Goal: Task Accomplishment & Management: Use online tool/utility

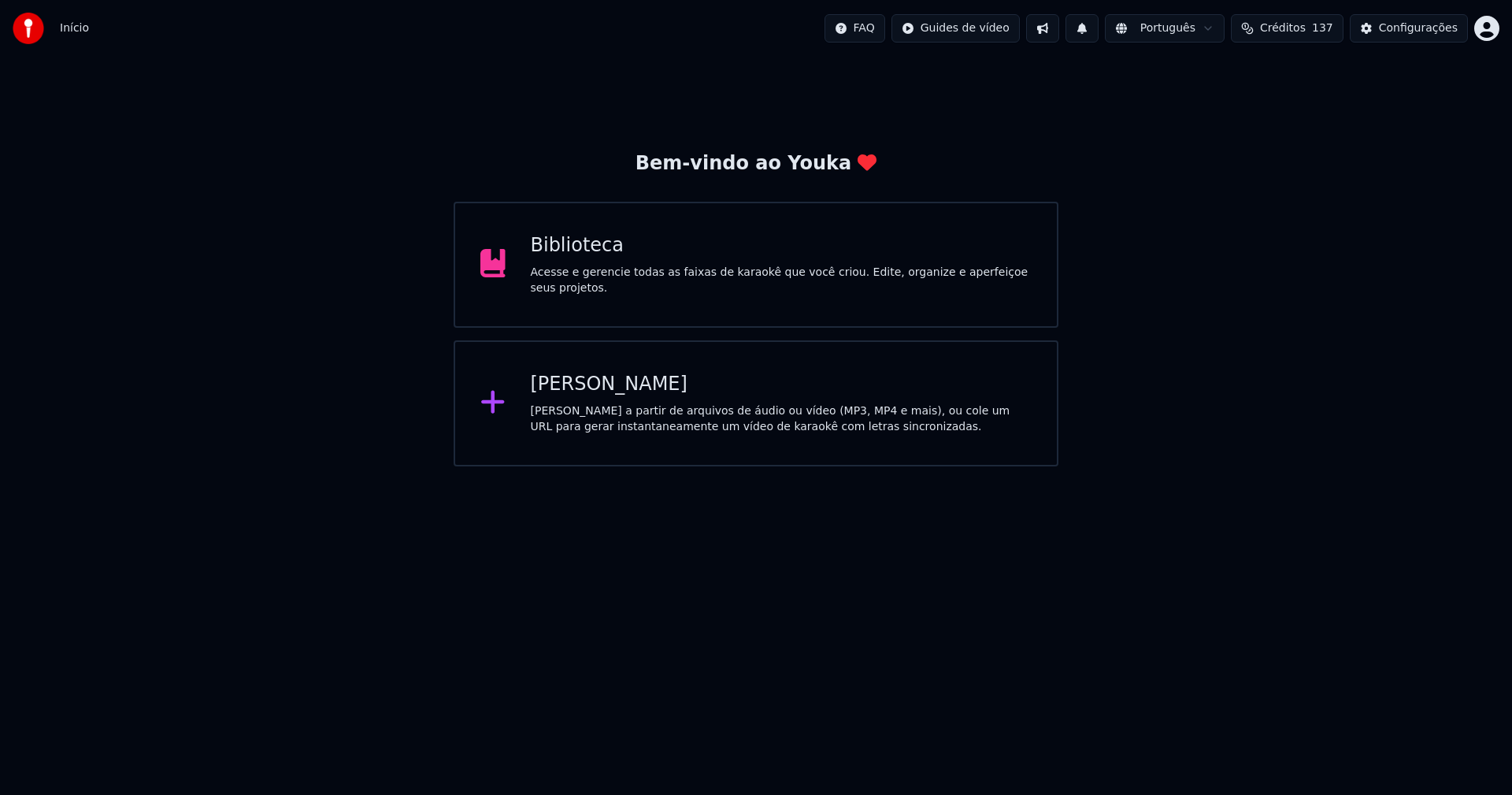
click at [601, 390] on div "[PERSON_NAME]" at bounding box center [781, 384] width 501 height 25
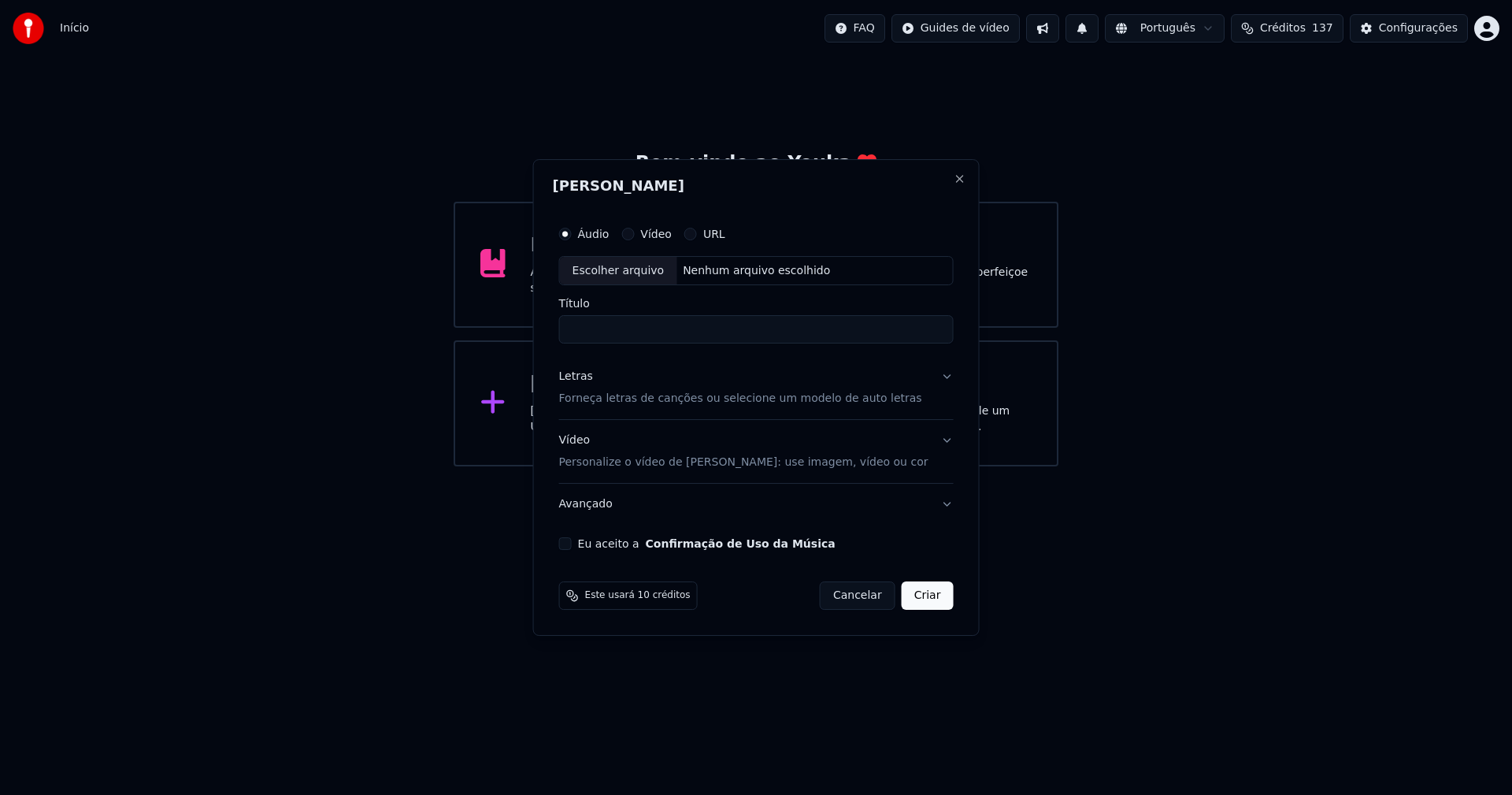
drag, startPoint x: 1200, startPoint y: 281, endPoint x: 754, endPoint y: 228, distance: 449.1
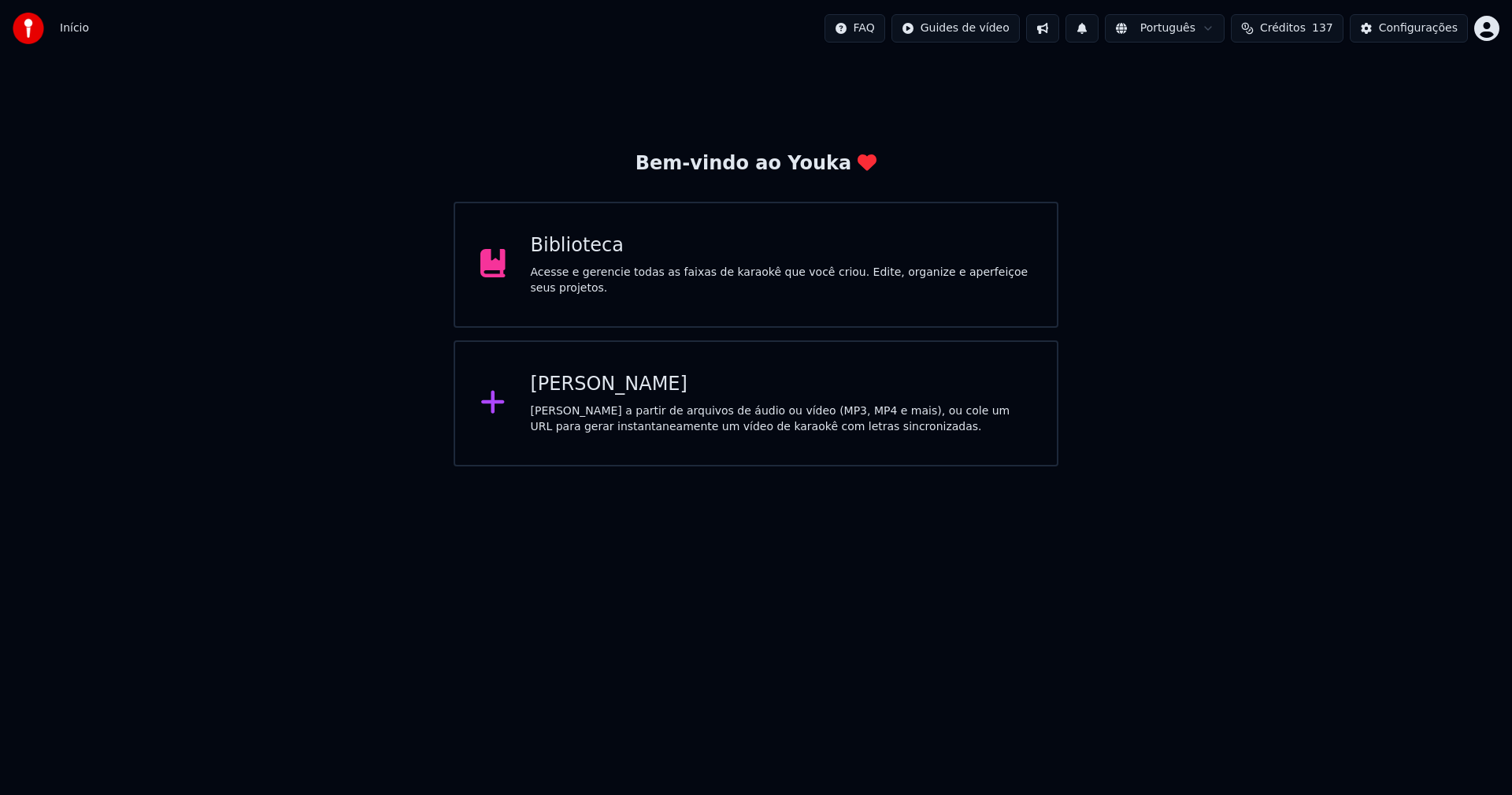
click at [582, 257] on div "Biblioteca" at bounding box center [781, 246] width 501 height 25
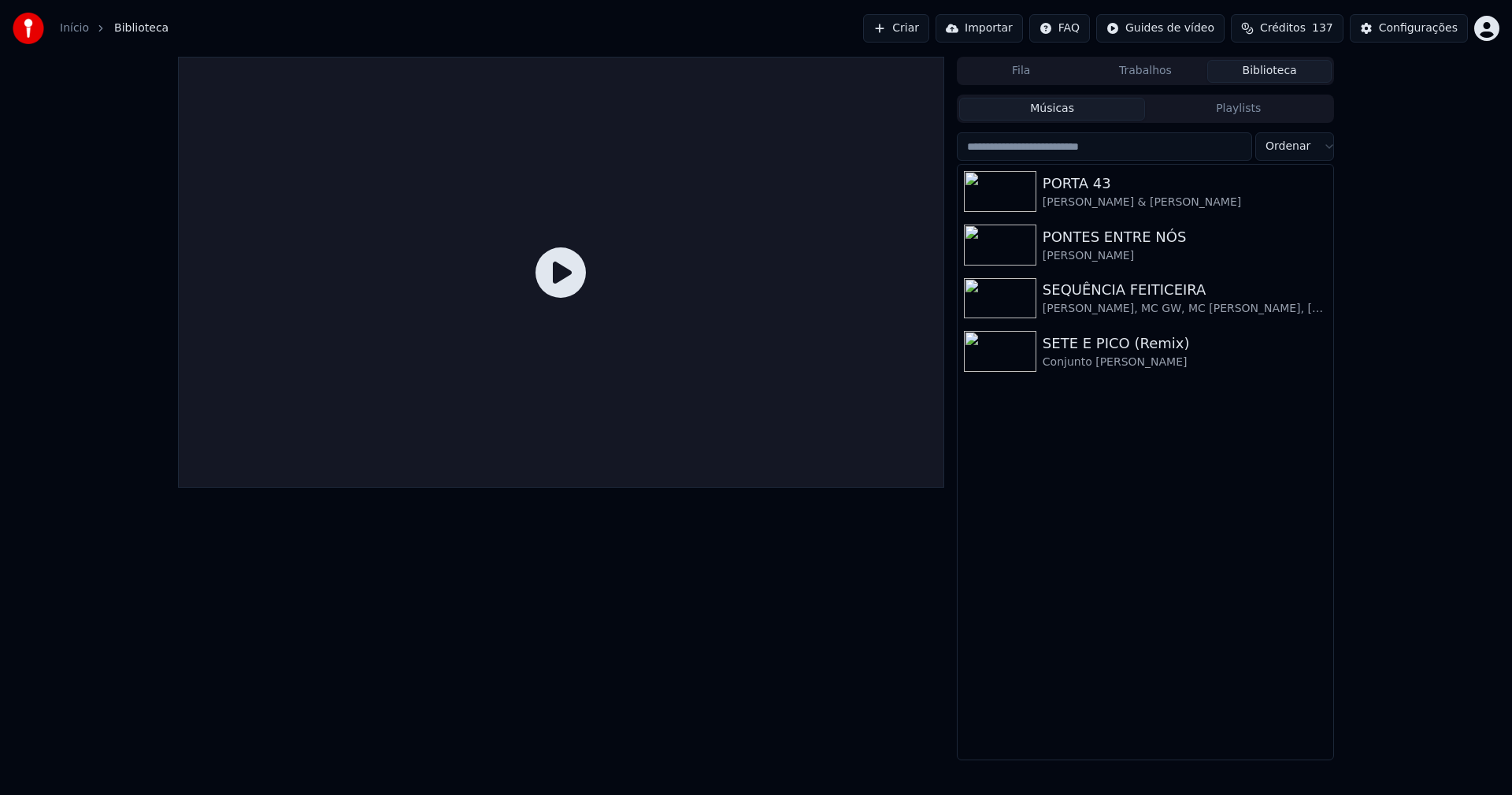
click at [75, 24] on link "Início" at bounding box center [74, 28] width 29 height 16
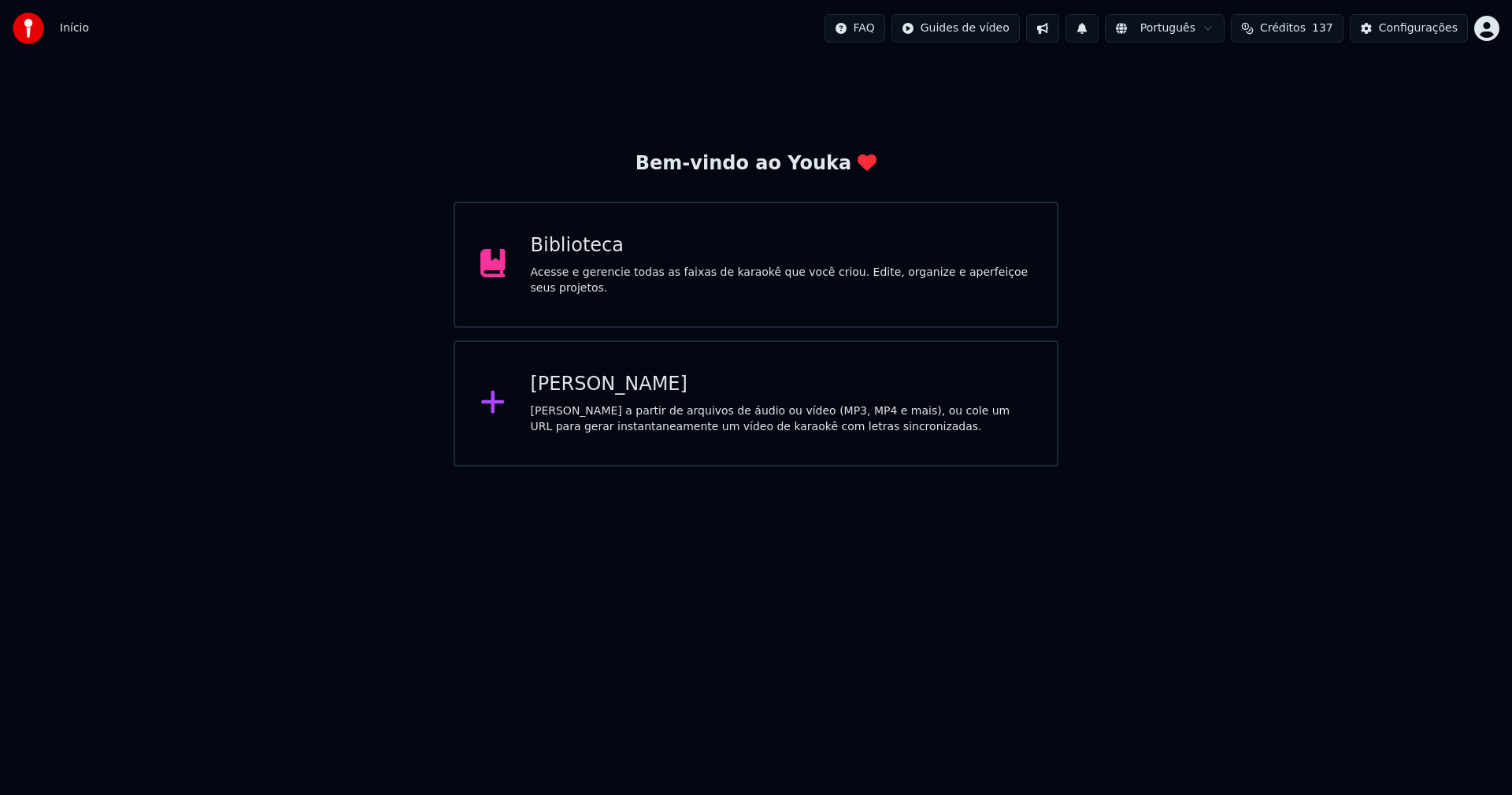
click at [575, 386] on div "[PERSON_NAME]" at bounding box center [781, 384] width 501 height 25
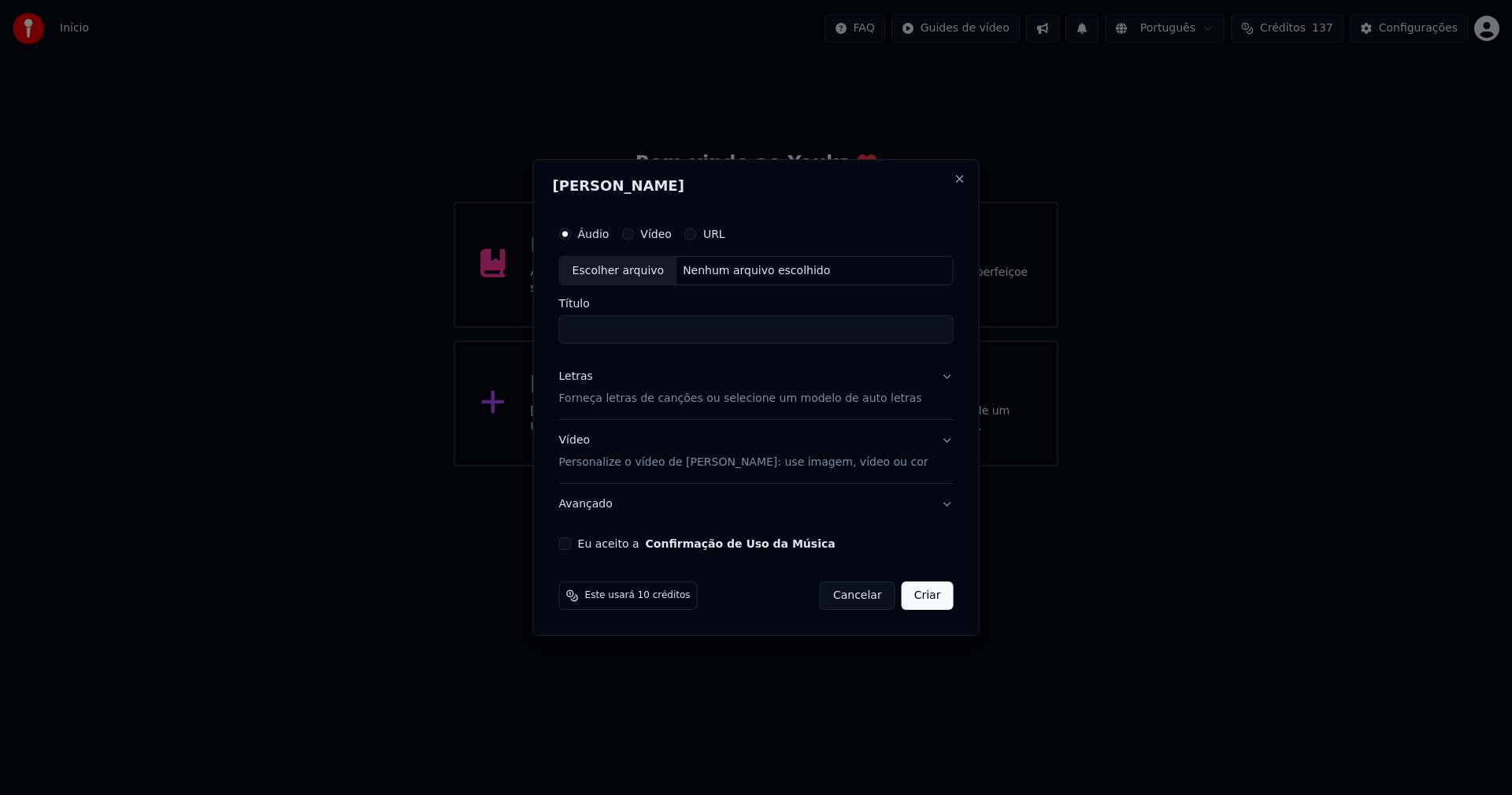
click at [643, 273] on div "Escolher arquivo" at bounding box center [618, 271] width 117 height 28
type input "**********"
click at [583, 381] on div "Letras" at bounding box center [575, 377] width 34 height 16
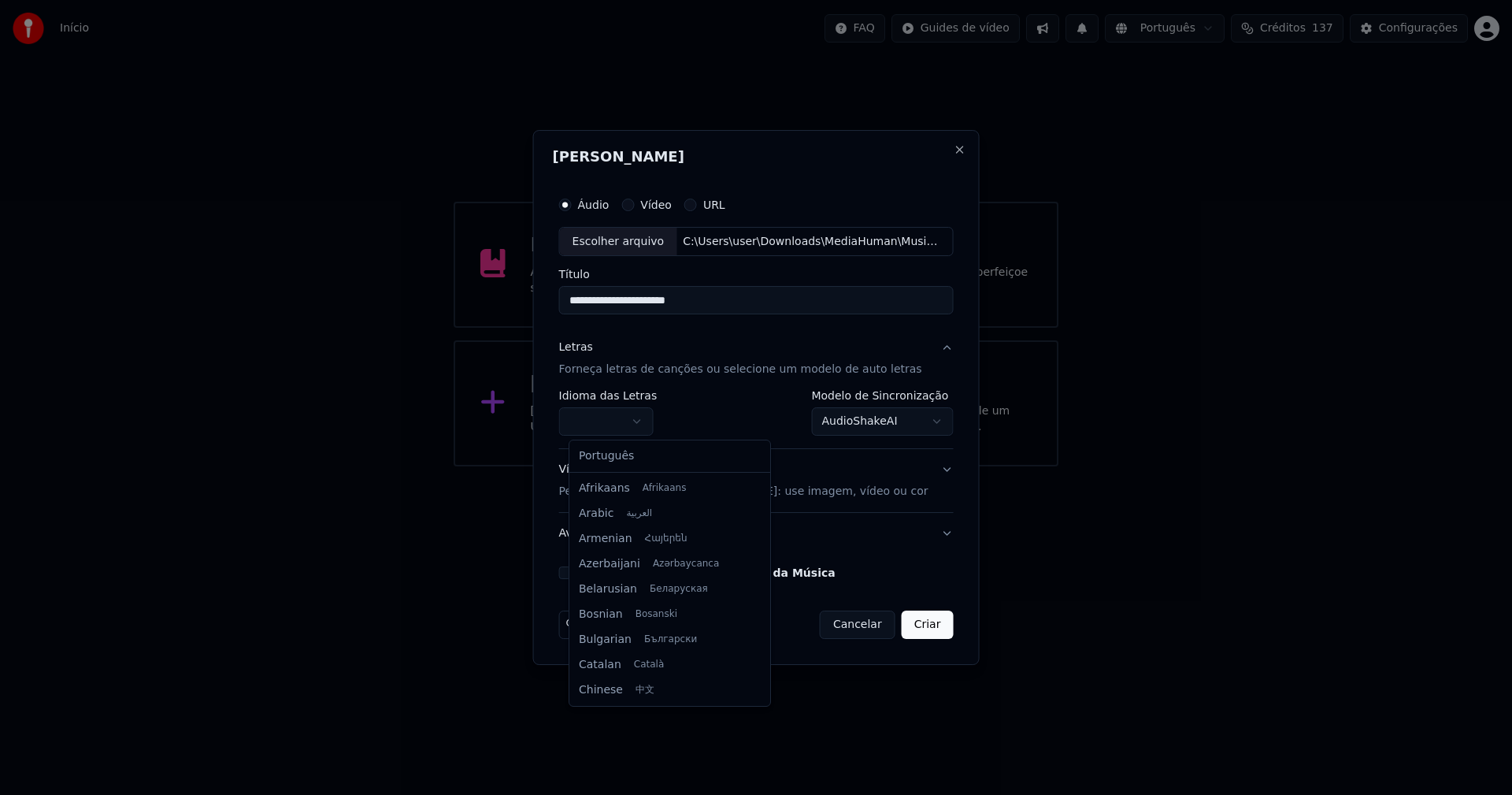
click at [614, 424] on body "**********" at bounding box center [756, 233] width 1512 height 466
select select "**"
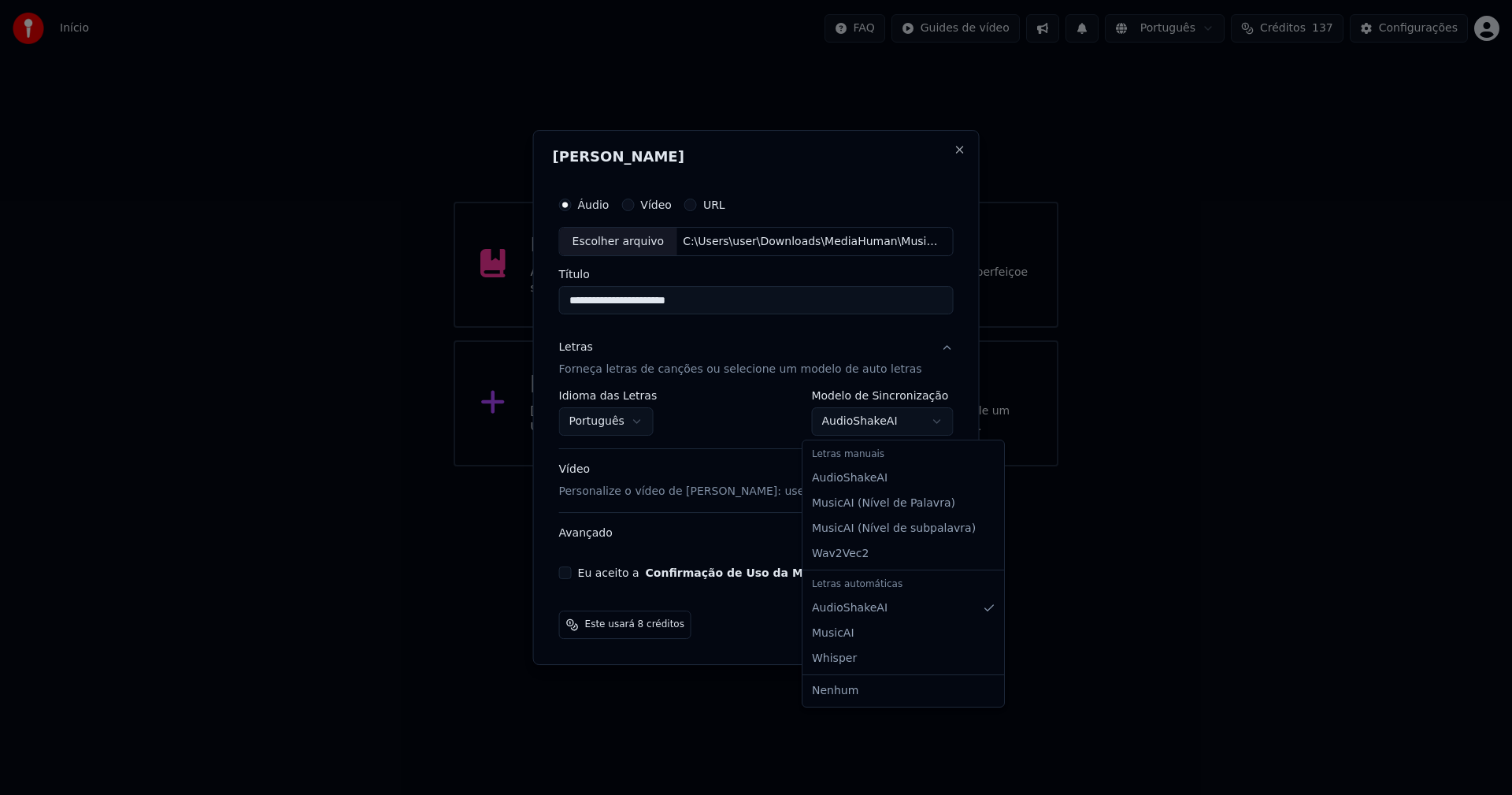
click at [862, 427] on body "**********" at bounding box center [756, 233] width 1512 height 466
select select "**********"
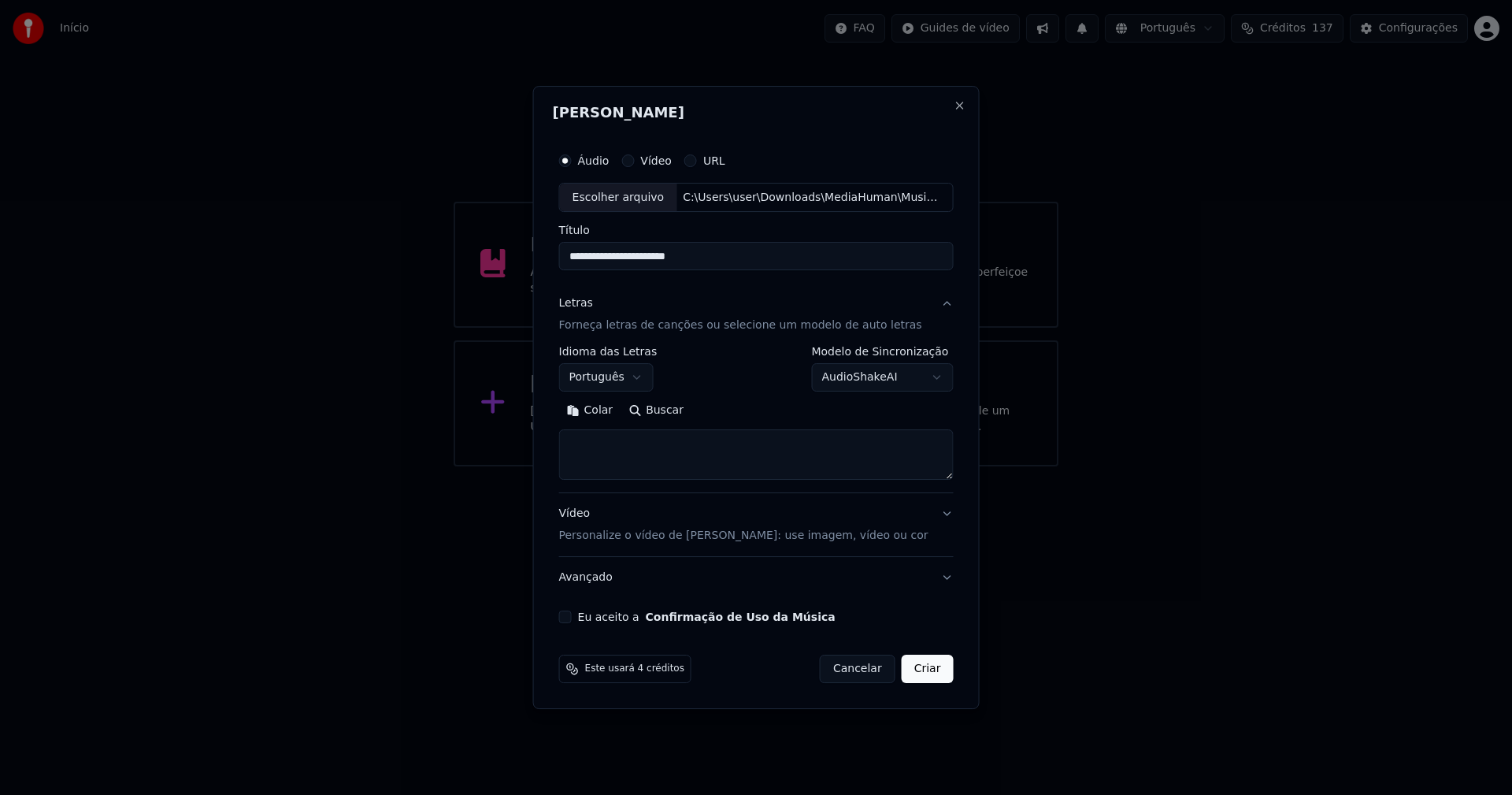
click at [610, 406] on button "Colar" at bounding box center [590, 411] width 62 height 25
click at [572, 618] on button "Eu aceito a Confirmação de Uso da Música" at bounding box center [565, 617] width 13 height 13
click at [907, 677] on button "Criar" at bounding box center [928, 669] width 52 height 28
type textarea "**********"
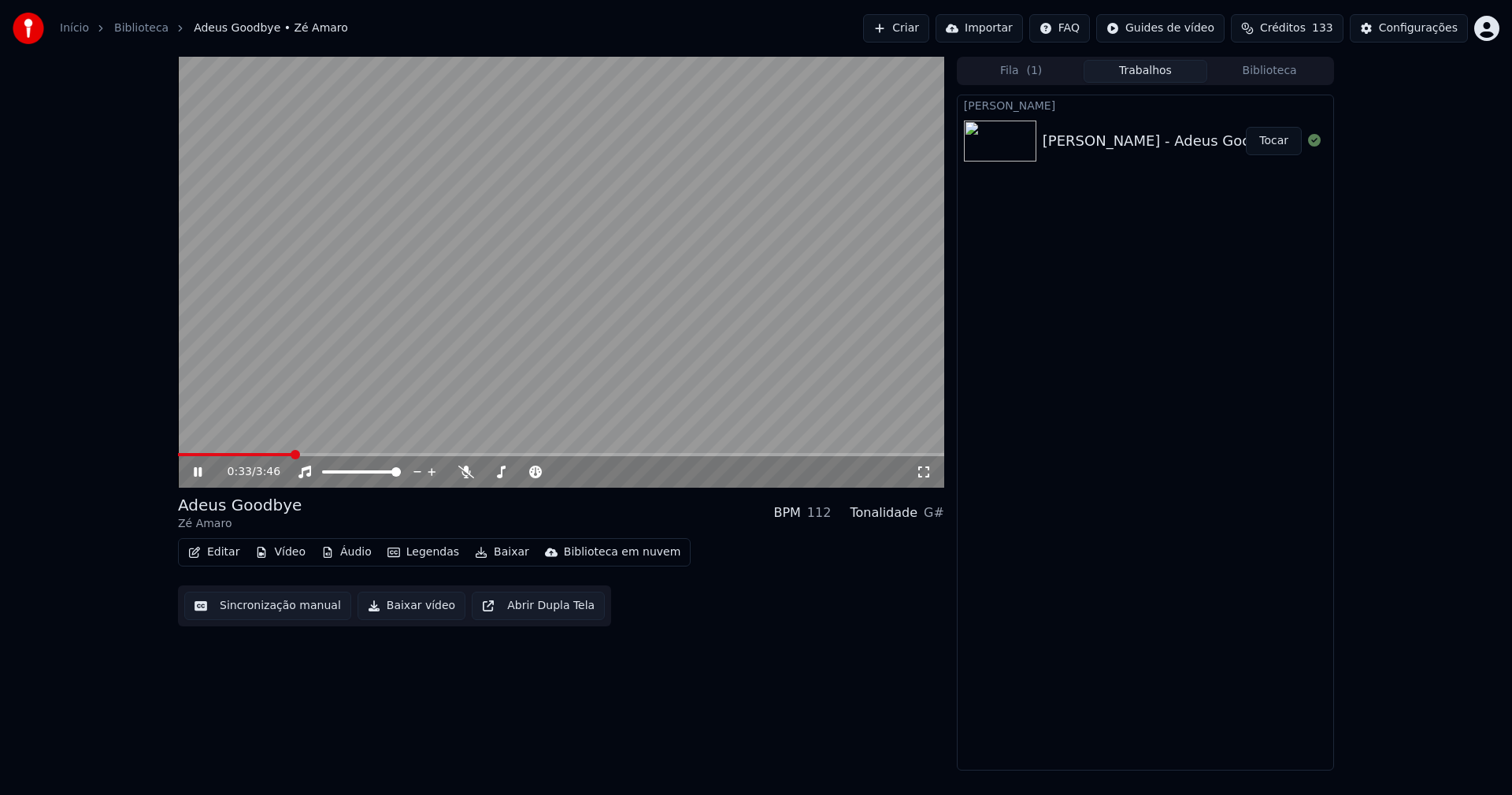
click at [344, 554] on button "Áudio" at bounding box center [346, 552] width 63 height 22
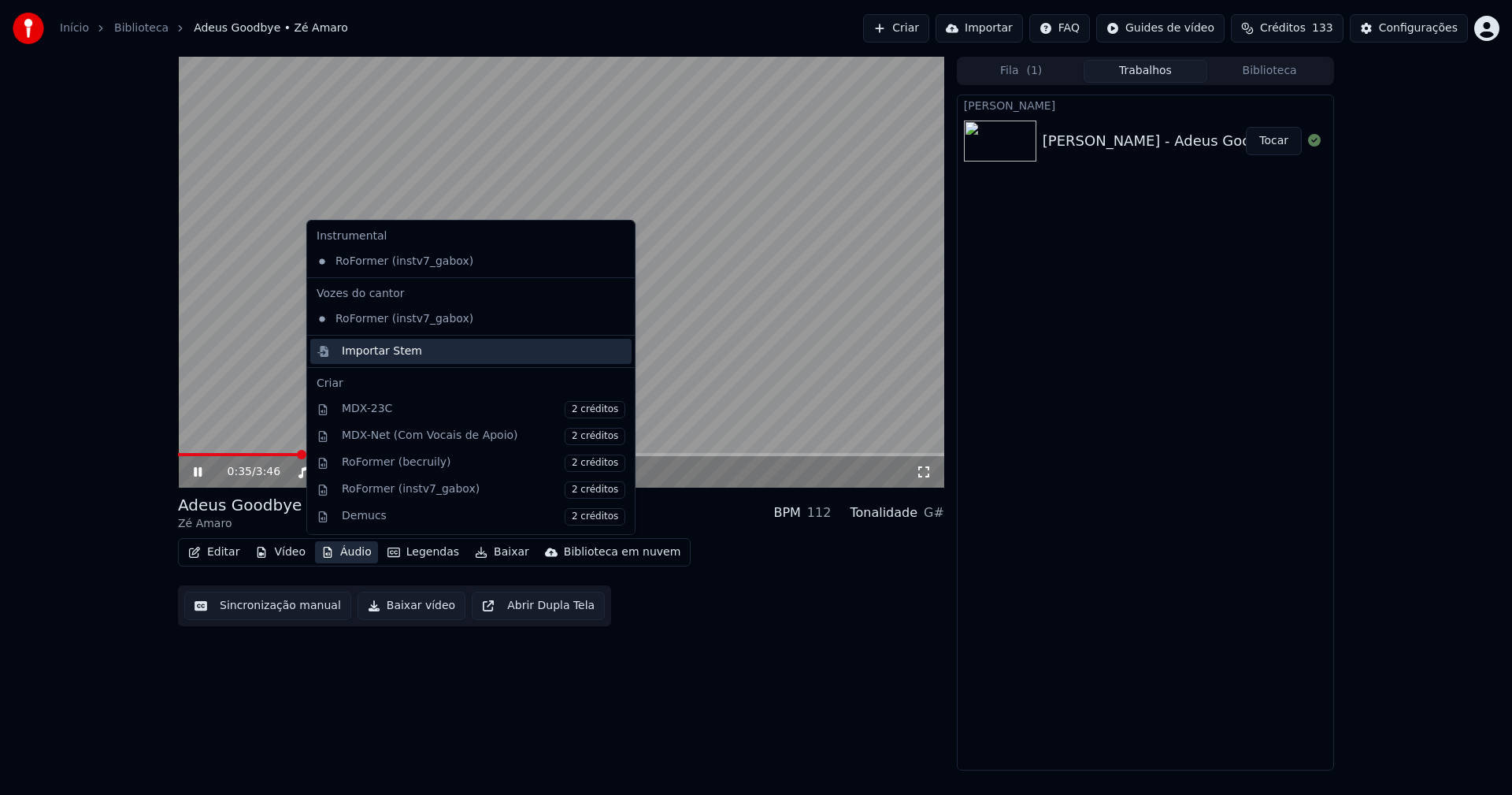
click at [370, 352] on div "Importar Stem" at bounding box center [382, 351] width 80 height 16
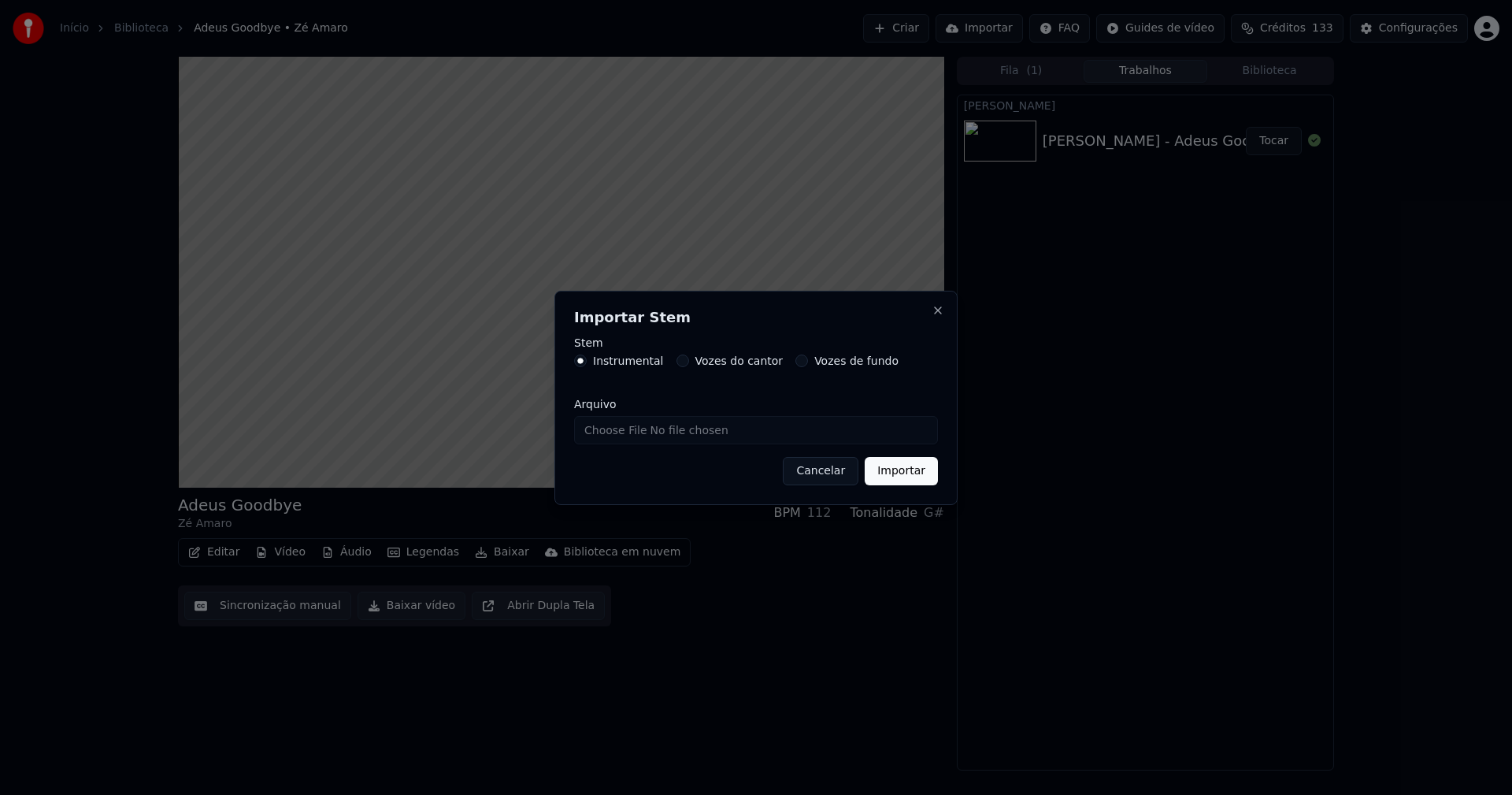
click at [630, 428] on input "Arquivo" at bounding box center [755, 430] width 363 height 28
type input "**********"
click at [909, 478] on button "Importar" at bounding box center [901, 471] width 73 height 28
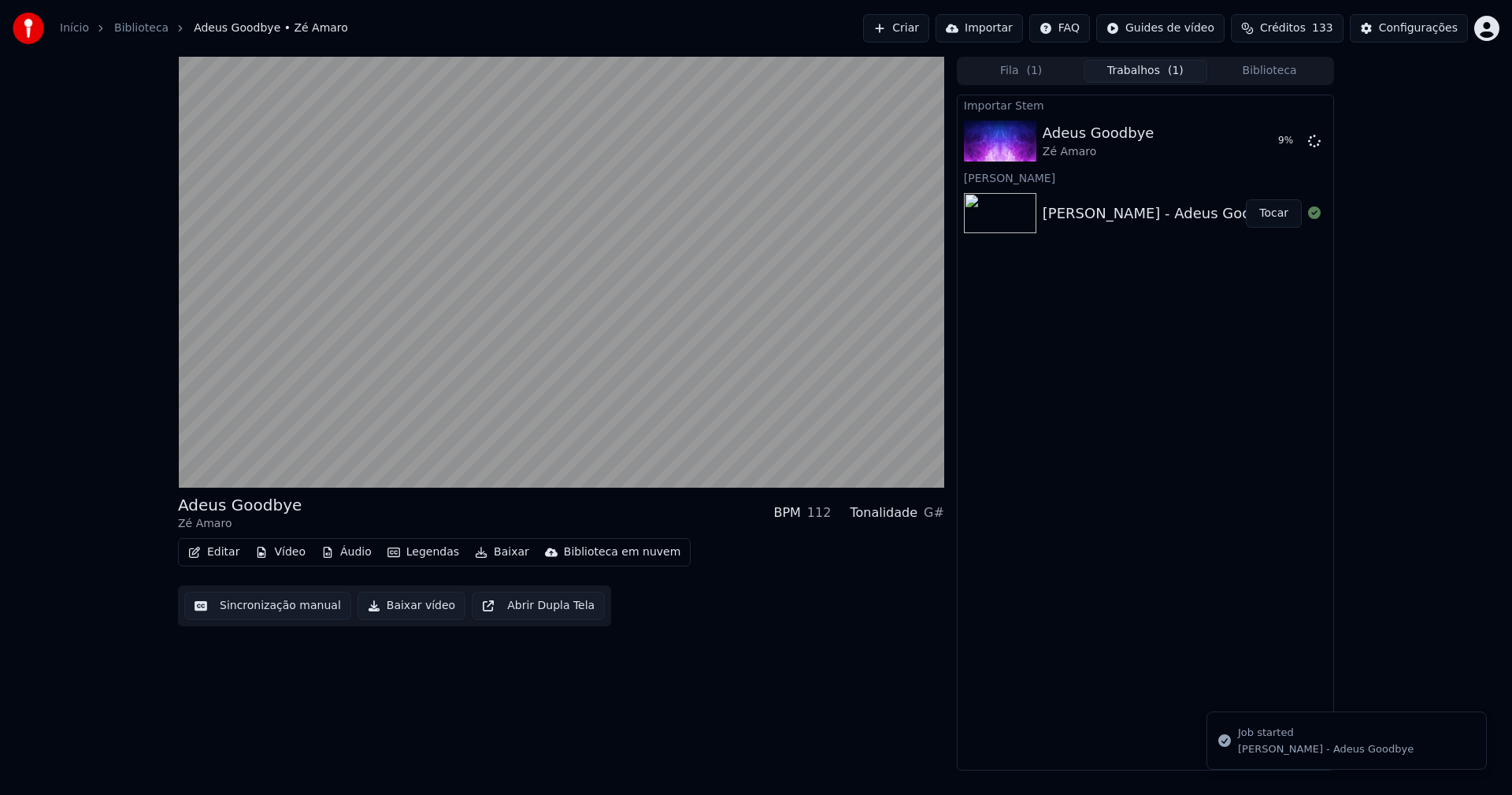
click at [290, 550] on button "Vídeo" at bounding box center [281, 552] width 63 height 22
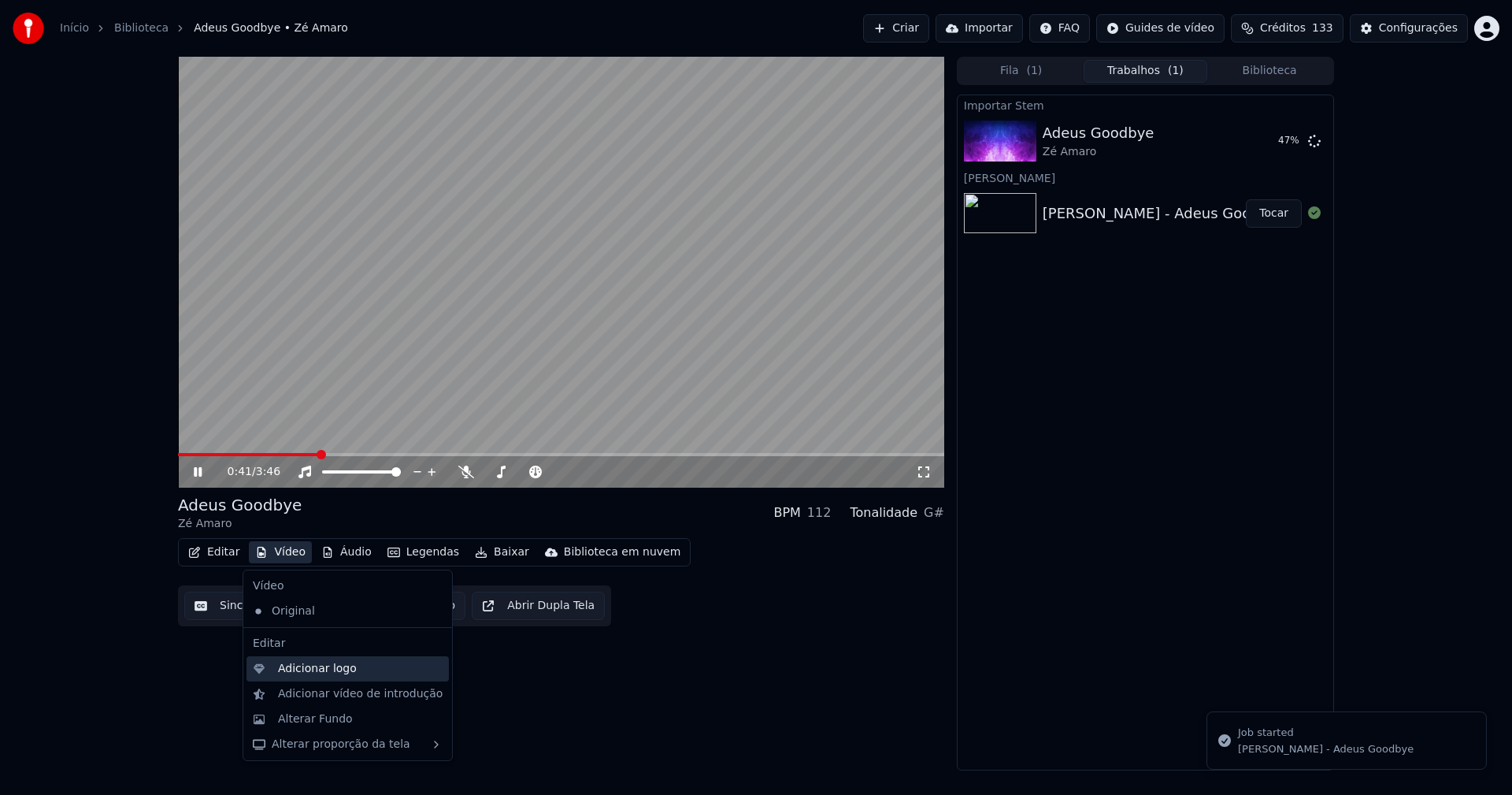
click at [319, 674] on div "Adicionar logo" at bounding box center [348, 669] width 203 height 25
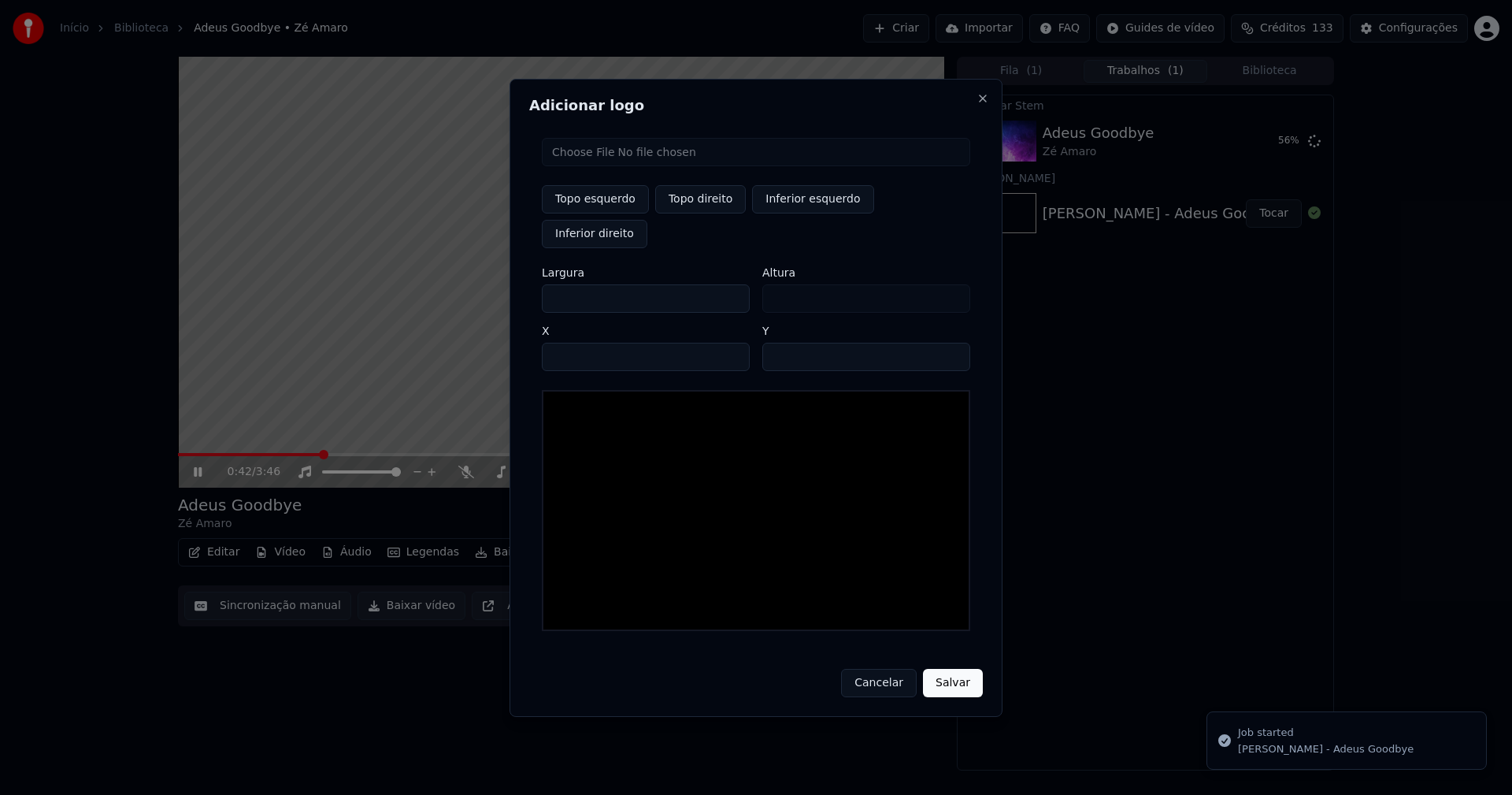
click at [590, 166] on input "file" at bounding box center [755, 152] width 428 height 28
type input "**********"
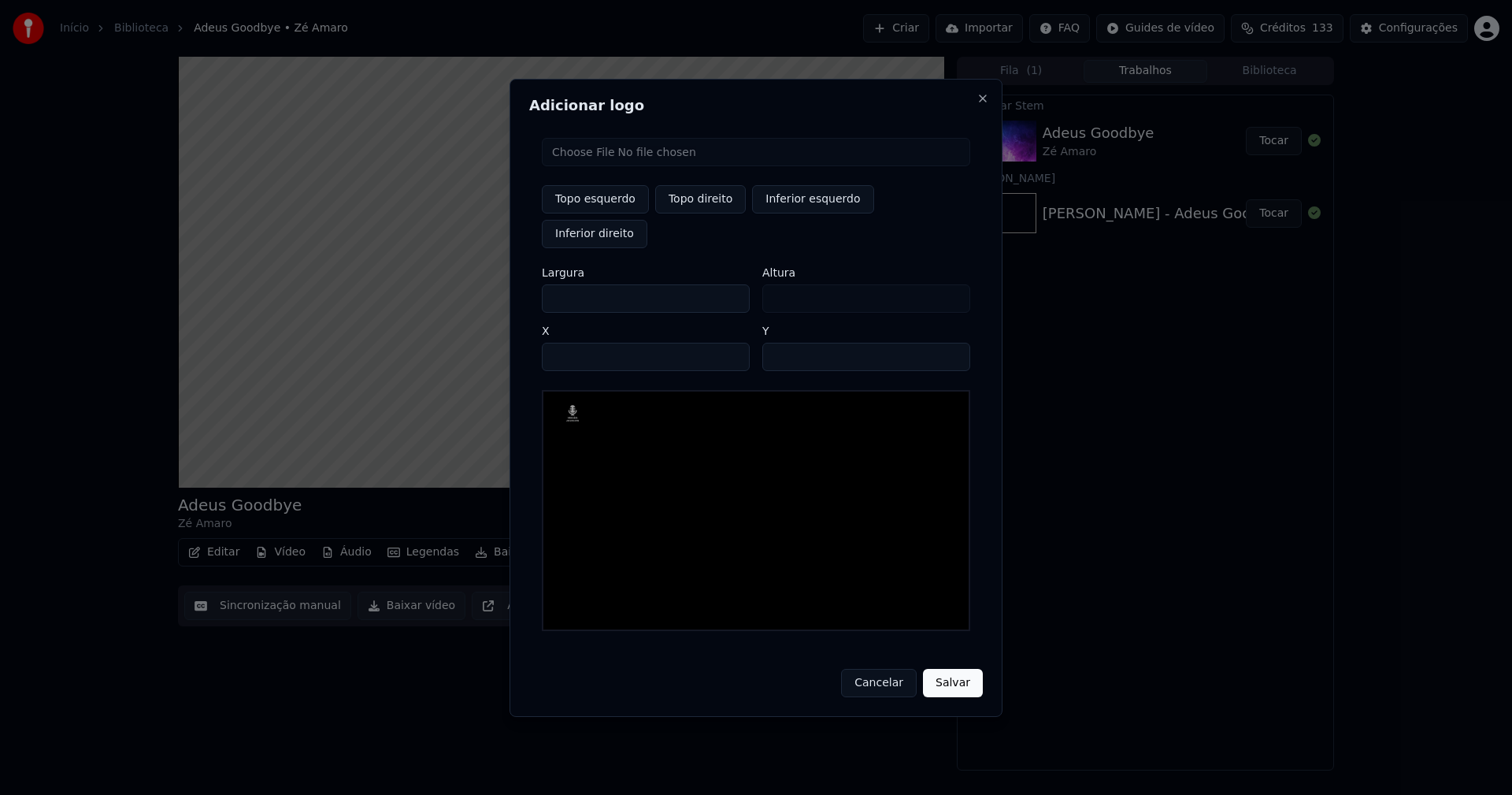
click at [691, 214] on button "Topo direito" at bounding box center [700, 200] width 91 height 28
type input "****"
drag, startPoint x: 567, startPoint y: 282, endPoint x: 495, endPoint y: 289, distance: 72.3
click at [500, 289] on body "Início Biblioteca Adeus Goodbye • Zé [PERSON_NAME] Importar FAQ Guides de vídeo…" at bounding box center [756, 398] width 1512 height 795
type input "**"
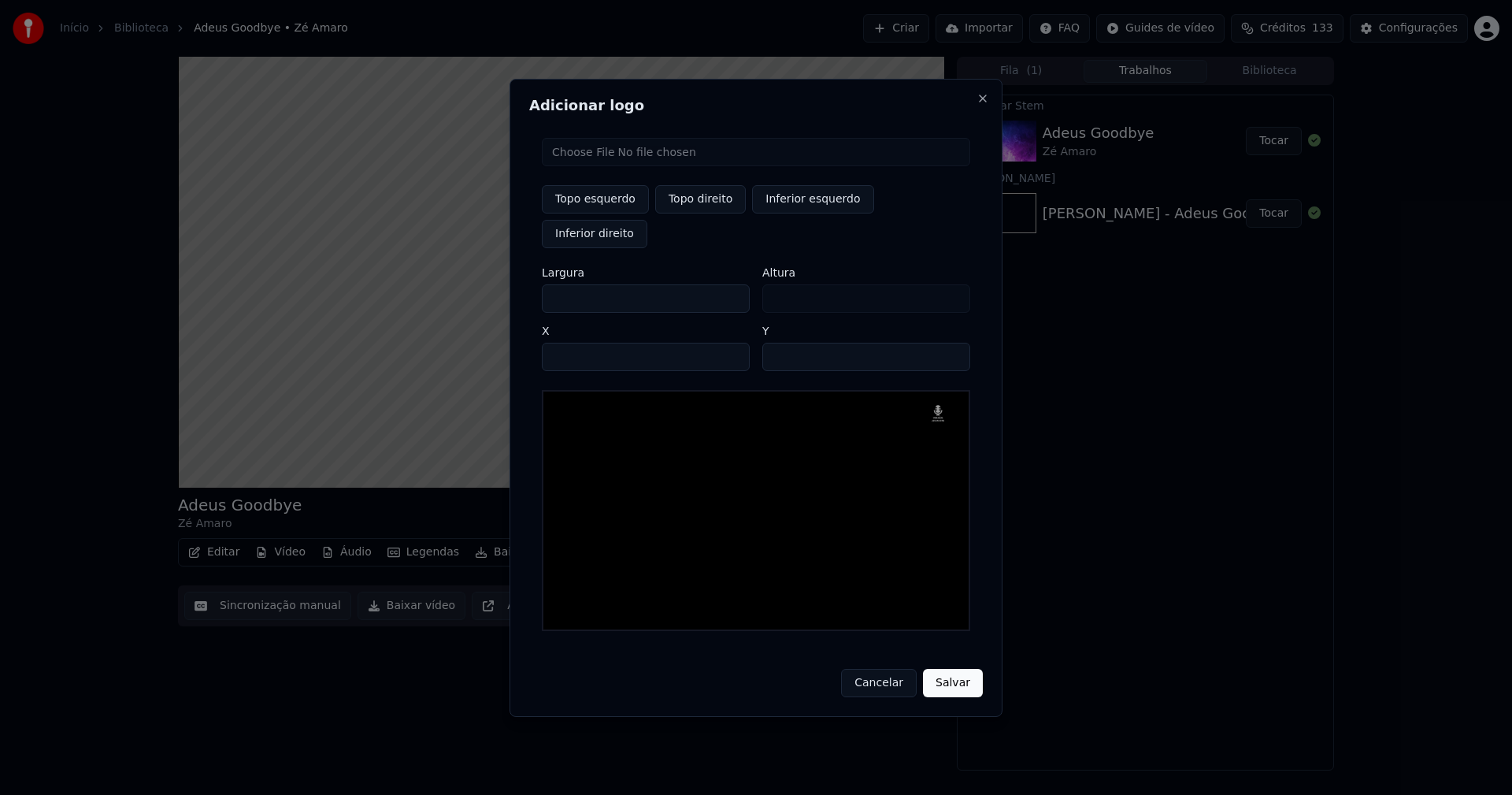
type input "**"
type input "***"
click at [575, 342] on input "****" at bounding box center [646, 356] width 208 height 28
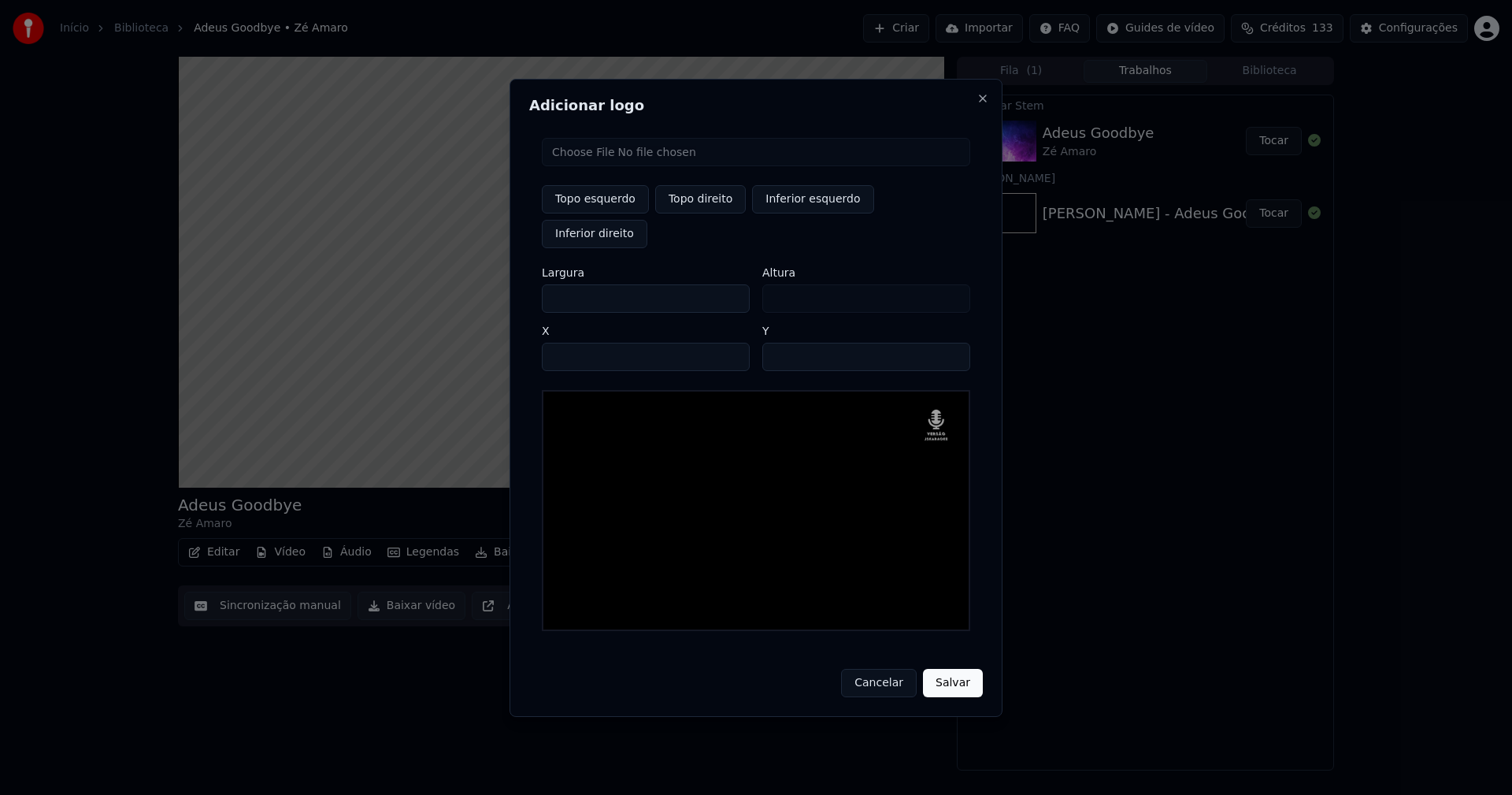
type input "****"
click at [780, 342] on input "**" at bounding box center [866, 356] width 208 height 28
type input "**"
click at [955, 669] on button "Salvar" at bounding box center [953, 683] width 60 height 28
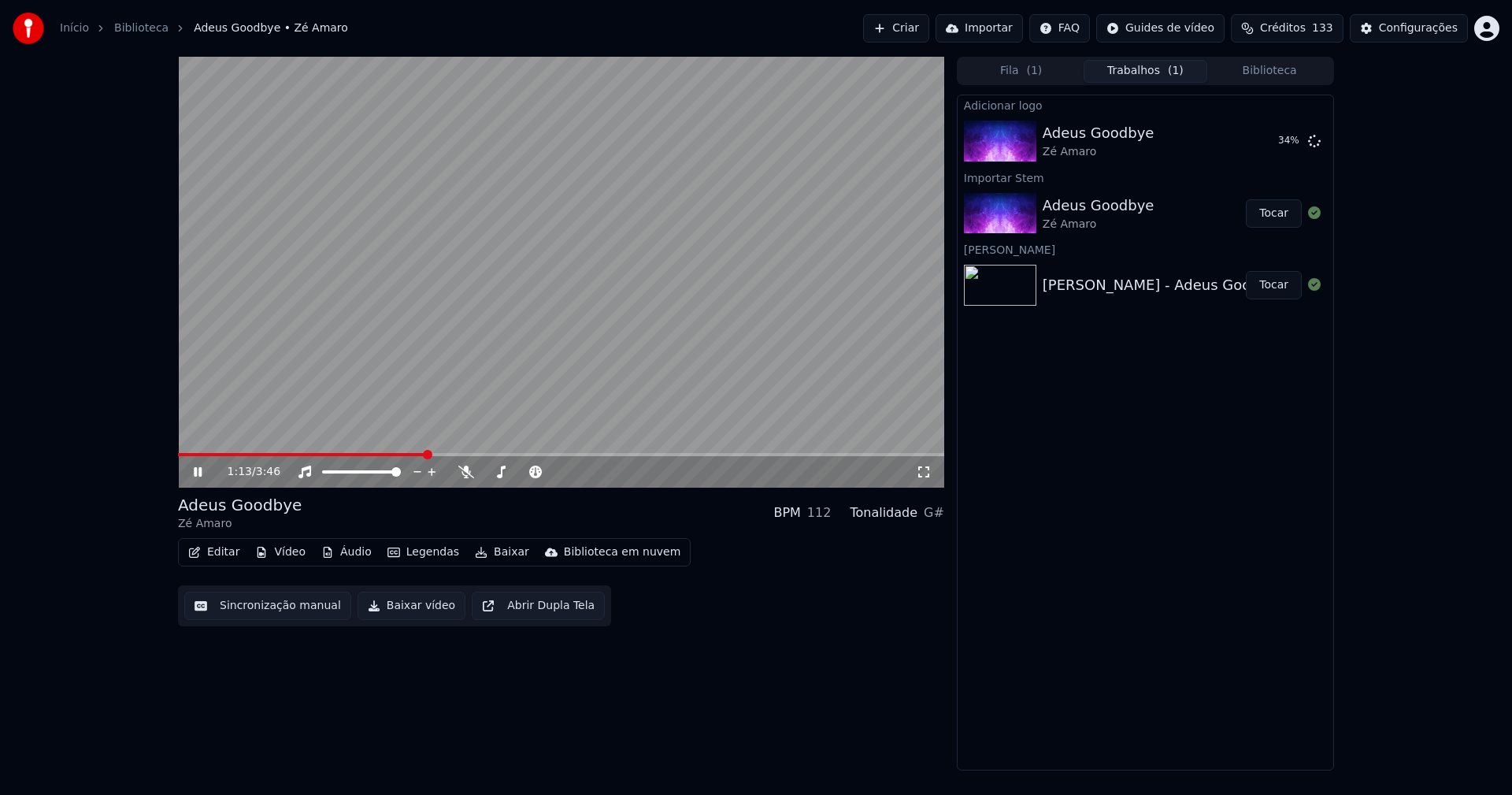
click at [350, 555] on button "Áudio" at bounding box center [346, 552] width 63 height 22
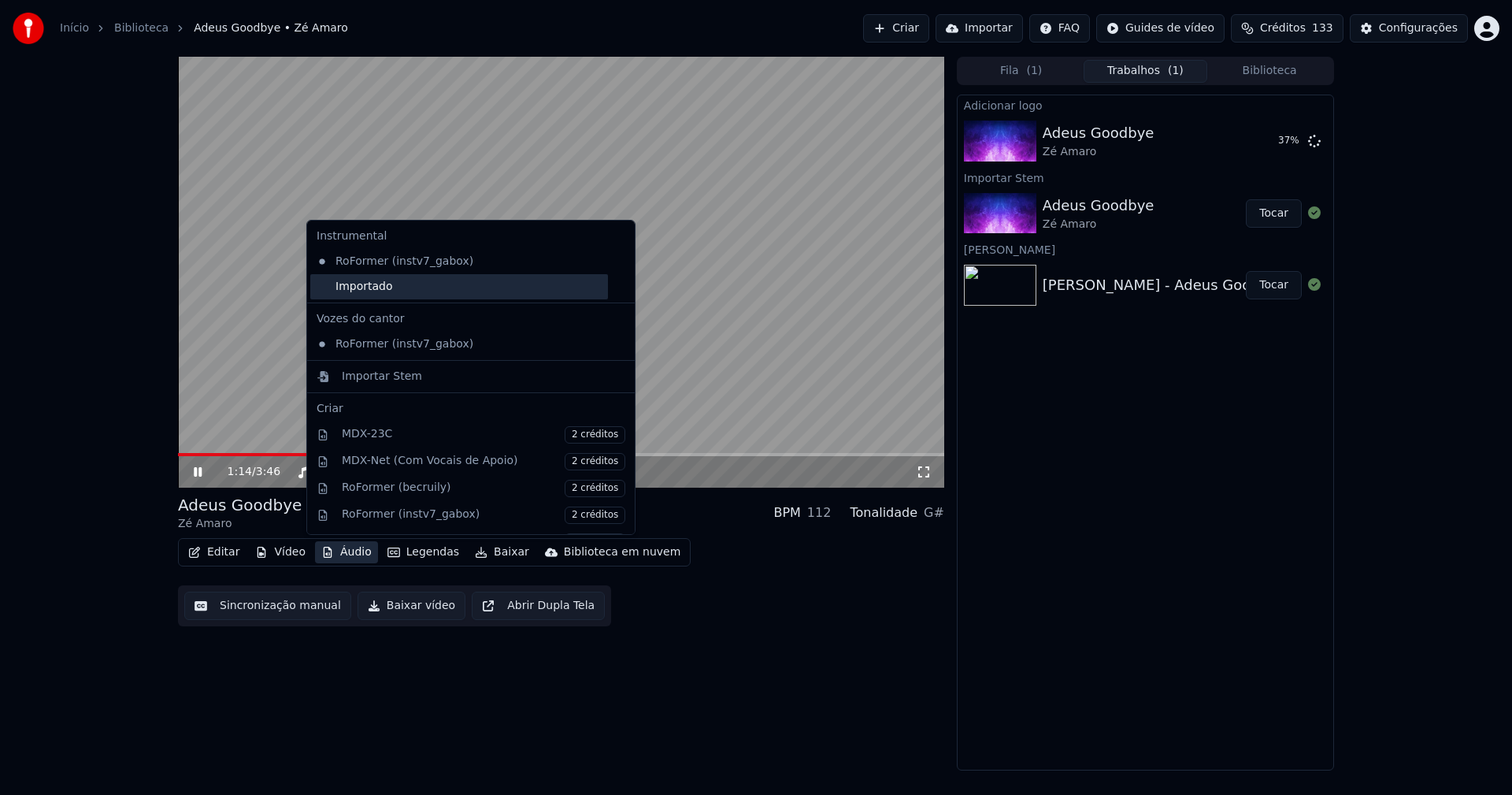
click at [346, 293] on div "Importado" at bounding box center [460, 287] width 298 height 25
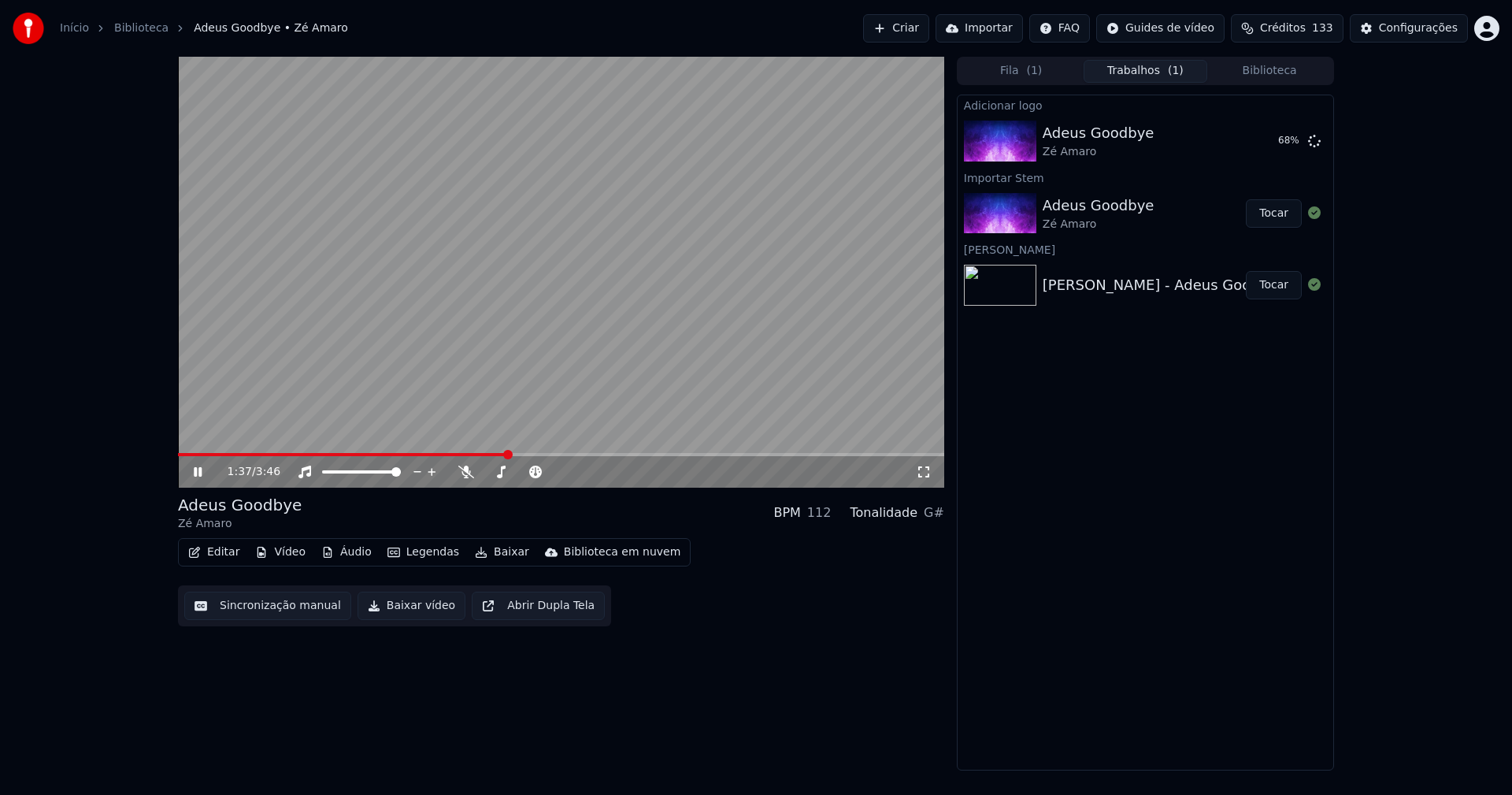
click at [219, 551] on button "Editar" at bounding box center [214, 552] width 64 height 22
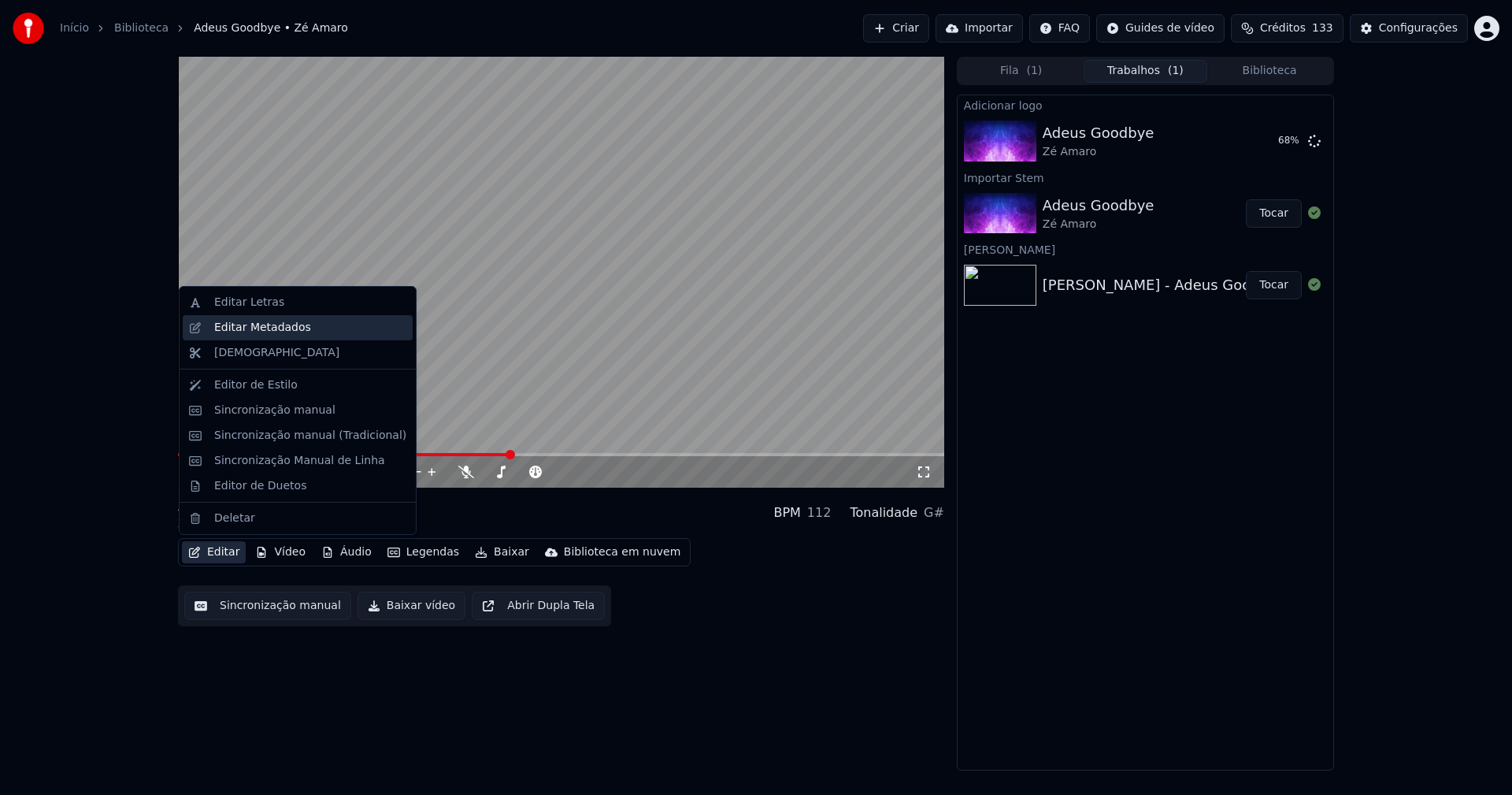
click at [264, 330] on div "Editar Metadados" at bounding box center [263, 327] width 97 height 16
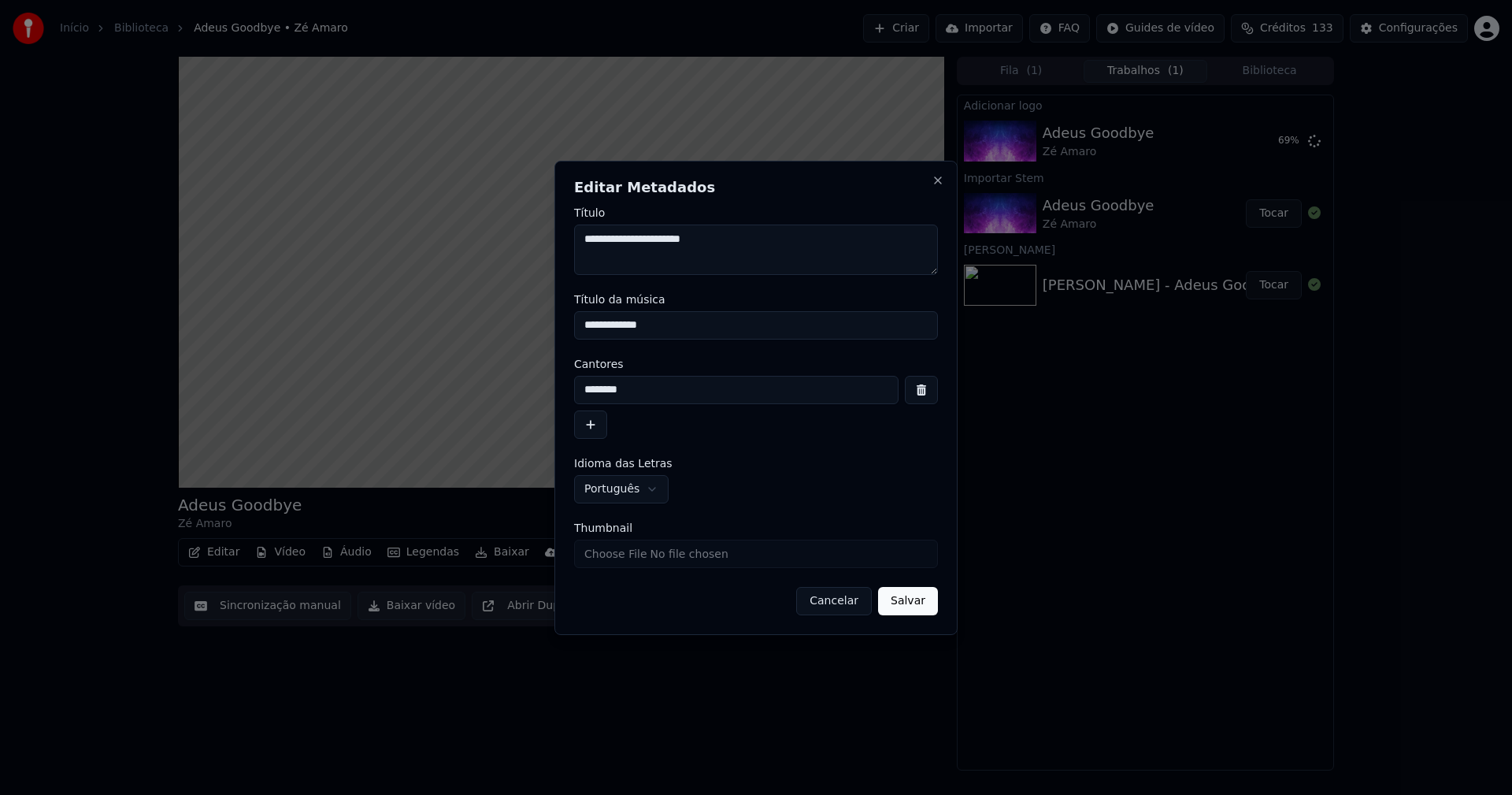
click at [615, 325] on input "**********" at bounding box center [755, 326] width 363 height 28
click at [679, 320] on input "**********" at bounding box center [755, 326] width 363 height 28
type input "**********"
click at [631, 562] on input "Thumbnail" at bounding box center [755, 554] width 363 height 28
type input "**********"
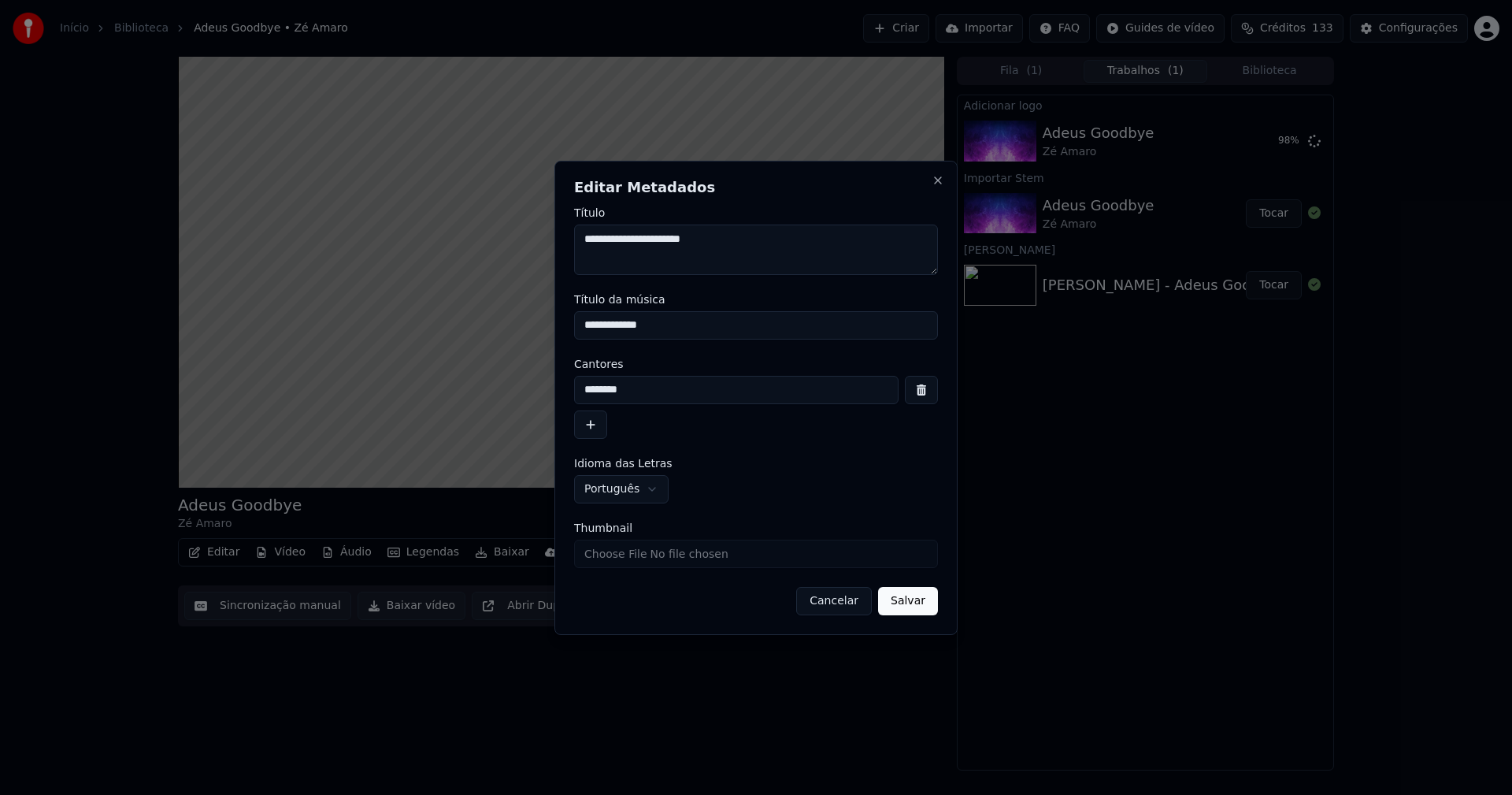
type input "**********"
drag, startPoint x: 902, startPoint y: 610, endPoint x: 900, endPoint y: 602, distance: 8.2
click at [903, 610] on button "Salvar" at bounding box center [908, 601] width 60 height 28
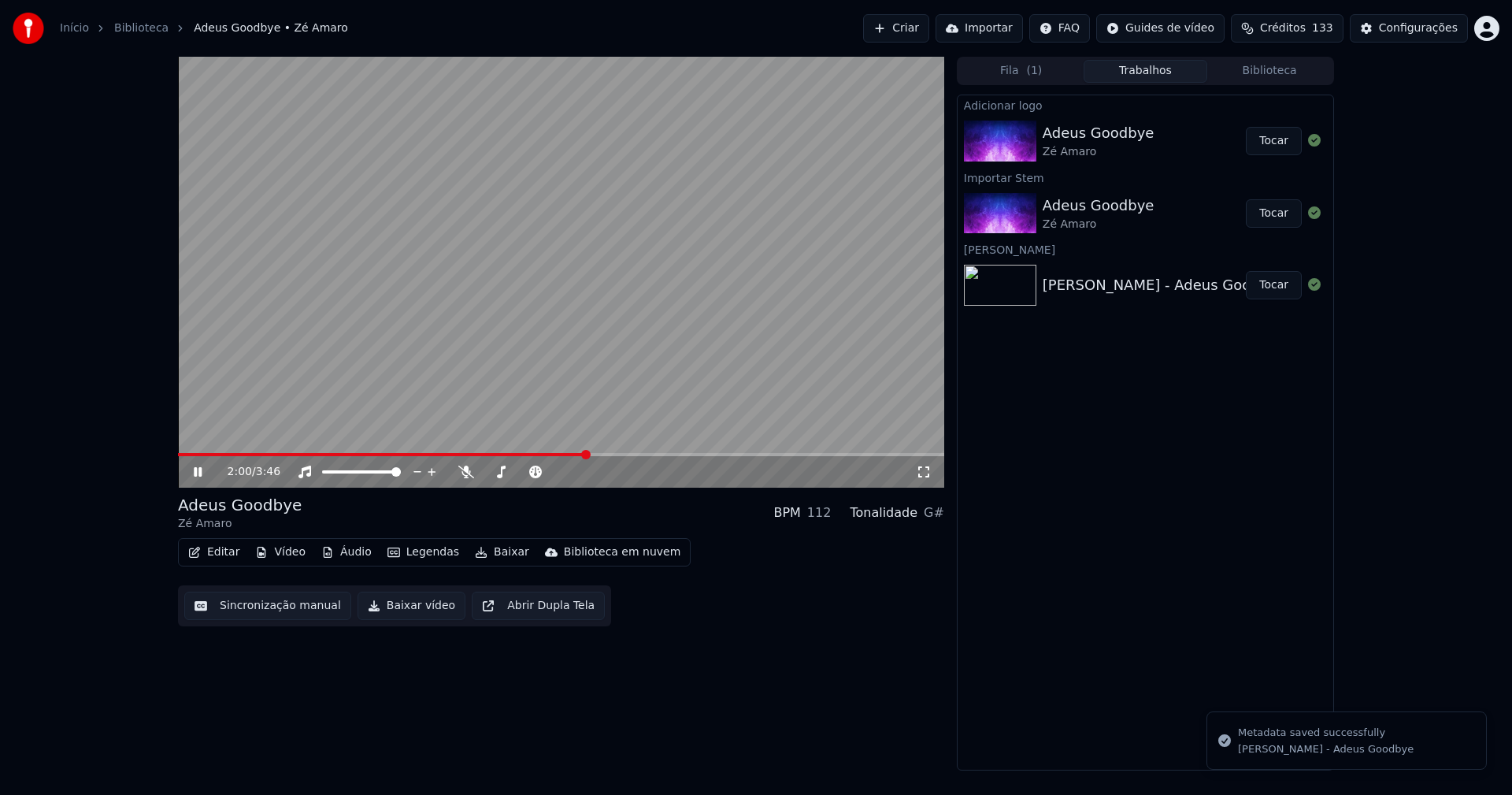
click at [1284, 141] on button "Tocar" at bounding box center [1273, 141] width 56 height 28
click at [198, 472] on icon at bounding box center [209, 472] width 37 height 13
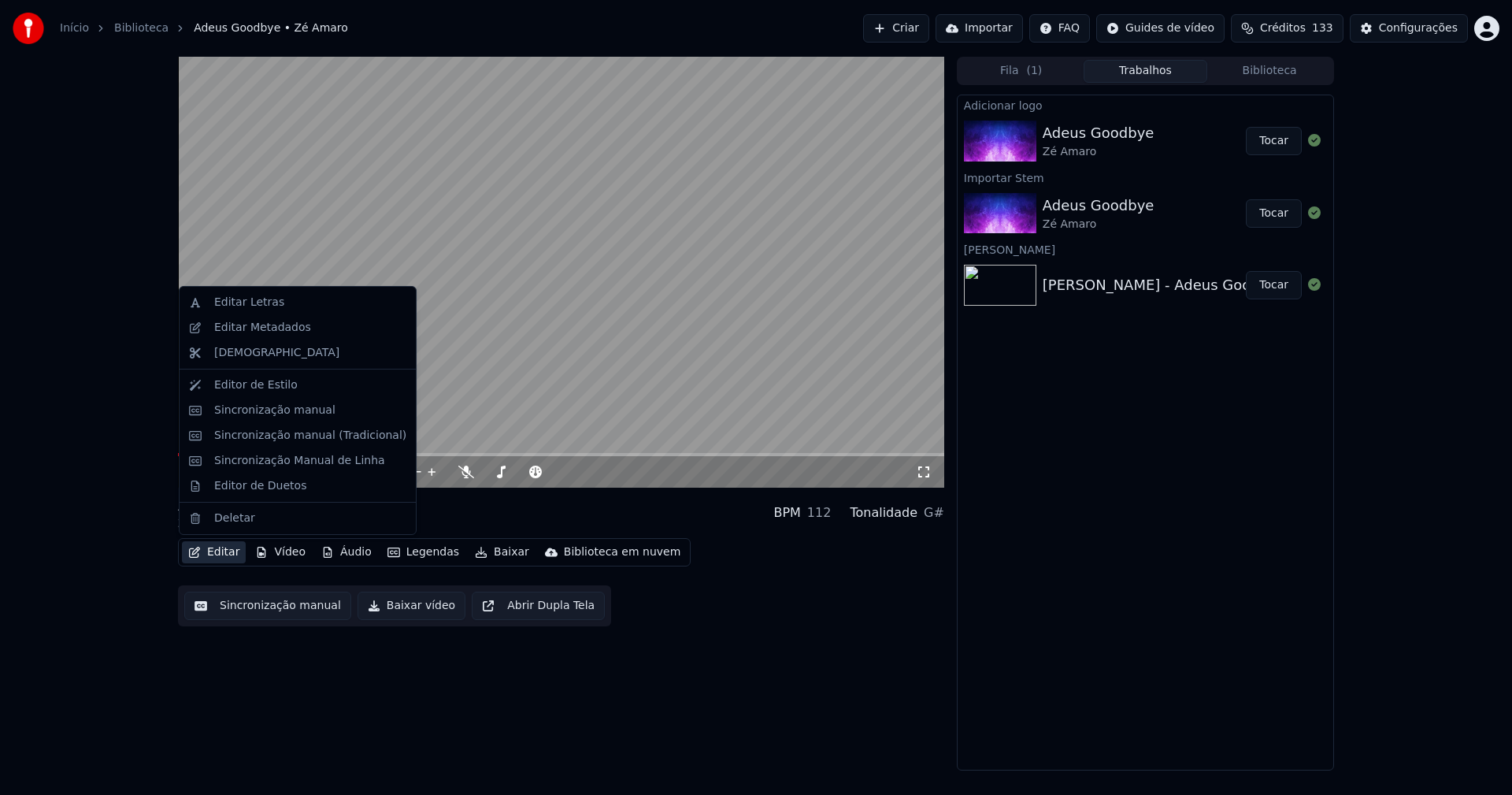
click at [223, 552] on button "Editar" at bounding box center [214, 552] width 64 height 22
click at [1290, 73] on button "Biblioteca" at bounding box center [1269, 71] width 125 height 23
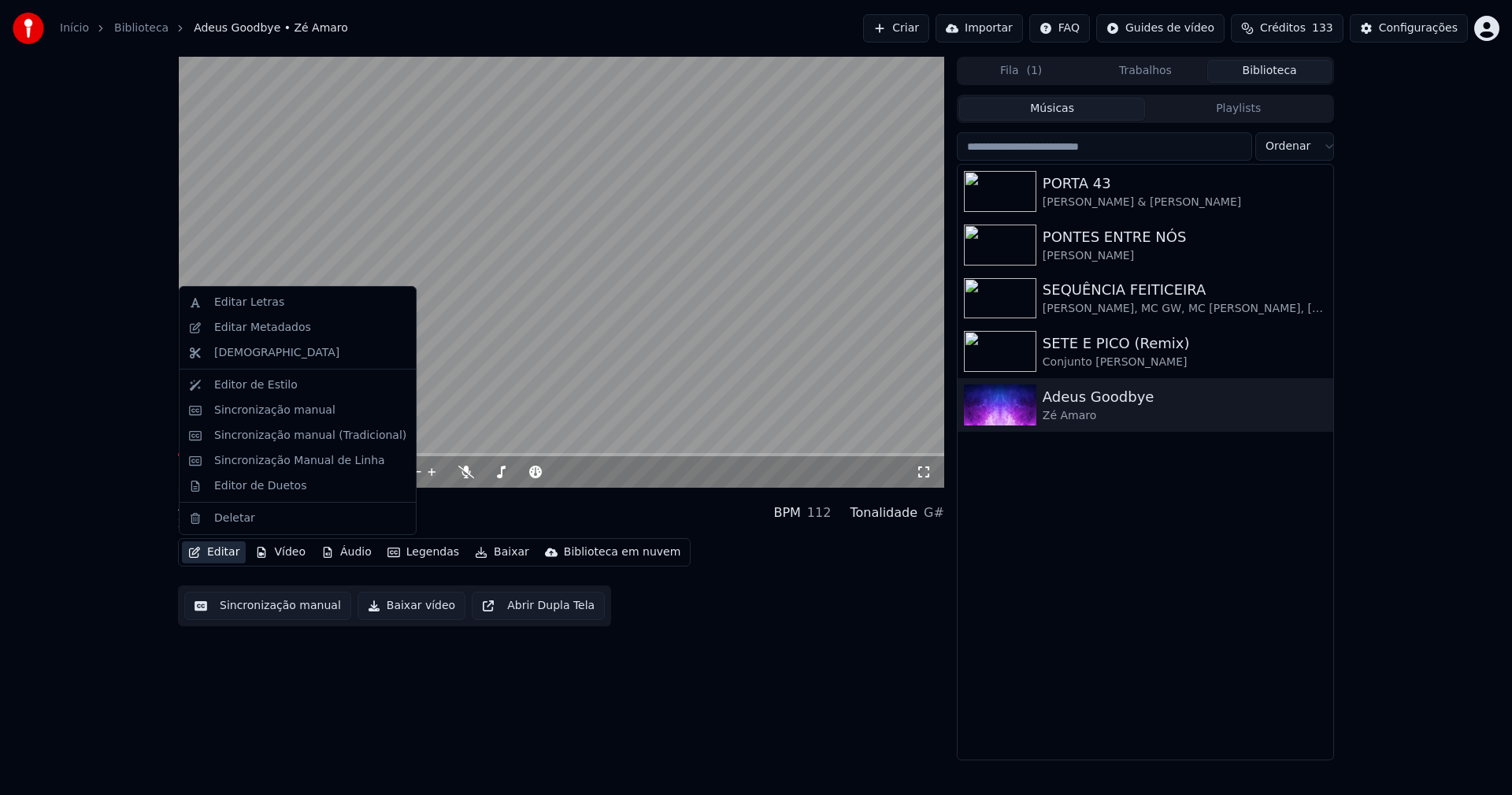
click at [220, 561] on button "Editar" at bounding box center [214, 552] width 64 height 22
click at [257, 328] on div "Editar Metadados" at bounding box center [263, 327] width 97 height 16
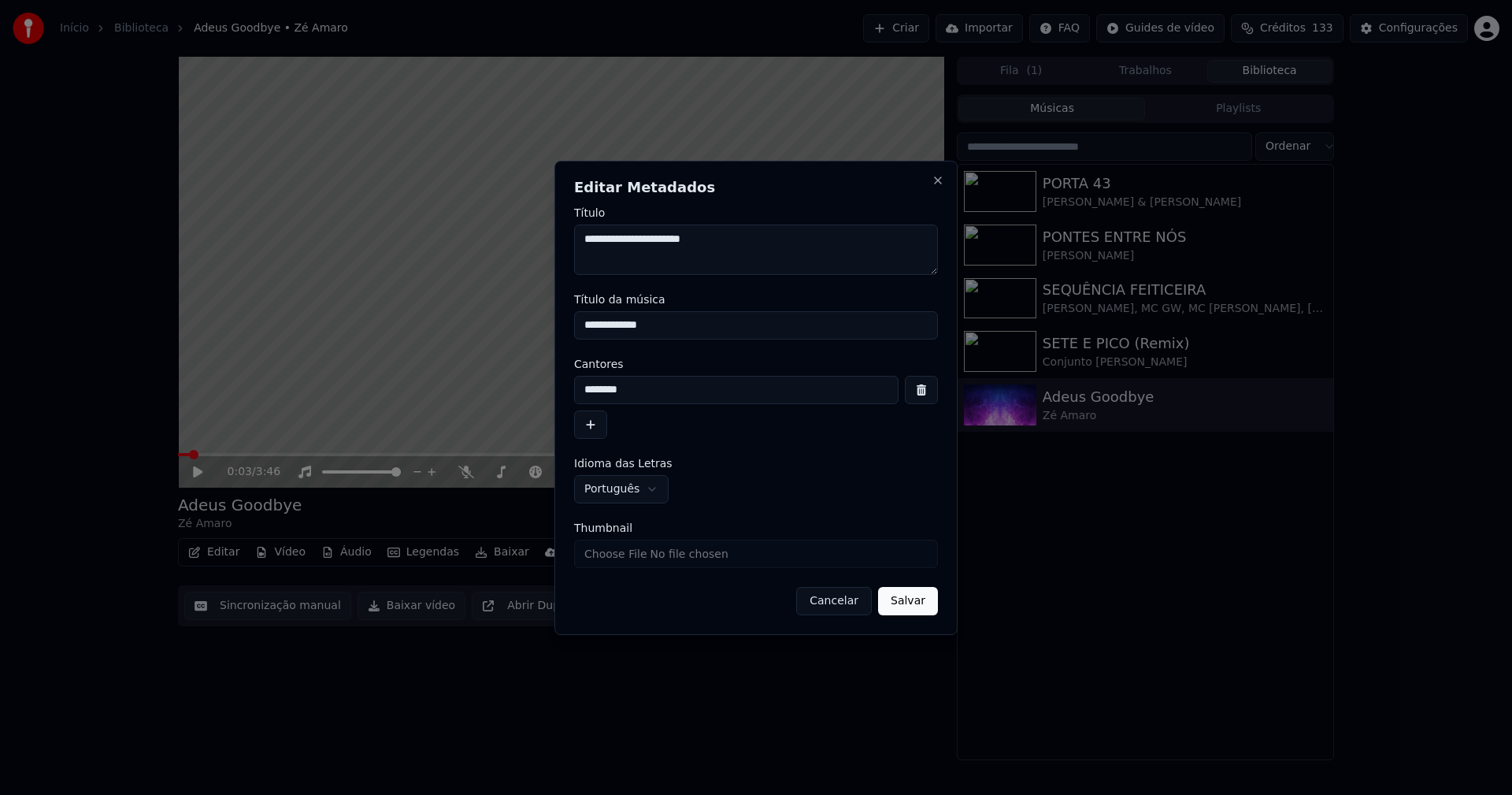
click at [634, 555] on input "Thumbnail" at bounding box center [755, 554] width 363 height 28
type input "**********"
drag, startPoint x: 672, startPoint y: 327, endPoint x: 460, endPoint y: 327, distance: 212.0
click at [460, 327] on body "**********" at bounding box center [756, 398] width 1512 height 795
type input "**********"
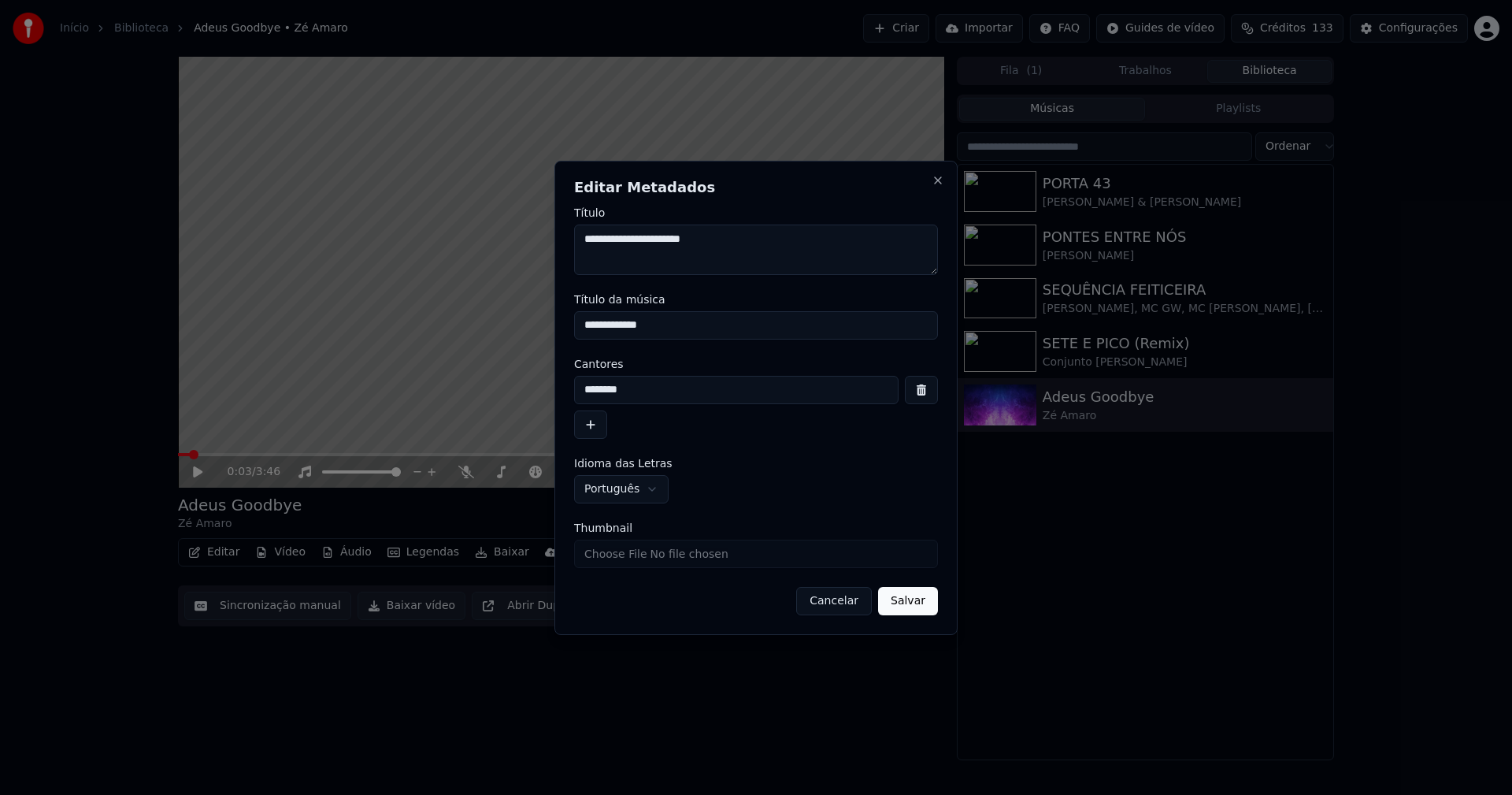
click at [914, 603] on button "Salvar" at bounding box center [908, 601] width 60 height 28
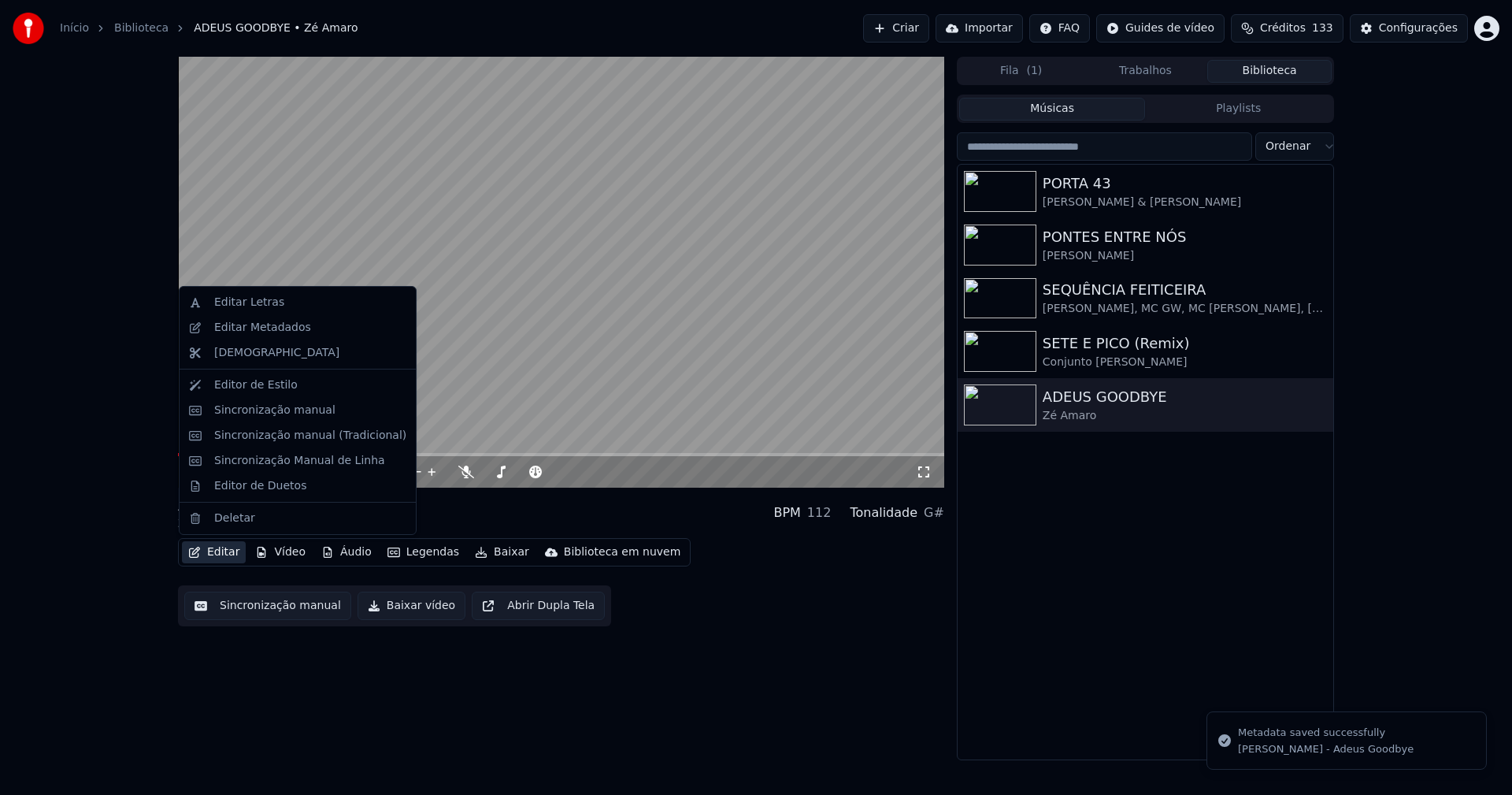
click at [227, 547] on button "Editar" at bounding box center [214, 552] width 64 height 22
click at [296, 438] on div "Sincronização manual (Tradicional)" at bounding box center [311, 435] width 192 height 16
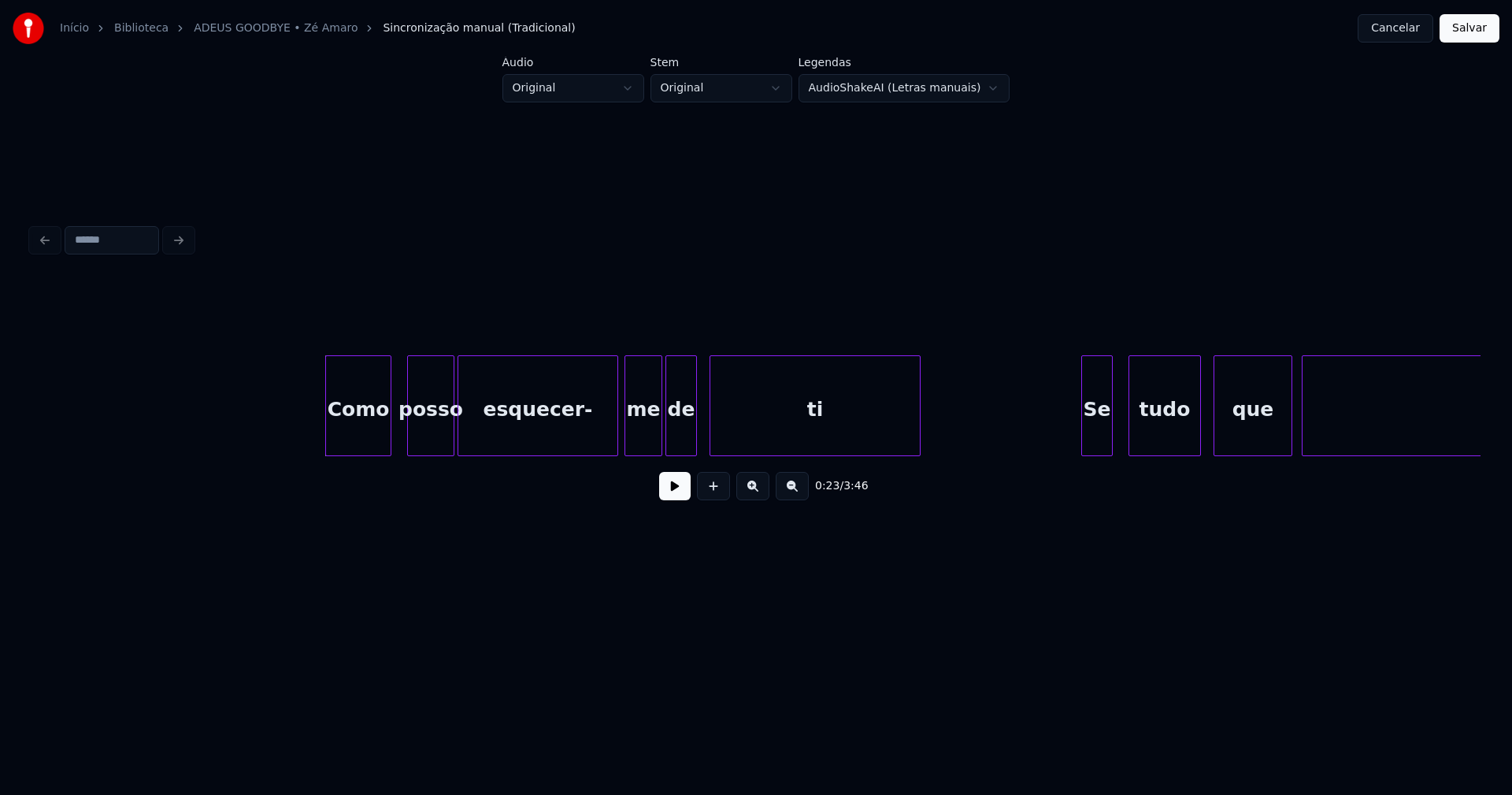
scroll to position [0, 3390]
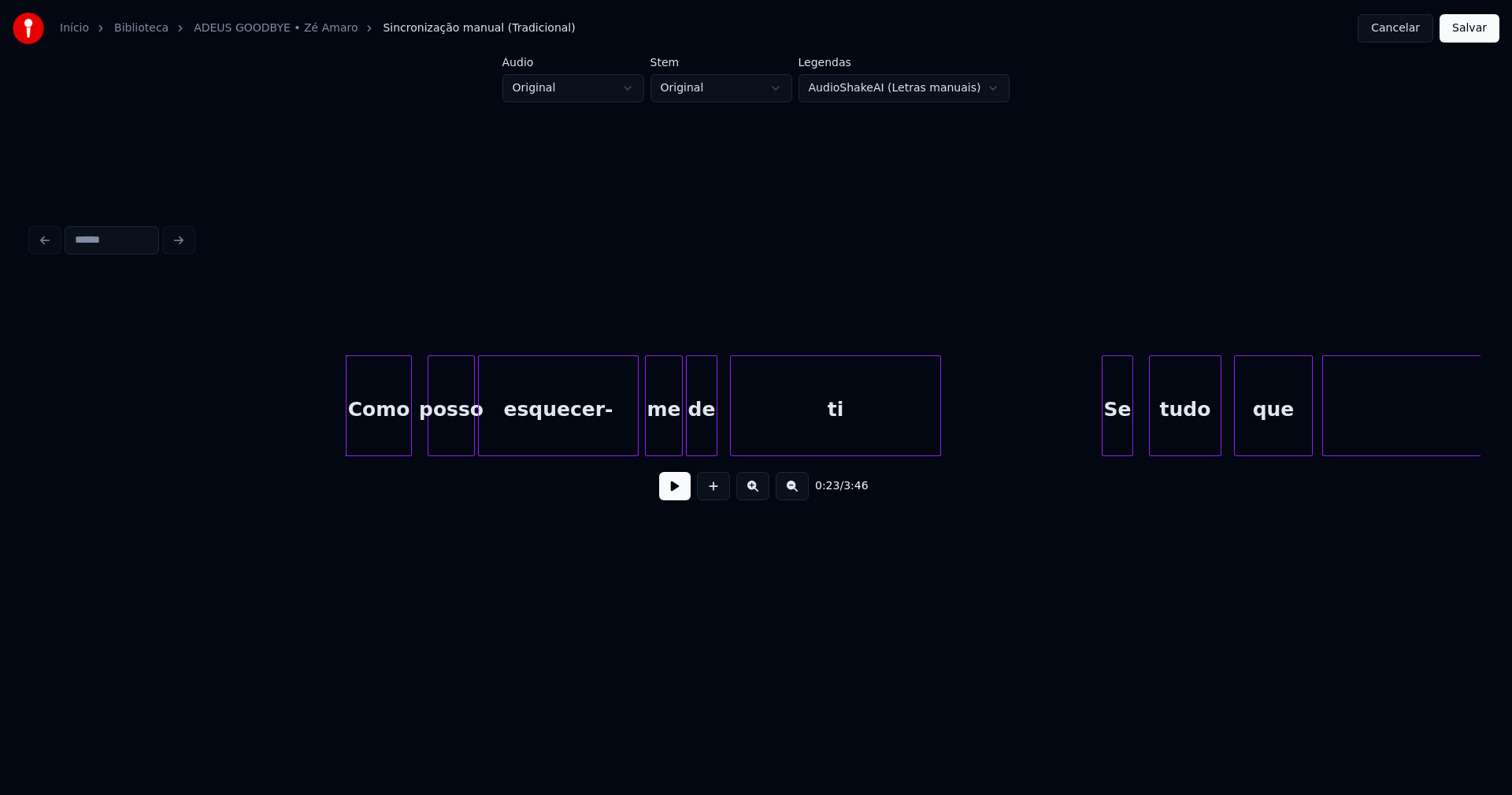
click at [679, 495] on button at bounding box center [675, 486] width 32 height 28
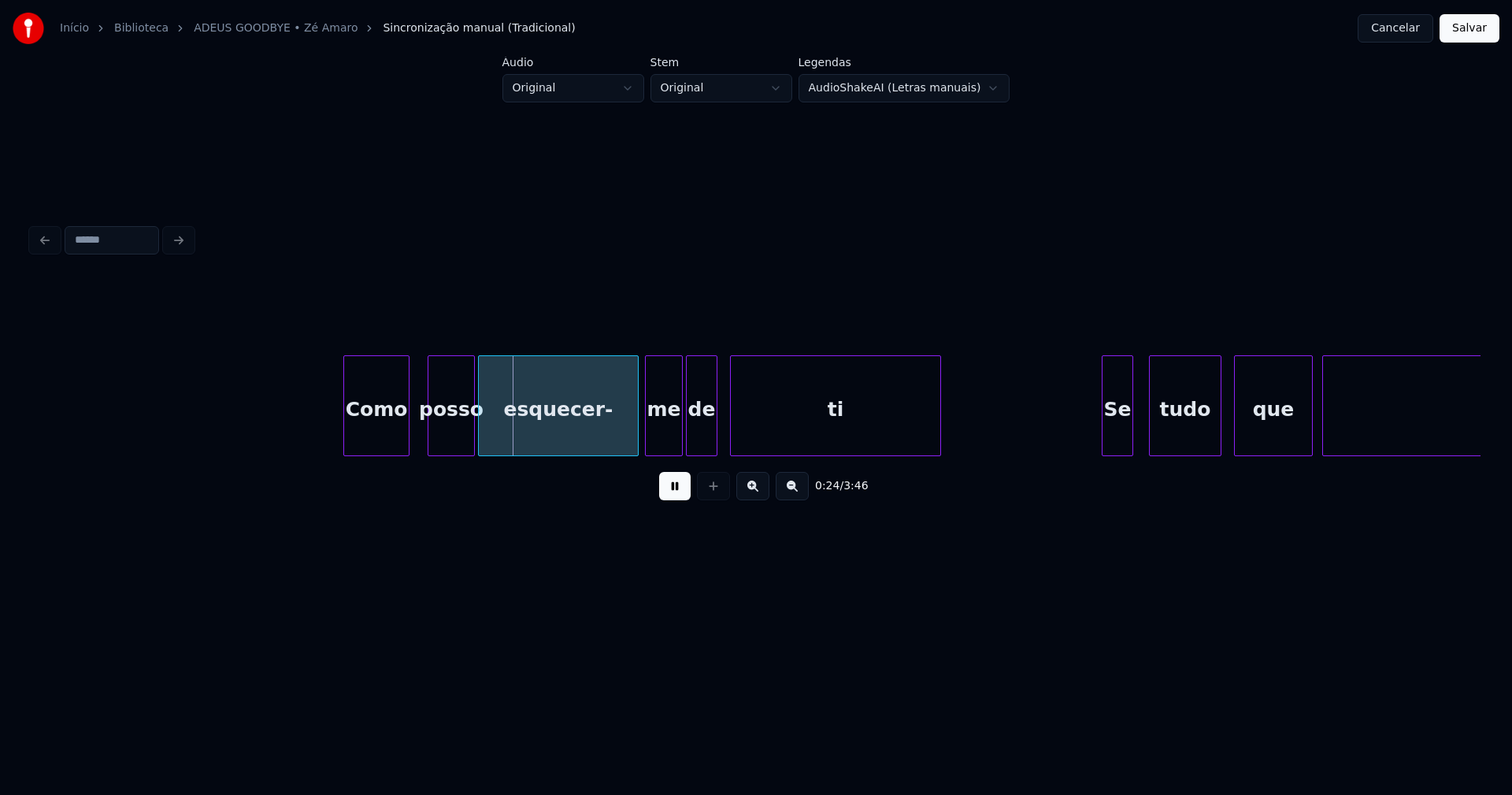
click at [396, 433] on div "Como" at bounding box center [376, 409] width 65 height 107
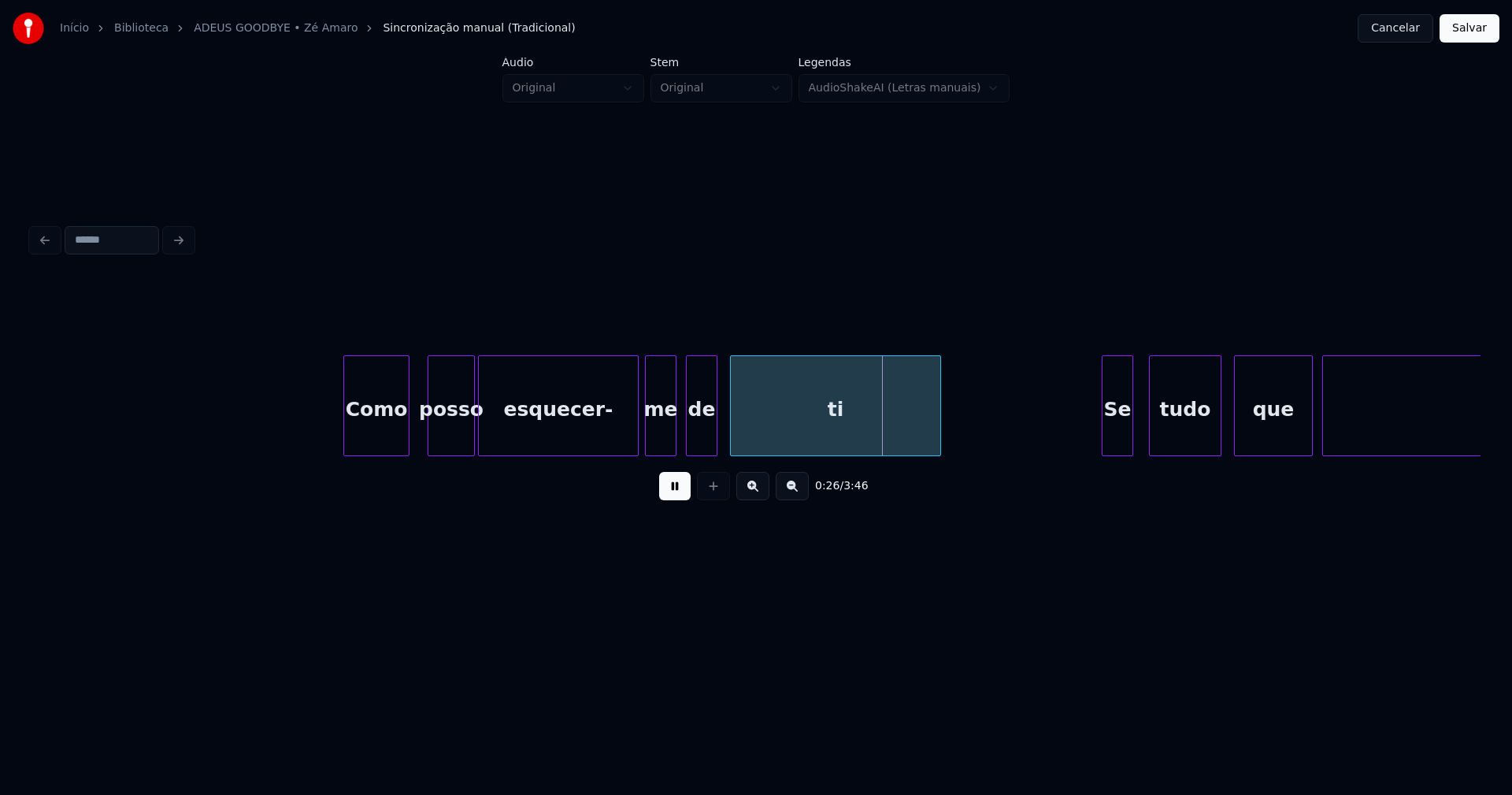
click at [674, 443] on div at bounding box center [673, 405] width 5 height 99
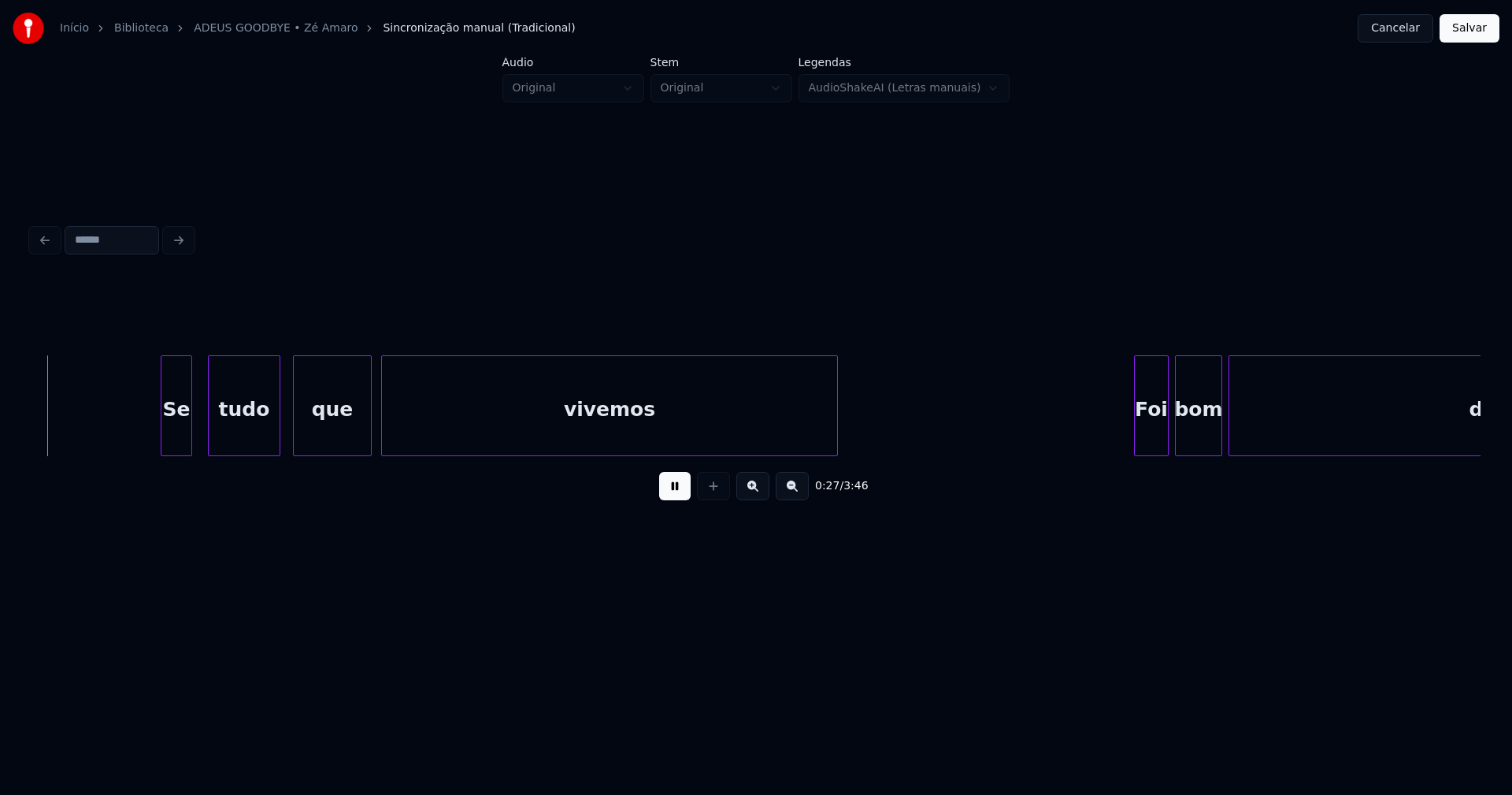
scroll to position [0, 4333]
click at [165, 446] on div "Se" at bounding box center [164, 409] width 30 height 107
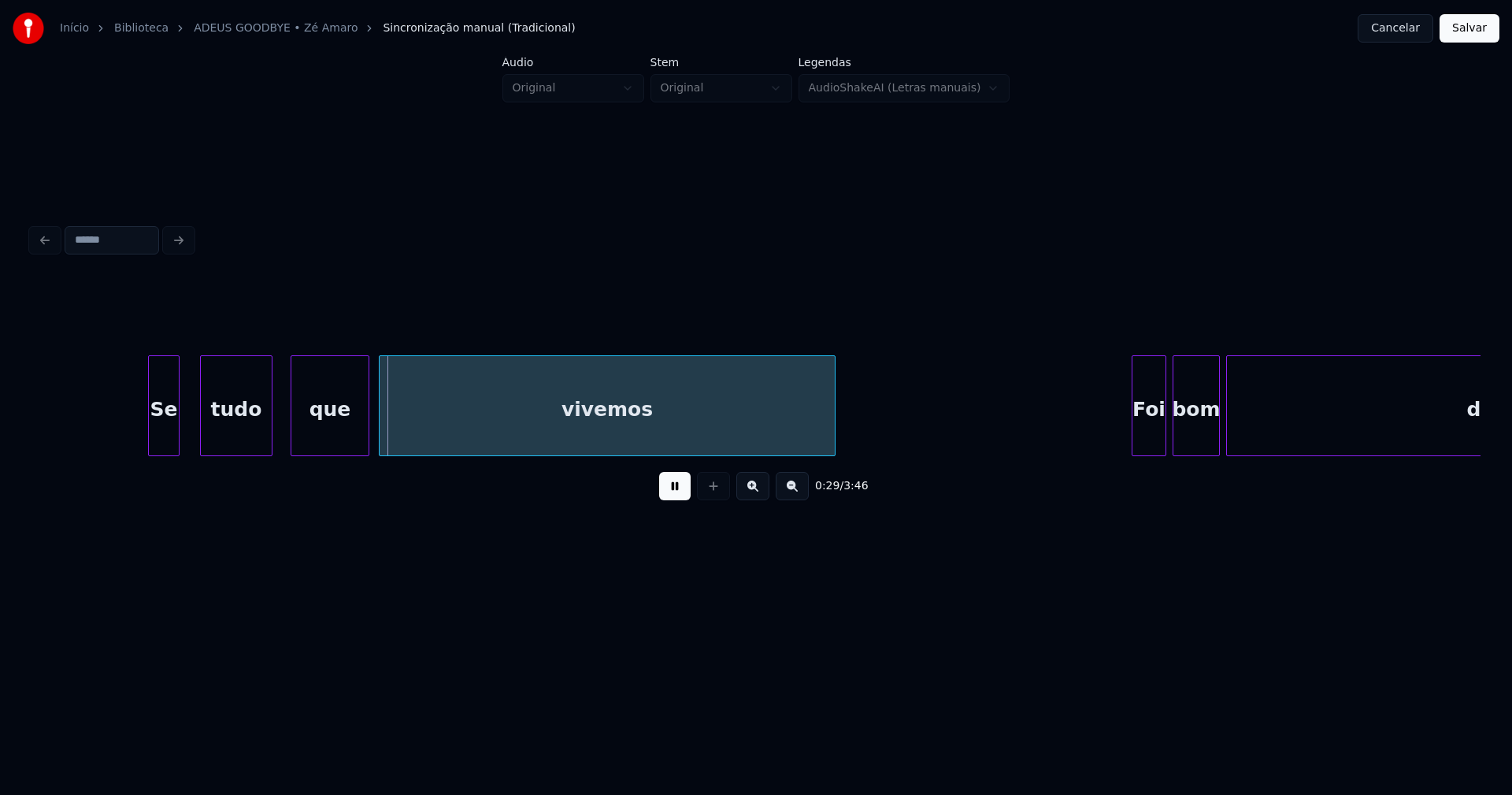
click at [223, 442] on div "tudo" at bounding box center [236, 409] width 71 height 107
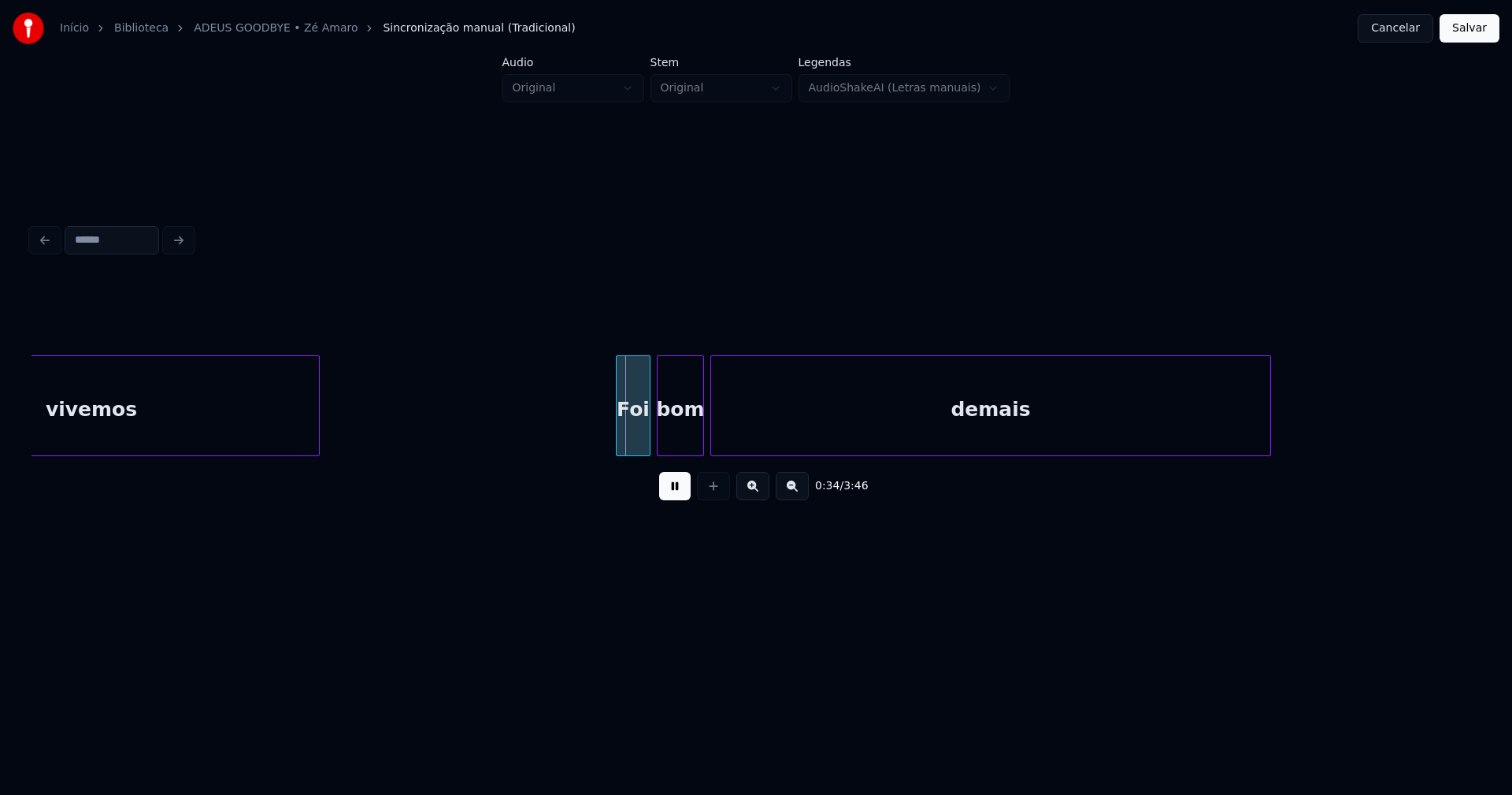
scroll to position [0, 5184]
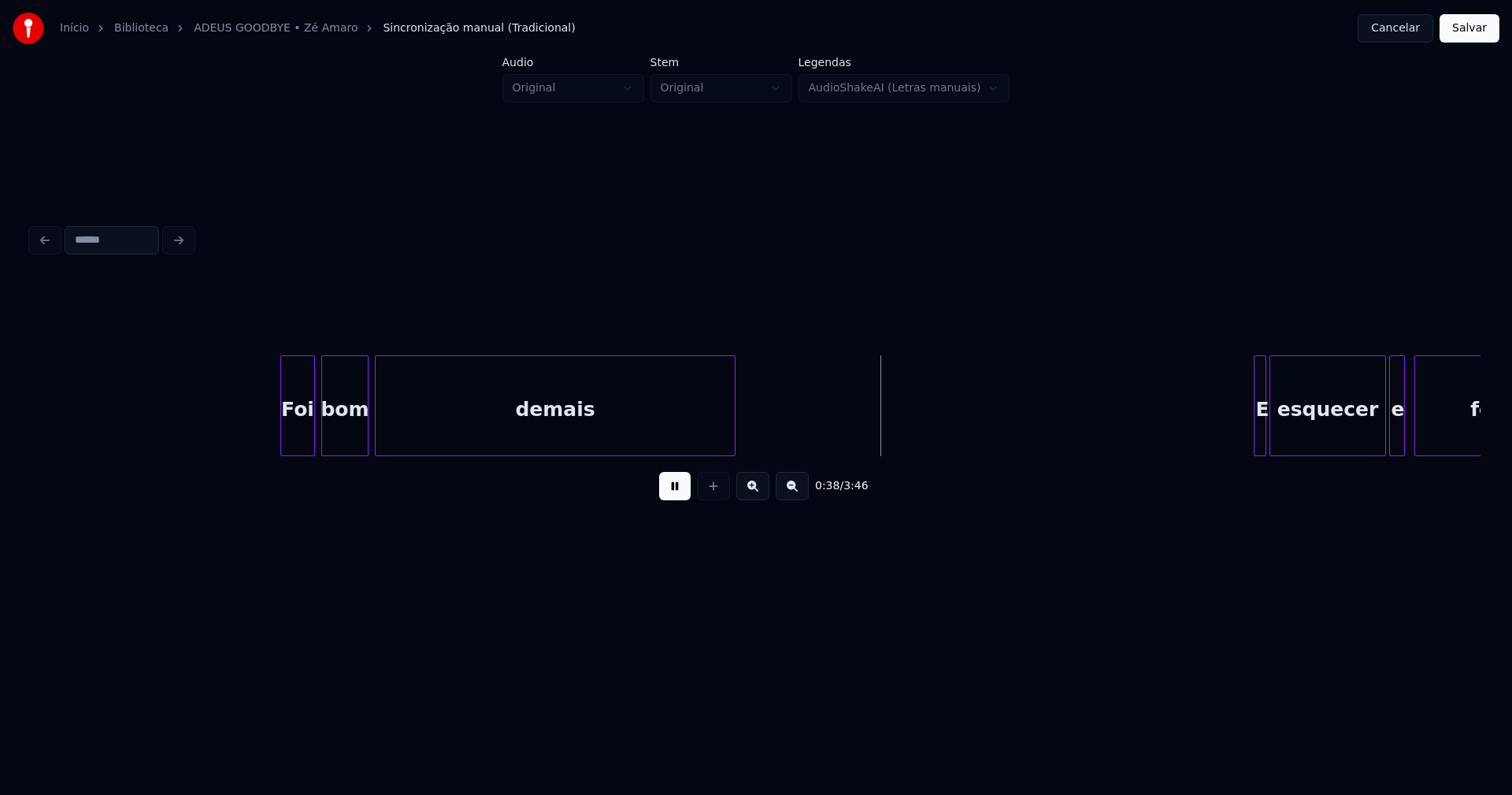
click at [730, 450] on div "Foi bom demais E esquecer e fechar" at bounding box center [756, 405] width 1449 height 101
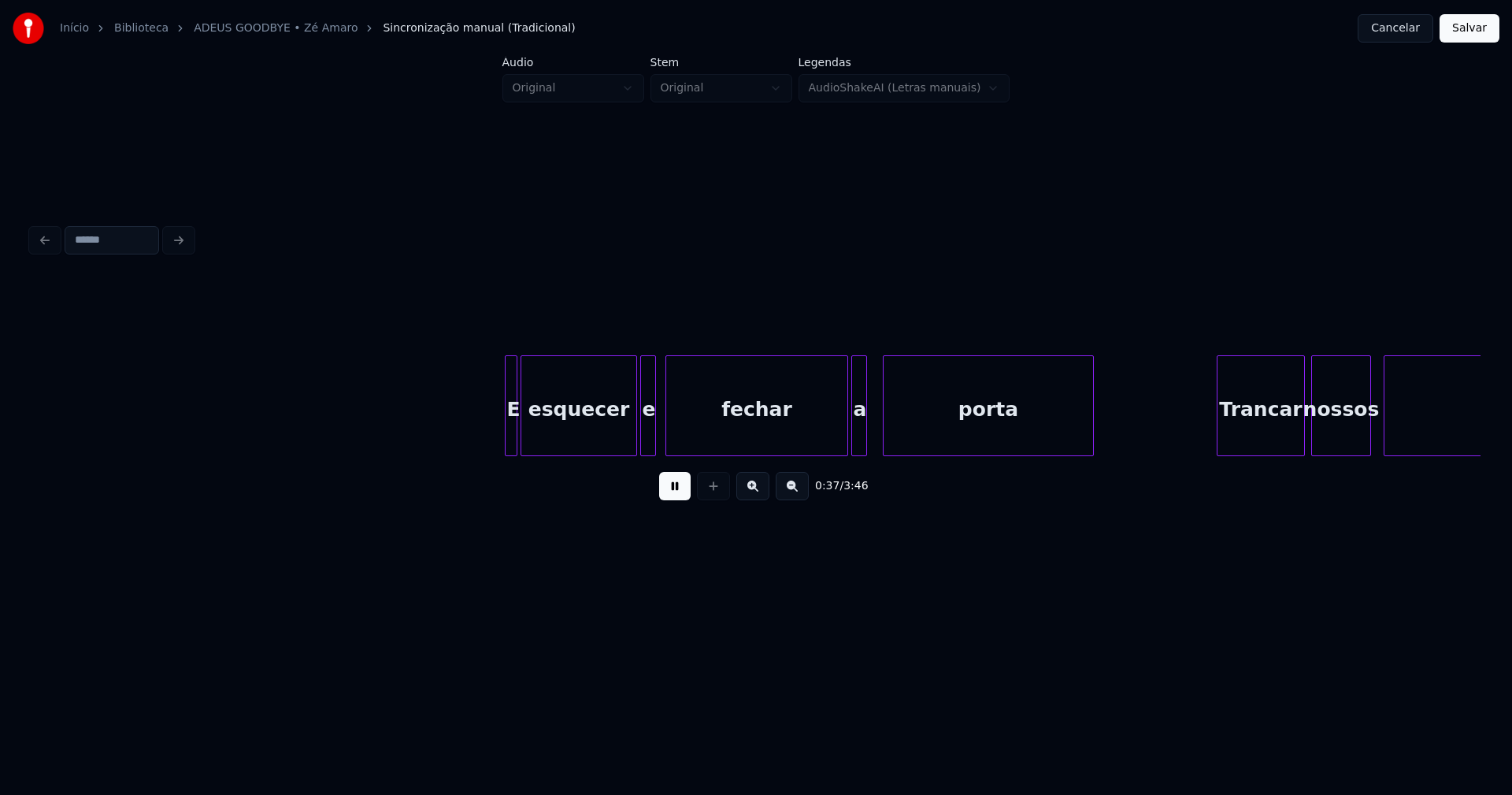
scroll to position [0, 5938]
click at [490, 431] on div at bounding box center [491, 405] width 5 height 99
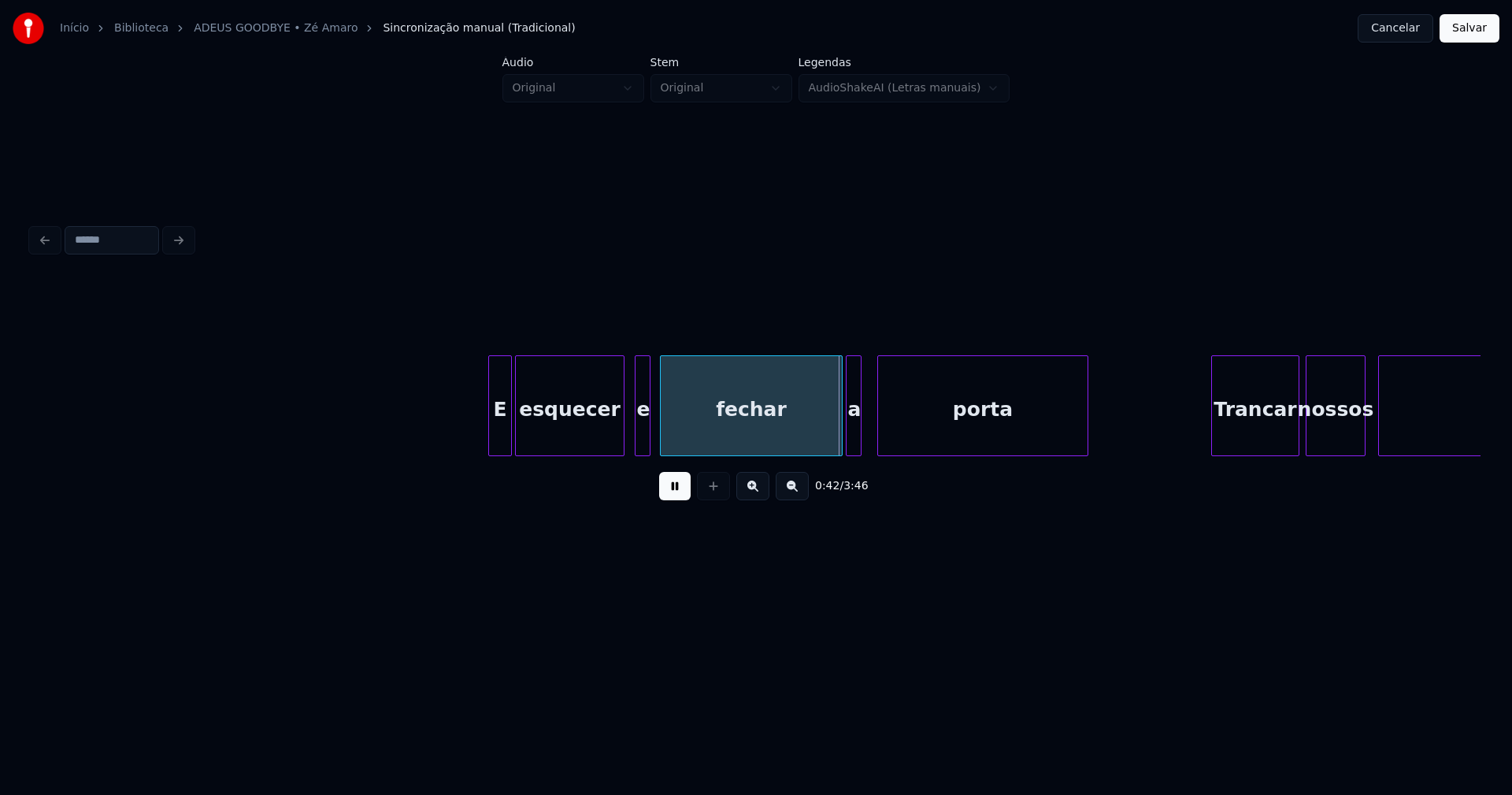
click at [622, 445] on div at bounding box center [621, 405] width 5 height 99
click at [629, 446] on div at bounding box center [630, 405] width 5 height 99
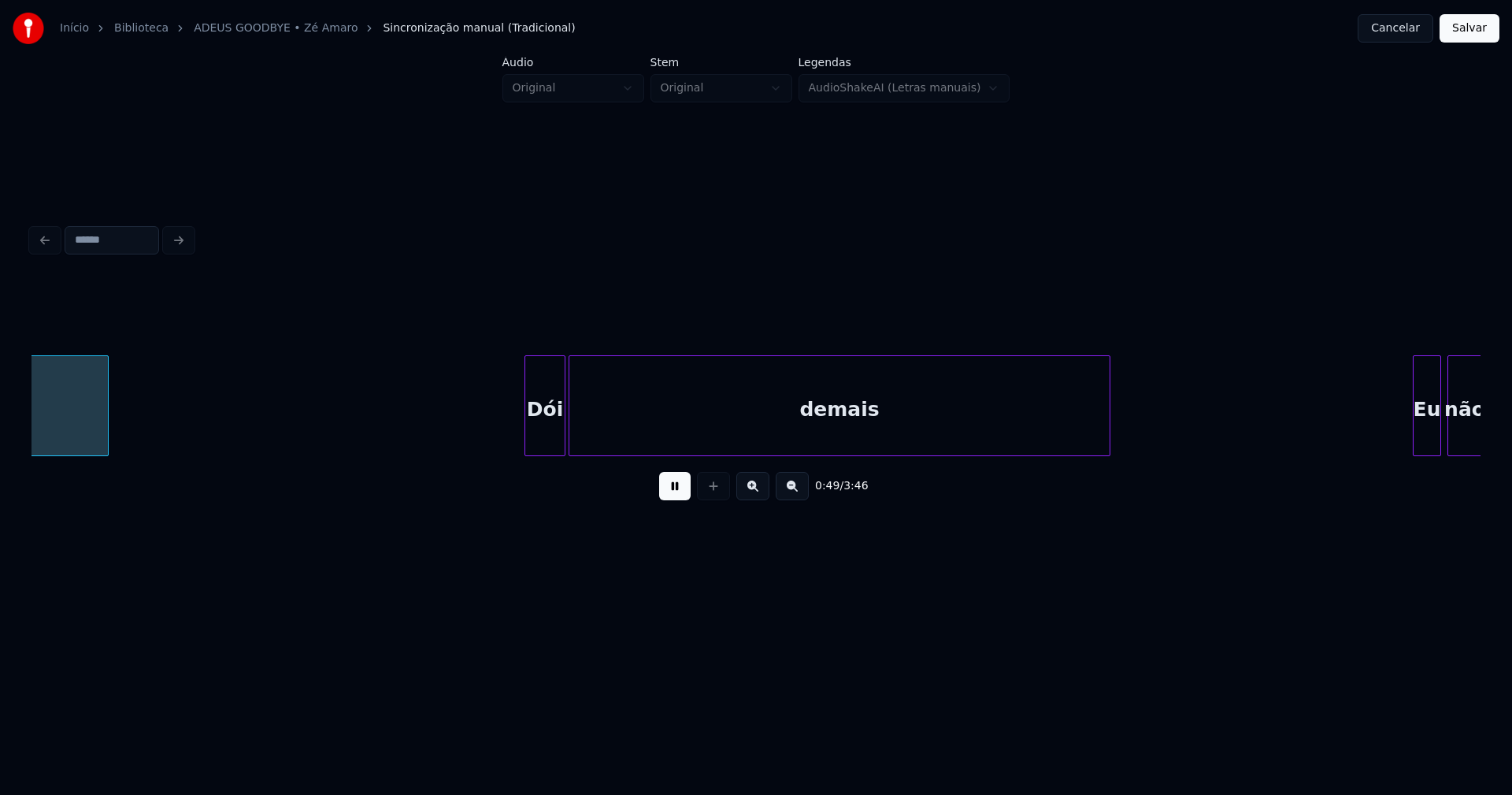
scroll to position [0, 7732]
click at [512, 439] on div at bounding box center [515, 405] width 5 height 99
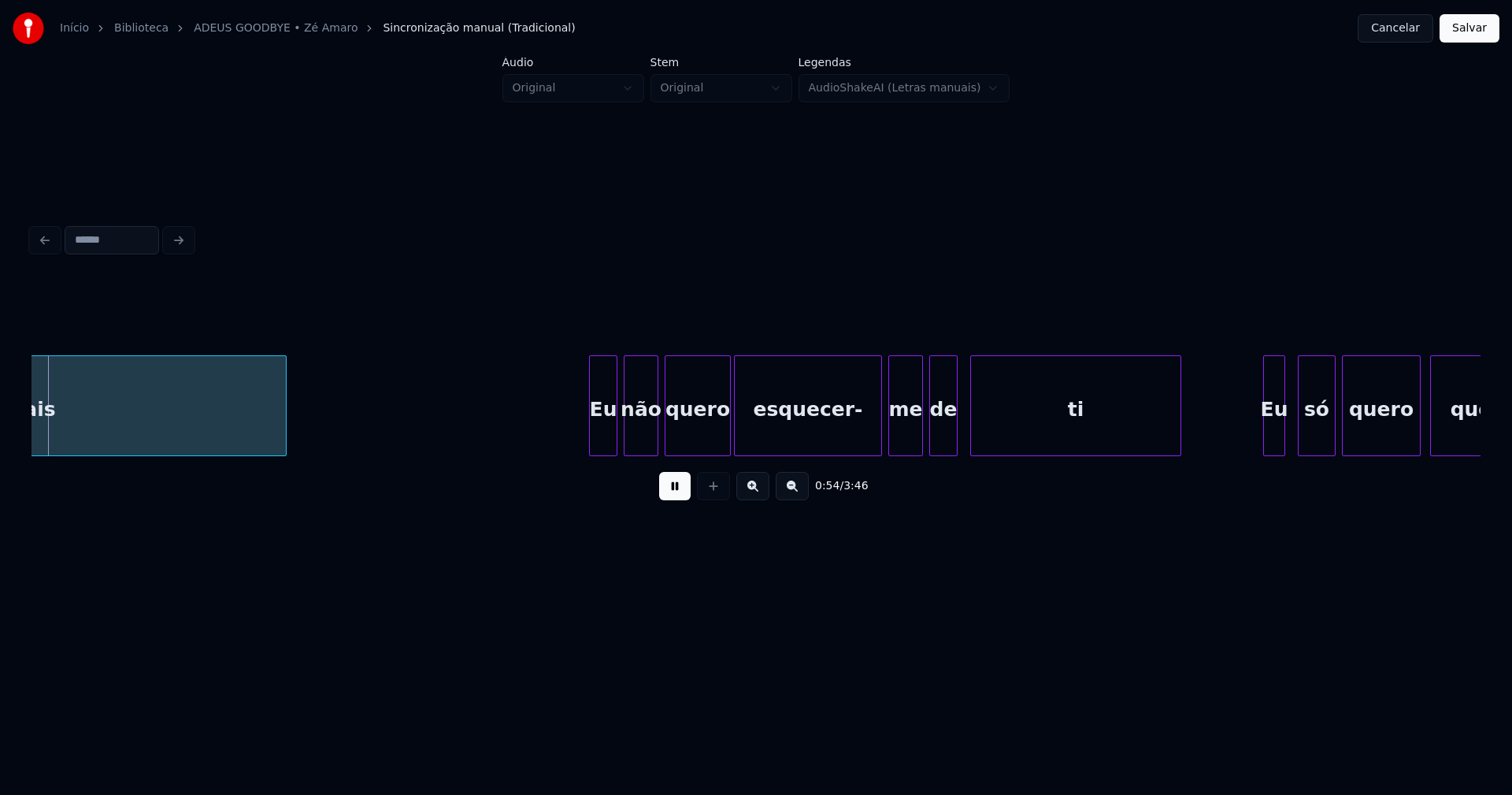
scroll to position [0, 8550]
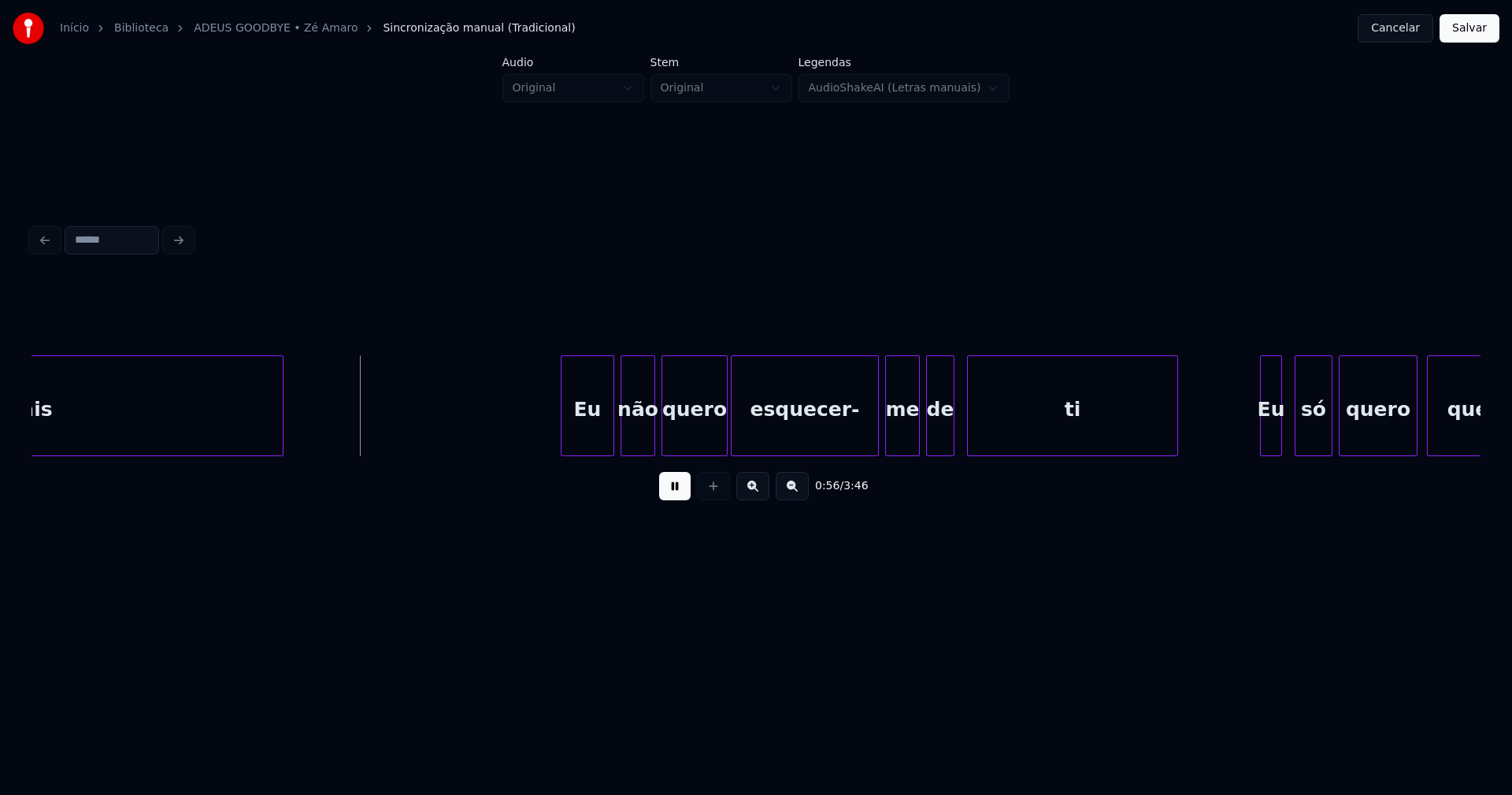
click at [562, 434] on div at bounding box center [564, 405] width 5 height 99
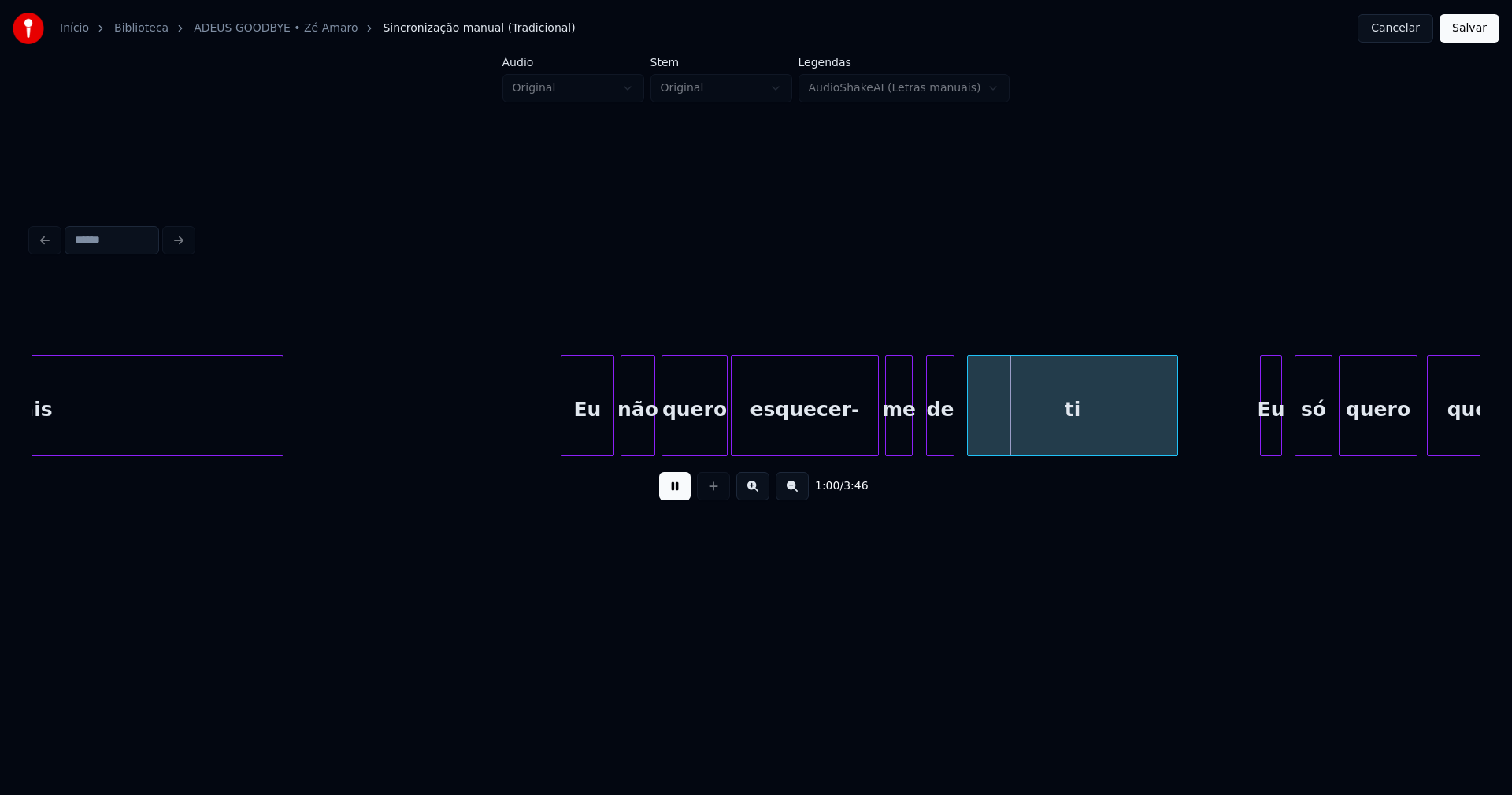
click at [910, 439] on div at bounding box center [910, 405] width 5 height 99
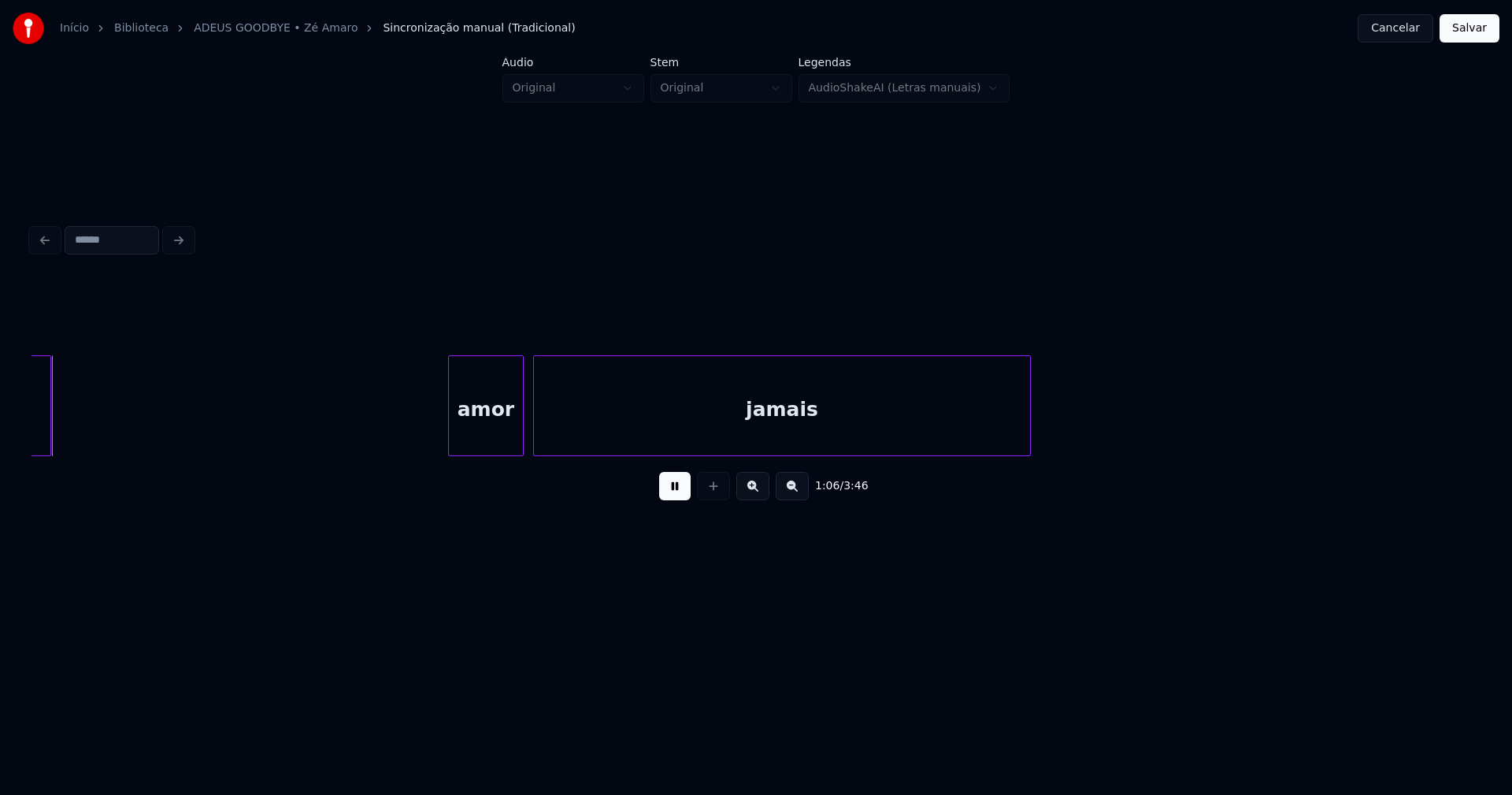
scroll to position [0, 10446]
click at [675, 499] on button at bounding box center [675, 486] width 32 height 28
click at [464, 429] on div "amor" at bounding box center [461, 409] width 74 height 107
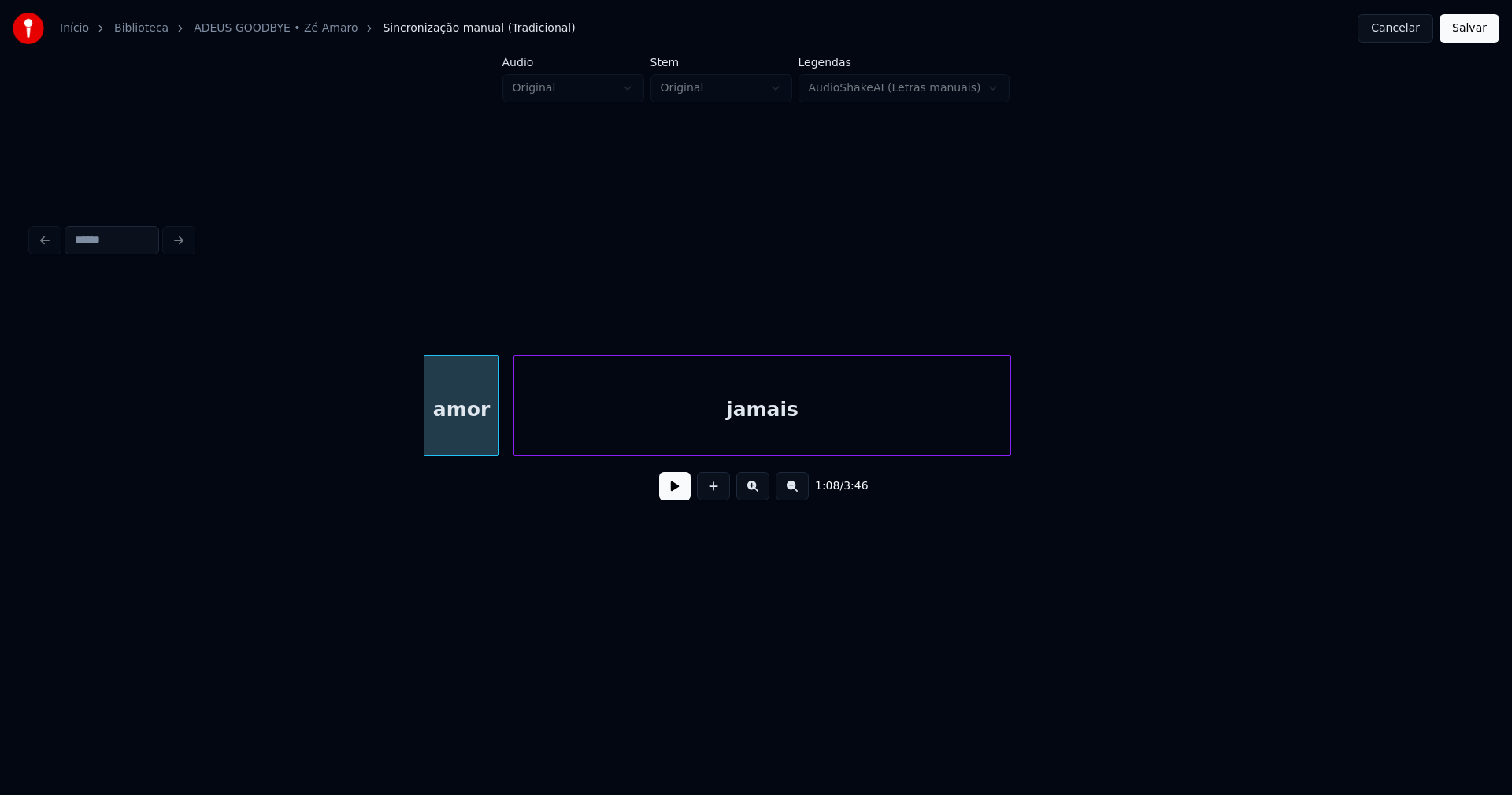
click at [463, 429] on div "amor" at bounding box center [461, 409] width 74 height 107
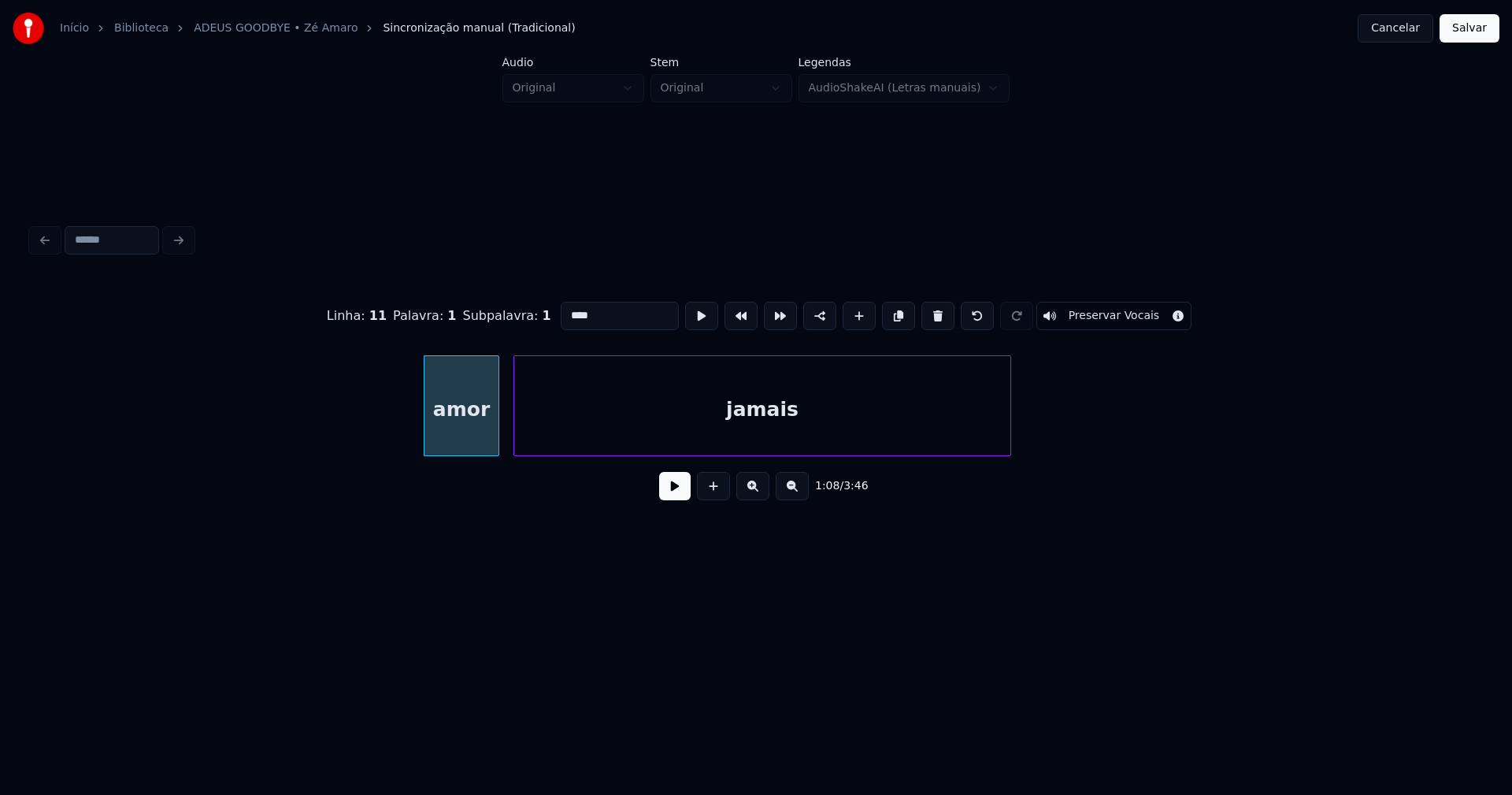
click at [562, 311] on input "****" at bounding box center [620, 316] width 118 height 28
type input "****"
click at [677, 500] on button at bounding box center [675, 486] width 32 height 28
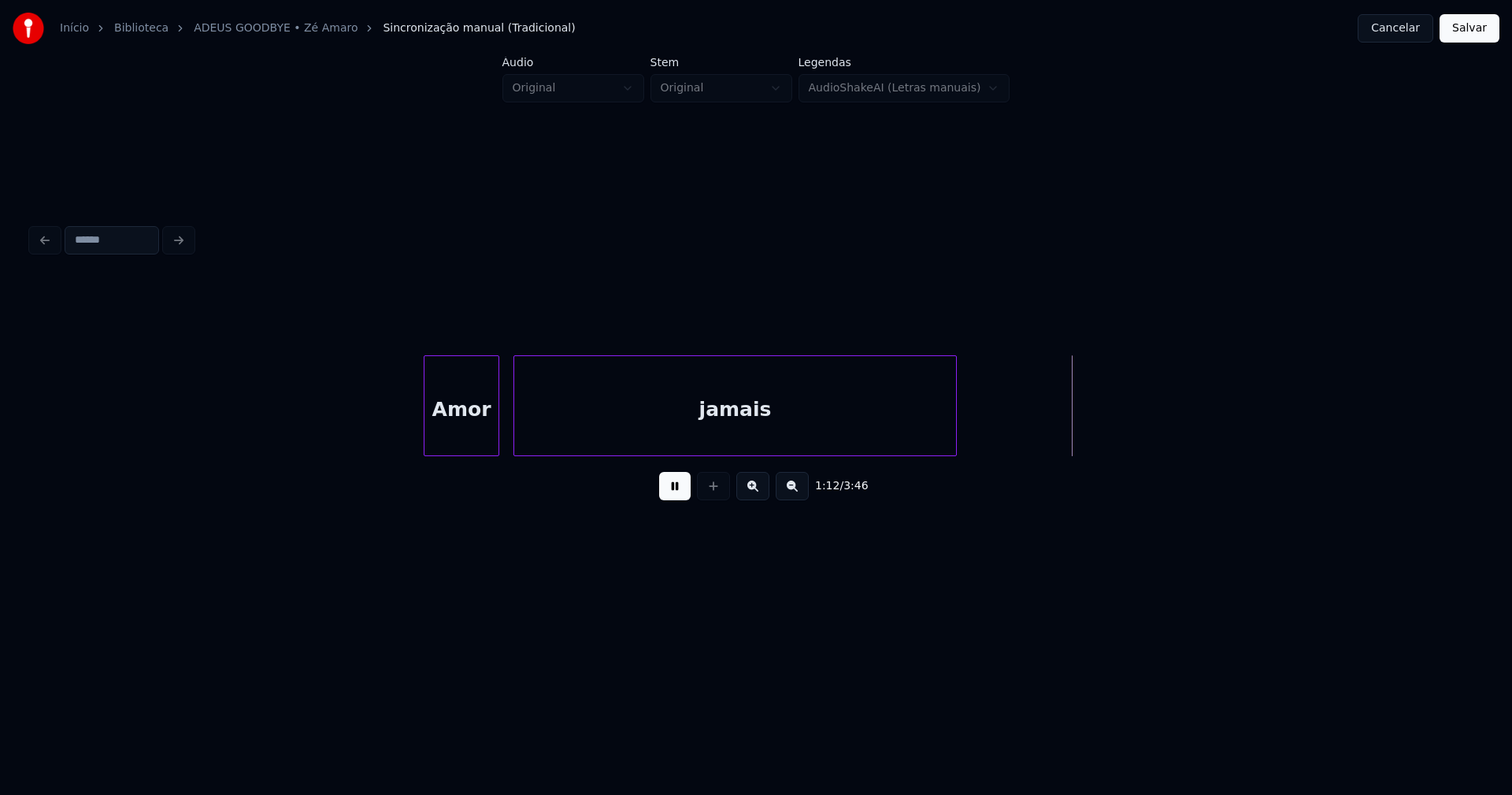
click at [955, 438] on div at bounding box center [953, 405] width 5 height 99
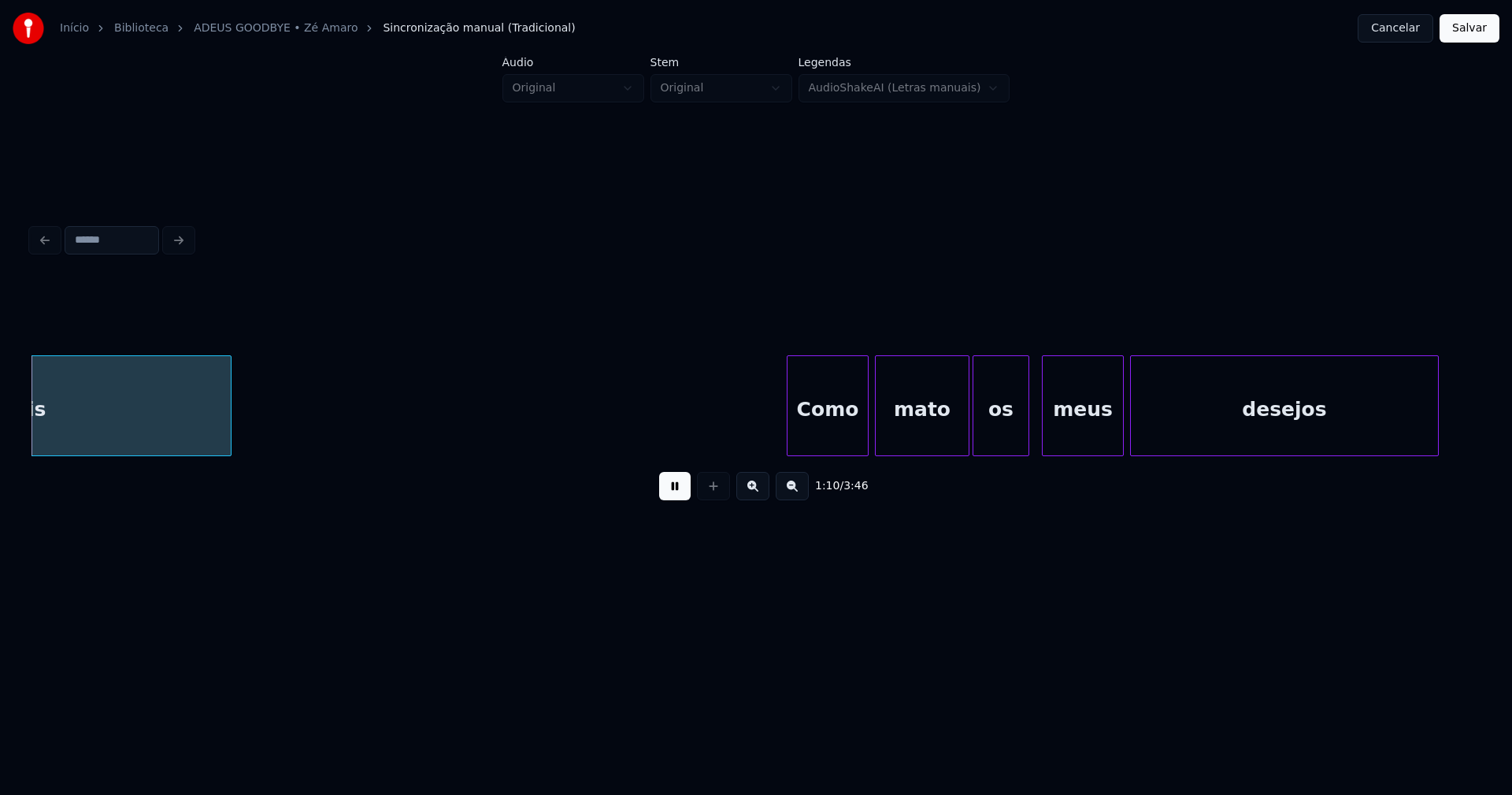
scroll to position [0, 11205]
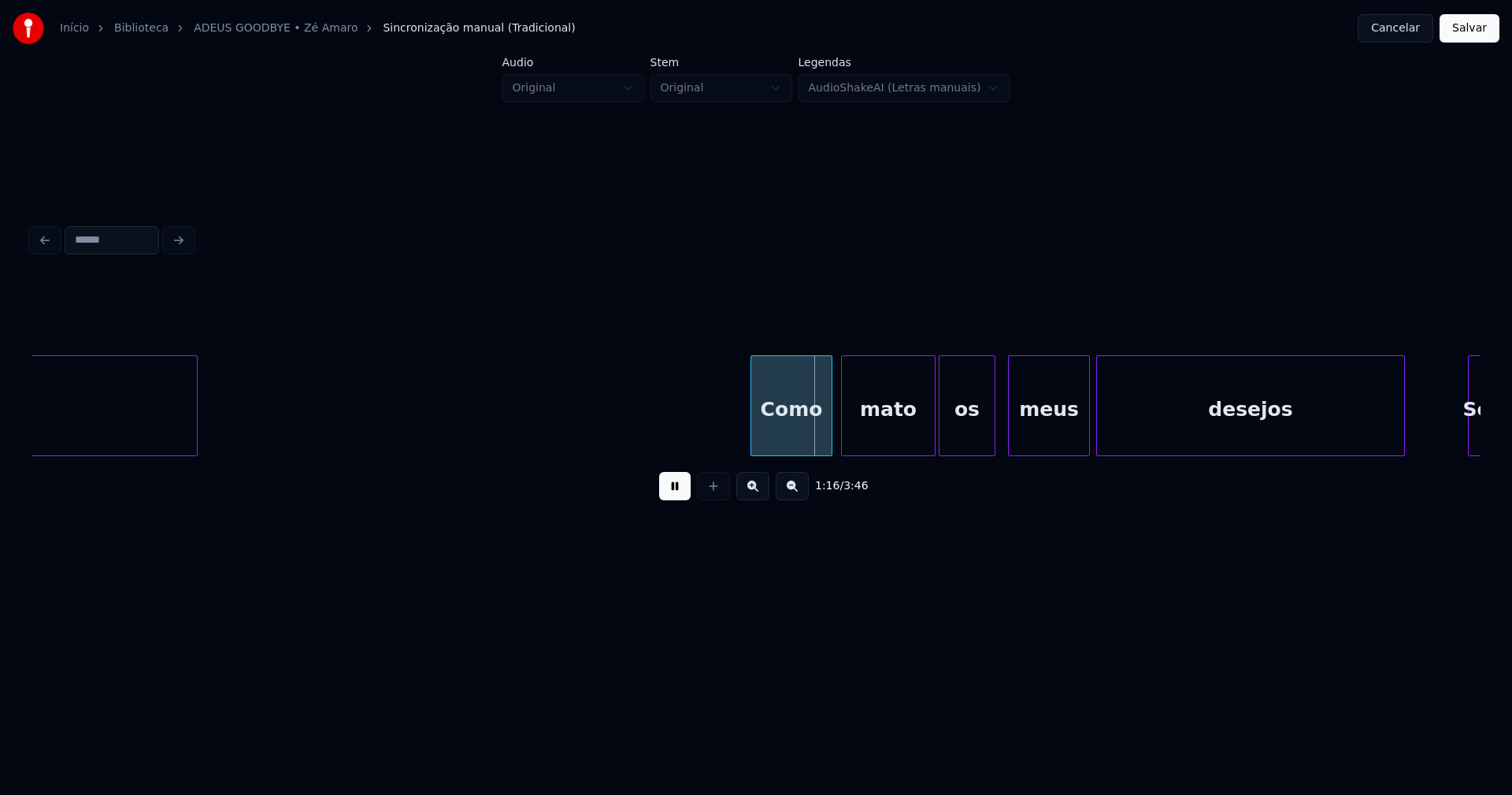
click at [794, 424] on div "Como" at bounding box center [791, 409] width 80 height 107
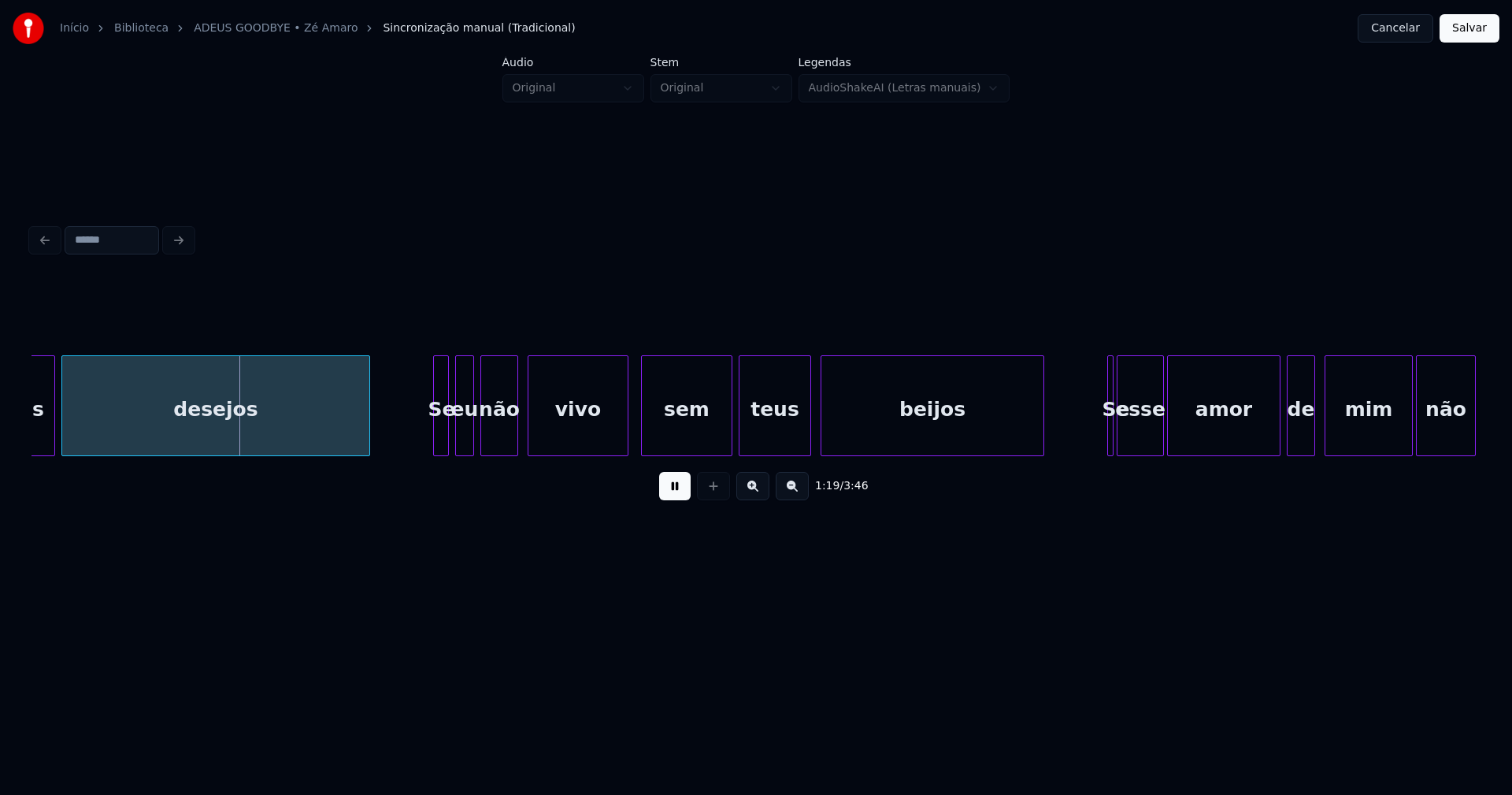
scroll to position [0, 12259]
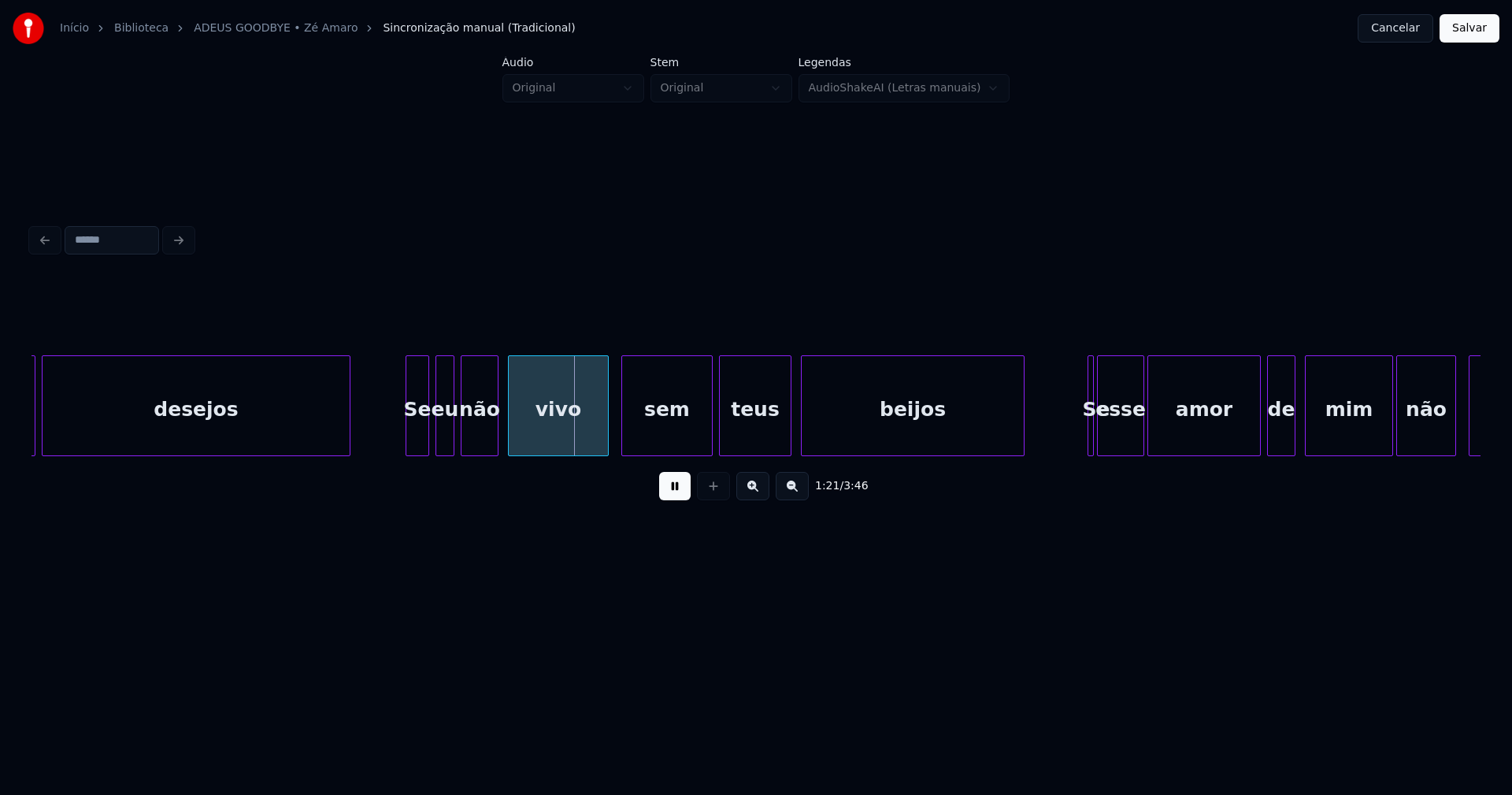
click at [410, 435] on div at bounding box center [408, 405] width 5 height 99
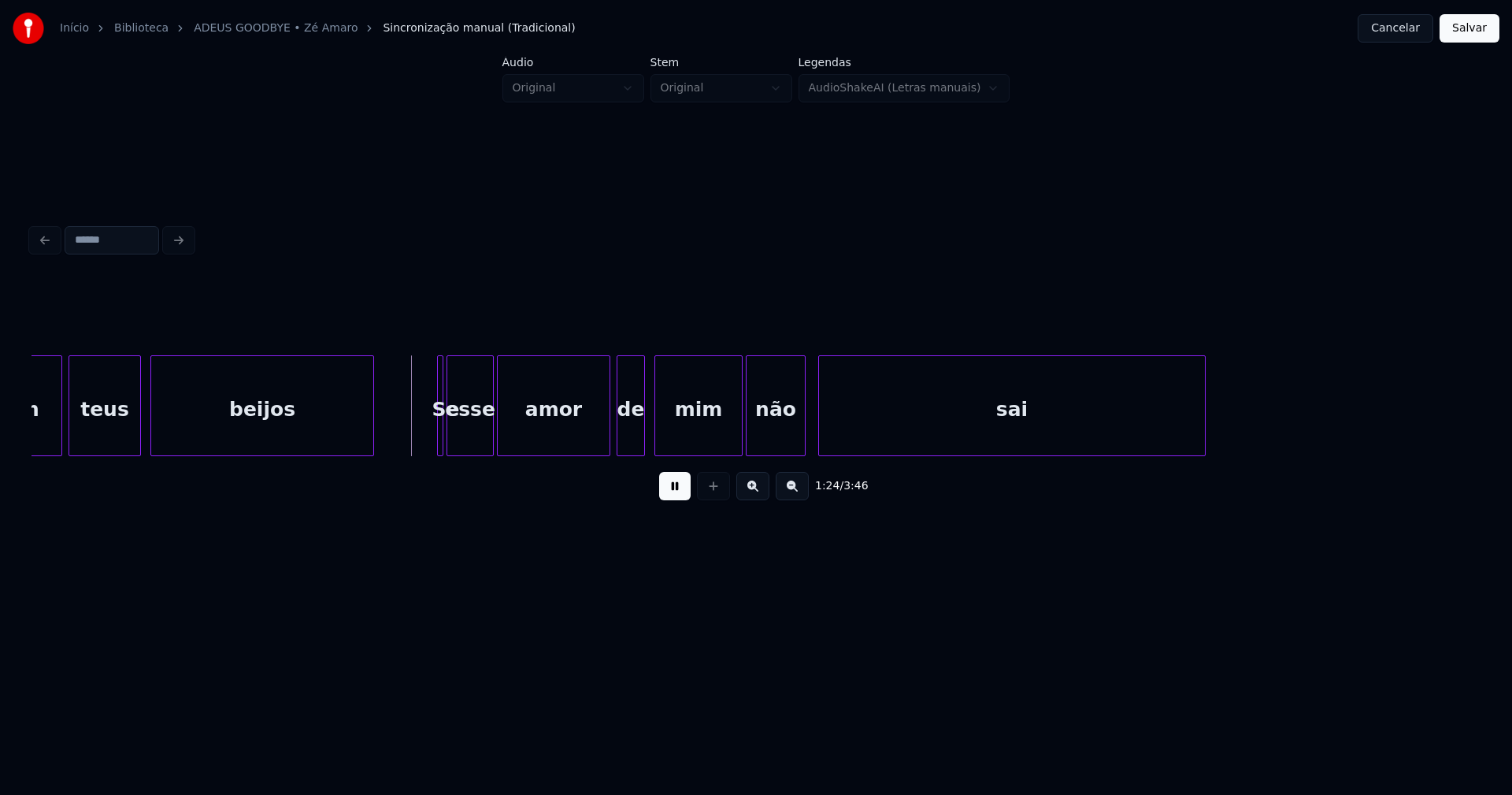
scroll to position [0, 12930]
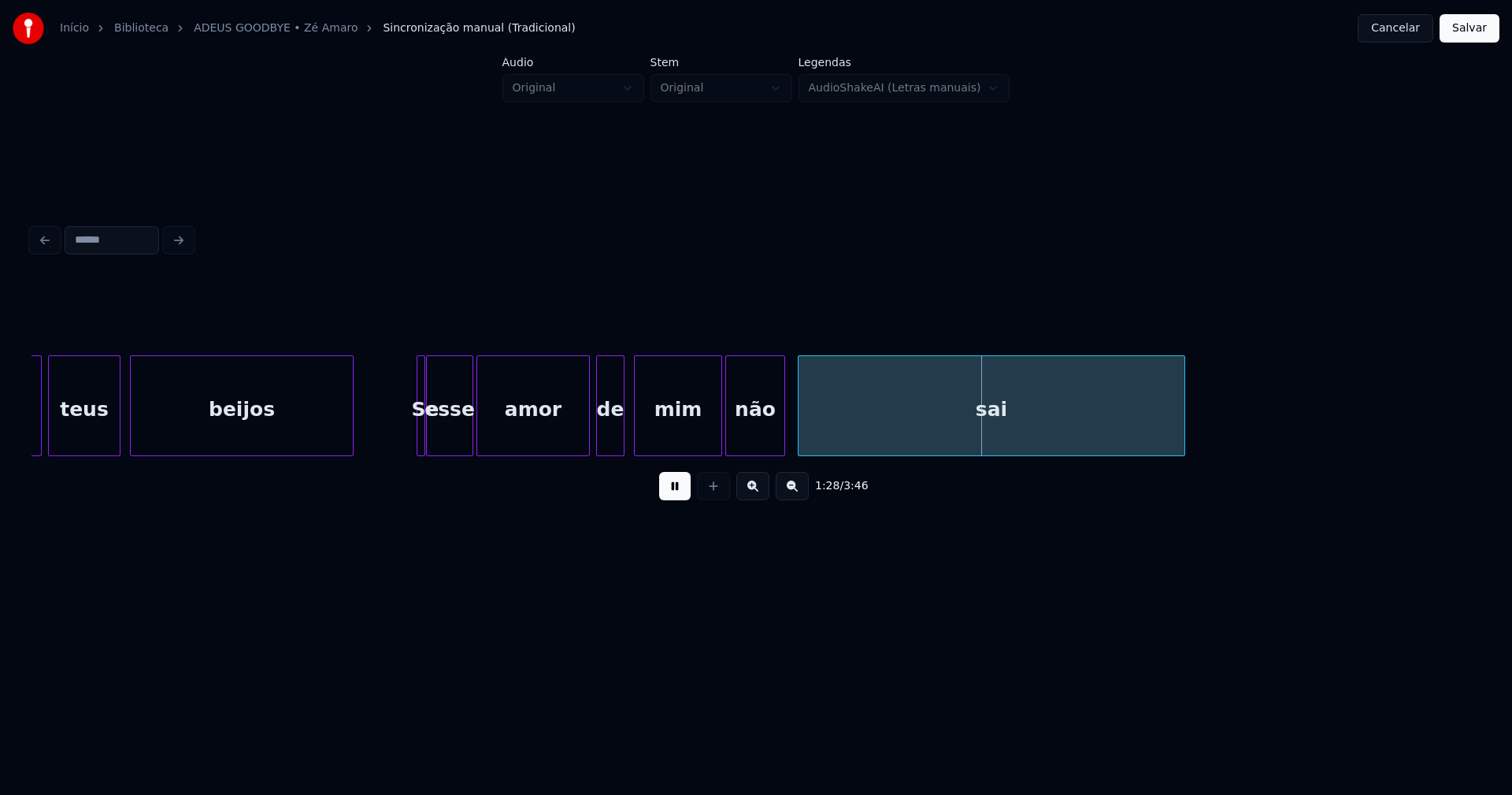
click at [419, 422] on div at bounding box center [422, 405] width 5 height 99
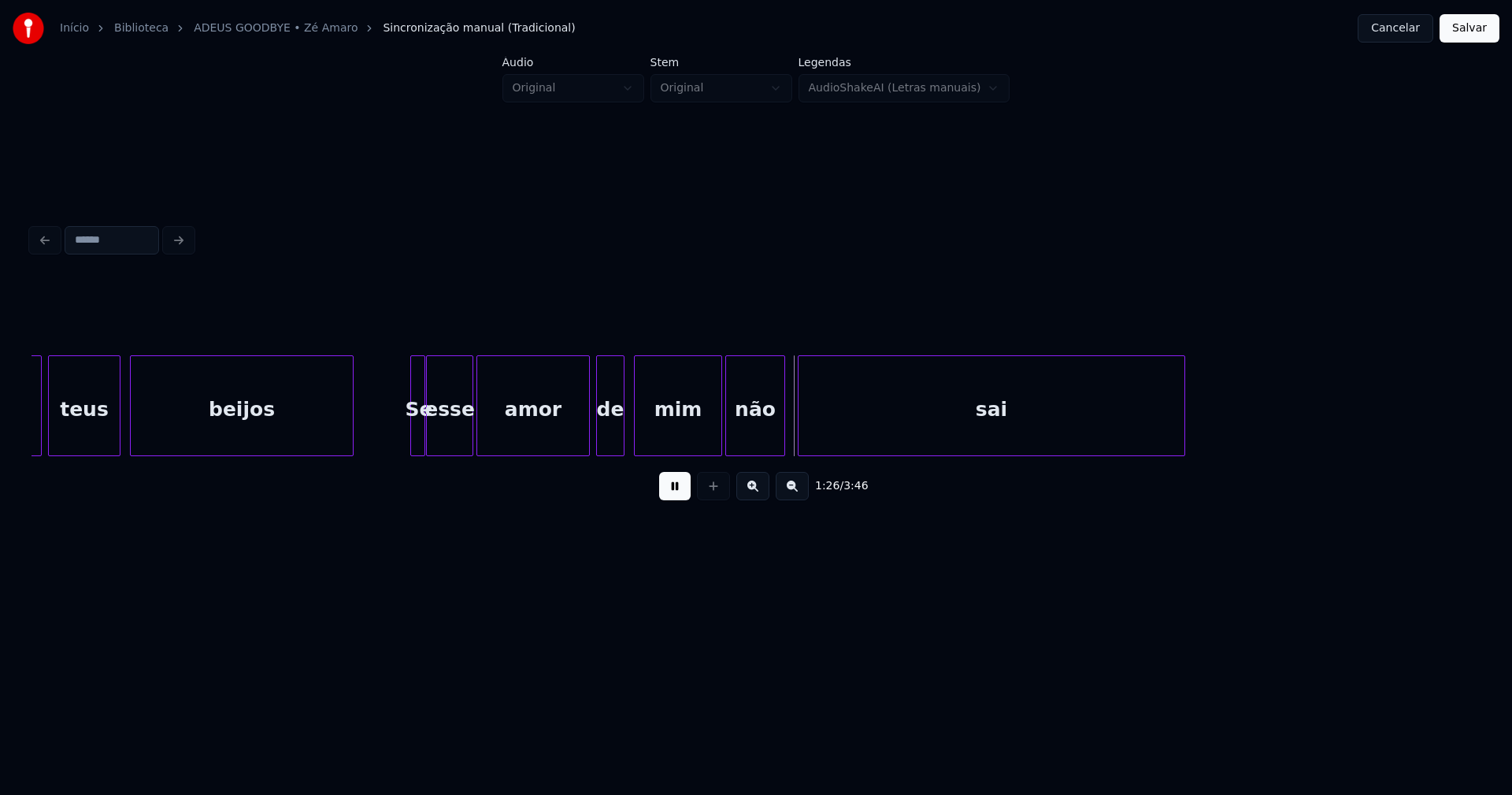
click at [411, 424] on div at bounding box center [413, 405] width 5 height 99
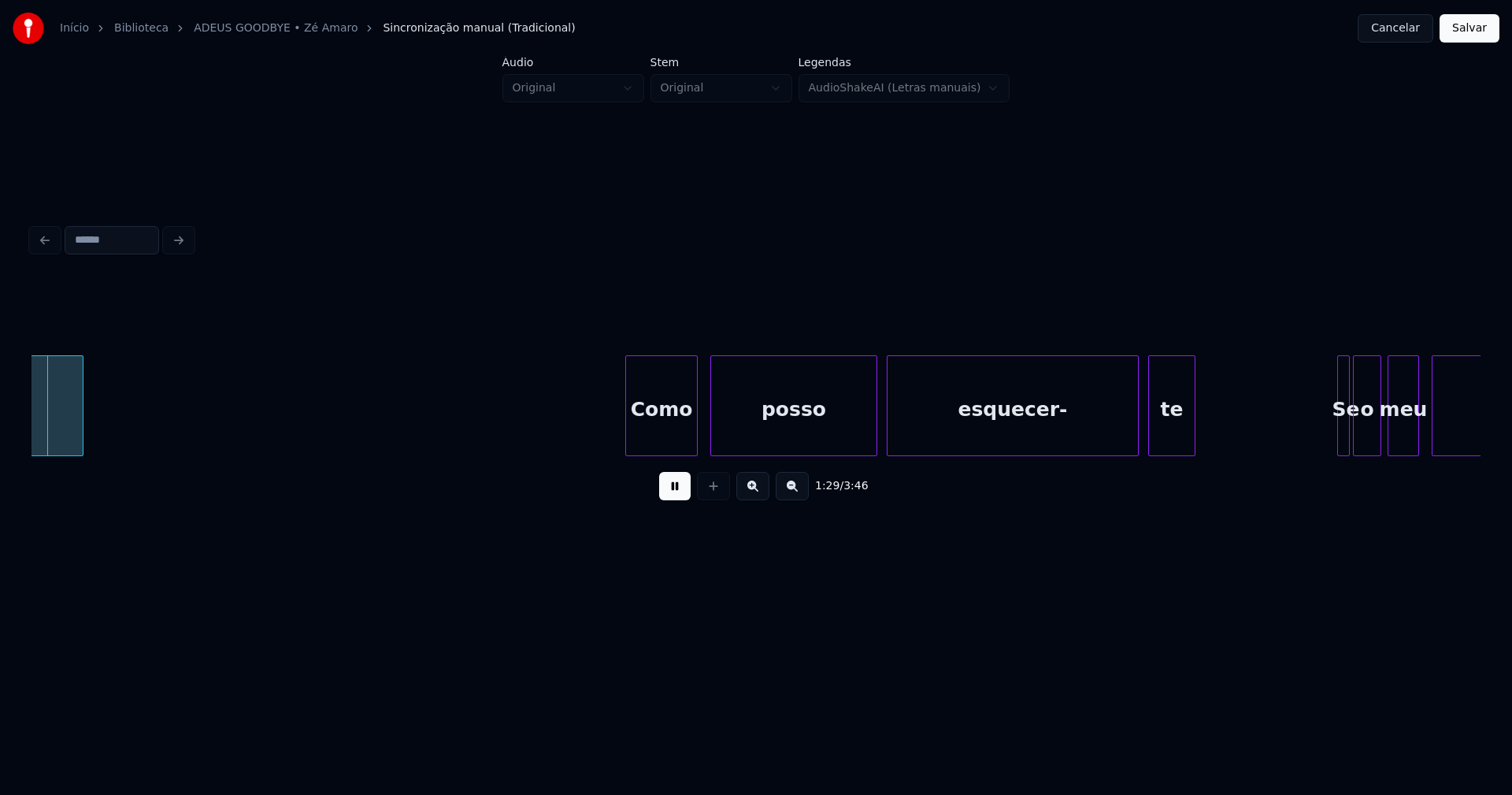
scroll to position [0, 14048]
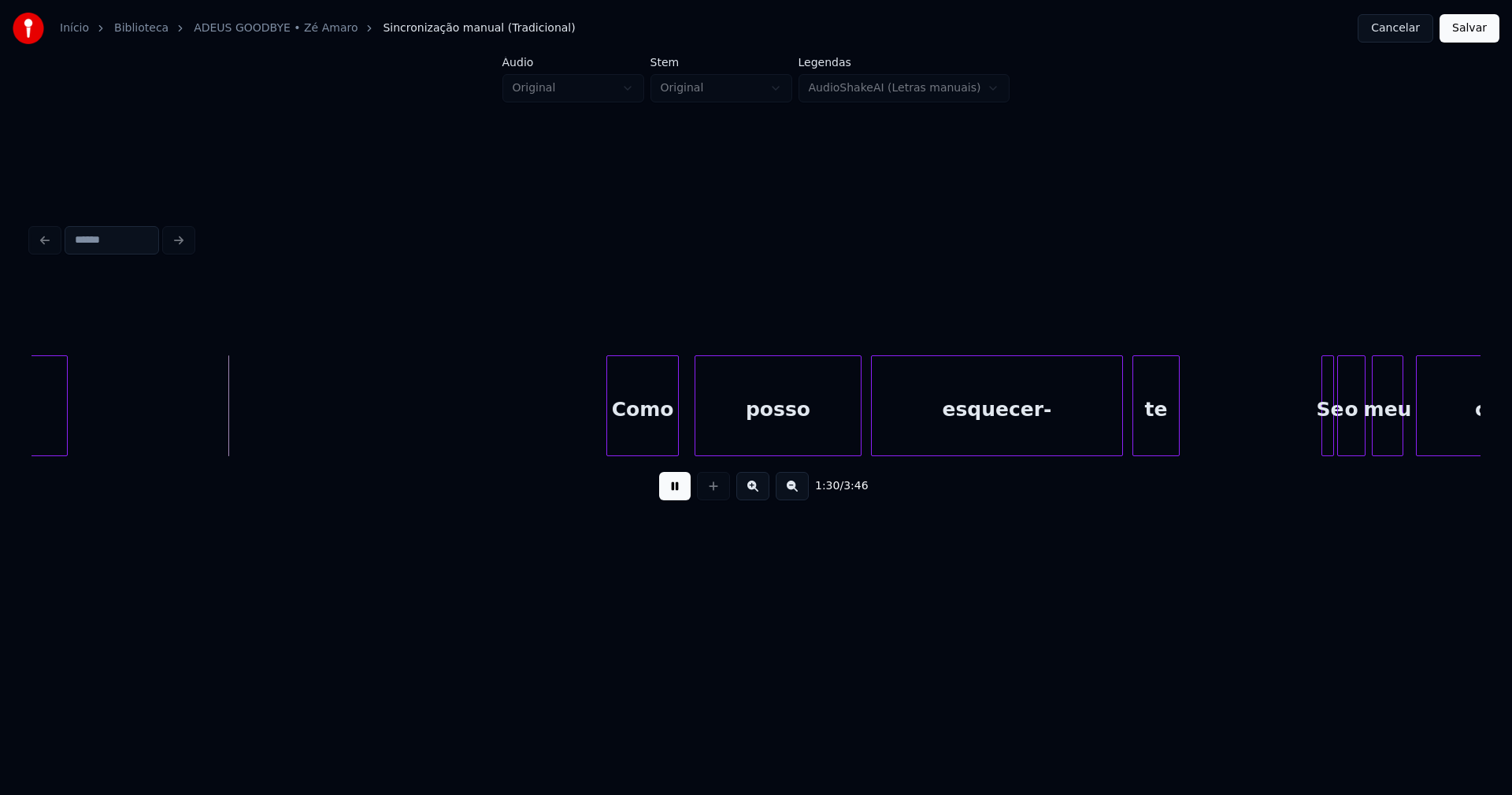
click at [650, 435] on div "Como" at bounding box center [642, 409] width 71 height 107
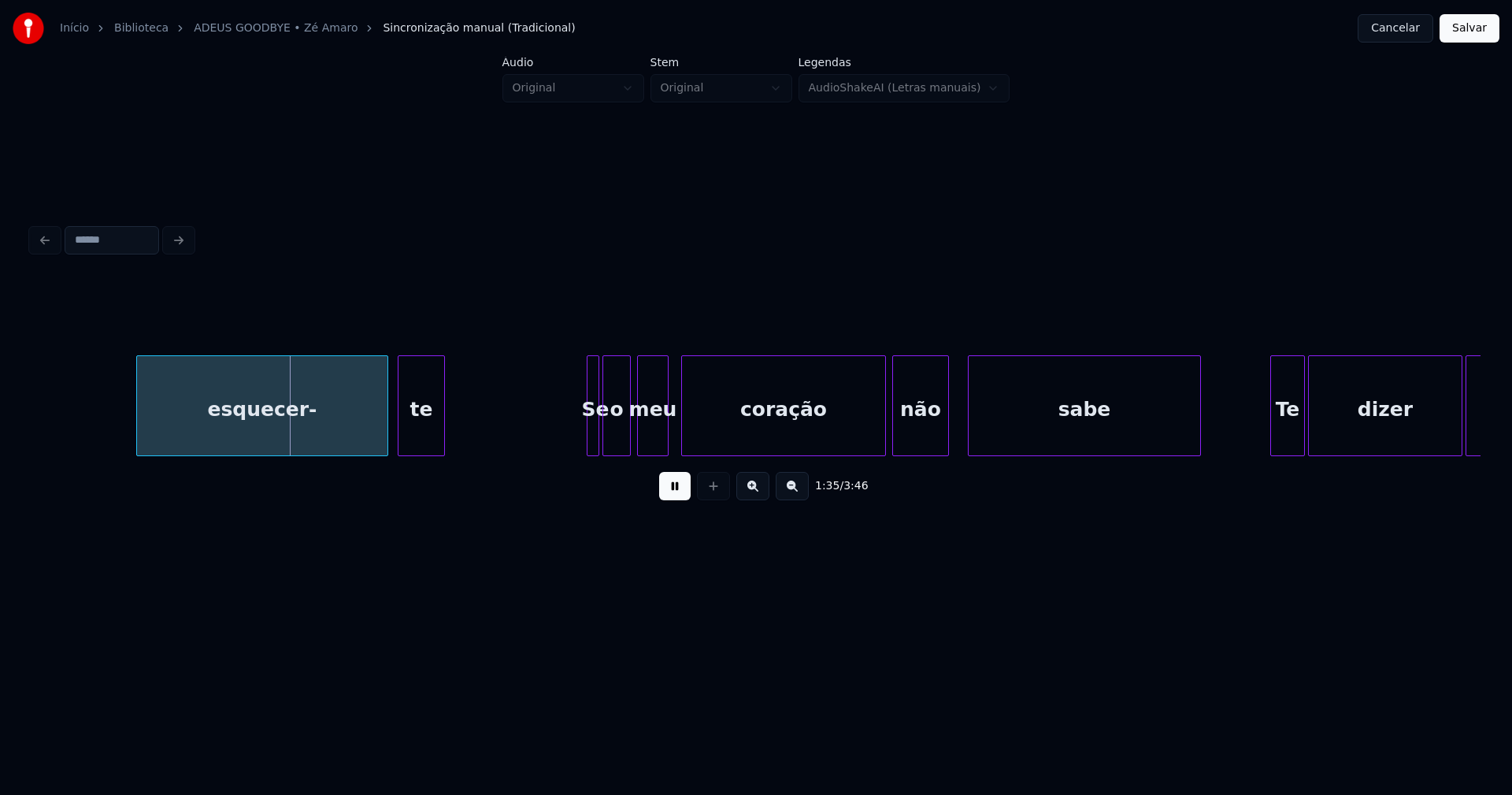
scroll to position [0, 14921]
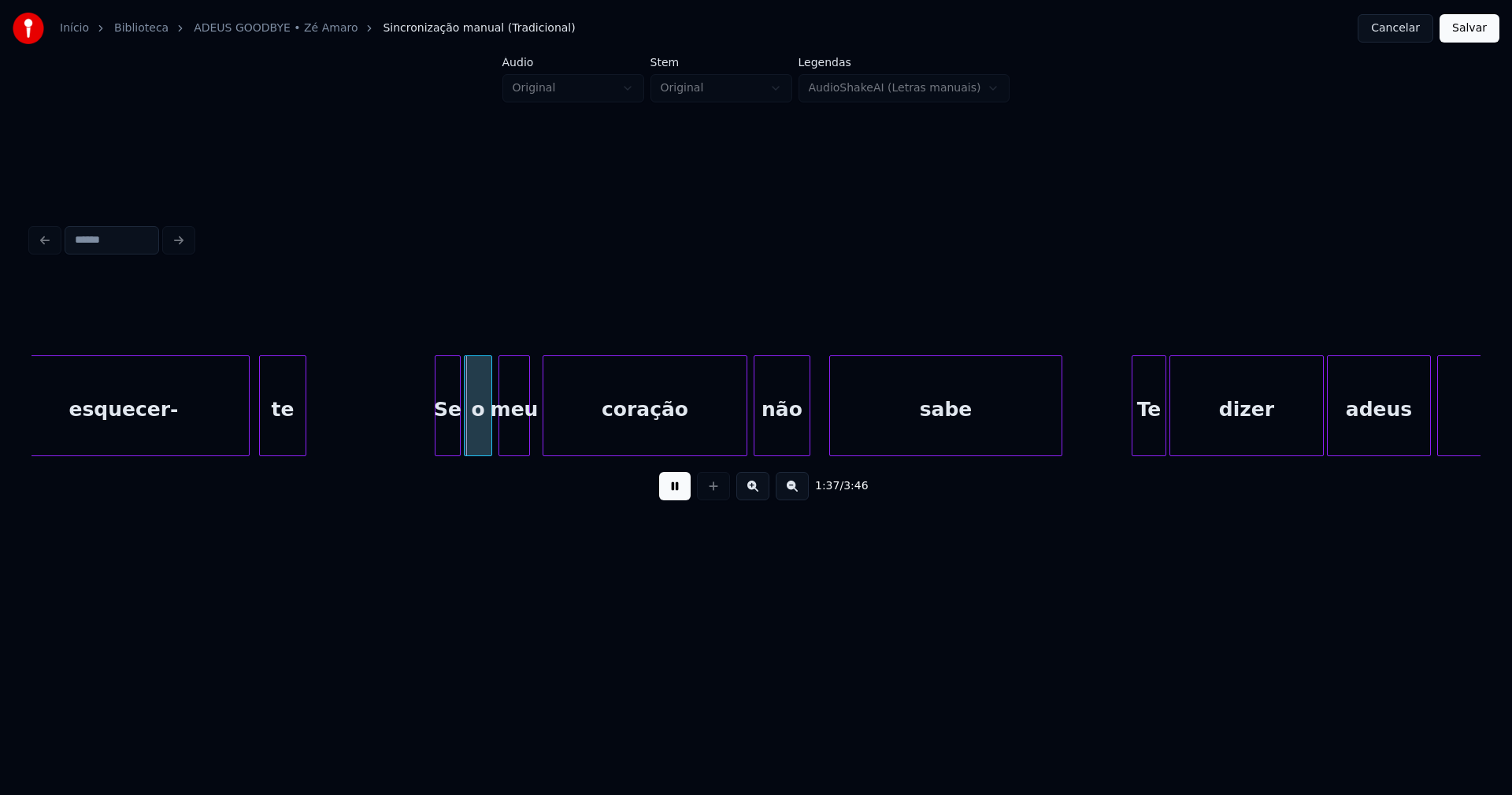
click at [438, 442] on div at bounding box center [438, 405] width 5 height 99
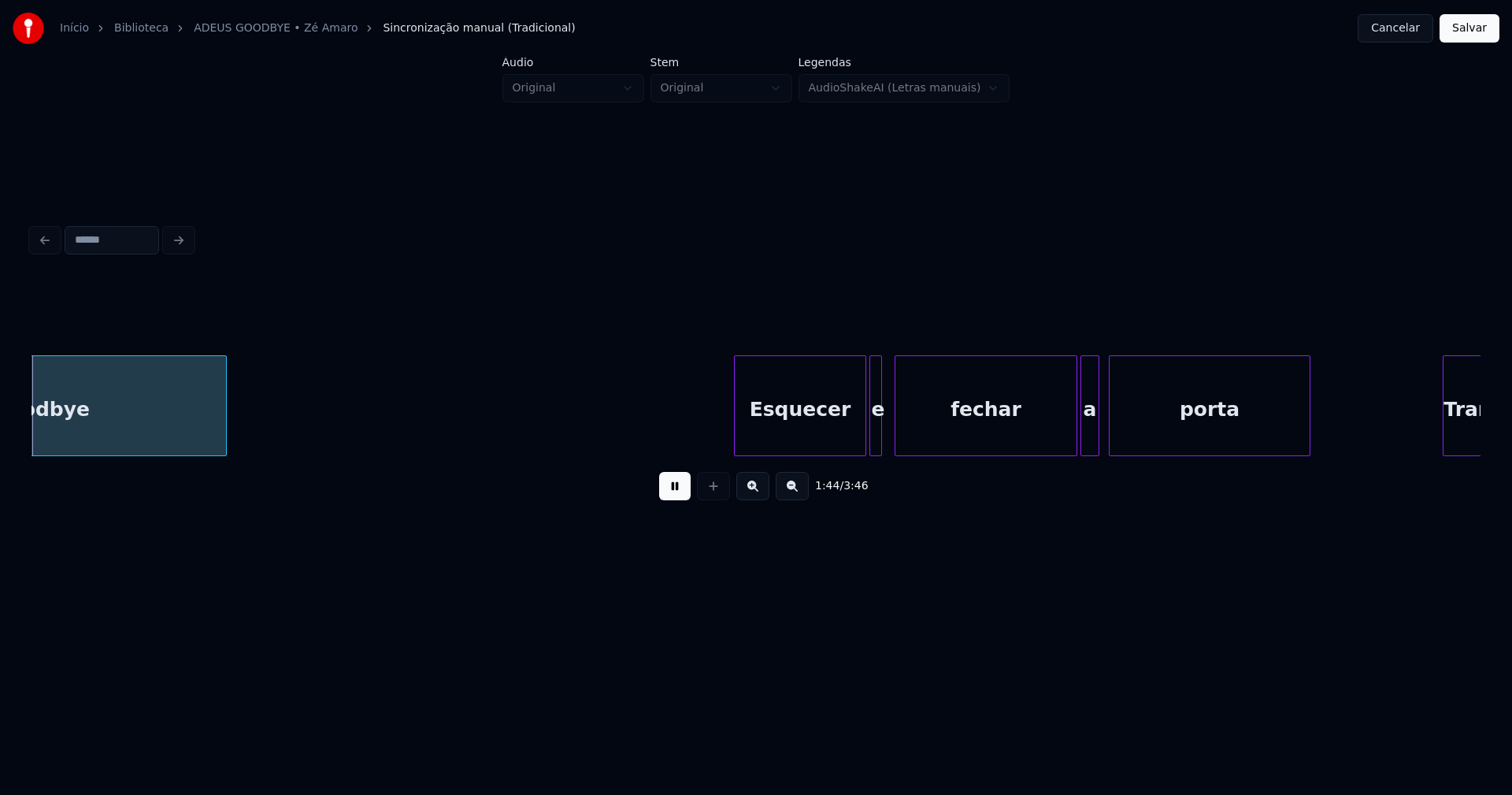
scroll to position [0, 16524]
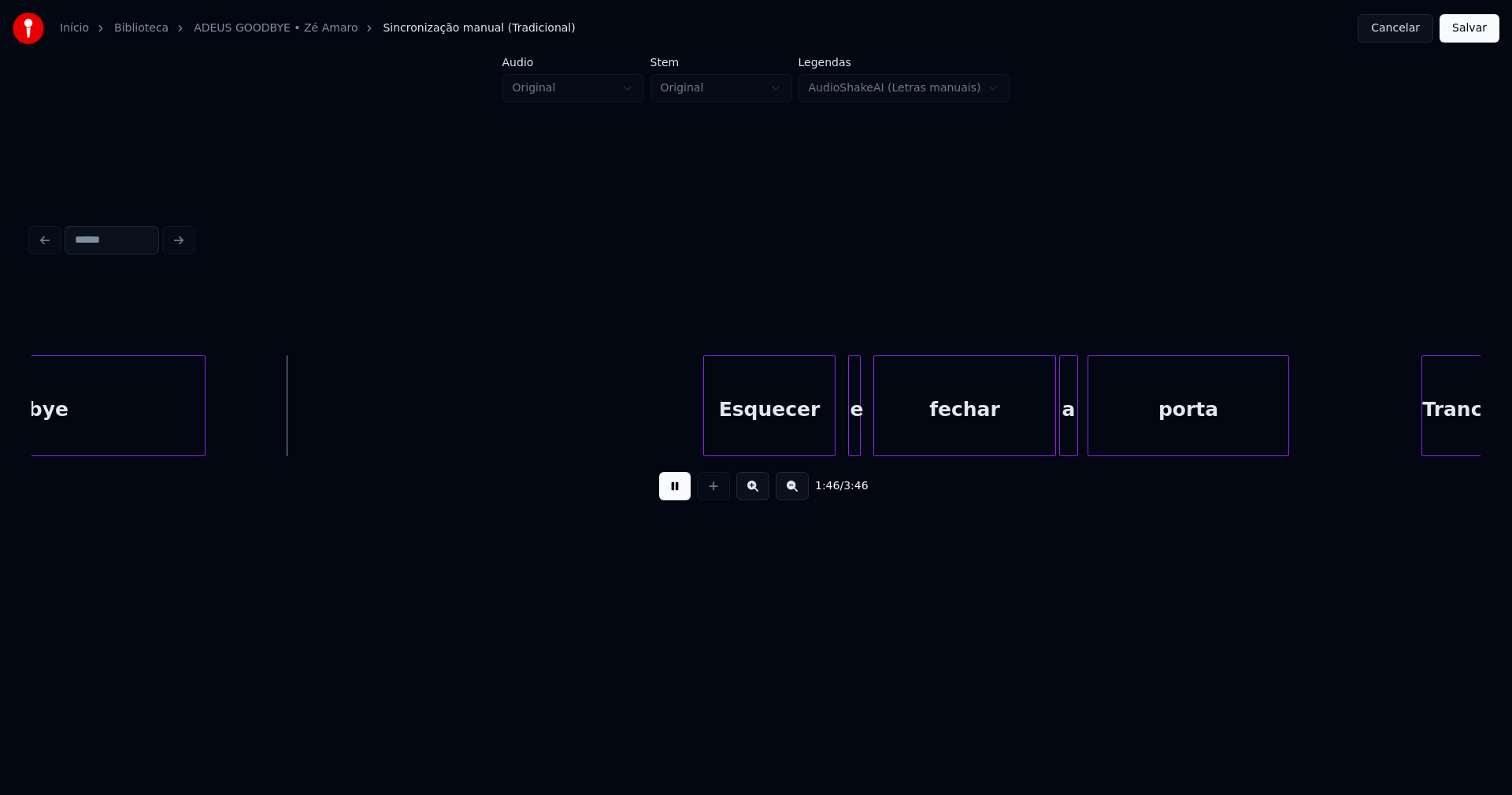
click at [779, 431] on div "Esquecer" at bounding box center [769, 409] width 131 height 107
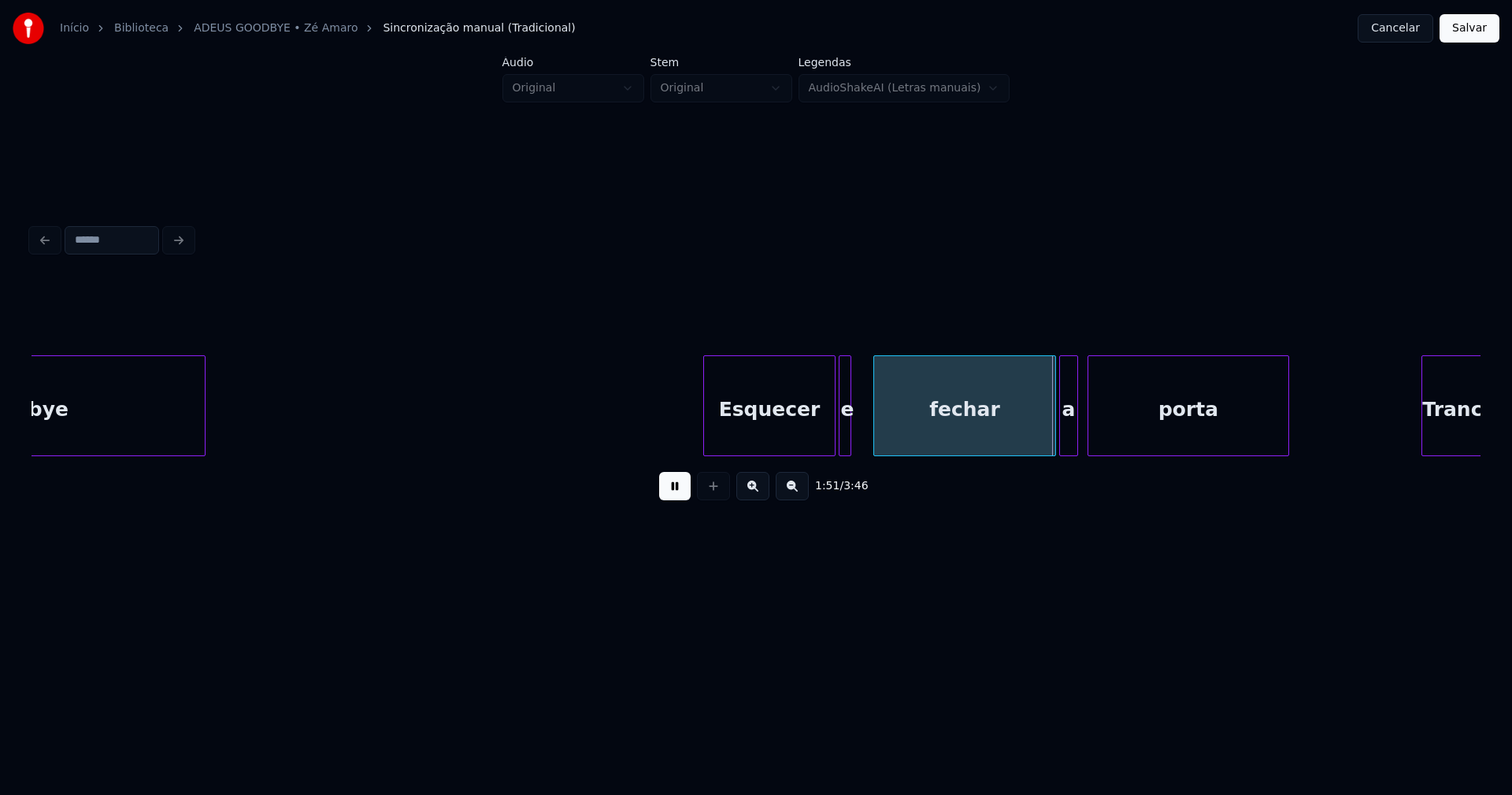
click at [844, 442] on div "e" at bounding box center [847, 409] width 16 height 107
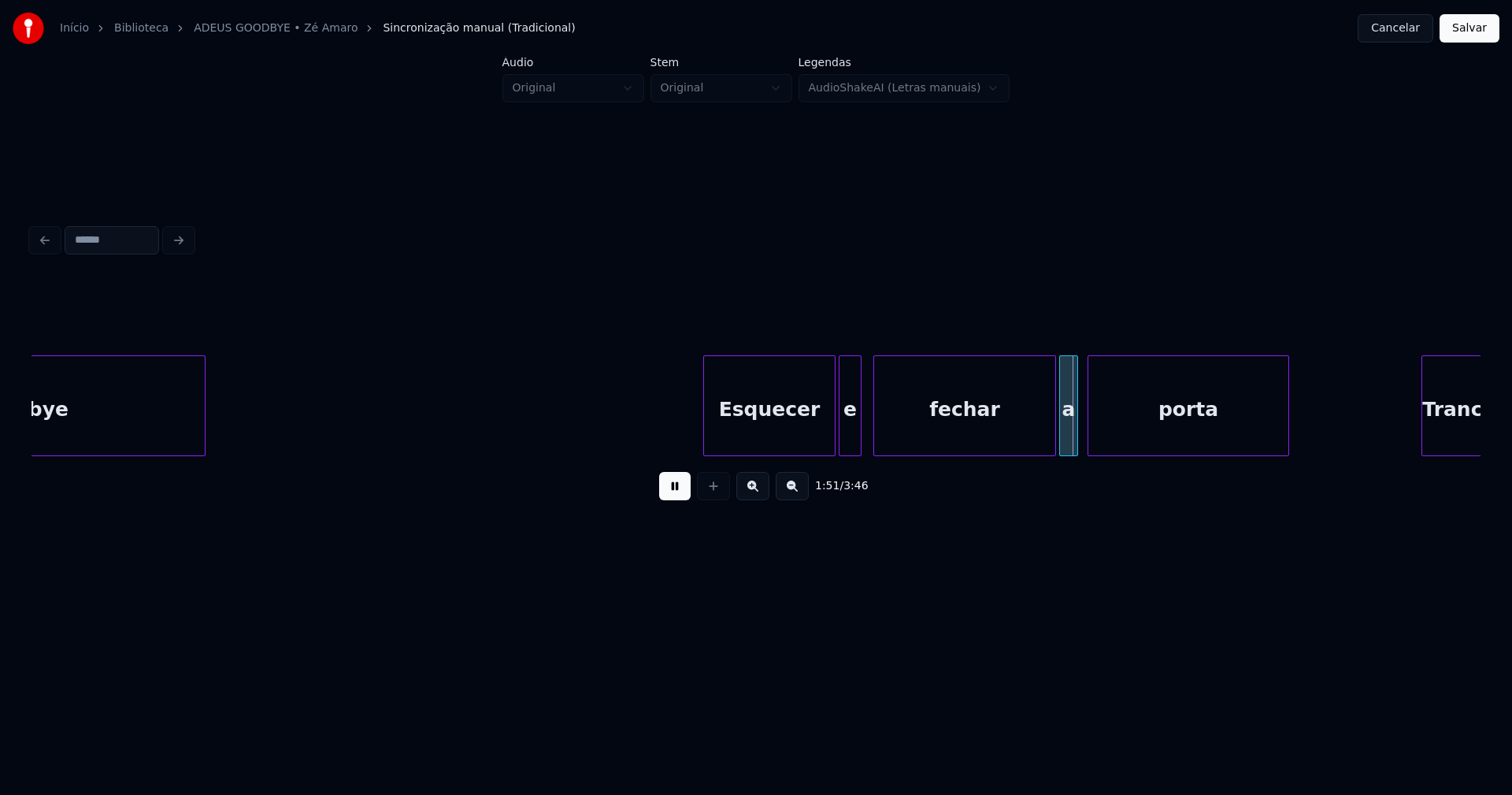
click at [858, 431] on div at bounding box center [858, 405] width 5 height 99
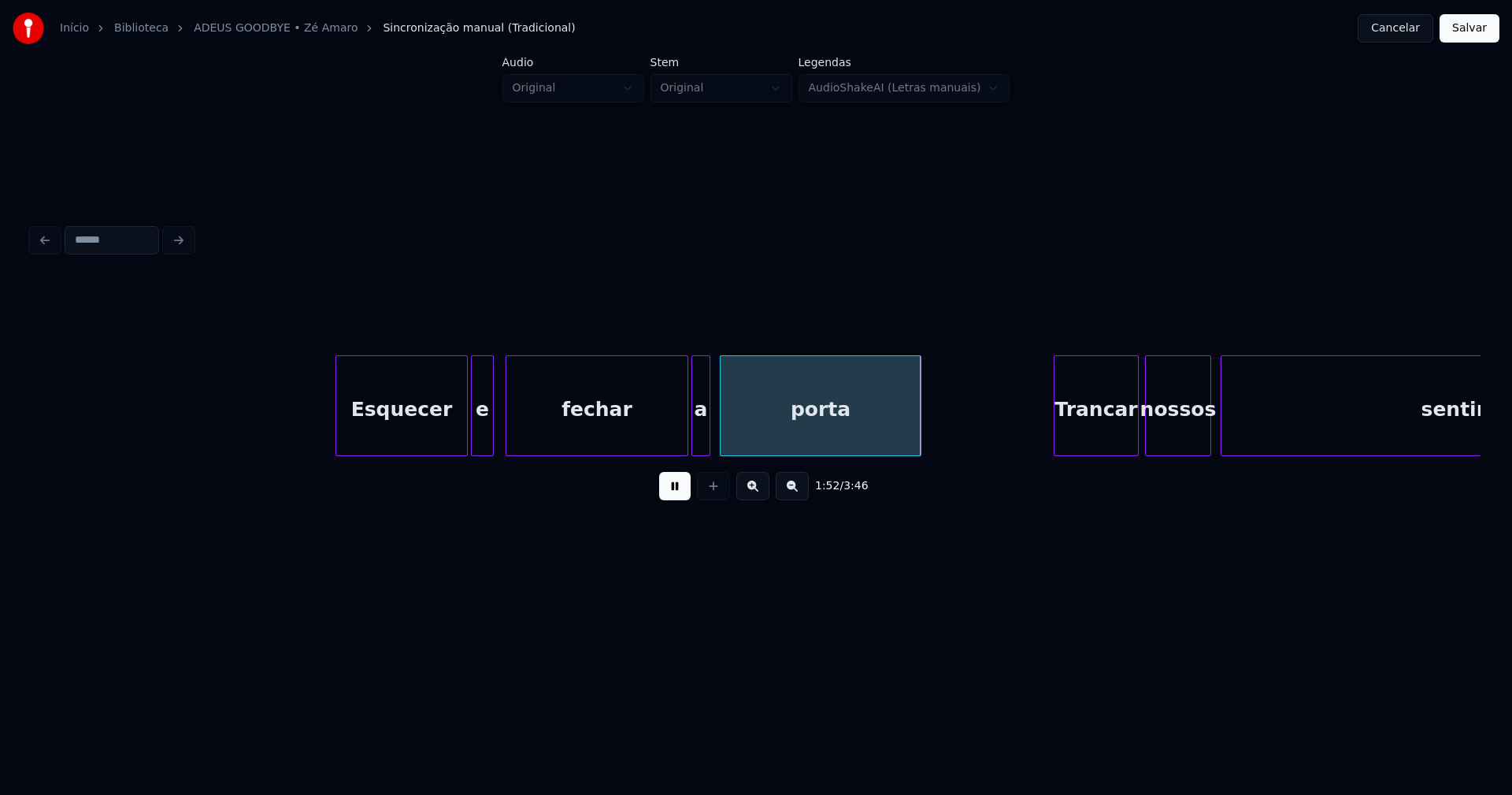
scroll to position [0, 17522]
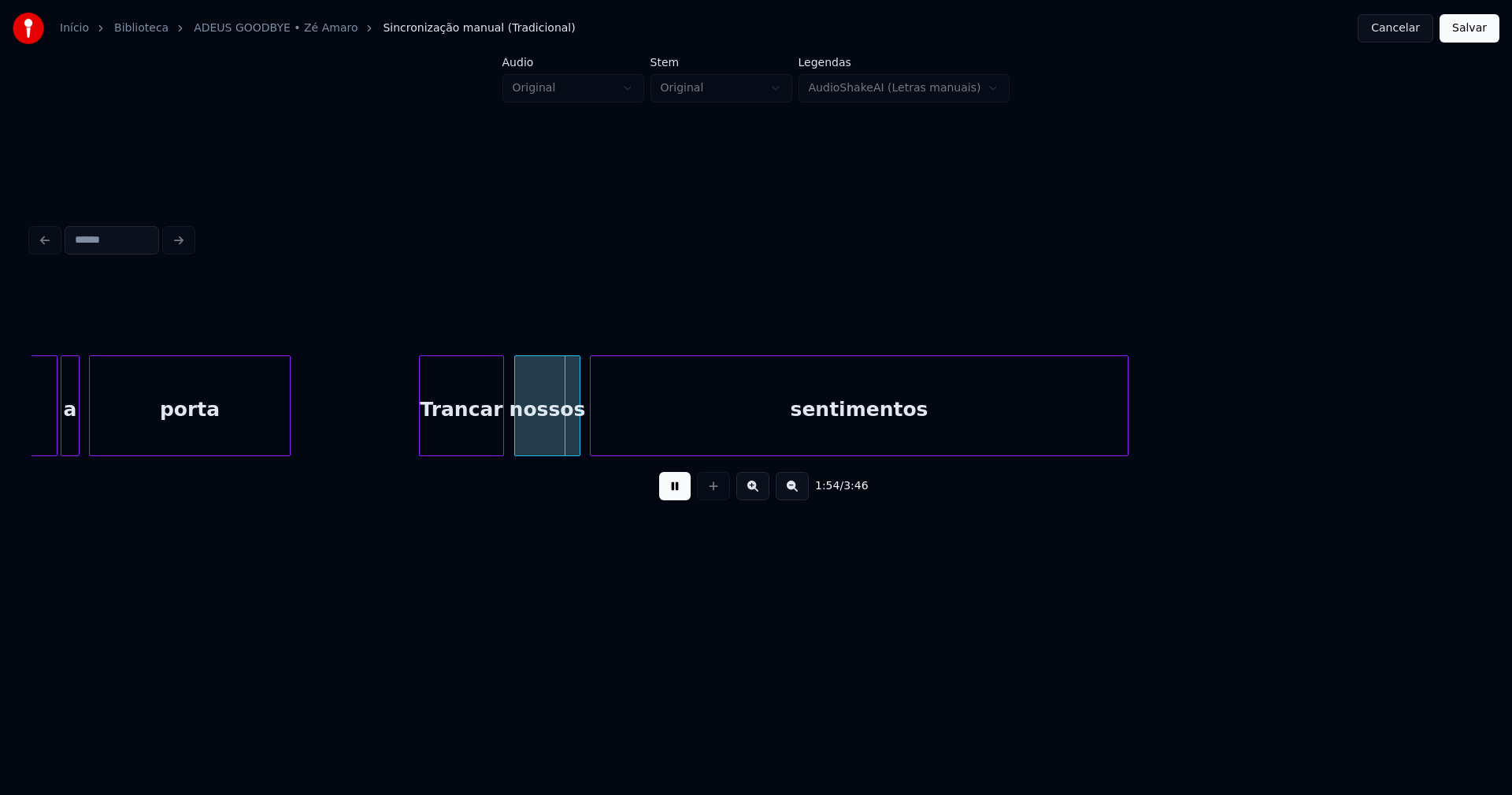
click at [471, 437] on div "Trancar" at bounding box center [461, 409] width 84 height 107
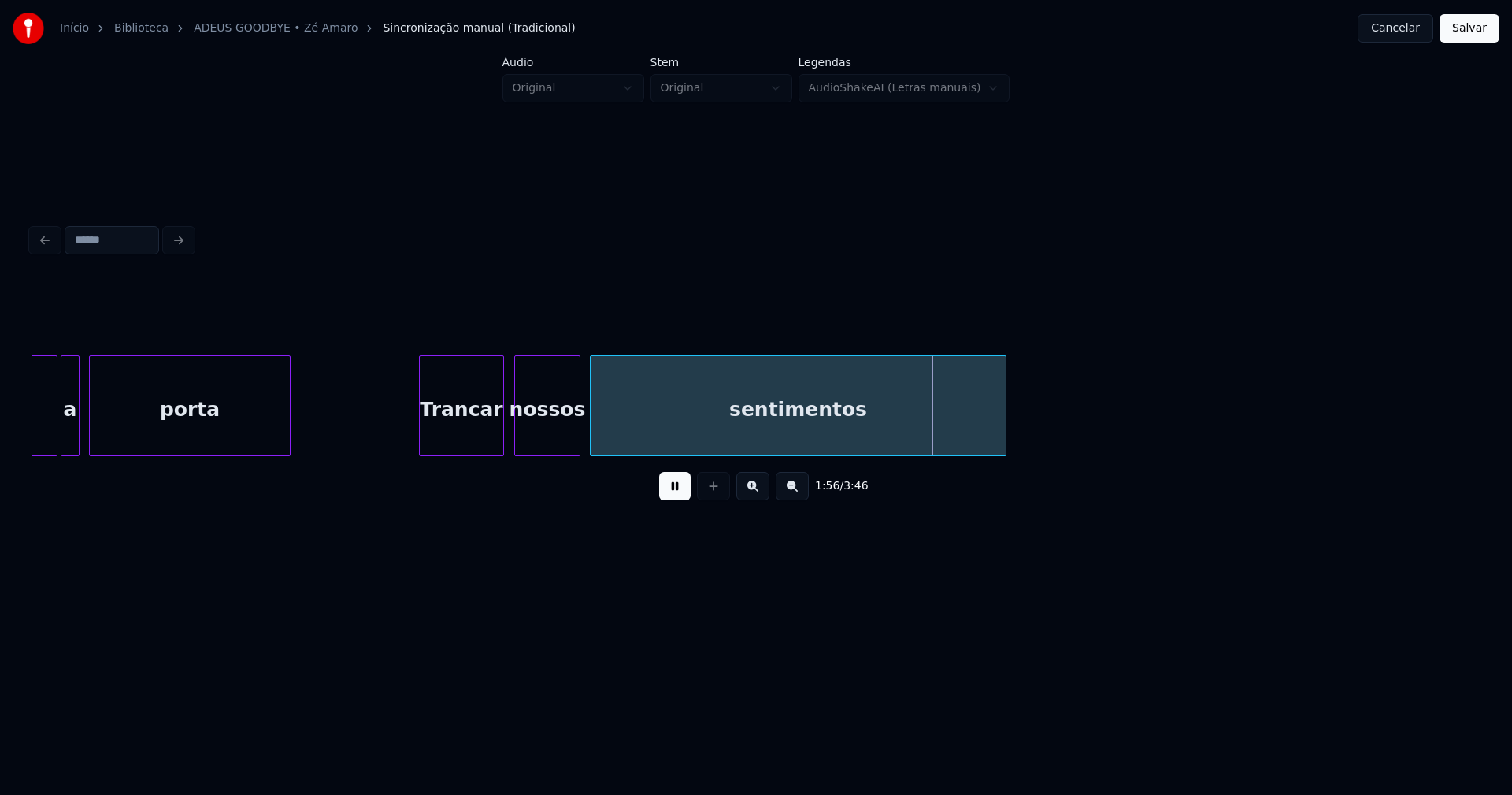
click at [1000, 456] on div "fechar a porta Trancar nossos sentimentos" at bounding box center [756, 405] width 1449 height 101
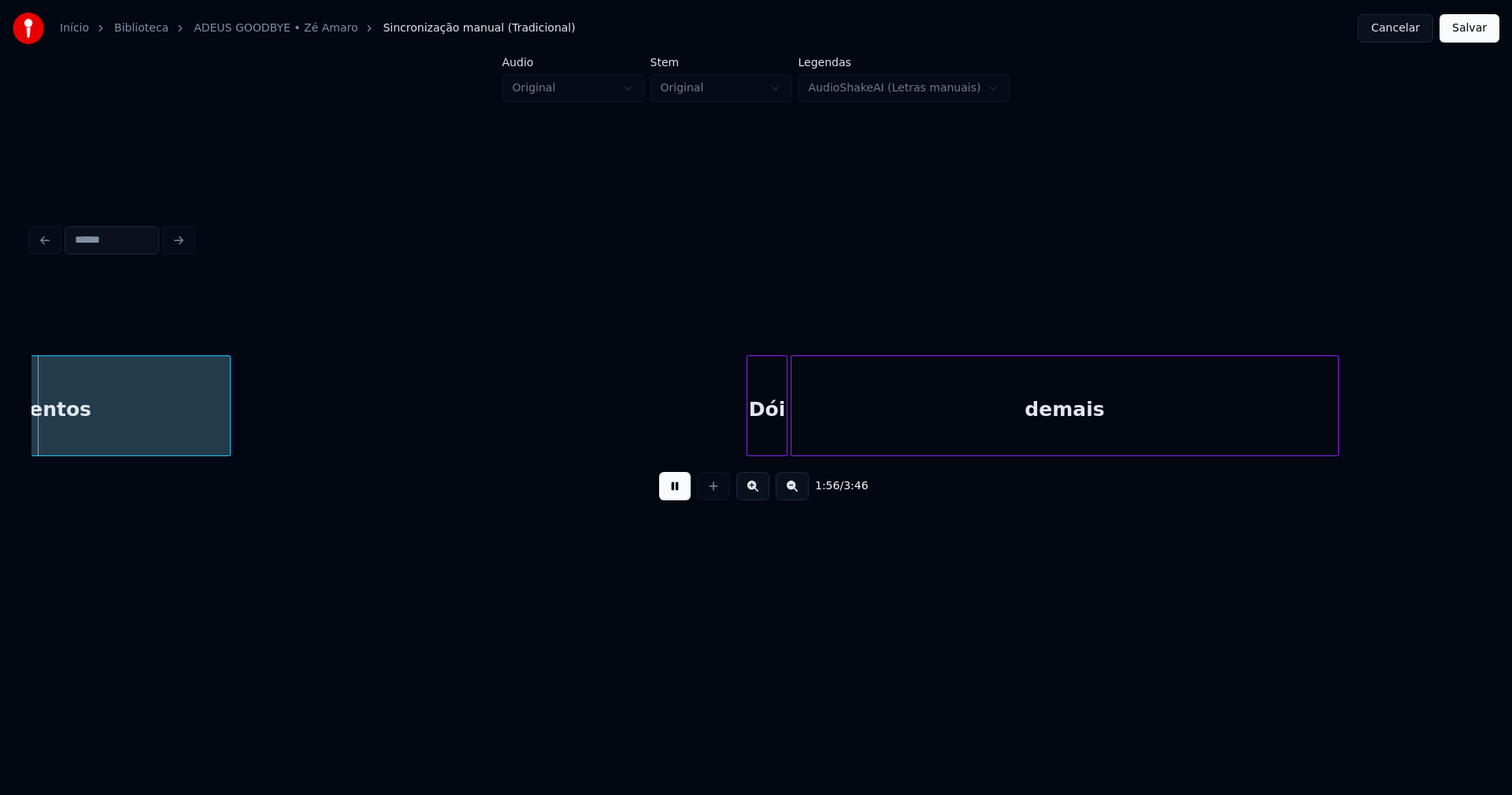
scroll to position [0, 18314]
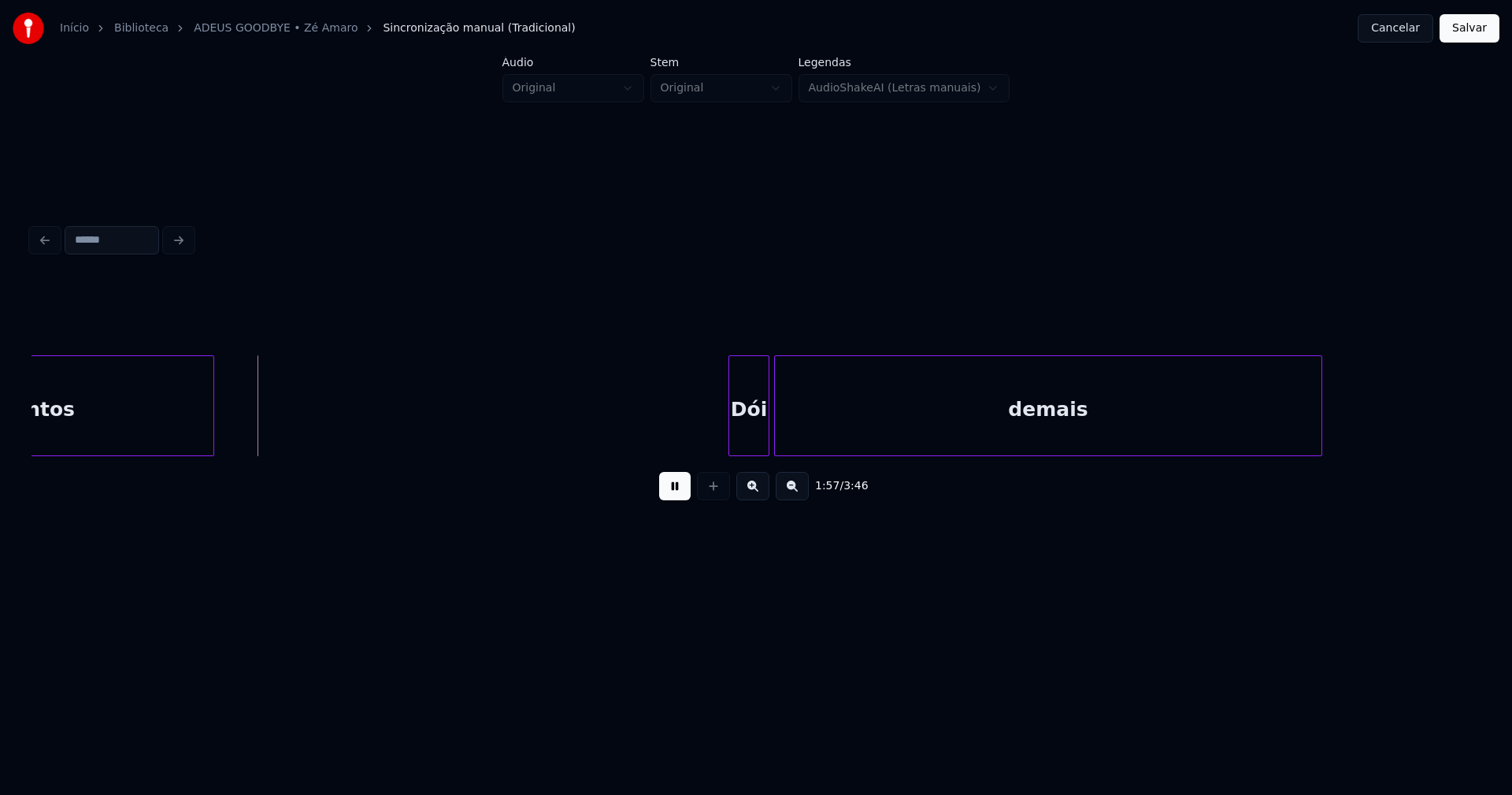
click at [747, 437] on div "Dói" at bounding box center [749, 409] width 39 height 107
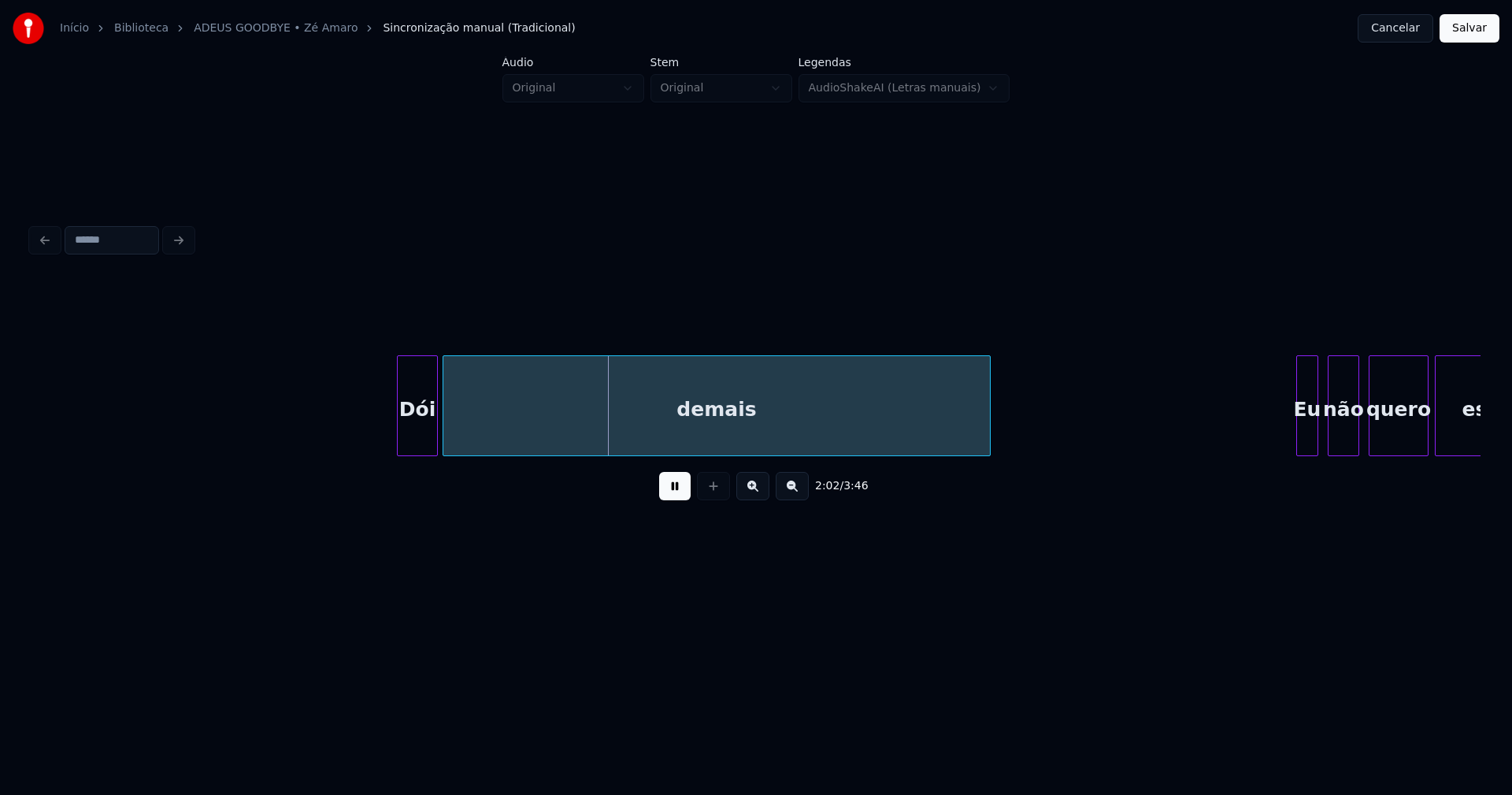
scroll to position [0, 18843]
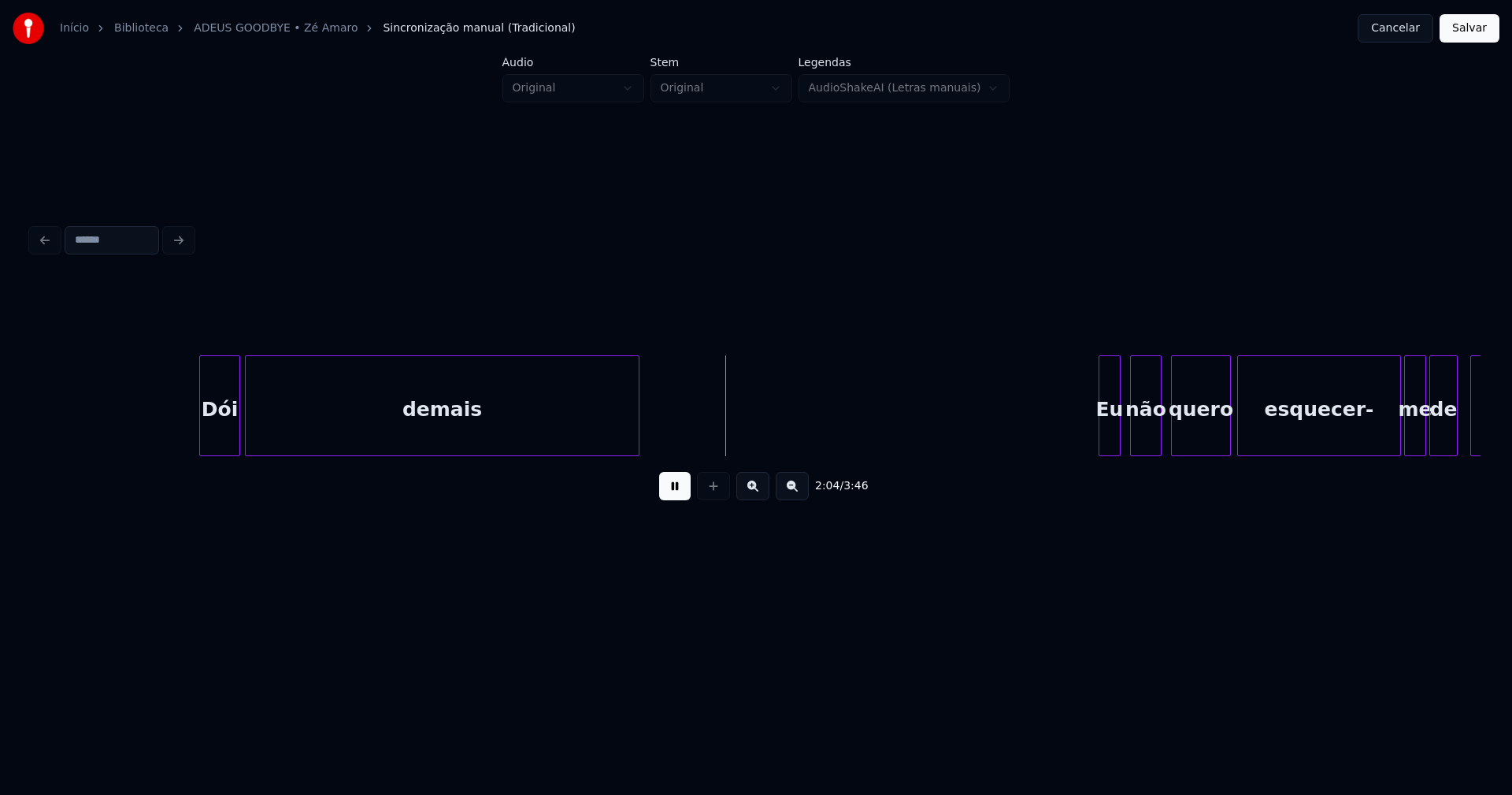
click at [636, 453] on div "Dói demais Eu não quero esquecer- me de ti" at bounding box center [756, 405] width 1449 height 101
click at [1106, 437] on div "Eu" at bounding box center [1104, 409] width 20 height 107
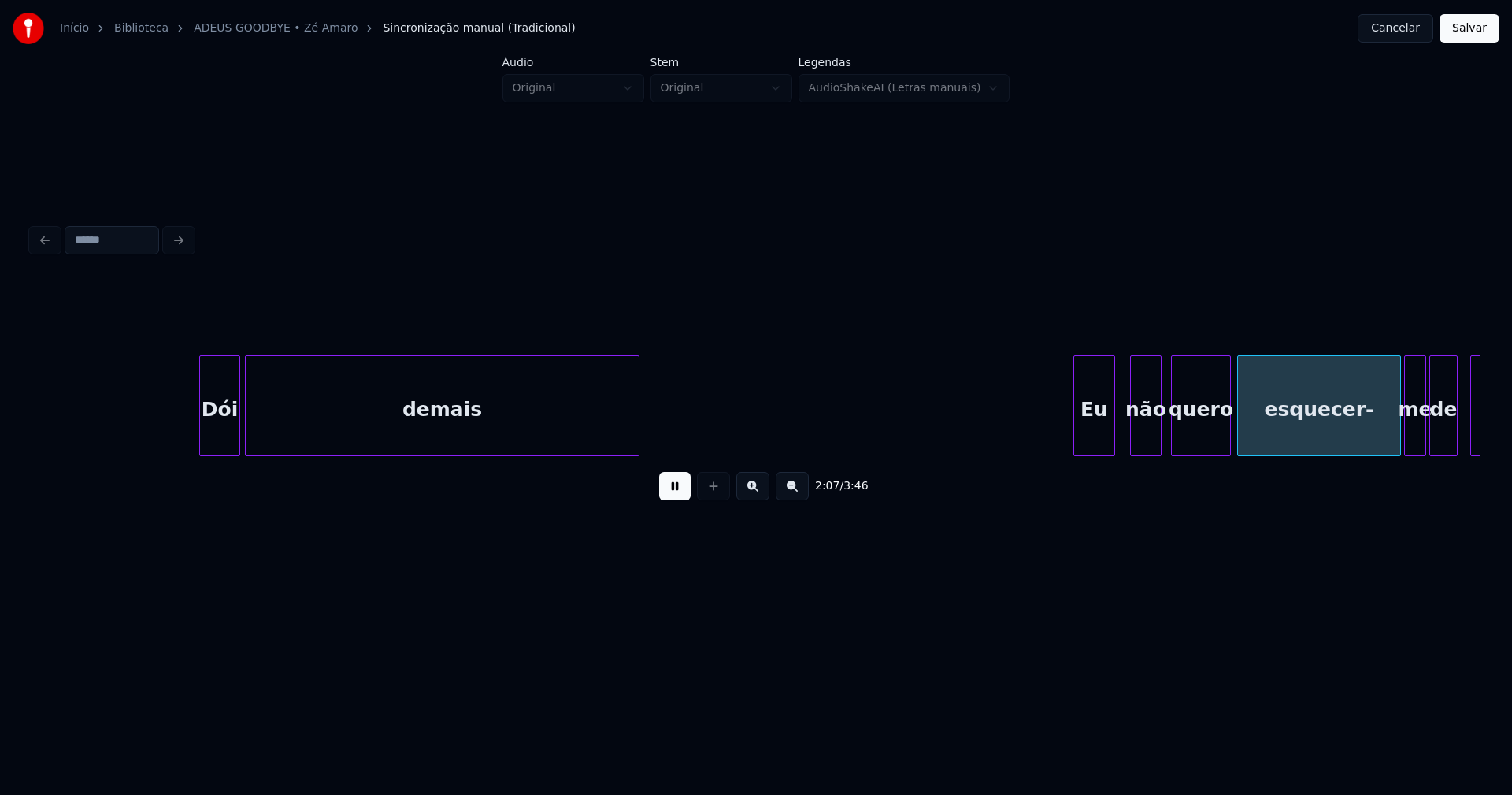
click at [1077, 442] on div at bounding box center [1076, 405] width 5 height 99
click at [1141, 439] on div "não" at bounding box center [1141, 409] width 30 height 107
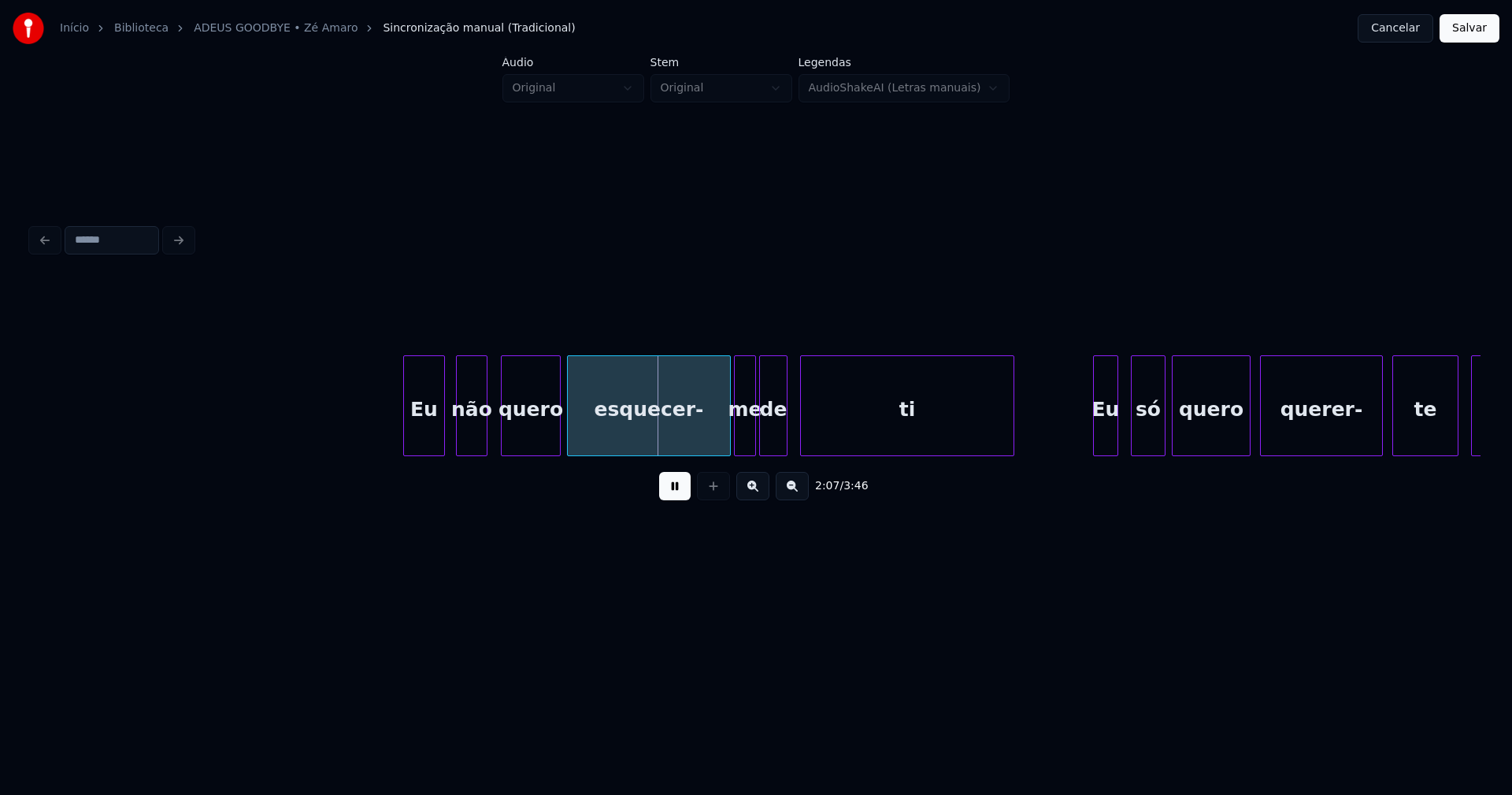
scroll to position [0, 19867]
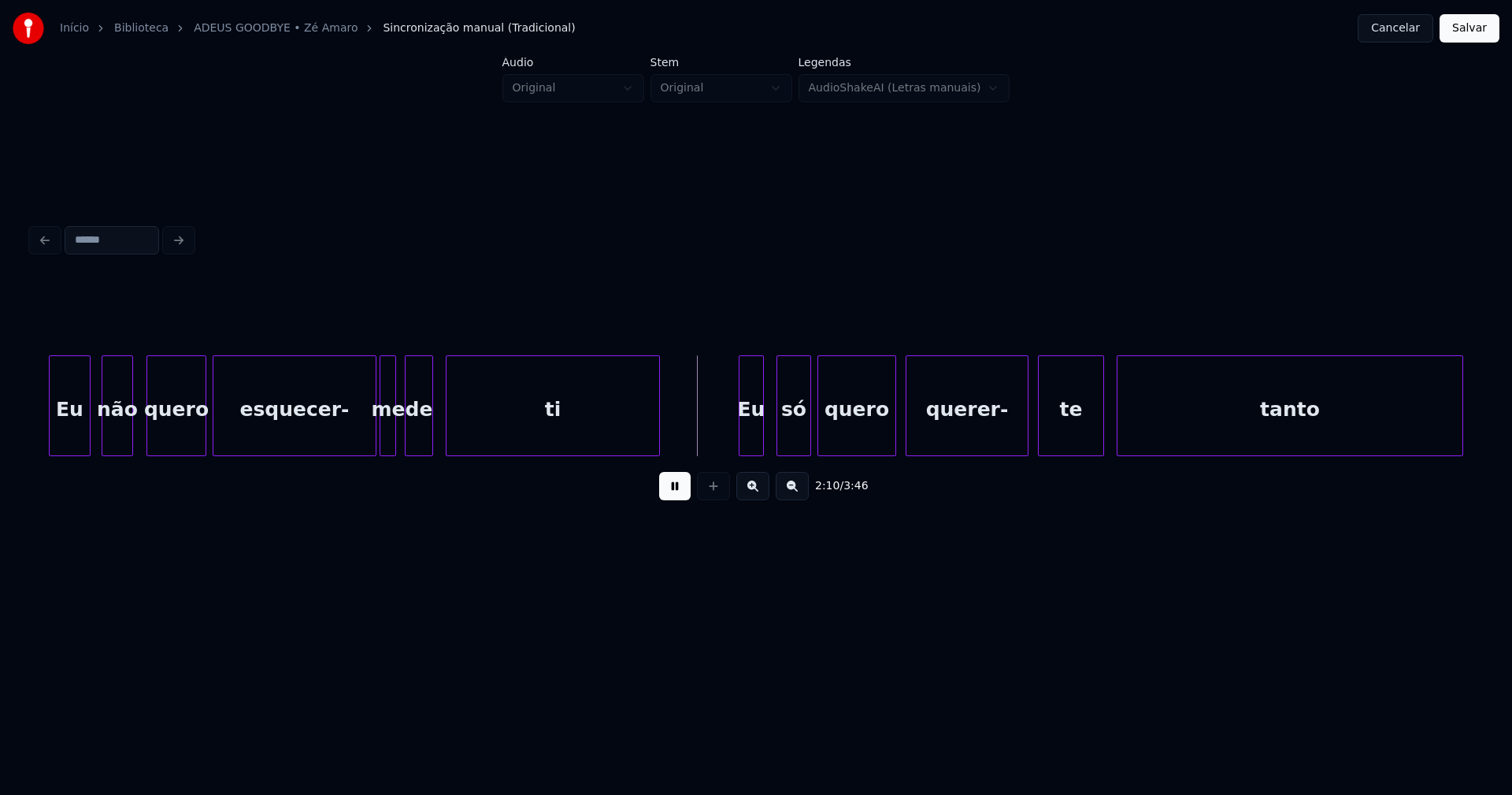
click at [392, 435] on div at bounding box center [393, 405] width 5 height 99
click at [739, 444] on div at bounding box center [739, 405] width 5 height 99
click at [767, 431] on div at bounding box center [769, 405] width 5 height 99
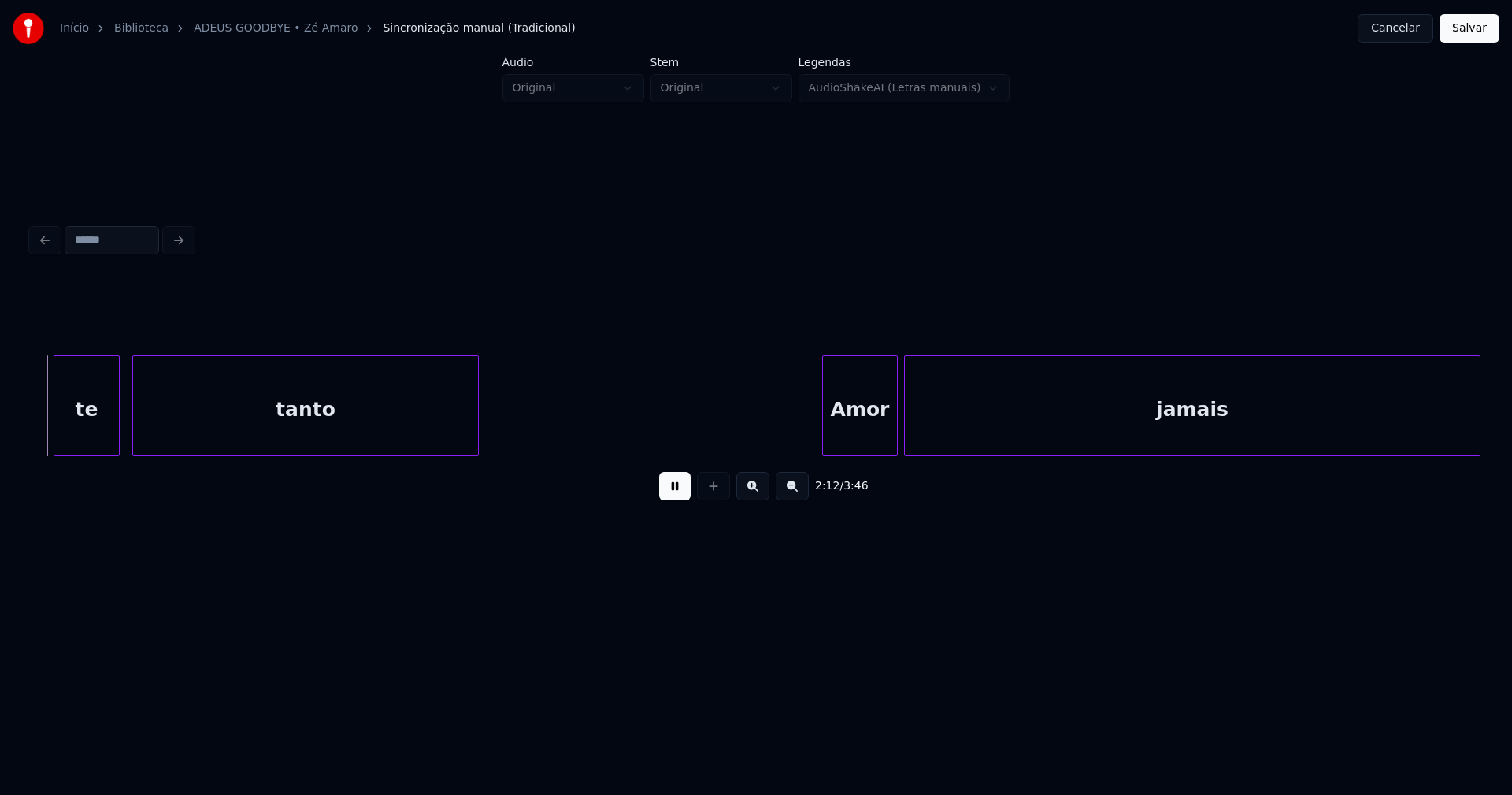
scroll to position [0, 20864]
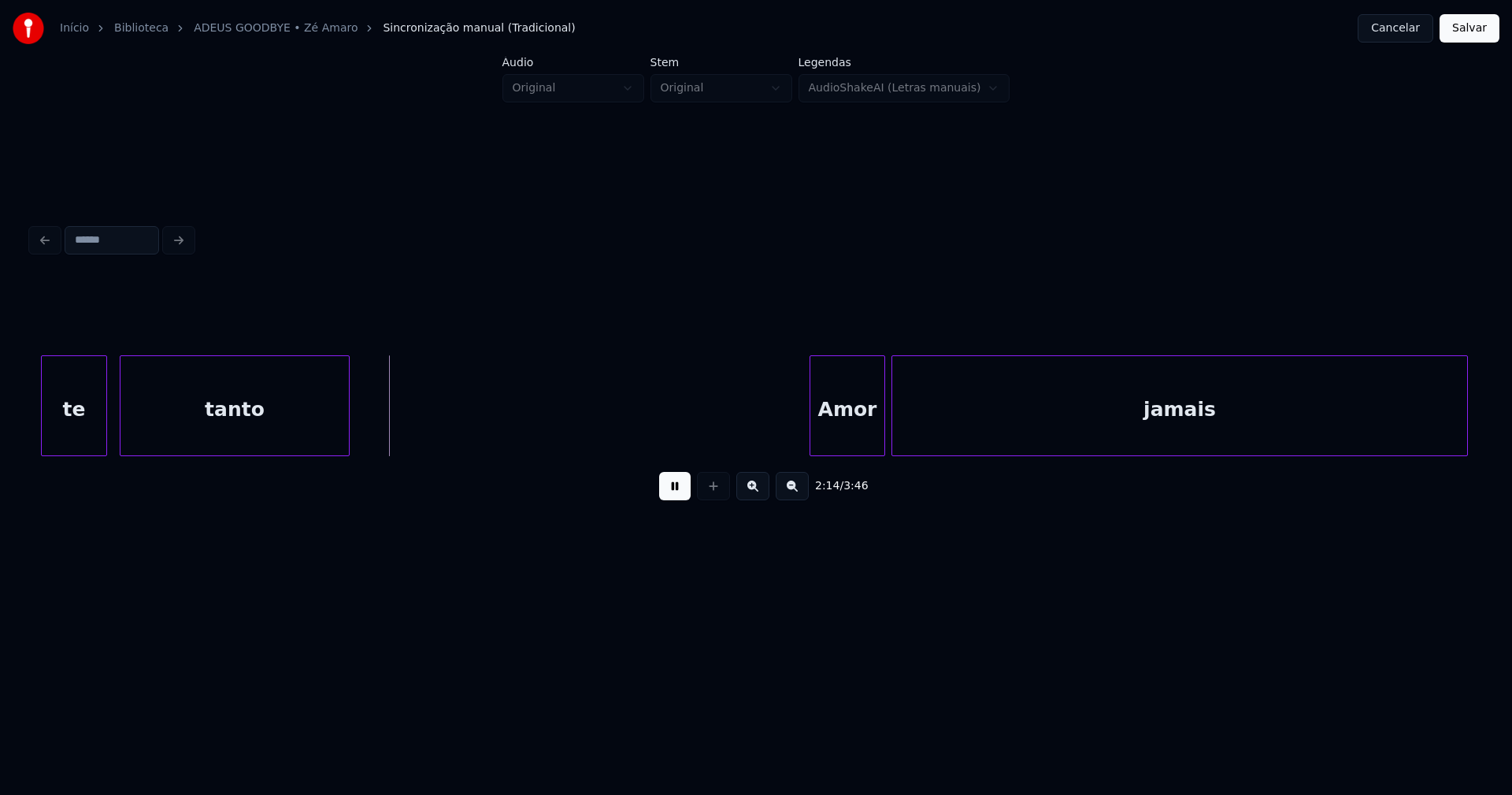
click at [346, 439] on div at bounding box center [346, 405] width 5 height 99
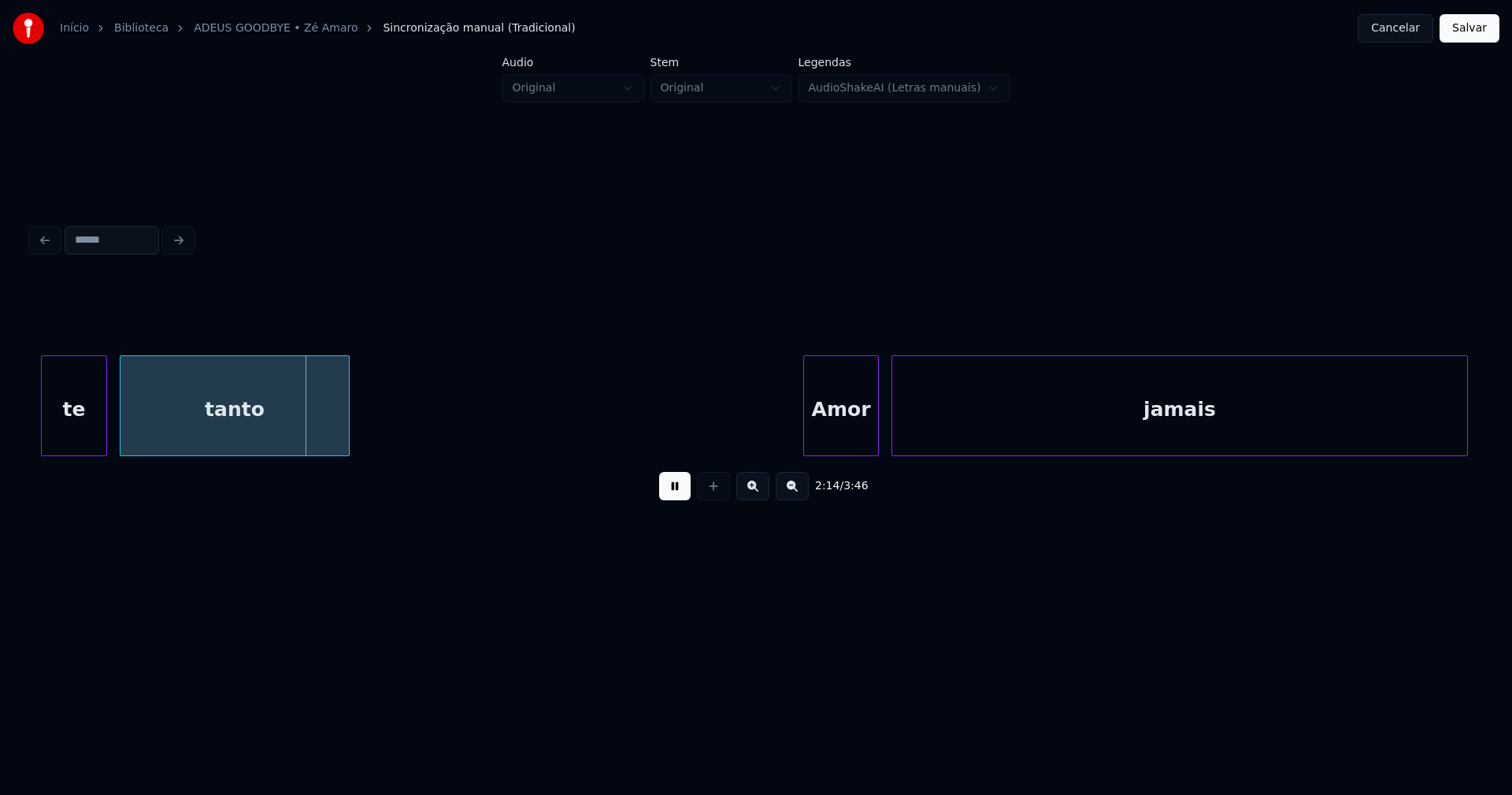
click at [838, 434] on div "Amor" at bounding box center [841, 409] width 74 height 107
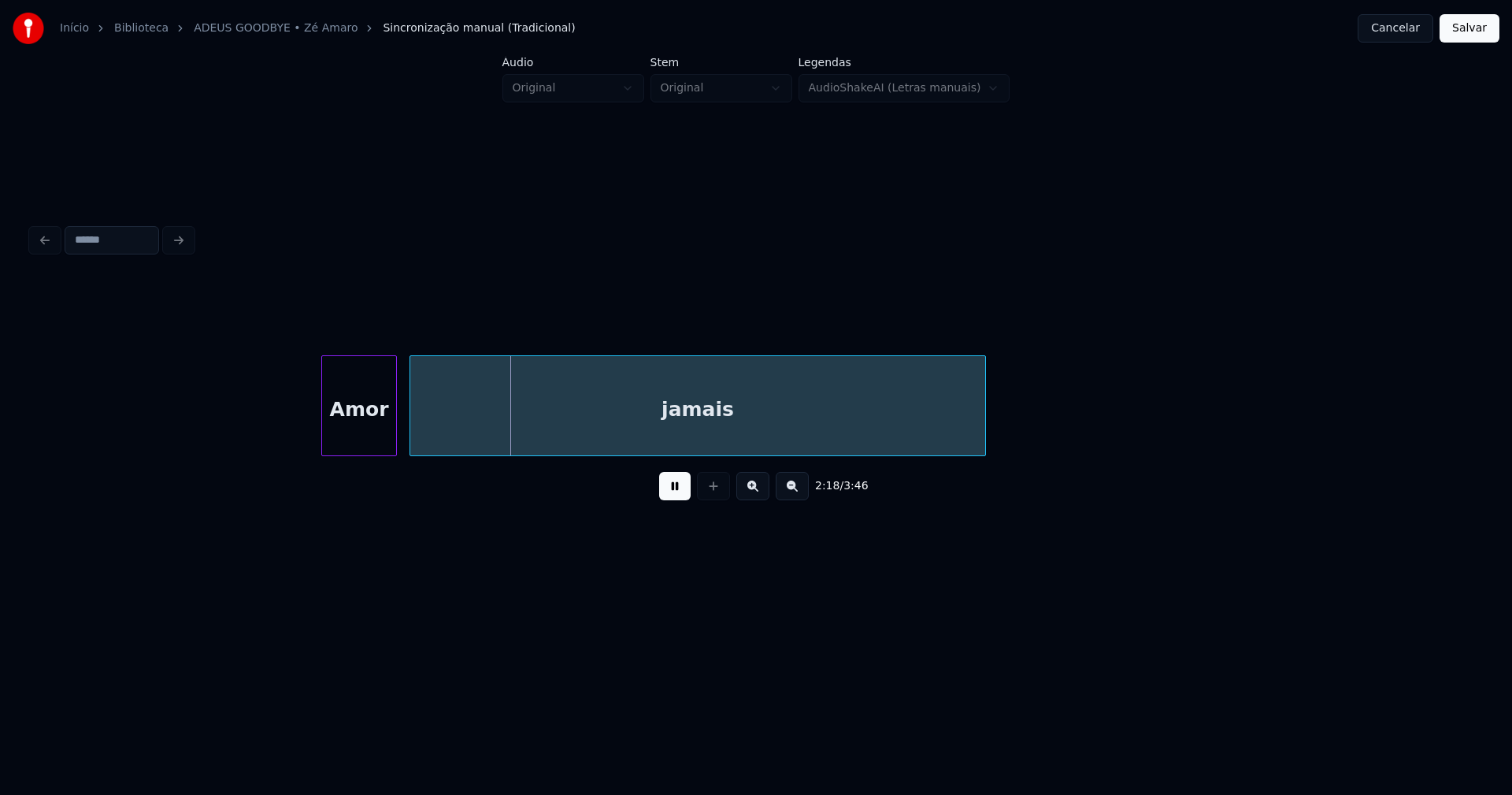
scroll to position [0, 21366]
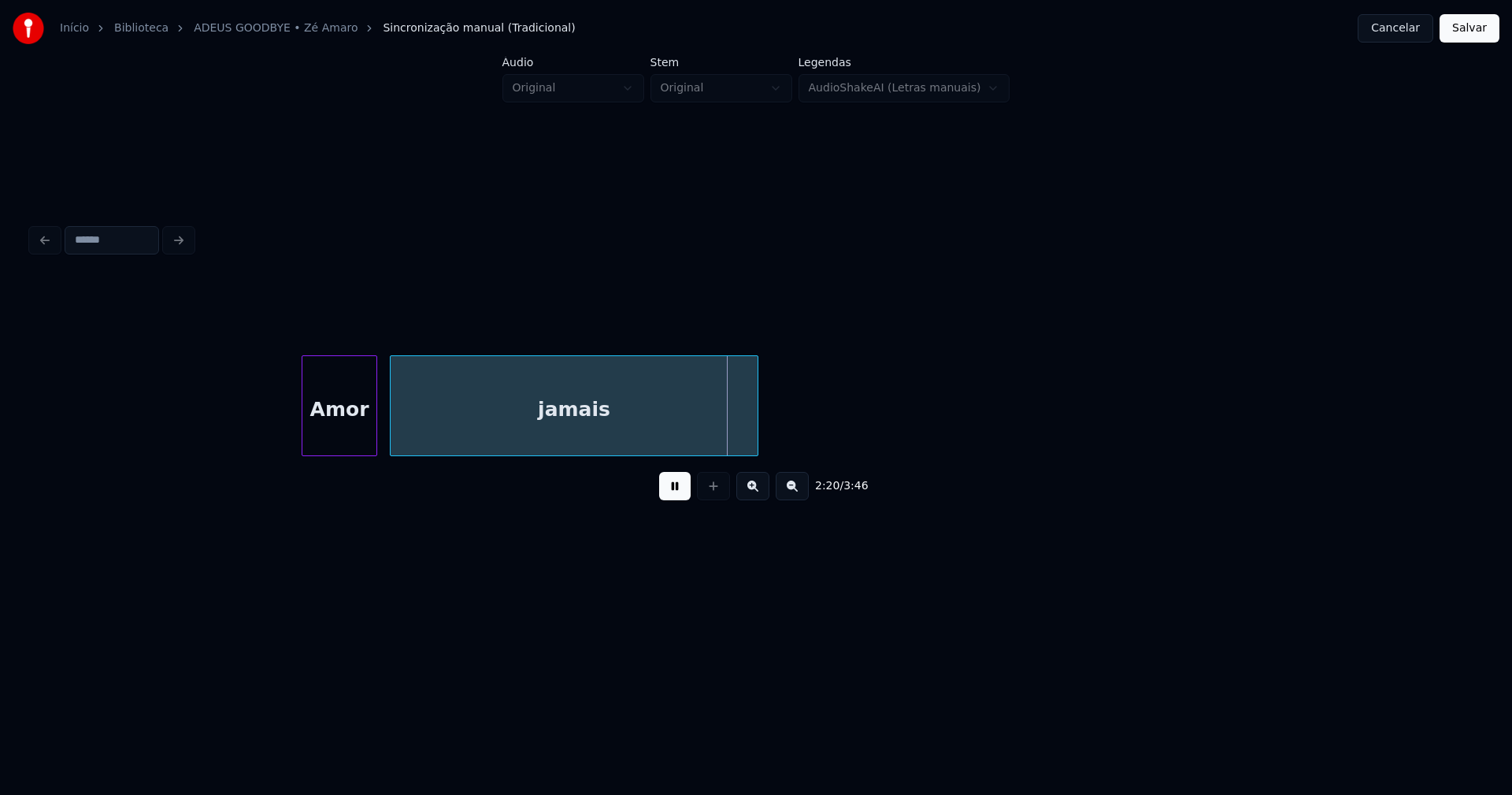
click at [754, 438] on div at bounding box center [755, 405] width 5 height 99
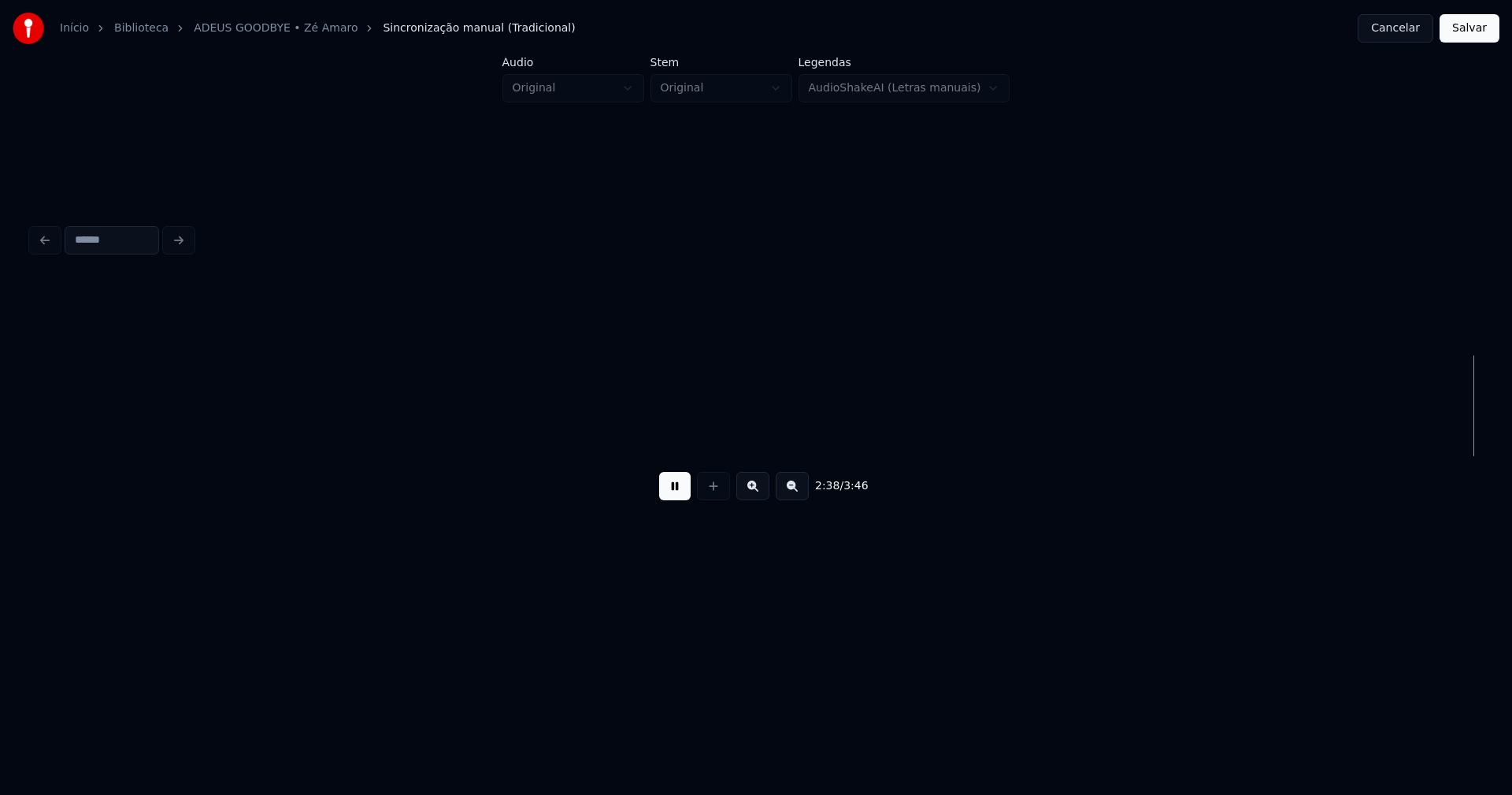
scroll to position [0, 24909]
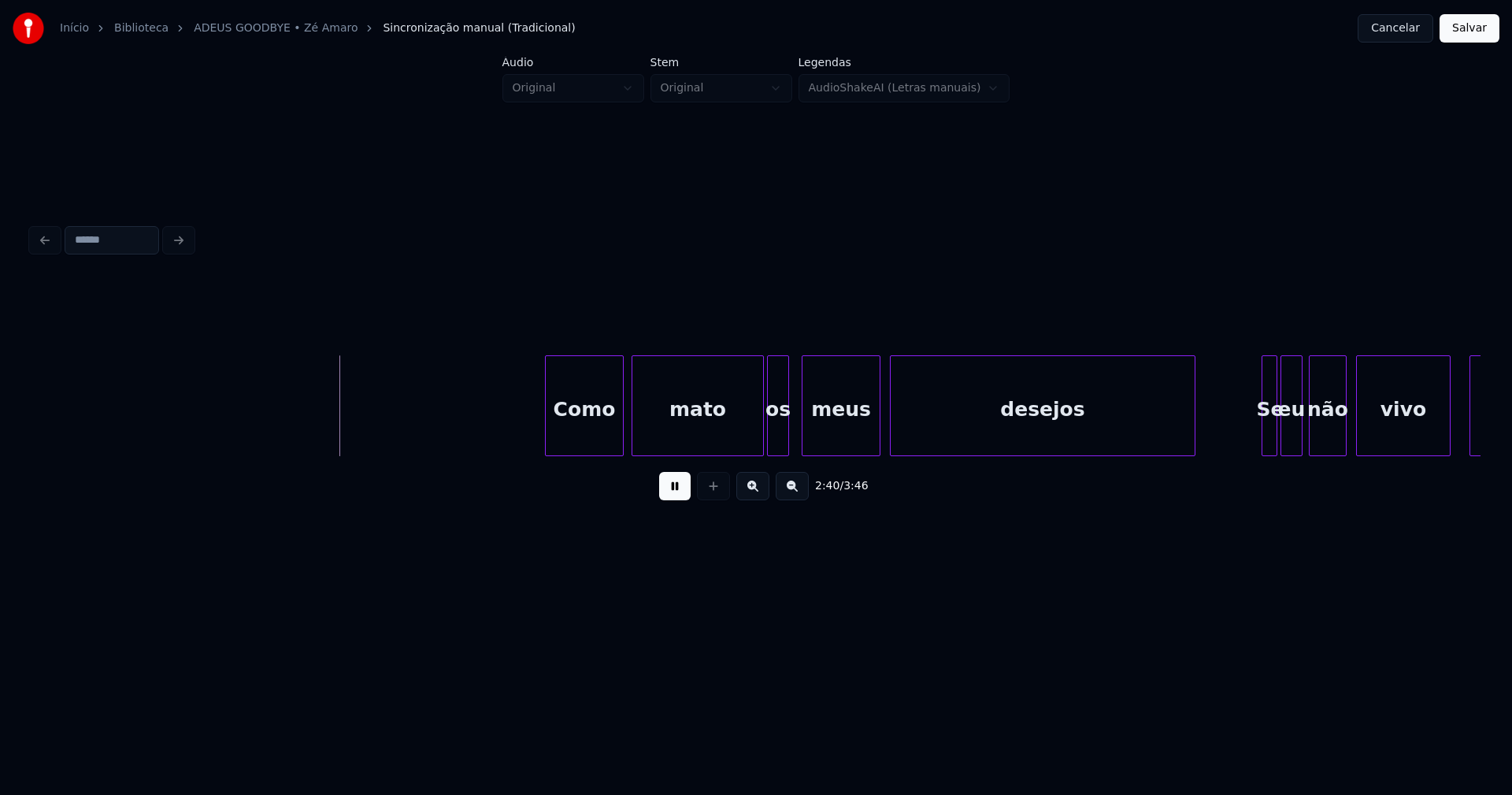
click at [606, 434] on div "Como" at bounding box center [584, 409] width 77 height 107
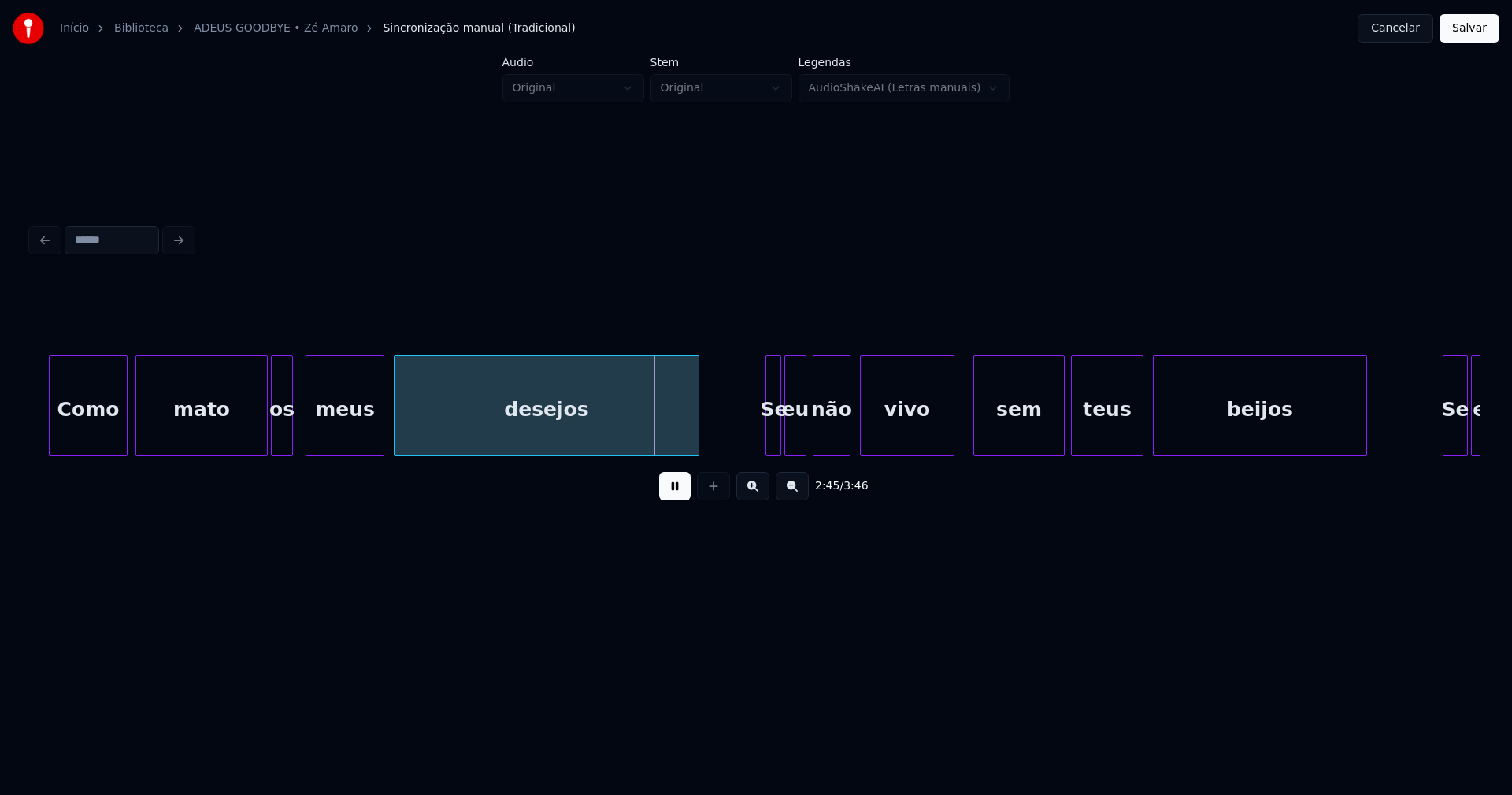
scroll to position [0, 25505]
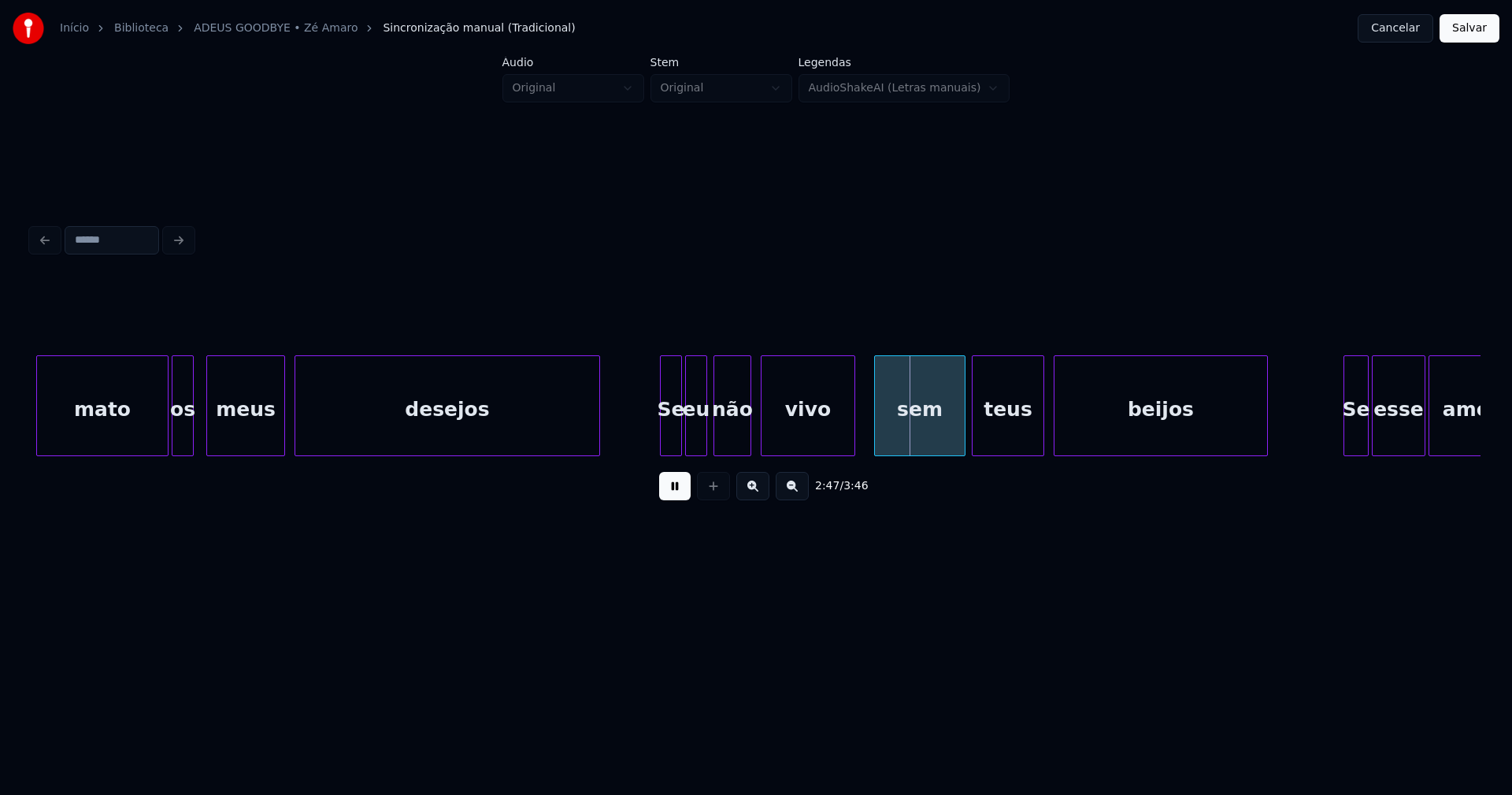
click at [664, 438] on div at bounding box center [663, 405] width 5 height 99
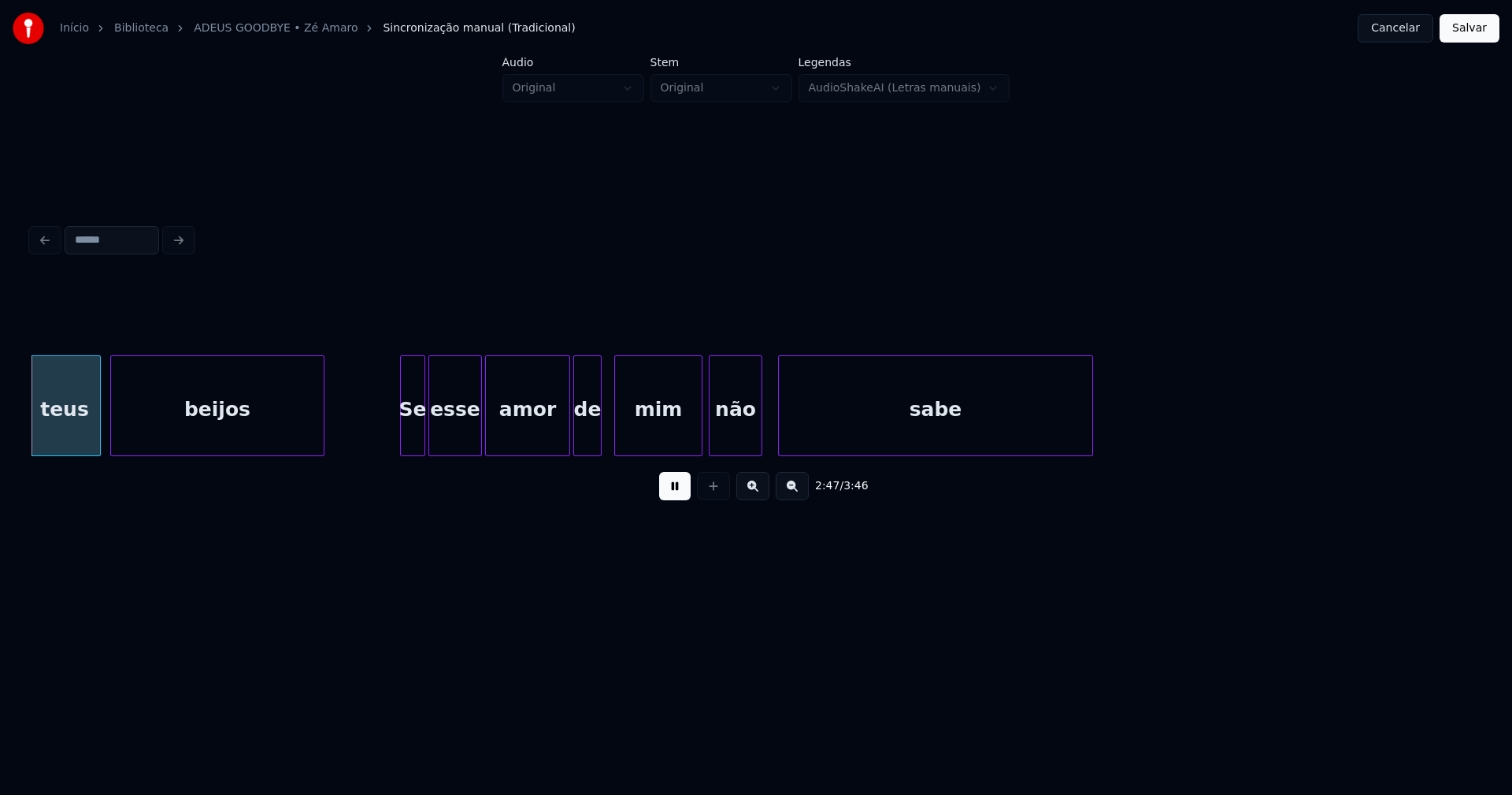
scroll to position [0, 26480]
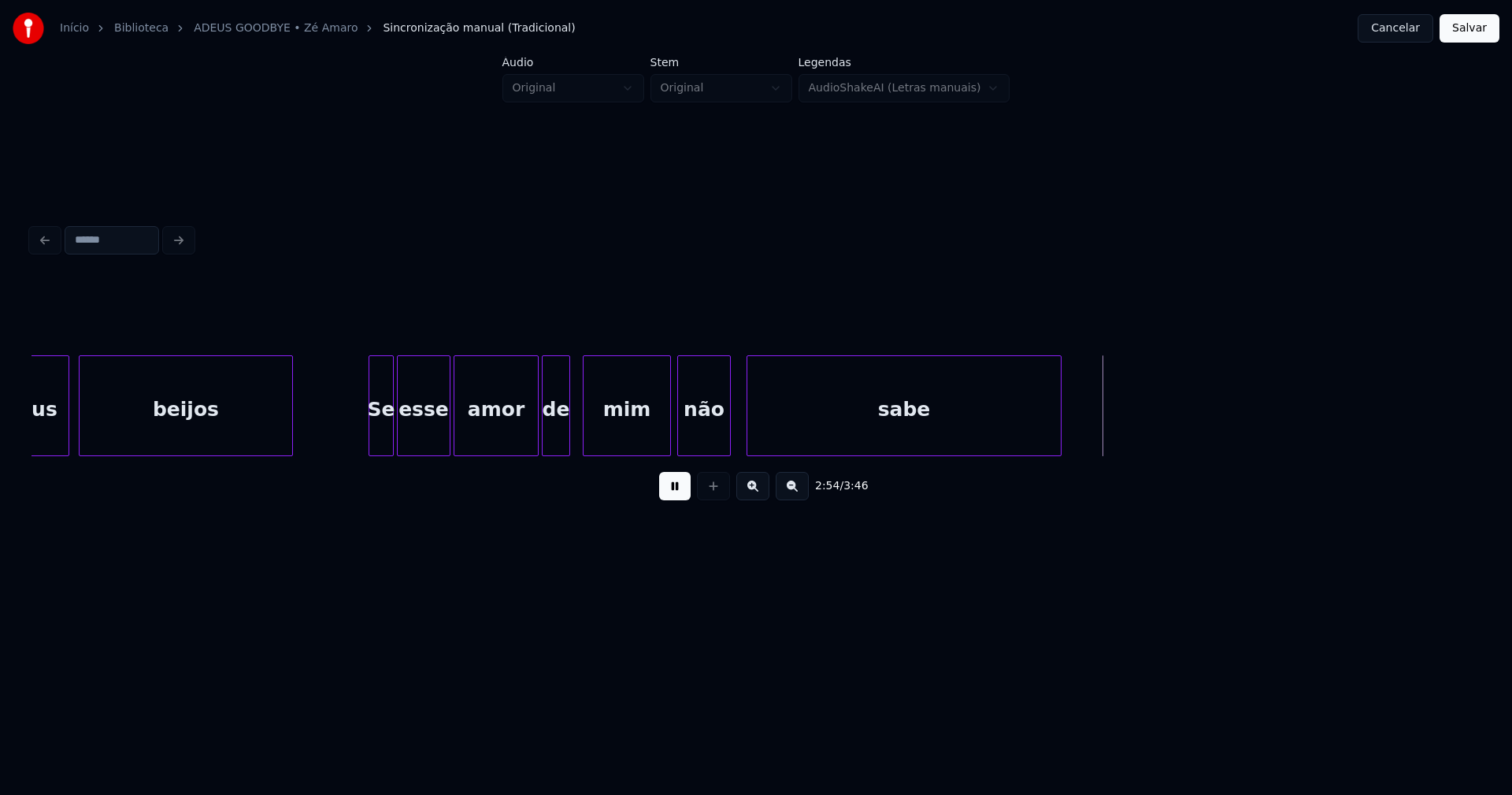
drag, startPoint x: 668, startPoint y: 496, endPoint x: 908, endPoint y: 465, distance: 242.0
click at [669, 495] on button at bounding box center [675, 486] width 32 height 28
click at [903, 437] on div "sabe" at bounding box center [903, 409] width 313 height 107
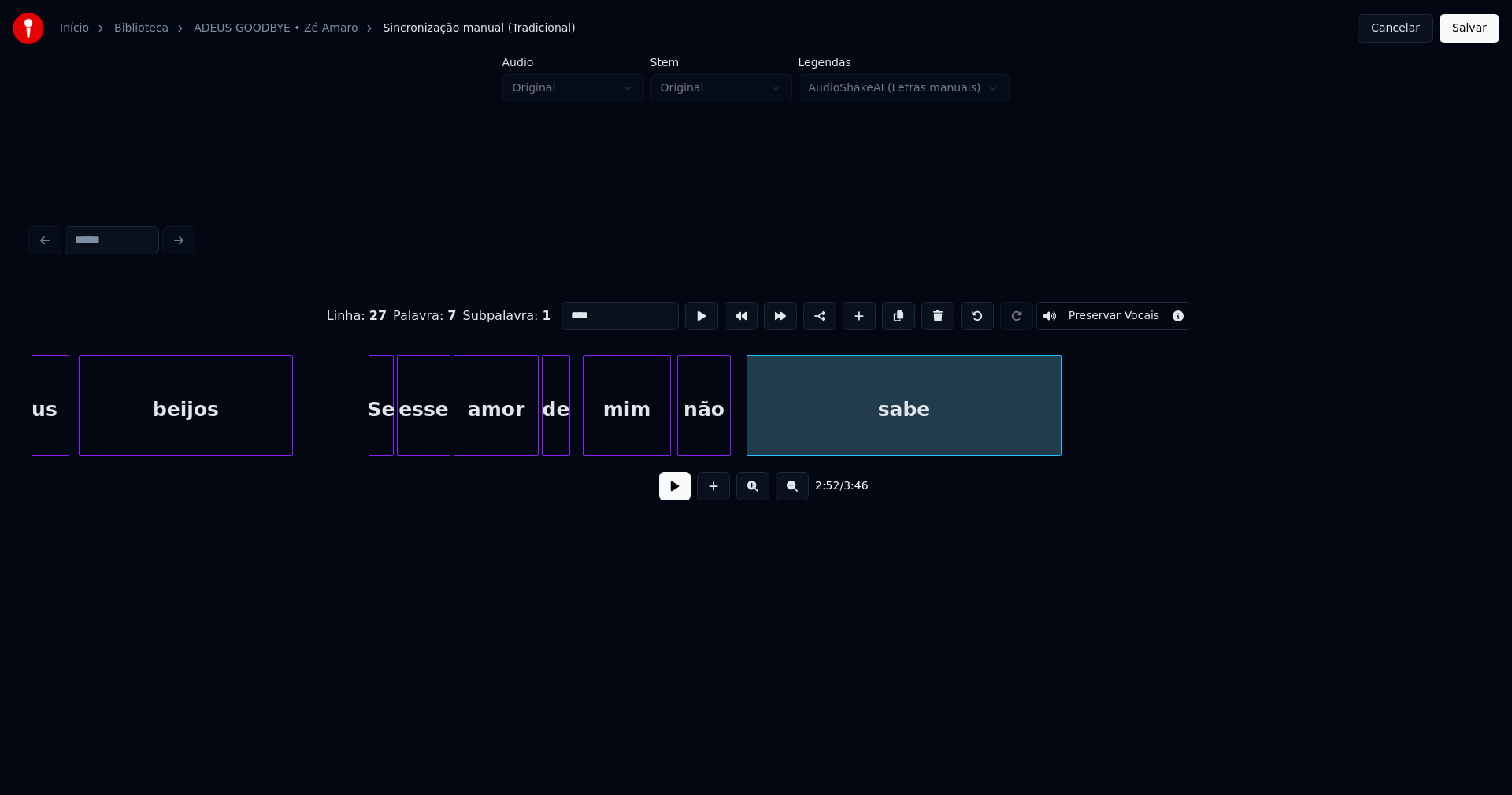
click at [596, 318] on input "****" at bounding box center [620, 316] width 118 height 28
type input "***"
click at [668, 499] on button at bounding box center [675, 486] width 32 height 28
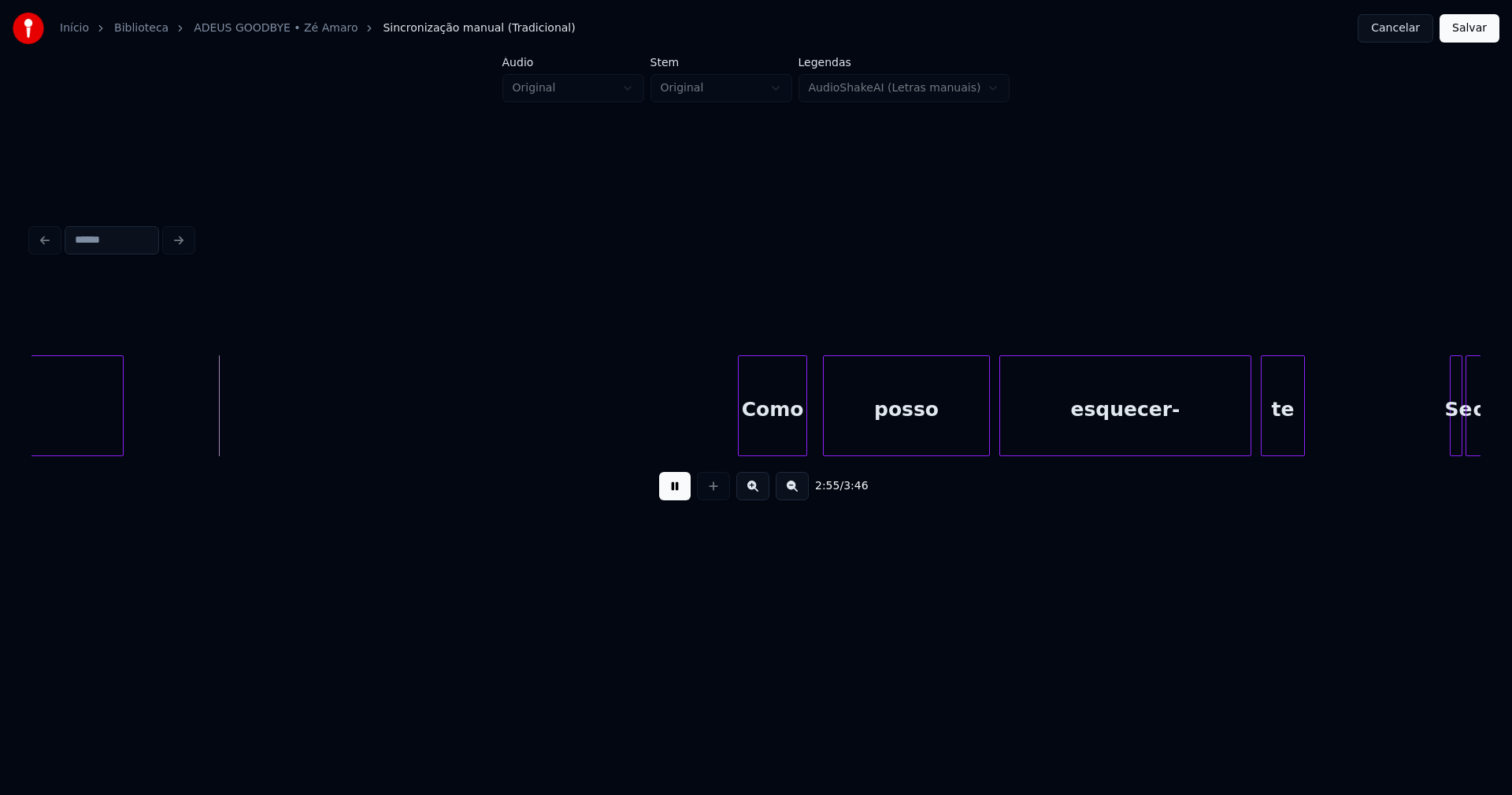
scroll to position [0, 27575]
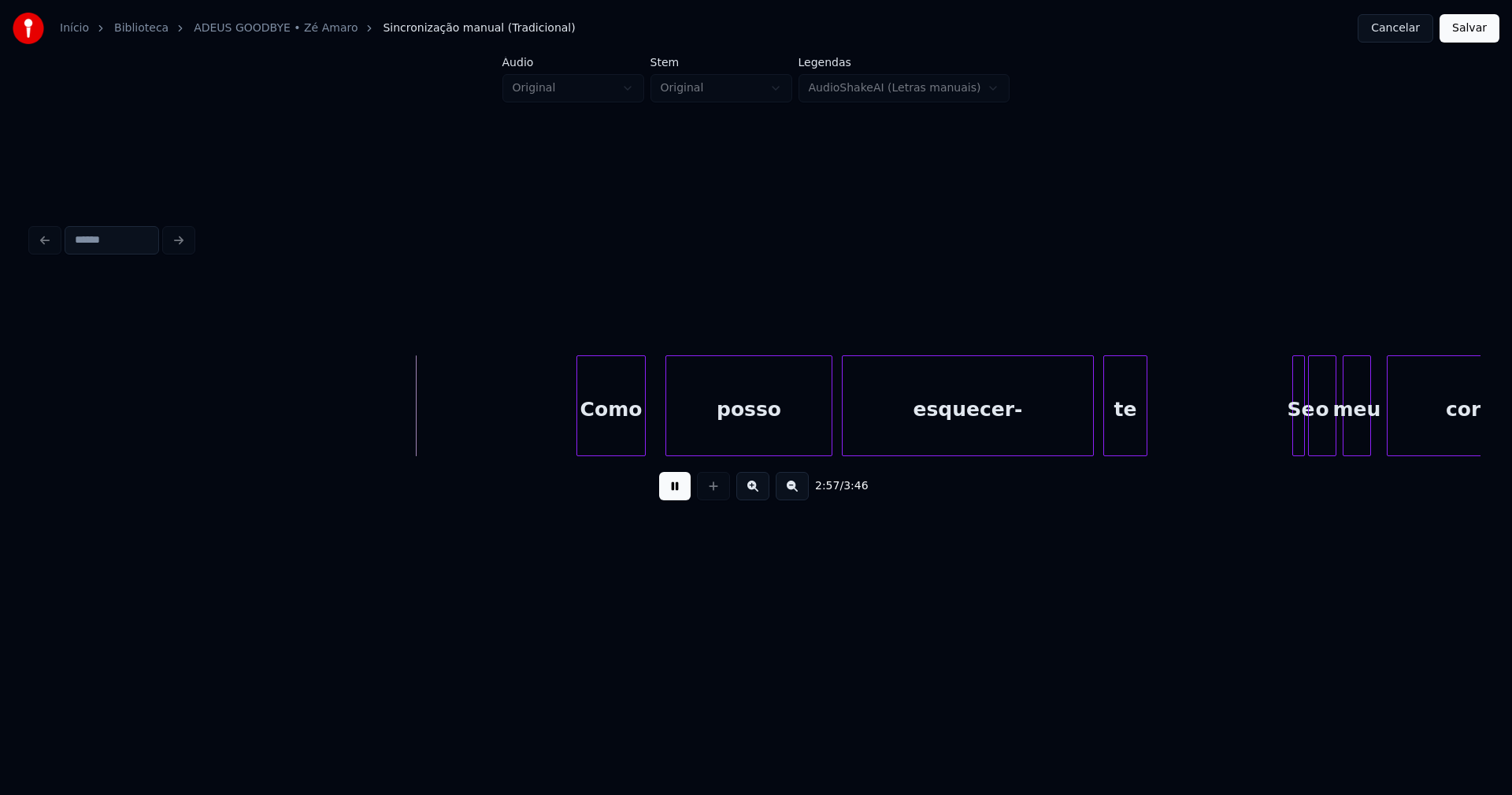
click at [617, 442] on div "Como" at bounding box center [611, 409] width 68 height 107
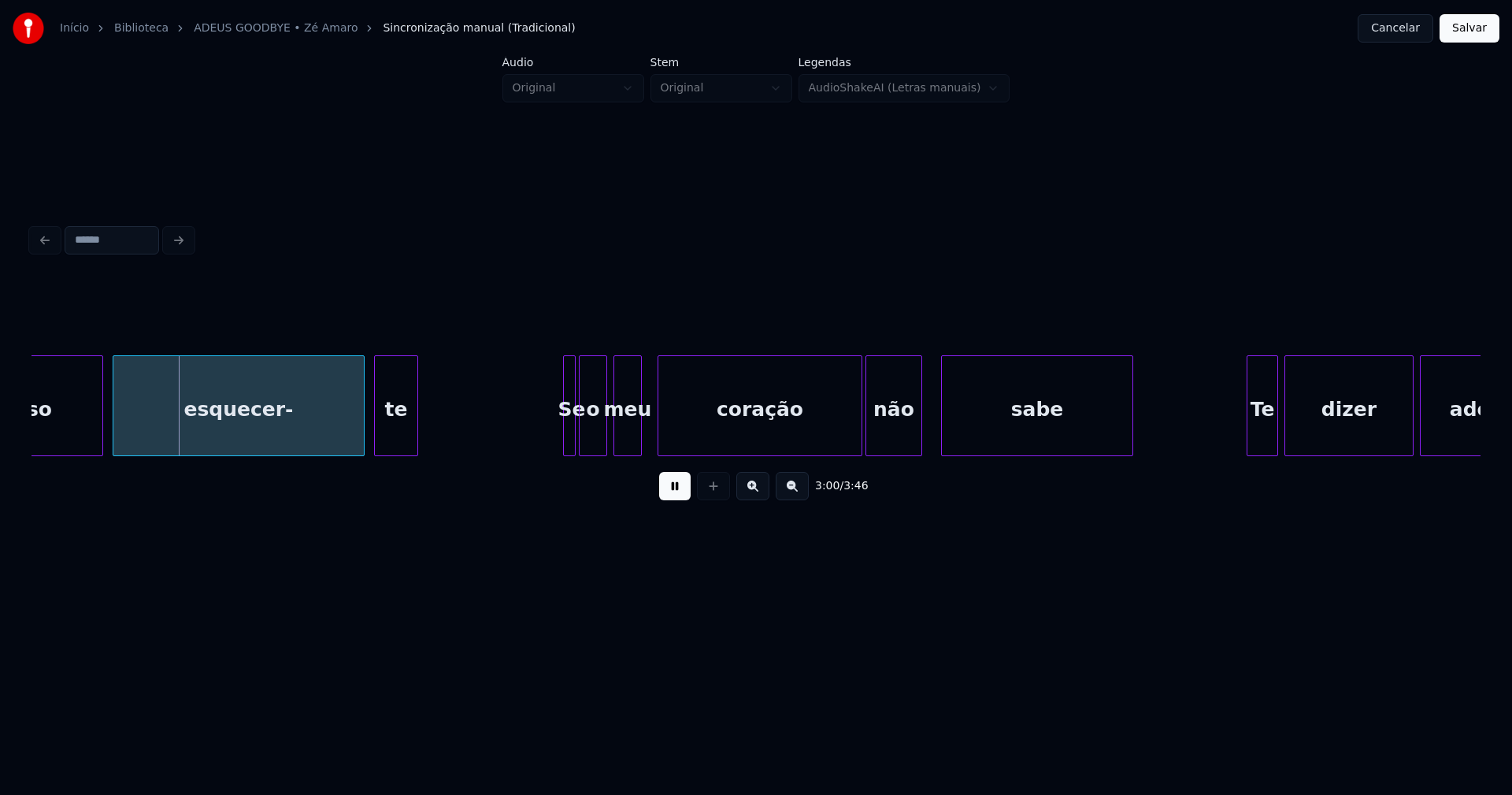
scroll to position [0, 28324]
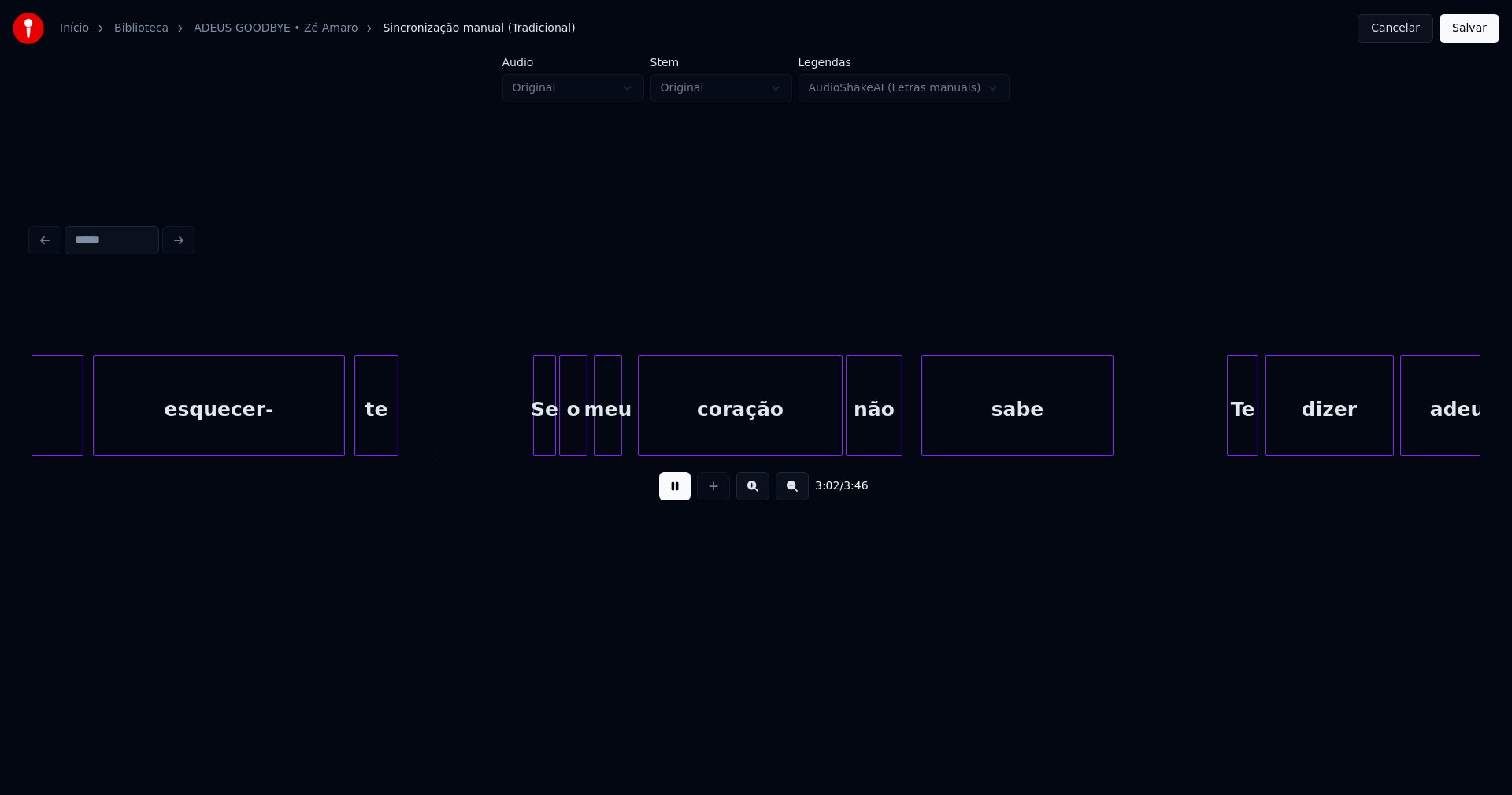
click at [534, 438] on div at bounding box center [536, 405] width 5 height 99
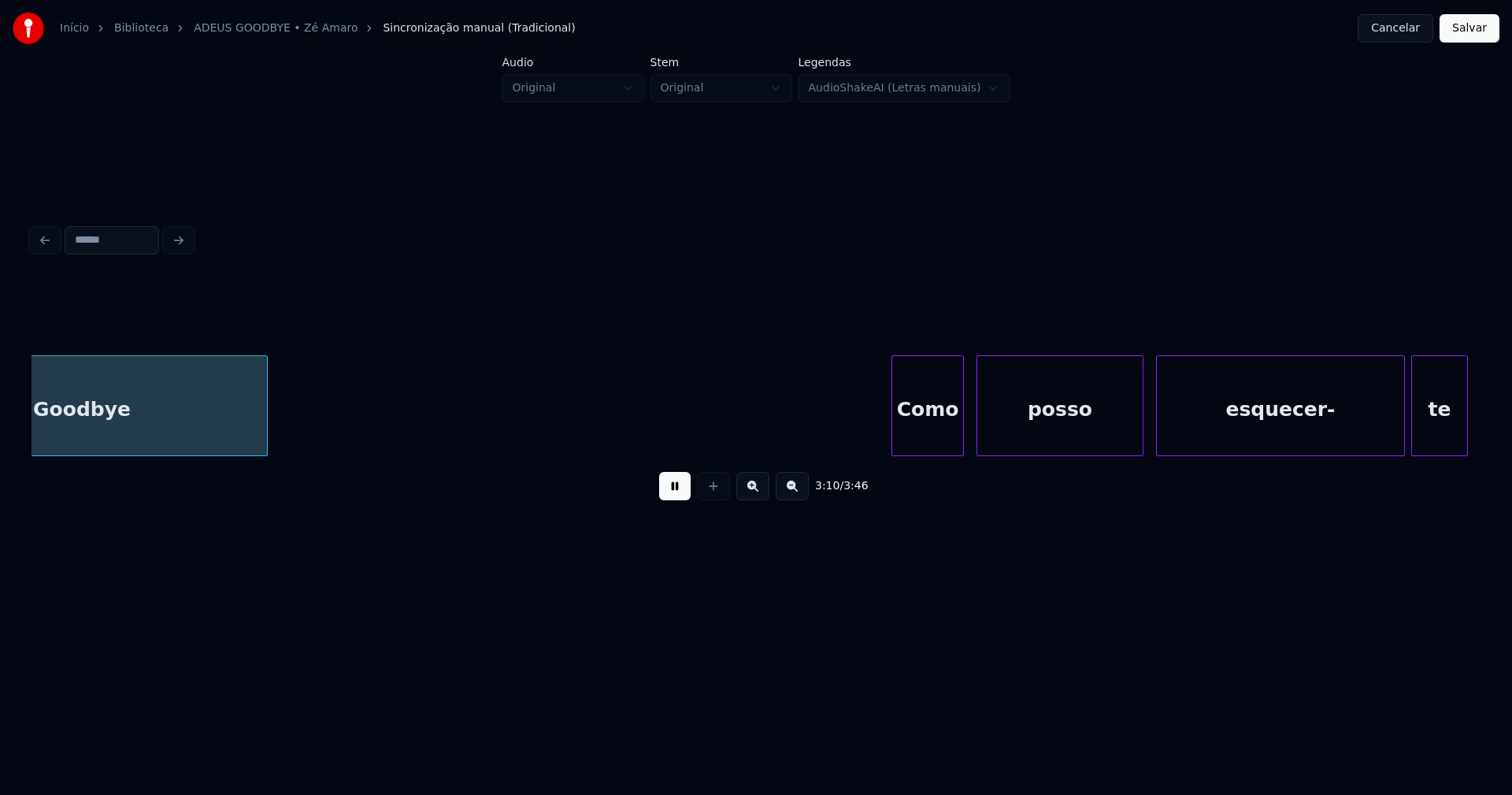
scroll to position [0, 29971]
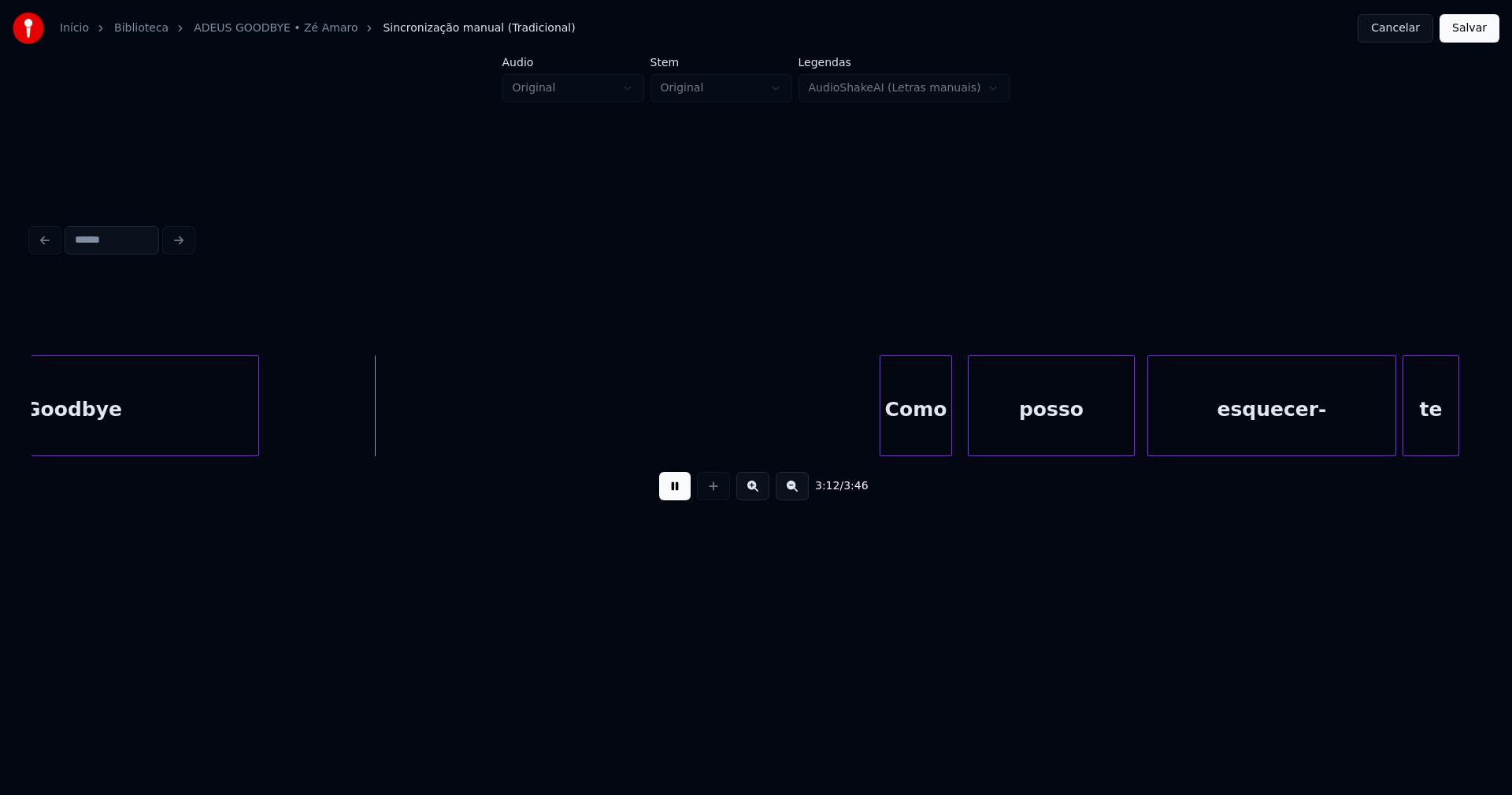
click at [911, 454] on div "Goodbye Como posso esquecer- te" at bounding box center [756, 405] width 1449 height 101
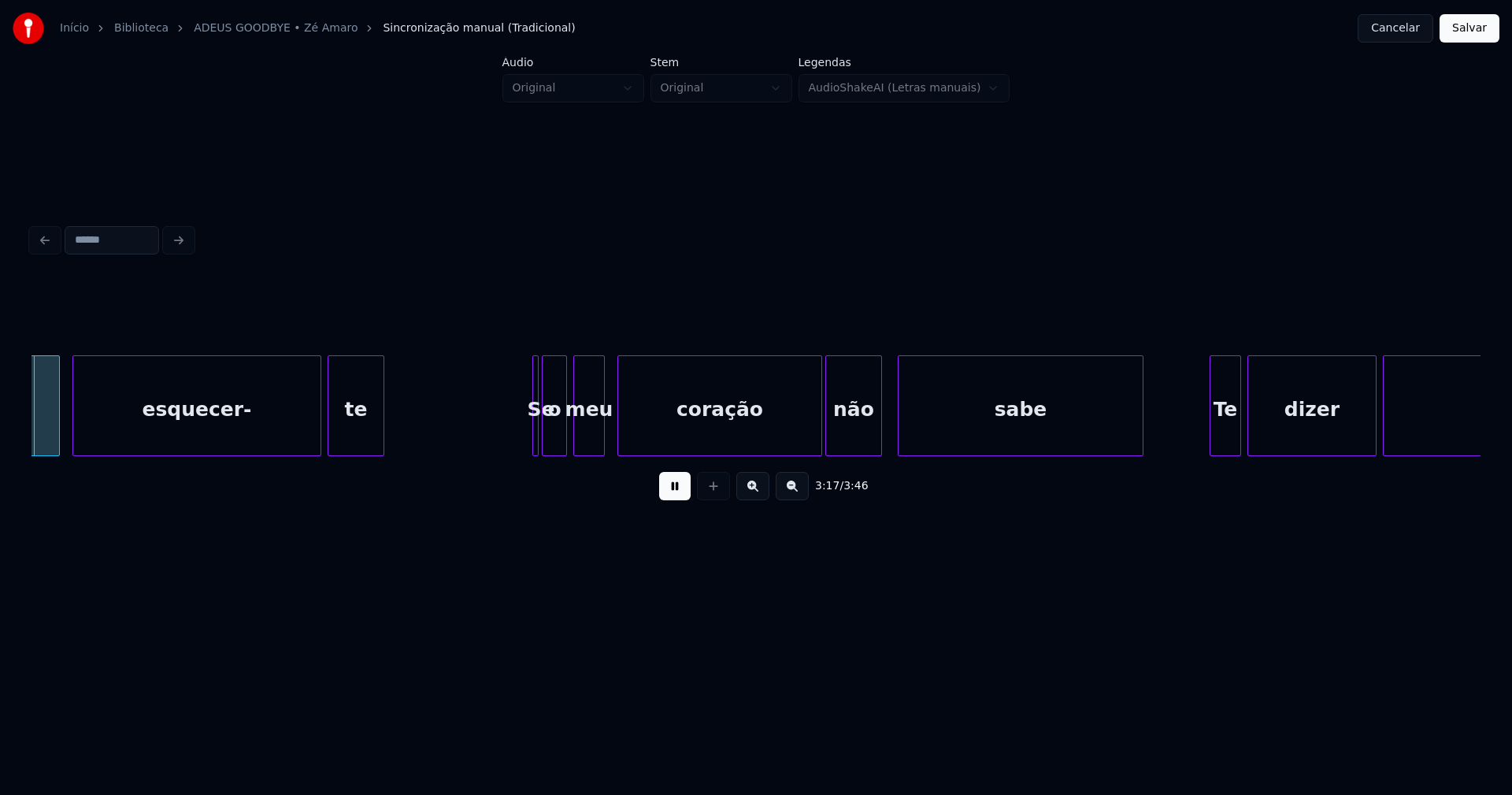
scroll to position [0, 31066]
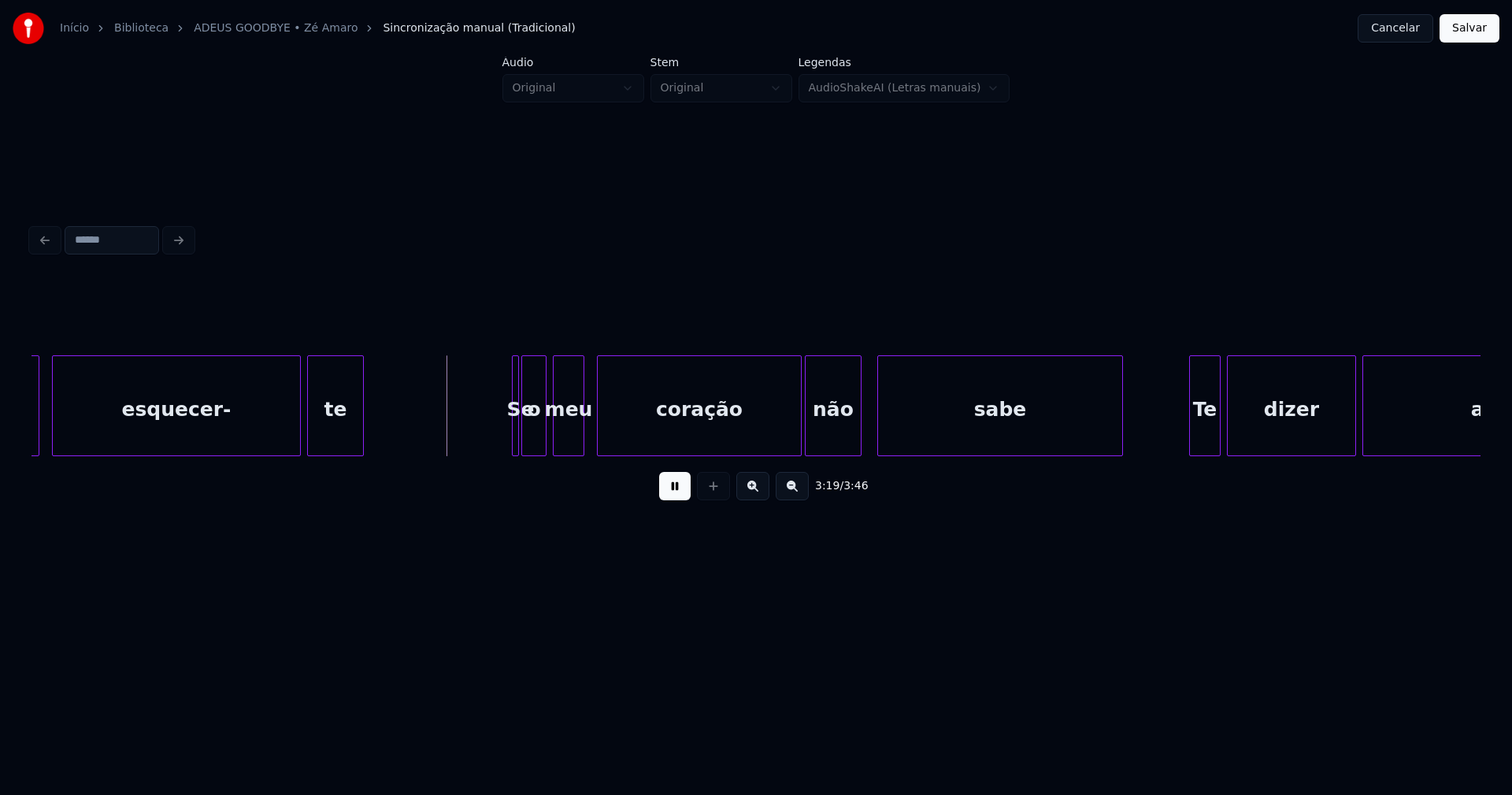
click at [514, 426] on div at bounding box center [516, 405] width 5 height 99
click at [513, 424] on div at bounding box center [516, 405] width 5 height 99
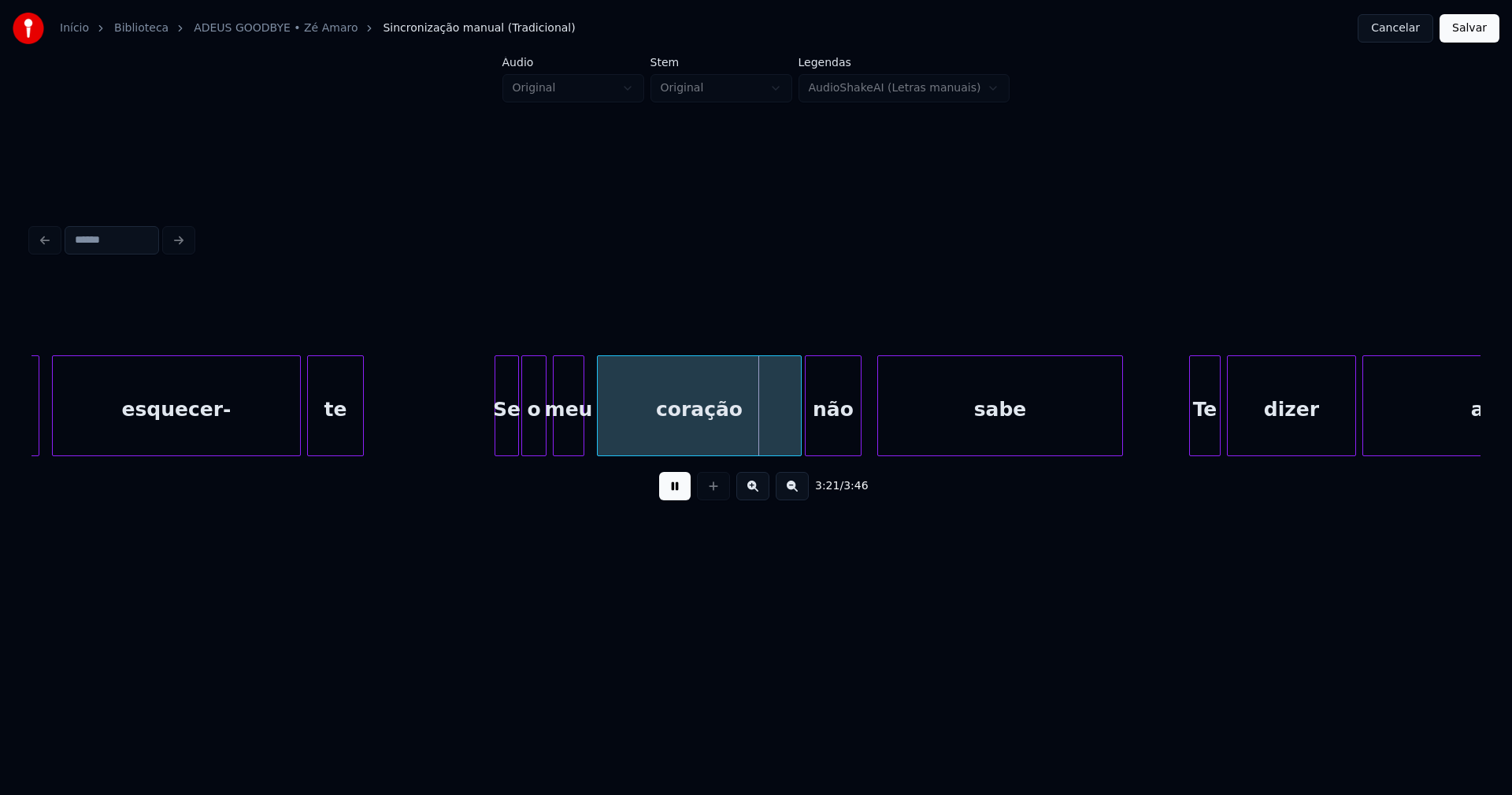
click at [495, 432] on div at bounding box center [497, 405] width 5 height 99
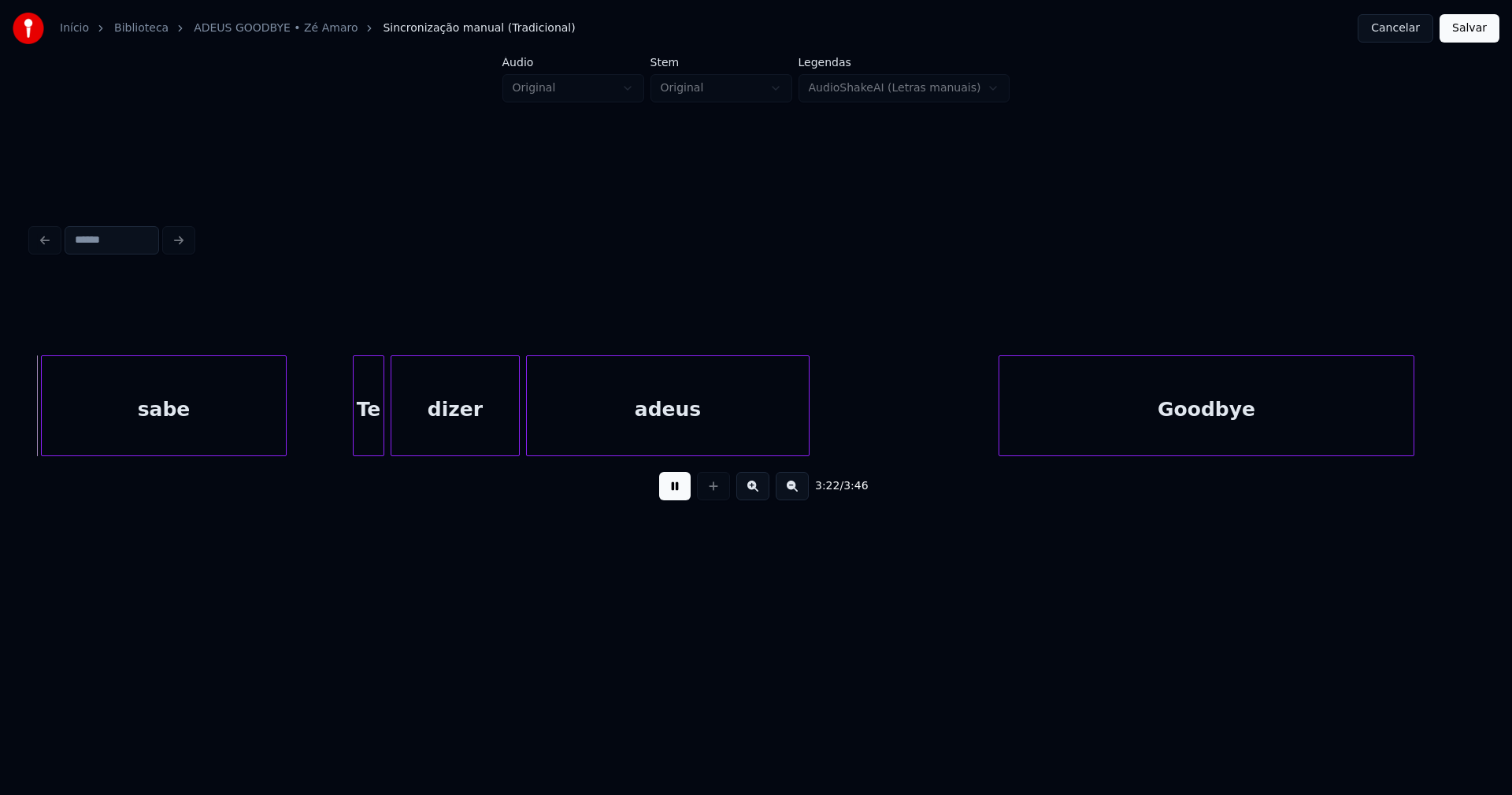
scroll to position [0, 31908]
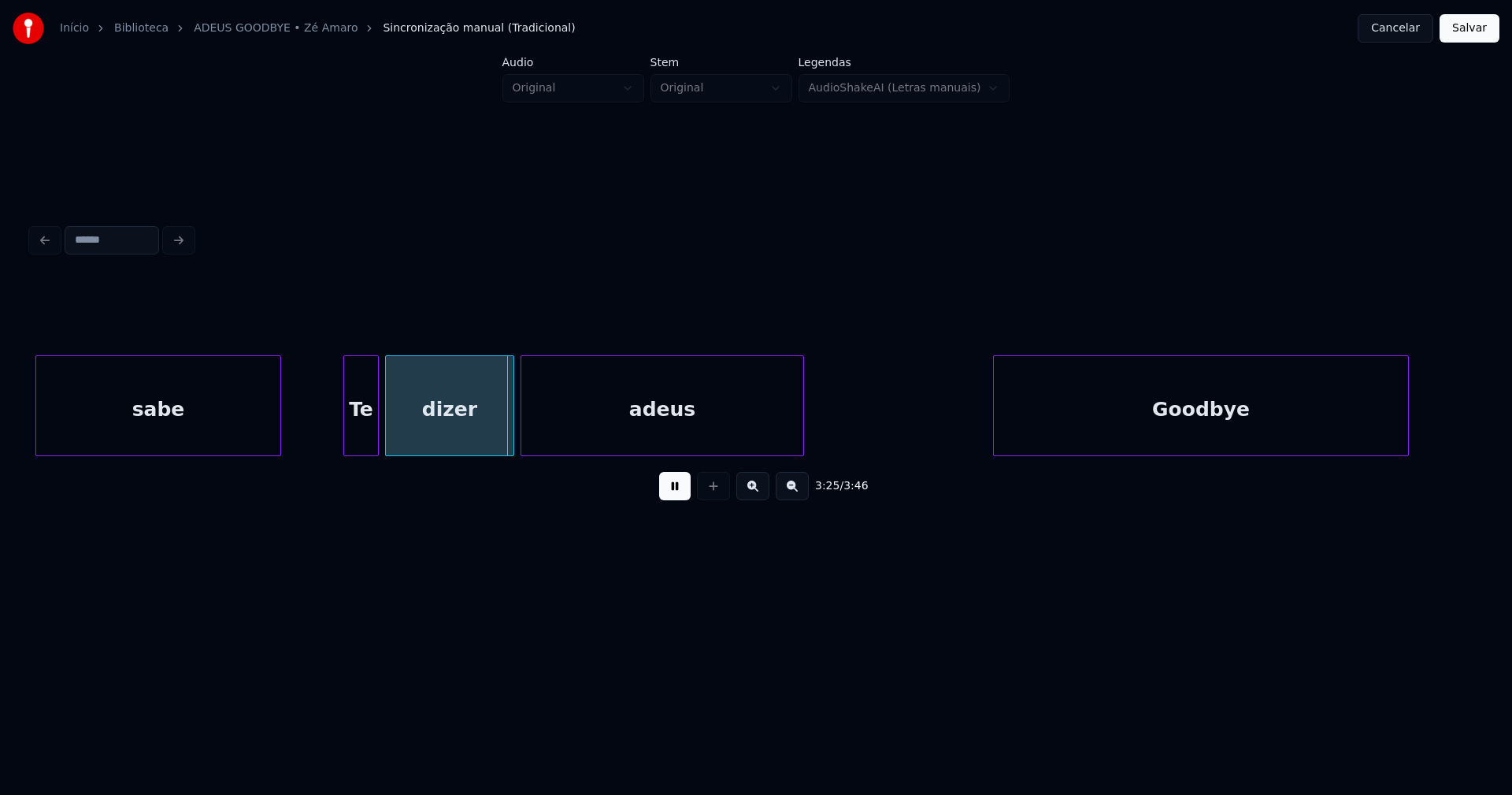
click at [344, 430] on div at bounding box center [346, 405] width 5 height 99
click at [668, 495] on button at bounding box center [675, 486] width 32 height 28
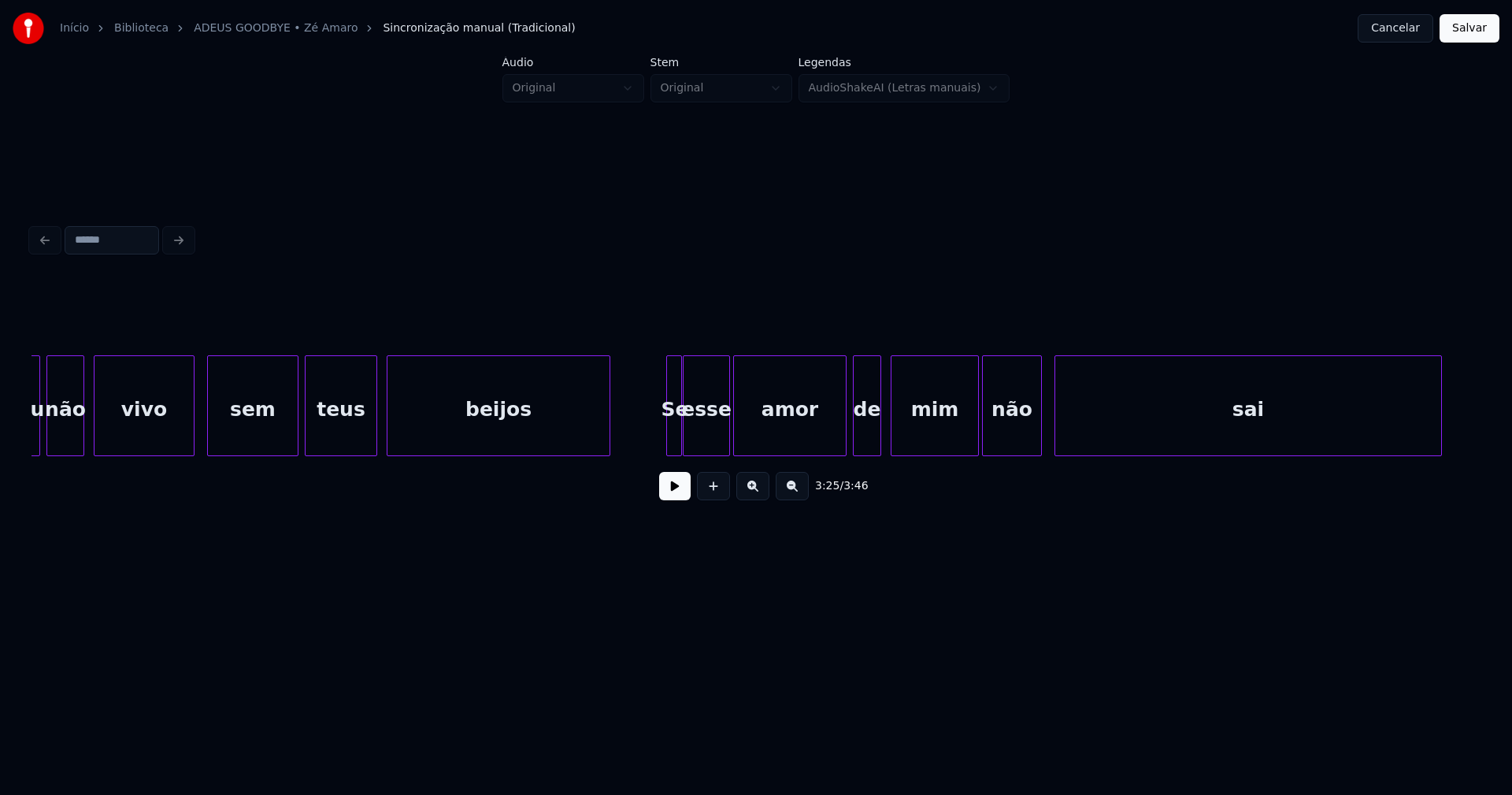
scroll to position [0, 12614]
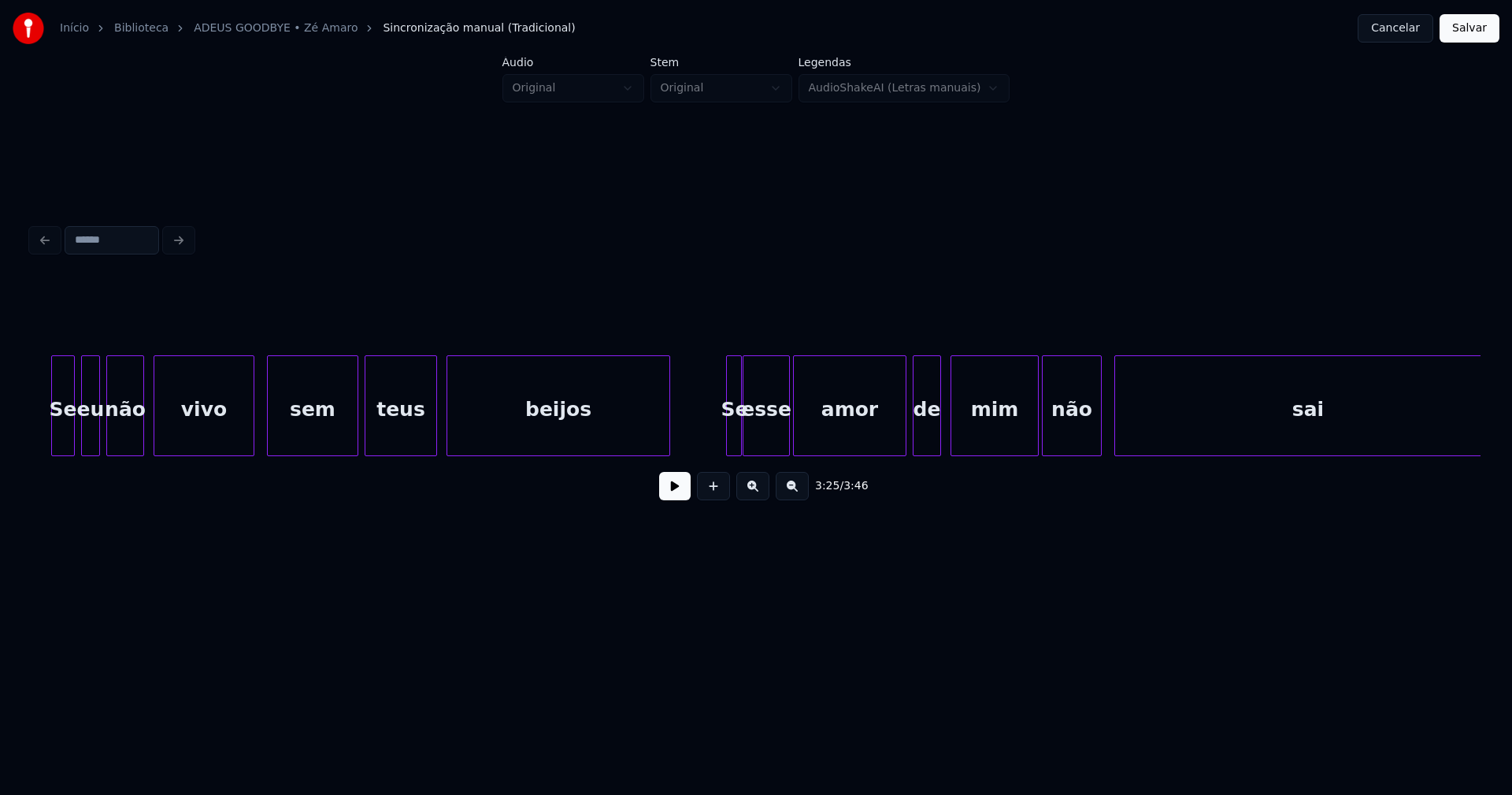
click at [1464, 31] on button "Salvar" at bounding box center [1469, 28] width 60 height 28
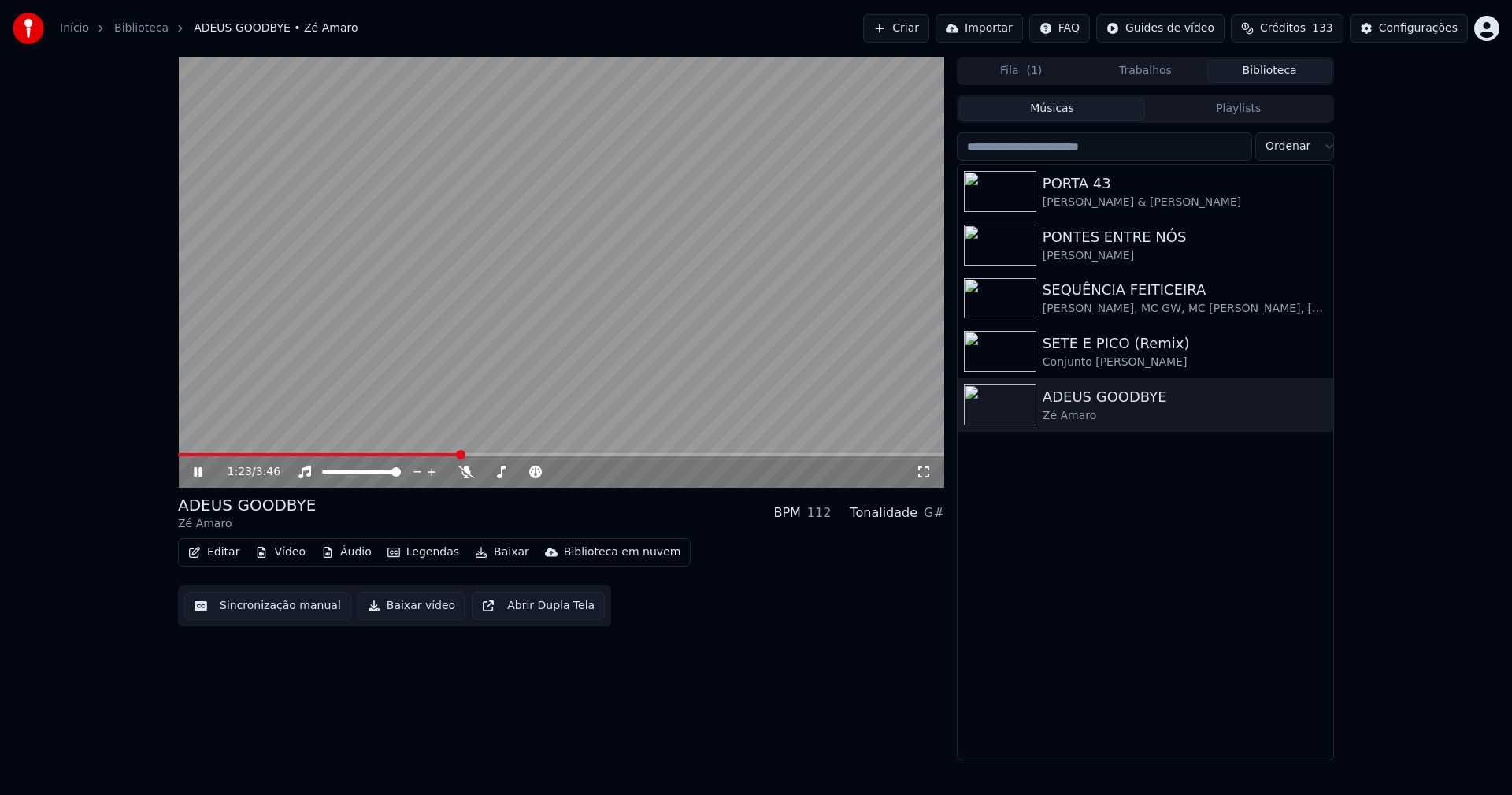
click at [200, 472] on icon at bounding box center [198, 472] width 8 height 9
click at [424, 607] on button "Baixar vídeo" at bounding box center [411, 606] width 108 height 28
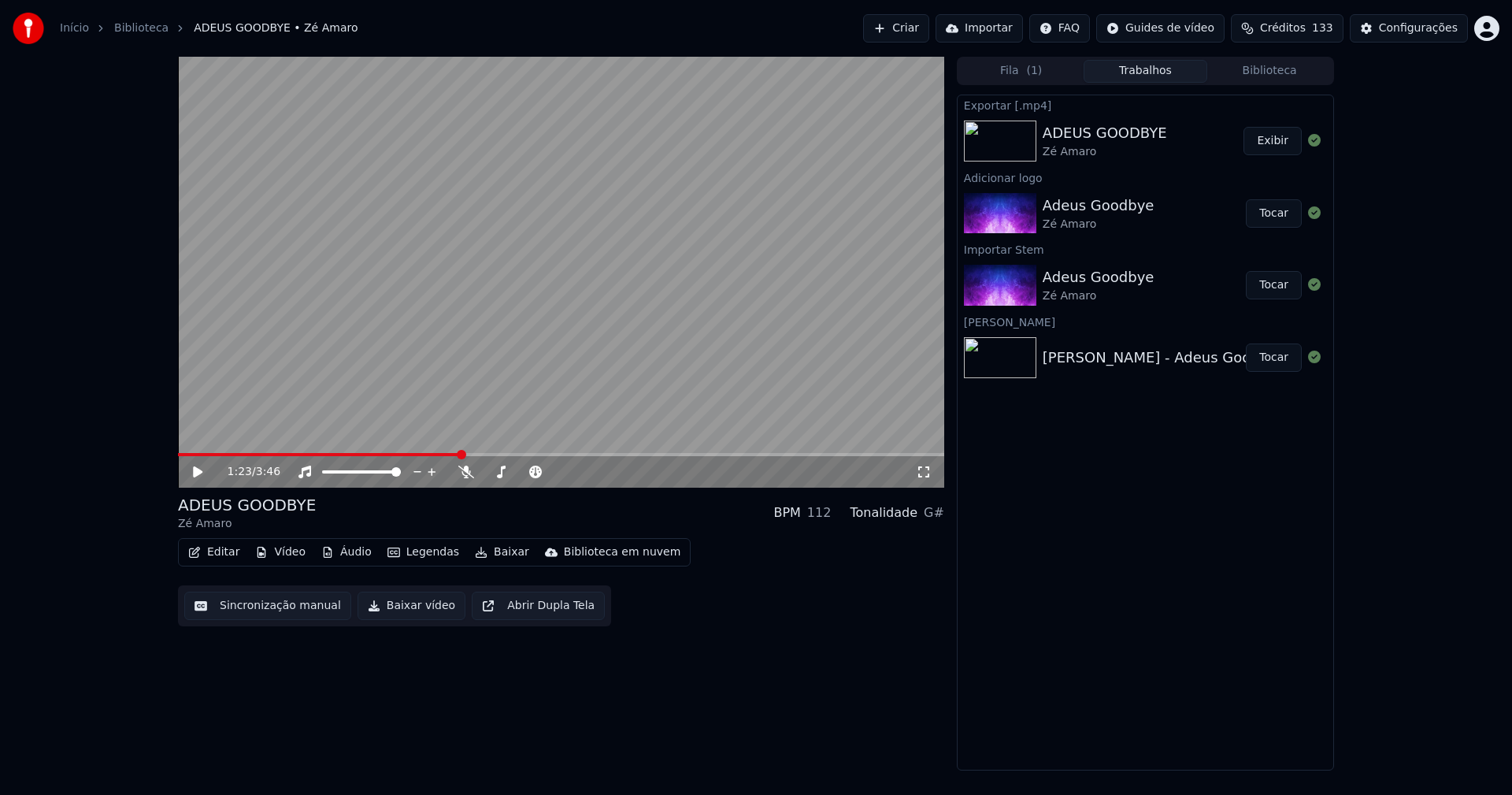
click at [77, 27] on link "Início" at bounding box center [74, 28] width 29 height 16
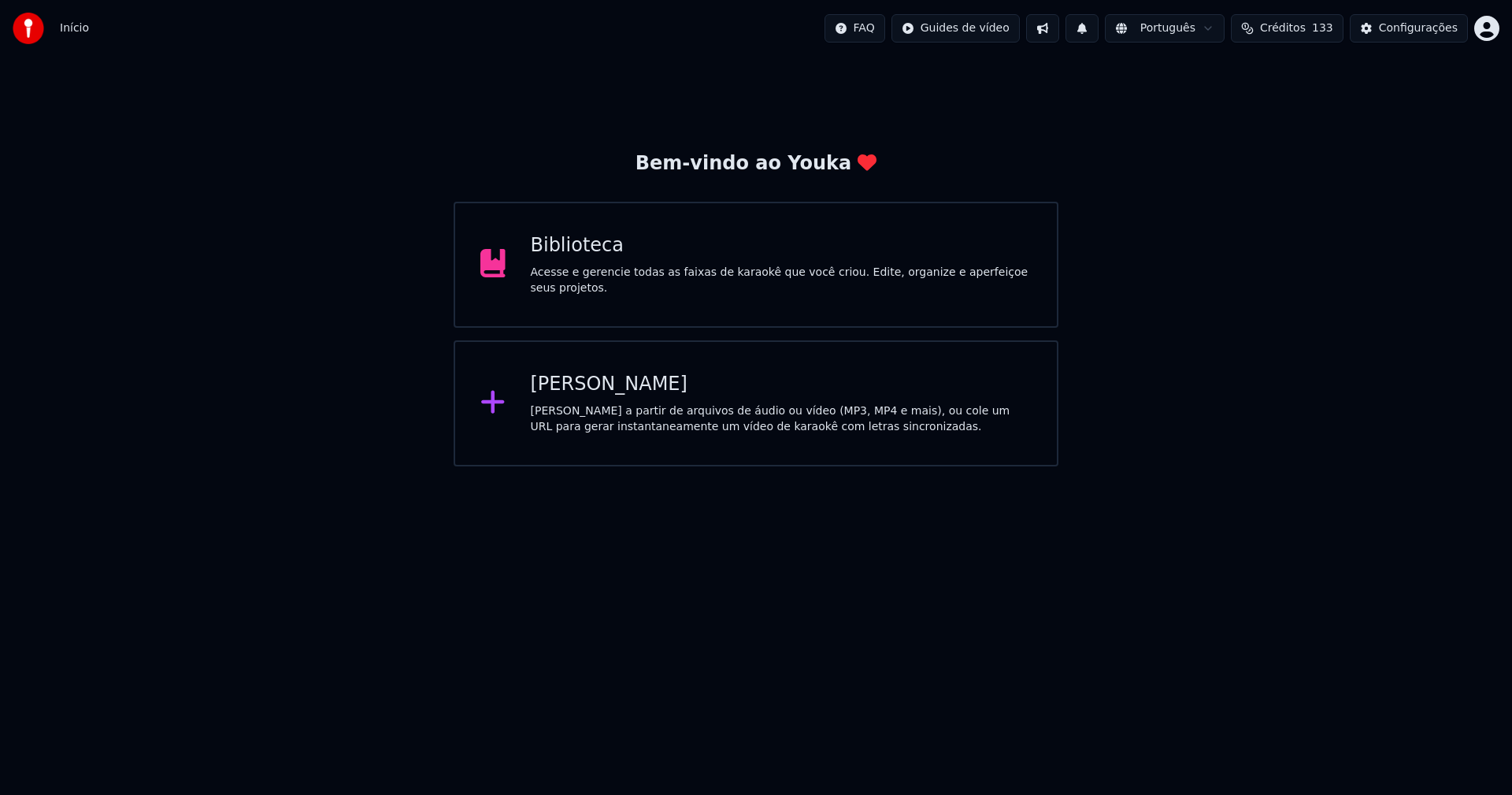
click at [572, 388] on div "[PERSON_NAME]" at bounding box center [781, 384] width 501 height 25
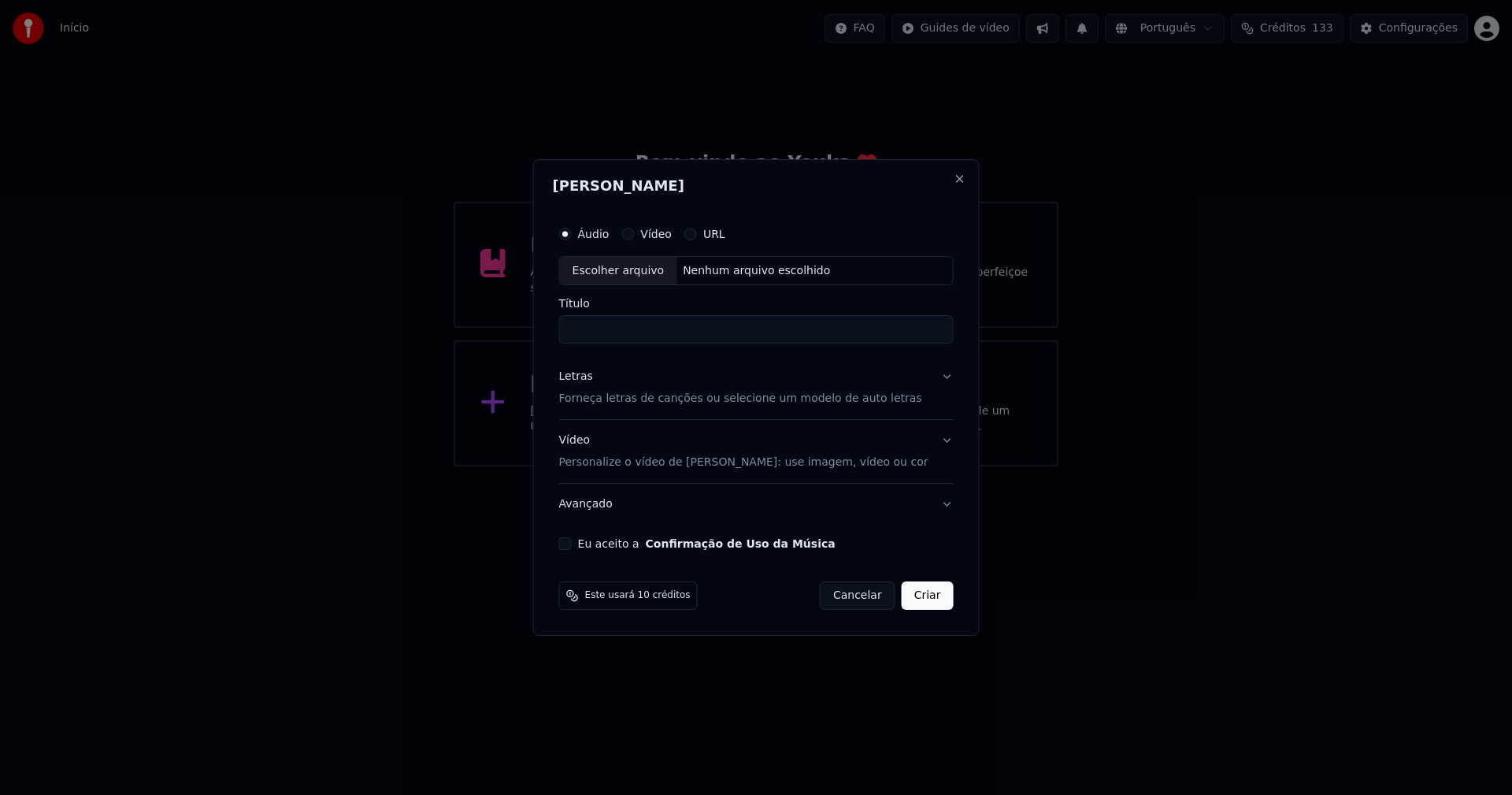
click at [645, 267] on div "Escolher arquivo" at bounding box center [618, 271] width 117 height 28
type input "**********"
click at [591, 379] on div "Letras" at bounding box center [575, 377] width 34 height 16
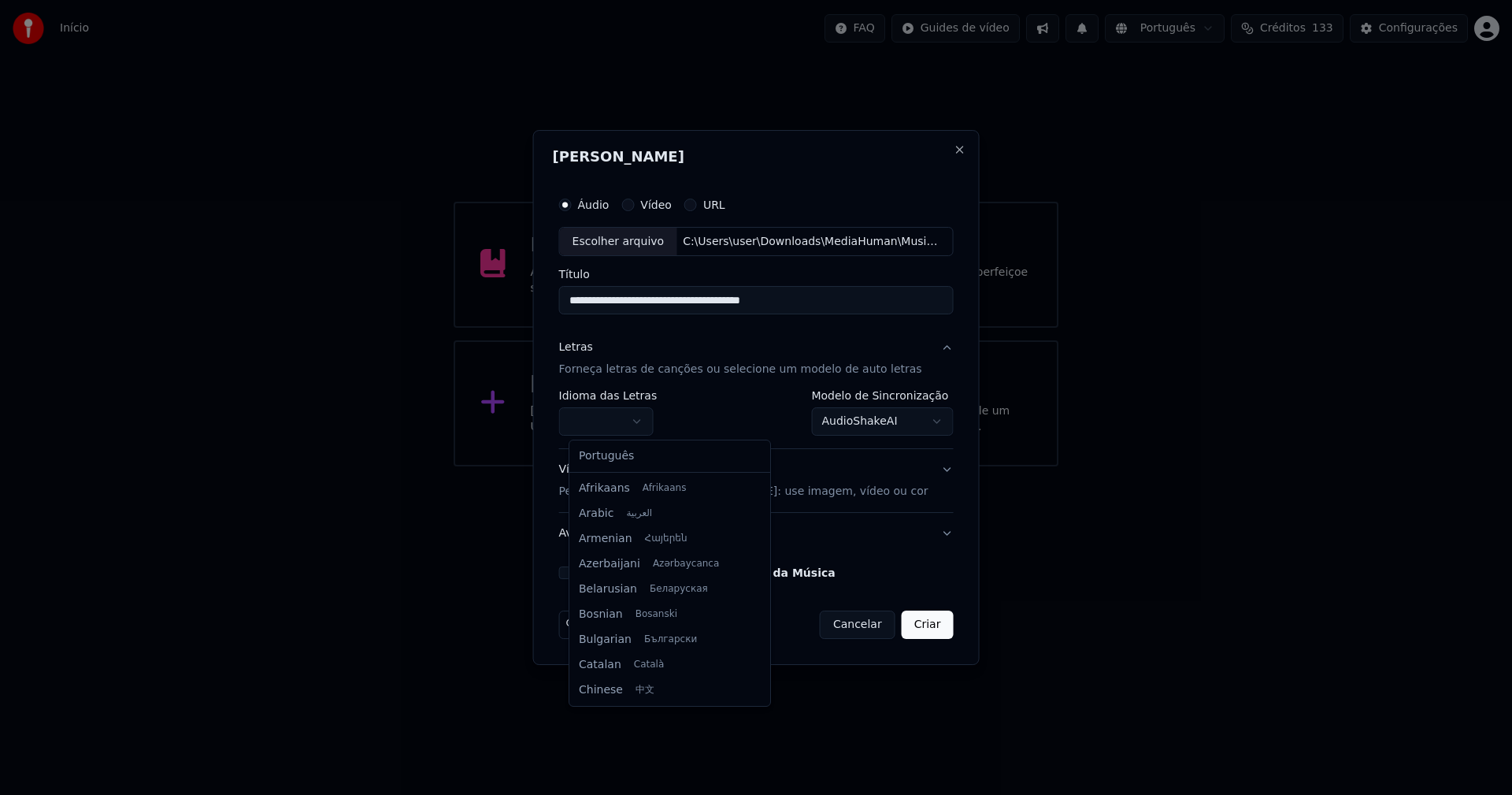
click at [618, 424] on body "**********" at bounding box center [756, 233] width 1512 height 466
select select "**"
drag, startPoint x: 643, startPoint y: 466, endPoint x: 668, endPoint y: 461, distance: 25.5
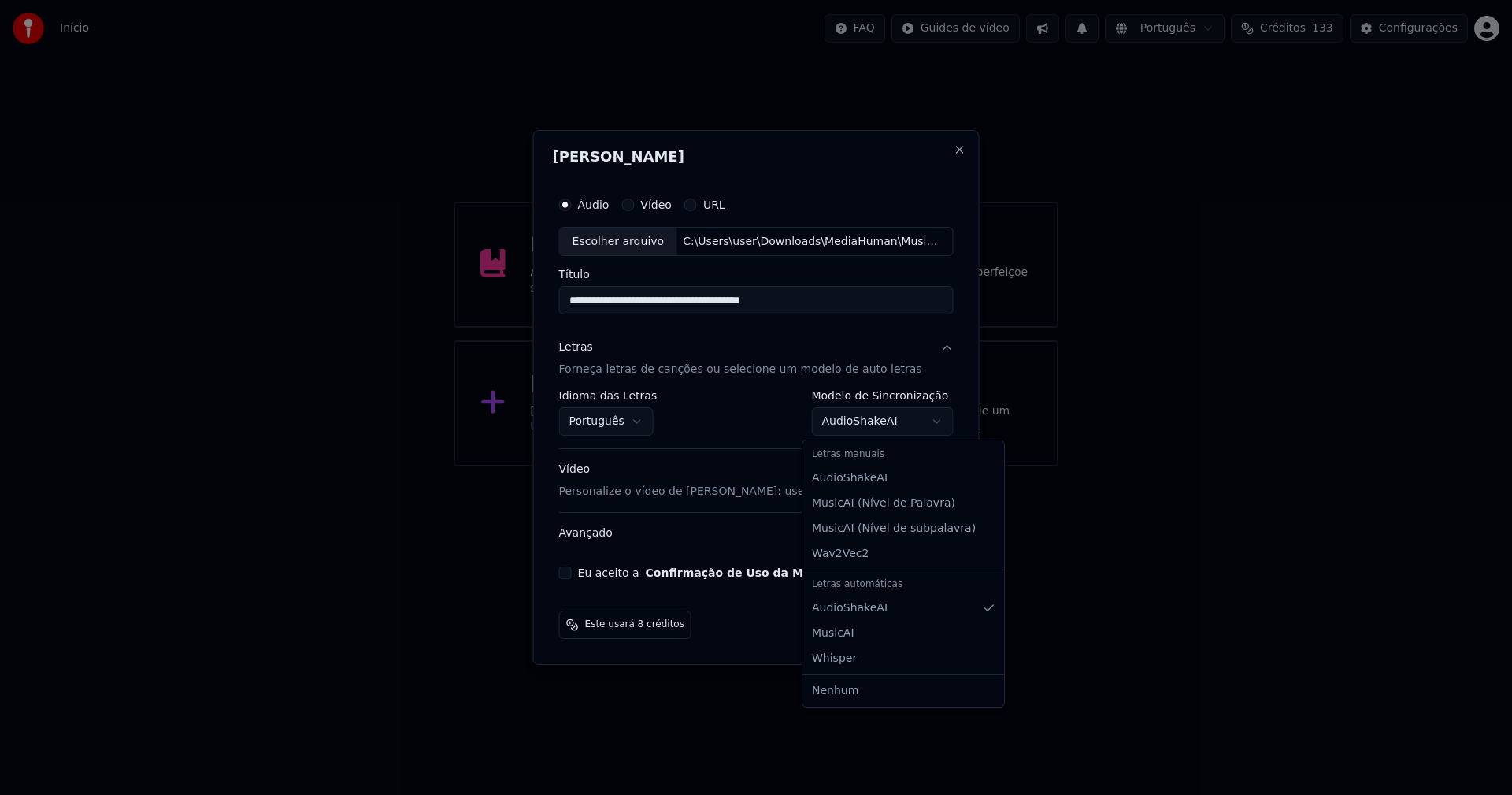
click at [871, 430] on body "**********" at bounding box center [756, 233] width 1512 height 466
select select "**********"
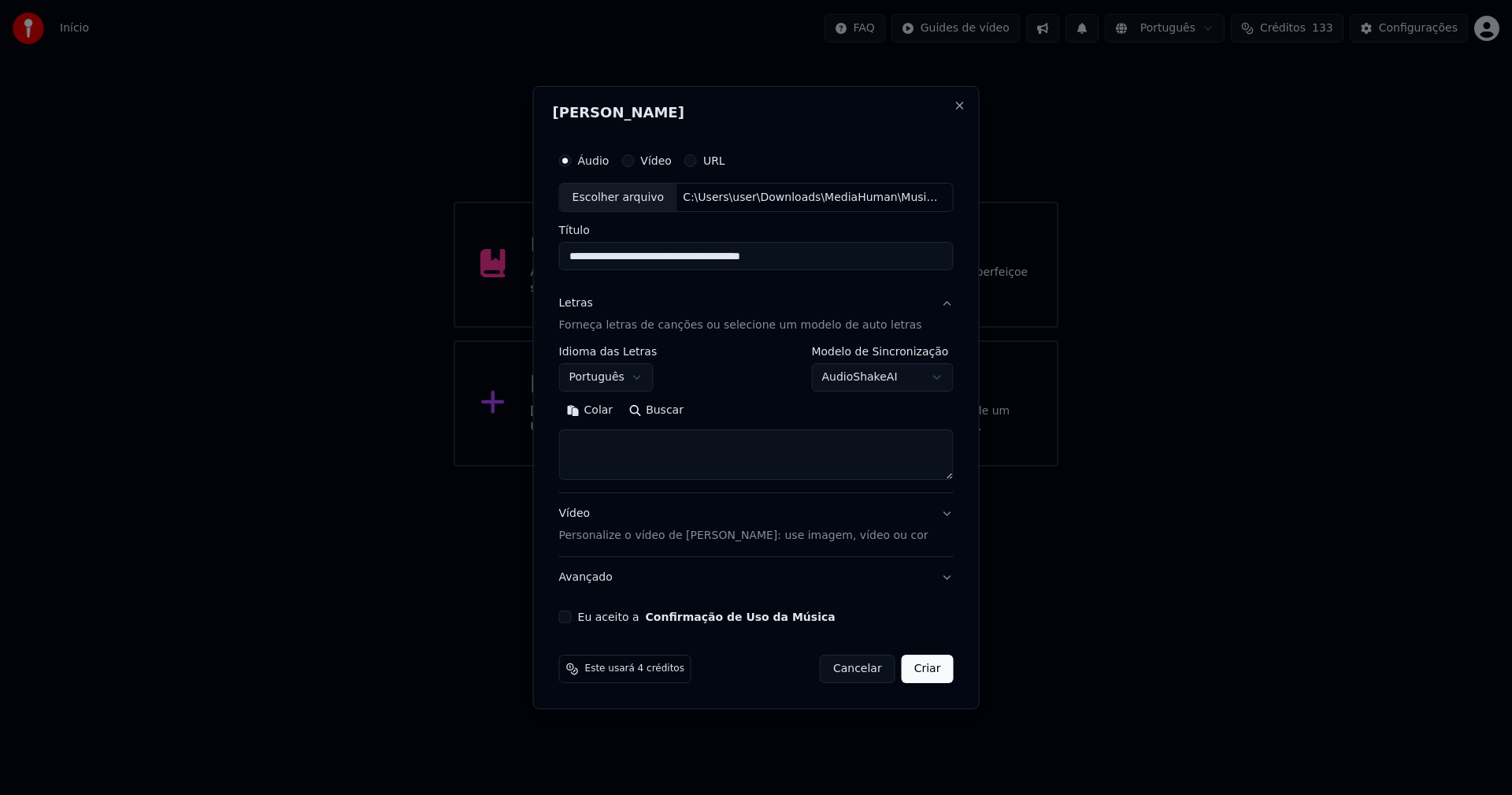
click at [602, 409] on button "Colar" at bounding box center [590, 411] width 62 height 25
click at [582, 620] on div "Eu aceito a Confirmação de Uso da Música" at bounding box center [756, 617] width 394 height 13
click at [572, 617] on button "Eu aceito a Confirmação de Uso da Música" at bounding box center [565, 617] width 13 height 13
click at [918, 678] on button "Criar" at bounding box center [928, 669] width 52 height 28
type textarea "**********"
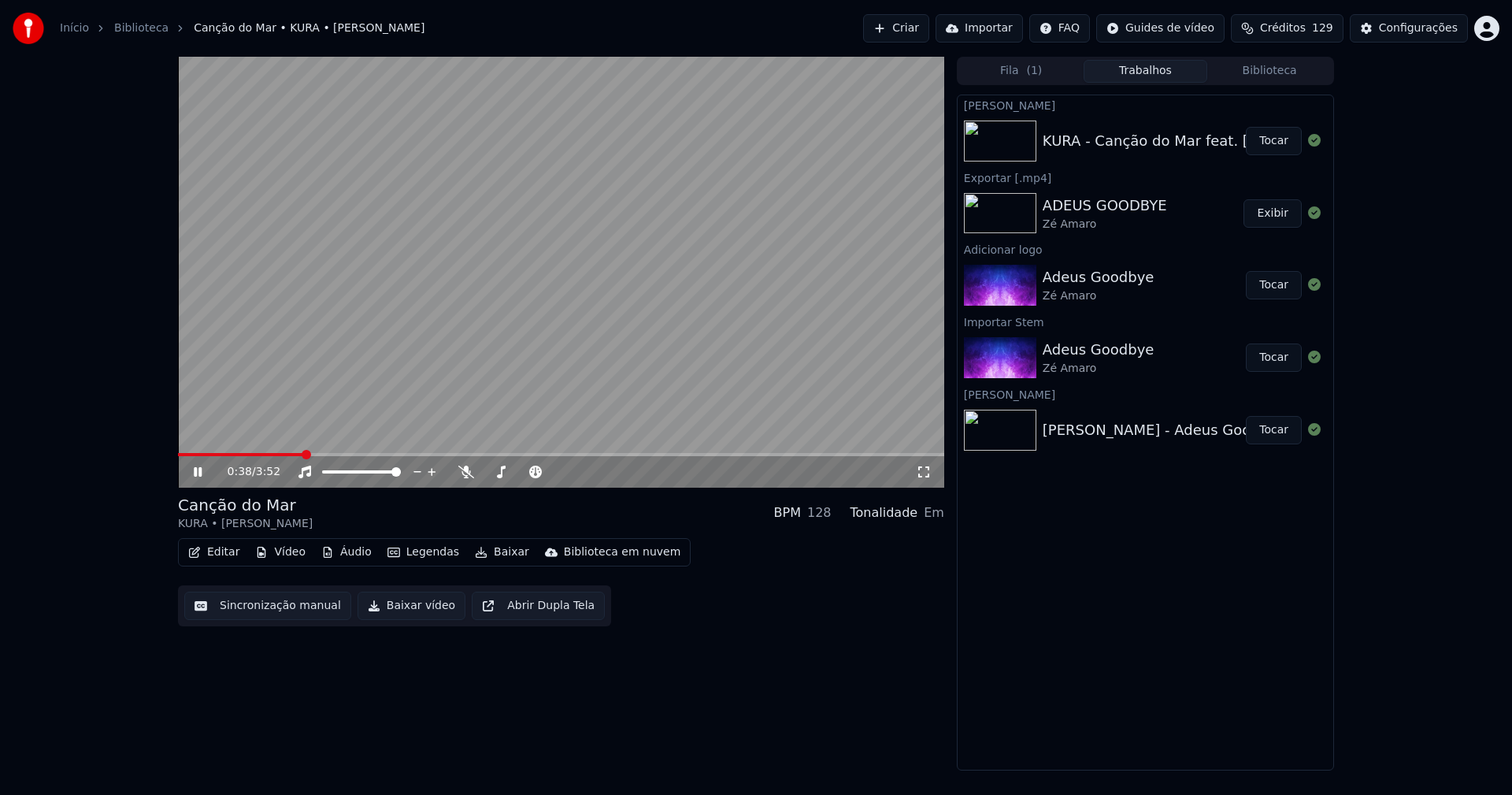
click at [199, 468] on icon at bounding box center [209, 472] width 37 height 13
click at [345, 548] on button "Áudio" at bounding box center [346, 552] width 63 height 22
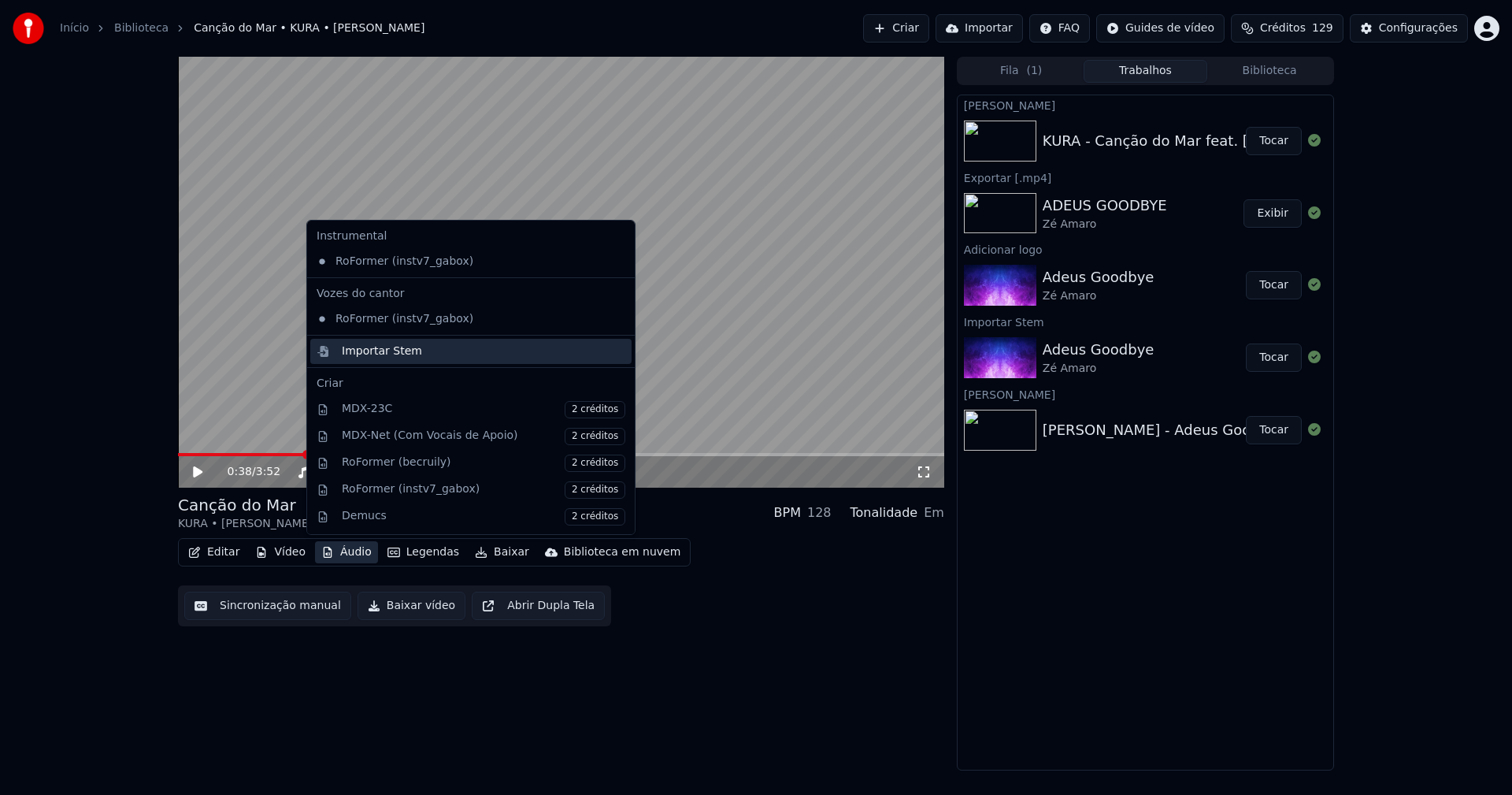
click at [364, 351] on div "Importar Stem" at bounding box center [382, 351] width 80 height 16
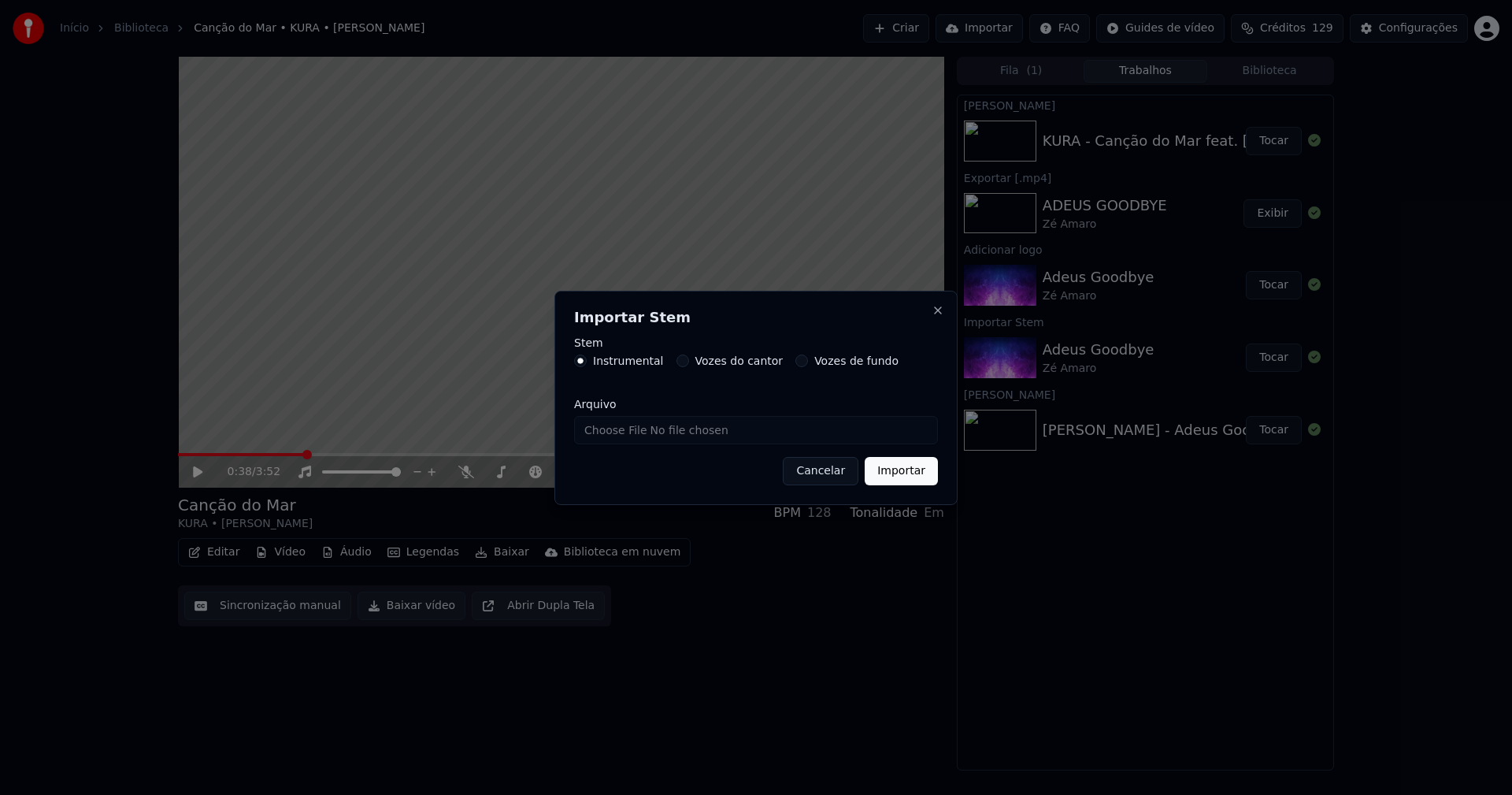
click at [603, 427] on input "Arquivo" at bounding box center [755, 430] width 363 height 28
type input "**********"
click at [903, 482] on button "Importar" at bounding box center [901, 471] width 73 height 28
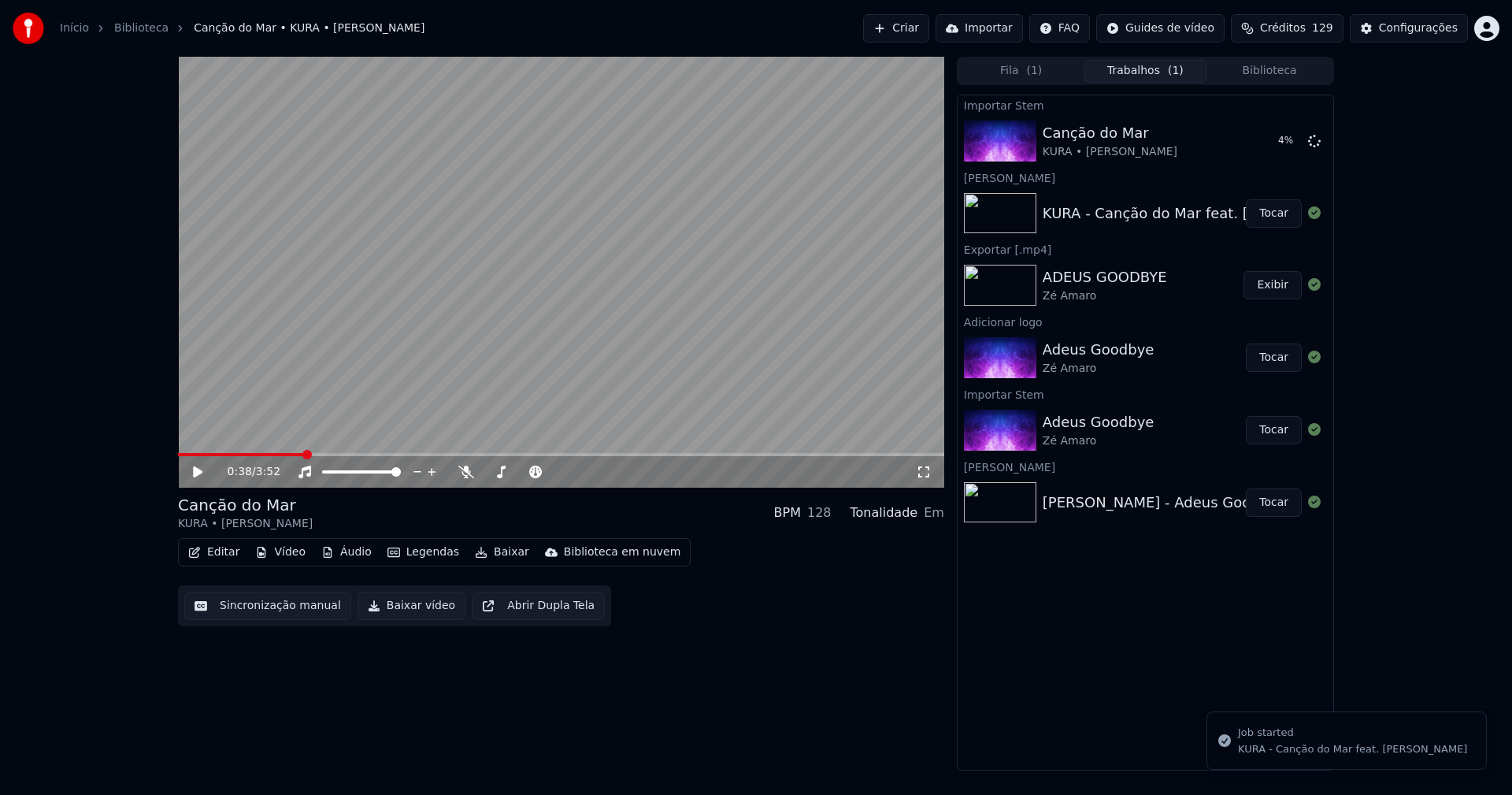
click at [271, 560] on button "Vídeo" at bounding box center [281, 552] width 63 height 22
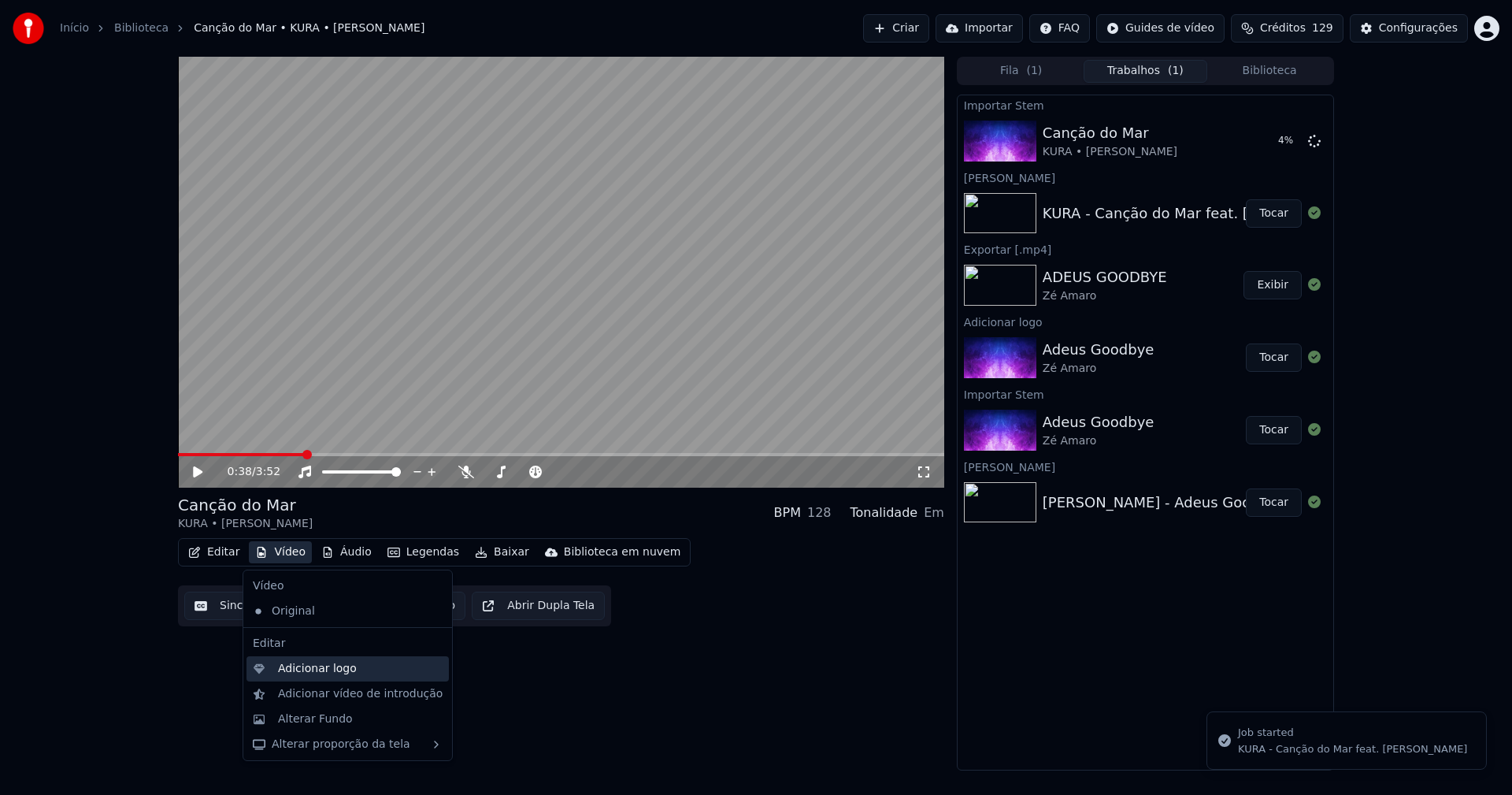
click at [304, 670] on div "Adicionar logo" at bounding box center [318, 669] width 79 height 16
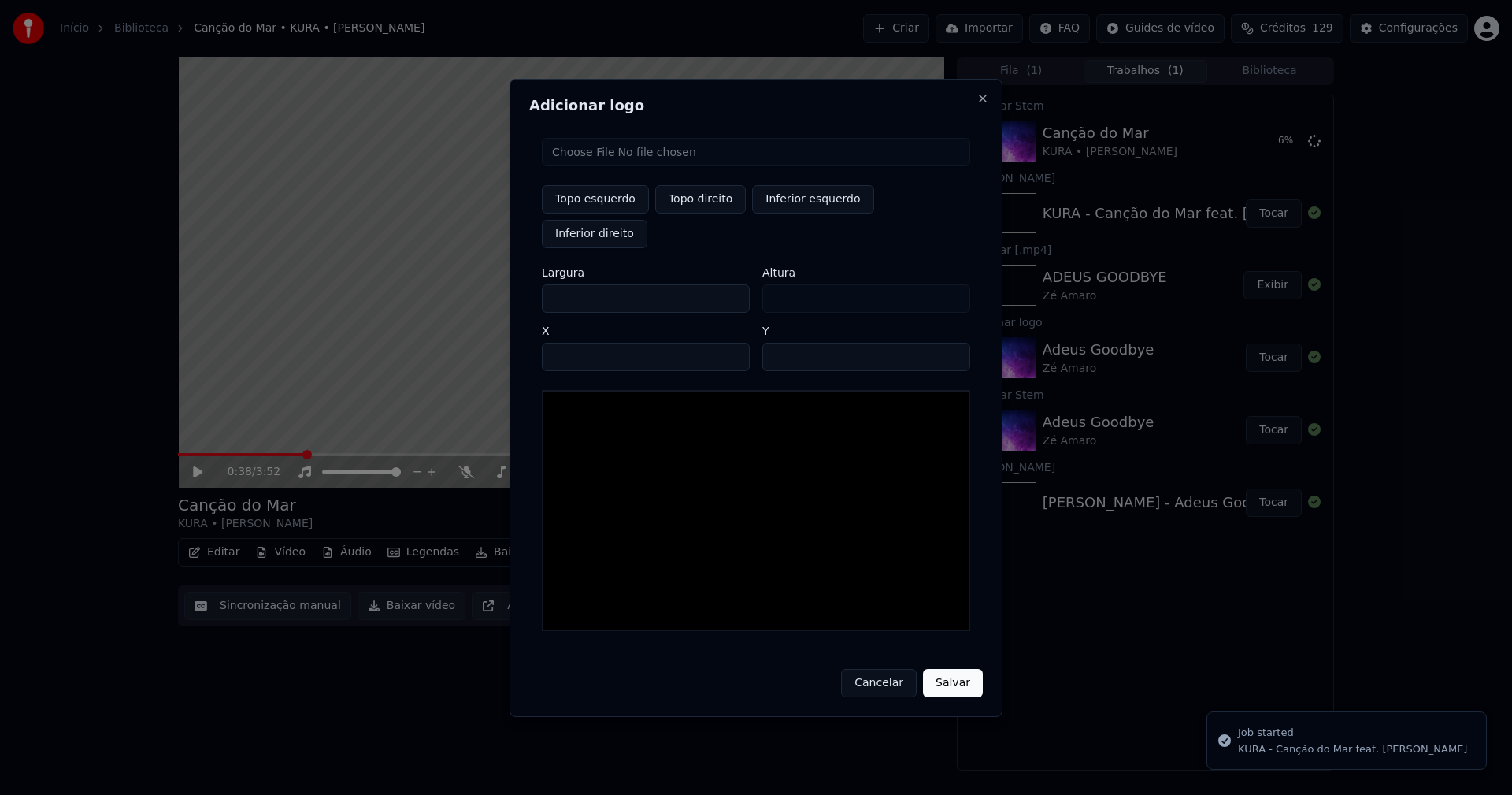
click at [590, 166] on input "file" at bounding box center [755, 152] width 428 height 28
type input "**********"
click at [689, 214] on button "Topo direito" at bounding box center [700, 200] width 91 height 28
type input "****"
drag, startPoint x: 567, startPoint y: 283, endPoint x: 545, endPoint y: 283, distance: 22.0
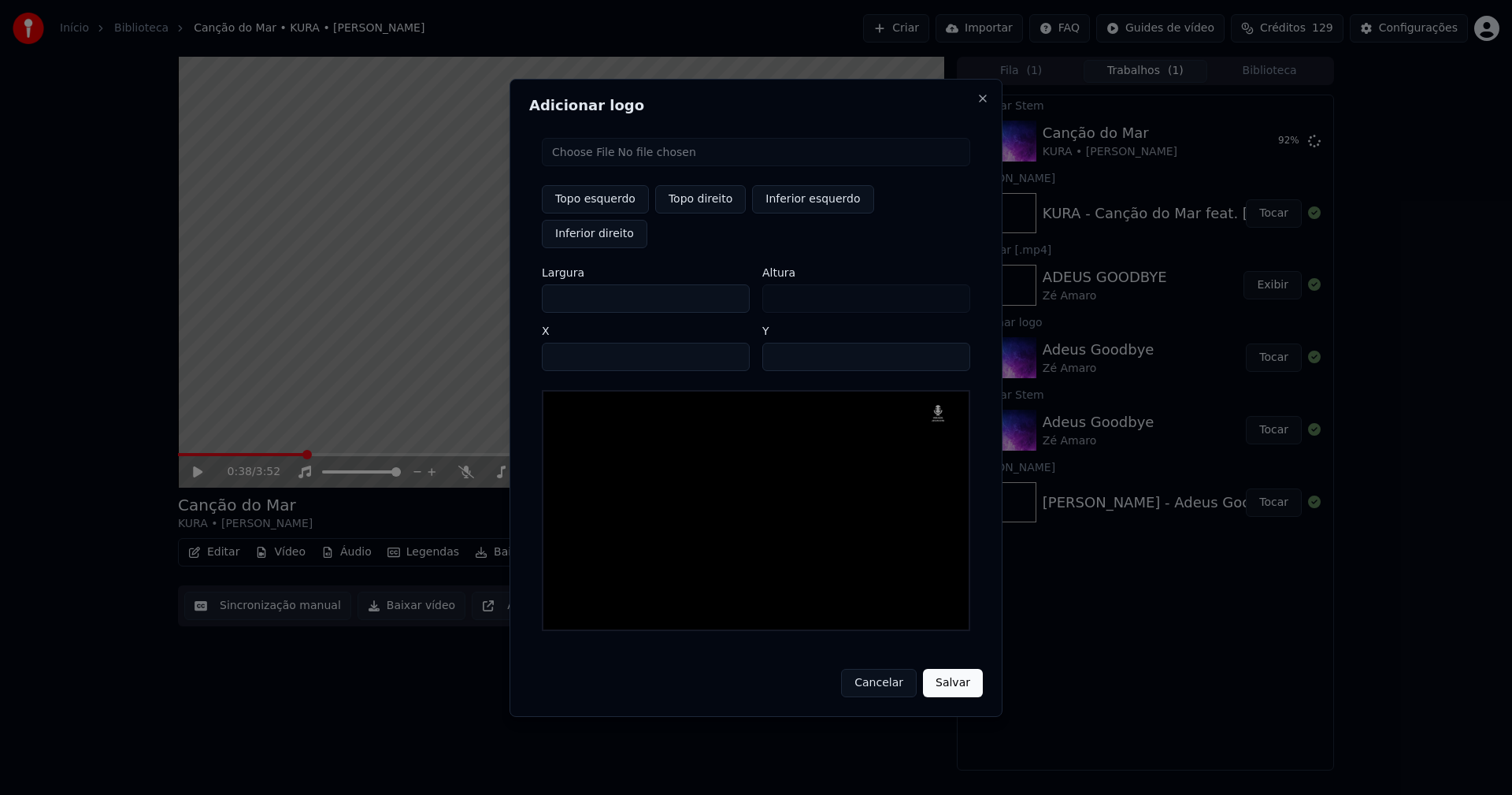
click at [545, 285] on input "***" at bounding box center [646, 299] width 208 height 28
type input "**"
type input "***"
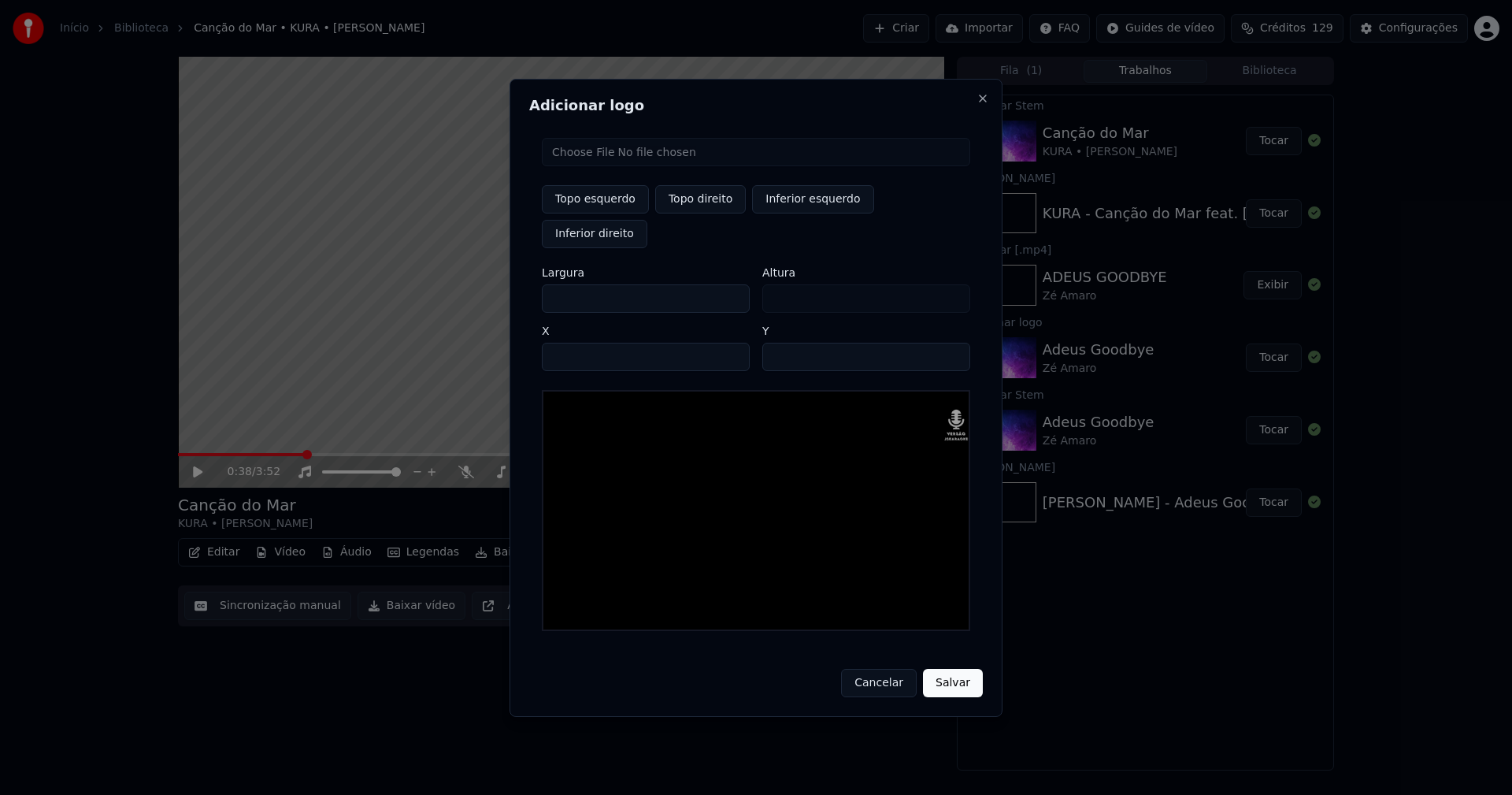
type input "***"
click at [573, 342] on input "****" at bounding box center [646, 356] width 208 height 28
type input "****"
click at [779, 342] on input "**" at bounding box center [866, 356] width 208 height 28
type input "**"
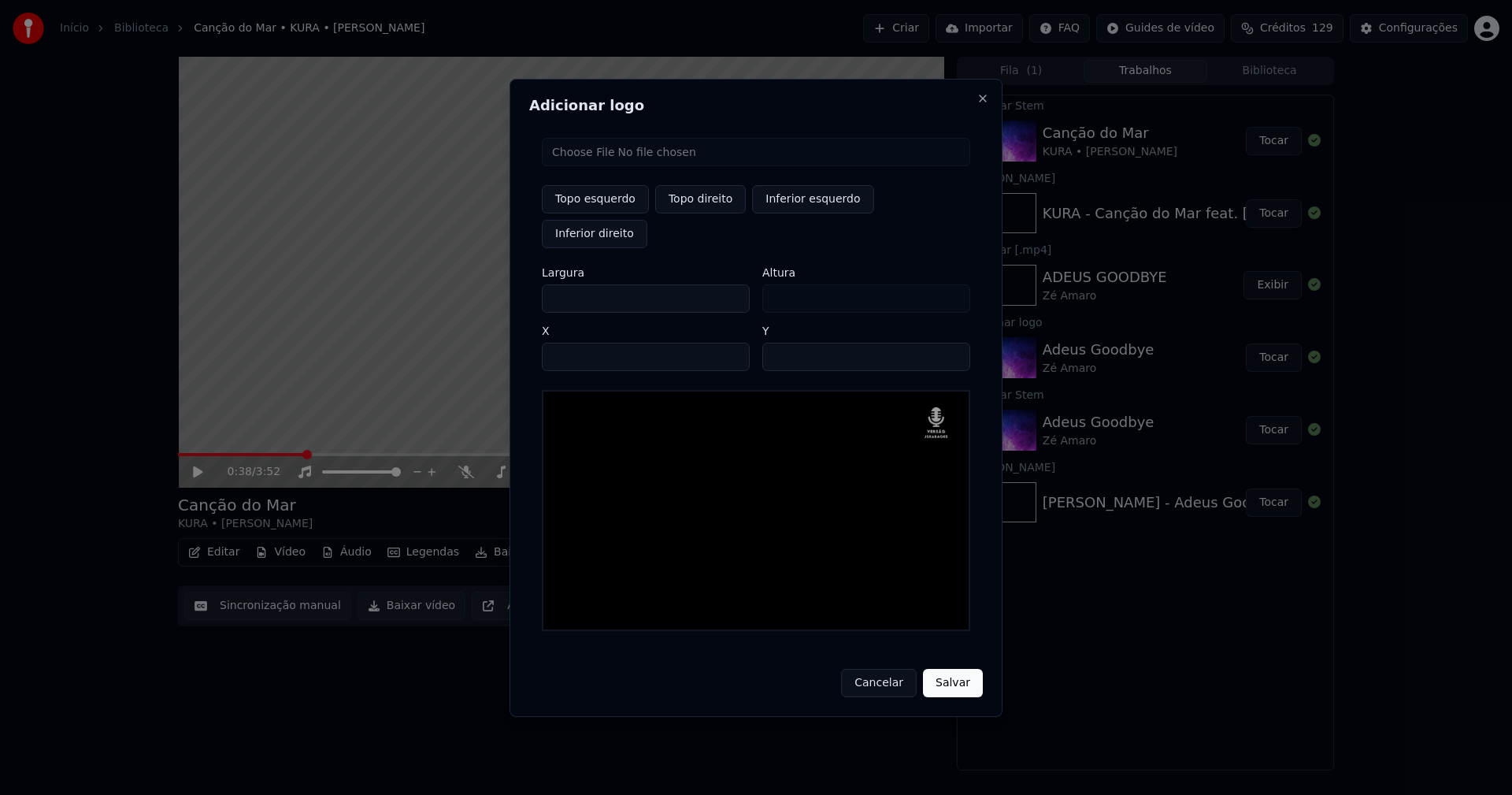
click at [952, 669] on button "Salvar" at bounding box center [953, 683] width 60 height 28
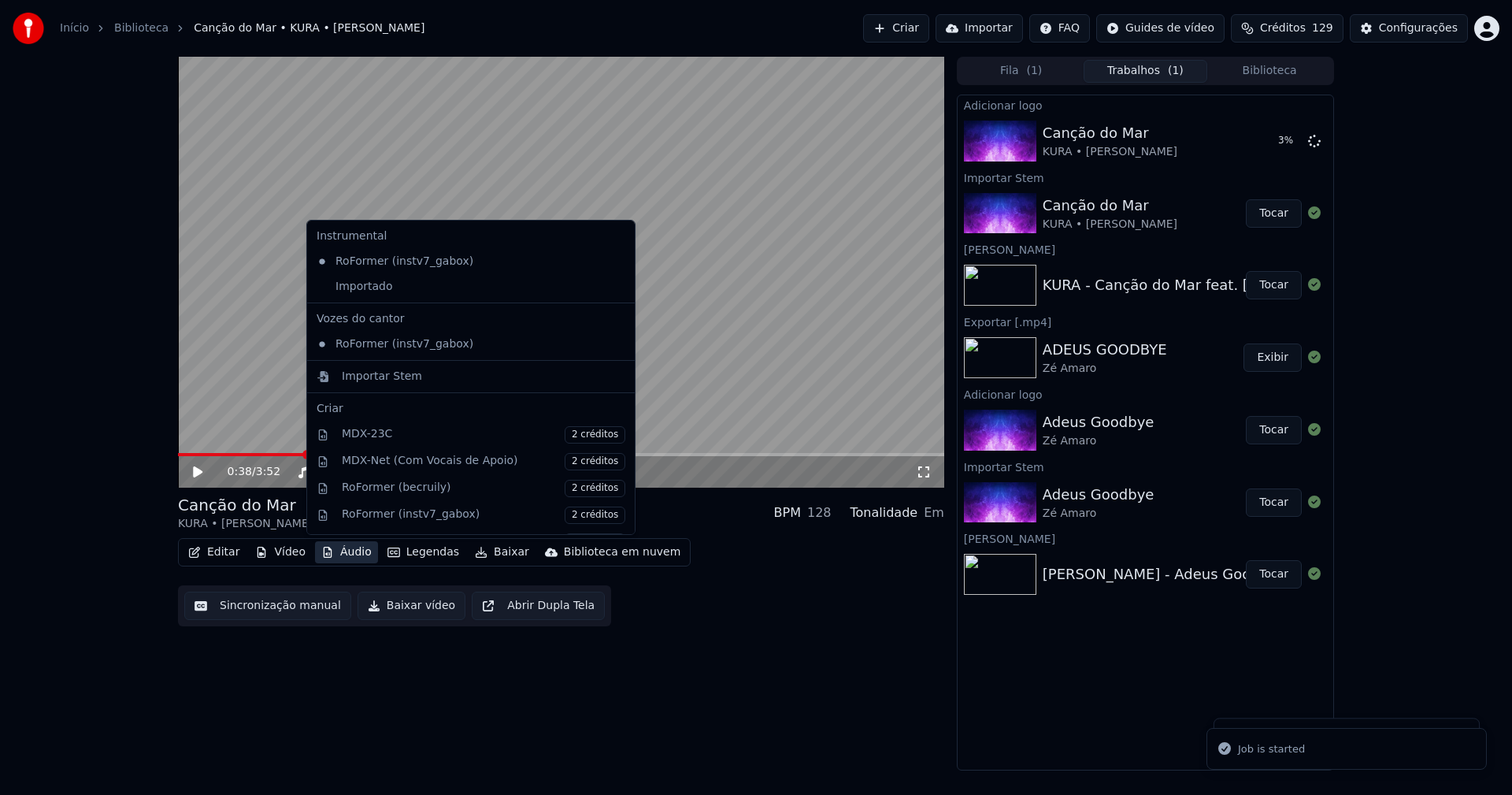
click at [341, 549] on button "Áudio" at bounding box center [346, 552] width 63 height 22
click at [330, 290] on div "Importado" at bounding box center [460, 287] width 298 height 25
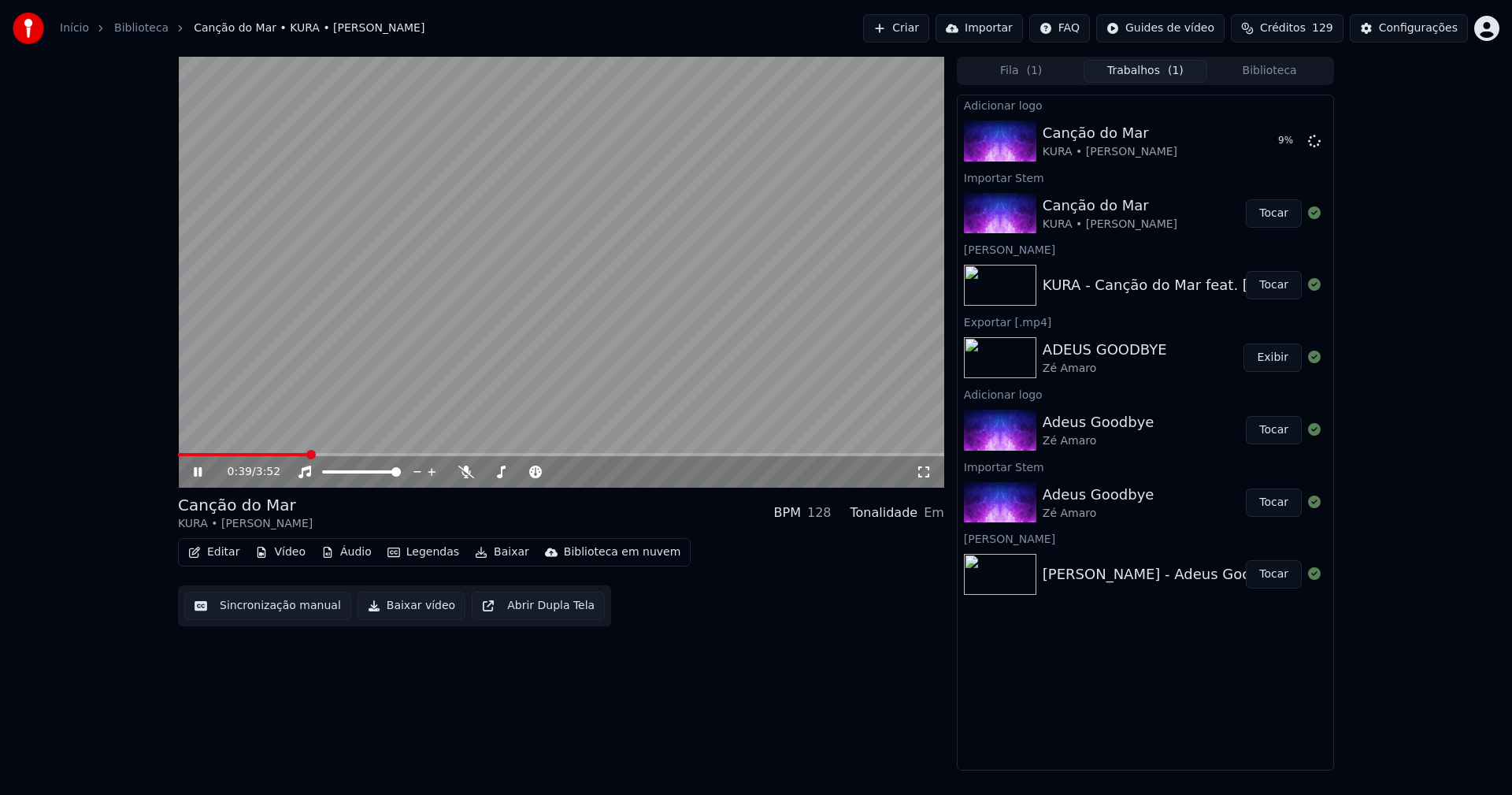
click at [180, 454] on span at bounding box center [243, 454] width 130 height 3
click at [192, 470] on icon at bounding box center [209, 472] width 37 height 13
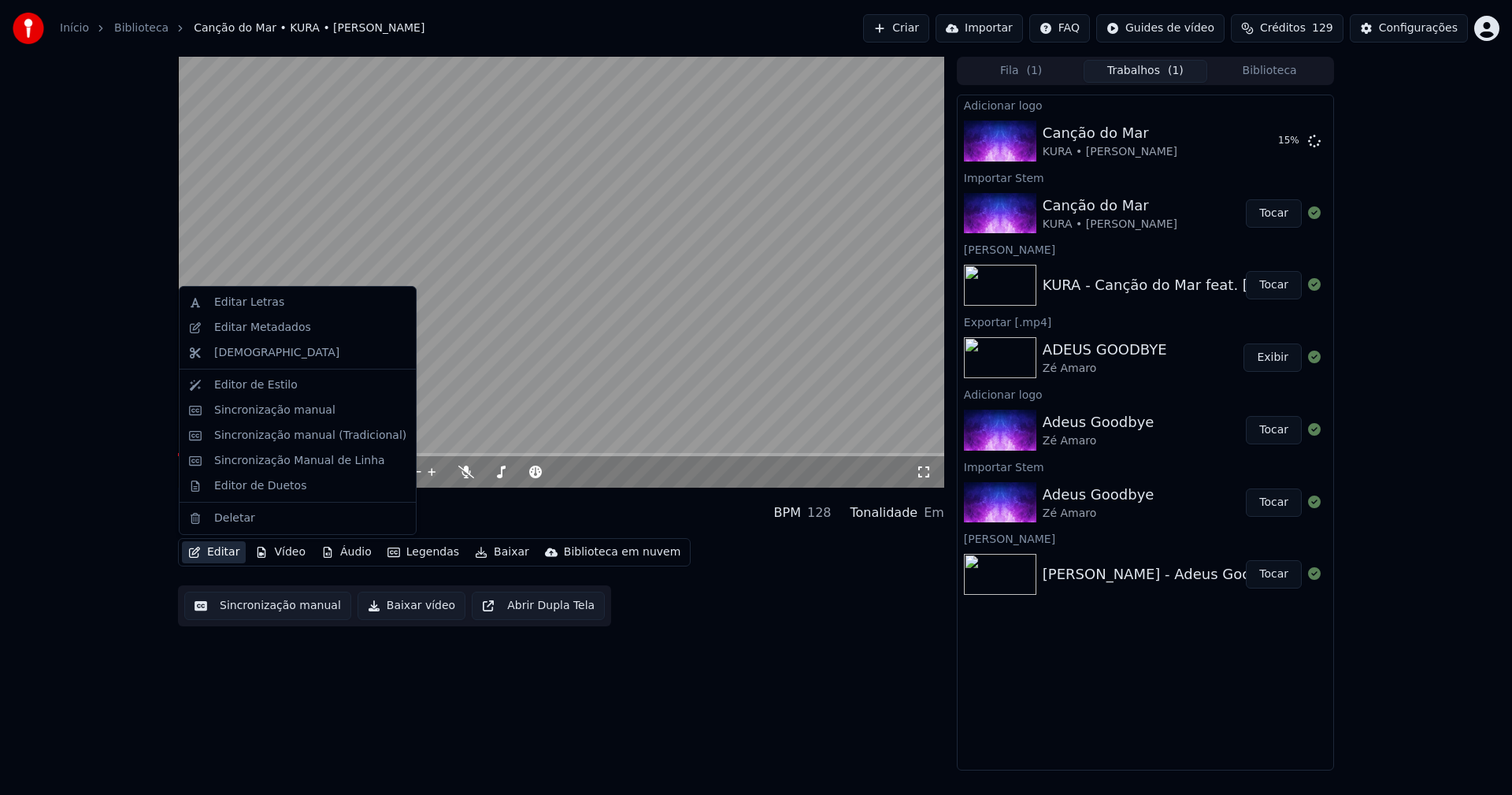
click at [227, 543] on button "Editar" at bounding box center [214, 552] width 64 height 22
click at [253, 330] on div "Editar Metadados" at bounding box center [263, 327] width 97 height 16
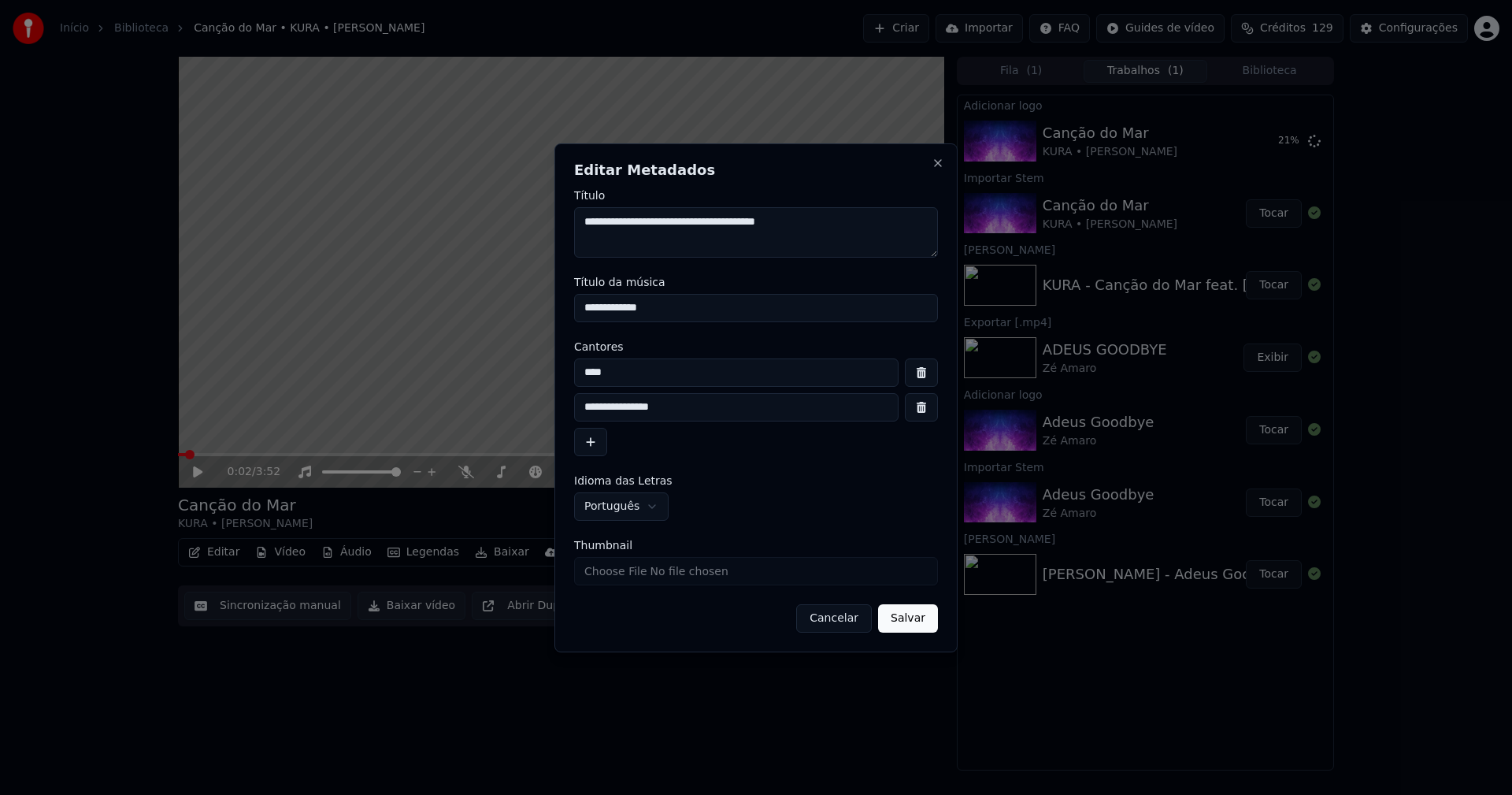
click at [641, 371] on input "****" at bounding box center [736, 372] width 324 height 28
type input "**********"
click at [926, 408] on button "button" at bounding box center [922, 407] width 33 height 28
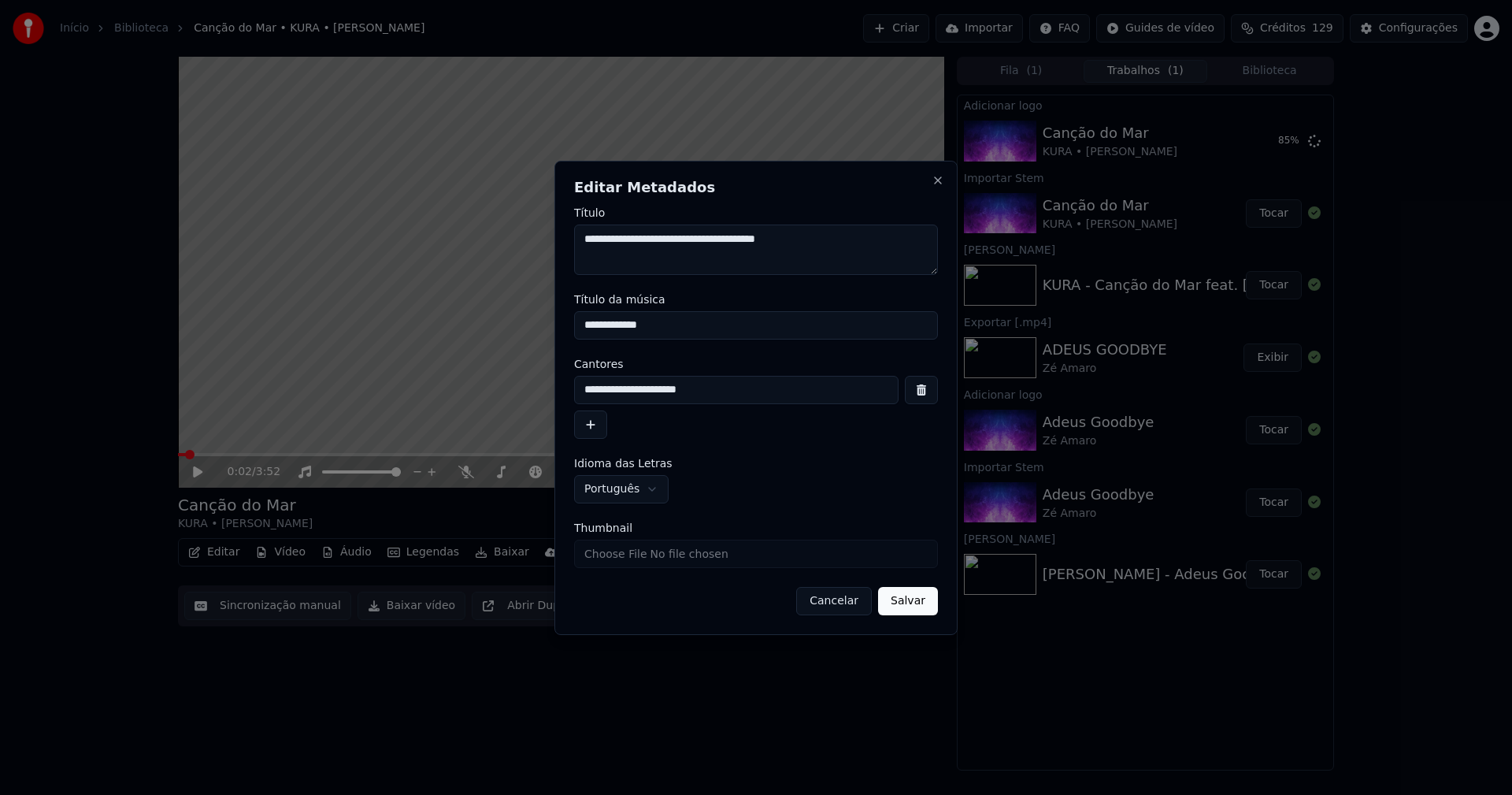
drag, startPoint x: 672, startPoint y: 323, endPoint x: 507, endPoint y: 322, distance: 165.0
click at [507, 322] on body "**********" at bounding box center [756, 398] width 1512 height 795
click at [624, 558] on input "Thumbnail" at bounding box center [755, 554] width 363 height 28
type input "**********"
type input "****"
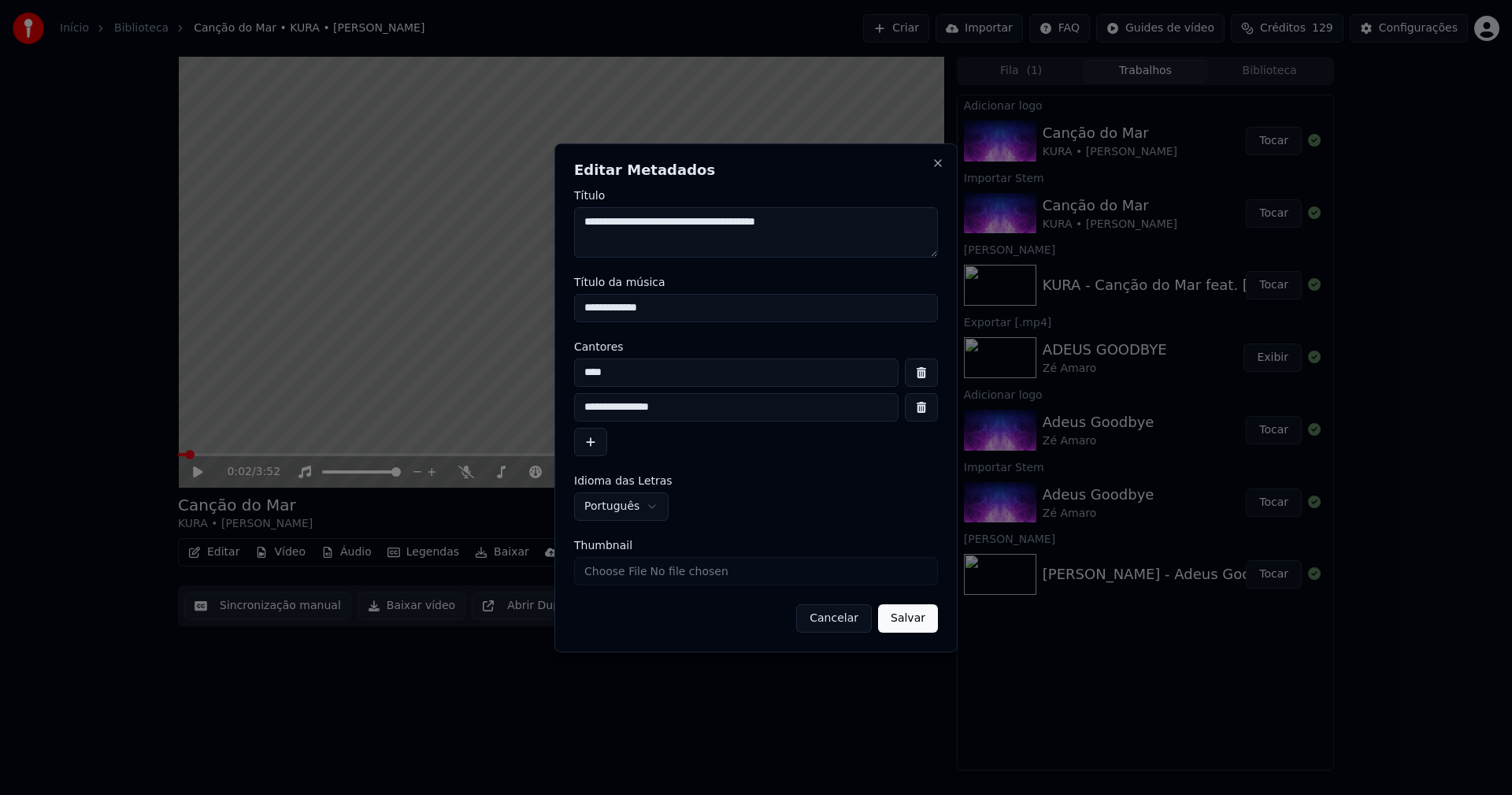
type input "**********"
drag, startPoint x: 918, startPoint y: 621, endPoint x: 883, endPoint y: 616, distance: 35.4
click at [917, 621] on button "Salvar" at bounding box center [908, 618] width 60 height 28
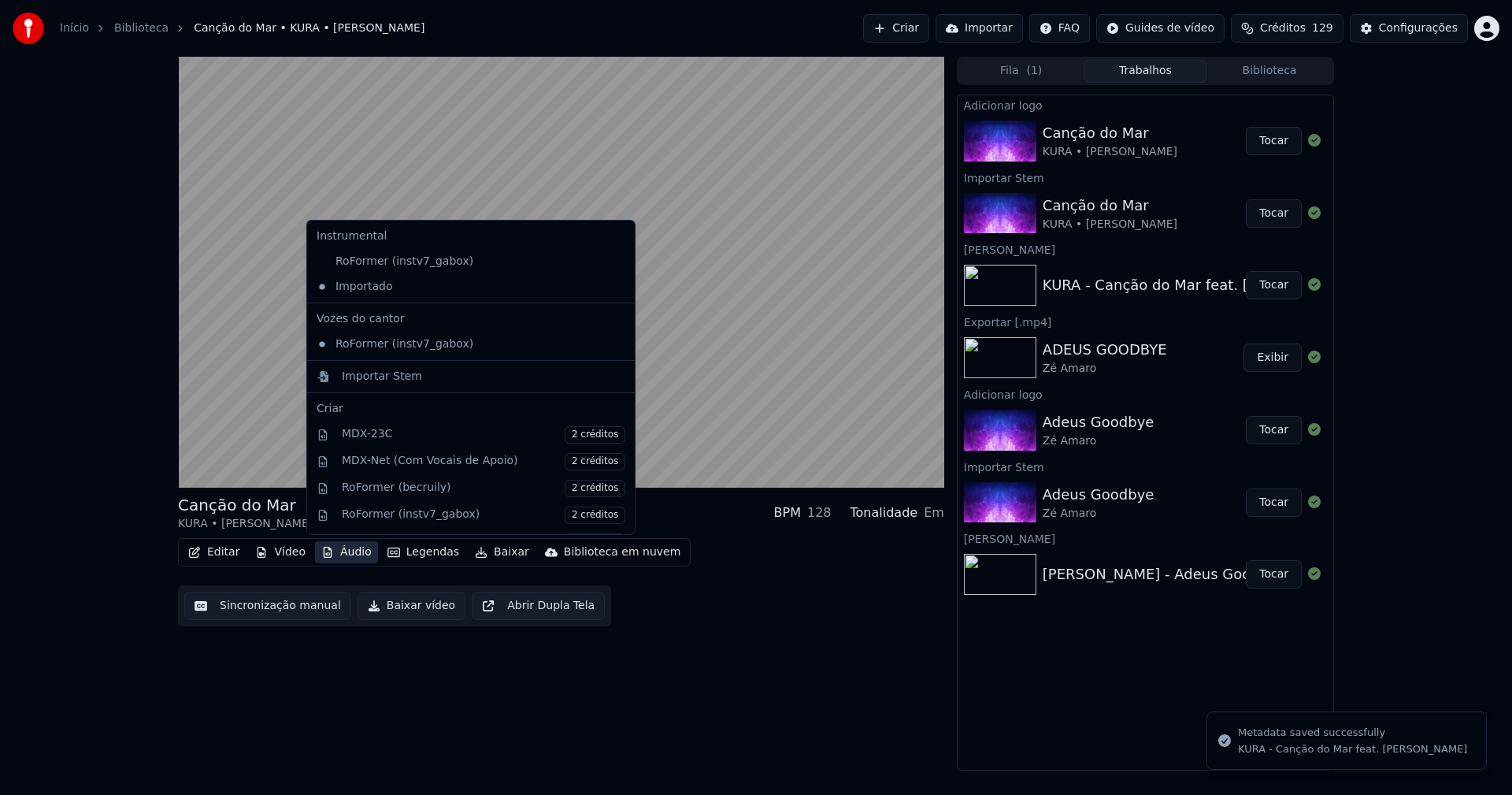
click at [351, 548] on button "Áudio" at bounding box center [346, 552] width 63 height 22
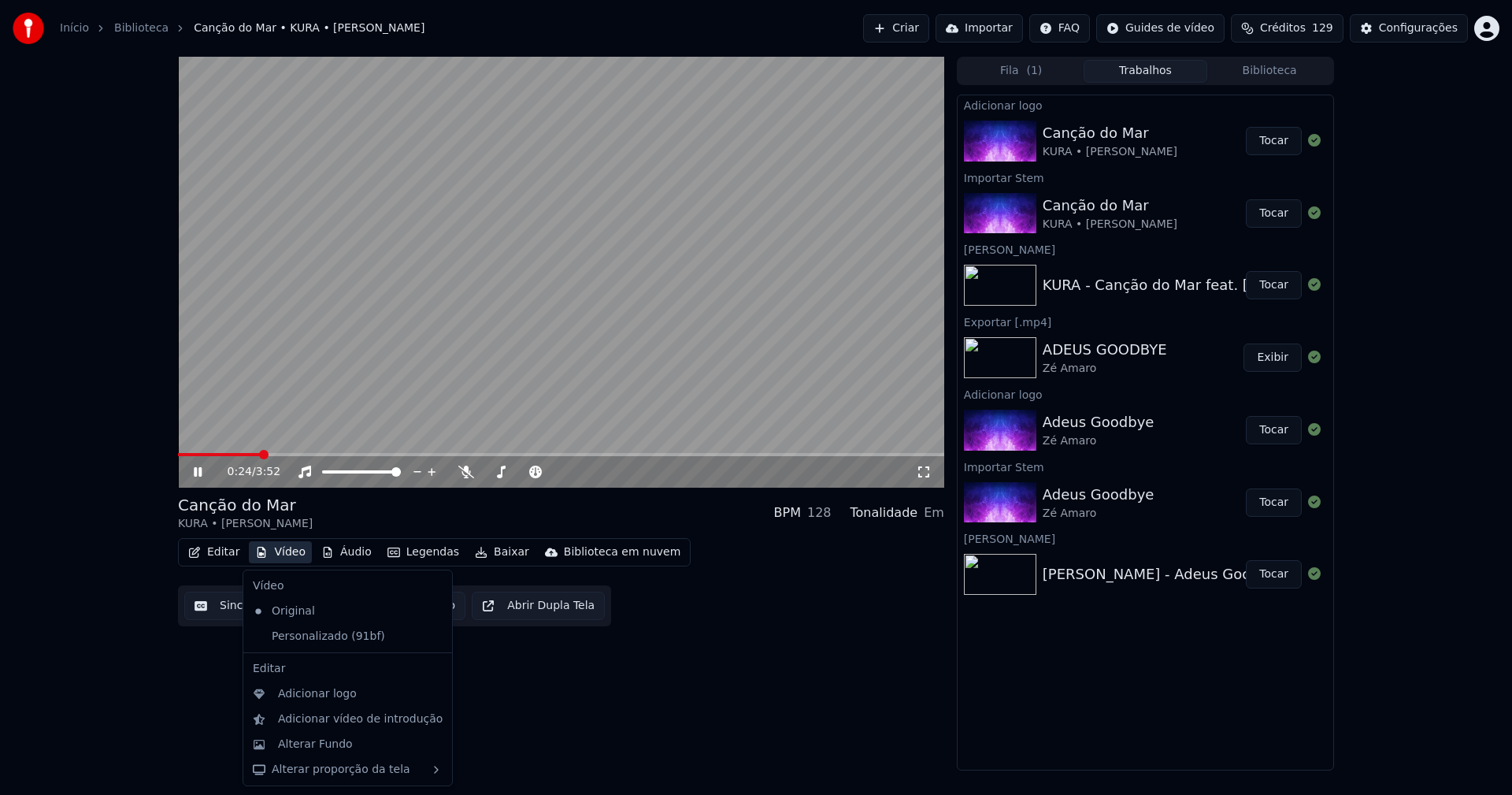
click at [193, 470] on icon at bounding box center [209, 472] width 37 height 13
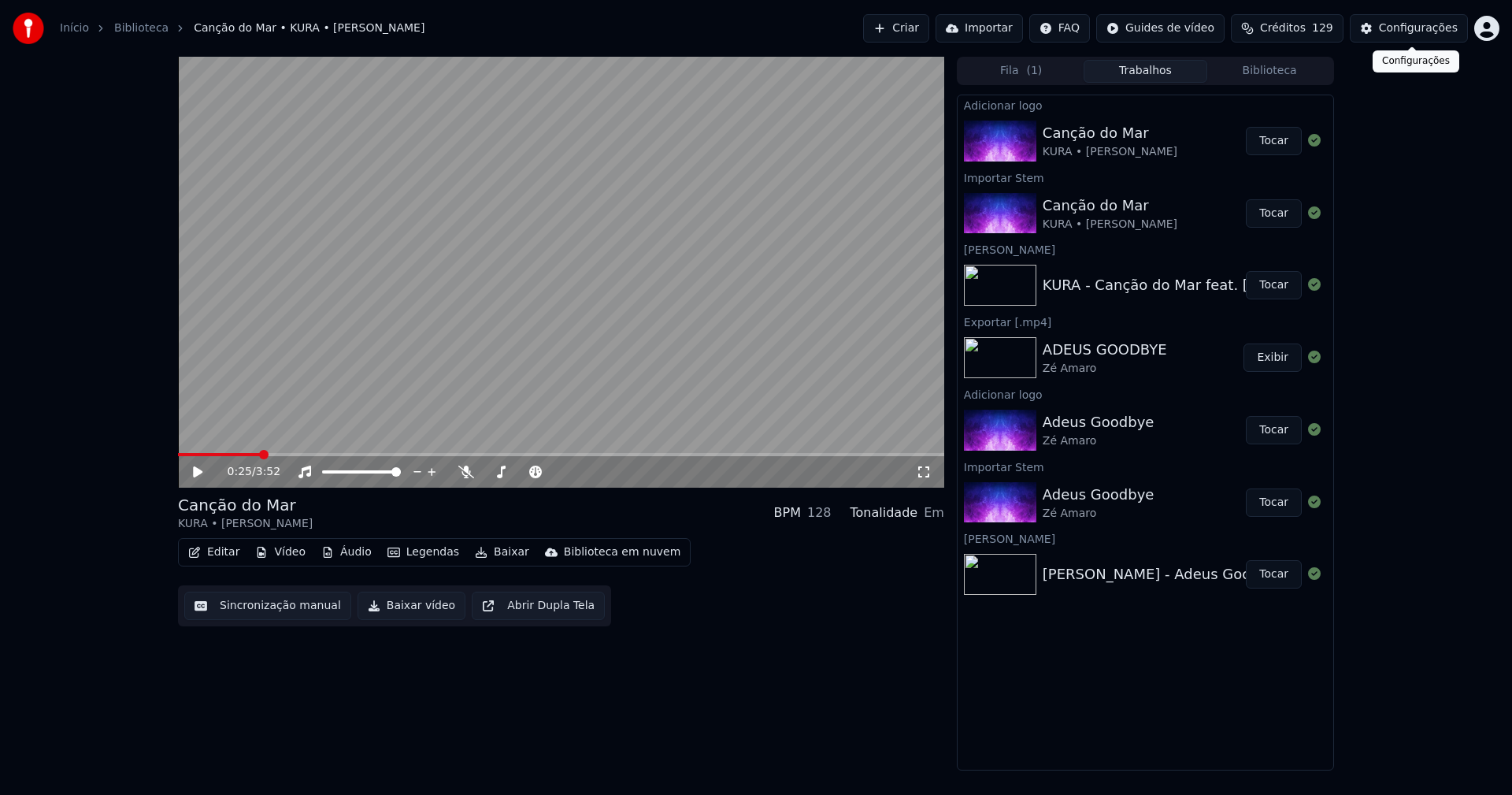
click at [1398, 25] on div "Configurações" at bounding box center [1418, 28] width 79 height 16
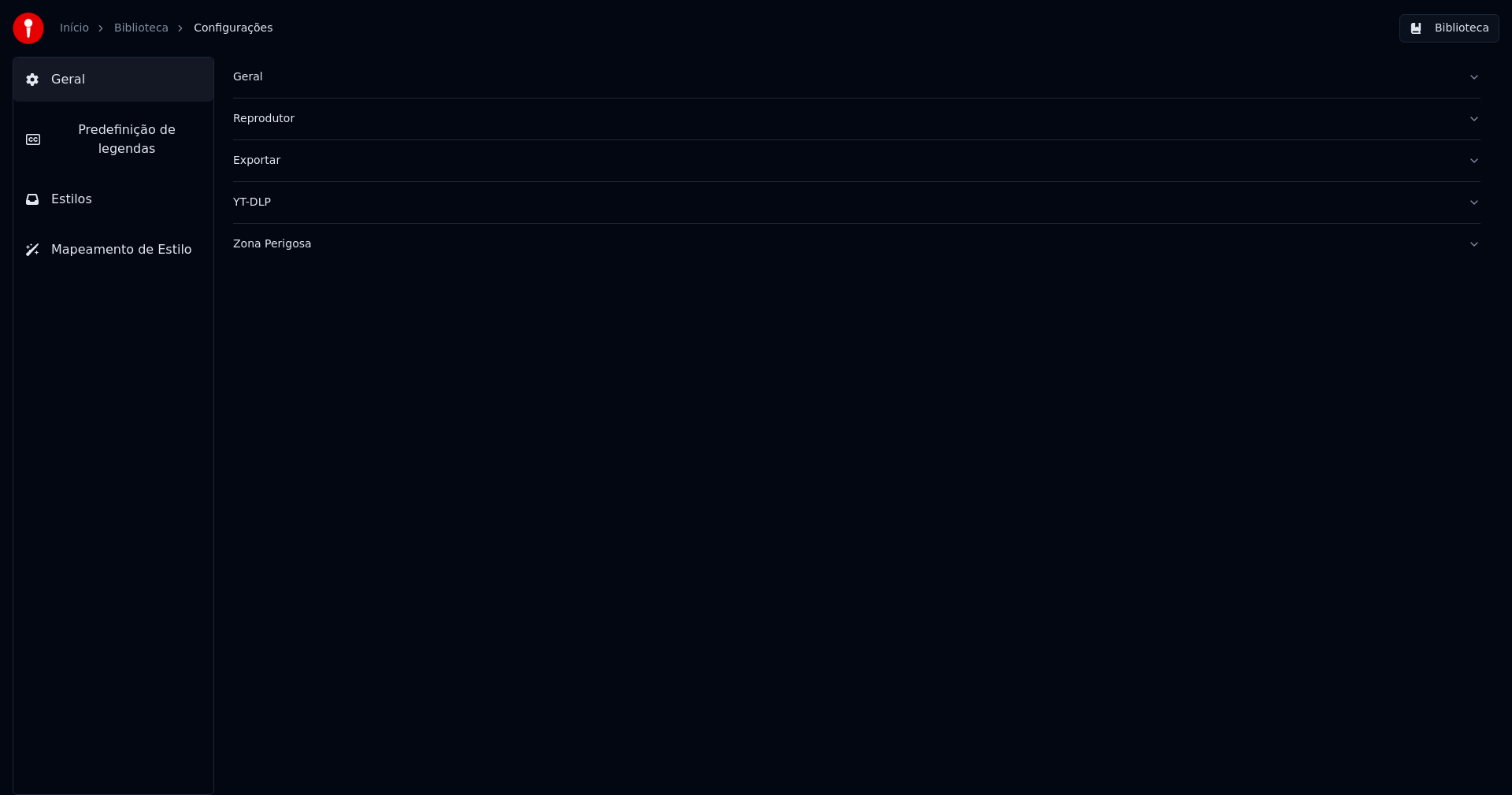
click at [140, 185] on button "Estilos" at bounding box center [114, 200] width 200 height 44
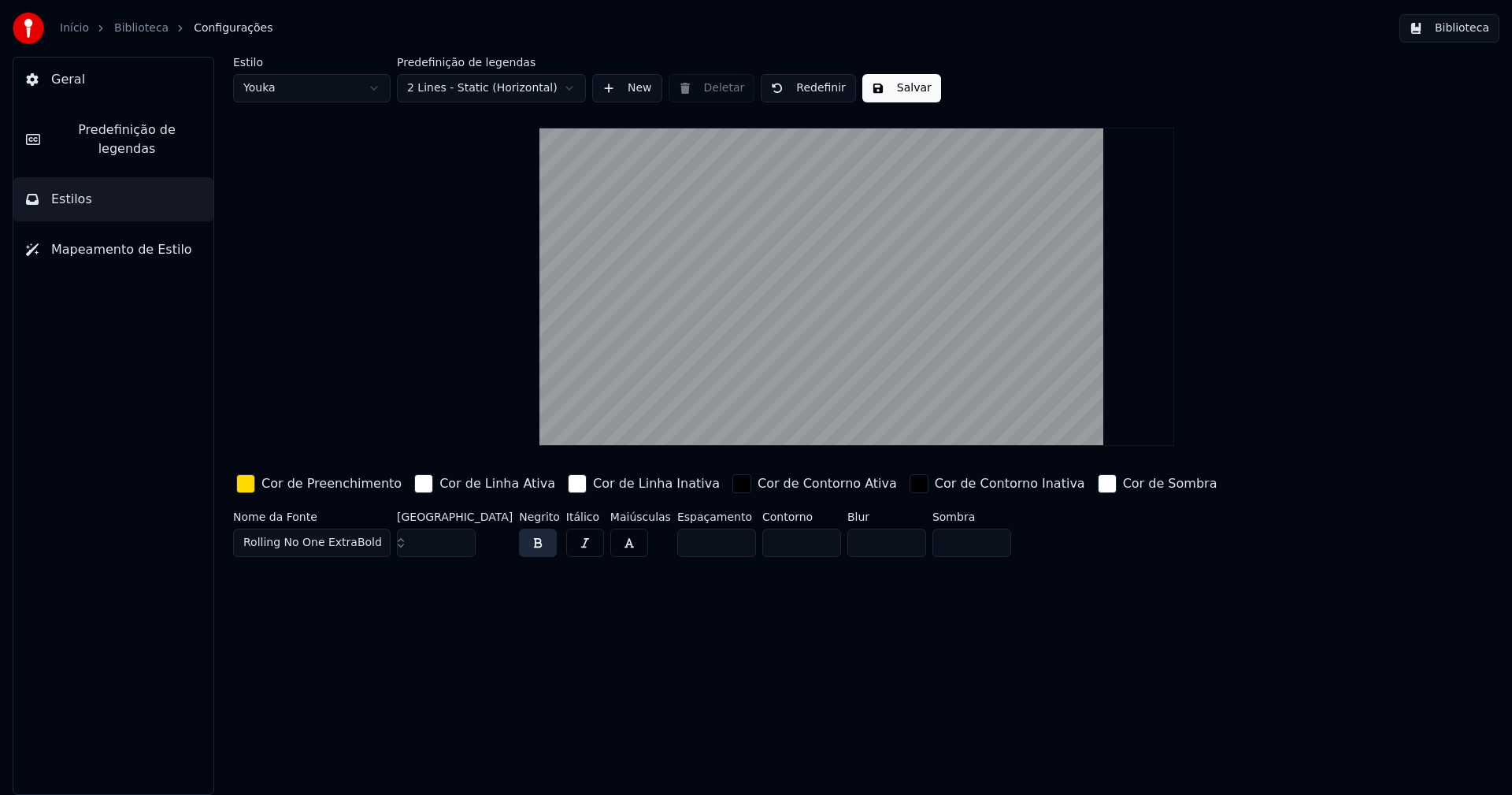
click at [248, 483] on div "button" at bounding box center [246, 483] width 19 height 19
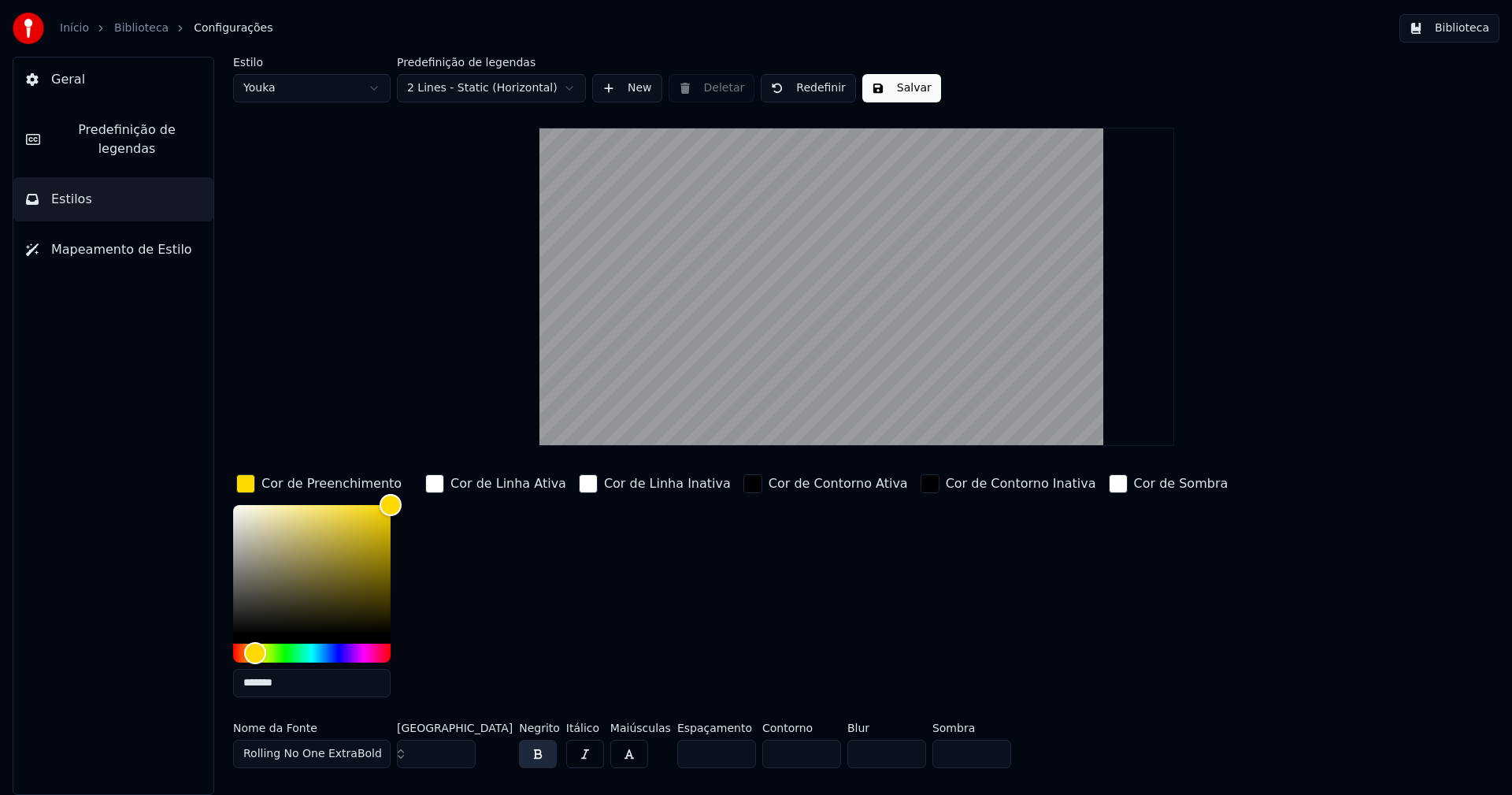
click at [315, 683] on input "*******" at bounding box center [312, 683] width 158 height 28
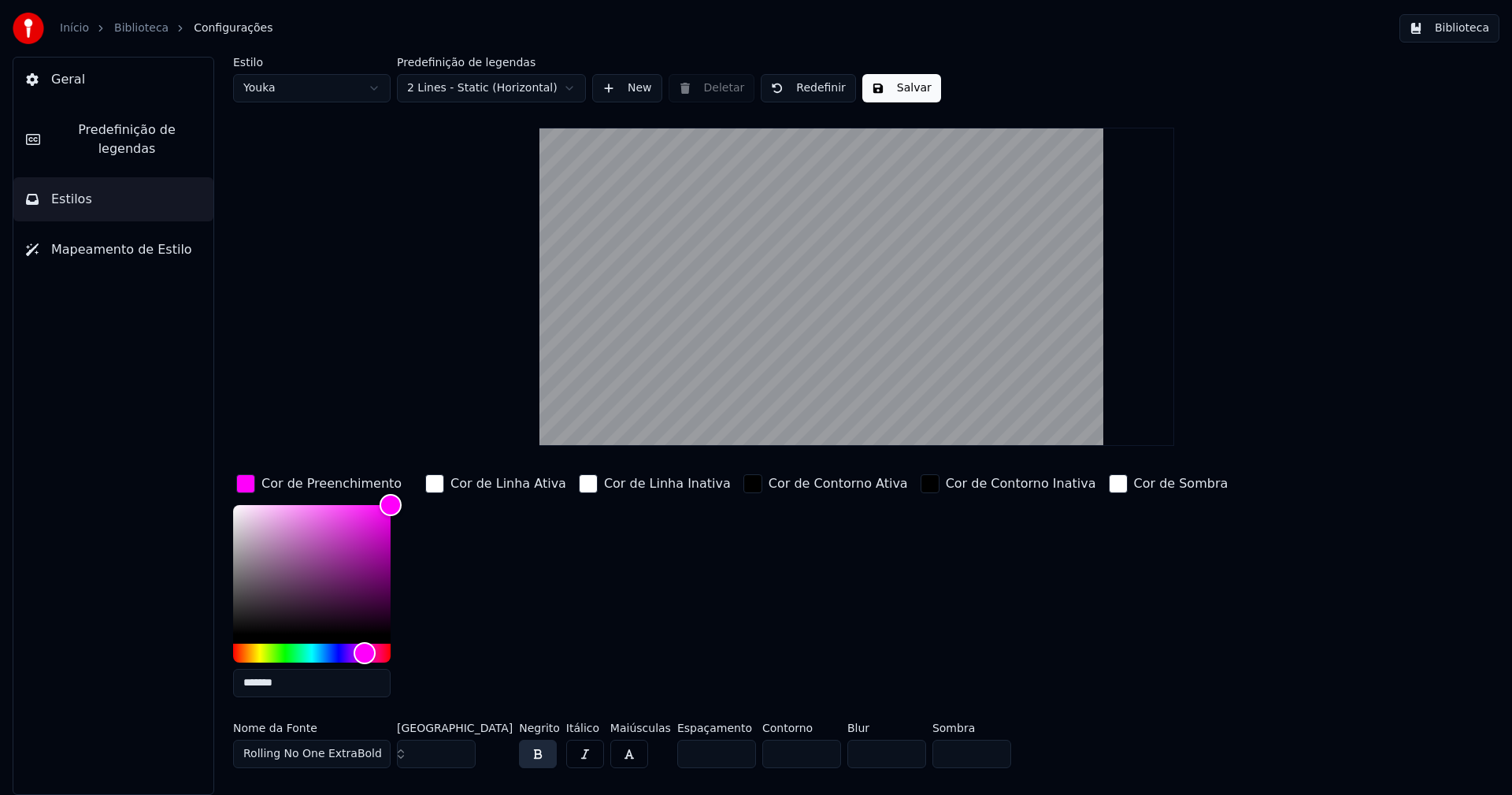
type input "*******"
click at [248, 487] on div "button" at bounding box center [246, 483] width 19 height 19
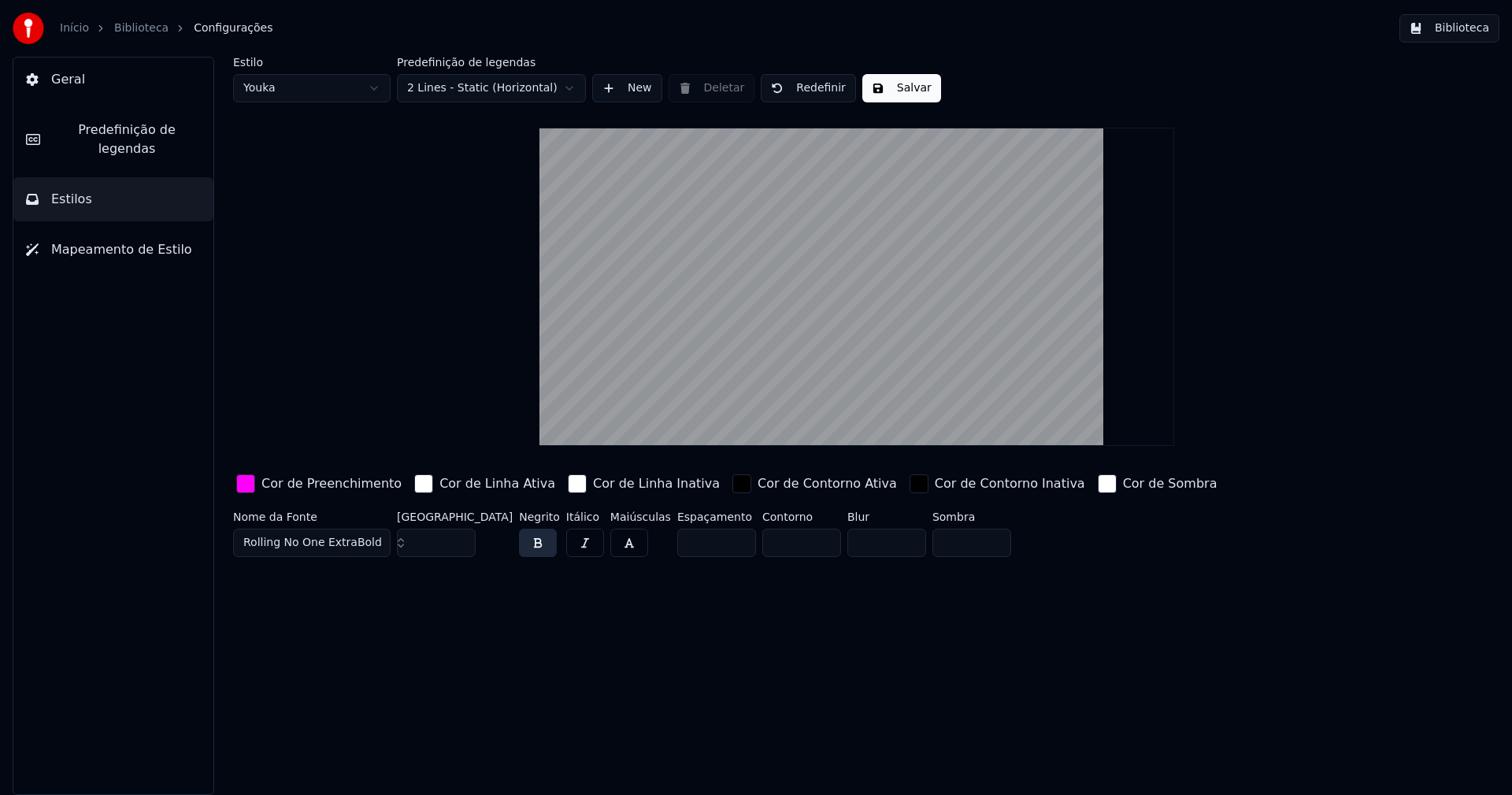
click at [902, 93] on button "Salvar" at bounding box center [902, 88] width 79 height 28
click at [1456, 28] on button "Biblioteca" at bounding box center [1449, 28] width 100 height 28
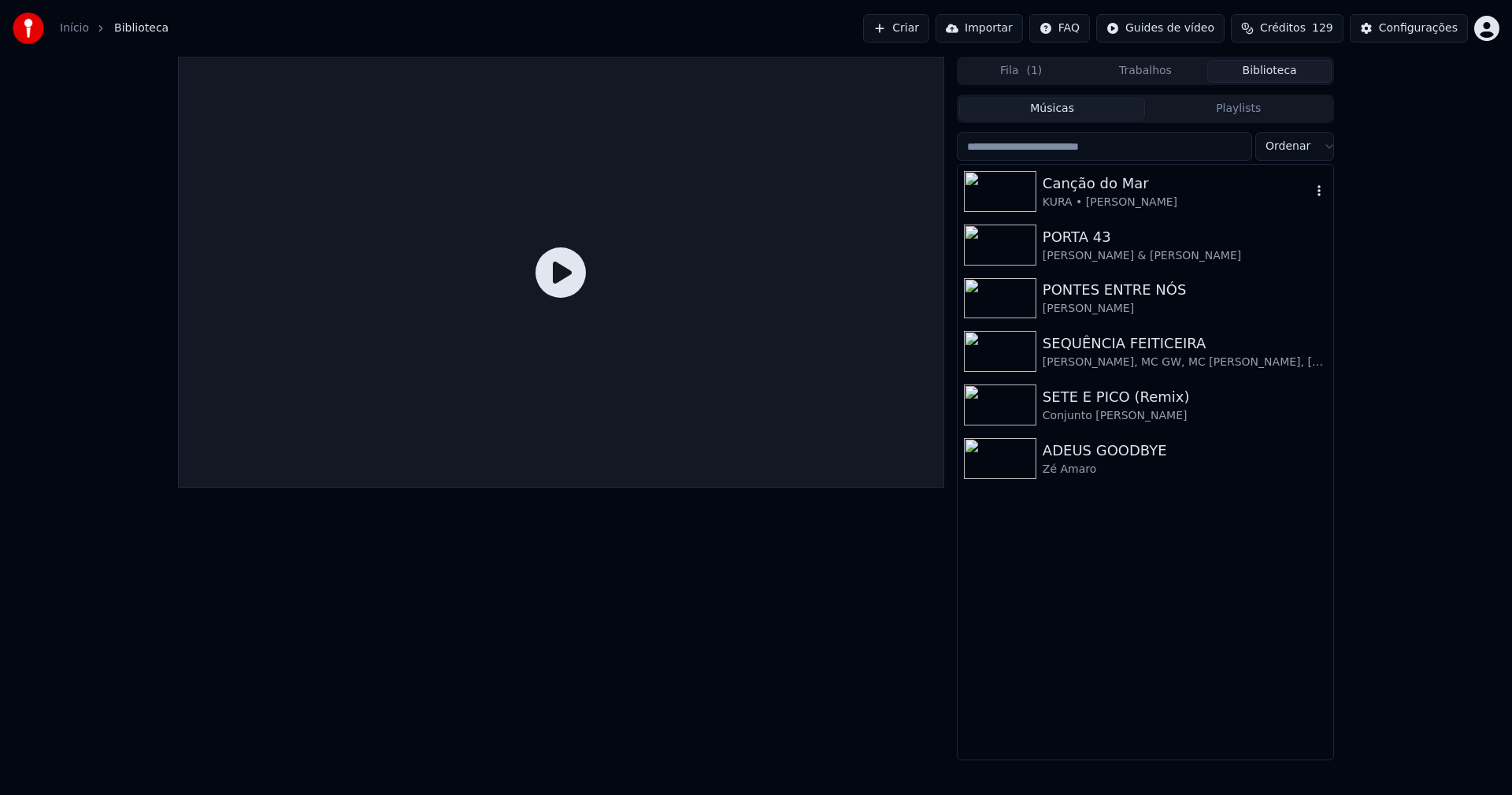
click at [1120, 208] on div "KURA • [PERSON_NAME]" at bounding box center [1176, 203] width 269 height 16
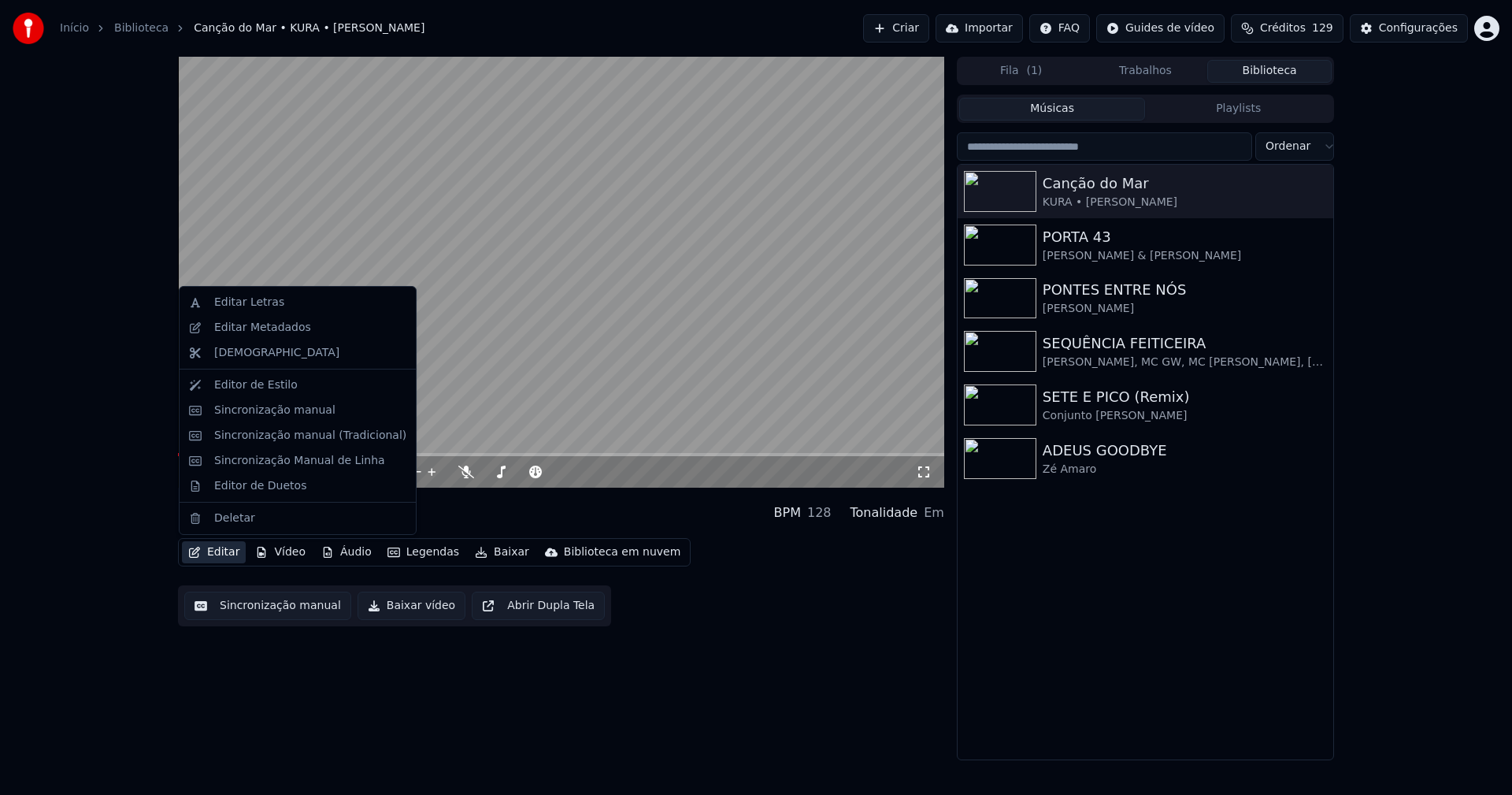
click at [218, 549] on button "Editar" at bounding box center [214, 552] width 64 height 22
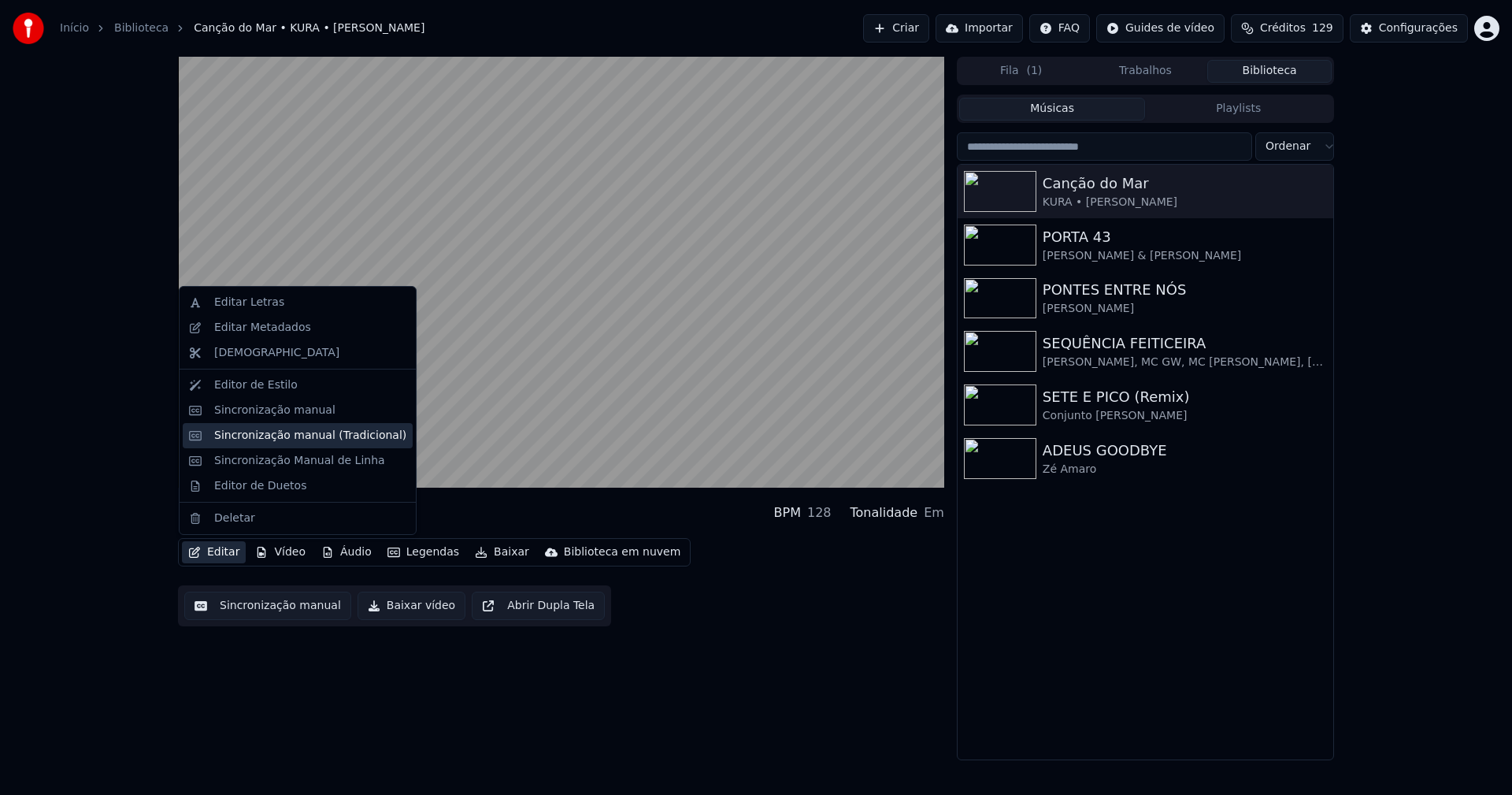
click at [296, 432] on div "Sincronização manual (Tradicional)" at bounding box center [311, 435] width 192 height 16
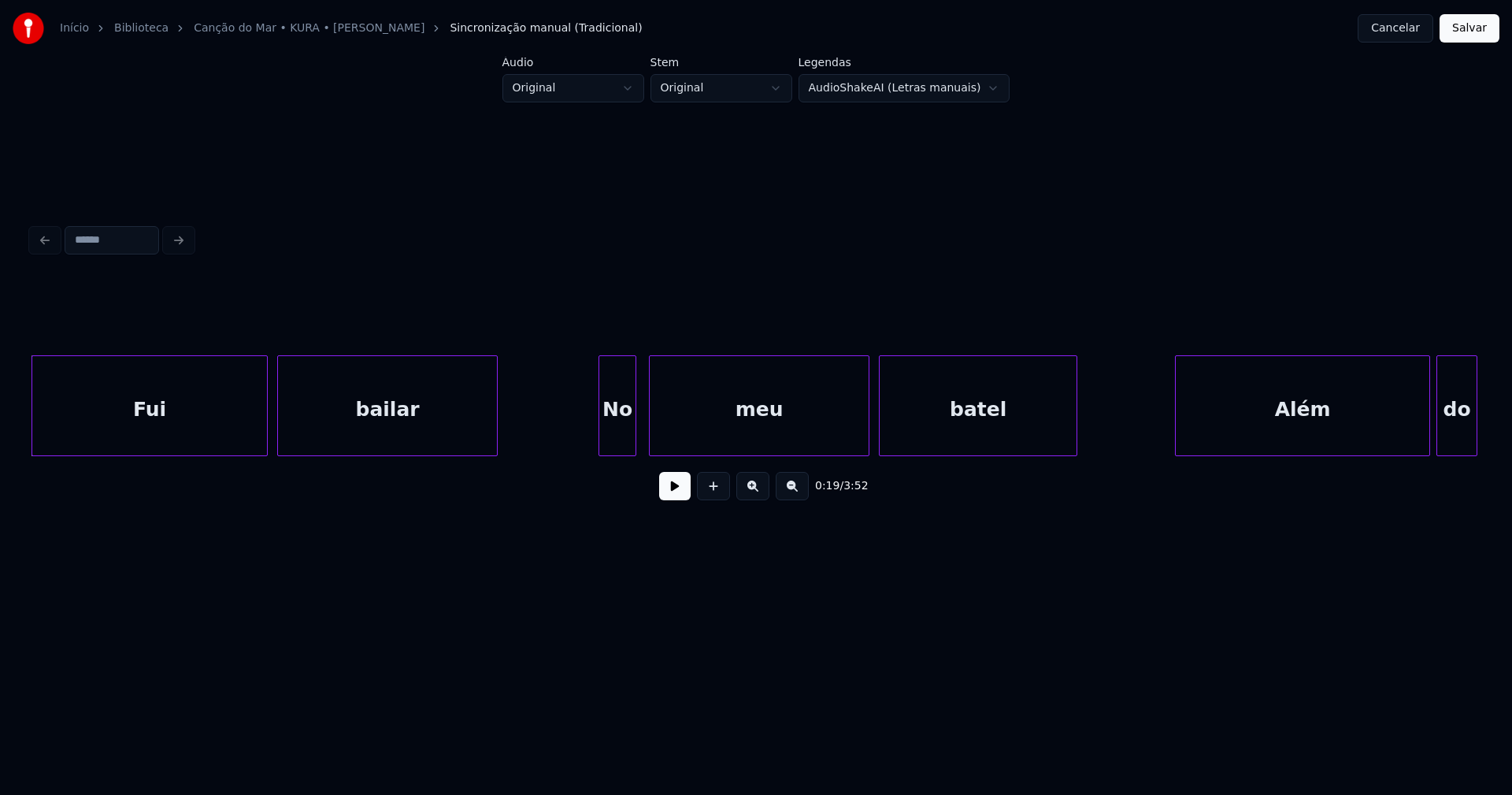
scroll to position [0, 2720]
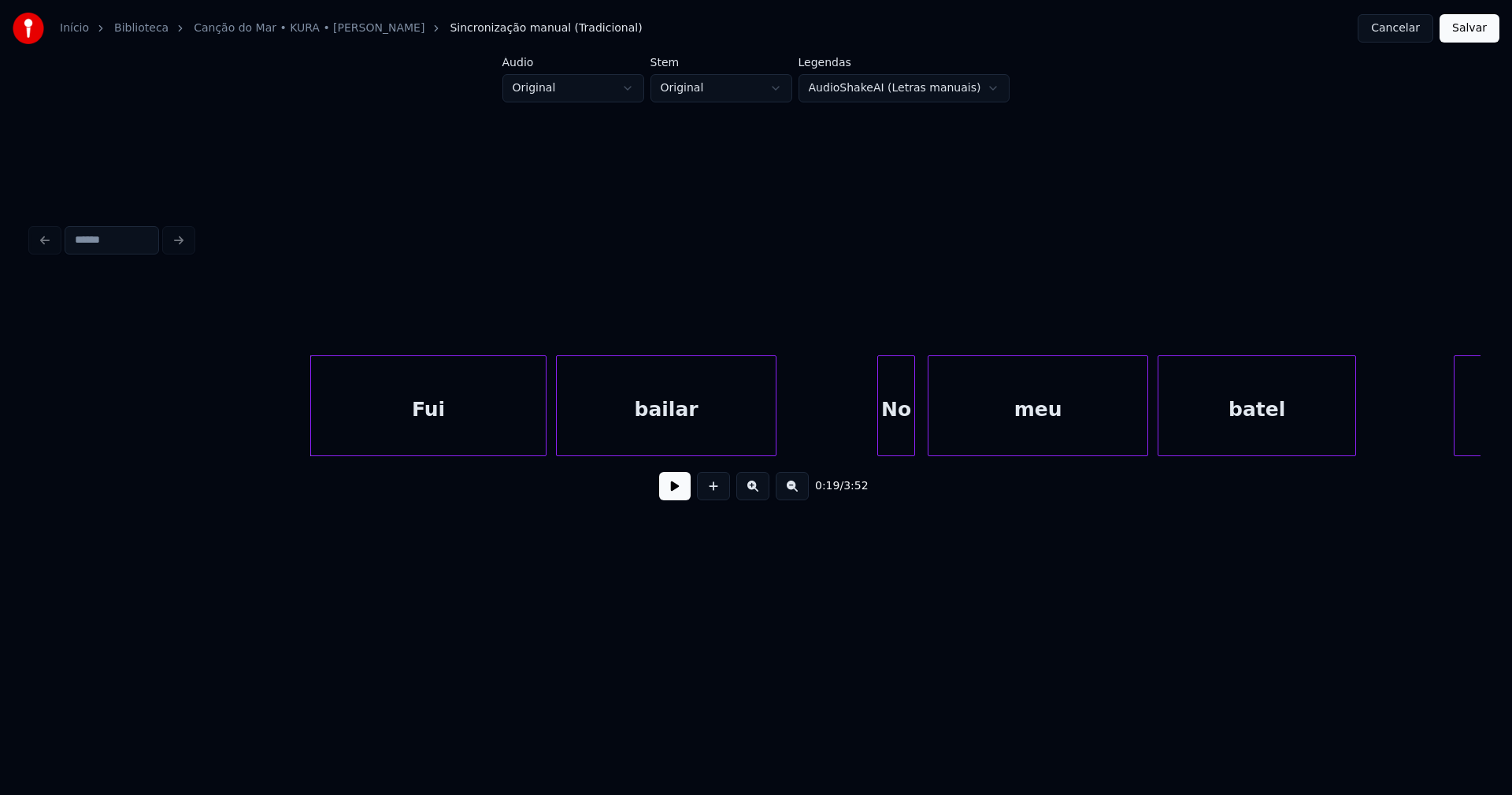
drag, startPoint x: 671, startPoint y: 493, endPoint x: 676, endPoint y: 502, distance: 10.3
click at [673, 495] on button at bounding box center [675, 486] width 32 height 28
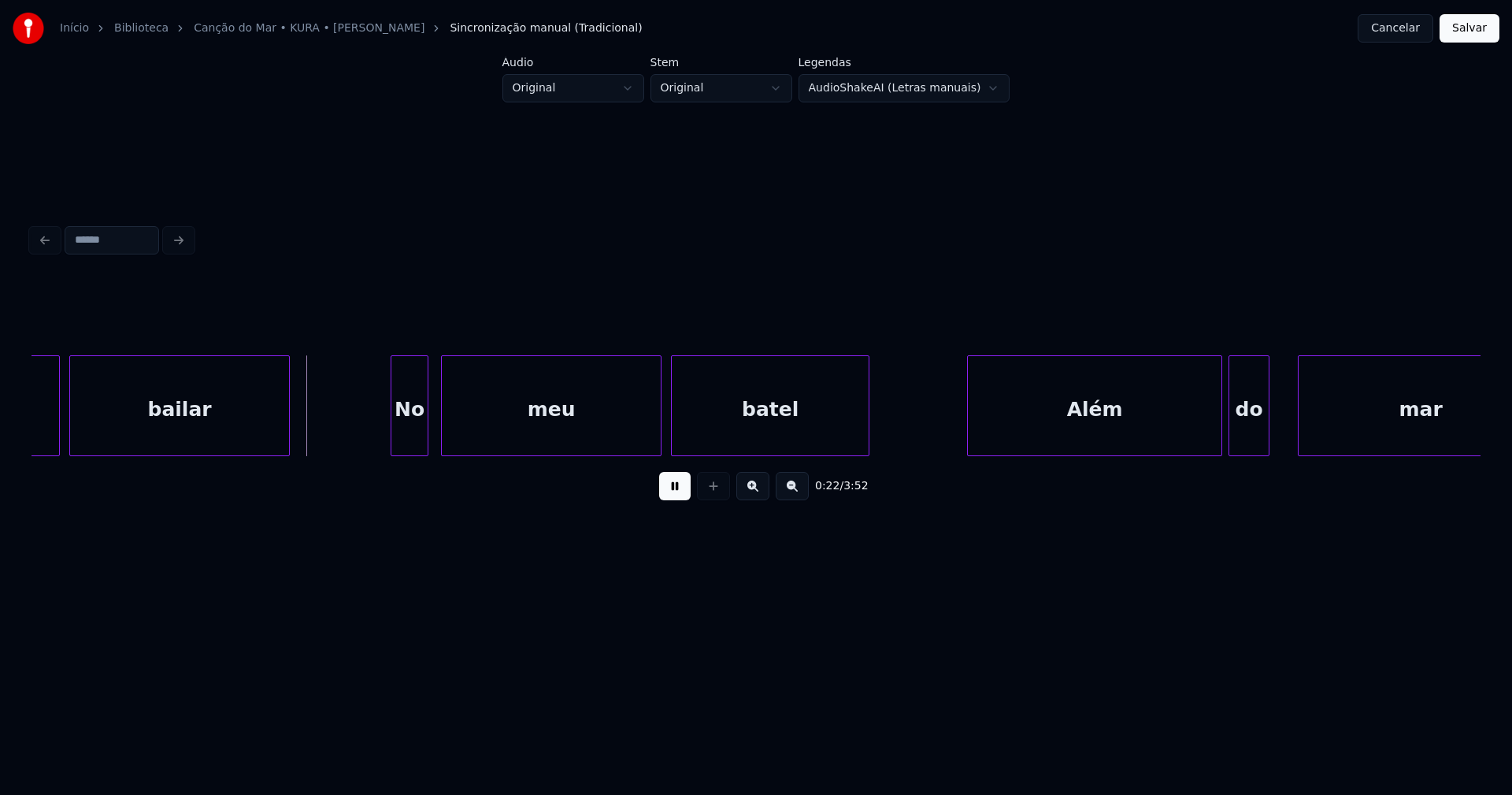
scroll to position [0, 3247]
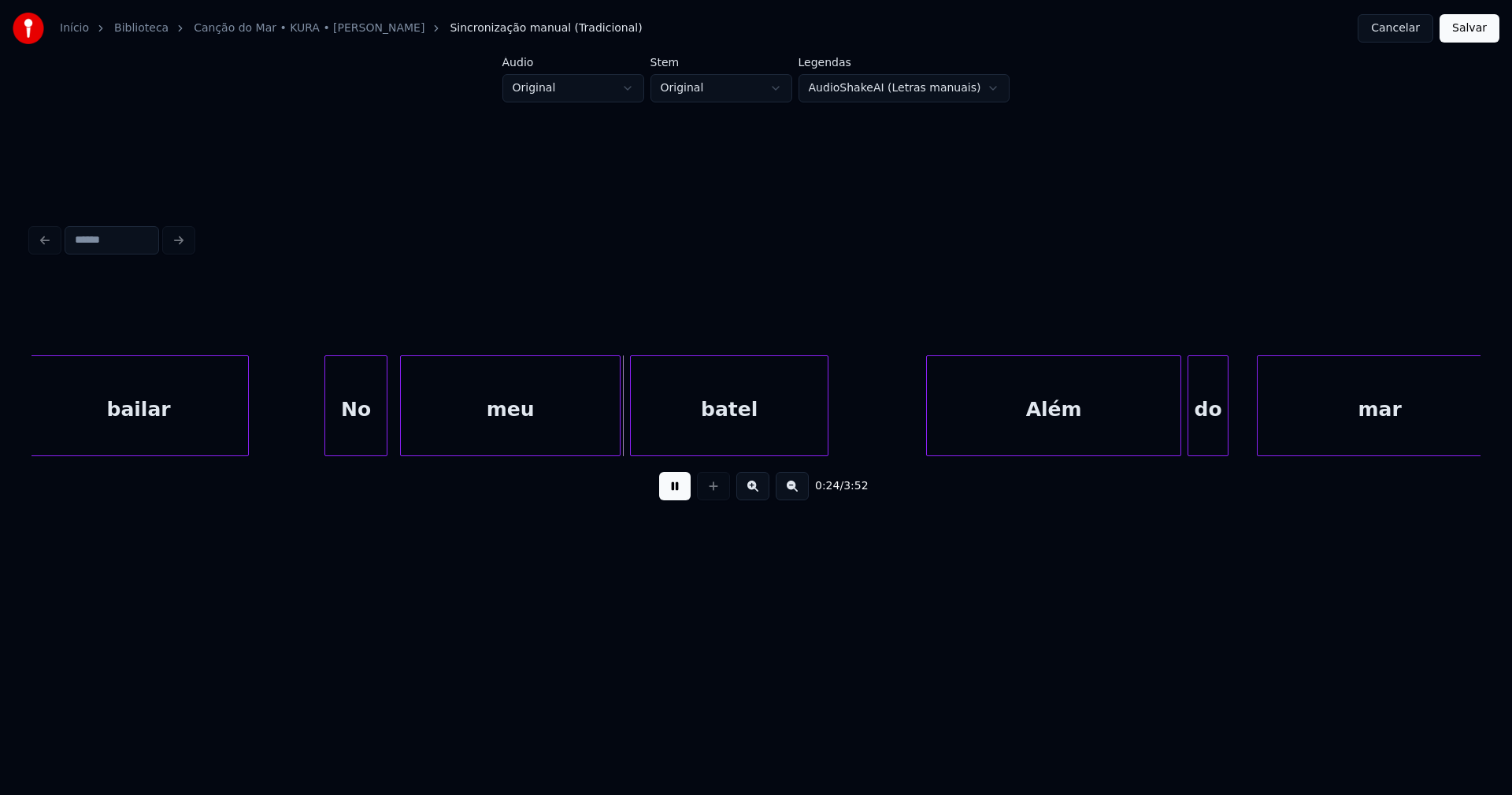
click at [326, 442] on div at bounding box center [327, 405] width 5 height 99
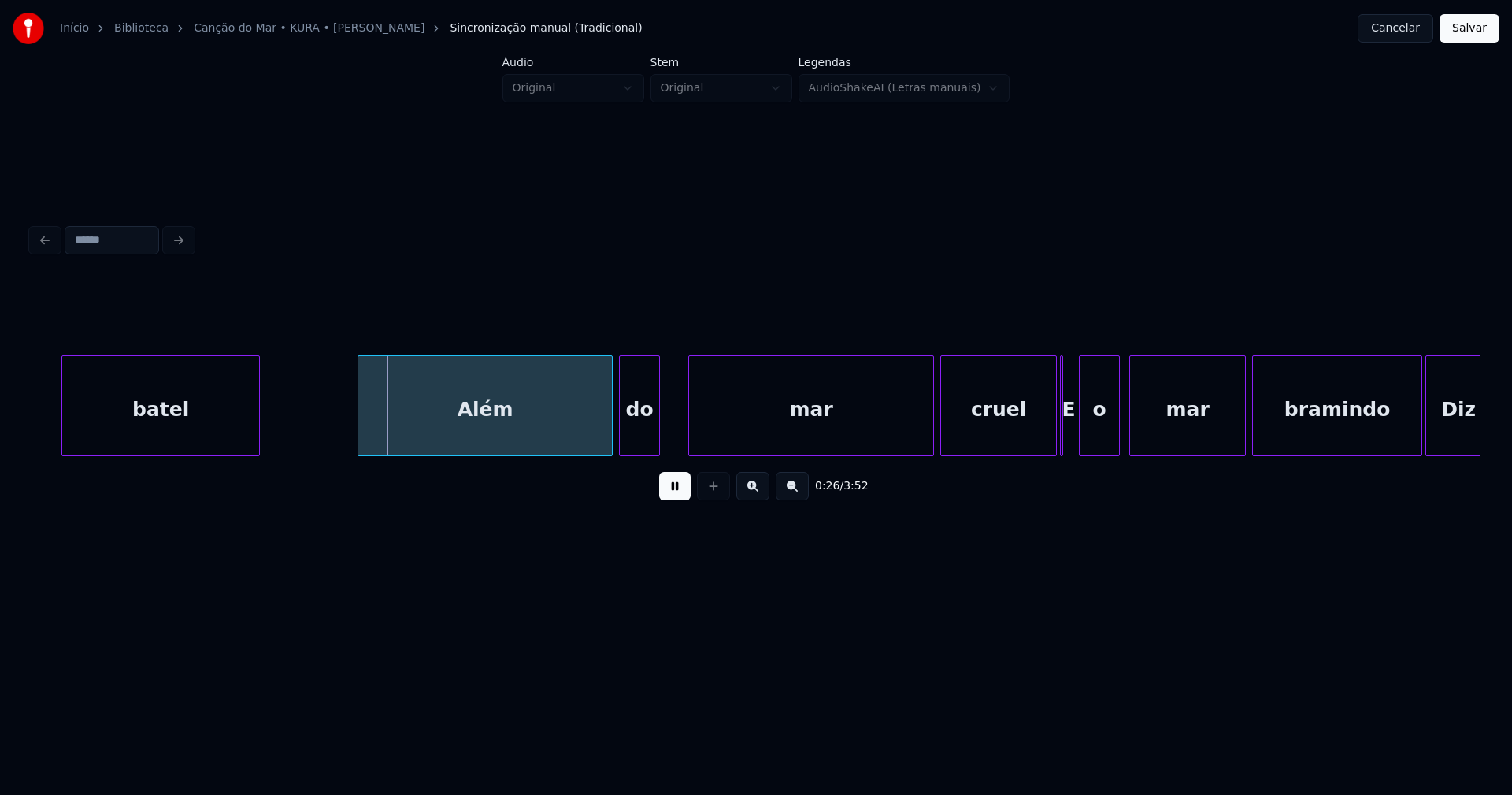
scroll to position [0, 3876]
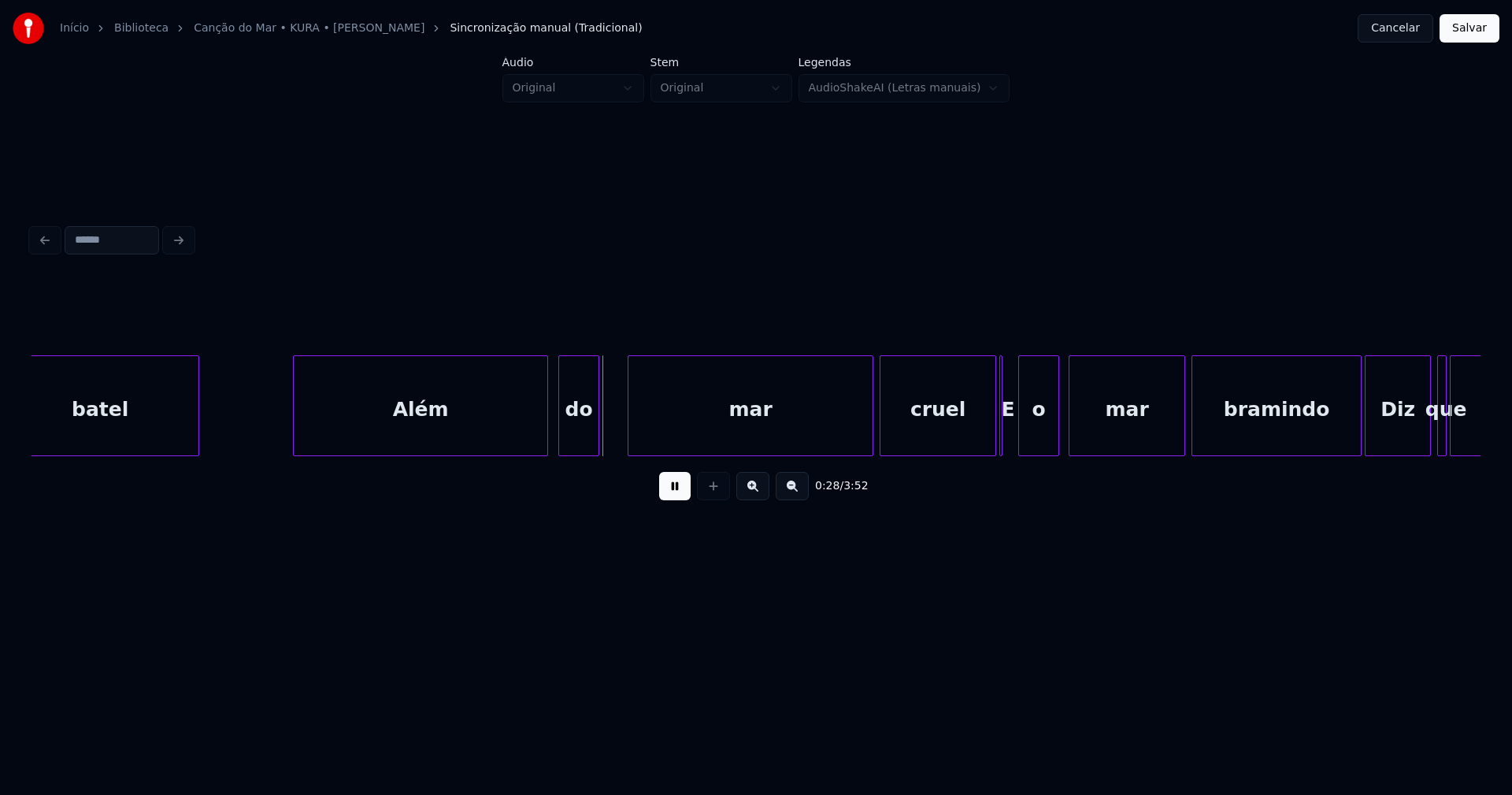
click at [389, 429] on div "Além" at bounding box center [421, 409] width 254 height 107
click at [803, 435] on div "mar" at bounding box center [747, 409] width 244 height 107
click at [609, 421] on div at bounding box center [609, 405] width 5 height 99
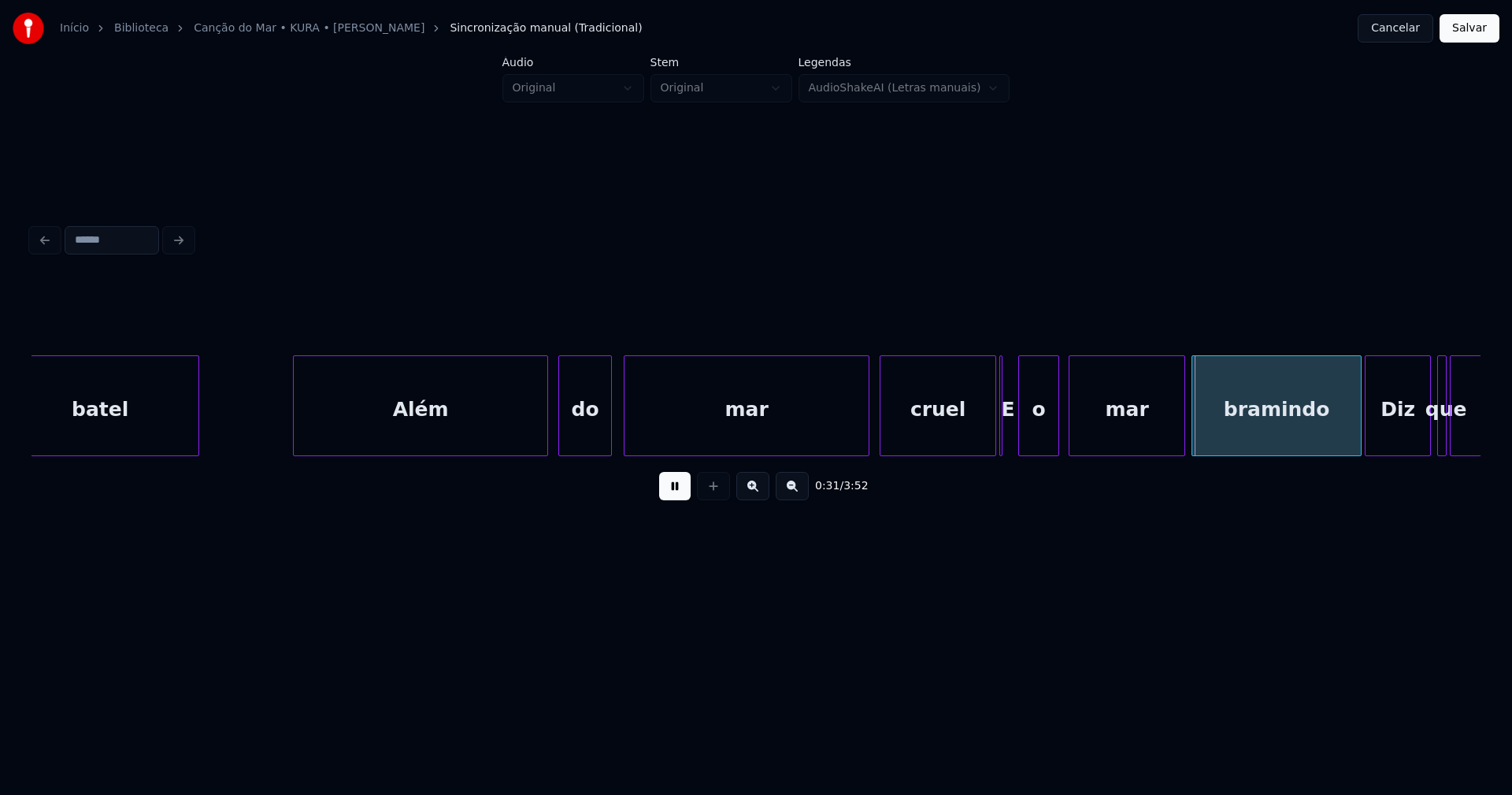
click at [674, 498] on button at bounding box center [675, 486] width 32 height 28
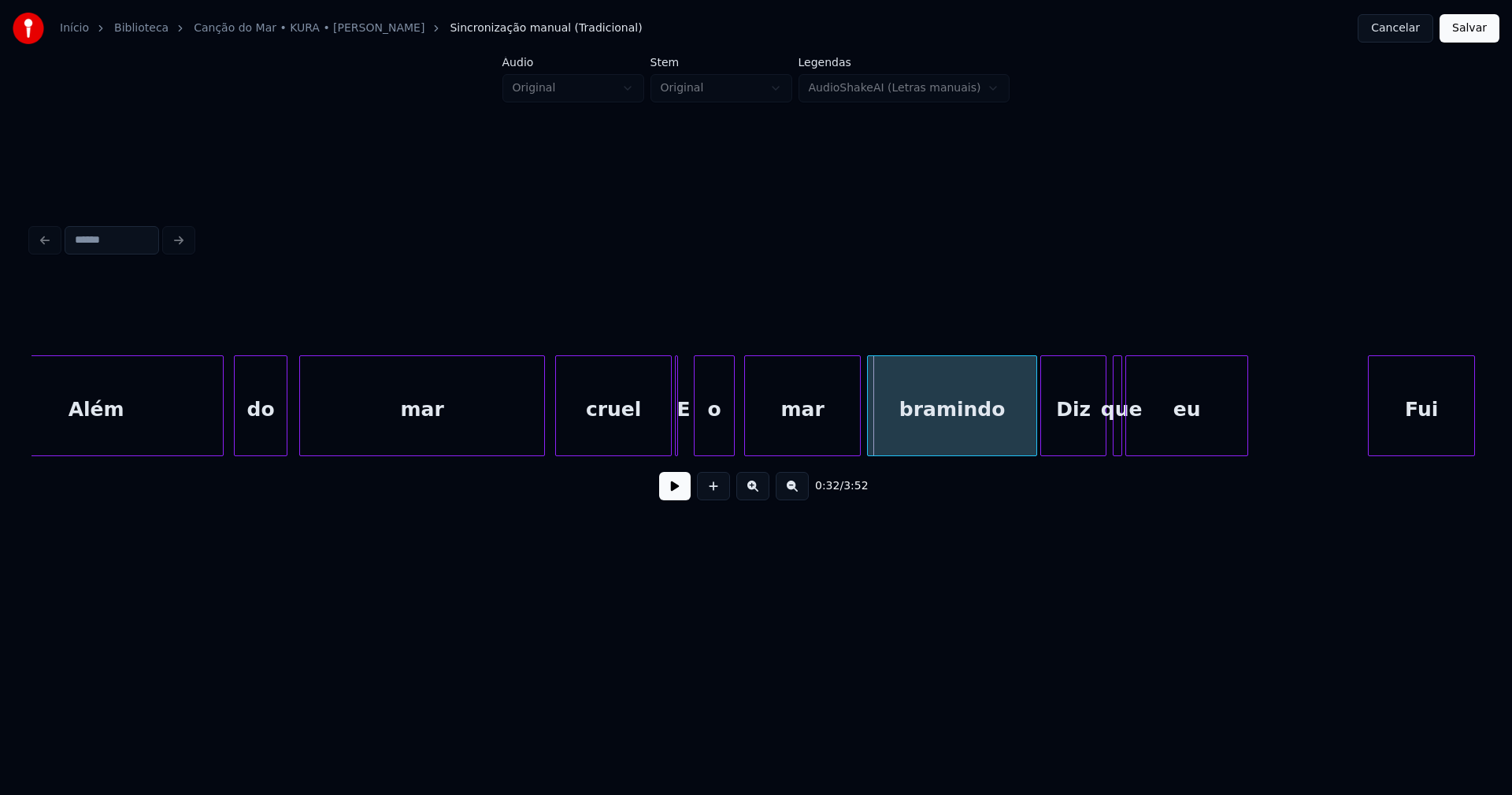
scroll to position [0, 4262]
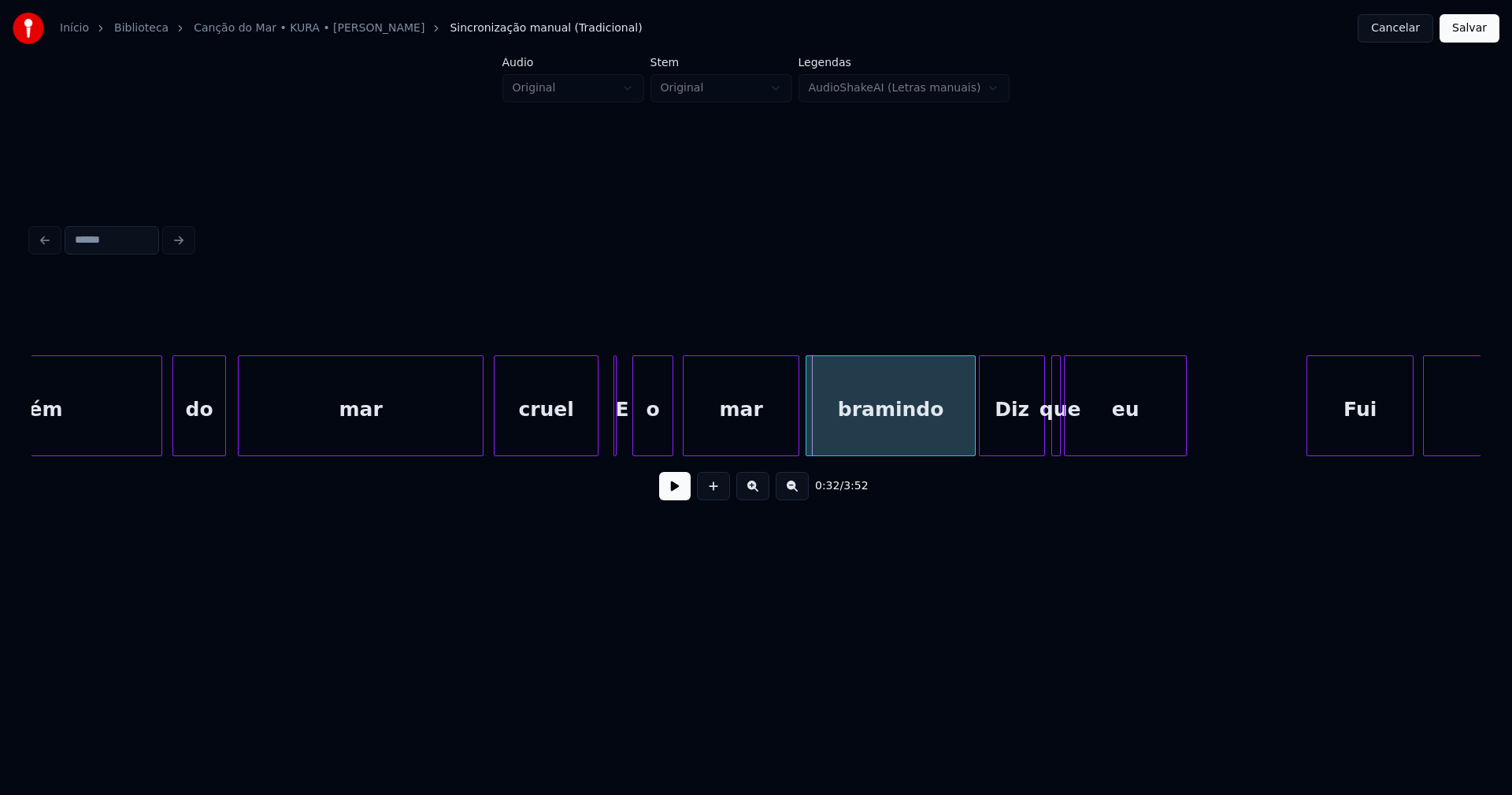
click at [595, 446] on div at bounding box center [595, 405] width 5 height 99
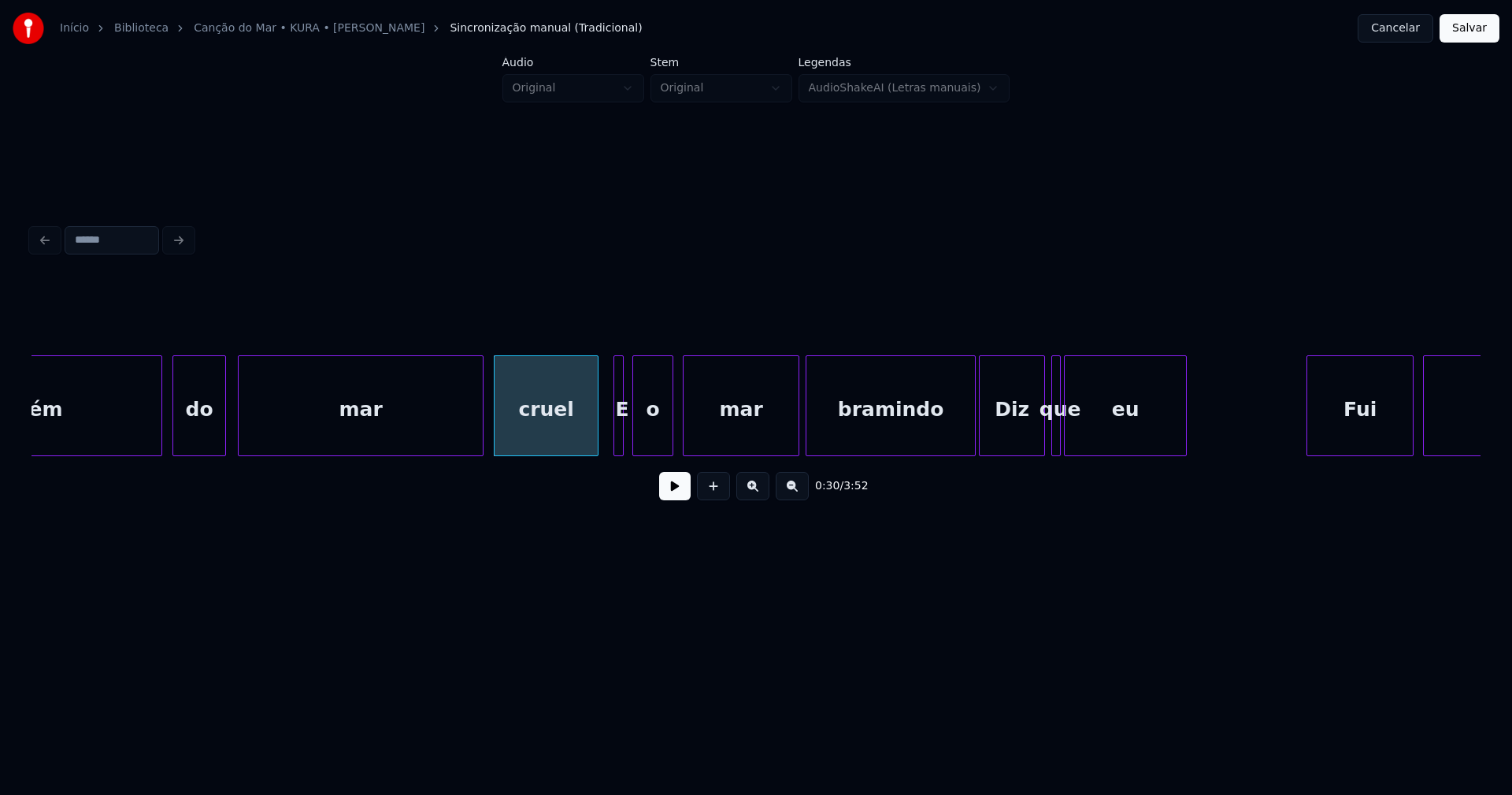
click at [621, 441] on div at bounding box center [620, 405] width 5 height 99
click at [607, 450] on div "Além do mar cruel E o mar bramindo Diz que eu Fui roubar" at bounding box center [756, 405] width 1449 height 101
click at [615, 439] on div "E" at bounding box center [615, 409] width 17 height 107
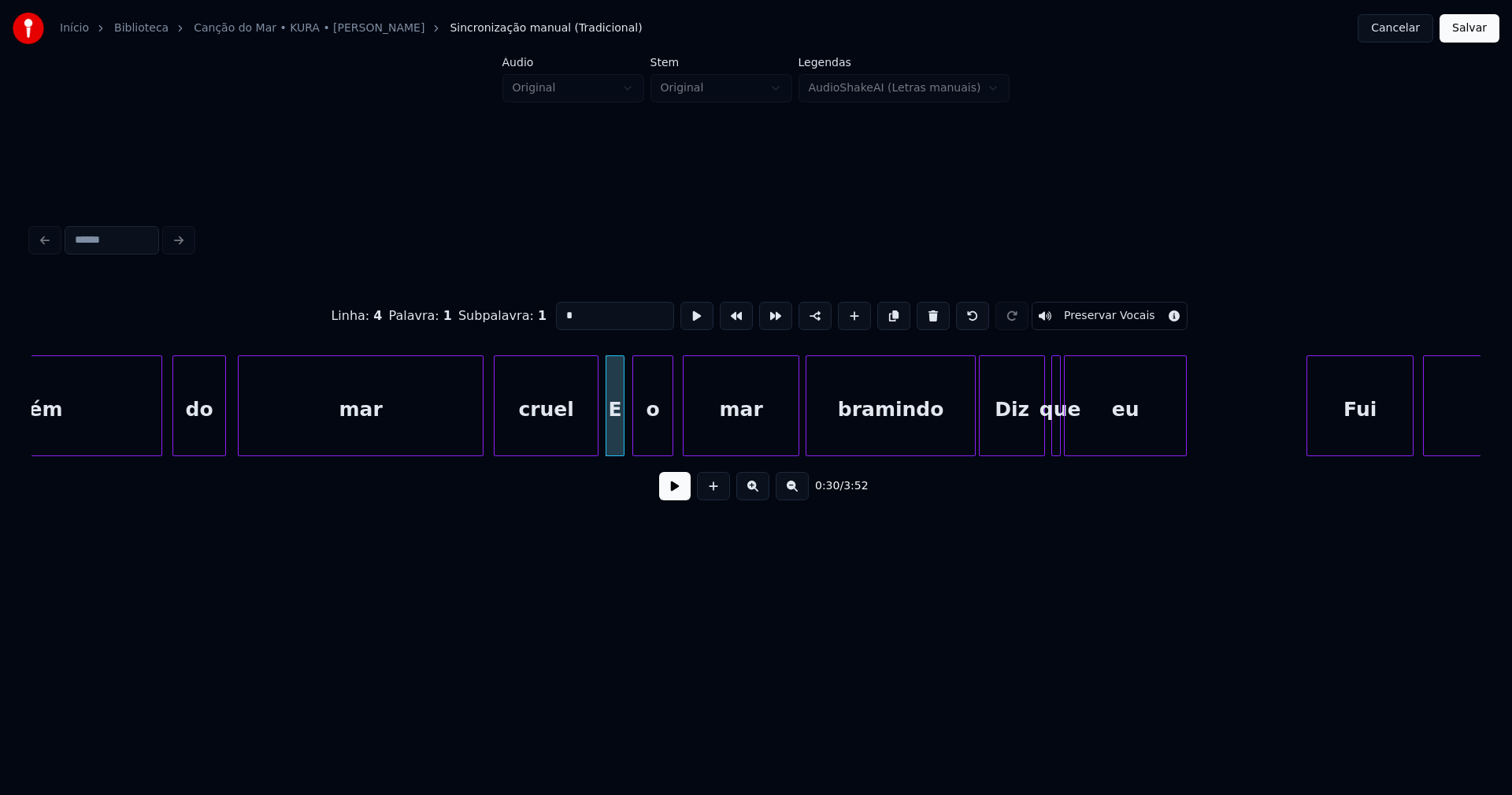
drag, startPoint x: 561, startPoint y: 311, endPoint x: 511, endPoint y: 312, distance: 50.0
click at [512, 312] on div "Linha : 4 Palavra : 1 Subpalavra : 1 * Preservar Vocais" at bounding box center [756, 316] width 1449 height 79
type input "*"
click at [678, 492] on button at bounding box center [675, 486] width 32 height 28
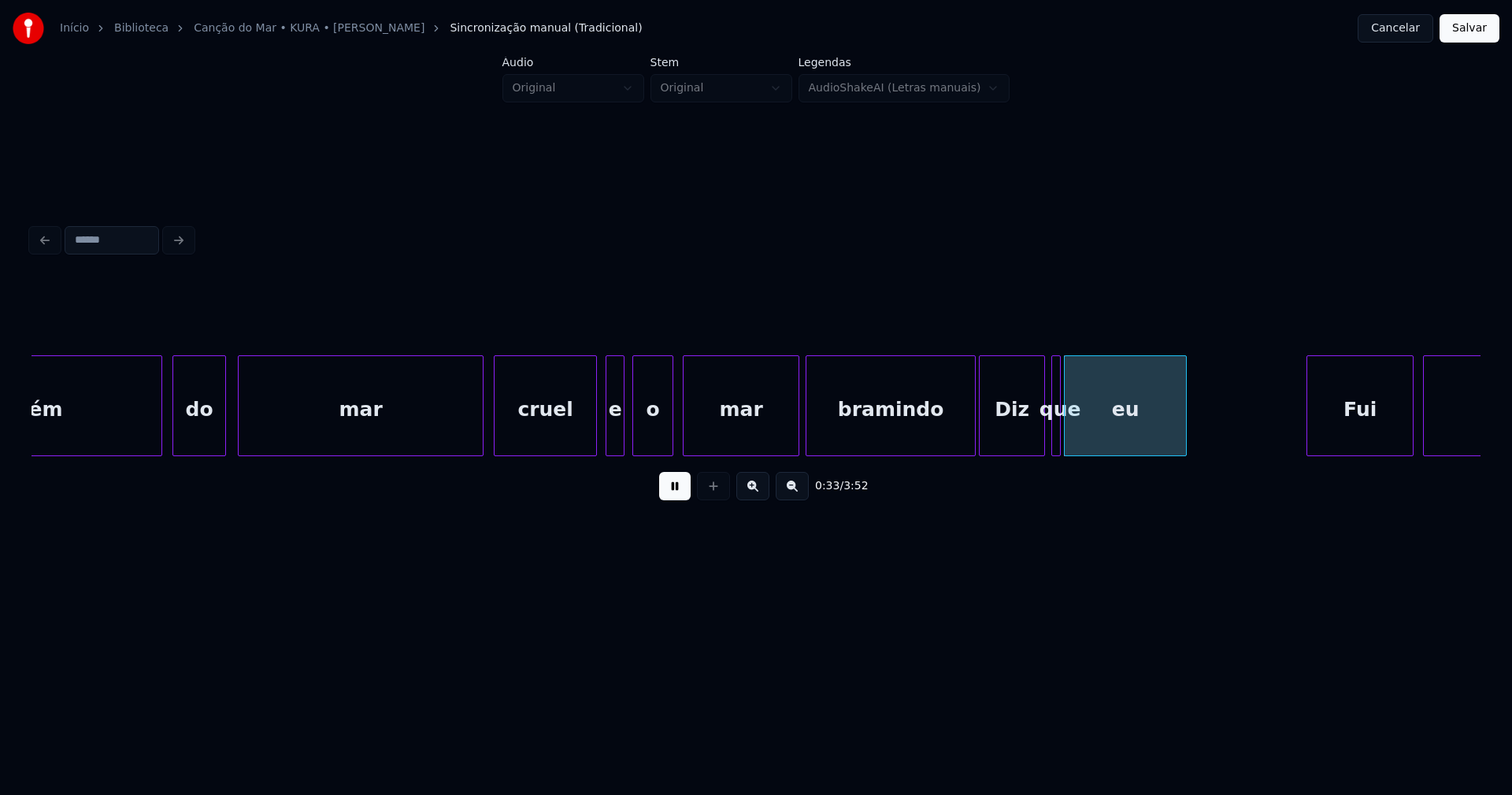
click at [594, 435] on div at bounding box center [594, 405] width 5 height 99
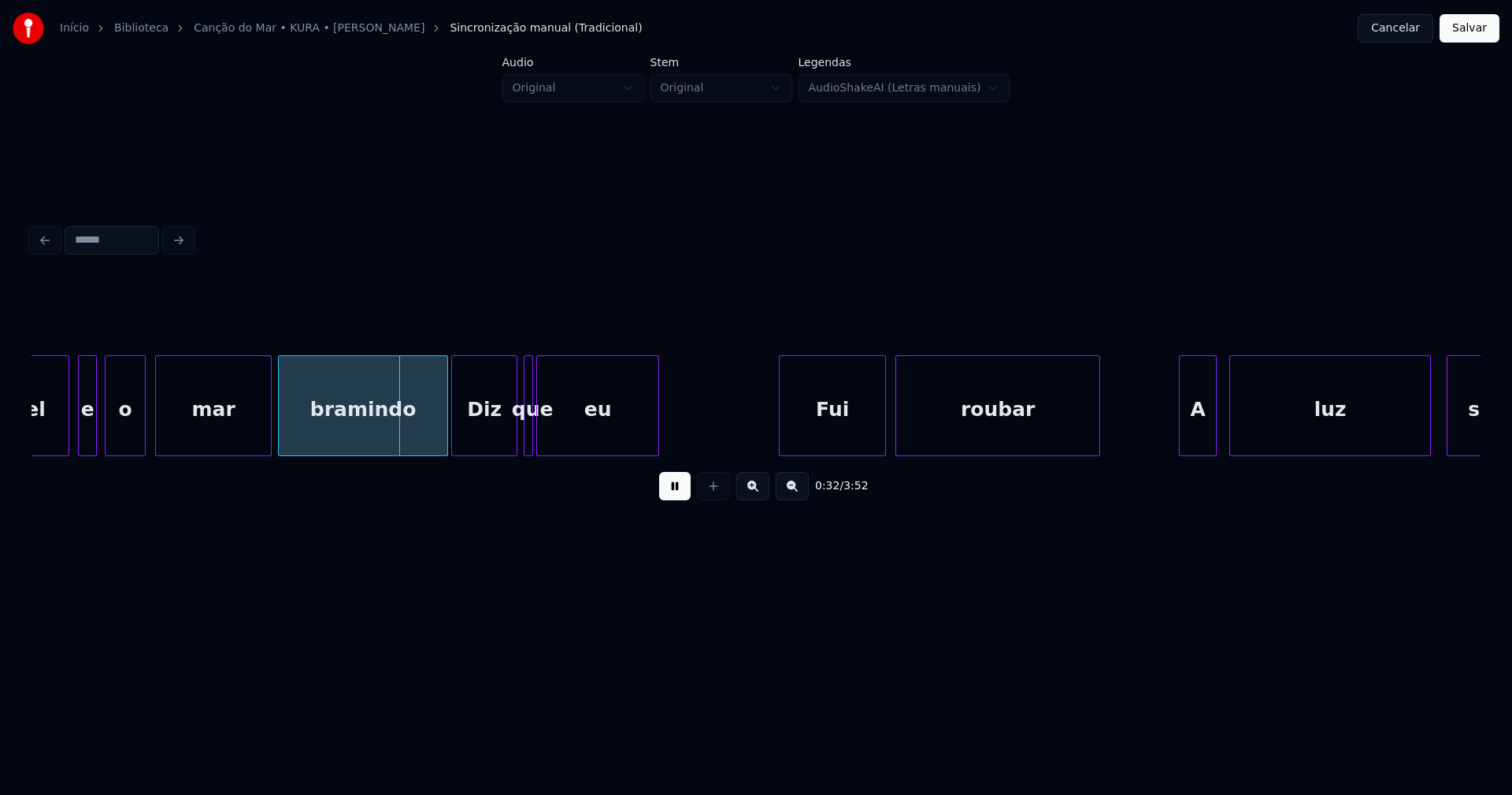
scroll to position [0, 4891]
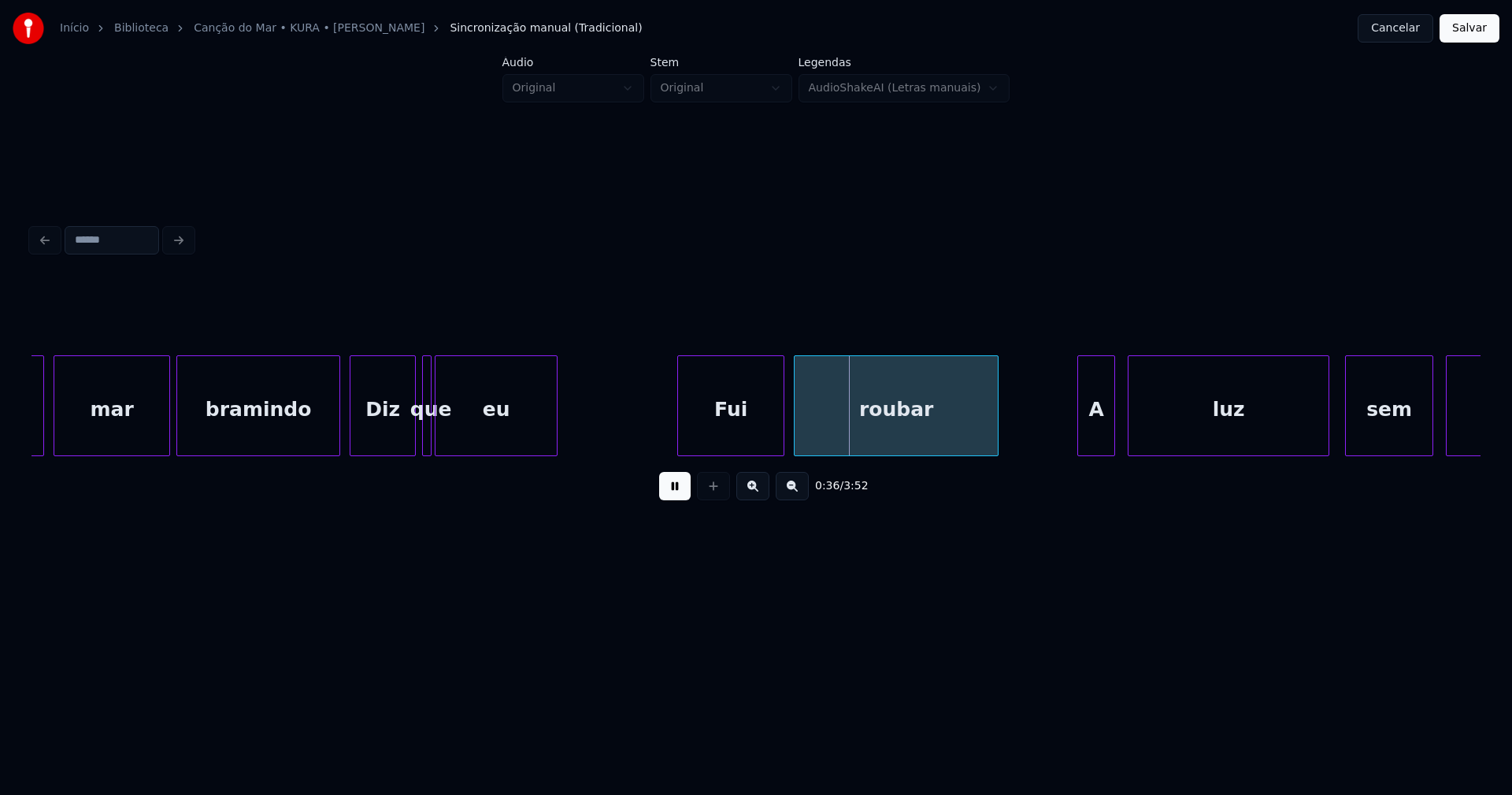
click at [337, 436] on div at bounding box center [337, 405] width 5 height 99
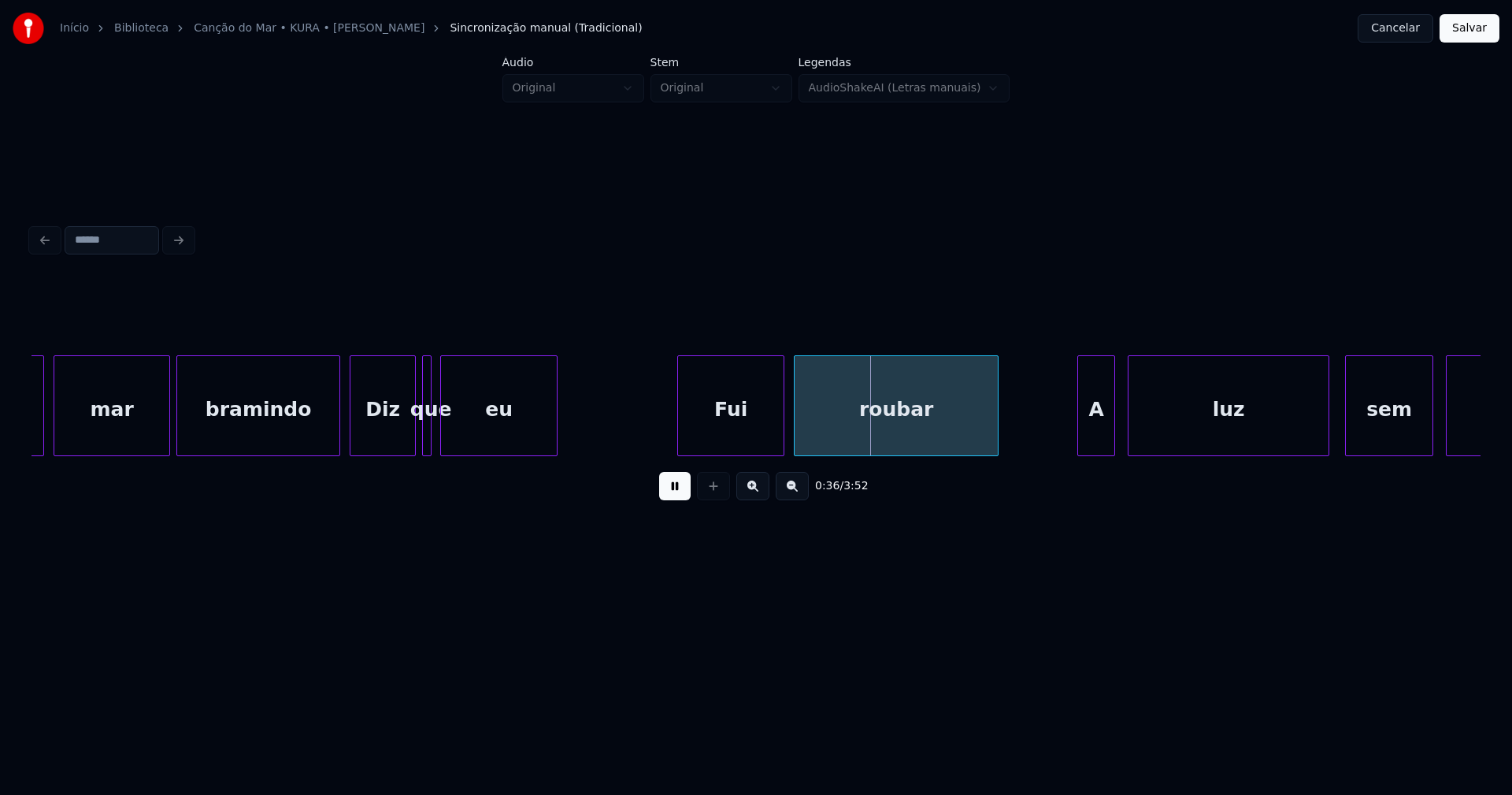
click at [441, 435] on div at bounding box center [443, 405] width 5 height 99
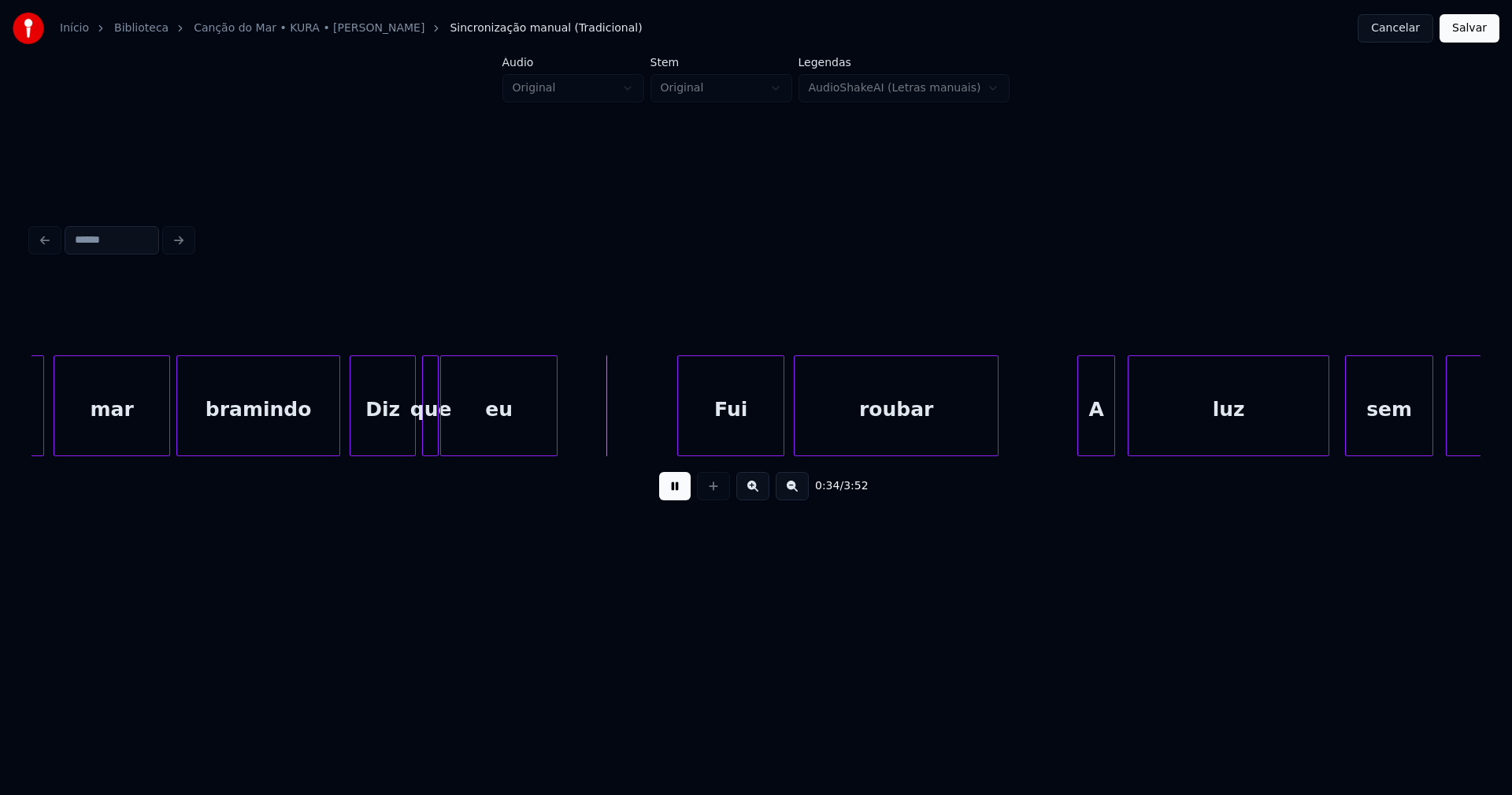
click at [437, 438] on div at bounding box center [435, 405] width 5 height 99
click at [386, 434] on div "Diz" at bounding box center [382, 409] width 65 height 107
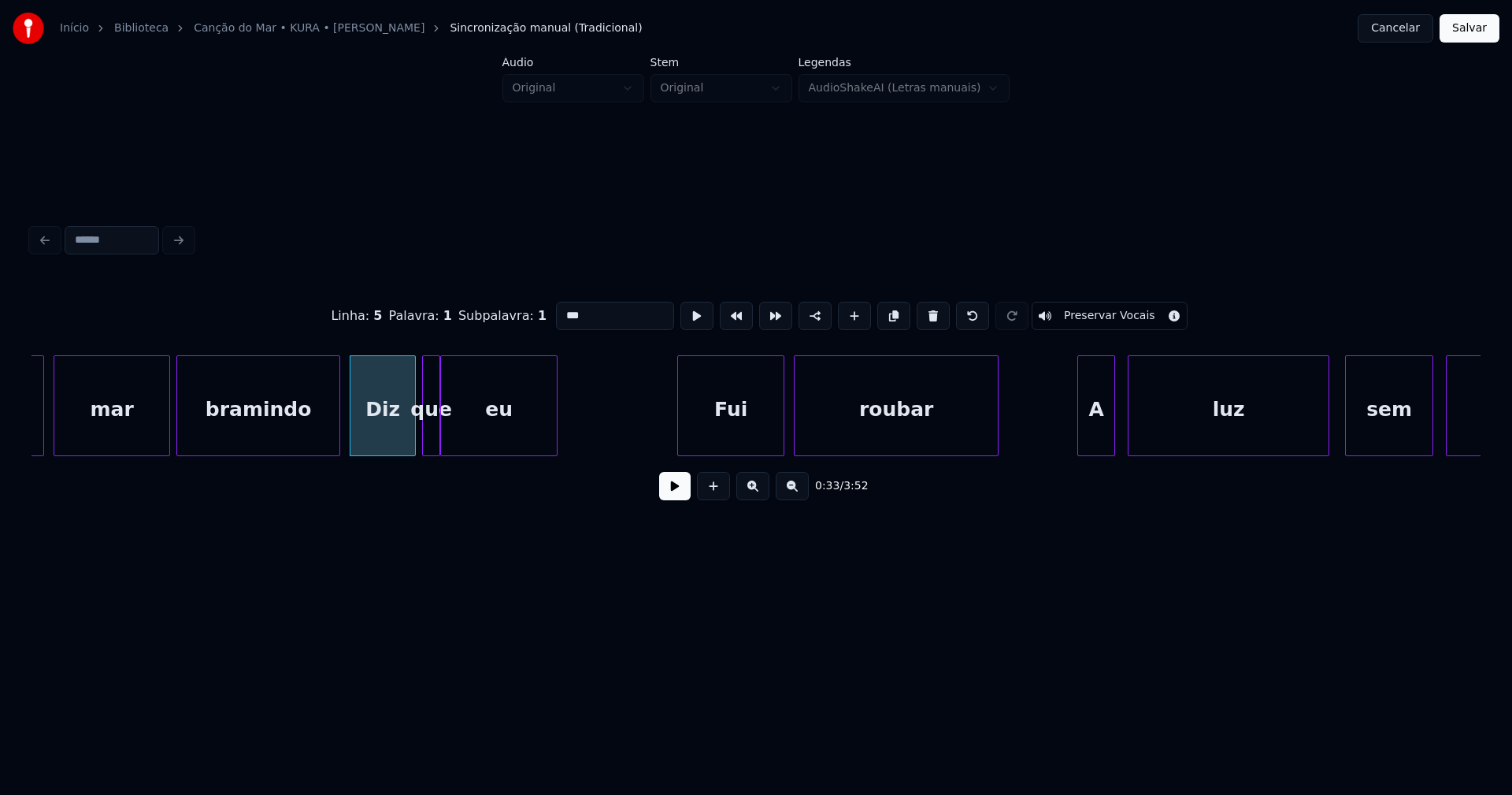
click at [561, 308] on input "***" at bounding box center [615, 316] width 118 height 28
type input "***"
click at [682, 495] on button at bounding box center [675, 486] width 32 height 28
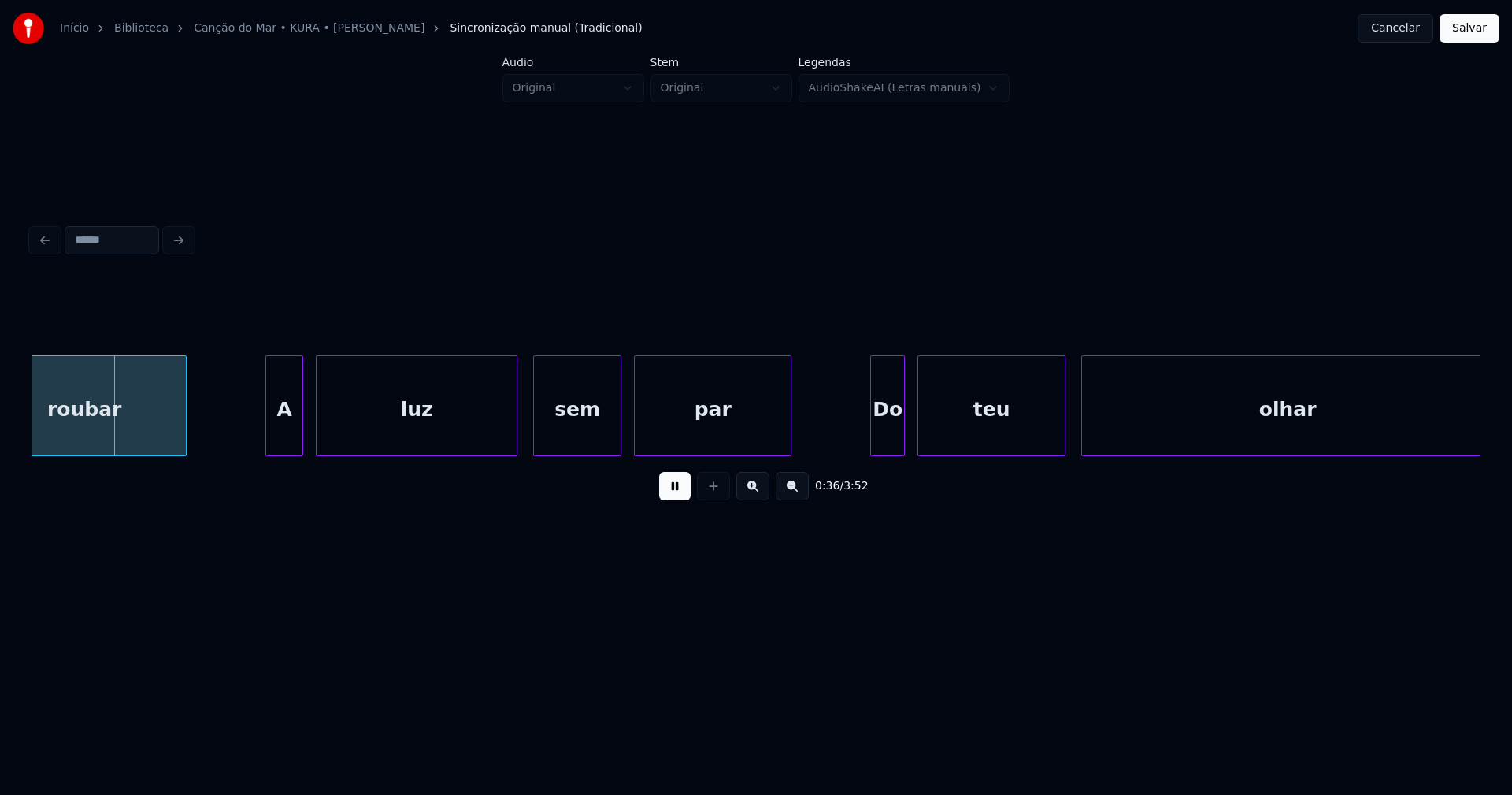
scroll to position [0, 5784]
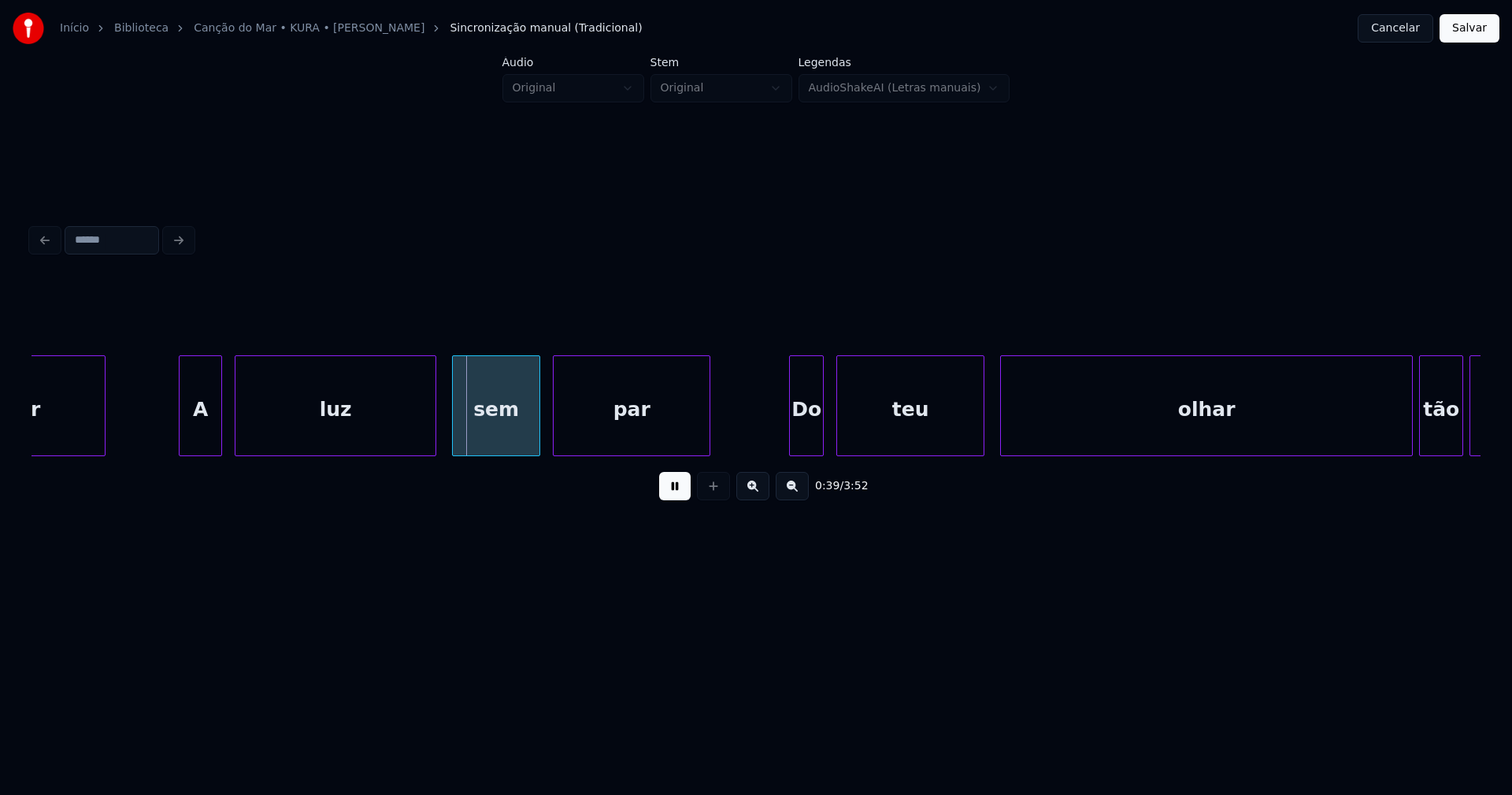
click at [181, 431] on div at bounding box center [182, 405] width 5 height 99
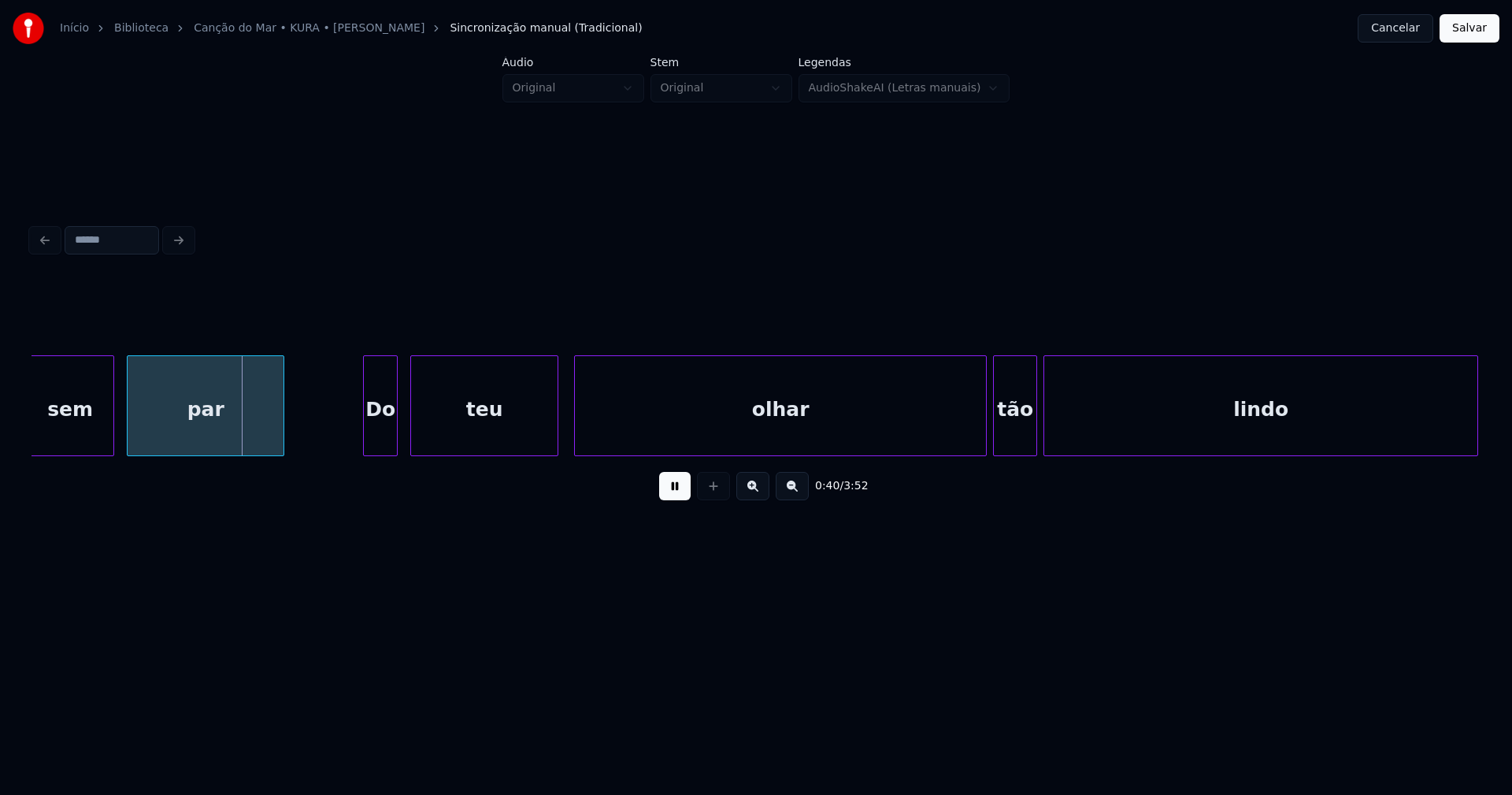
scroll to position [0, 6251]
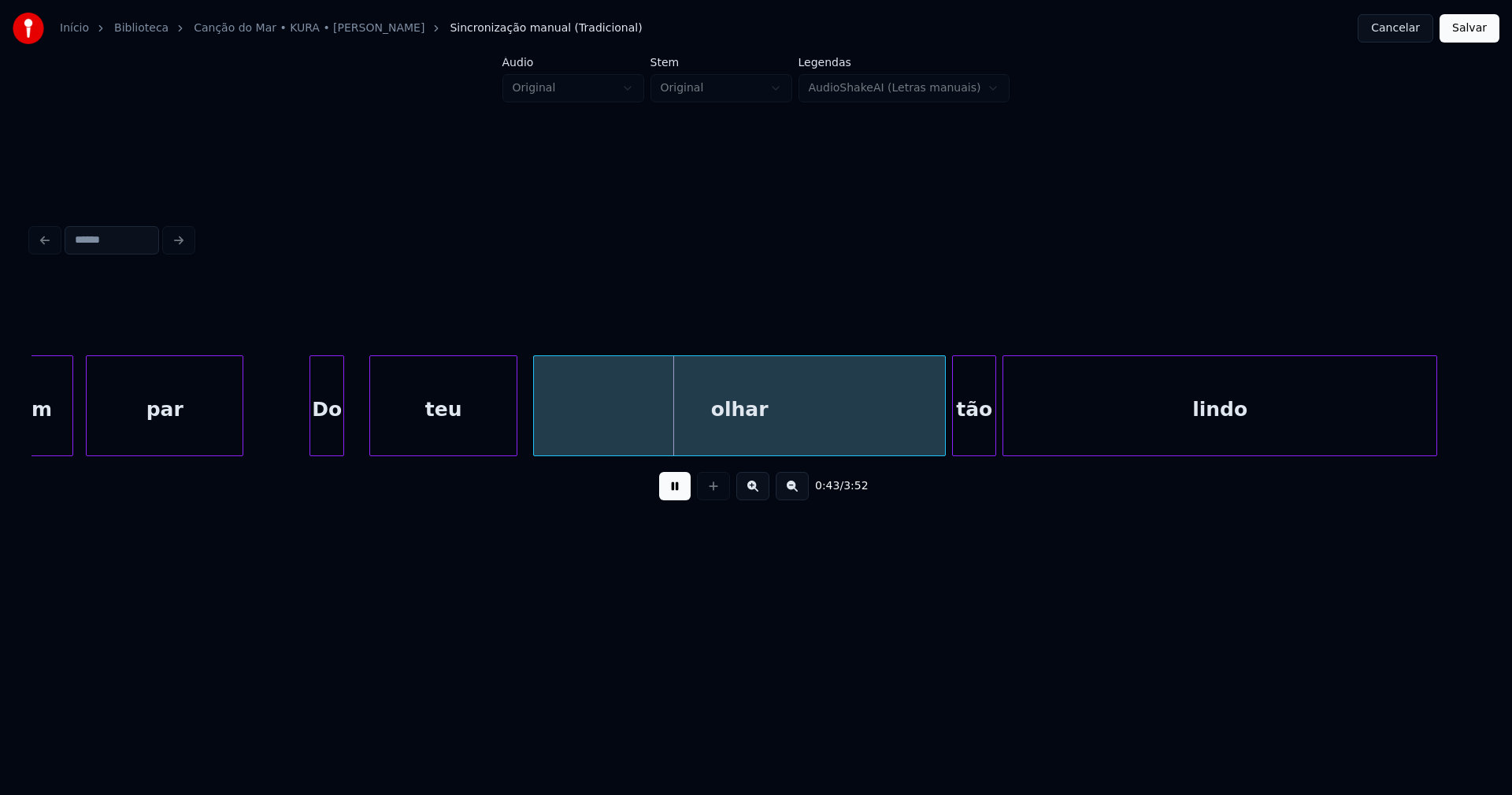
click at [325, 446] on div "Do" at bounding box center [327, 409] width 33 height 107
click at [358, 426] on div at bounding box center [356, 405] width 5 height 99
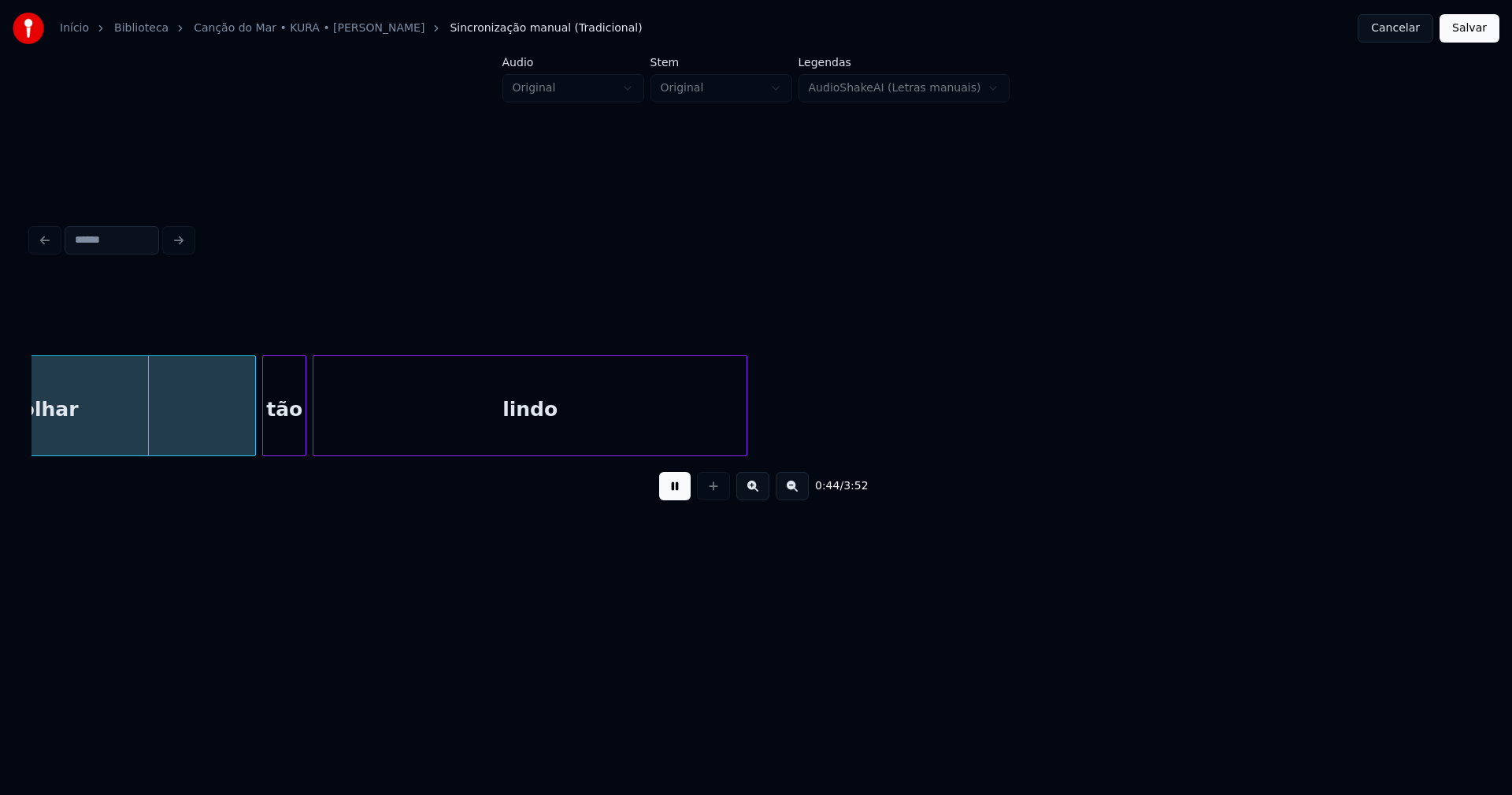
scroll to position [0, 6961]
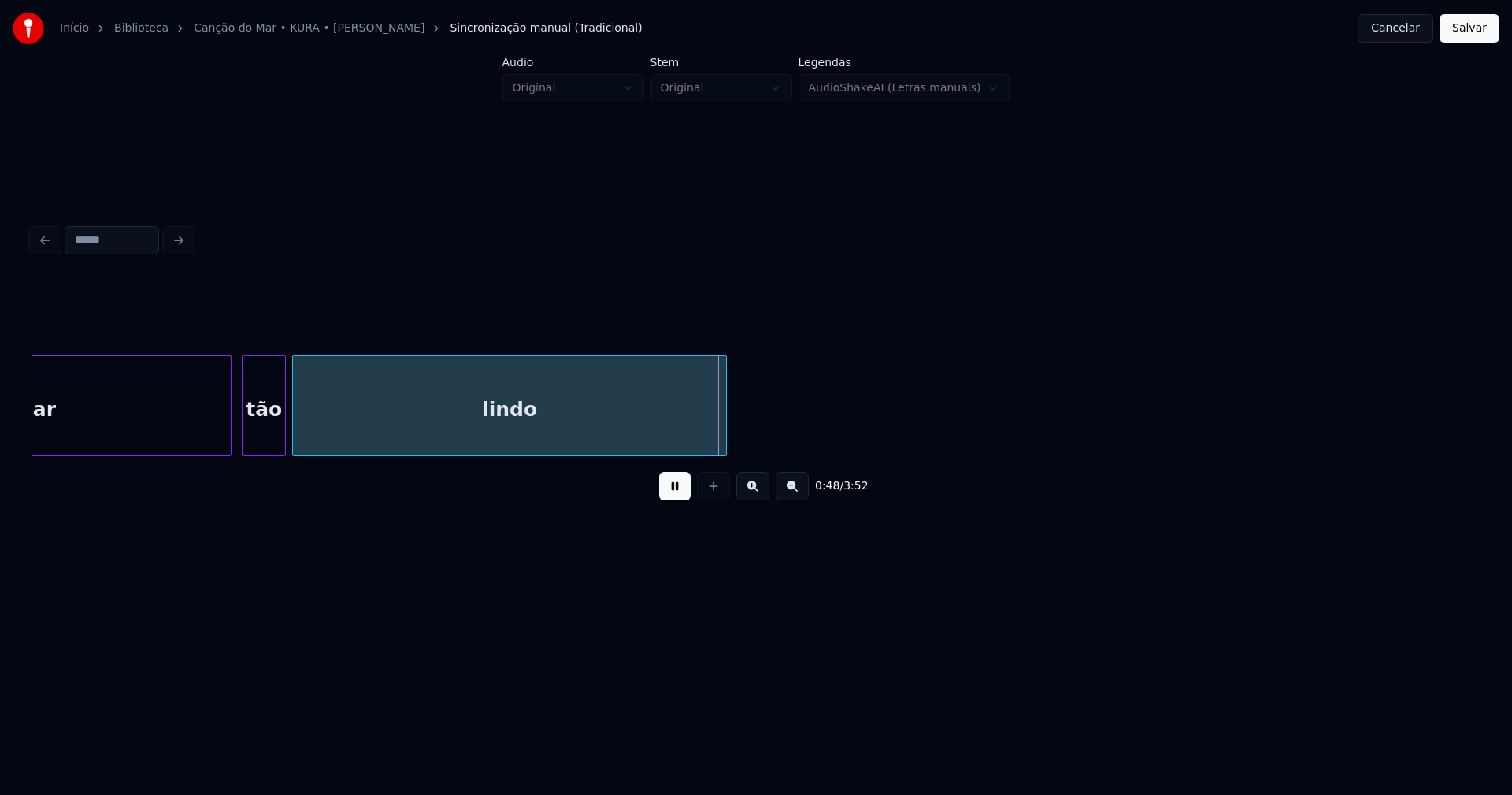
click at [228, 442] on div at bounding box center [229, 405] width 5 height 99
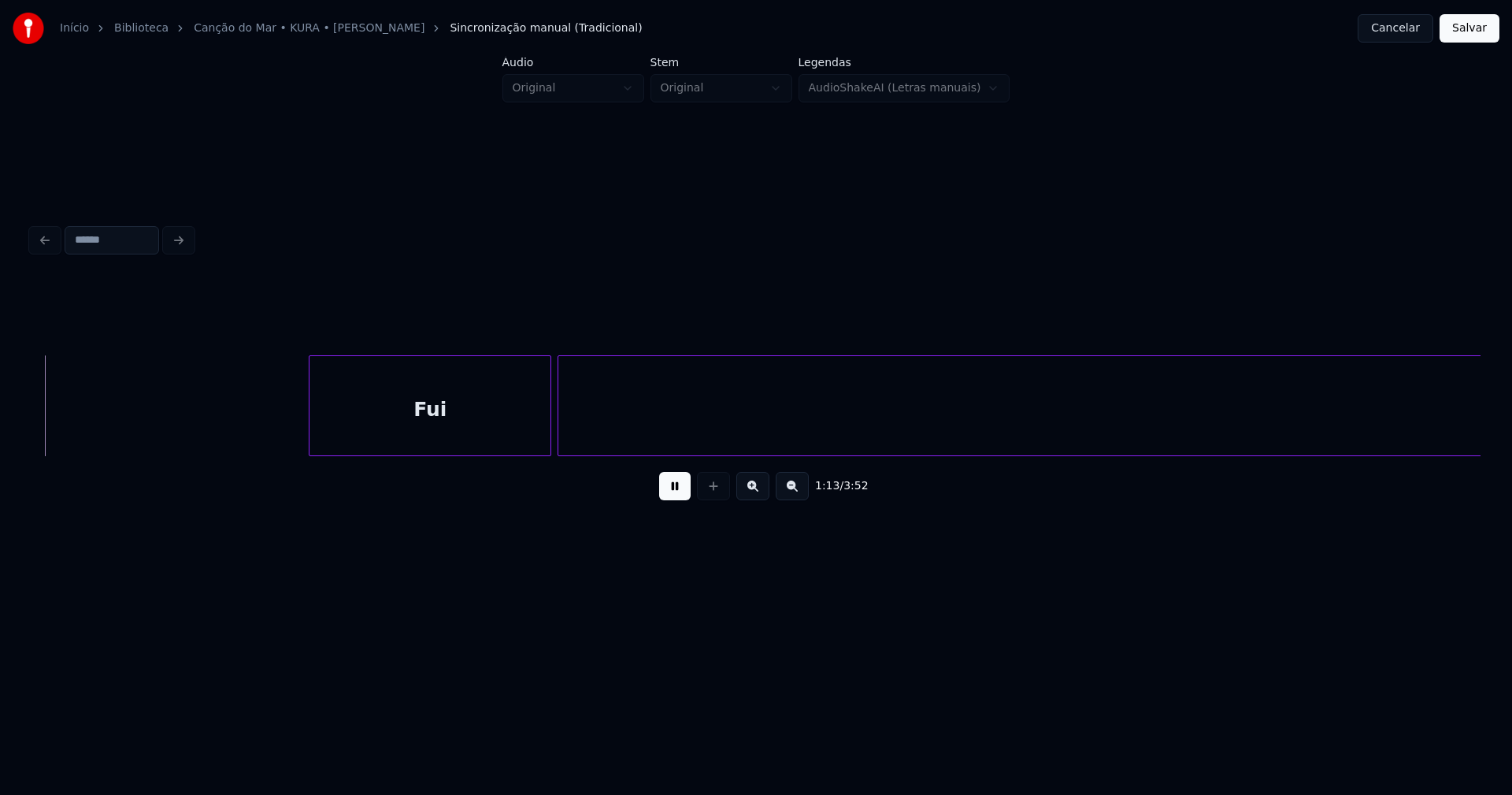
scroll to position [0, 11587]
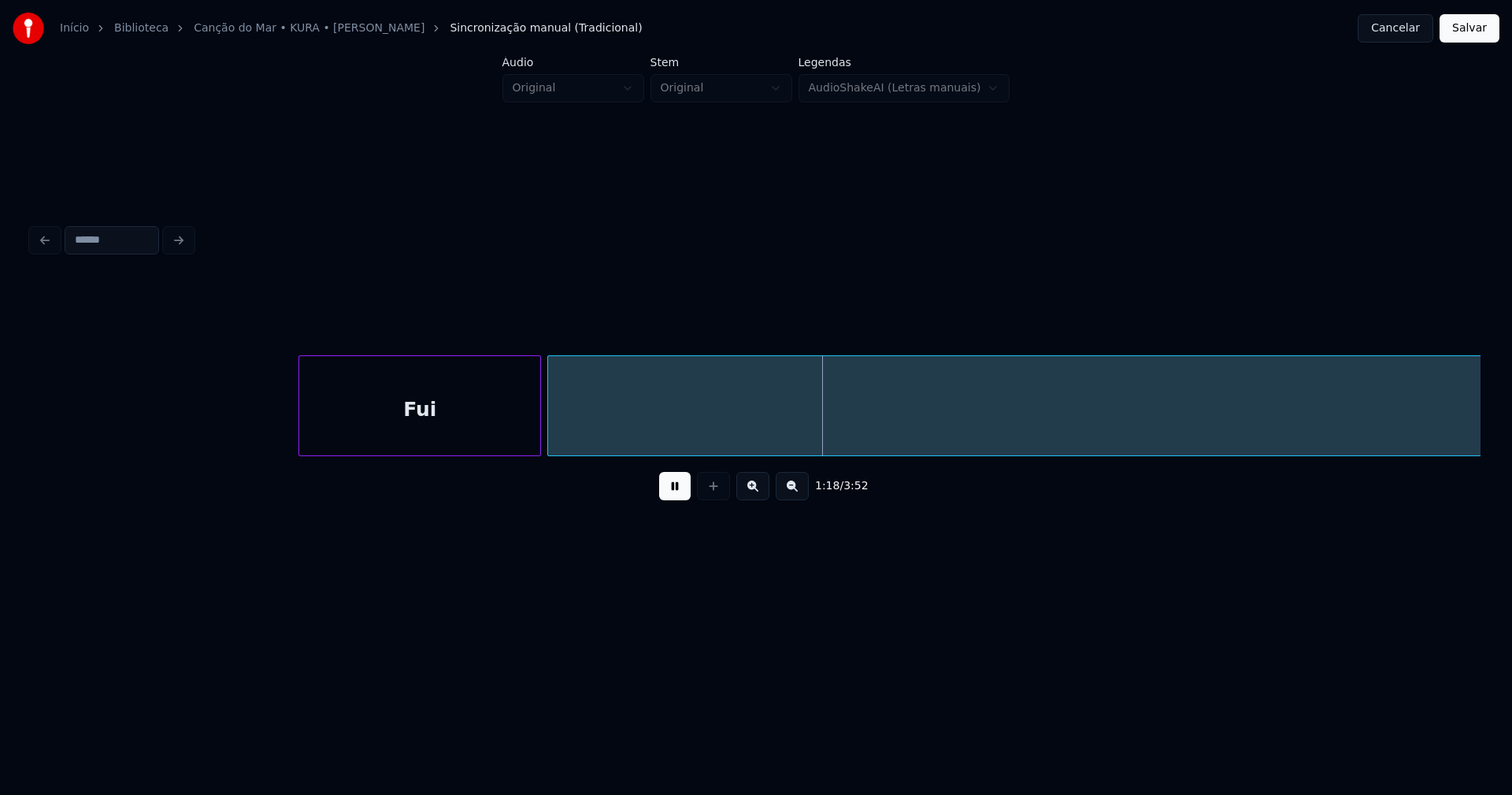
click at [679, 498] on button at bounding box center [675, 486] width 32 height 28
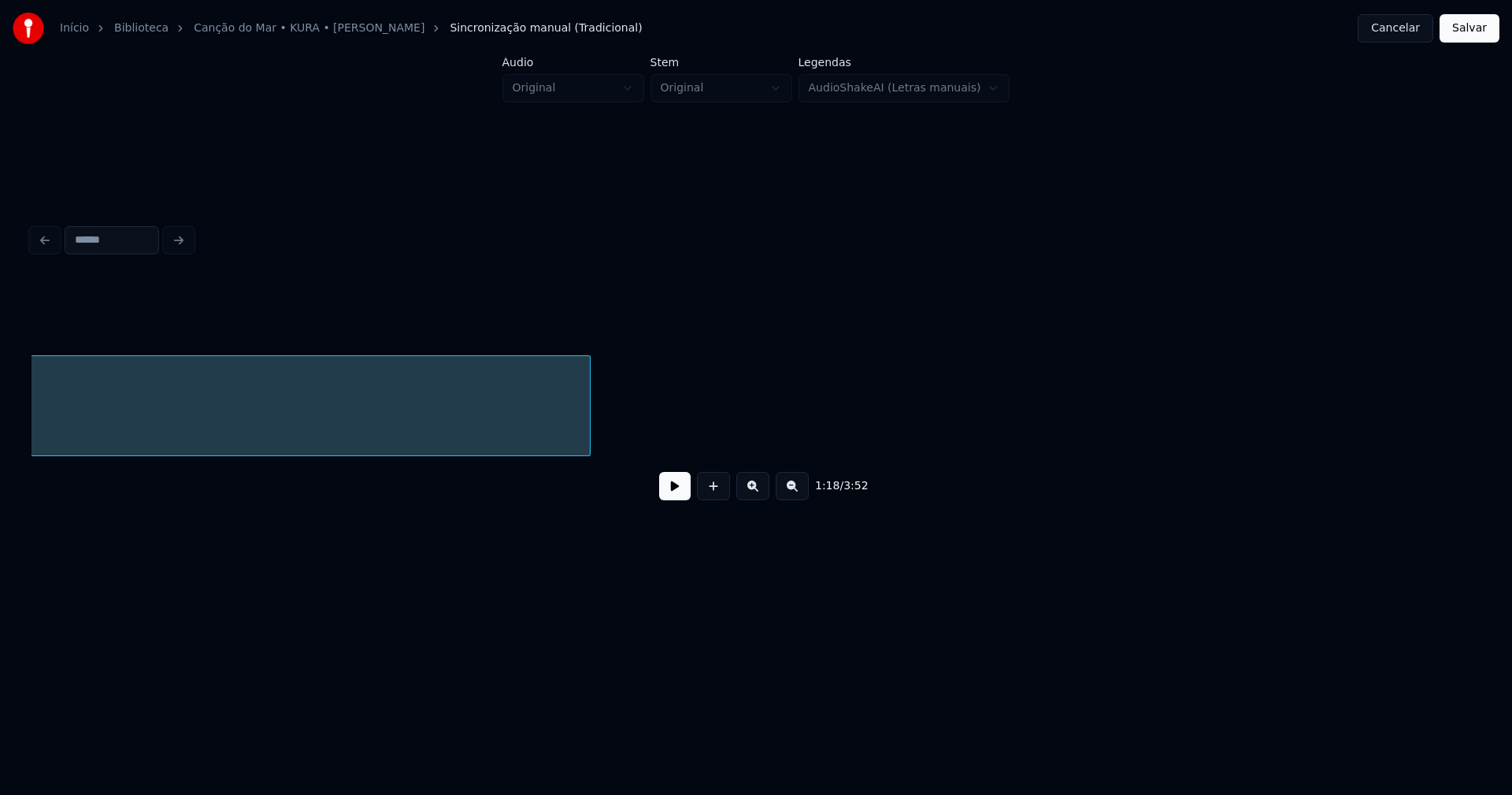
scroll to position [0, 16093]
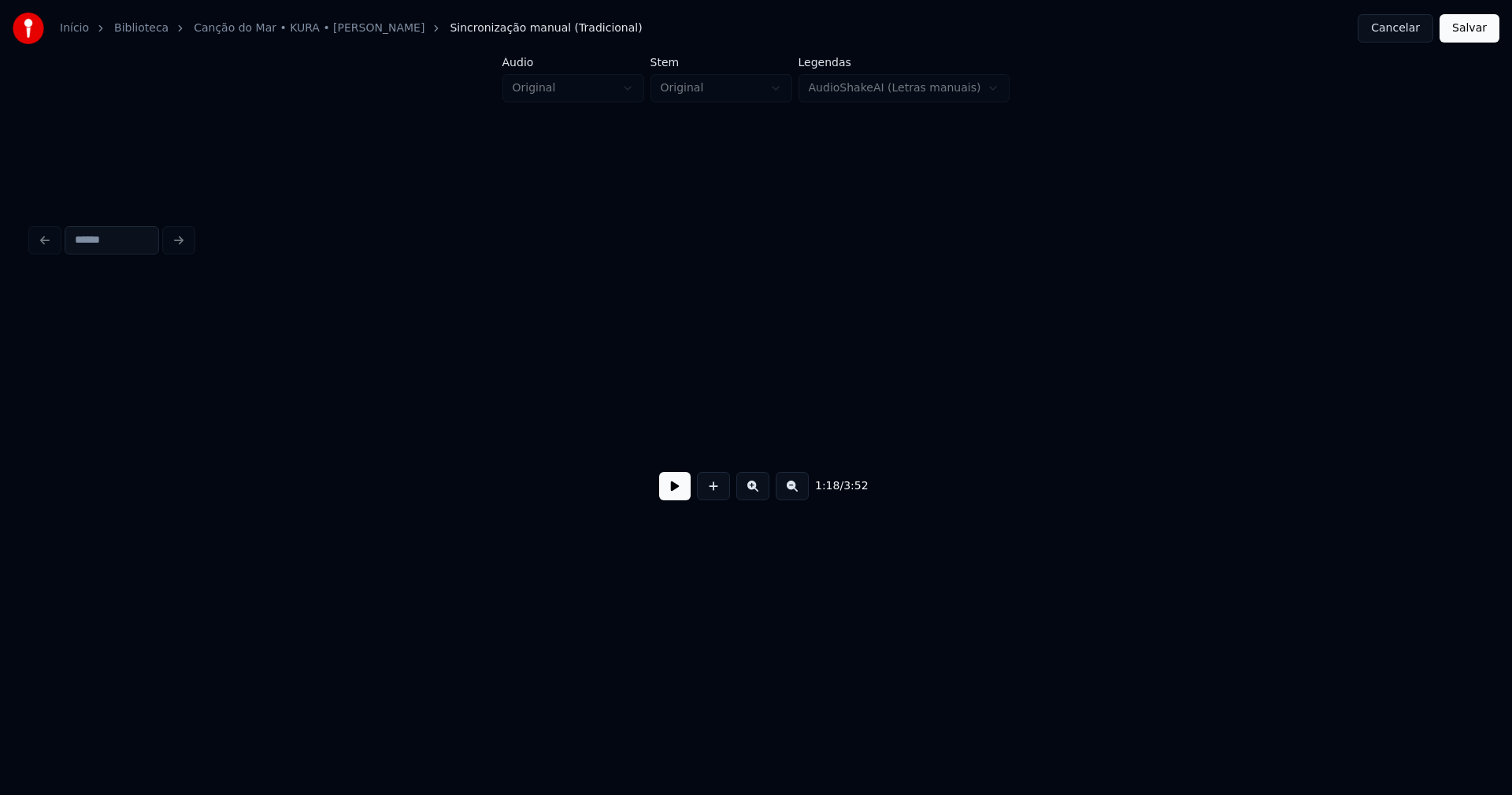
click at [24, 401] on div "Início Biblioteca Canção do Mar • KURA • [PERSON_NAME] manual (Tradicional) Can…" at bounding box center [756, 302] width 1512 height 604
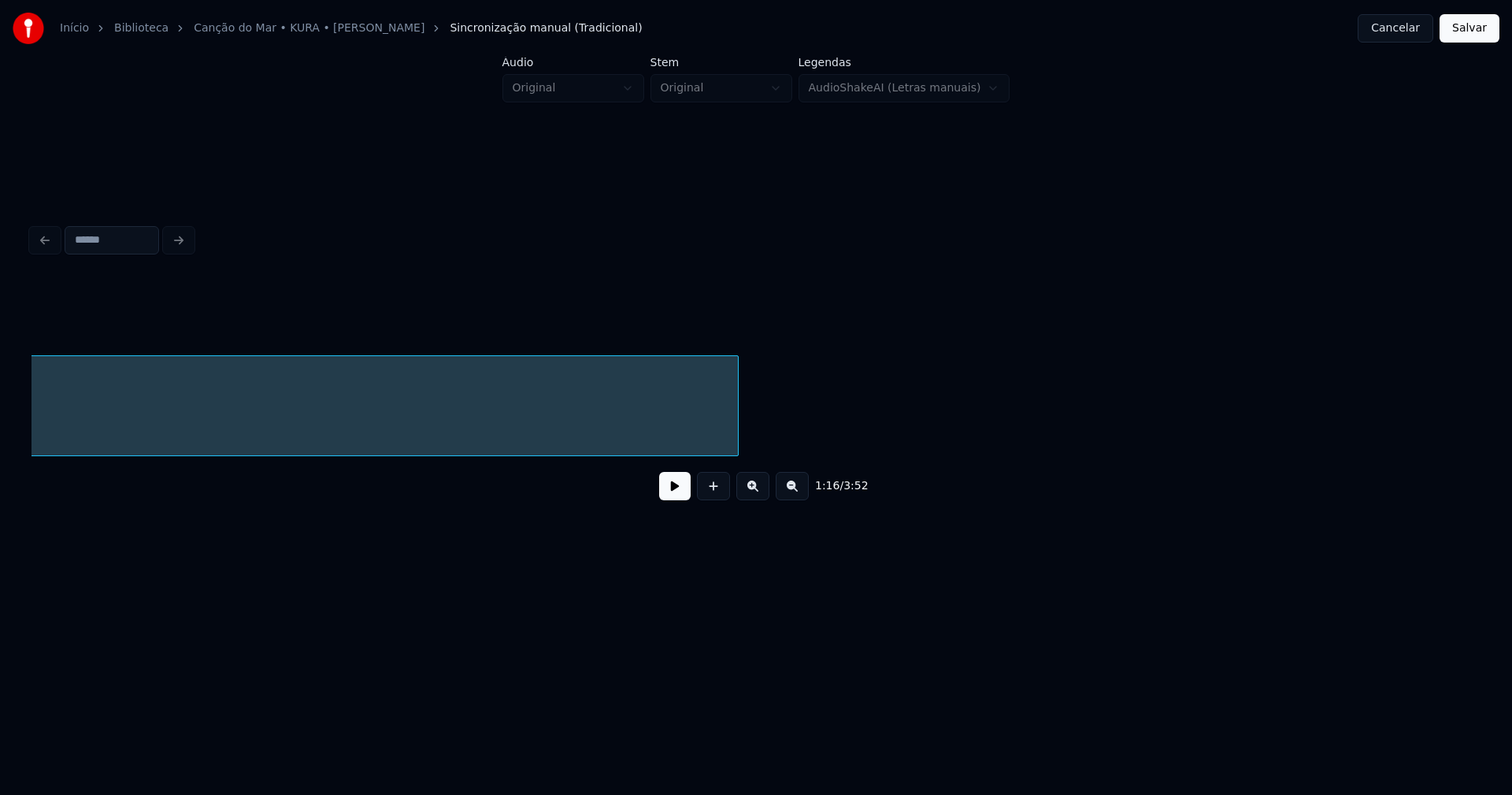
scroll to position [0, 15443]
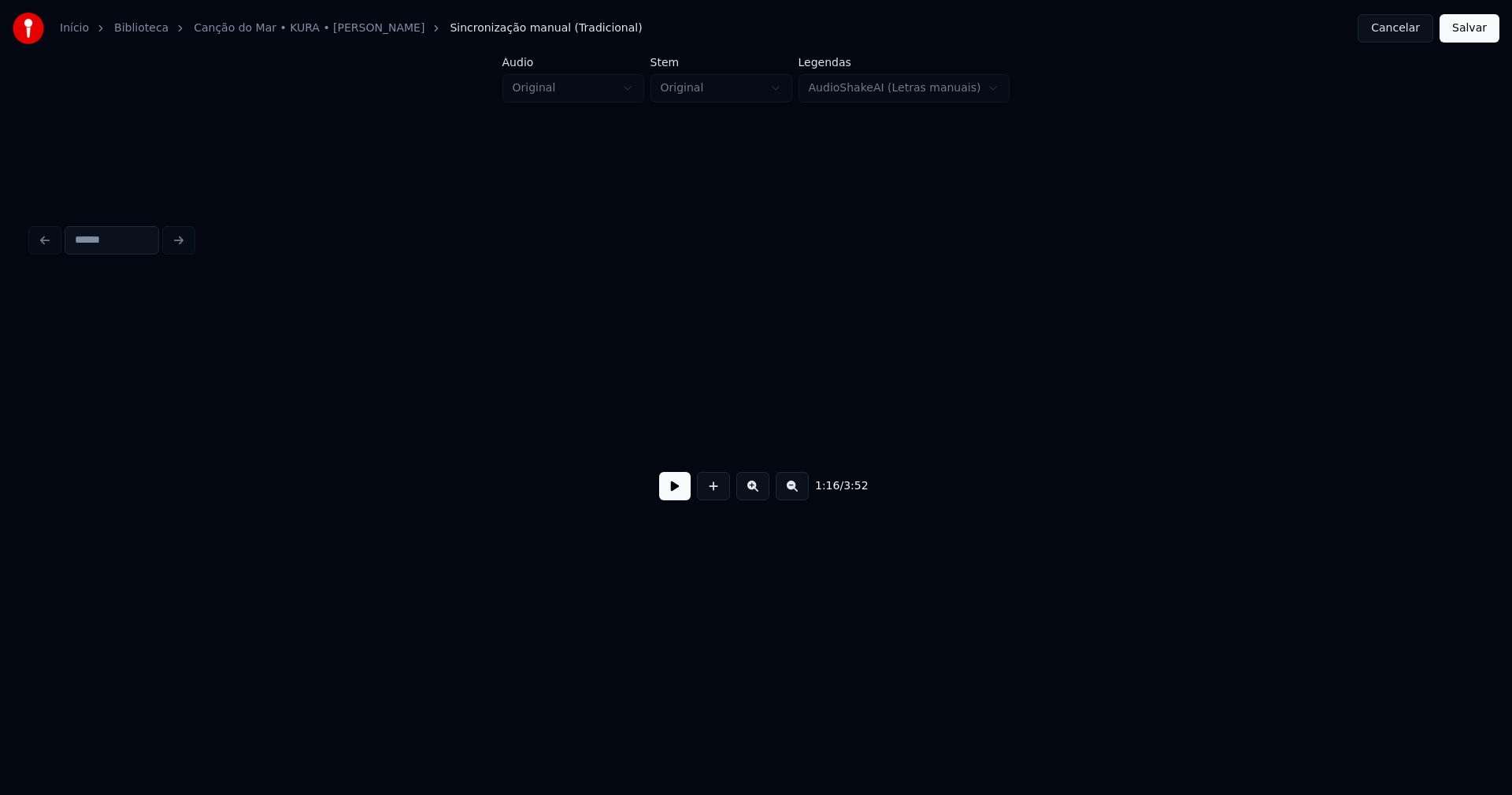
click at [0, 413] on div "Início Biblioteca Canção do Mar • KURA • [PERSON_NAME] manual (Tradicional) Can…" at bounding box center [756, 302] width 1512 height 604
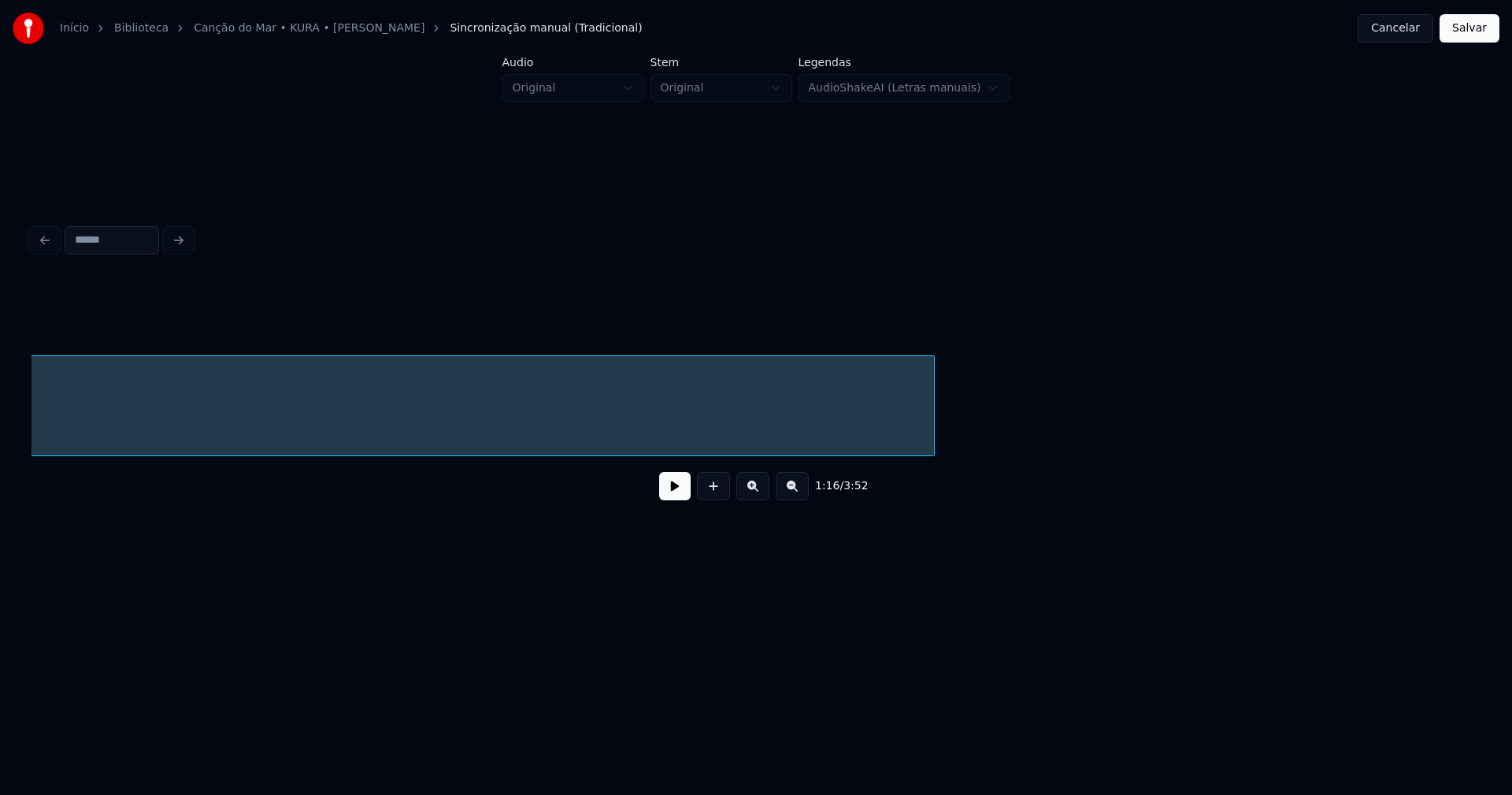
scroll to position [0, 14592]
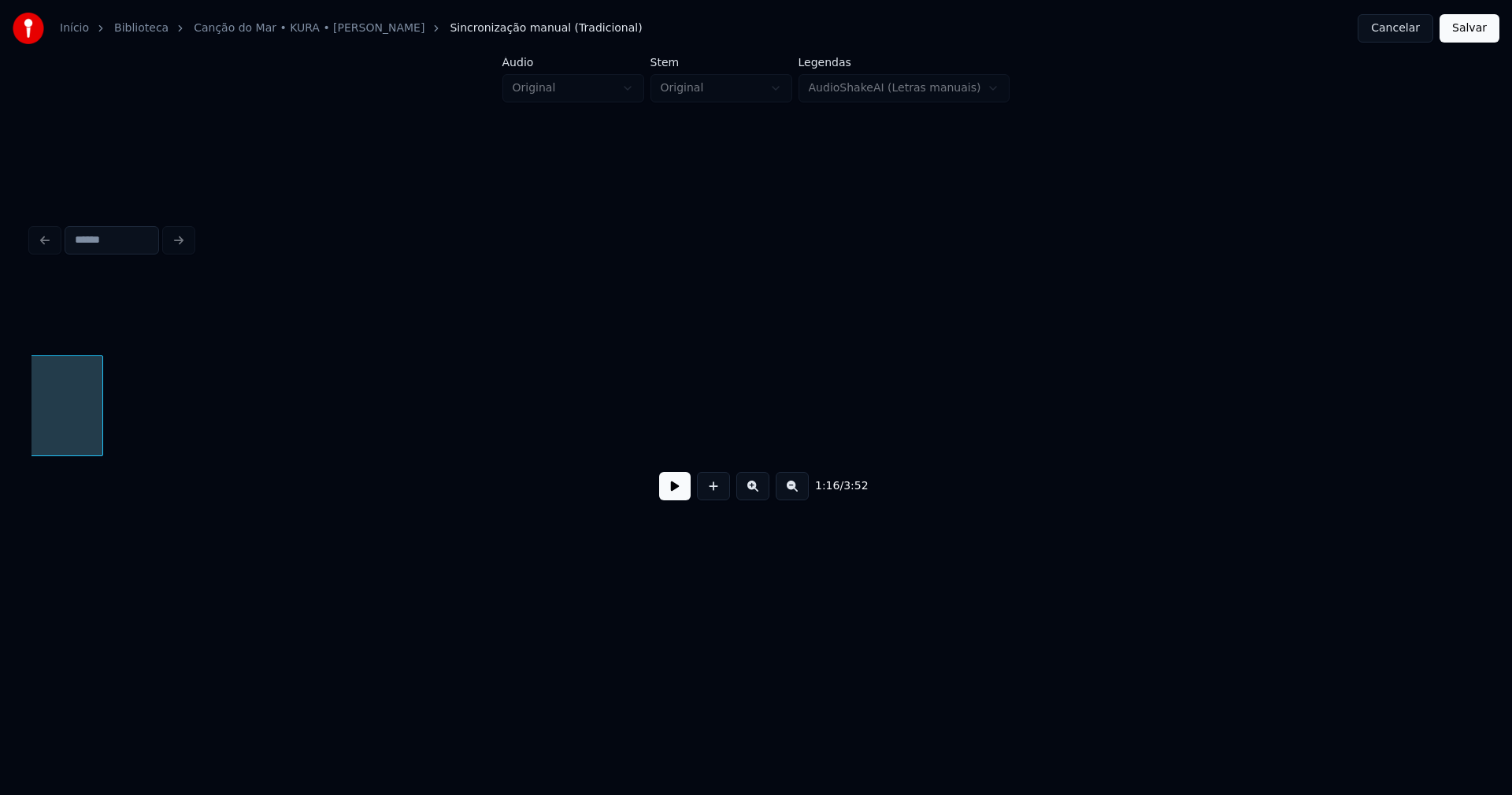
click at [102, 432] on div at bounding box center [100, 405] width 5 height 99
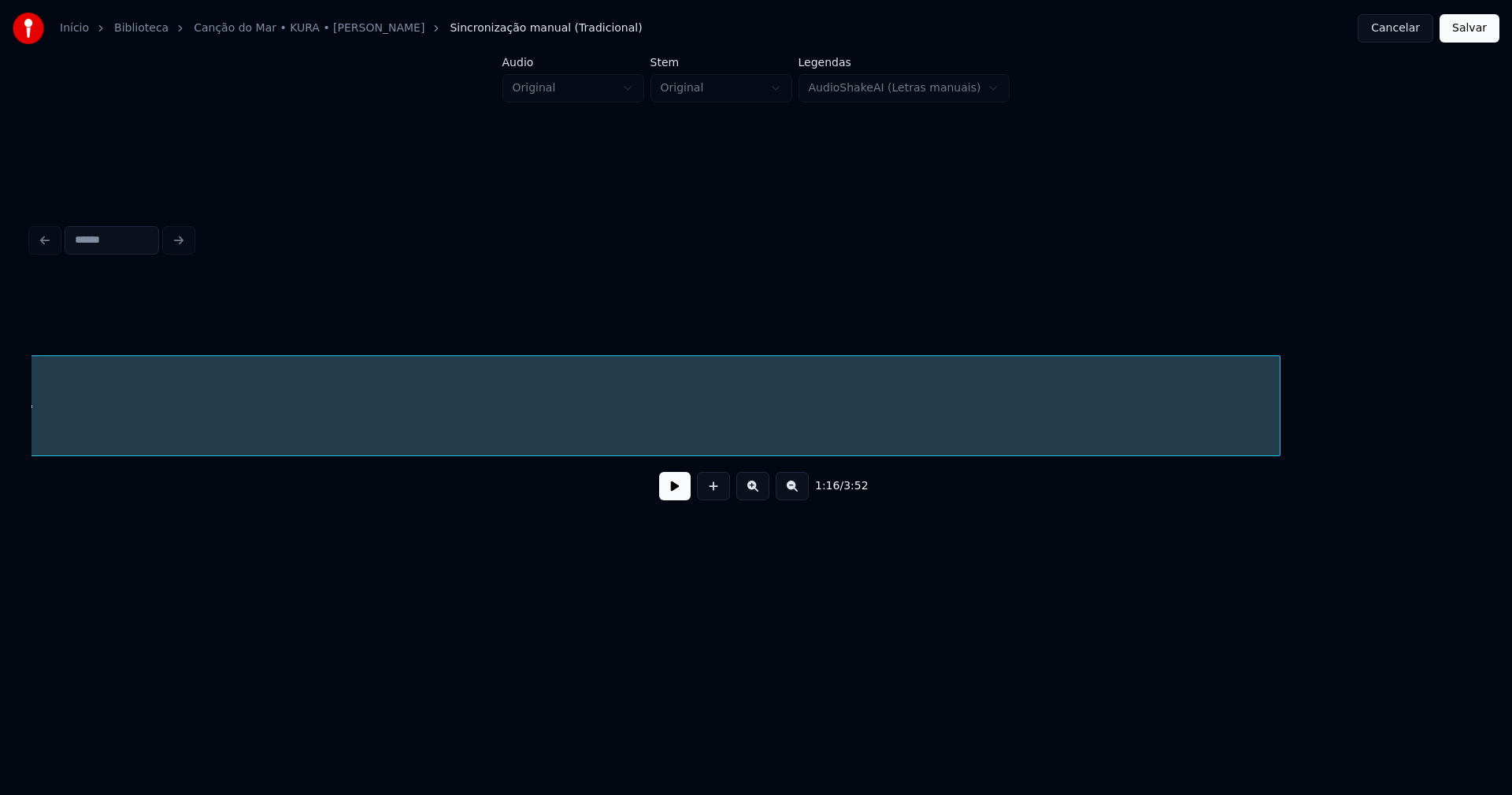
scroll to position [0, 13494]
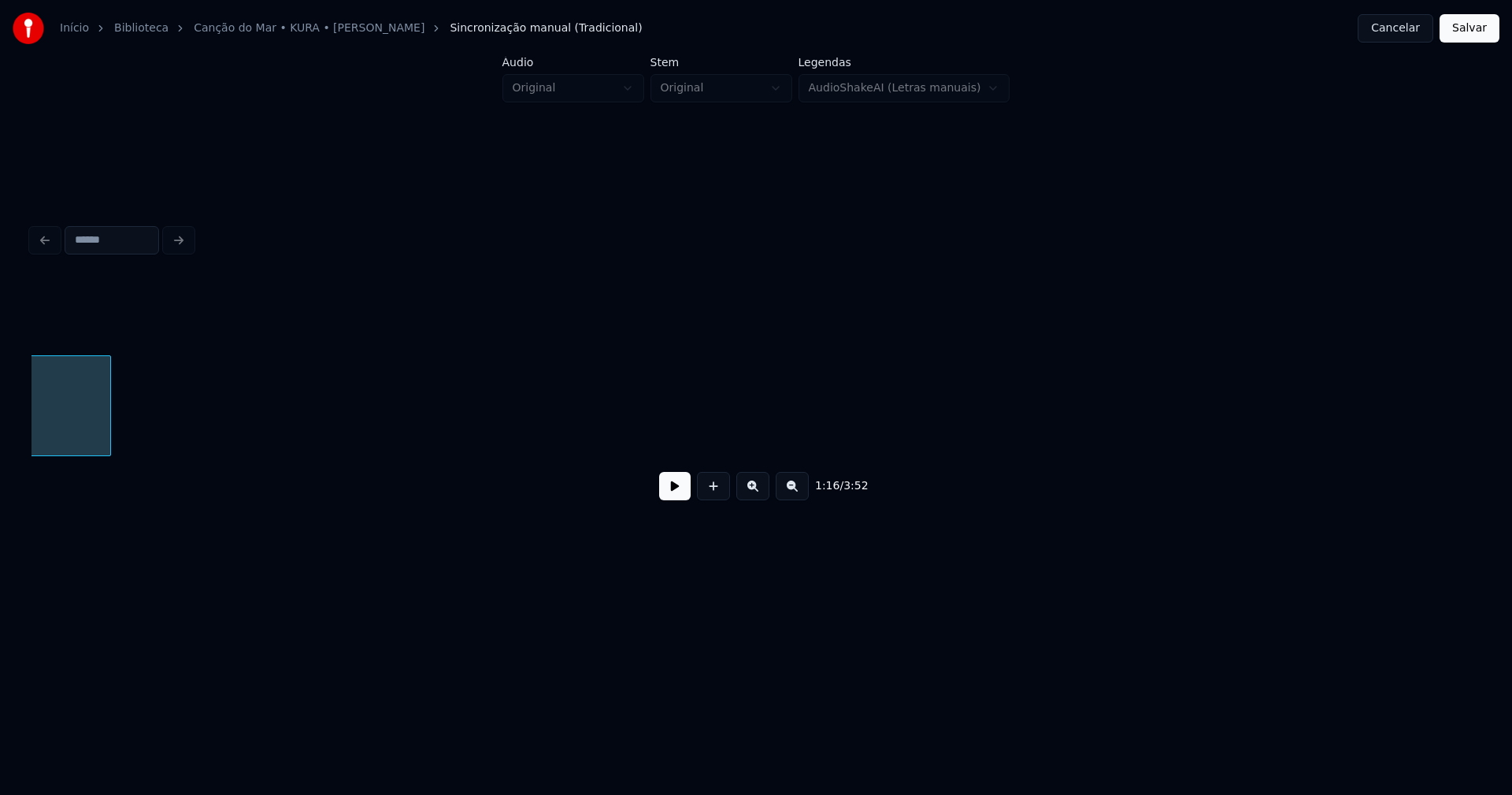
click at [107, 456] on div "bailar" at bounding box center [756, 405] width 1449 height 101
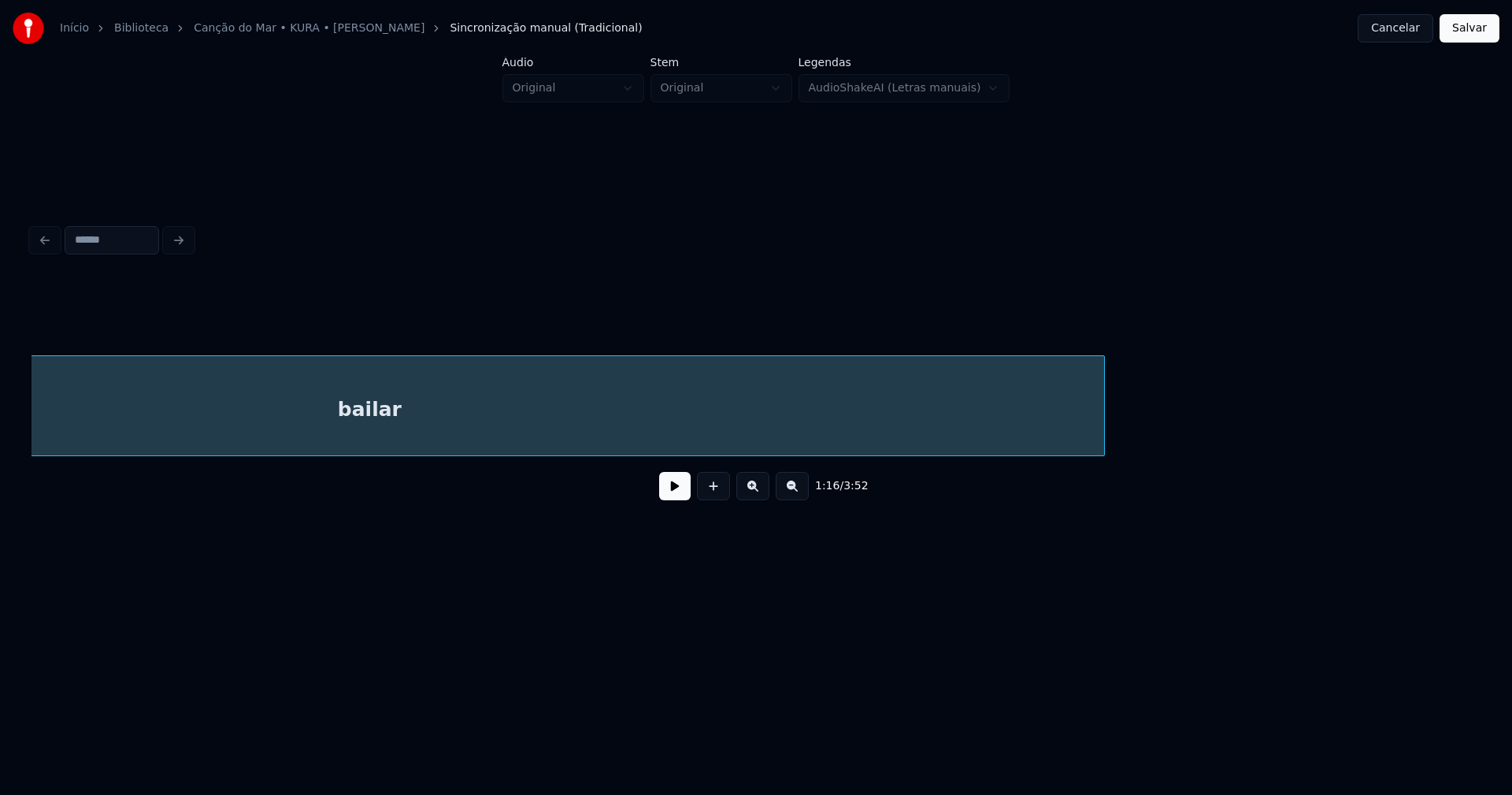
scroll to position [0, 12501]
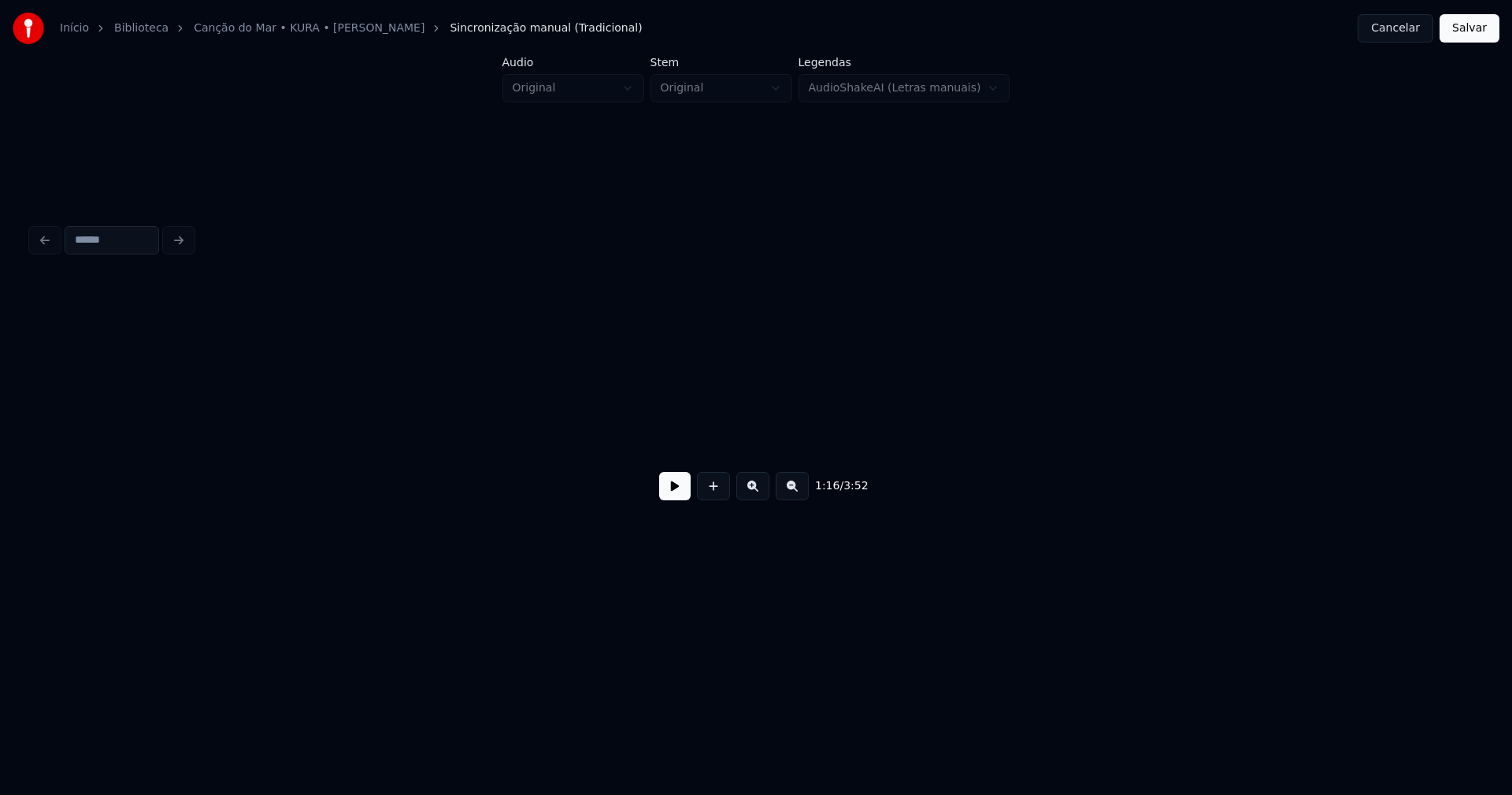
click at [30, 433] on div at bounding box center [28, 405] width 5 height 99
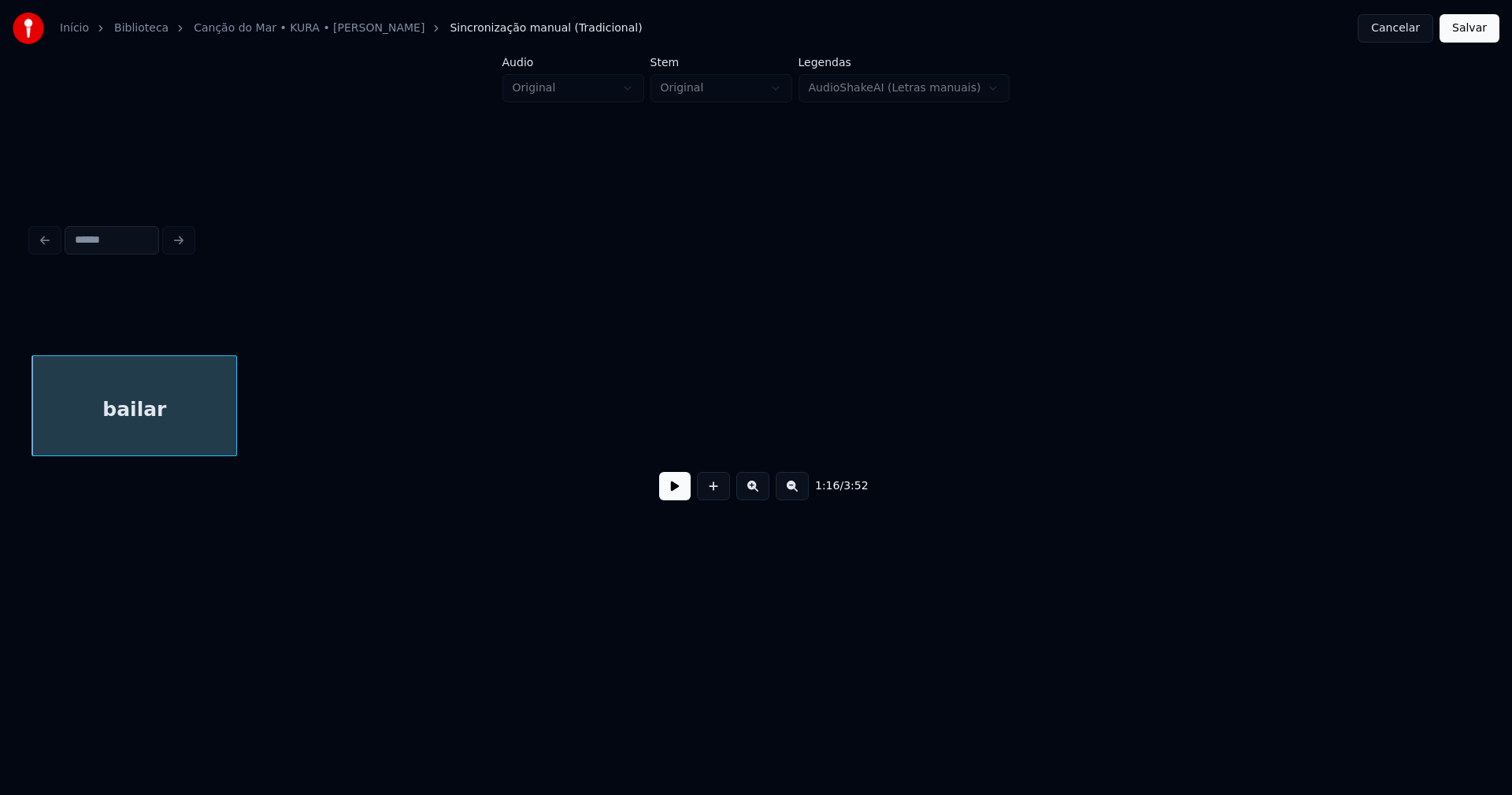
click at [232, 453] on div "bailar" at bounding box center [756, 405] width 1449 height 101
click at [674, 489] on button at bounding box center [675, 486] width 32 height 28
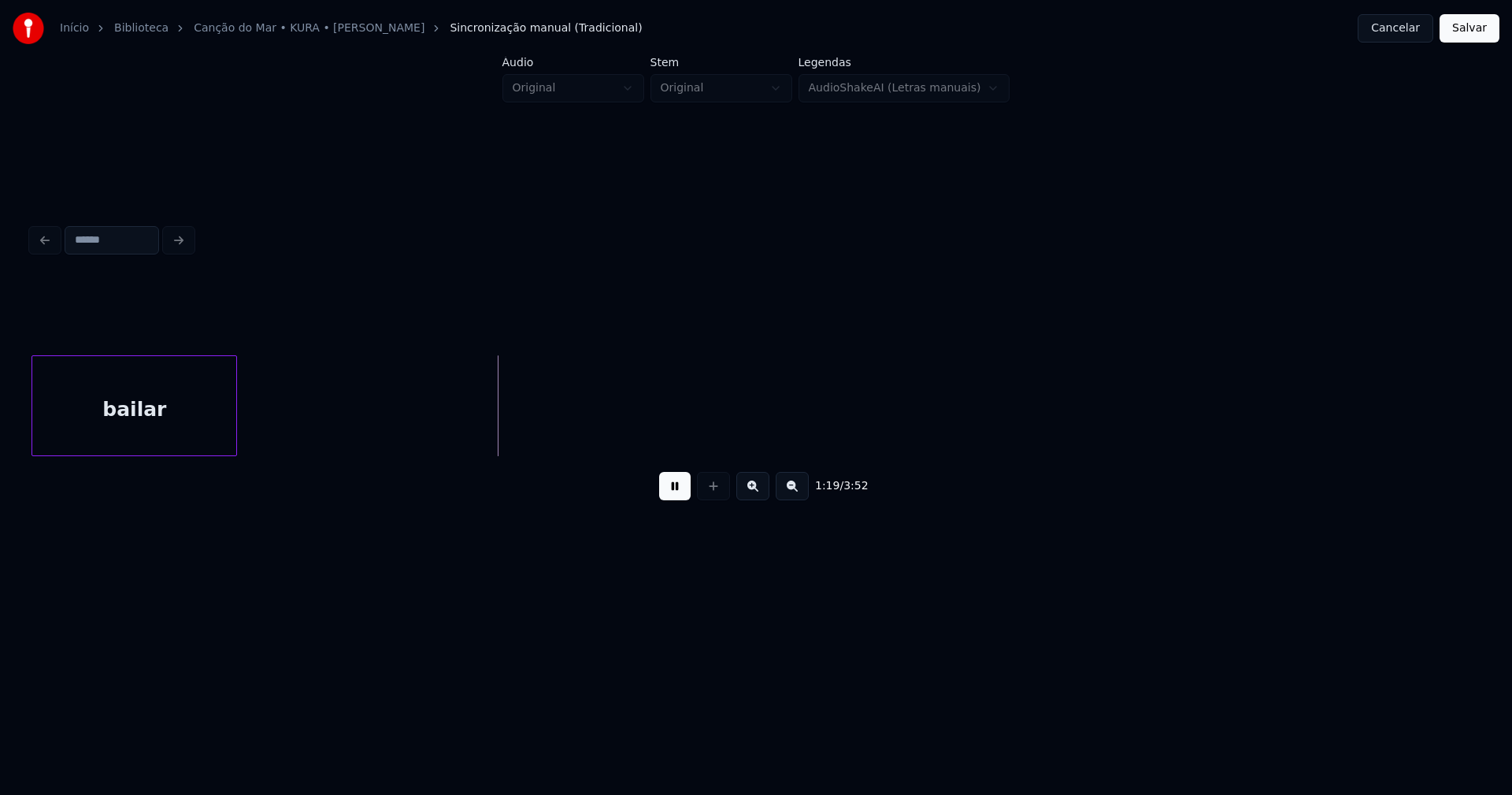
click at [676, 494] on button at bounding box center [675, 486] width 32 height 28
click at [668, 495] on button at bounding box center [675, 486] width 32 height 28
click at [675, 494] on button at bounding box center [675, 486] width 32 height 28
click at [678, 493] on button at bounding box center [675, 486] width 32 height 28
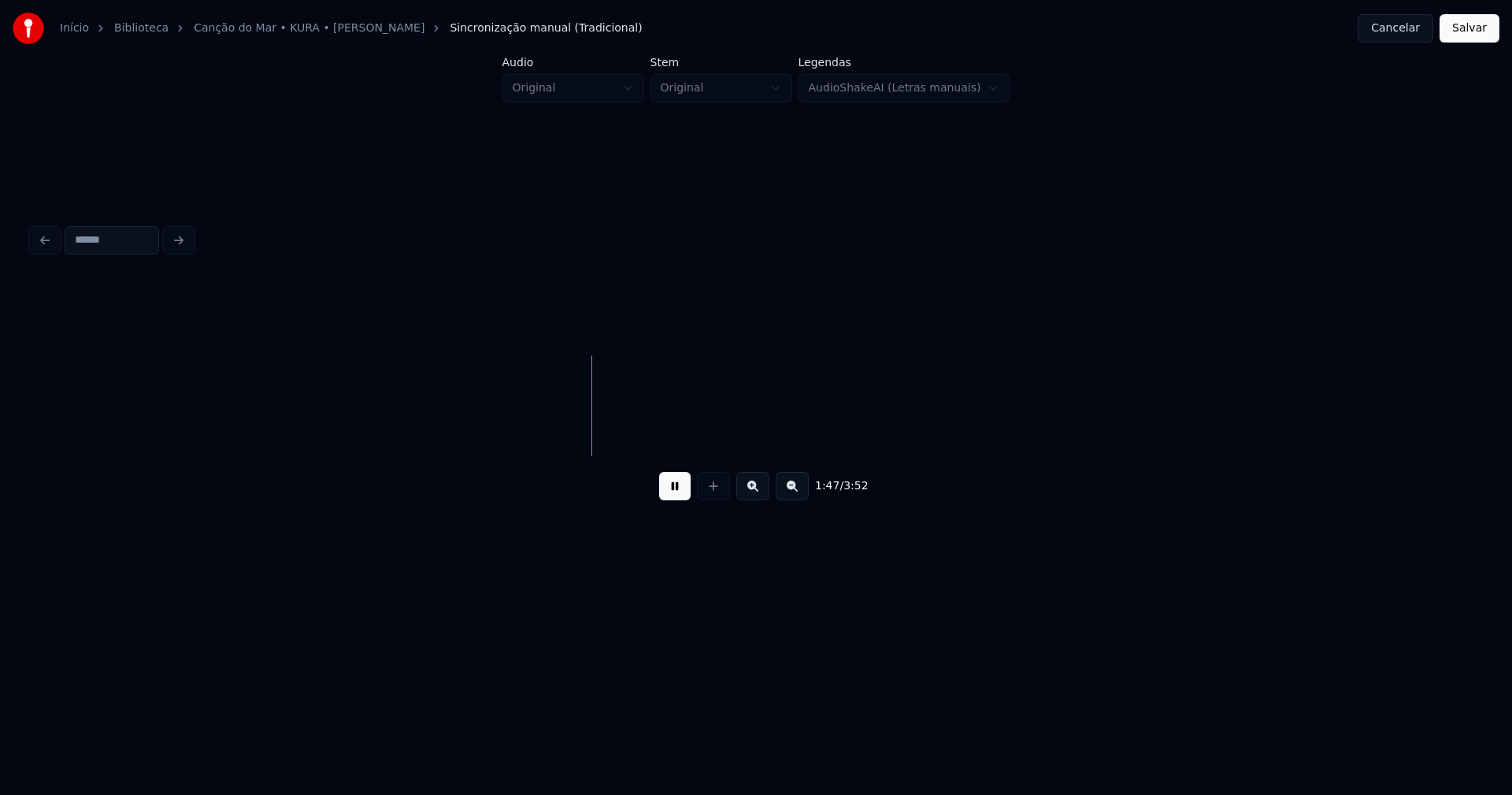
click at [675, 499] on button at bounding box center [675, 486] width 32 height 28
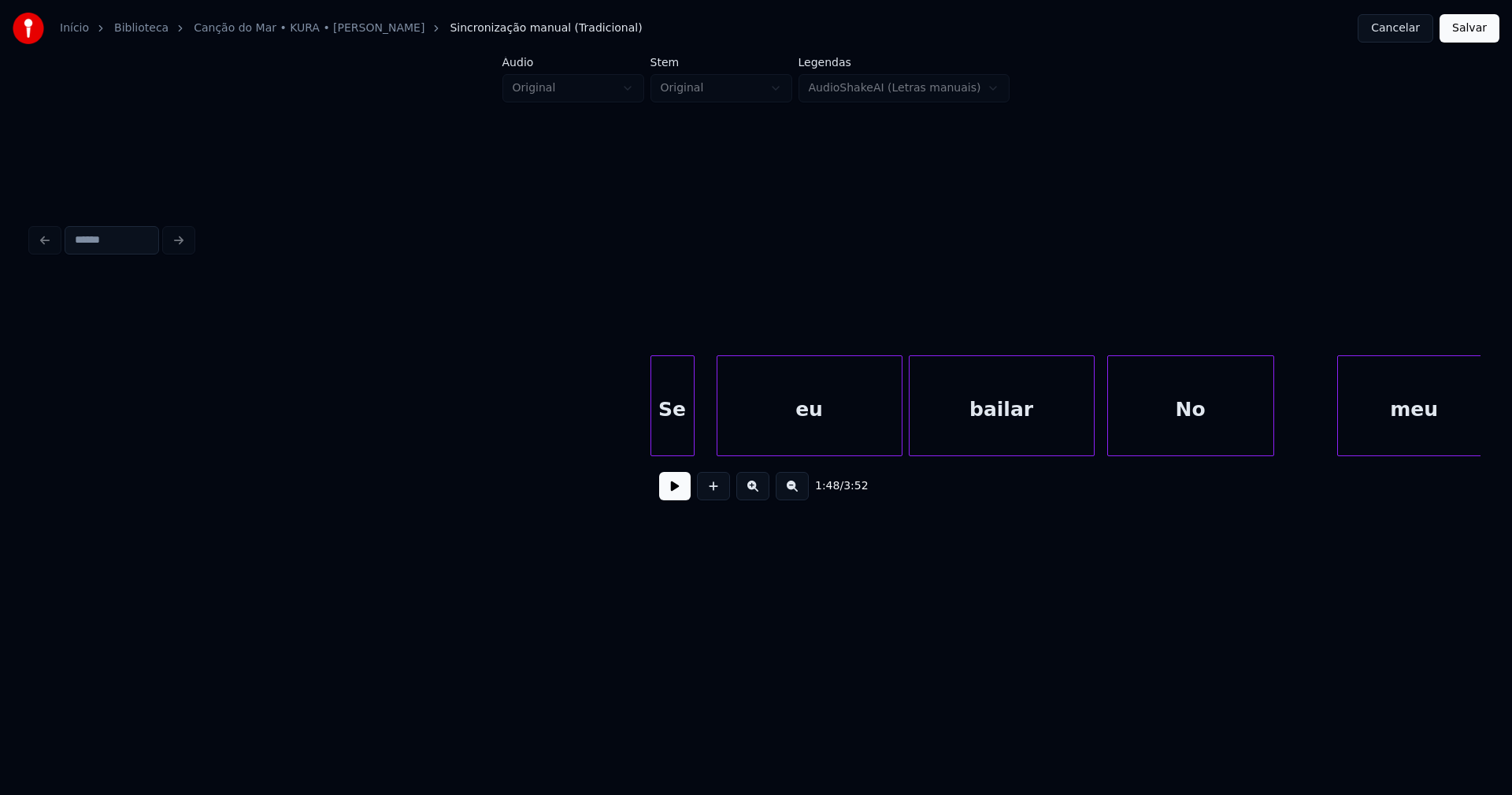
scroll to position [0, 19016]
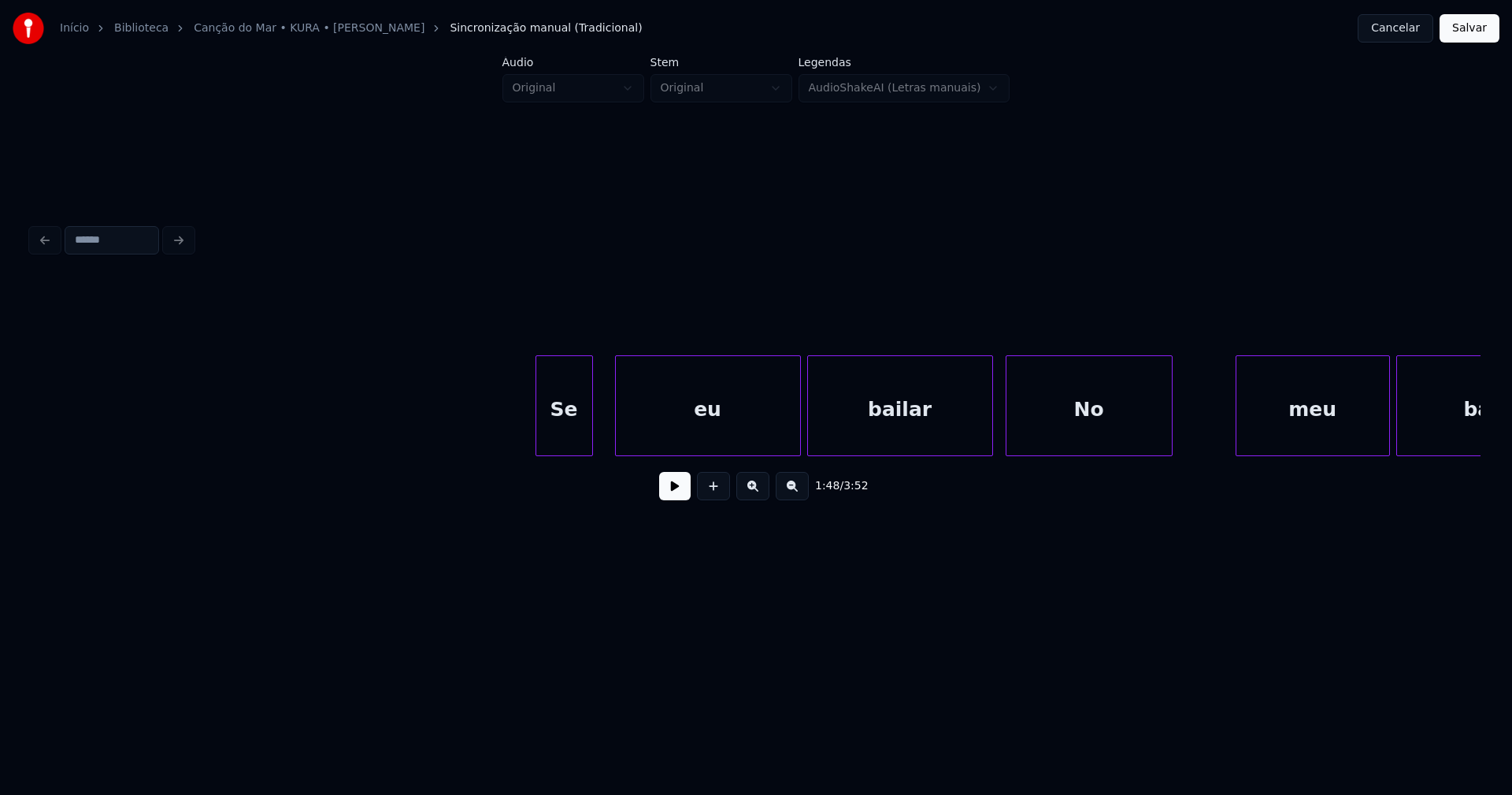
click at [537, 446] on div at bounding box center [538, 405] width 5 height 99
click at [661, 490] on button at bounding box center [675, 486] width 32 height 28
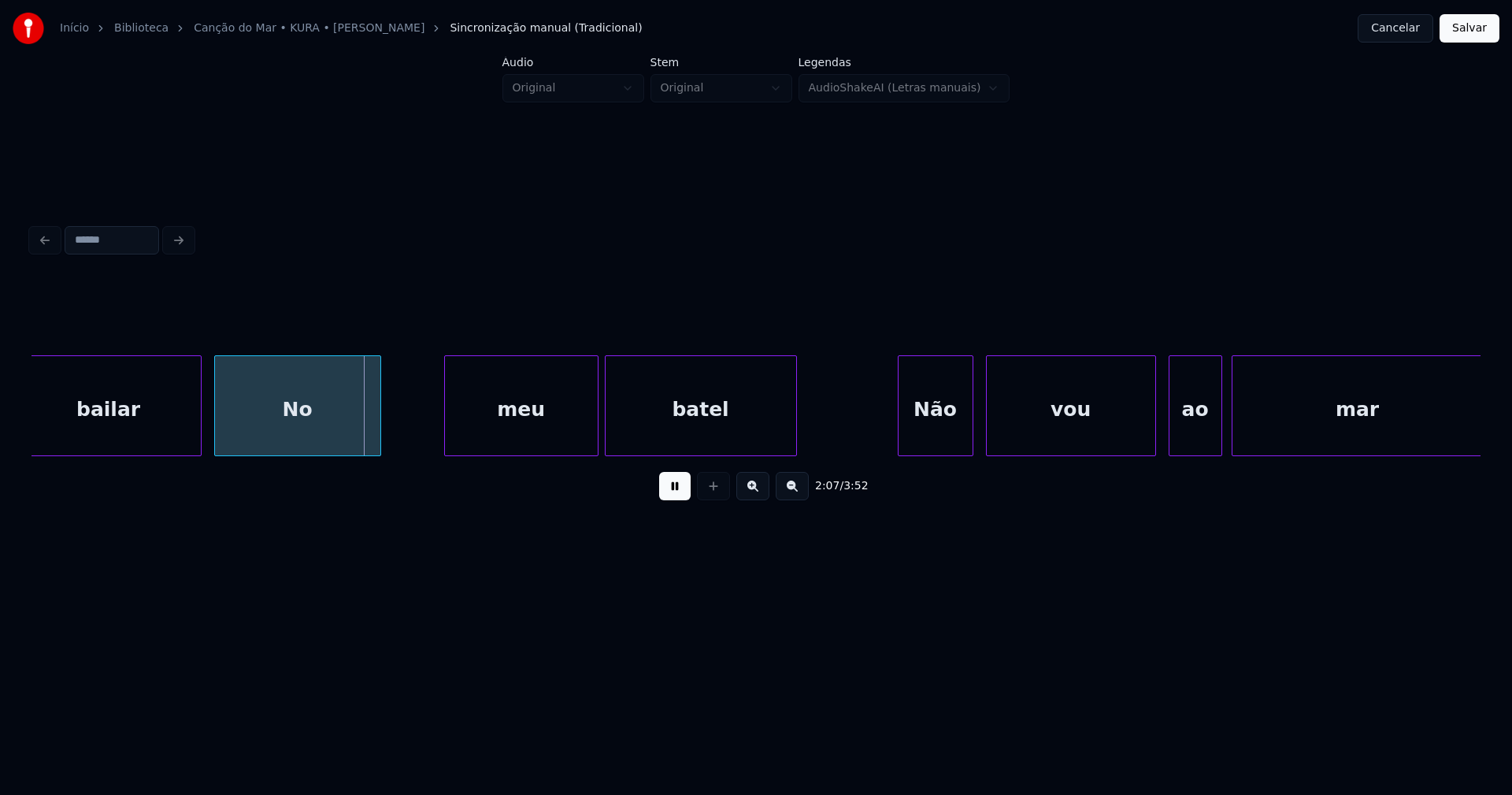
scroll to position [0, 19827]
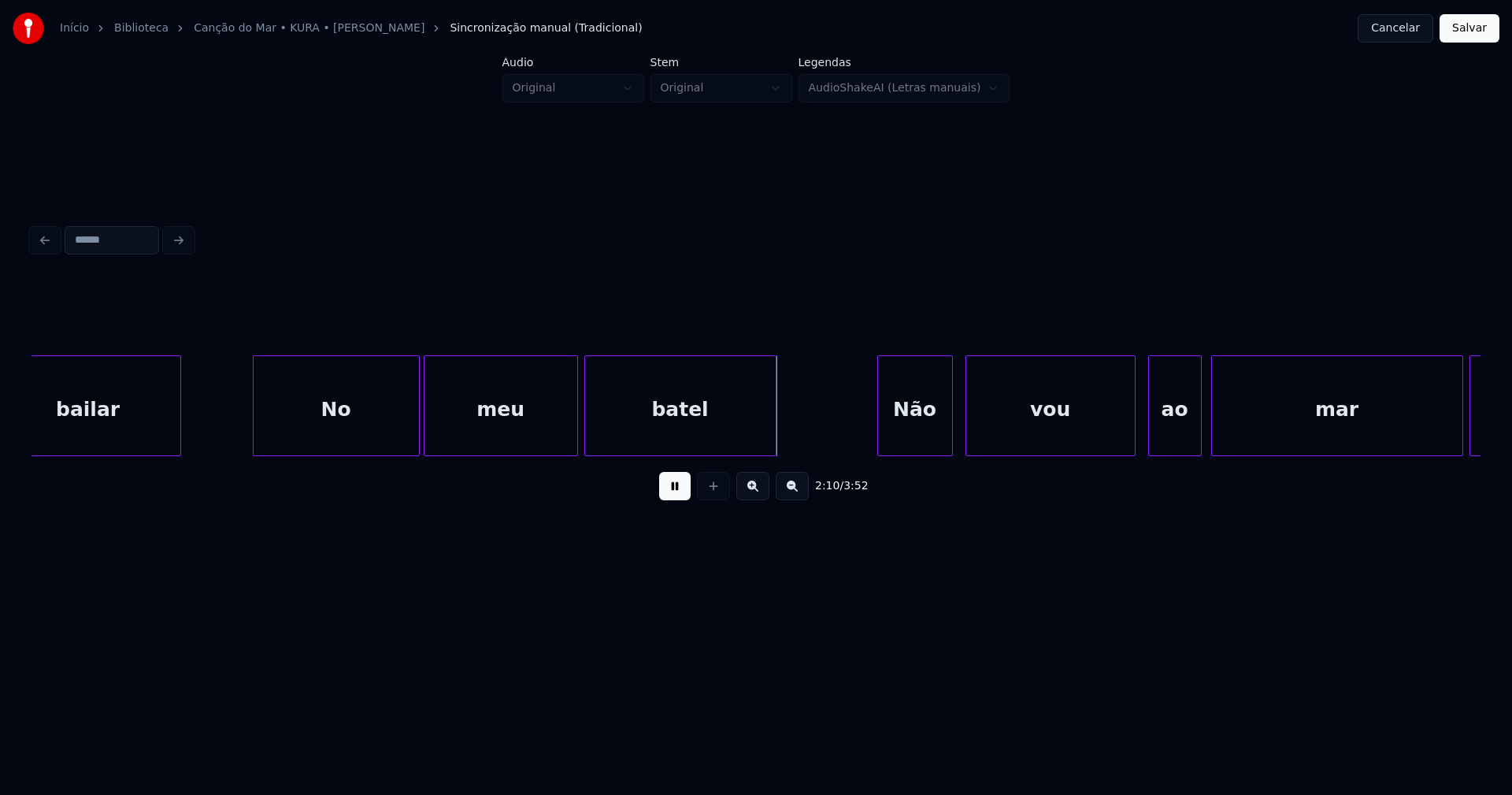
click at [365, 439] on div "No" at bounding box center [337, 409] width 166 height 107
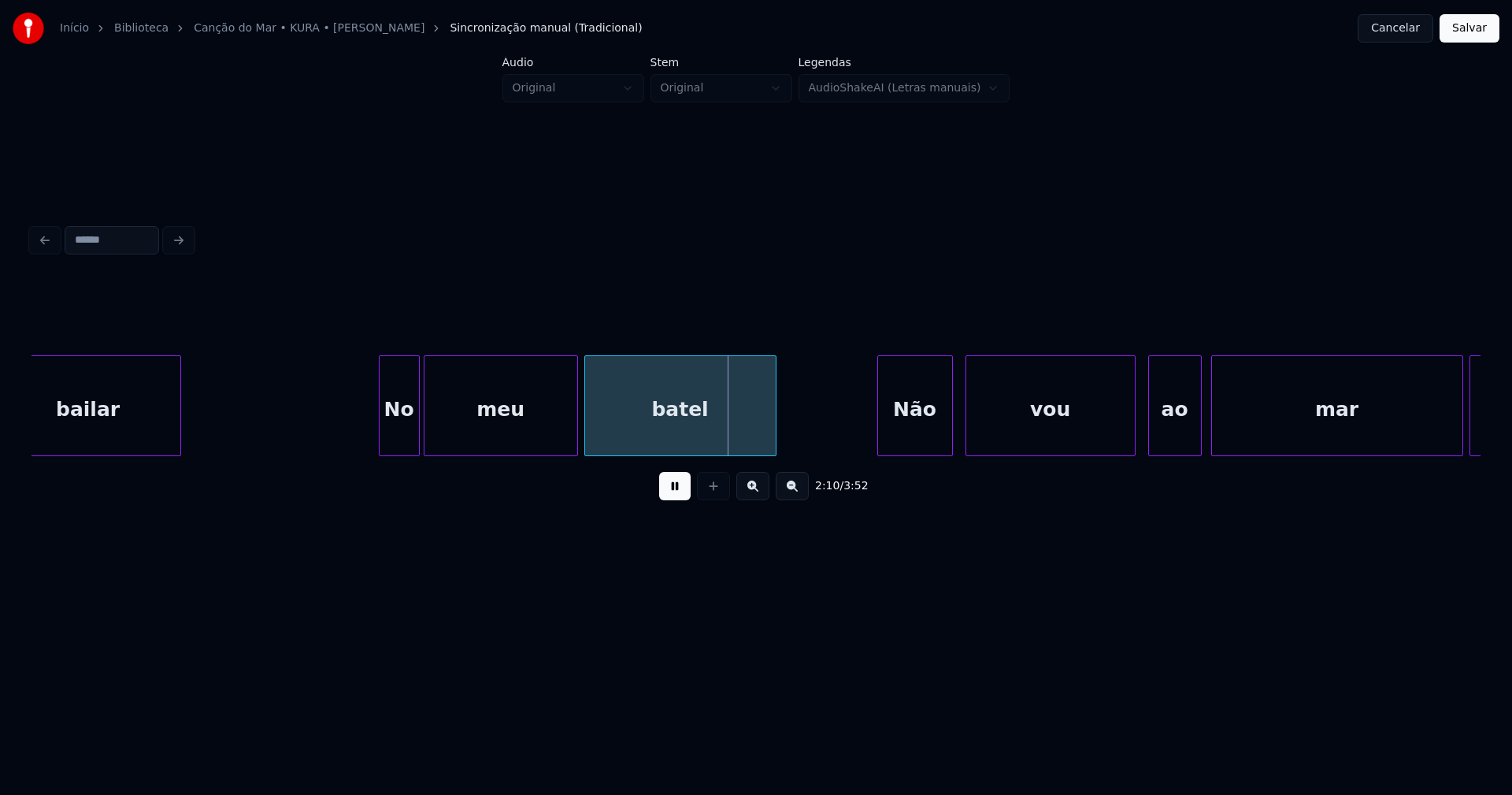
click at [381, 419] on div at bounding box center [382, 405] width 5 height 99
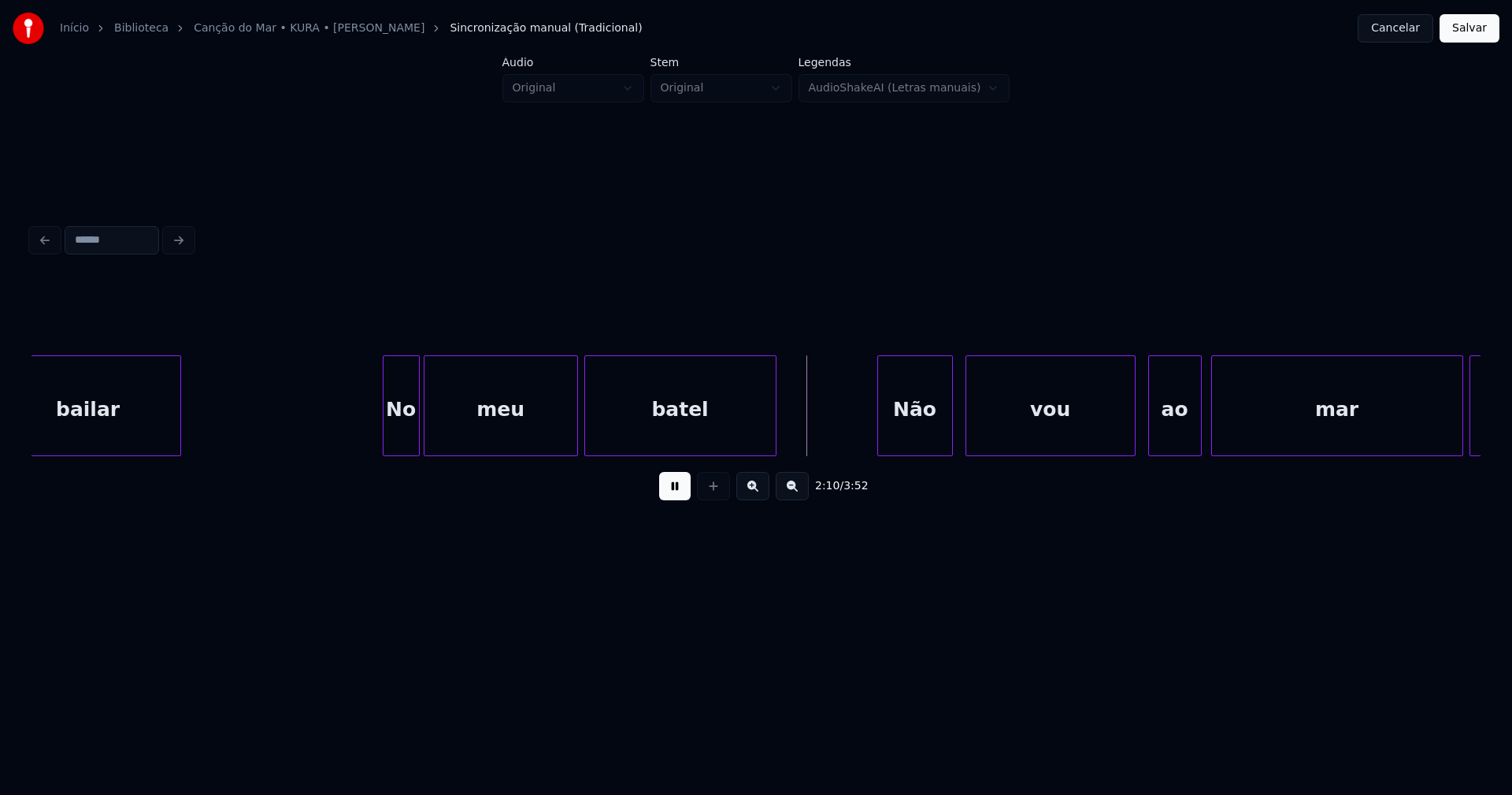
click at [384, 430] on div at bounding box center [385, 405] width 5 height 99
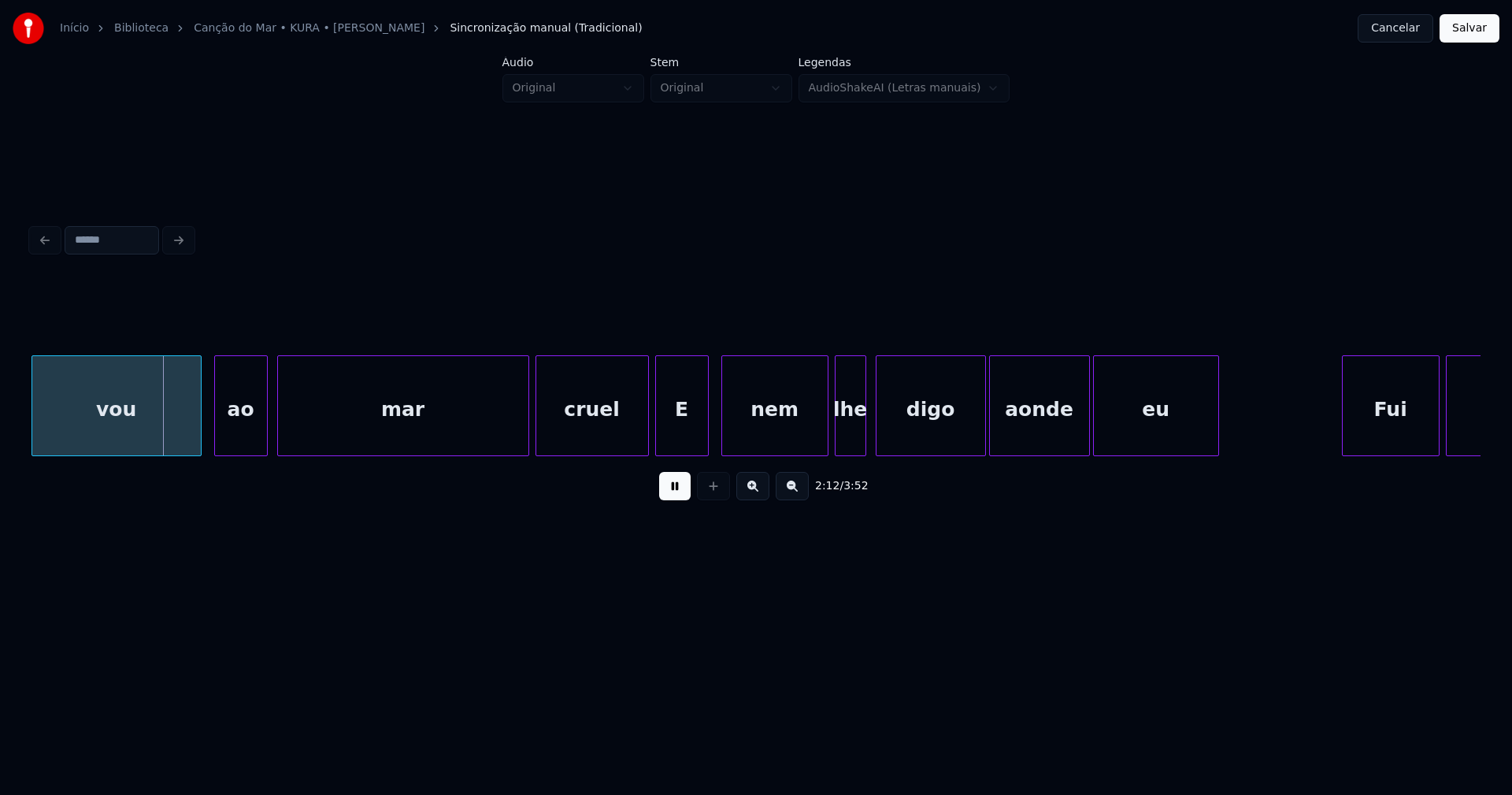
scroll to position [0, 20781]
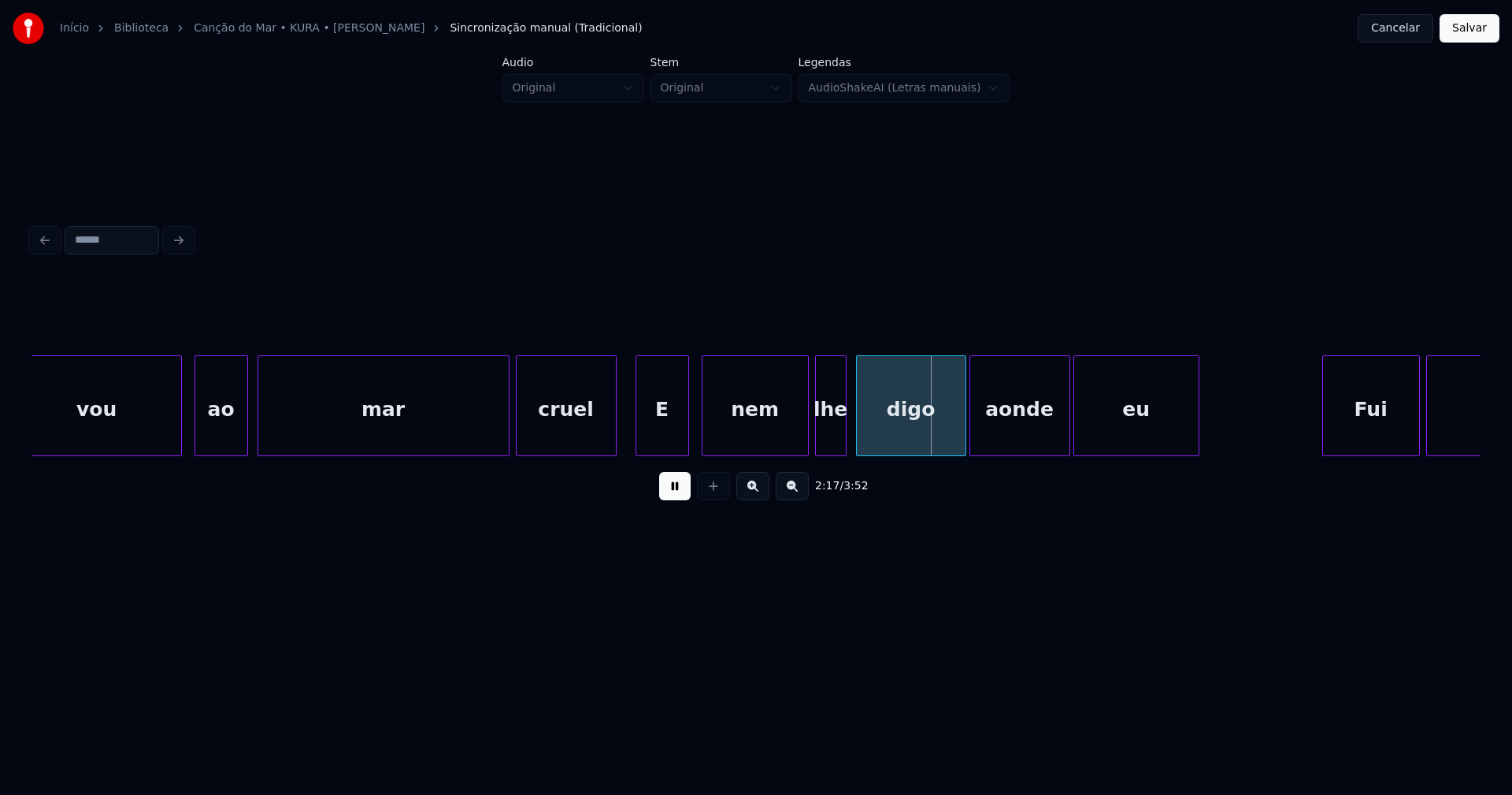
click at [613, 453] on div "vou ao mar cruel E nem lhe digo aonde eu Fui cantar" at bounding box center [756, 405] width 1449 height 101
click at [647, 452] on div "vou ao mar cruel E nem lhe digo aonde eu Fui cantar" at bounding box center [756, 405] width 1449 height 101
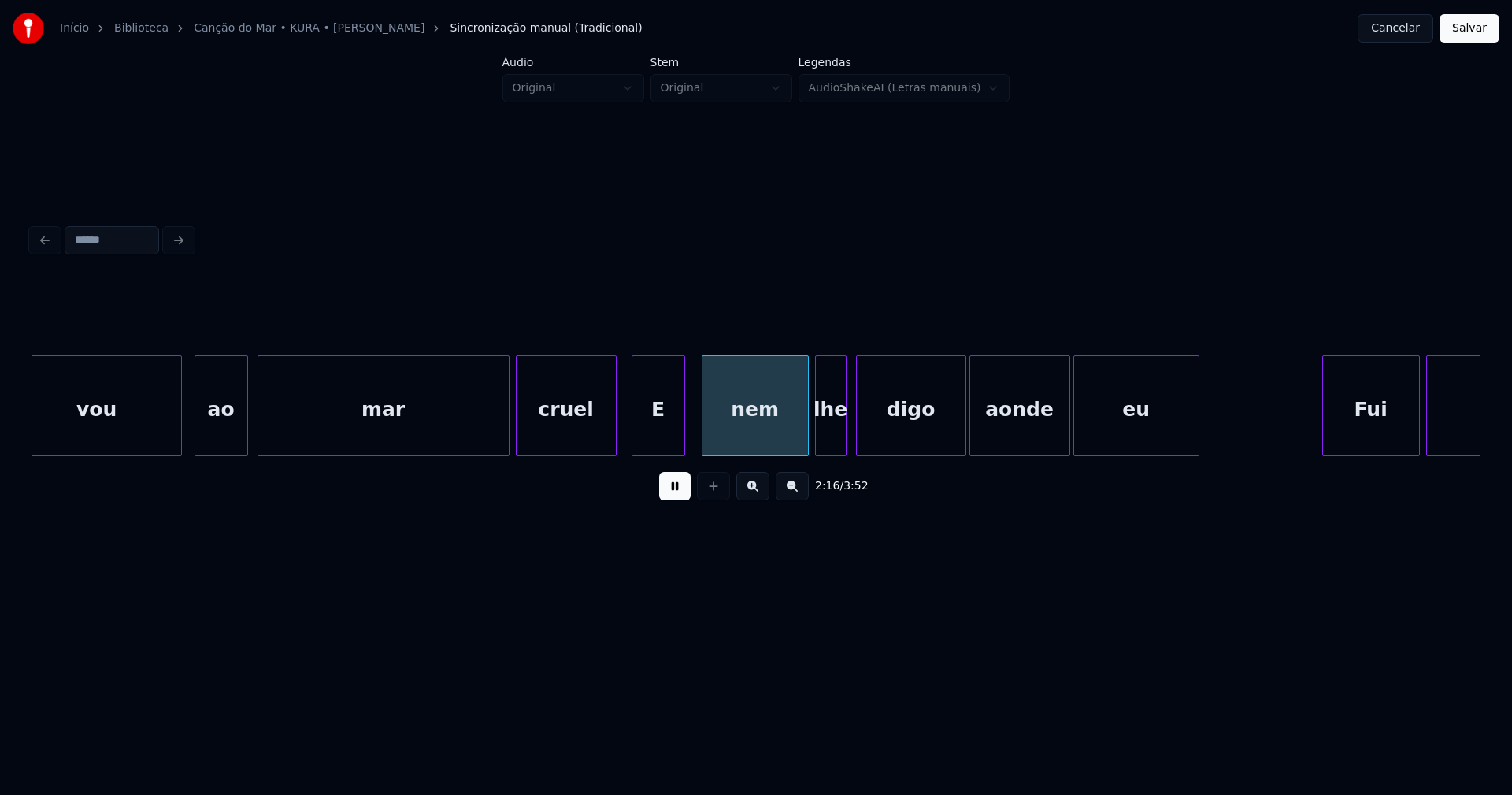
click at [678, 503] on div "2:16 / 3:52" at bounding box center [756, 486] width 1424 height 35
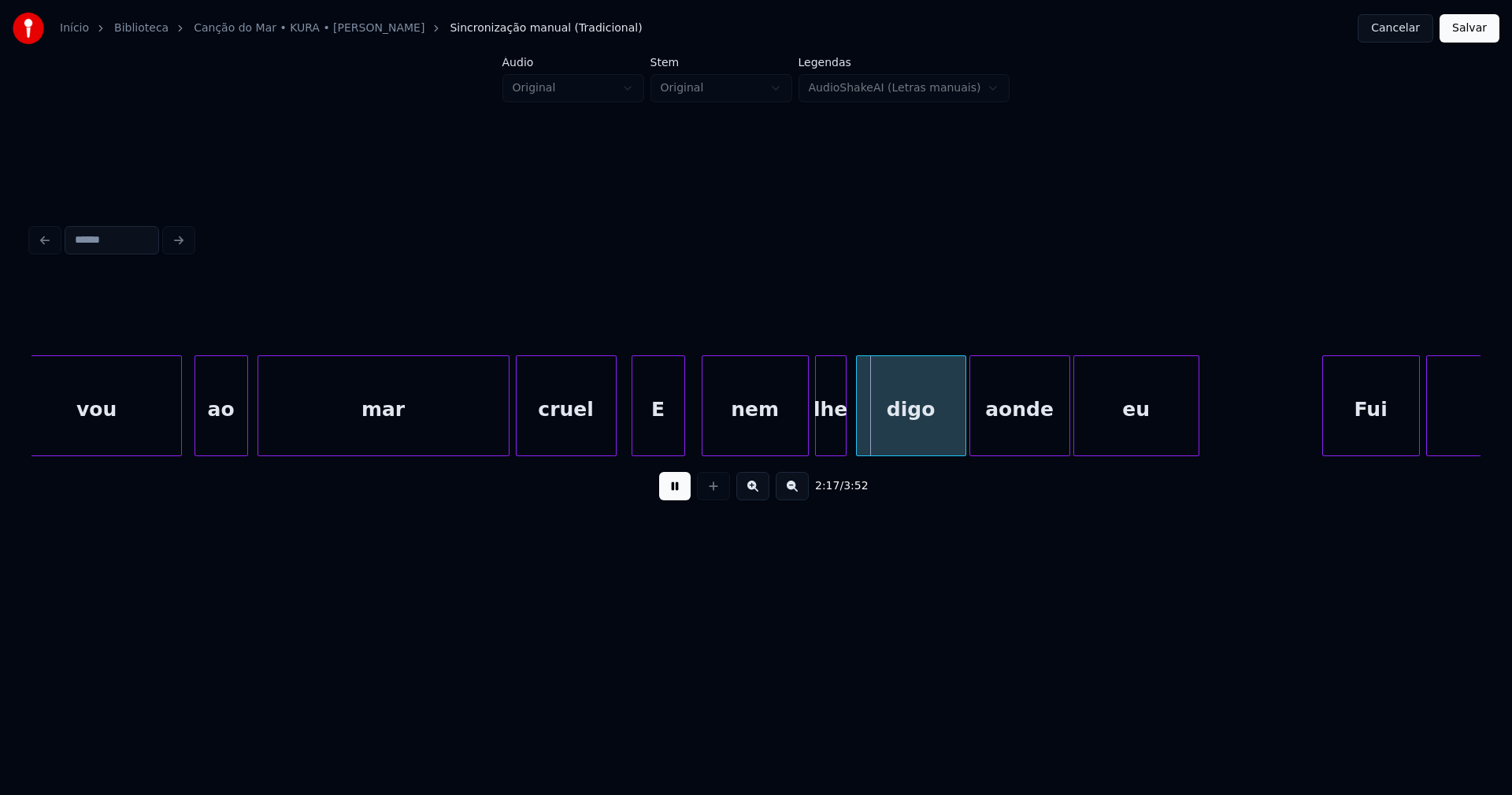
click at [664, 429] on div "E" at bounding box center [658, 409] width 52 height 107
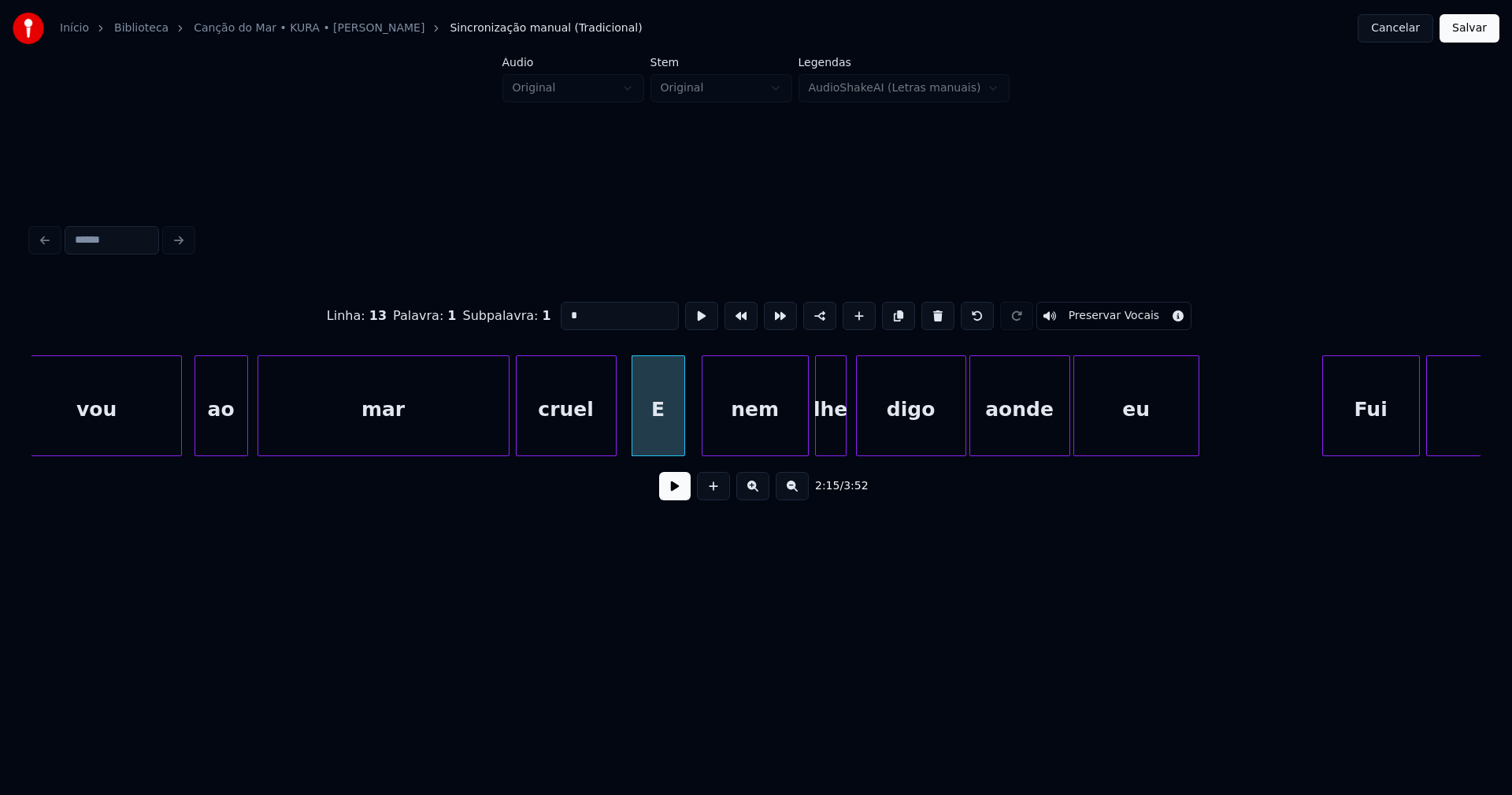
drag, startPoint x: 571, startPoint y: 312, endPoint x: 539, endPoint y: 311, distance: 32.0
click at [539, 311] on div "Linha : 13 Palavra : 1 Subpalavra : 1 * Preservar Vocais" at bounding box center [756, 316] width 1449 height 79
type input "*"
drag, startPoint x: 676, startPoint y: 498, endPoint x: 779, endPoint y: 484, distance: 103.9
click at [678, 498] on button at bounding box center [675, 486] width 32 height 28
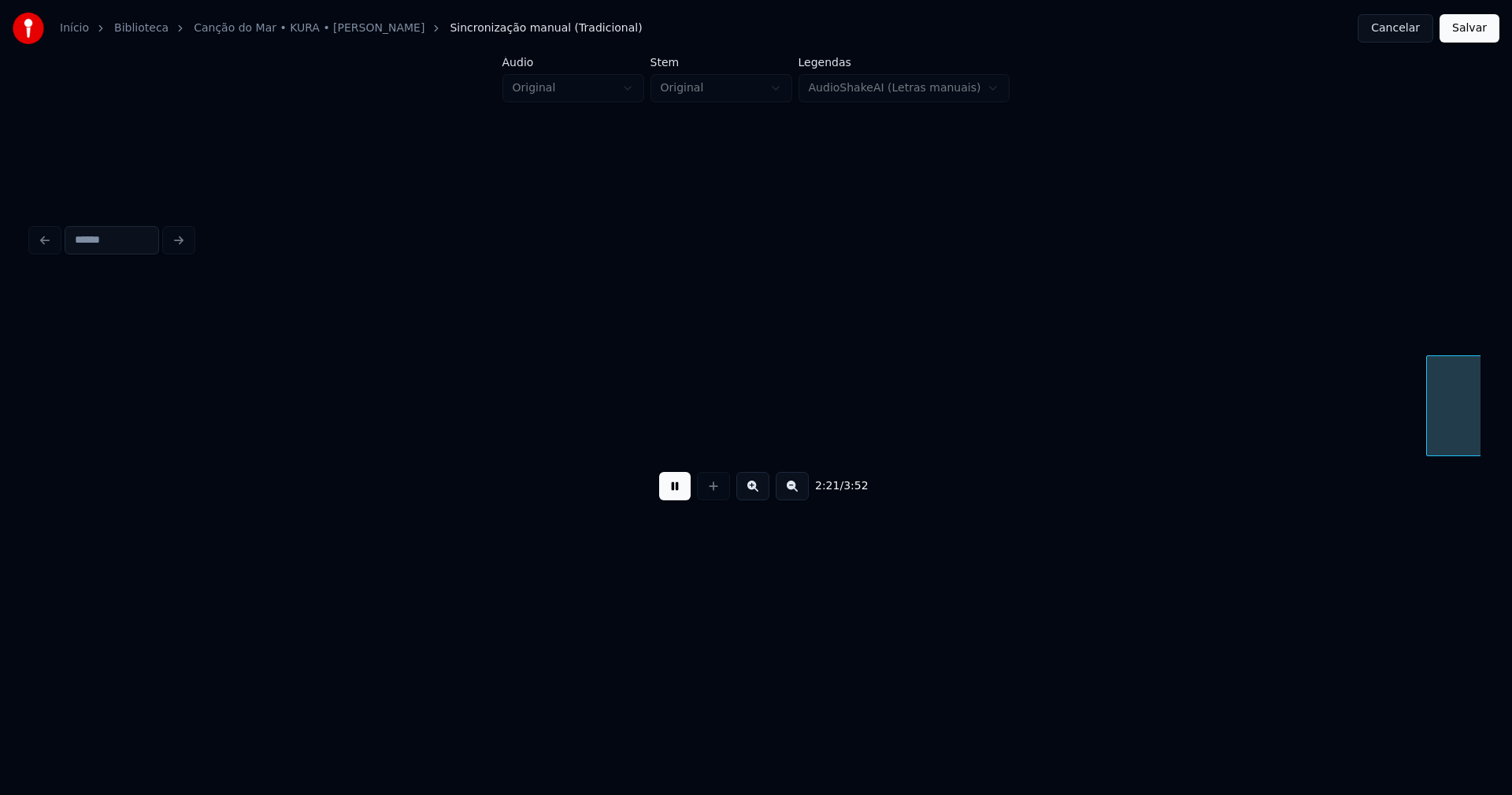
scroll to position [0, 22231]
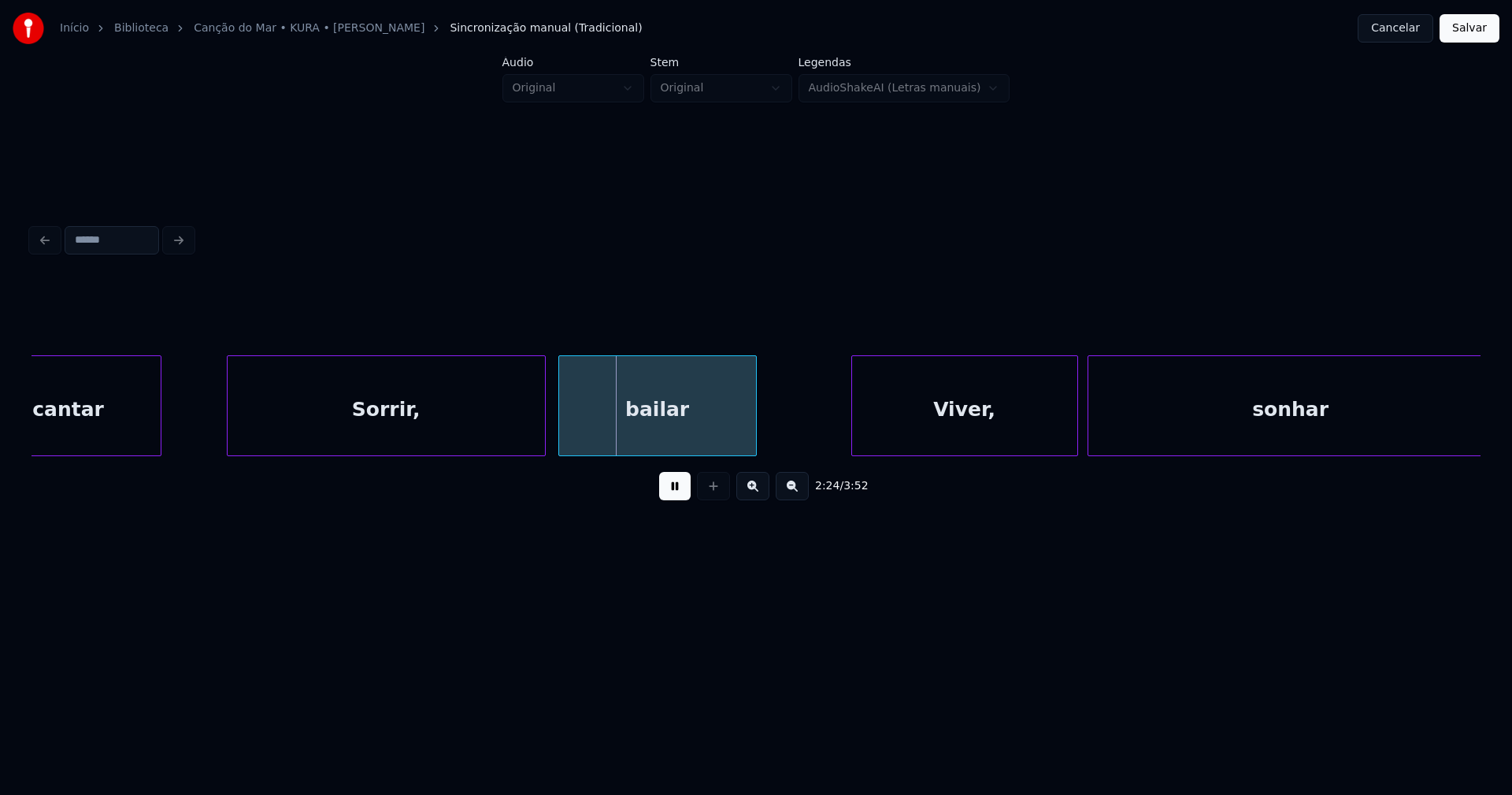
click at [228, 444] on div at bounding box center [230, 405] width 5 height 99
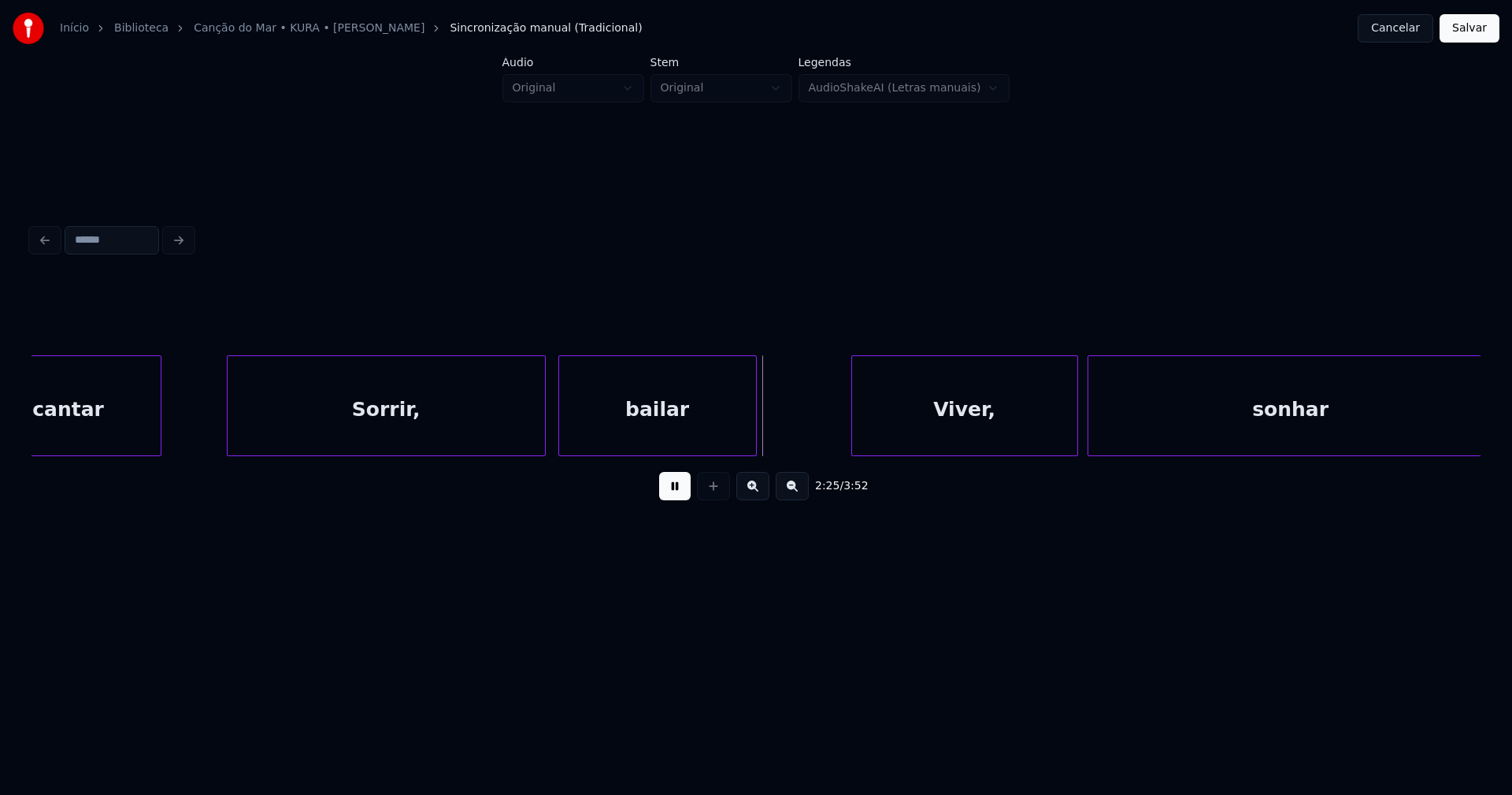
click at [679, 498] on button at bounding box center [675, 486] width 32 height 28
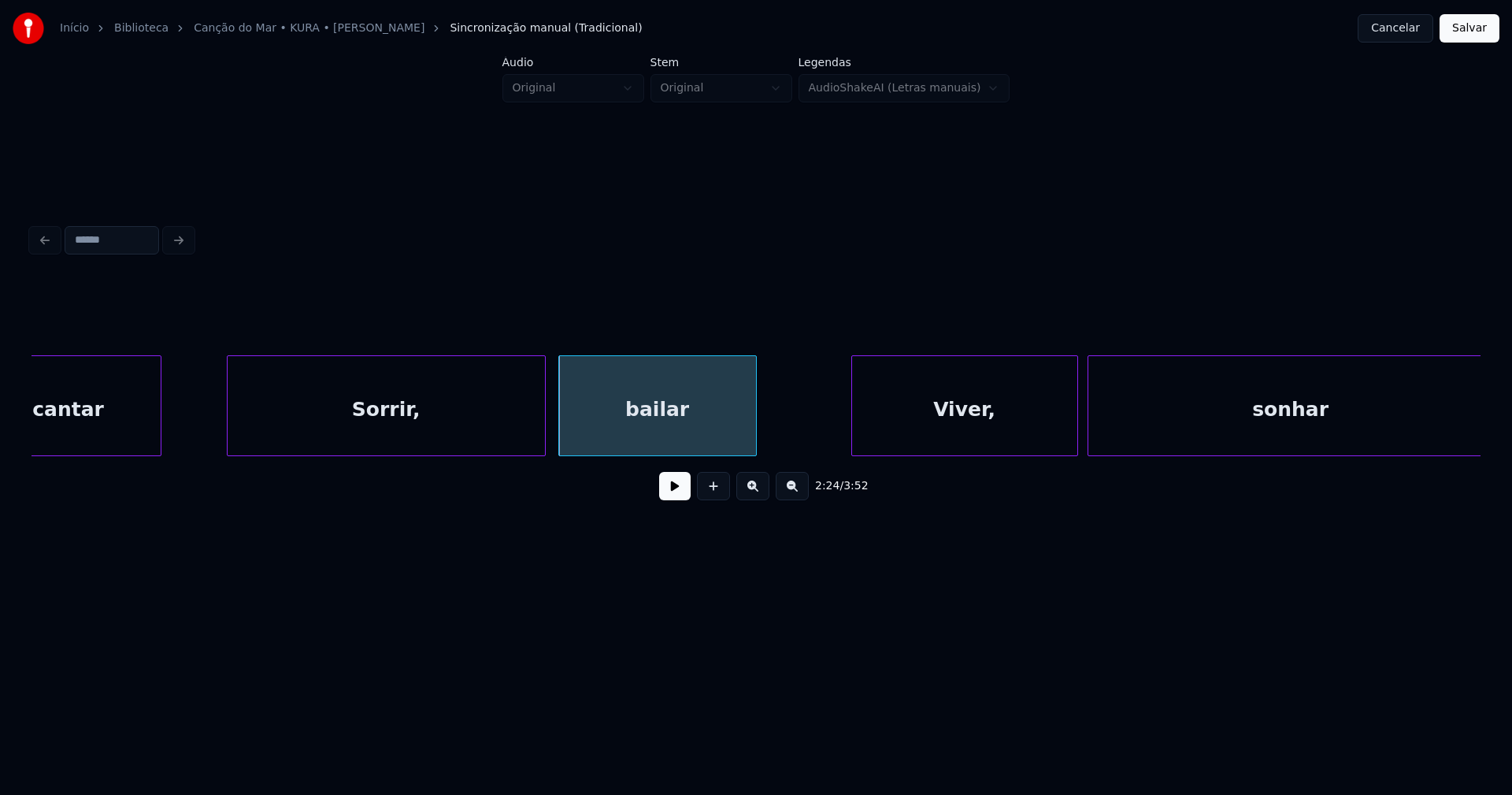
click at [467, 431] on div "Sorrir," at bounding box center [386, 409] width 317 height 107
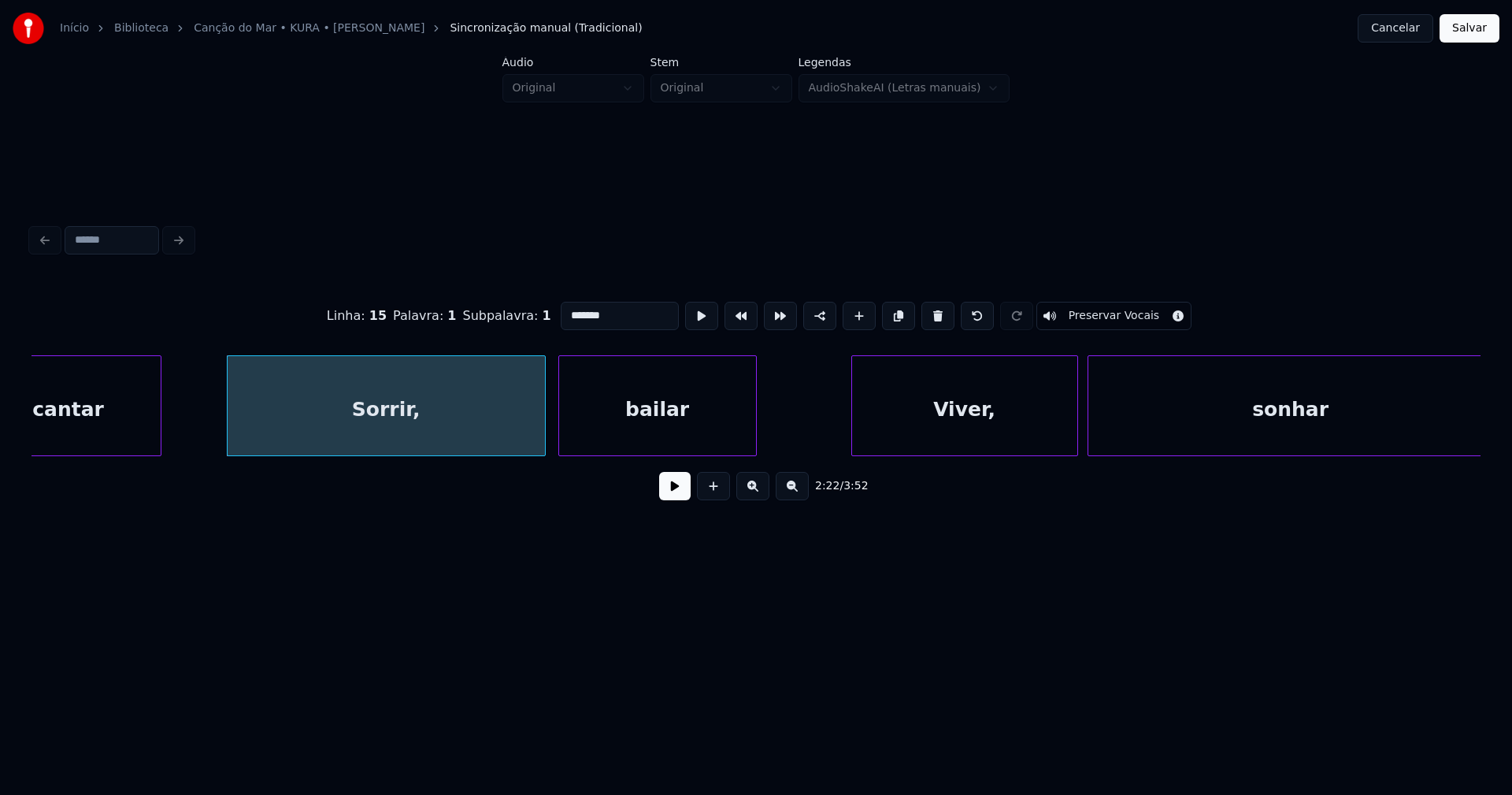
click at [599, 312] on input "*******" at bounding box center [620, 316] width 118 height 28
click at [584, 310] on input "*******" at bounding box center [620, 316] width 118 height 28
type input "********"
click at [669, 495] on button at bounding box center [675, 486] width 32 height 28
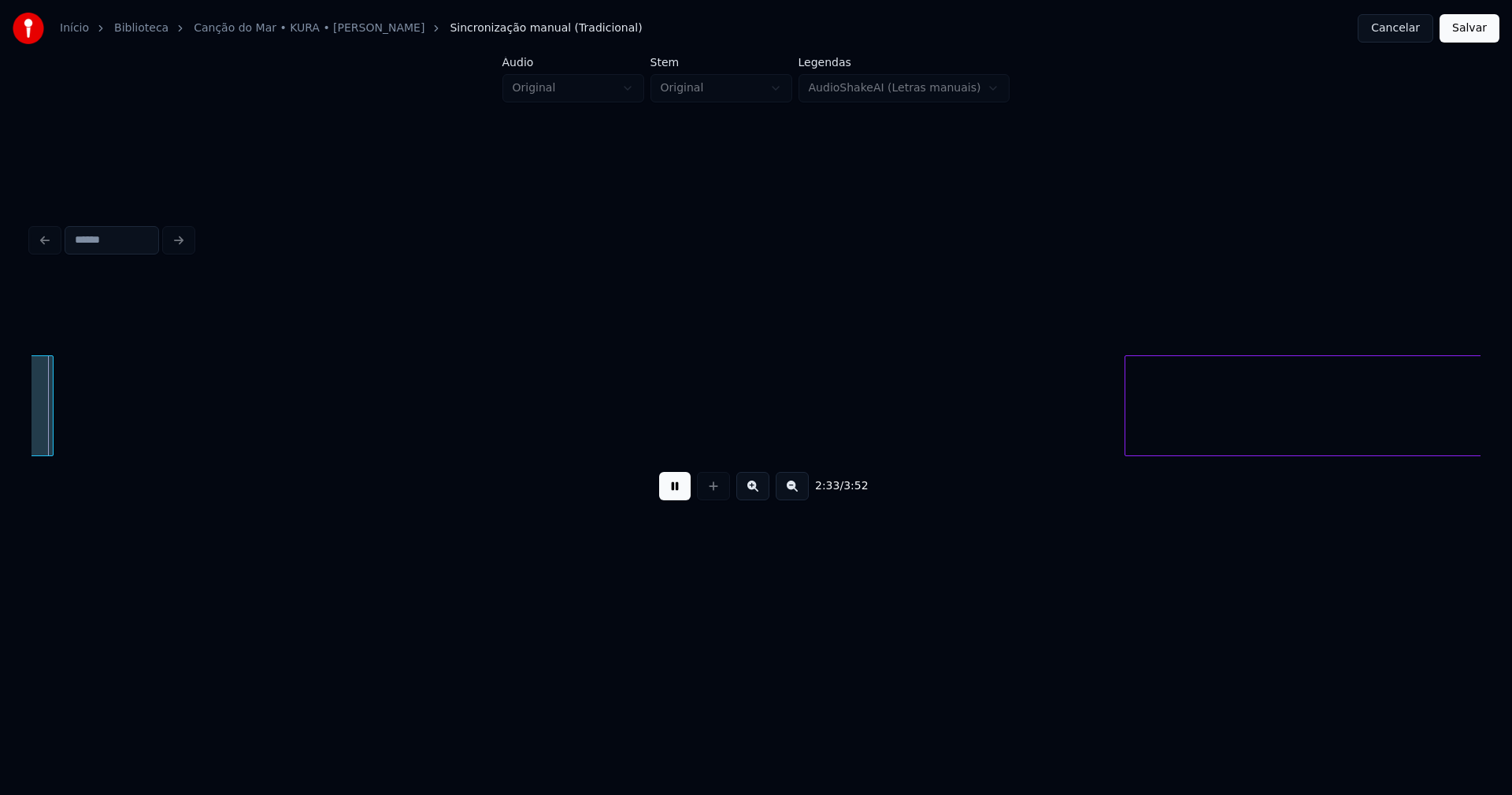
scroll to position [0, 24222]
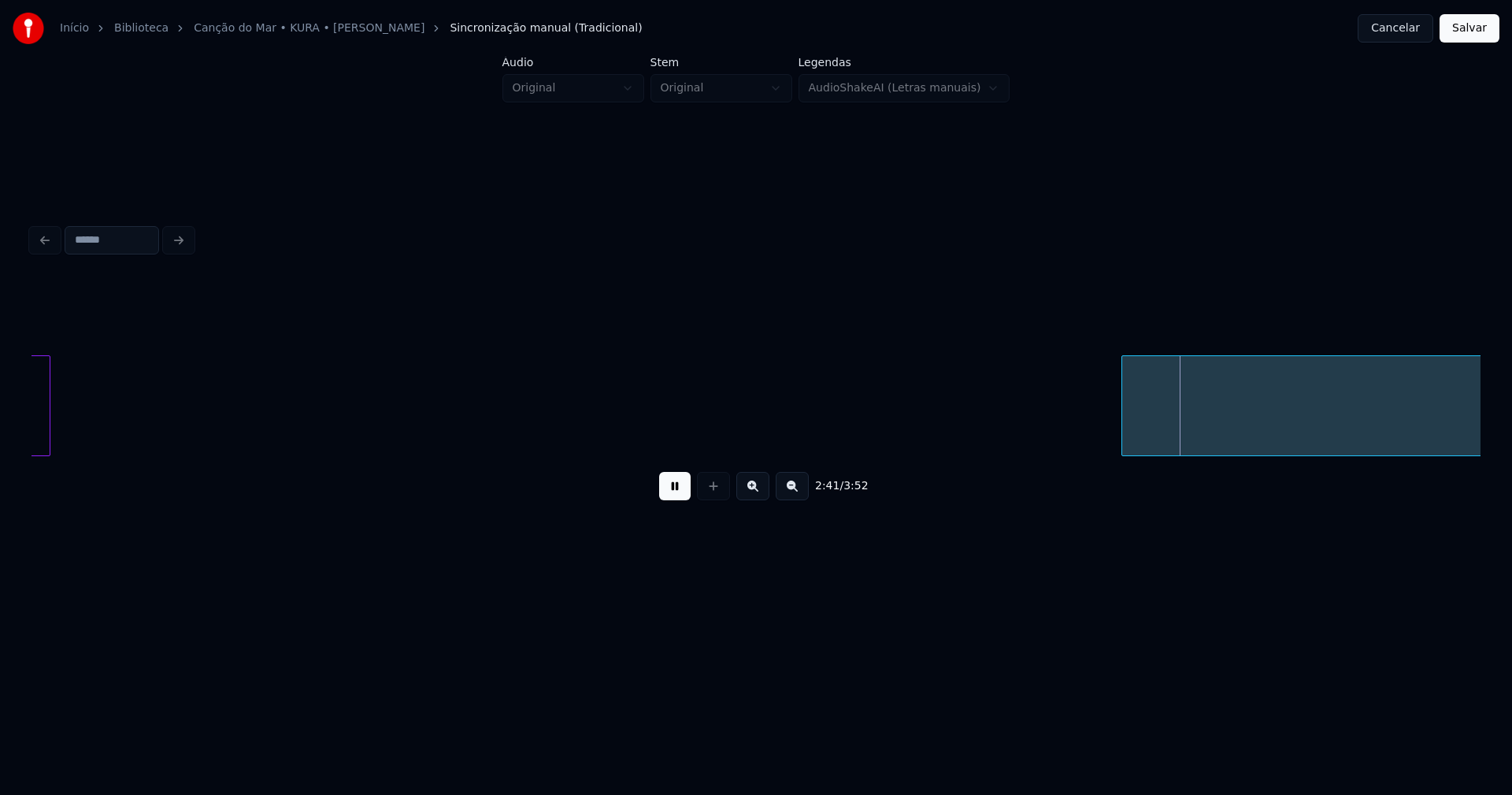
drag, startPoint x: 679, startPoint y: 497, endPoint x: 992, endPoint y: 453, distance: 316.1
click at [680, 497] on button at bounding box center [675, 486] width 32 height 28
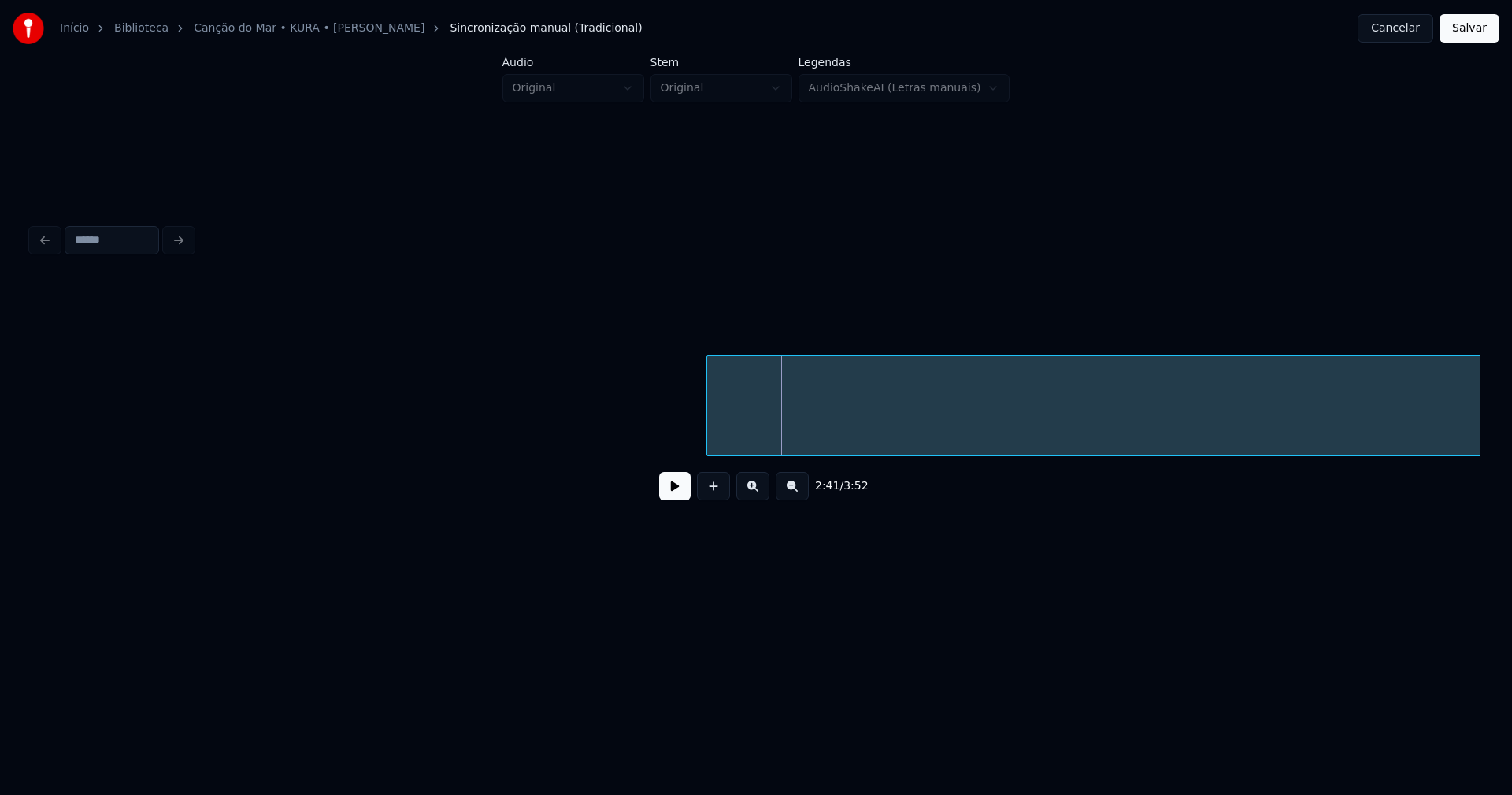
scroll to position [0, 24657]
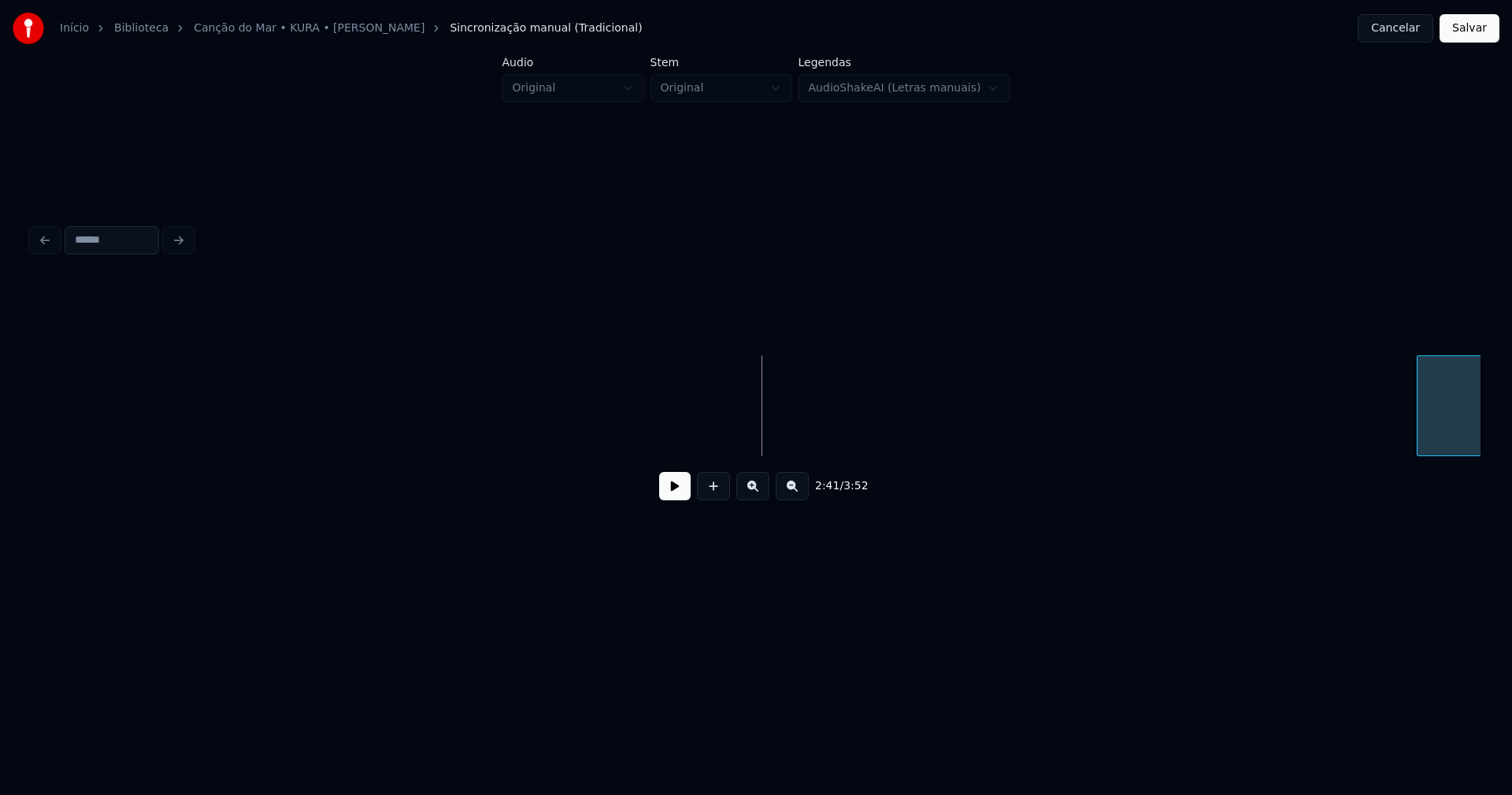
click at [1419, 405] on div at bounding box center [1420, 405] width 5 height 99
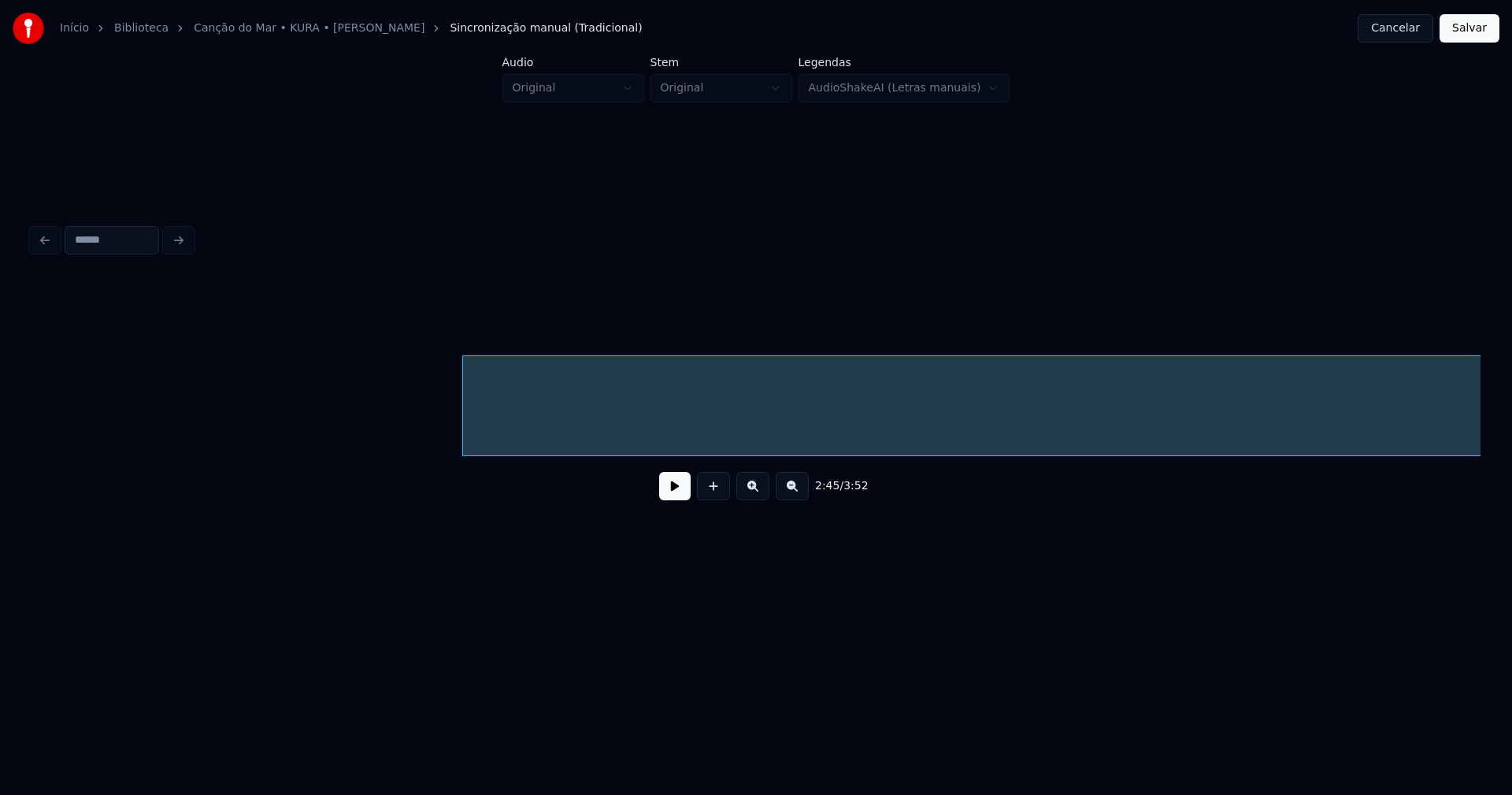
scroll to position [0, 25652]
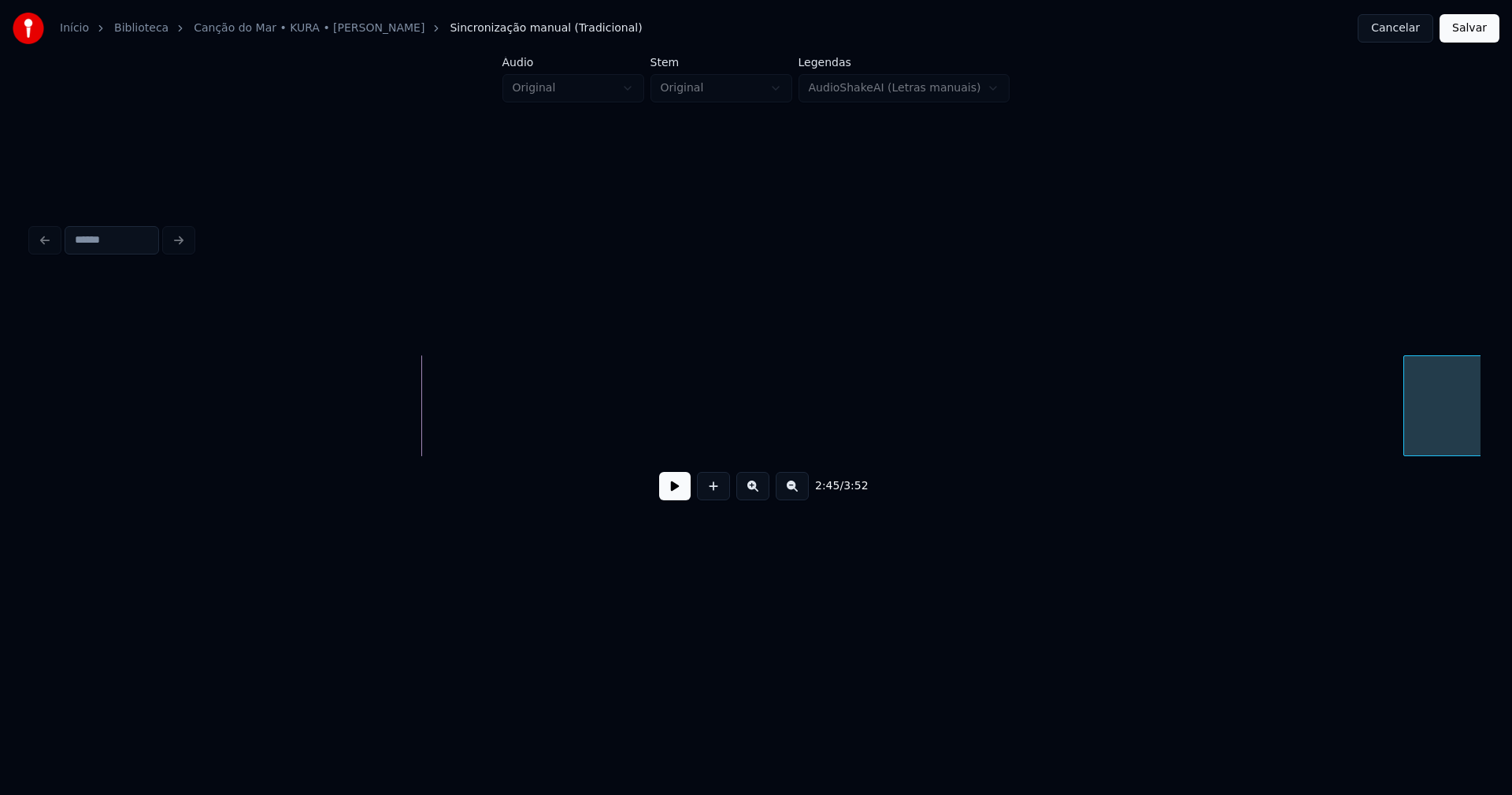
click at [1404, 431] on div at bounding box center [1406, 405] width 5 height 99
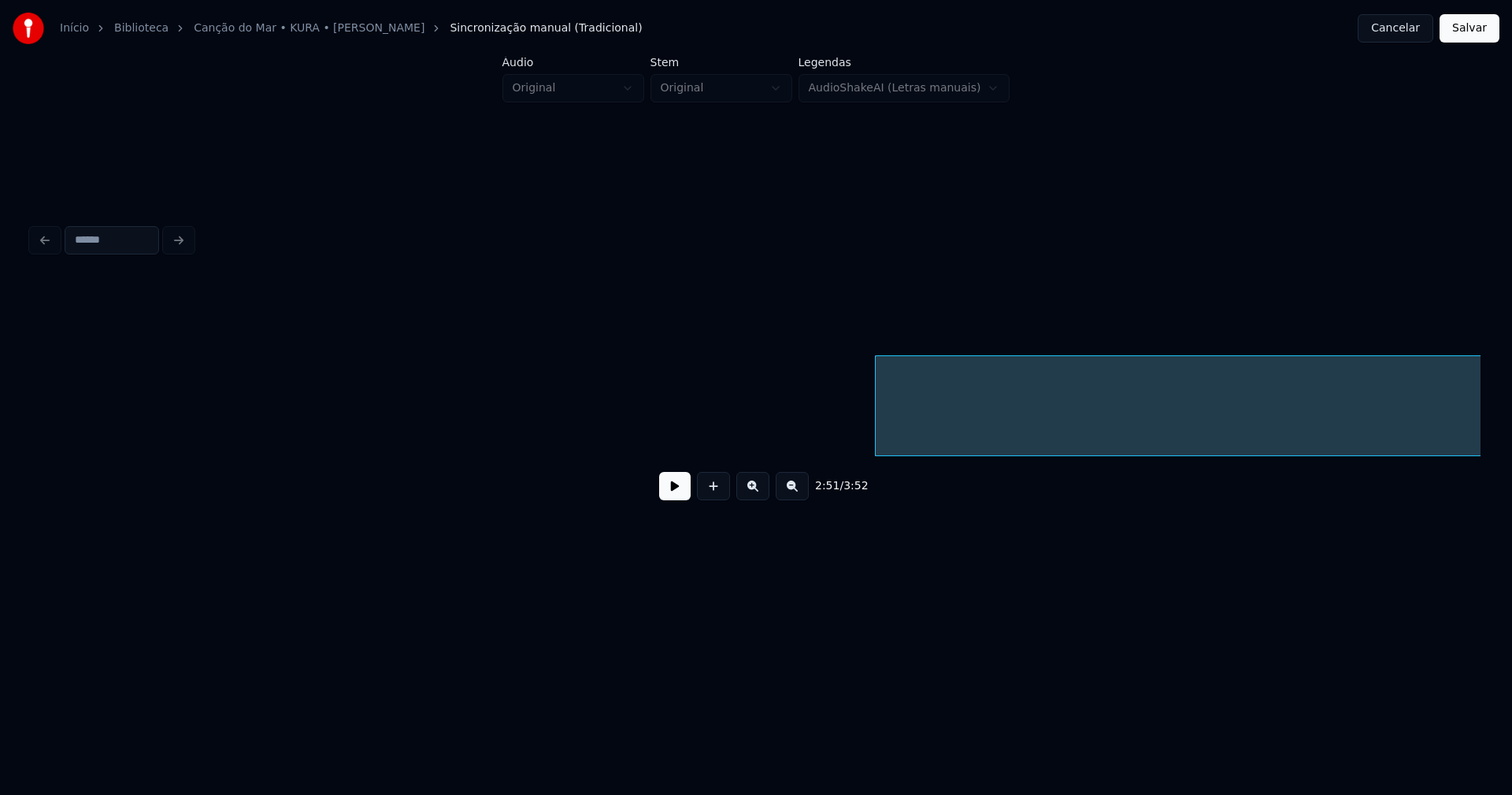
scroll to position [0, 26484]
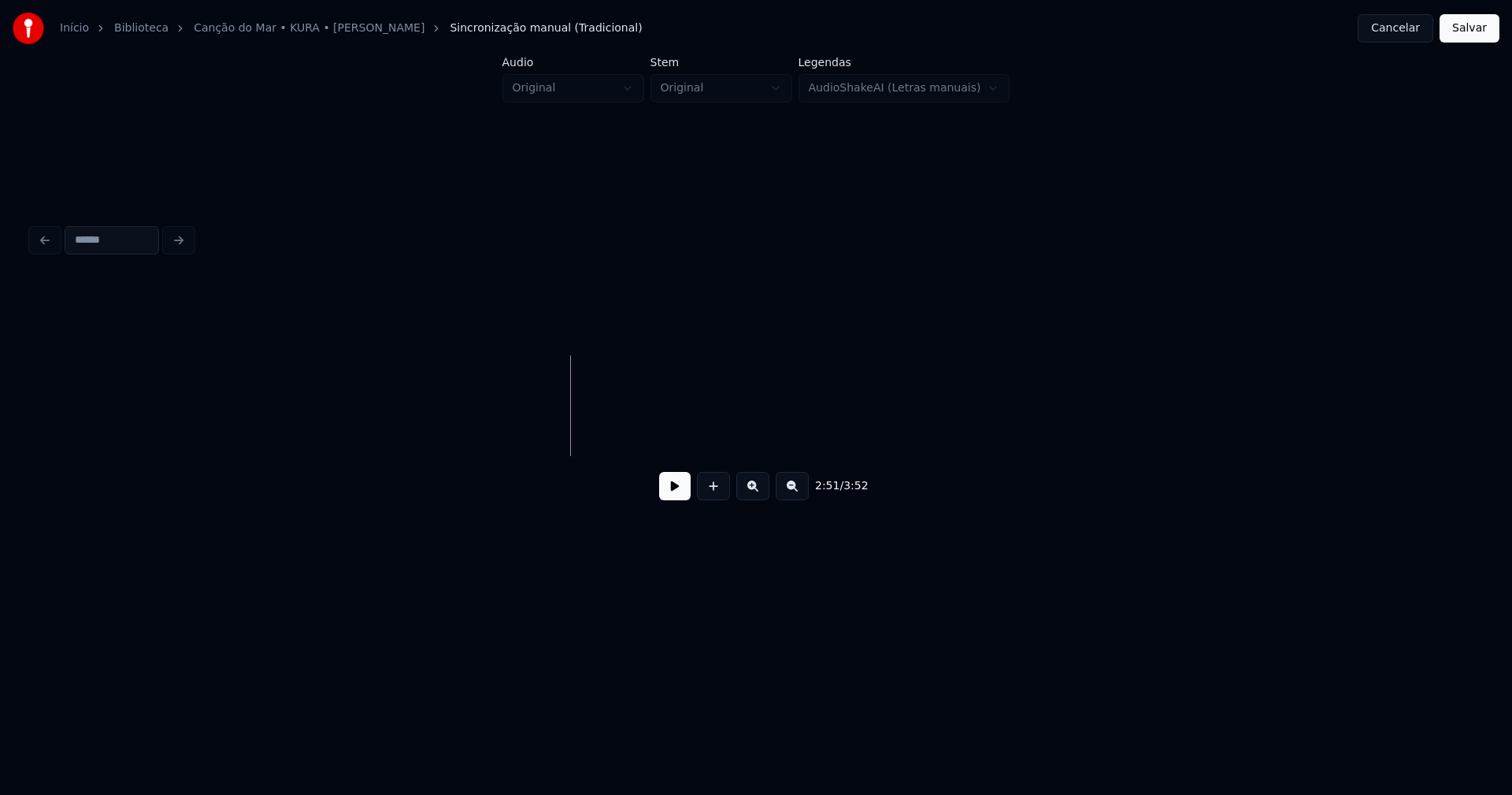
click at [1488, 417] on div "Início Biblioteca Canção do Mar • KURA • [PERSON_NAME] manual (Tradicional) Can…" at bounding box center [756, 302] width 1512 height 604
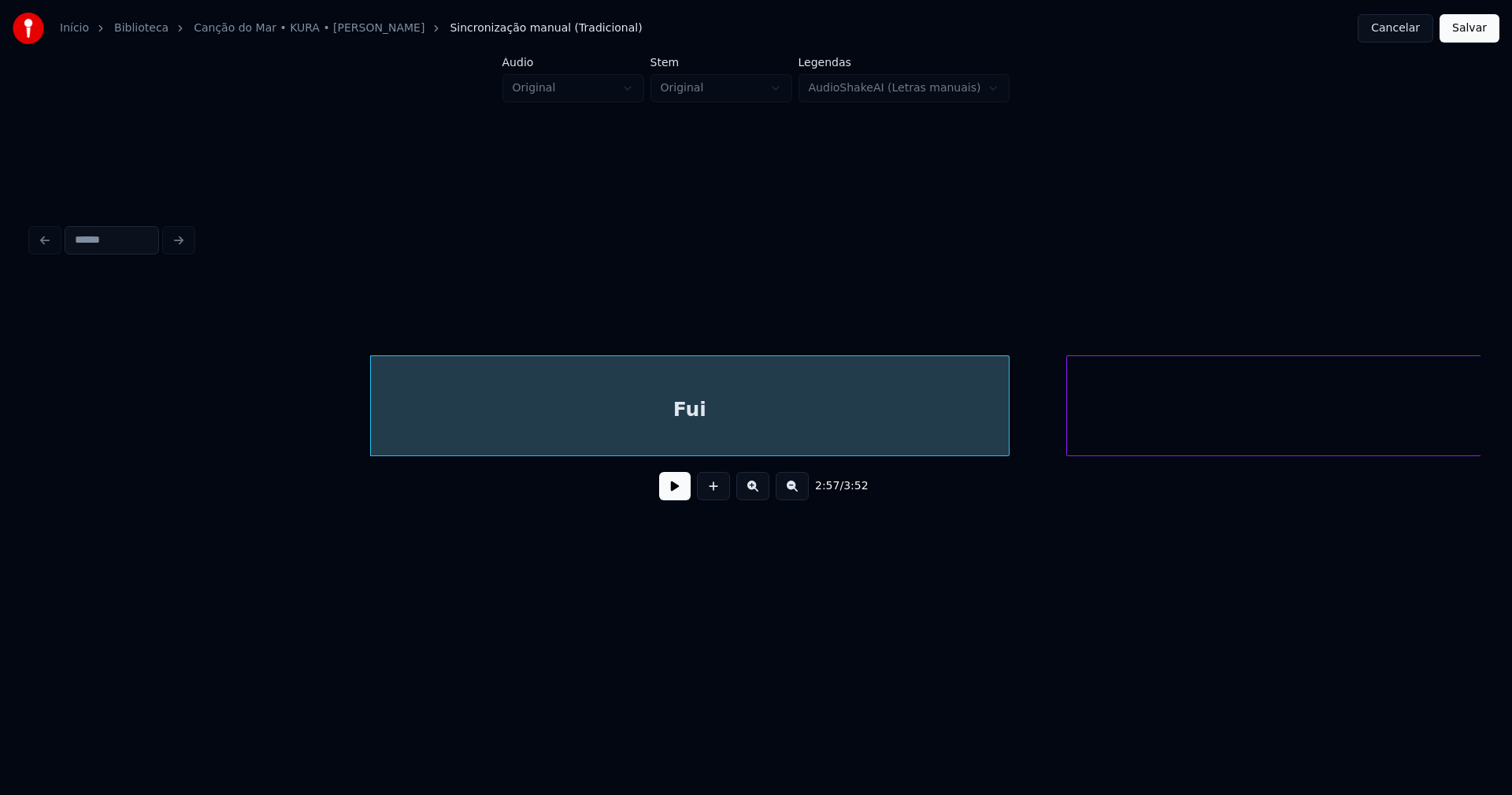
scroll to position [0, 27498]
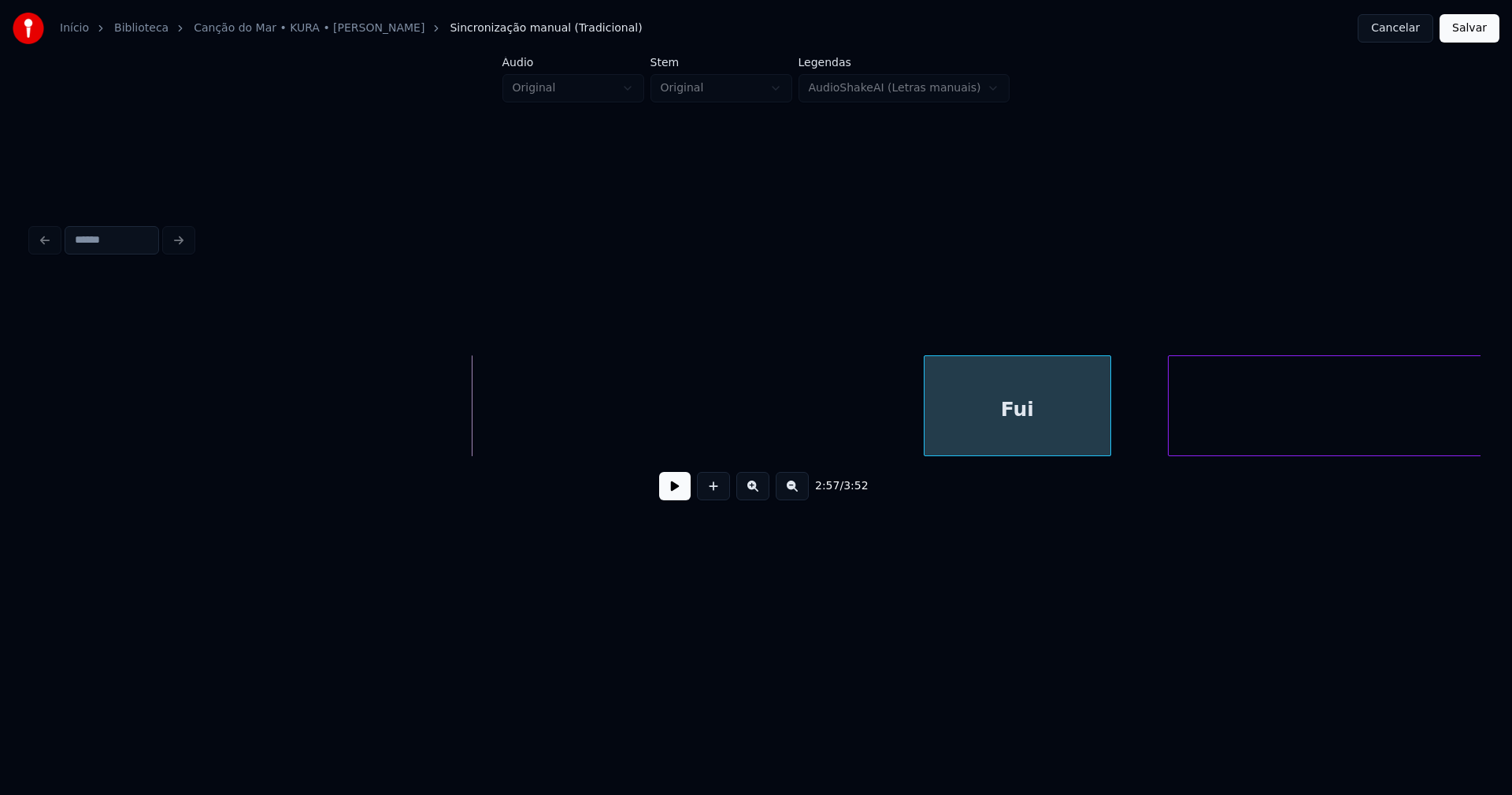
click at [926, 434] on div at bounding box center [927, 405] width 5 height 99
click at [1149, 420] on div at bounding box center [1149, 405] width 5 height 99
drag, startPoint x: 721, startPoint y: 421, endPoint x: 685, endPoint y: 468, distance: 59.2
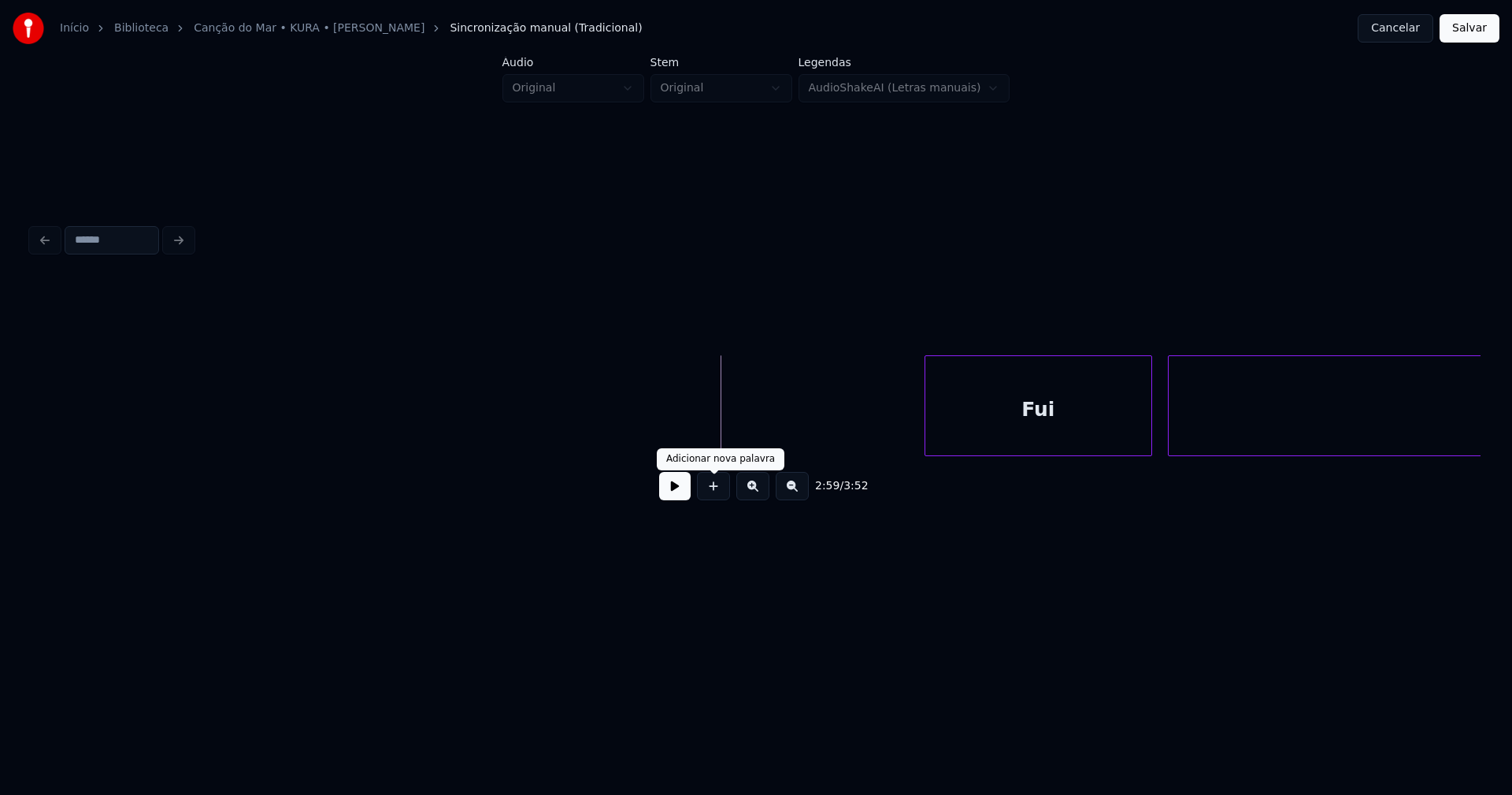
drag, startPoint x: 687, startPoint y: 492, endPoint x: 776, endPoint y: 492, distance: 89.0
click at [687, 493] on button at bounding box center [675, 486] width 32 height 28
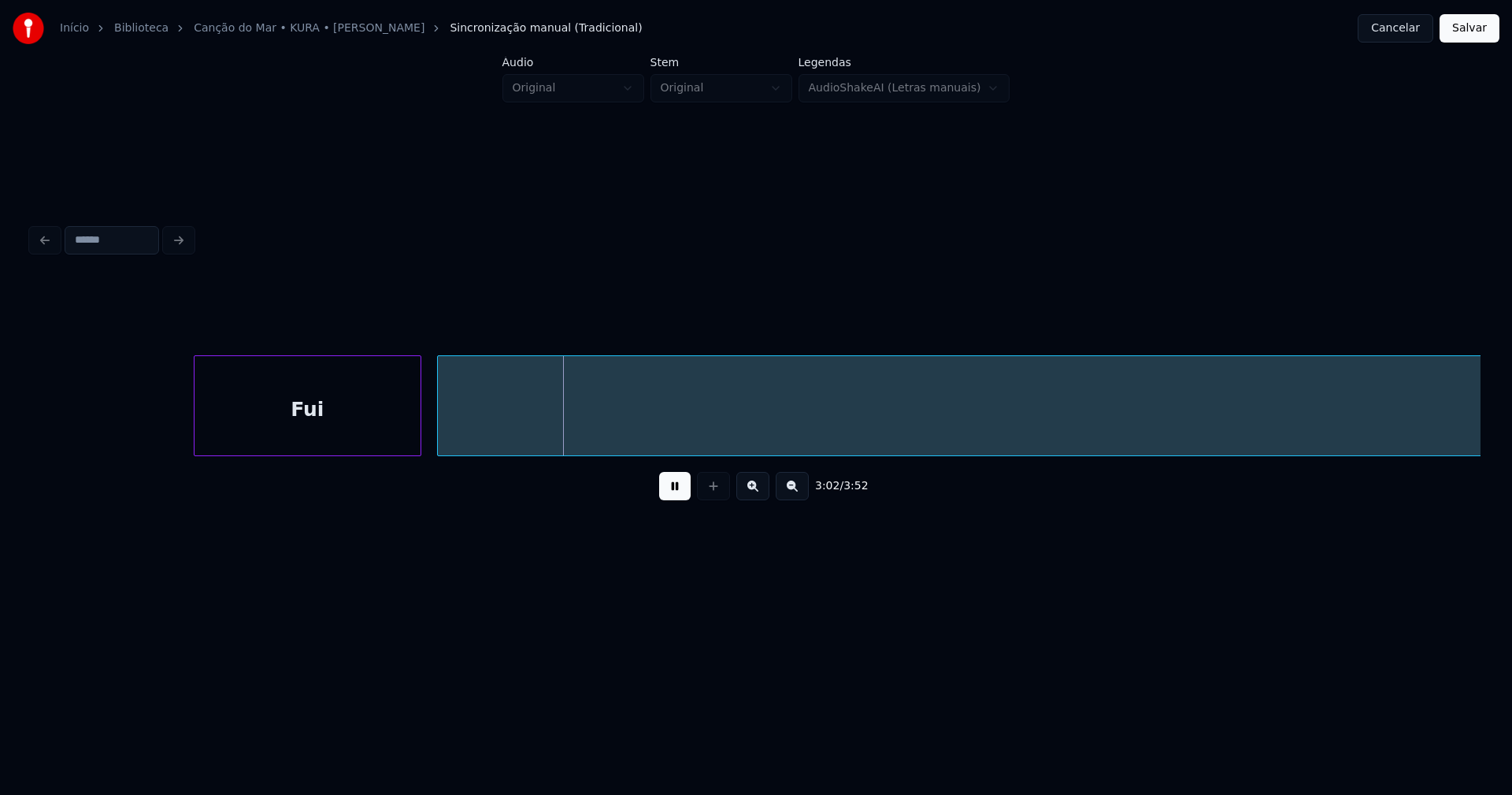
scroll to position [0, 28249]
click at [682, 496] on button at bounding box center [675, 486] width 32 height 28
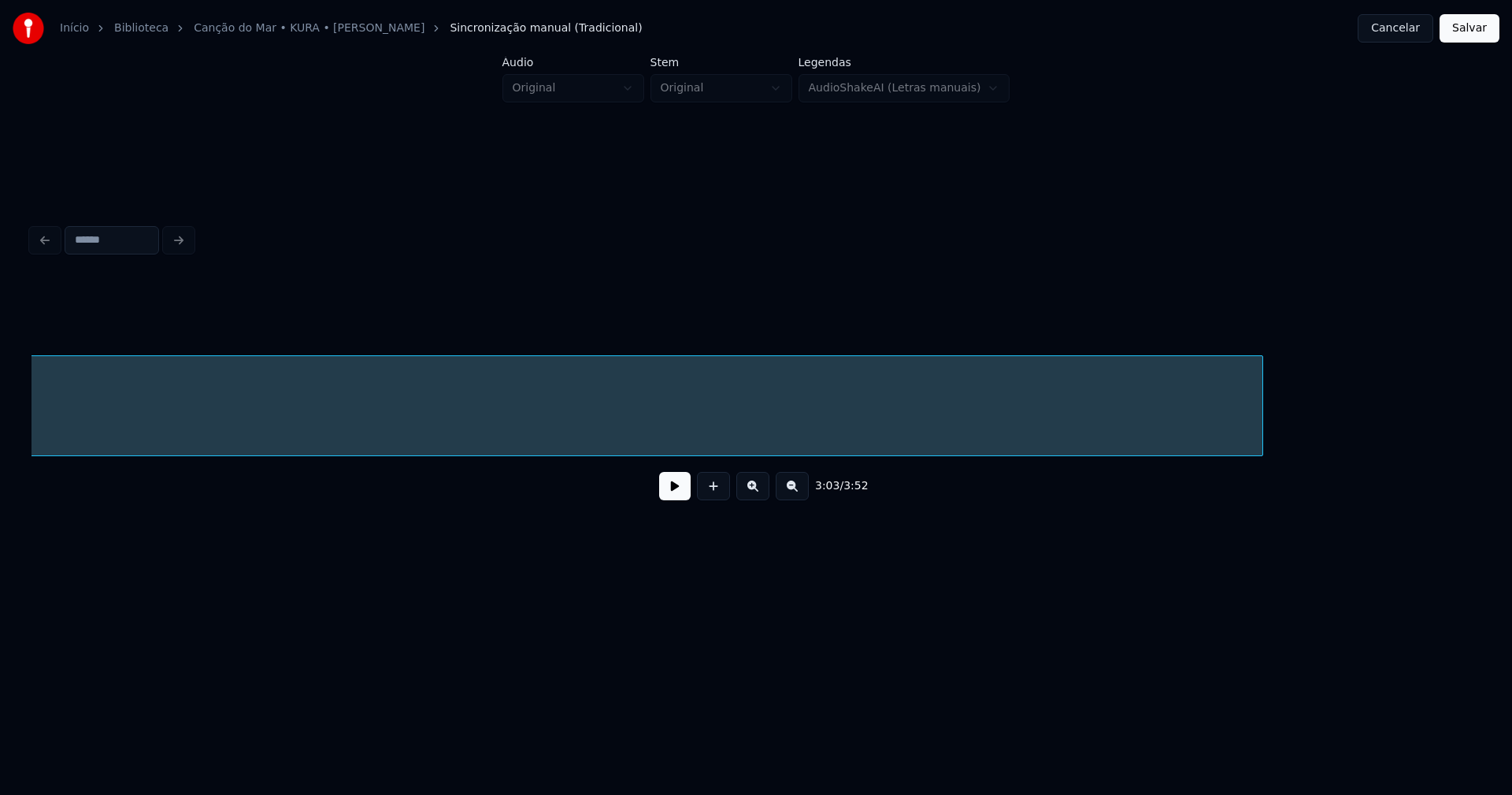
scroll to position [0, 32694]
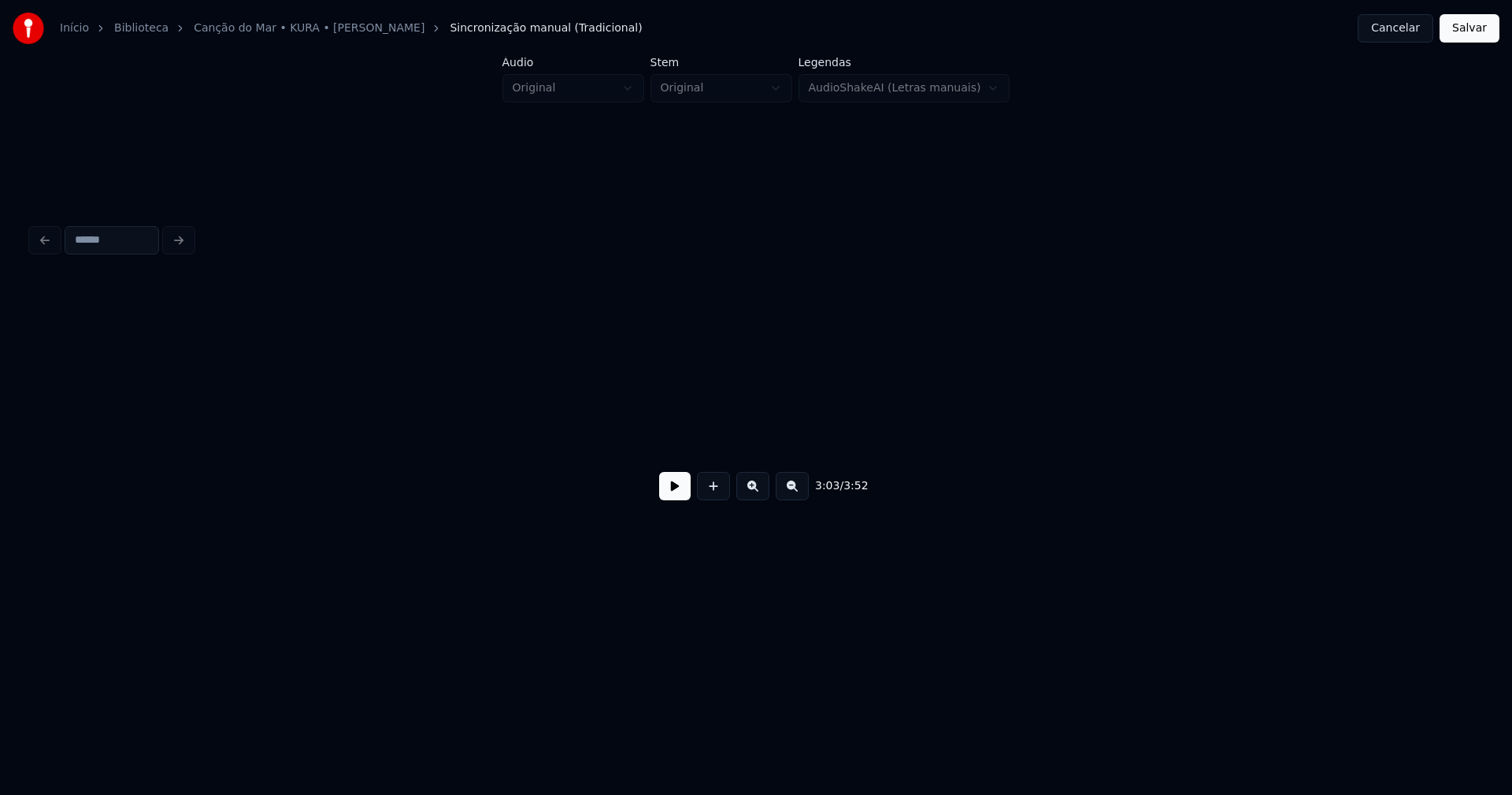
click at [0, 477] on div "Início Biblioteca Canção do Mar • KURA • [PERSON_NAME] manual (Tradicional) Can…" at bounding box center [756, 302] width 1512 height 604
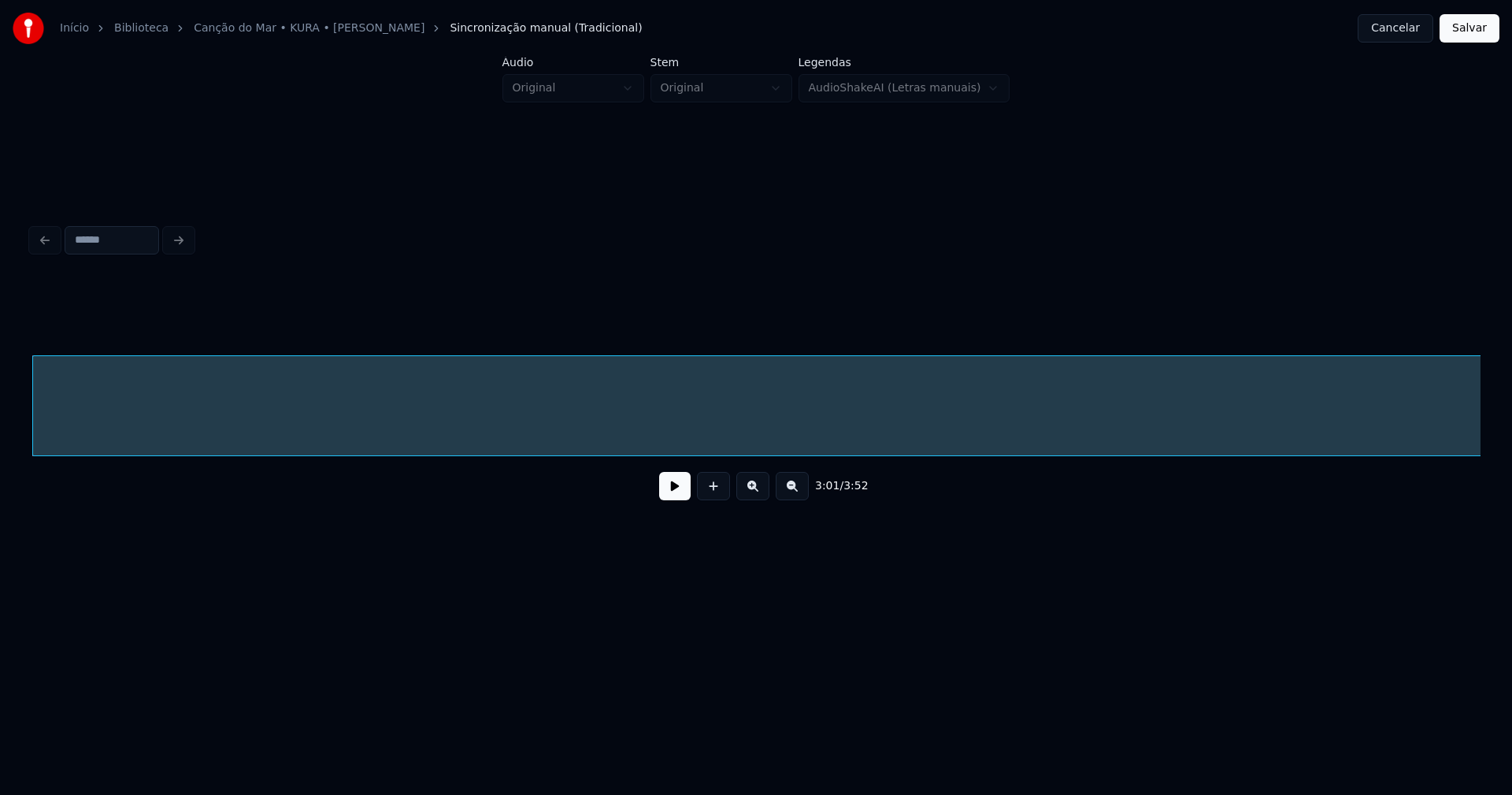
drag, startPoint x: 1208, startPoint y: 462, endPoint x: 1231, endPoint y: 460, distance: 23.1
click at [1231, 456] on div "bailar" at bounding box center [756, 405] width 1449 height 101
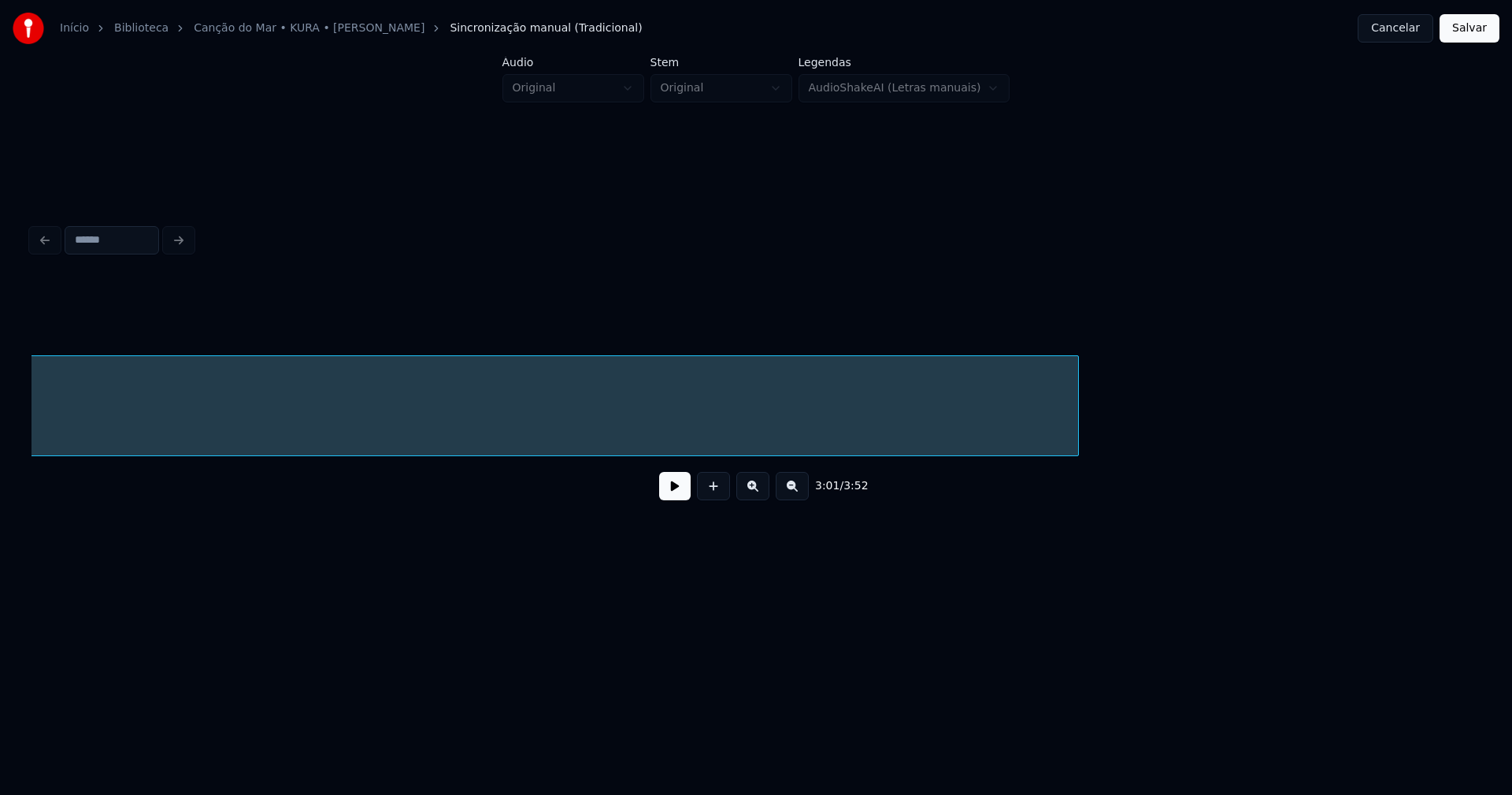
scroll to position [0, 31638]
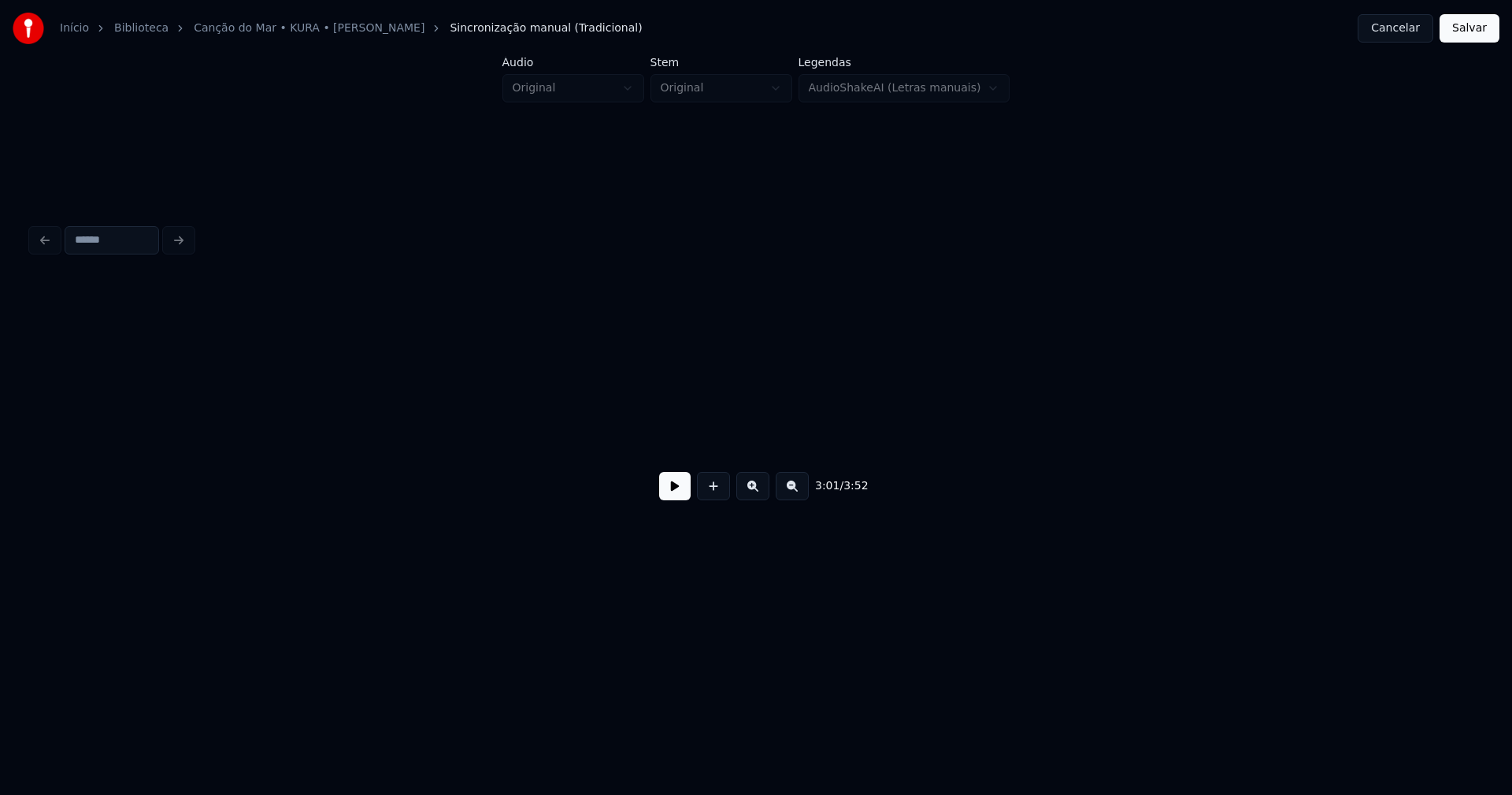
click at [3, 447] on div "Início Biblioteca Canção do Mar • KURA • [PERSON_NAME] manual (Tradicional) Can…" at bounding box center [756, 302] width 1512 height 604
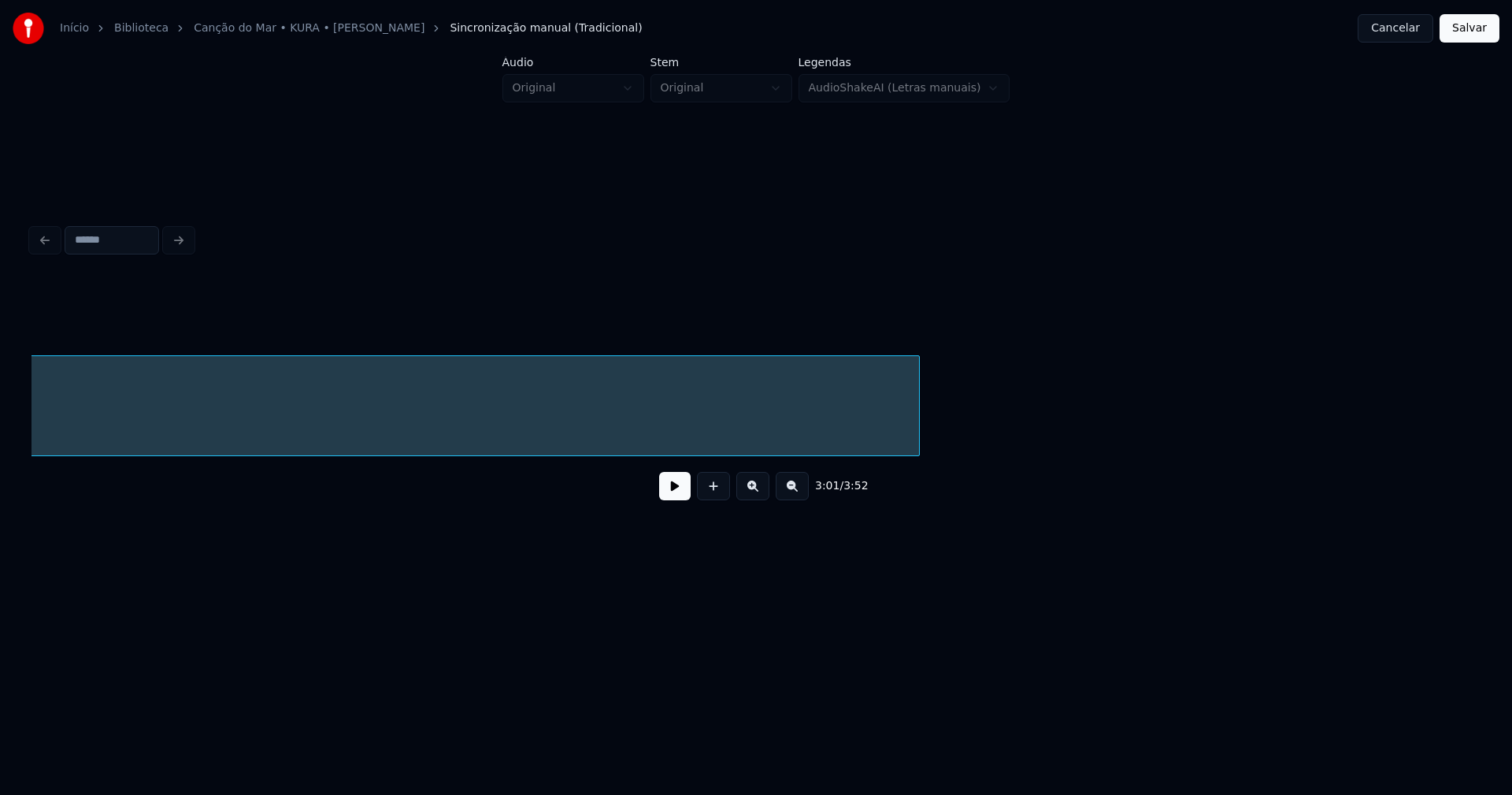
scroll to position [0, 30746]
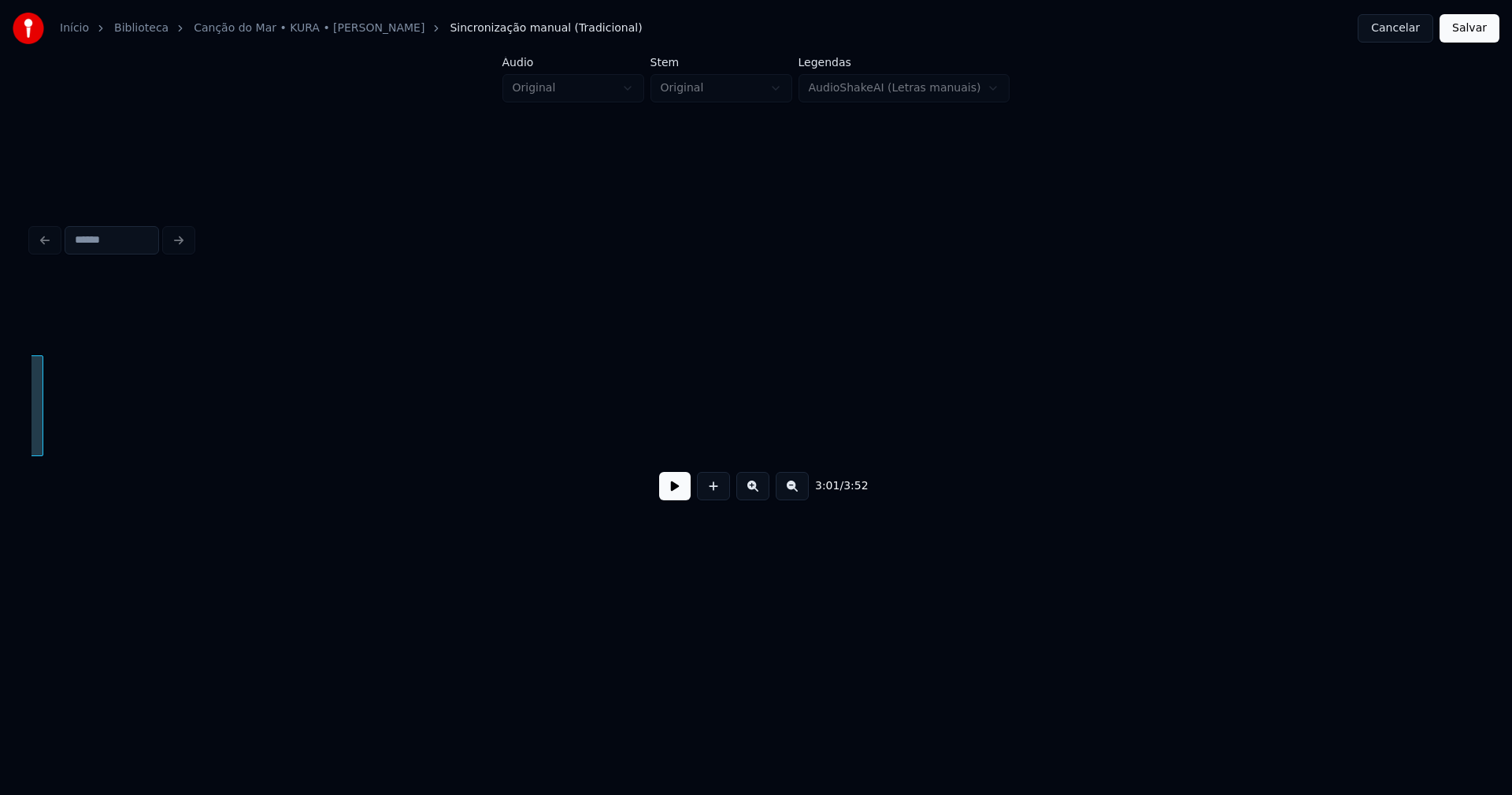
click at [42, 429] on div at bounding box center [40, 405] width 5 height 99
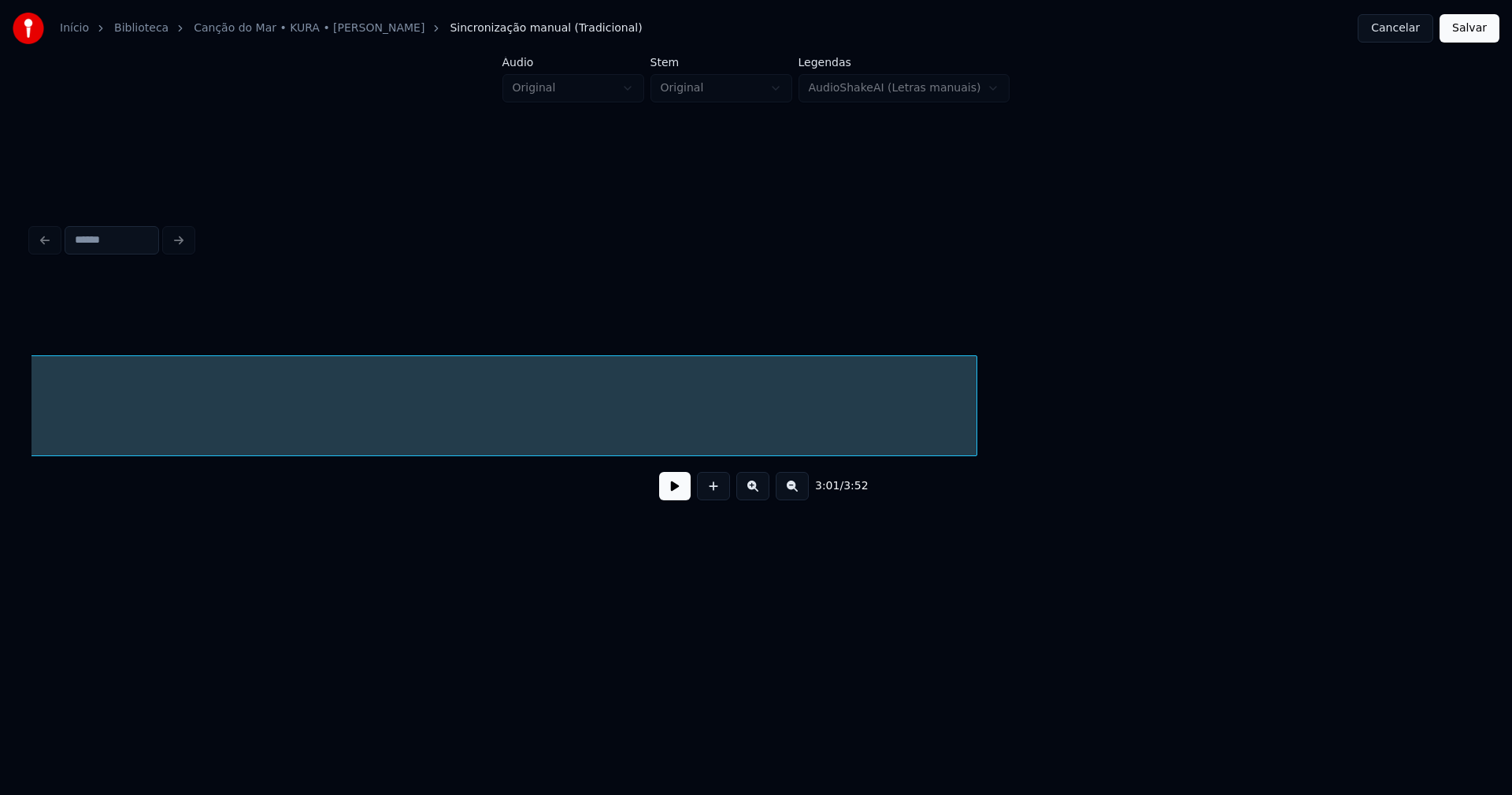
scroll to position [0, 29934]
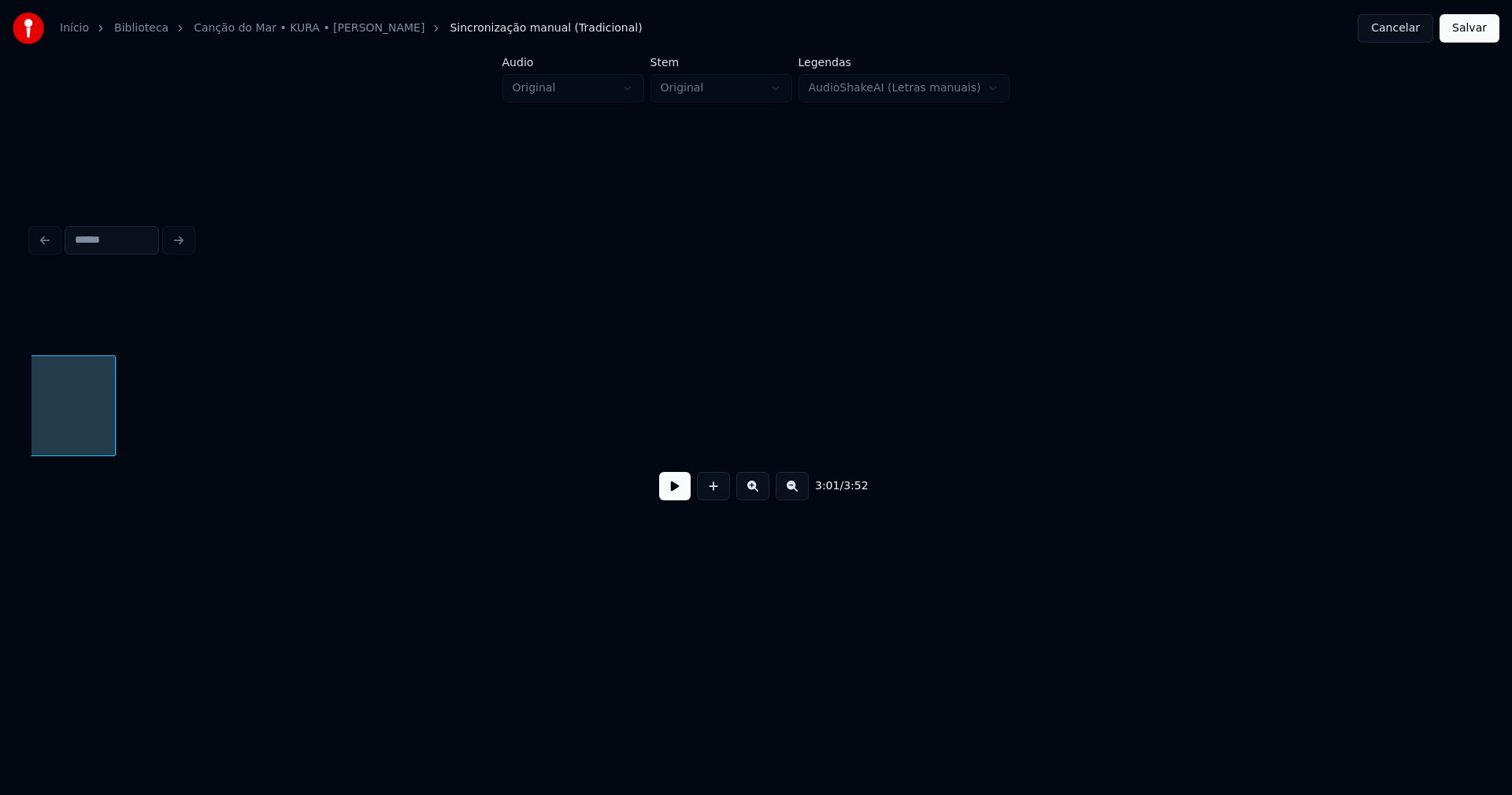
click at [113, 438] on div at bounding box center [113, 405] width 5 height 99
click at [249, 478] on div "3:01 / 3:52" at bounding box center [756, 397] width 1449 height 240
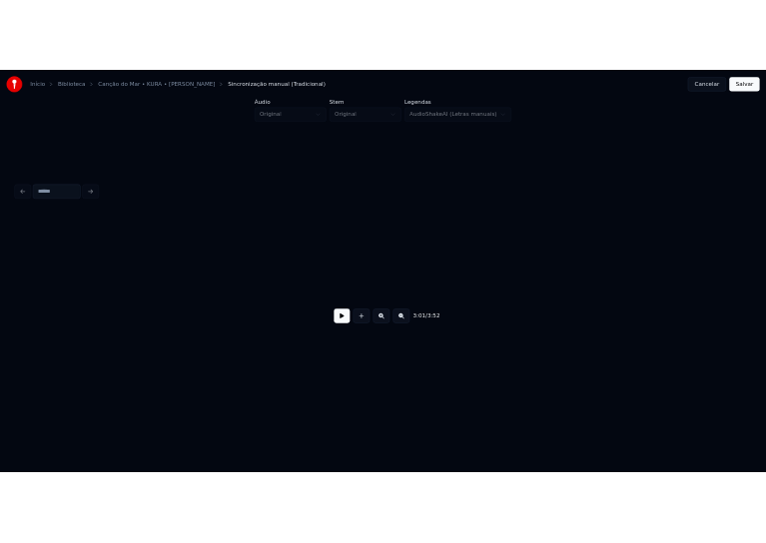
scroll to position [0, 44665]
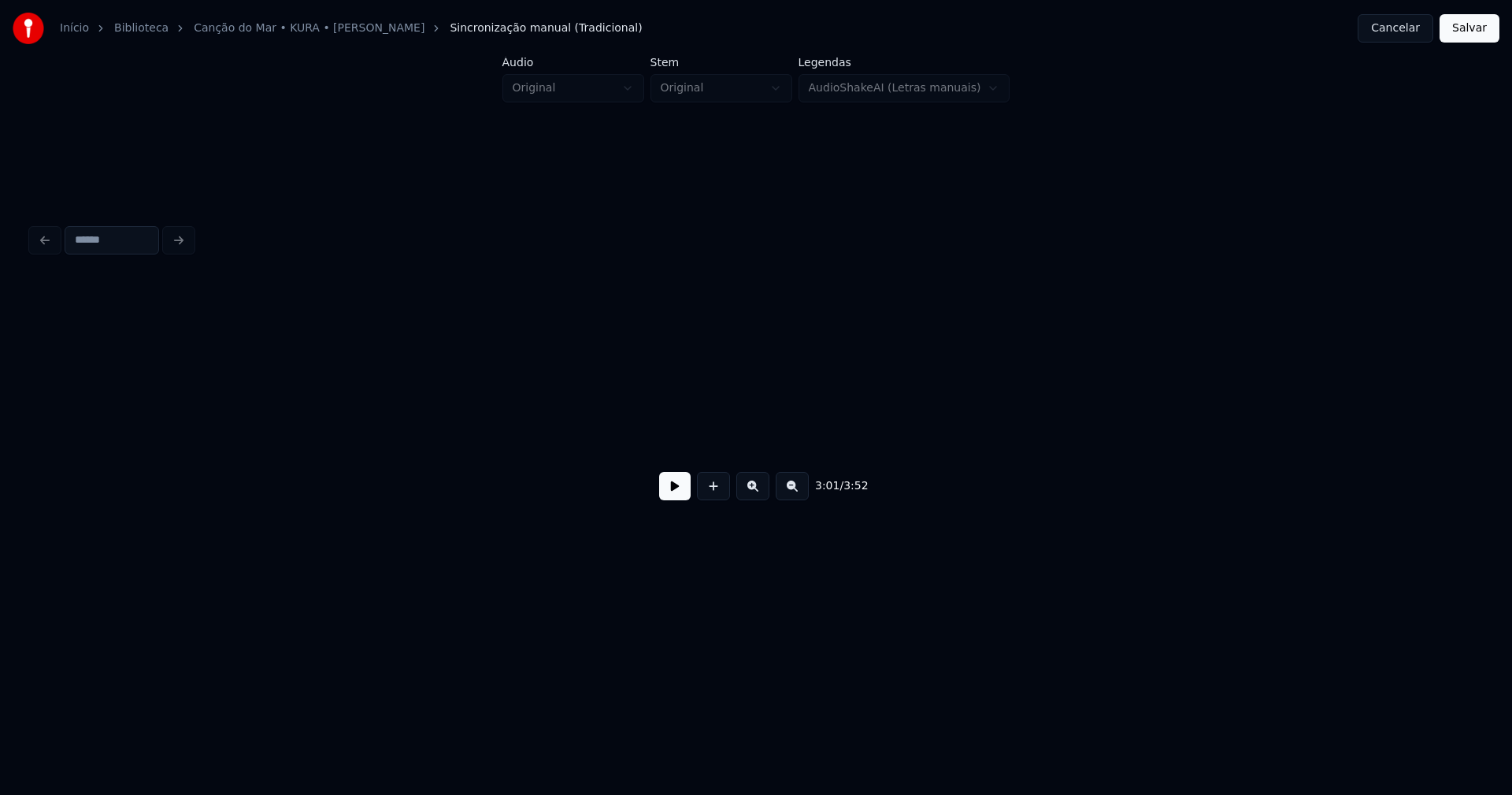
drag, startPoint x: 1466, startPoint y: 19, endPoint x: 1451, endPoint y: 50, distance: 34.4
click at [1465, 19] on button "Salvar" at bounding box center [1469, 28] width 60 height 28
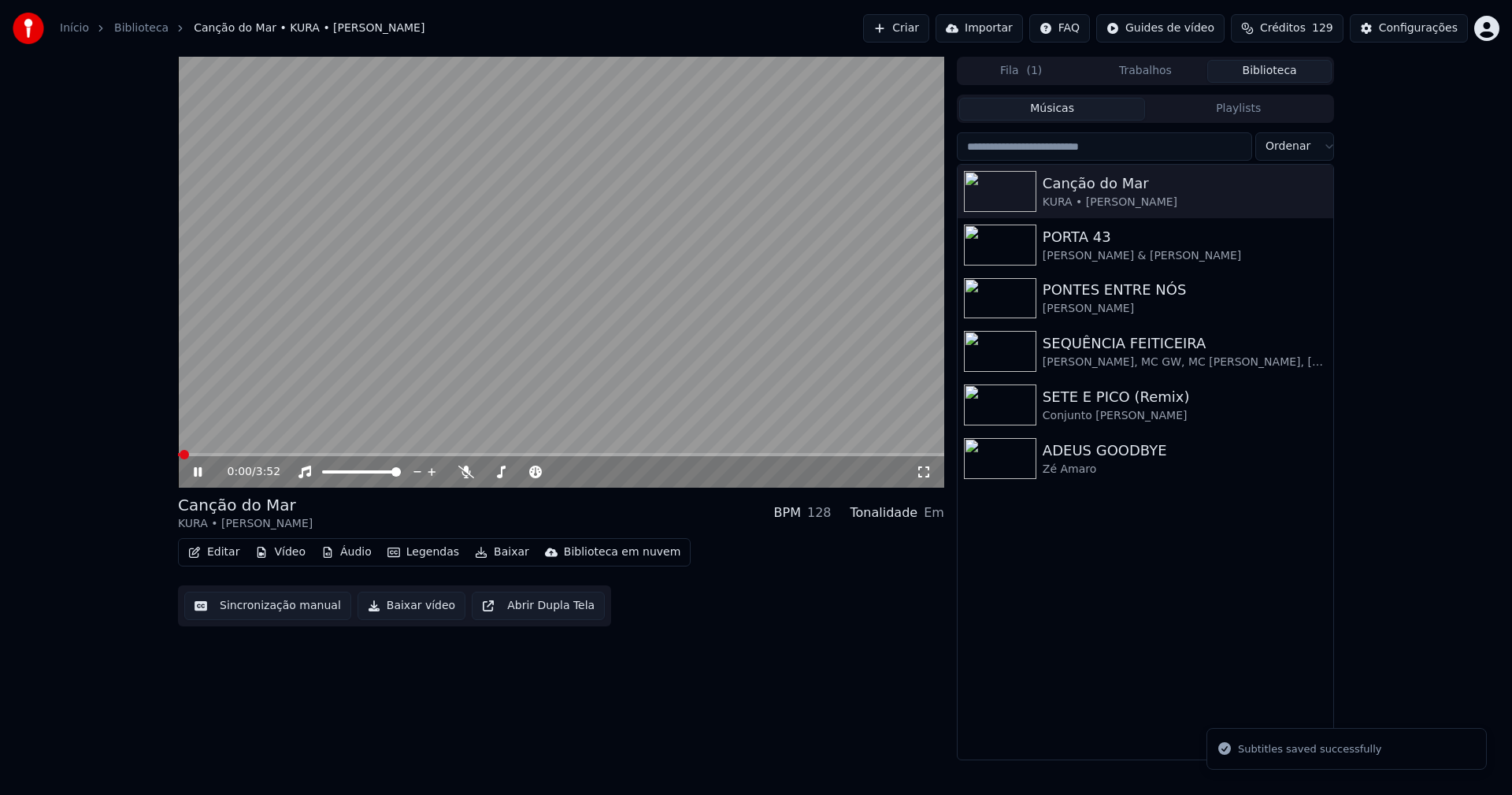
click at [198, 477] on icon at bounding box center [209, 472] width 37 height 13
click at [227, 556] on button "Editar" at bounding box center [214, 552] width 64 height 22
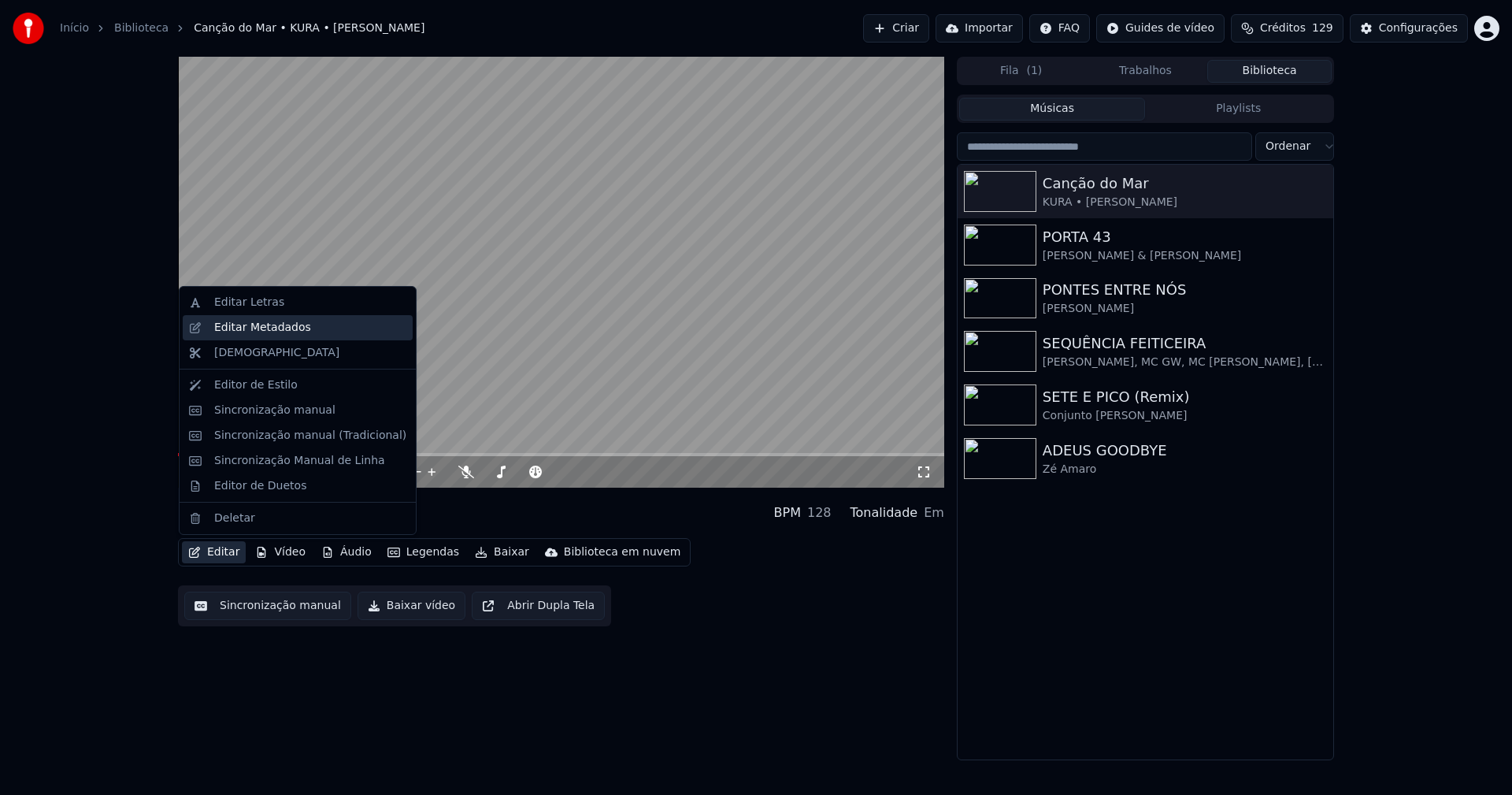
click at [257, 331] on div "Editar Metadados" at bounding box center [263, 327] width 97 height 16
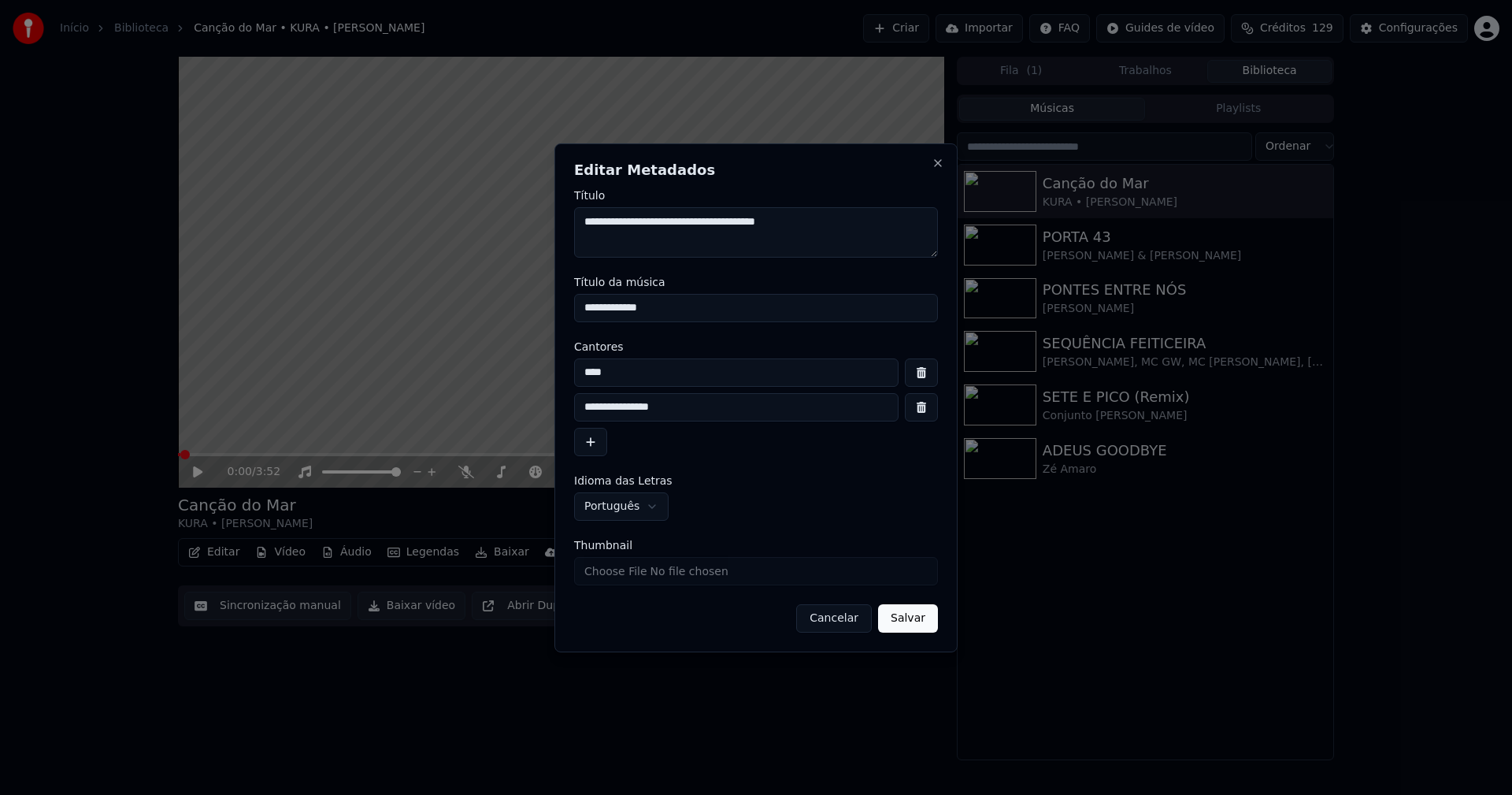
drag, startPoint x: 633, startPoint y: 374, endPoint x: 649, endPoint y: 374, distance: 16.0
click at [635, 374] on input "****" at bounding box center [736, 372] width 324 height 28
type input "**********"
click at [925, 412] on button "button" at bounding box center [922, 407] width 33 height 28
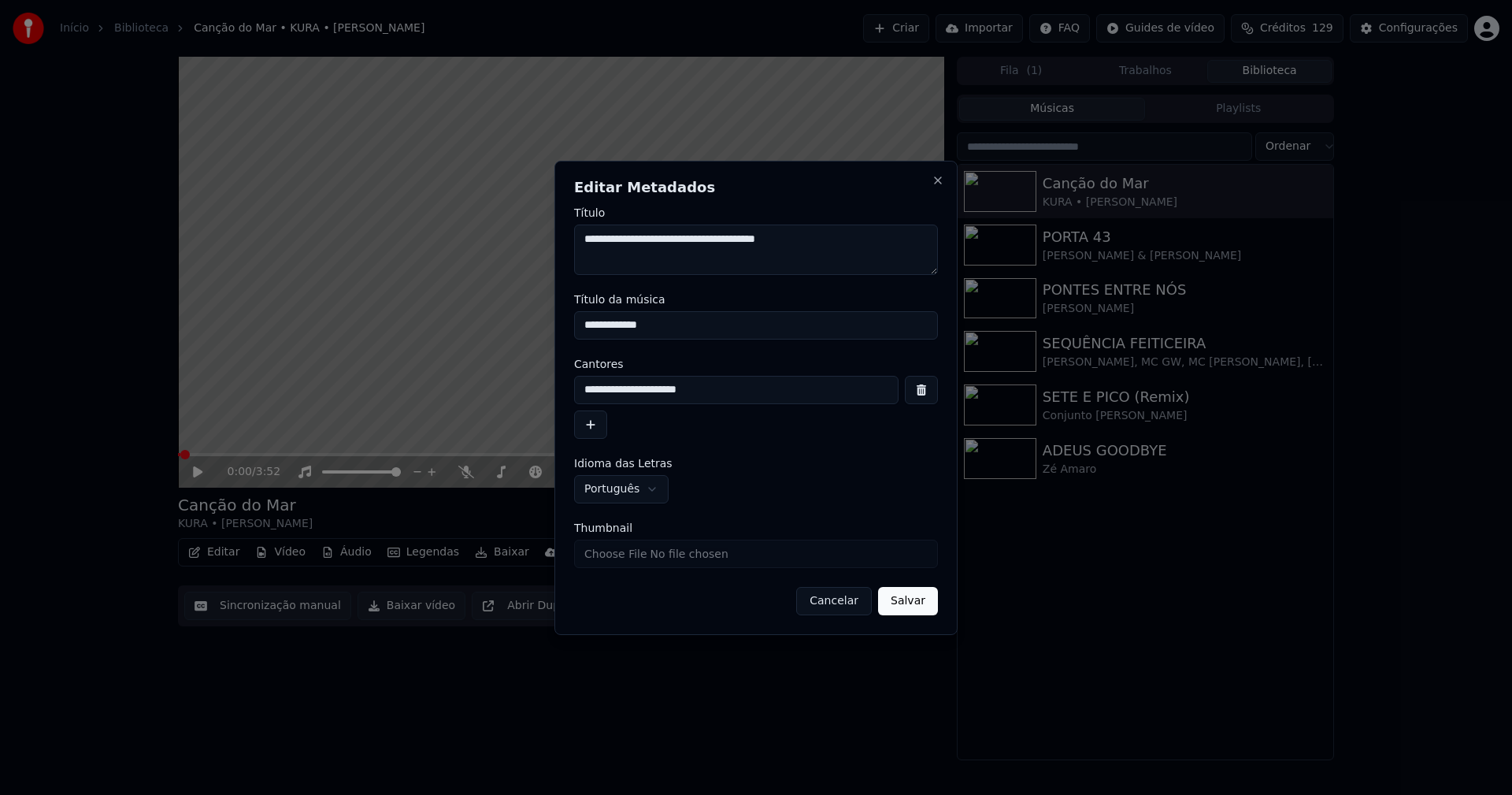
drag, startPoint x: 672, startPoint y: 323, endPoint x: 472, endPoint y: 323, distance: 200.0
click at [472, 323] on body "**********" at bounding box center [756, 398] width 1512 height 795
type input "**********"
click at [916, 596] on button "Salvar" at bounding box center [908, 601] width 60 height 28
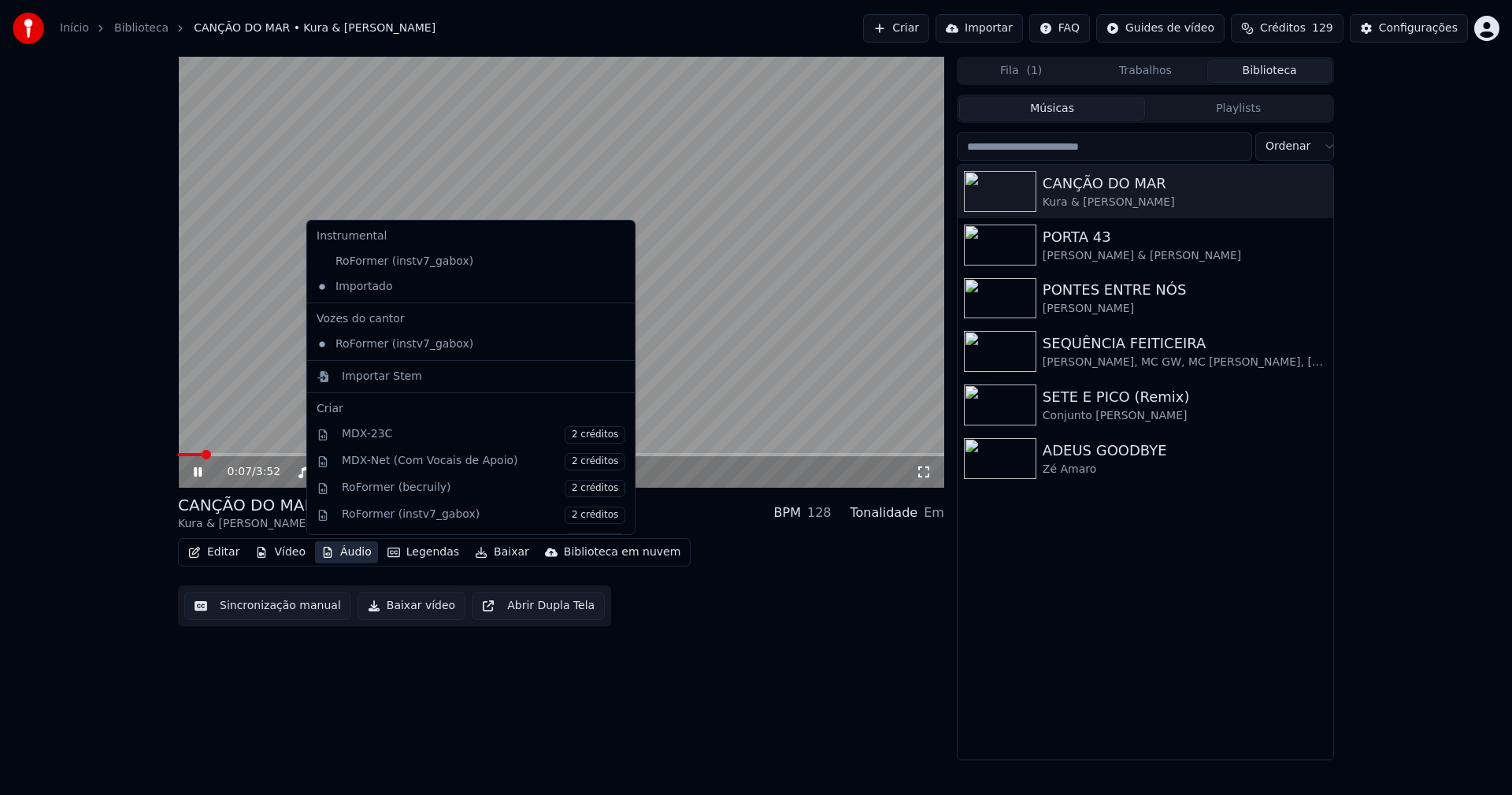
click at [343, 549] on button "Áudio" at bounding box center [346, 552] width 63 height 22
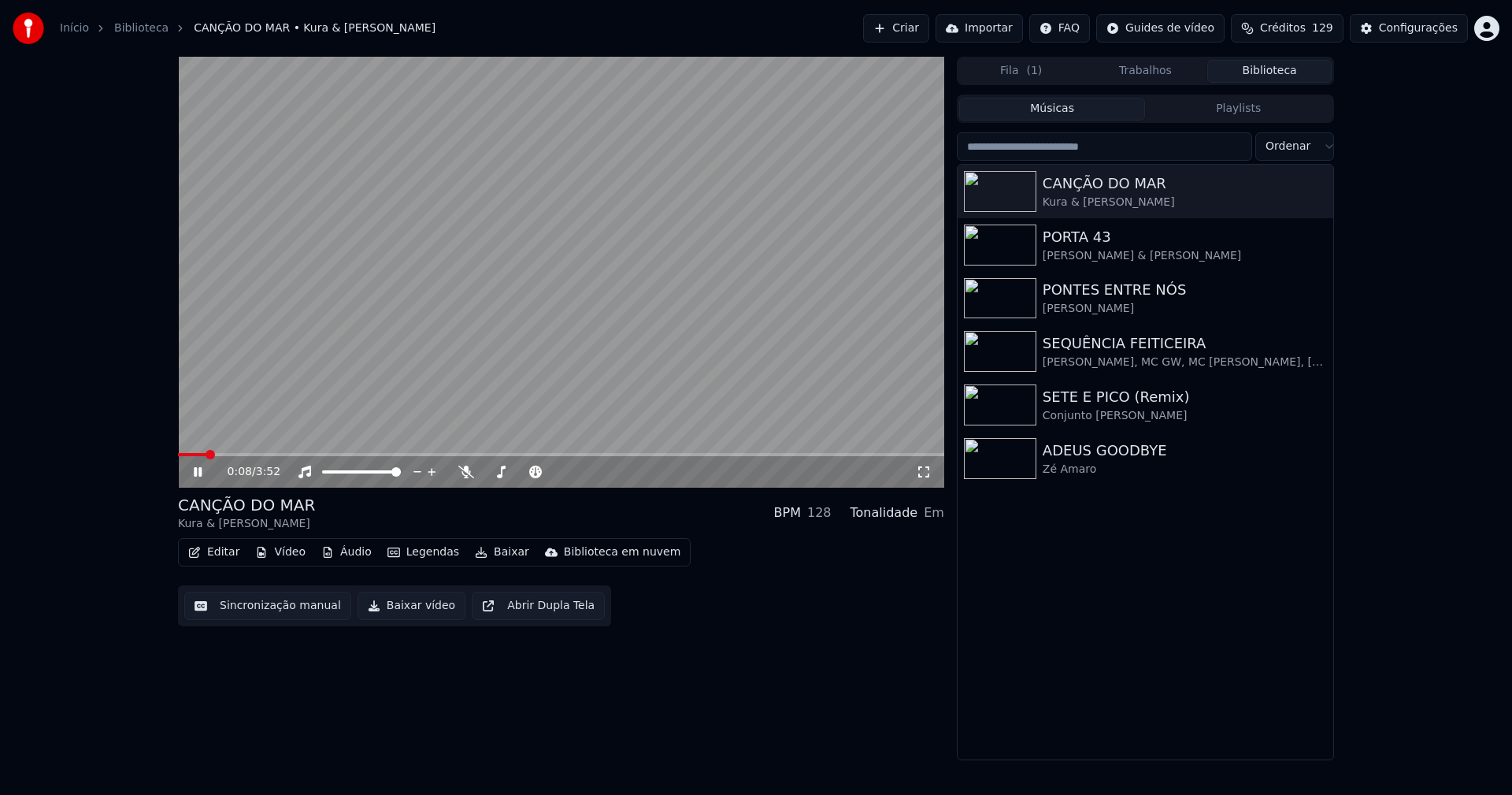
click at [757, 660] on div "0:08 / 3:52 CANÇÃO DO [PERSON_NAME] & [PERSON_NAME] BPM 128 Tonalidade Em Edita…" at bounding box center [561, 409] width 766 height 704
click at [199, 469] on icon at bounding box center [209, 472] width 37 height 13
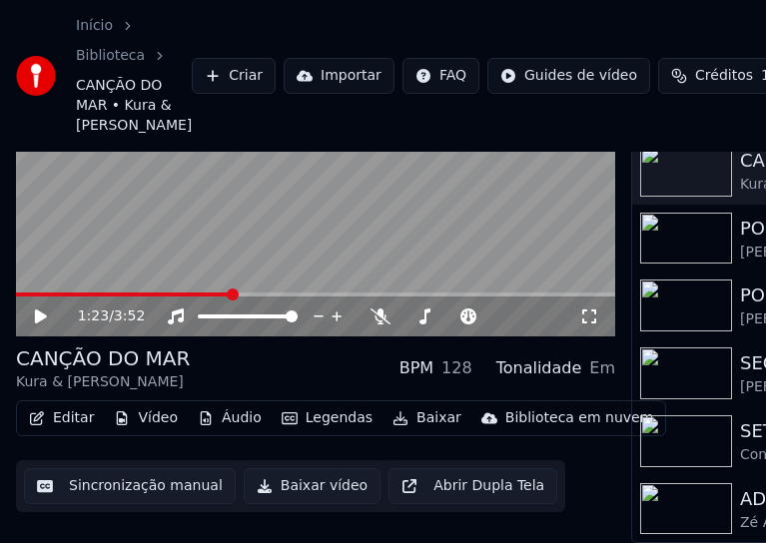
scroll to position [185, 0]
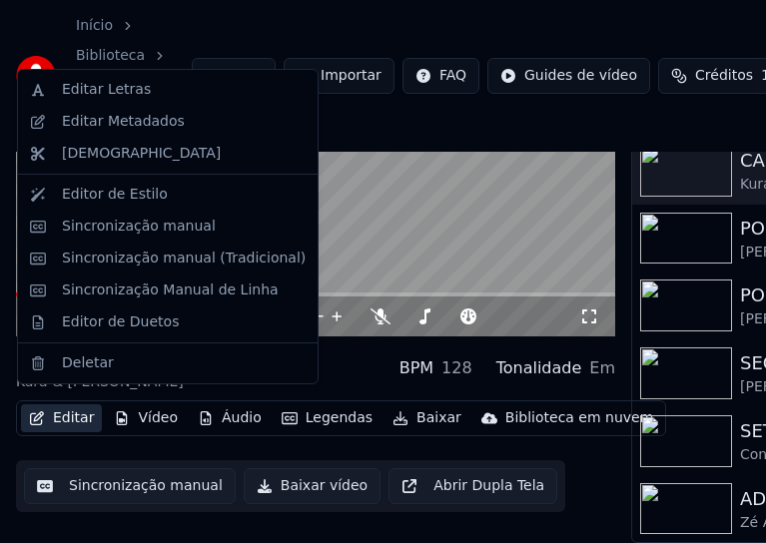
click at [76, 406] on button "Editar" at bounding box center [61, 418] width 81 height 28
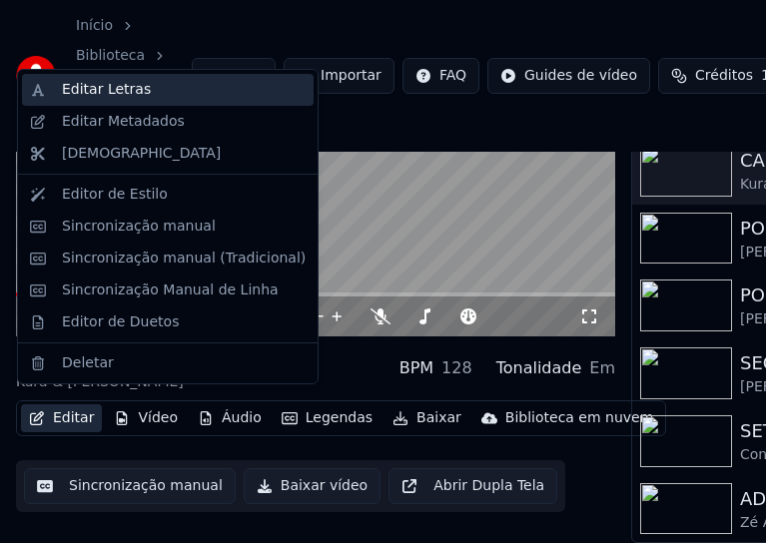
click at [90, 94] on div "Editar Letras" at bounding box center [106, 90] width 89 height 20
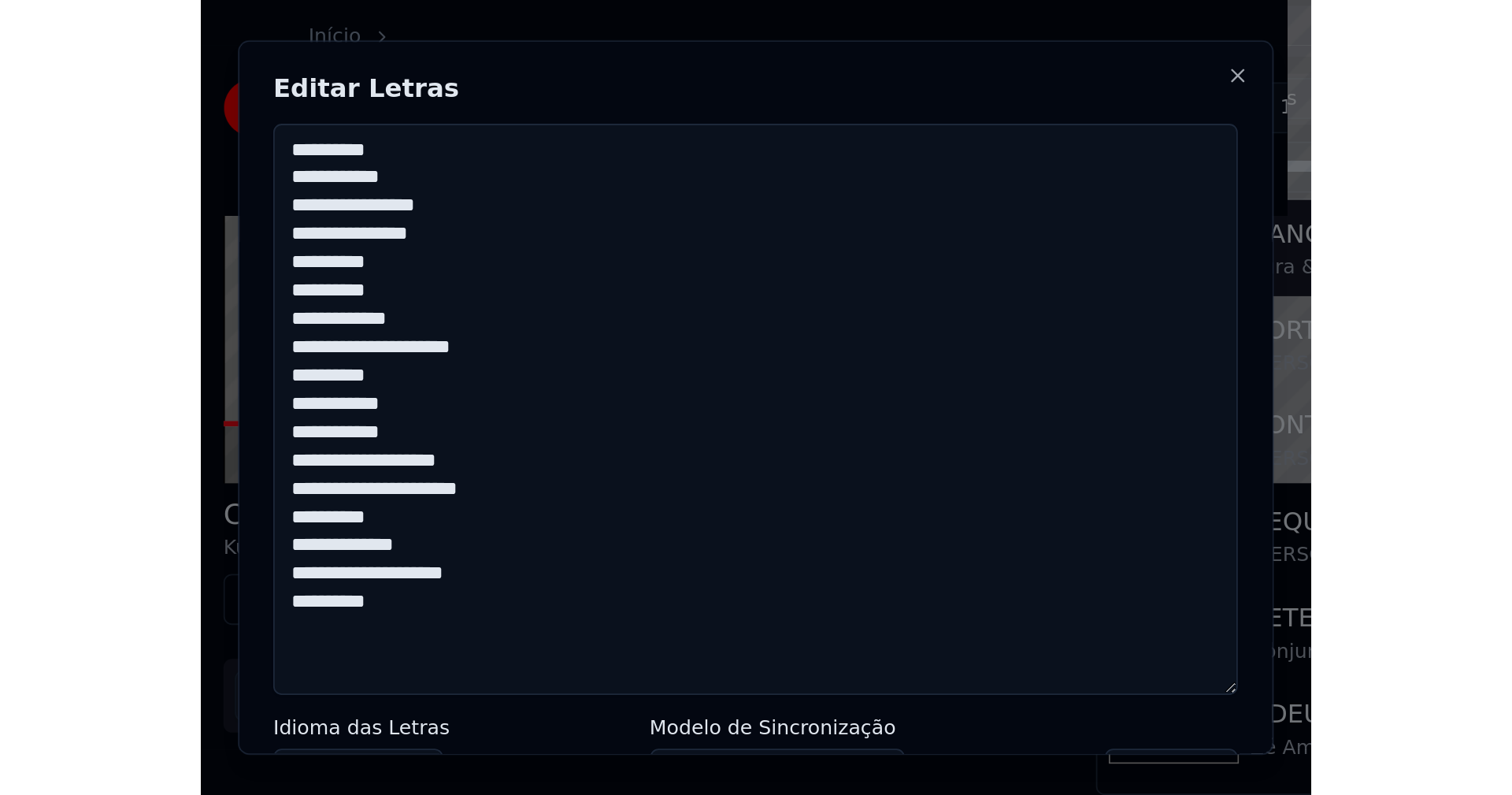
scroll to position [0, 0]
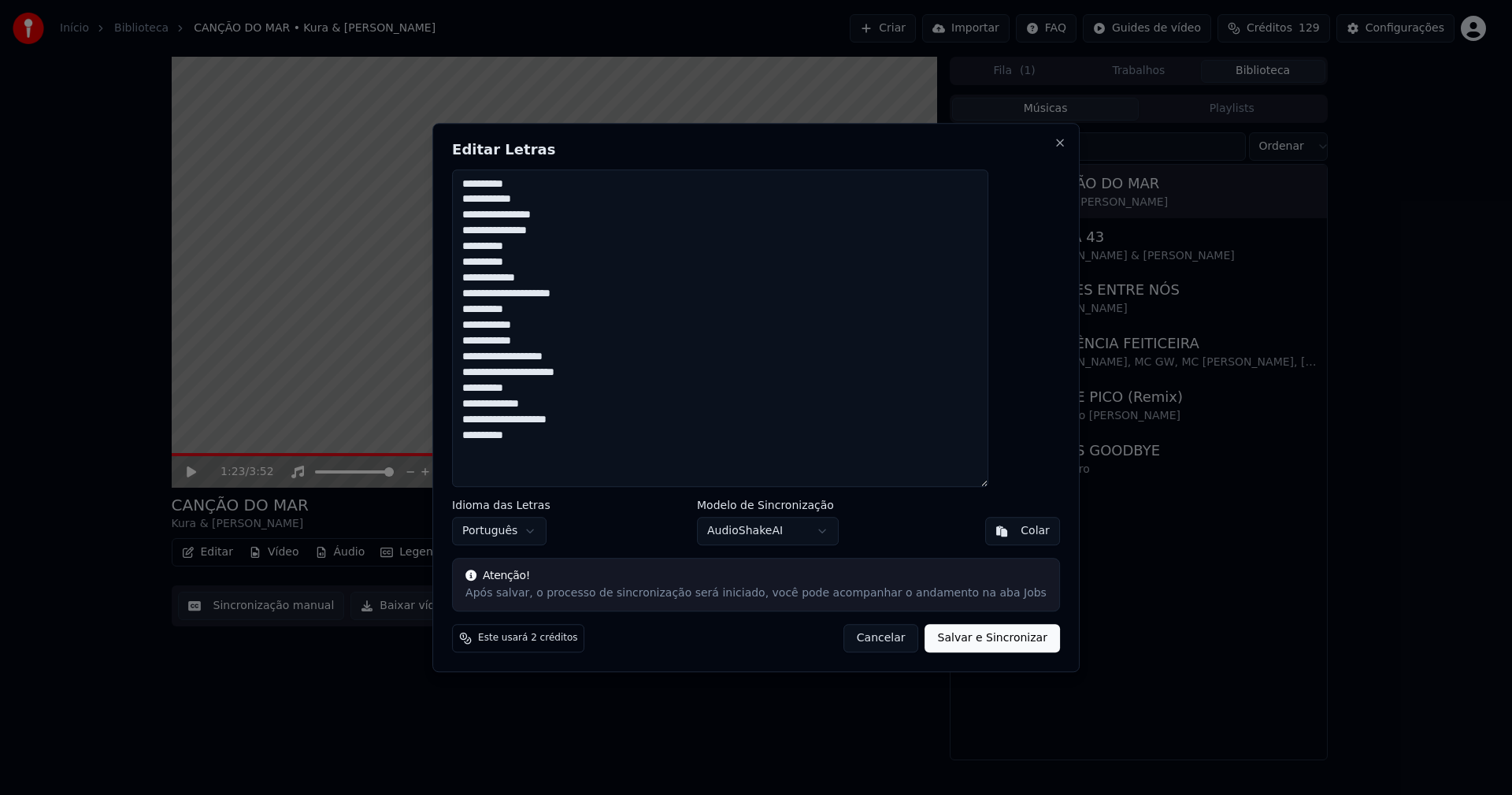
click at [855, 640] on button "Cancelar" at bounding box center [881, 638] width 76 height 28
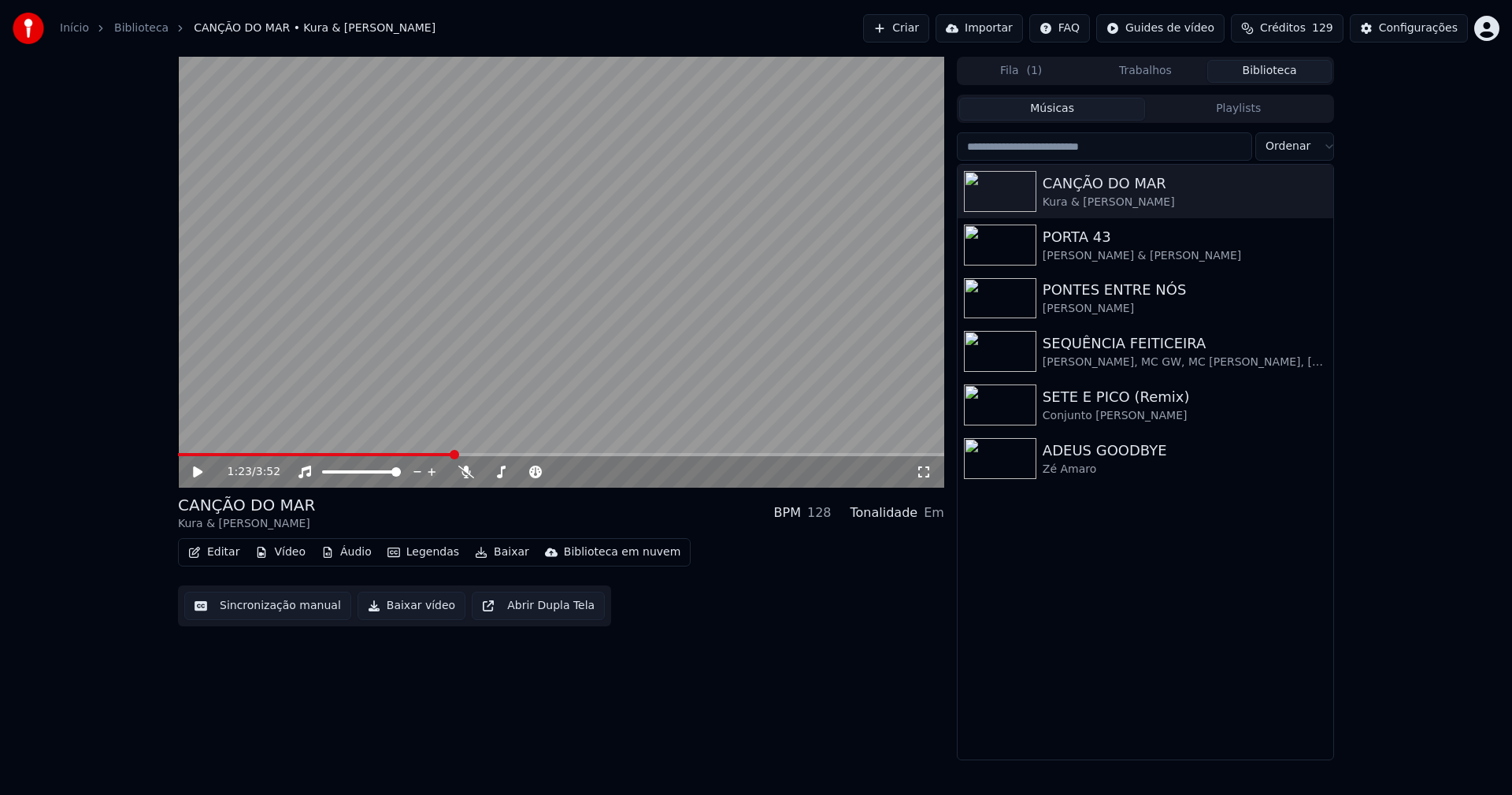
click at [380, 607] on button "Baixar vídeo" at bounding box center [411, 606] width 108 height 28
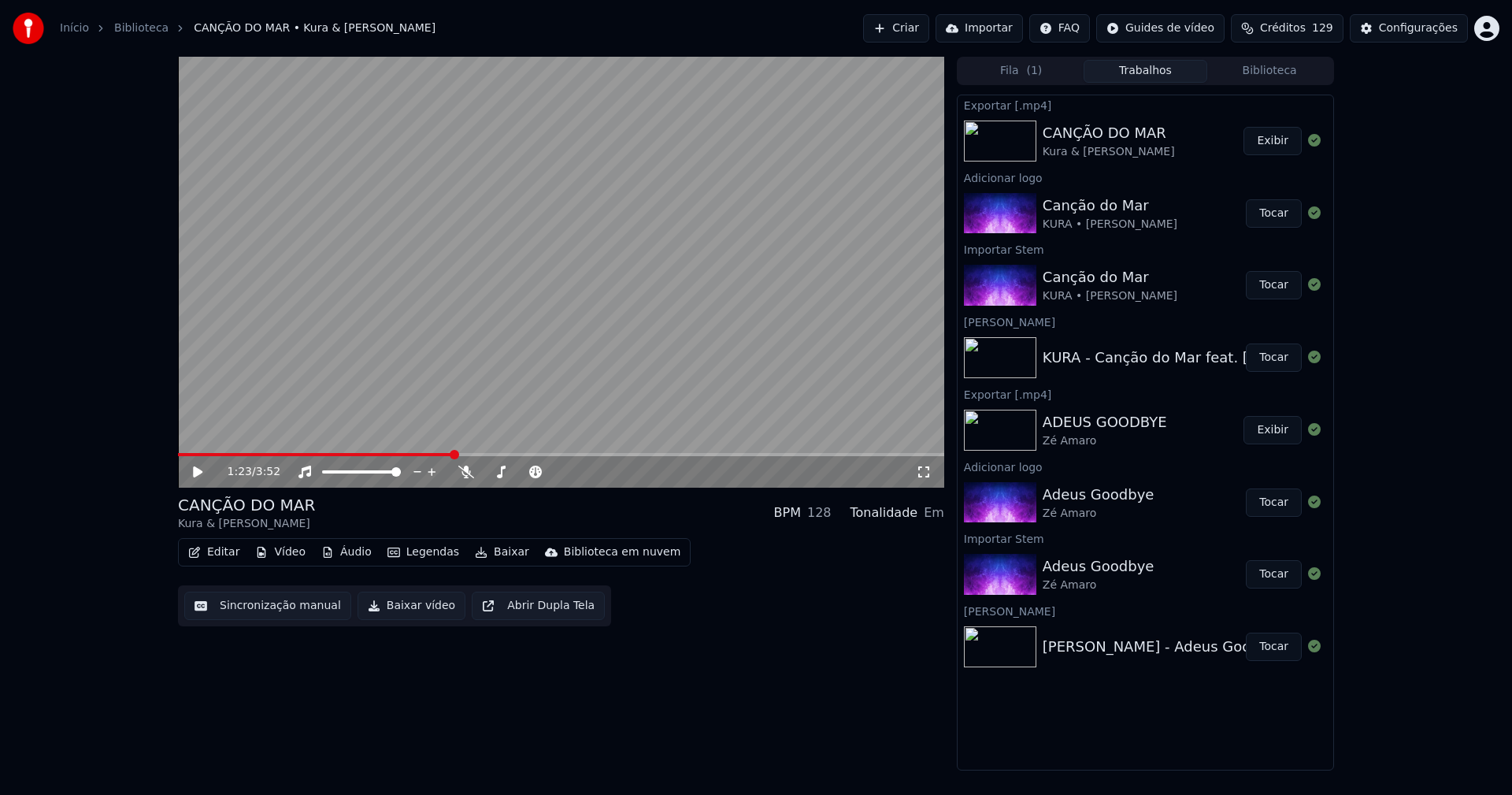
click at [71, 22] on link "Início" at bounding box center [74, 28] width 29 height 16
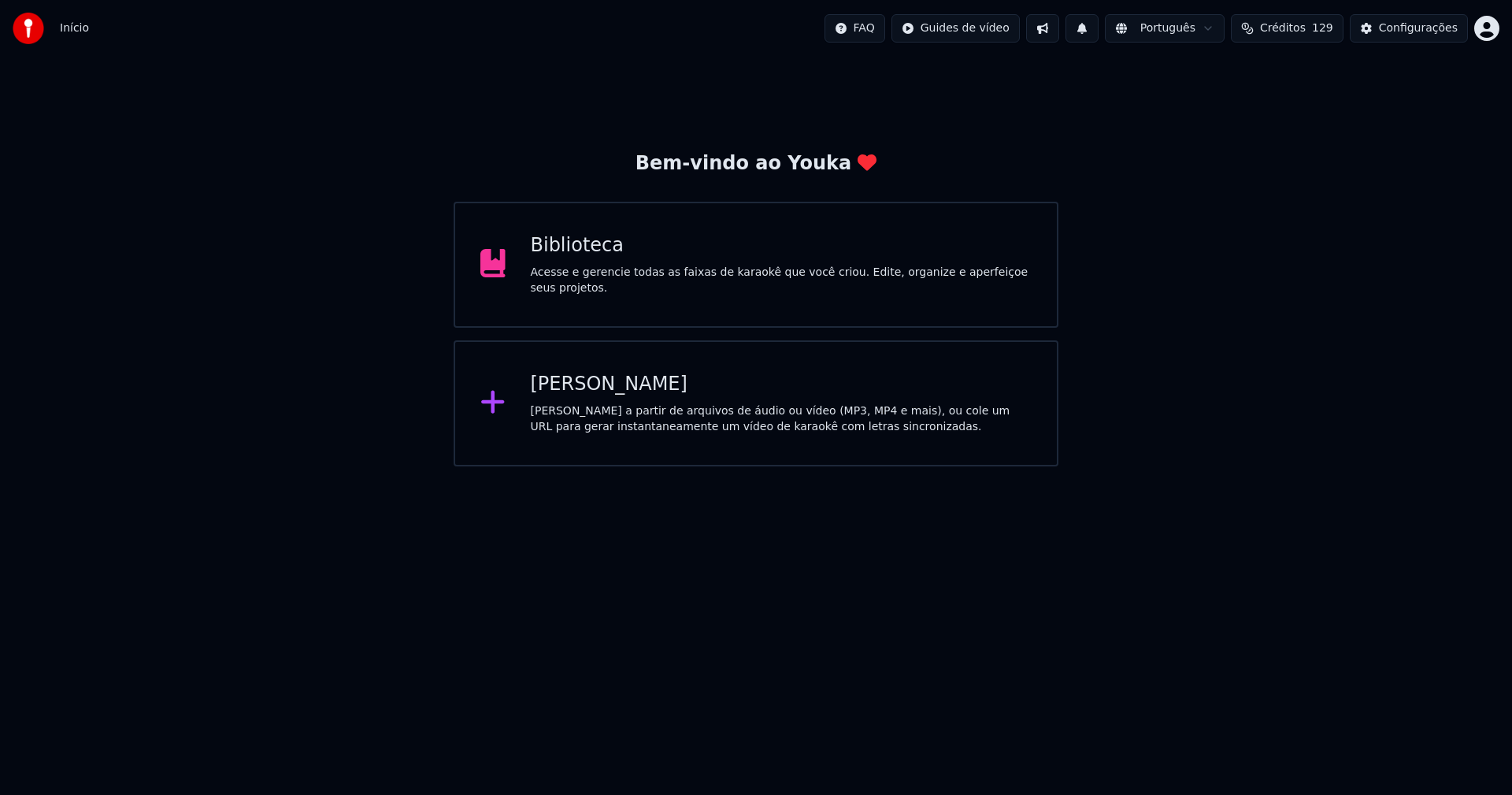
click at [608, 395] on div "[PERSON_NAME]" at bounding box center [781, 384] width 501 height 25
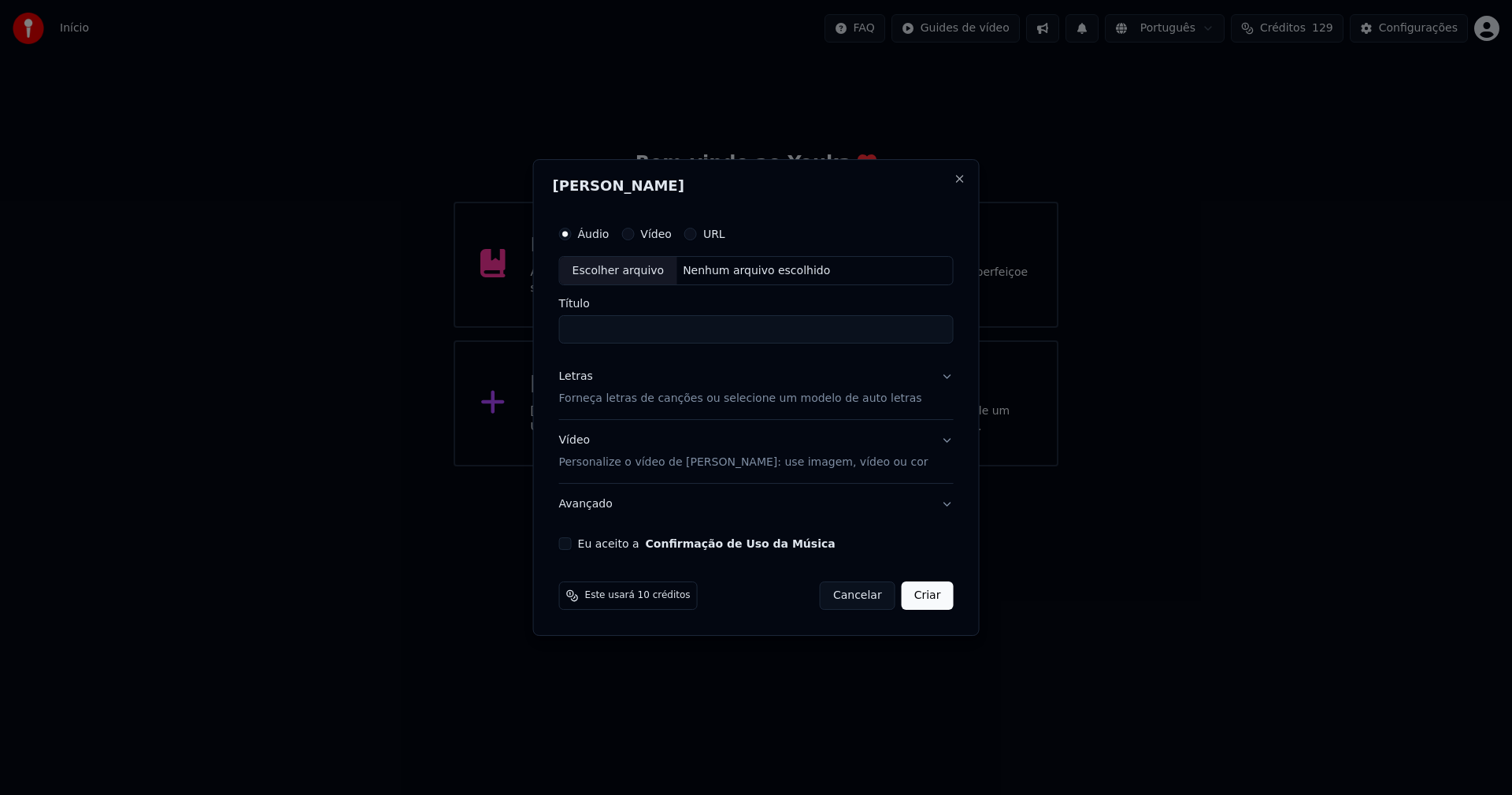
click at [631, 267] on div "Escolher arquivo" at bounding box center [618, 271] width 117 height 28
type input "**********"
click at [587, 381] on div "Letras" at bounding box center [575, 377] width 34 height 16
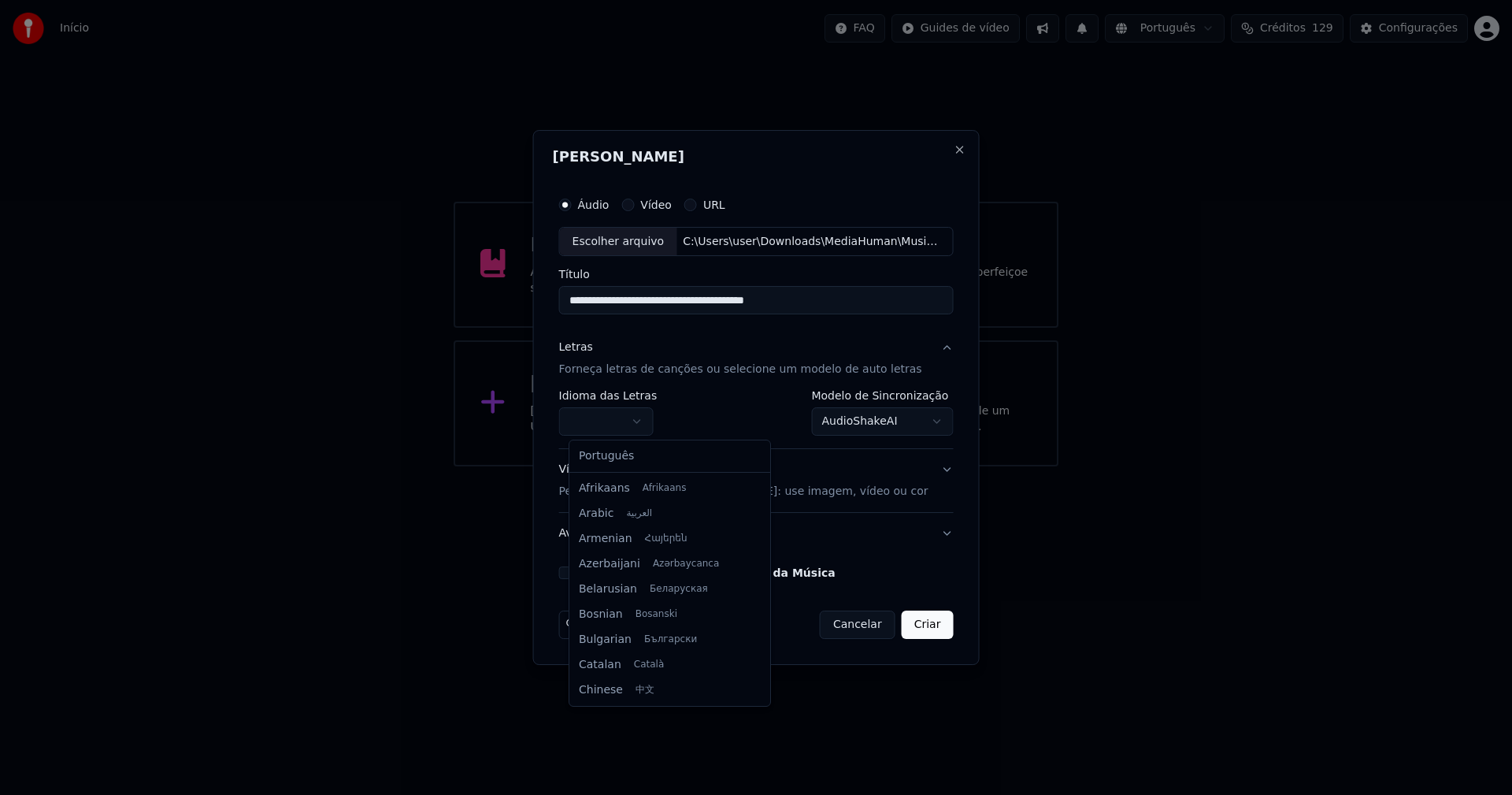
click at [621, 417] on body "**********" at bounding box center [756, 233] width 1512 height 466
select select "**"
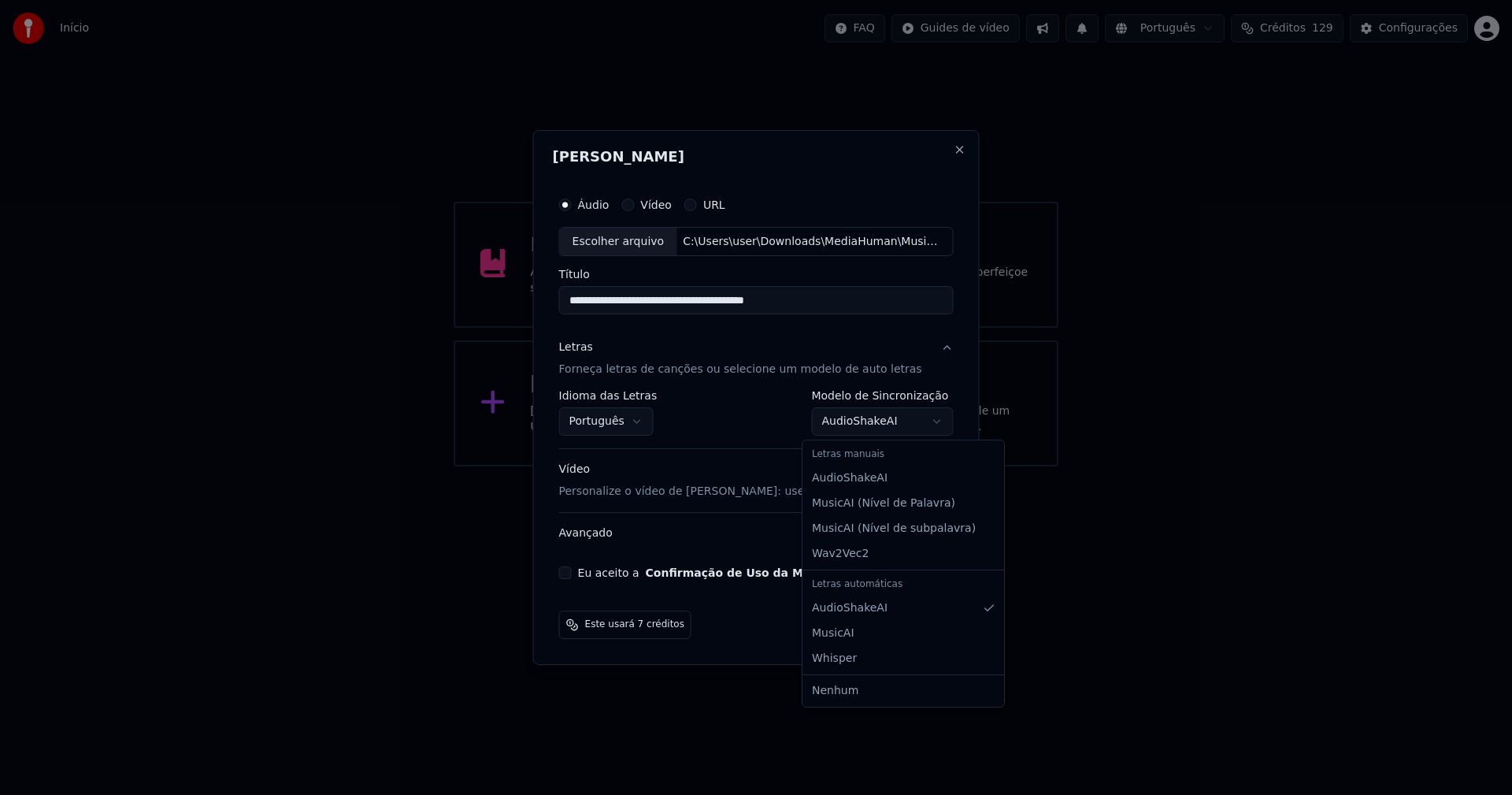
click at [884, 427] on body "**********" at bounding box center [756, 233] width 1512 height 466
select select "**********"
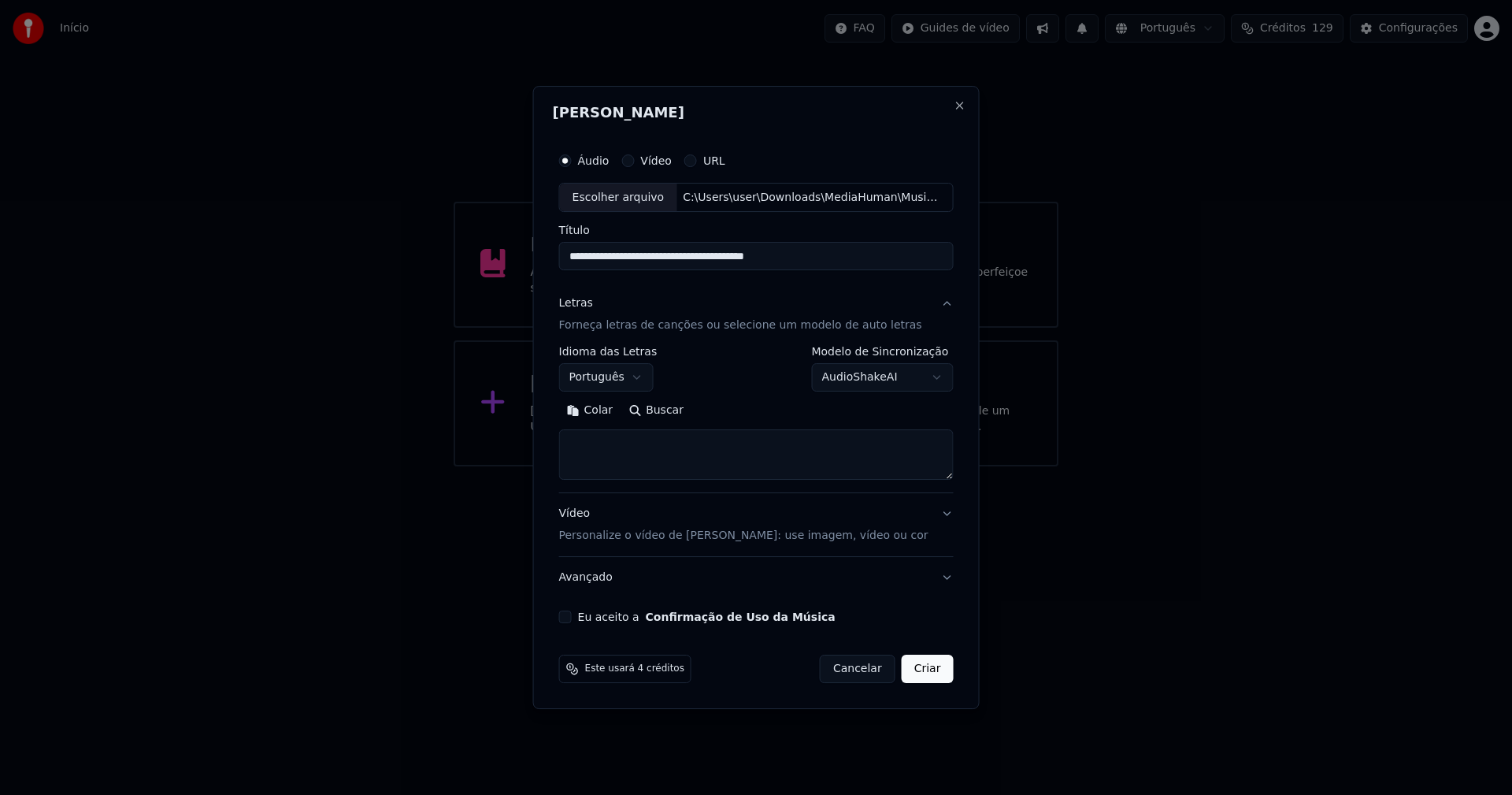
click at [612, 416] on button "Colar" at bounding box center [590, 411] width 62 height 25
click at [572, 618] on button "Eu aceito a Confirmação de Uso da Música" at bounding box center [565, 617] width 13 height 13
drag, startPoint x: 911, startPoint y: 670, endPoint x: 880, endPoint y: 668, distance: 31.1
click at [911, 670] on button "Criar" at bounding box center [928, 669] width 52 height 28
type textarea "**********"
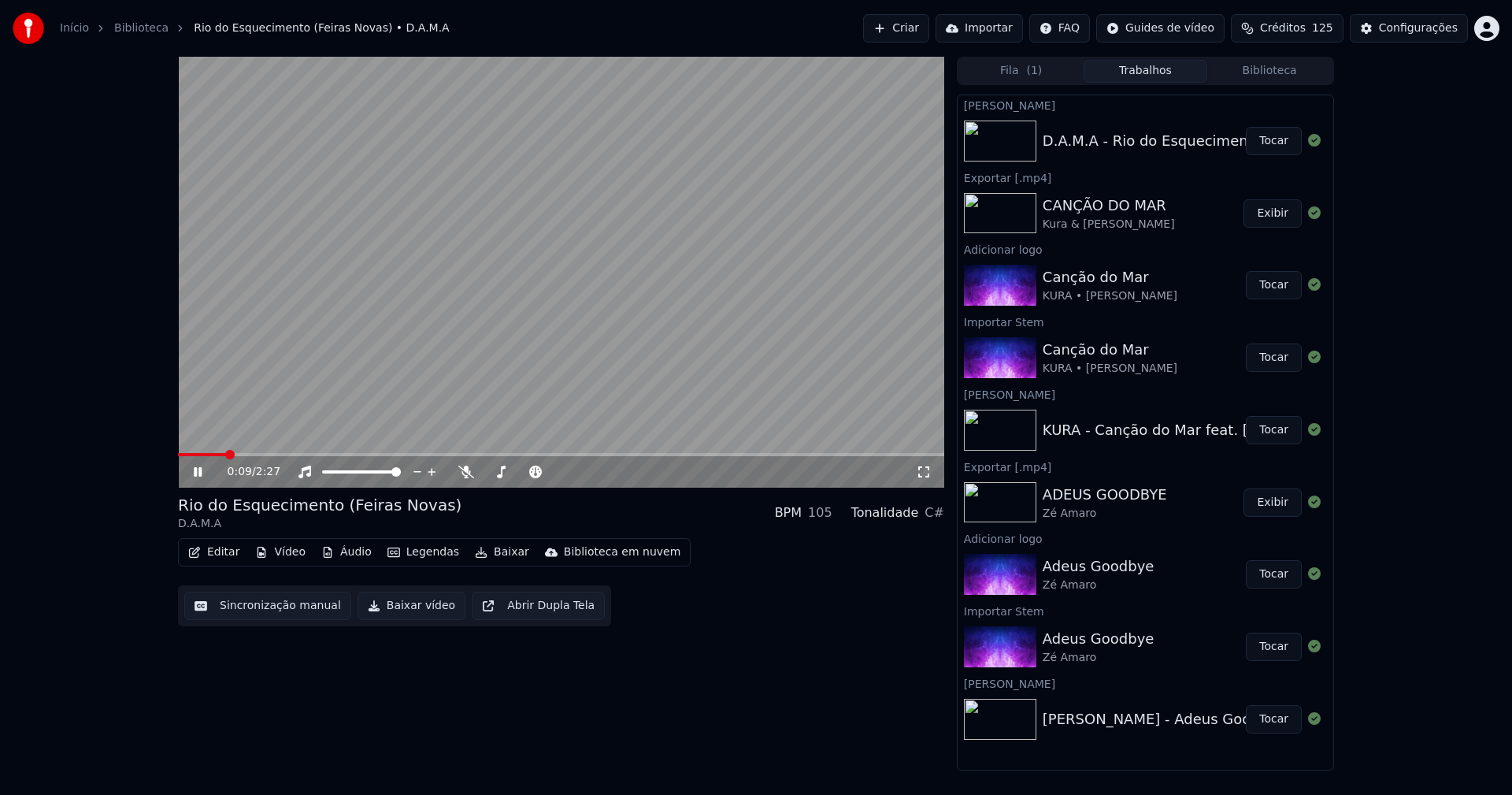
drag, startPoint x: 200, startPoint y: 472, endPoint x: 557, endPoint y: 307, distance: 393.3
click at [218, 463] on div "0:09 / 2:27" at bounding box center [561, 472] width 766 height 32
click at [1407, 30] on div "Configurações" at bounding box center [1418, 28] width 79 height 16
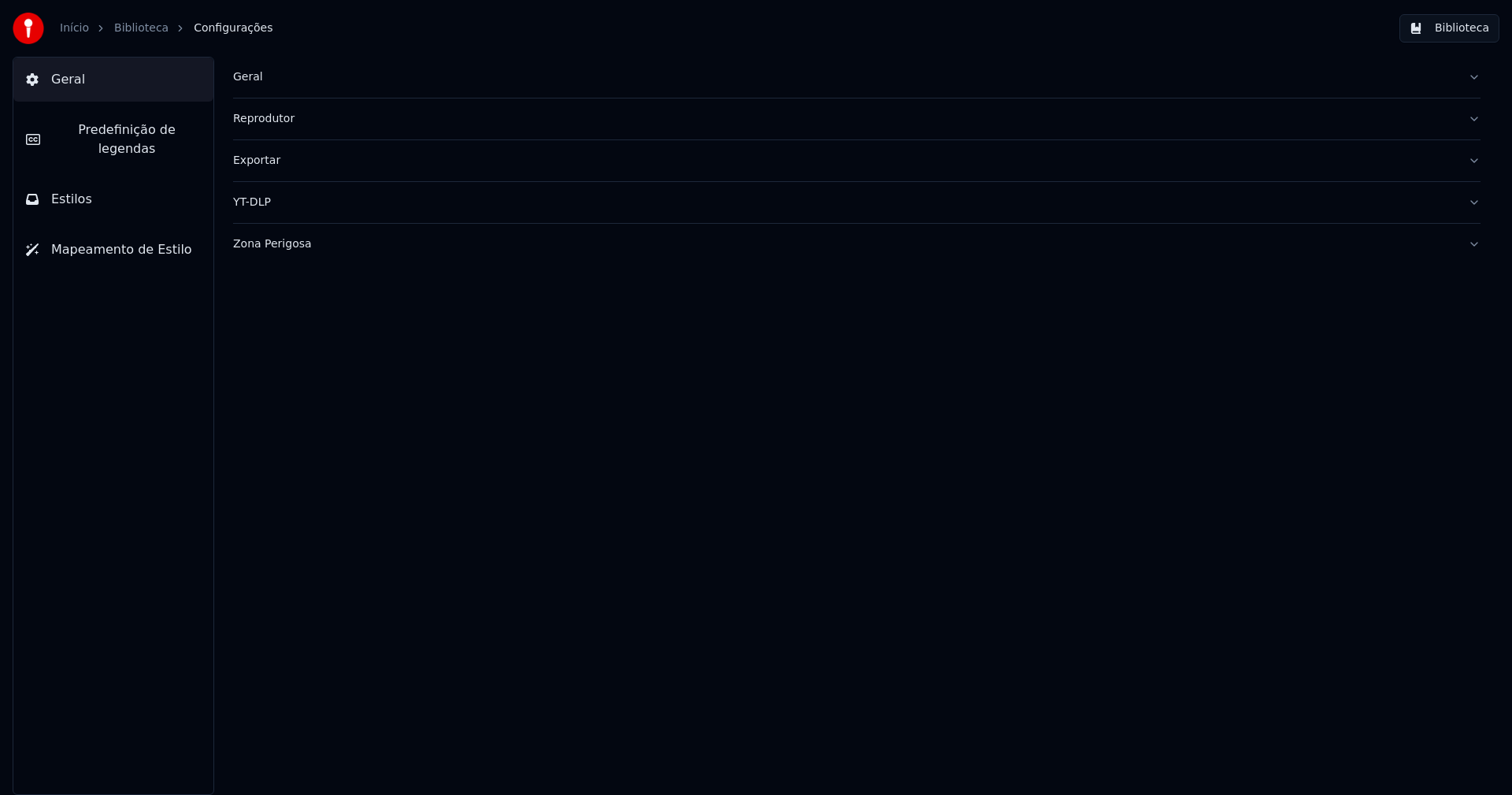
drag, startPoint x: 88, startPoint y: 179, endPoint x: 84, endPoint y: 152, distance: 27.3
click at [89, 179] on button "Estilos" at bounding box center [114, 200] width 200 height 44
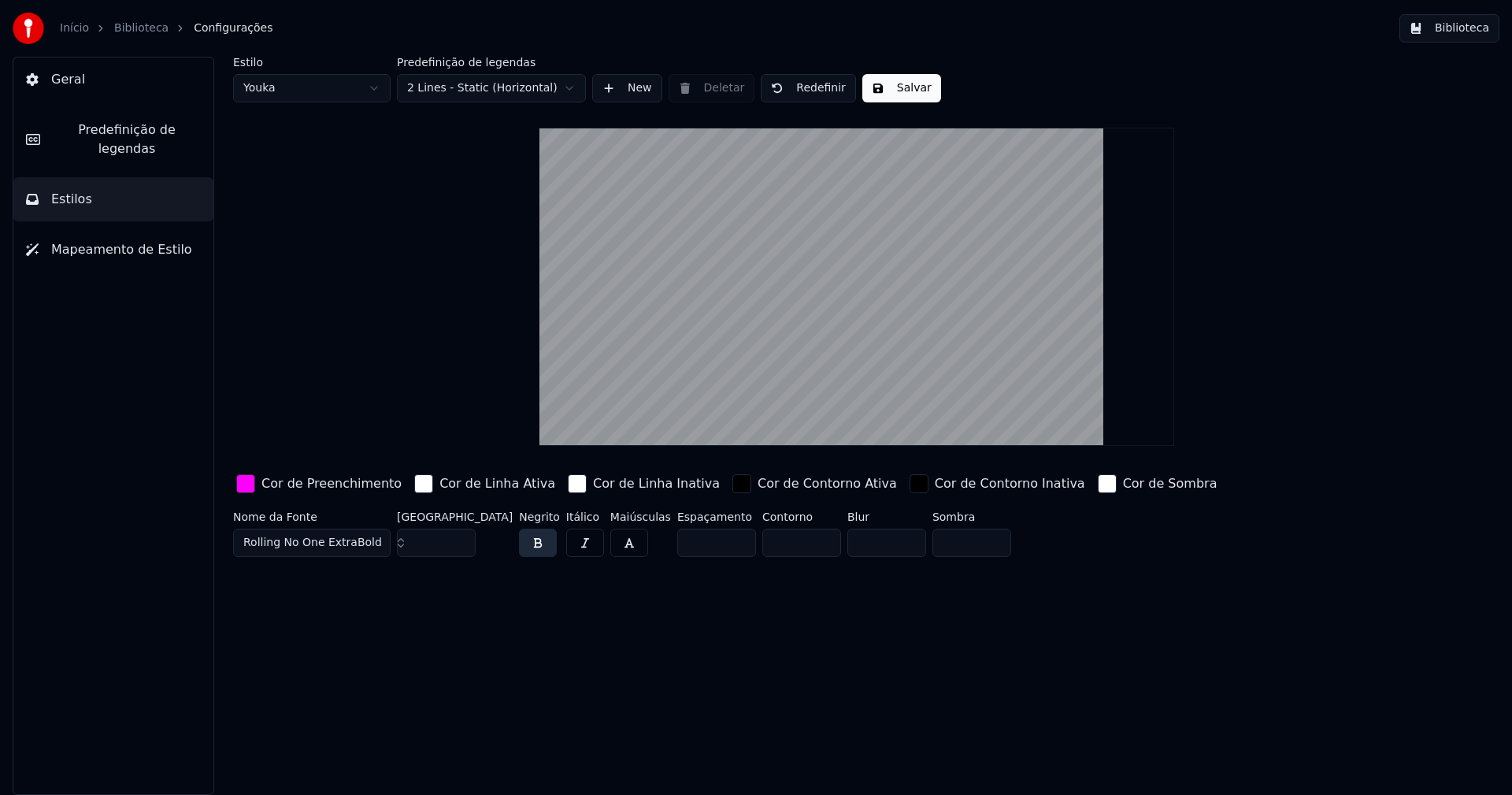
click at [251, 487] on div "button" at bounding box center [246, 483] width 19 height 19
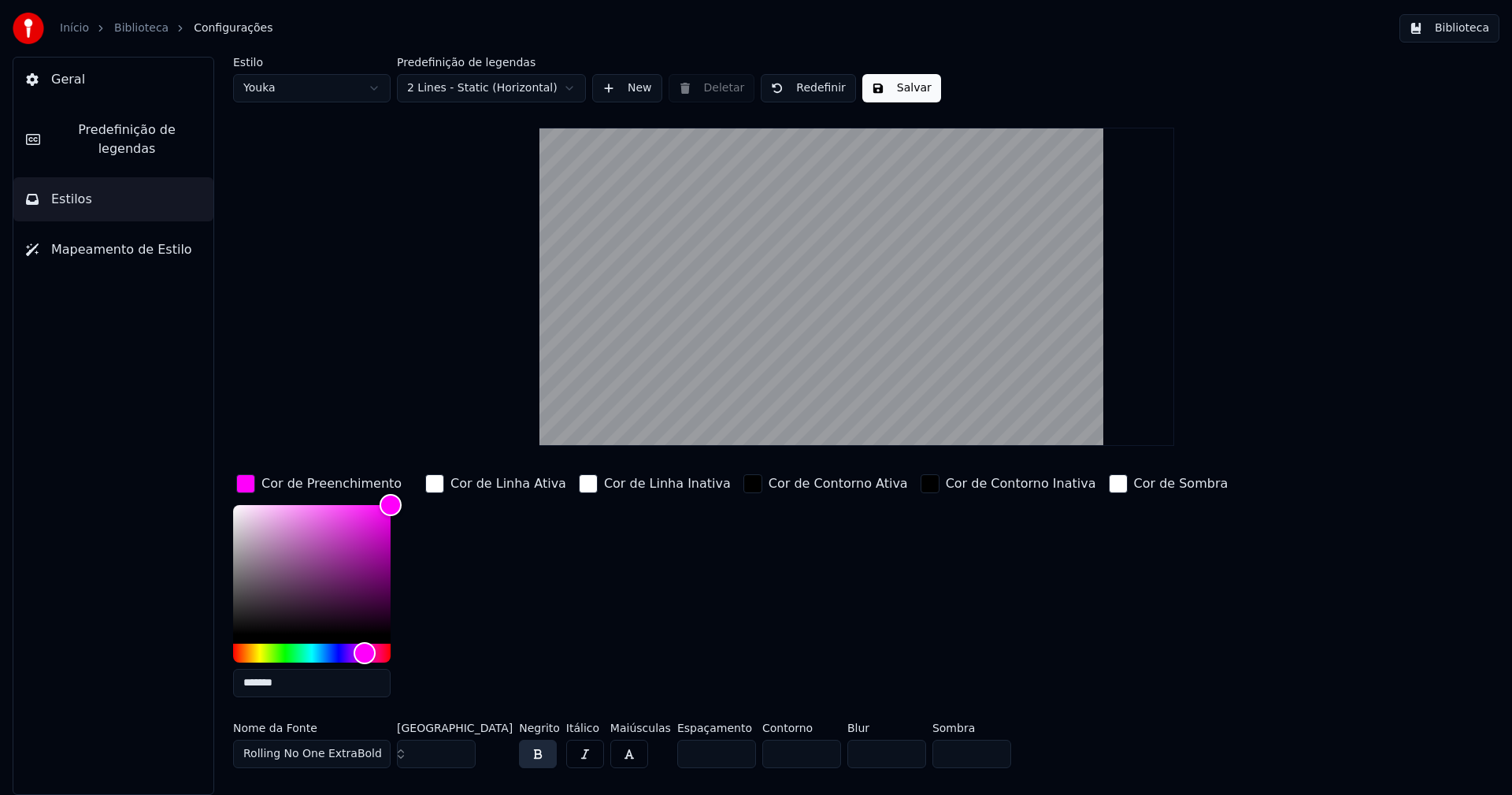
click at [304, 685] on input "*******" at bounding box center [312, 683] width 158 height 28
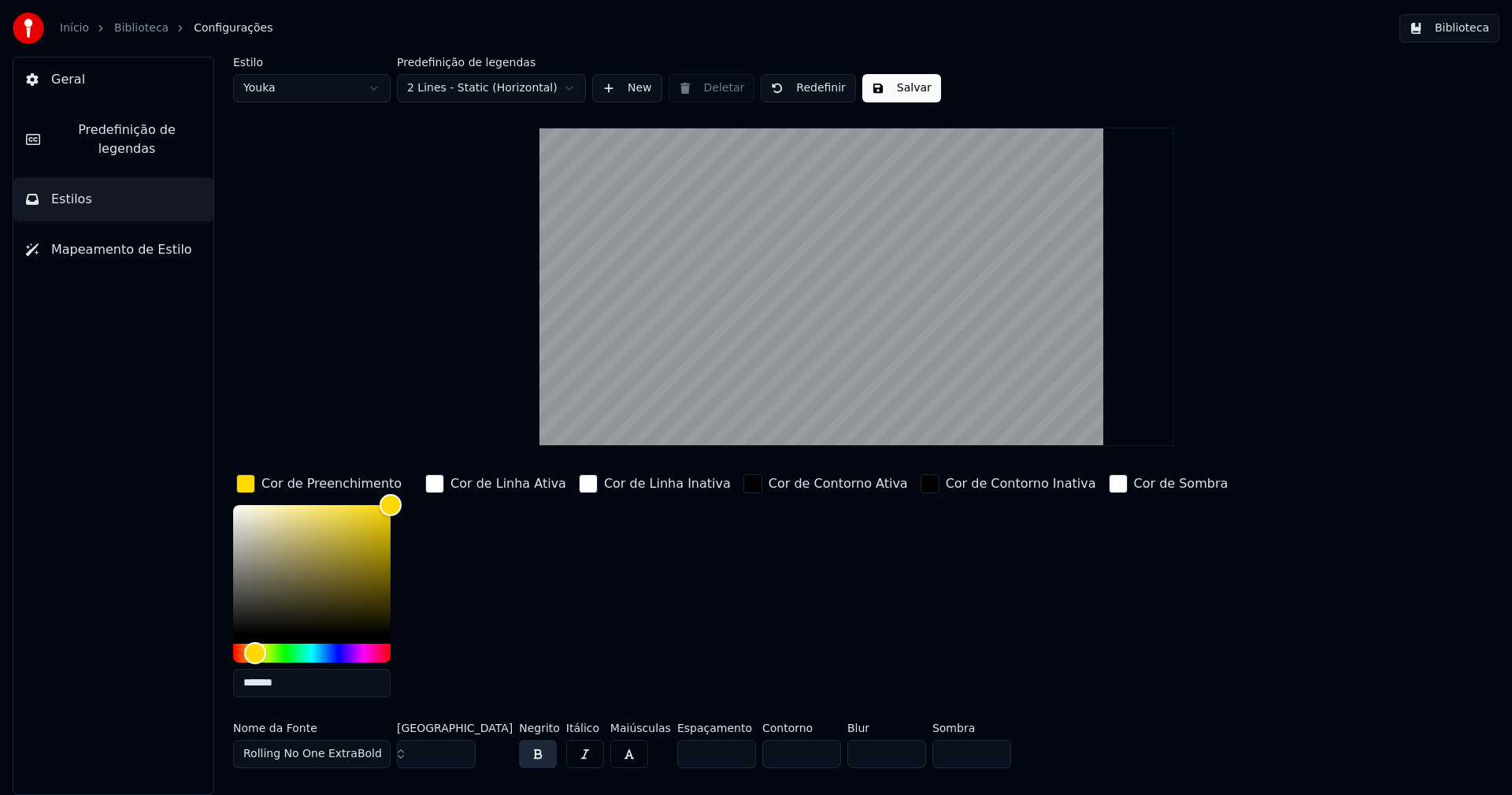
type input "*******"
click at [251, 485] on div "button" at bounding box center [246, 483] width 19 height 19
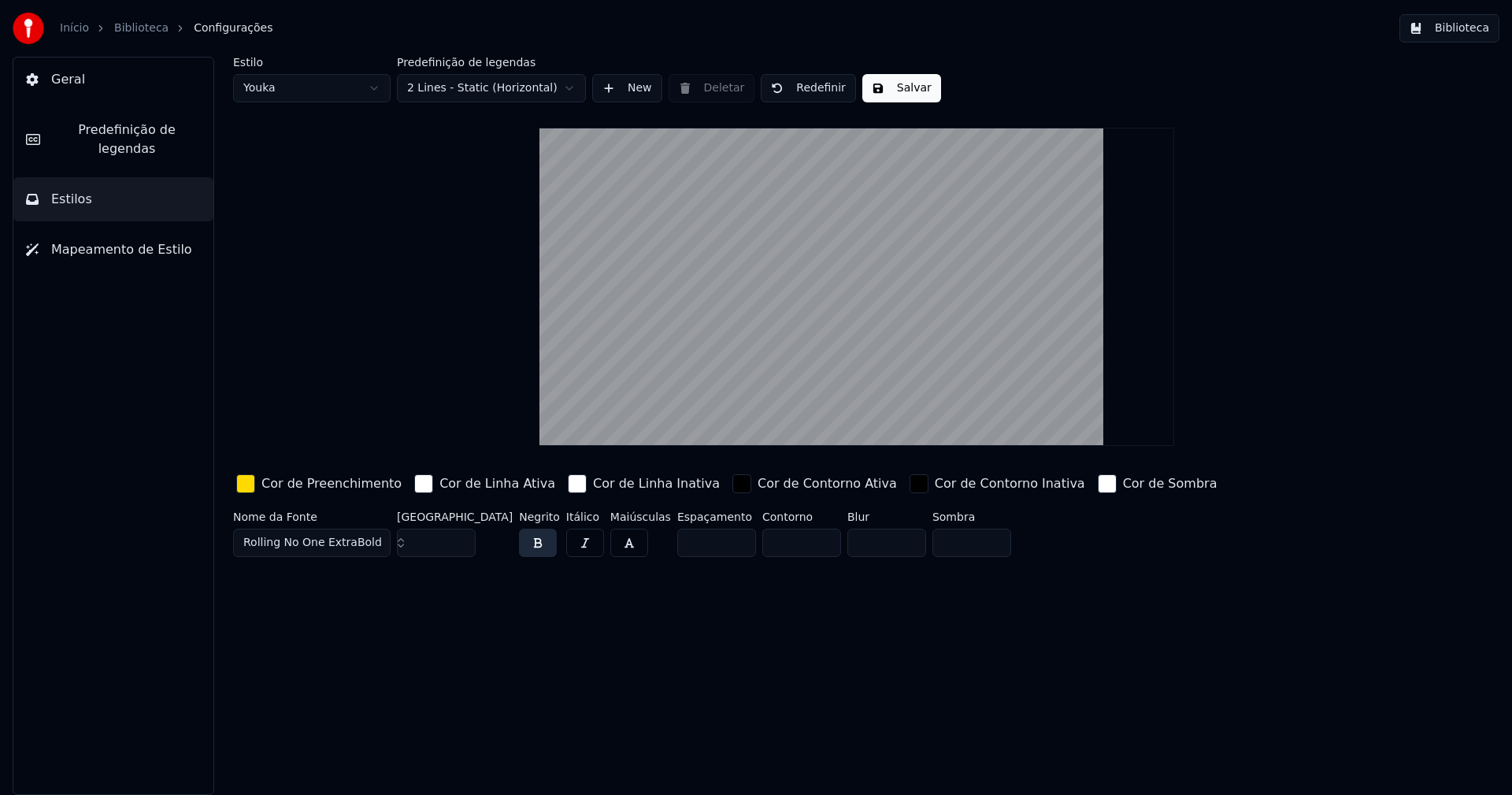
click at [894, 93] on button "Salvar" at bounding box center [902, 88] width 79 height 28
click at [1462, 27] on button "Biblioteca" at bounding box center [1449, 28] width 100 height 28
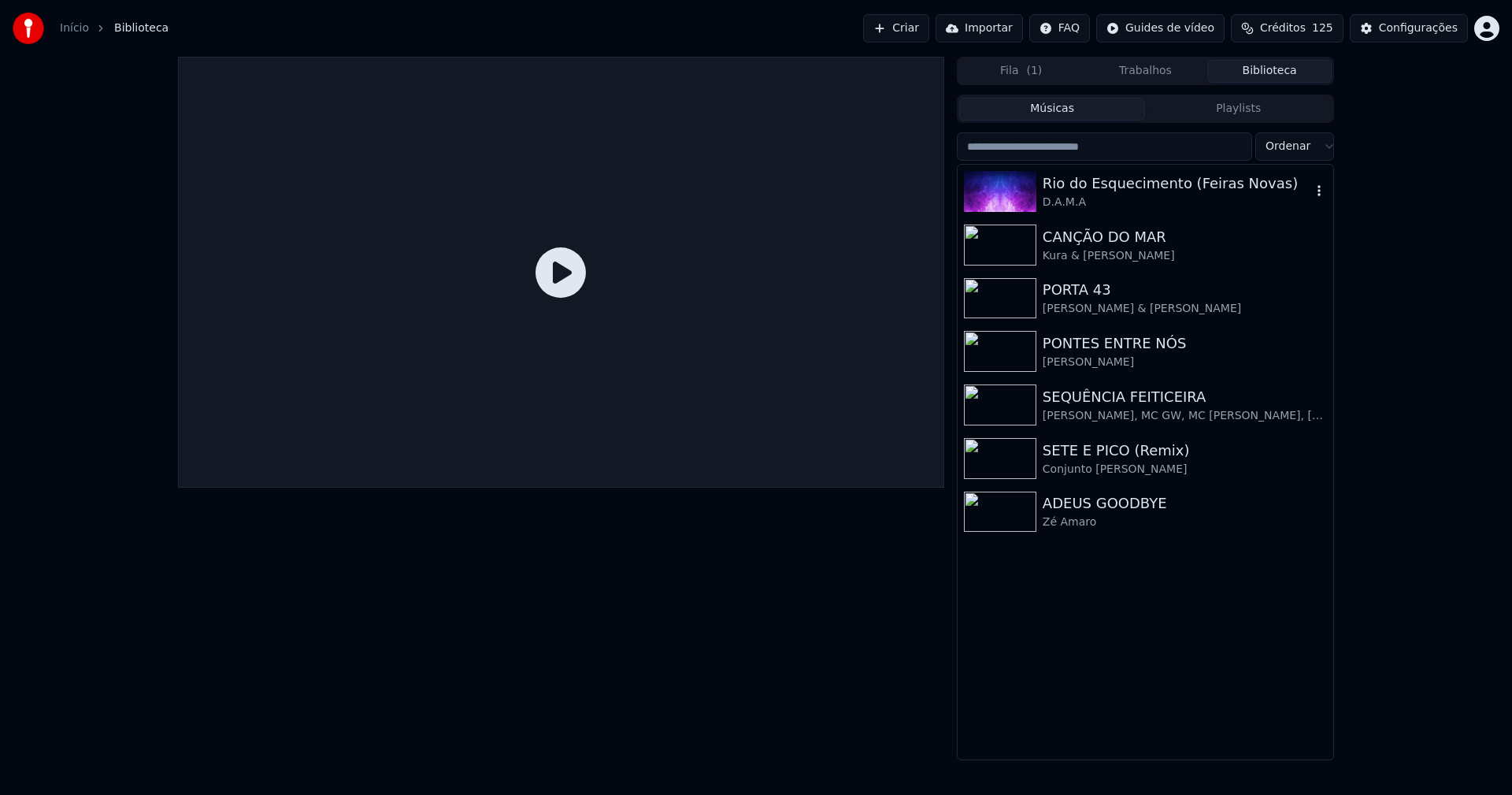
click at [1088, 193] on div "Rio do Esquecimento (Feiras Novas)" at bounding box center [1176, 184] width 269 height 22
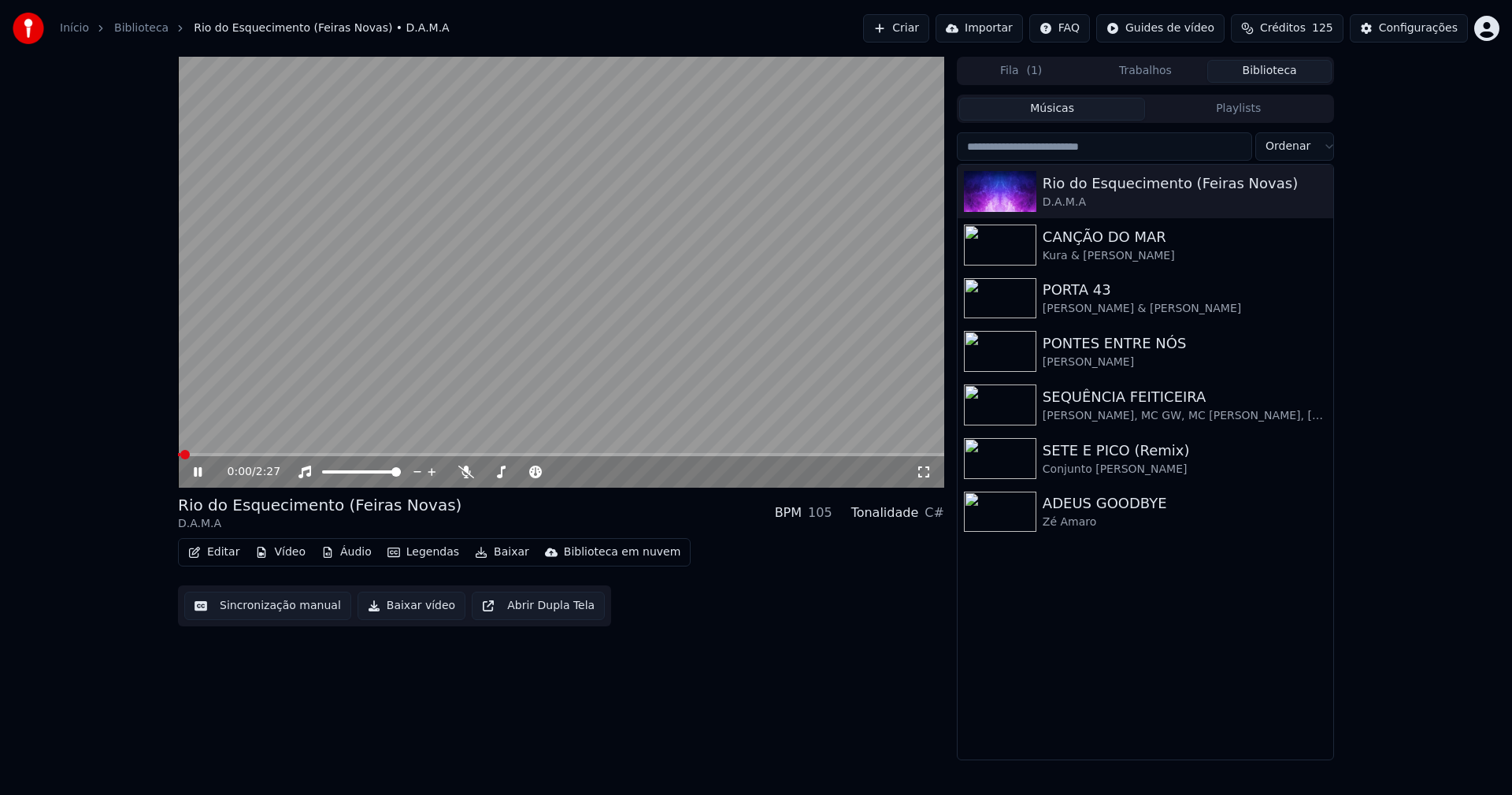
drag, startPoint x: 199, startPoint y: 467, endPoint x: 218, endPoint y: 499, distance: 37.2
click at [199, 466] on icon at bounding box center [209, 472] width 37 height 13
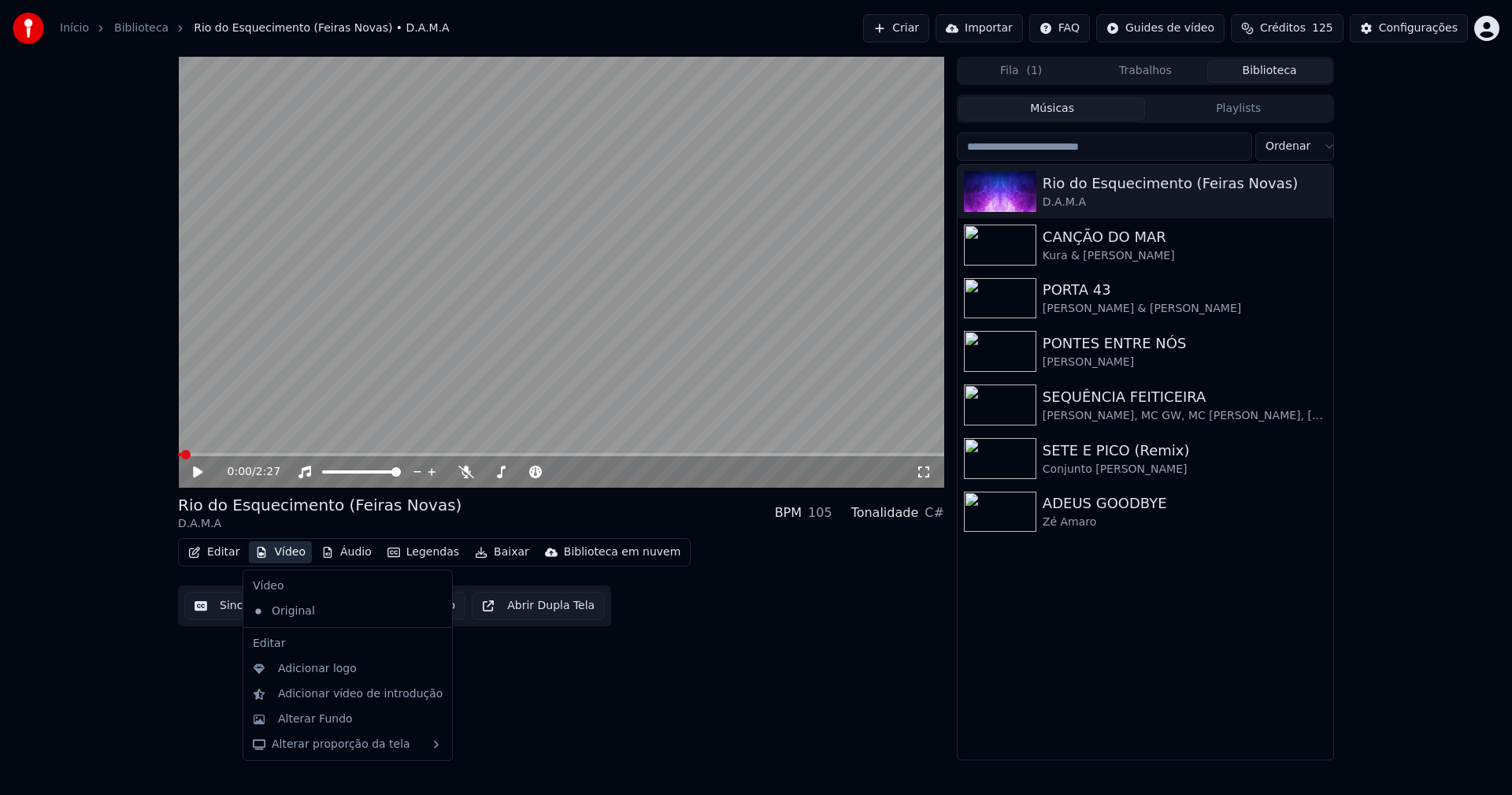
click at [283, 557] on button "Vídeo" at bounding box center [281, 552] width 63 height 22
click at [306, 671] on div "Adicionar logo" at bounding box center [318, 669] width 79 height 16
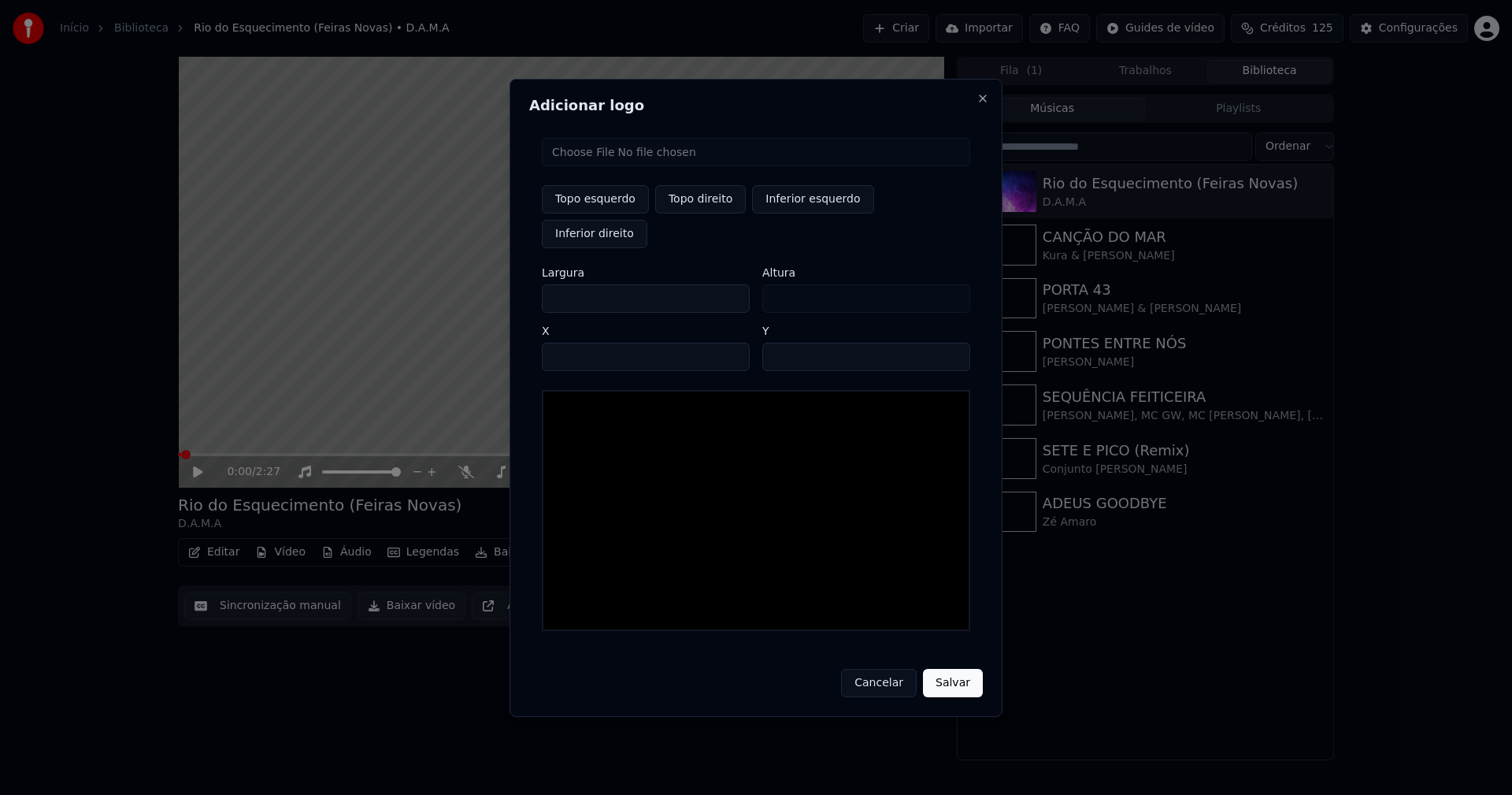
click at [608, 166] on input "file" at bounding box center [755, 152] width 428 height 28
type input "**********"
drag, startPoint x: 713, startPoint y: 223, endPoint x: 672, endPoint y: 230, distance: 41.6
click at [702, 214] on button "Topo direito" at bounding box center [700, 200] width 91 height 28
type input "****"
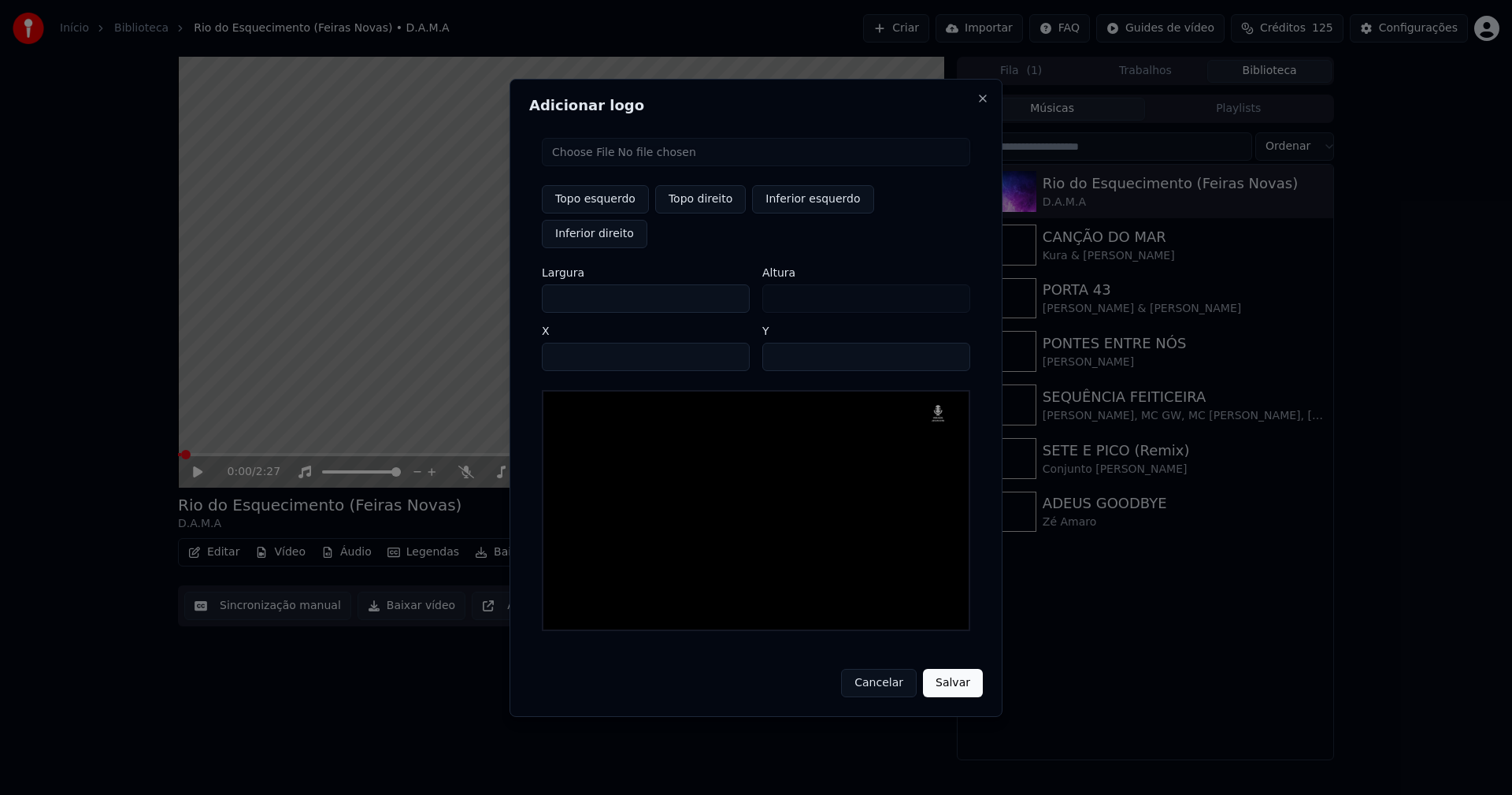
drag, startPoint x: 569, startPoint y: 282, endPoint x: 546, endPoint y: 283, distance: 23.0
click at [546, 285] on input "***" at bounding box center [646, 299] width 208 height 28
type input "**"
type input "***"
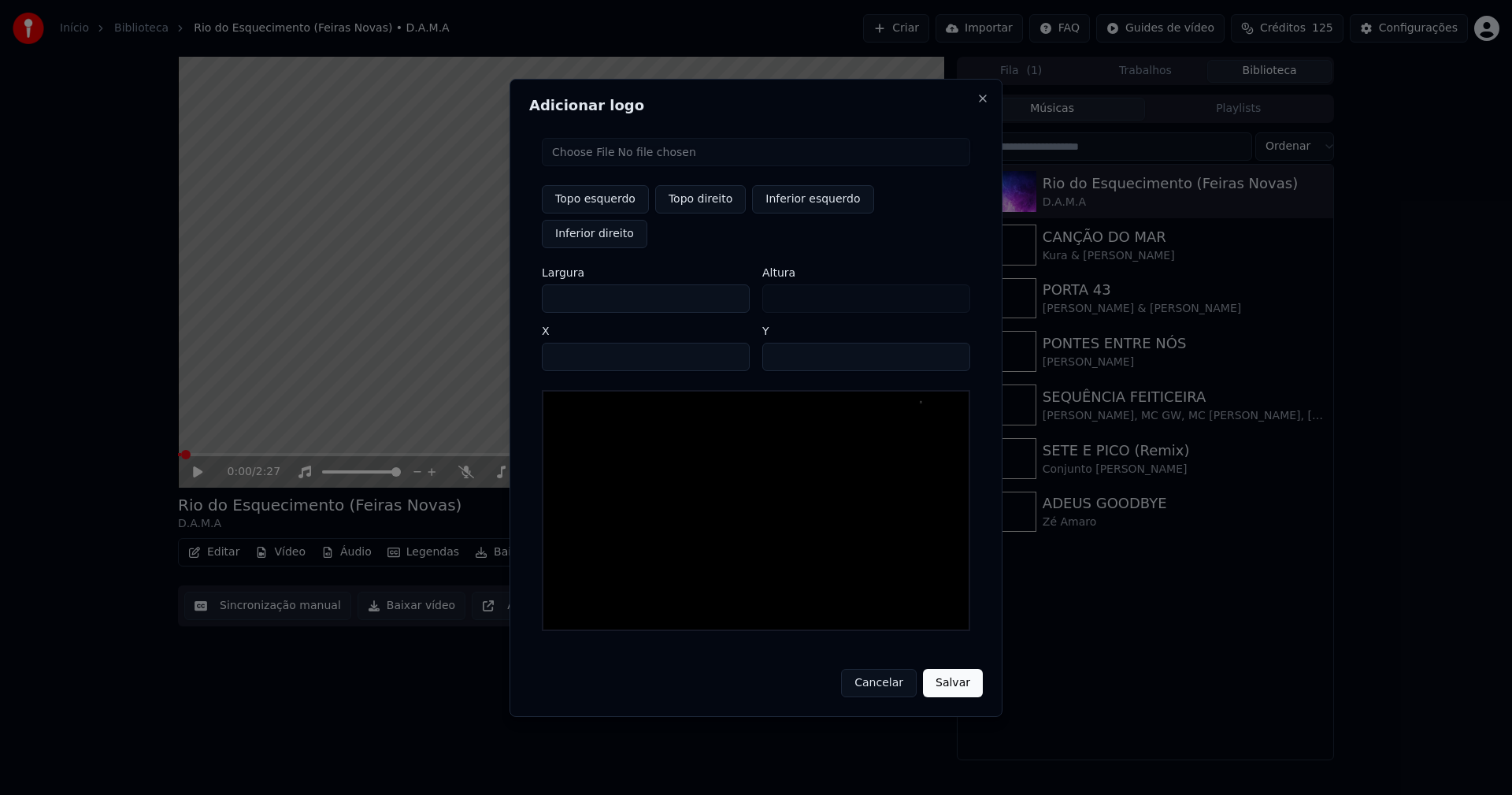
type input "***"
click at [575, 342] on input "****" at bounding box center [646, 356] width 208 height 28
type input "****"
click at [778, 342] on input "**" at bounding box center [866, 356] width 208 height 28
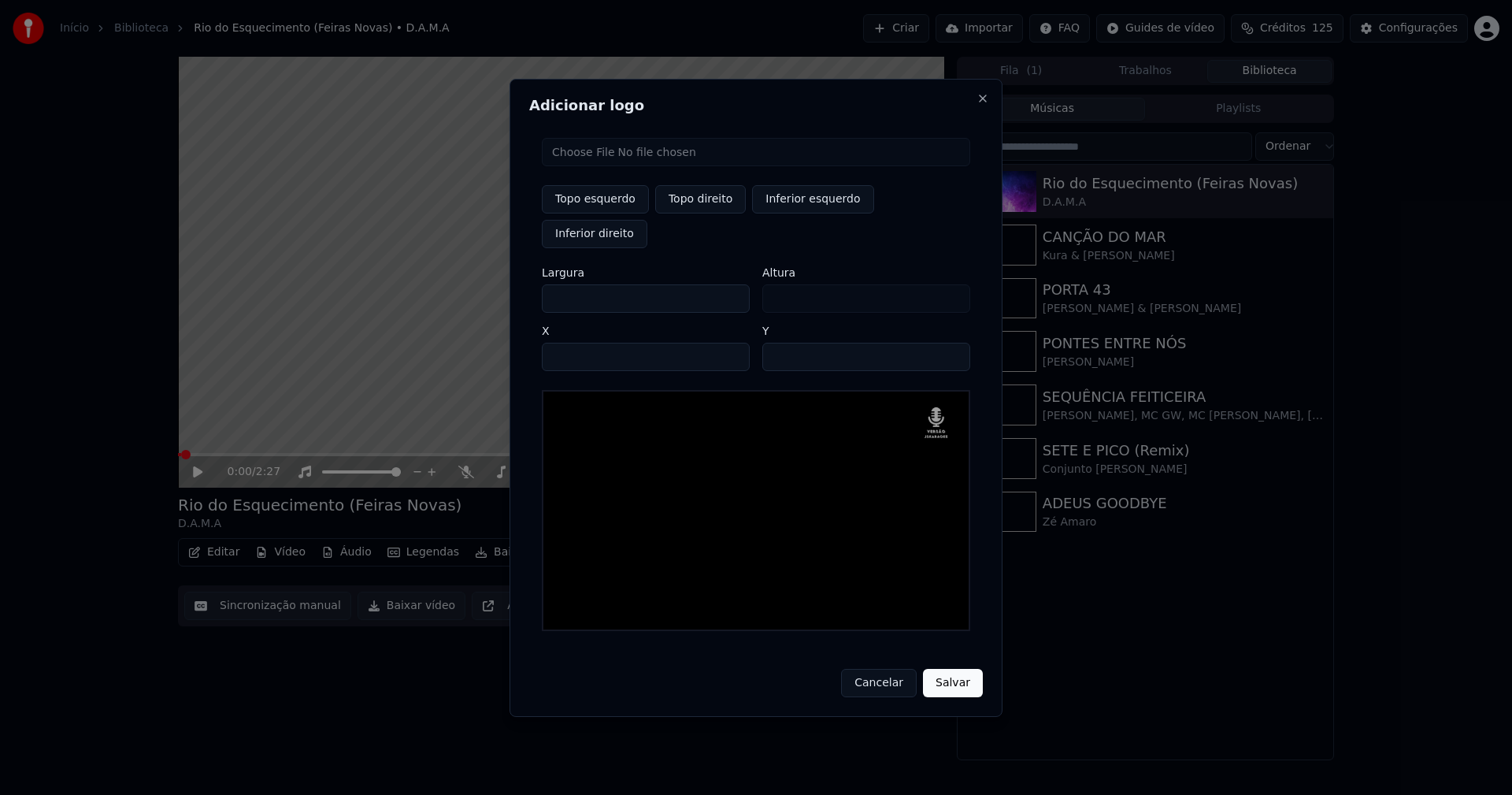
type input "**"
click at [973, 669] on button "Salvar" at bounding box center [953, 683] width 60 height 28
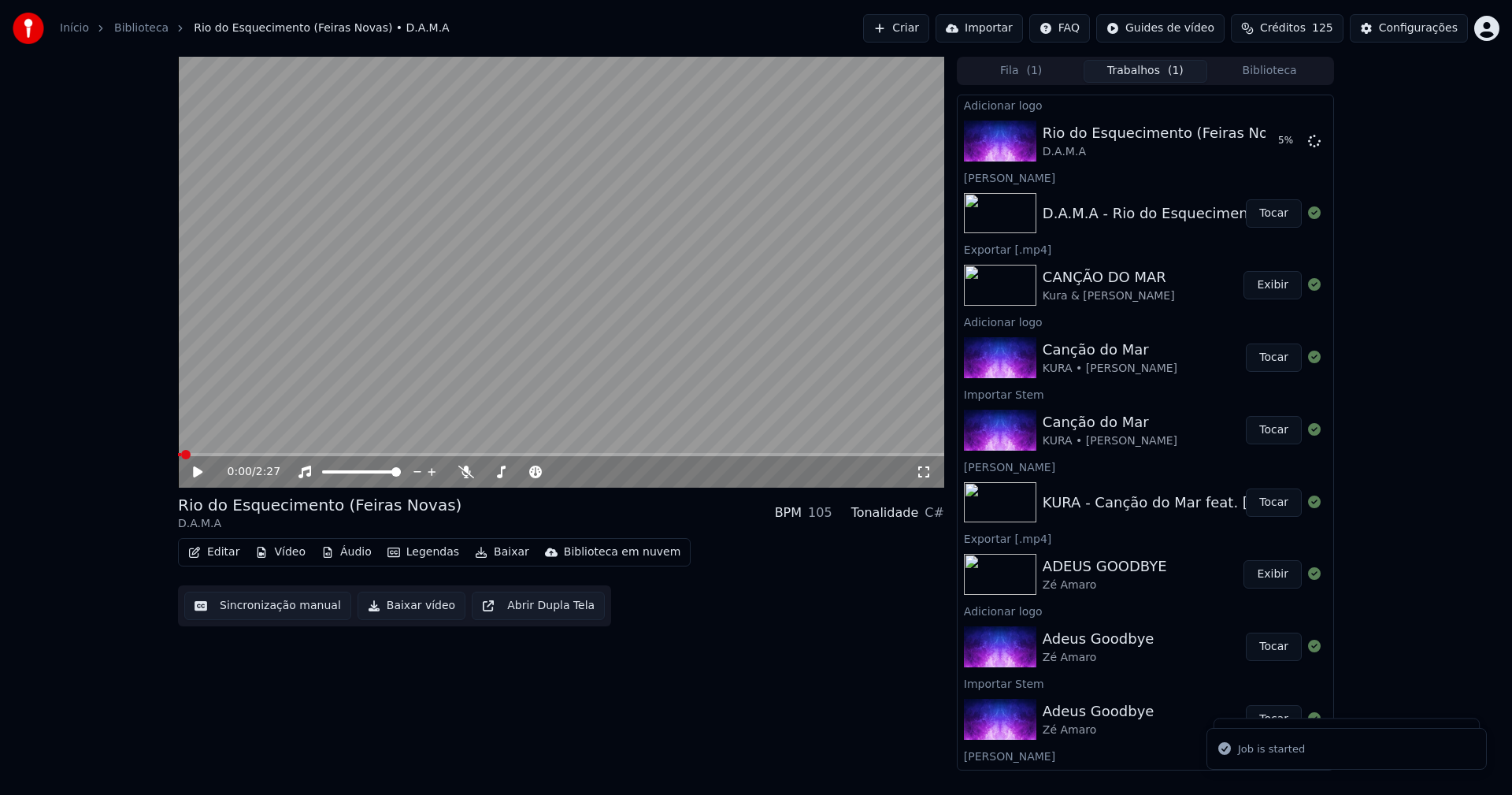
click at [229, 553] on button "Editar" at bounding box center [214, 552] width 64 height 22
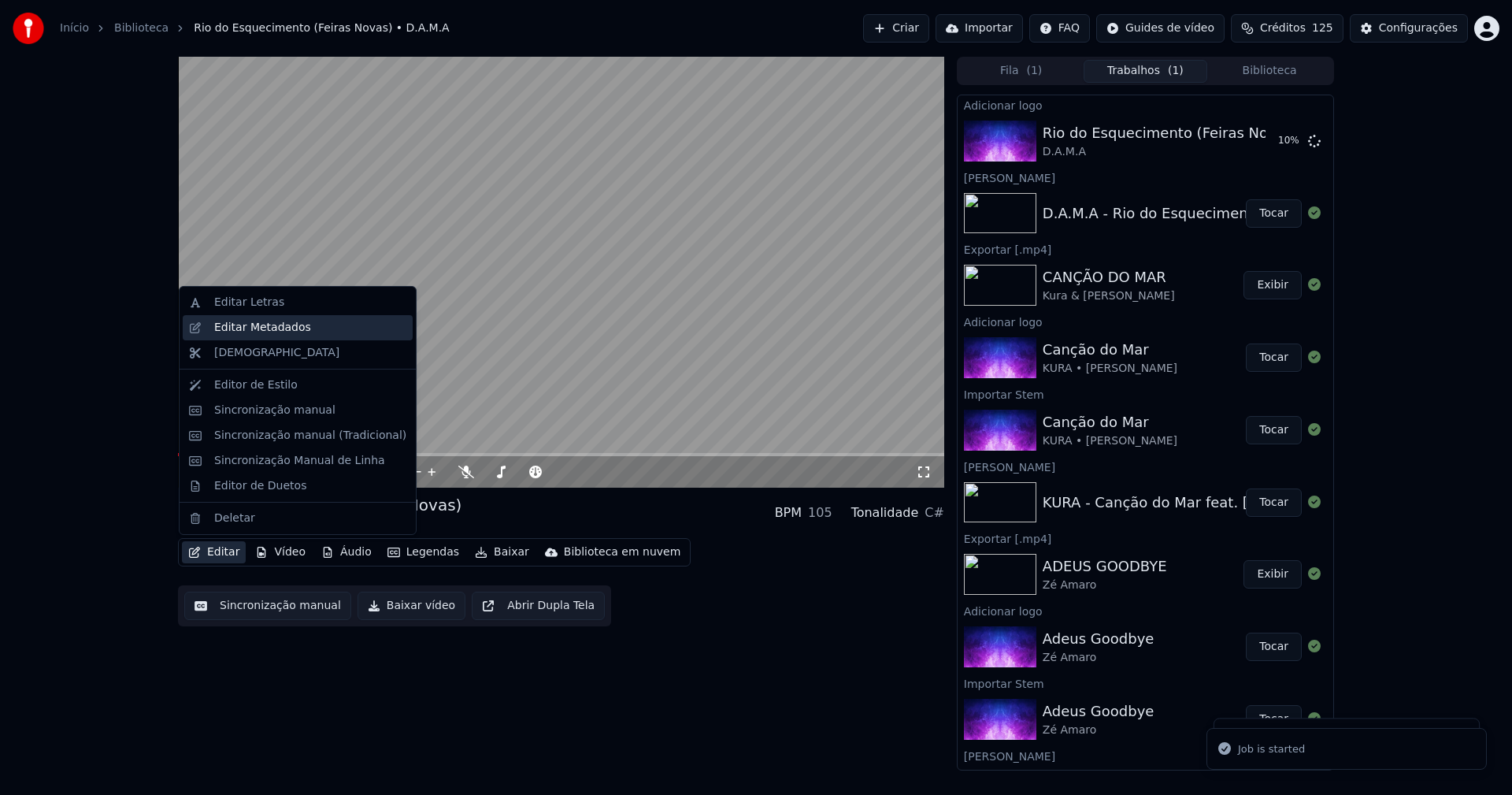
click at [281, 330] on div "Editar Metadados" at bounding box center [263, 327] width 97 height 16
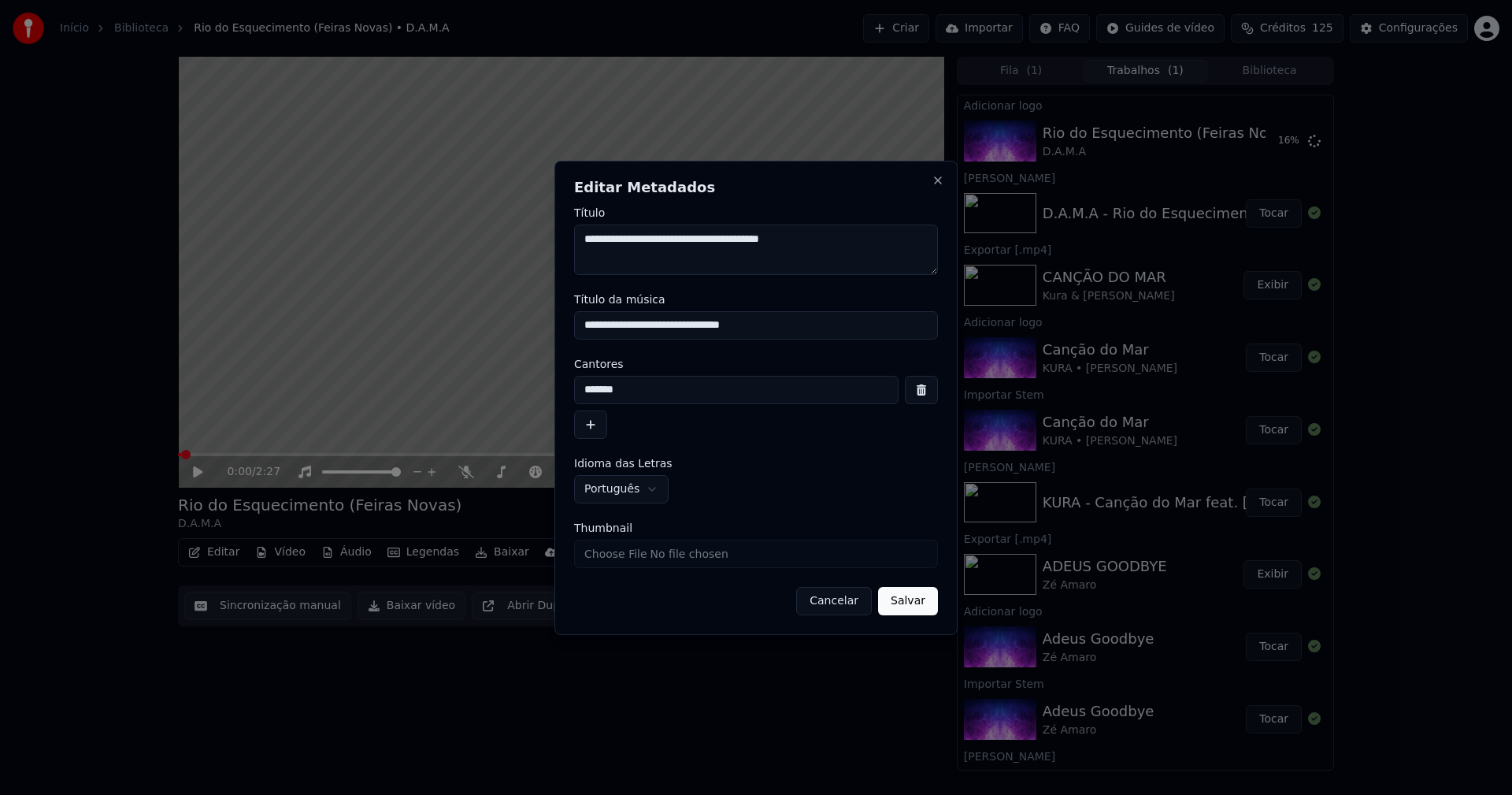
drag, startPoint x: 787, startPoint y: 327, endPoint x: 521, endPoint y: 327, distance: 266.0
click at [521, 327] on body "**********" at bounding box center [756, 398] width 1512 height 795
type input "**********"
click at [902, 603] on button "Salvar" at bounding box center [908, 601] width 60 height 28
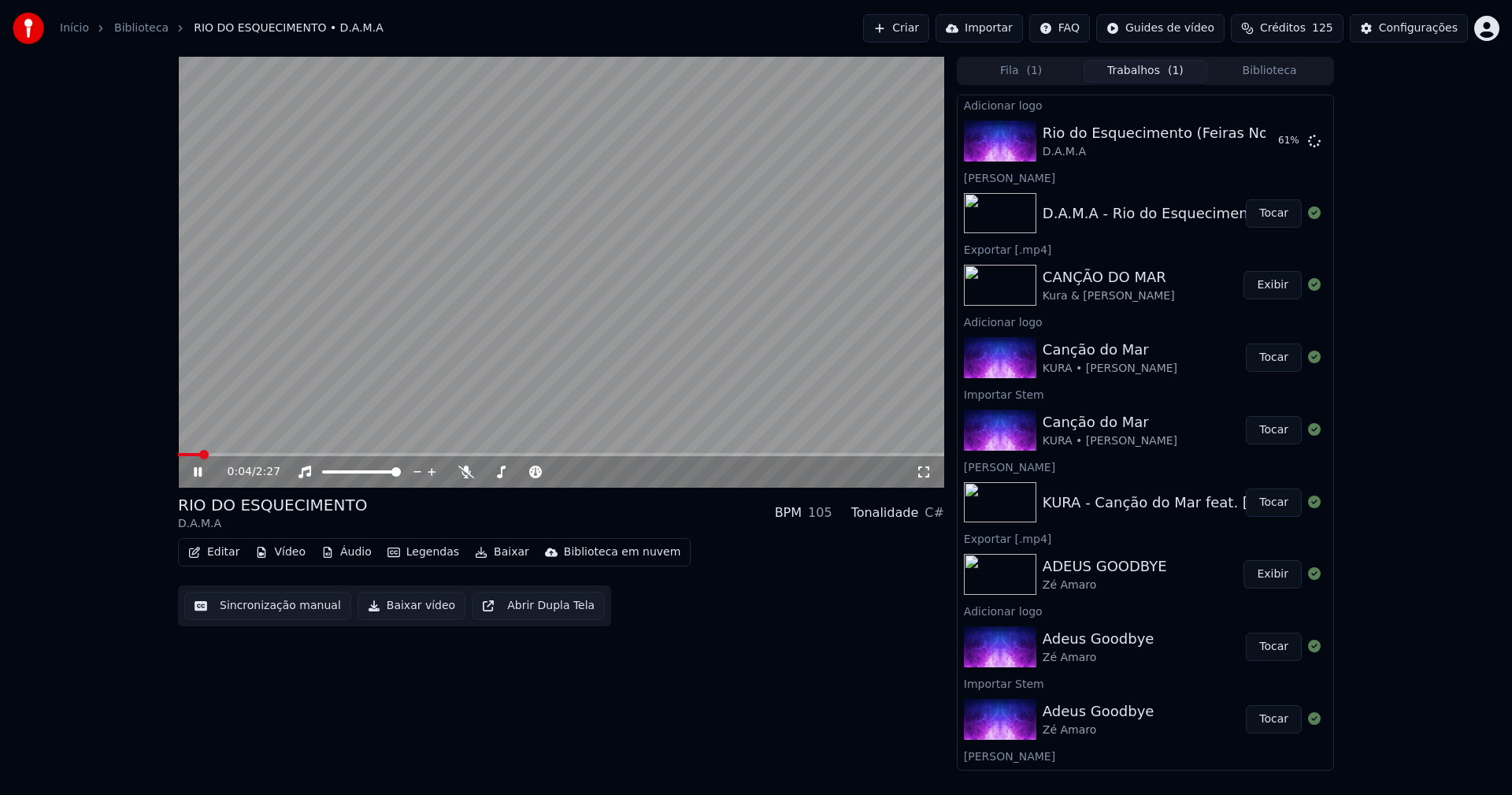
click at [195, 468] on icon at bounding box center [198, 472] width 8 height 9
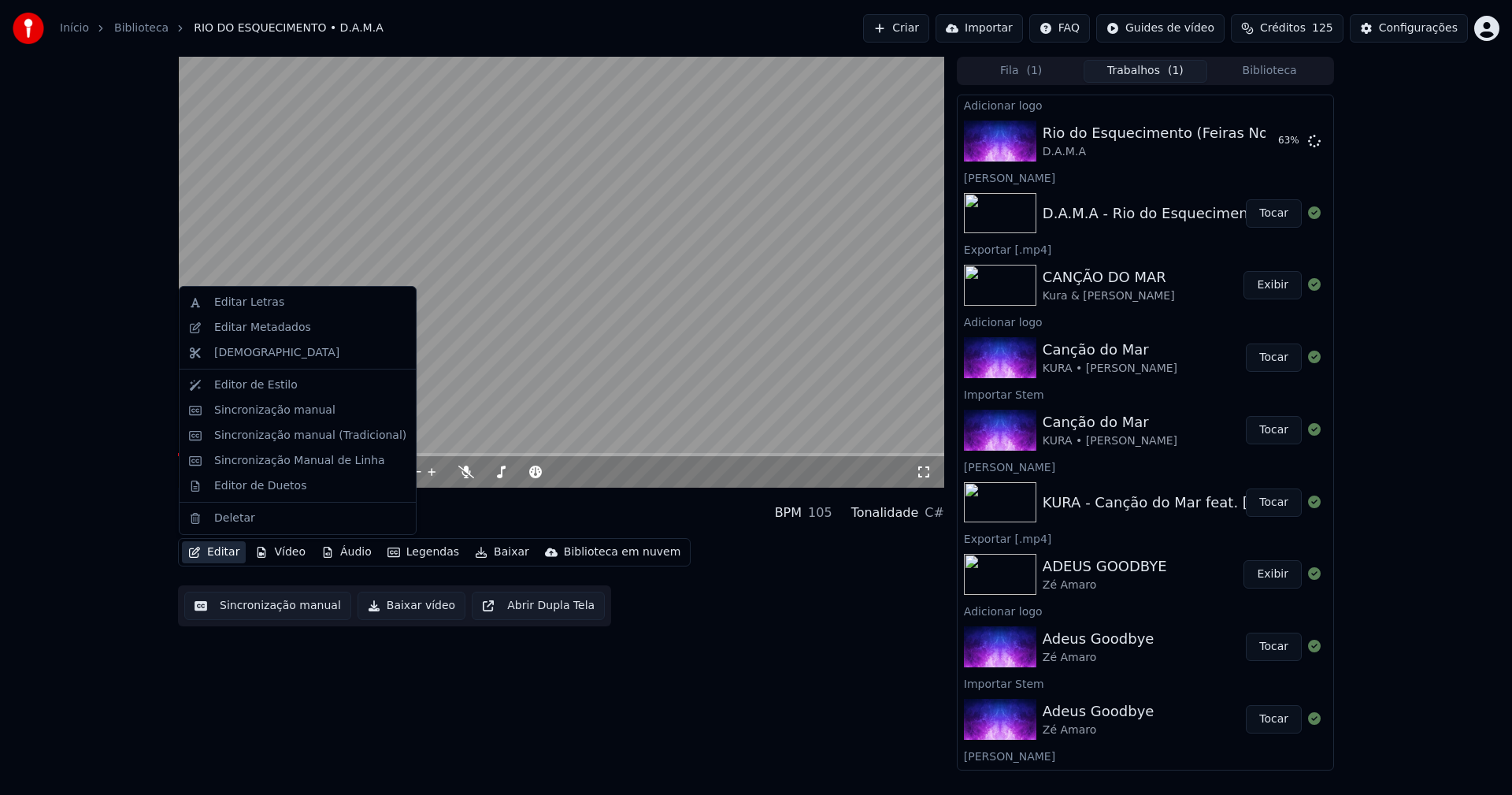
click at [222, 552] on button "Editar" at bounding box center [214, 552] width 64 height 22
click at [262, 434] on div "Sincronização manual (Tradicional)" at bounding box center [311, 435] width 192 height 16
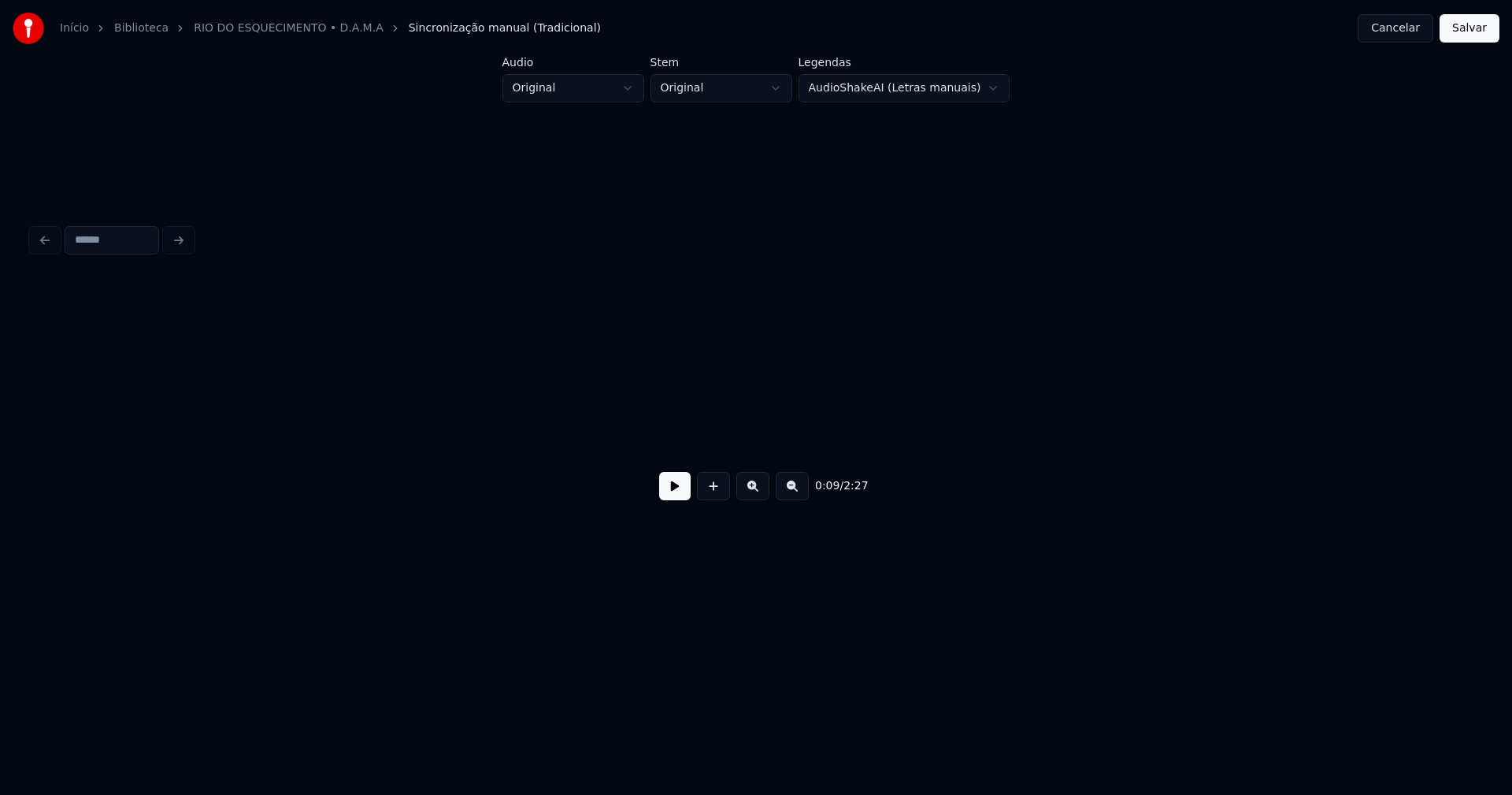
scroll to position [0, 1515]
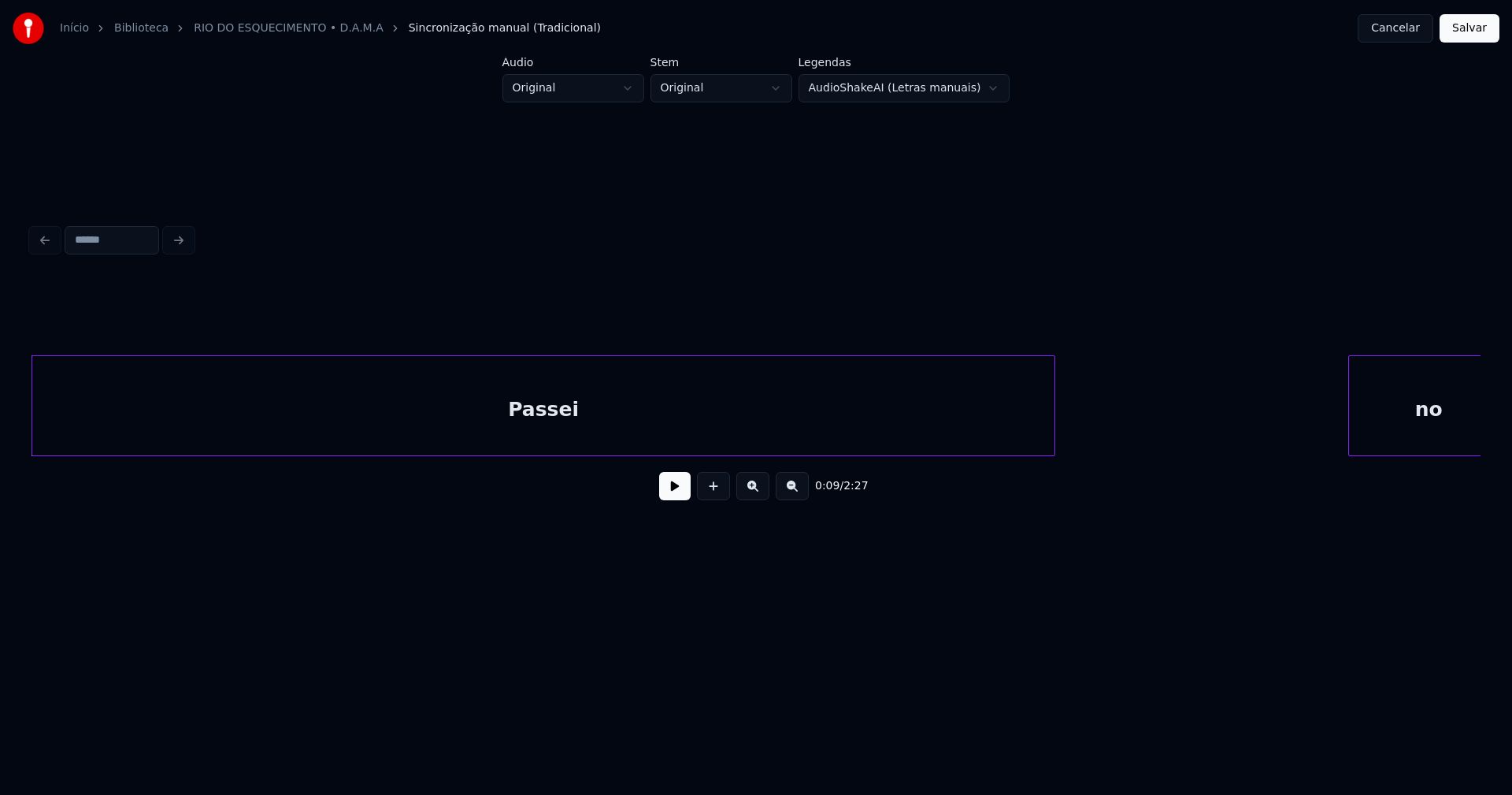
click at [668, 495] on button at bounding box center [675, 486] width 32 height 28
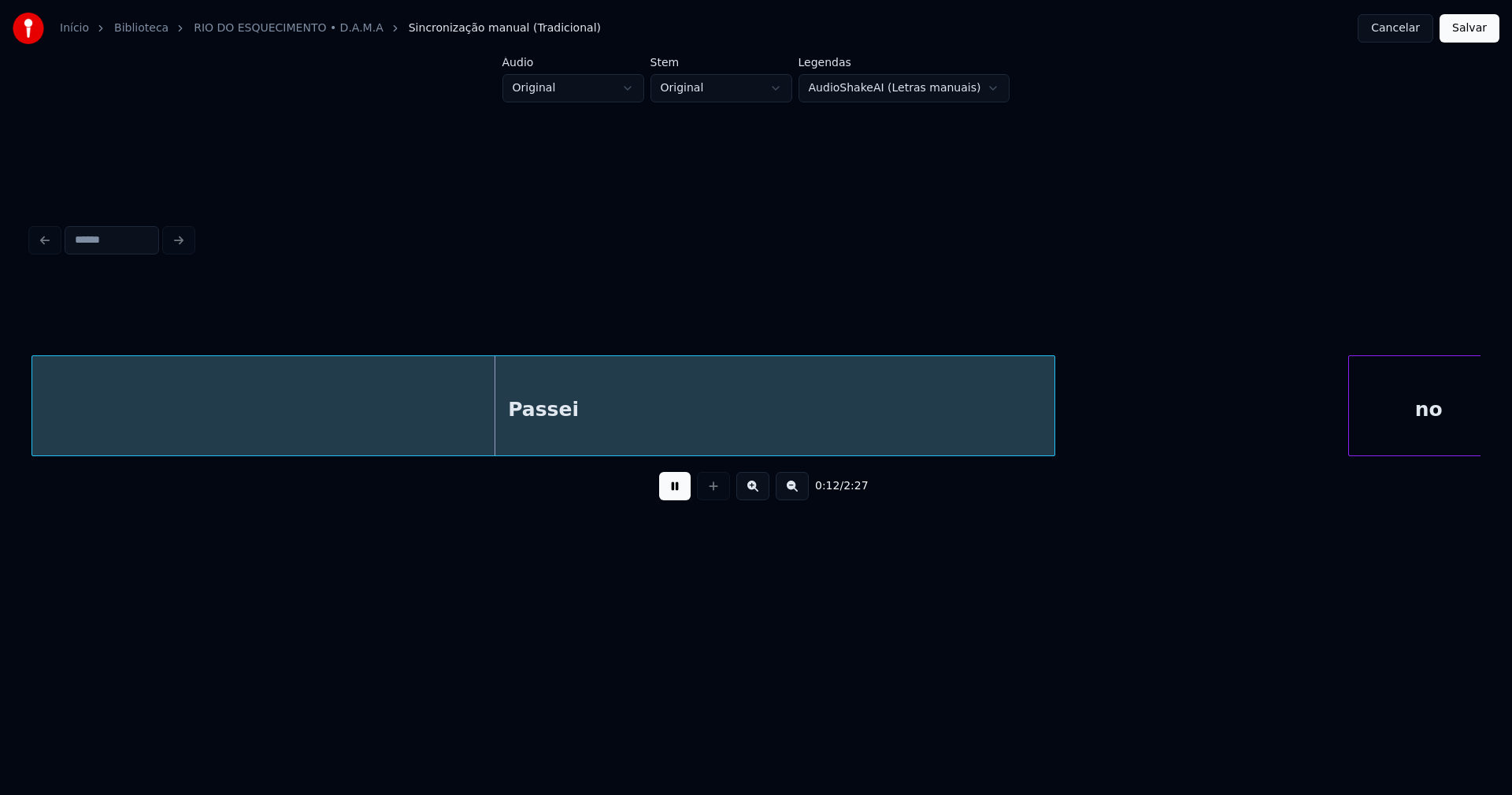
click at [670, 497] on button at bounding box center [675, 486] width 32 height 28
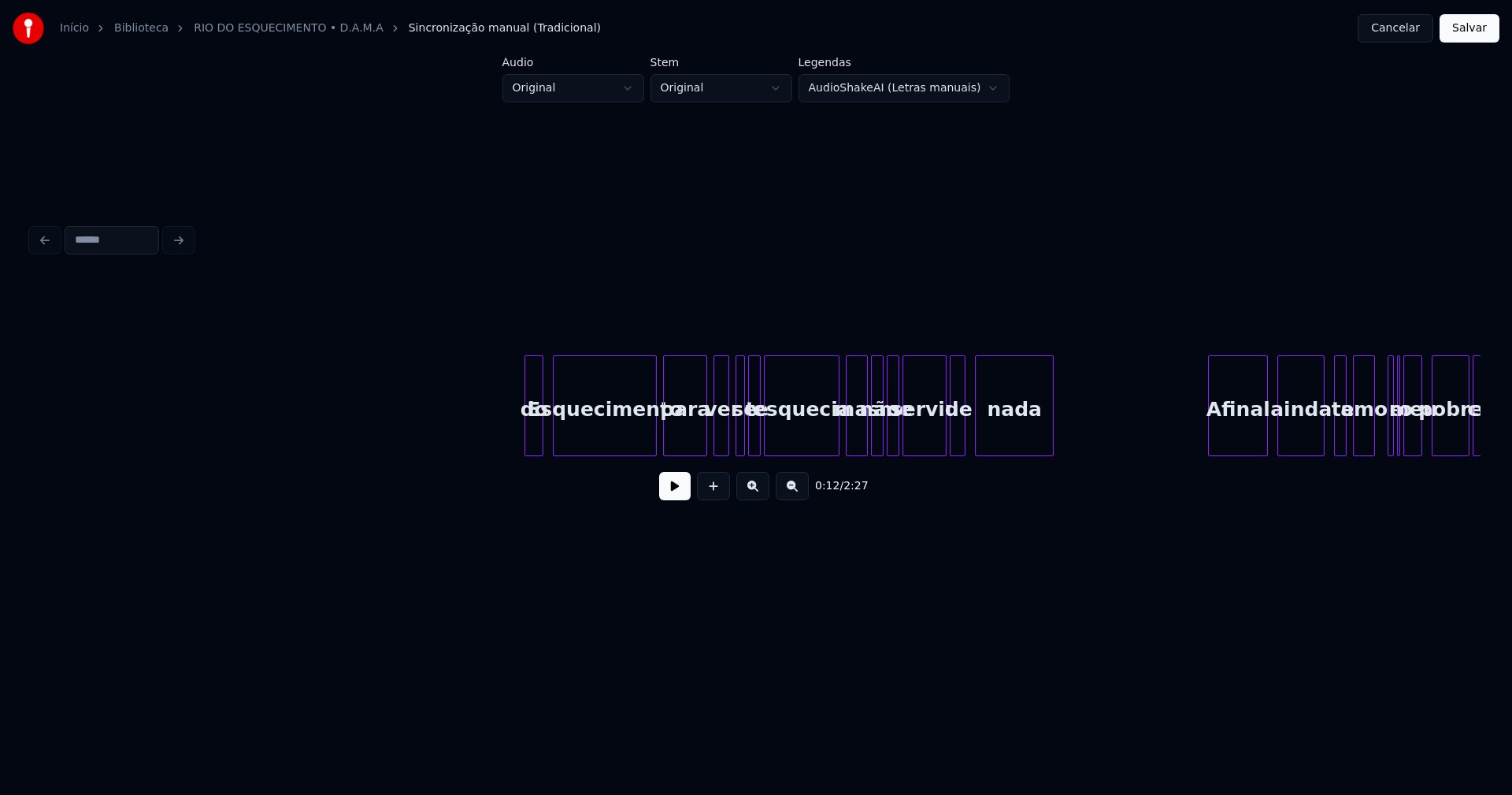
scroll to position [0, 4732]
click at [677, 496] on button at bounding box center [675, 486] width 32 height 28
click at [676, 499] on button at bounding box center [675, 486] width 32 height 28
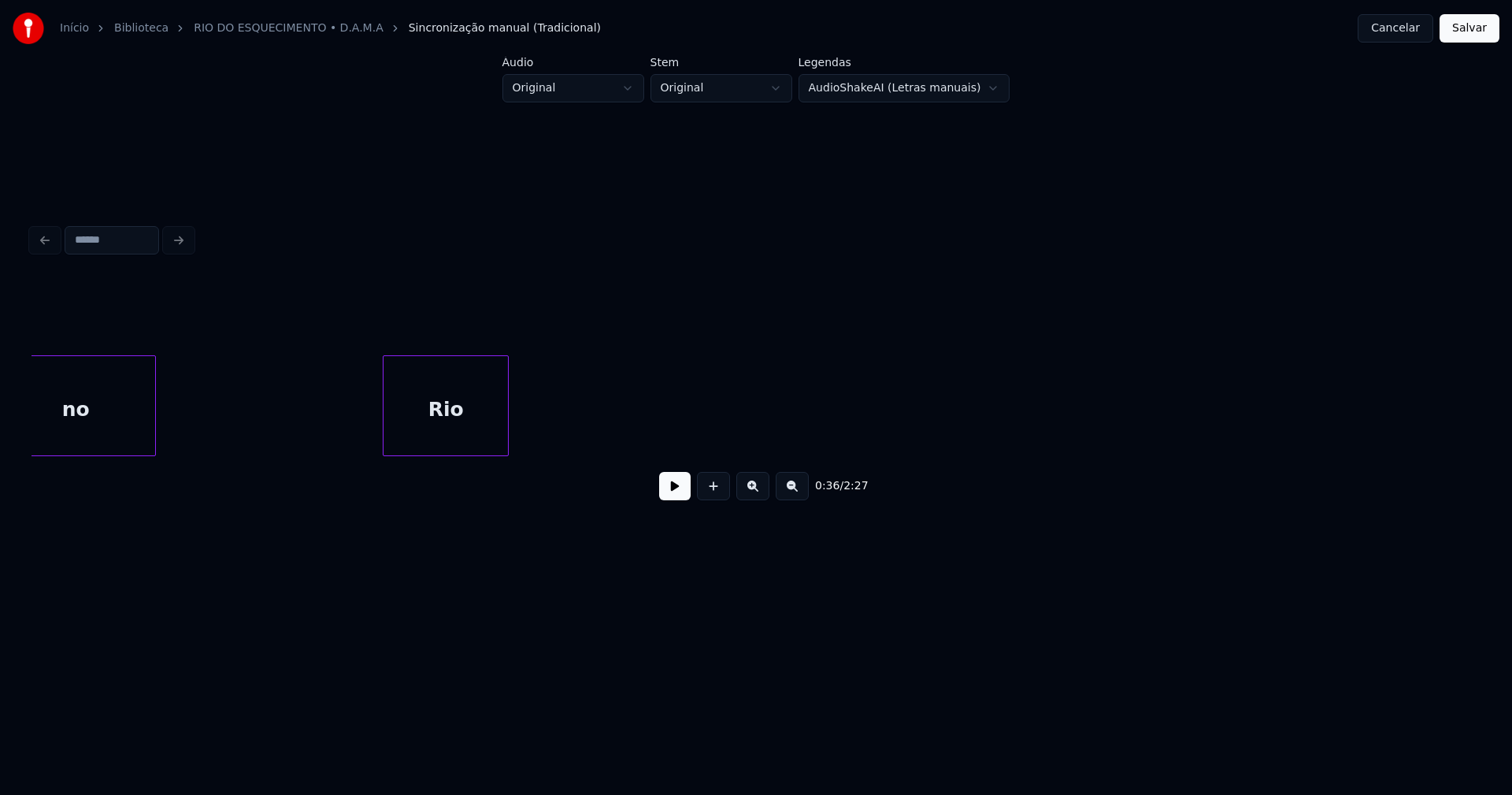
scroll to position [0, 2778]
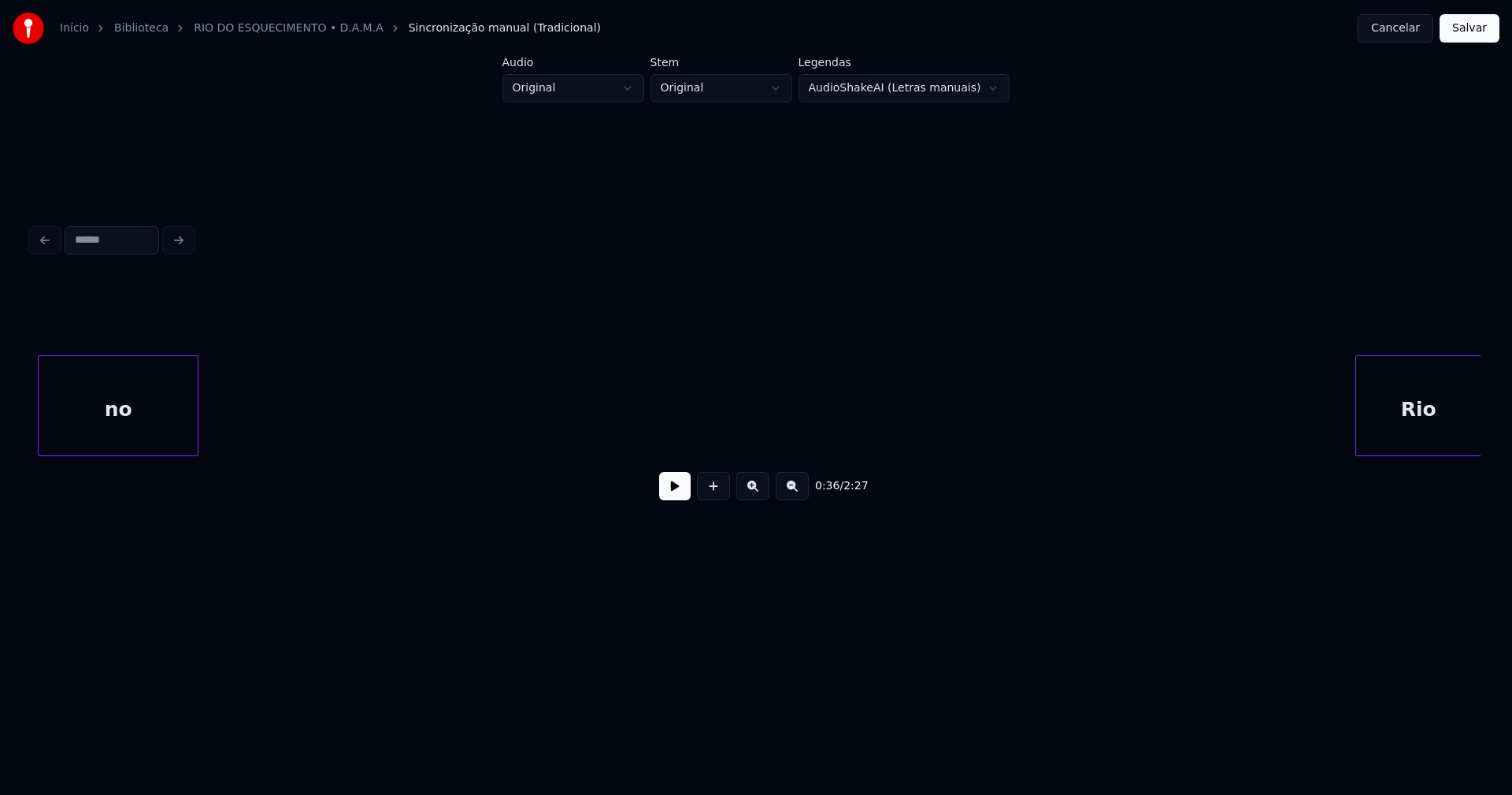
click at [1459, 442] on div "Rio" at bounding box center [1418, 409] width 125 height 107
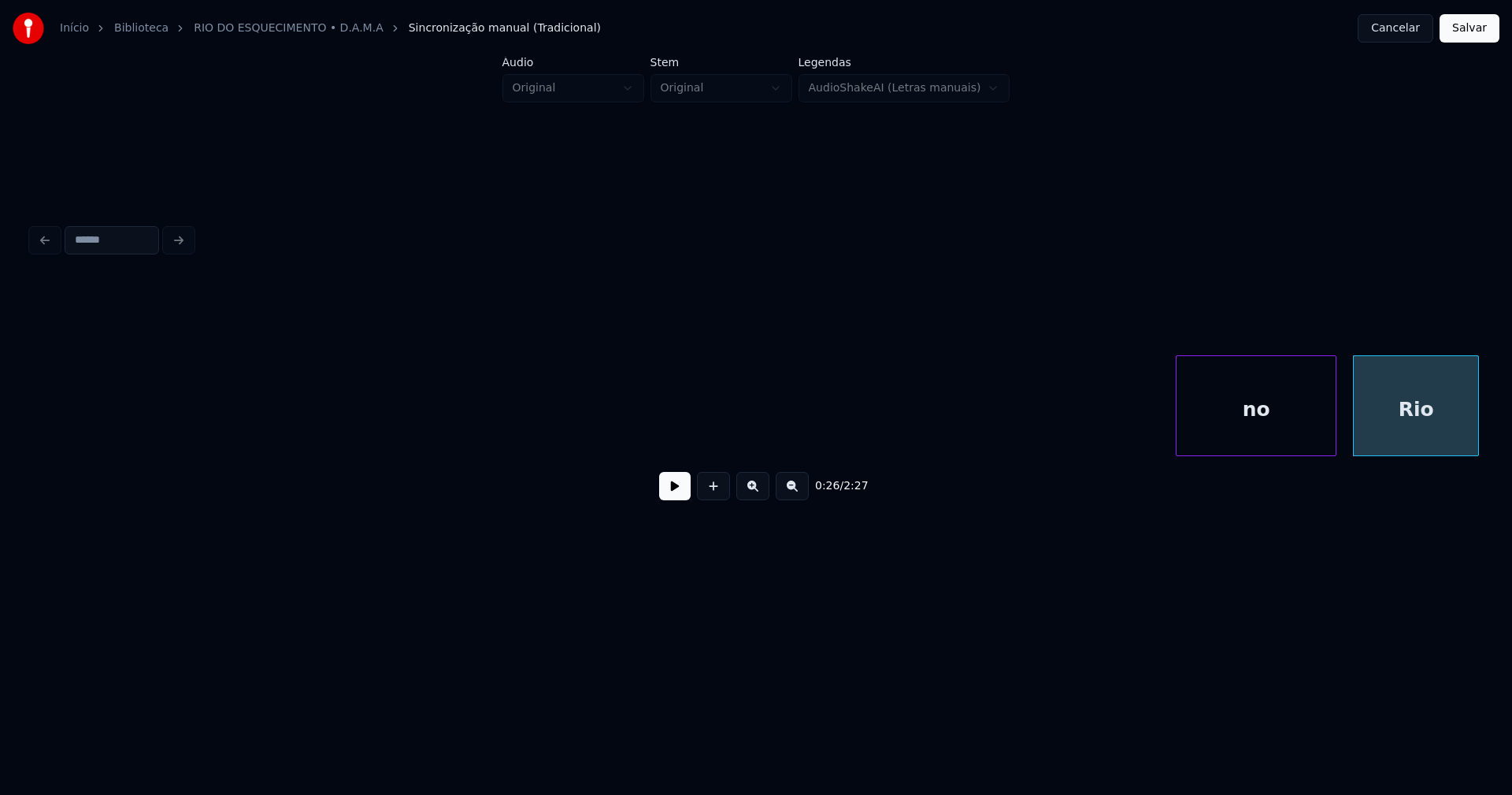
click at [1245, 439] on div "no" at bounding box center [1256, 409] width 159 height 107
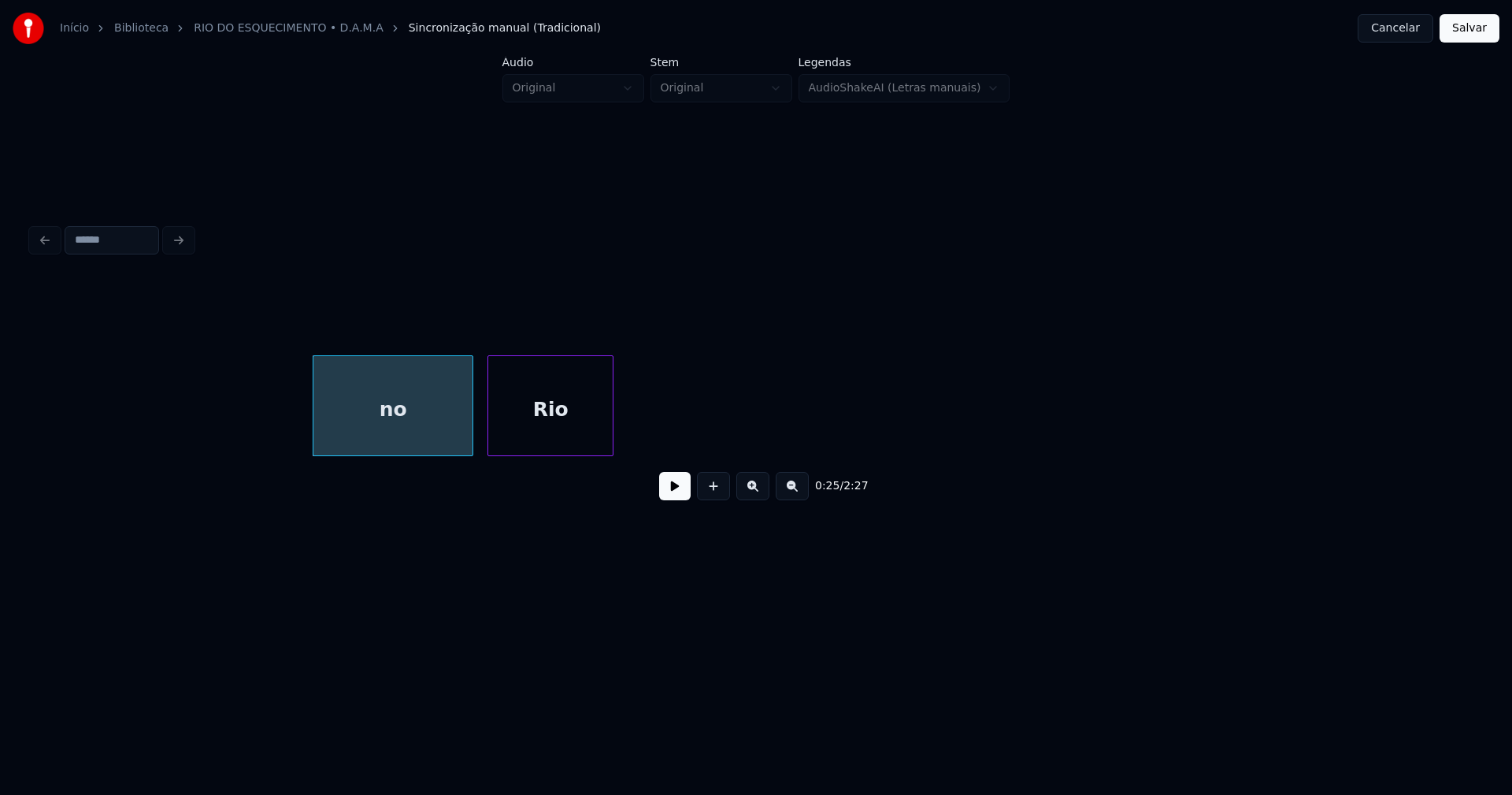
scroll to position [0, 4026]
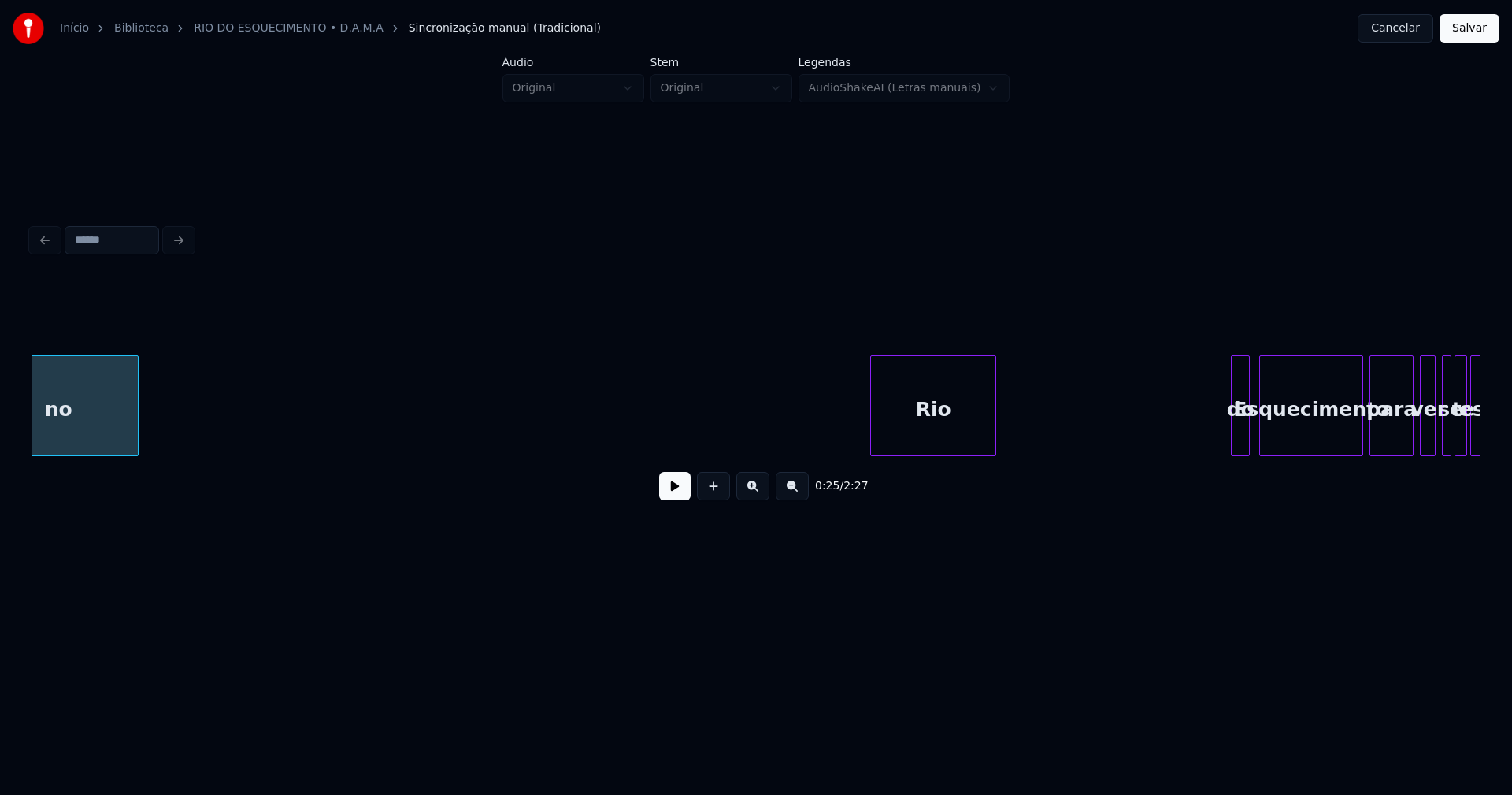
click at [944, 435] on div "Rio" at bounding box center [933, 409] width 125 height 107
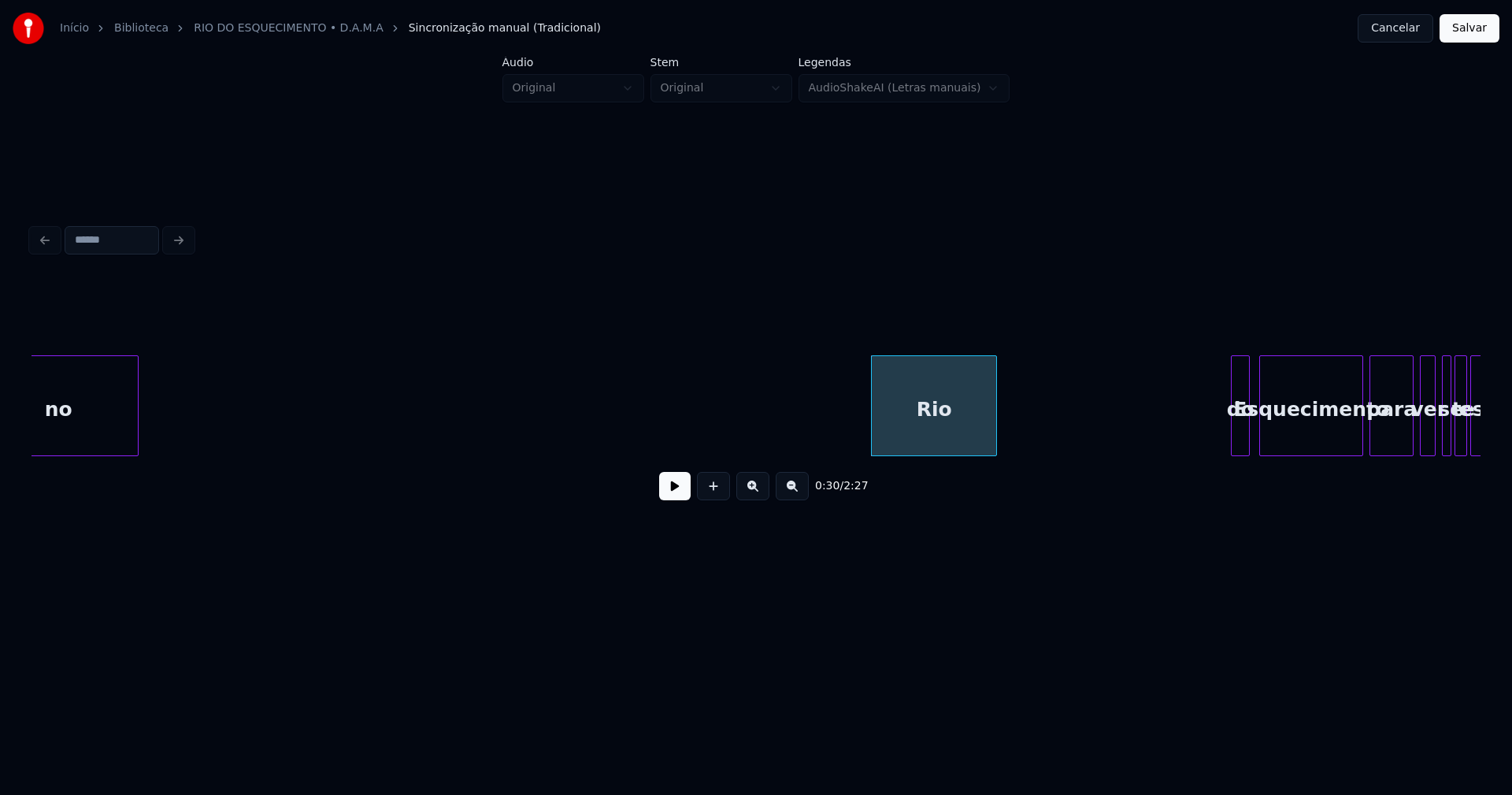
scroll to position [0, 3979]
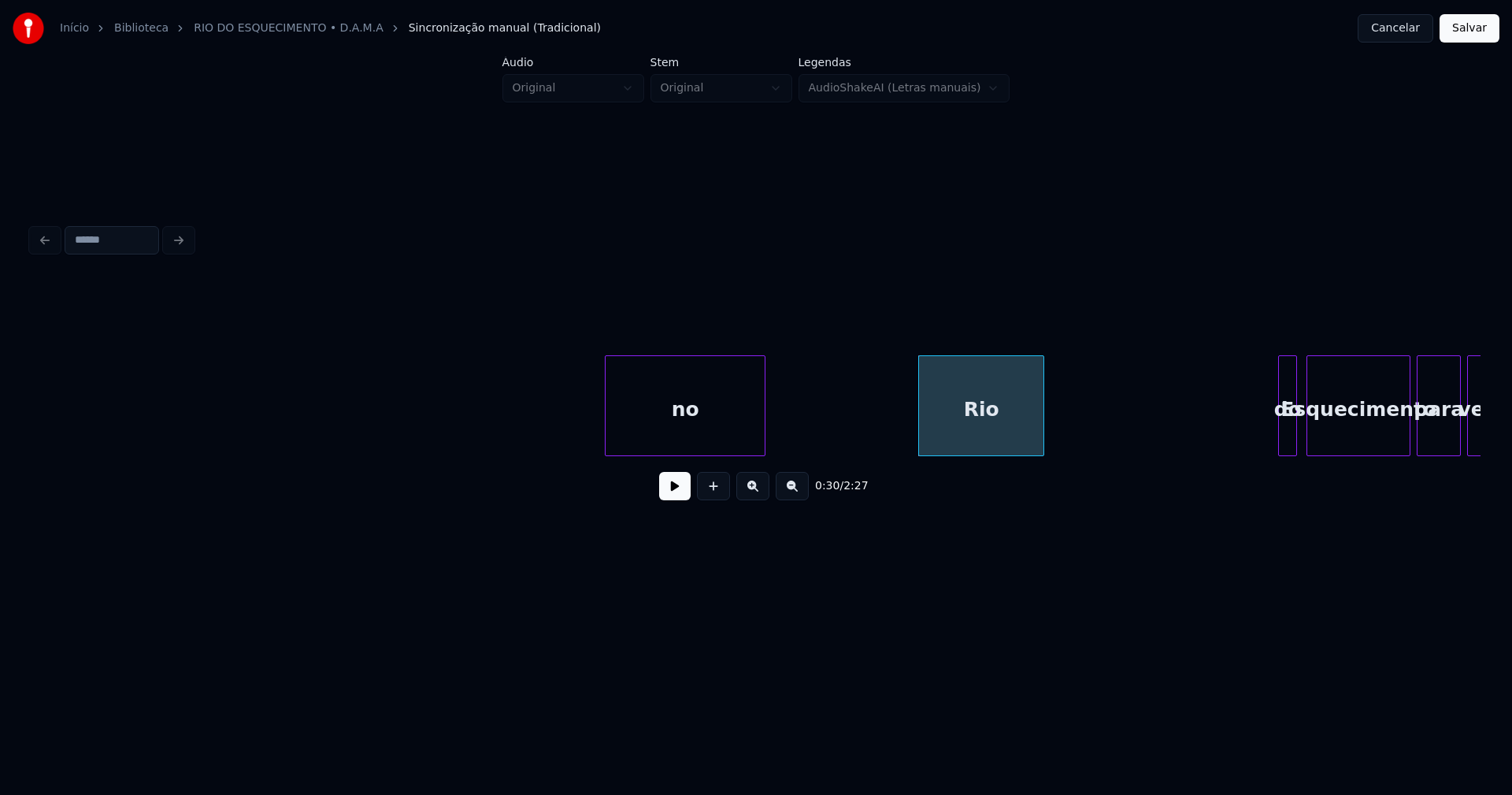
click at [659, 431] on div "no" at bounding box center [685, 409] width 159 height 107
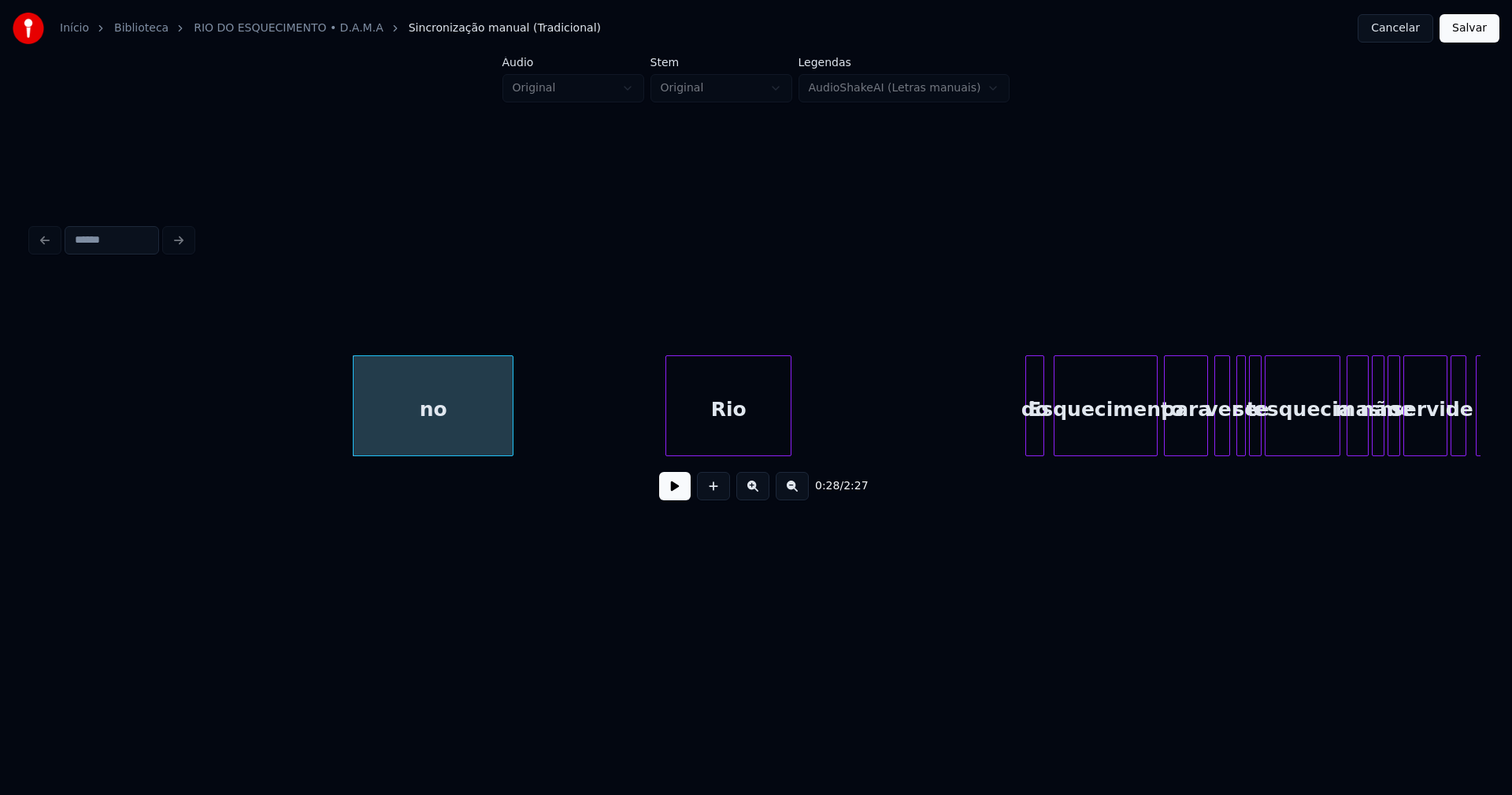
scroll to position [0, 4398]
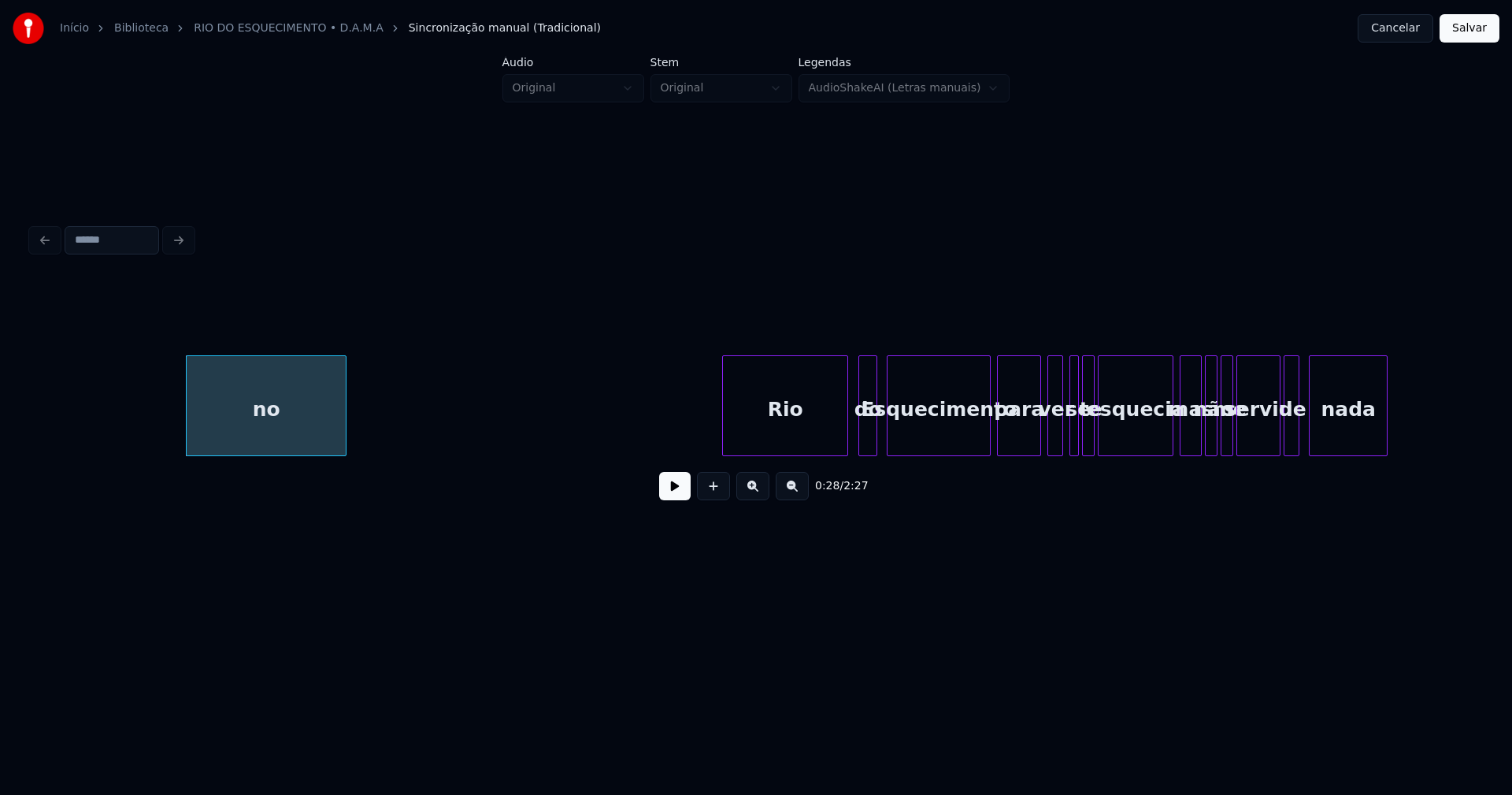
click at [784, 464] on div "0:28 / 2:27" at bounding box center [756, 397] width 1449 height 240
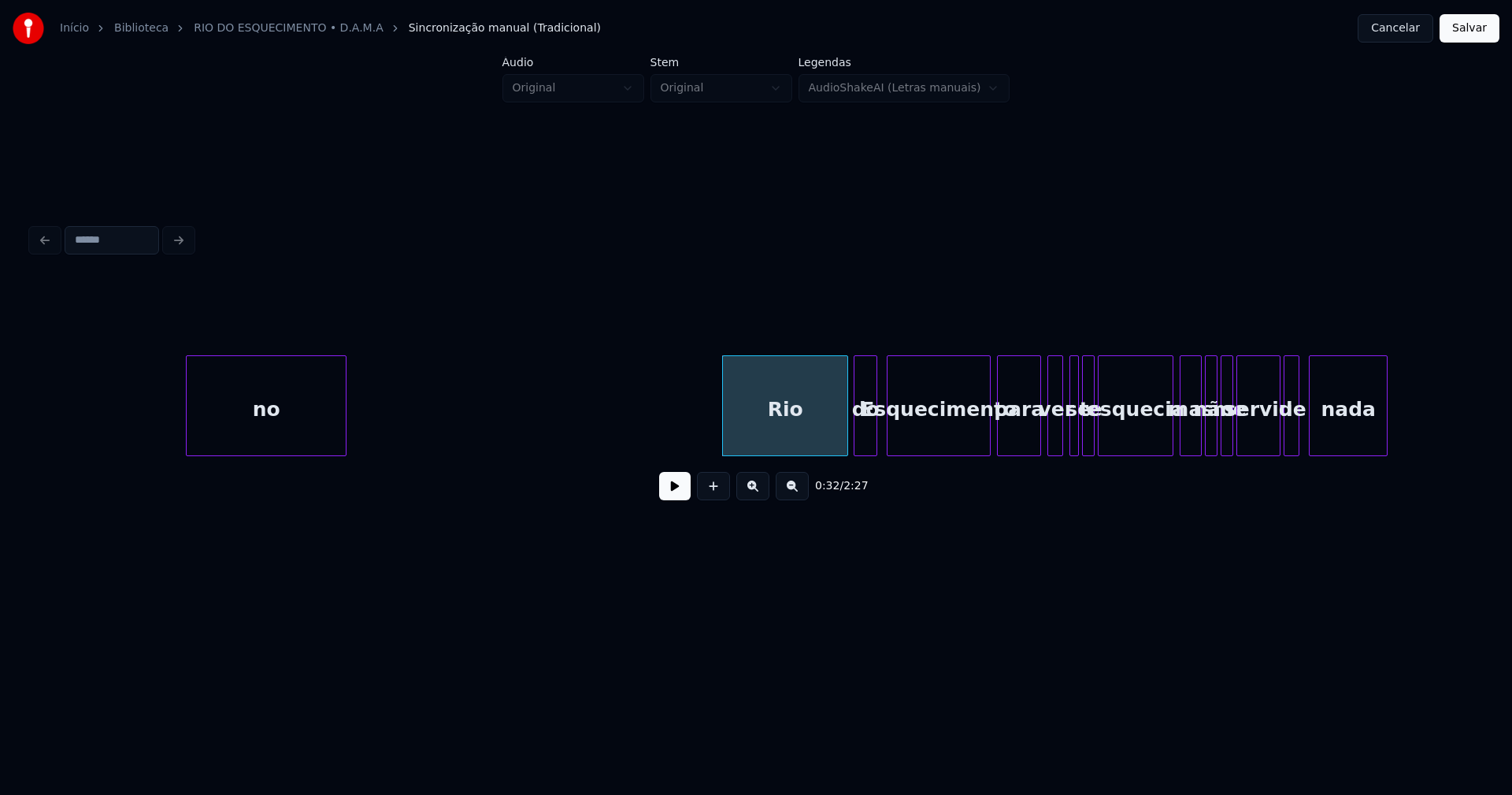
click at [856, 440] on div at bounding box center [857, 405] width 5 height 99
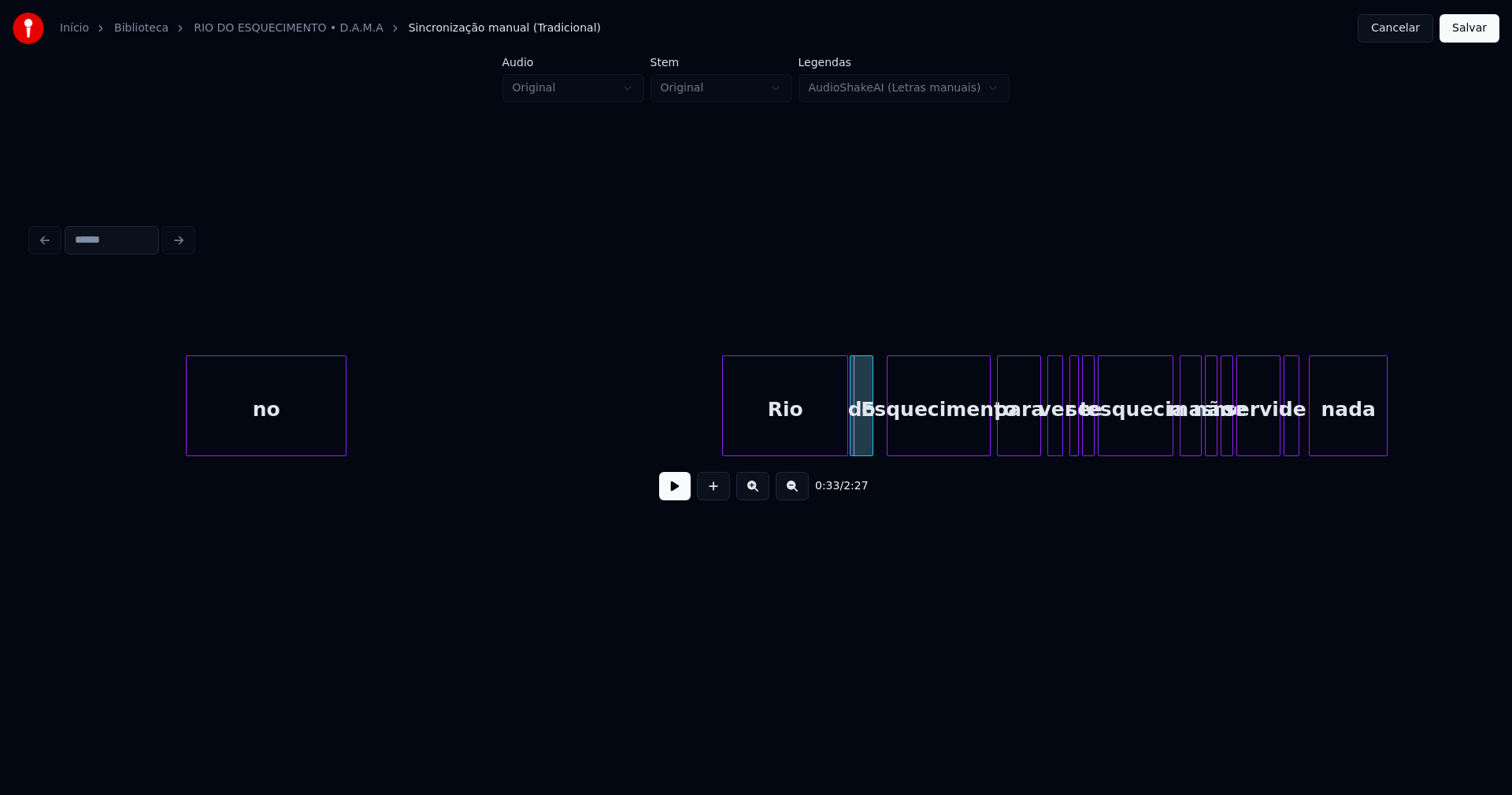
click at [865, 443] on div "do" at bounding box center [862, 409] width 22 height 107
click at [918, 435] on div "Esquecimento" at bounding box center [933, 409] width 102 height 107
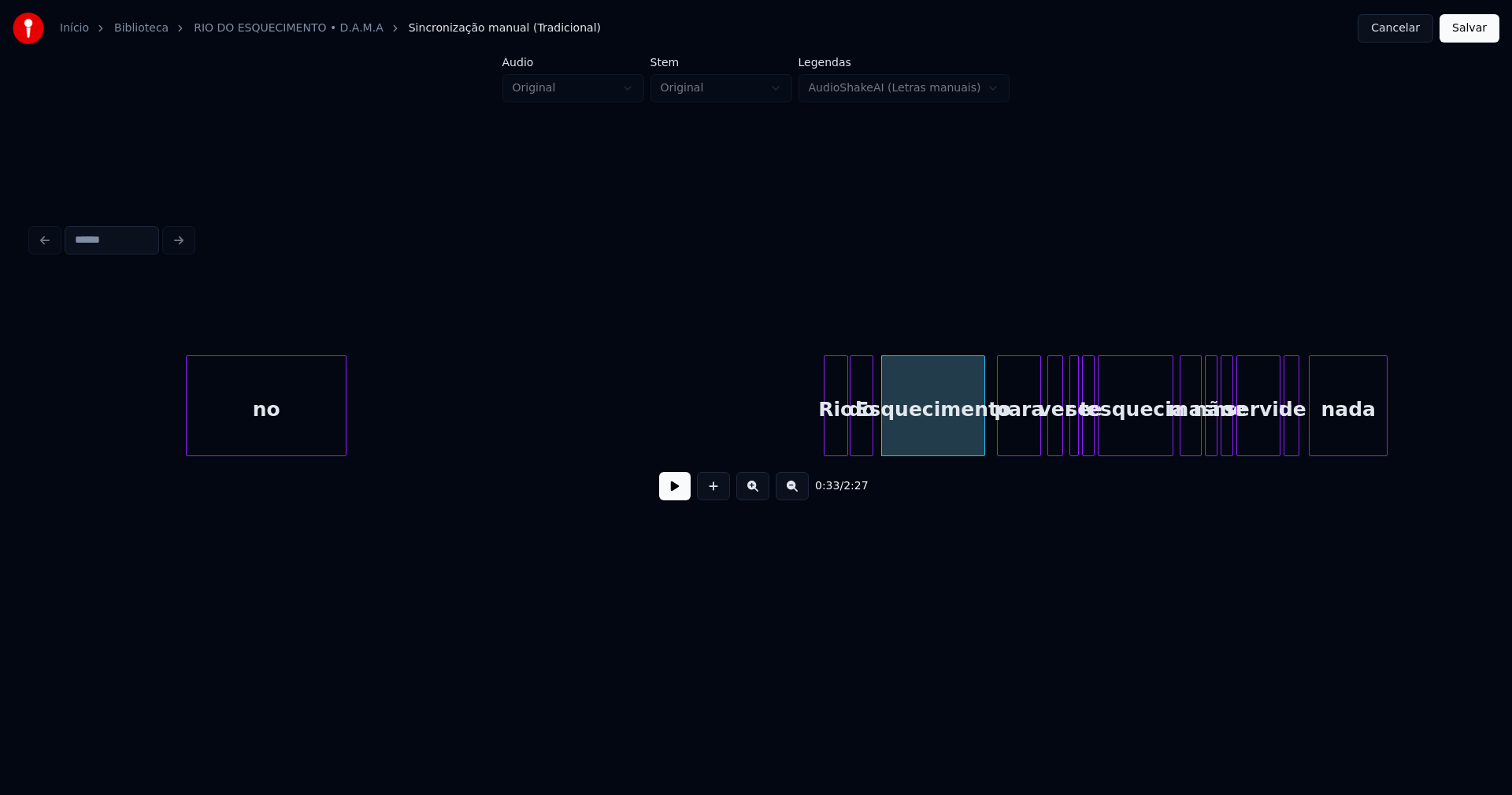
click at [825, 433] on div at bounding box center [827, 405] width 5 height 99
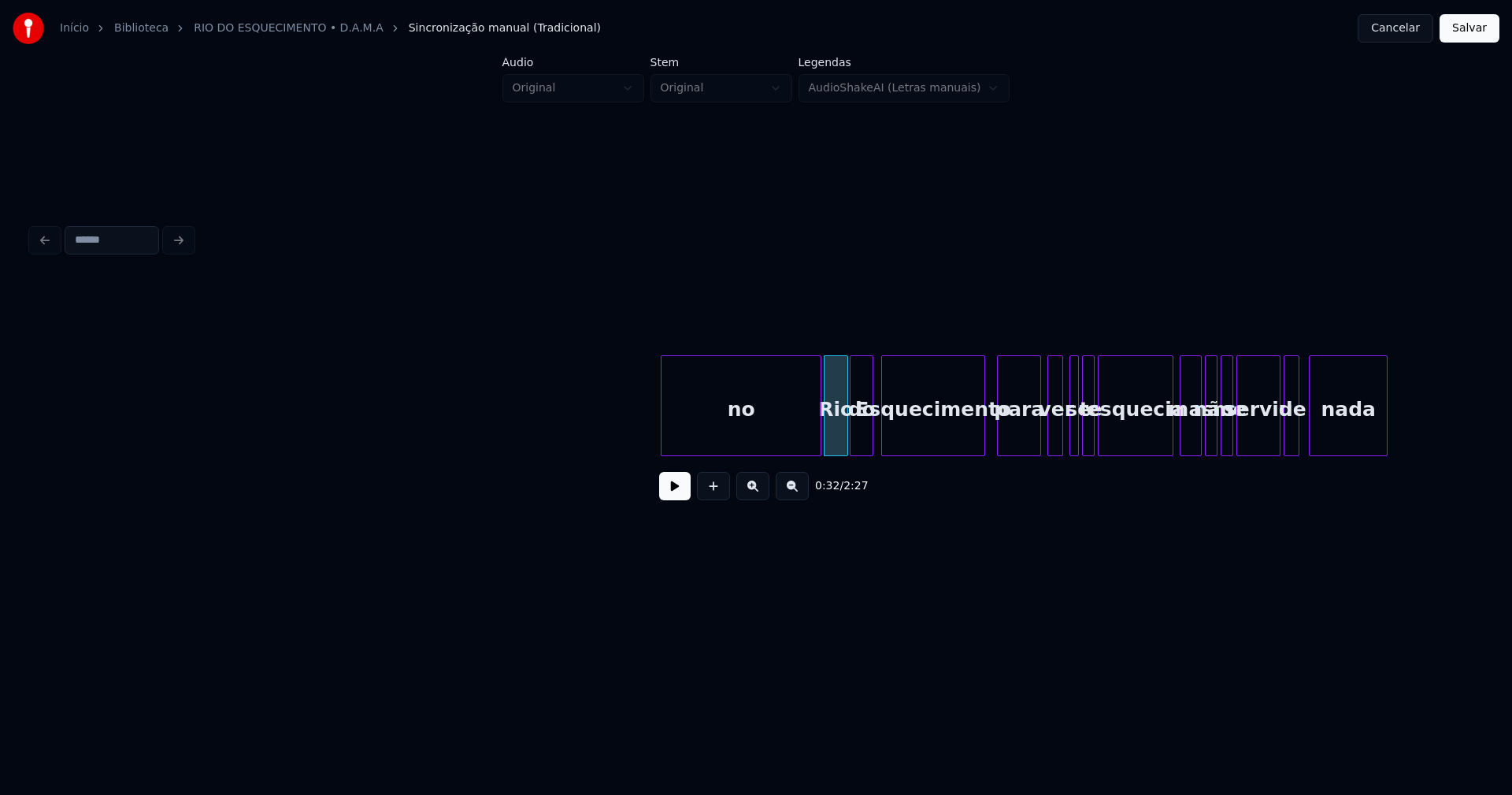
click at [768, 435] on div "no" at bounding box center [741, 409] width 159 height 107
click at [813, 423] on div at bounding box center [812, 405] width 5 height 99
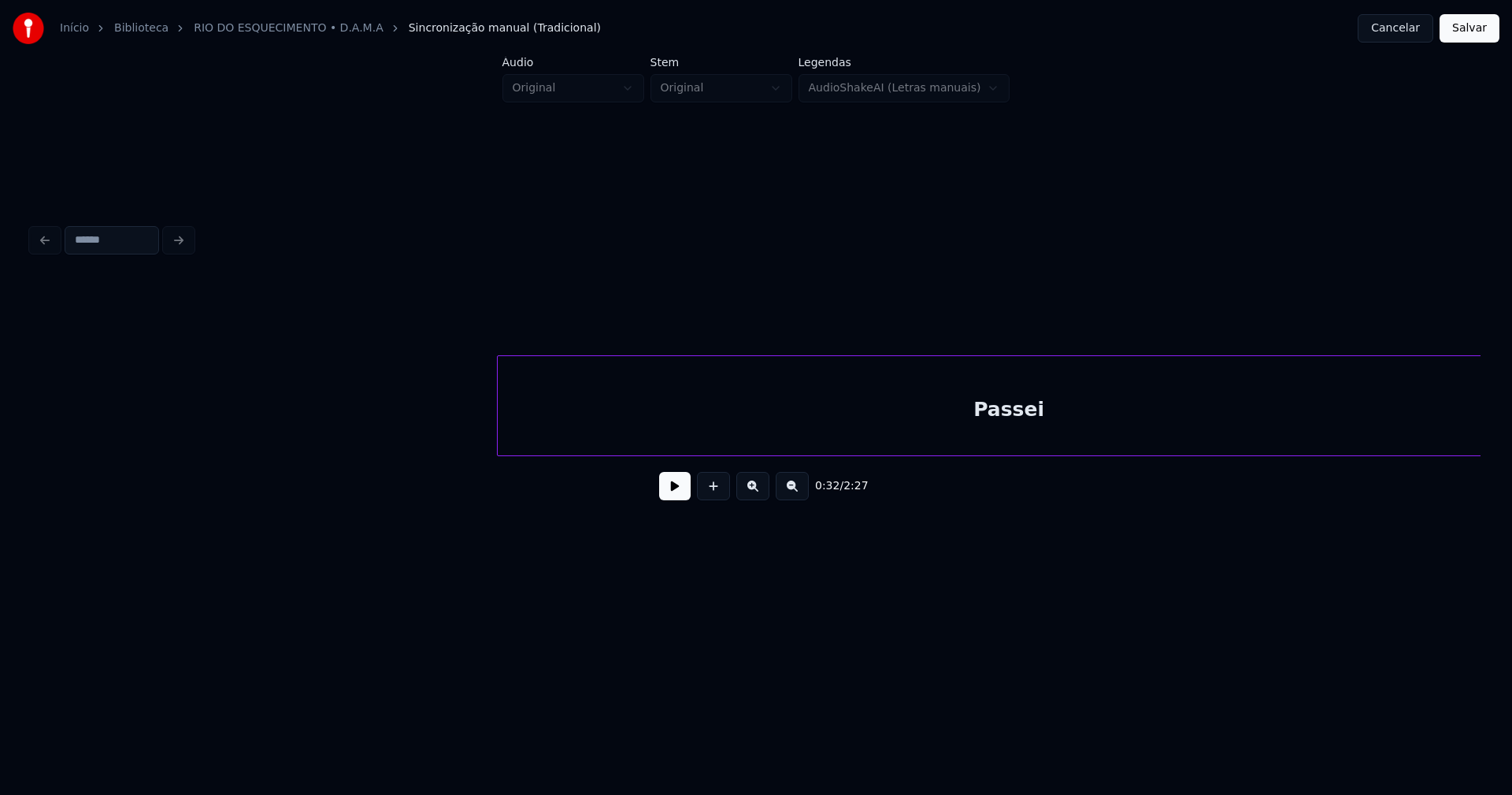
scroll to position [0, 2411]
click at [1511, 427] on div "Início Biblioteca RIO DO ESQUECIMENTO • D.A.M.A Sincronização manual (Tradicion…" at bounding box center [756, 302] width 1512 height 604
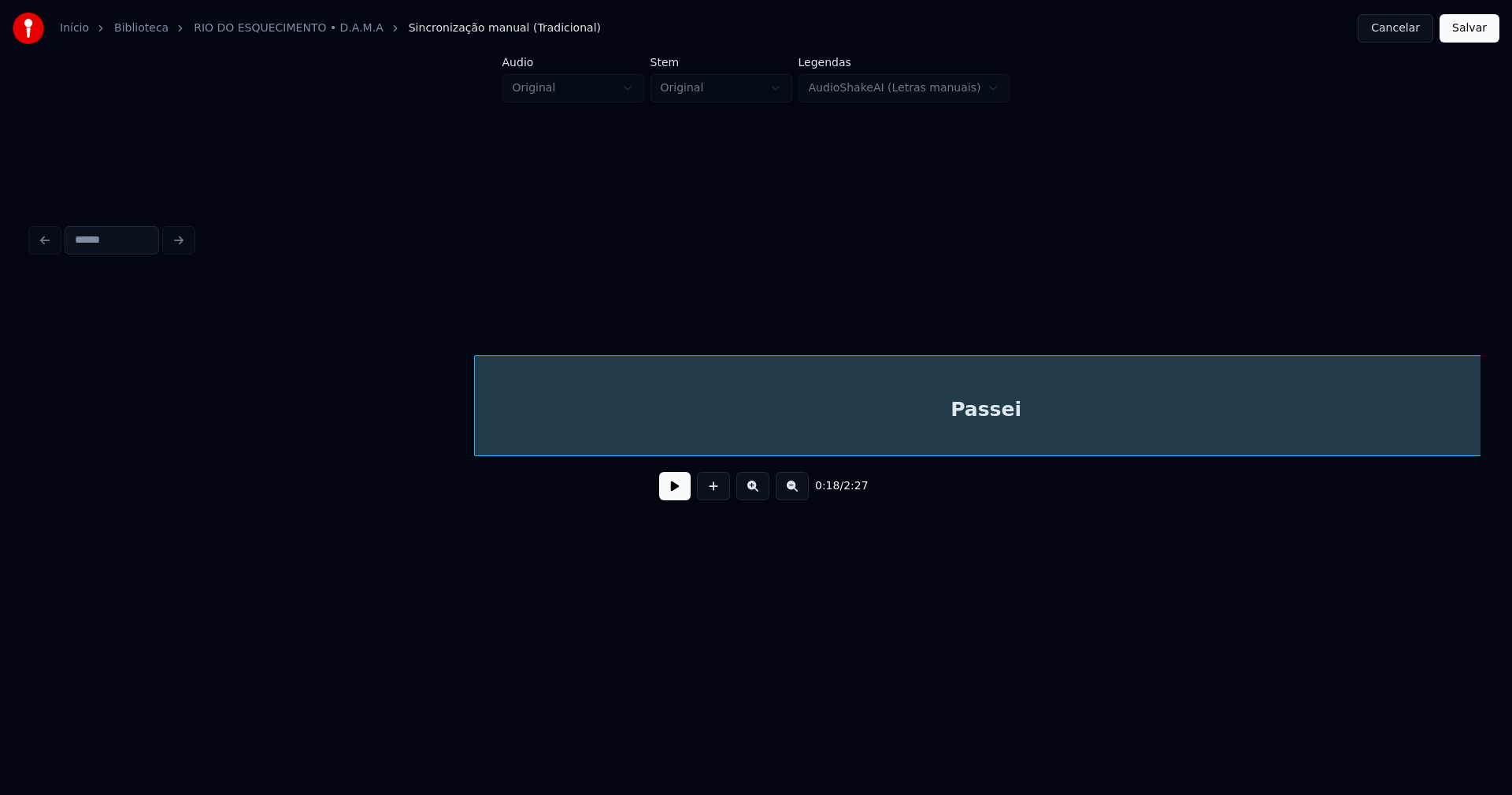
scroll to position [0, 3261]
click at [1186, 400] on div "Passei" at bounding box center [968, 409] width 1022 height 107
click at [808, 449] on div "Passei" at bounding box center [940, 409] width 1022 height 107
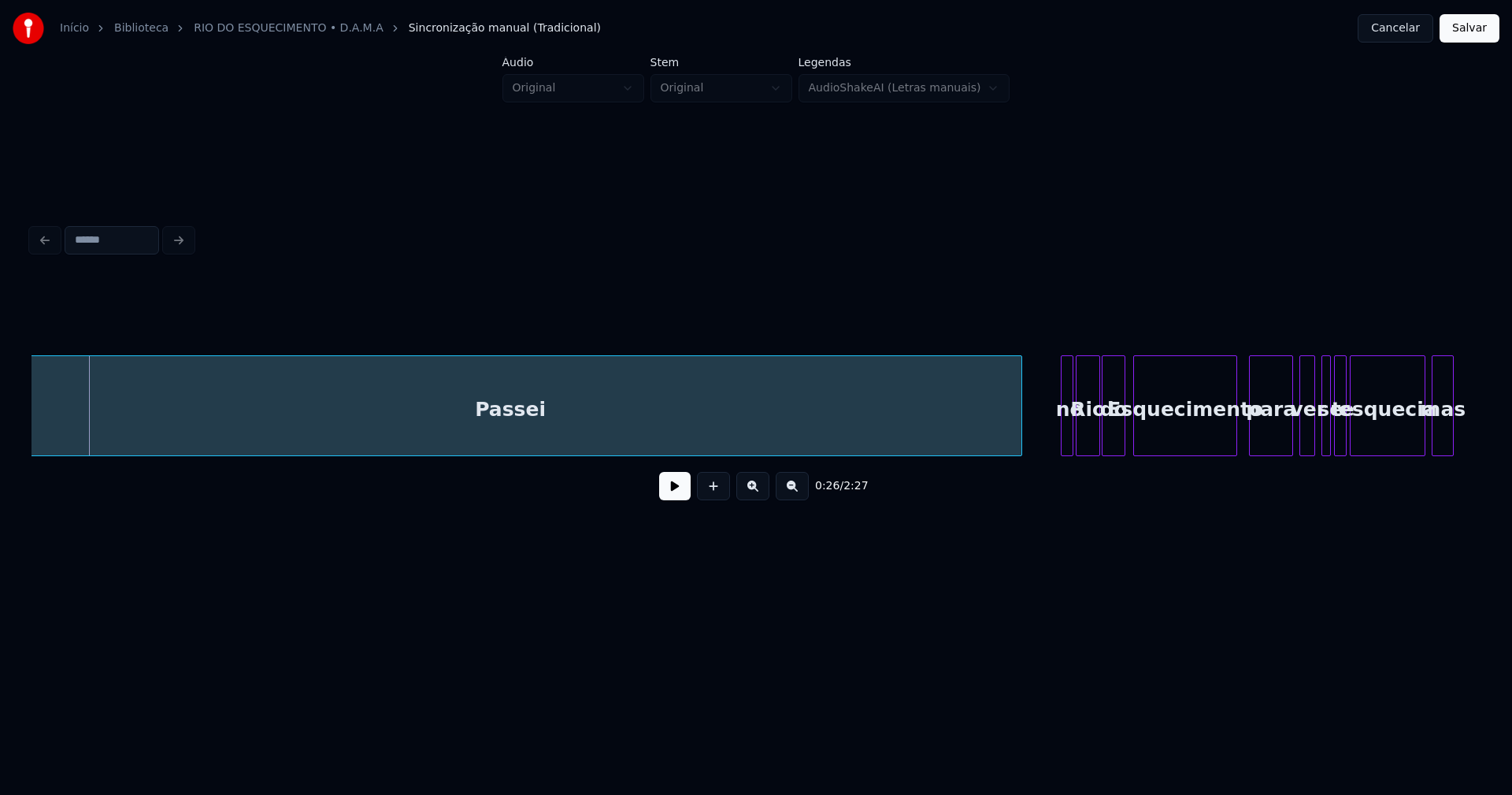
scroll to position [0, 4108]
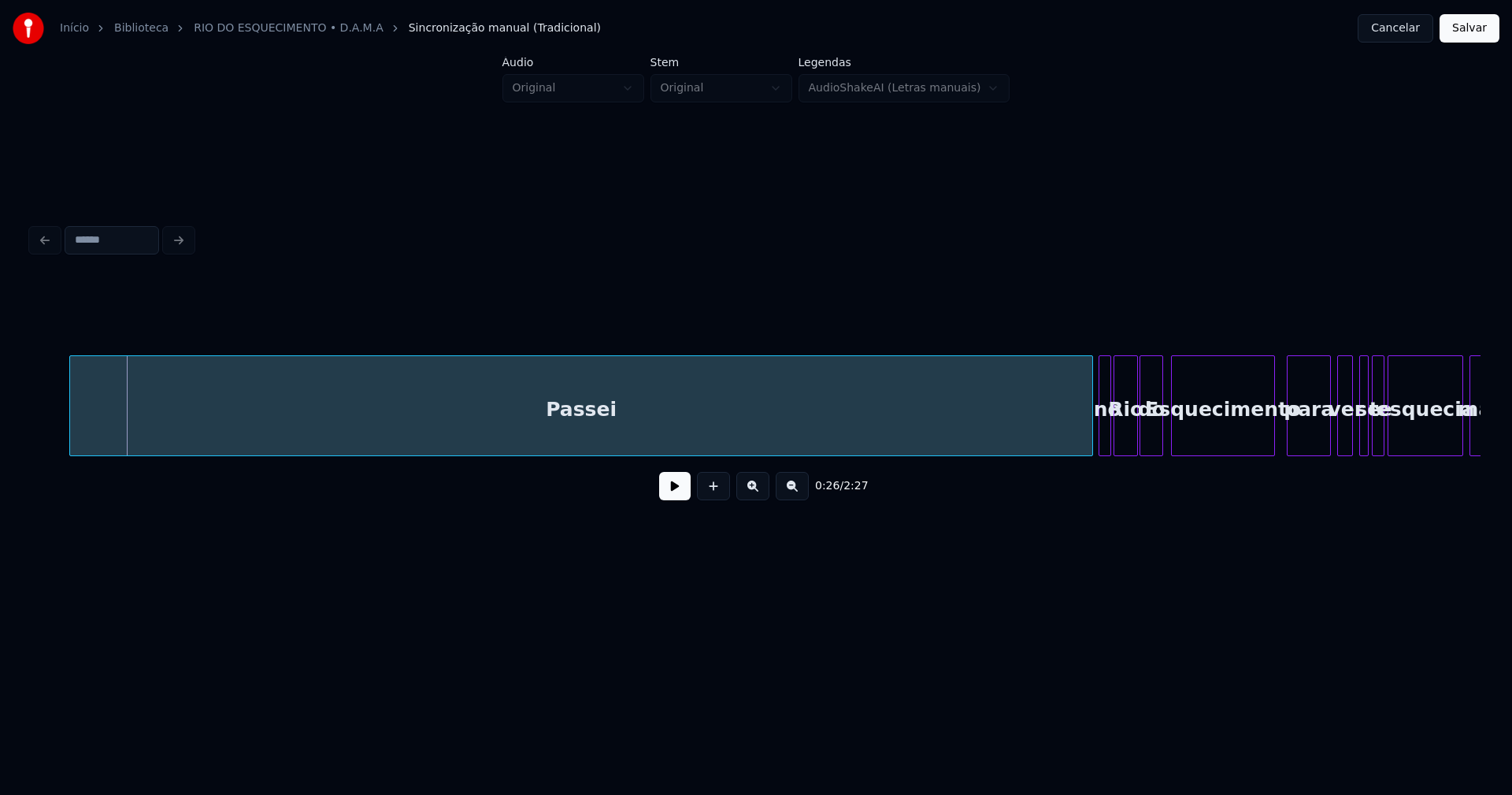
click at [445, 453] on div "Passei no Rio do Esquecimento para ver se te esquecia mas" at bounding box center [756, 405] width 1449 height 101
click at [1099, 430] on div "no" at bounding box center [1104, 405] width 13 height 101
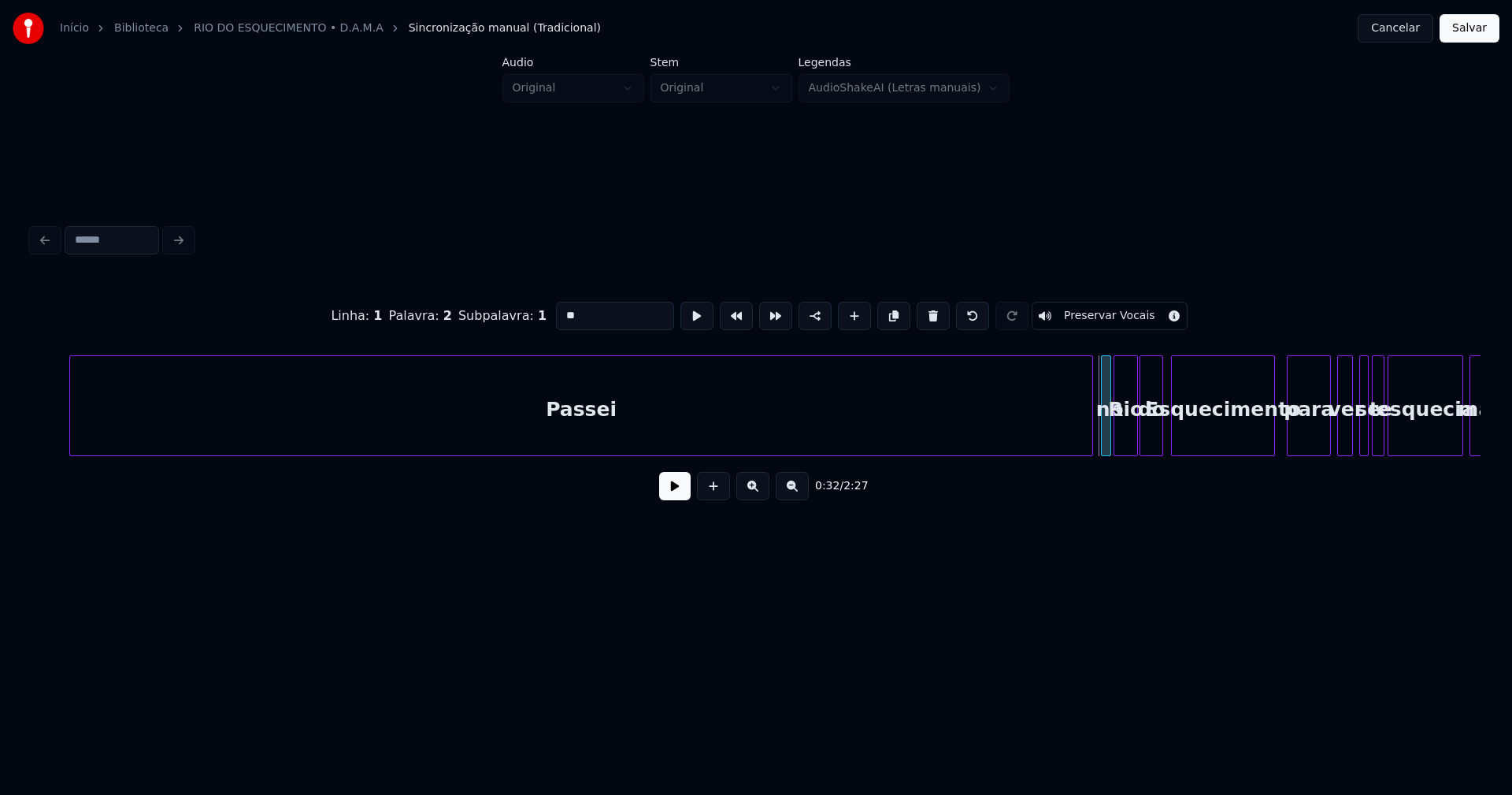
click at [1101, 435] on div at bounding box center [1104, 405] width 5 height 99
click at [1045, 435] on div "Passei" at bounding box center [587, 409] width 1022 height 107
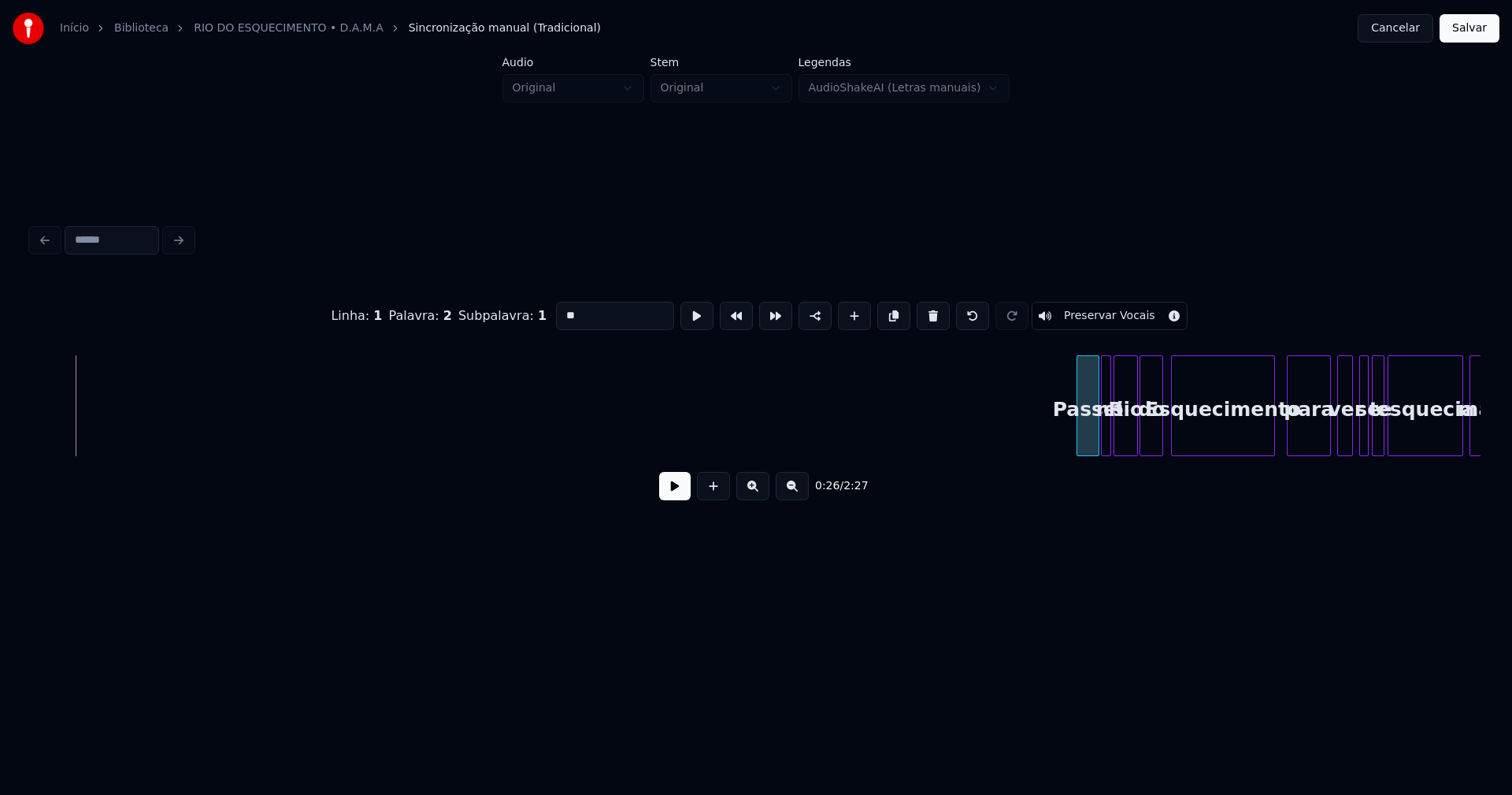
click at [1079, 472] on div "Linha : 1 Palavra : 2 Subpalavra : 1 ** Preservar Vocais 0:26 / 2:27" at bounding box center [756, 397] width 1449 height 240
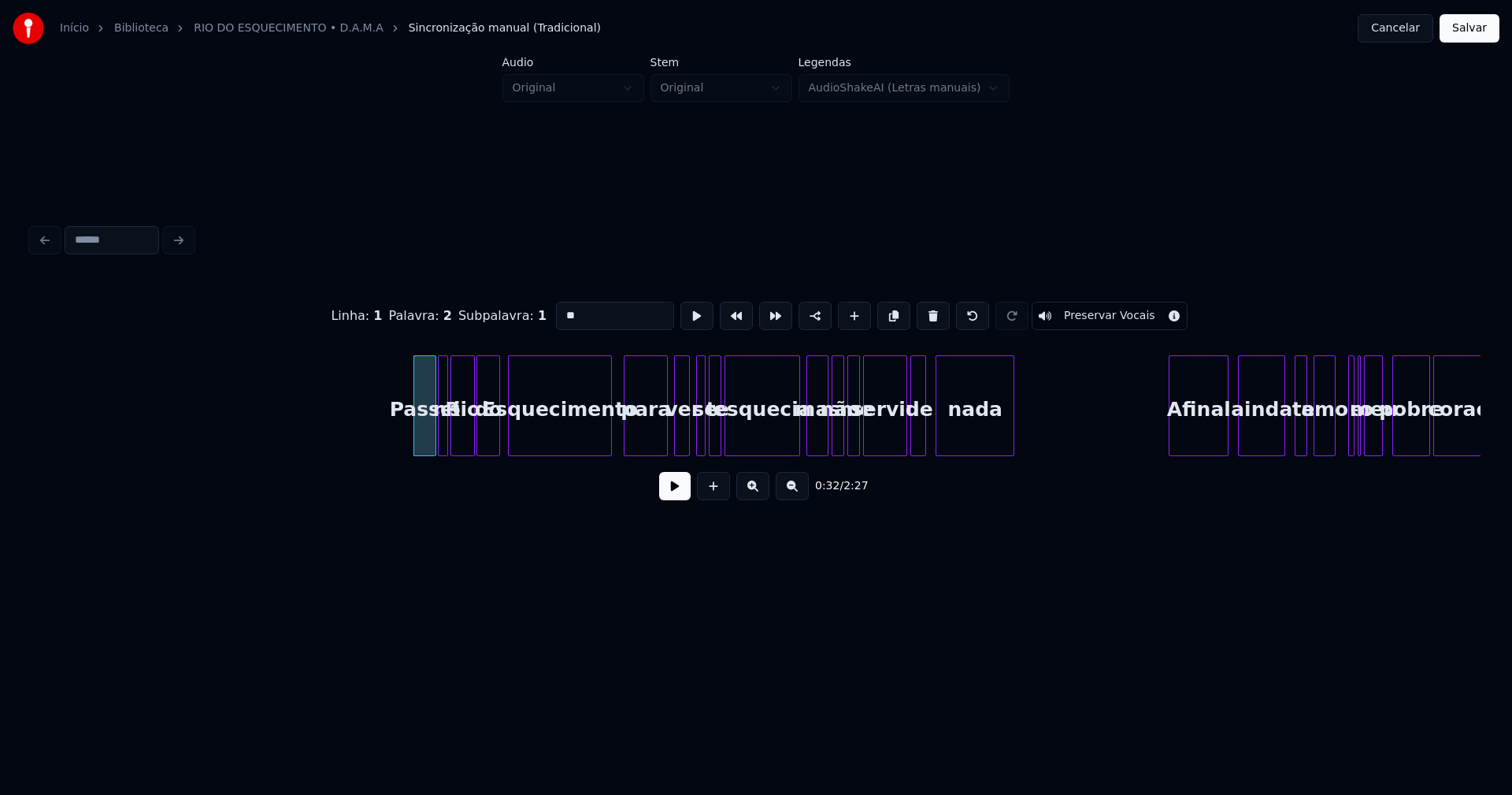
scroll to position [0, 4899]
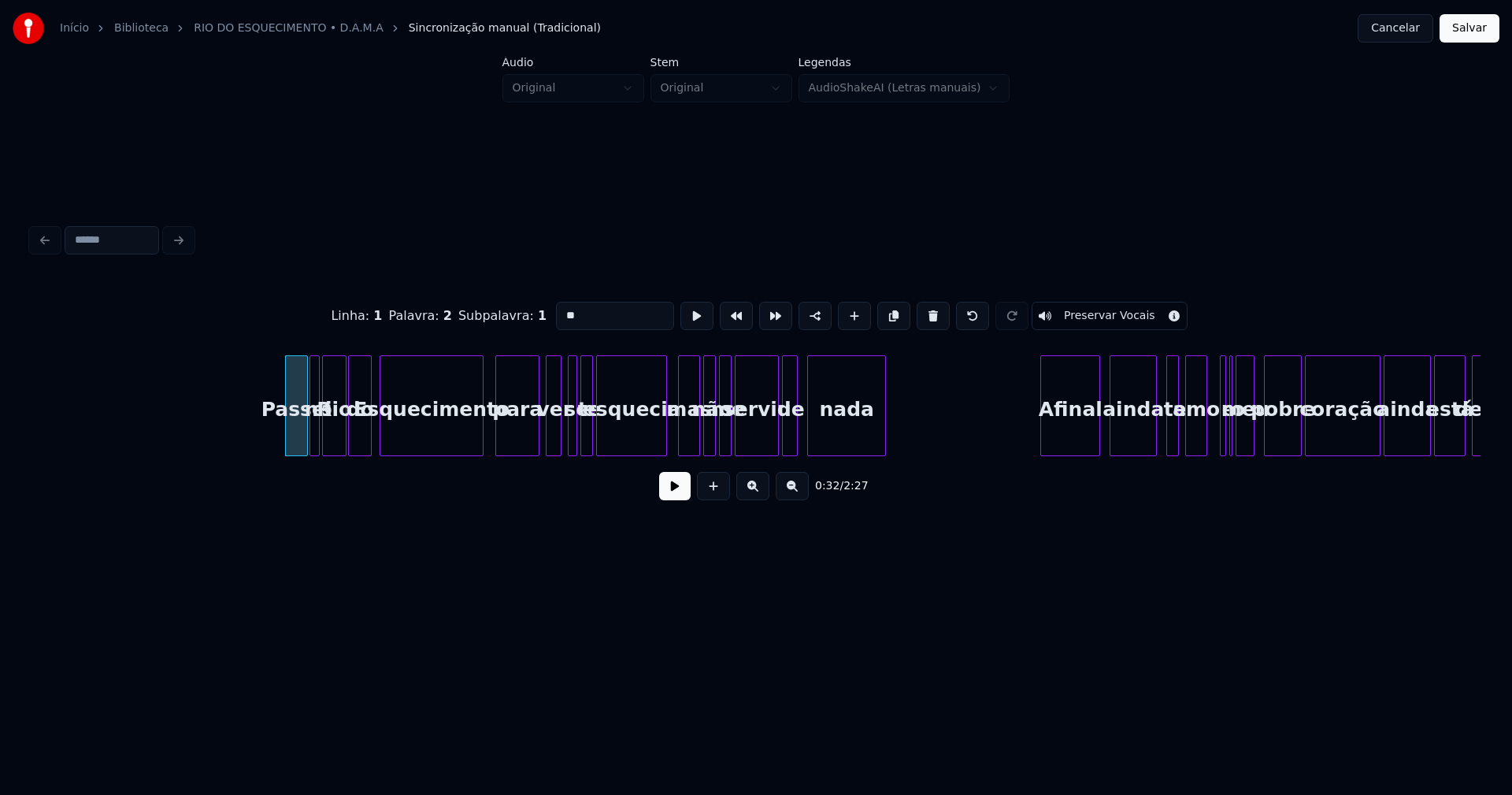
click at [663, 431] on div at bounding box center [664, 405] width 5 height 99
click at [670, 499] on button at bounding box center [675, 486] width 32 height 28
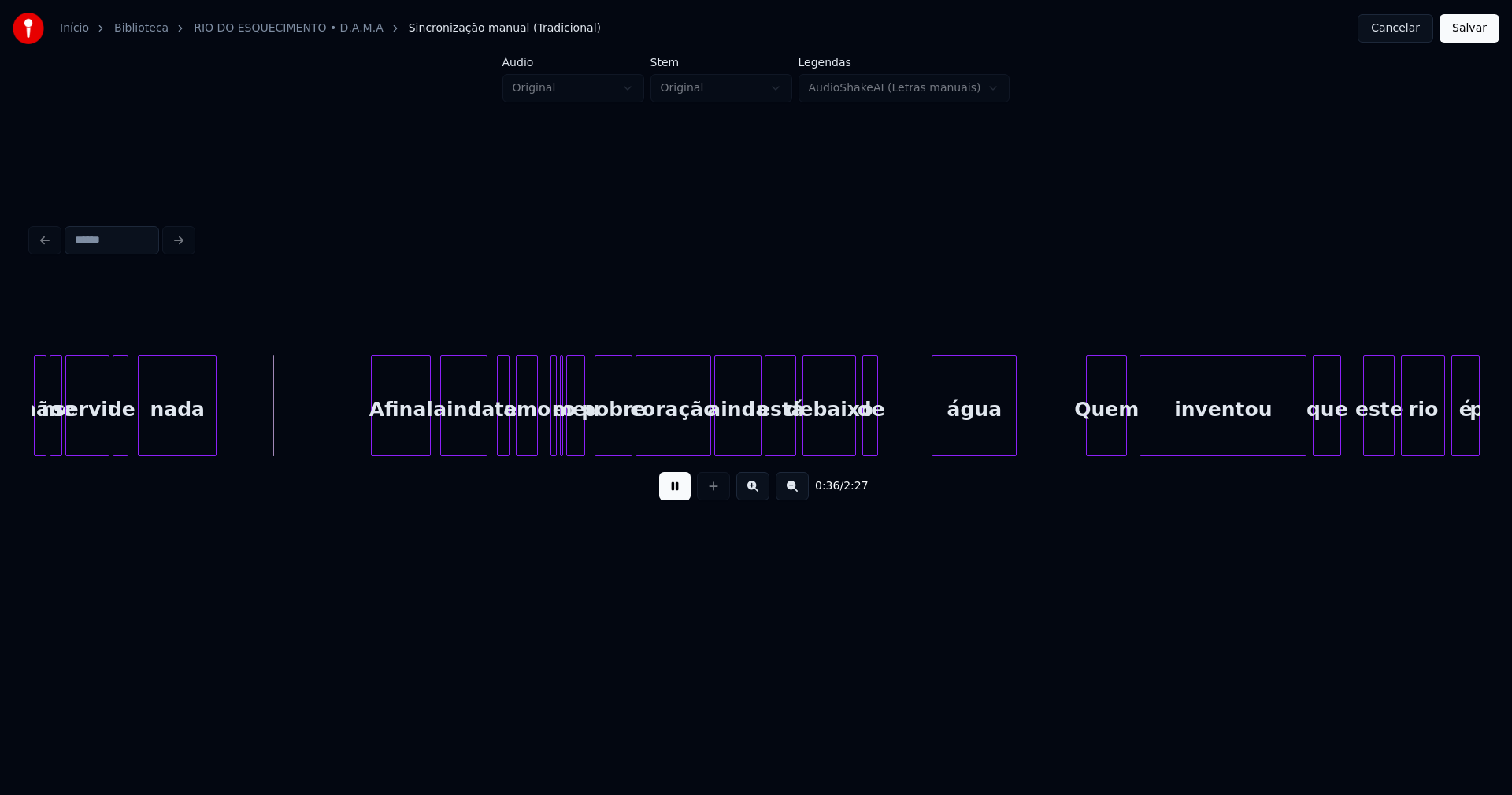
scroll to position [0, 5581]
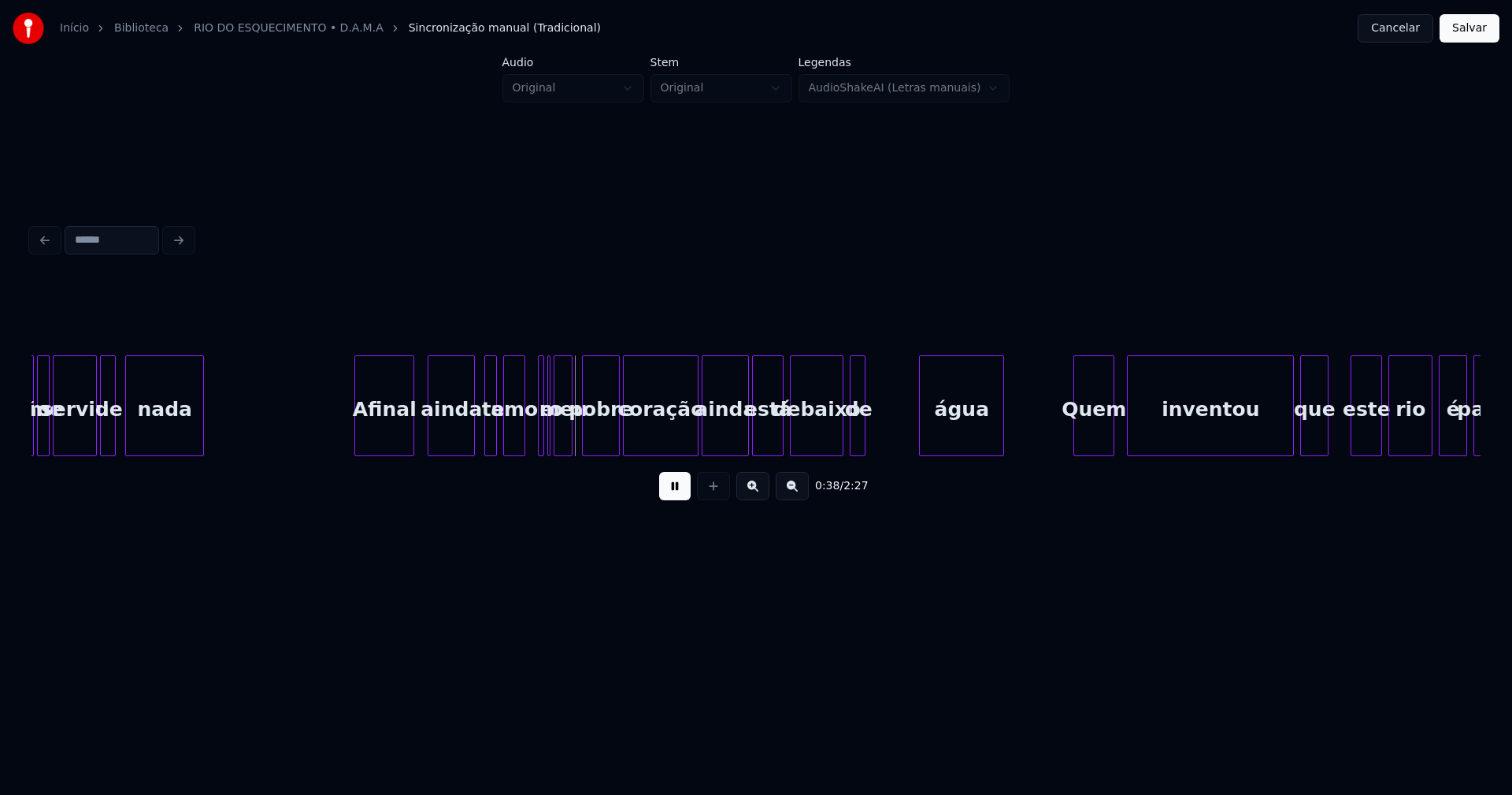
click at [383, 436] on div "Afinal" at bounding box center [384, 409] width 58 height 107
click at [454, 439] on div "ainda" at bounding box center [448, 409] width 46 height 107
click at [482, 435] on div at bounding box center [482, 405] width 5 height 99
click at [685, 440] on div at bounding box center [686, 405] width 5 height 99
click at [701, 446] on div at bounding box center [701, 405] width 5 height 99
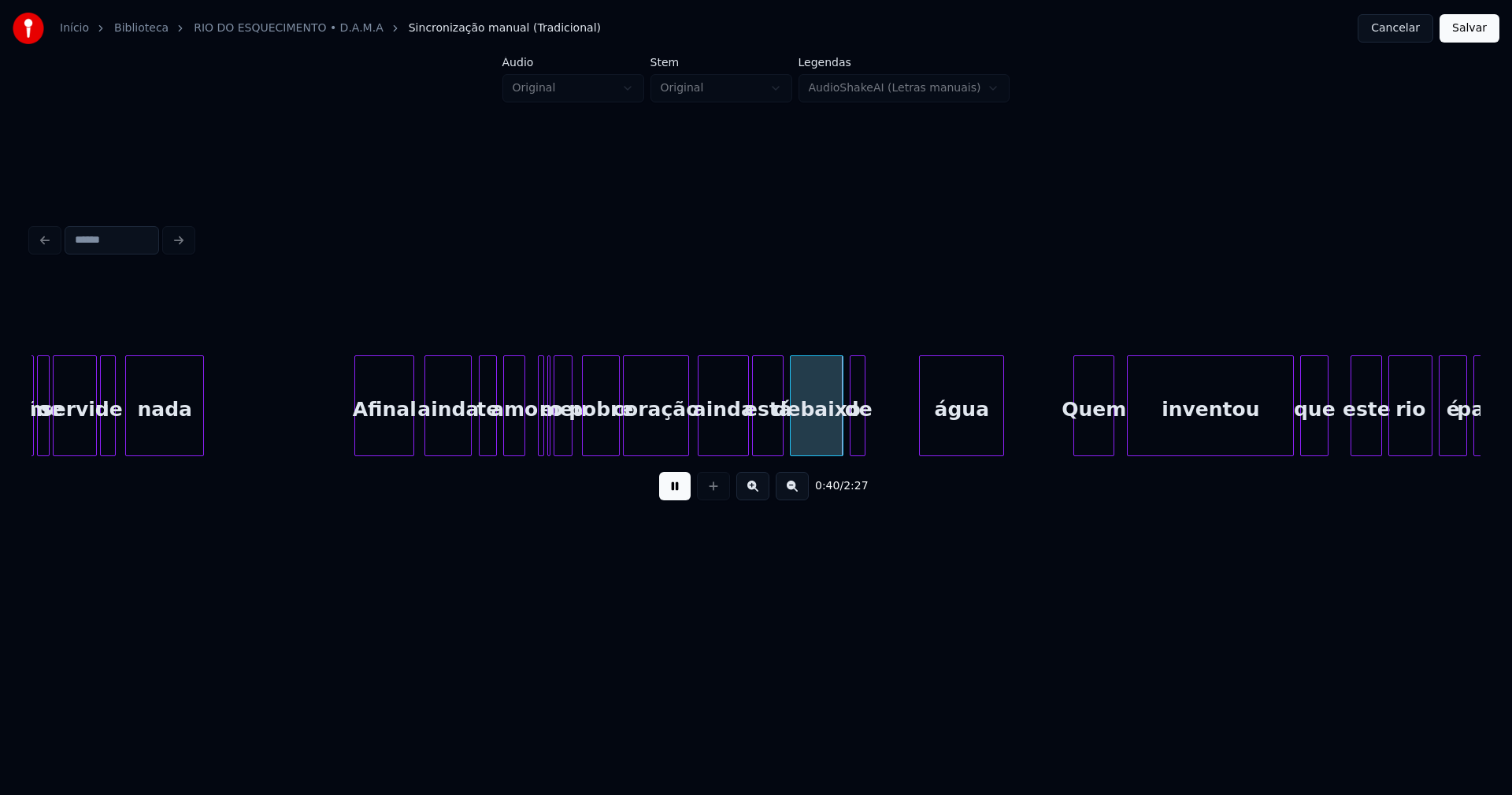
drag, startPoint x: 668, startPoint y: 490, endPoint x: 562, endPoint y: 457, distance: 111.0
click at [668, 488] on button at bounding box center [675, 486] width 32 height 28
click at [568, 440] on div "meu" at bounding box center [568, 409] width 17 height 107
click at [553, 446] on div at bounding box center [552, 405] width 5 height 99
drag, startPoint x: 334, startPoint y: 414, endPoint x: 591, endPoint y: 463, distance: 261.6
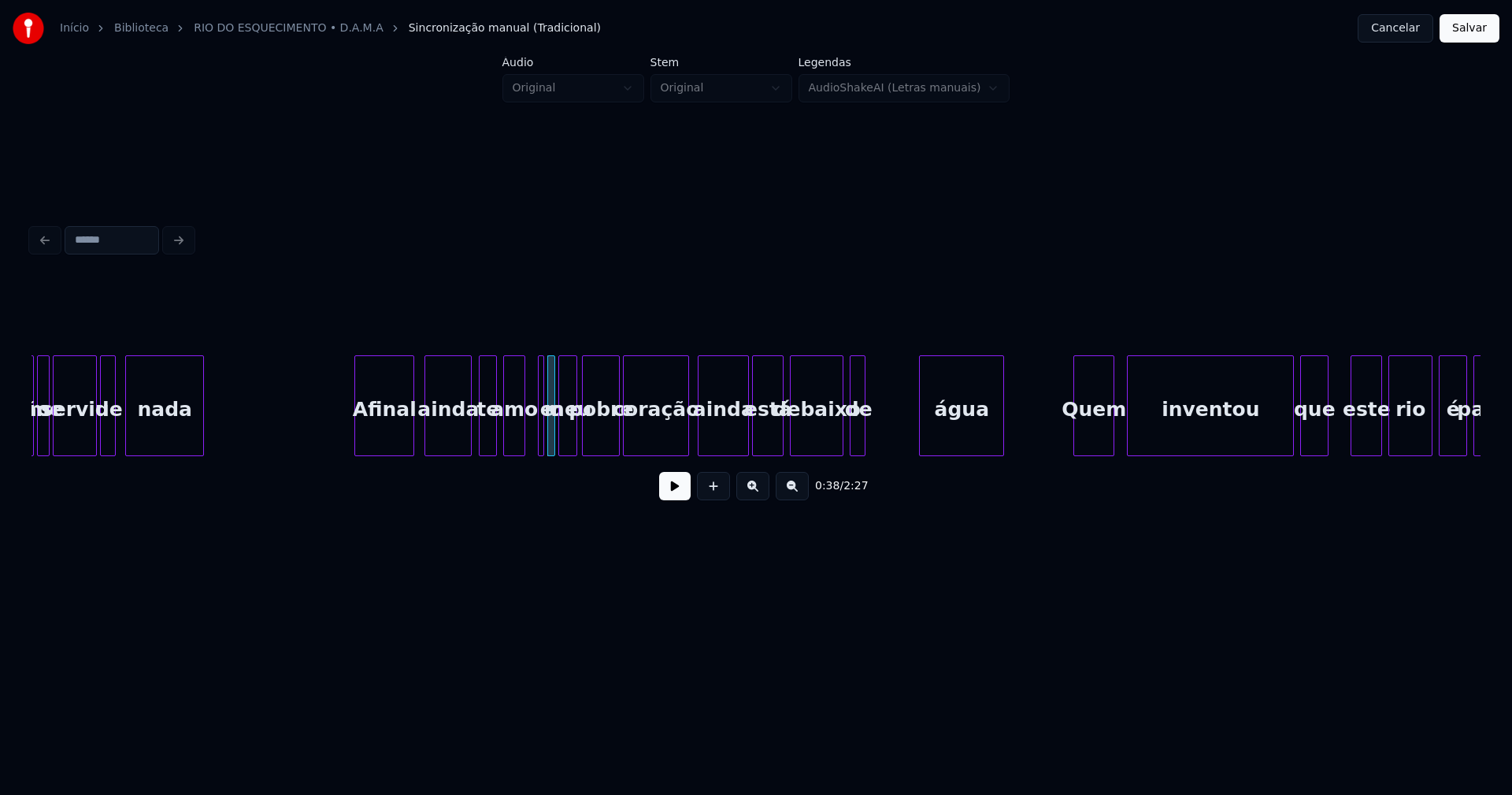
click at [672, 494] on button at bounding box center [675, 486] width 32 height 28
click at [878, 442] on div at bounding box center [876, 405] width 5 height 99
drag, startPoint x: 312, startPoint y: 422, endPoint x: 381, endPoint y: 407, distance: 70.6
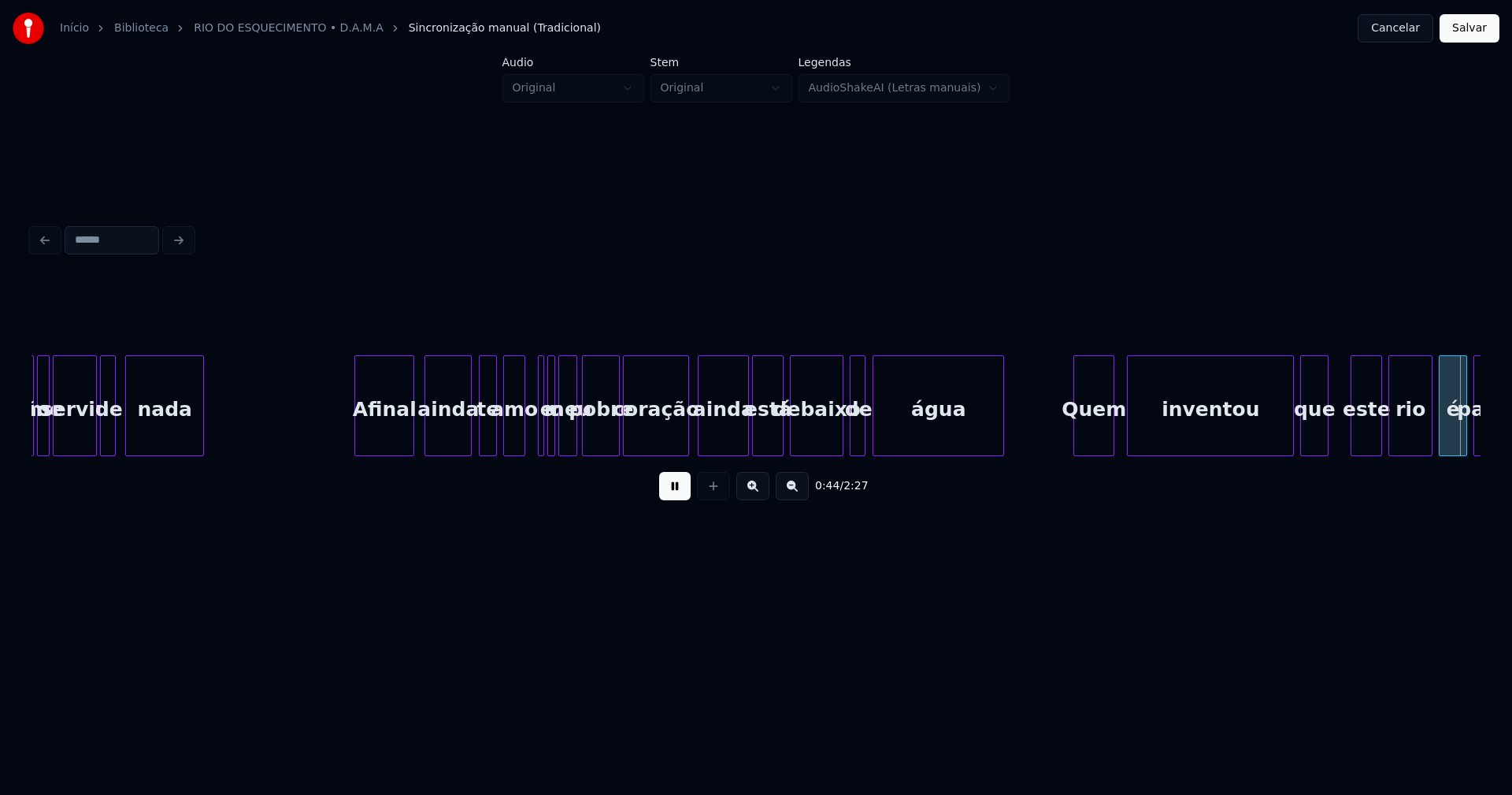
scroll to position [0, 7030]
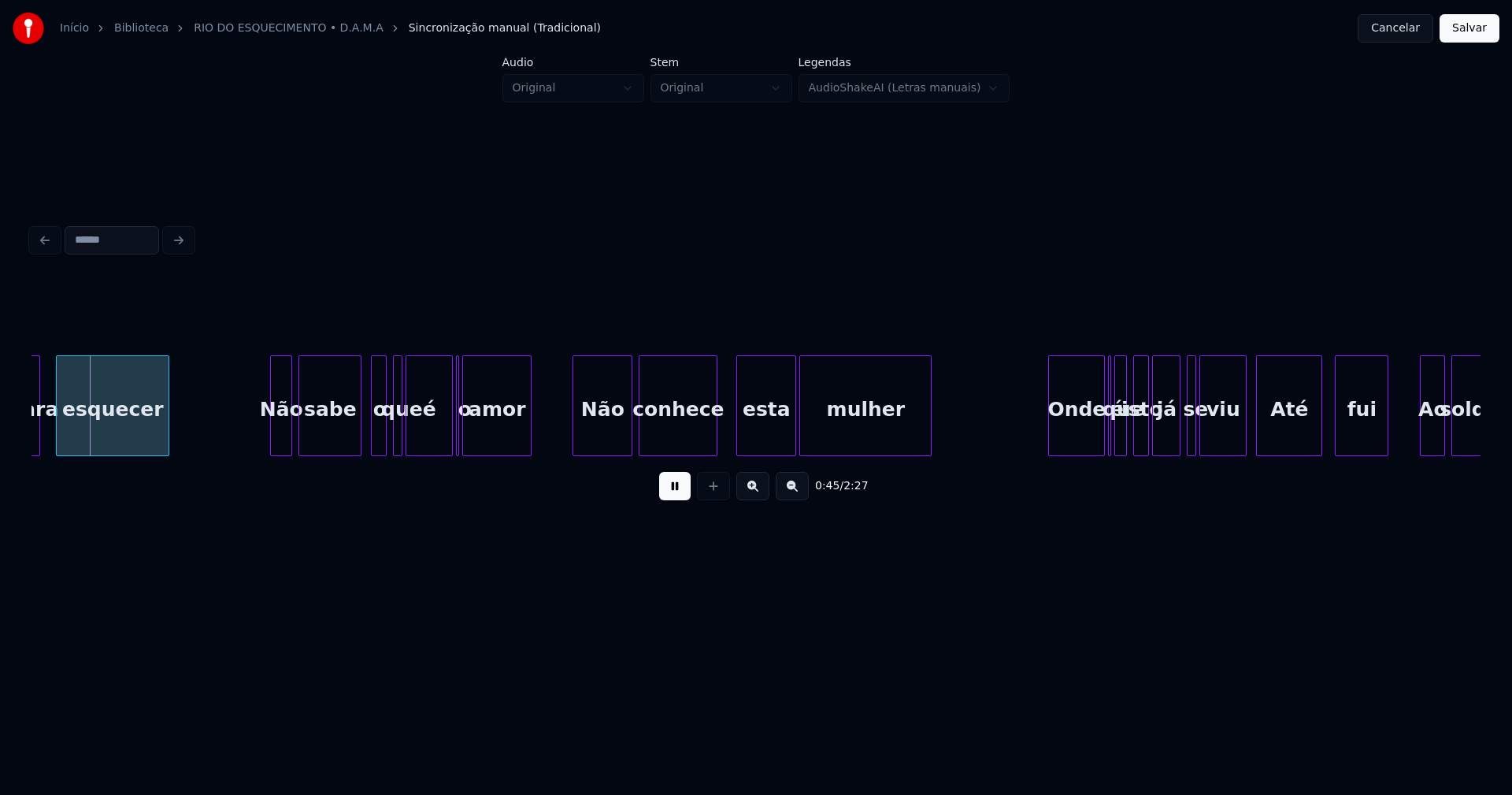
click at [836, 433] on div "mulher" at bounding box center [866, 409] width 131 height 107
click at [857, 438] on div "mulher" at bounding box center [870, 409] width 131 height 107
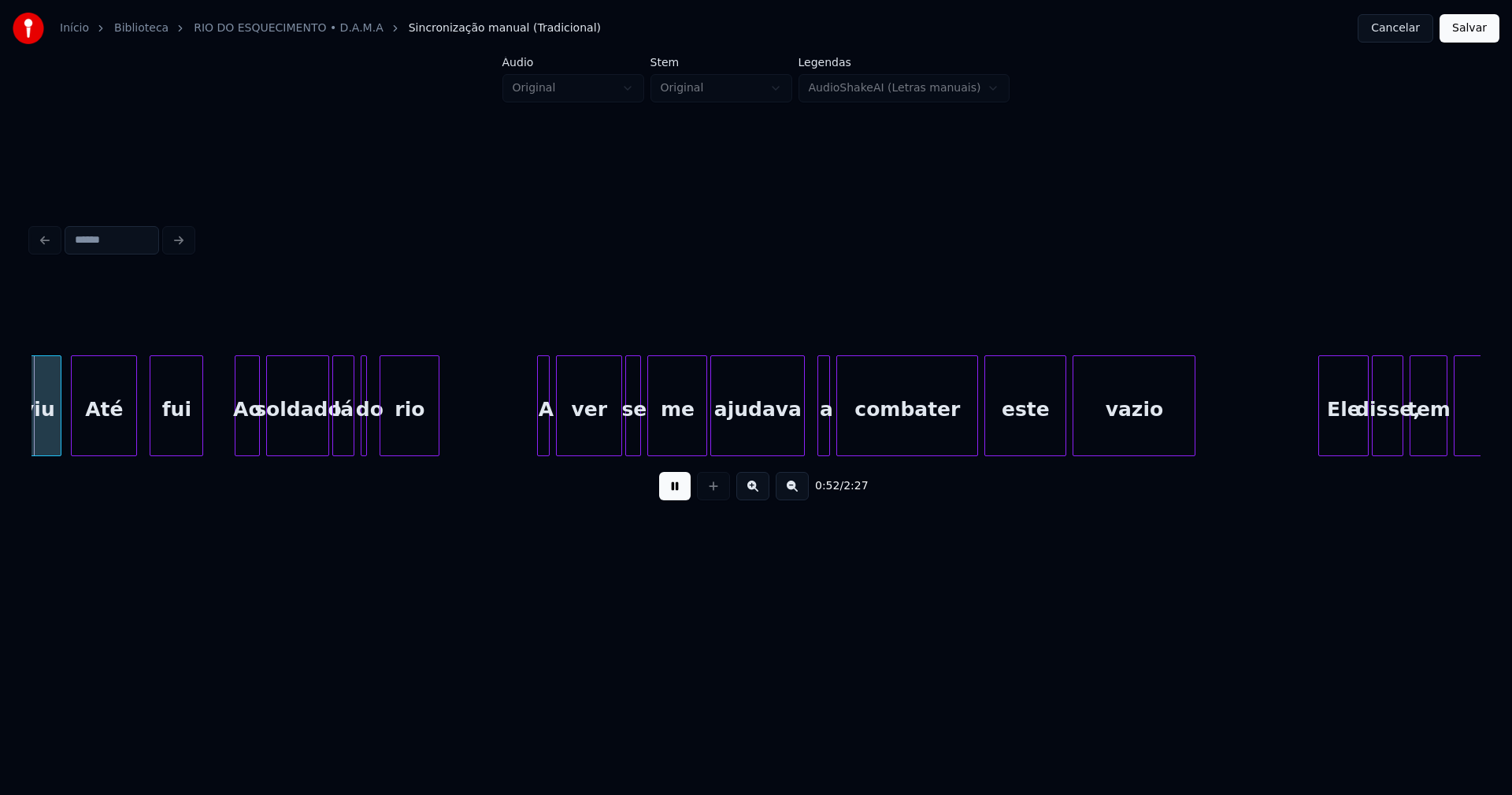
scroll to position [0, 8216]
drag, startPoint x: 670, startPoint y: 501, endPoint x: 616, endPoint y: 473, distance: 60.8
click at [670, 500] on button at bounding box center [675, 486] width 32 height 28
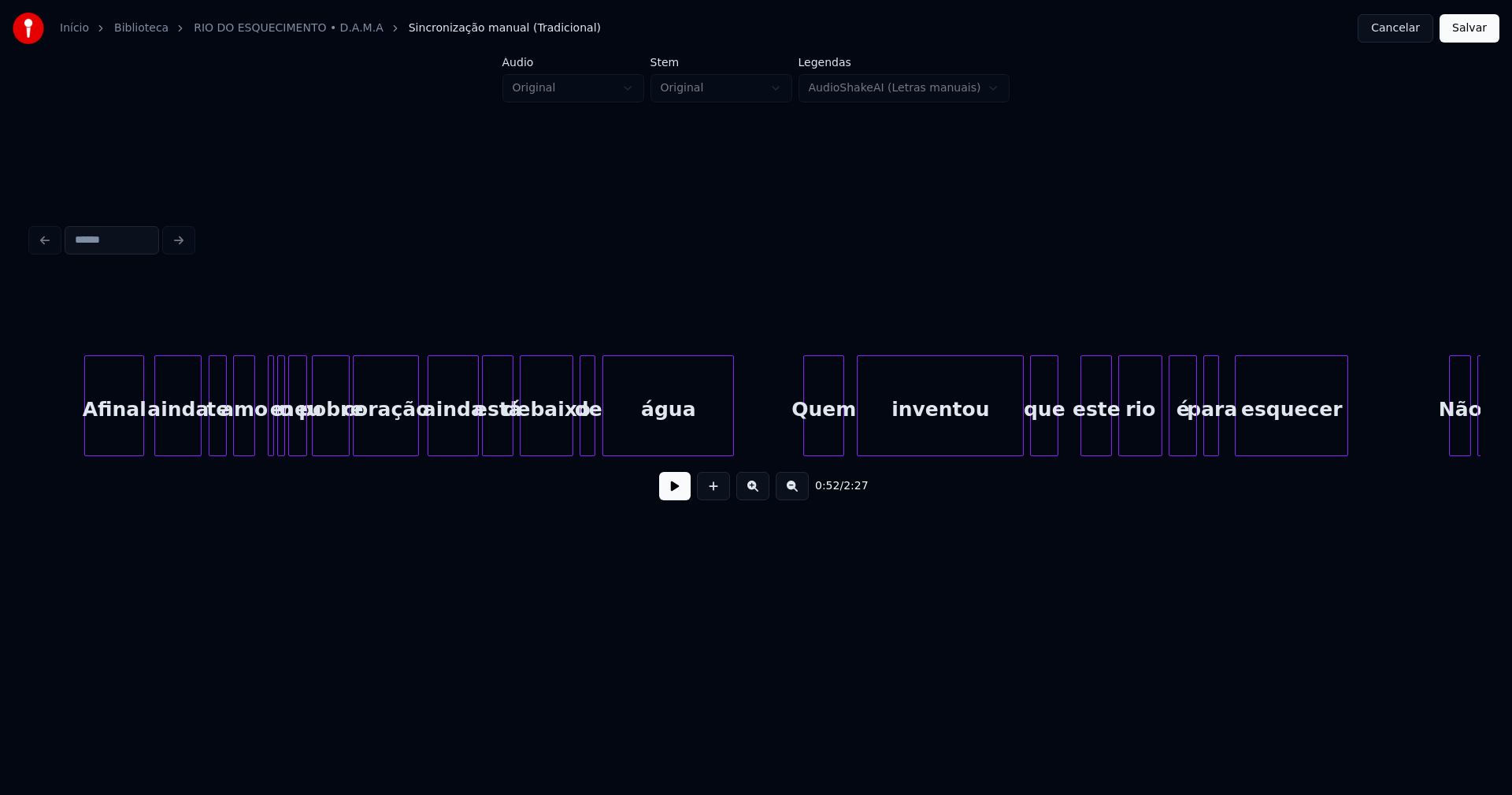
scroll to position [0, 5903]
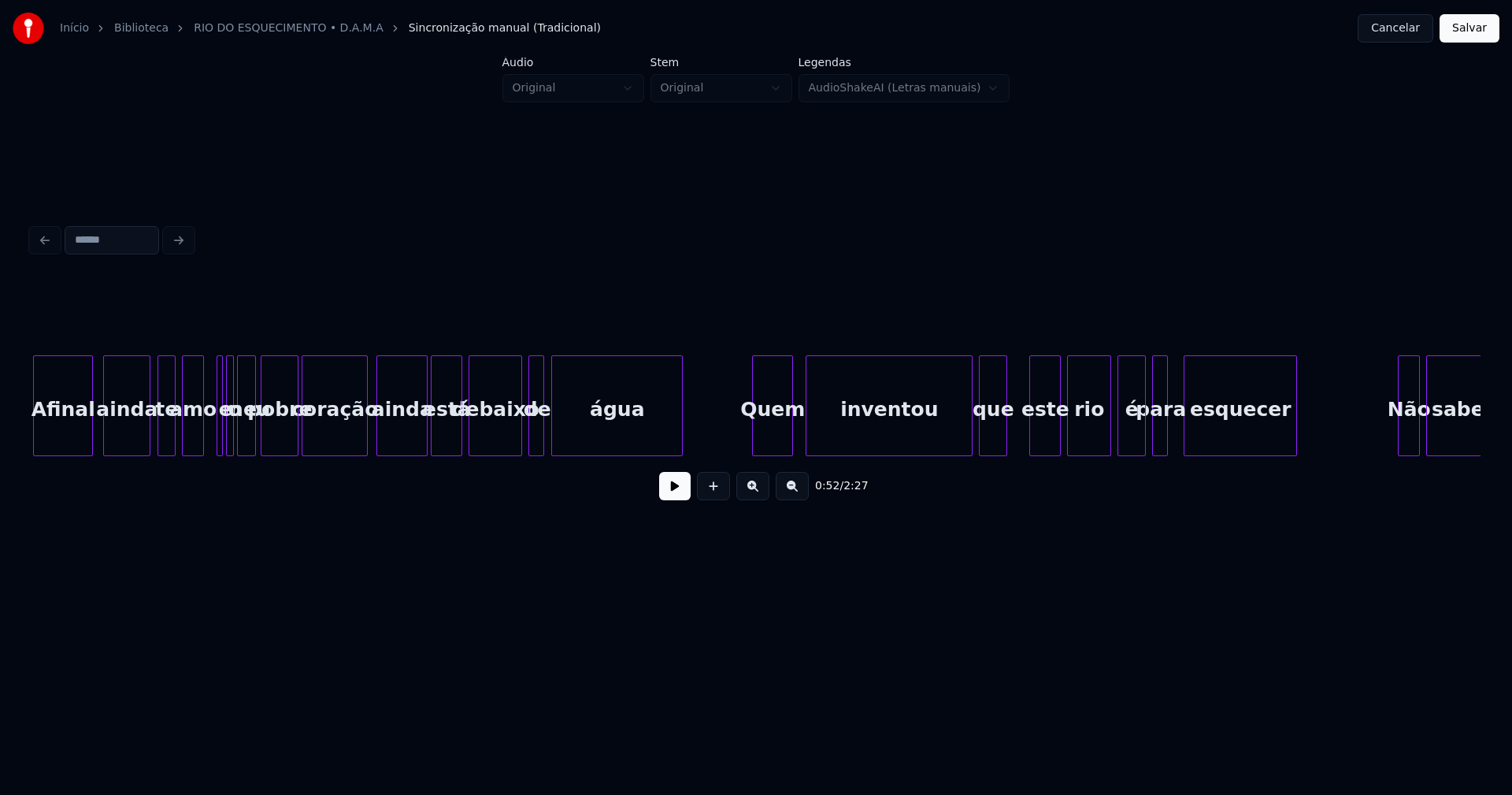
drag, startPoint x: 705, startPoint y: 432, endPoint x: 789, endPoint y: 432, distance: 84.0
click at [770, 439] on div "Quem" at bounding box center [767, 409] width 39 height 107
drag, startPoint x: 684, startPoint y: 491, endPoint x: 660, endPoint y: 487, distance: 24.3
click at [683, 491] on button at bounding box center [675, 486] width 32 height 28
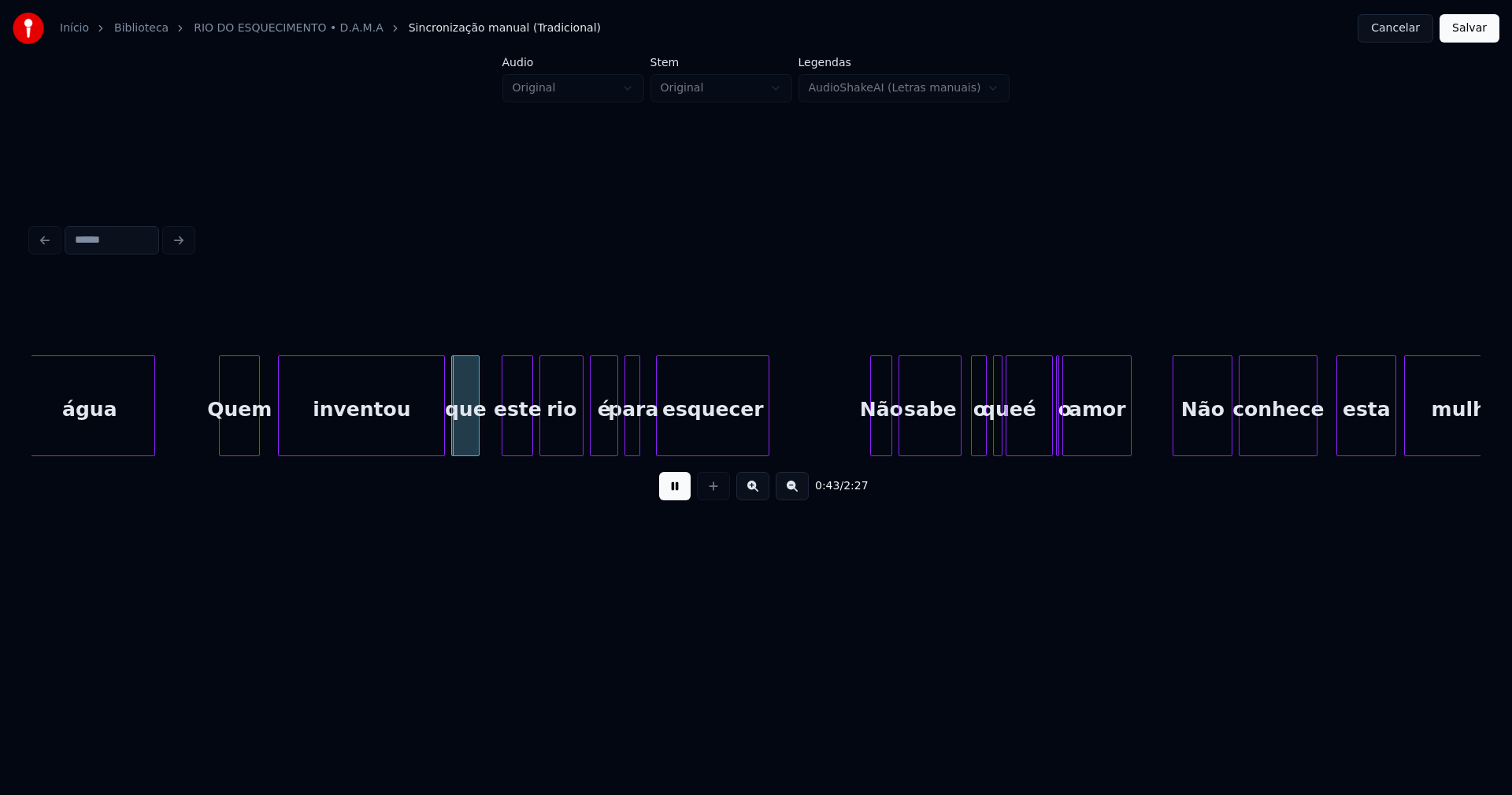
scroll to position [0, 6456]
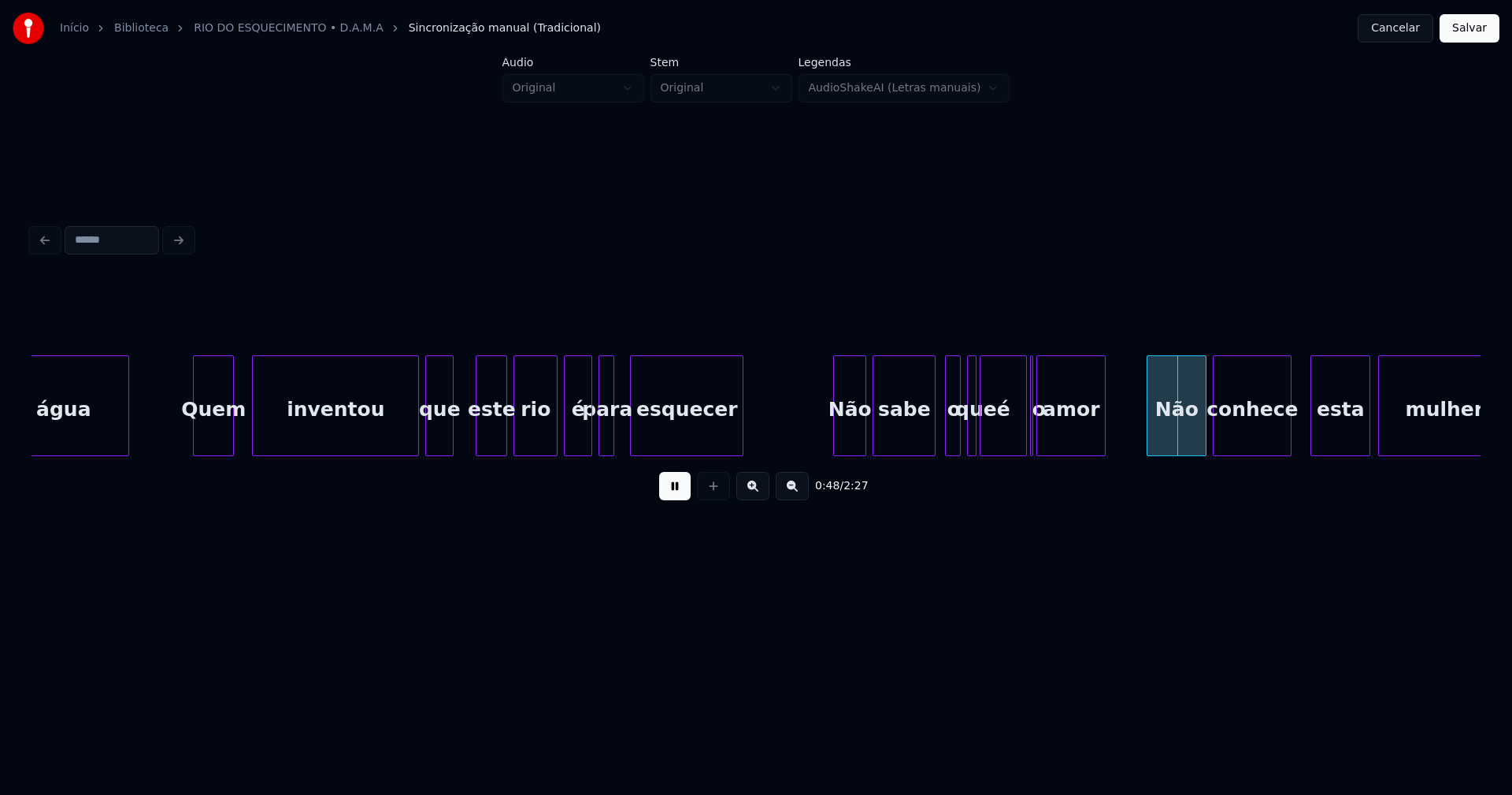
click at [836, 442] on div at bounding box center [836, 405] width 5 height 99
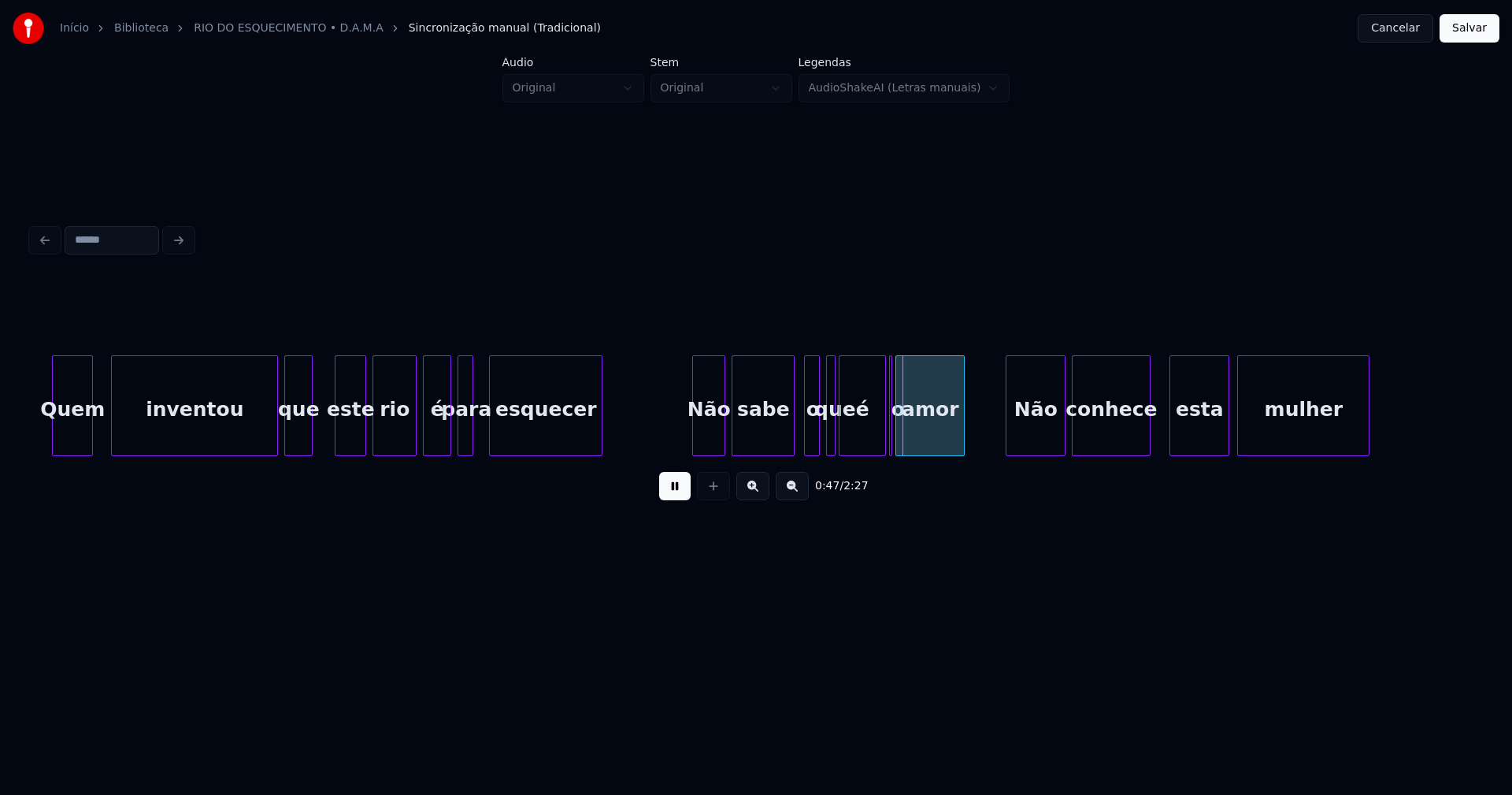
scroll to position [0, 6623]
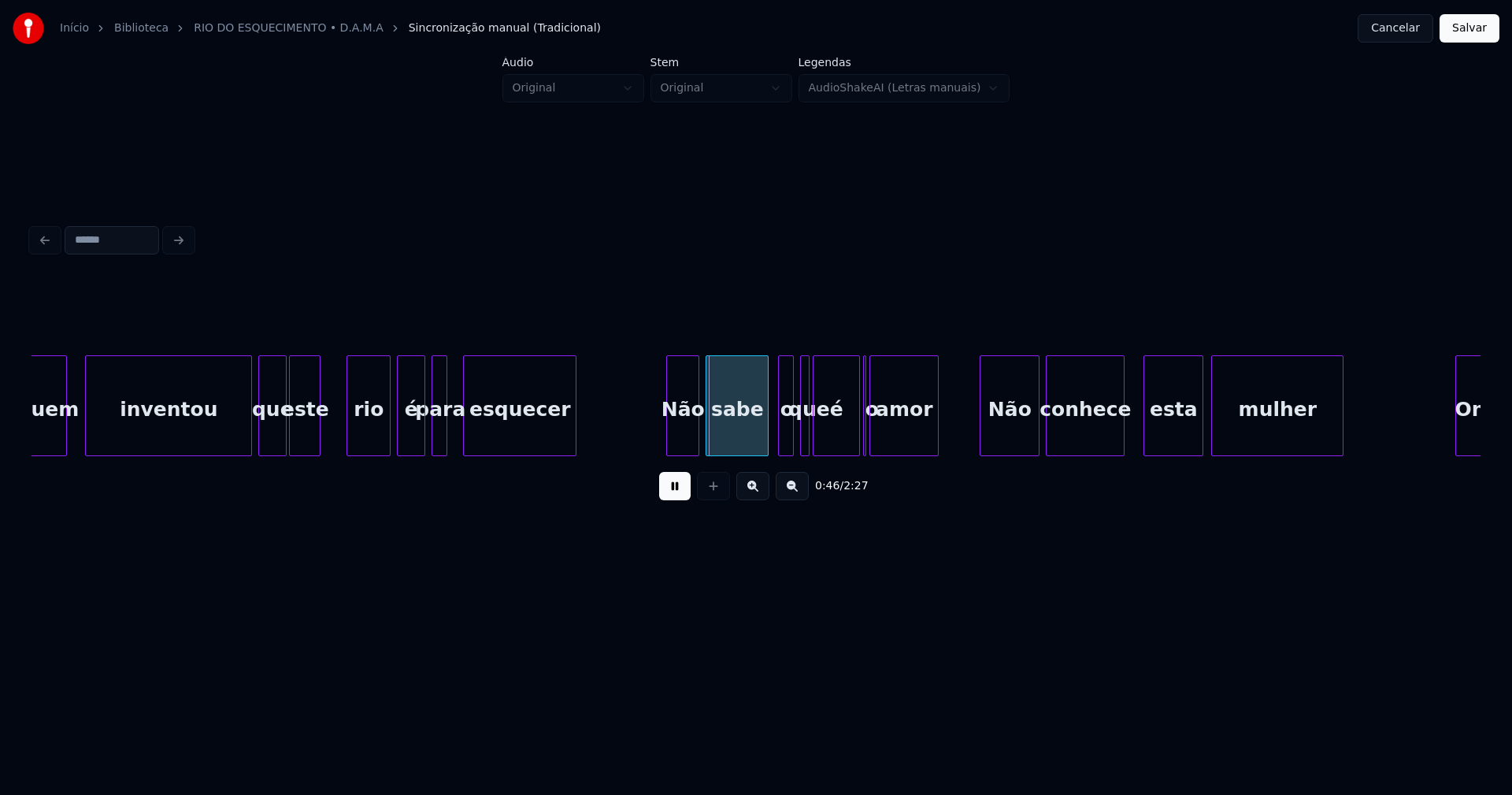
click at [296, 436] on div "este" at bounding box center [305, 409] width 30 height 107
click at [326, 444] on div at bounding box center [329, 405] width 5 height 99
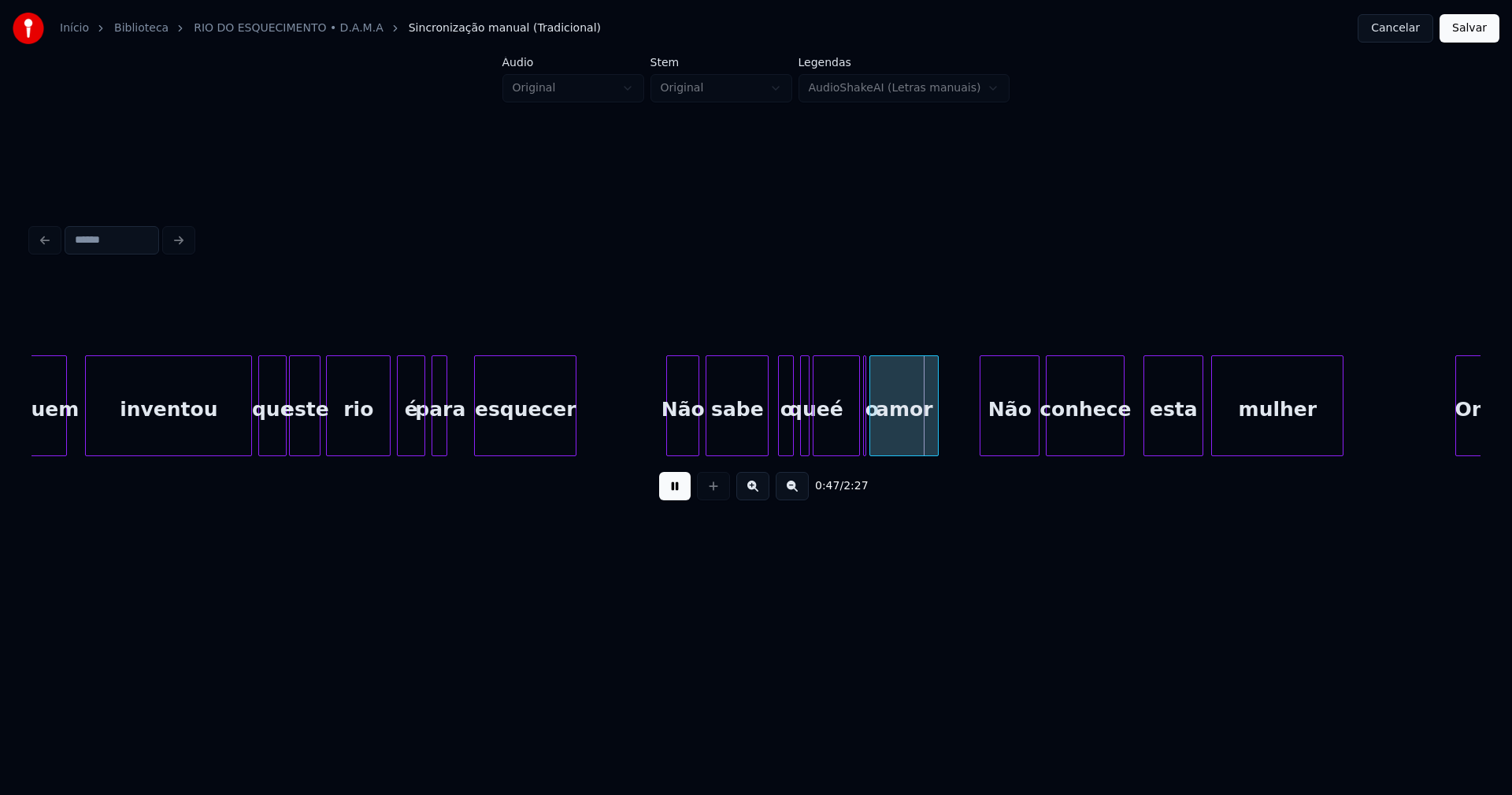
click at [475, 422] on div at bounding box center [477, 405] width 5 height 99
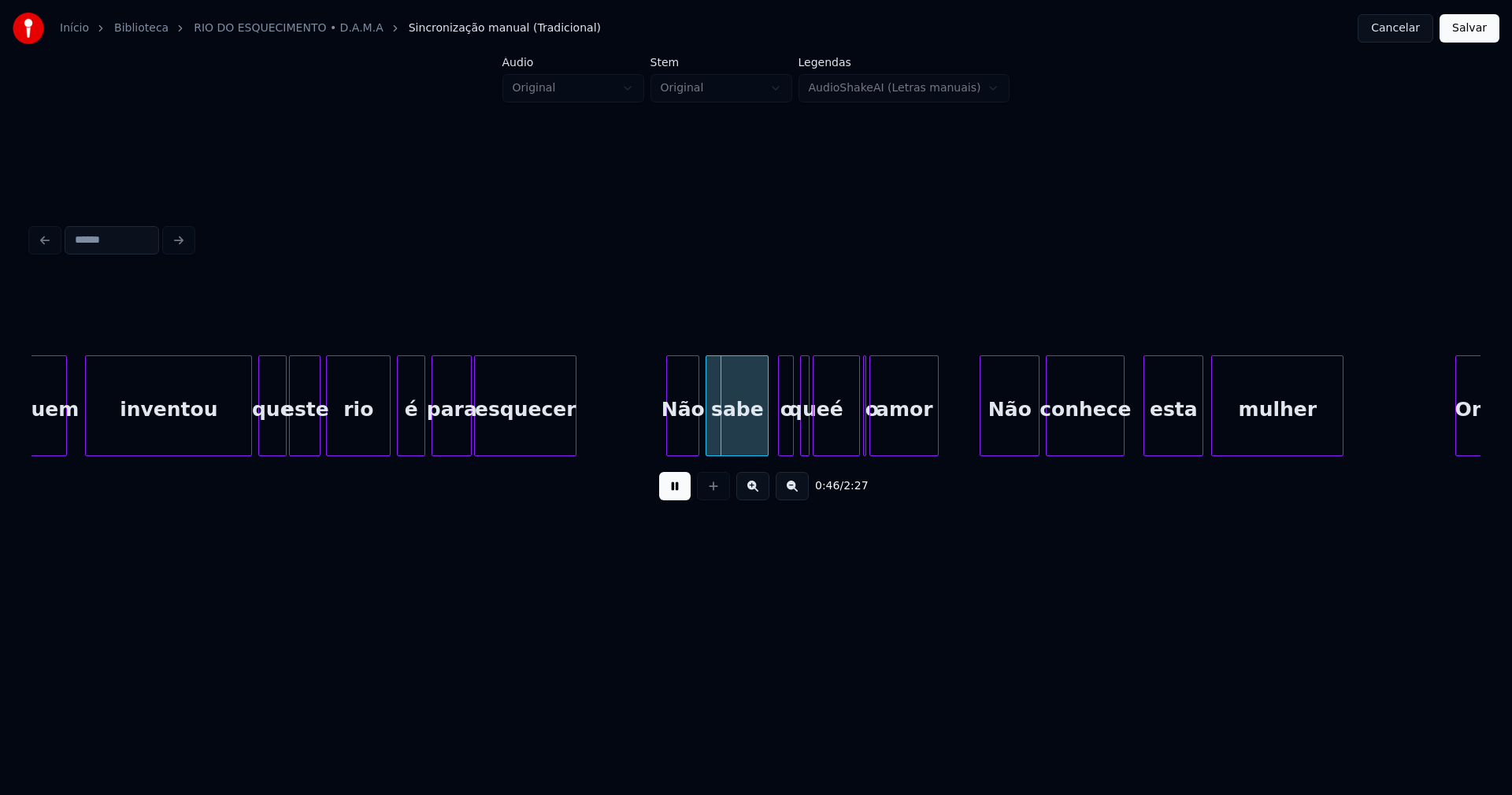
click at [470, 422] on div at bounding box center [468, 405] width 5 height 99
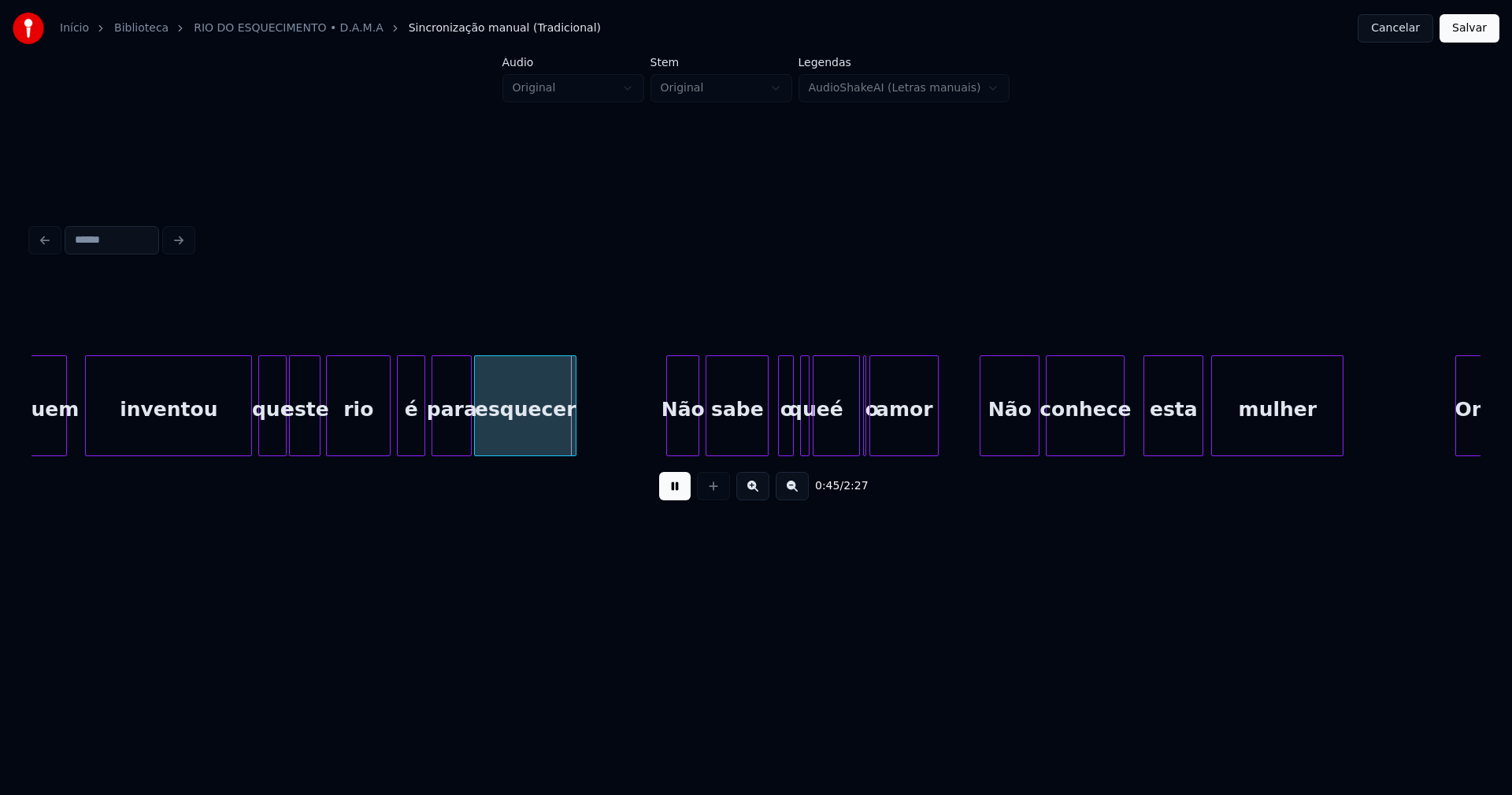
click at [452, 427] on div "para" at bounding box center [451, 409] width 39 height 107
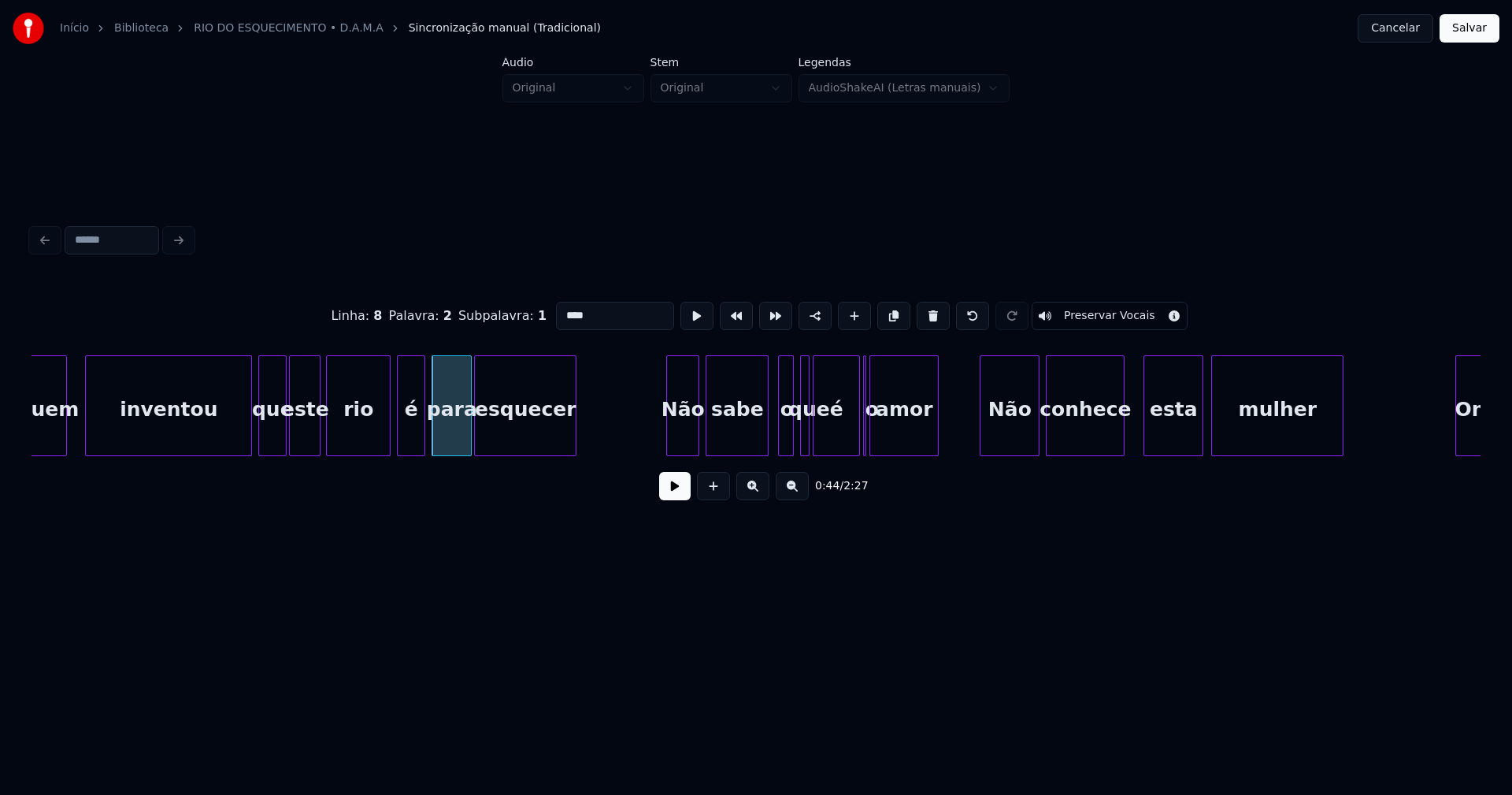
click at [566, 310] on input "****" at bounding box center [615, 316] width 118 height 28
type input "***"
click at [684, 494] on button at bounding box center [675, 486] width 32 height 28
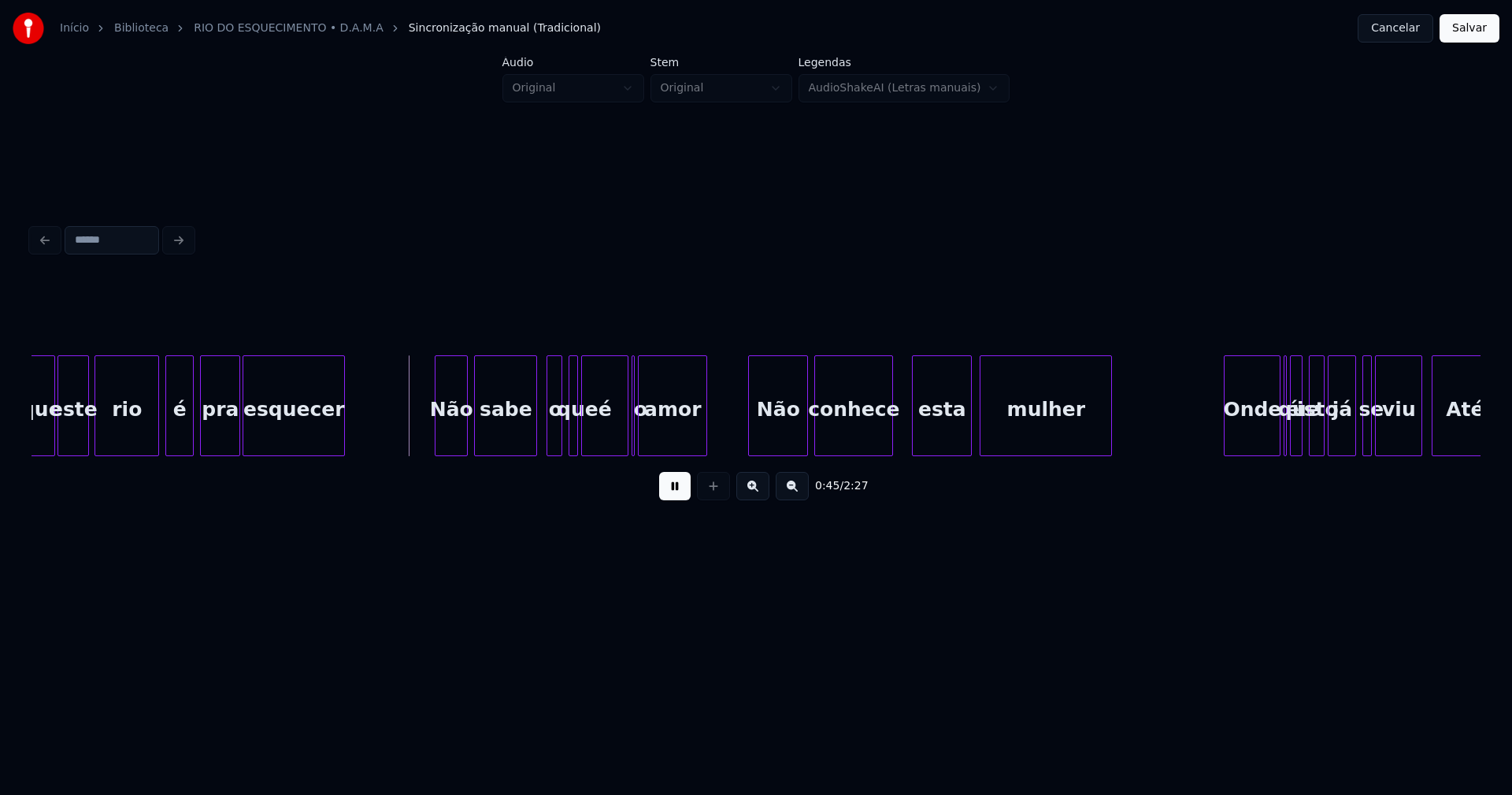
scroll to position [0, 6893]
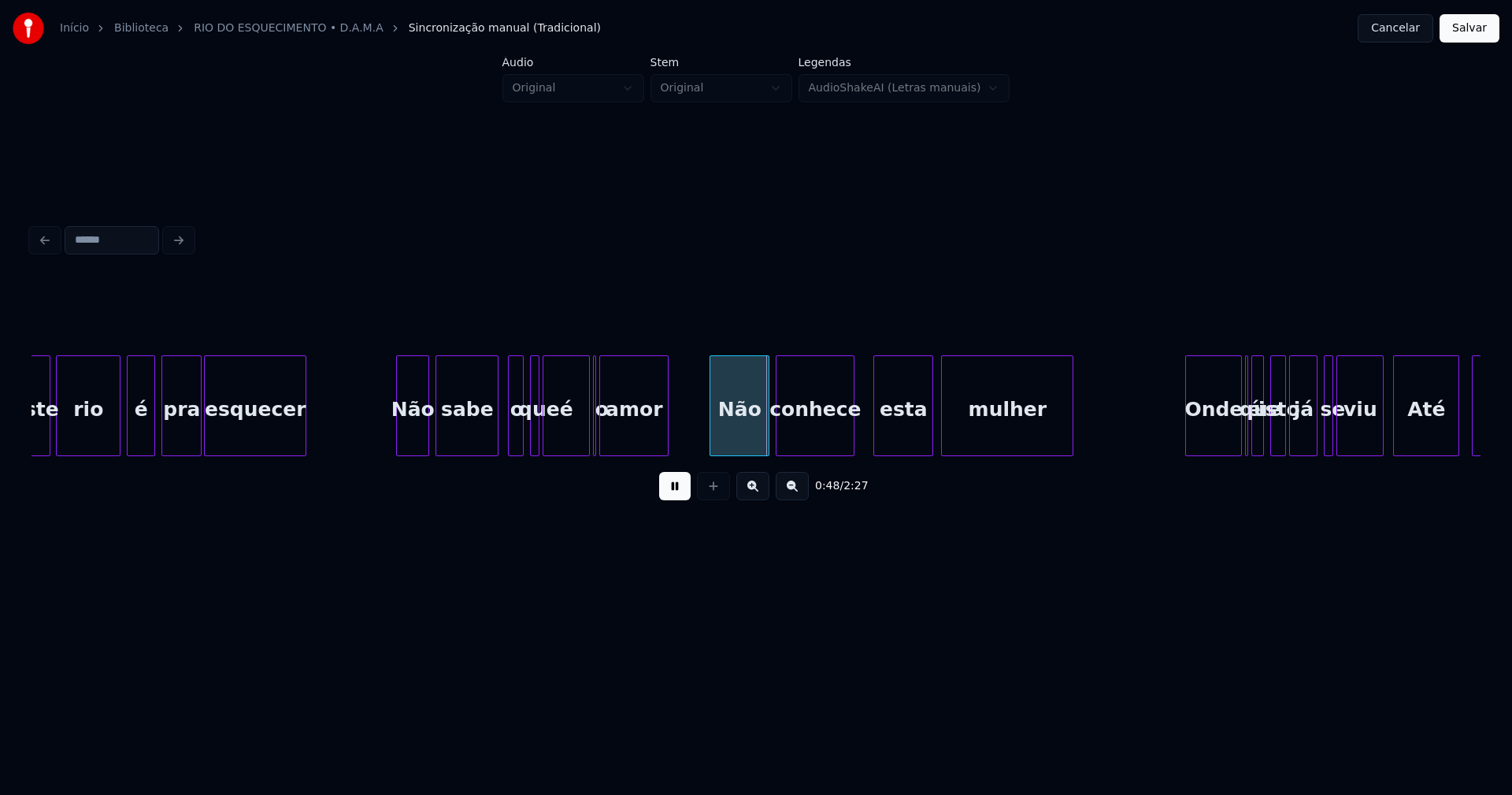
click at [677, 498] on button at bounding box center [675, 486] width 32 height 28
click at [490, 442] on div at bounding box center [490, 405] width 5 height 99
click at [507, 435] on div "o" at bounding box center [508, 409] width 16 height 107
click at [522, 439] on div at bounding box center [524, 405] width 5 height 99
click at [692, 495] on div "0:46 / 2:27" at bounding box center [756, 486] width 1424 height 35
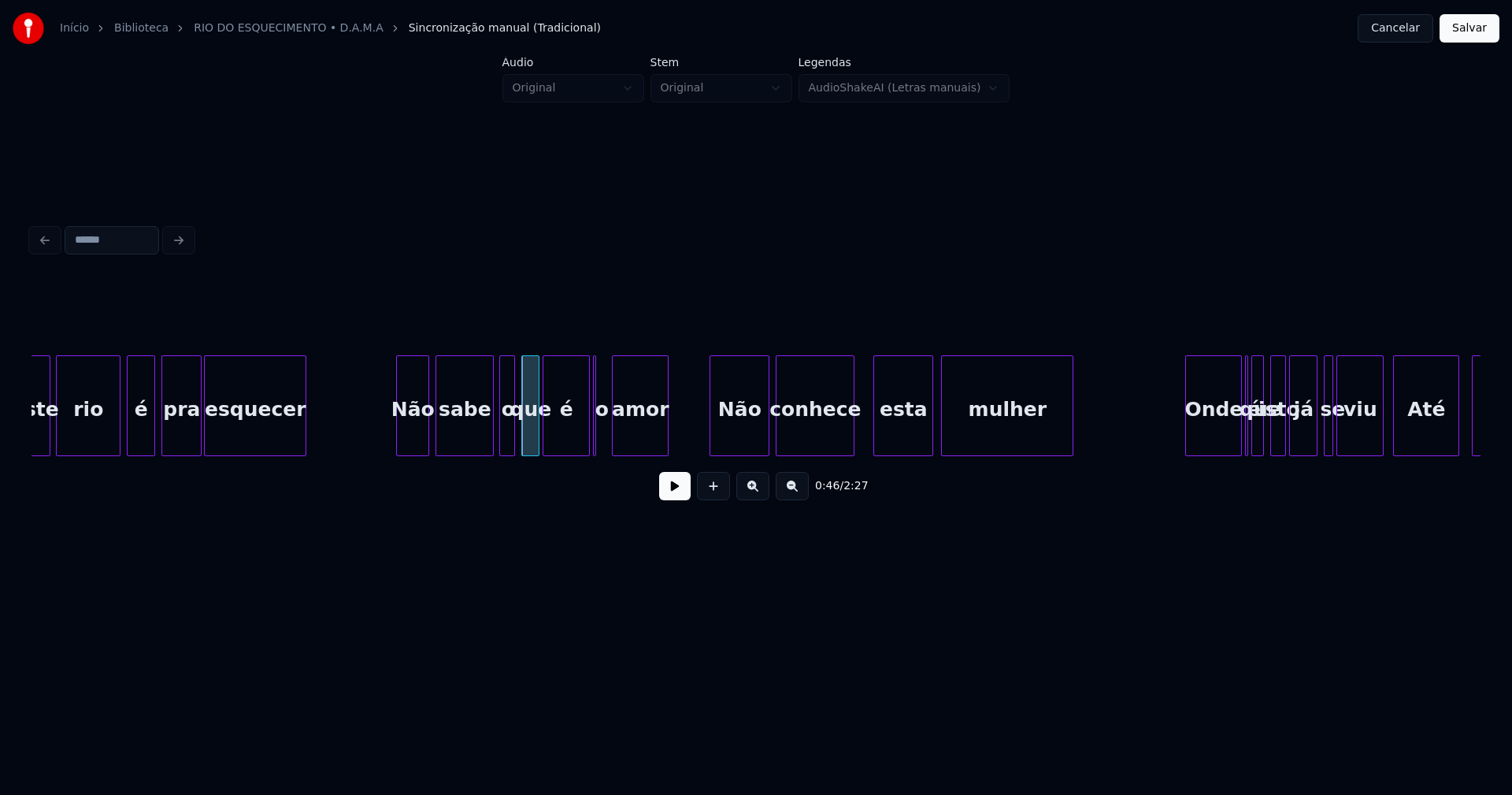
click at [613, 440] on div at bounding box center [615, 405] width 5 height 99
click at [608, 436] on div at bounding box center [605, 405] width 5 height 99
click at [675, 489] on button at bounding box center [675, 486] width 32 height 28
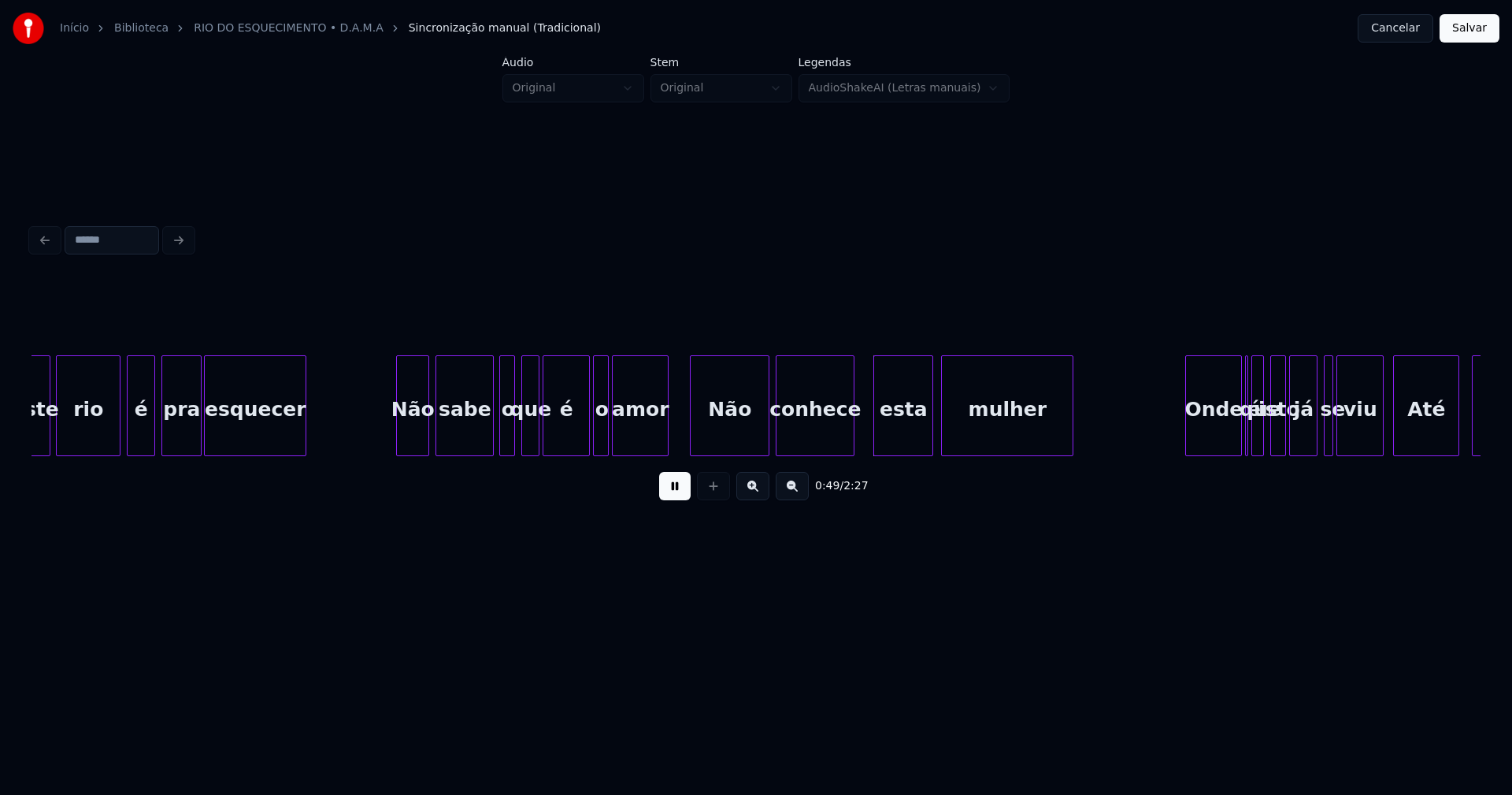
click at [693, 442] on div at bounding box center [693, 405] width 5 height 99
click at [875, 436] on div at bounding box center [875, 405] width 5 height 99
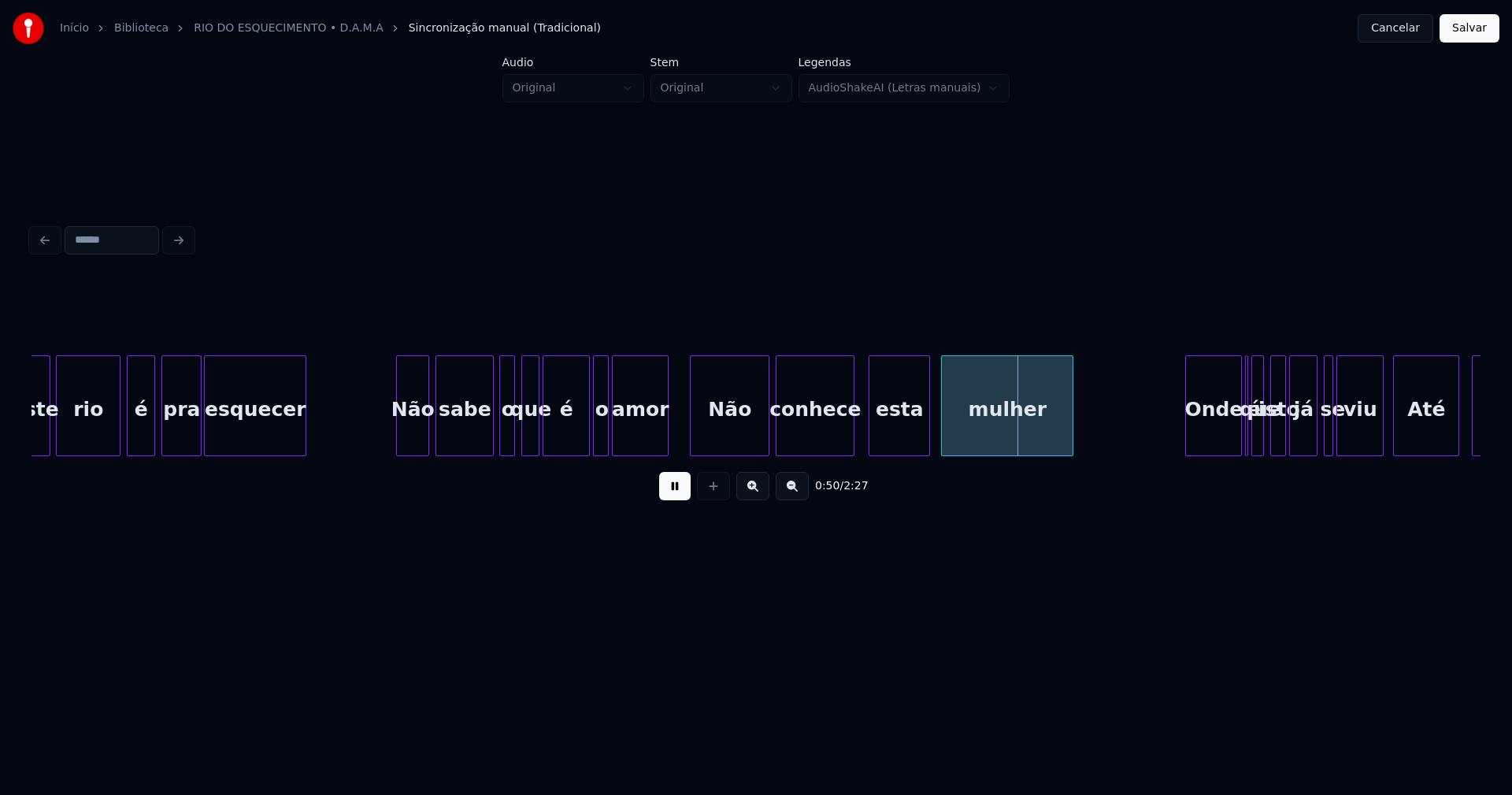
click at [910, 434] on div "esta" at bounding box center [899, 409] width 60 height 107
click at [869, 431] on div at bounding box center [869, 405] width 5 height 99
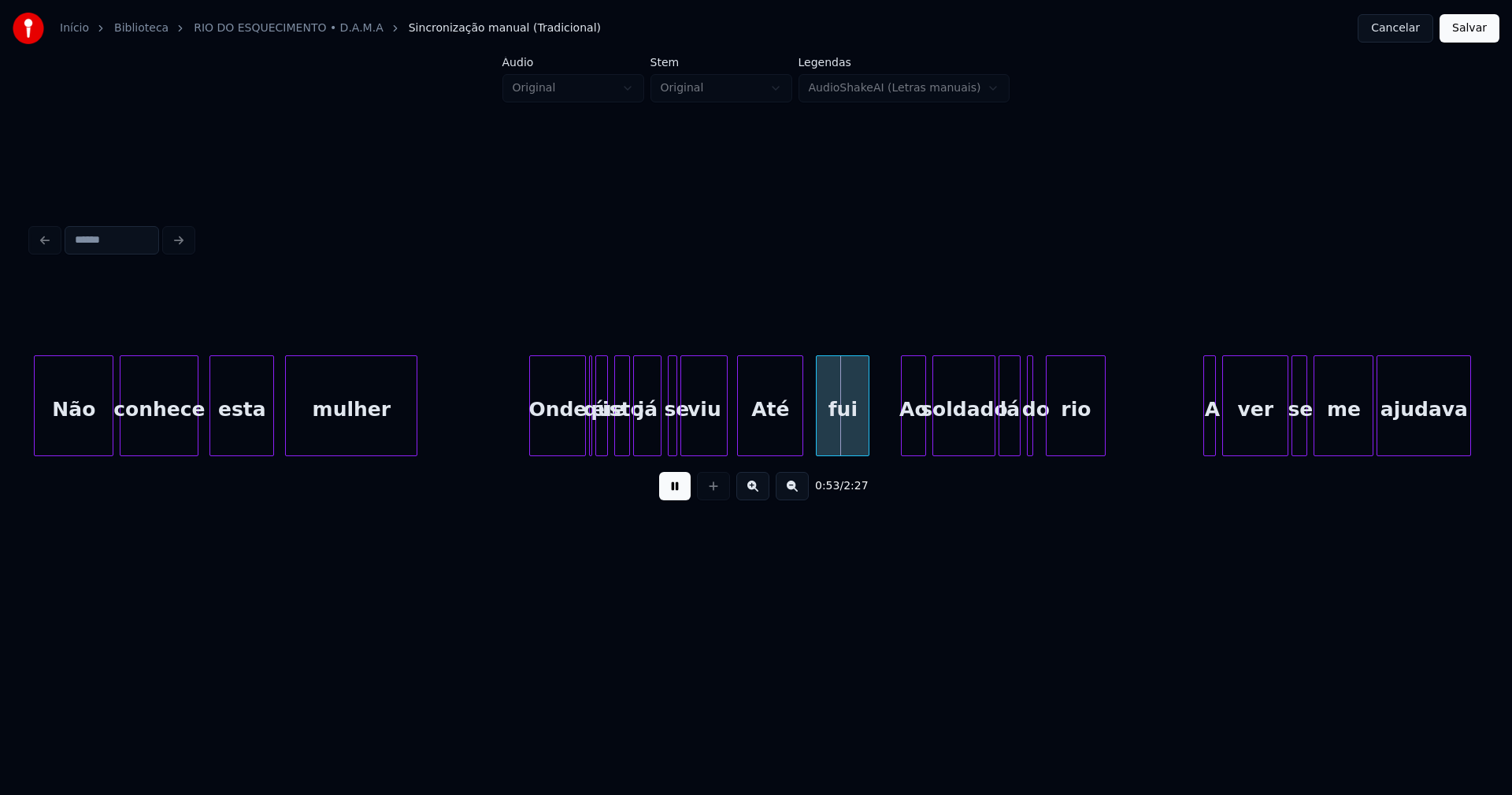
scroll to position [0, 7614]
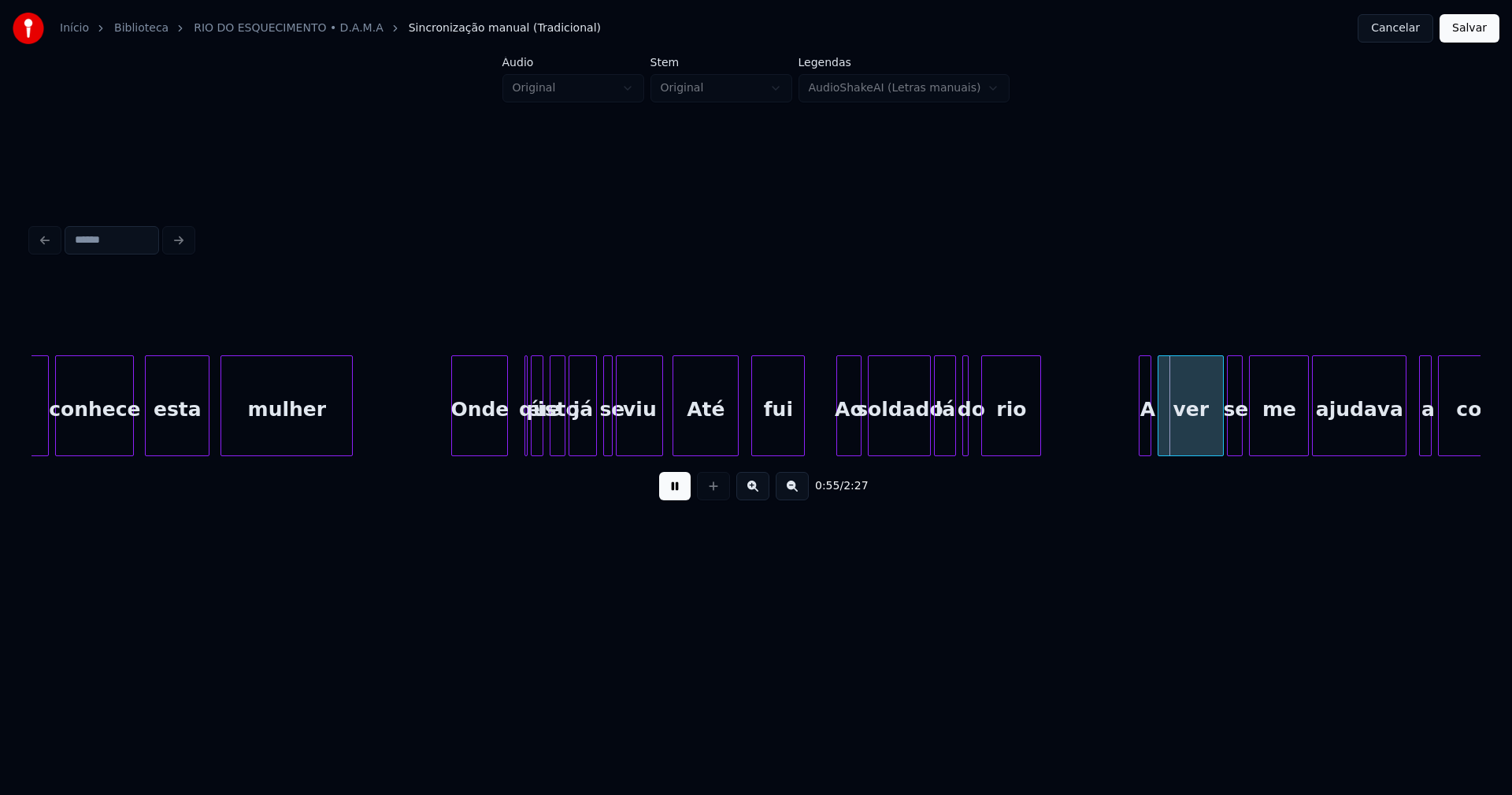
click at [485, 446] on div "Onde" at bounding box center [479, 409] width 55 height 107
click at [676, 493] on button at bounding box center [675, 486] width 32 height 28
click at [531, 436] on div at bounding box center [531, 405] width 5 height 99
click at [510, 374] on div "é" at bounding box center [515, 405] width 9 height 101
click at [524, 433] on div at bounding box center [523, 405] width 5 height 99
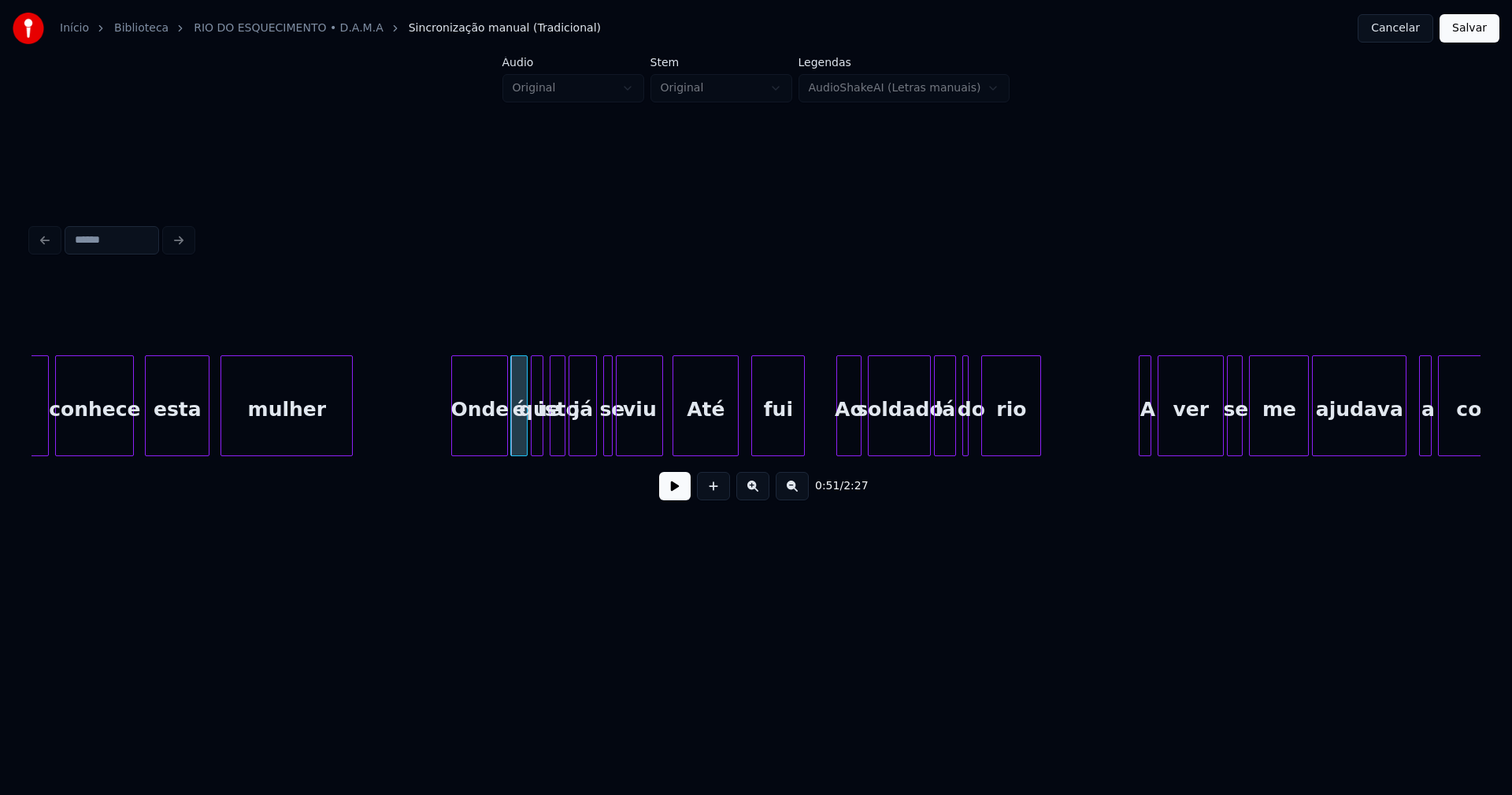
drag, startPoint x: 674, startPoint y: 502, endPoint x: 583, endPoint y: 465, distance: 98.2
click at [674, 500] on button at bounding box center [675, 486] width 32 height 28
drag, startPoint x: 679, startPoint y: 491, endPoint x: 680, endPoint y: 420, distance: 71.0
click at [679, 488] on button at bounding box center [675, 486] width 32 height 28
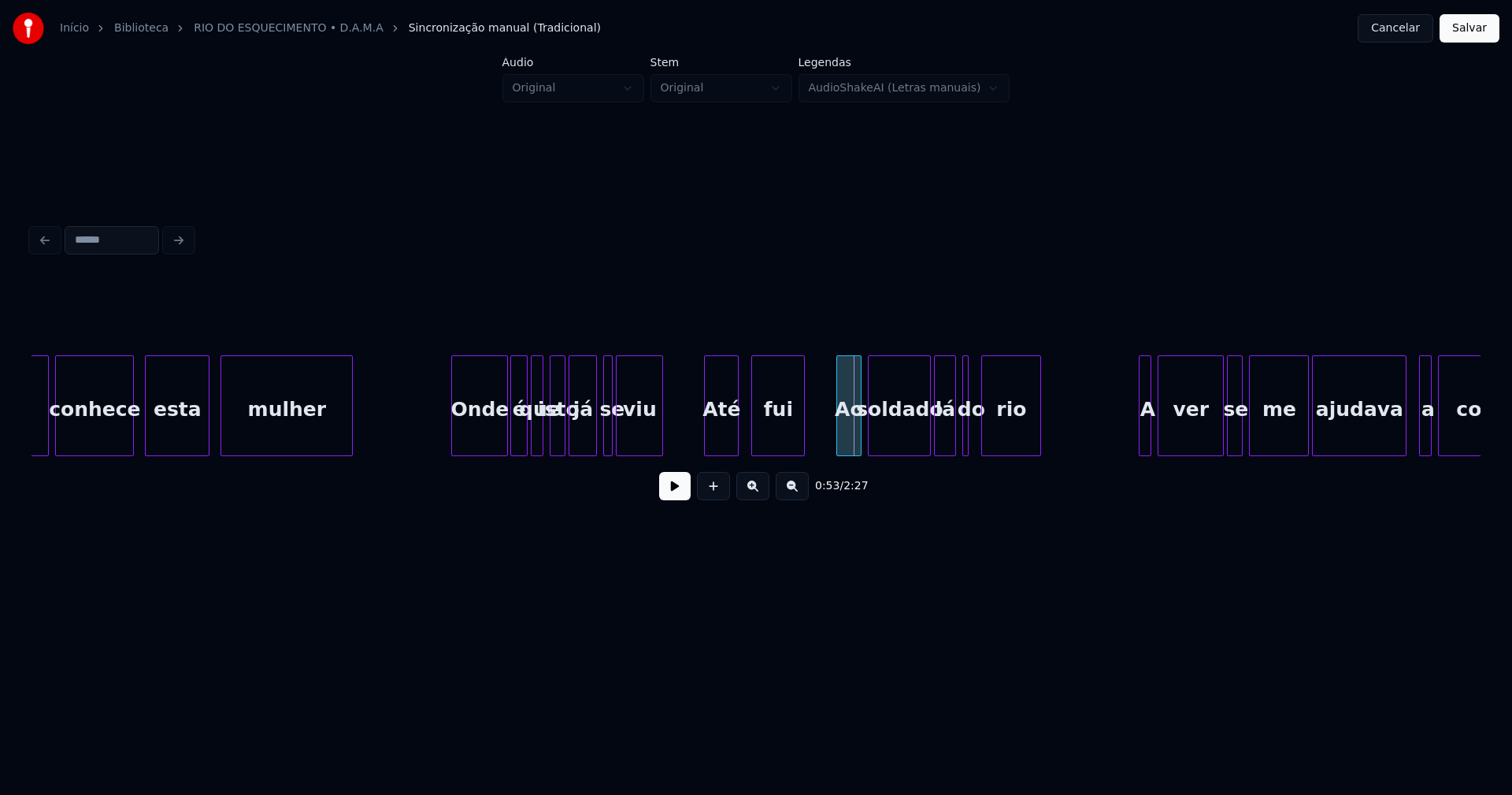
click at [705, 421] on div at bounding box center [707, 405] width 5 height 99
click at [747, 442] on div at bounding box center [746, 405] width 5 height 99
click at [683, 429] on div at bounding box center [683, 405] width 5 height 99
click at [669, 491] on button at bounding box center [675, 486] width 32 height 28
click at [974, 438] on div at bounding box center [974, 405] width 5 height 99
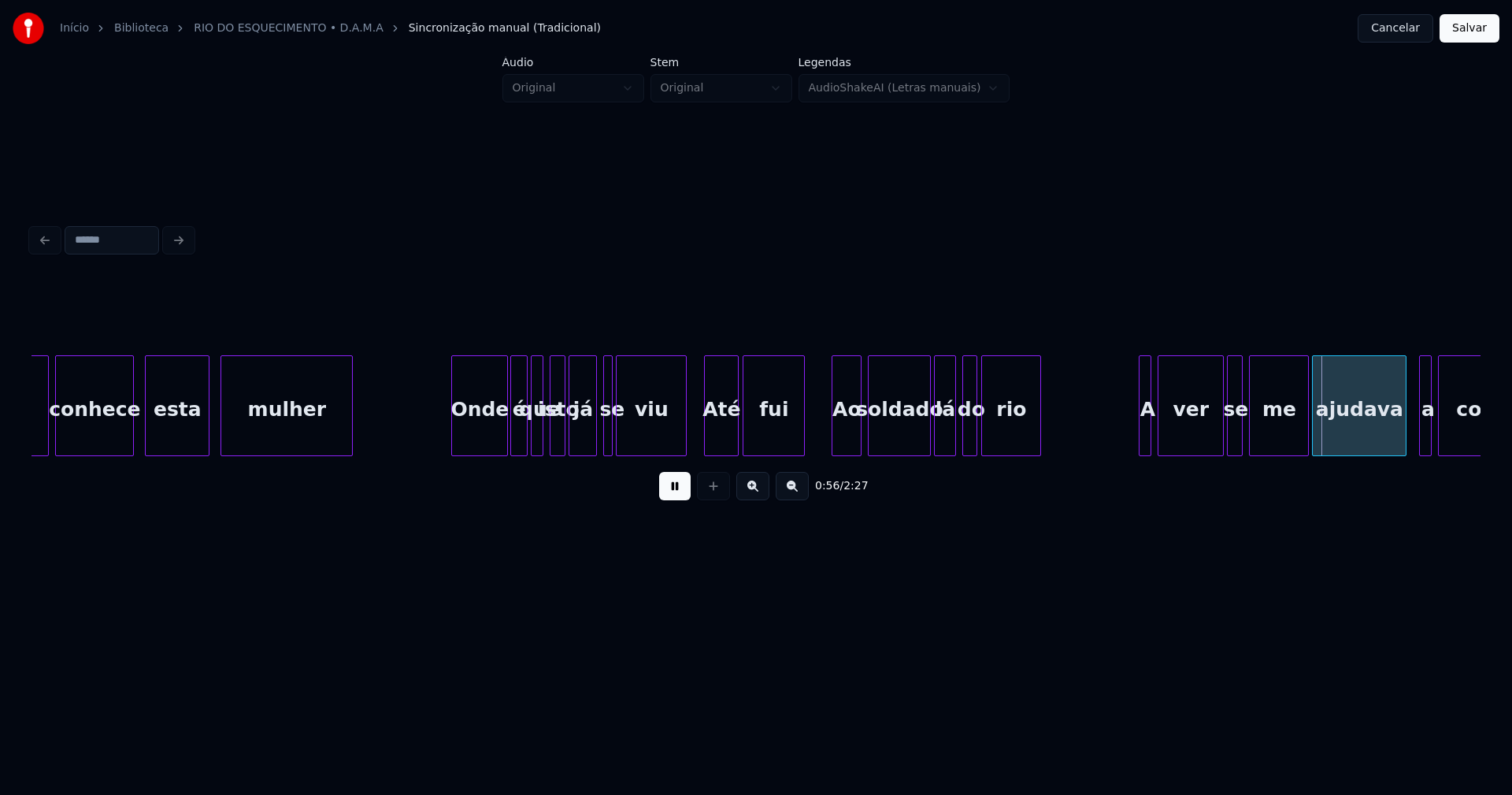
click at [832, 450] on div "Não conhece esta mulher Onde é que isto já se viu Até fui Ao soldado lá do [GEO…" at bounding box center [756, 405] width 1449 height 101
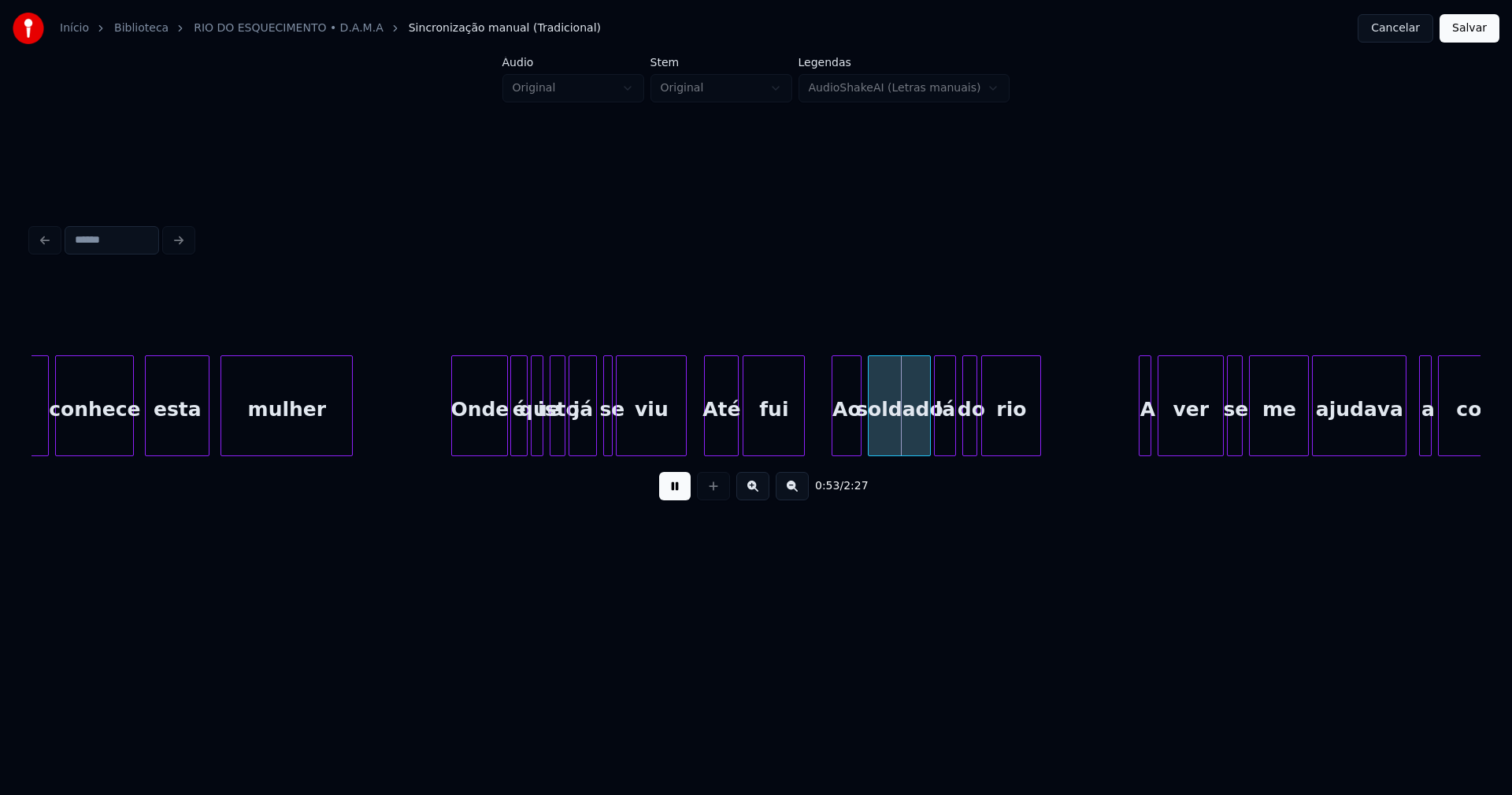
click at [672, 498] on button at bounding box center [675, 486] width 32 height 28
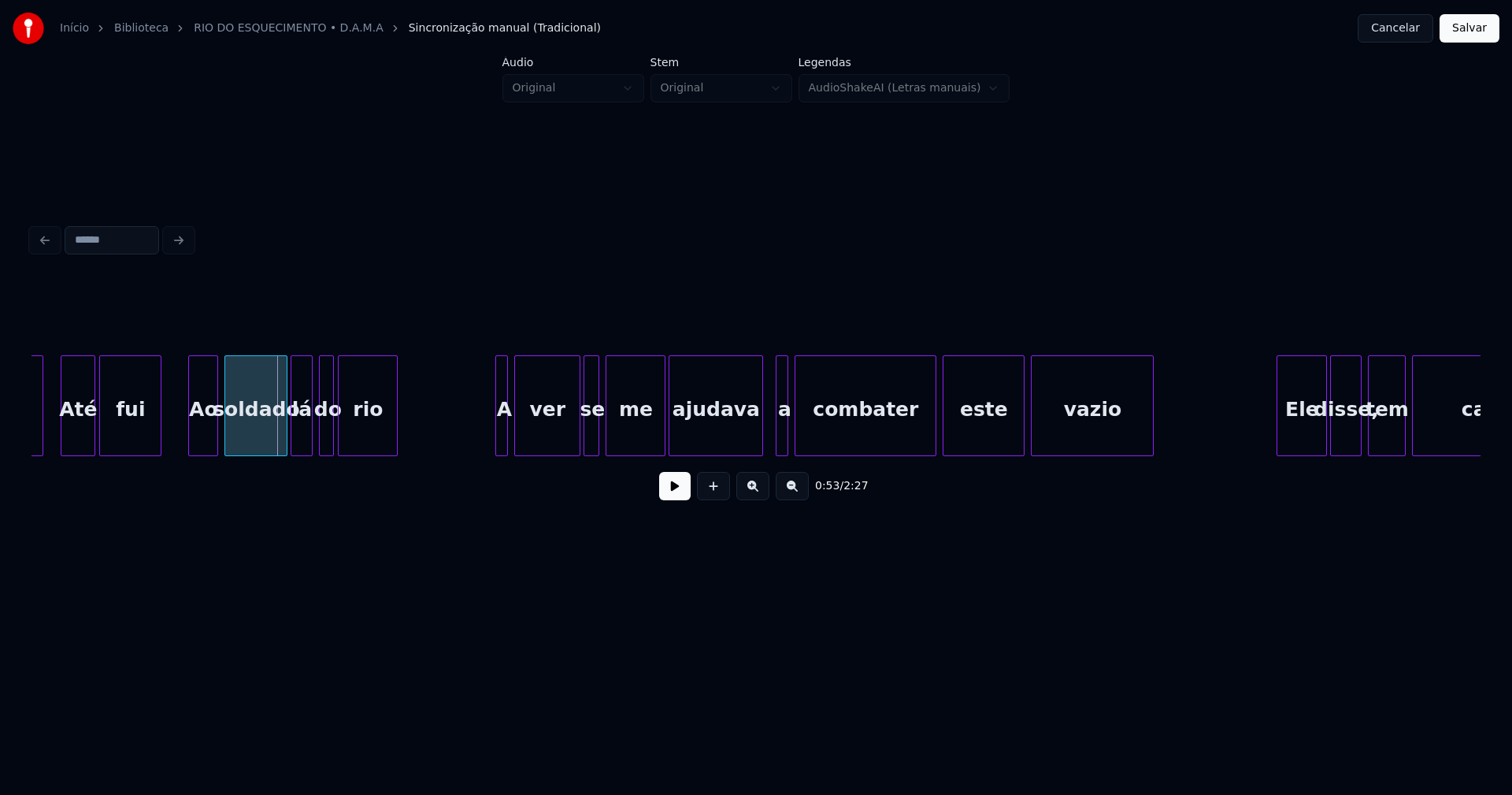
scroll to position [0, 8269]
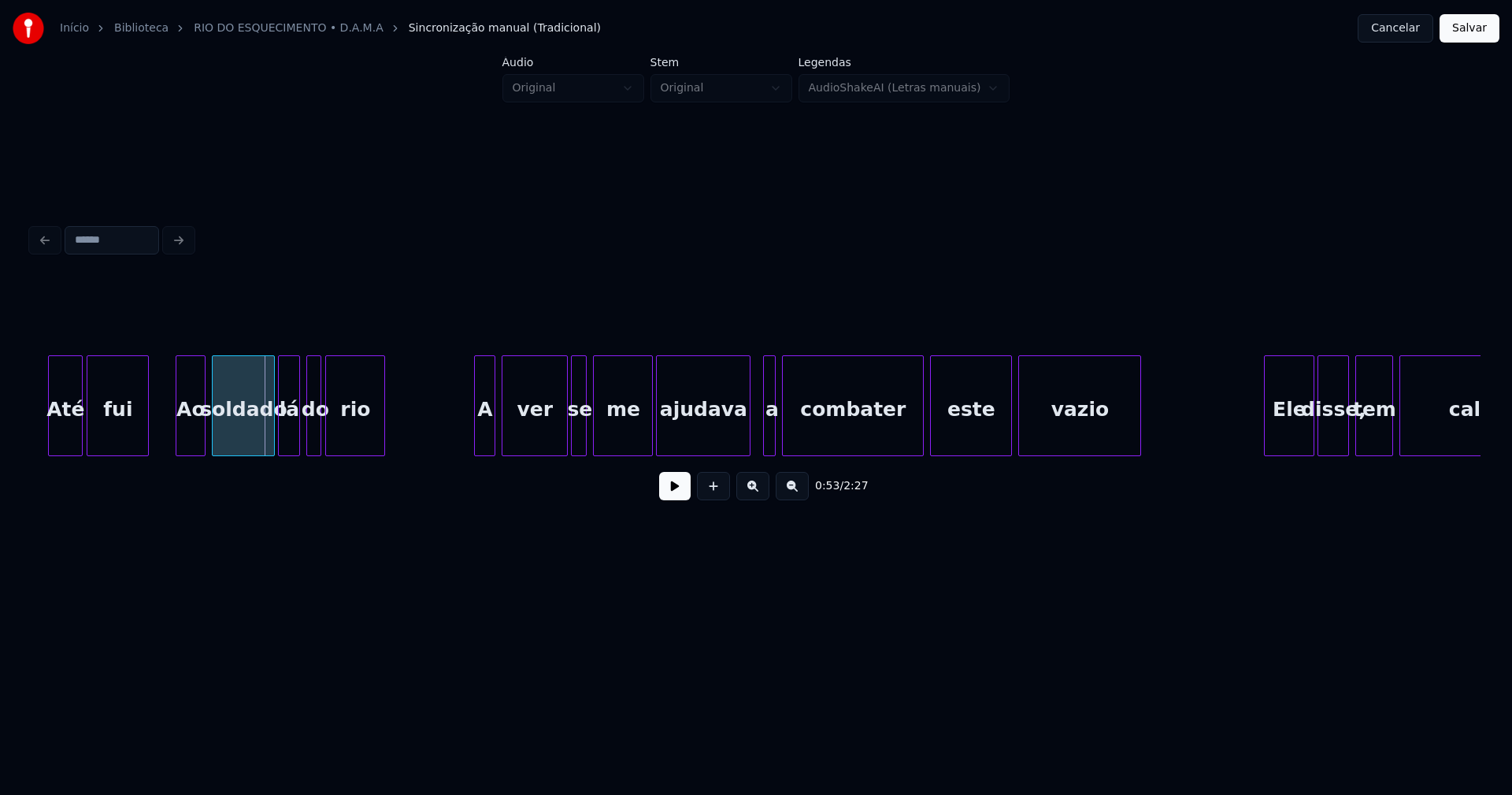
click at [476, 436] on div at bounding box center [477, 405] width 5 height 99
click at [675, 495] on button at bounding box center [675, 486] width 32 height 28
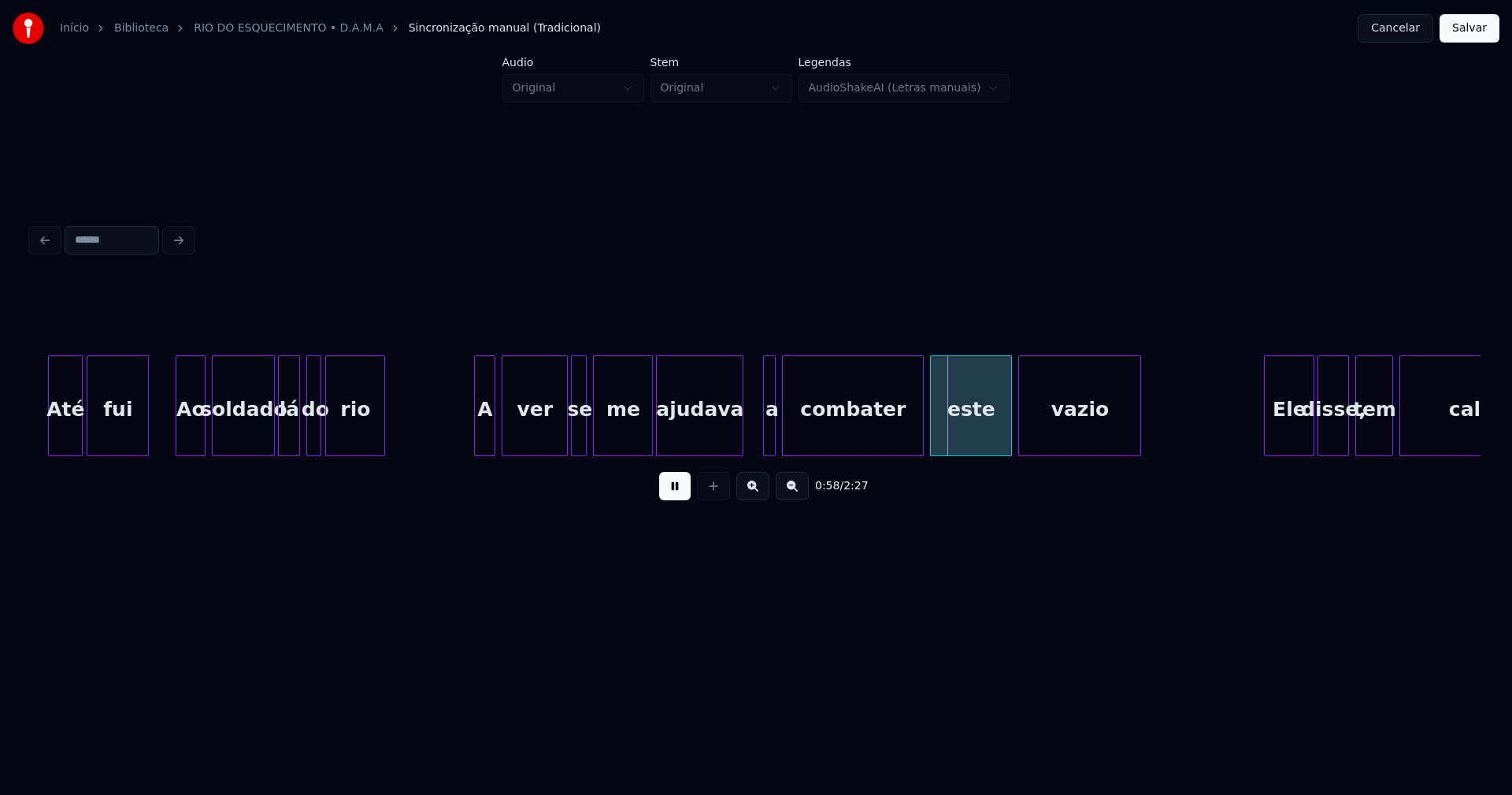
click at [739, 443] on div at bounding box center [740, 405] width 5 height 99
click at [757, 439] on div at bounding box center [758, 405] width 5 height 99
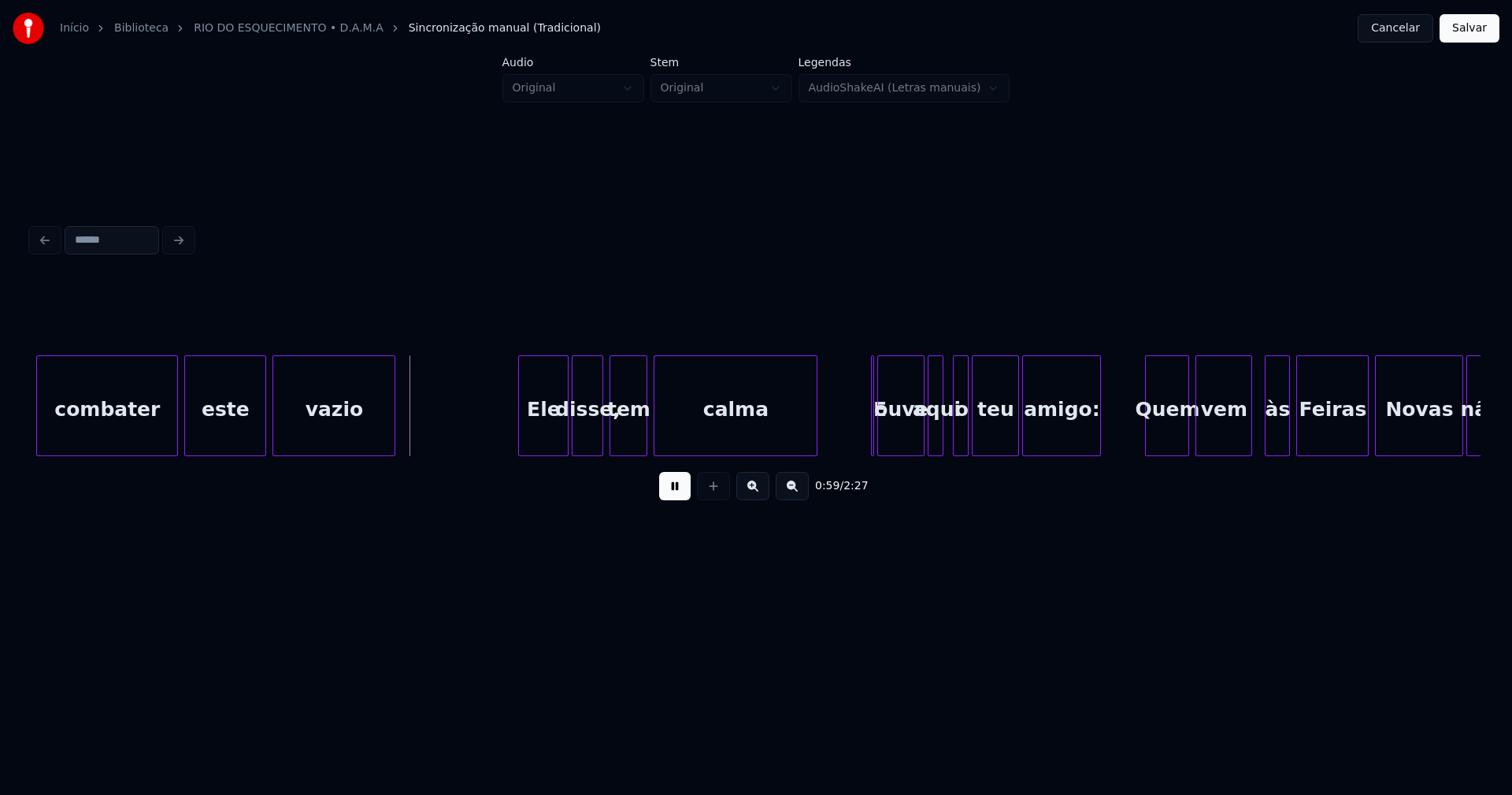
scroll to position [0, 9092]
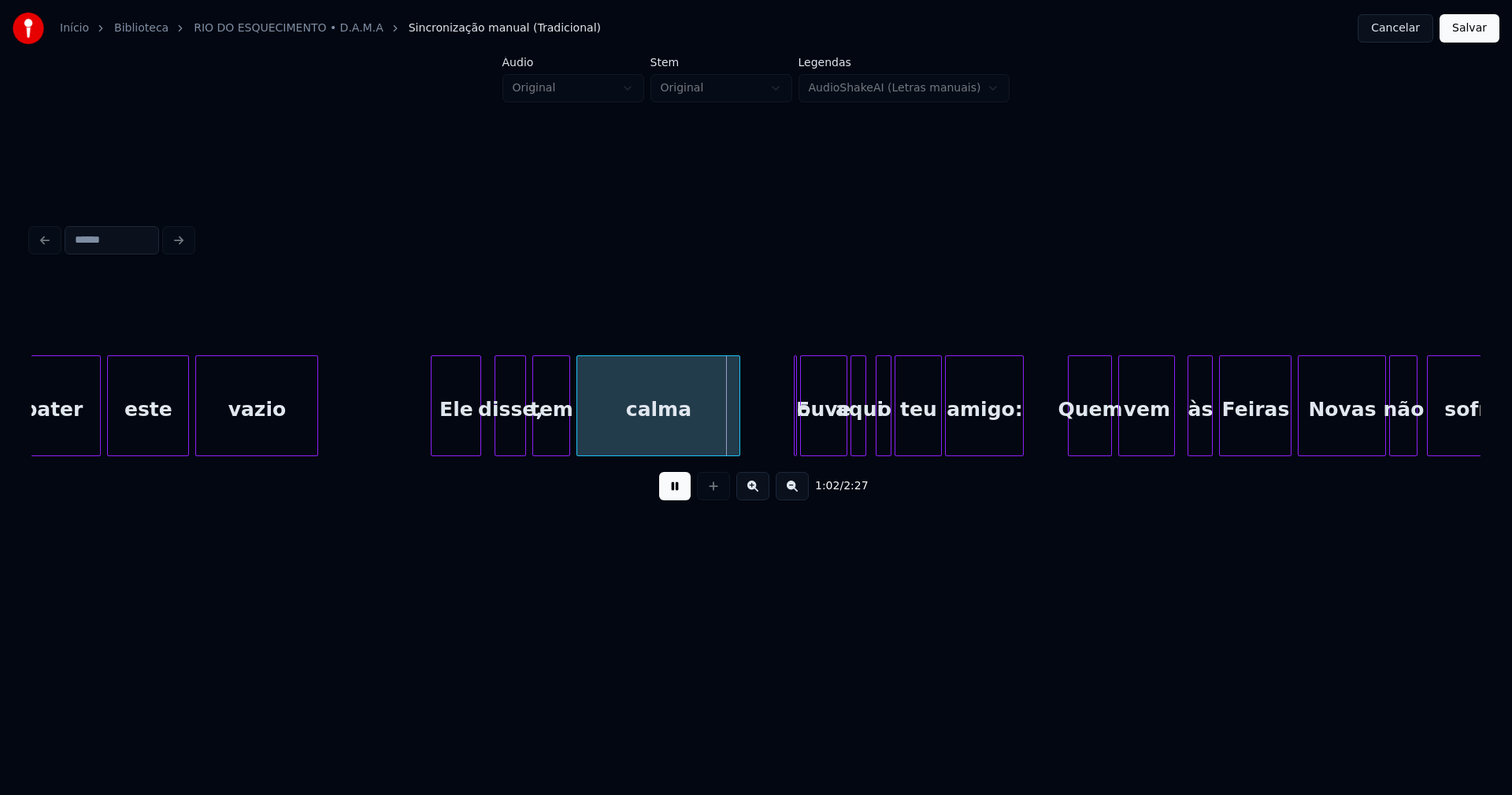
click at [445, 435] on div "Ele" at bounding box center [456, 409] width 49 height 107
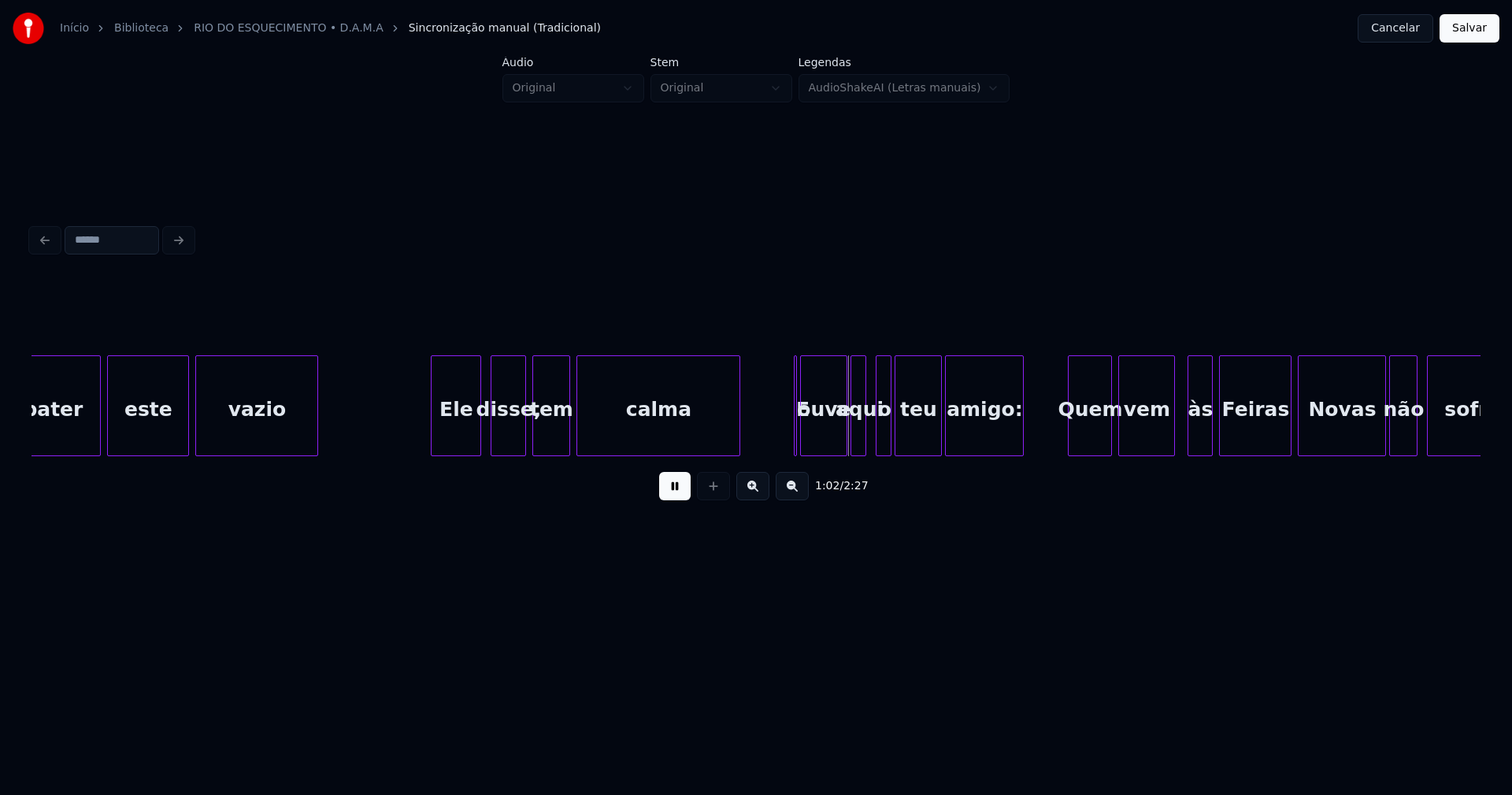
click at [495, 445] on div at bounding box center [493, 405] width 5 height 99
click at [679, 493] on button at bounding box center [675, 486] width 32 height 28
click at [781, 355] on div "E" at bounding box center [787, 405] width 12 height 101
click at [797, 442] on div at bounding box center [795, 405] width 5 height 99
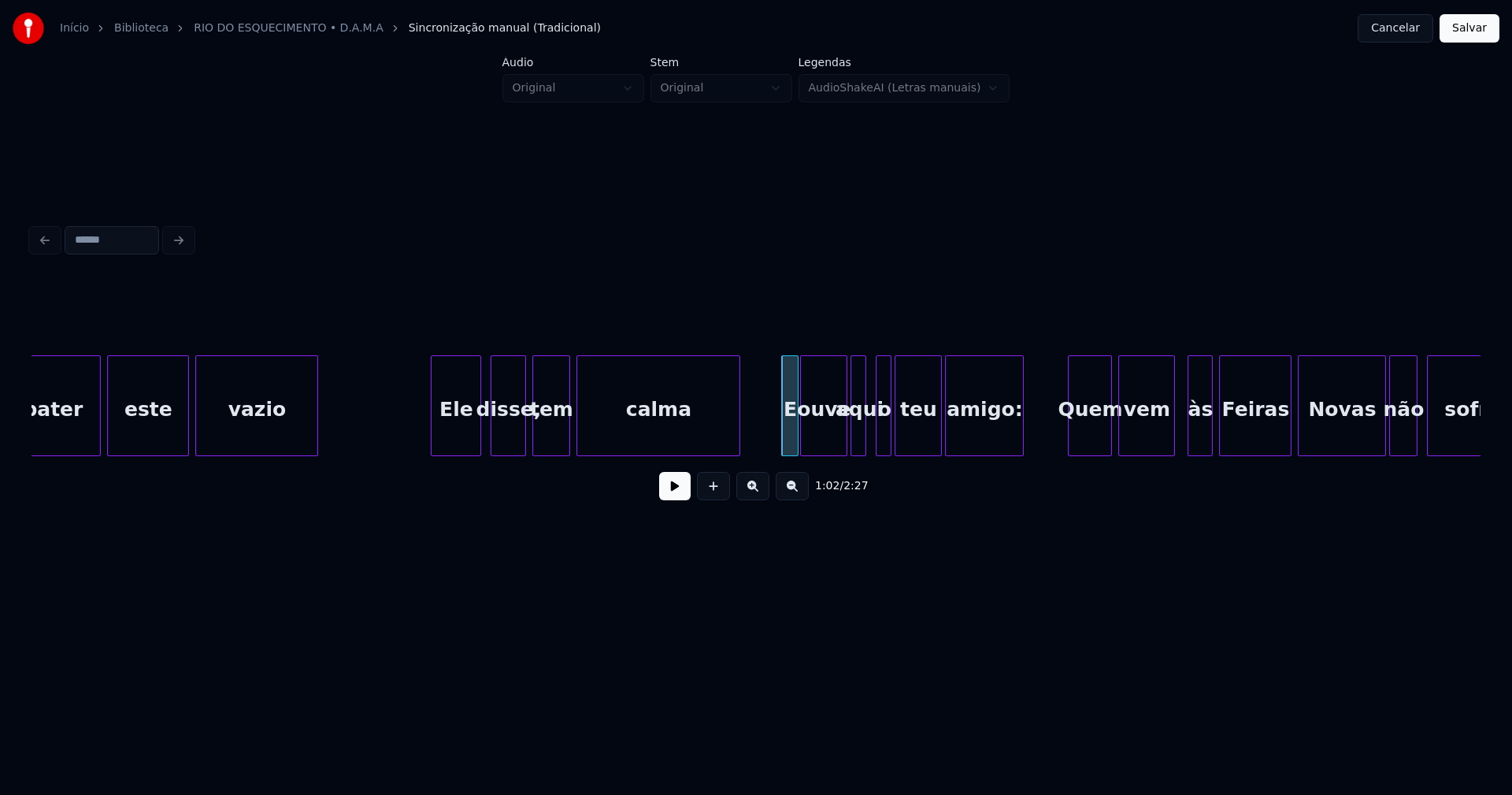
click at [983, 435] on div "amigo:" at bounding box center [984, 409] width 77 height 107
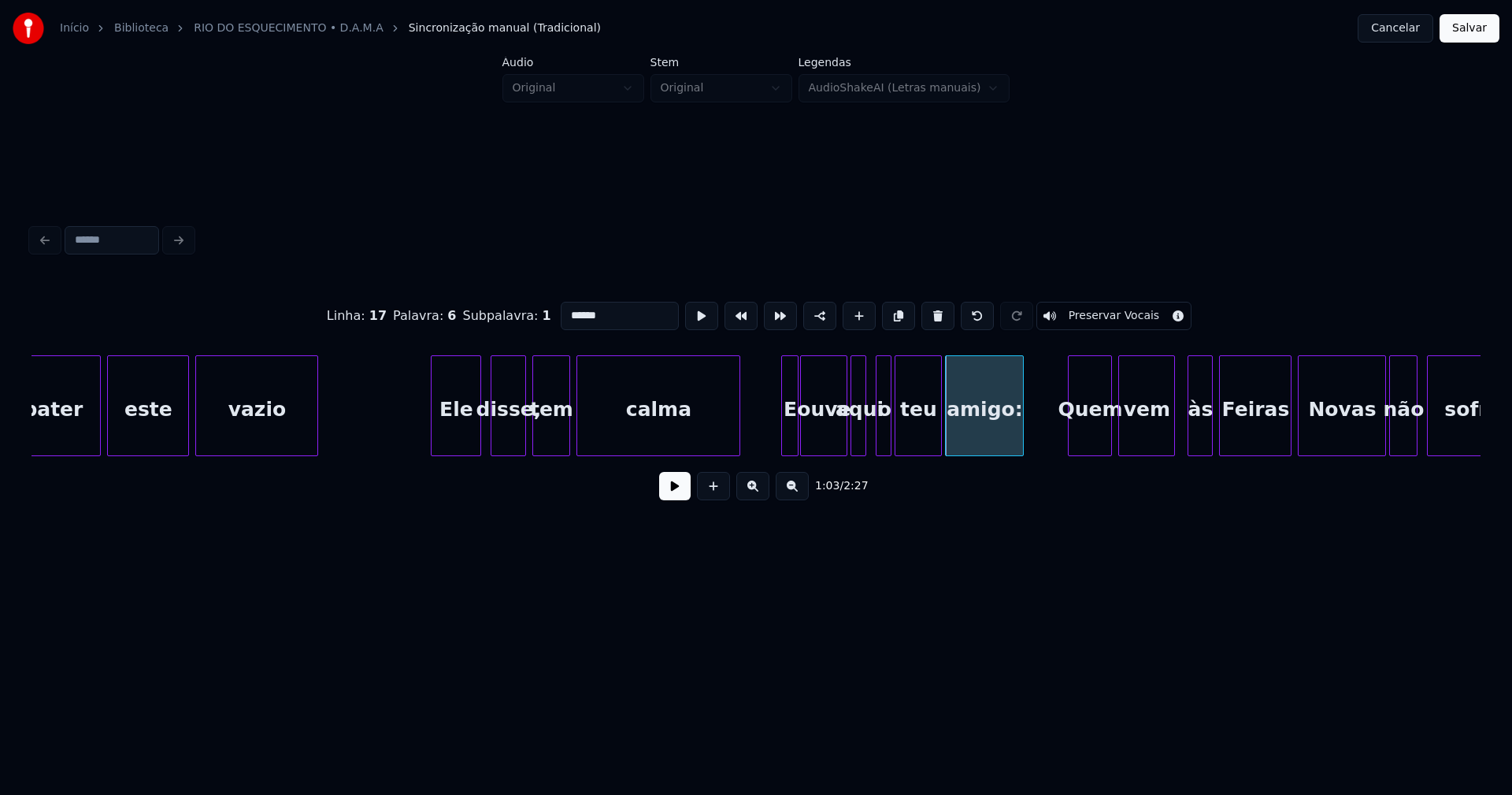
click at [620, 315] on input "******" at bounding box center [620, 316] width 118 height 28
type input "*****"
click at [676, 500] on button at bounding box center [675, 486] width 32 height 28
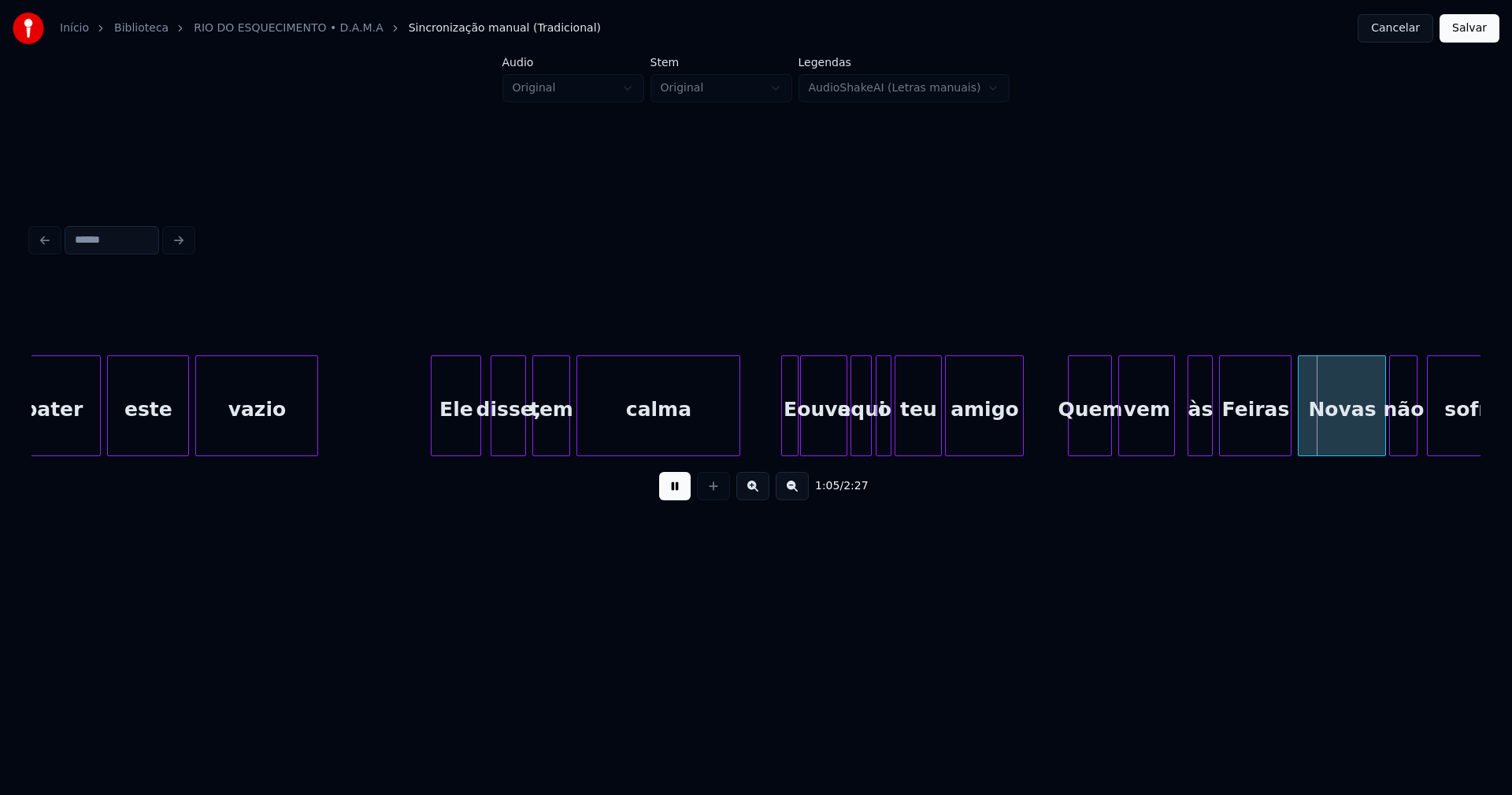
click at [870, 440] on div at bounding box center [869, 405] width 5 height 99
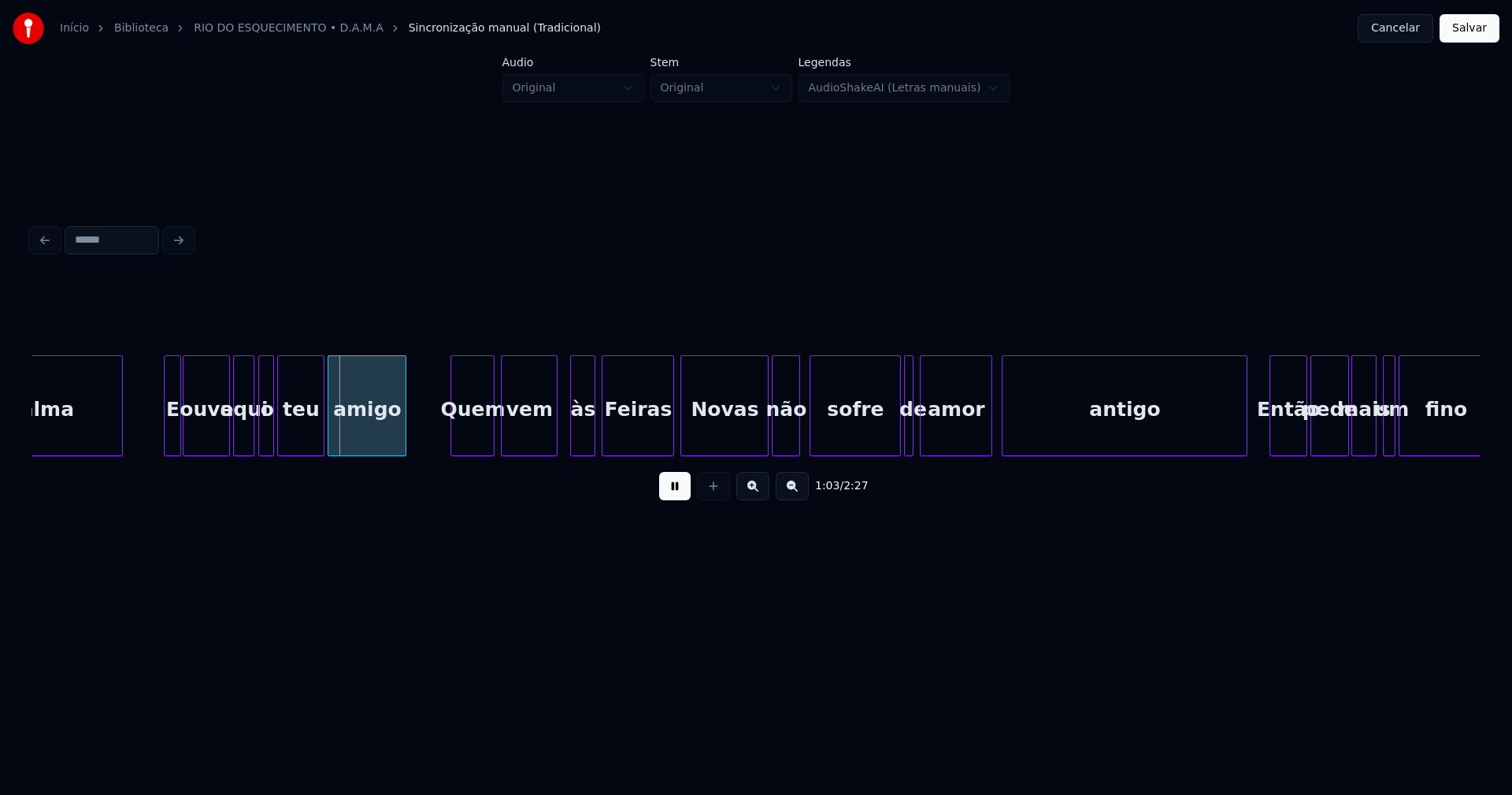
scroll to position [0, 9735]
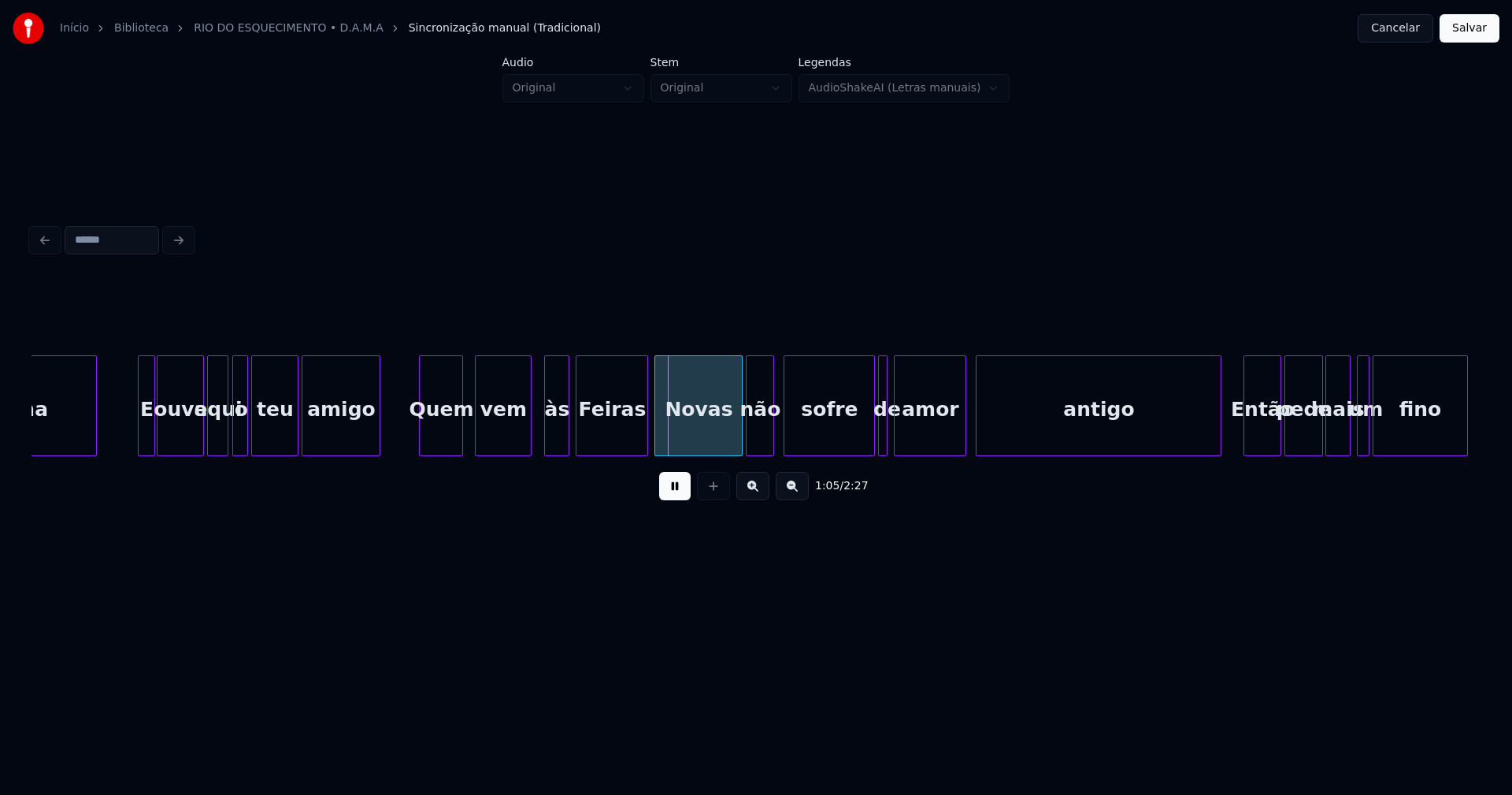
click at [441, 446] on div "Quem" at bounding box center [441, 409] width 43 height 107
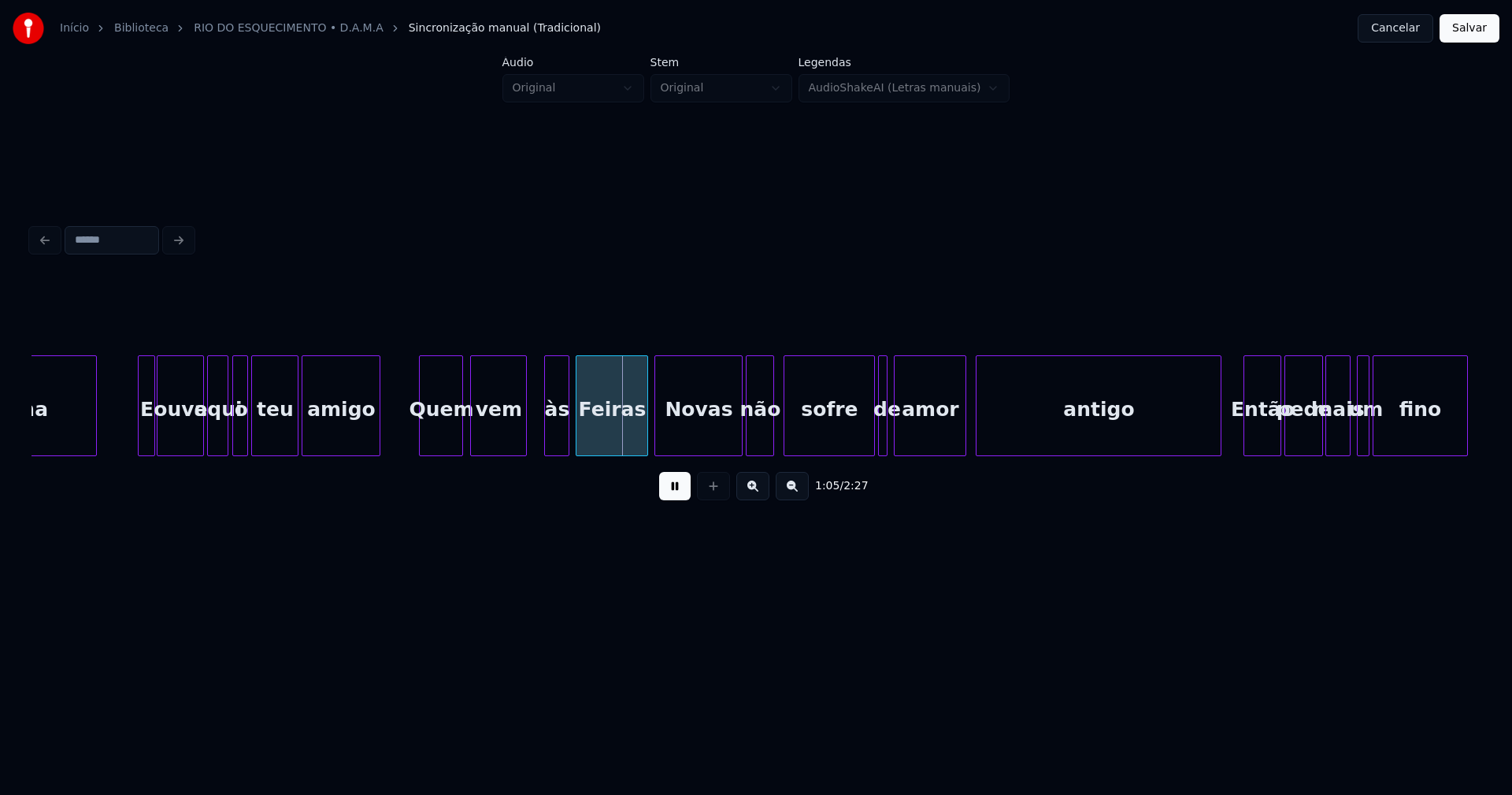
click at [503, 439] on div "vem" at bounding box center [498, 409] width 55 height 107
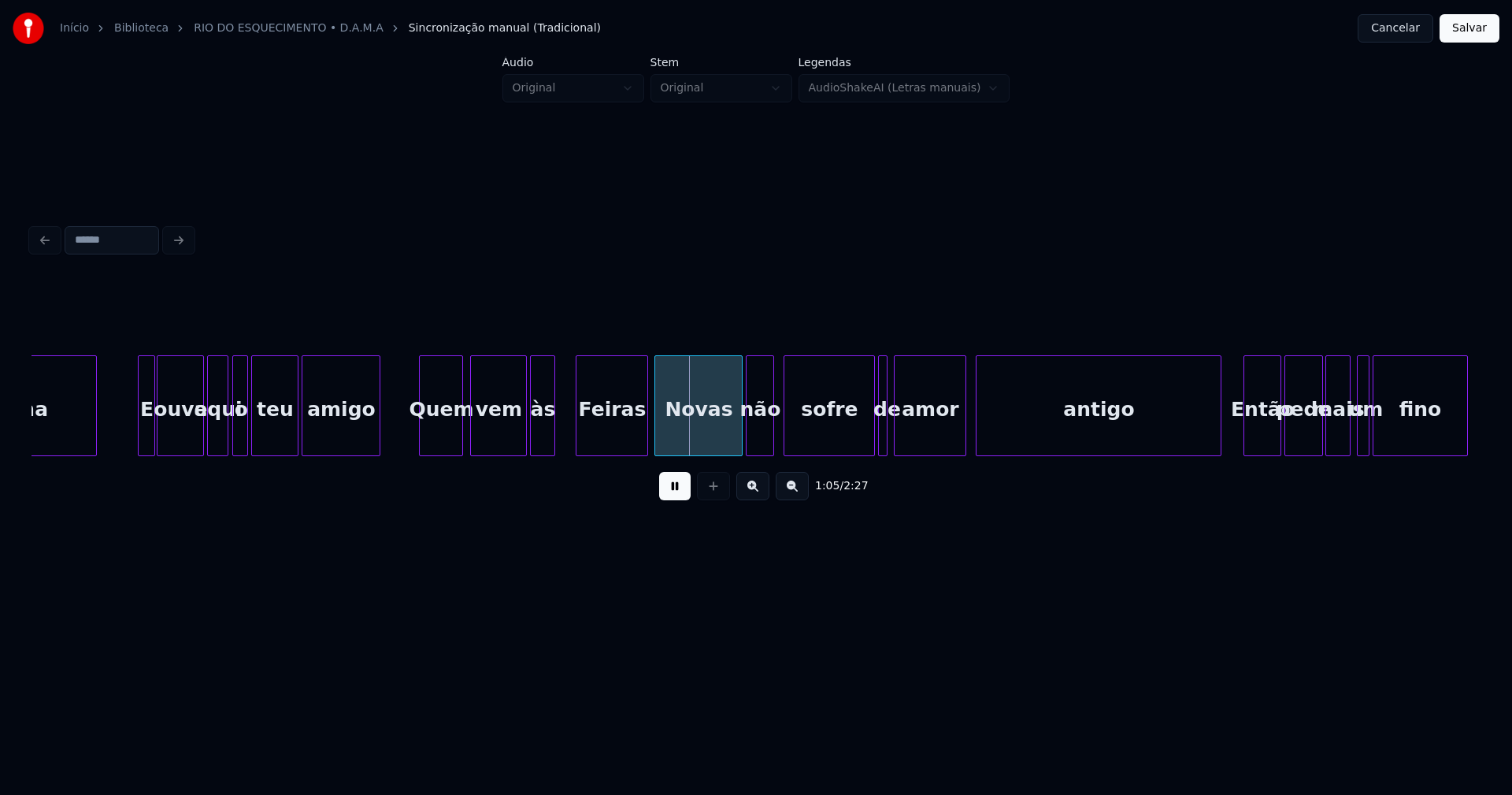
click at [545, 449] on div "às" at bounding box center [542, 409] width 24 height 107
click at [612, 442] on div "Feiras" at bounding box center [607, 409] width 71 height 107
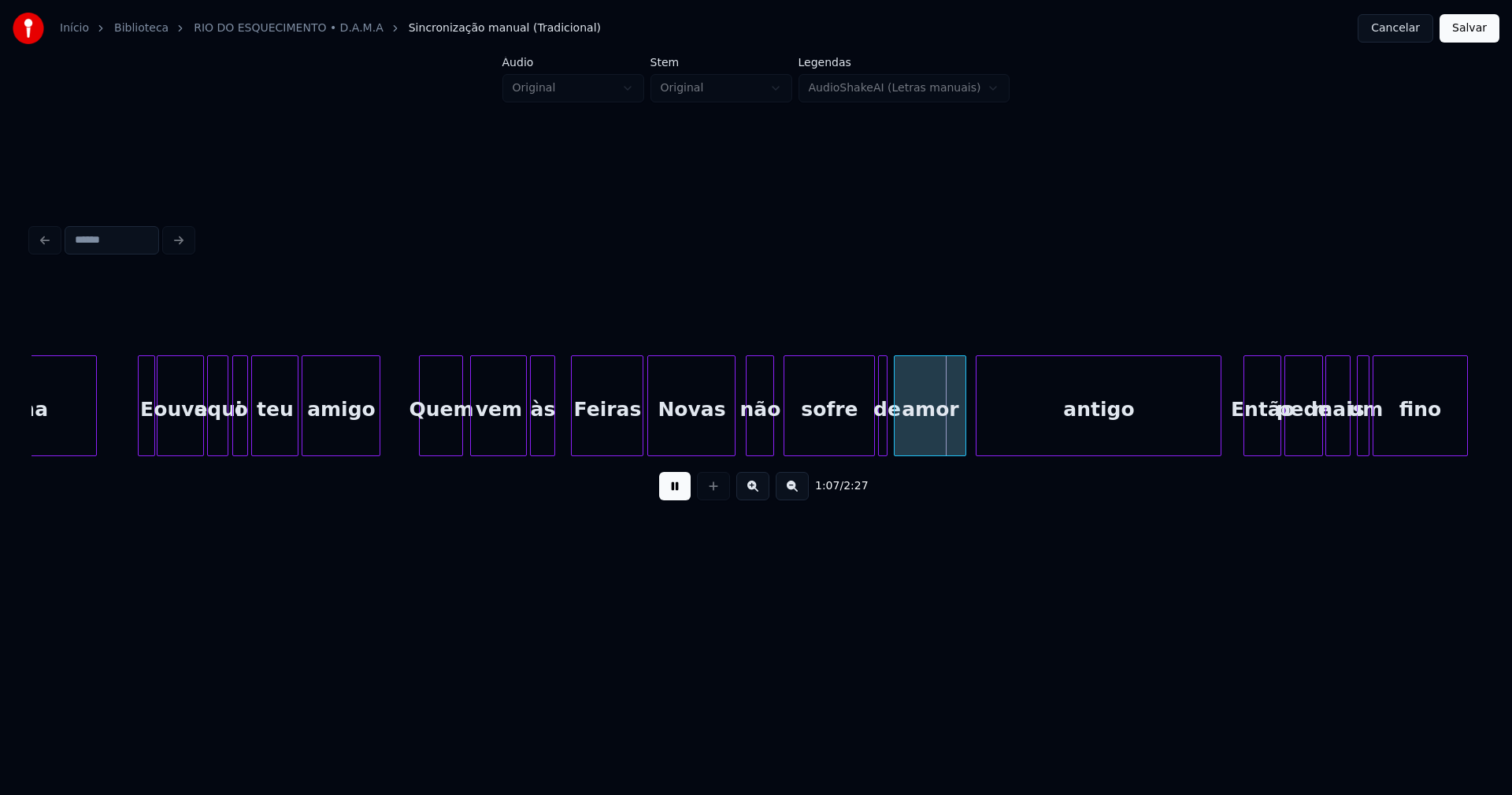
click at [702, 443] on div "Novas" at bounding box center [691, 409] width 87 height 107
click at [913, 434] on div at bounding box center [914, 405] width 5 height 99
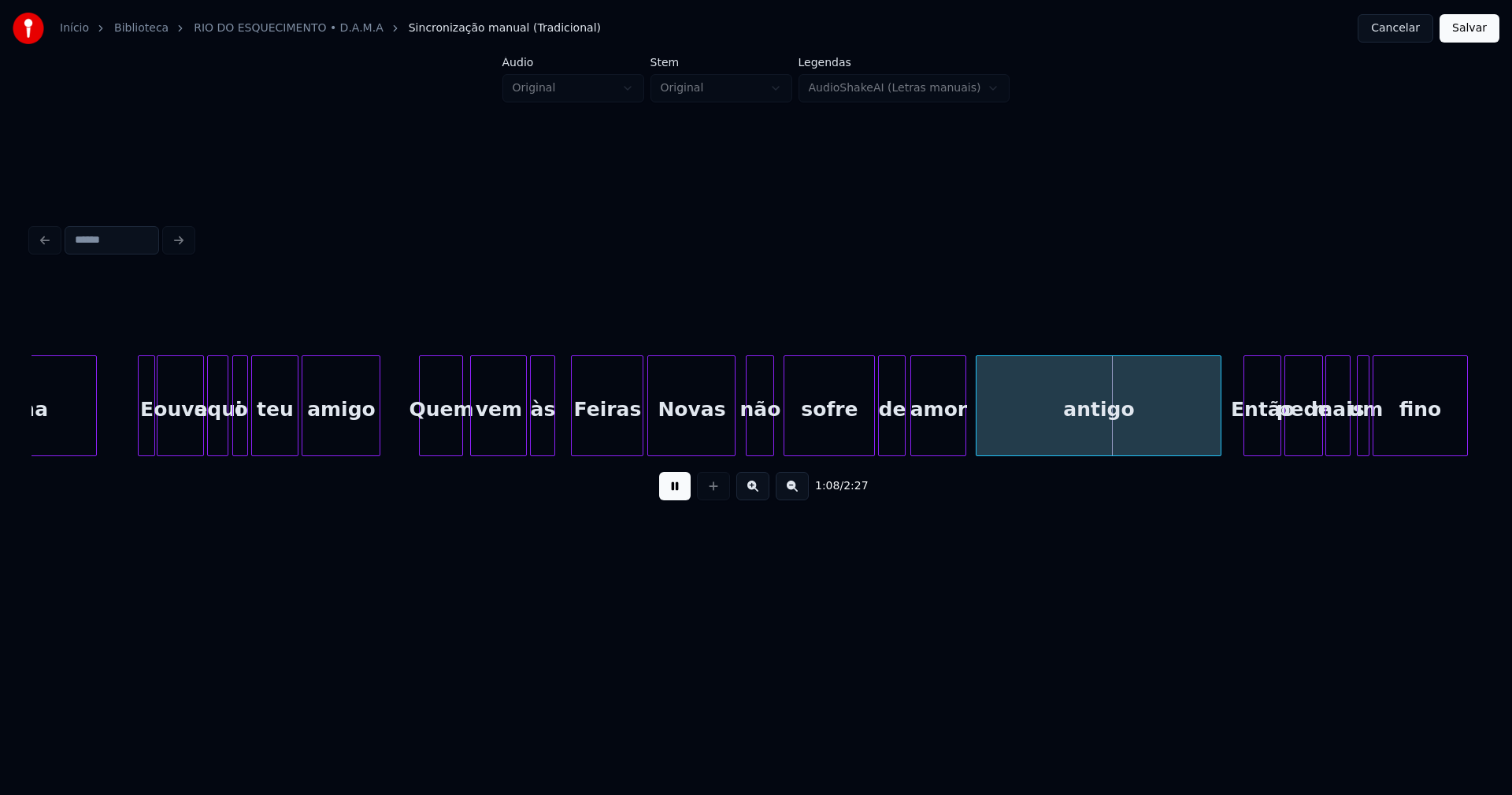
click at [904, 427] on div at bounding box center [903, 405] width 5 height 99
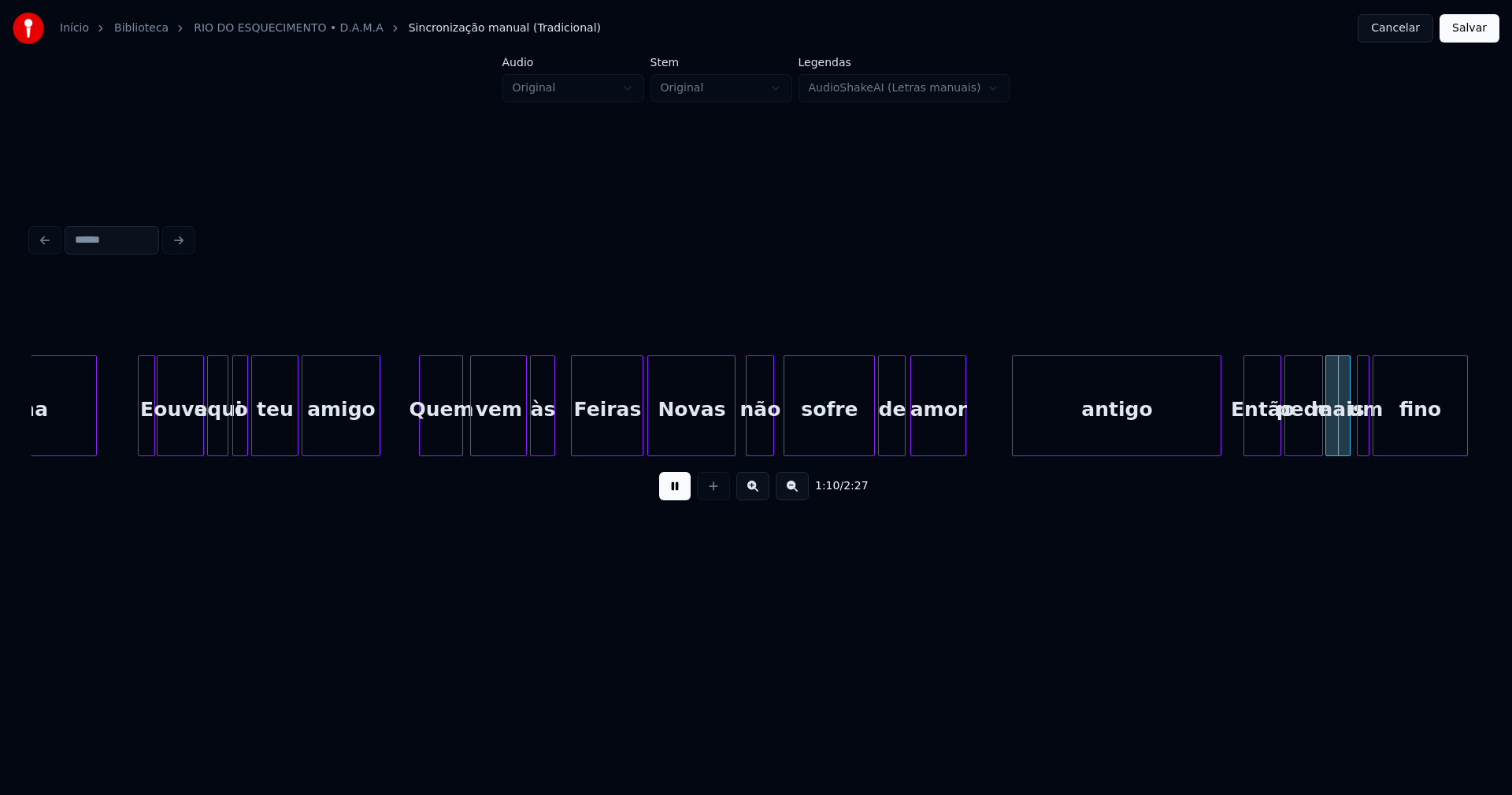
click at [1015, 427] on div at bounding box center [1015, 405] width 5 height 99
click at [996, 422] on div at bounding box center [997, 405] width 5 height 99
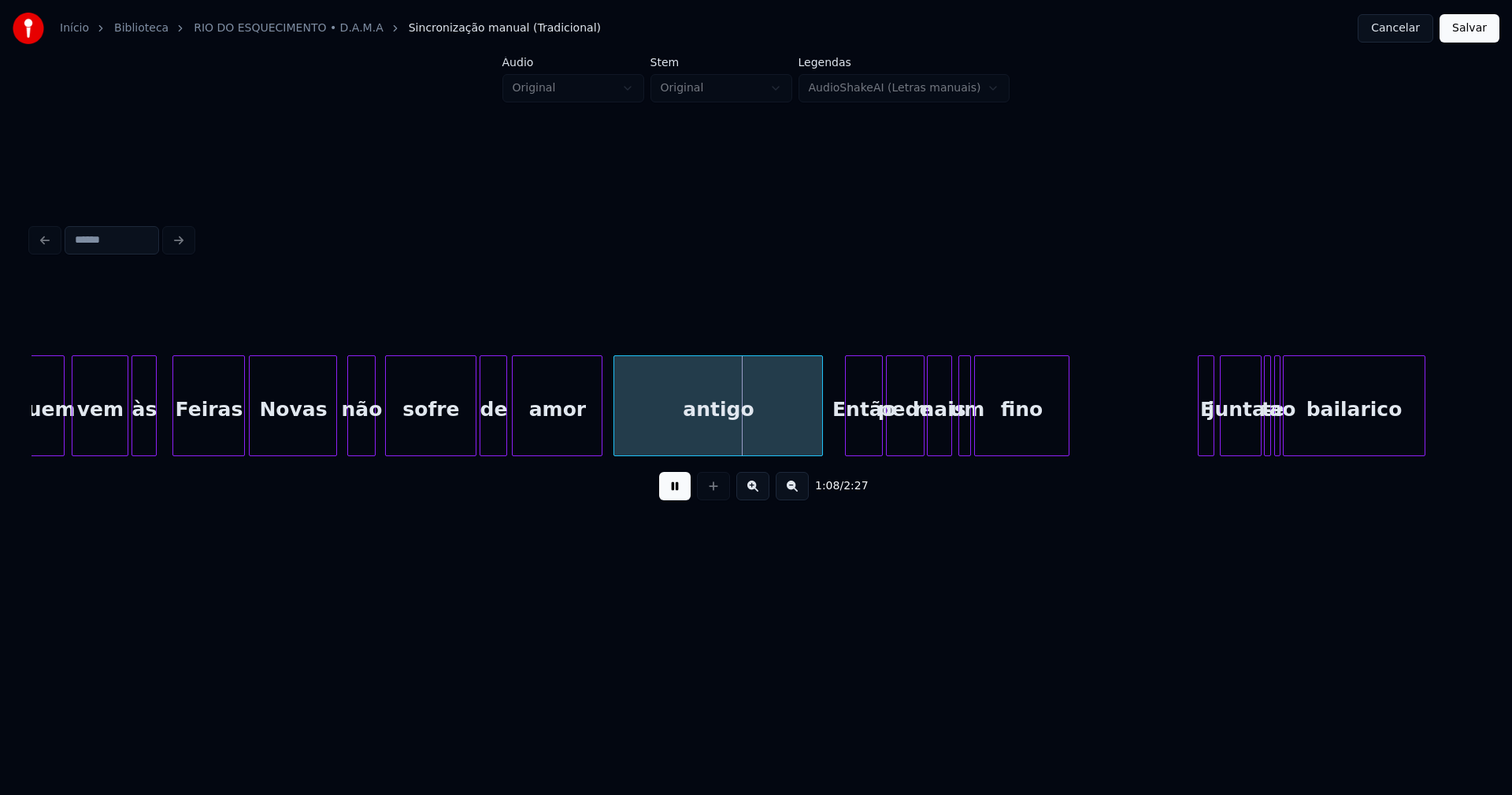
scroll to position [0, 10146]
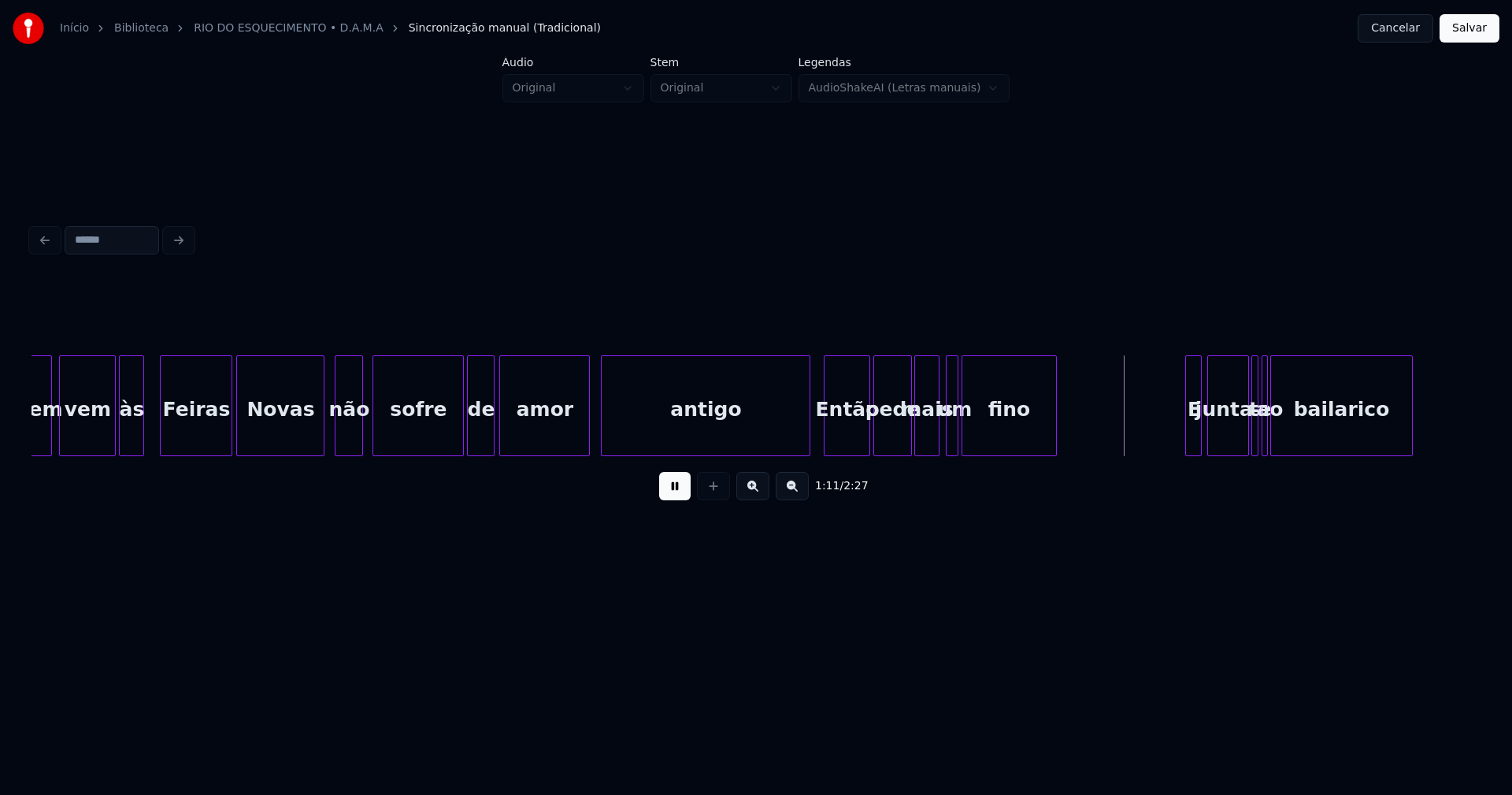
click at [826, 440] on div at bounding box center [827, 405] width 5 height 99
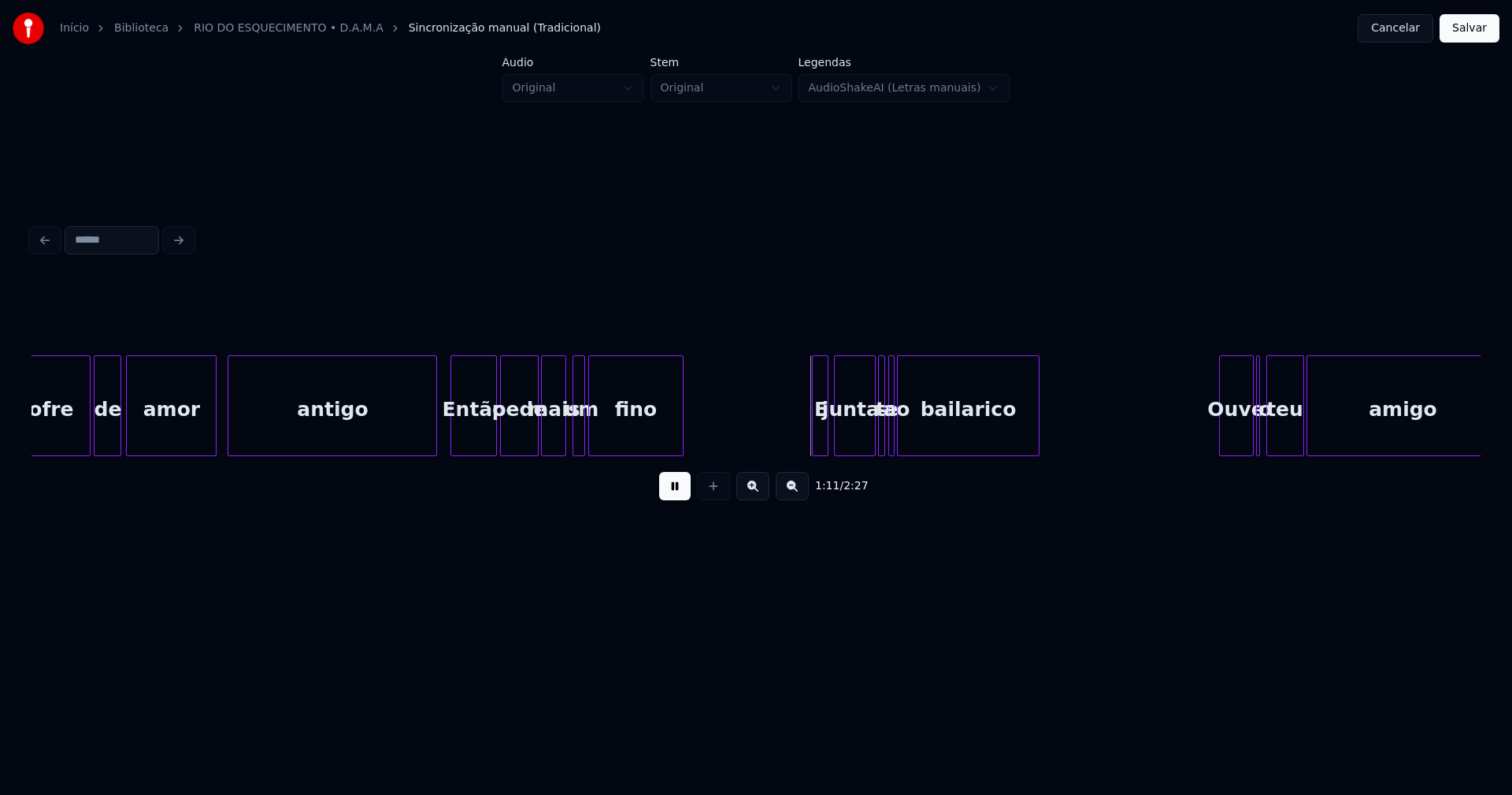
scroll to position [0, 10686]
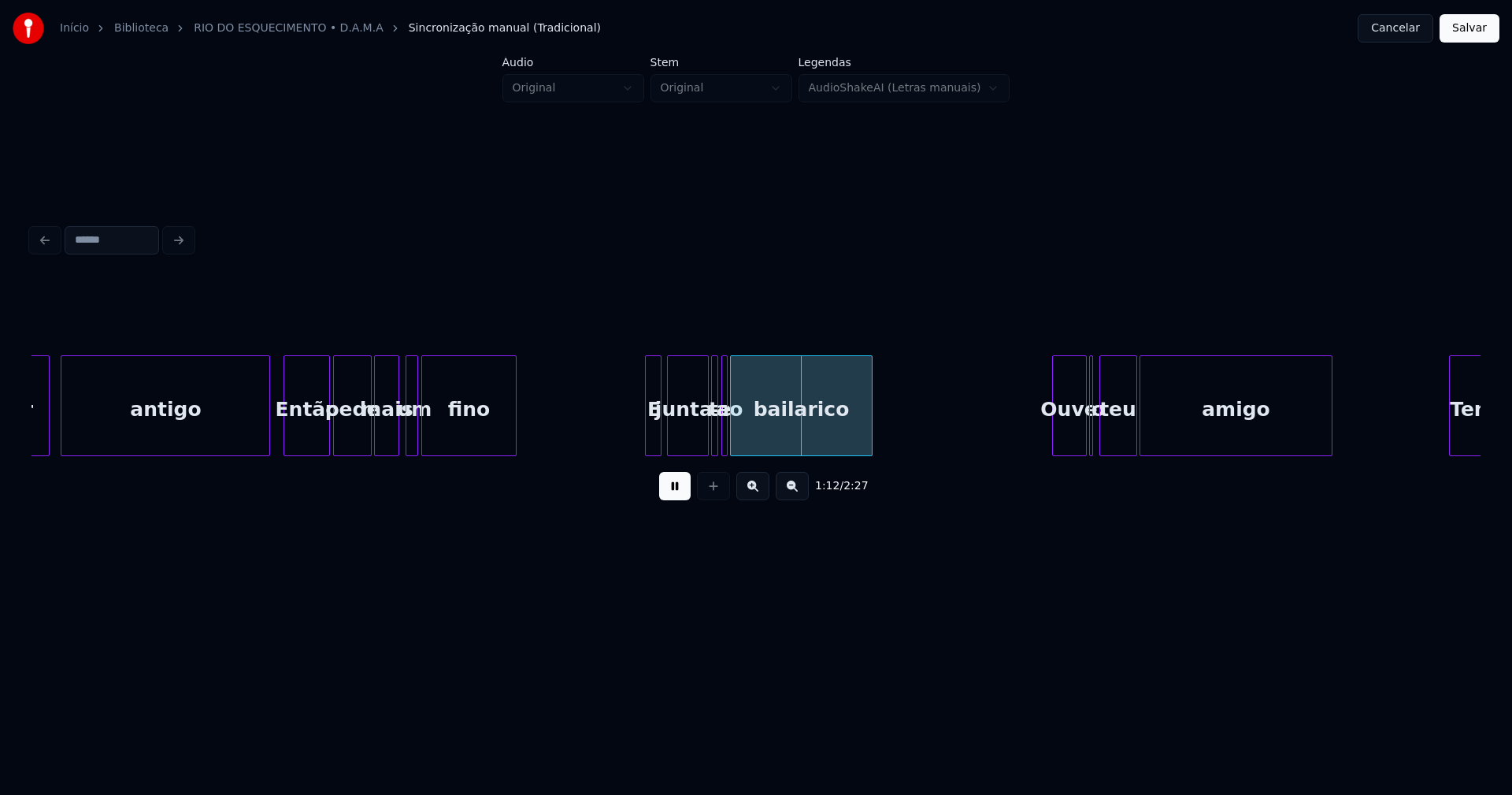
drag, startPoint x: 679, startPoint y: 502, endPoint x: 669, endPoint y: 448, distance: 54.9
click at [679, 497] on button at bounding box center [675, 486] width 32 height 28
click at [640, 446] on div "E" at bounding box center [639, 409] width 16 height 107
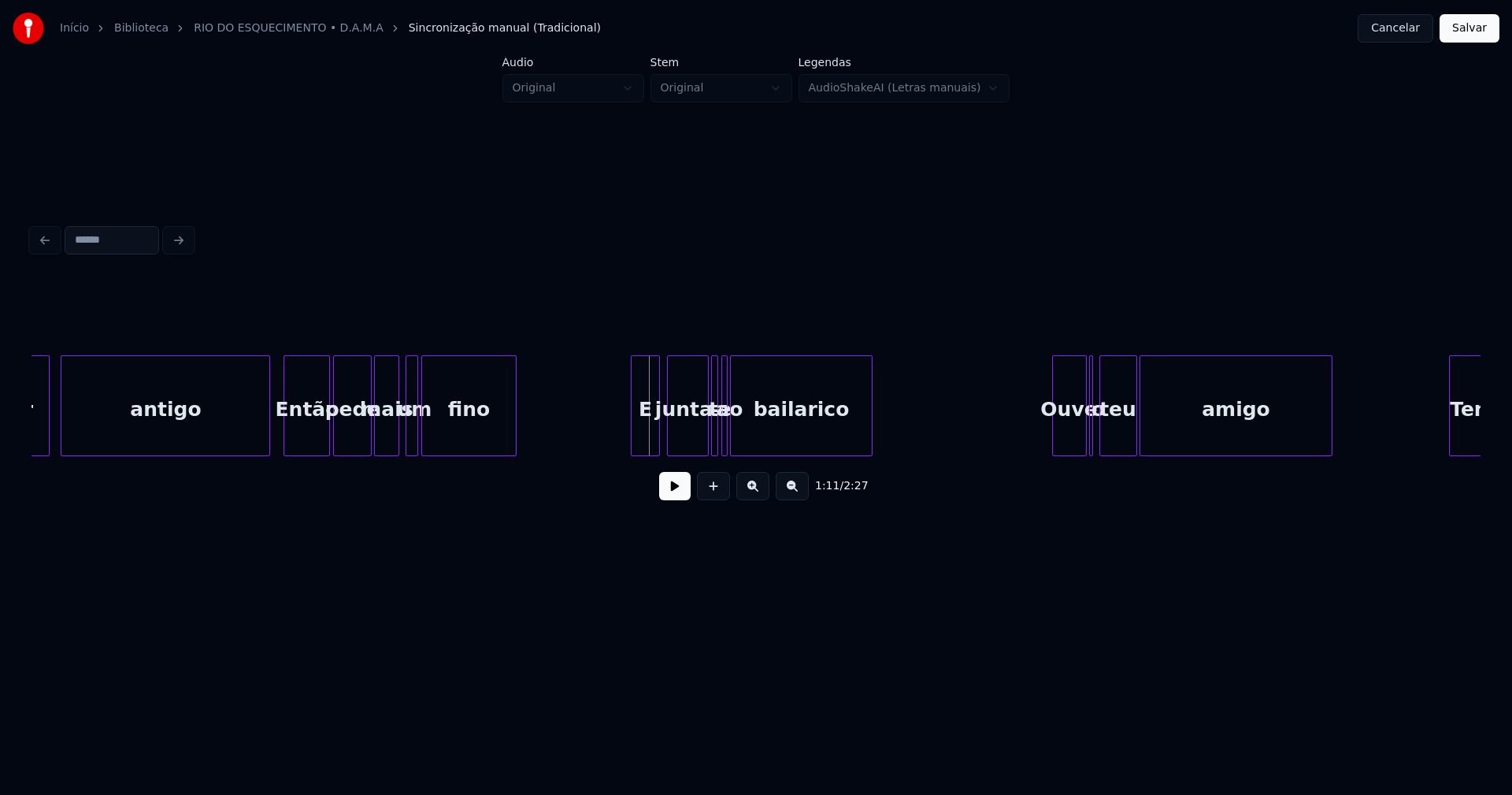
click at [657, 428] on div at bounding box center [657, 405] width 5 height 99
click at [746, 430] on div at bounding box center [746, 405] width 5 height 99
click at [732, 434] on div at bounding box center [731, 405] width 5 height 99
click at [743, 435] on div "amor antigo Então pede mais um fino E junta- te ao bailarico Ouve o teu amigo […" at bounding box center [955, 405] width 23221 height 101
click at [723, 439] on div at bounding box center [724, 405] width 5 height 99
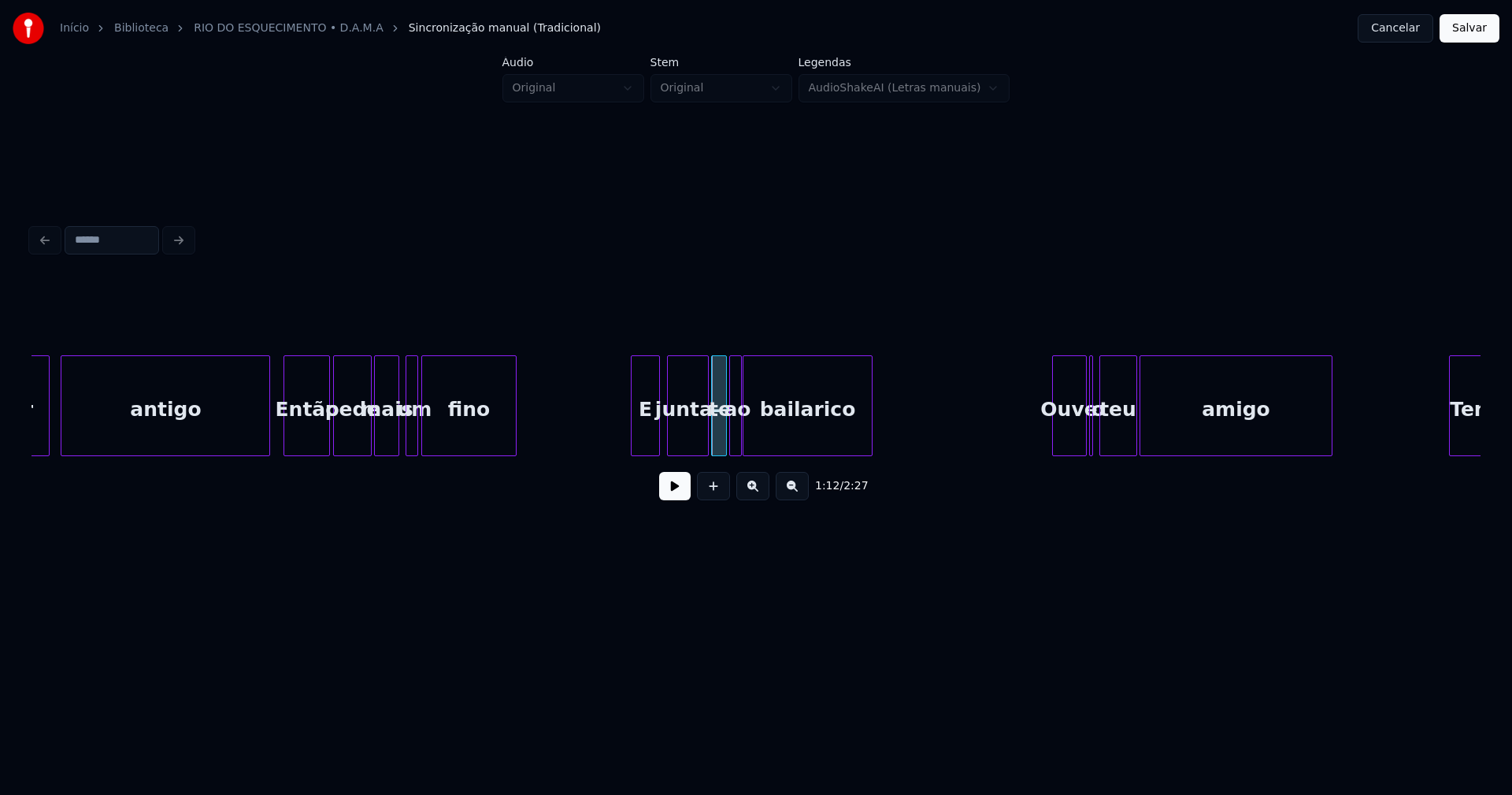
click at [673, 493] on button at bounding box center [675, 486] width 32 height 28
click at [900, 414] on div at bounding box center [899, 405] width 5 height 99
click at [759, 430] on div at bounding box center [758, 405] width 5 height 99
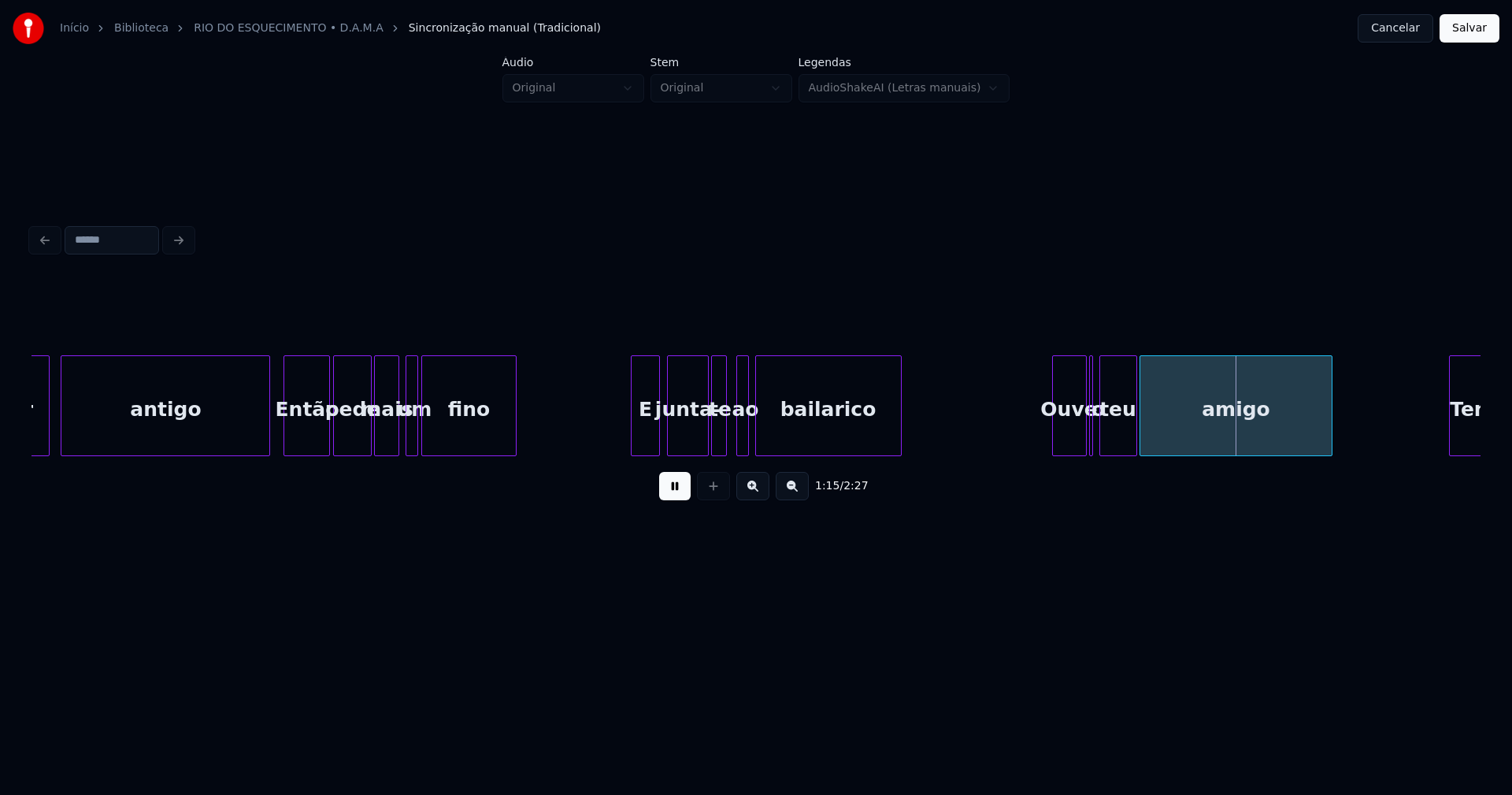
click at [750, 439] on div "ao" at bounding box center [745, 409] width 16 height 107
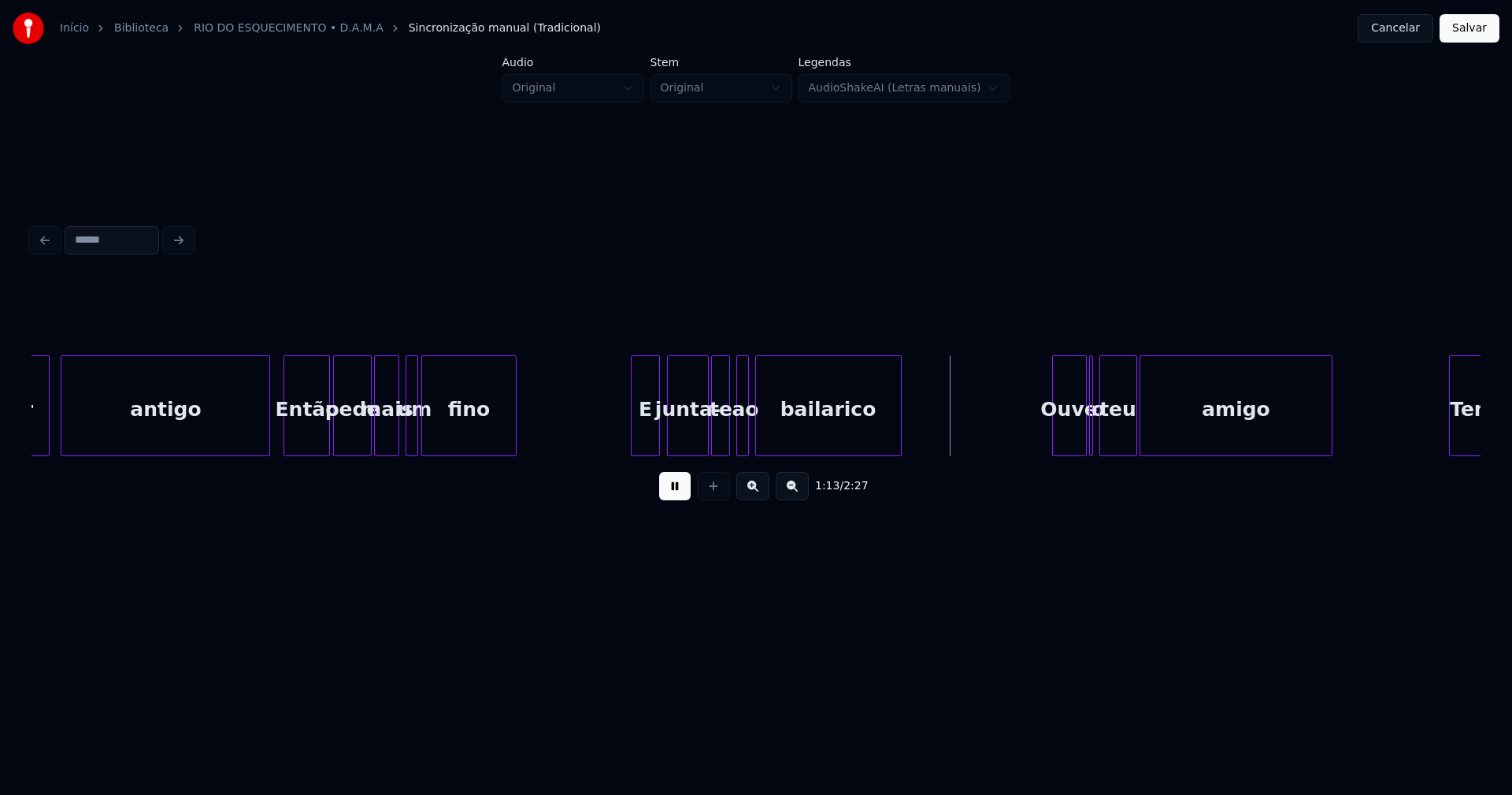
click at [728, 440] on div at bounding box center [727, 405] width 5 height 99
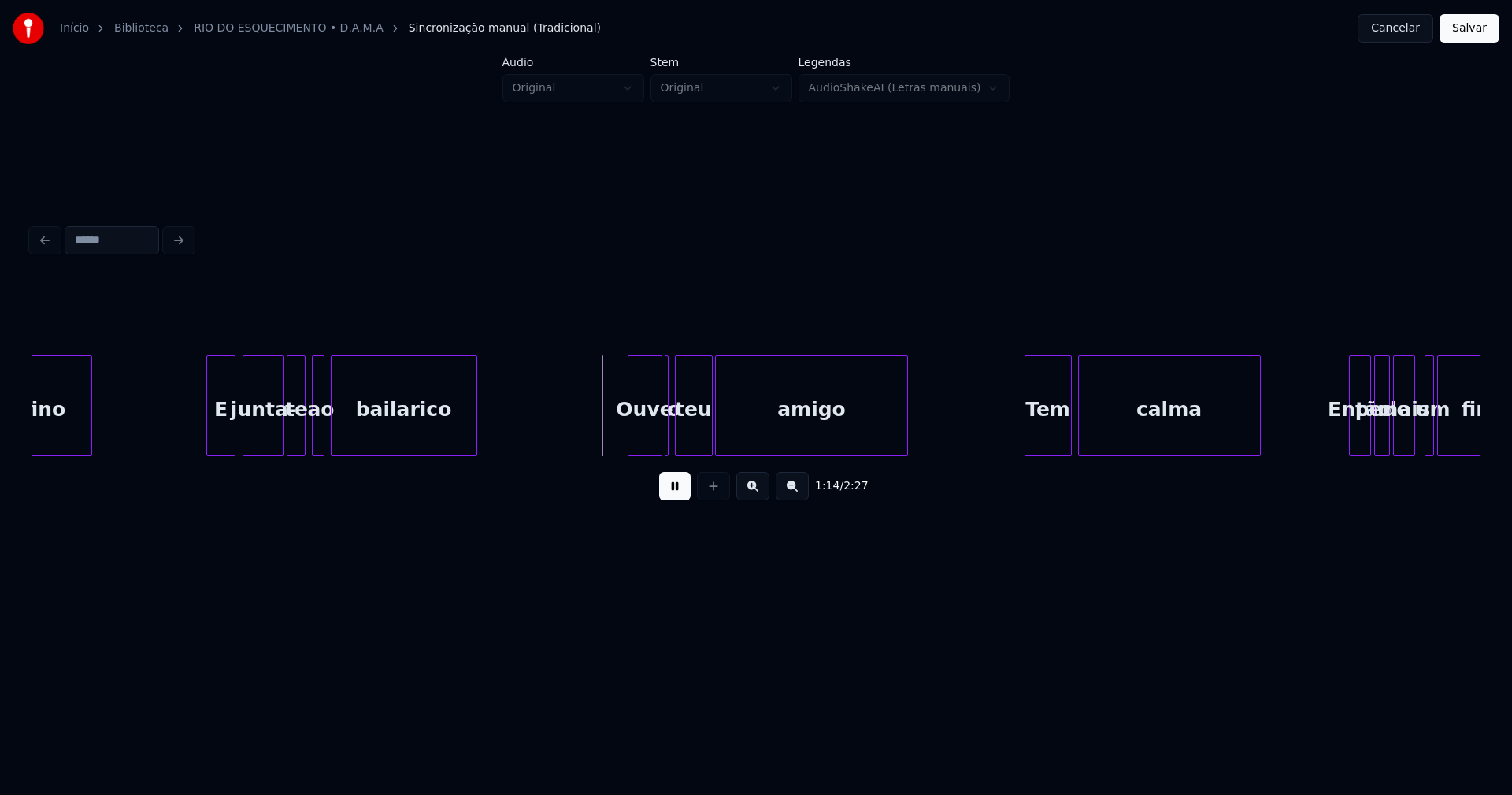
scroll to position [0, 11163]
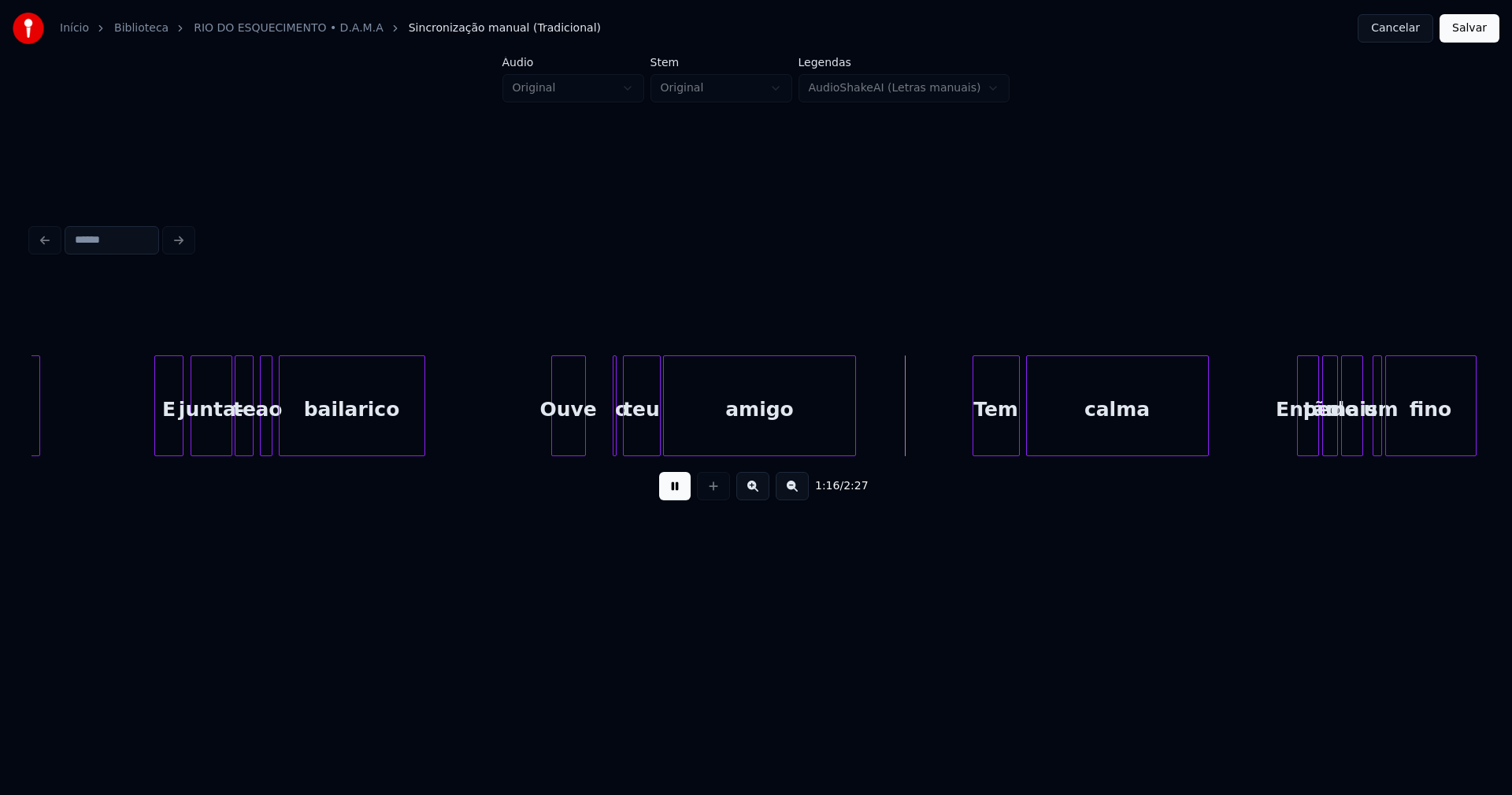
click at [565, 449] on div "Ouve" at bounding box center [568, 409] width 33 height 107
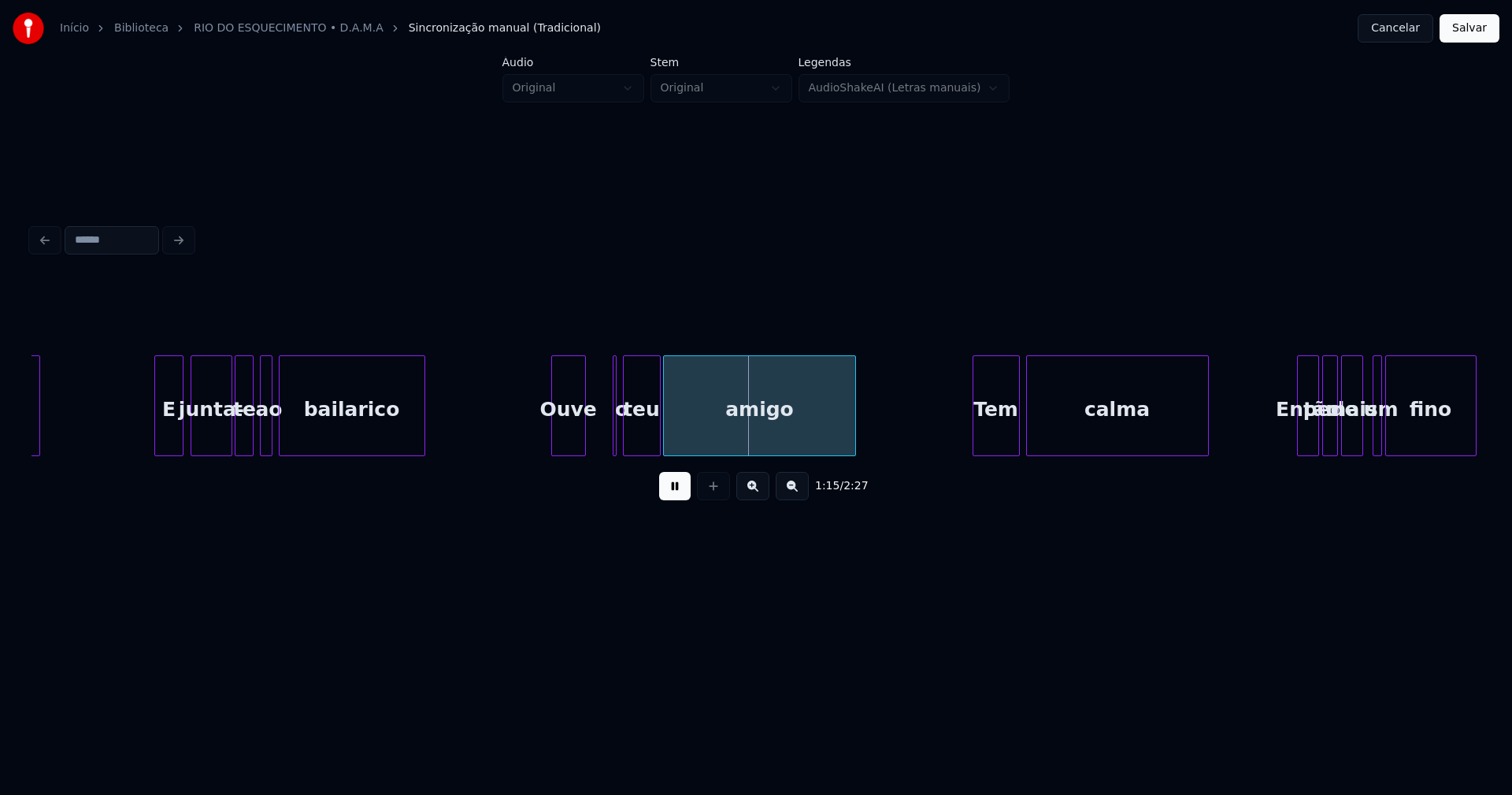
click at [675, 492] on button at bounding box center [675, 486] width 32 height 28
click at [620, 435] on div "o" at bounding box center [621, 409] width 16 height 107
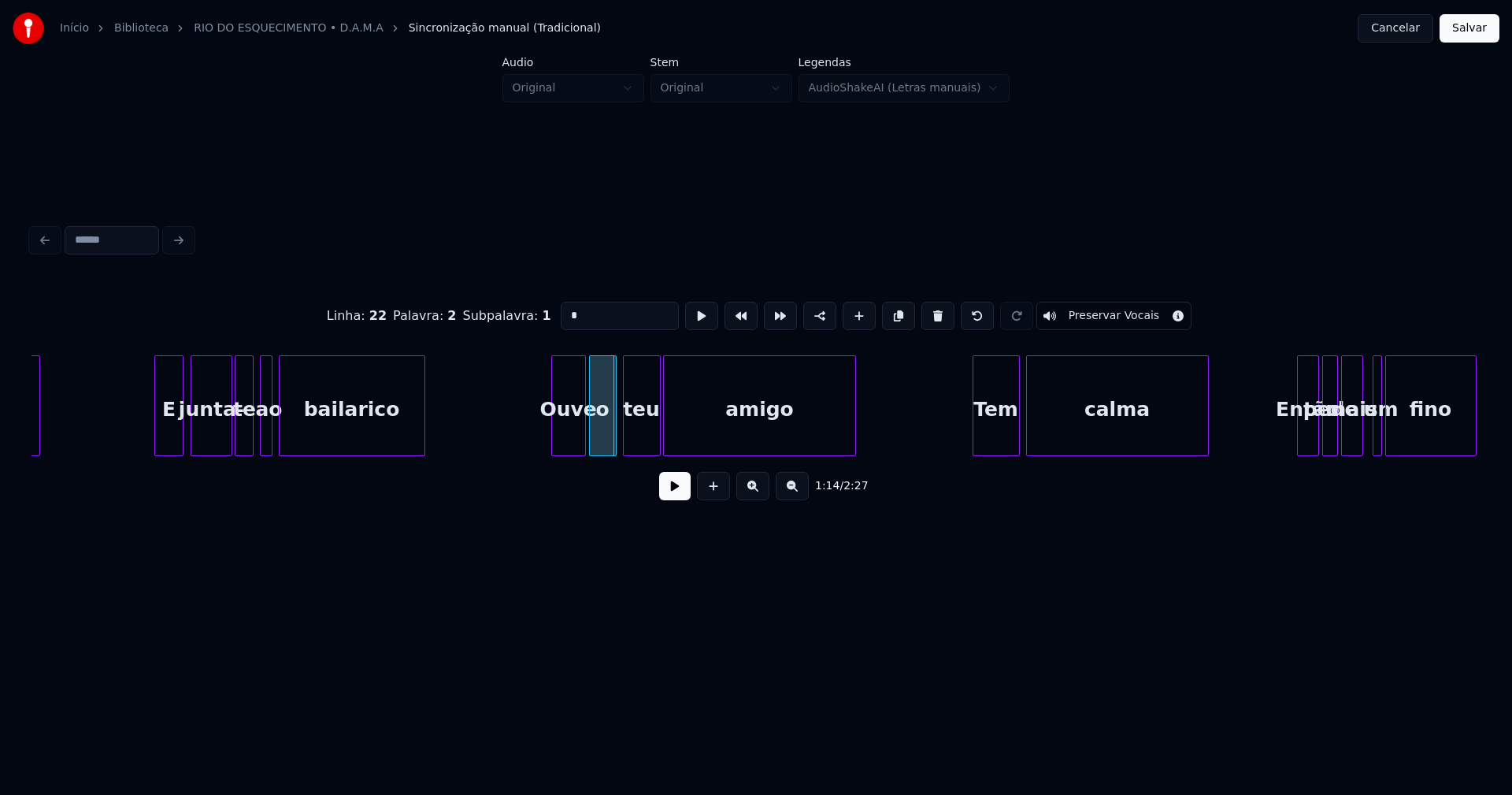
click at [591, 444] on div at bounding box center [592, 405] width 5 height 99
click at [673, 492] on button at bounding box center [675, 486] width 32 height 28
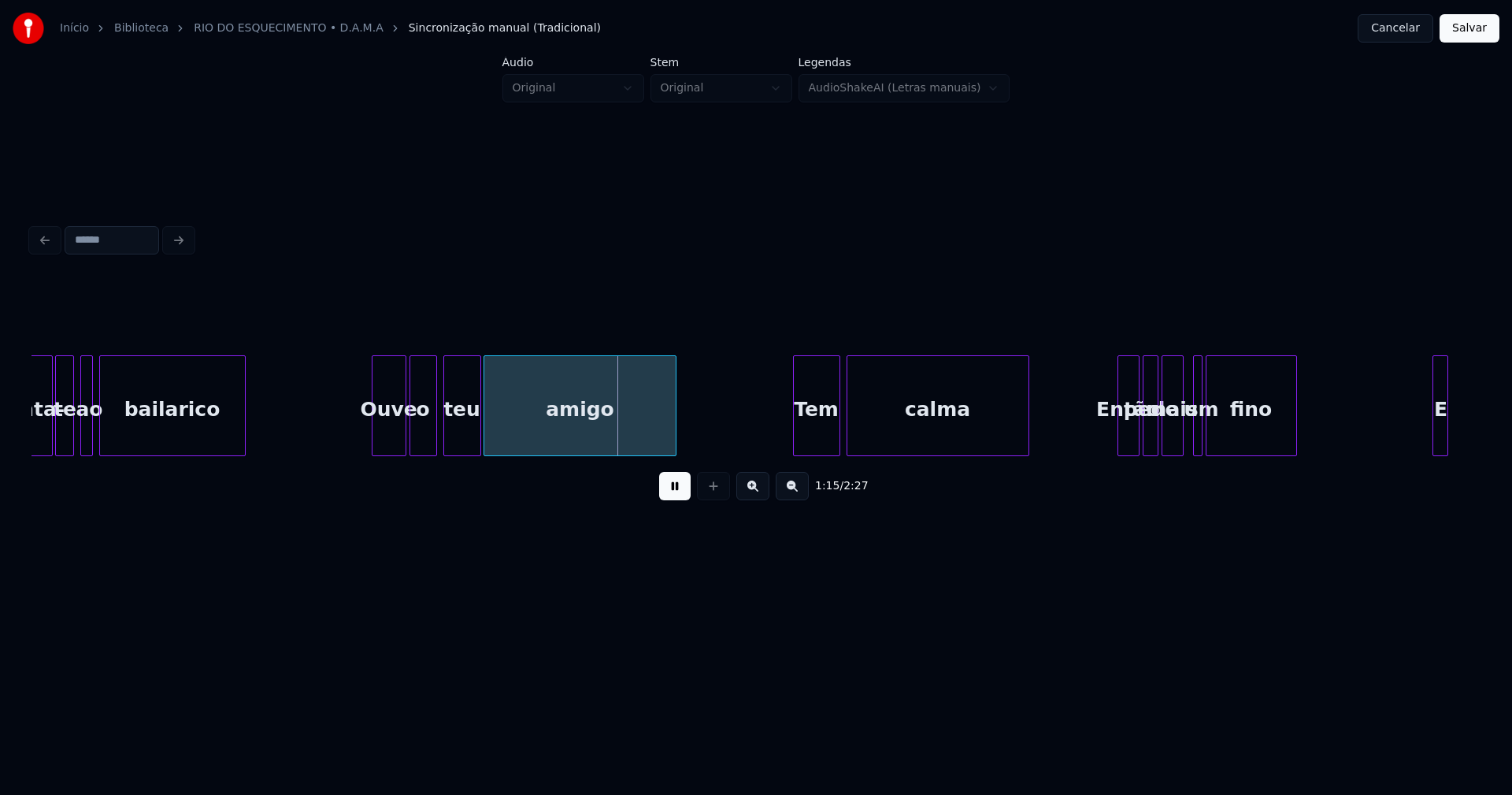
scroll to position [0, 11458]
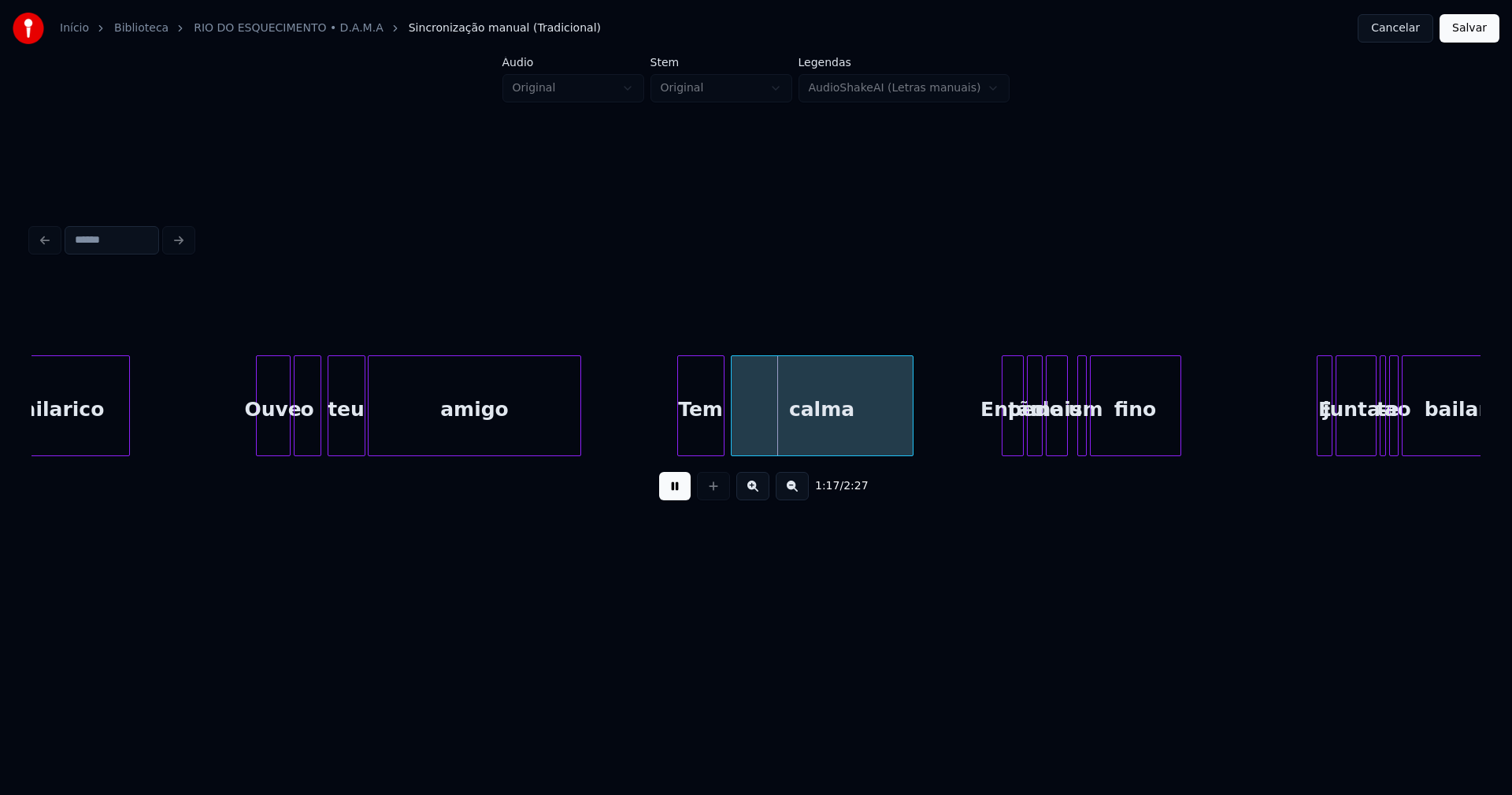
click at [579, 419] on div at bounding box center [578, 405] width 5 height 99
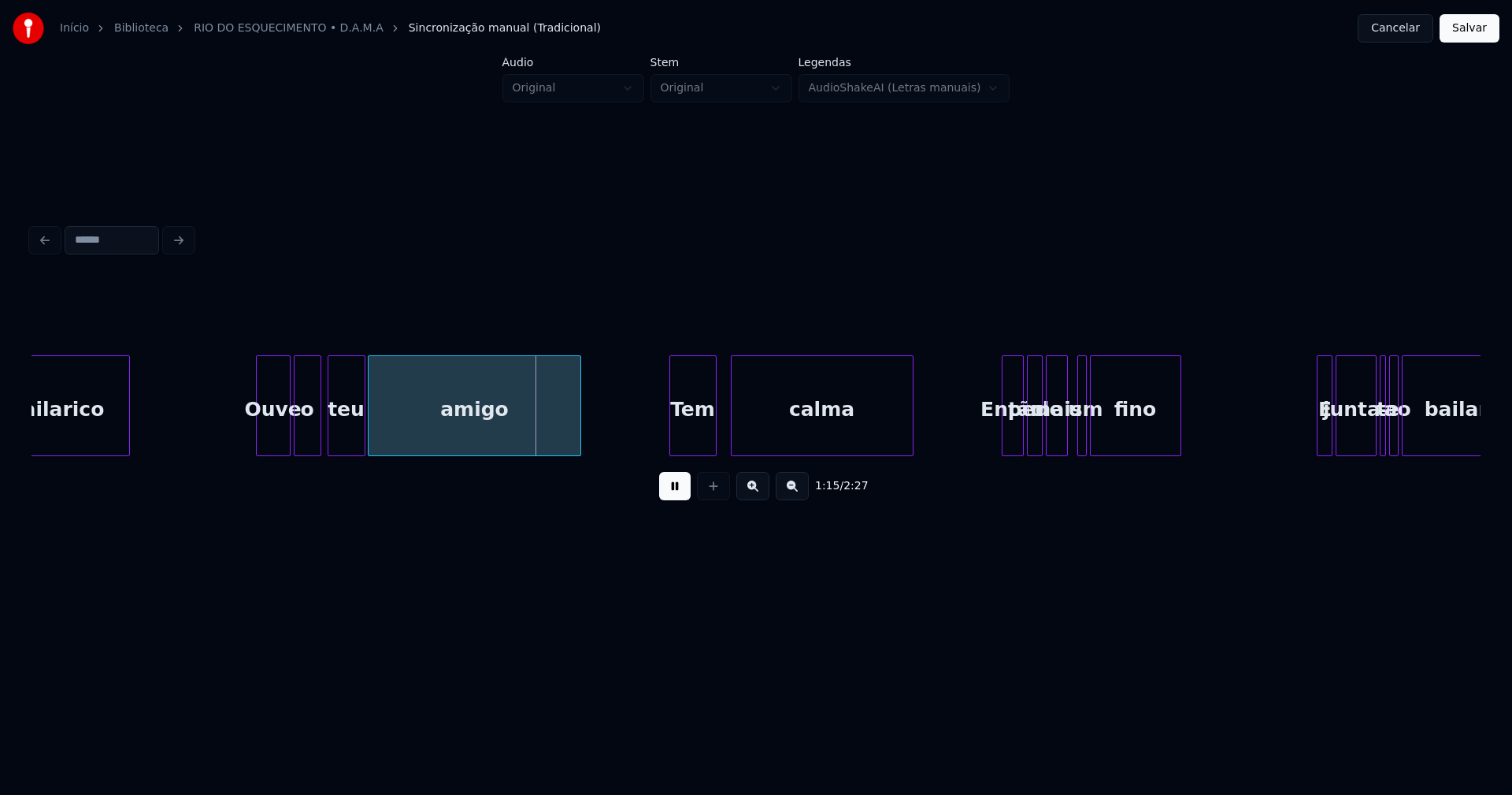
click at [692, 427] on div "Tem" at bounding box center [693, 409] width 46 height 107
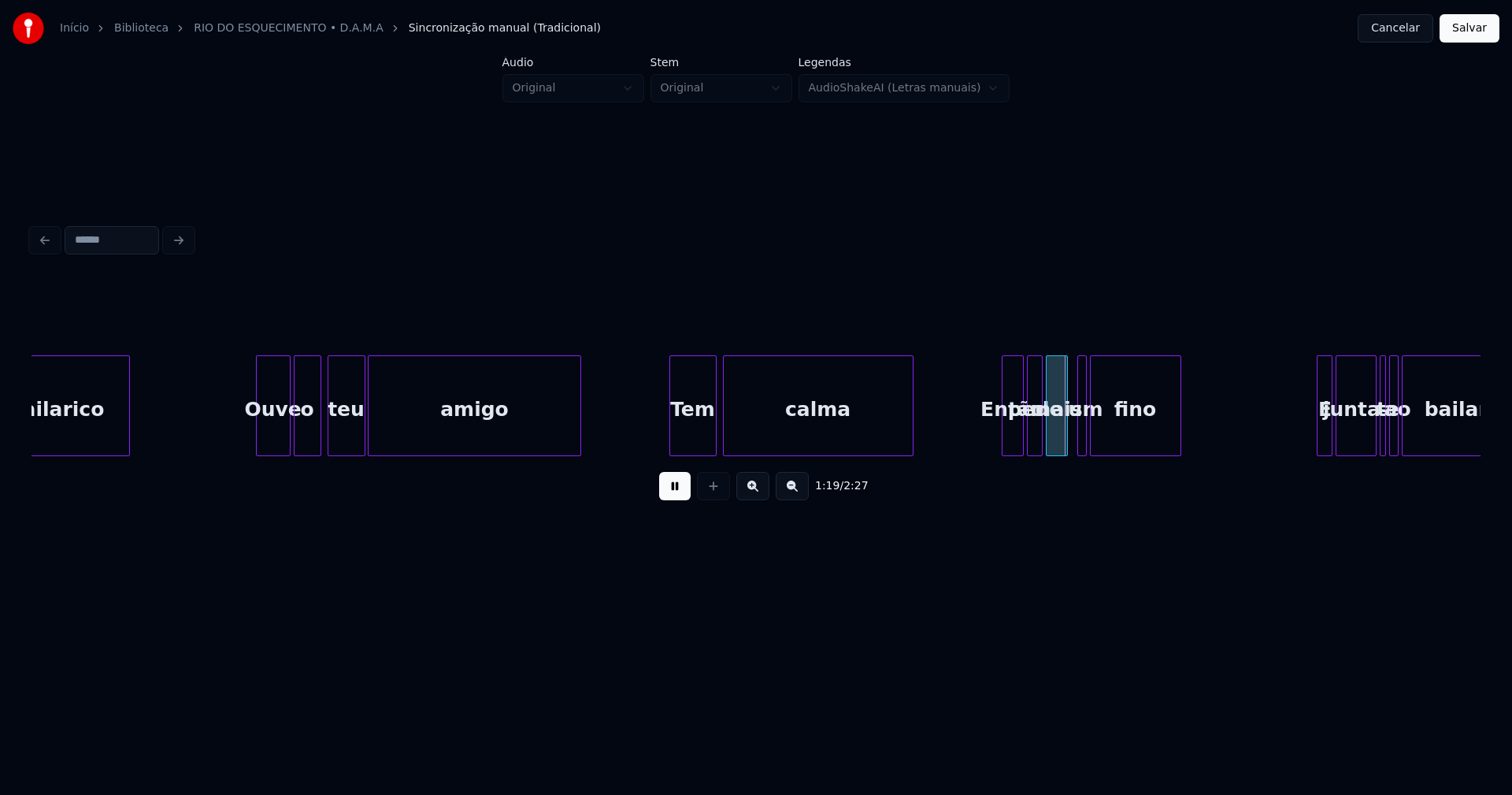
click at [724, 438] on div at bounding box center [726, 405] width 5 height 99
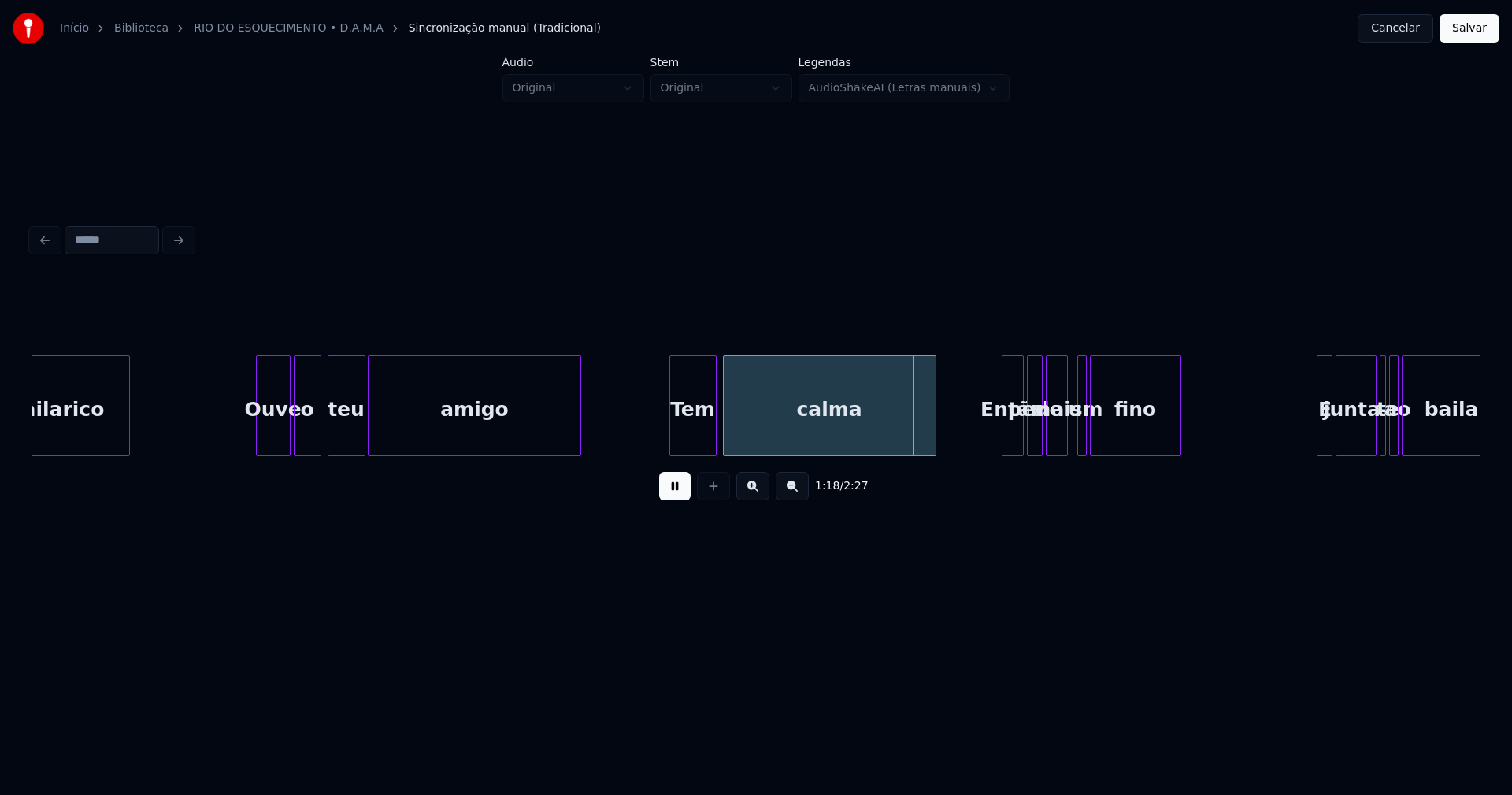
click at [933, 421] on div at bounding box center [933, 405] width 5 height 99
drag, startPoint x: 675, startPoint y: 498, endPoint x: 783, endPoint y: 471, distance: 111.3
click at [676, 498] on button at bounding box center [675, 486] width 32 height 28
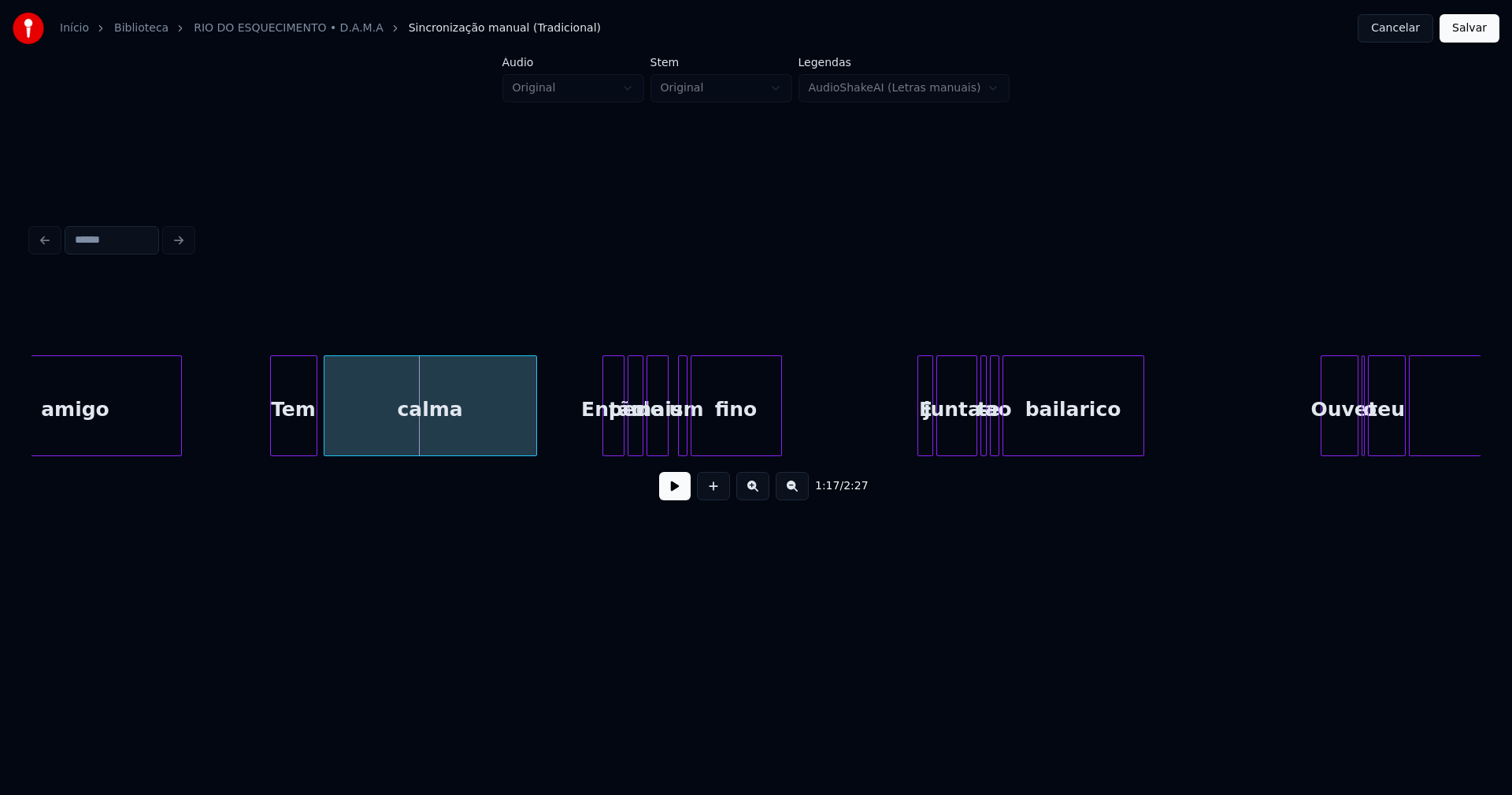
scroll to position [0, 11844]
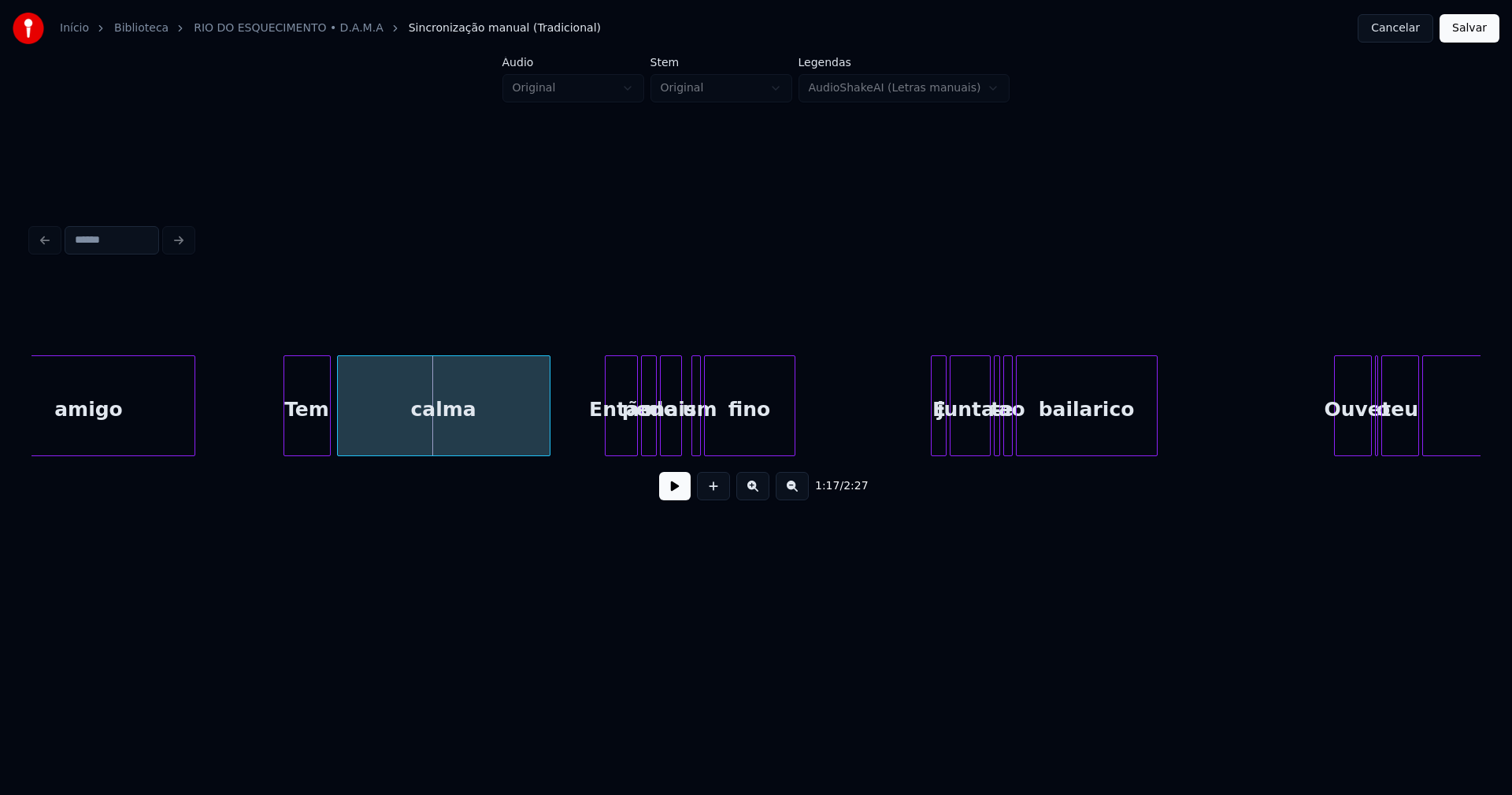
click at [605, 438] on div at bounding box center [608, 405] width 5 height 99
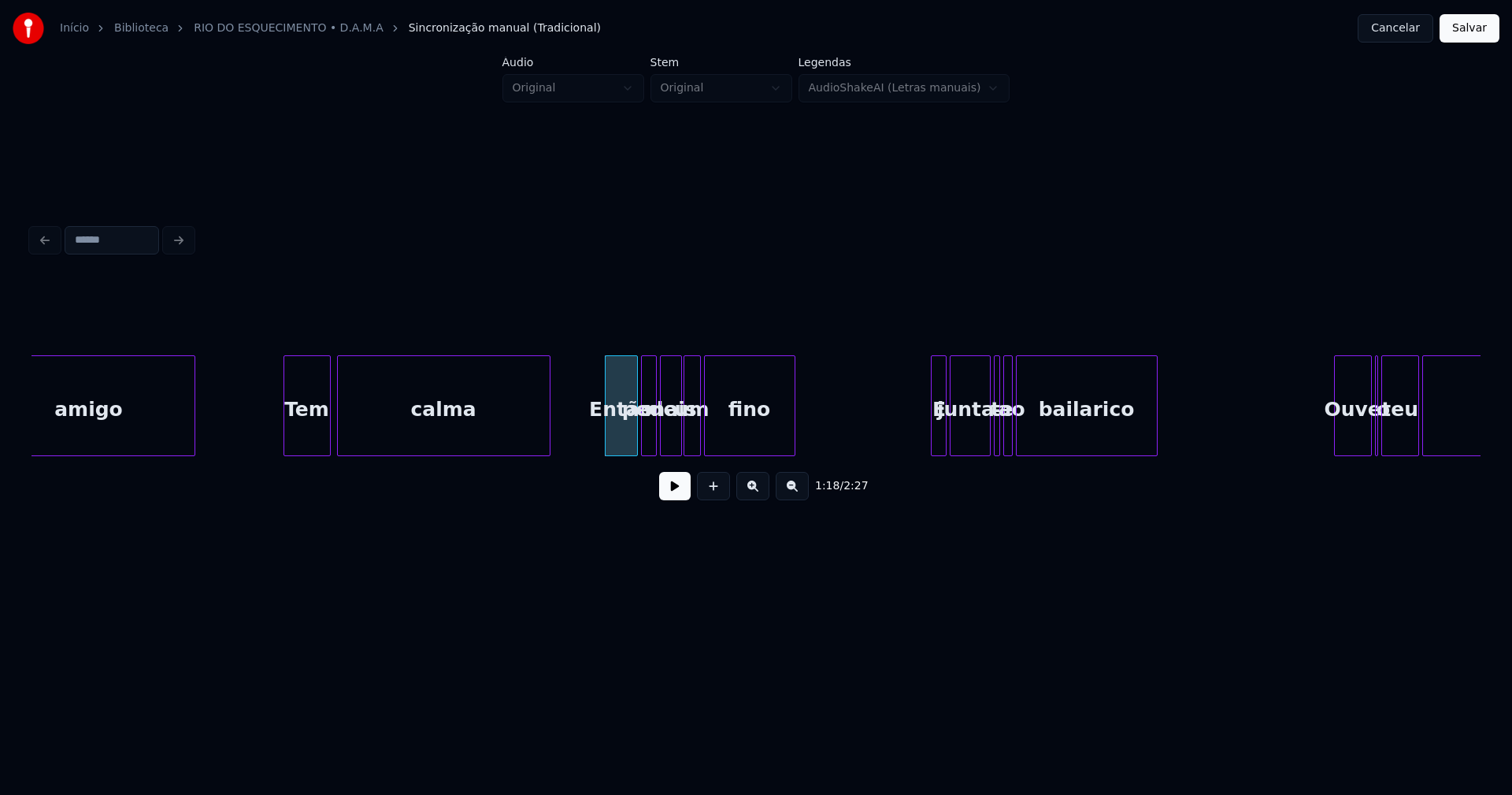
click at [685, 444] on div at bounding box center [687, 405] width 5 height 99
click at [912, 438] on div at bounding box center [911, 405] width 5 height 99
click at [1020, 442] on div at bounding box center [1019, 405] width 5 height 99
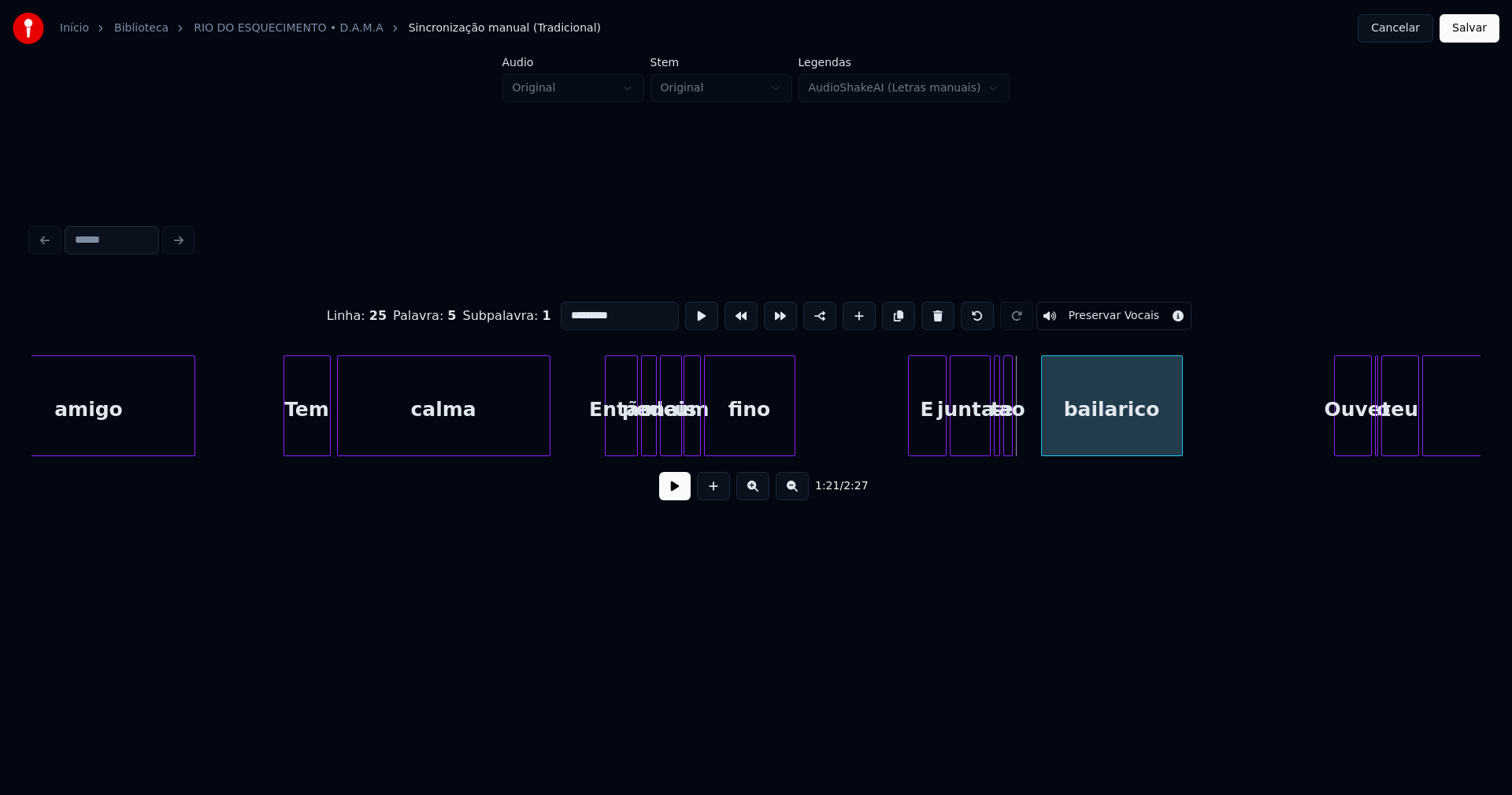
click at [1110, 442] on div "bailarico" at bounding box center [1112, 409] width 140 height 107
click at [1013, 438] on div "ao" at bounding box center [1011, 409] width 16 height 107
type input "**"
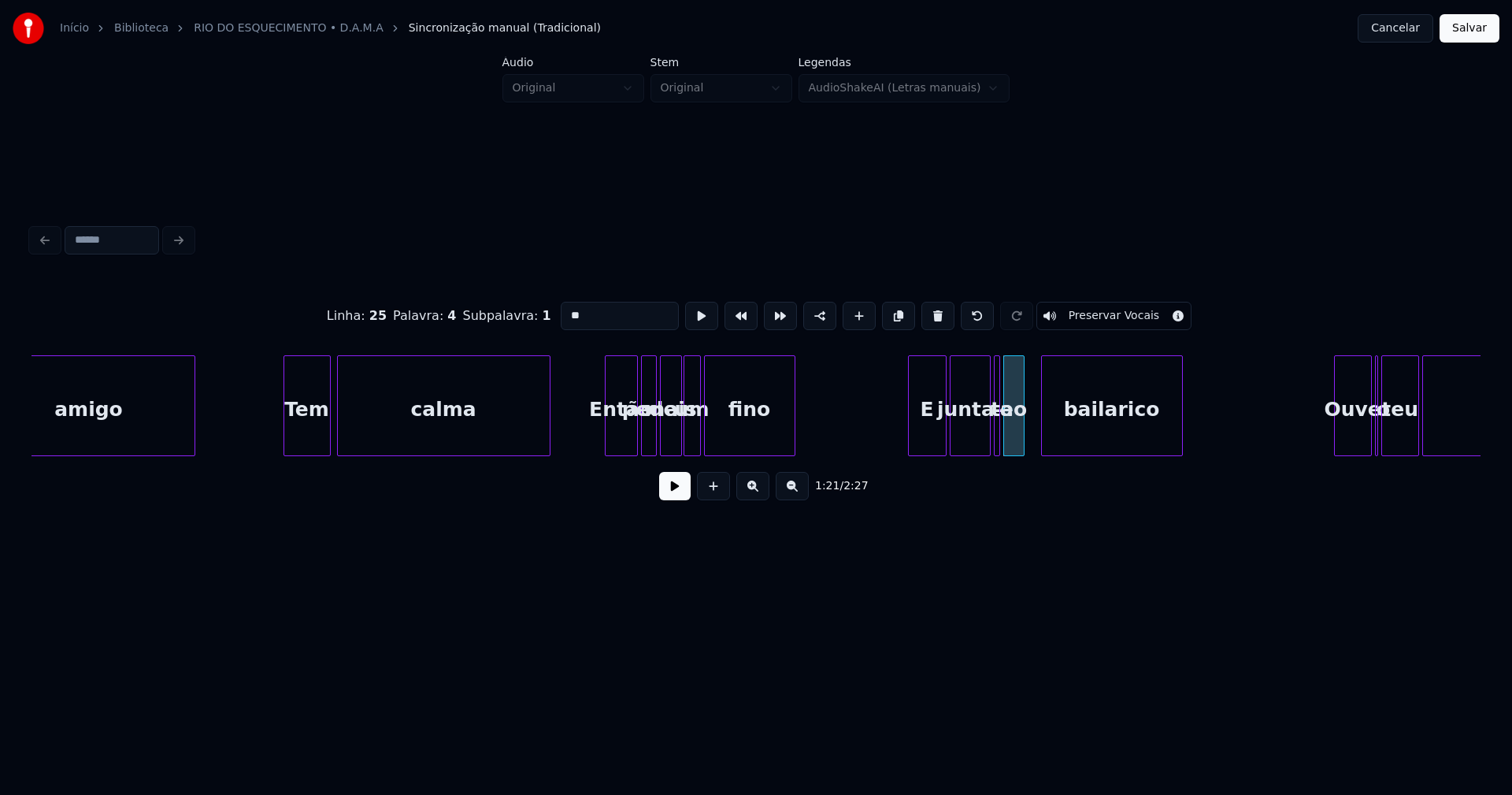
click at [1022, 436] on div at bounding box center [1021, 405] width 5 height 99
click at [1026, 443] on div "ao" at bounding box center [1027, 409] width 20 height 107
click at [1010, 439] on div at bounding box center [1010, 405] width 5 height 99
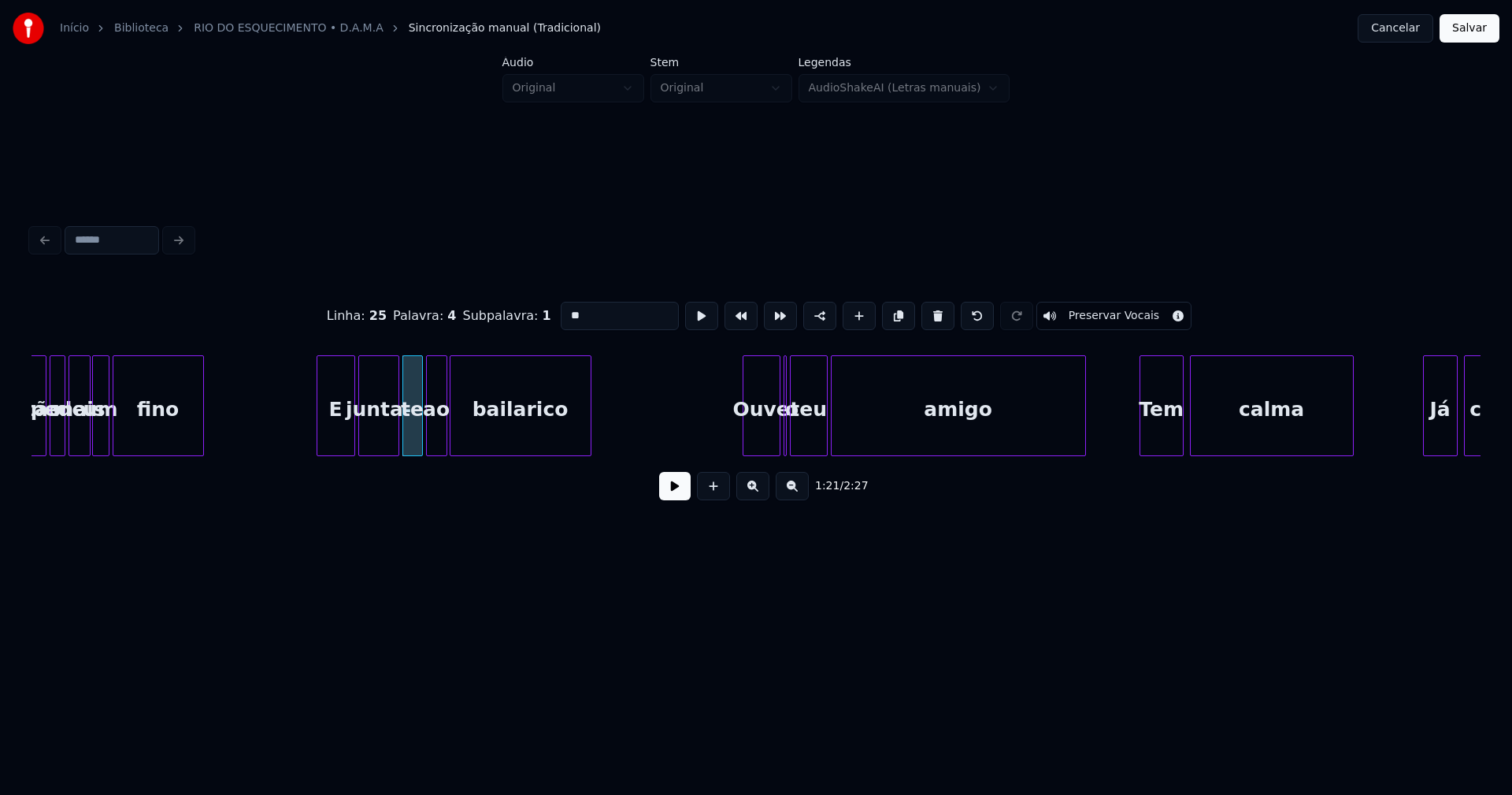
scroll to position [0, 12448]
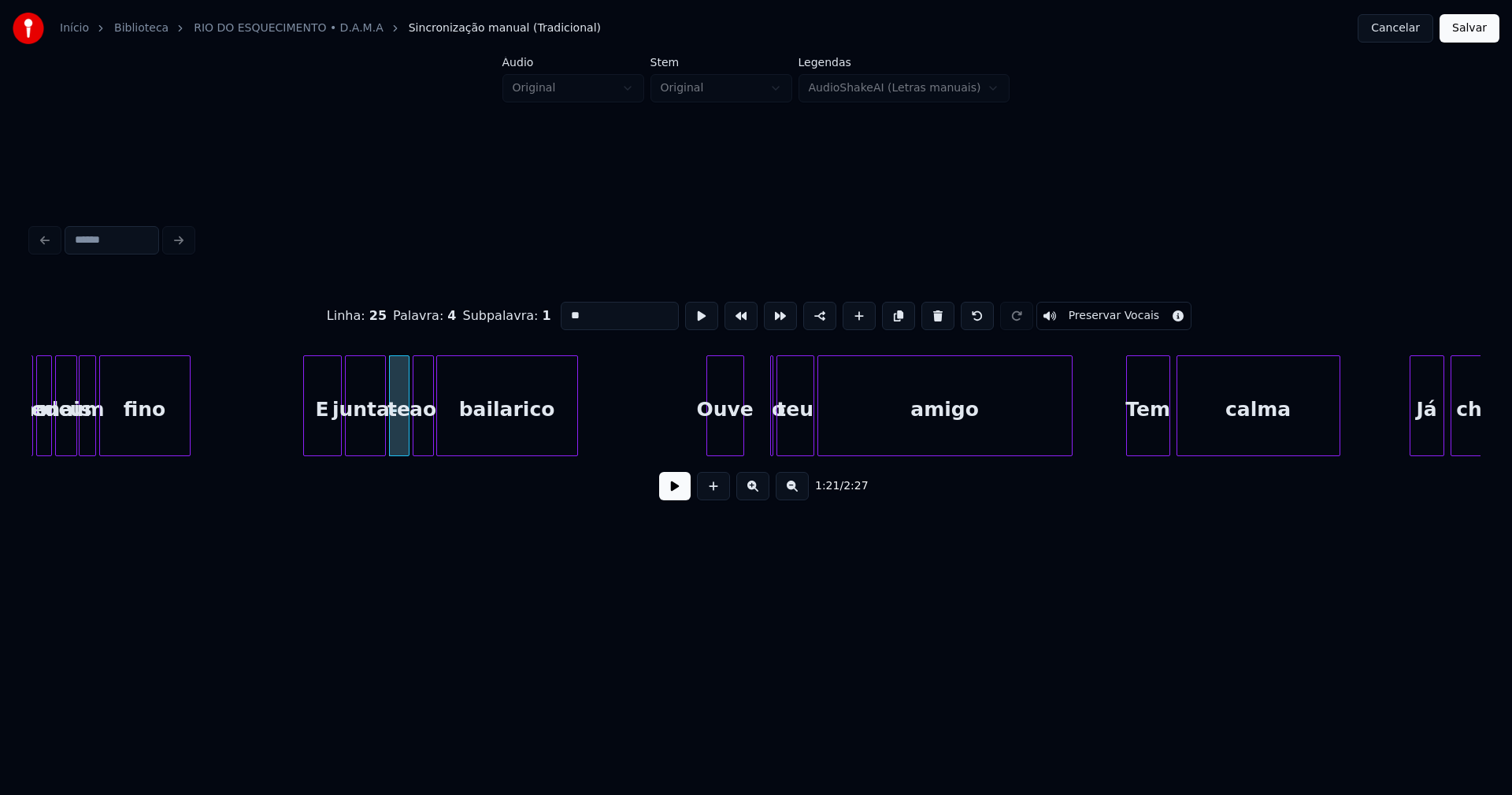
click at [728, 450] on div "Então pede mais um fino E junta- te ao bailarico Ouve o teu amigo Tem calma Já …" at bounding box center [756, 405] width 1449 height 101
click at [747, 371] on div "o" at bounding box center [753, 405] width 12 height 101
click at [762, 430] on div at bounding box center [762, 405] width 5 height 99
click at [785, 429] on div "teu" at bounding box center [788, 409] width 36 height 107
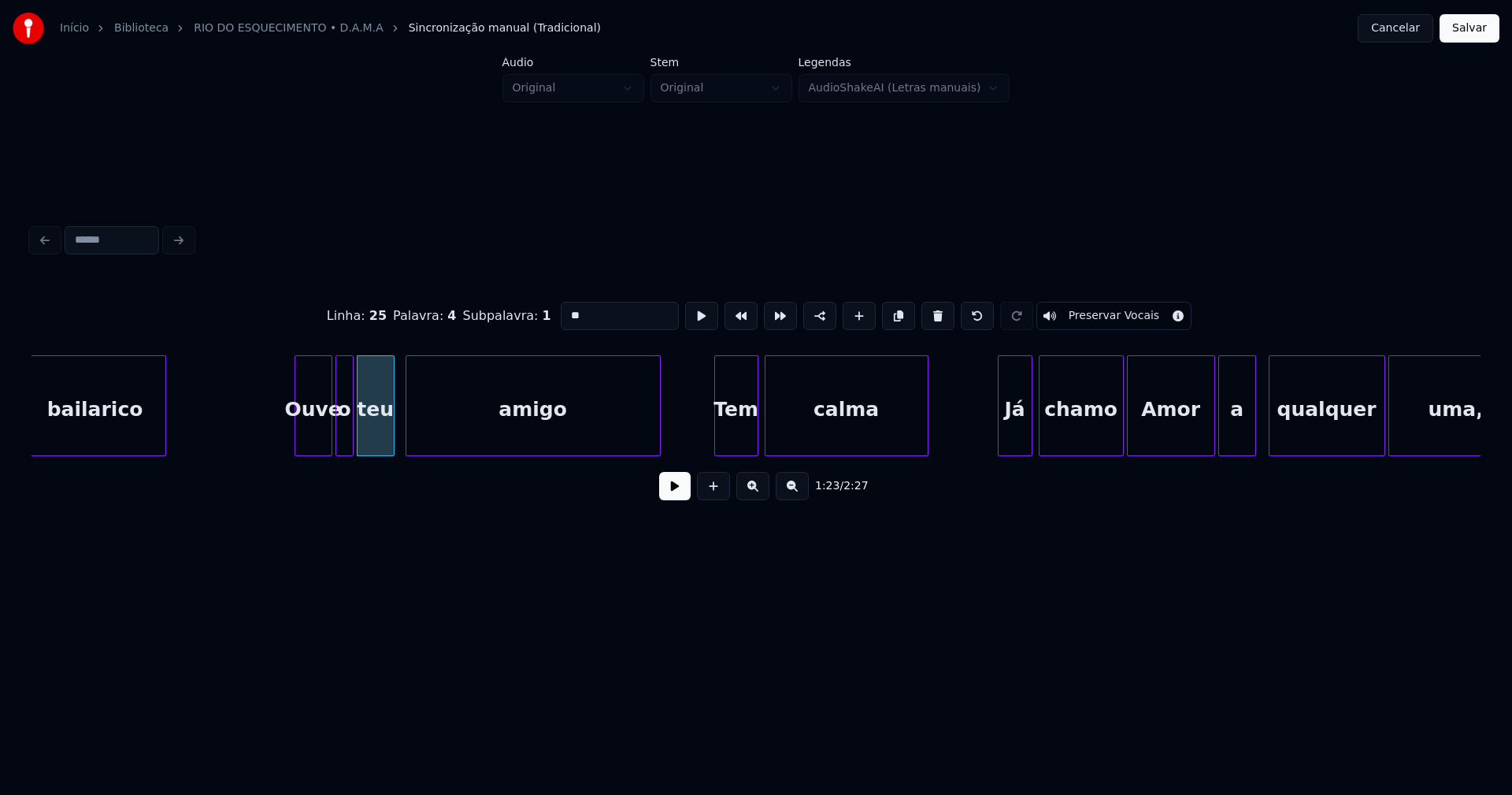
scroll to position [0, 12950]
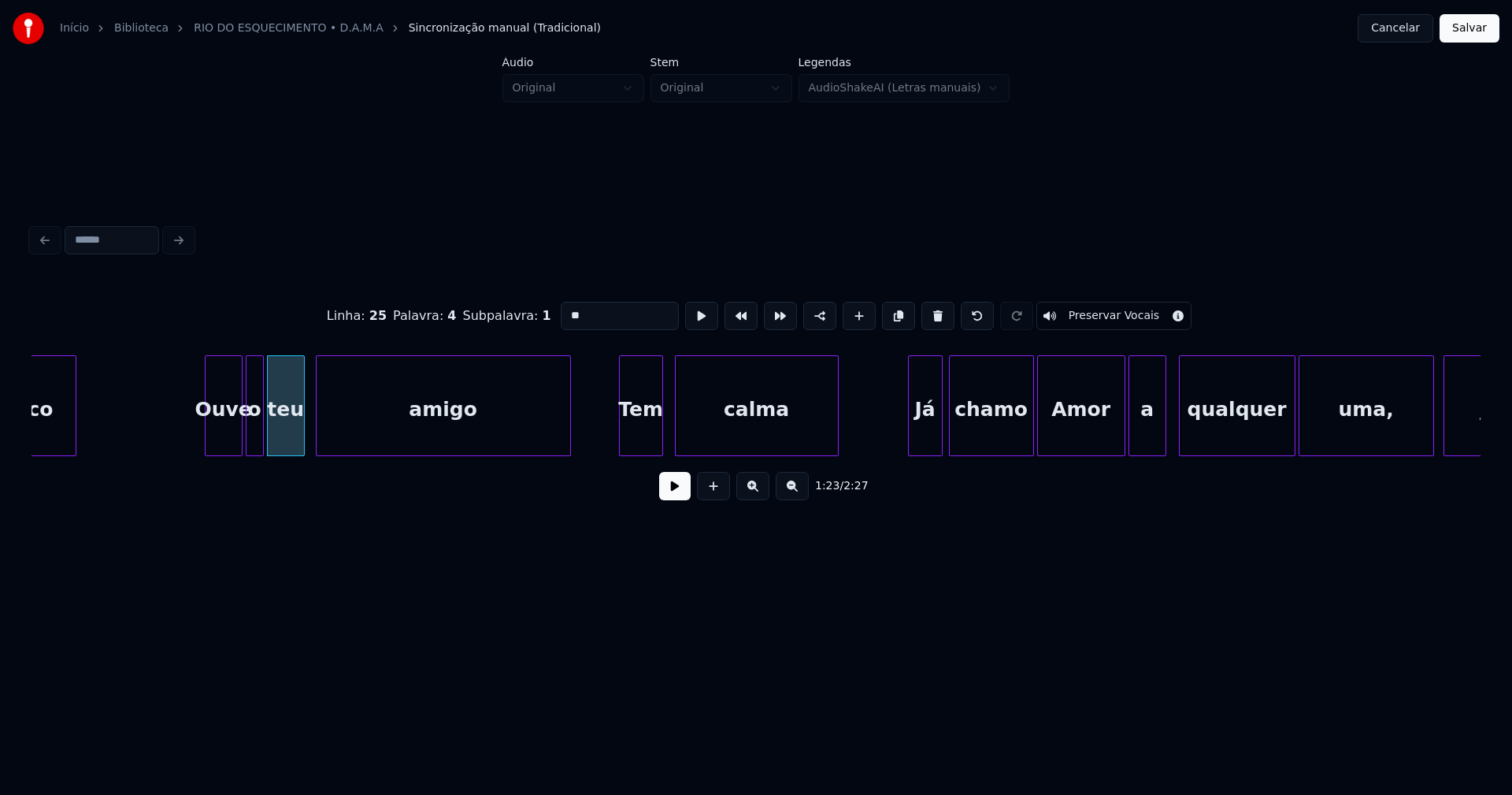
click at [639, 442] on div "Tem" at bounding box center [641, 409] width 43 height 107
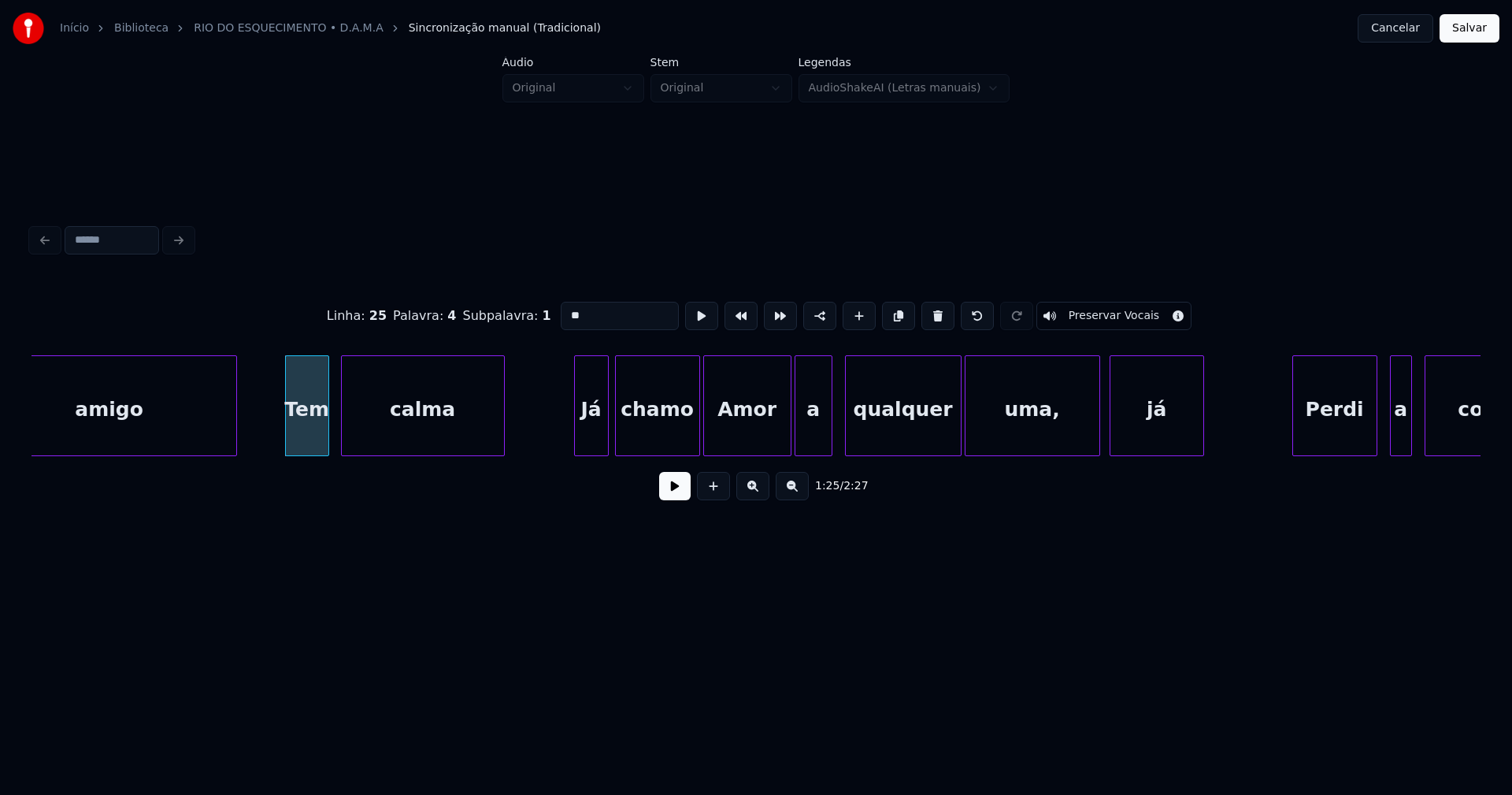
scroll to position [0, 13310]
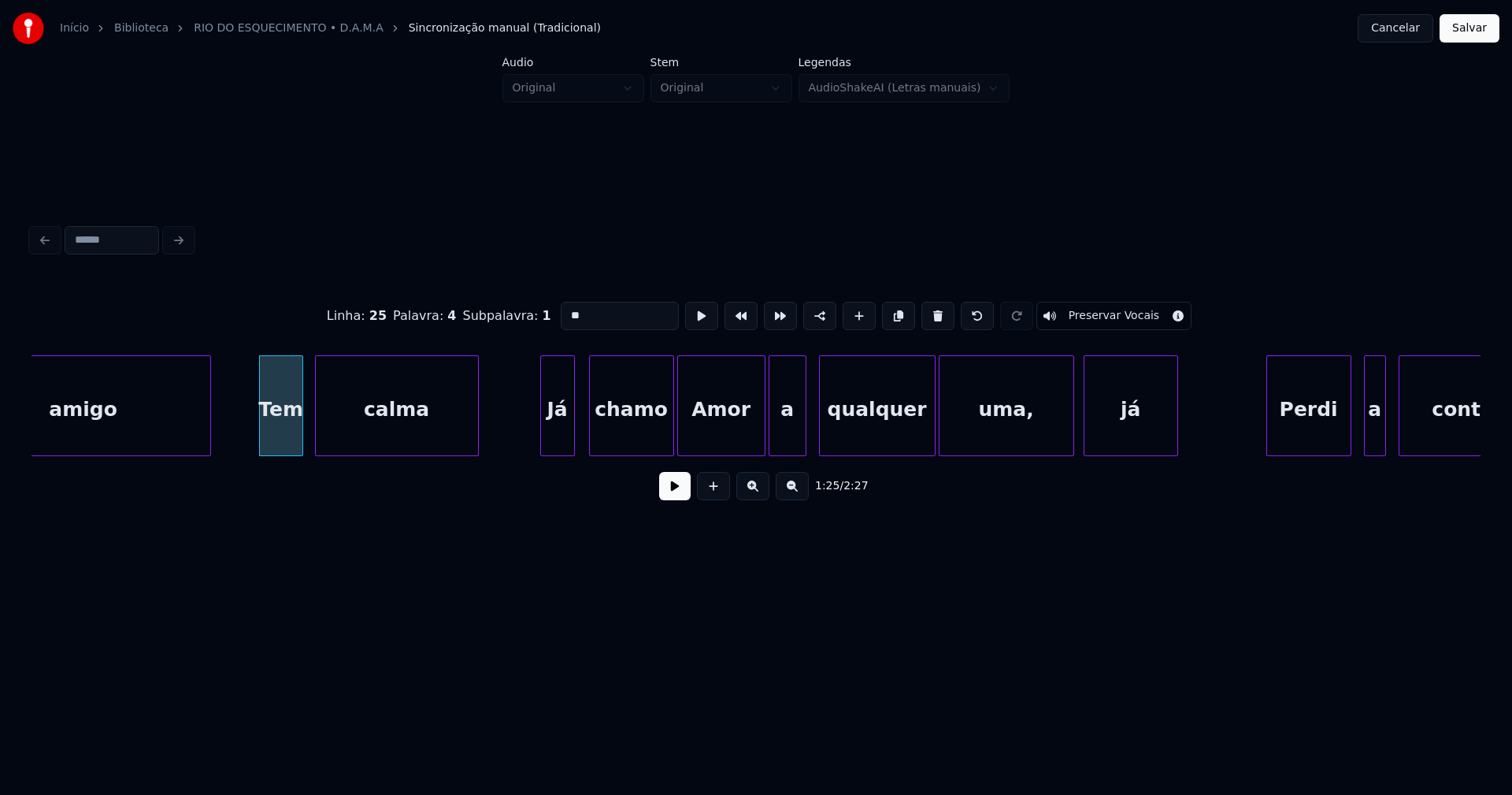
click at [550, 441] on div "Já" at bounding box center [557, 409] width 33 height 107
click at [675, 497] on button at bounding box center [675, 486] width 32 height 28
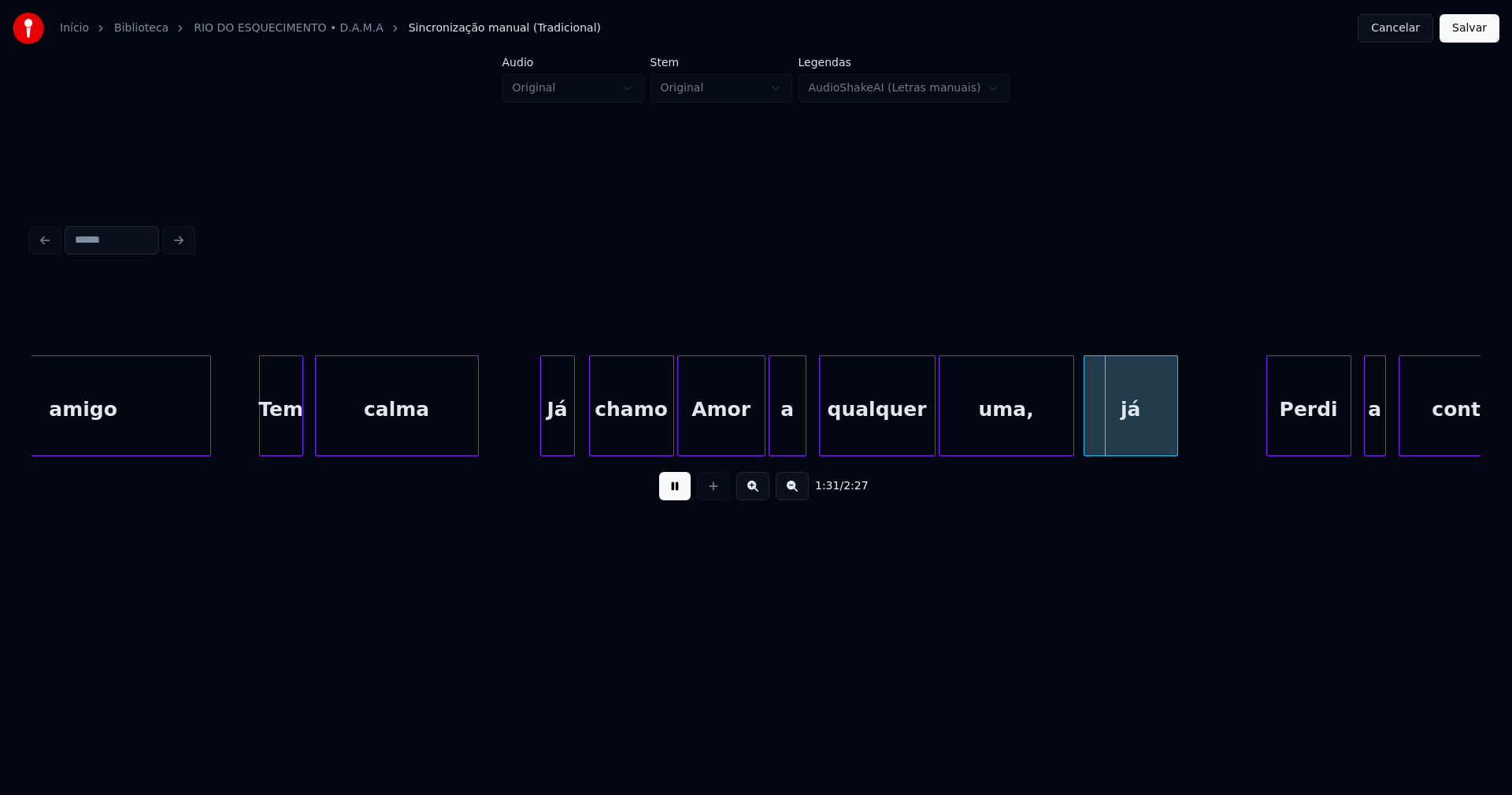
click at [681, 496] on button at bounding box center [675, 486] width 32 height 28
click at [654, 449] on div "chamo" at bounding box center [623, 405] width 69 height 101
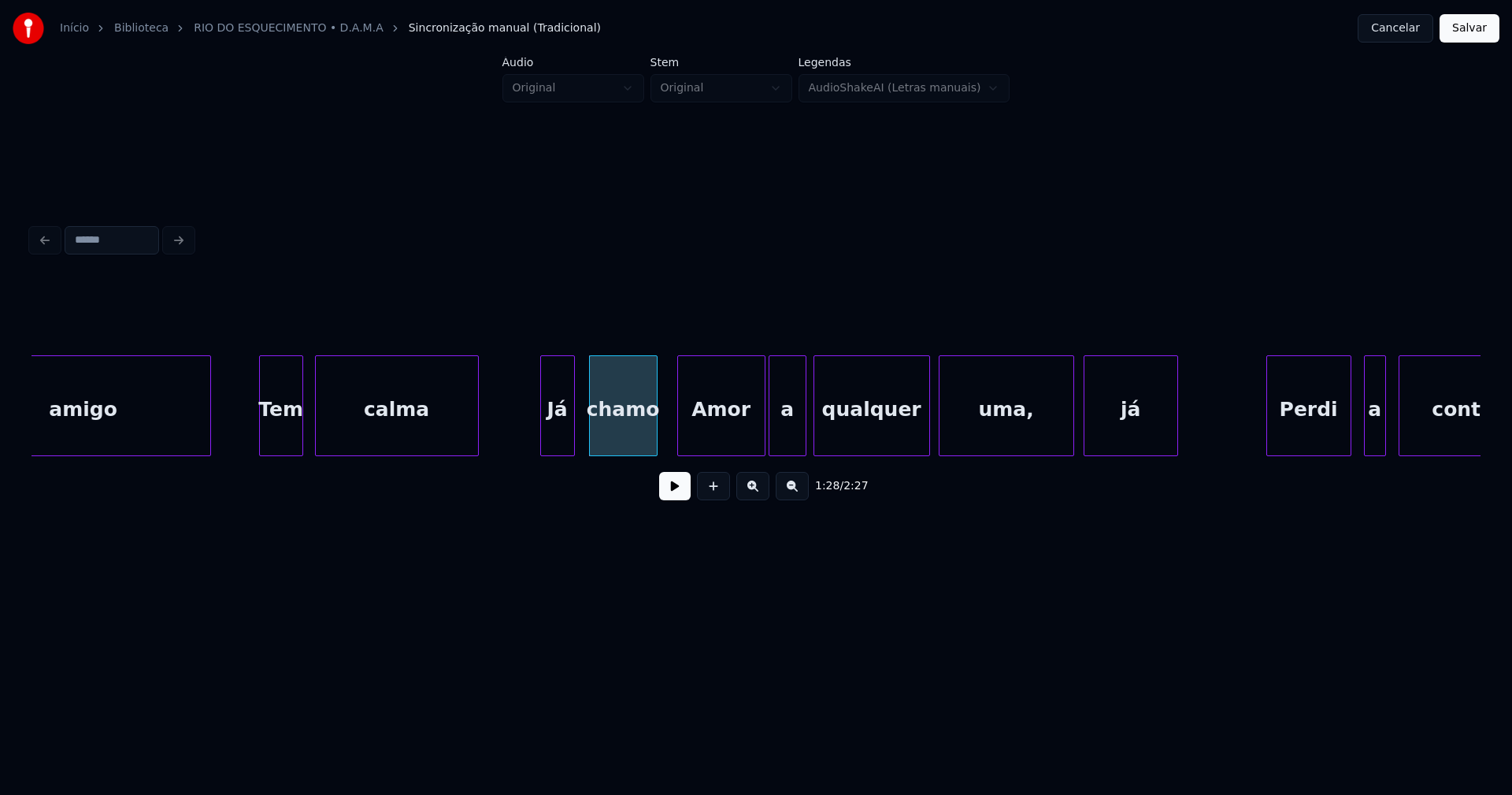
click at [860, 446] on div "qualquer" at bounding box center [872, 409] width 115 height 107
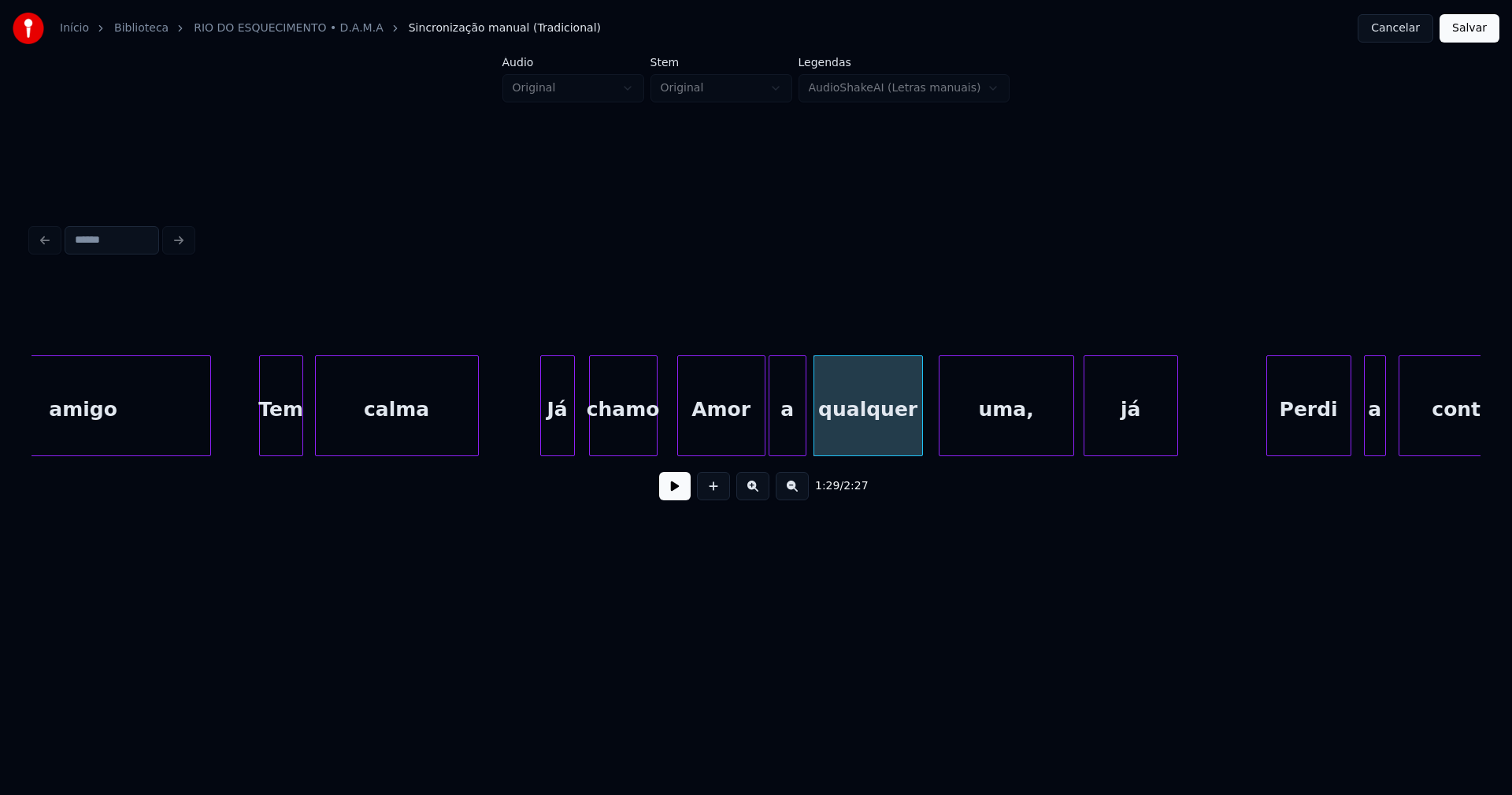
click at [920, 443] on div at bounding box center [920, 405] width 5 height 99
click at [934, 440] on div at bounding box center [933, 405] width 5 height 99
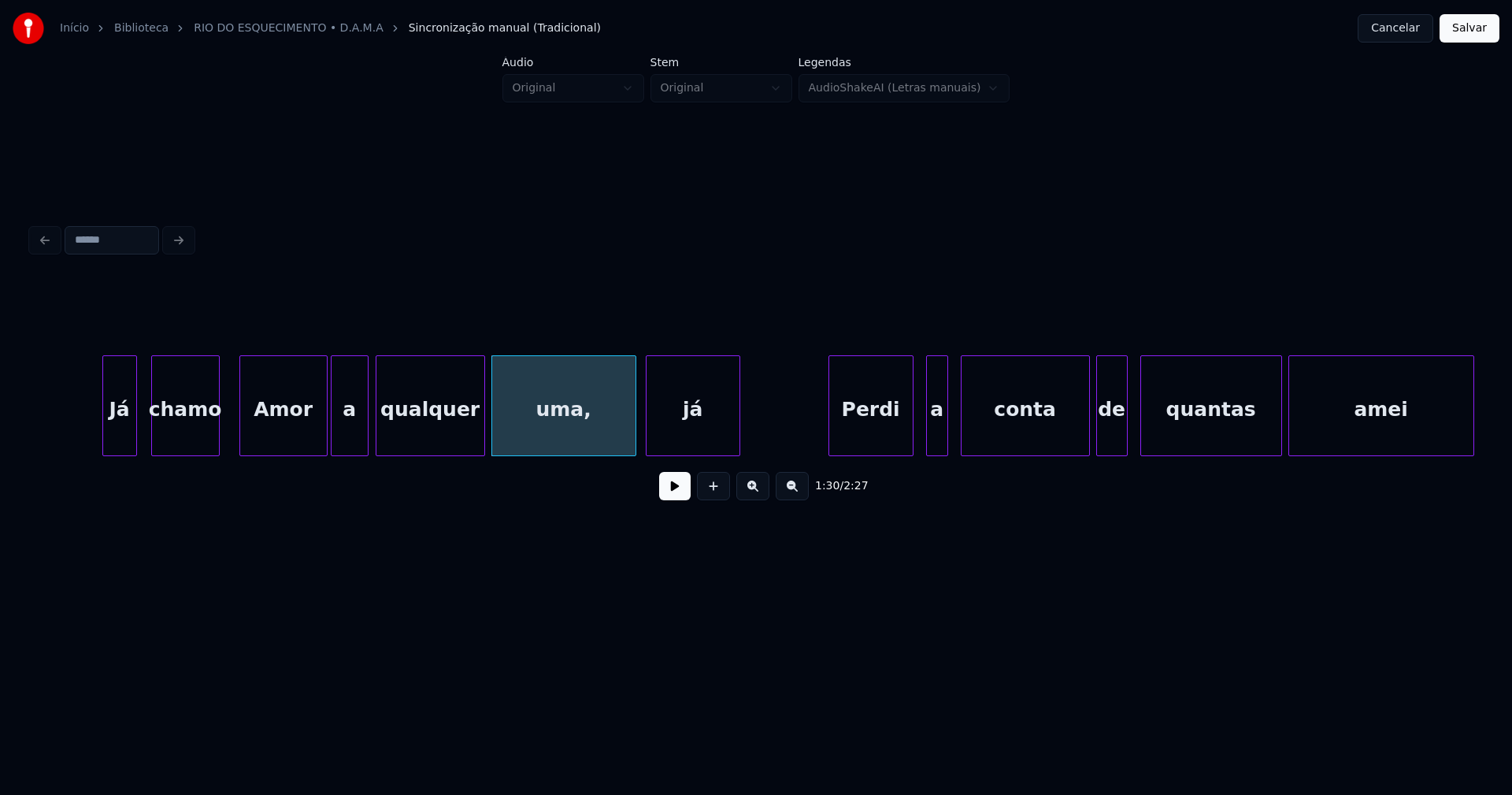
scroll to position [0, 13915]
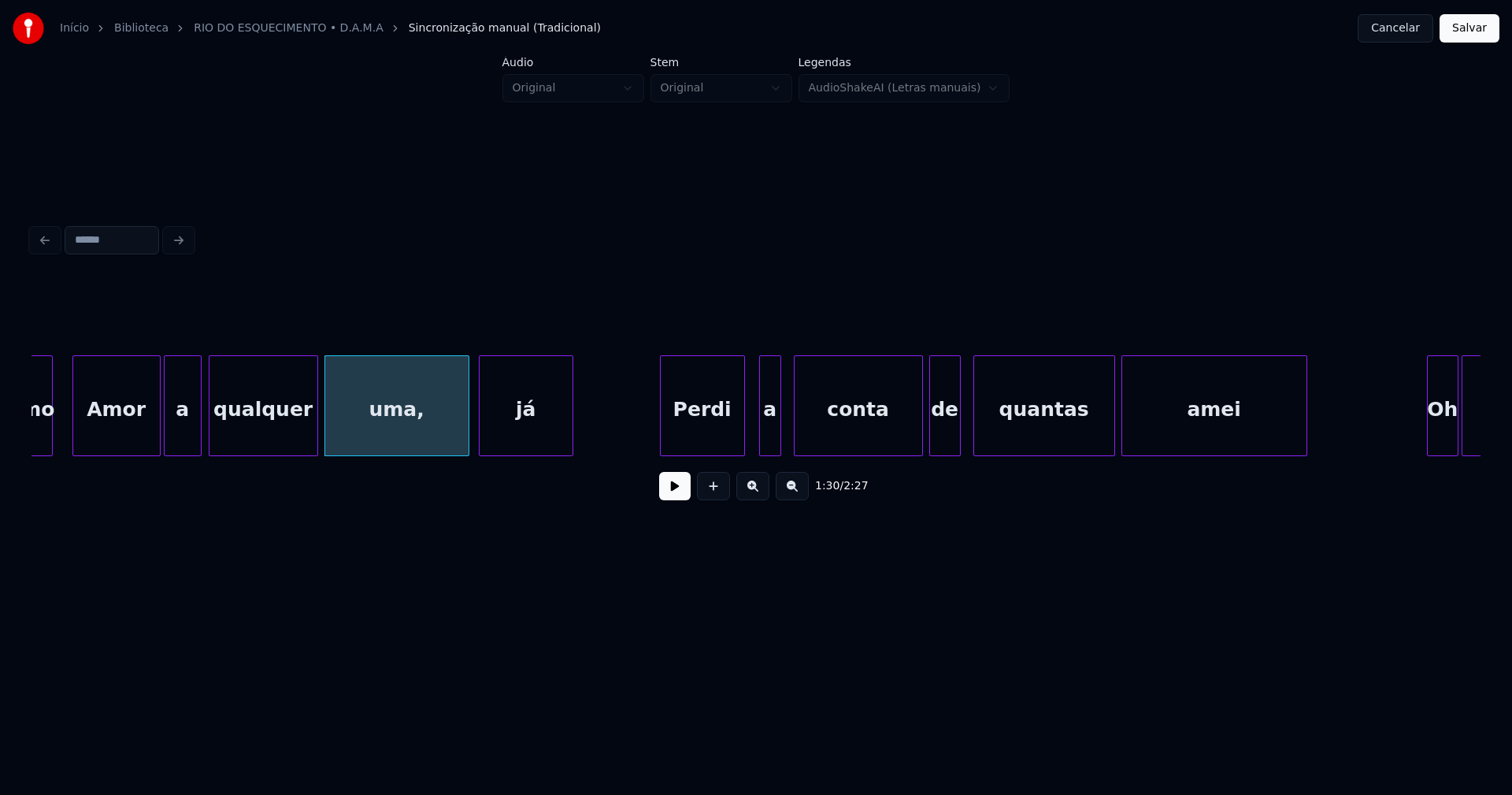
click at [709, 443] on div "Perdi" at bounding box center [702, 409] width 84 height 107
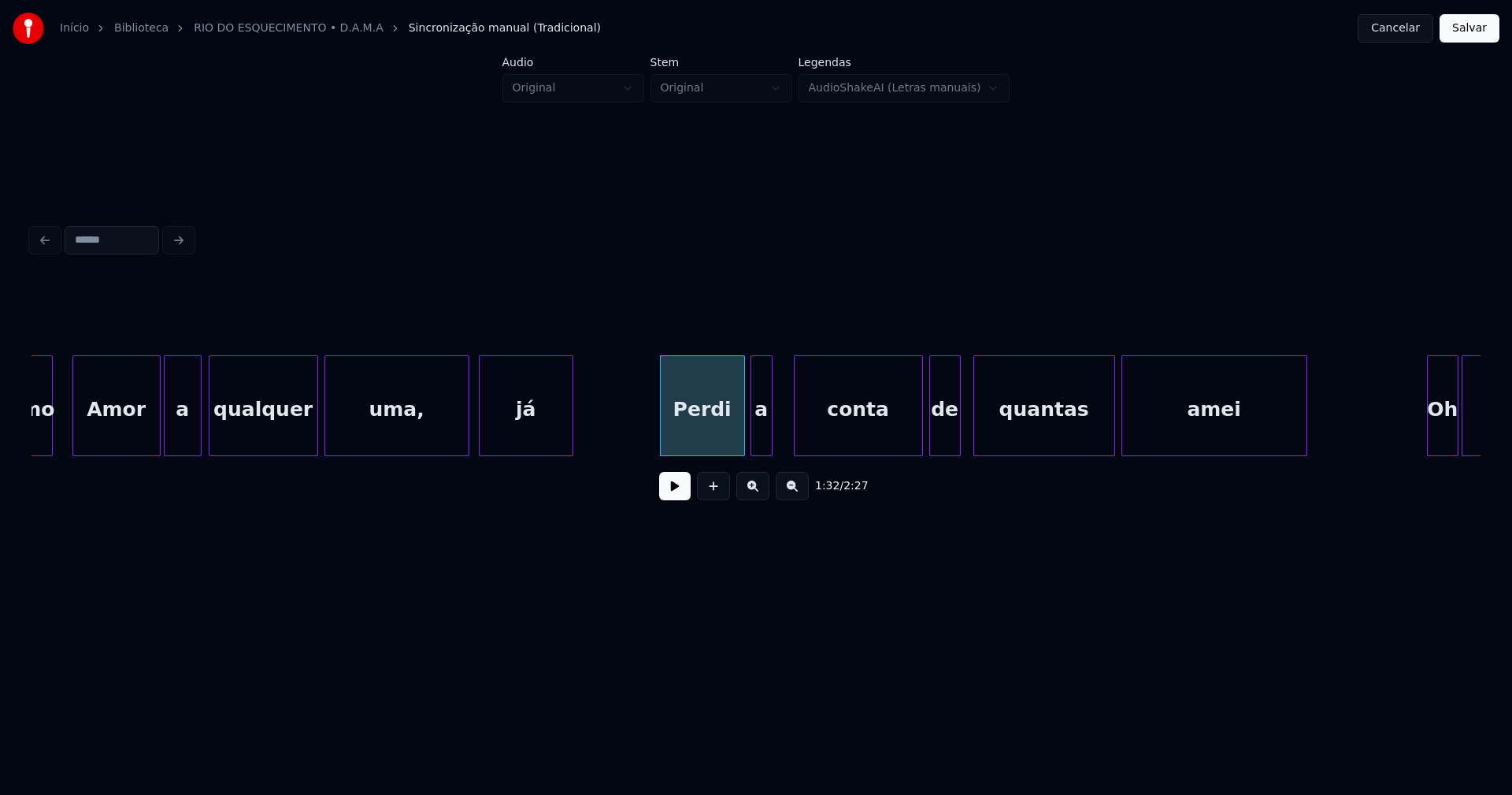
click at [760, 450] on div "chamo Amor a qualquer uma, já Perdi a conta de quantas amei Oh Sra" at bounding box center [756, 405] width 1449 height 101
click at [844, 448] on div "conta" at bounding box center [852, 409] width 128 height 107
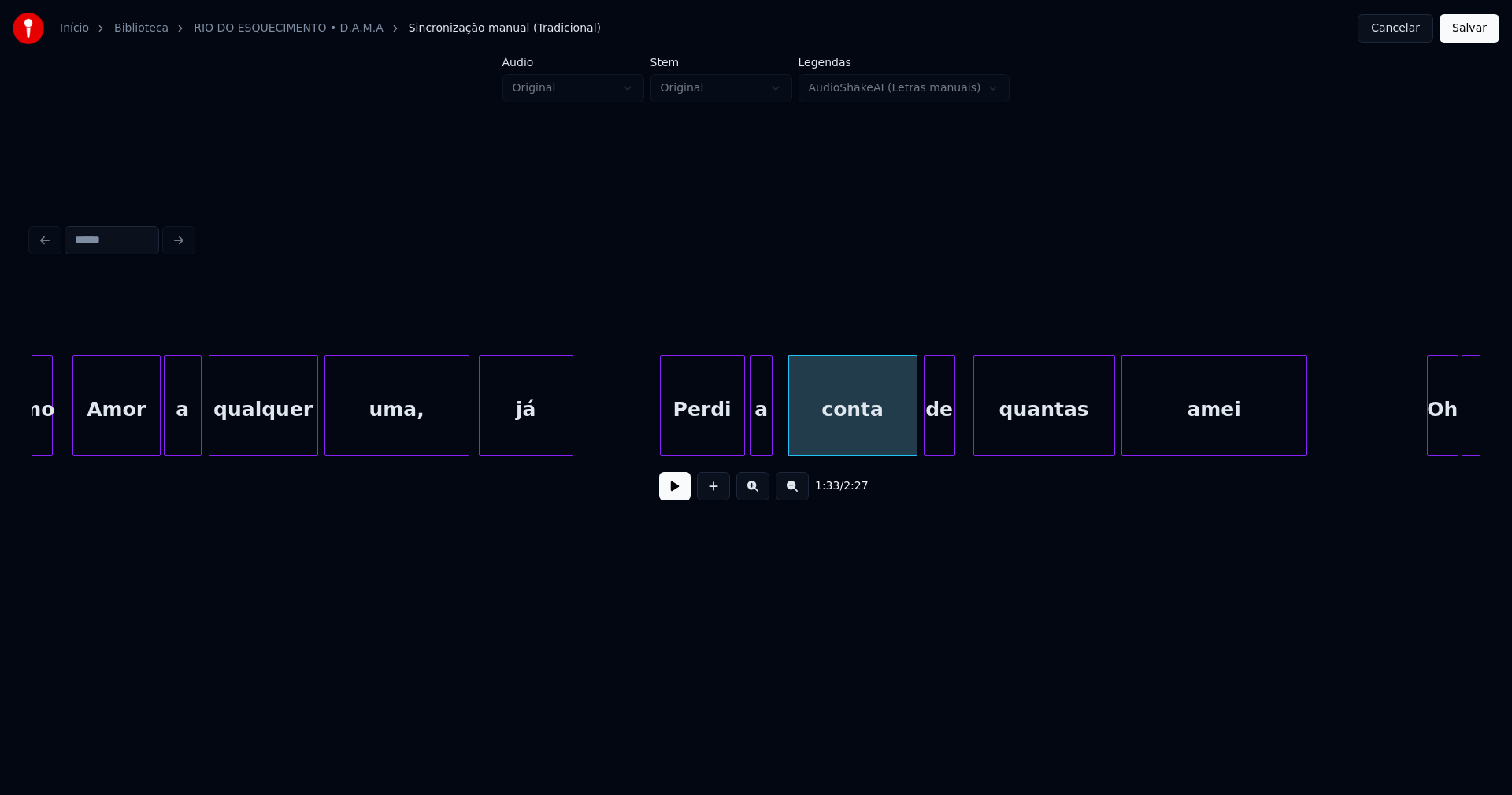
click at [942, 448] on div "de" at bounding box center [940, 409] width 30 height 107
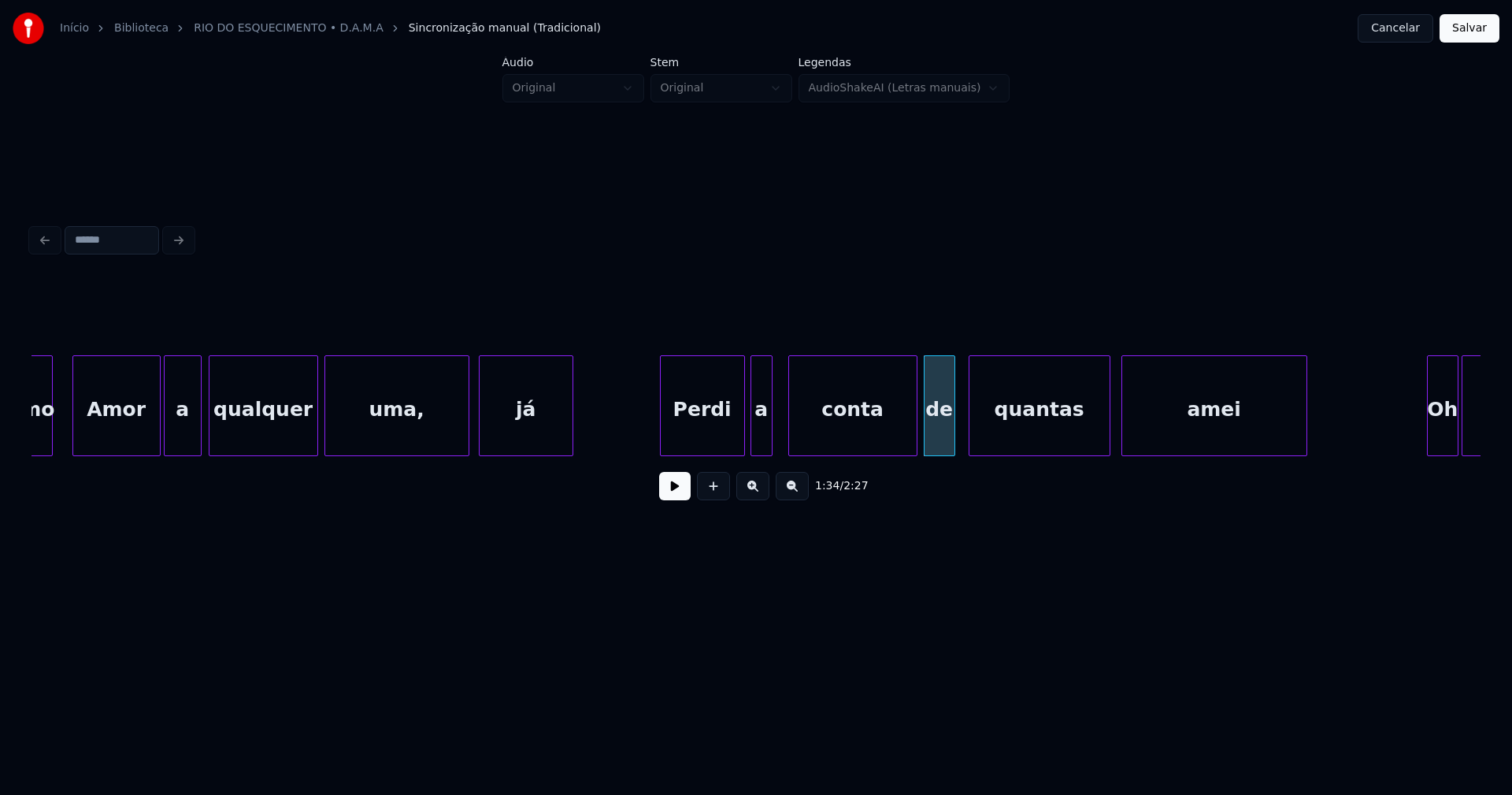
click at [1035, 443] on div "quantas" at bounding box center [1039, 409] width 140 height 107
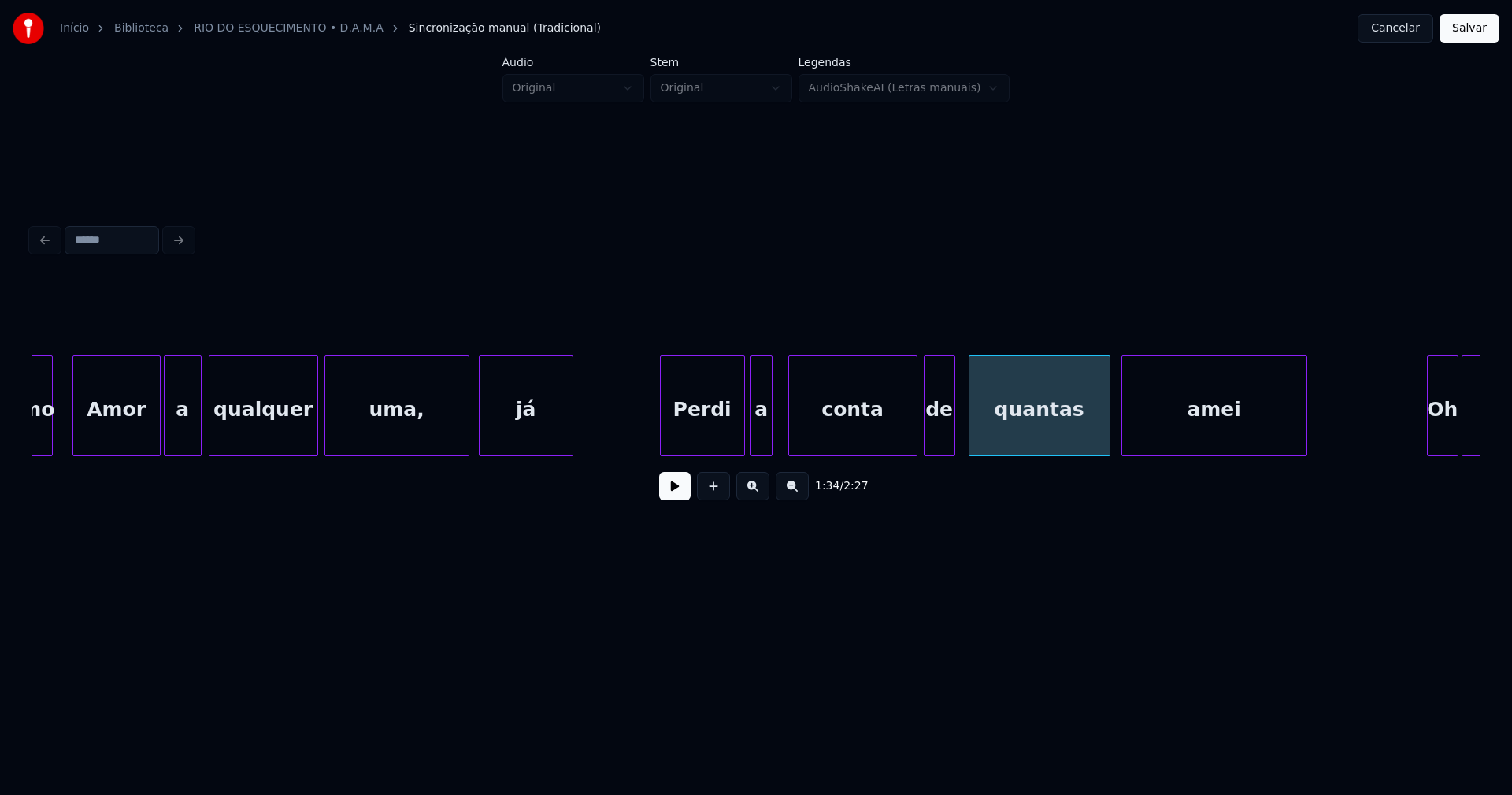
click at [1186, 425] on div "amei" at bounding box center [1214, 409] width 184 height 107
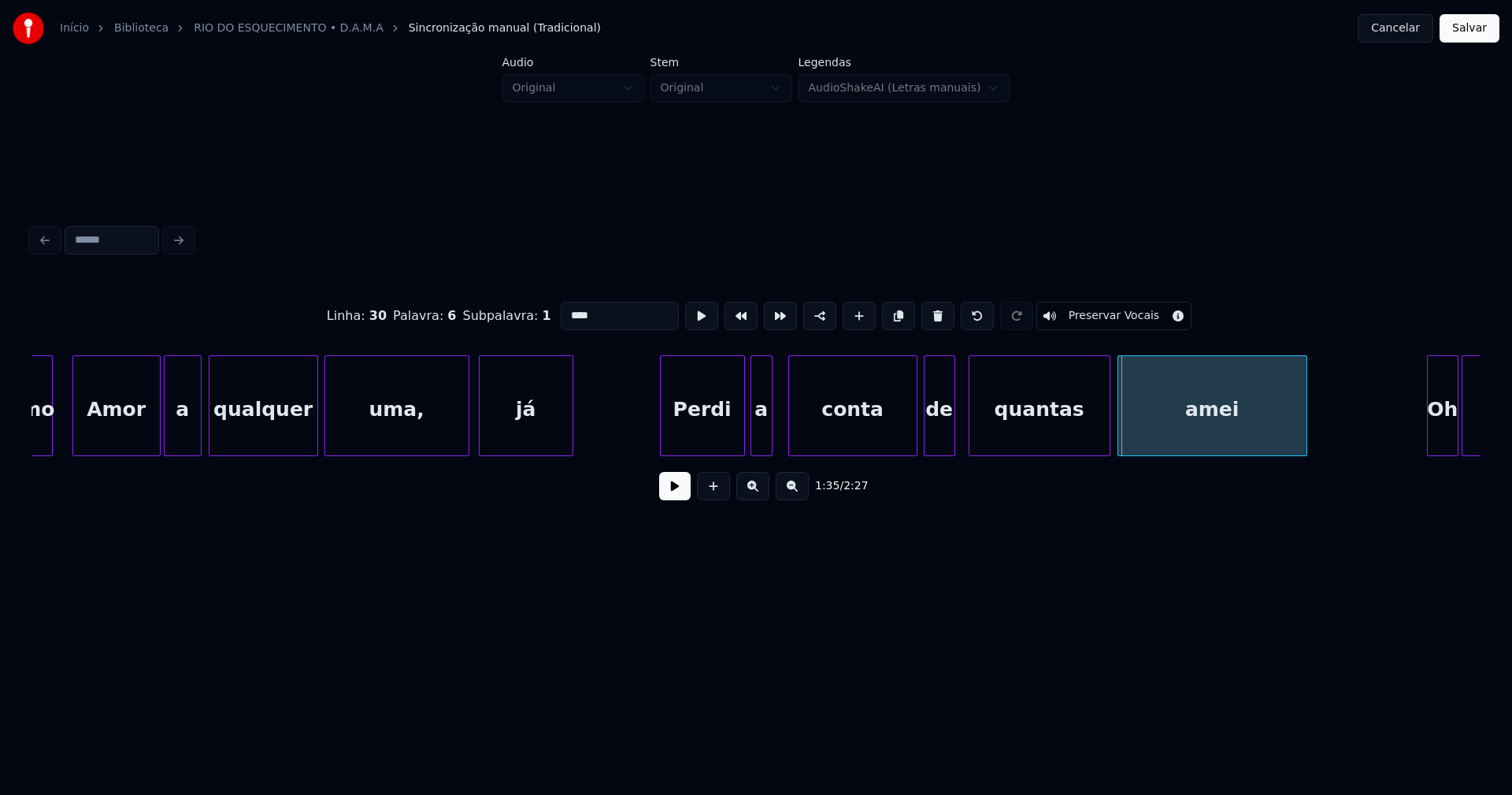
click at [1120, 438] on div at bounding box center [1120, 405] width 5 height 99
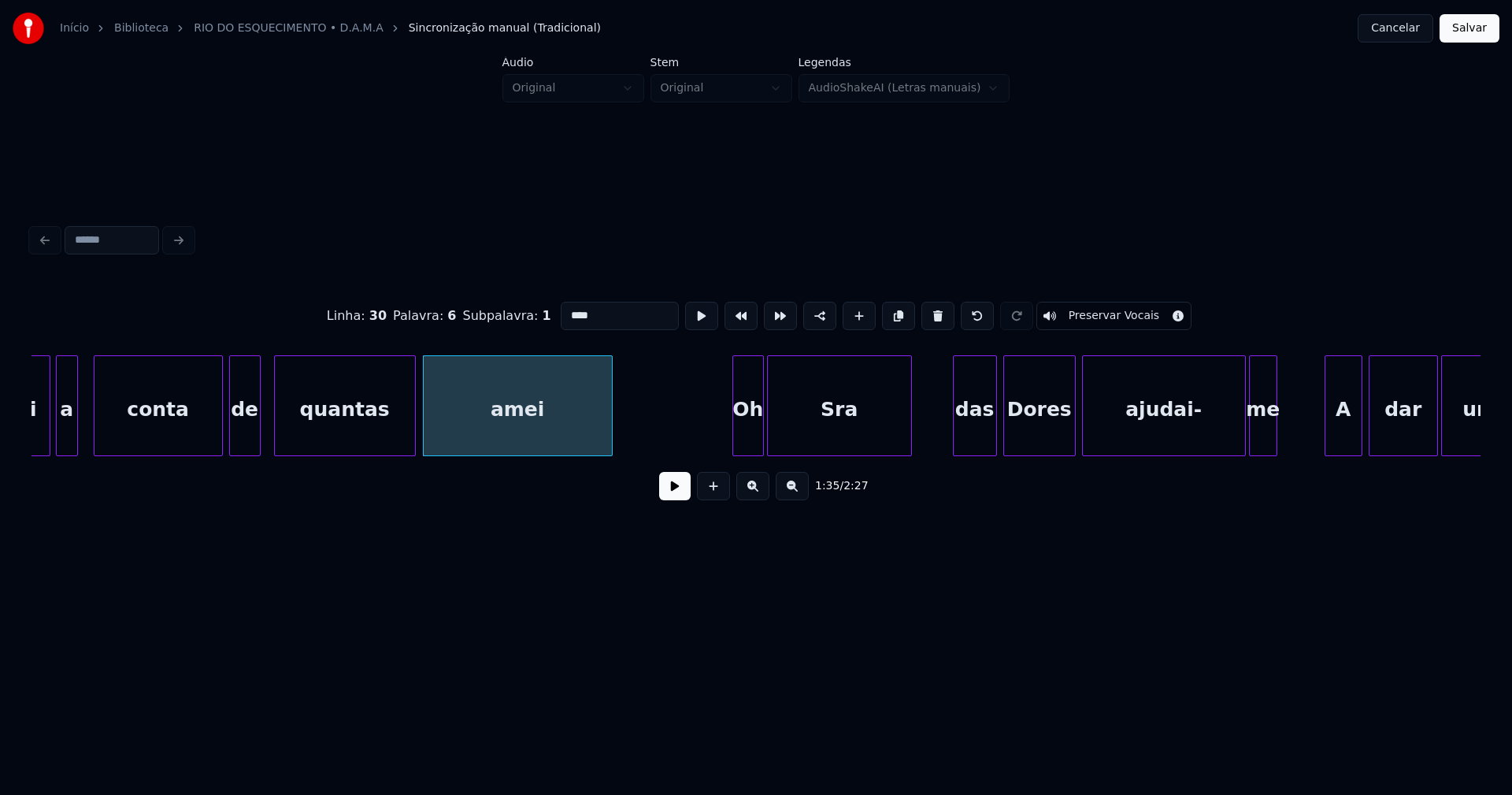
scroll to position [0, 14623]
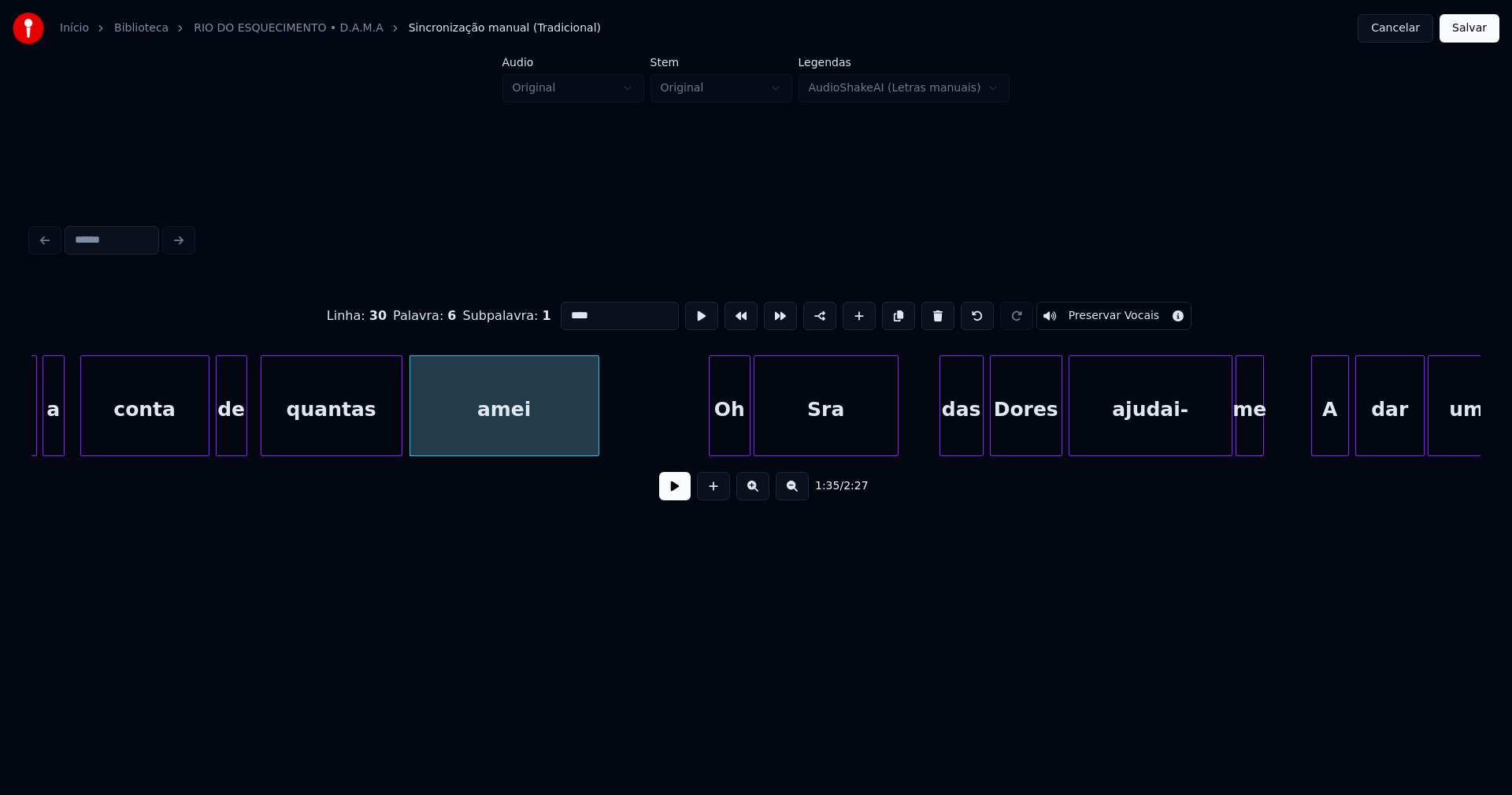
click at [710, 444] on div at bounding box center [712, 405] width 5 height 99
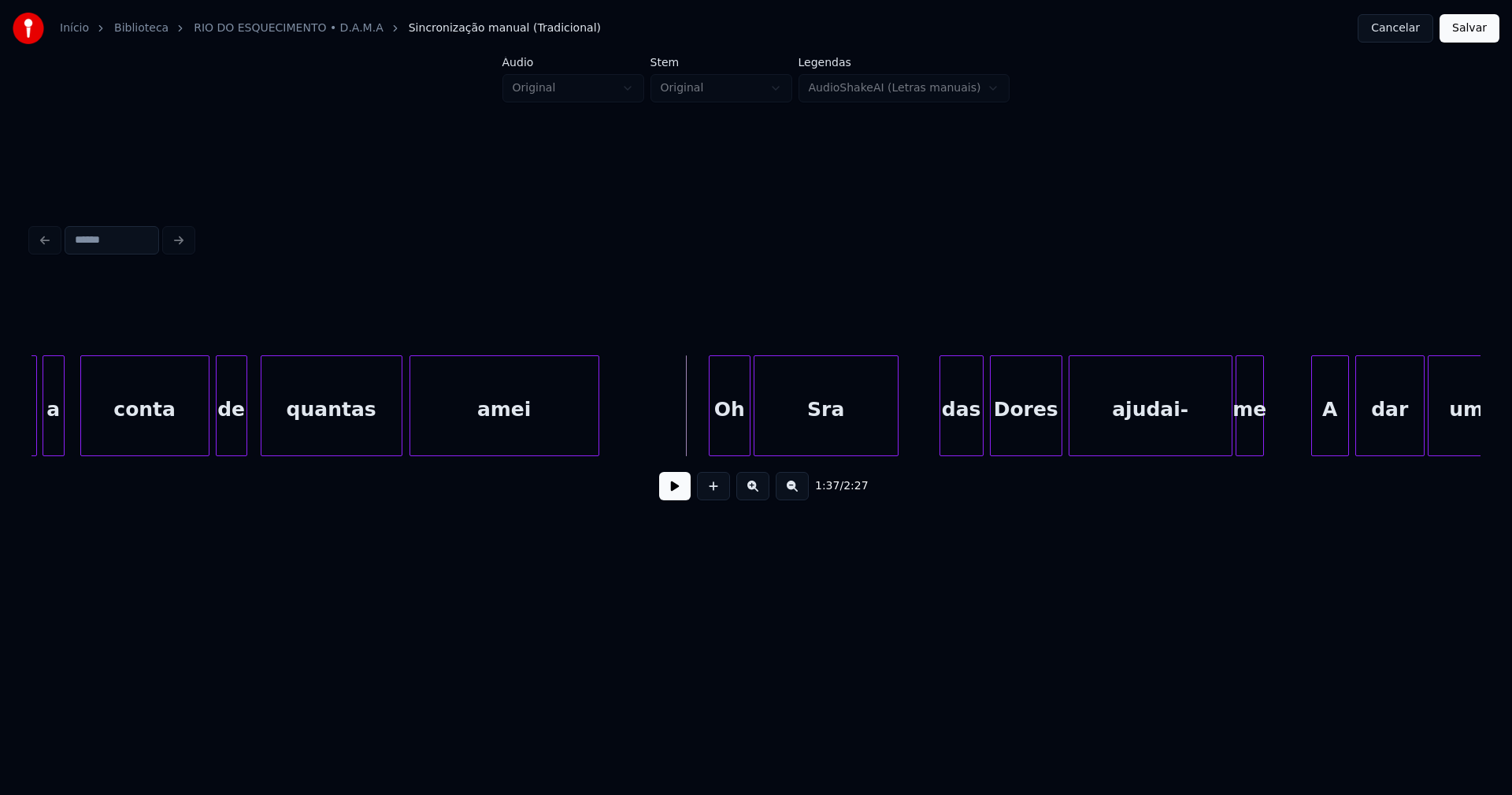
click at [683, 496] on button at bounding box center [675, 486] width 32 height 28
click at [924, 421] on div at bounding box center [924, 405] width 5 height 99
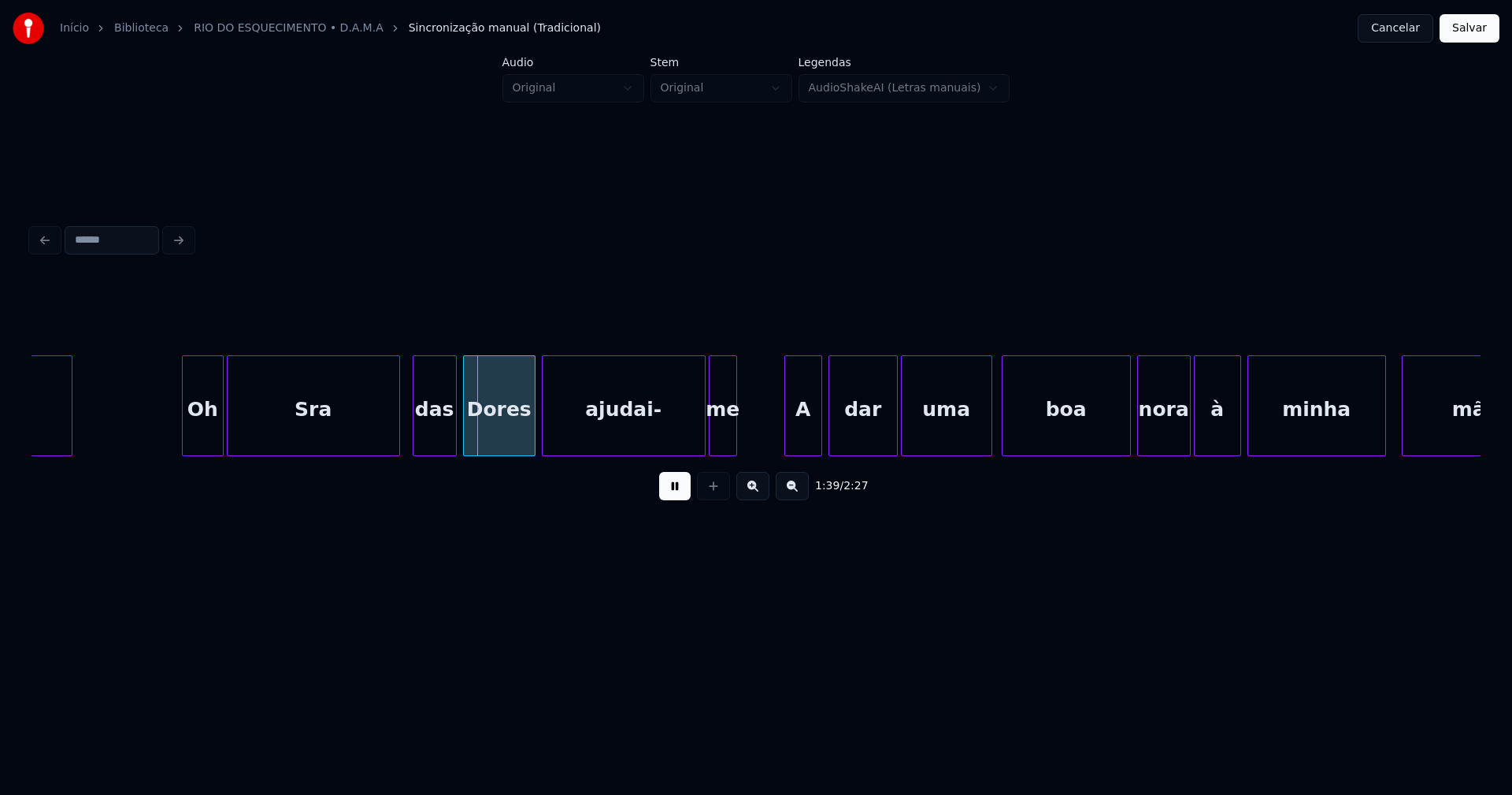
scroll to position [0, 15163]
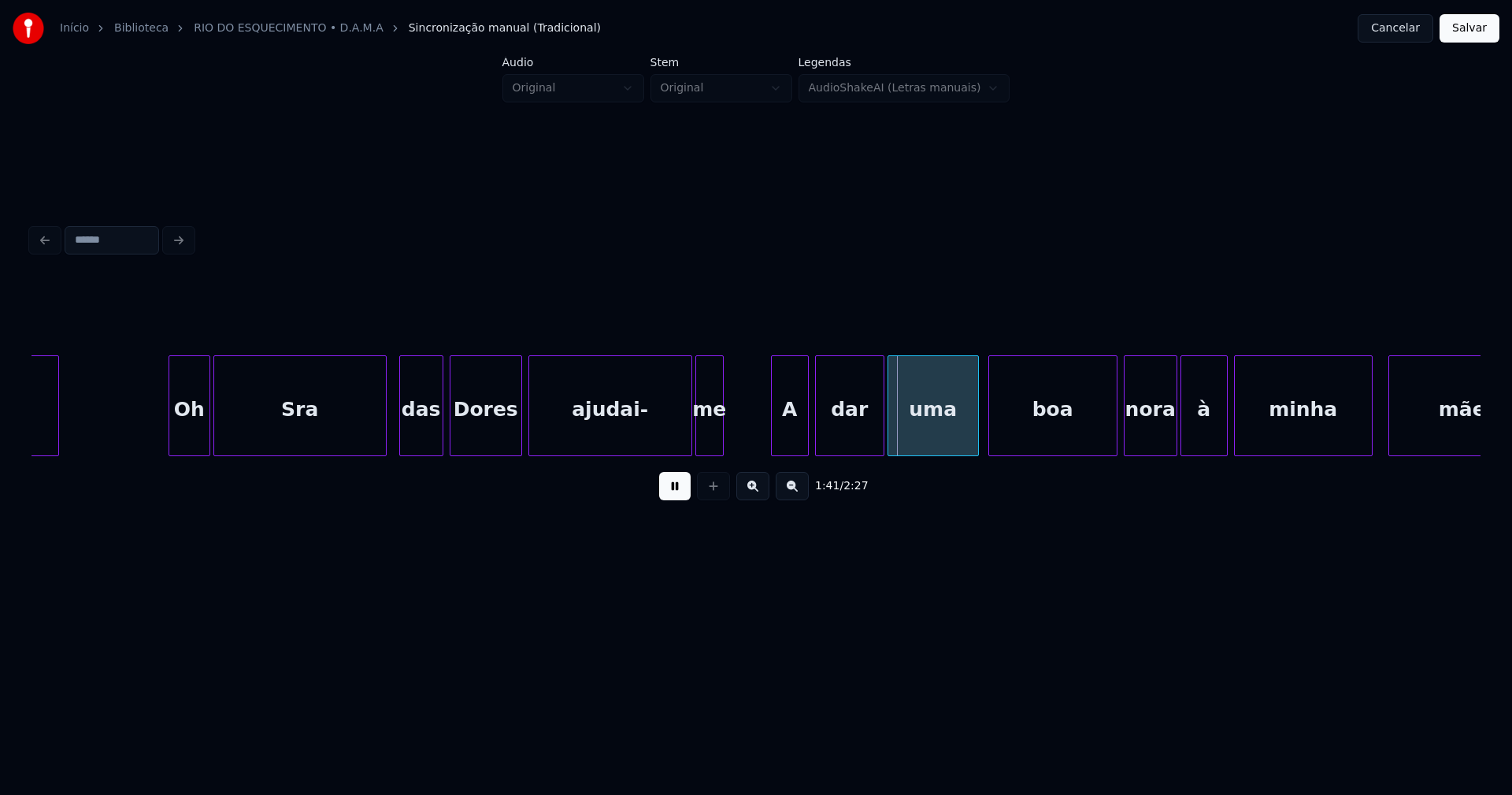
drag, startPoint x: 683, startPoint y: 498, endPoint x: 773, endPoint y: 448, distance: 103.0
click at [687, 495] on button at bounding box center [675, 486] width 32 height 28
click at [777, 442] on div "A" at bounding box center [780, 409] width 36 height 107
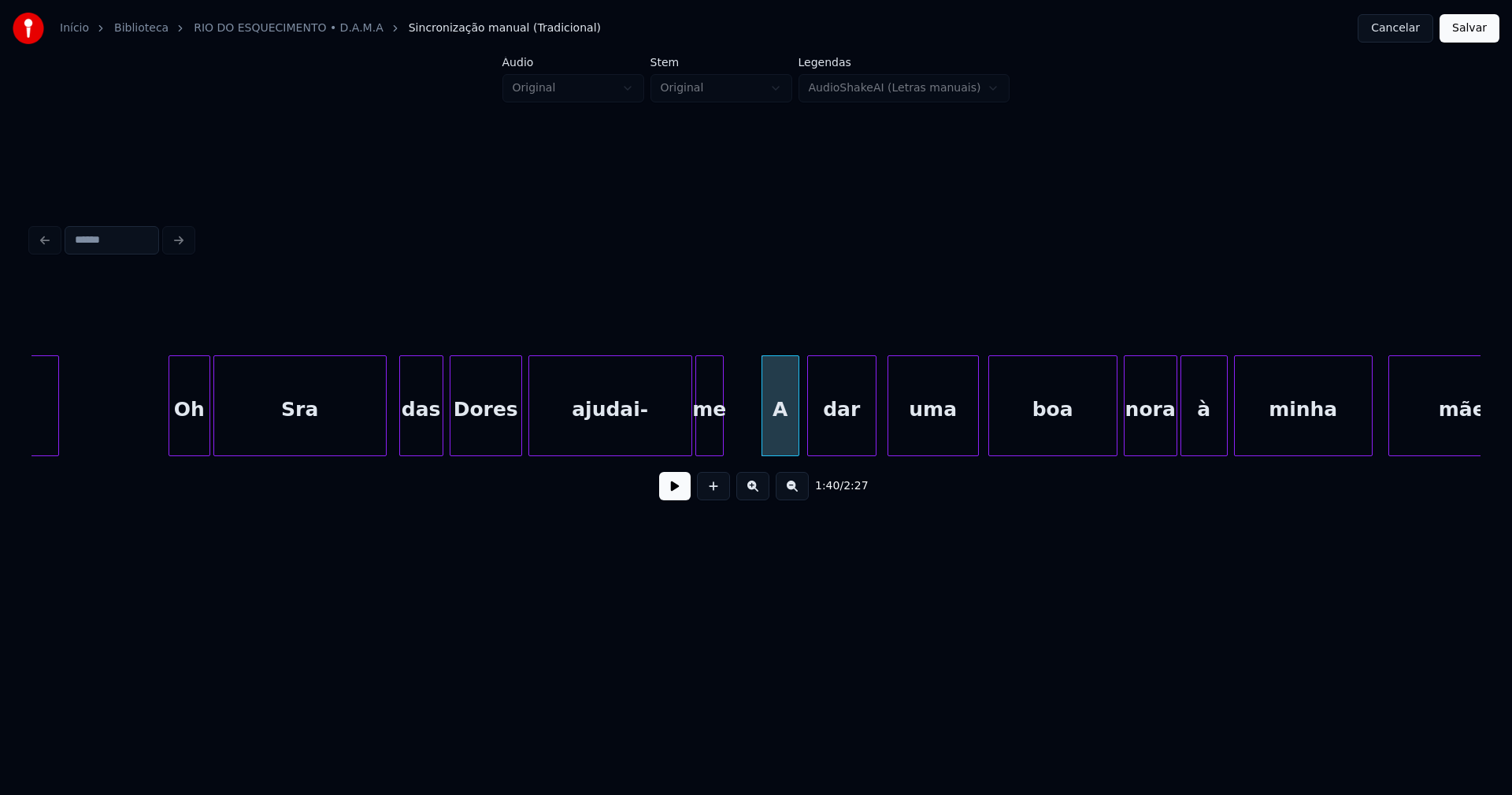
click at [836, 443] on div "dar" at bounding box center [842, 409] width 68 height 107
click at [944, 442] on div "uma" at bounding box center [928, 409] width 90 height 107
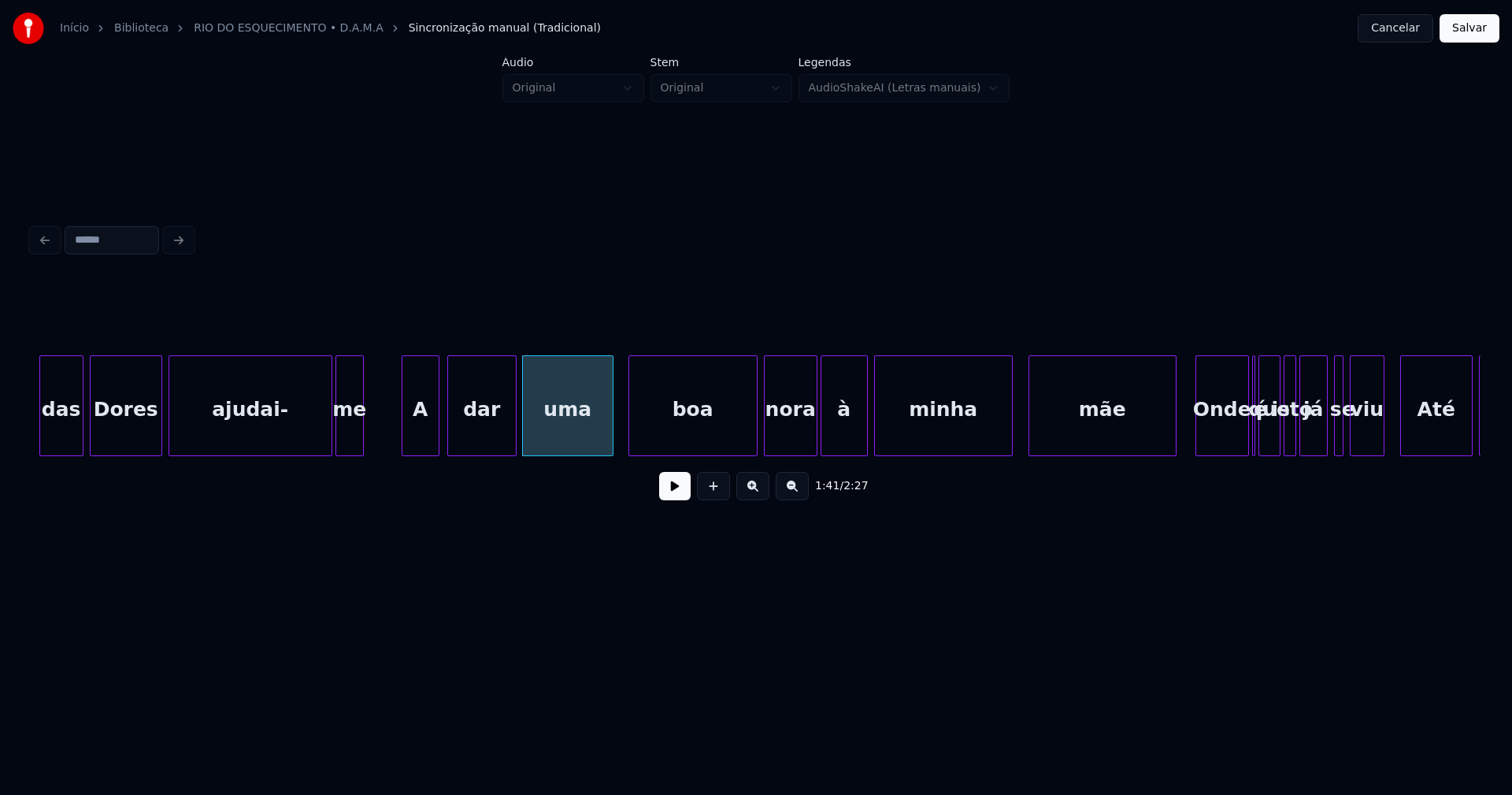
scroll to position [0, 15561]
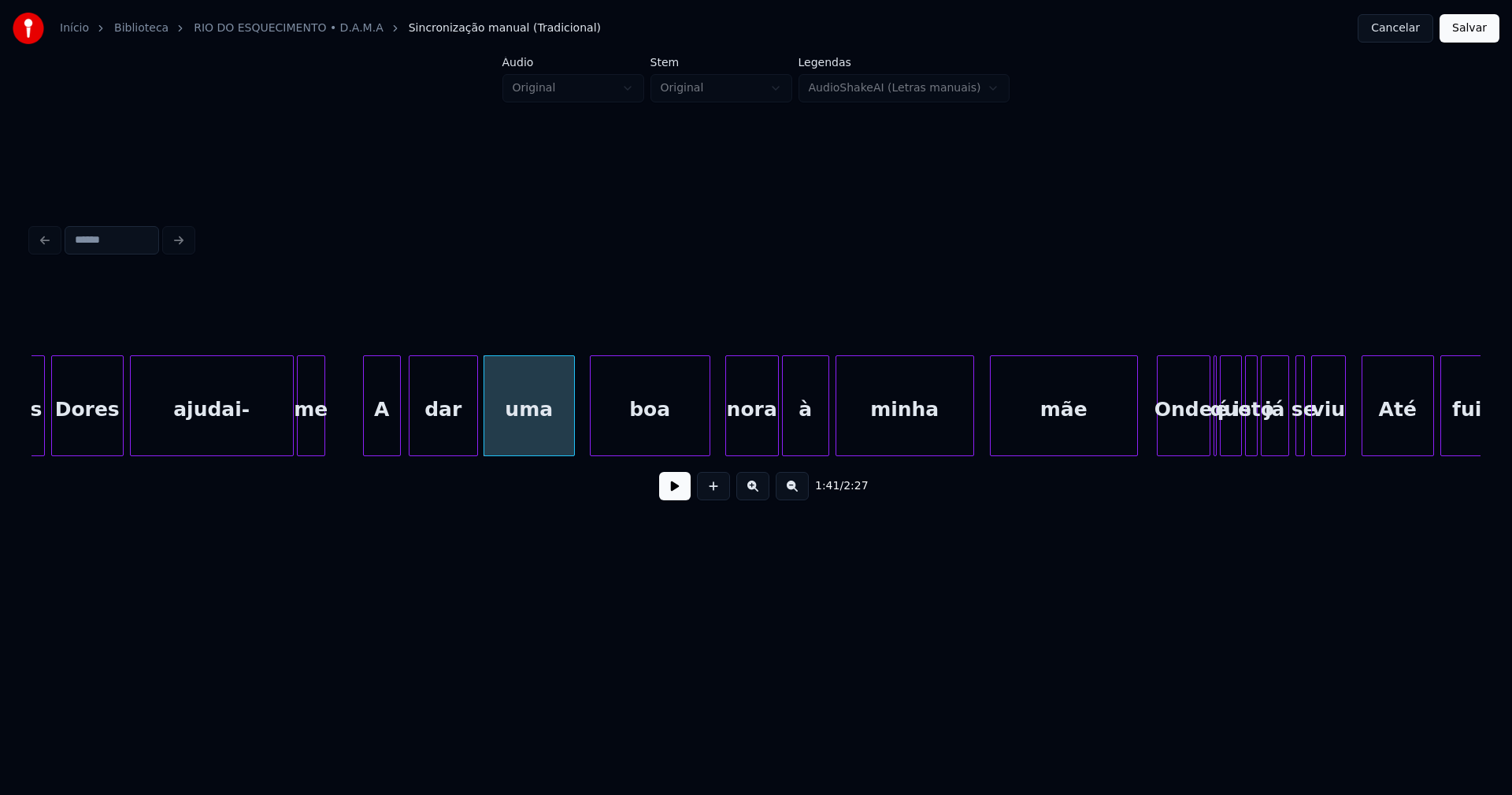
click at [707, 439] on div at bounding box center [707, 405] width 5 height 99
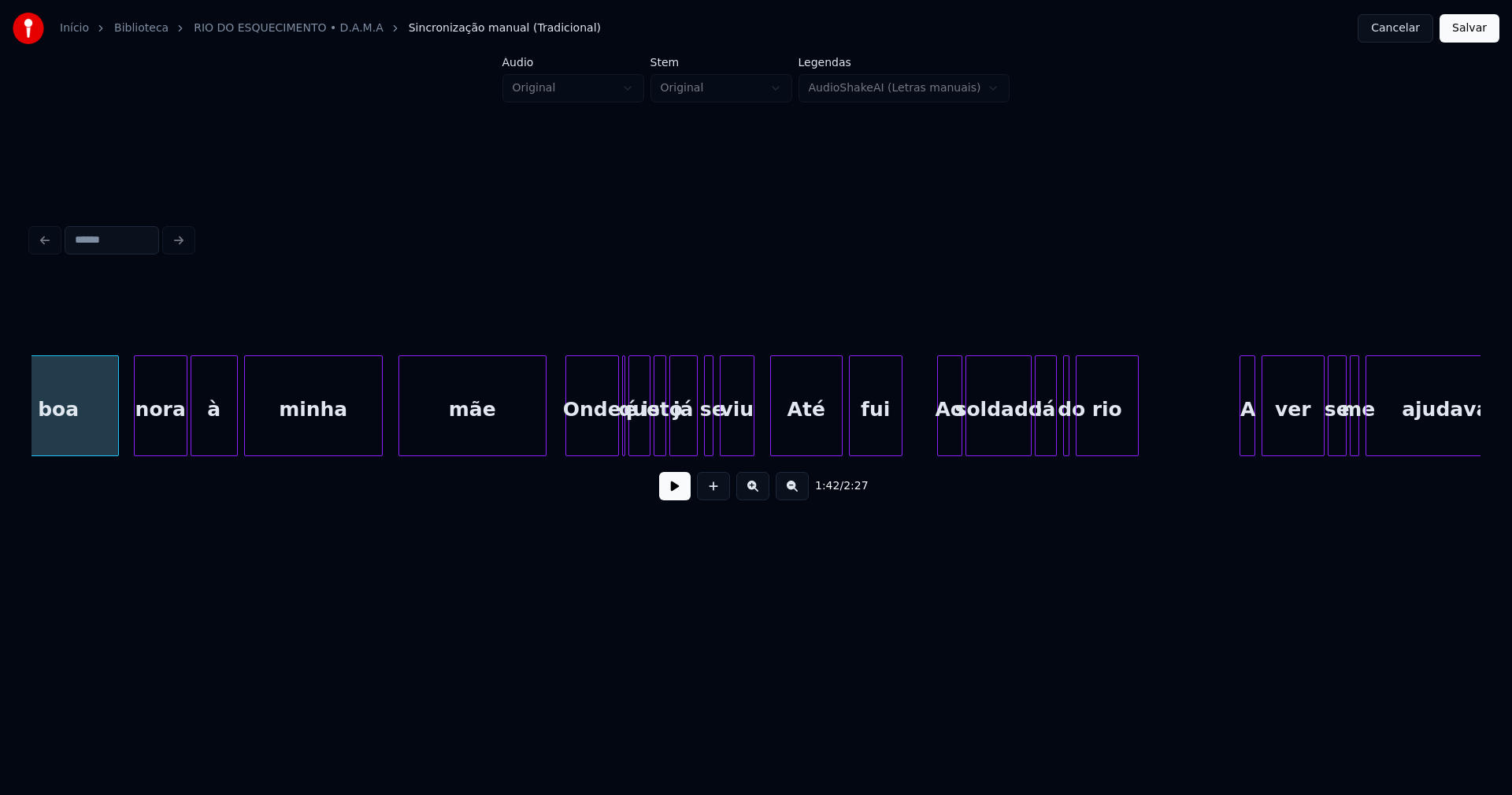
scroll to position [0, 16178]
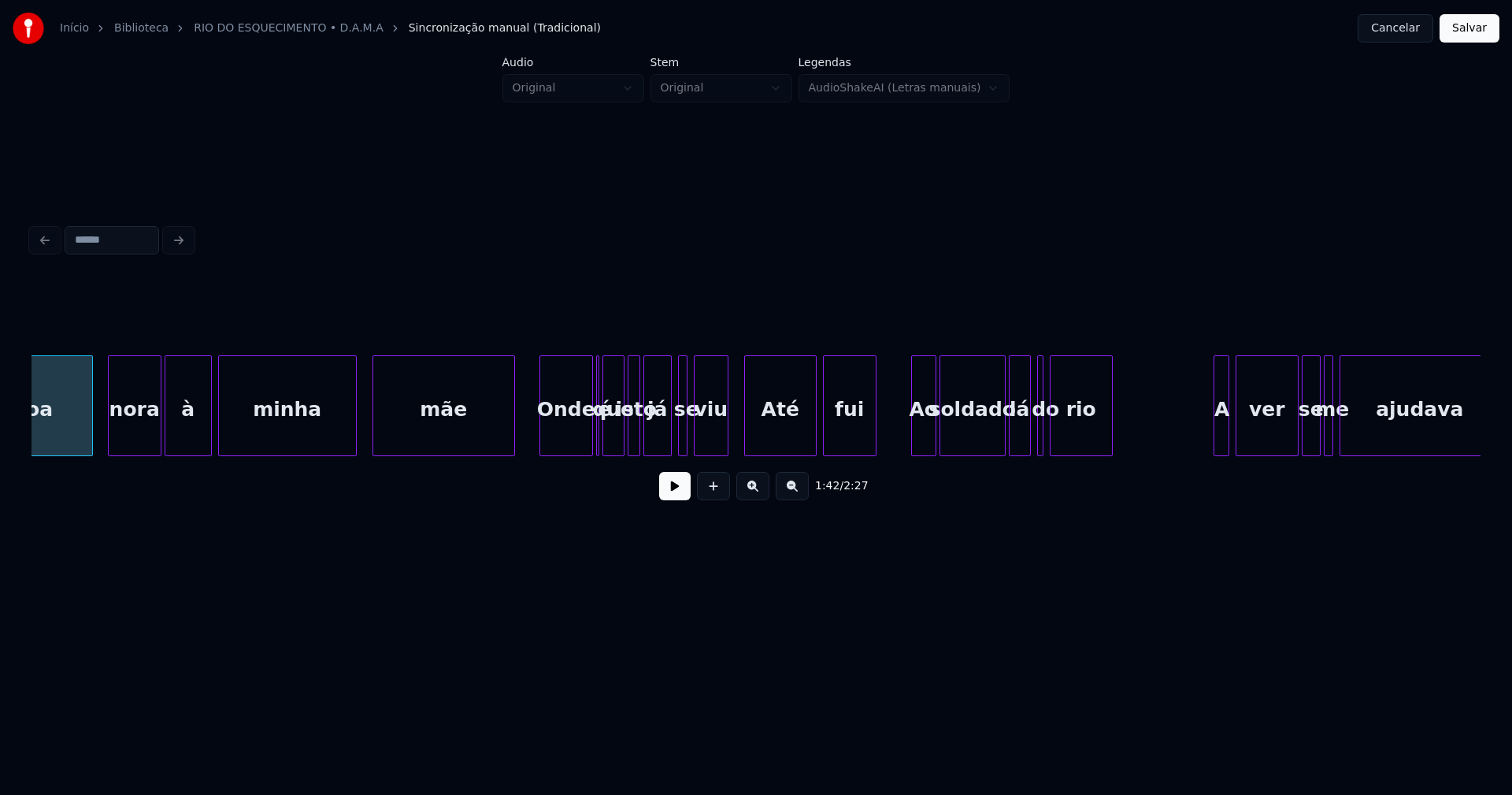
click at [512, 439] on div at bounding box center [512, 405] width 5 height 99
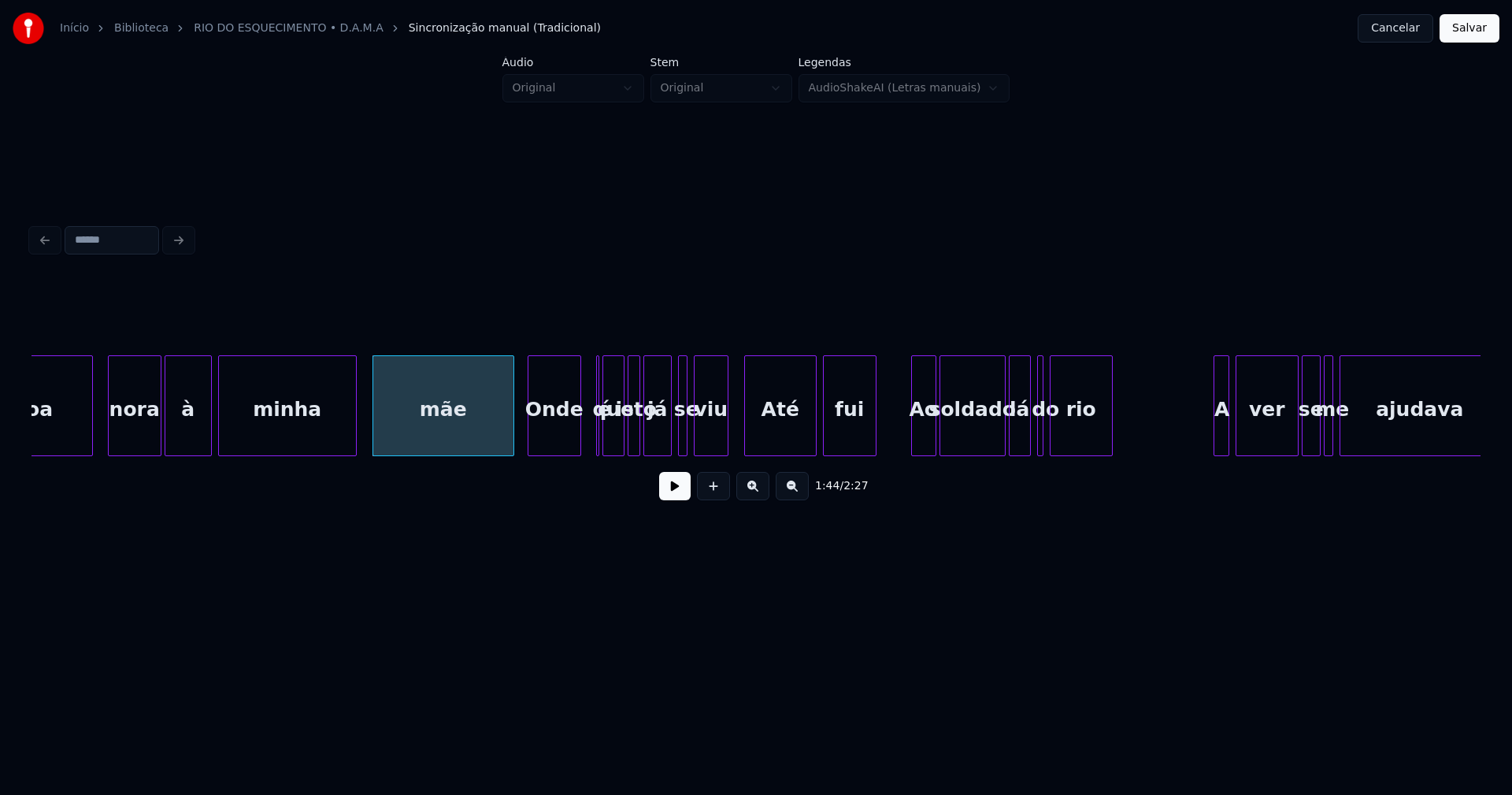
click at [564, 435] on div "Onde" at bounding box center [554, 409] width 52 height 107
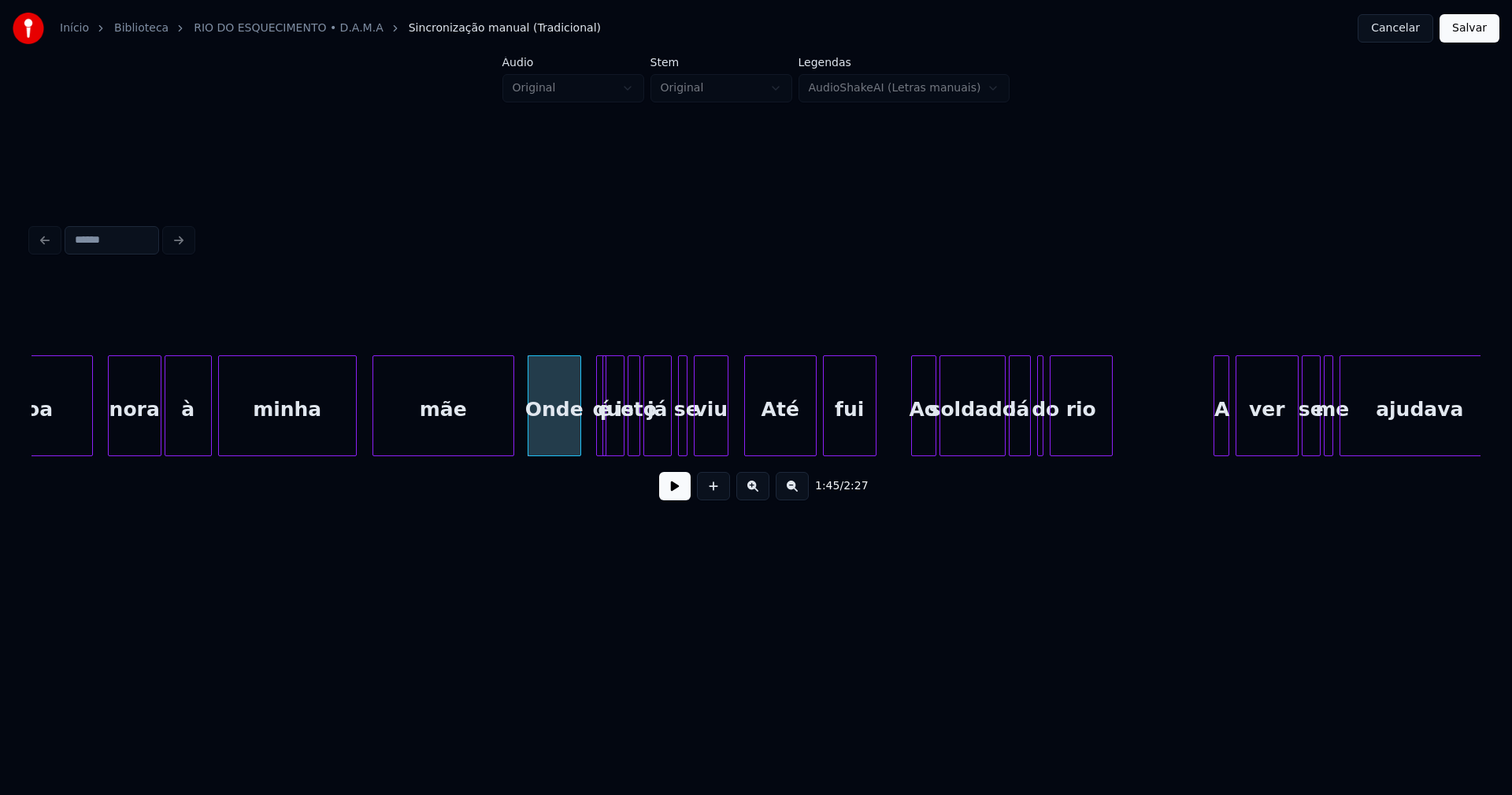
click at [600, 431] on div "é" at bounding box center [601, 405] width 10 height 101
click at [587, 363] on div "é" at bounding box center [592, 405] width 11 height 101
click at [687, 435] on div at bounding box center [688, 405] width 5 height 99
click at [678, 432] on div "se" at bounding box center [684, 405] width 13 height 101
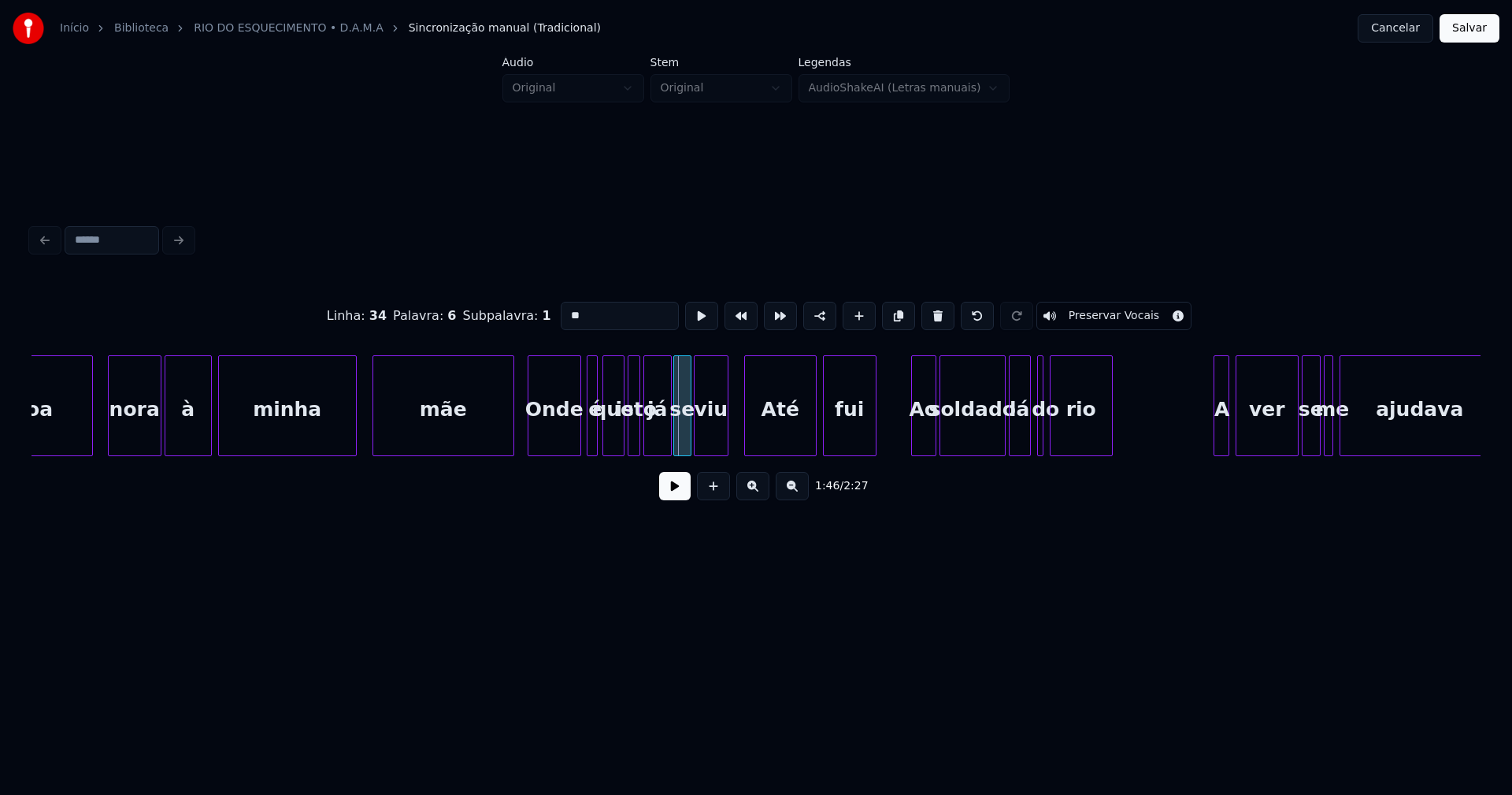
click at [674, 440] on div at bounding box center [676, 405] width 5 height 99
click at [780, 432] on div at bounding box center [780, 405] width 5 height 99
click at [760, 423] on div at bounding box center [758, 405] width 5 height 99
click at [909, 431] on div at bounding box center [907, 405] width 5 height 99
click at [1046, 439] on div at bounding box center [1045, 405] width 5 height 99
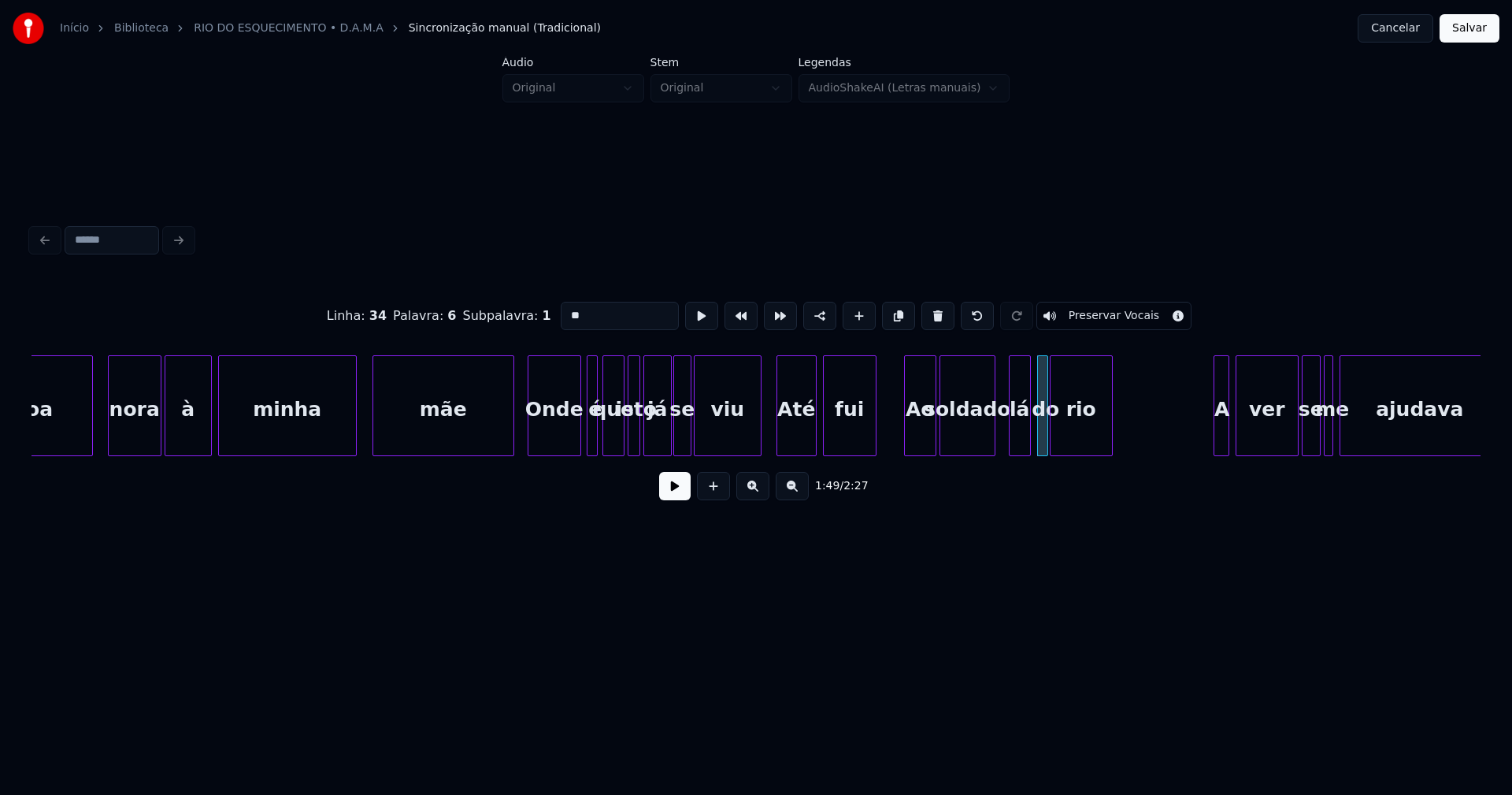
click at [993, 441] on div at bounding box center [992, 405] width 5 height 99
click at [1008, 442] on div "lá" at bounding box center [1011, 409] width 20 height 107
click at [1029, 438] on div at bounding box center [1030, 405] width 5 height 99
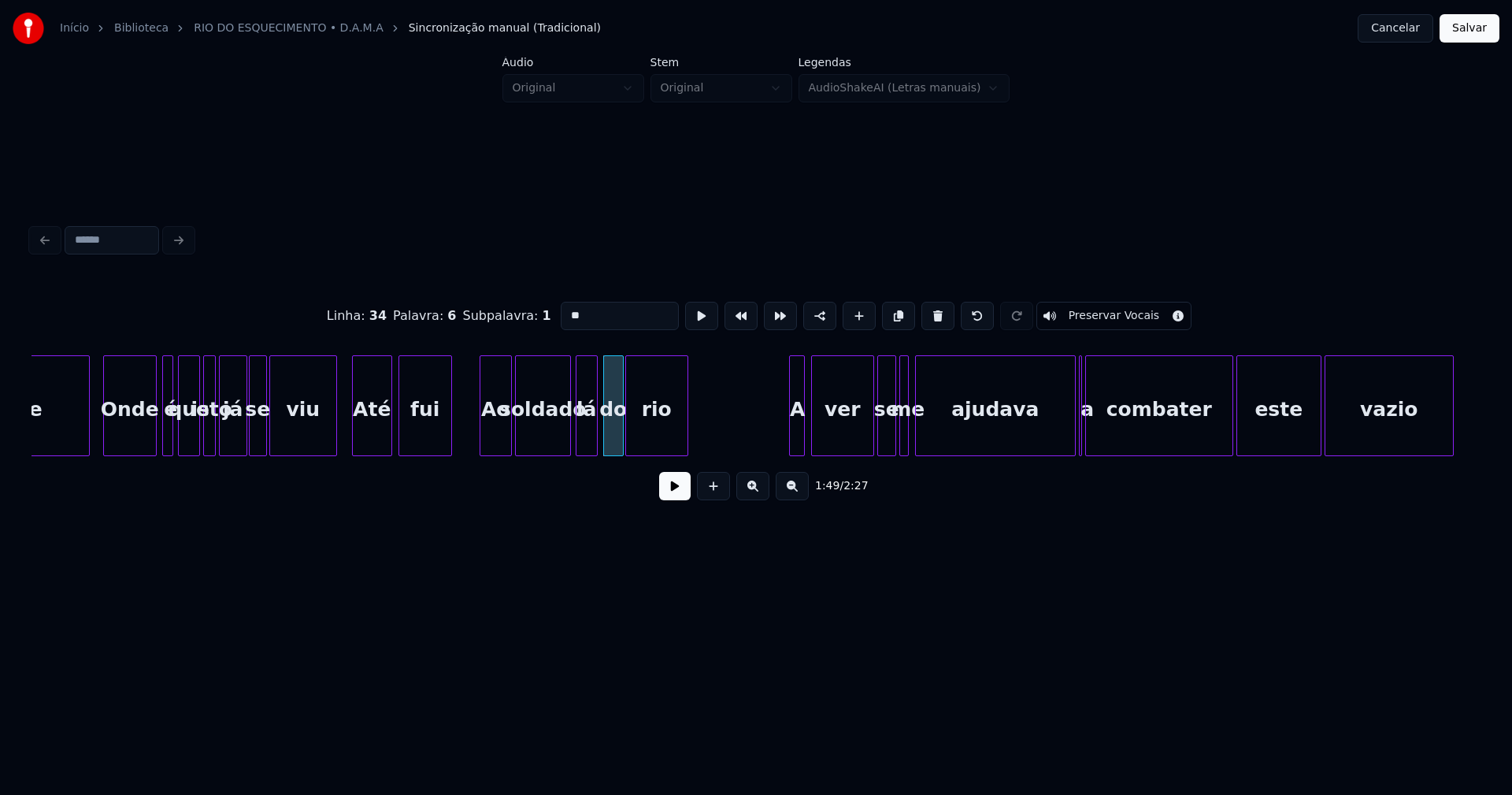
scroll to position [0, 16628]
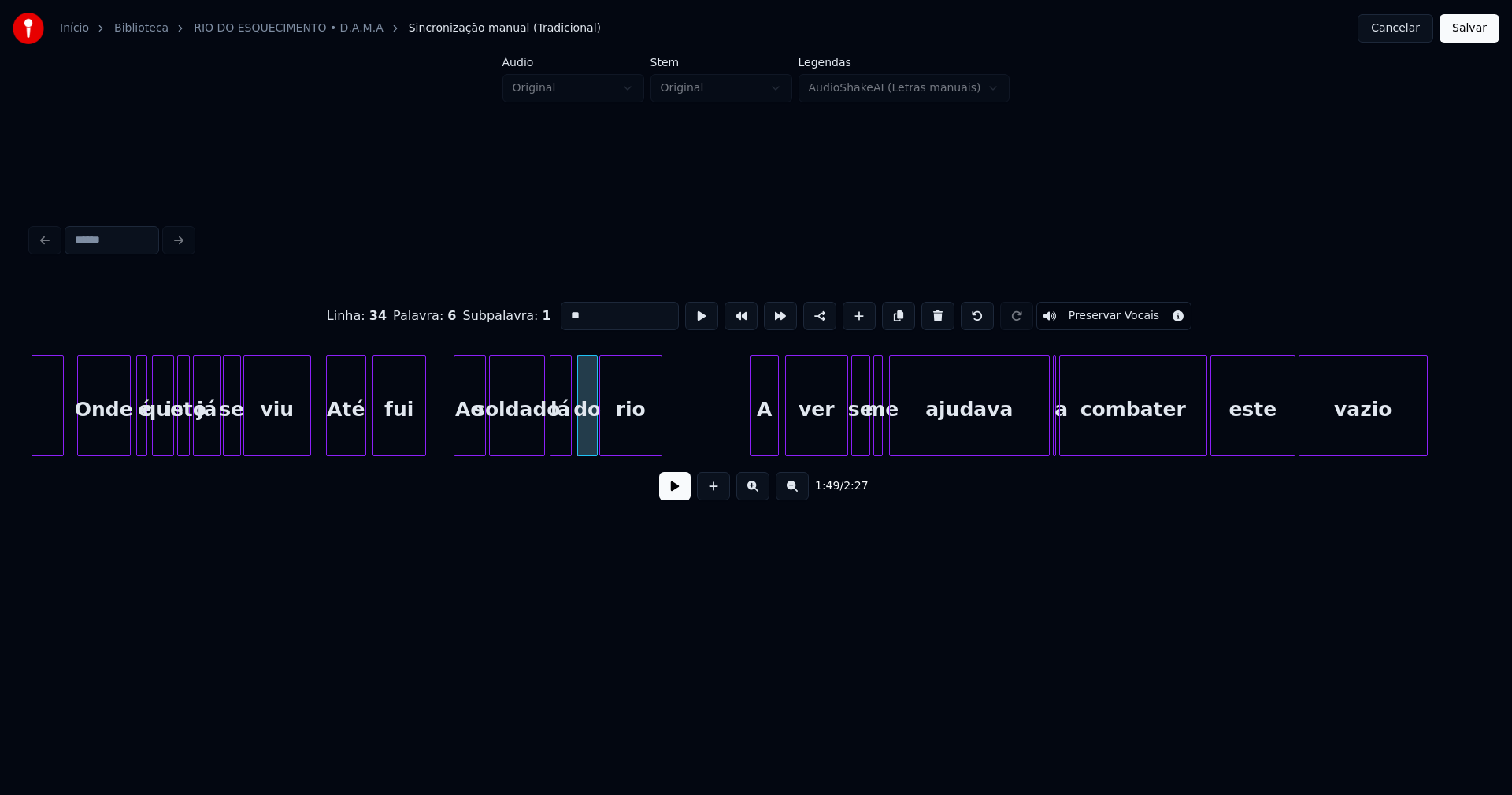
click at [751, 434] on div at bounding box center [754, 405] width 5 height 99
click at [831, 439] on div "ver" at bounding box center [812, 409] width 61 height 107
click at [856, 443] on div "se" at bounding box center [855, 409] width 17 height 107
click at [868, 439] on div at bounding box center [870, 405] width 5 height 99
click at [1016, 456] on div "mãe [PERSON_NAME] é que isto já se viu Até fui Ao soldado lá do [GEOGRAPHIC_DAT…" at bounding box center [756, 405] width 1449 height 101
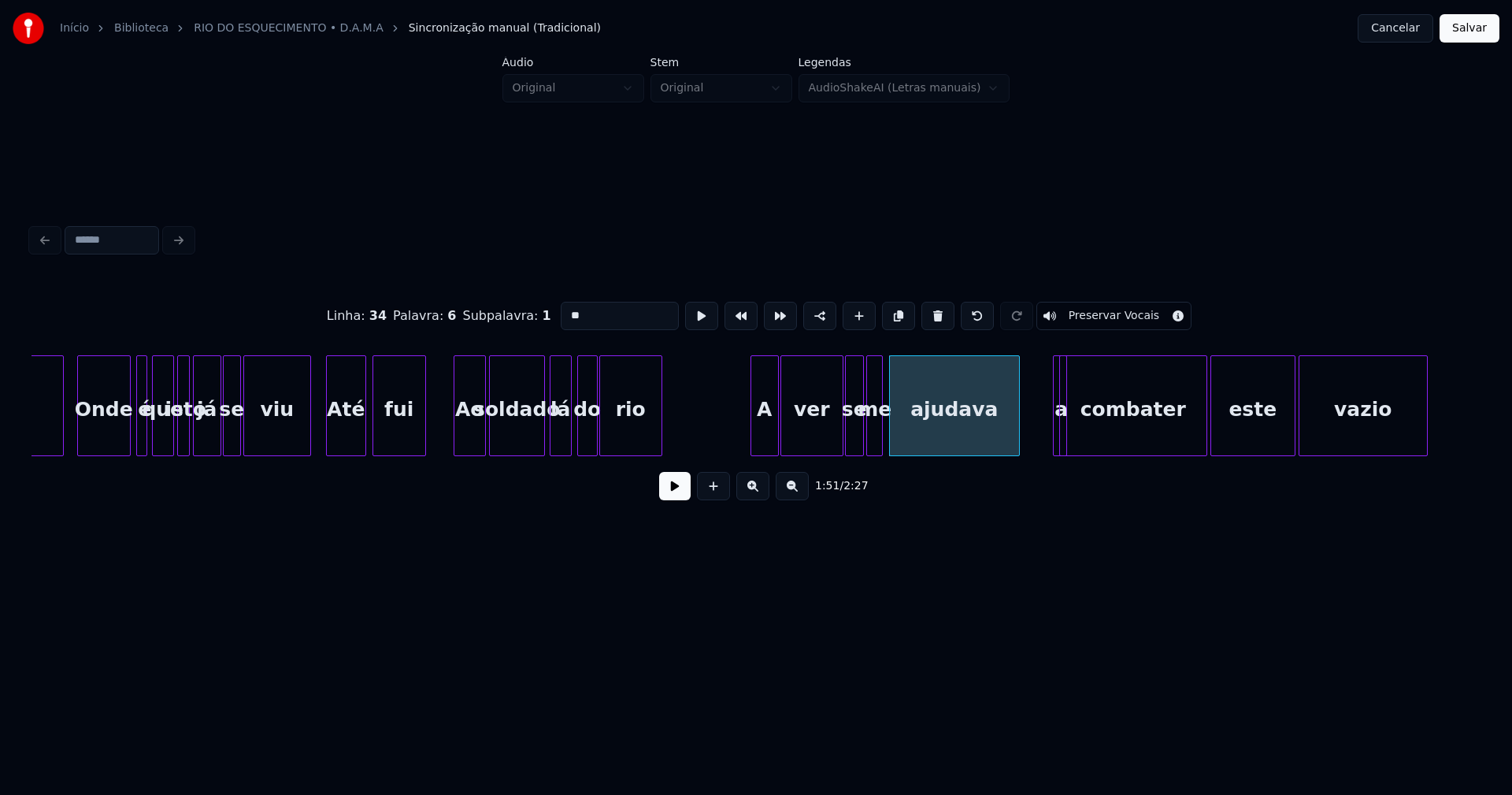
click at [1064, 440] on div at bounding box center [1063, 405] width 5 height 99
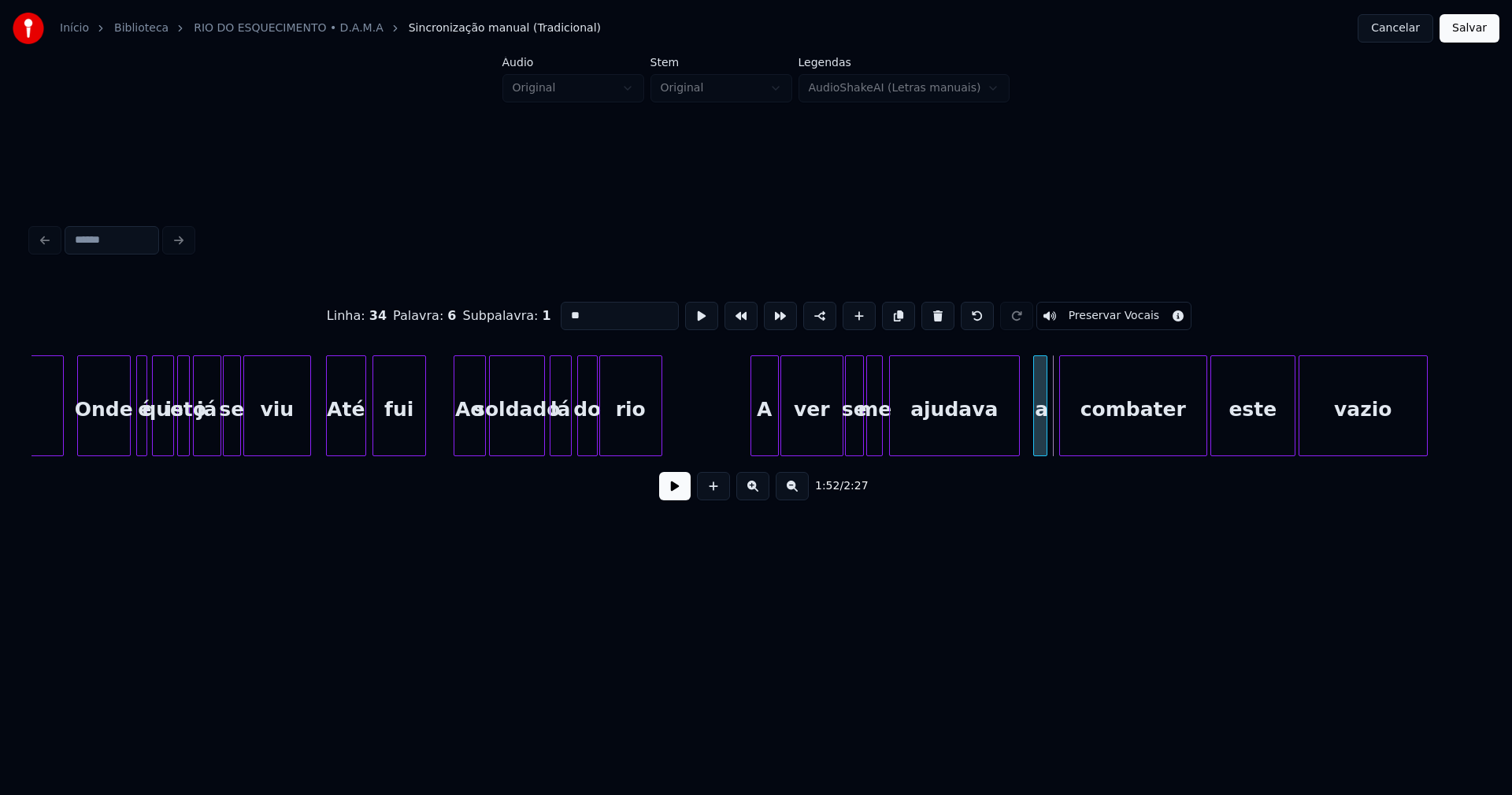
click at [1033, 364] on div "a" at bounding box center [1040, 405] width 14 height 101
click at [1050, 426] on div at bounding box center [1052, 405] width 5 height 99
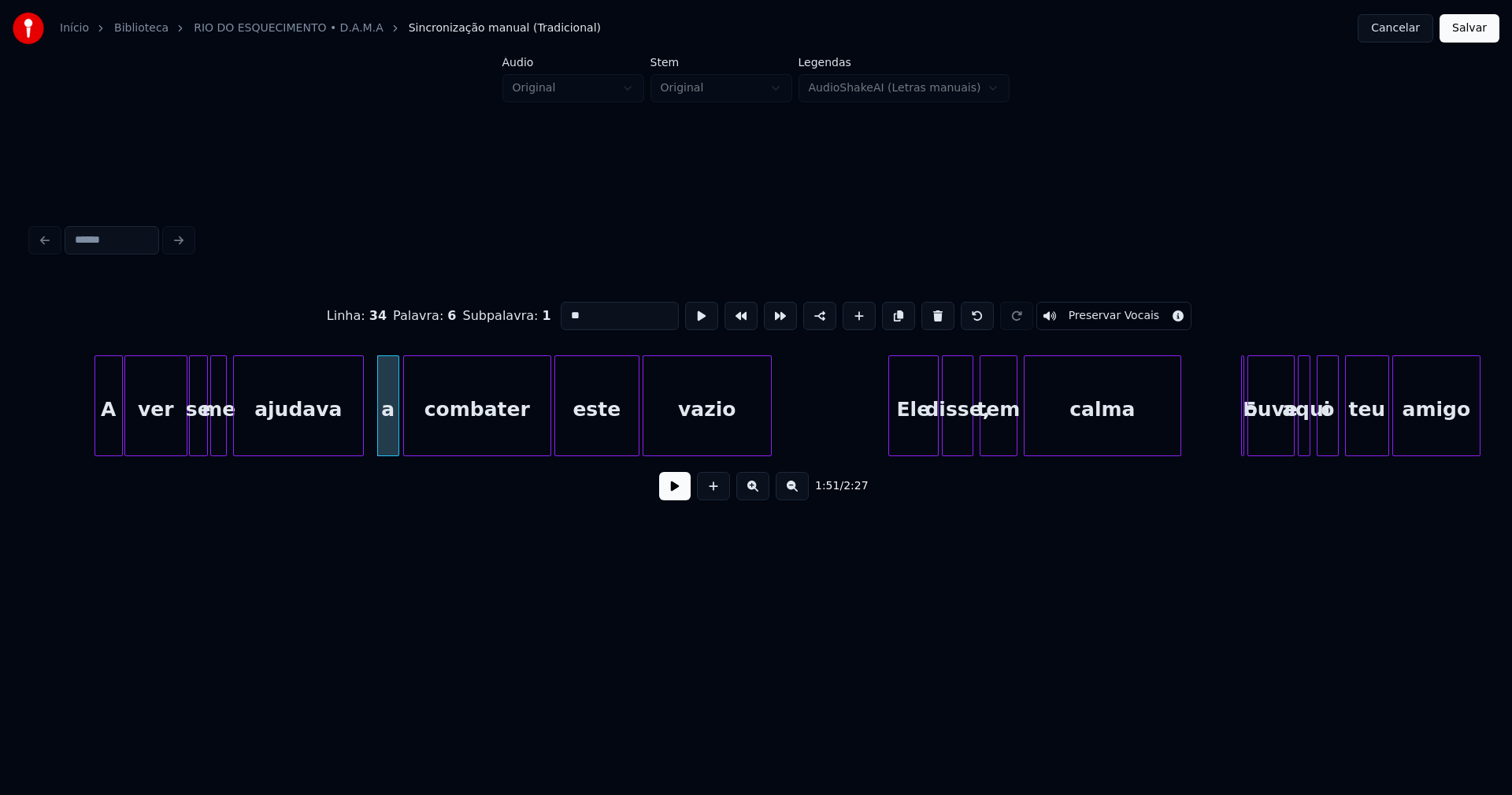
scroll to position [0, 17309]
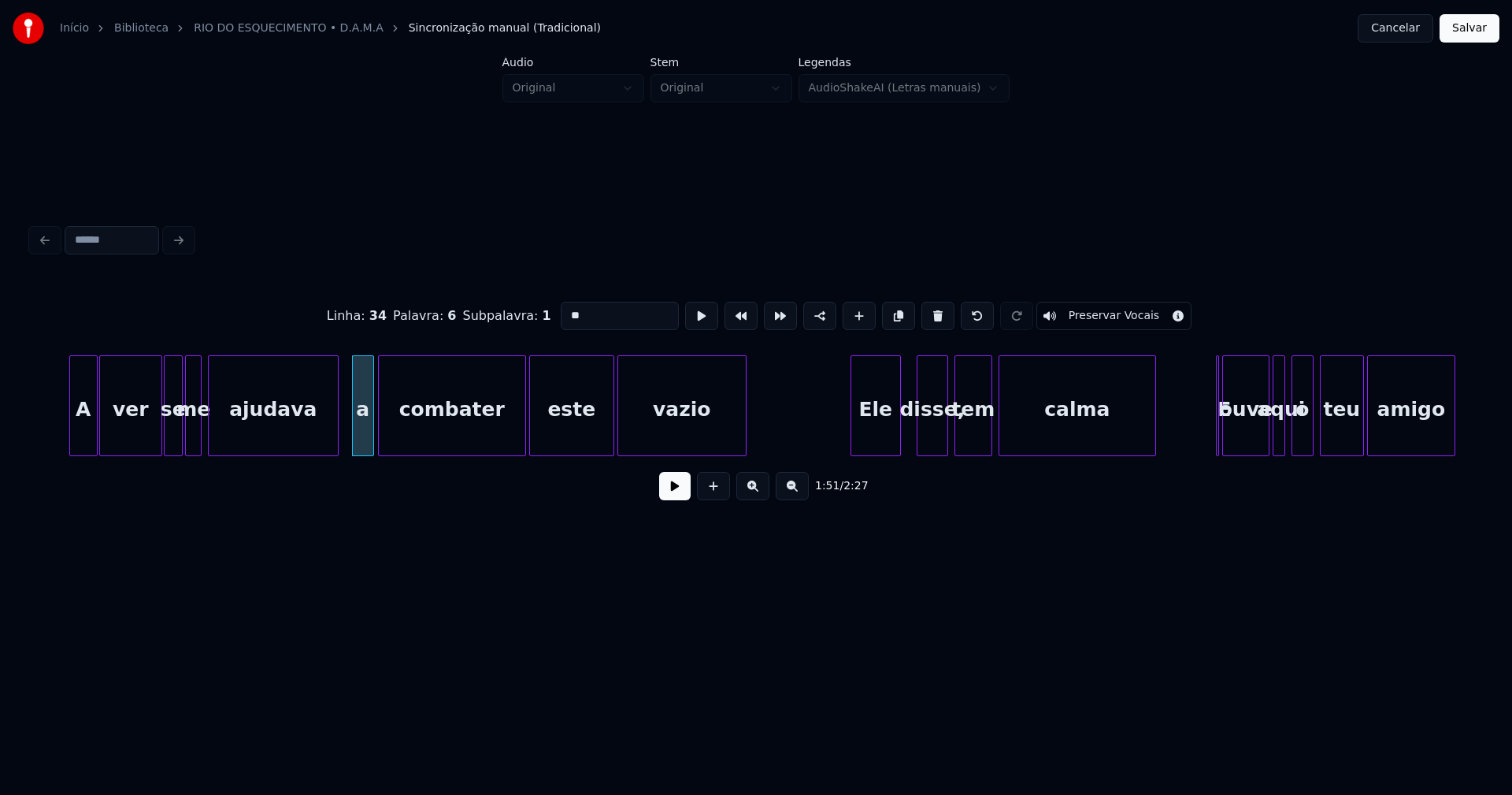
click at [877, 442] on div "Ele" at bounding box center [876, 409] width 49 height 107
click at [907, 431] on div at bounding box center [910, 405] width 5 height 99
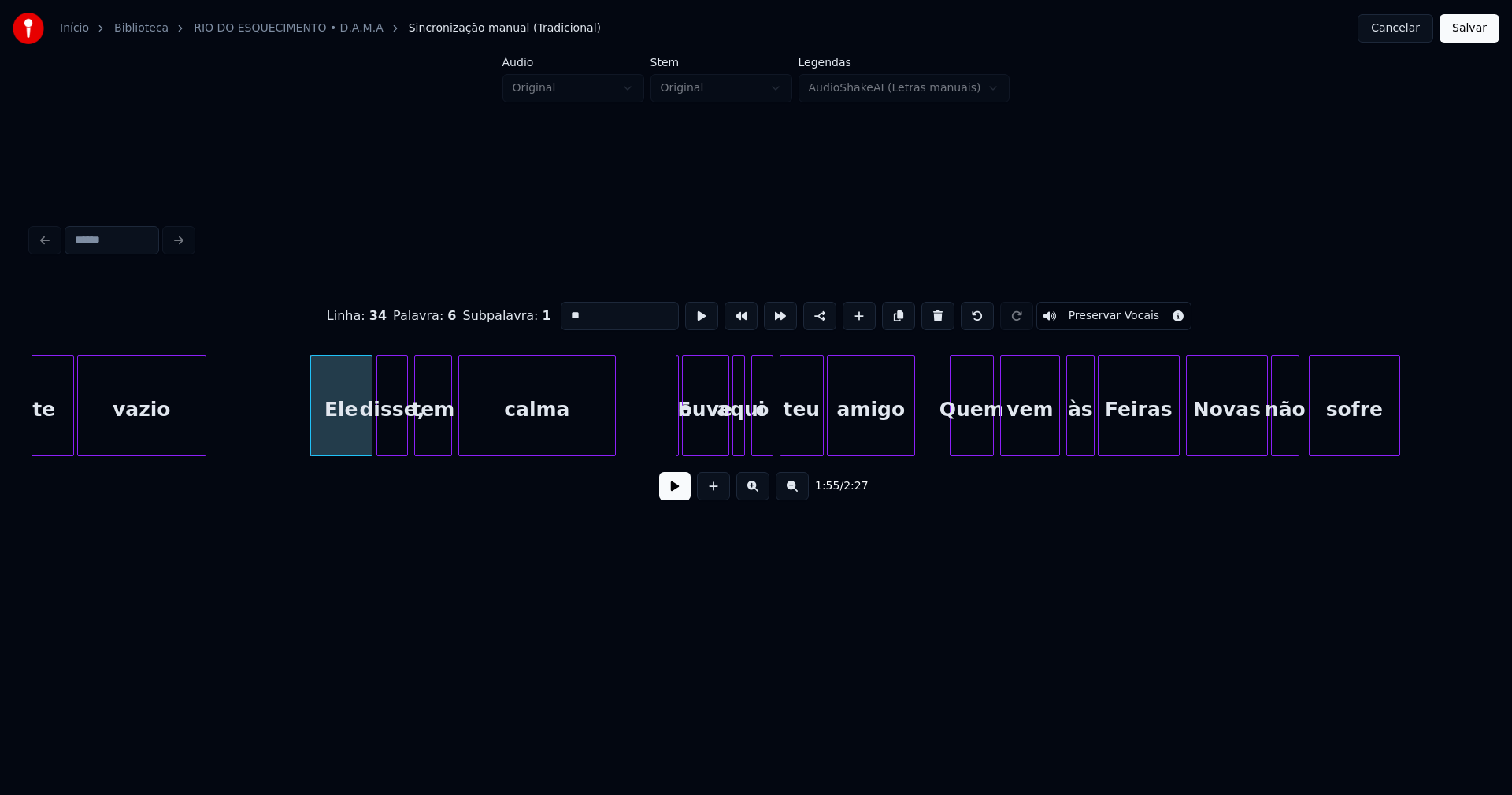
scroll to position [0, 17875]
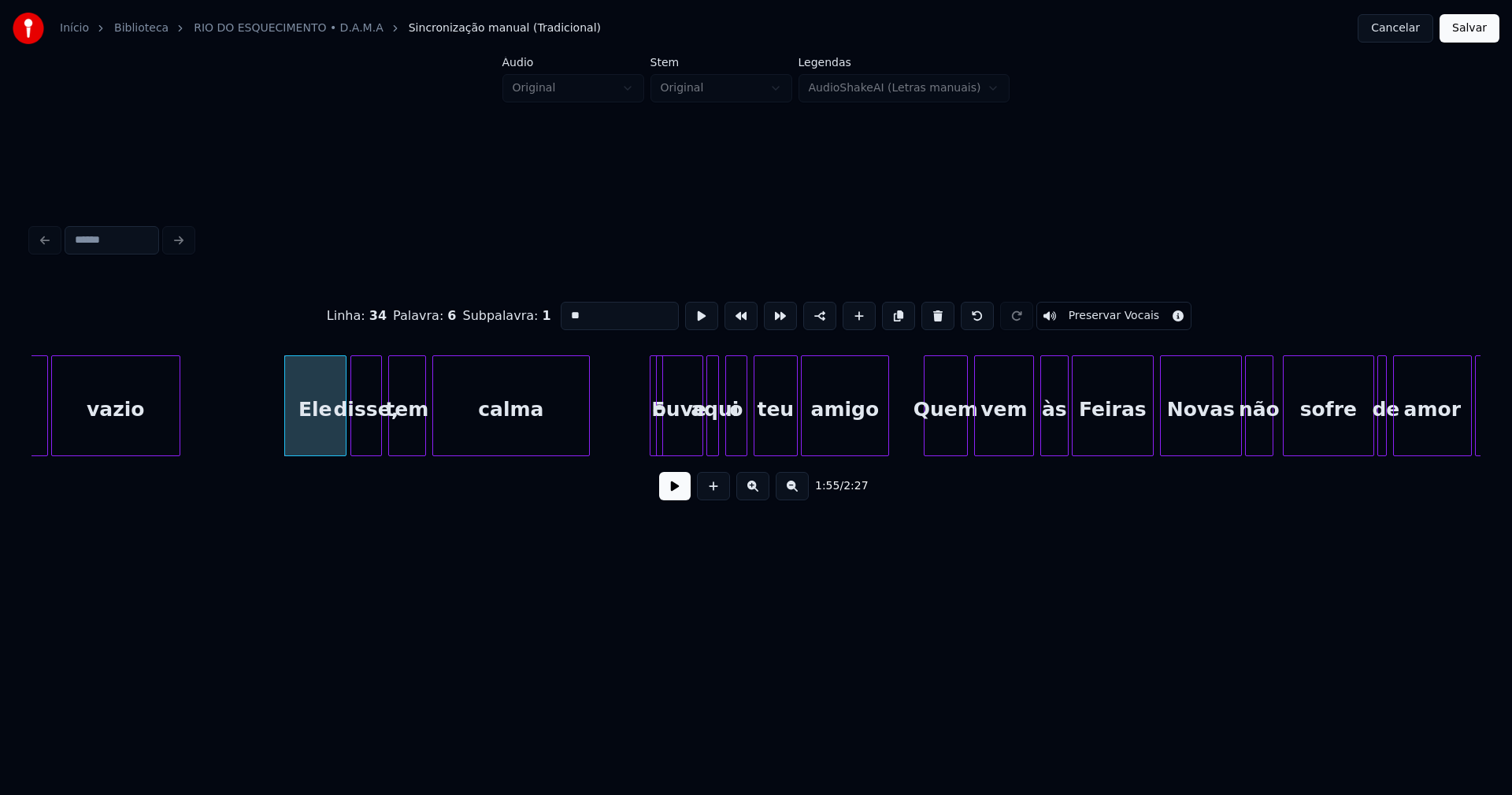
drag, startPoint x: 644, startPoint y: 355, endPoint x: 631, endPoint y: 364, distance: 15.8
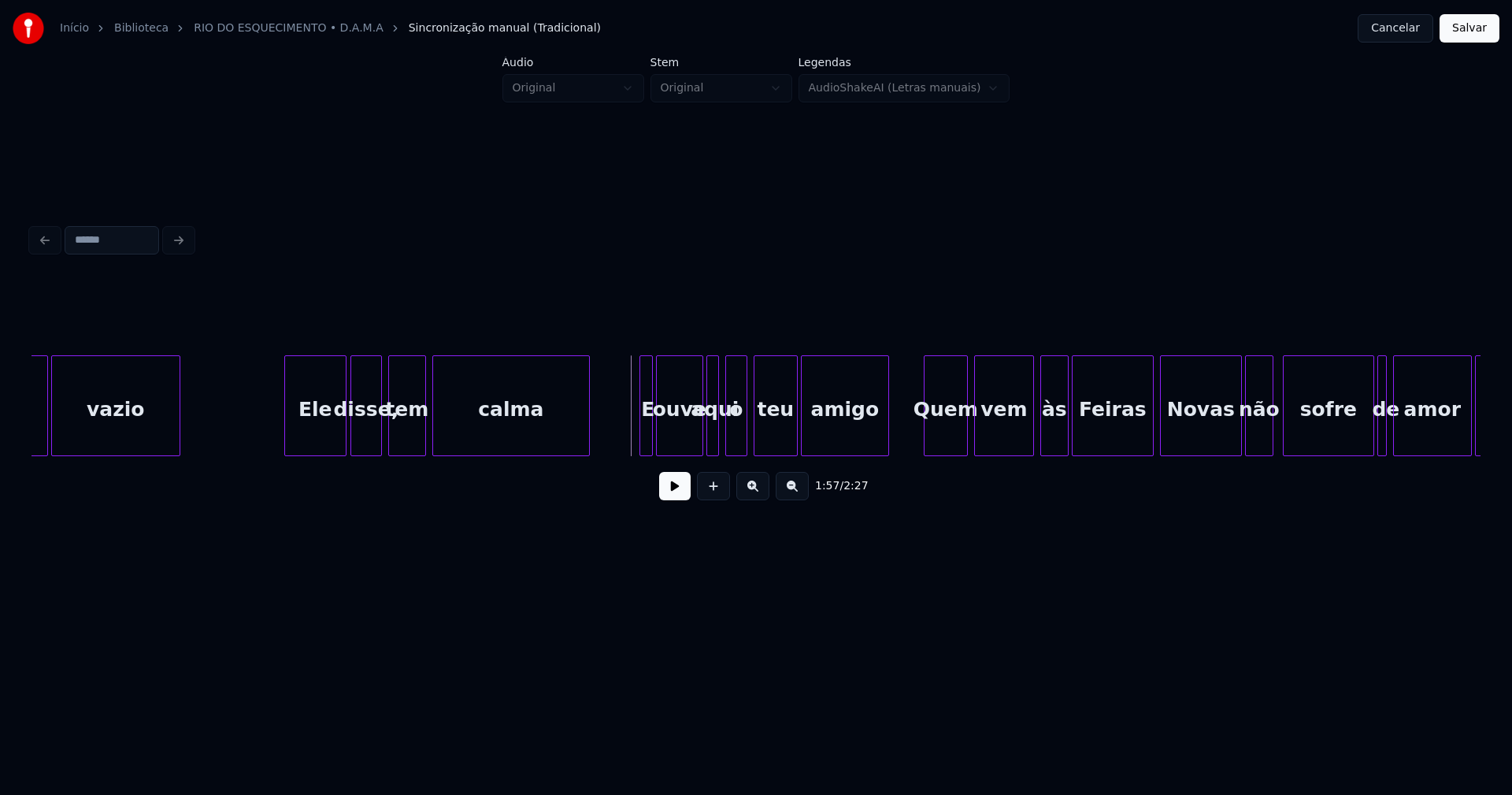
click at [639, 364] on div "E" at bounding box center [646, 405] width 13 height 101
click at [721, 442] on div at bounding box center [719, 405] width 5 height 99
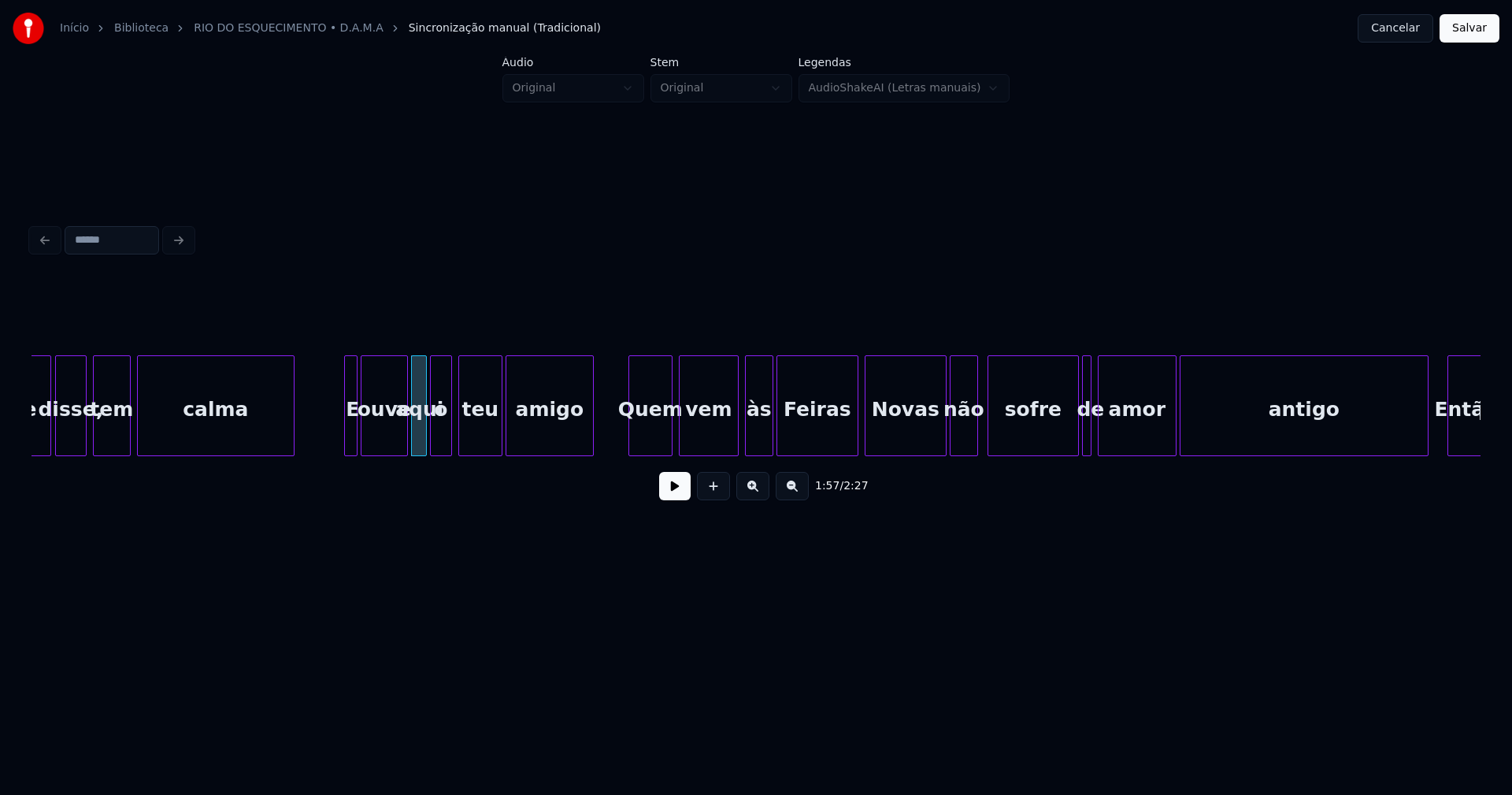
scroll to position [0, 18184]
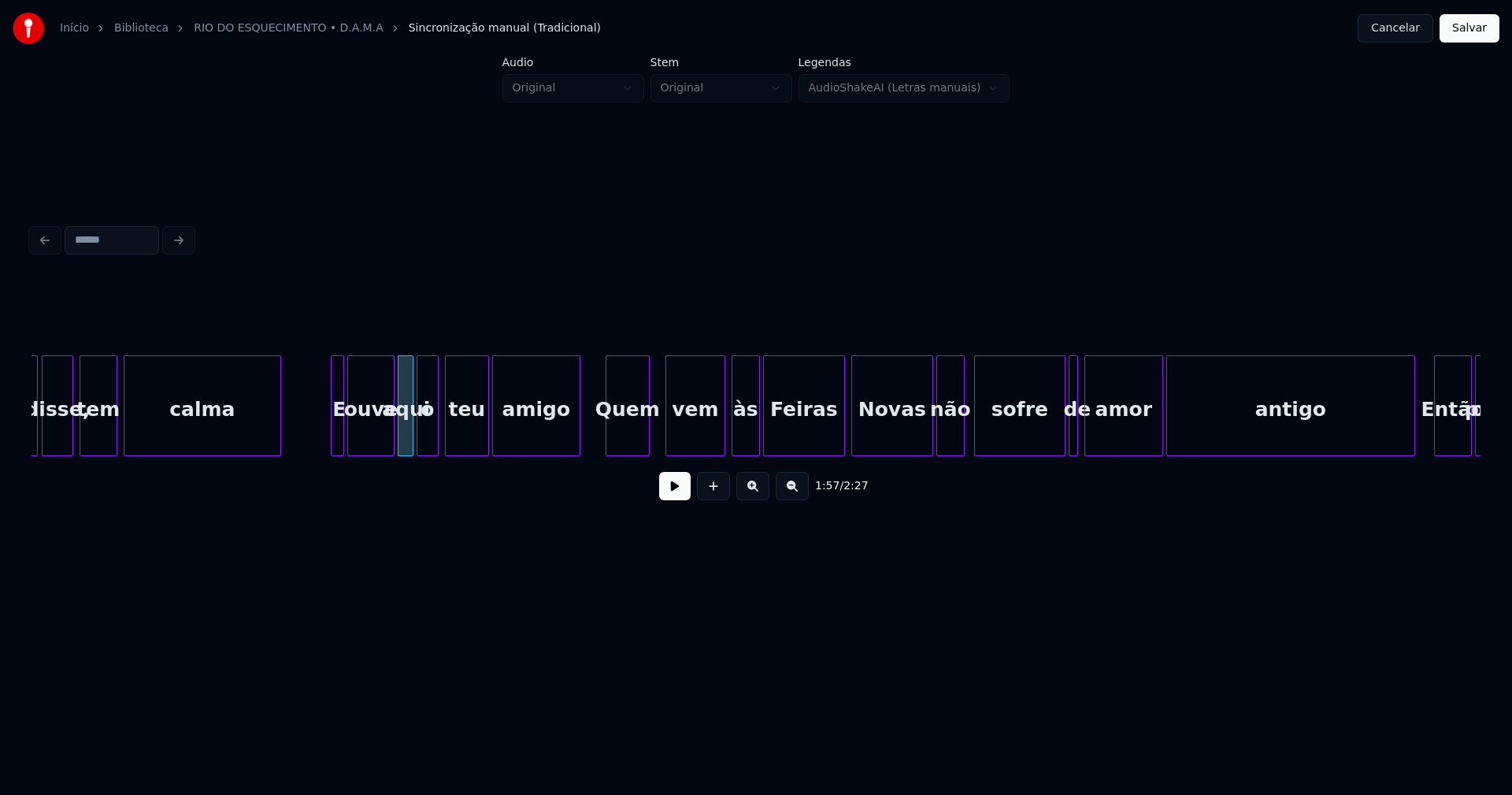
click at [627, 447] on div "Quem" at bounding box center [628, 409] width 43 height 107
click at [692, 448] on div "vem" at bounding box center [687, 409] width 58 height 107
click at [734, 440] on div "às" at bounding box center [735, 409] width 27 height 107
click at [919, 437] on div at bounding box center [918, 405] width 5 height 99
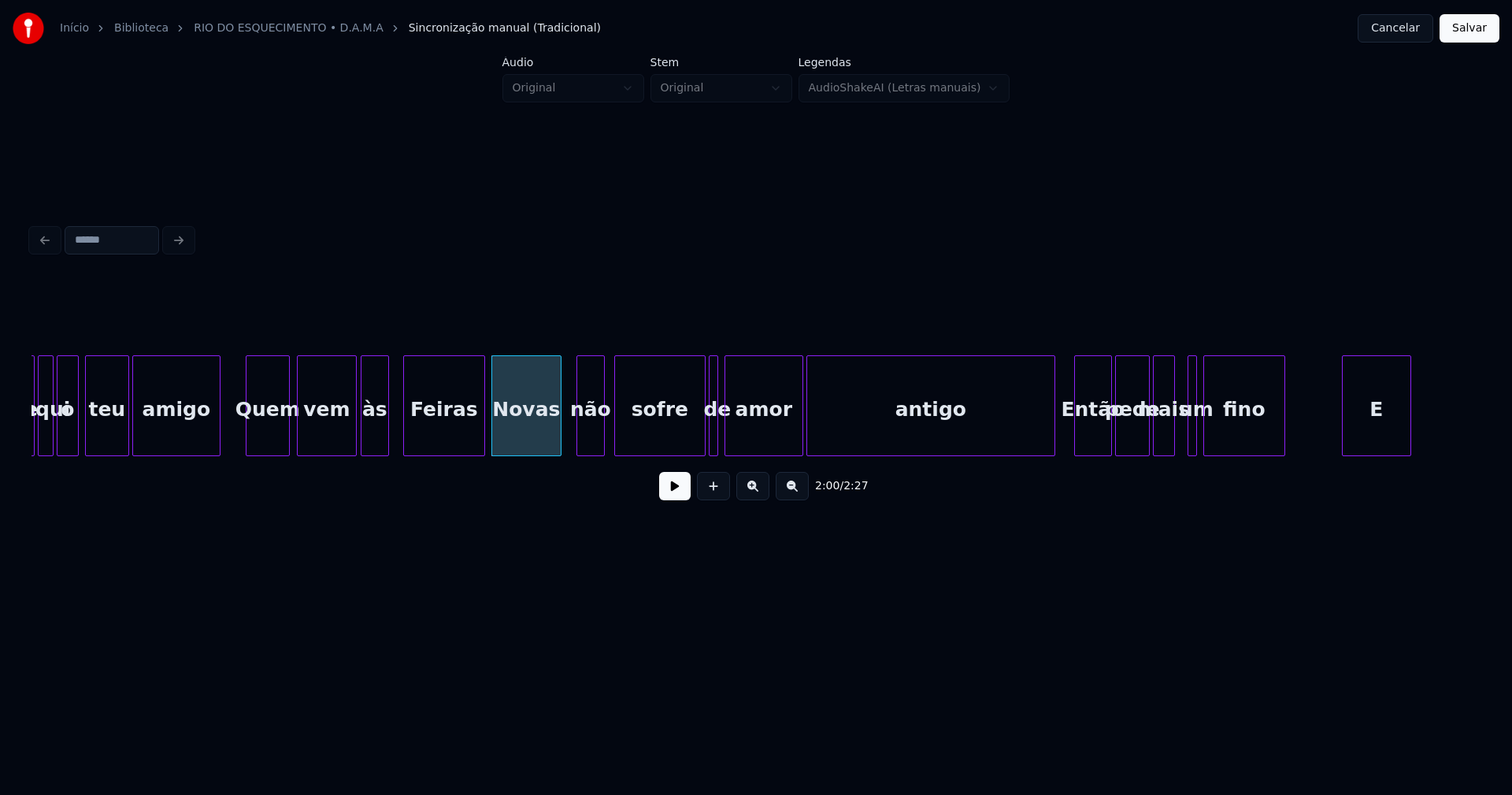
scroll to position [0, 18570]
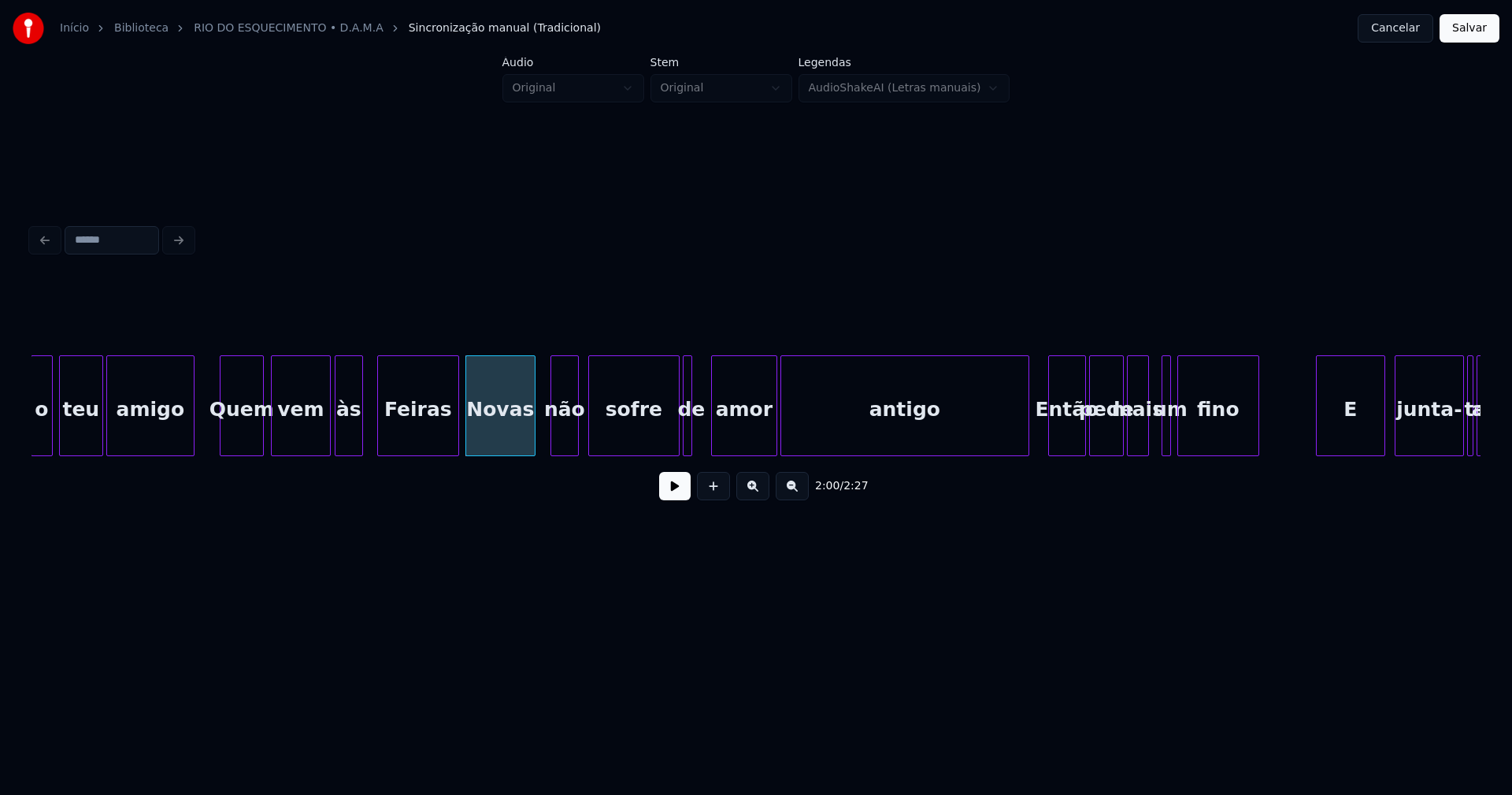
click at [715, 436] on div at bounding box center [714, 405] width 5 height 99
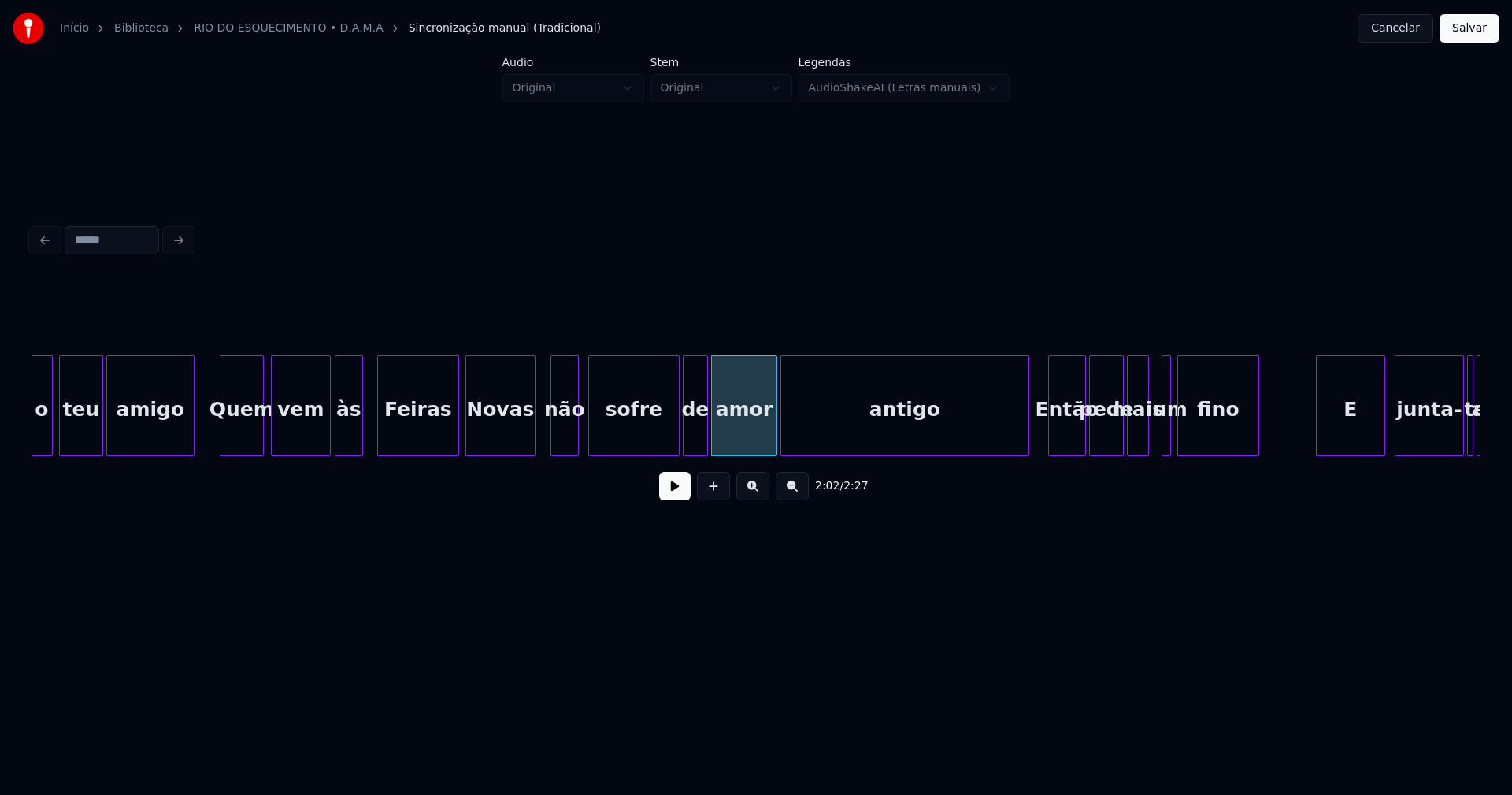
click at [706, 431] on div at bounding box center [705, 405] width 5 height 99
click at [1011, 452] on div "o teu amigo Quem vem às Feiras Novas não sofre de amor antigo Então pede mais u…" at bounding box center [756, 405] width 1449 height 101
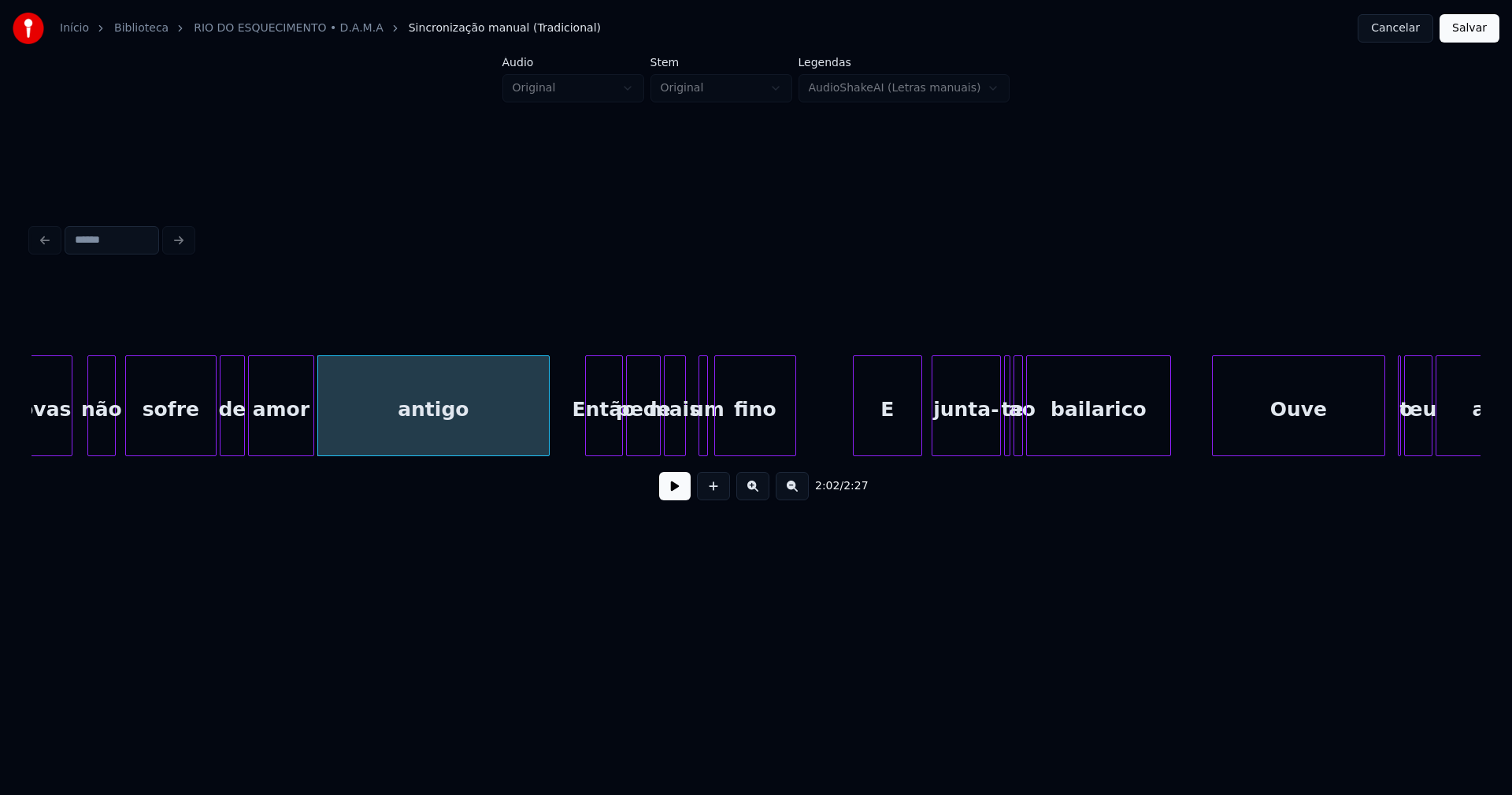
scroll to position [0, 19046]
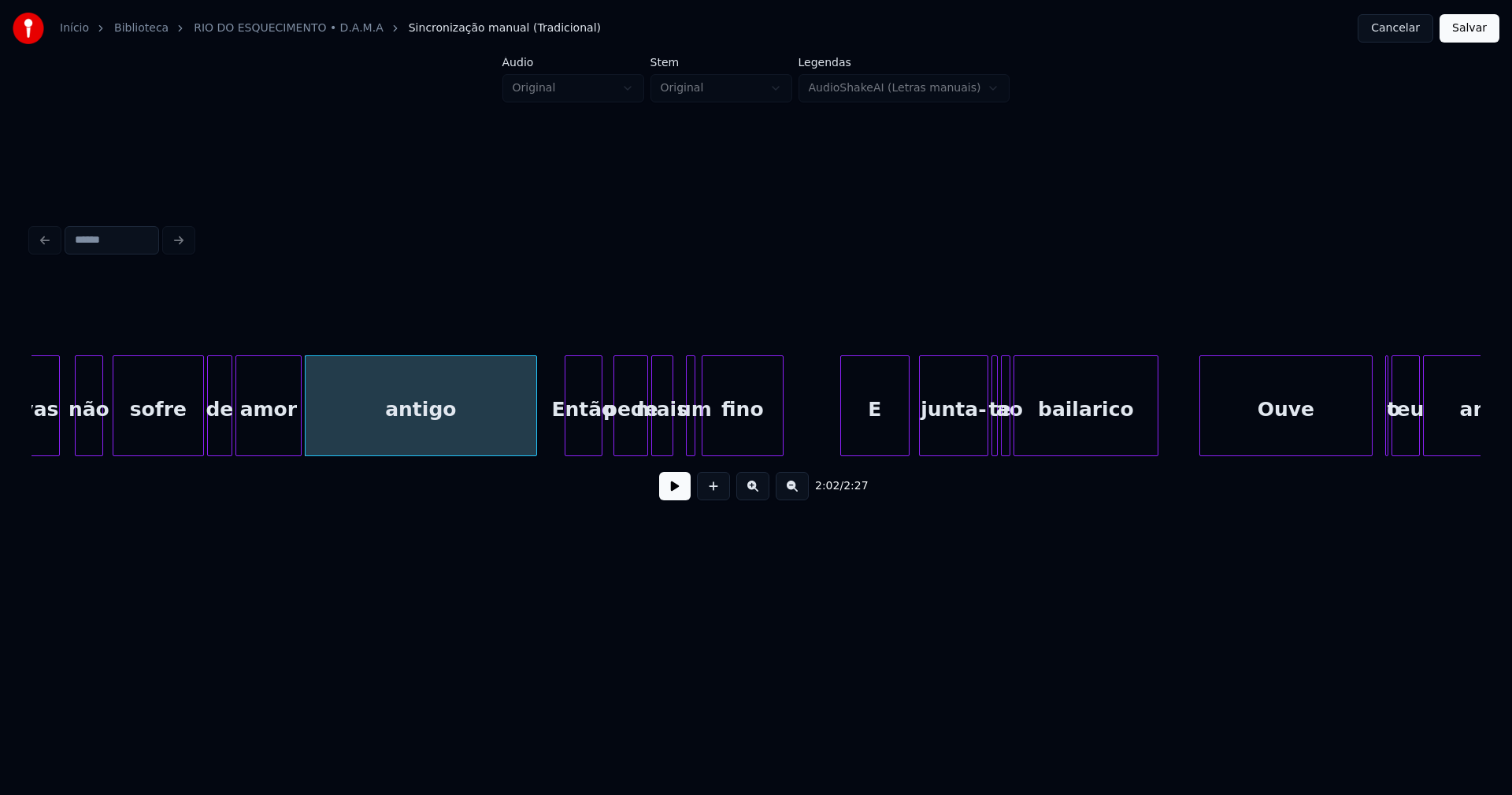
click at [584, 436] on div "Então" at bounding box center [583, 409] width 36 height 107
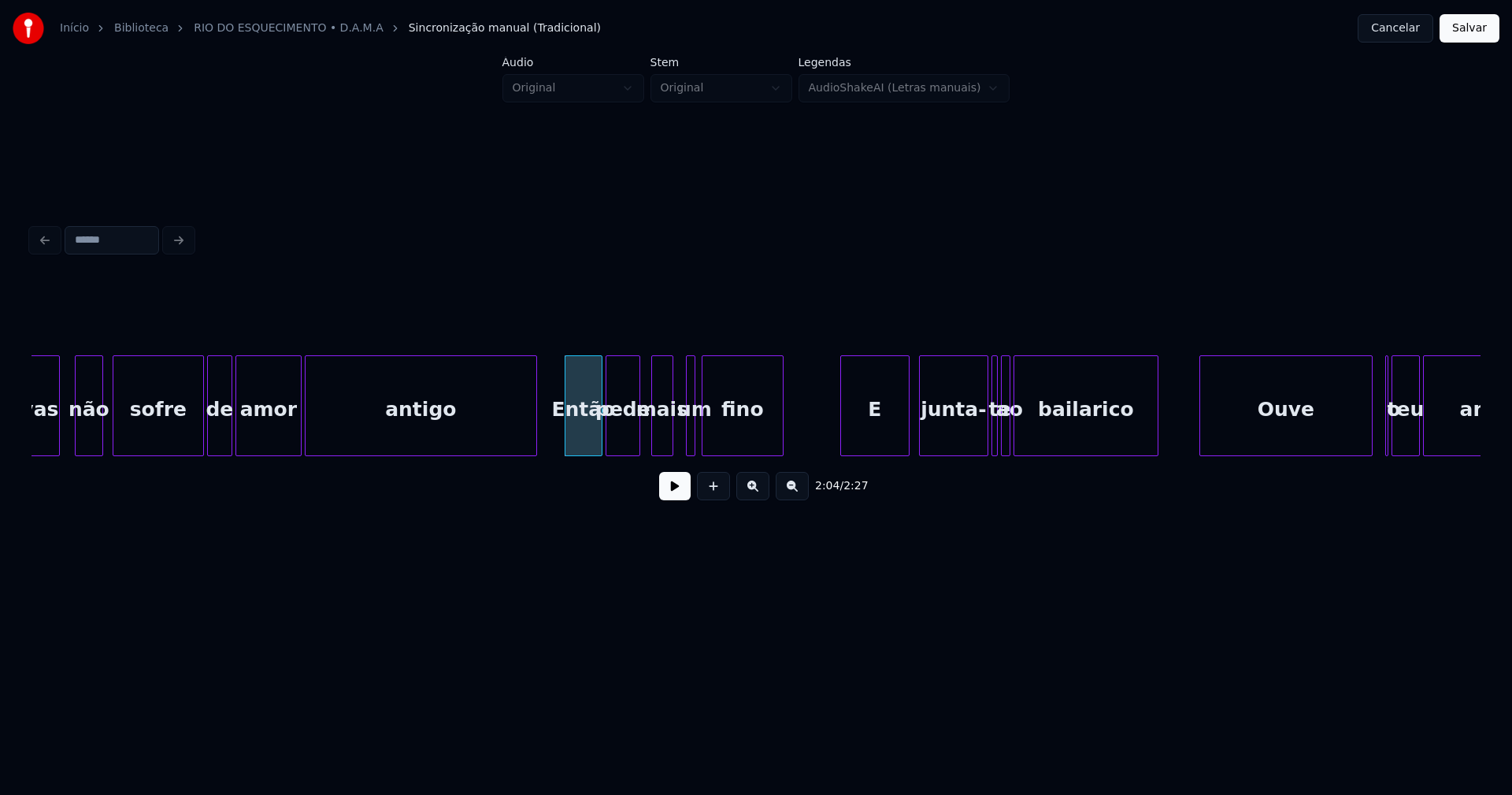
click at [625, 439] on div "pede" at bounding box center [623, 409] width 33 height 107
click at [657, 443] on div "mais" at bounding box center [655, 409] width 20 height 107
click at [691, 435] on div at bounding box center [694, 405] width 5 height 99
click at [673, 445] on div at bounding box center [675, 405] width 5 height 99
click at [794, 416] on div at bounding box center [795, 405] width 5 height 99
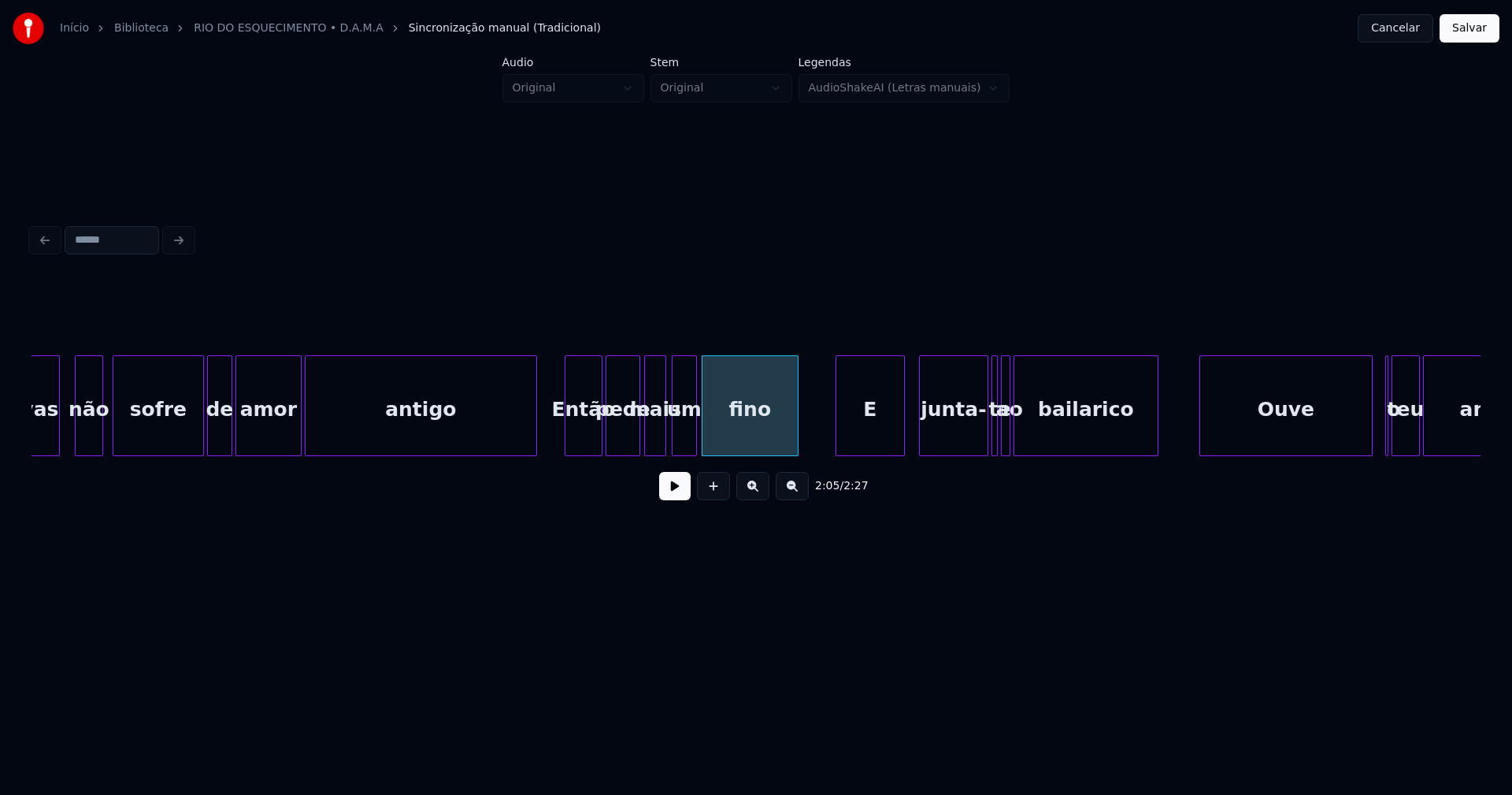
click at [880, 423] on div "E" at bounding box center [870, 409] width 68 height 107
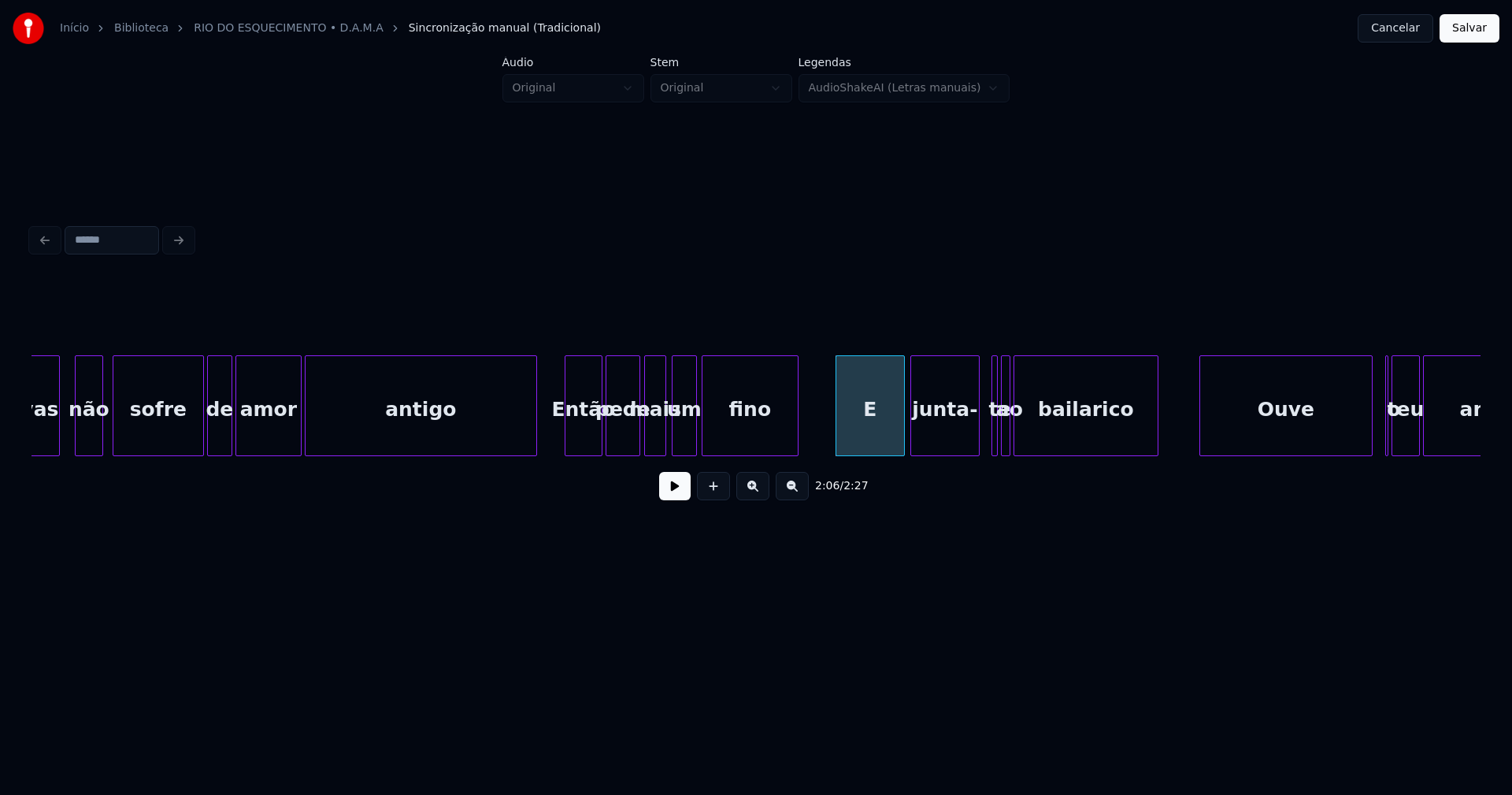
click at [944, 442] on div "junta-" at bounding box center [945, 409] width 68 height 107
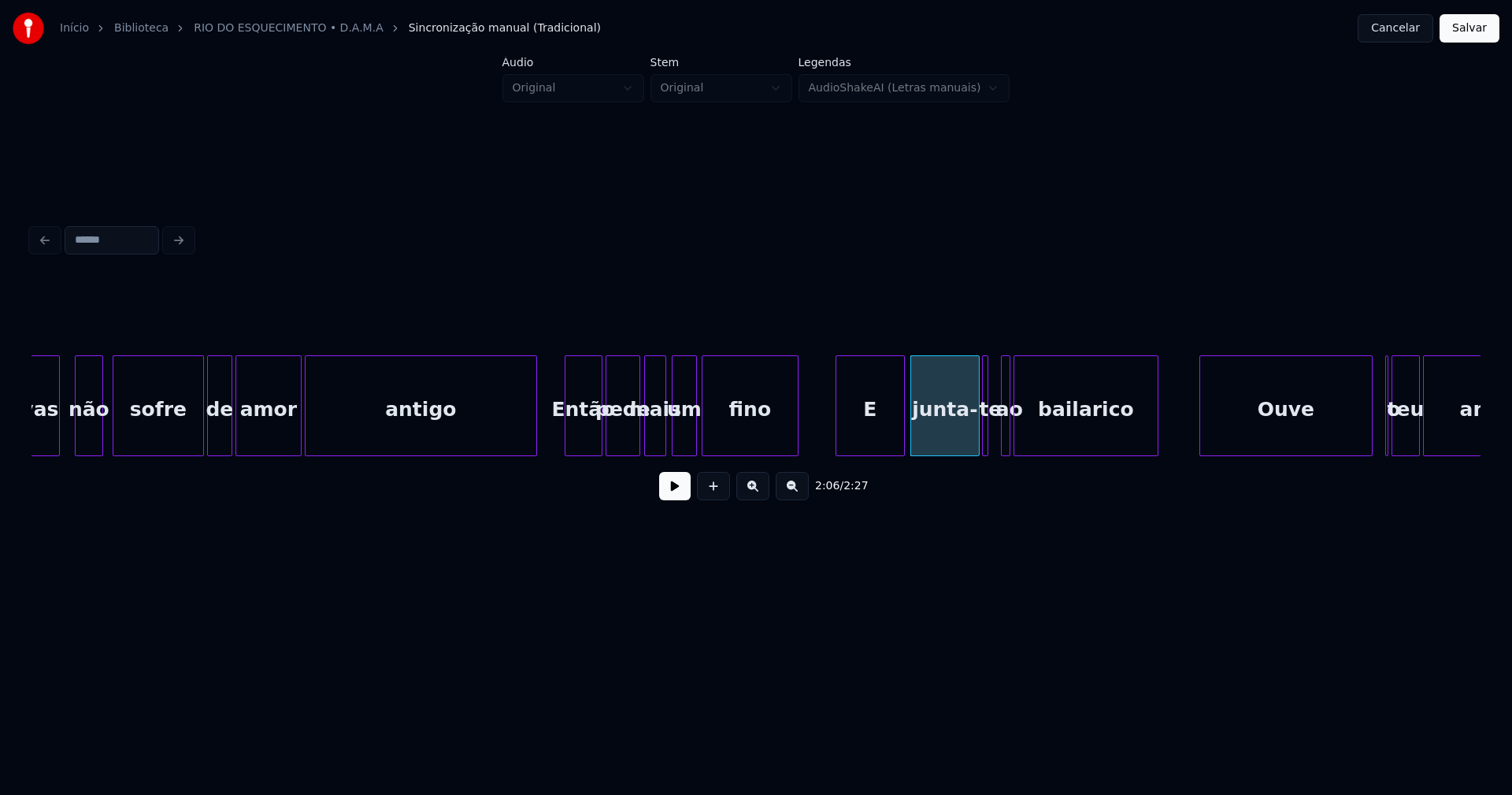
click at [981, 438] on div "te" at bounding box center [985, 405] width 6 height 101
click at [996, 430] on div at bounding box center [996, 405] width 5 height 99
click at [1026, 435] on div at bounding box center [1026, 405] width 5 height 99
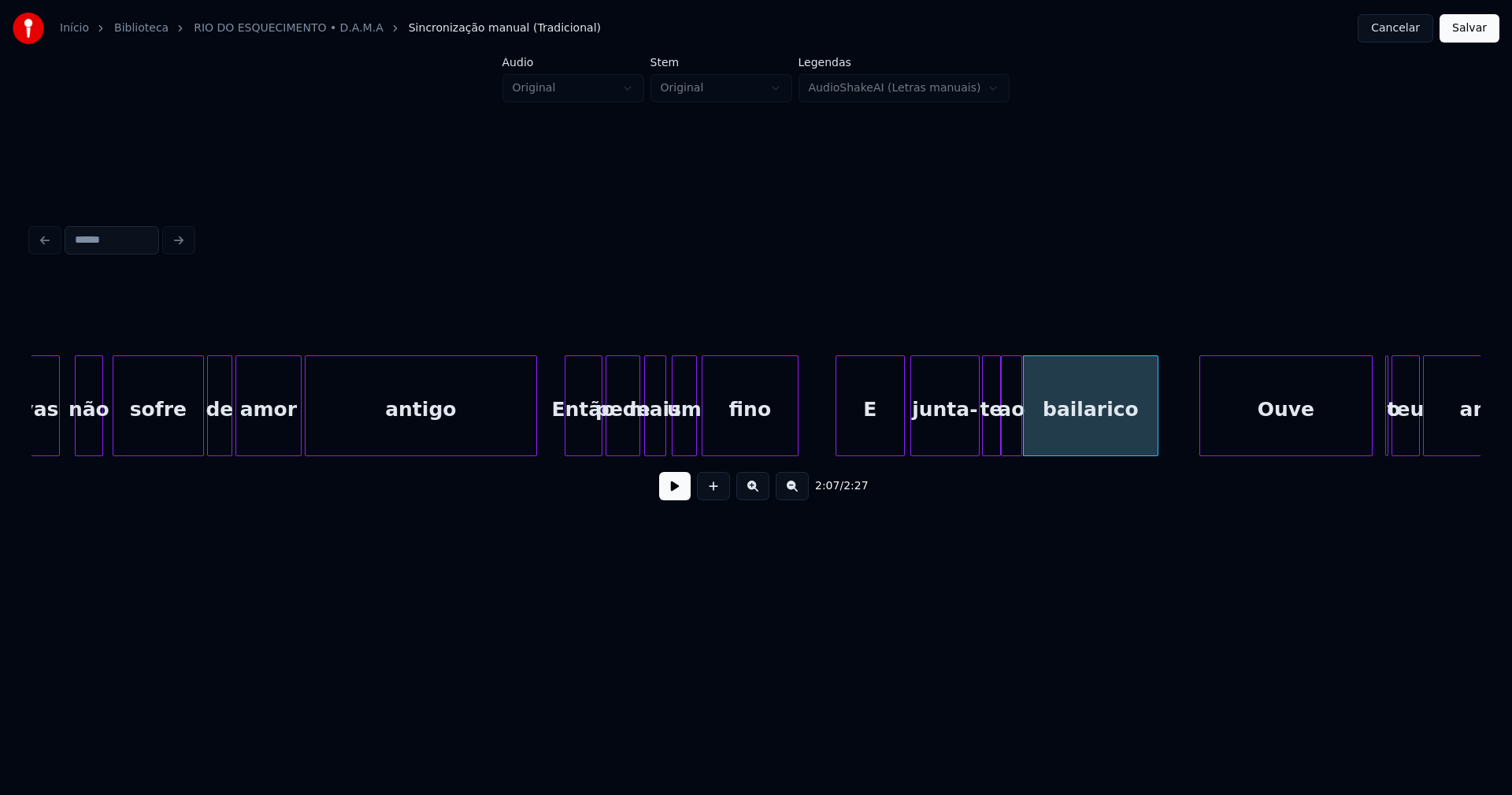
click at [1019, 435] on div at bounding box center [1019, 405] width 5 height 99
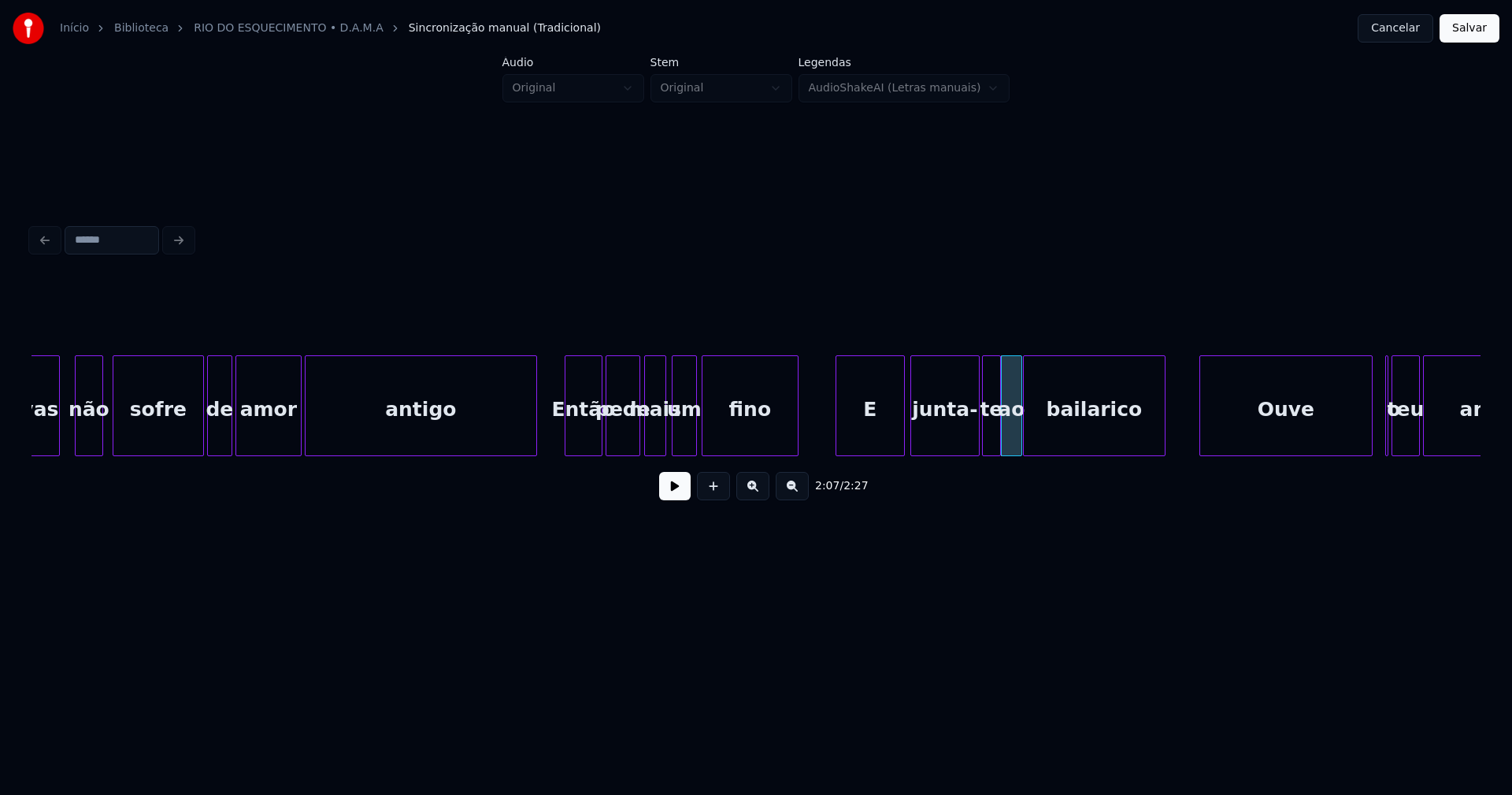
click at [1164, 425] on div at bounding box center [1162, 405] width 5 height 99
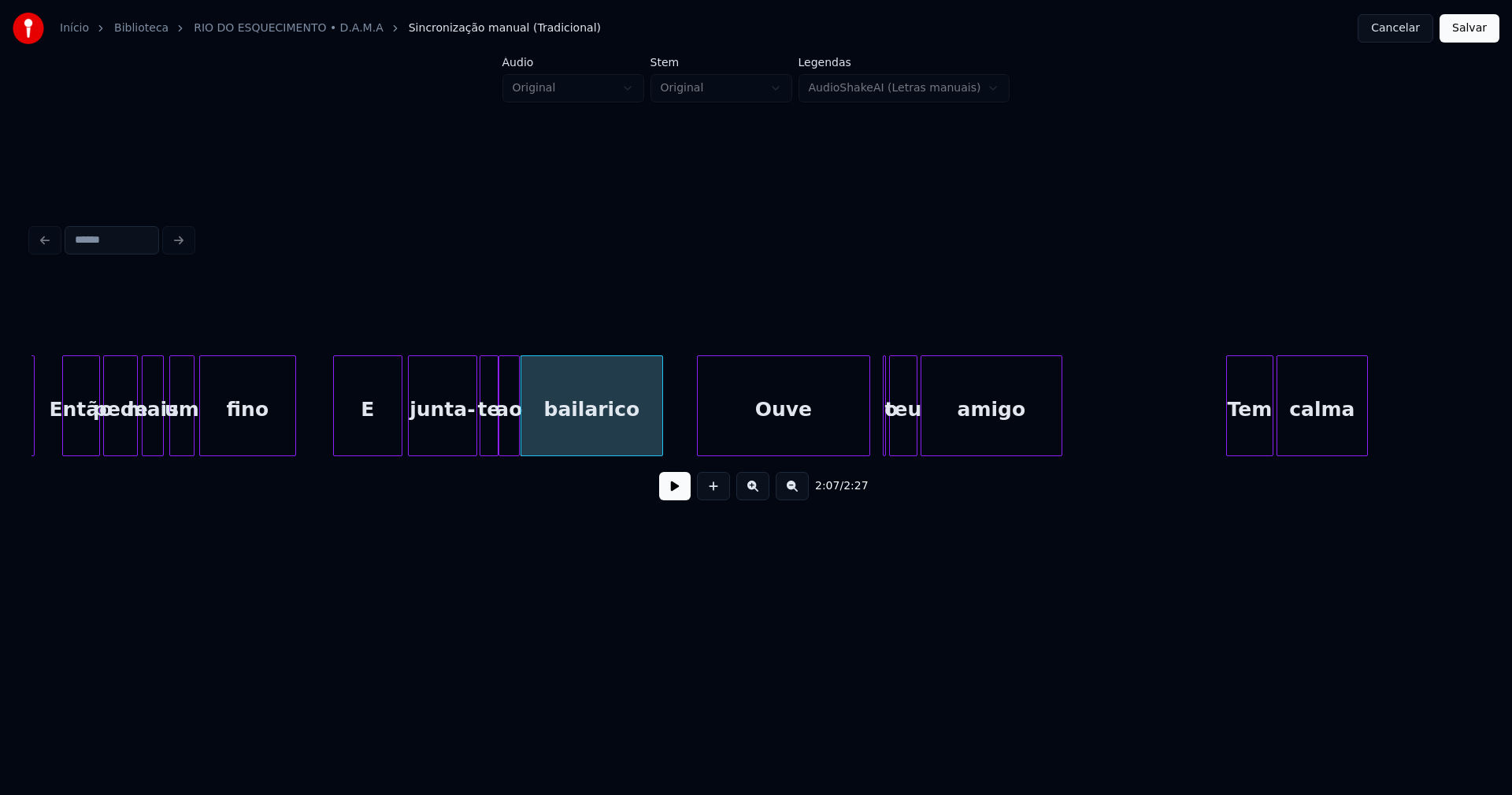
scroll to position [0, 19598]
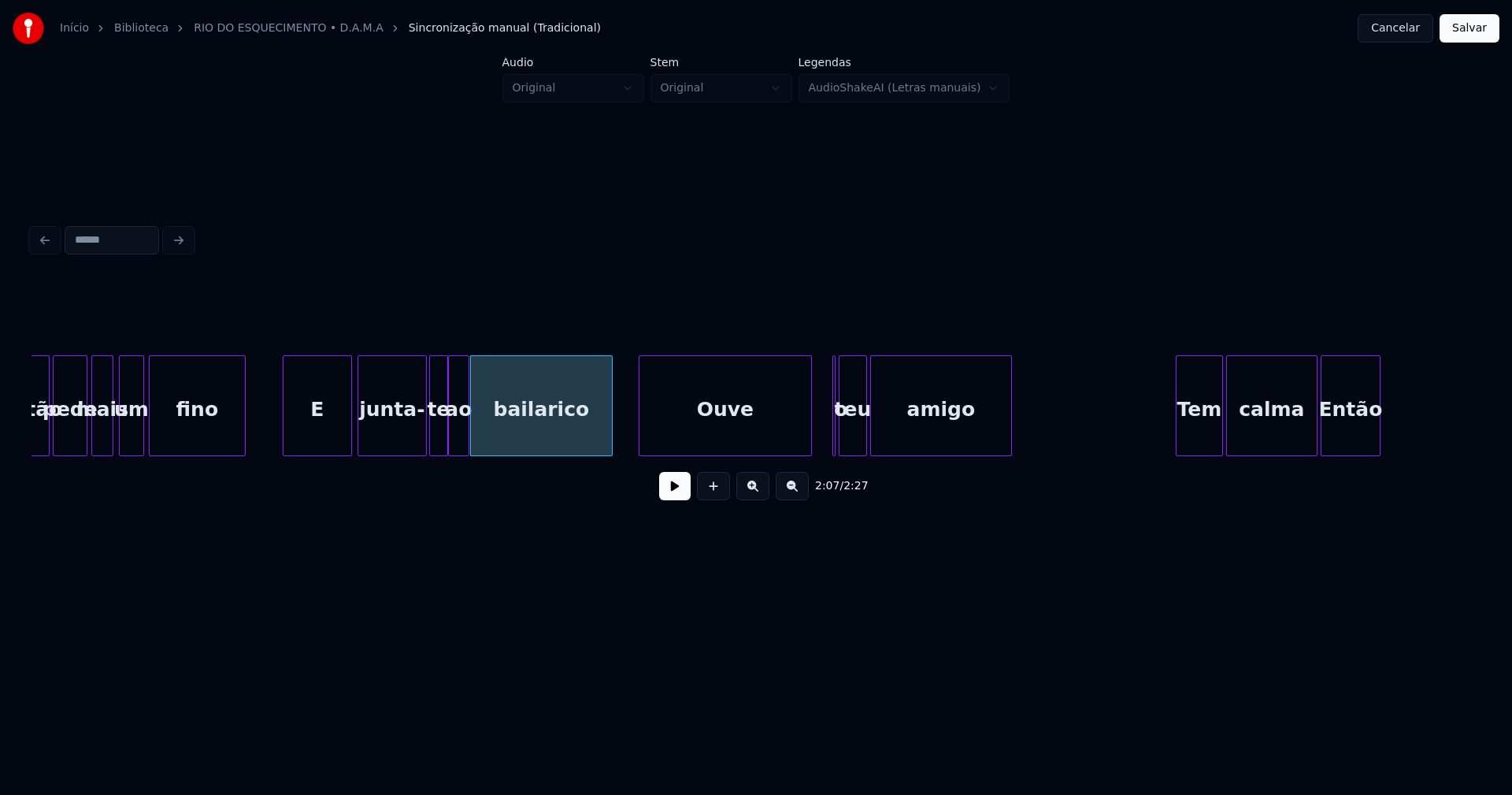
click at [733, 443] on div "Ouve" at bounding box center [725, 409] width 172 height 107
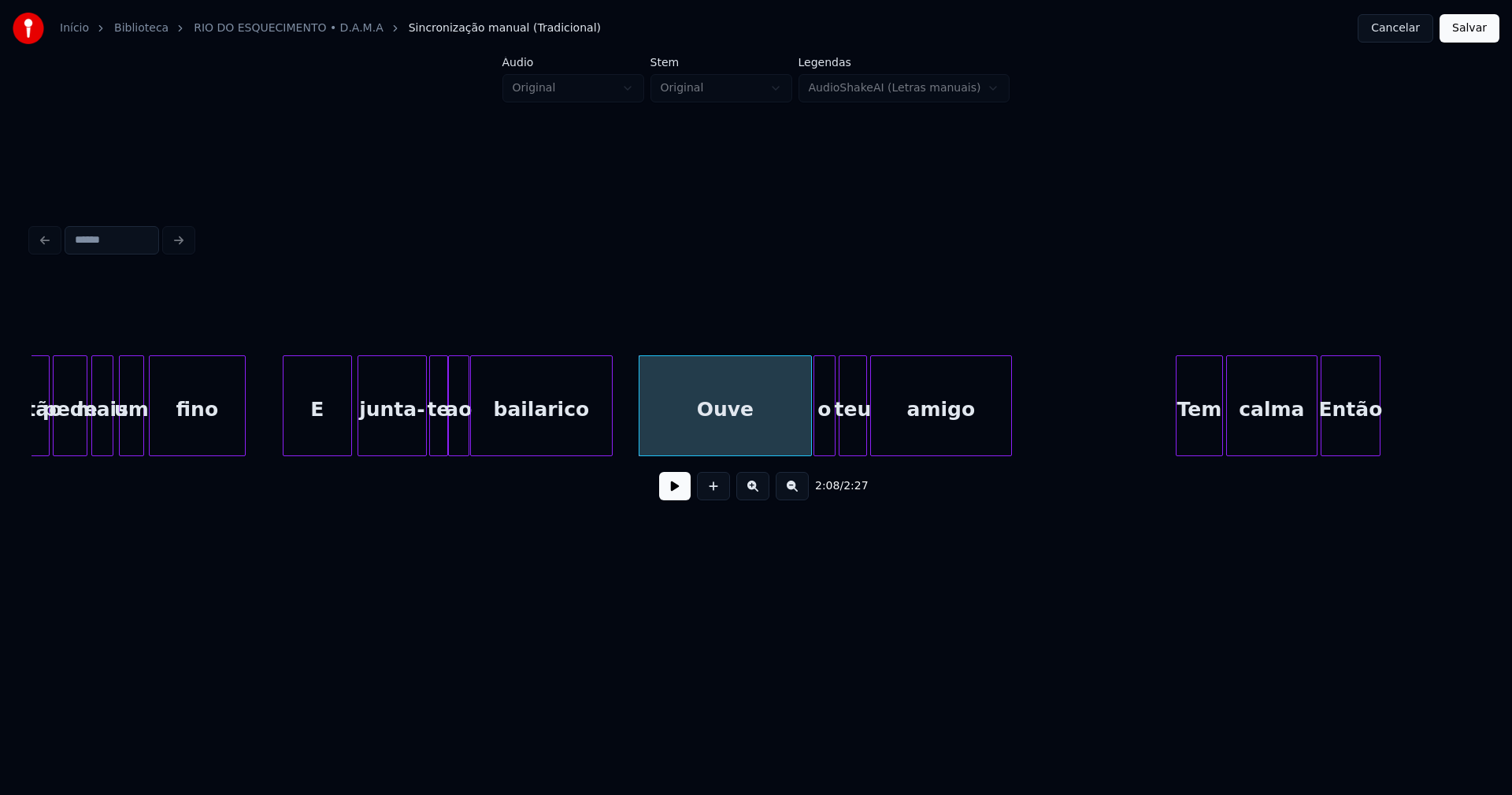
click at [823, 452] on div "Então pede mais um fino E junta- te ao bailarico Ouve o teu amigo Tem calma Ent…" at bounding box center [756, 405] width 1449 height 101
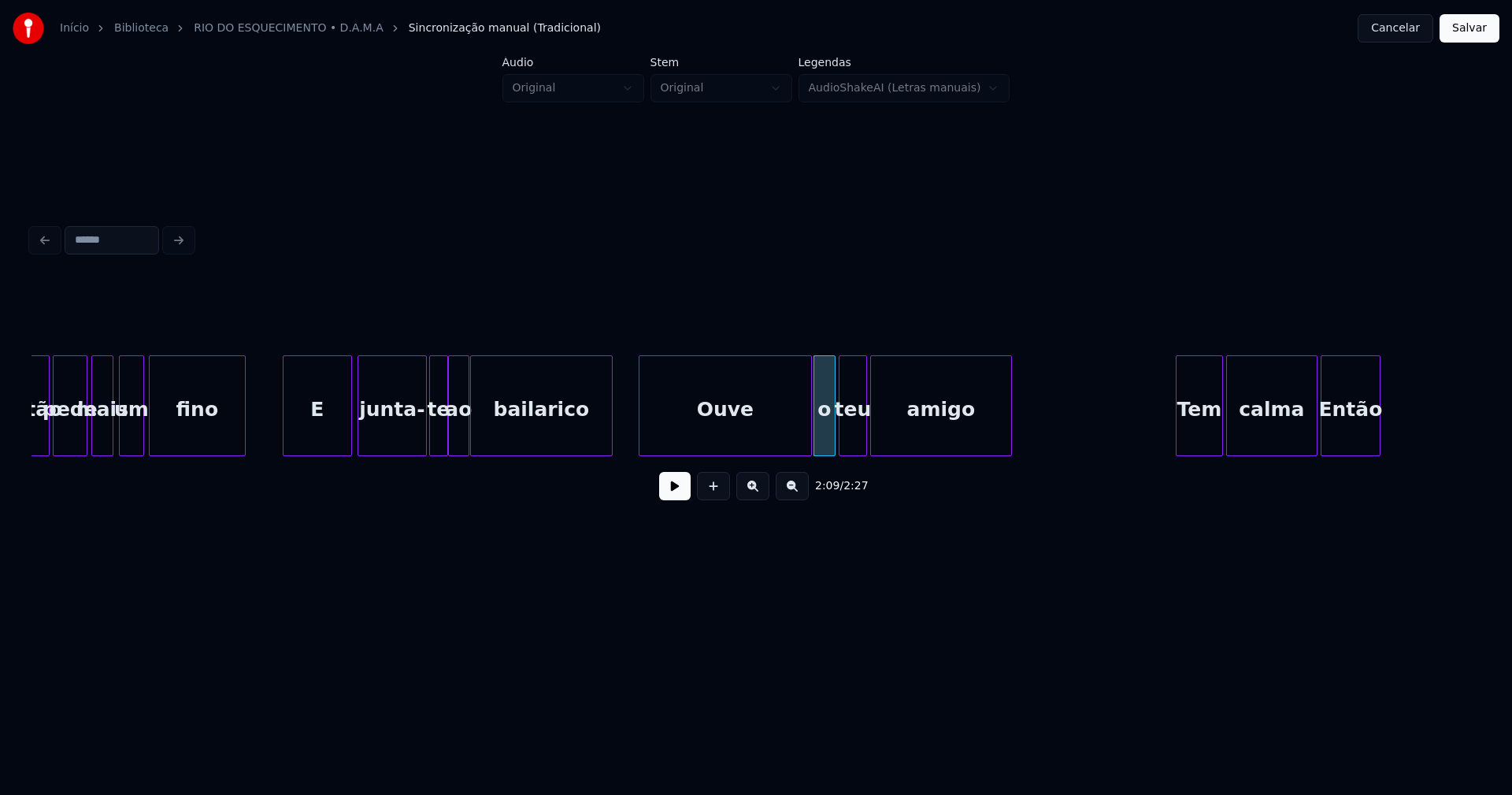
click at [668, 500] on button at bounding box center [675, 486] width 32 height 28
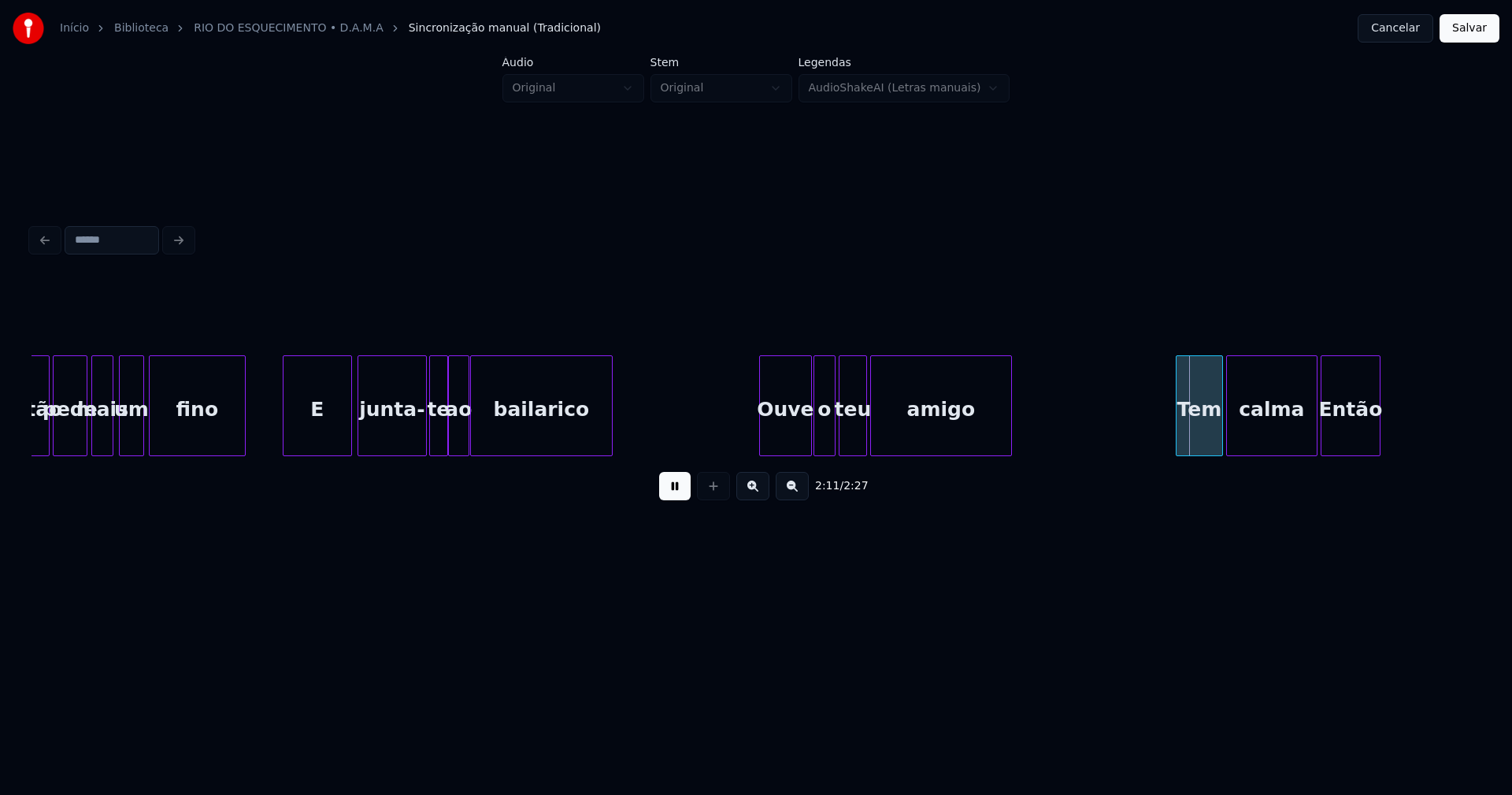
click at [760, 427] on div at bounding box center [762, 405] width 5 height 99
drag, startPoint x: 272, startPoint y: 433, endPoint x: 263, endPoint y: 433, distance: 9.0
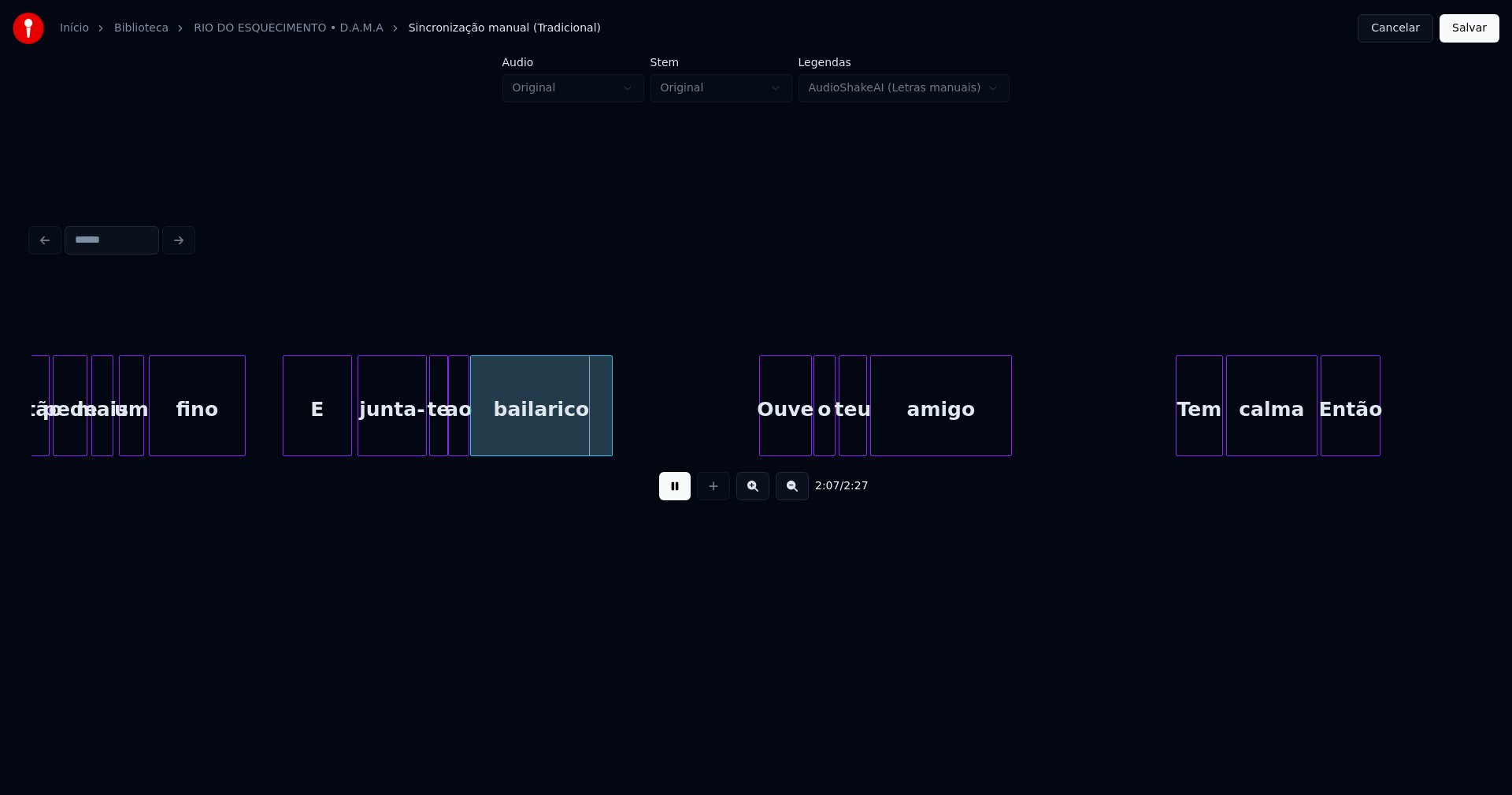
click at [676, 493] on button at bounding box center [675, 486] width 32 height 28
click at [391, 426] on div at bounding box center [393, 405] width 5 height 99
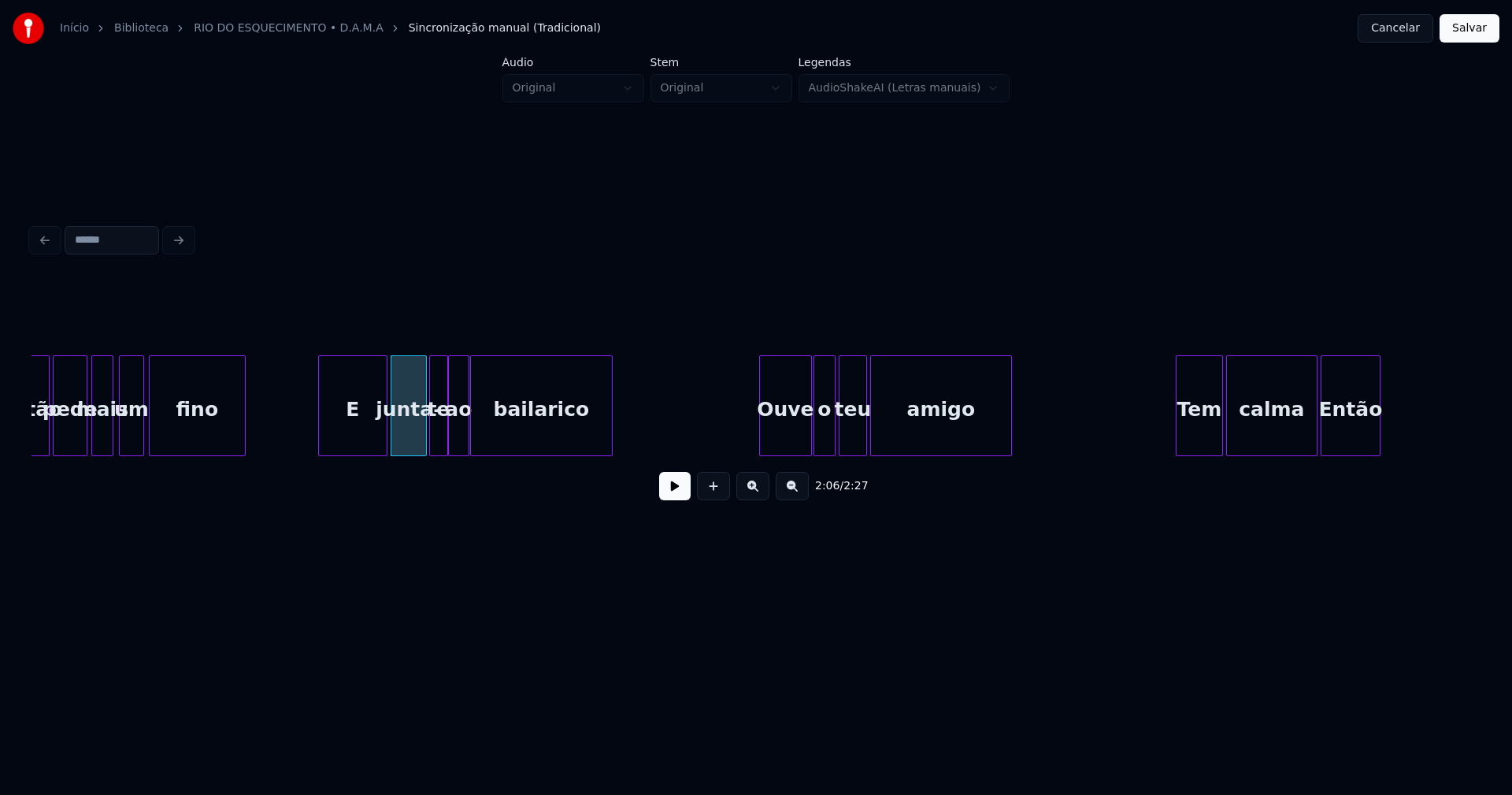
click at [348, 435] on div "E" at bounding box center [352, 409] width 68 height 107
click at [362, 420] on div at bounding box center [364, 405] width 5 height 99
click at [658, 494] on div "2:05 / 2:27" at bounding box center [756, 486] width 1424 height 35
click at [676, 497] on button at bounding box center [675, 486] width 32 height 28
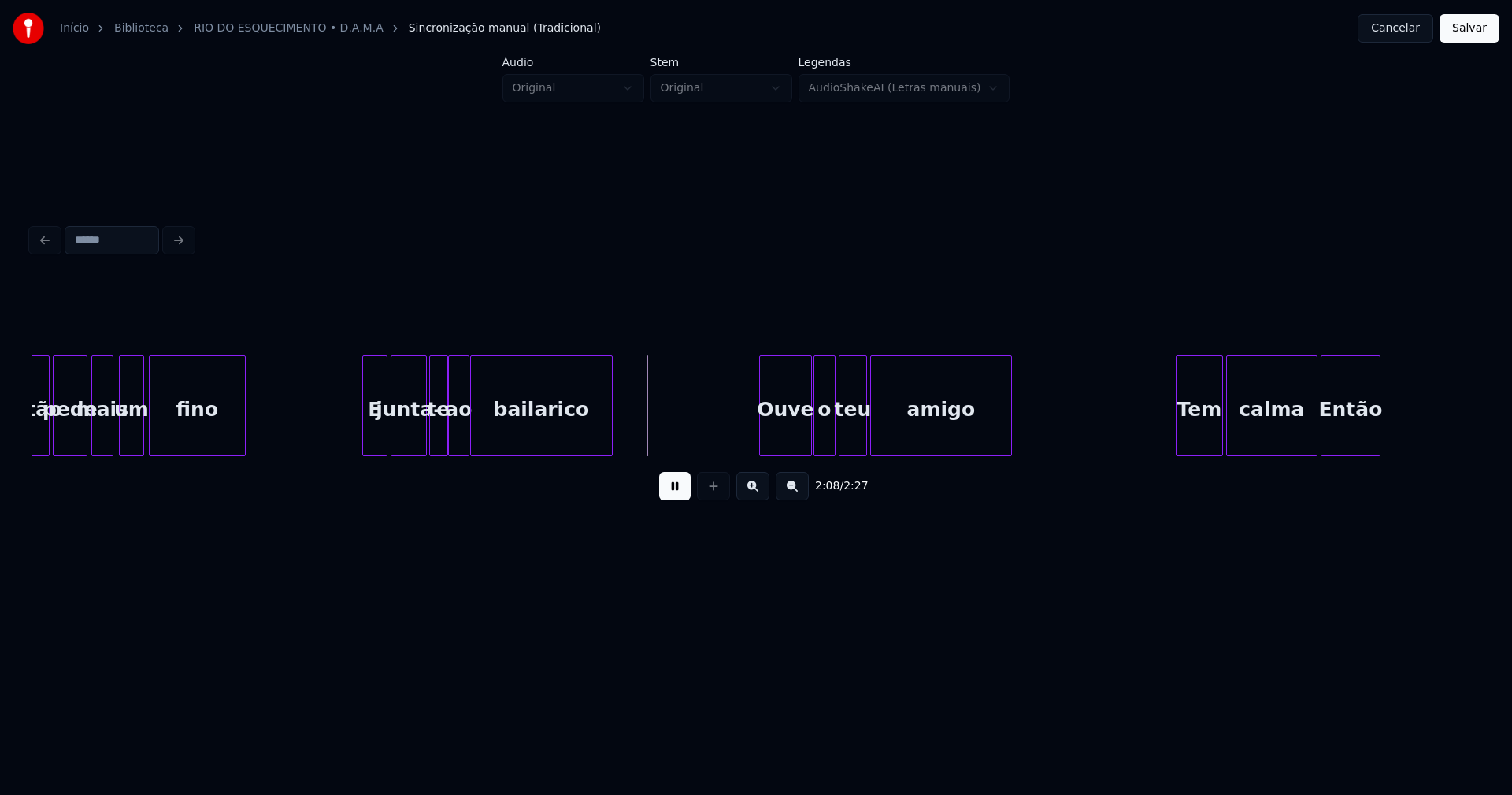
click at [772, 420] on div at bounding box center [773, 405] width 5 height 99
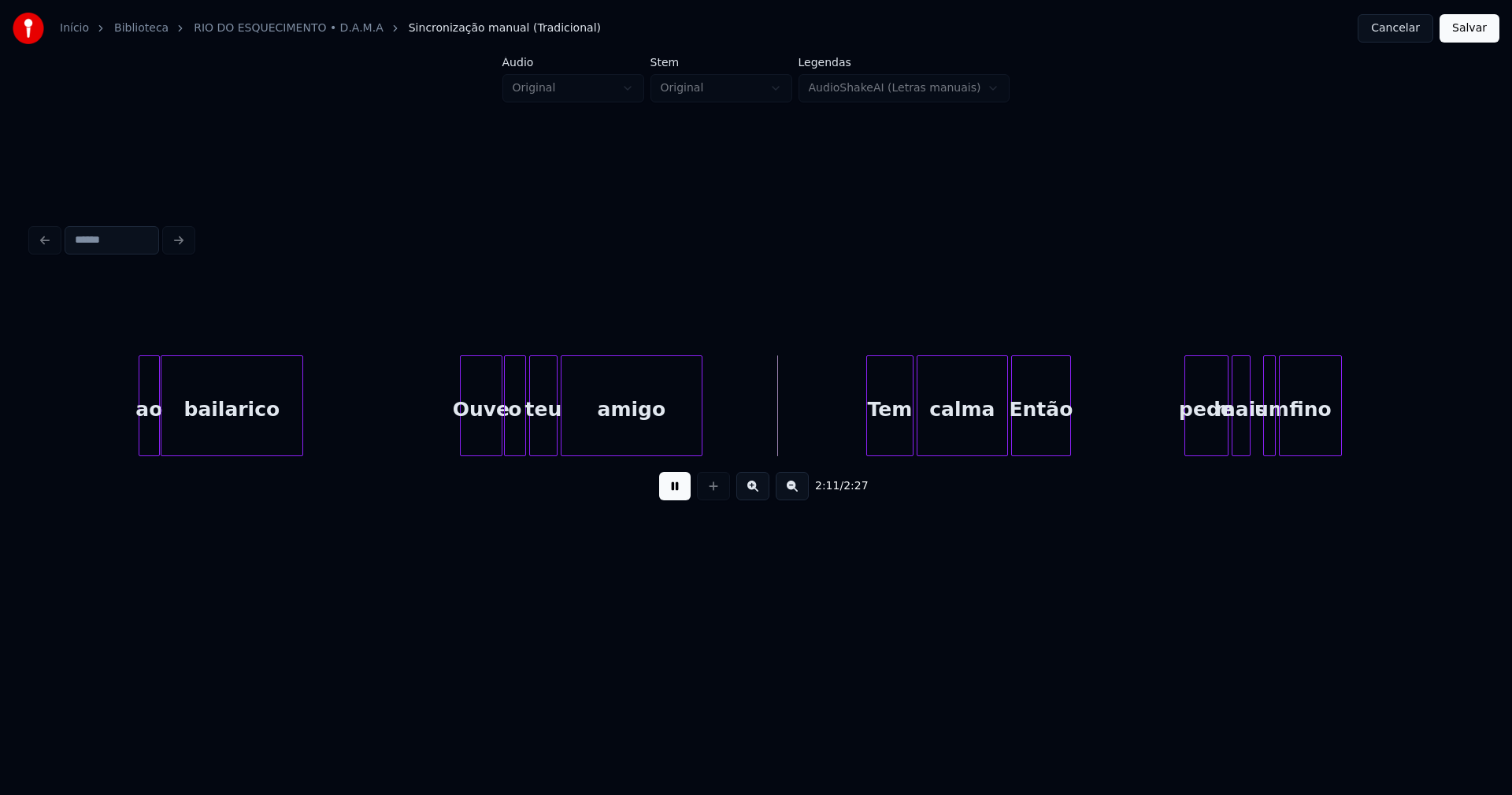
scroll to position [0, 20152]
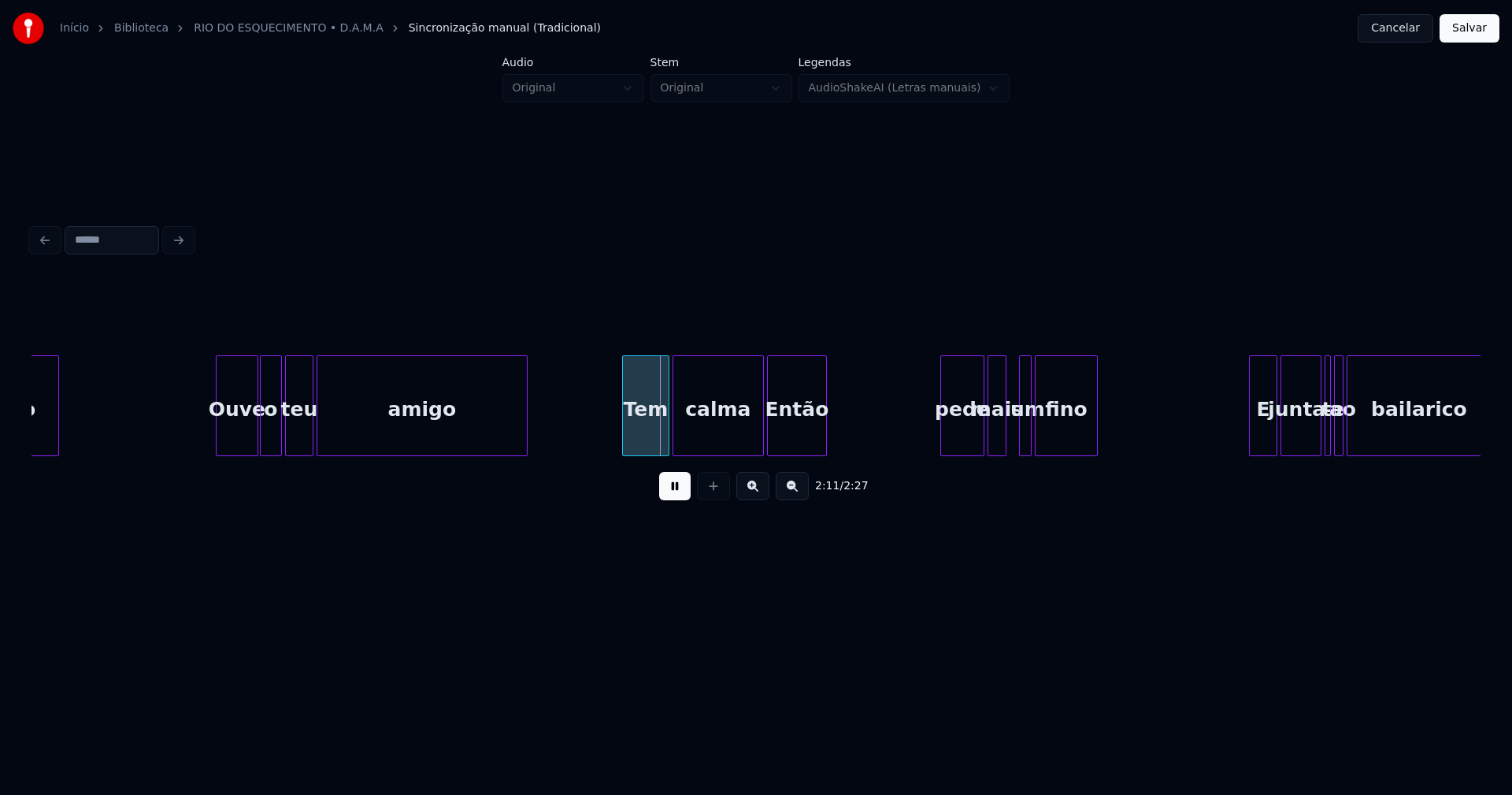
click at [526, 429] on div at bounding box center [524, 405] width 5 height 99
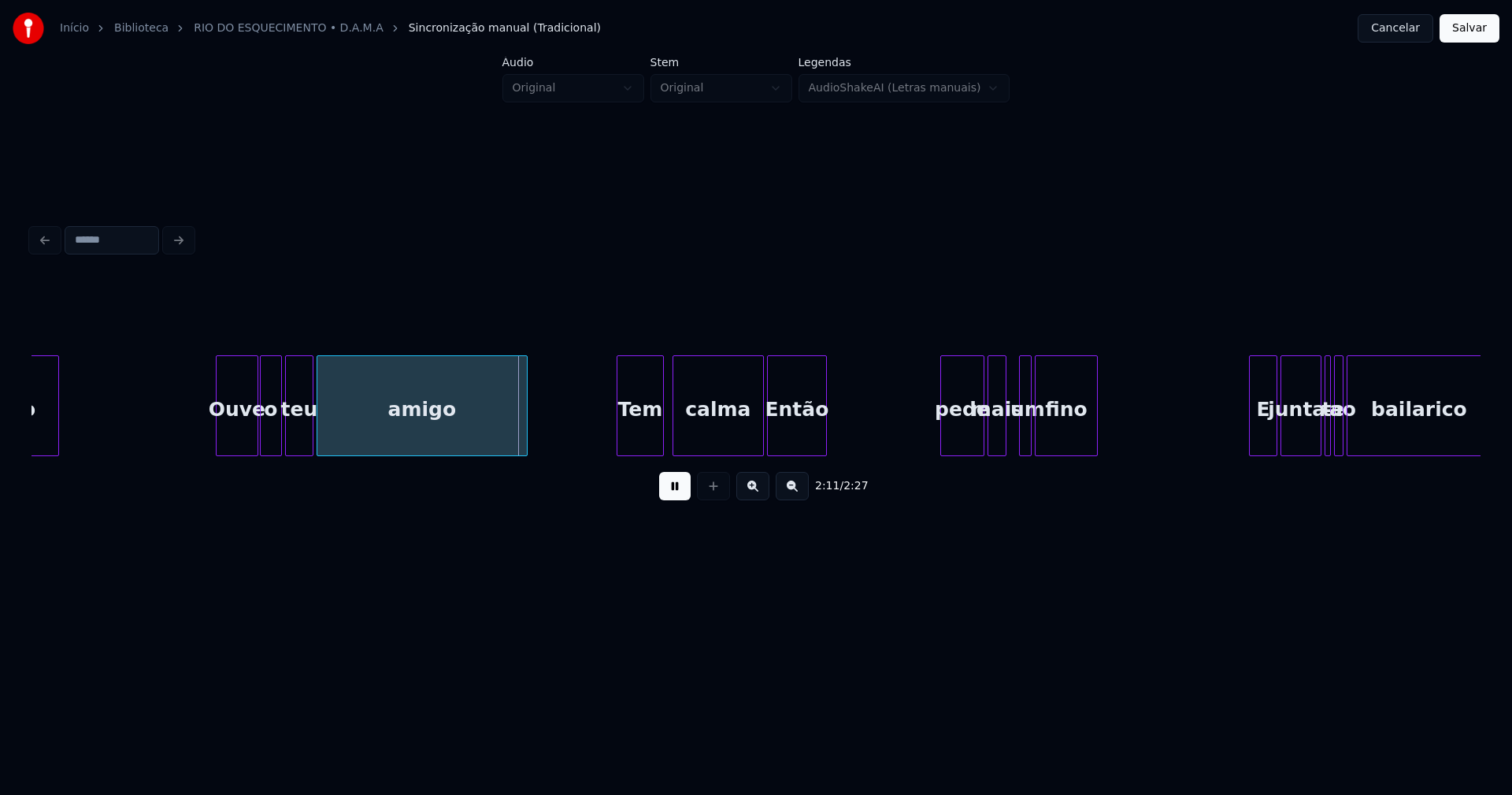
click at [648, 443] on div "Tem" at bounding box center [640, 409] width 46 height 107
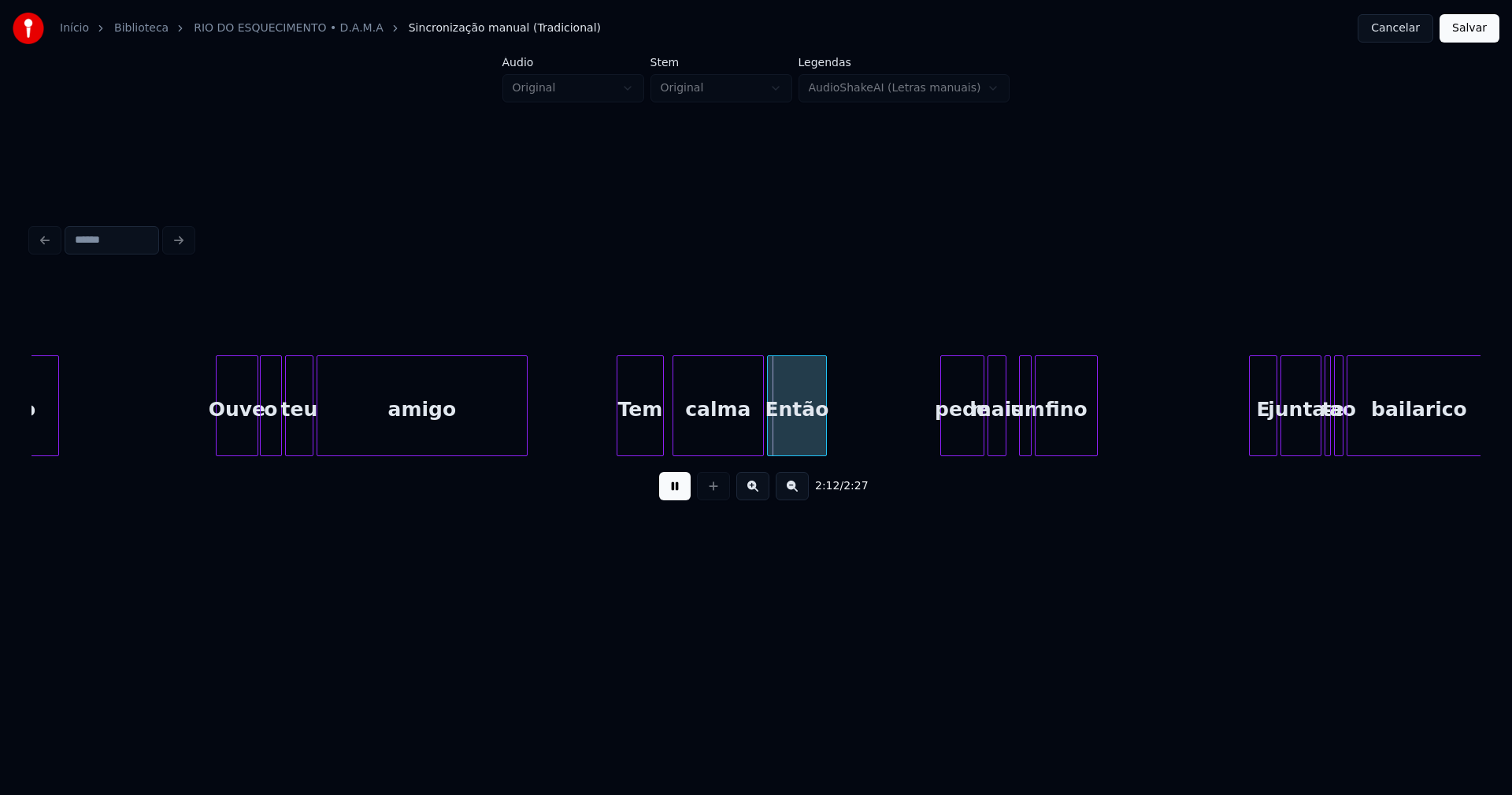
click at [743, 435] on div "calma" at bounding box center [718, 409] width 90 height 107
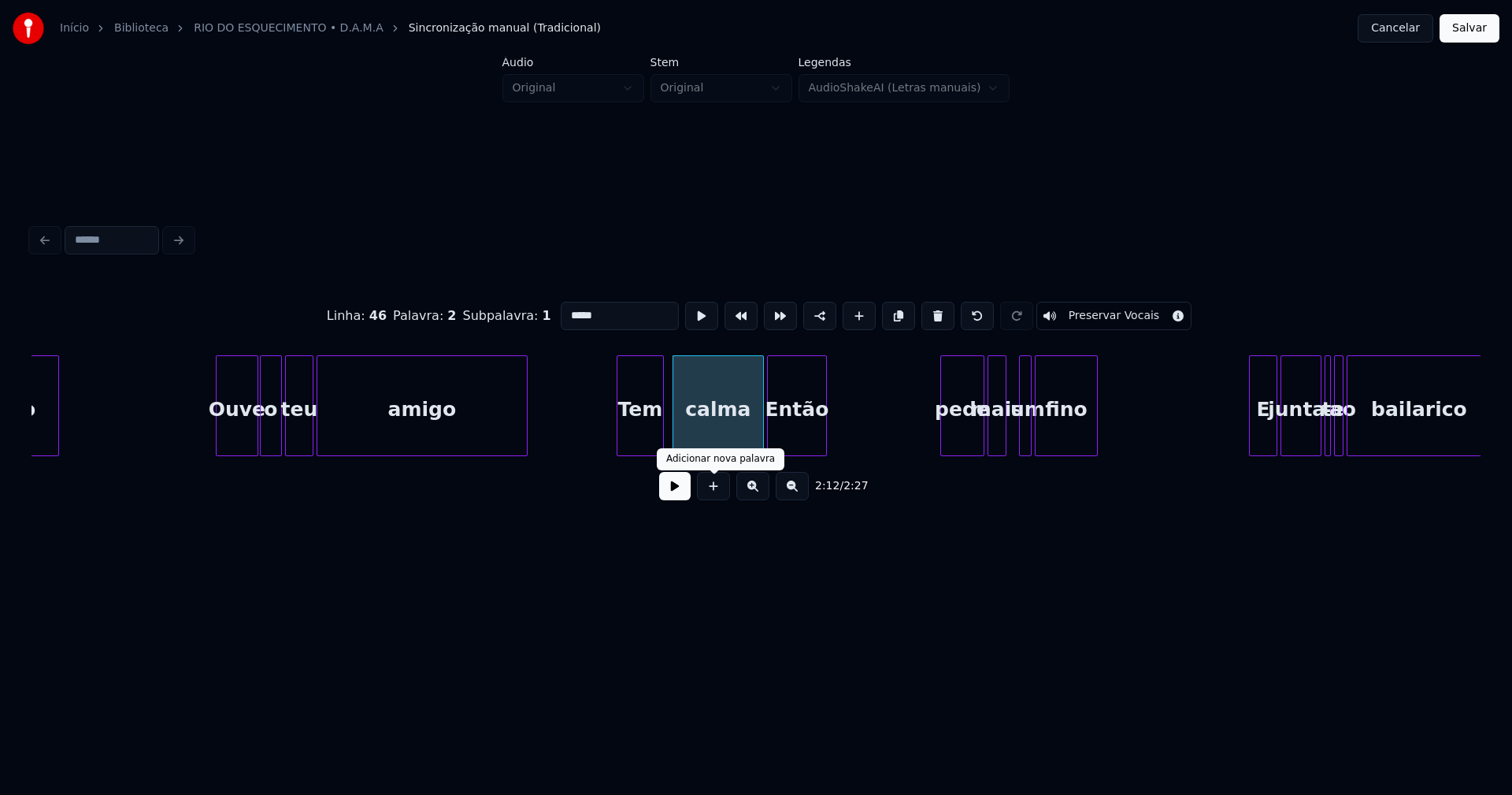
click at [678, 497] on button at bounding box center [675, 486] width 32 height 28
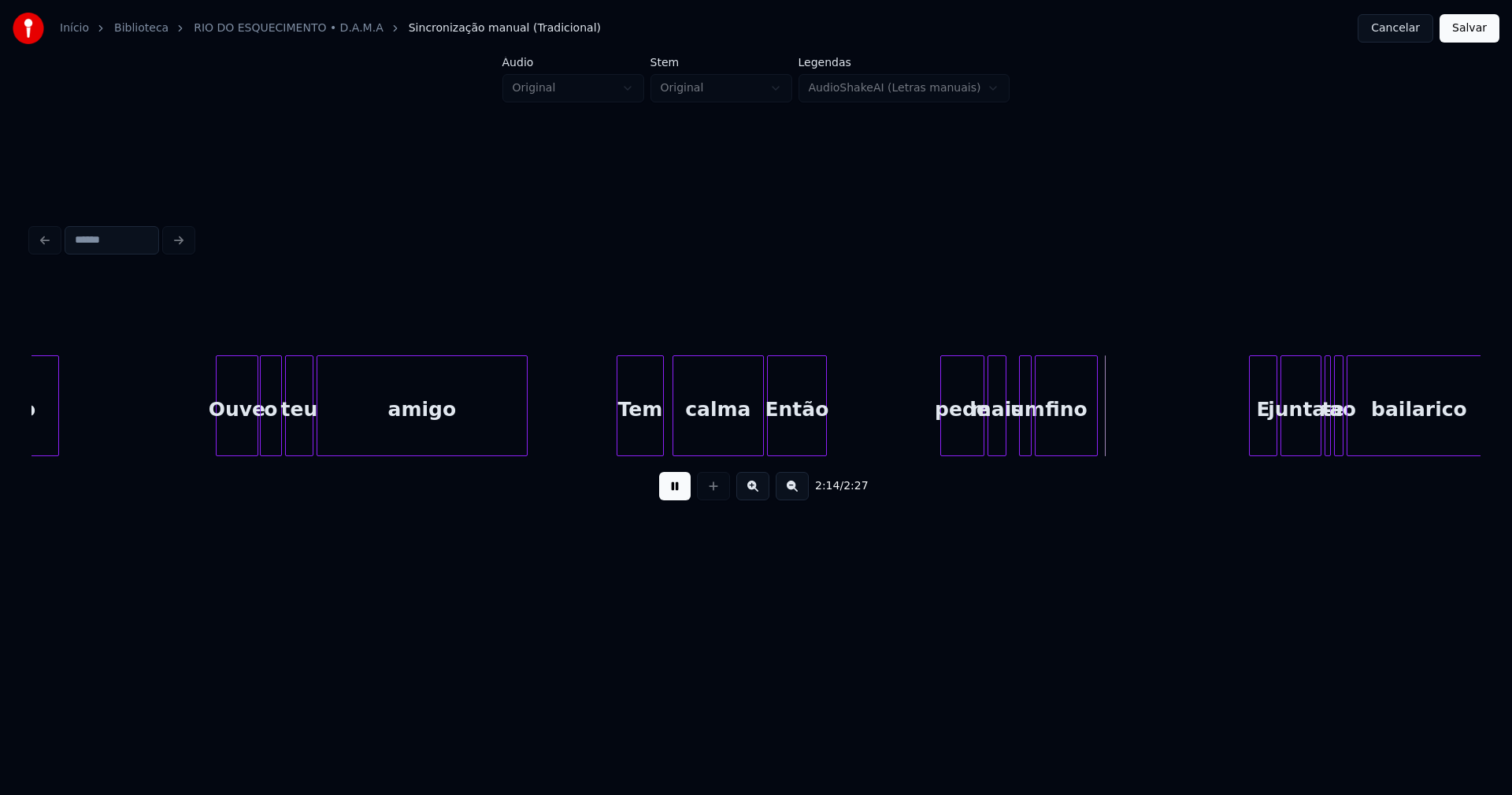
click at [678, 496] on button at bounding box center [675, 486] width 32 height 28
click at [811, 434] on div "Então" at bounding box center [797, 409] width 58 height 107
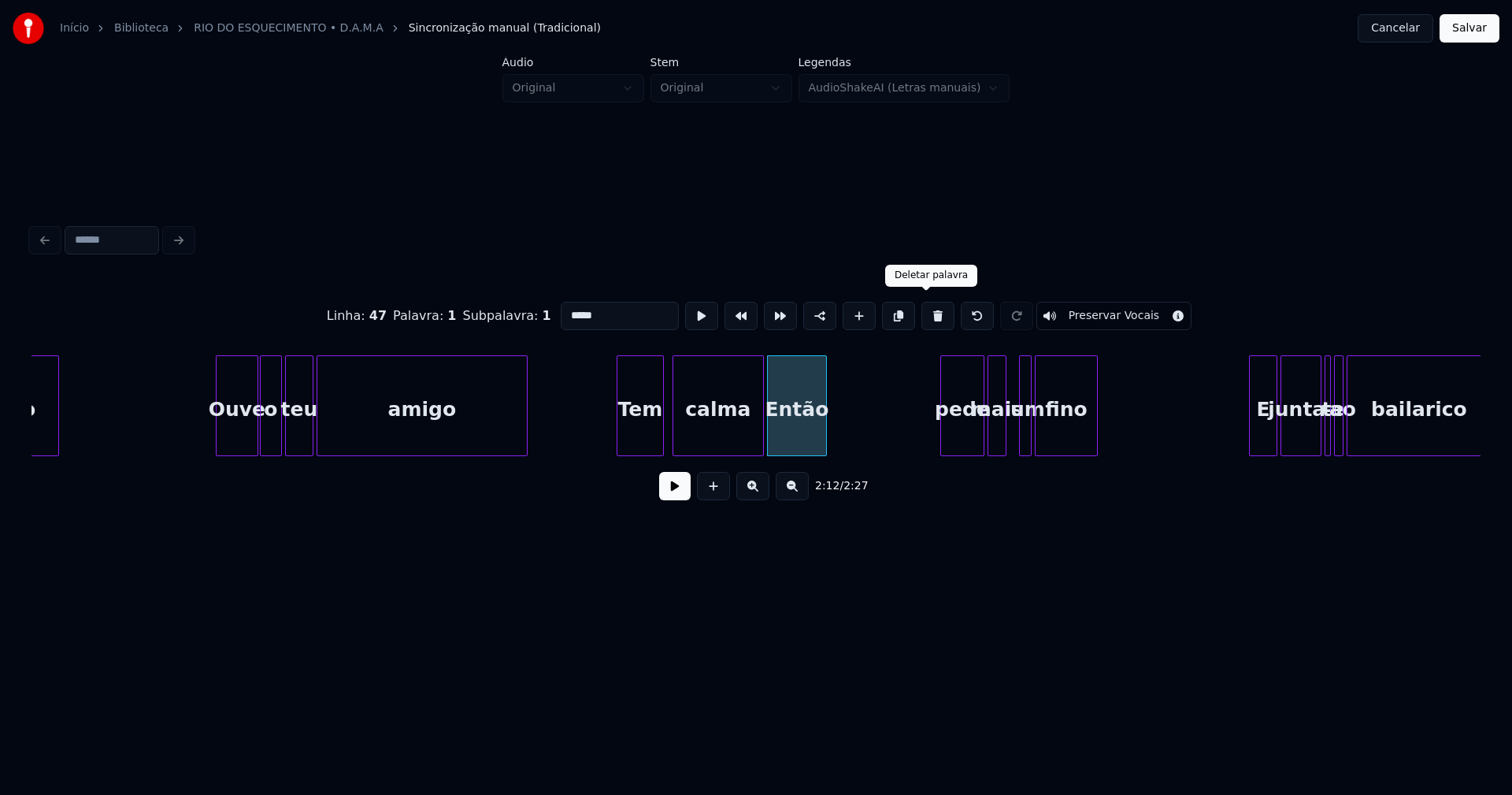
click at [924, 309] on button at bounding box center [938, 316] width 33 height 28
type input "*****"
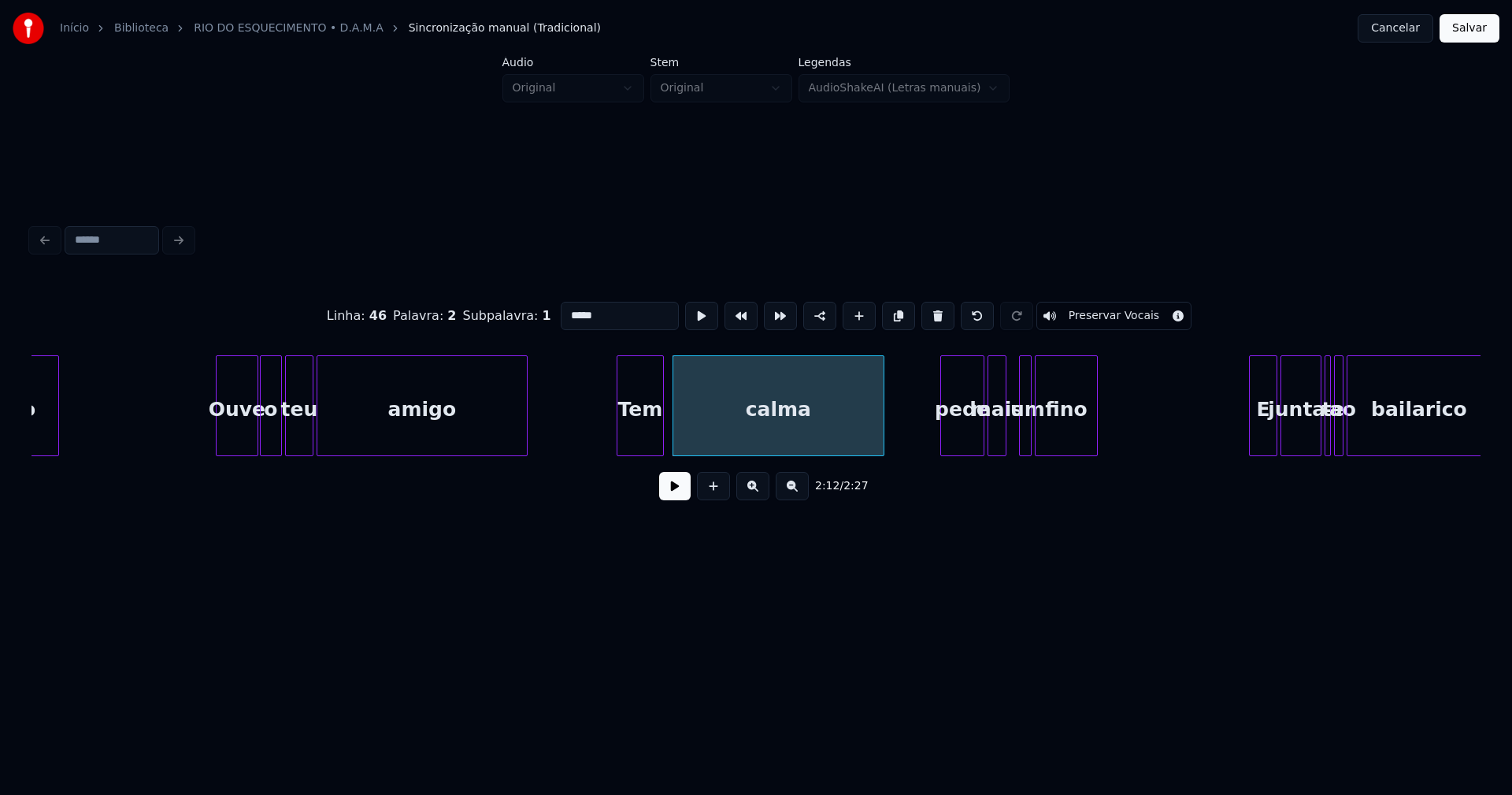
click at [882, 423] on div at bounding box center [881, 405] width 5 height 99
click at [939, 438] on div at bounding box center [940, 405] width 5 height 99
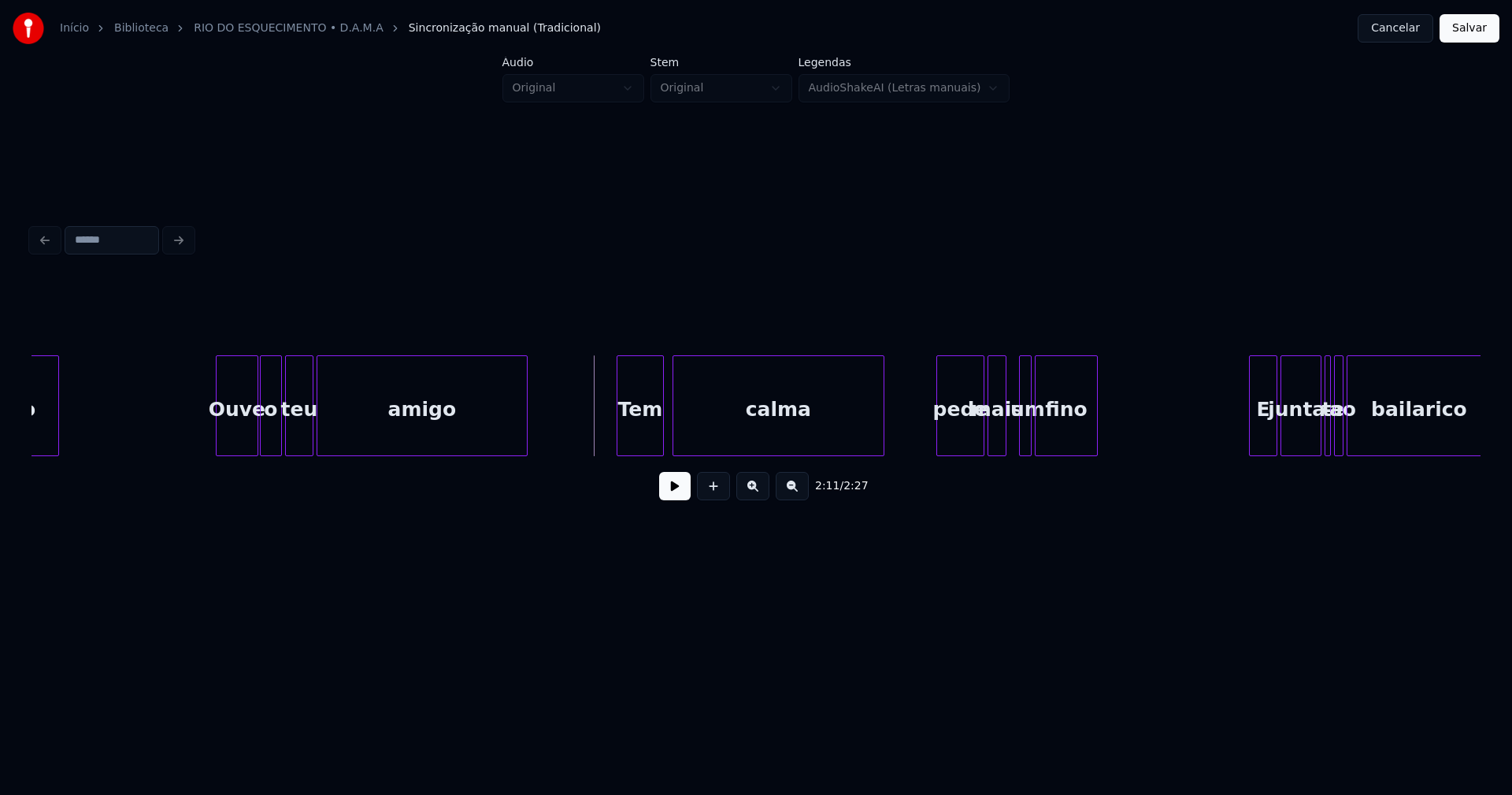
click at [679, 500] on button at bounding box center [675, 486] width 32 height 28
click at [1012, 450] on div "bailarico Ouve o teu amigo Tem calma pede mais um fino E junta- te ao bailarico" at bounding box center [756, 405] width 1449 height 101
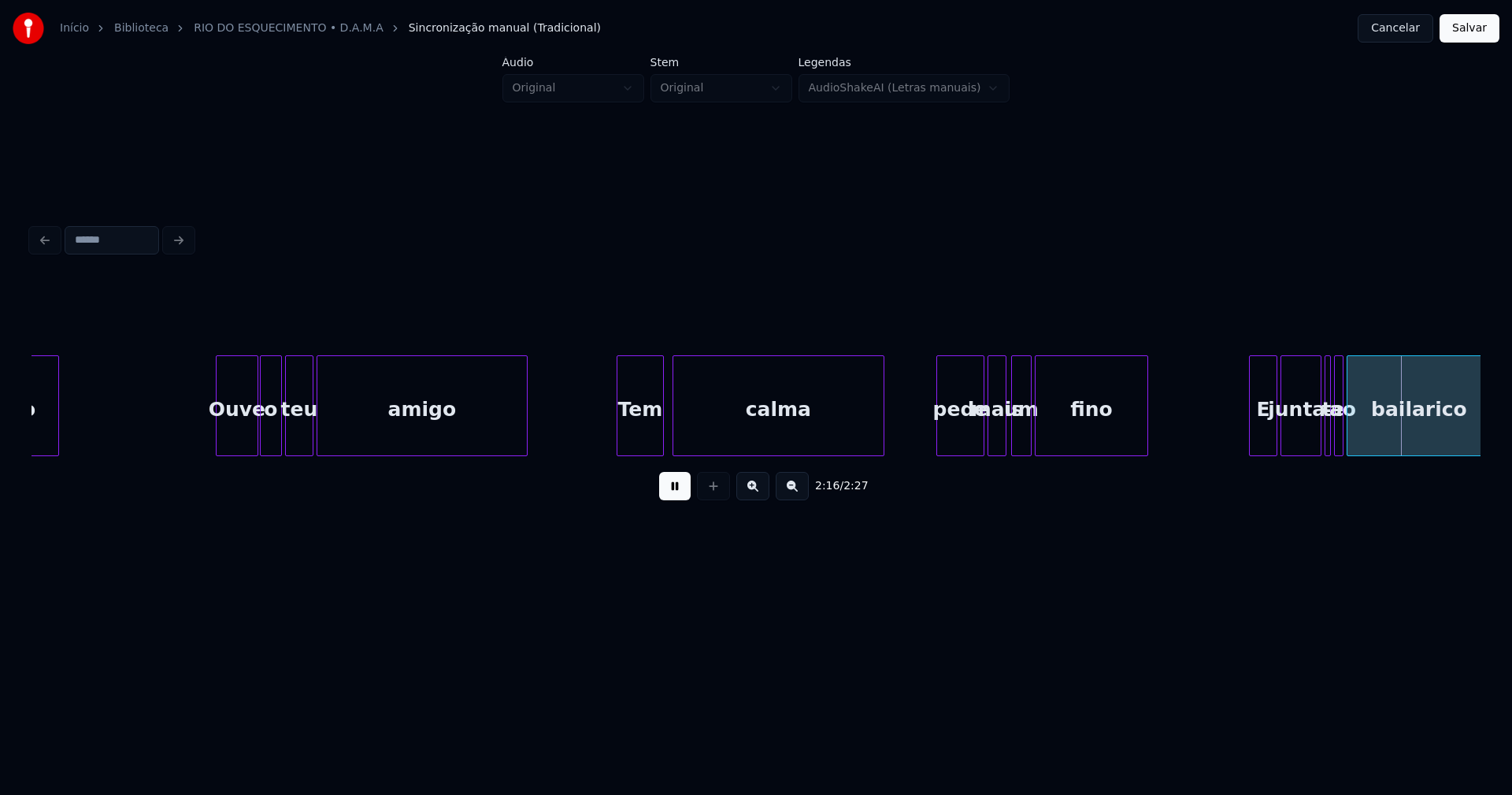
click at [1145, 426] on div at bounding box center [1145, 405] width 5 height 99
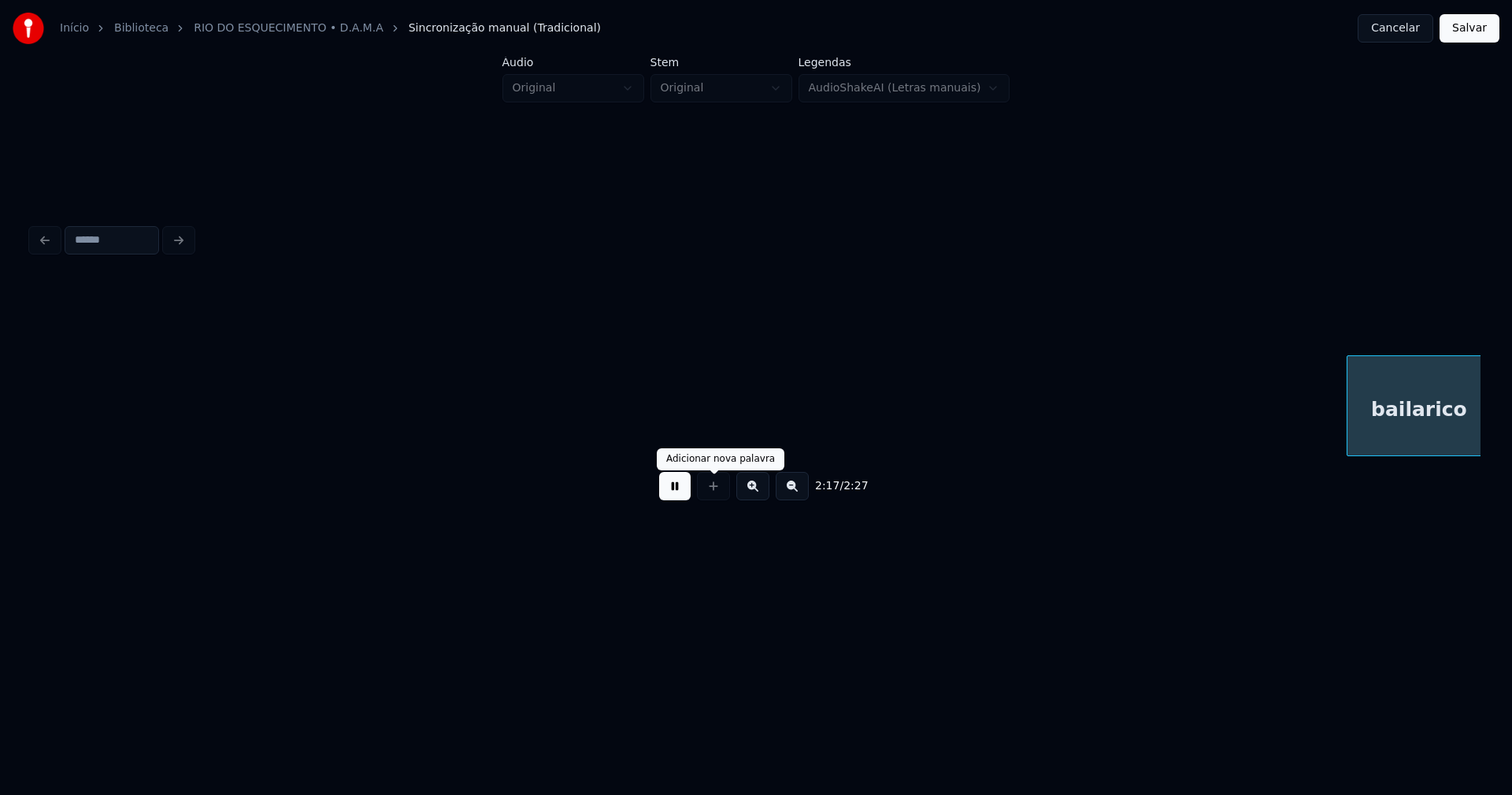
scroll to position [0, 21600]
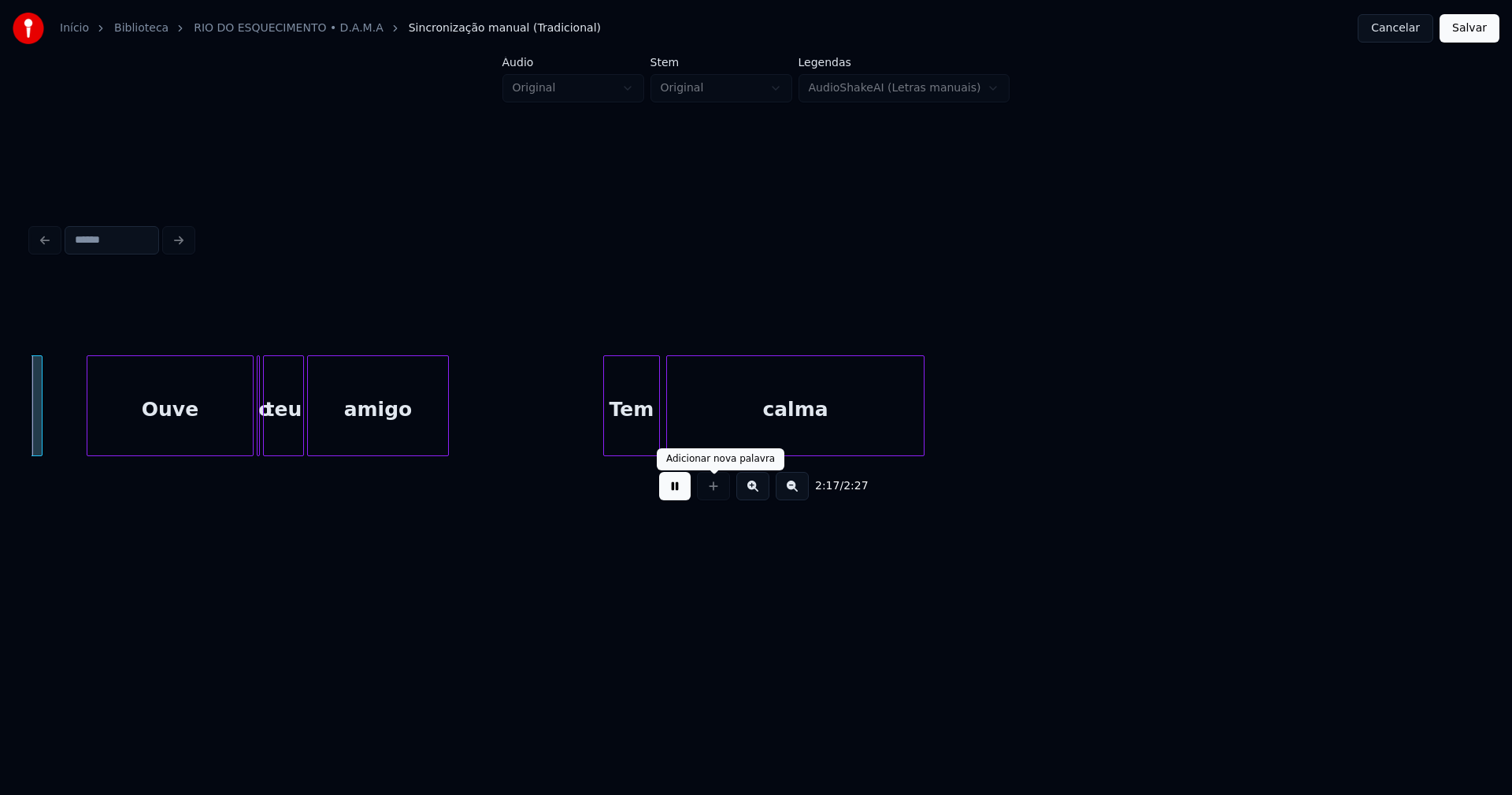
click at [686, 492] on button at bounding box center [675, 486] width 32 height 28
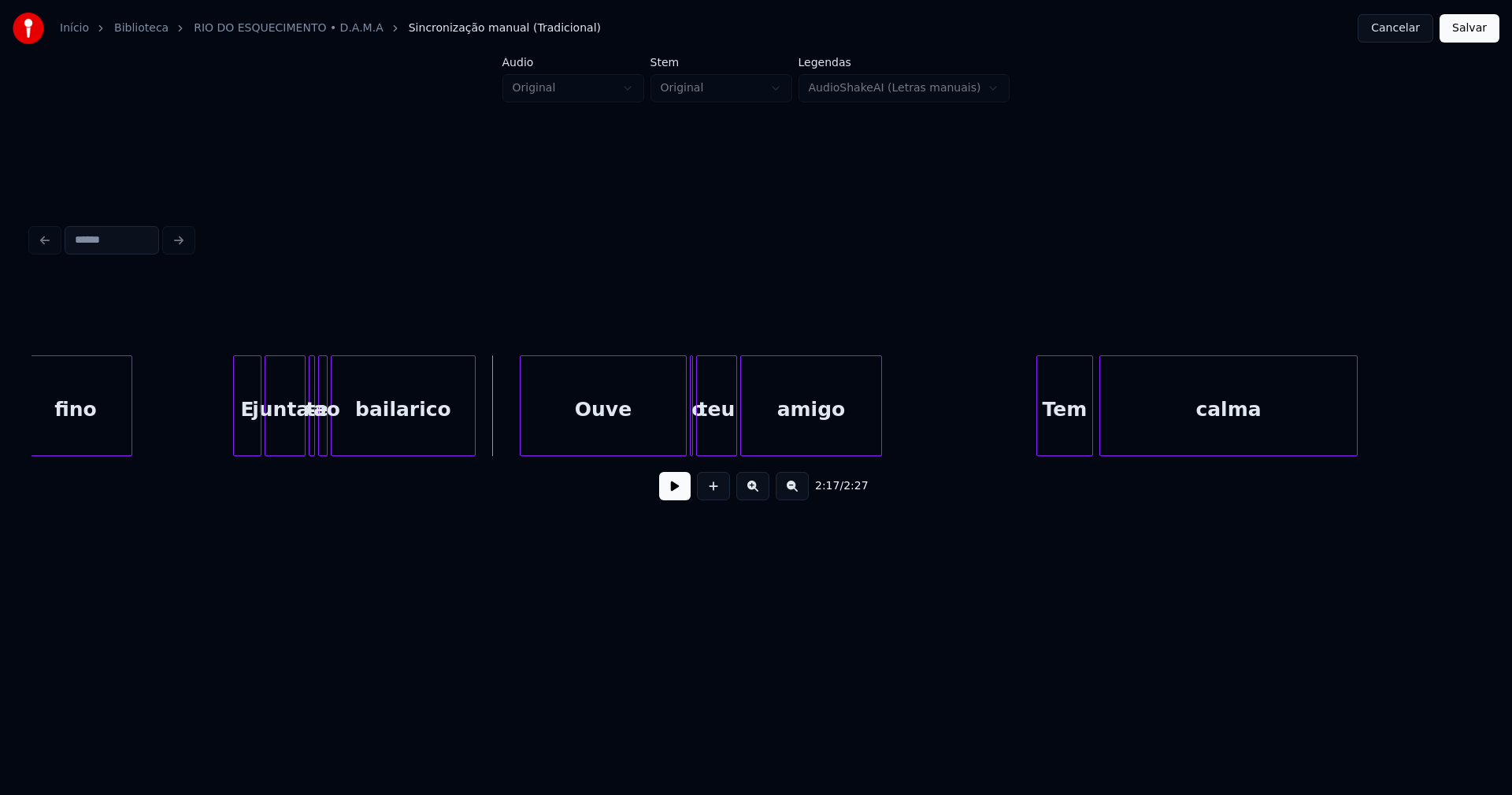
scroll to position [0, 21142]
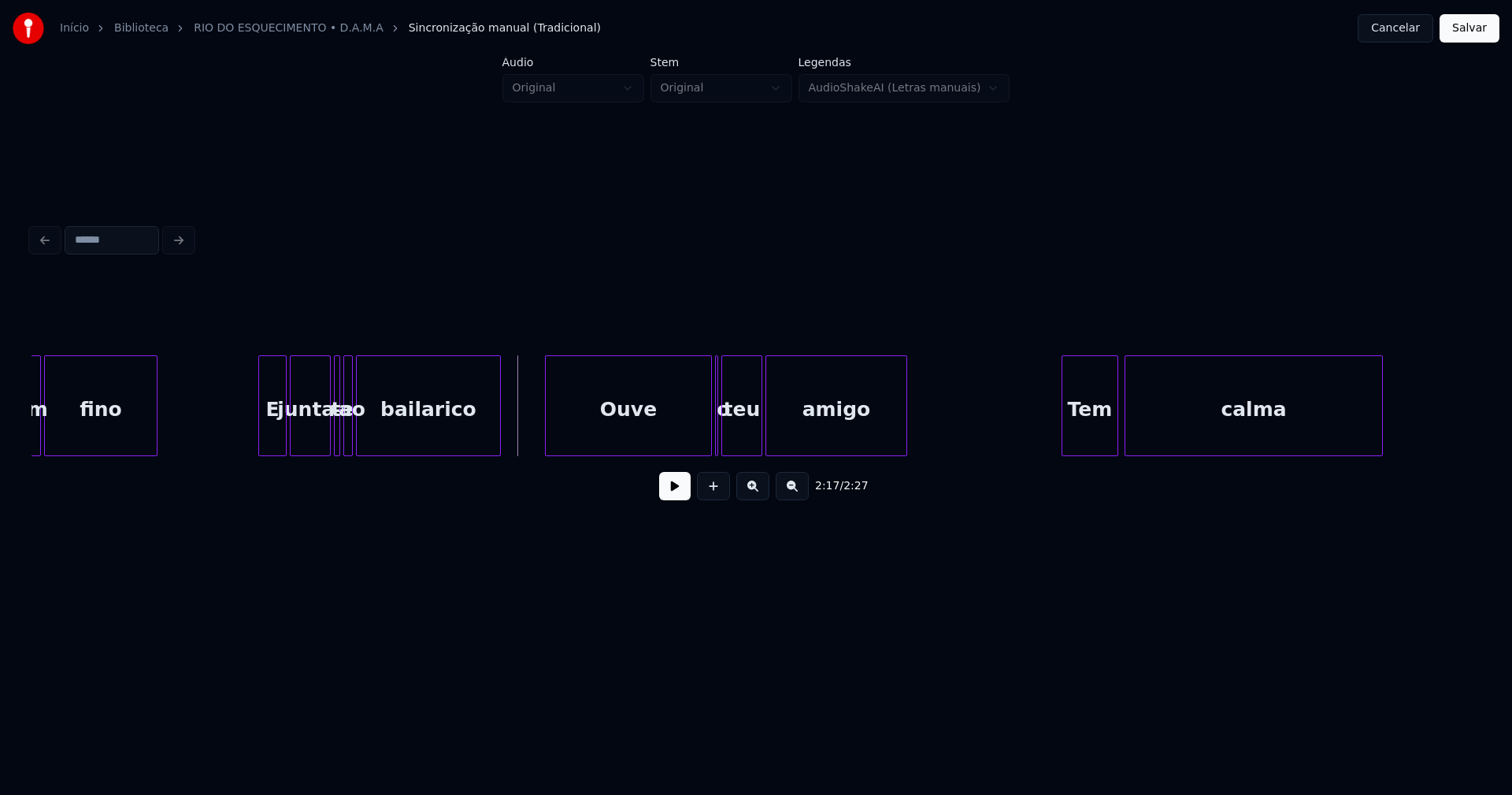
click at [674, 500] on button at bounding box center [675, 486] width 32 height 28
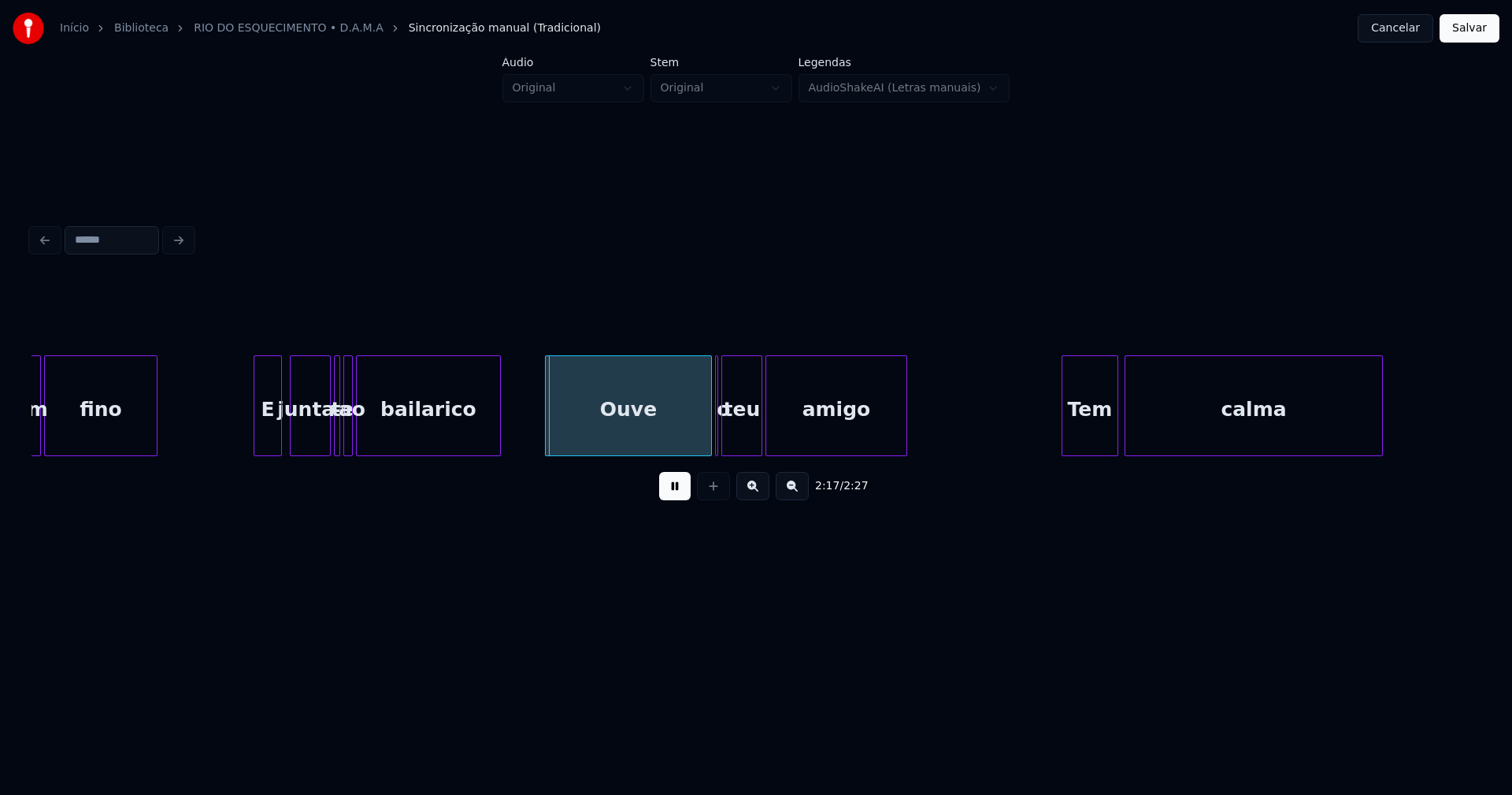
click at [270, 434] on div "E" at bounding box center [268, 409] width 27 height 107
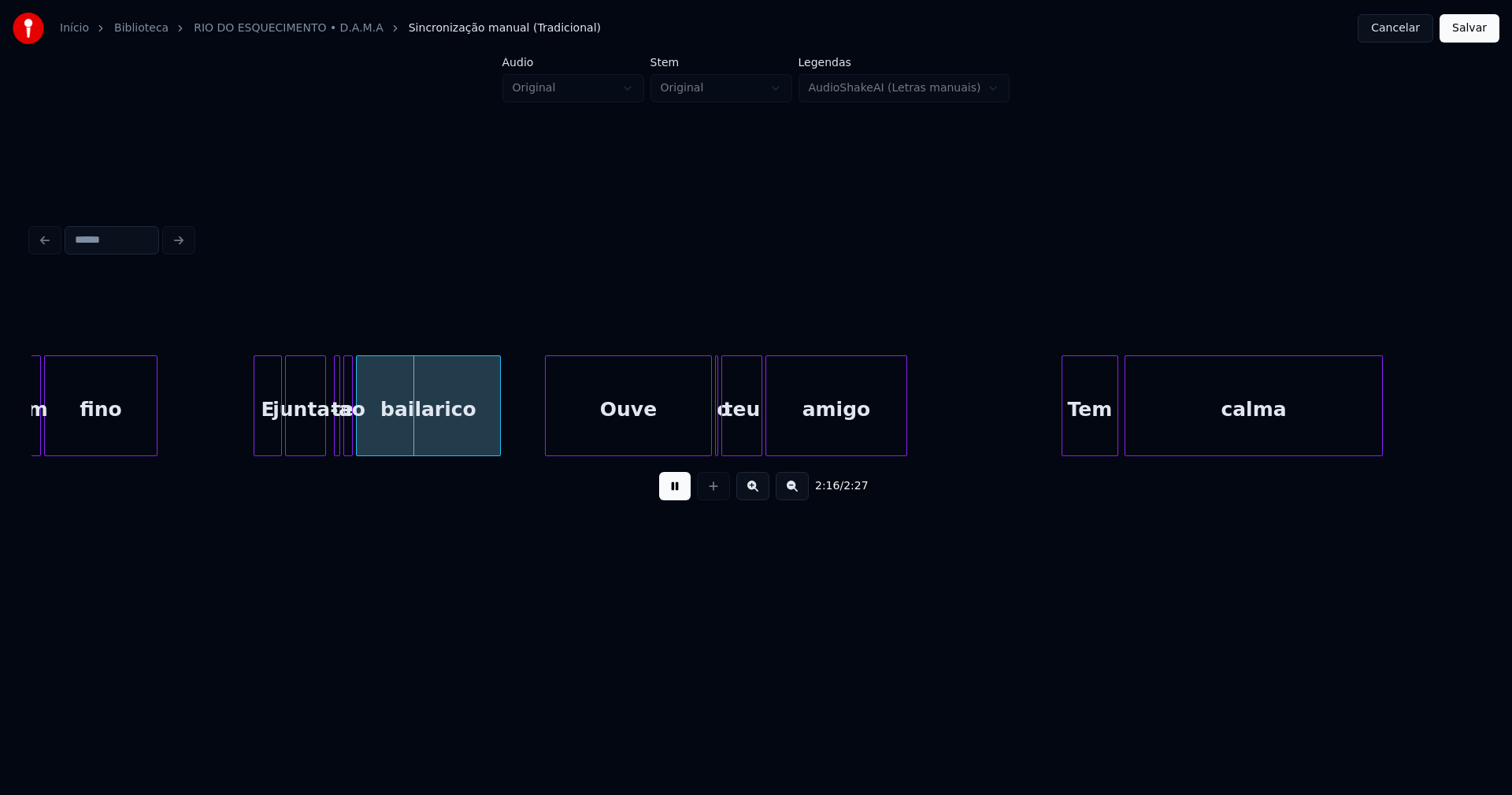
click at [308, 433] on div "junta-" at bounding box center [306, 409] width 39 height 107
drag, startPoint x: 212, startPoint y: 436, endPoint x: 256, endPoint y: 434, distance: 44.0
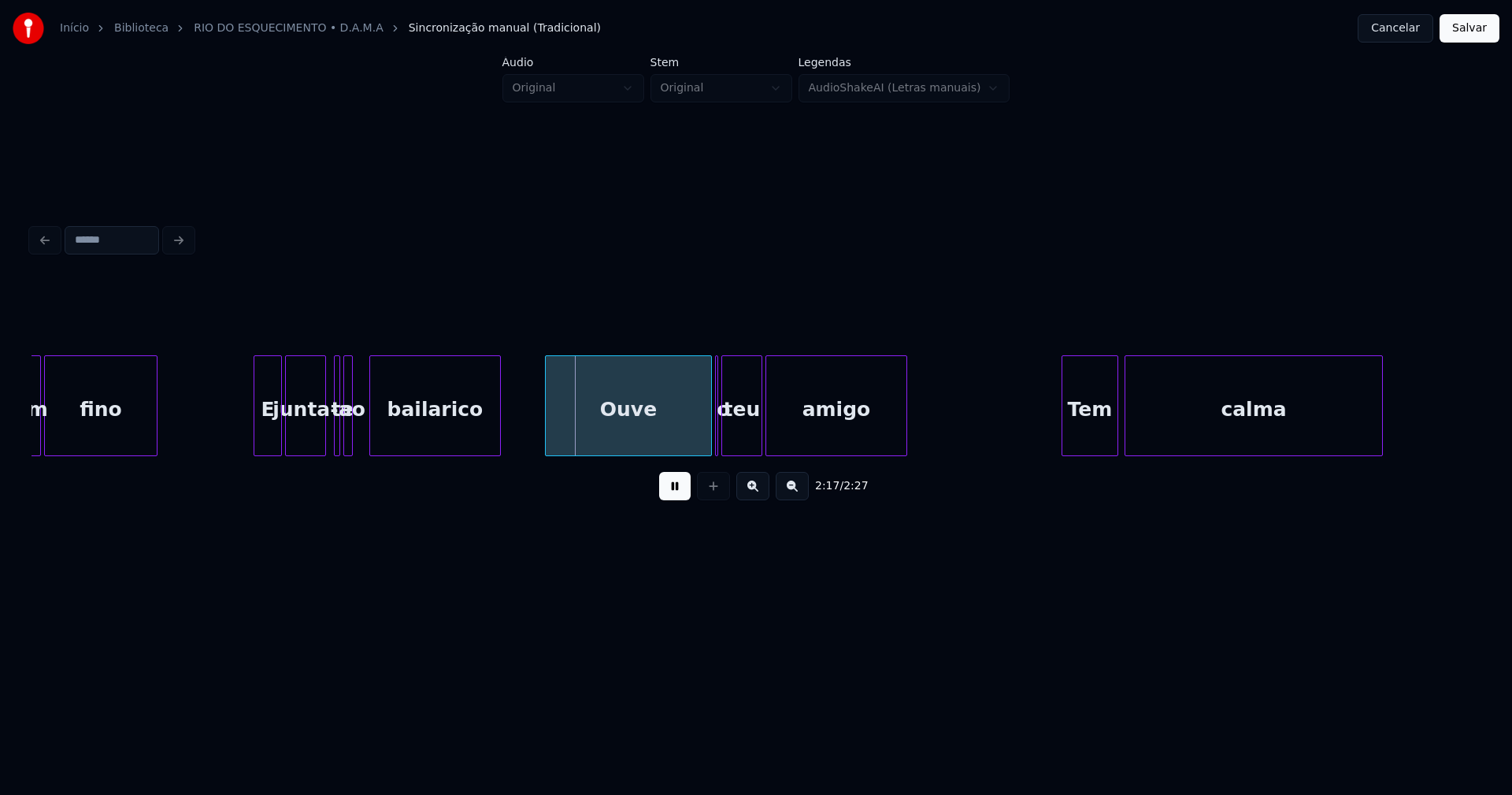
click at [372, 435] on div at bounding box center [372, 405] width 5 height 99
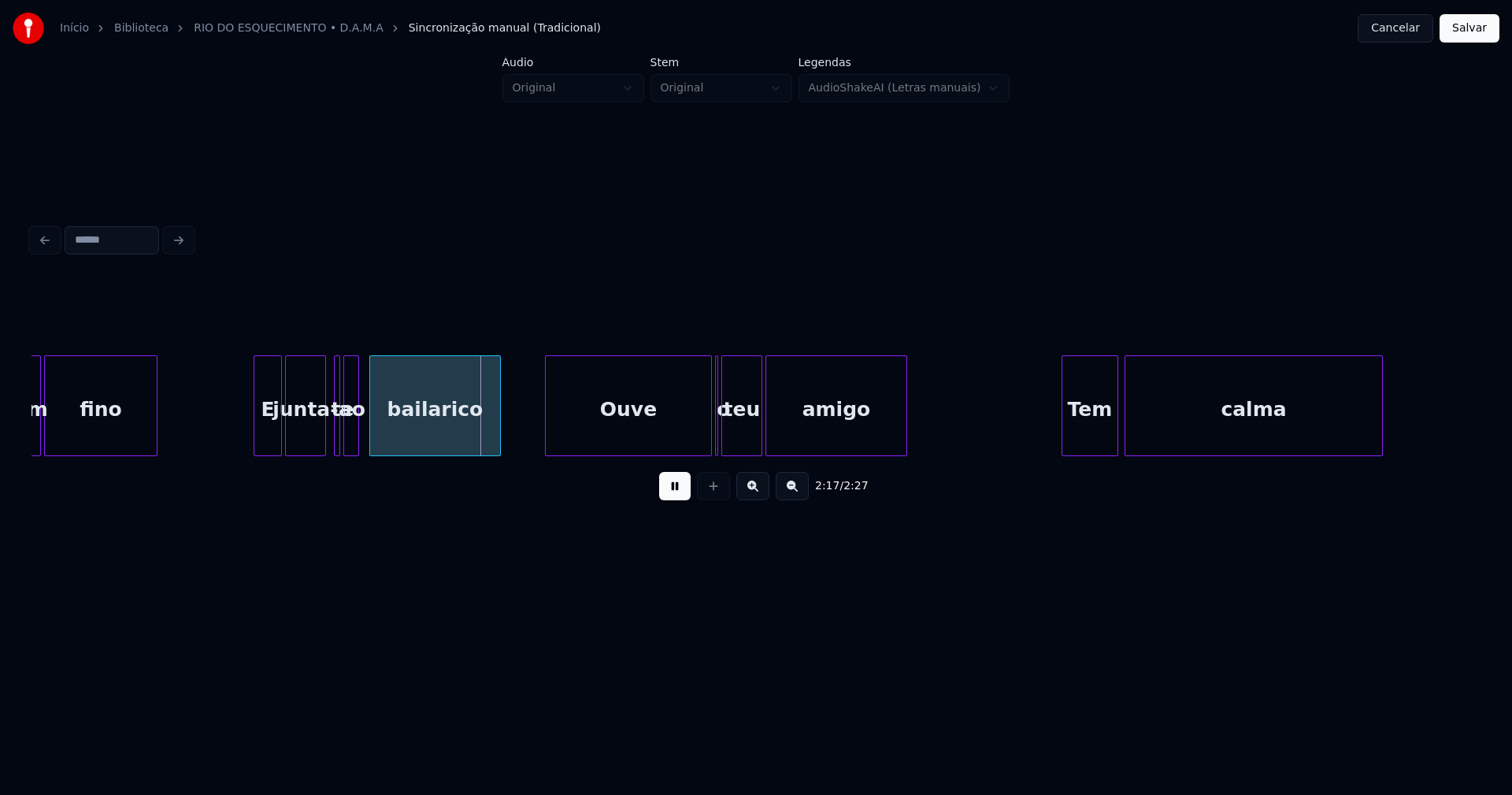
click at [356, 436] on div at bounding box center [356, 405] width 5 height 99
click at [359, 438] on div "ao" at bounding box center [360, 409] width 16 height 107
click at [348, 440] on div at bounding box center [347, 405] width 5 height 99
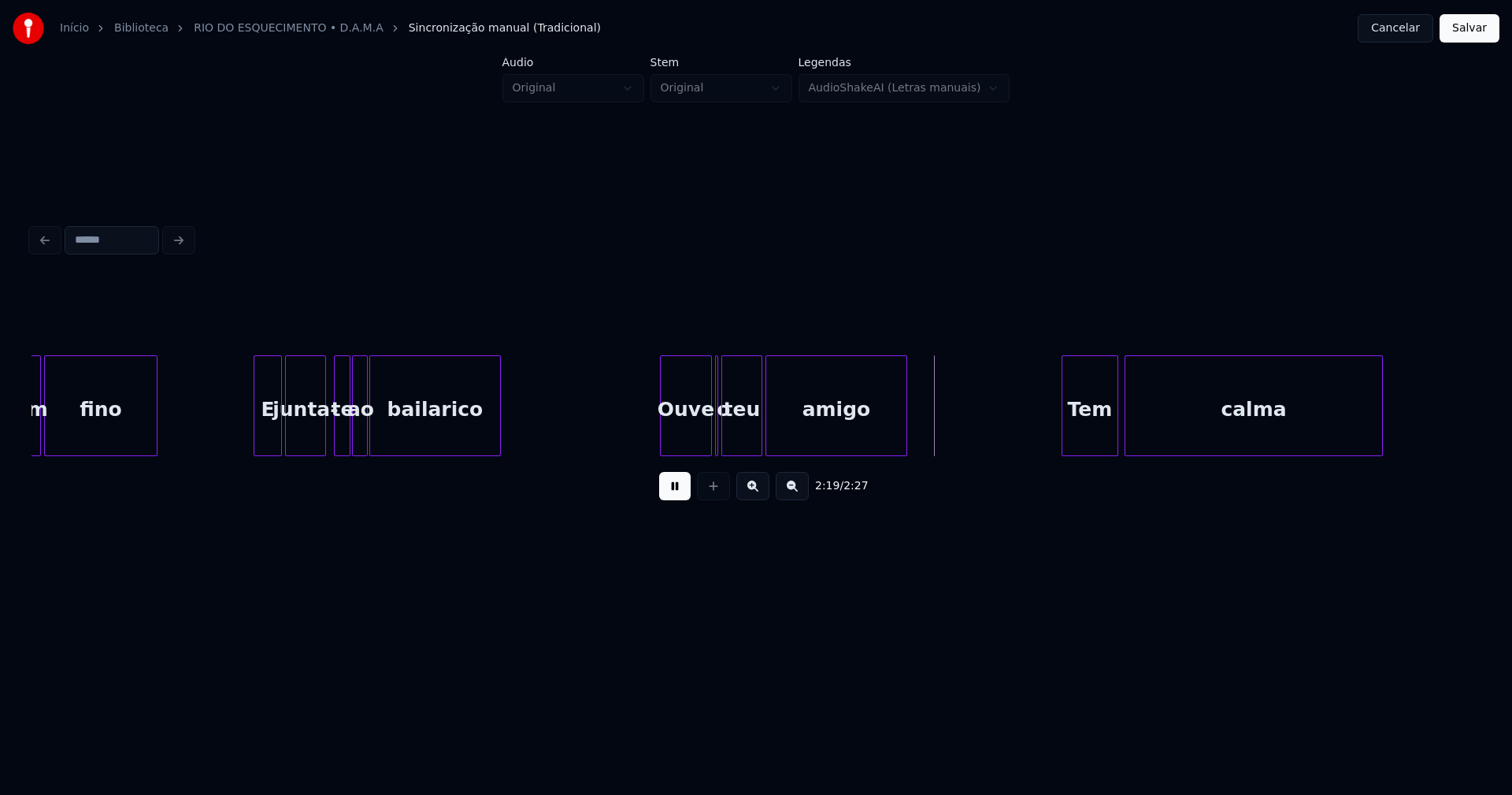
click at [661, 425] on div at bounding box center [663, 405] width 5 height 99
drag, startPoint x: 672, startPoint y: 501, endPoint x: 711, endPoint y: 468, distance: 51.1
click at [676, 498] on button at bounding box center [675, 486] width 32 height 28
click at [702, 445] on div at bounding box center [702, 405] width 5 height 99
click at [713, 449] on div "o" at bounding box center [713, 405] width 9 height 101
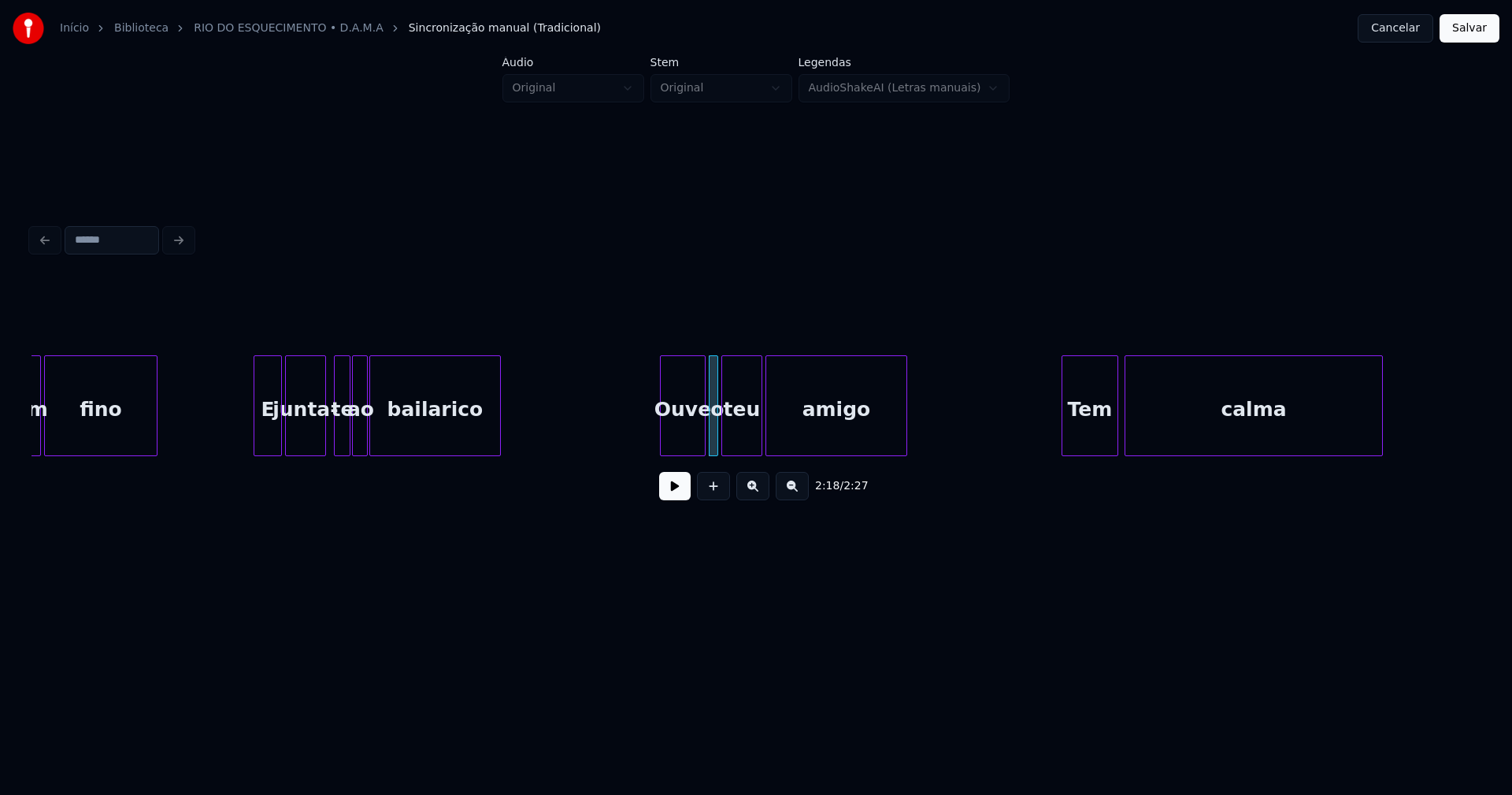
click at [672, 500] on button at bounding box center [675, 486] width 32 height 28
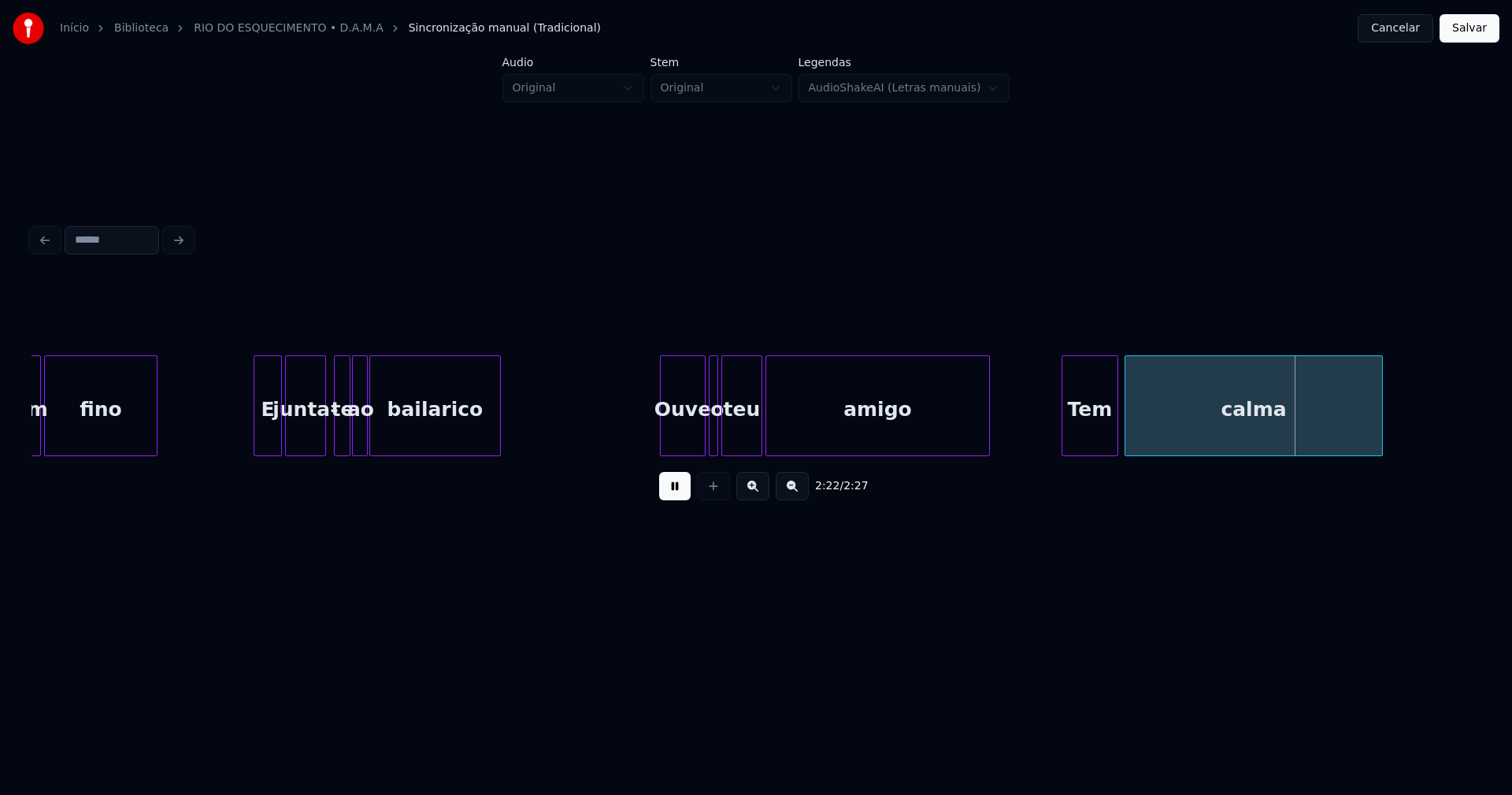
click at [985, 425] on div at bounding box center [986, 405] width 5 height 99
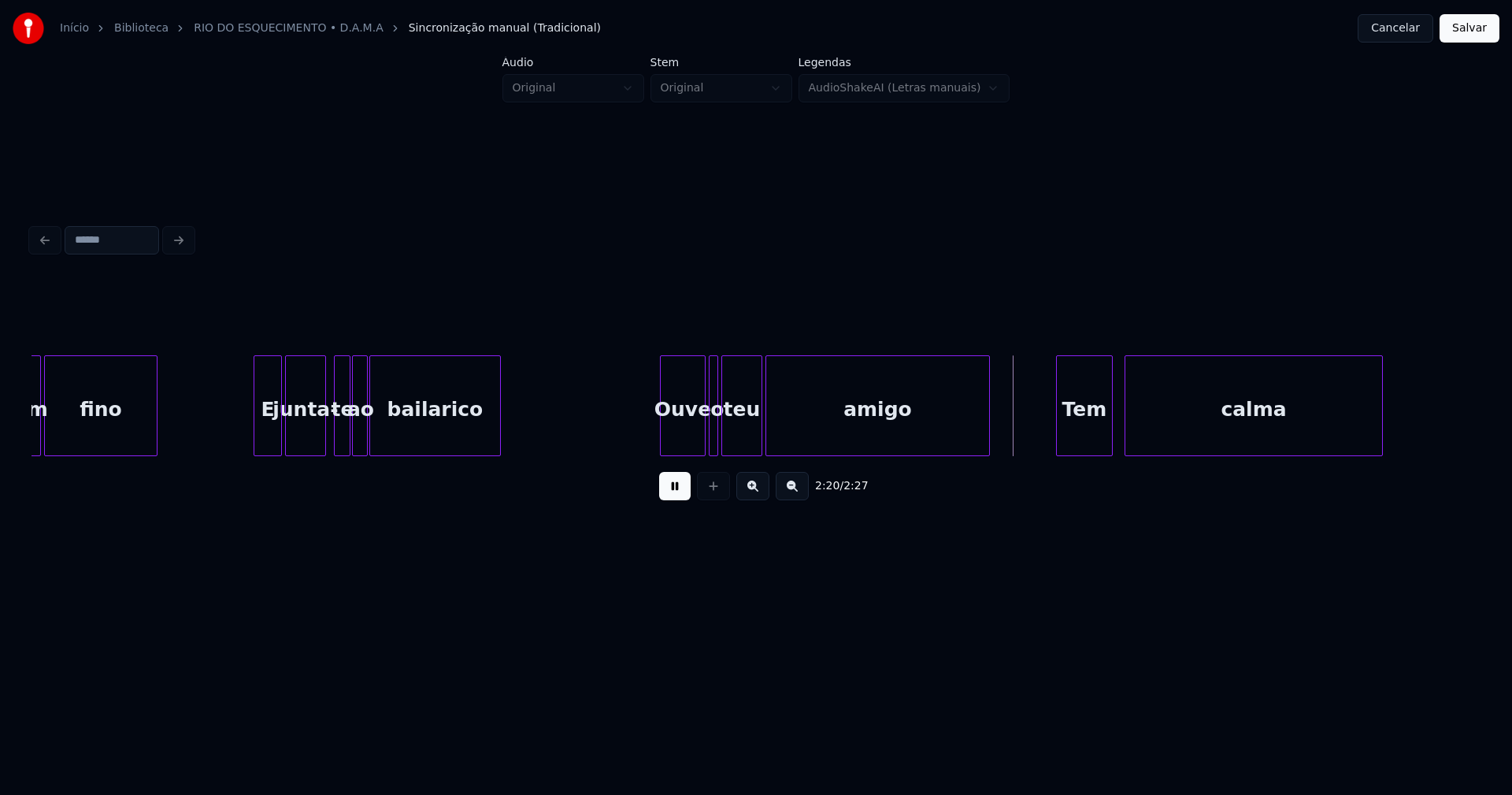
click at [1090, 442] on div "Tem" at bounding box center [1084, 409] width 55 height 107
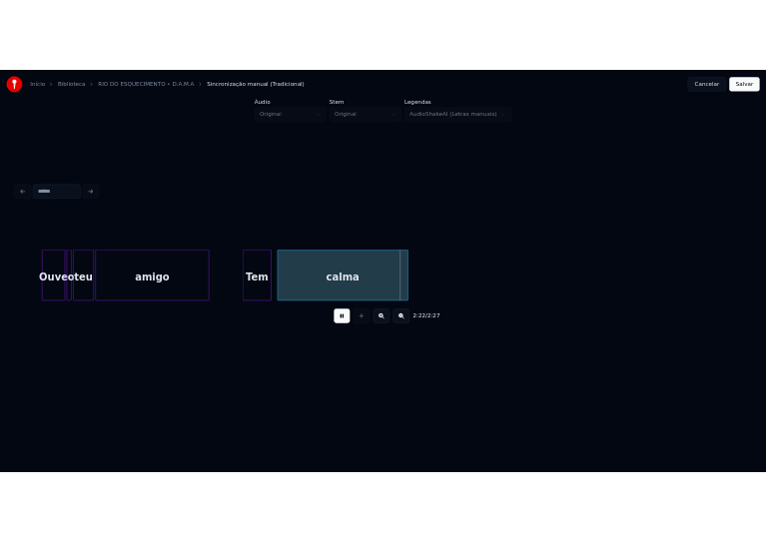
scroll to position [0, 27618]
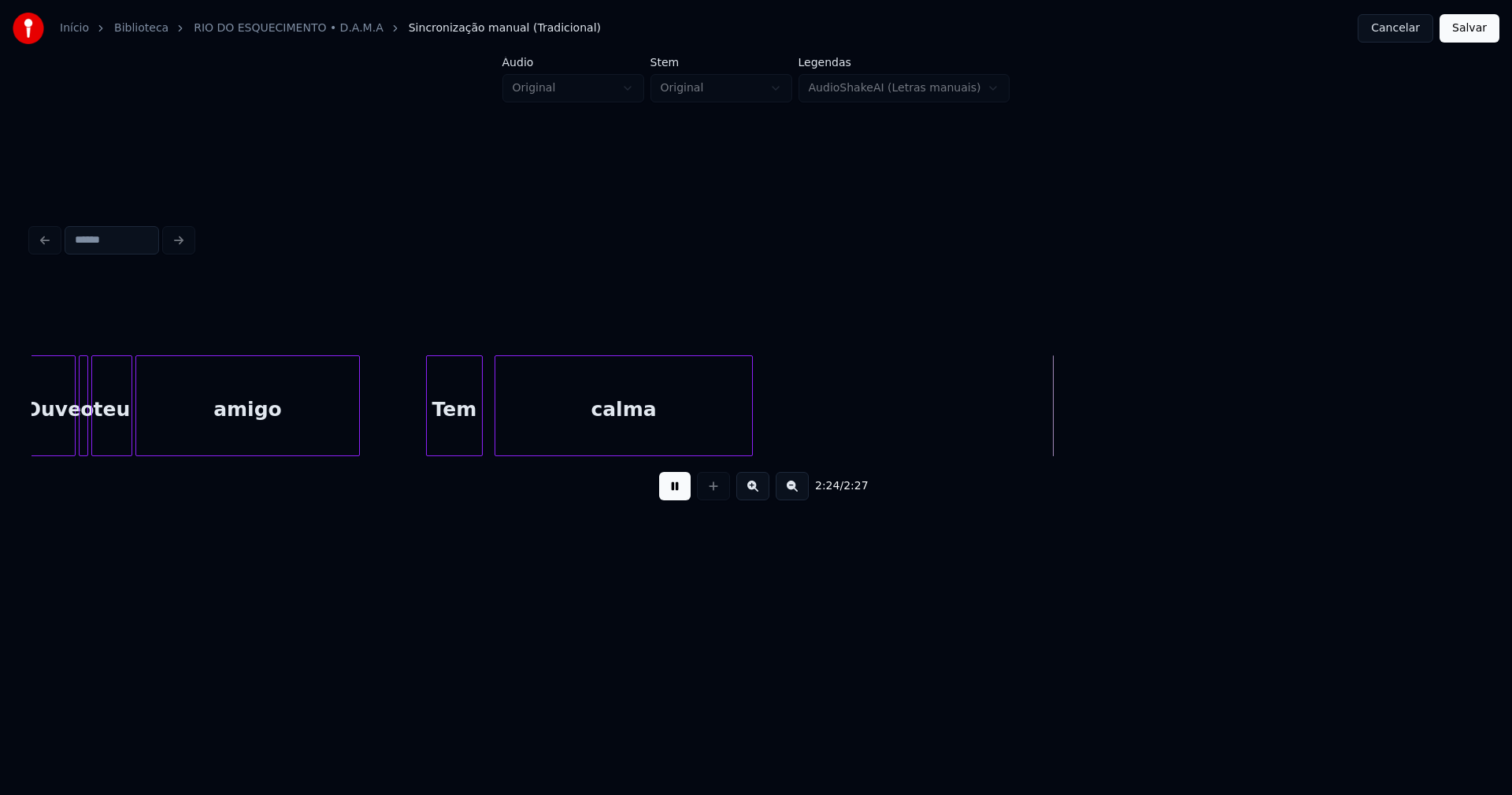
click at [1465, 27] on button "Salvar" at bounding box center [1469, 28] width 60 height 28
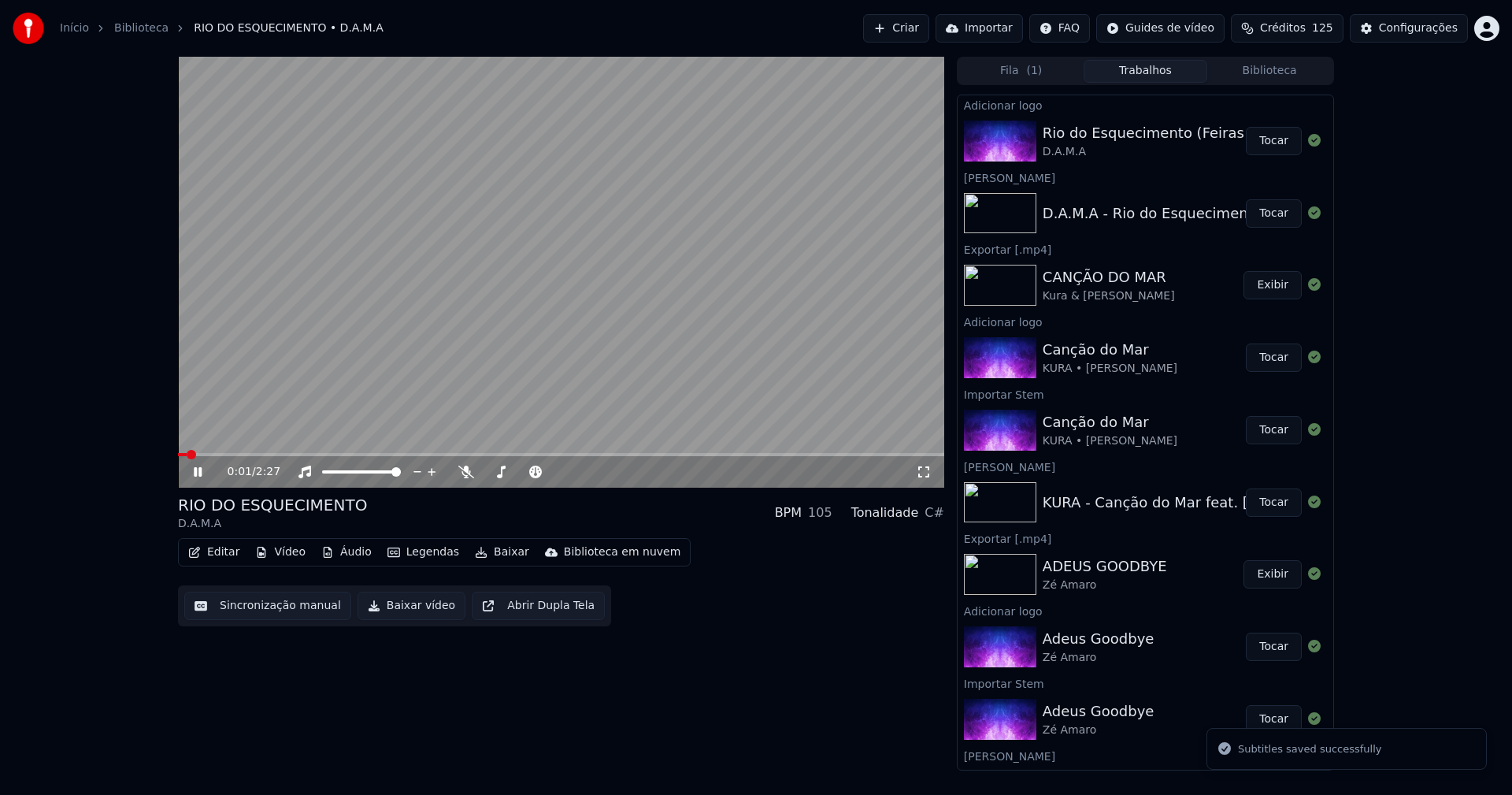
click at [200, 474] on icon at bounding box center [198, 472] width 8 height 9
click at [206, 556] on button "Editar" at bounding box center [214, 552] width 64 height 22
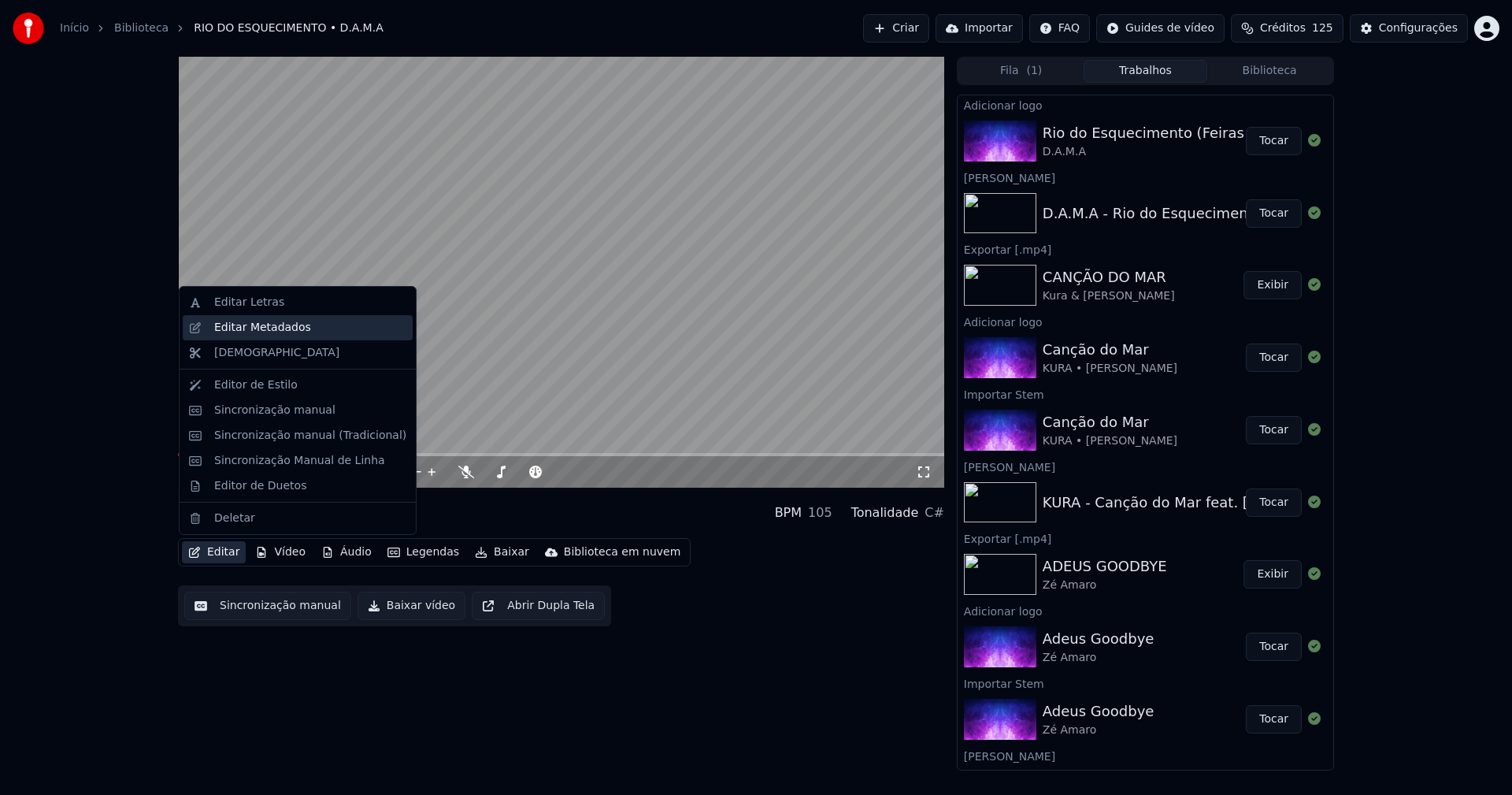
click at [256, 326] on div "Editar Metadados" at bounding box center [263, 327] width 97 height 16
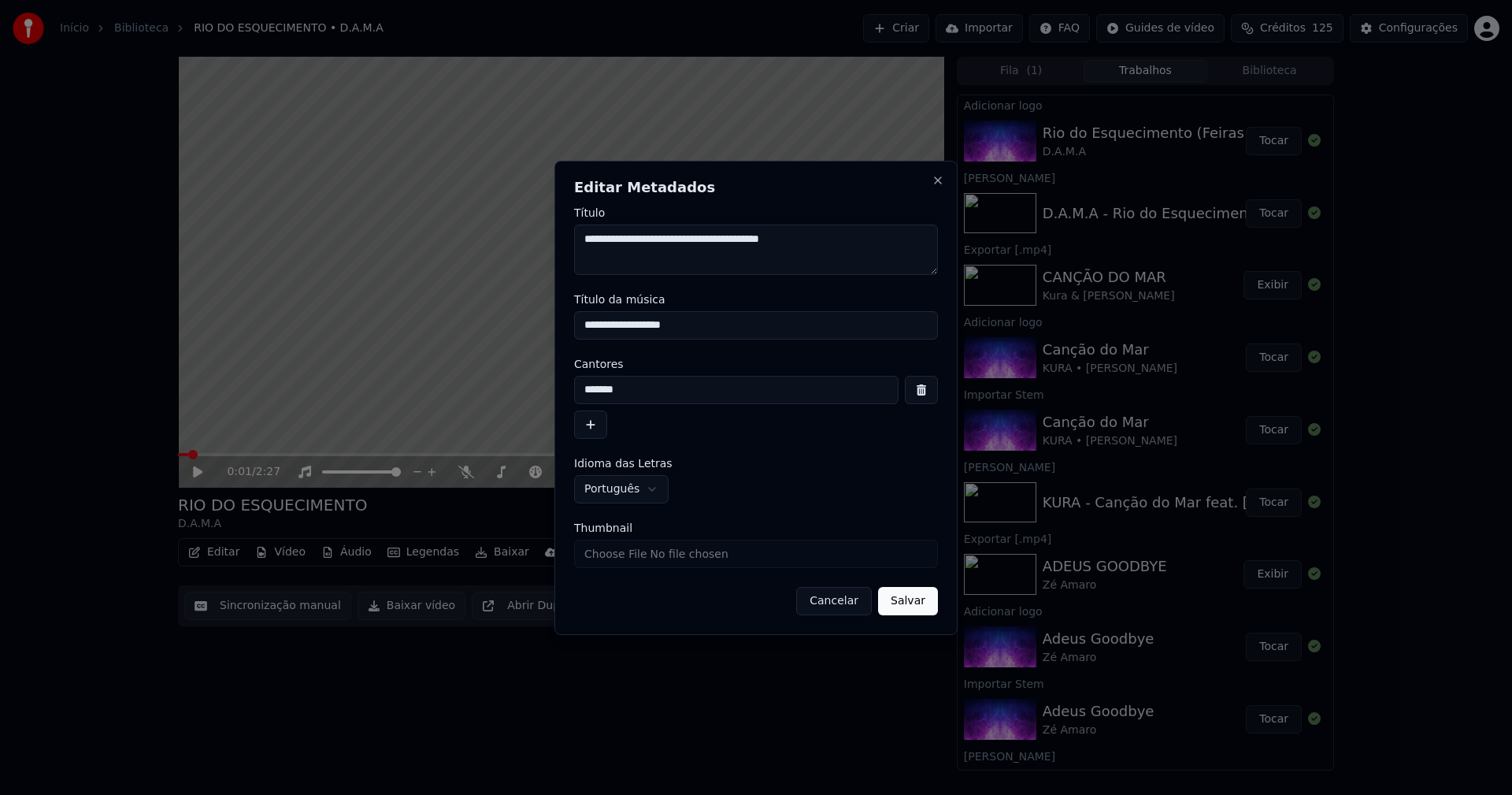
click at [631, 559] on input "Thumbnail" at bounding box center [755, 554] width 363 height 28
type input "**********"
click at [920, 604] on button "Salvar" at bounding box center [908, 601] width 60 height 28
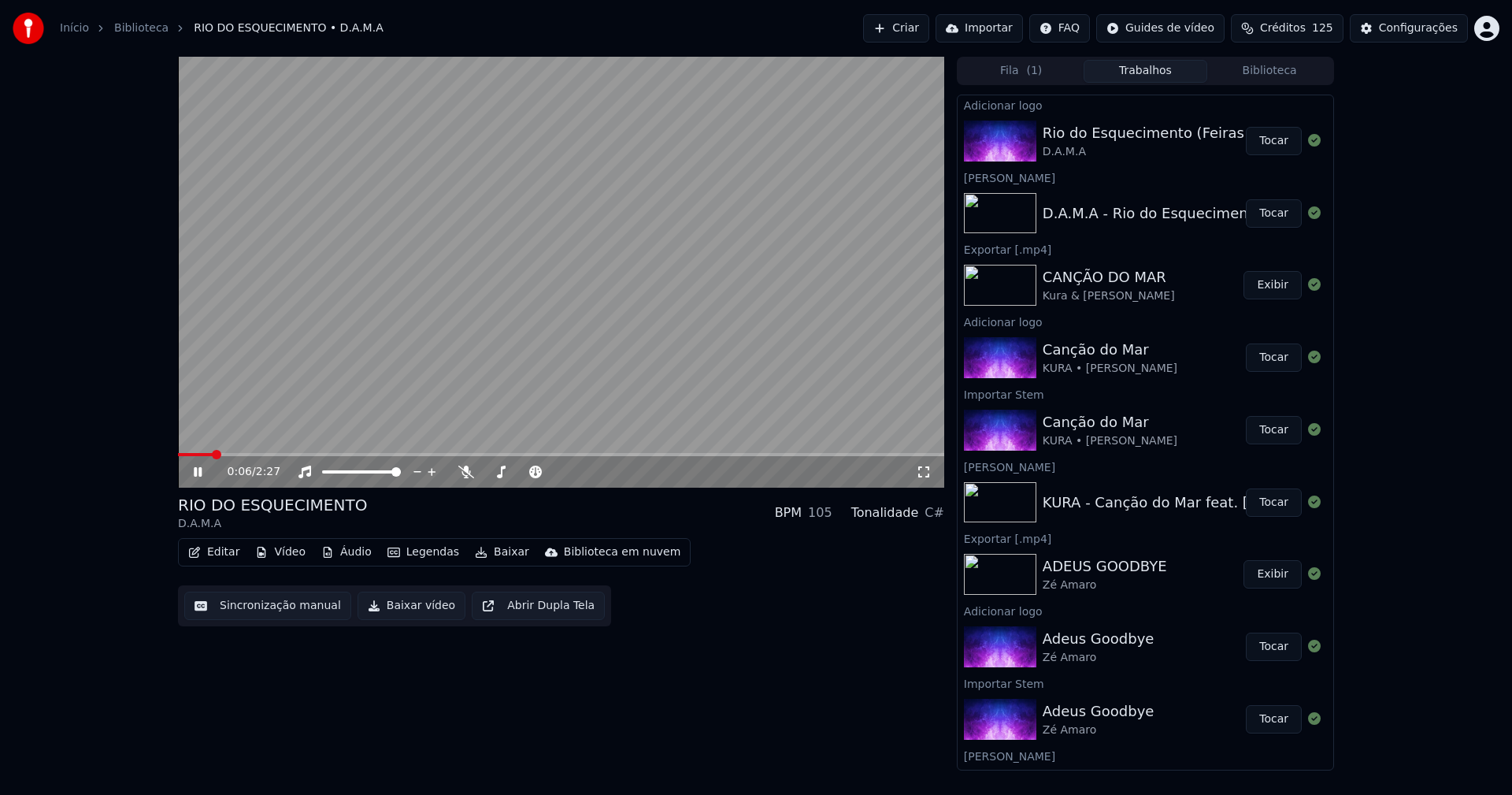
click at [206, 472] on icon at bounding box center [209, 472] width 37 height 13
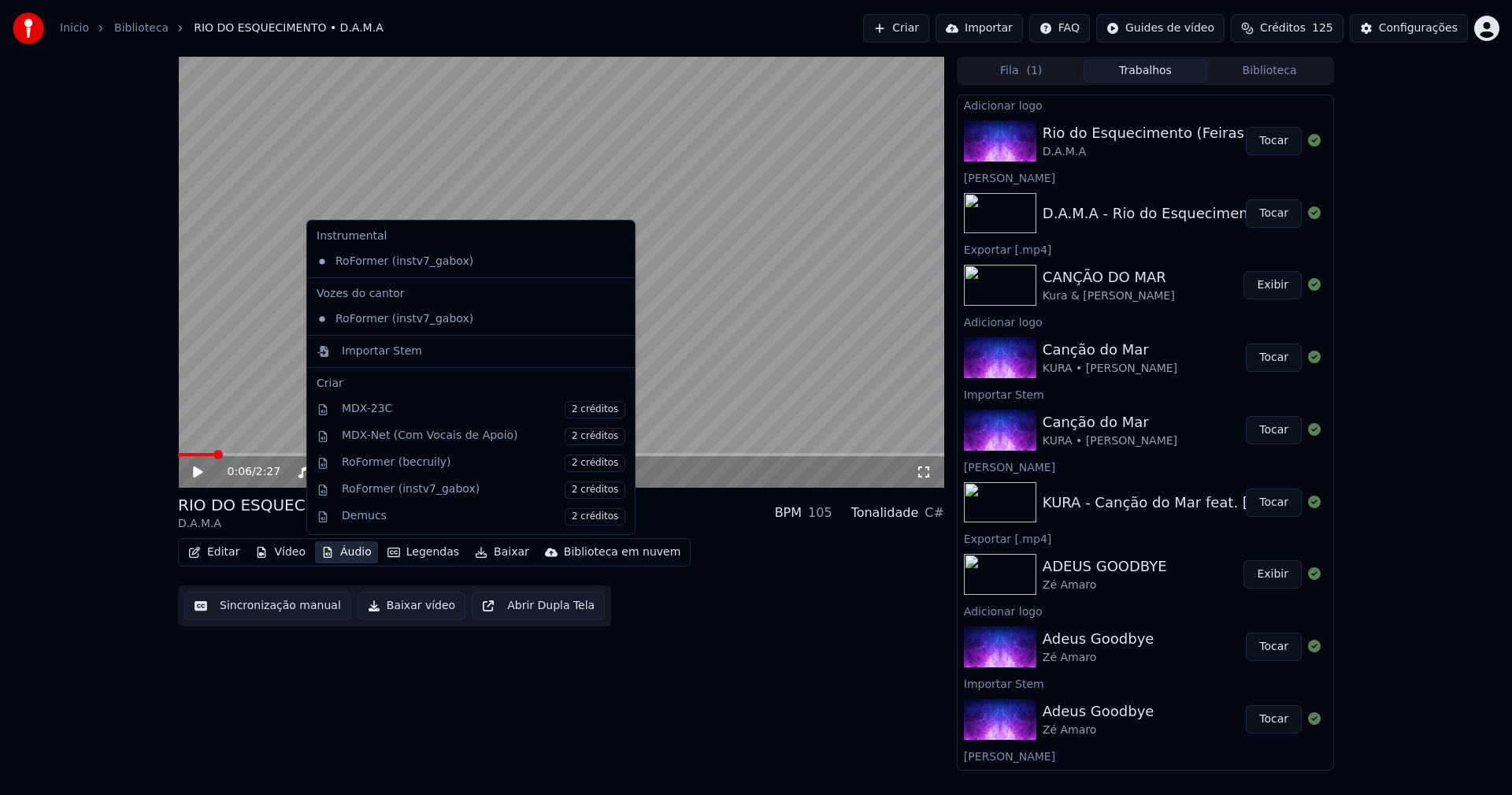
click at [352, 557] on button "Áudio" at bounding box center [346, 552] width 63 height 22
click at [369, 359] on div "Importar Stem" at bounding box center [471, 351] width 321 height 25
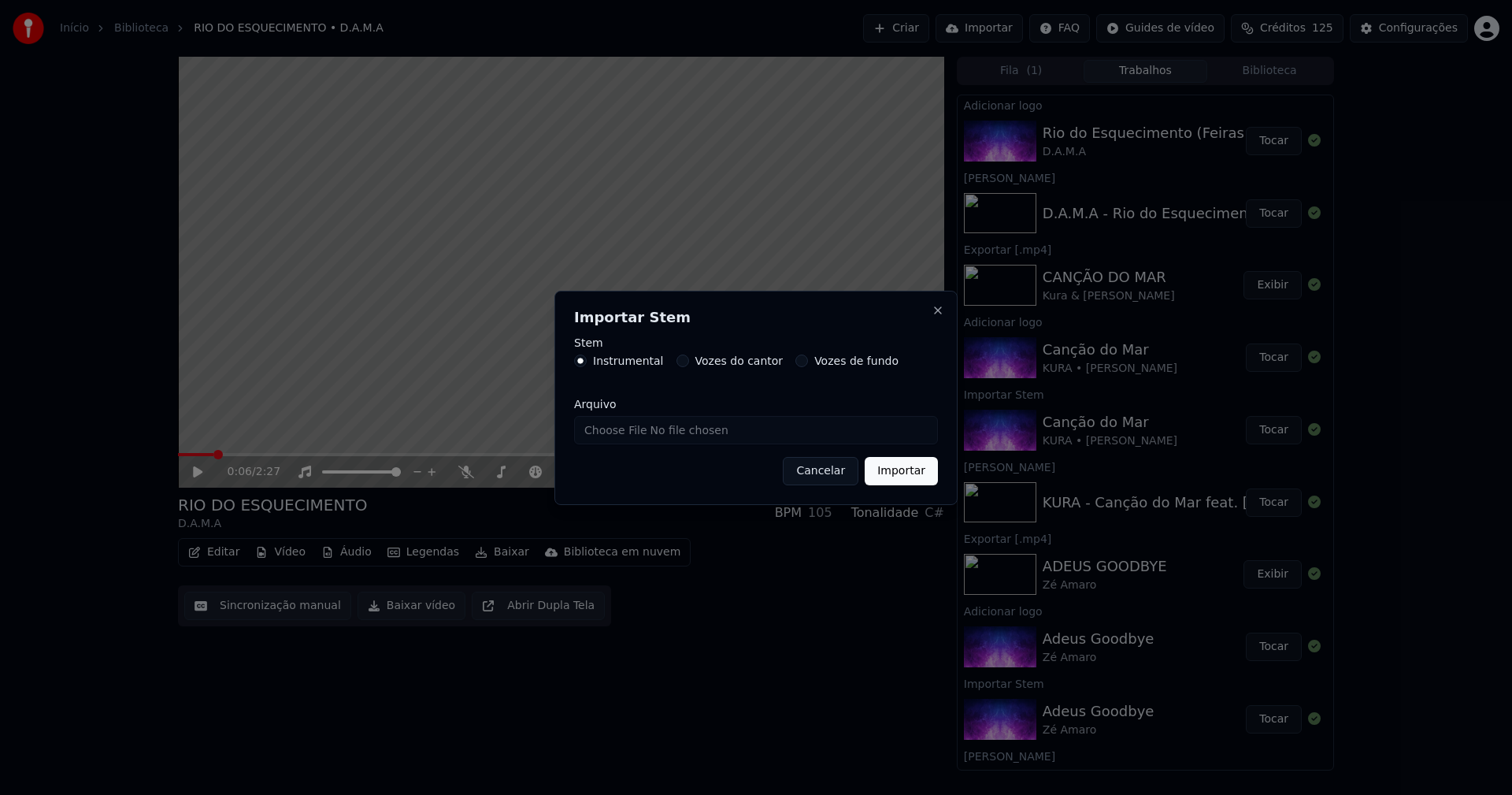
click at [628, 430] on input "Arquivo" at bounding box center [755, 430] width 363 height 28
type input "**********"
click at [905, 475] on button "Importar" at bounding box center [901, 471] width 73 height 28
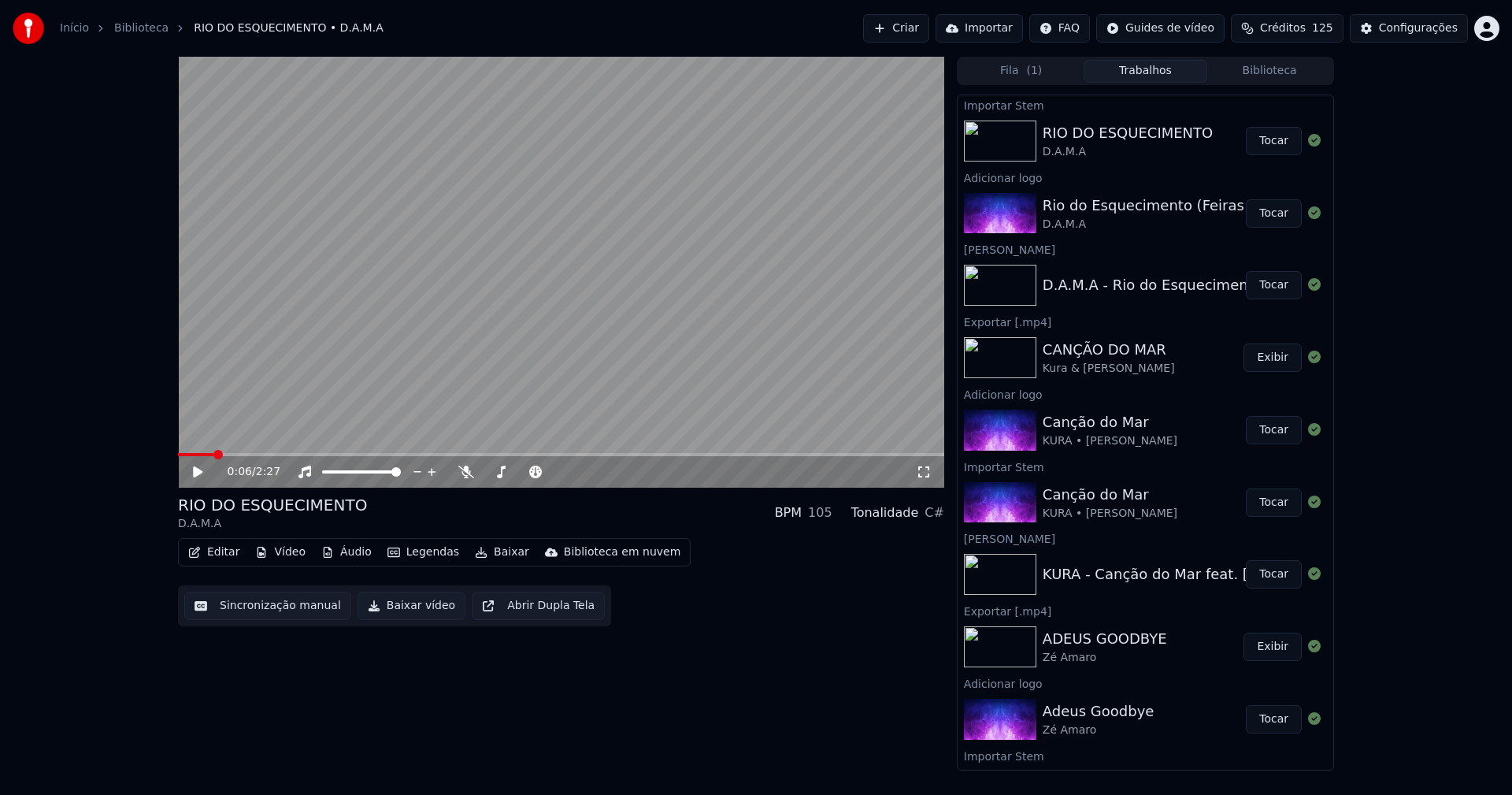
click at [341, 559] on button "Áudio" at bounding box center [346, 552] width 63 height 22
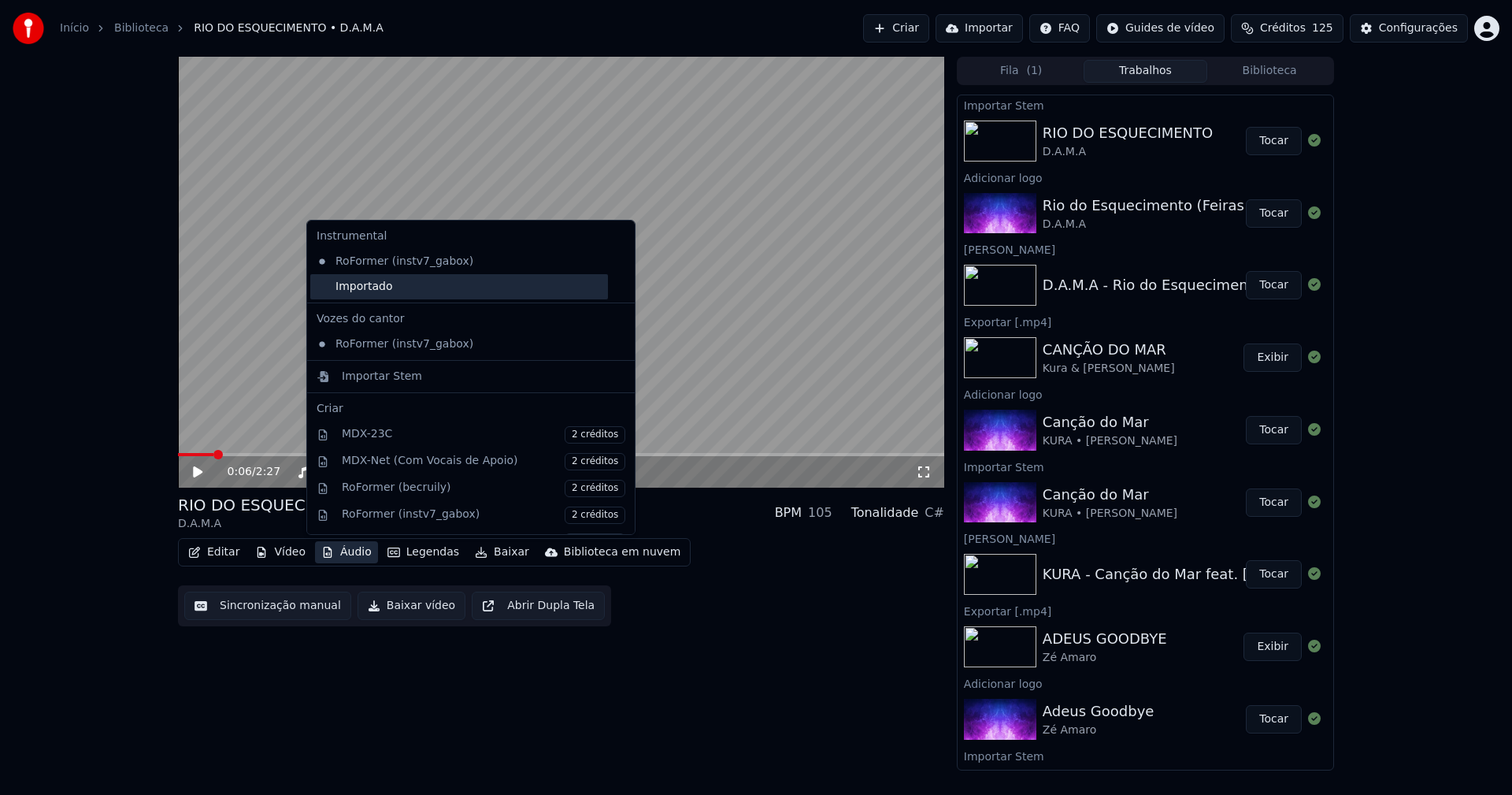
click at [321, 291] on div "Importado" at bounding box center [460, 287] width 298 height 25
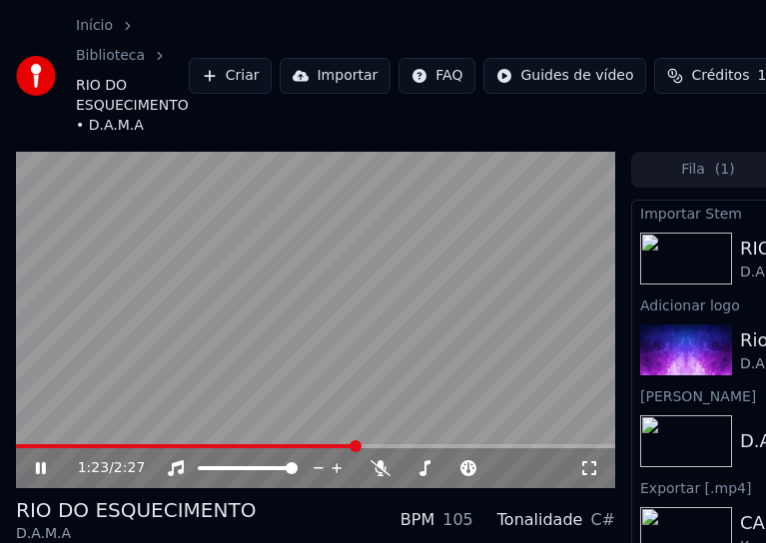
click at [47, 468] on icon at bounding box center [55, 468] width 46 height 16
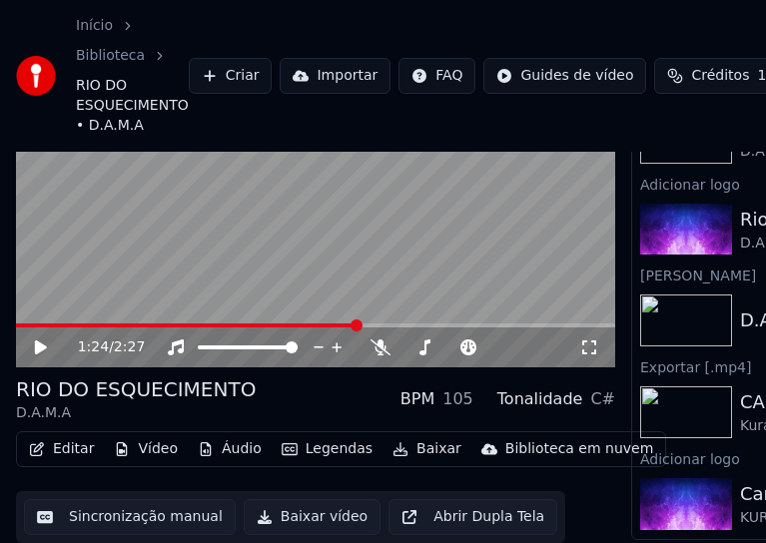
scroll to position [133, 0]
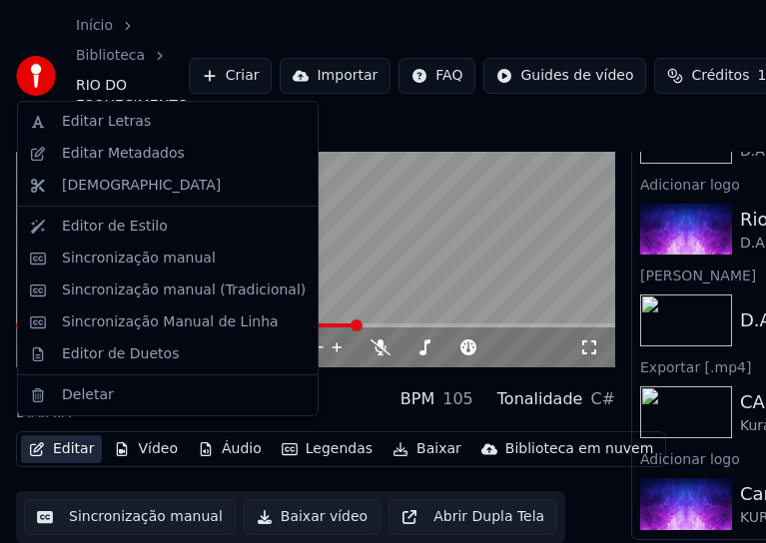
click at [76, 447] on button "Editar" at bounding box center [61, 449] width 81 height 28
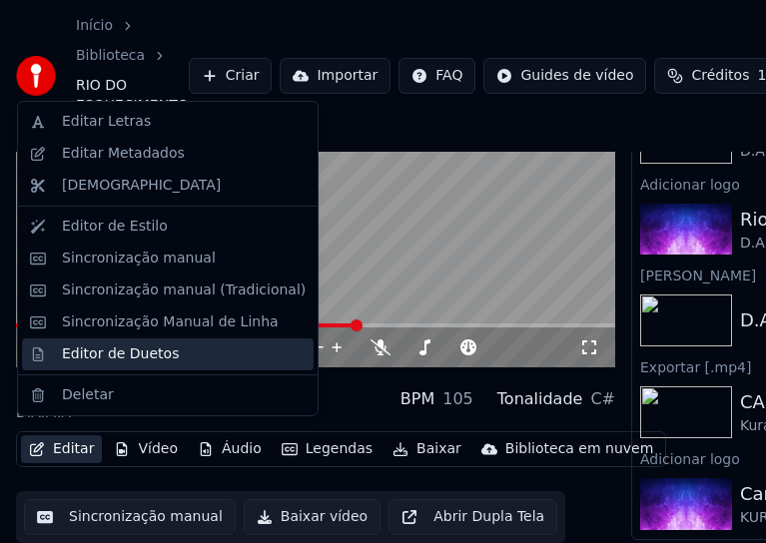
click at [93, 362] on div "Editor de Duetos" at bounding box center [120, 355] width 117 height 20
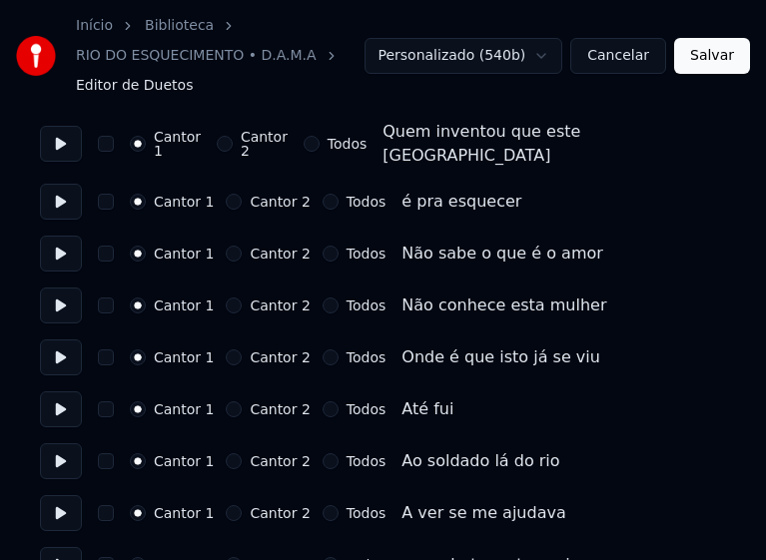
scroll to position [499, 0]
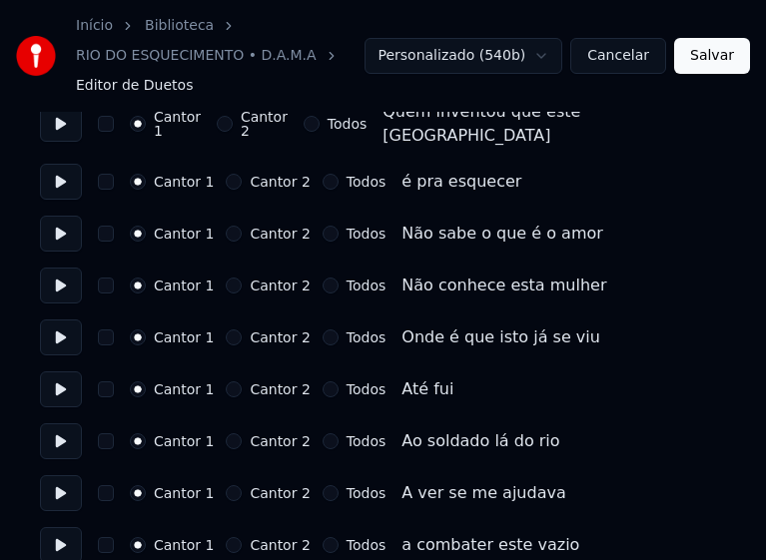
click at [323, 226] on button "Todos" at bounding box center [331, 234] width 16 height 16
click at [323, 278] on button "Todos" at bounding box center [331, 286] width 16 height 16
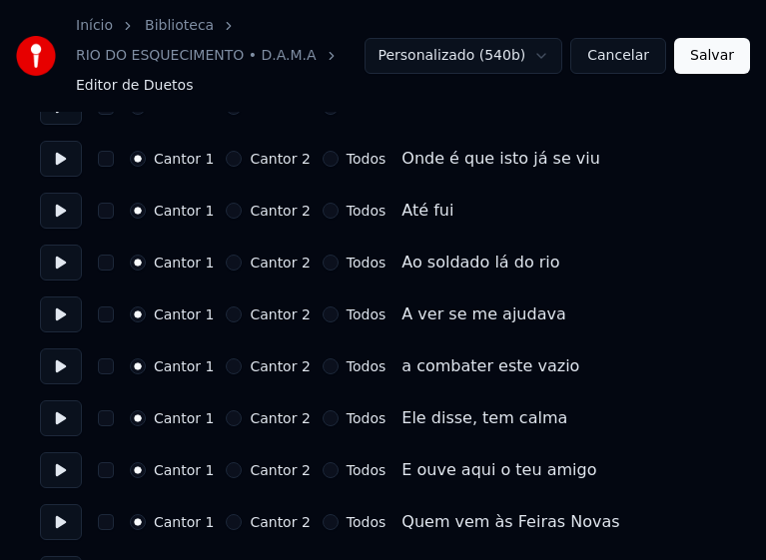
scroll to position [699, 0]
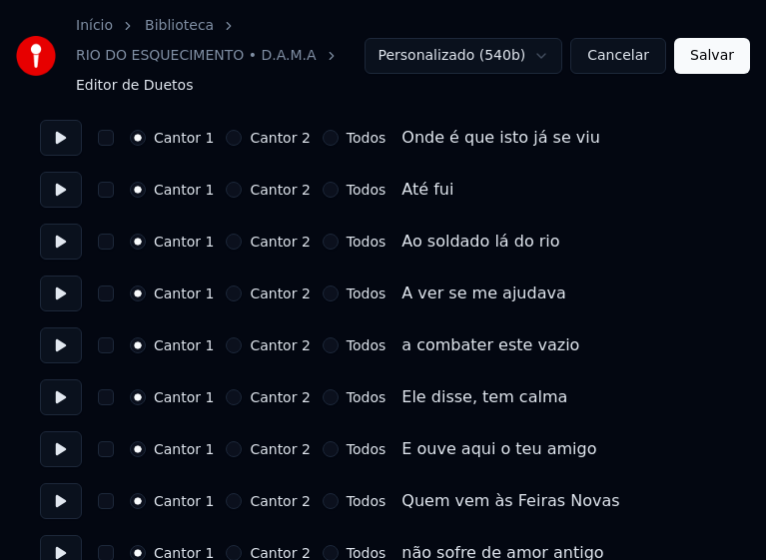
click at [323, 286] on button "Todos" at bounding box center [331, 294] width 16 height 16
click at [323, 338] on button "Todos" at bounding box center [331, 346] width 16 height 16
click at [323, 390] on button "Todos" at bounding box center [331, 398] width 16 height 16
click at [323, 441] on button "Todos" at bounding box center [331, 449] width 16 height 16
click at [323, 493] on button "Todos" at bounding box center [331, 501] width 16 height 16
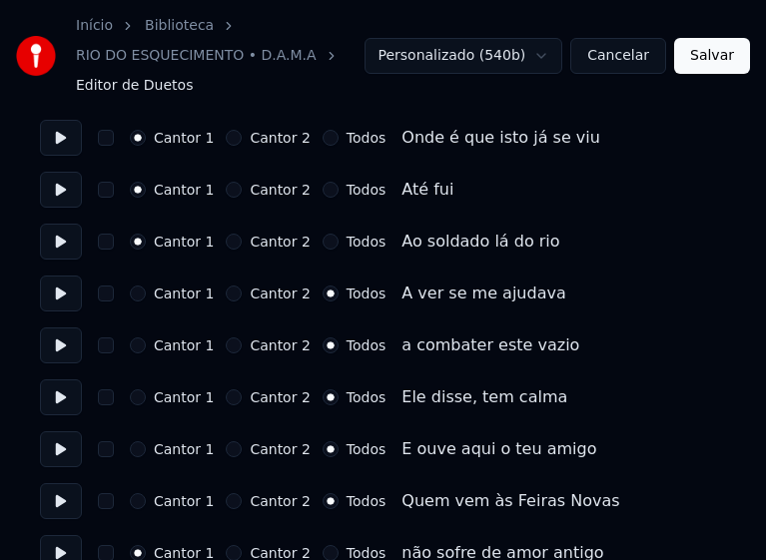
scroll to position [899, 0]
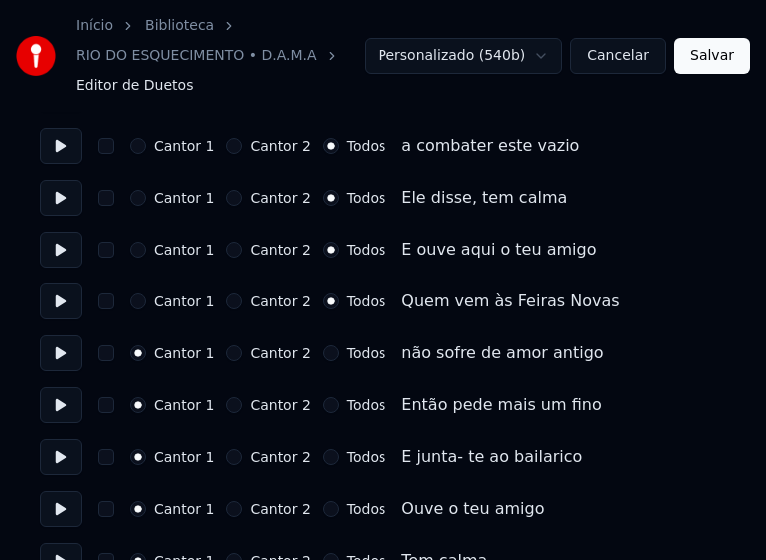
click at [323, 346] on button "Todos" at bounding box center [331, 354] width 16 height 16
click at [323, 397] on button "Todos" at bounding box center [331, 405] width 16 height 16
click at [323, 449] on button "Todos" at bounding box center [331, 457] width 16 height 16
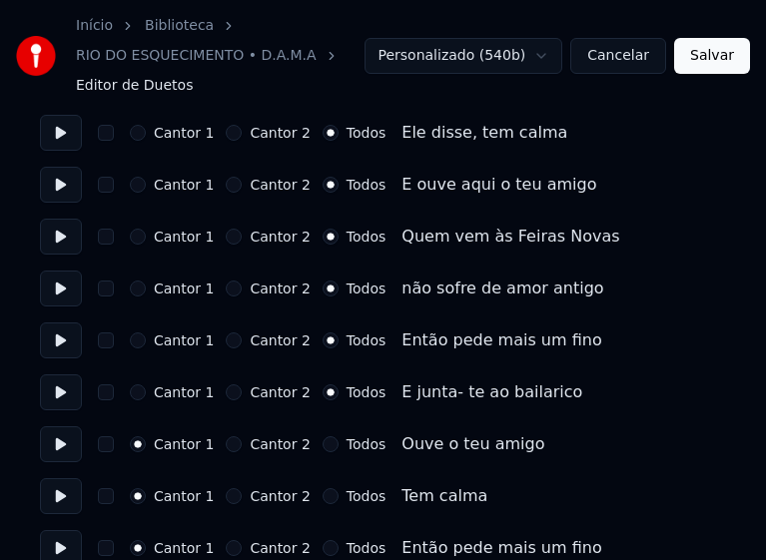
scroll to position [999, 0]
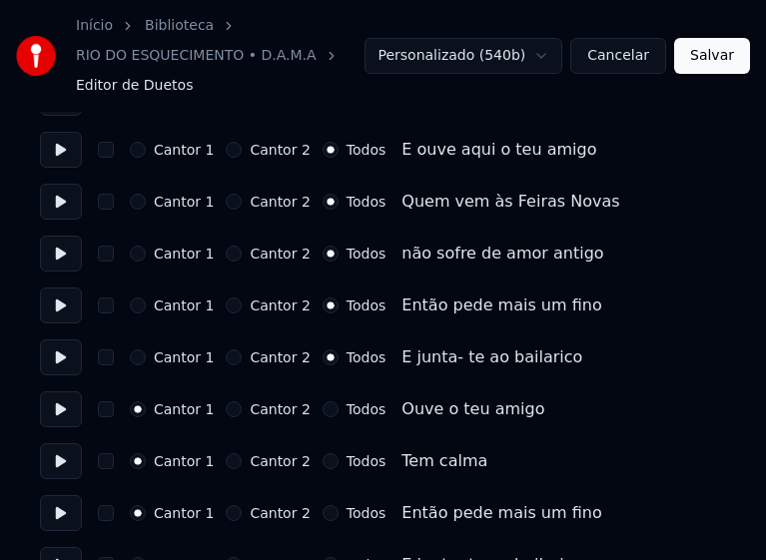
click at [323, 401] on button "Todos" at bounding box center [331, 409] width 16 height 16
click at [323, 453] on button "Todos" at bounding box center [331, 461] width 16 height 16
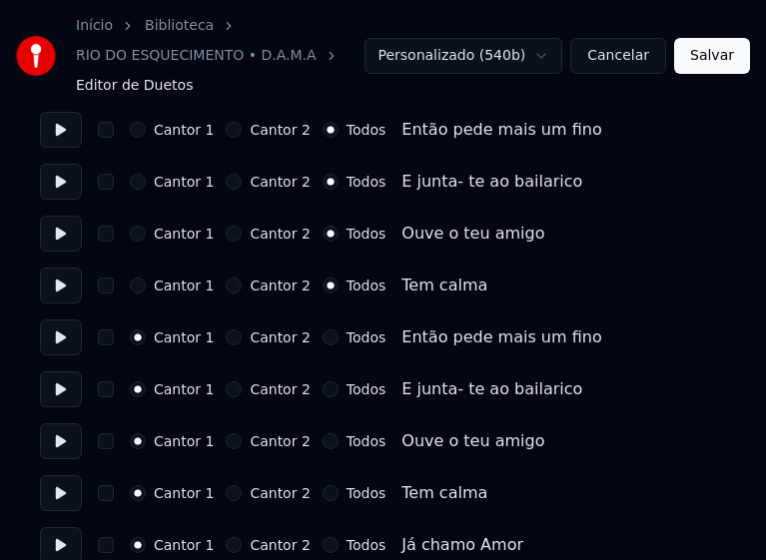
scroll to position [1198, 0]
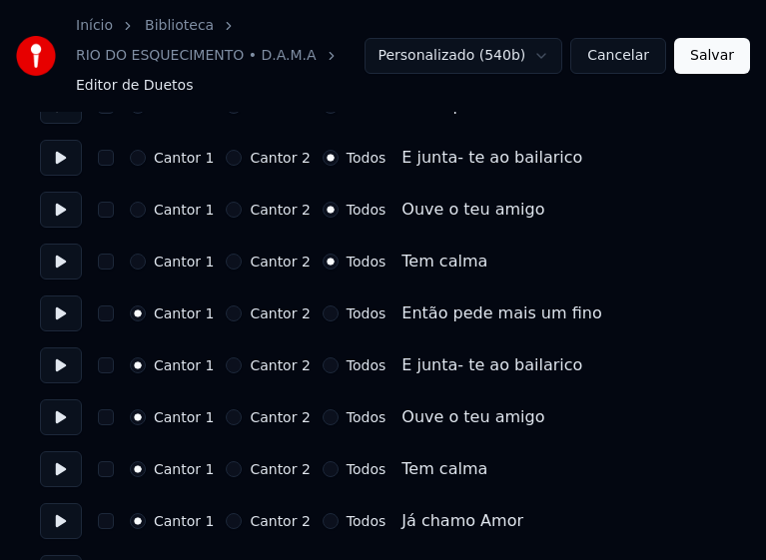
click at [323, 306] on button "Todos" at bounding box center [331, 314] width 16 height 16
click at [323, 358] on button "Todos" at bounding box center [331, 366] width 16 height 16
click at [323, 409] on button "Todos" at bounding box center [331, 417] width 16 height 16
click at [323, 461] on button "Todos" at bounding box center [331, 469] width 16 height 16
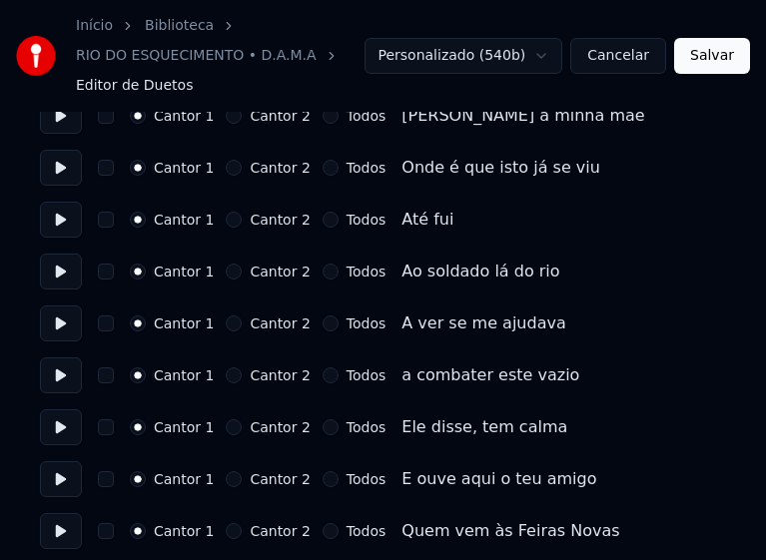
scroll to position [1898, 0]
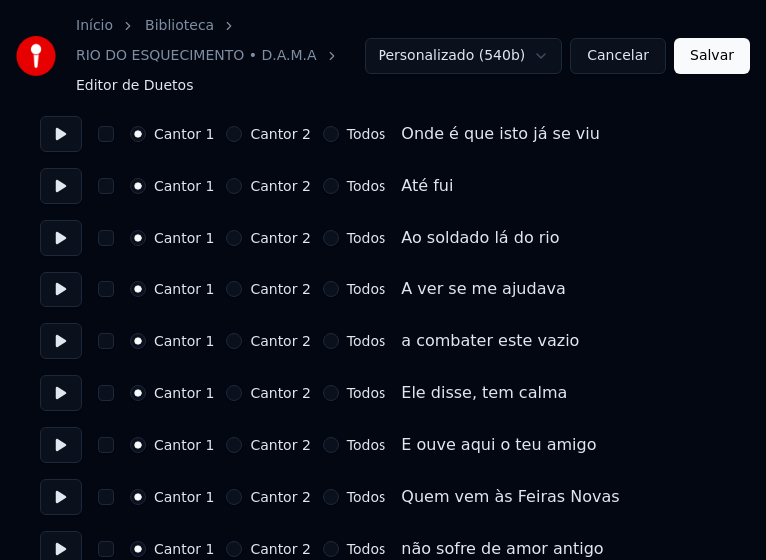
click at [323, 282] on button "Todos" at bounding box center [331, 290] width 16 height 16
click at [323, 334] on button "Todos" at bounding box center [331, 342] width 16 height 16
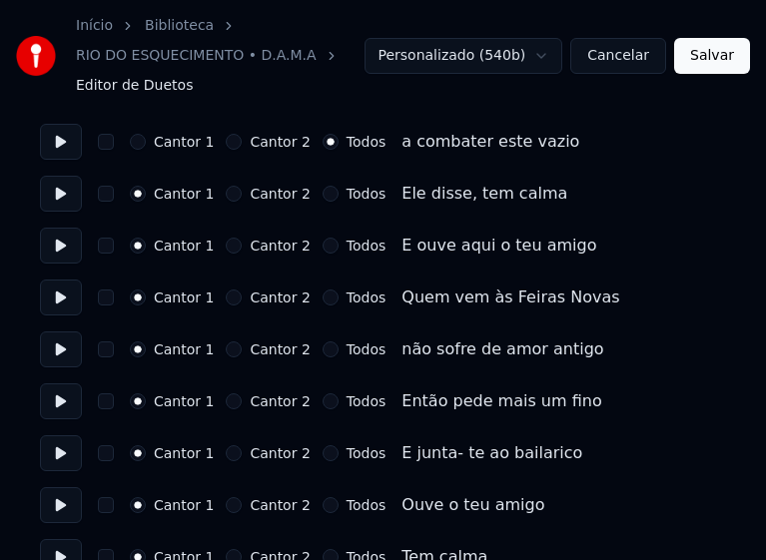
scroll to position [2197, 0]
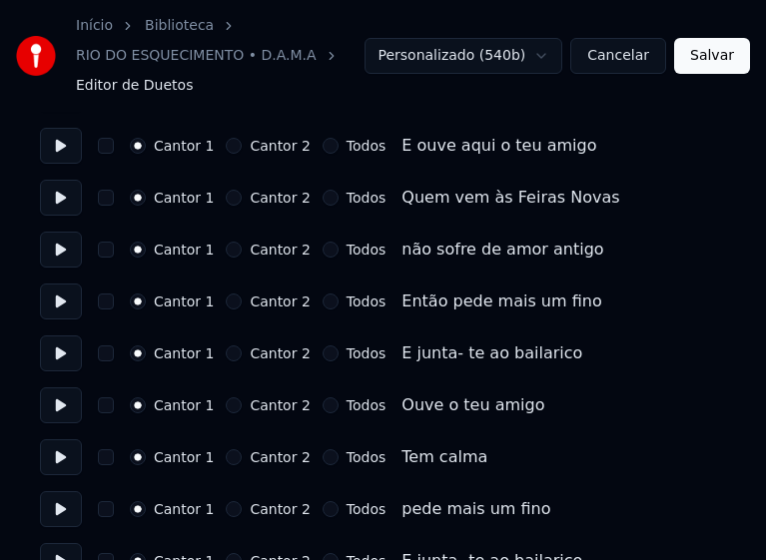
click at [323, 294] on button "Todos" at bounding box center [331, 302] width 16 height 16
click at [323, 346] on button "Todos" at bounding box center [331, 354] width 16 height 16
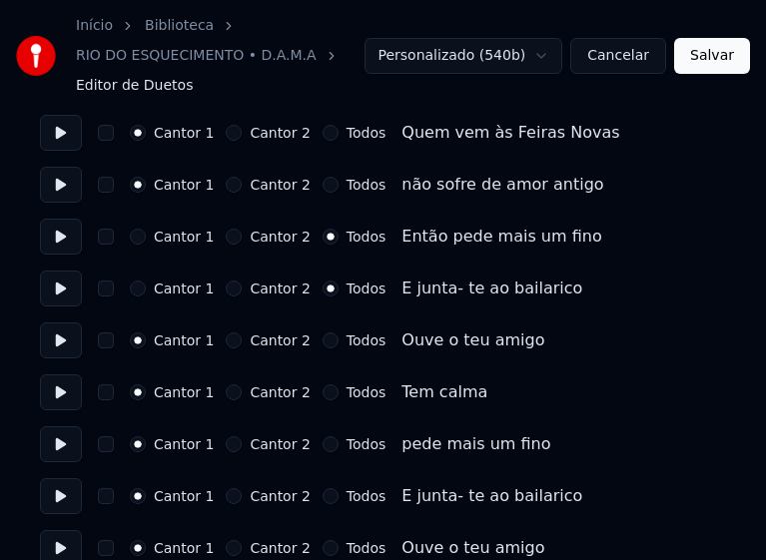
scroll to position [2297, 0]
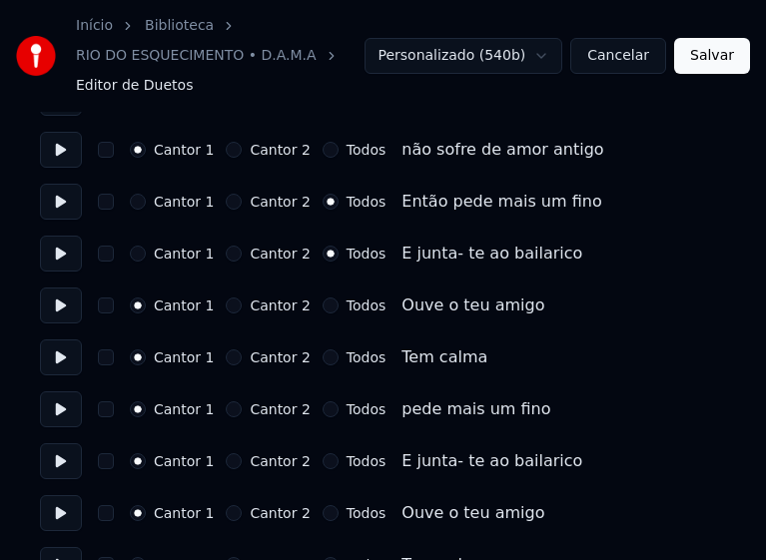
click at [323, 298] on button "Todos" at bounding box center [331, 306] width 16 height 16
click at [323, 350] on button "Todos" at bounding box center [331, 358] width 16 height 16
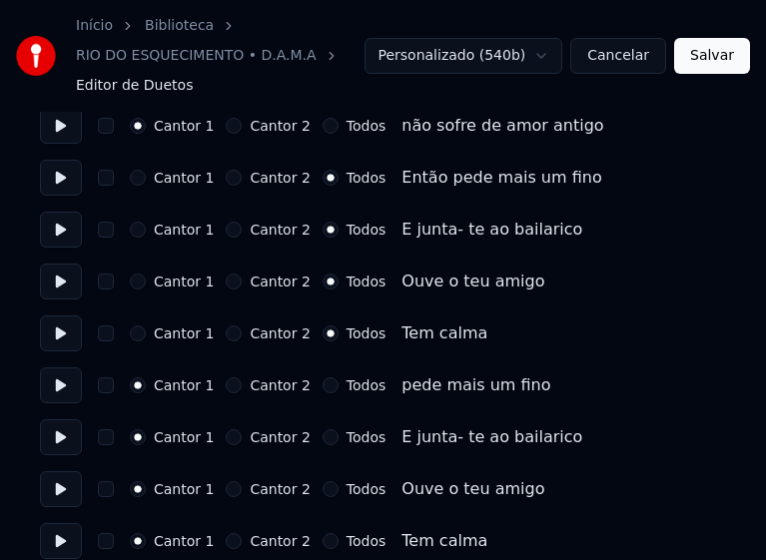
scroll to position [2328, 0]
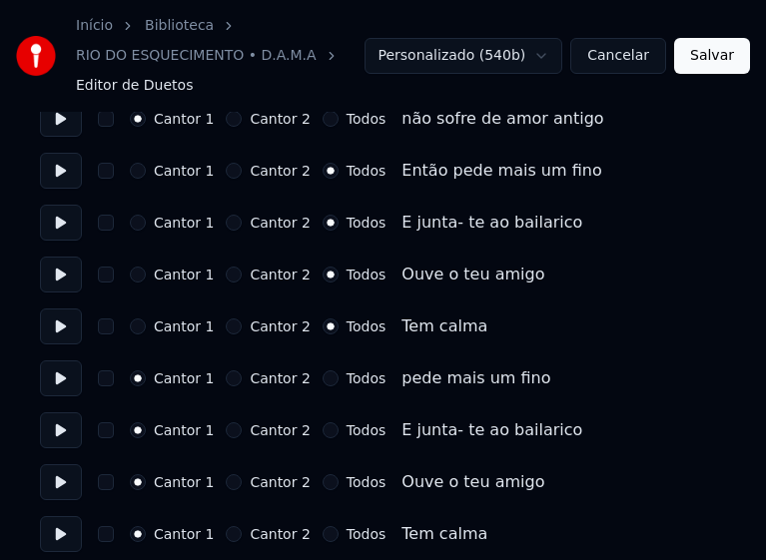
click at [323, 371] on button "Todos" at bounding box center [331, 379] width 16 height 16
click at [323, 422] on button "Todos" at bounding box center [331, 430] width 16 height 16
click at [323, 474] on button "Todos" at bounding box center [331, 482] width 16 height 16
drag, startPoint x: 309, startPoint y: 517, endPoint x: 351, endPoint y: 520, distance: 42.1
click at [323, 526] on button "Todos" at bounding box center [331, 534] width 16 height 16
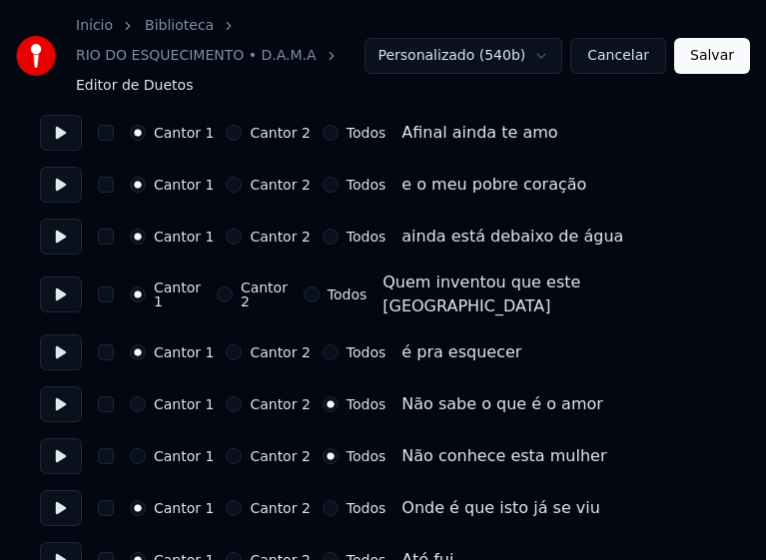
scroll to position [331, 0]
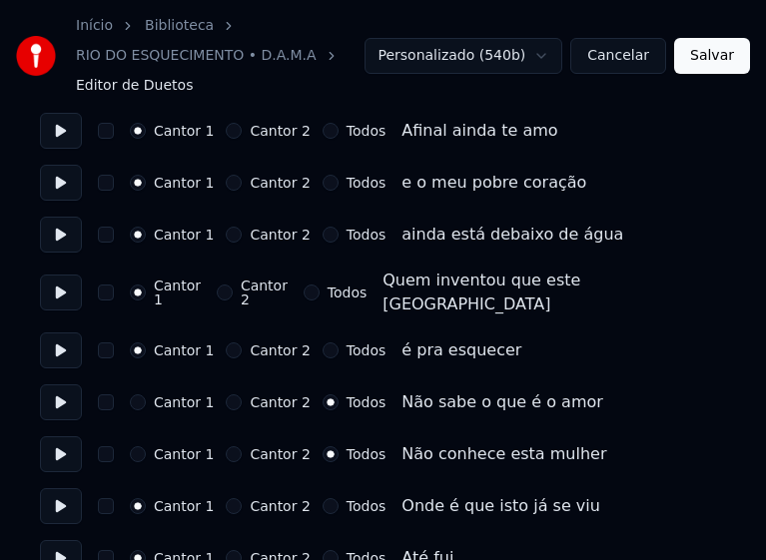
click at [137, 395] on button "Cantor 1" at bounding box center [138, 403] width 16 height 16
drag, startPoint x: 137, startPoint y: 441, endPoint x: 250, endPoint y: 412, distance: 116.5
click at [138, 446] on button "Cantor 1" at bounding box center [138, 454] width 16 height 16
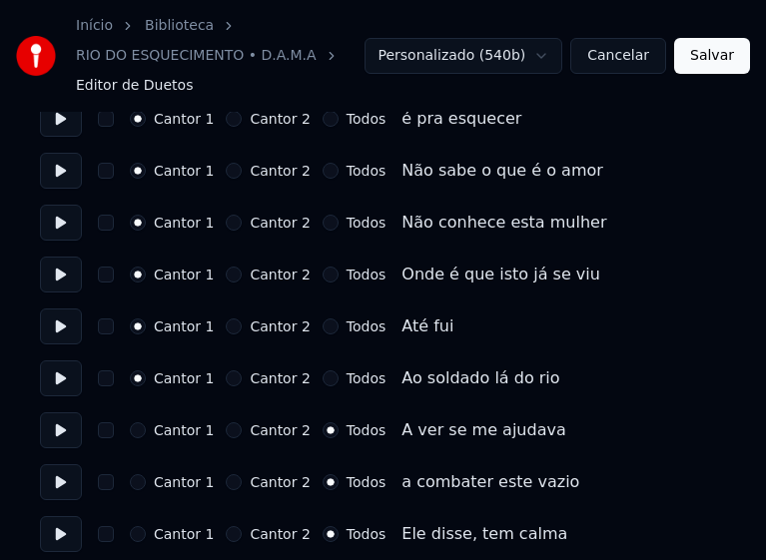
scroll to position [630, 0]
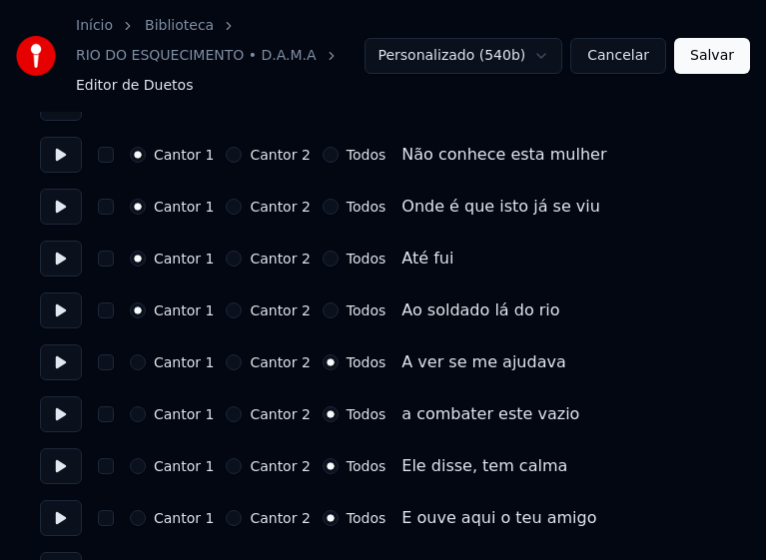
click at [134, 355] on button "Cantor 1" at bounding box center [138, 363] width 16 height 16
click at [140, 406] on button "Cantor 1" at bounding box center [138, 414] width 16 height 16
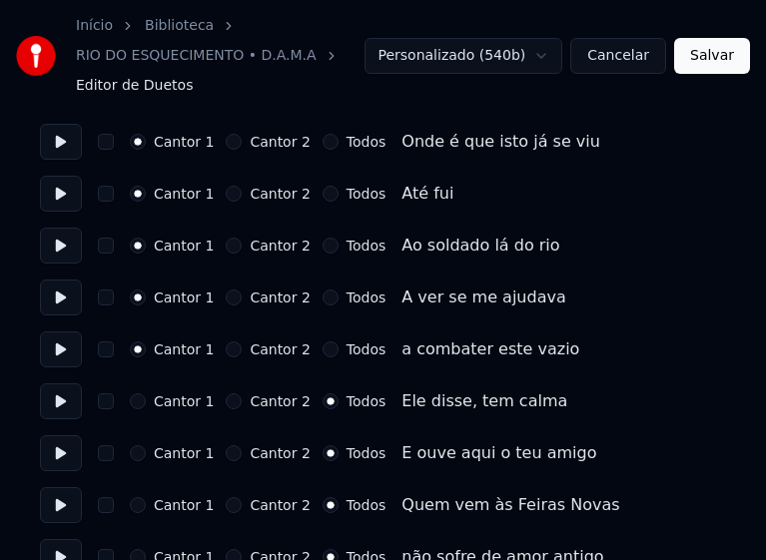
scroll to position [730, 0]
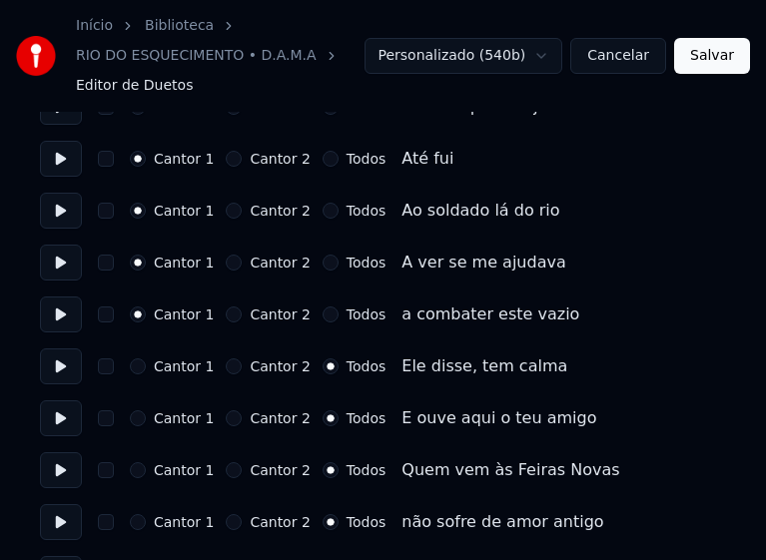
click at [138, 359] on button "Cantor 1" at bounding box center [138, 367] width 16 height 16
click at [140, 410] on button "Cantor 1" at bounding box center [138, 418] width 16 height 16
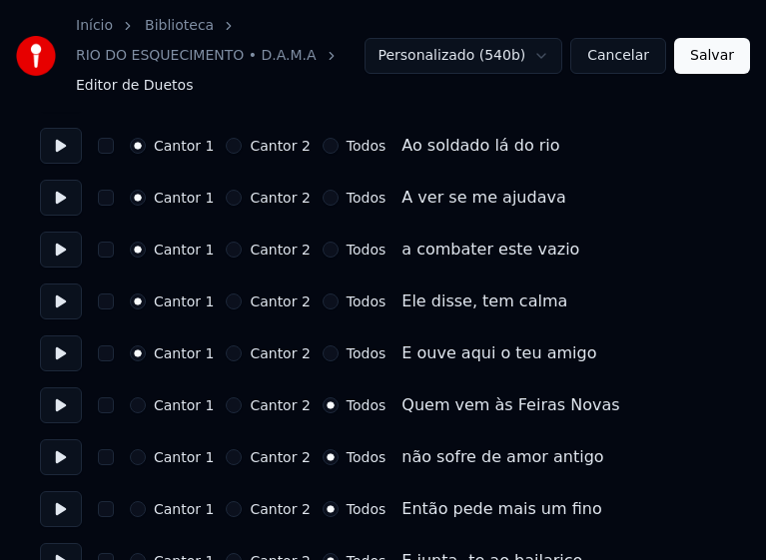
scroll to position [830, 0]
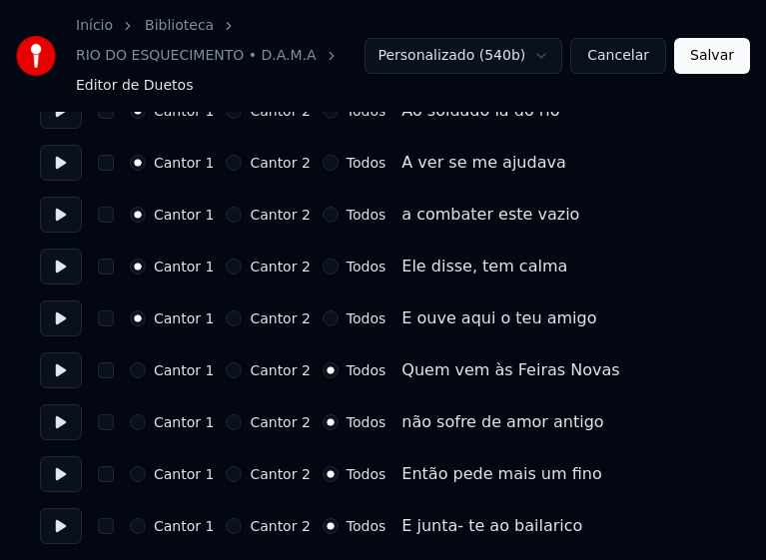
click at [139, 363] on button "Cantor 1" at bounding box center [138, 371] width 16 height 16
click at [137, 414] on button "Cantor 1" at bounding box center [138, 422] width 16 height 16
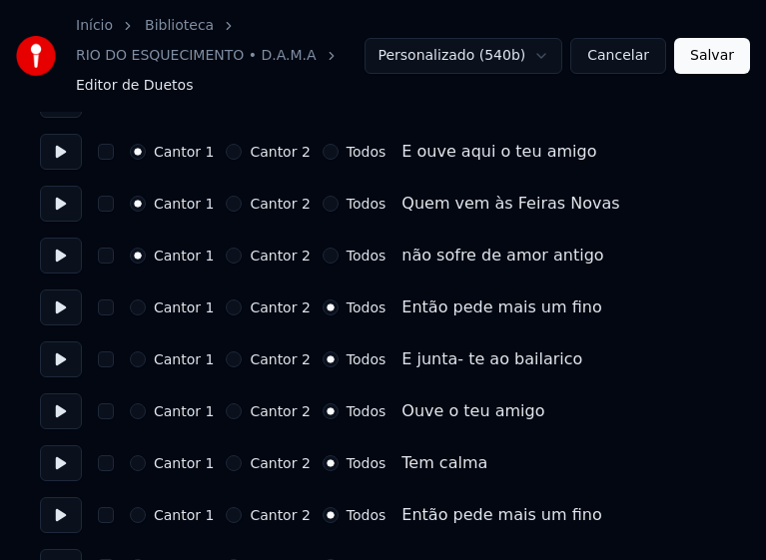
scroll to position [1030, 0]
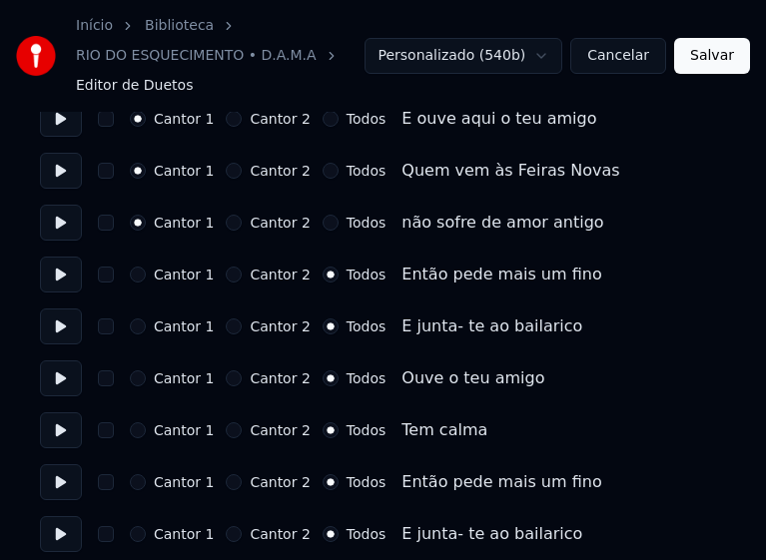
drag, startPoint x: 730, startPoint y: 59, endPoint x: 270, endPoint y: 39, distance: 460.9
click at [731, 60] on button "Salvar" at bounding box center [712, 56] width 76 height 36
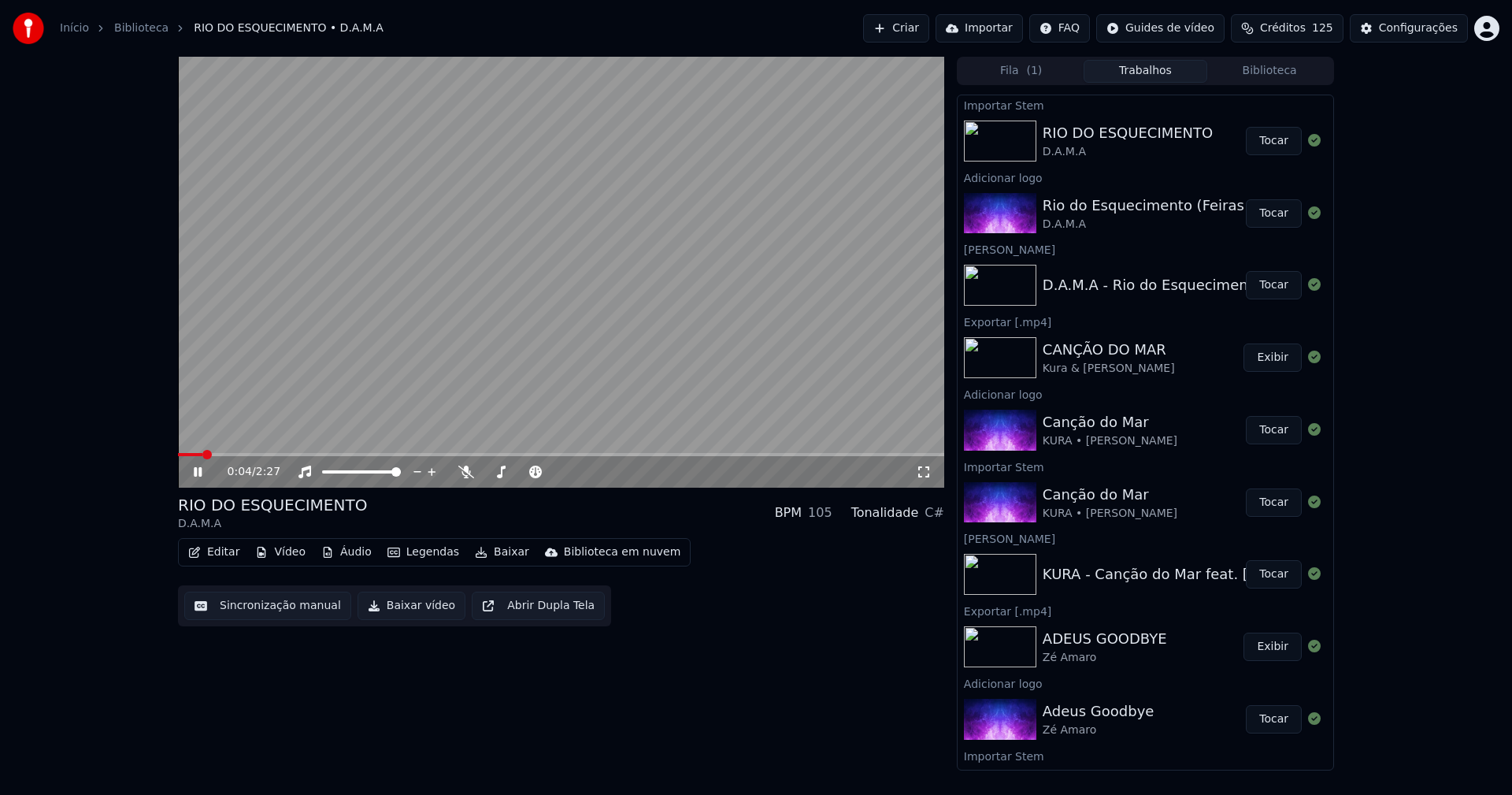
click at [222, 551] on button "Editar" at bounding box center [214, 552] width 64 height 22
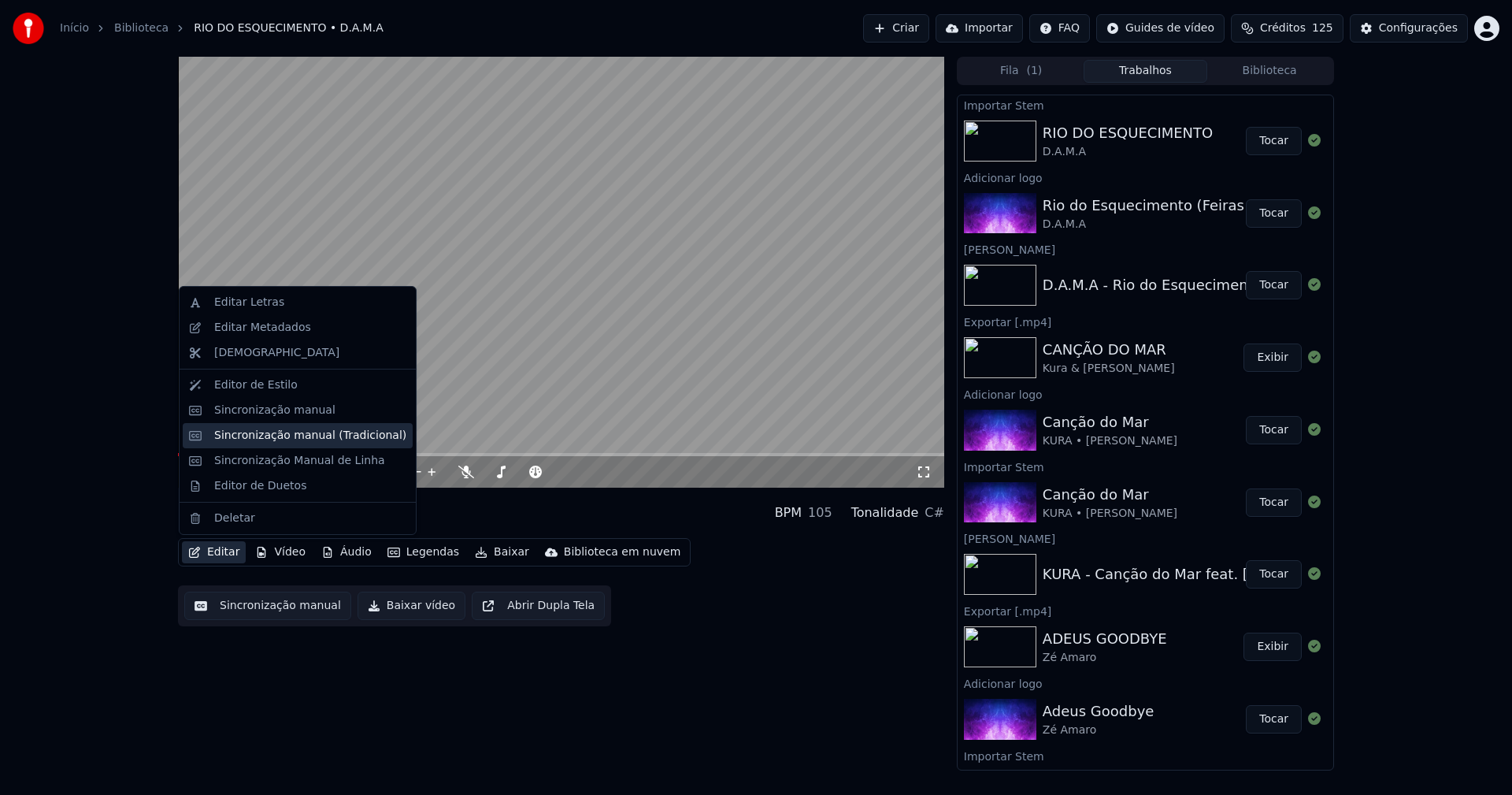
click at [293, 442] on div "Sincronização manual (Tradicional)" at bounding box center [311, 435] width 192 height 16
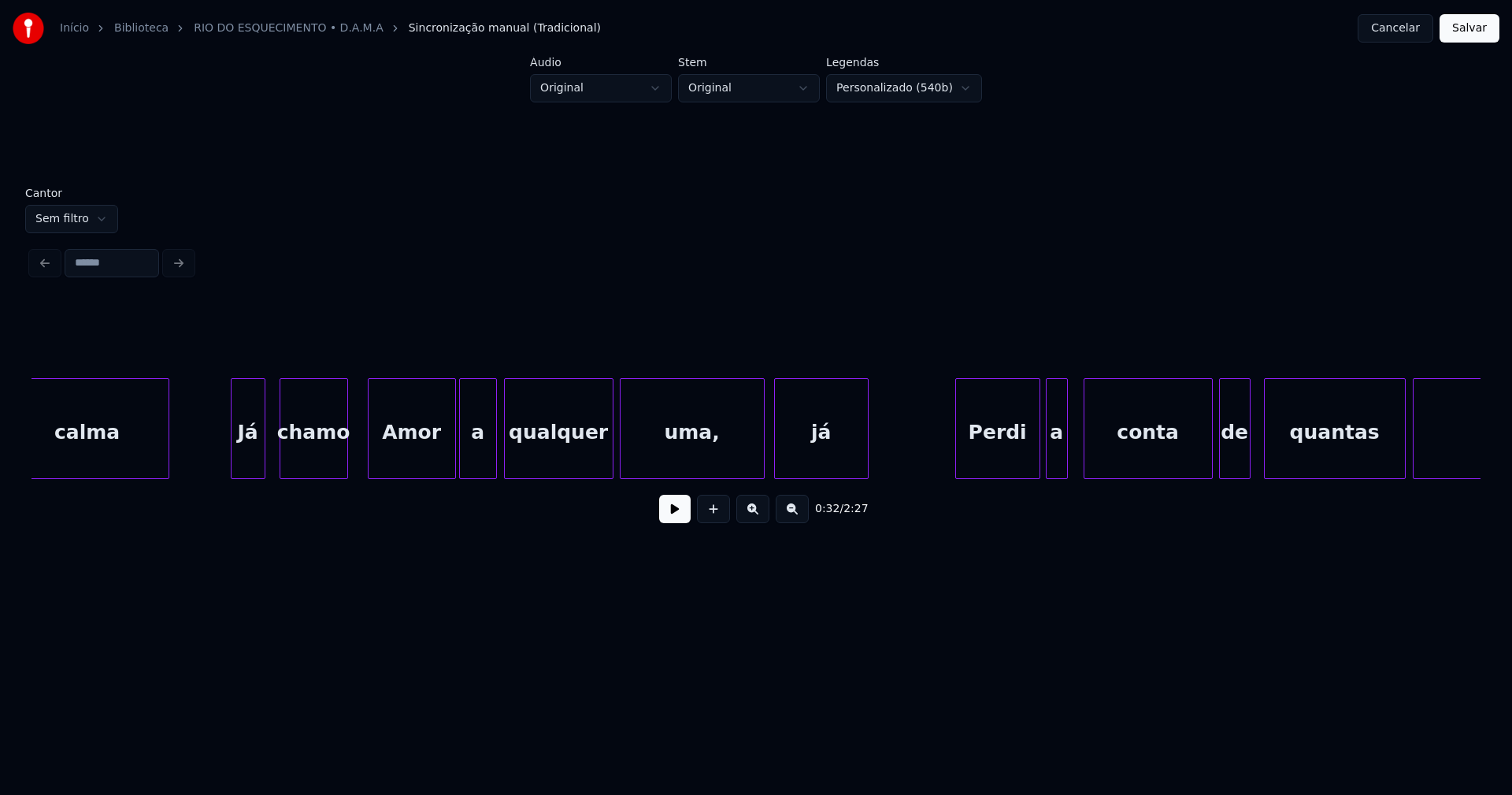
scroll to position [0, 13606]
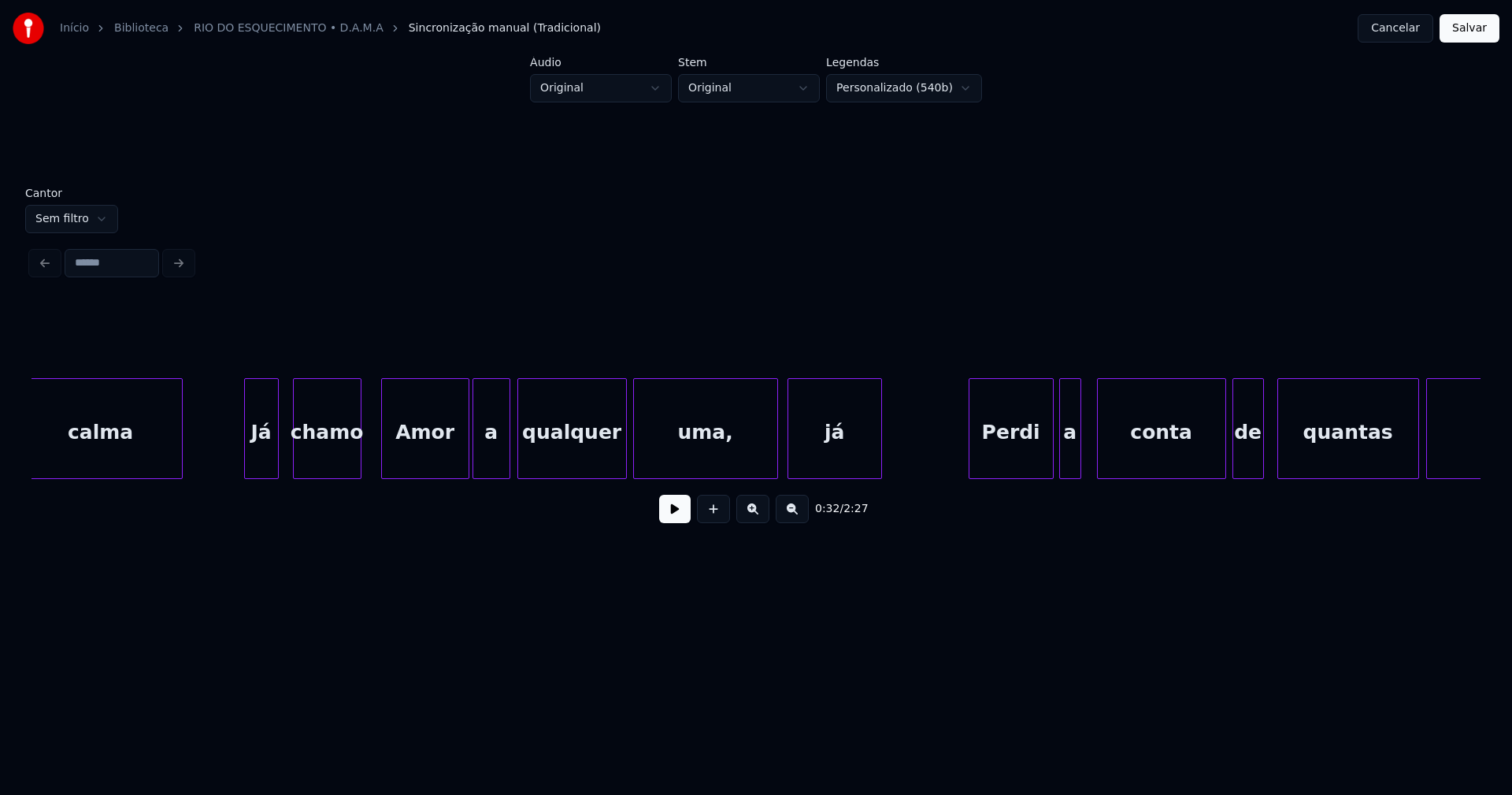
click at [1393, 32] on button "Cancelar" at bounding box center [1395, 28] width 76 height 28
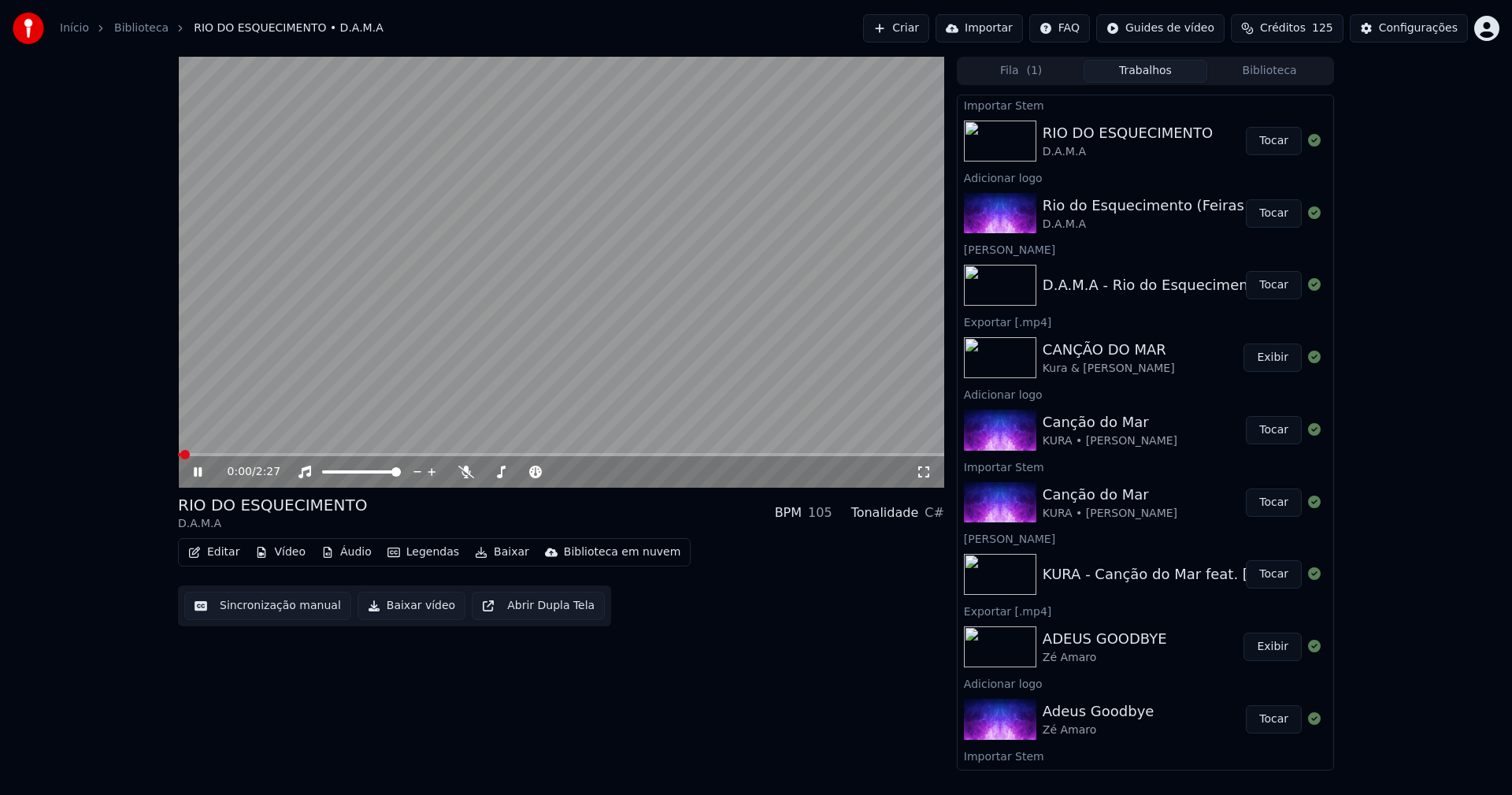
click at [199, 470] on icon at bounding box center [209, 472] width 37 height 13
click at [218, 551] on button "Editar" at bounding box center [214, 552] width 64 height 22
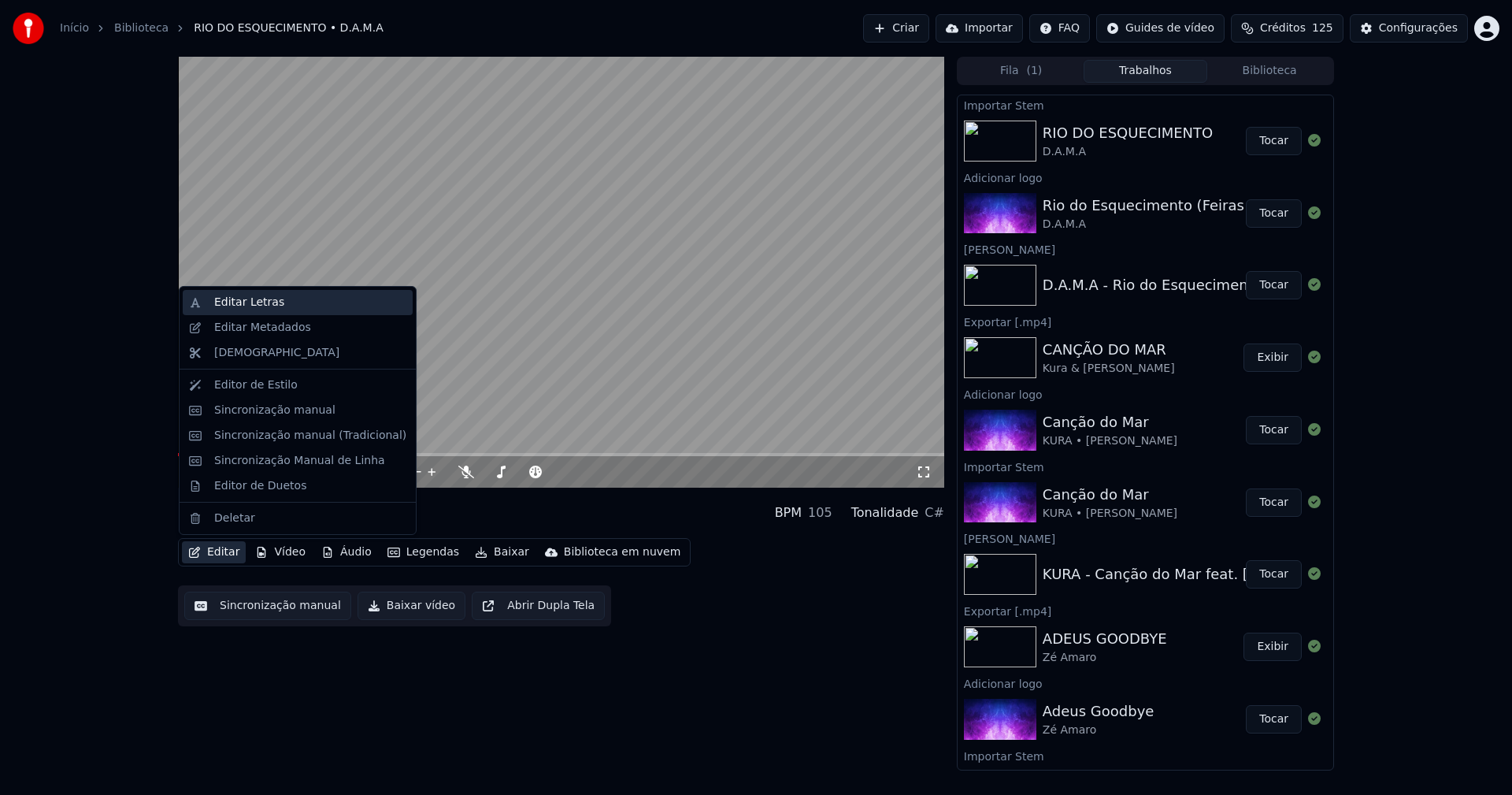
click at [247, 300] on div "Editar Letras" at bounding box center [249, 303] width 70 height 16
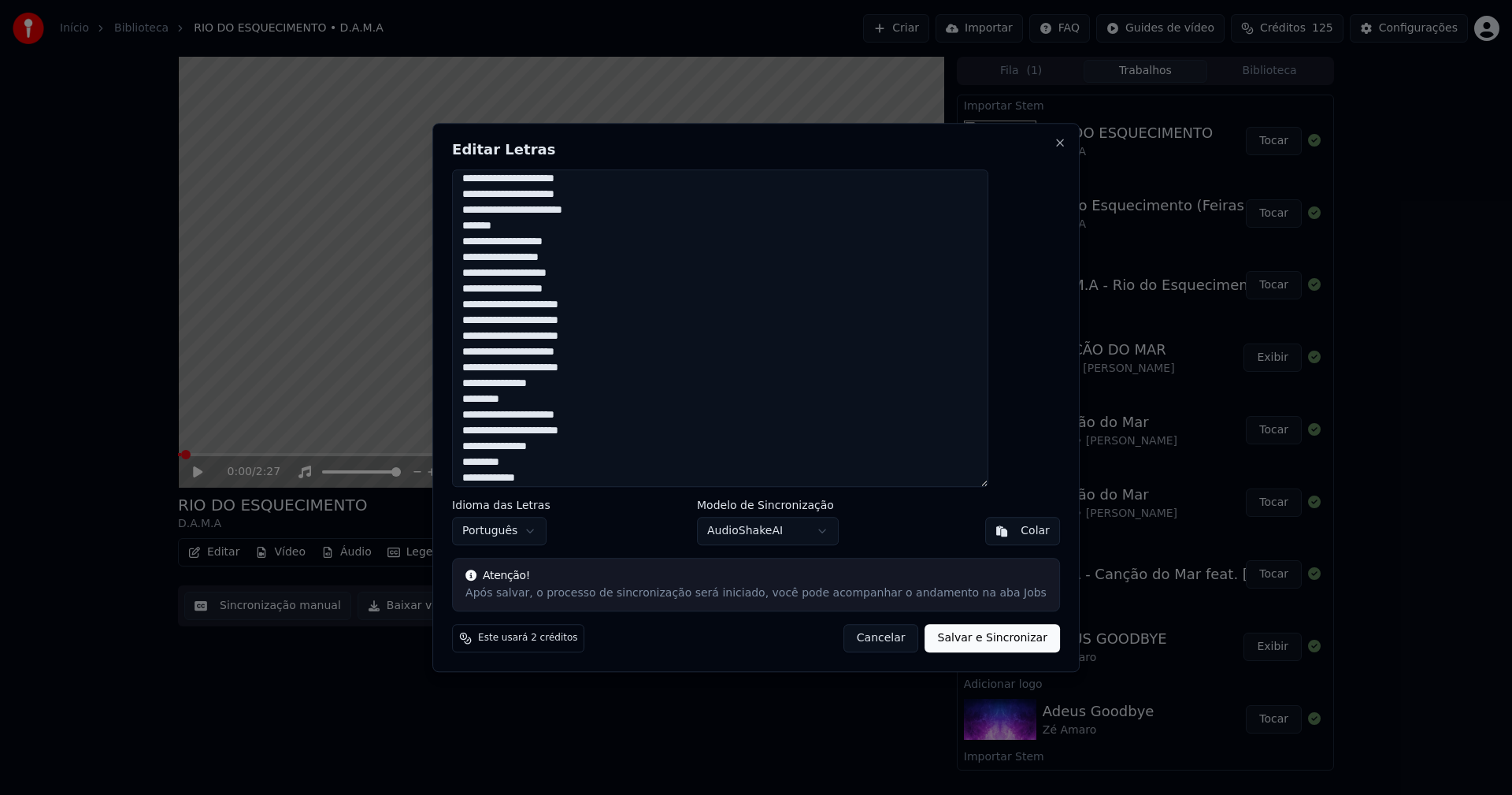
scroll to position [158, 0]
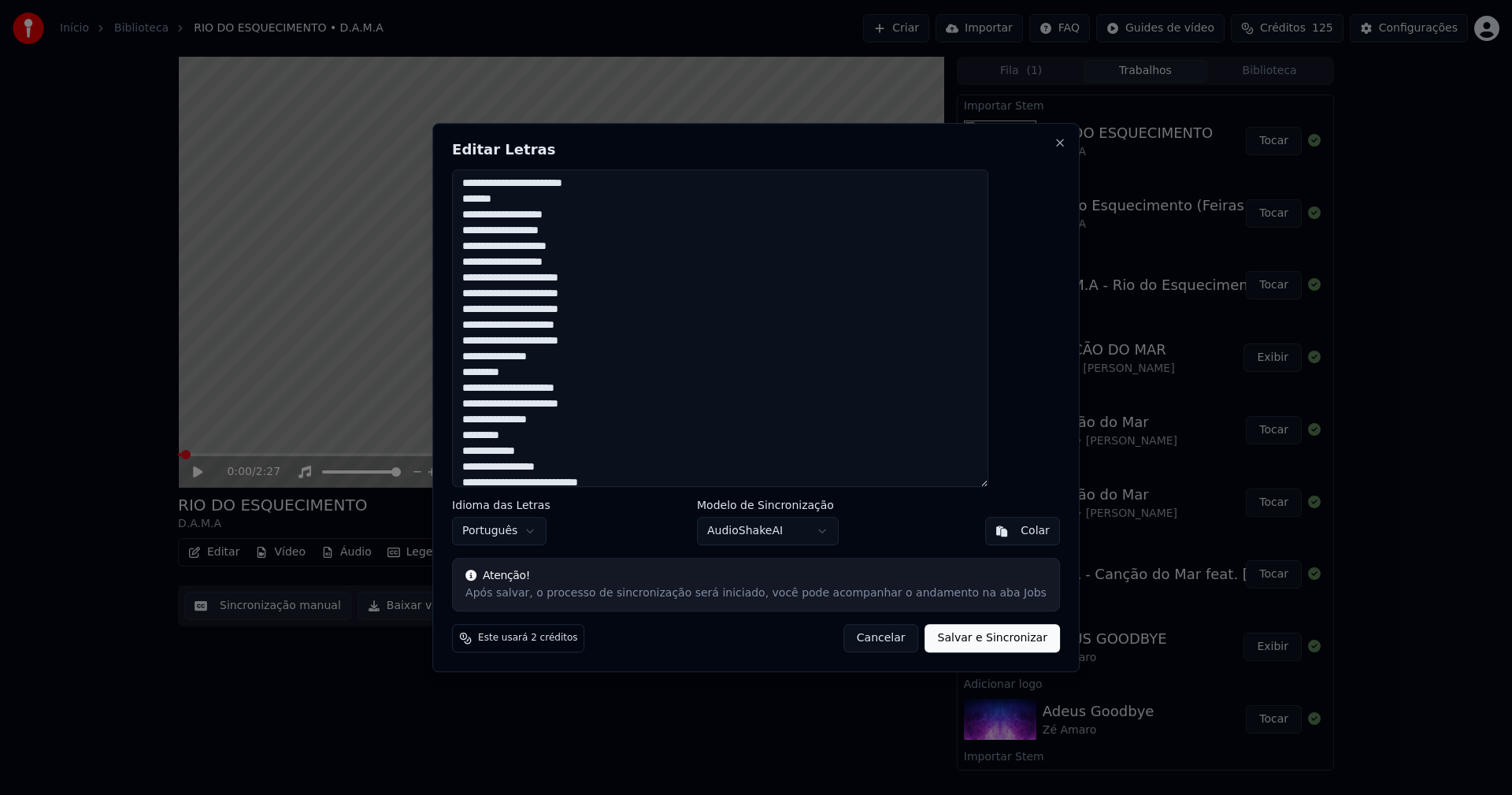
drag, startPoint x: 857, startPoint y: 646, endPoint x: 391, endPoint y: 585, distance: 470.0
click at [855, 644] on button "Cancelar" at bounding box center [881, 638] width 76 height 28
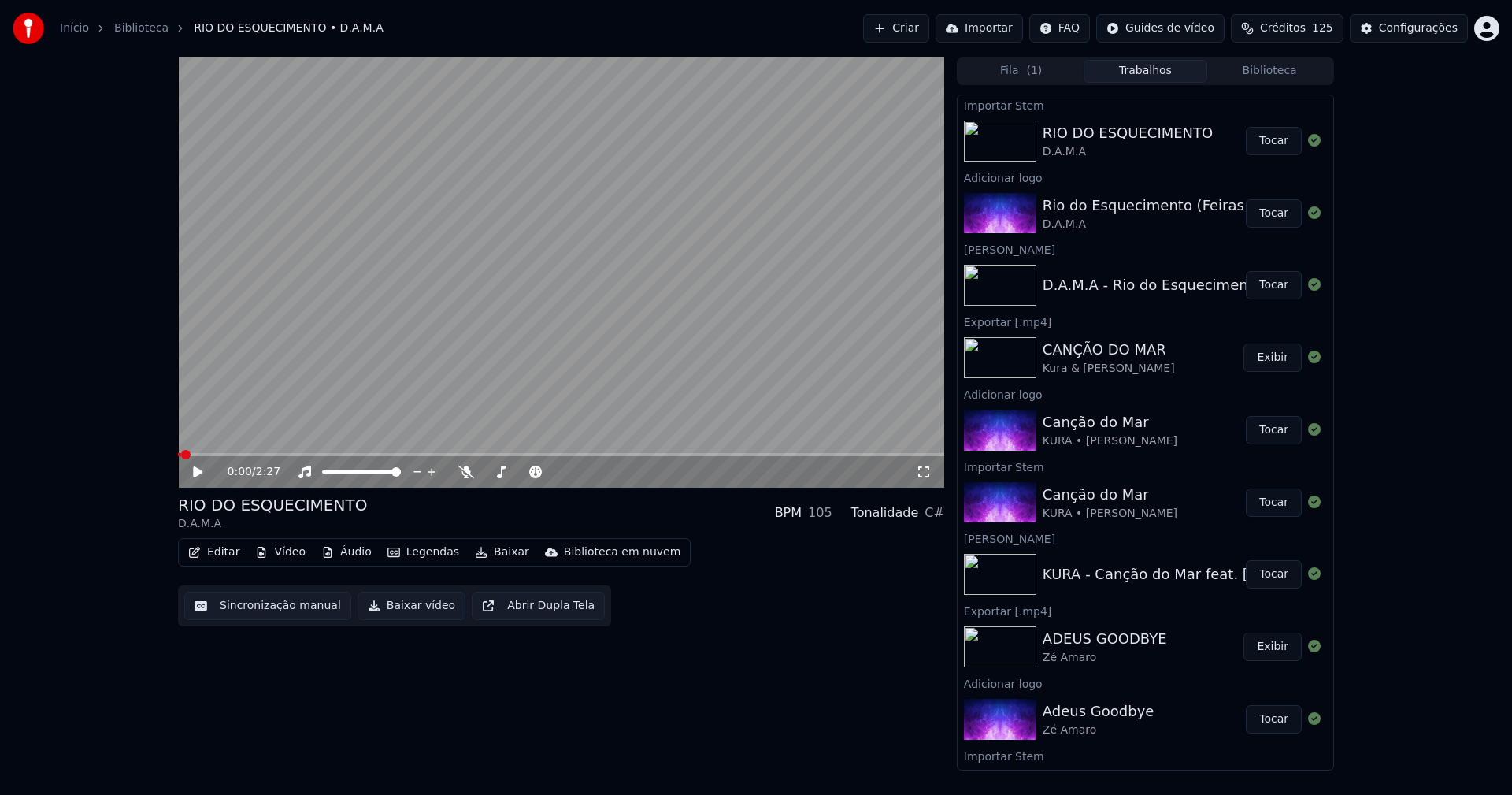
click at [227, 552] on button "Editar" at bounding box center [214, 552] width 64 height 22
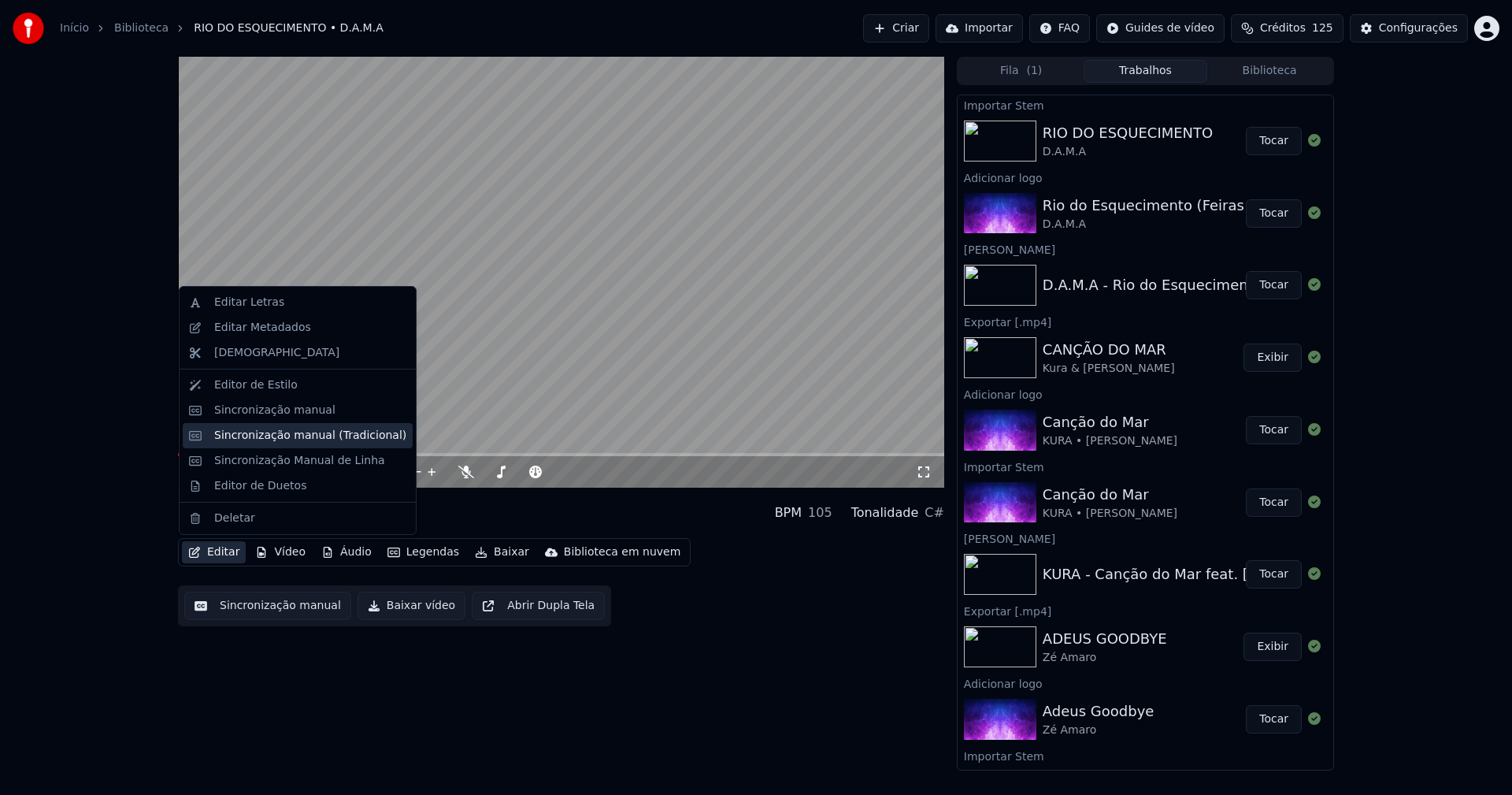
click at [284, 442] on div "Sincronização manual (Tradicional)" at bounding box center [311, 435] width 192 height 16
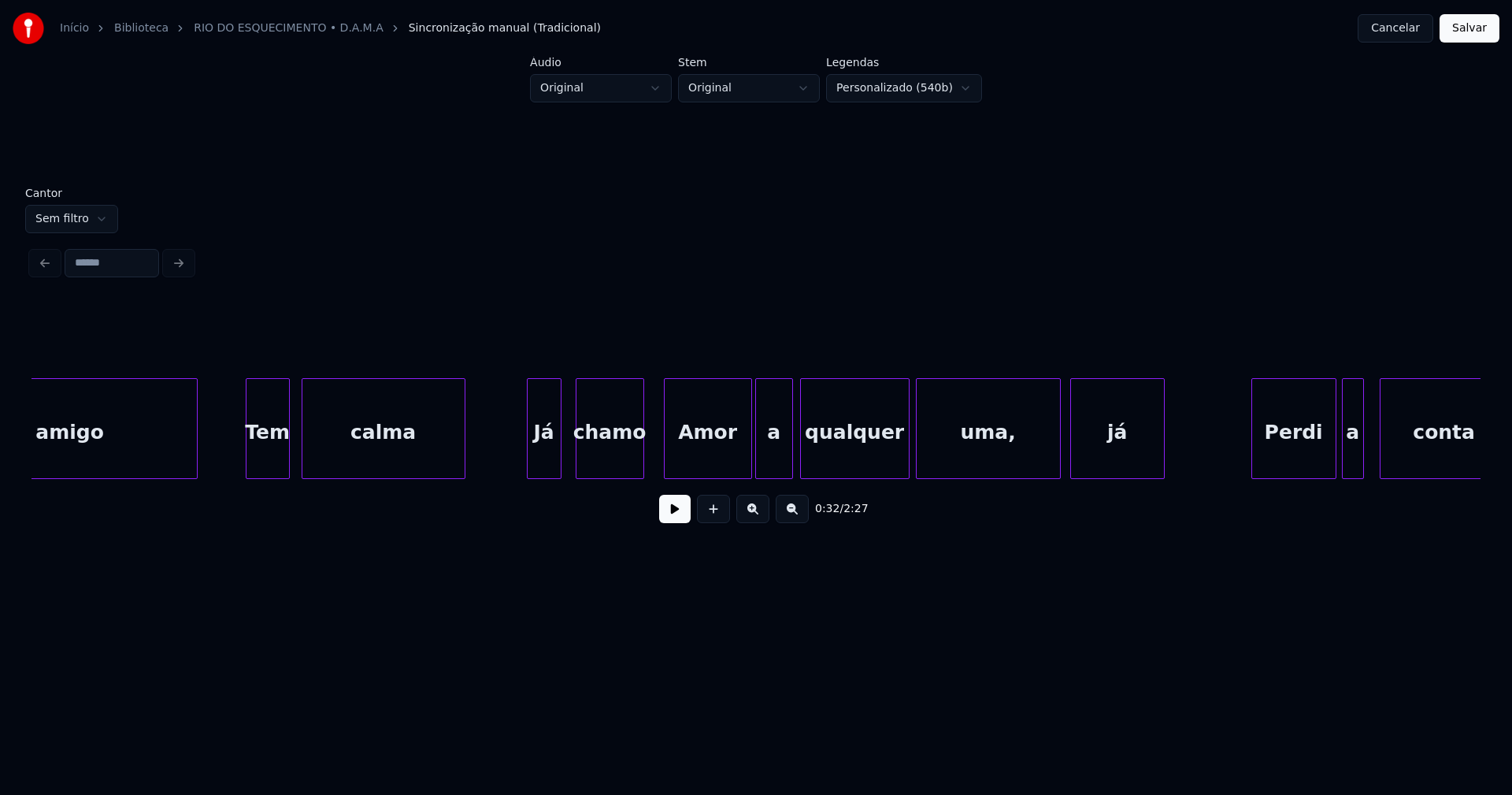
scroll to position [0, 13336]
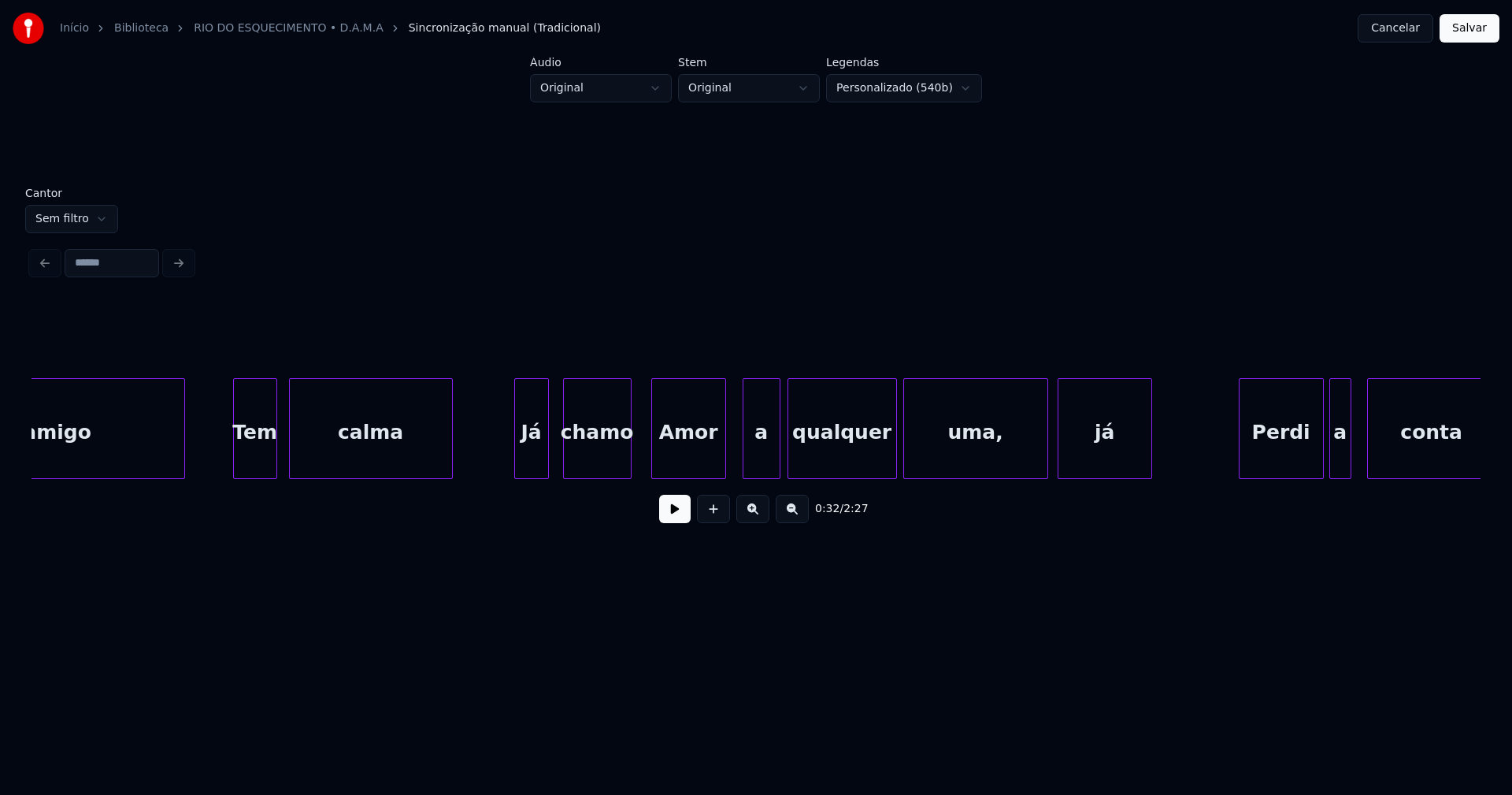
click at [722, 476] on div "amigo Tem calma Já chamo Amor a qualquer uma, já Perdi a conta" at bounding box center [756, 428] width 1449 height 101
click at [673, 523] on button at bounding box center [675, 509] width 32 height 28
click at [672, 522] on button at bounding box center [675, 509] width 32 height 28
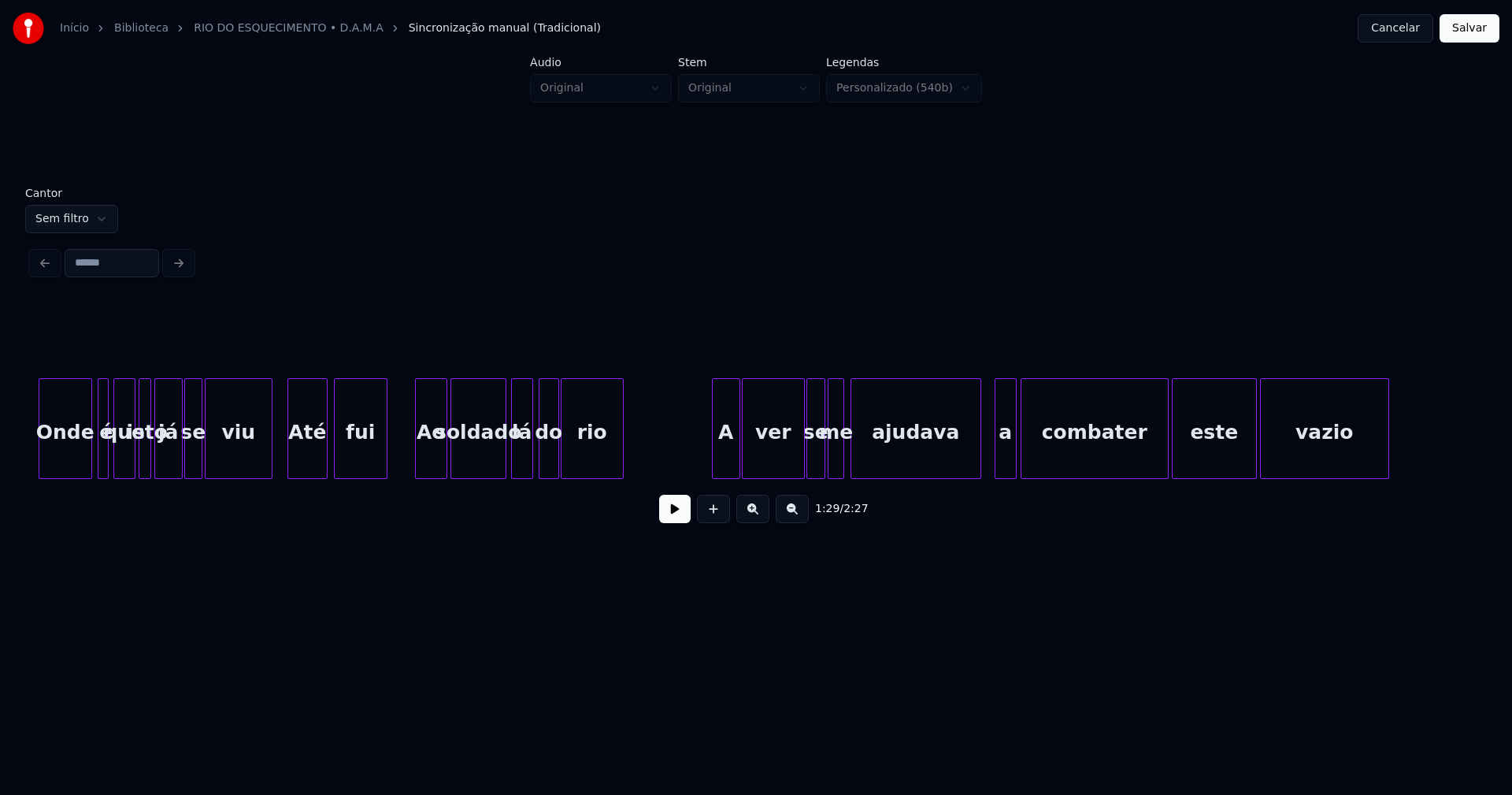
scroll to position [0, 16653]
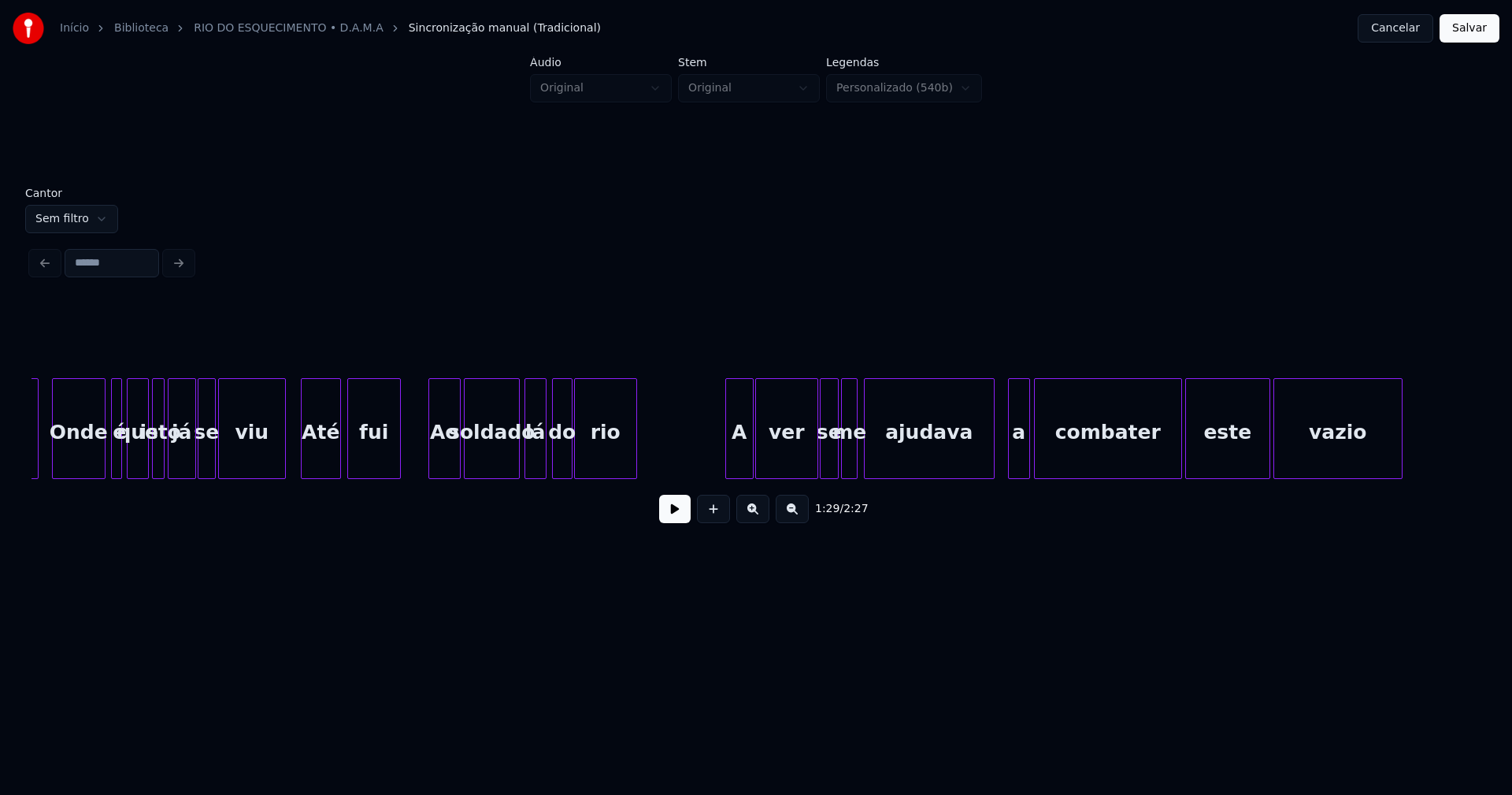
click at [1469, 20] on button "Salvar" at bounding box center [1469, 28] width 60 height 28
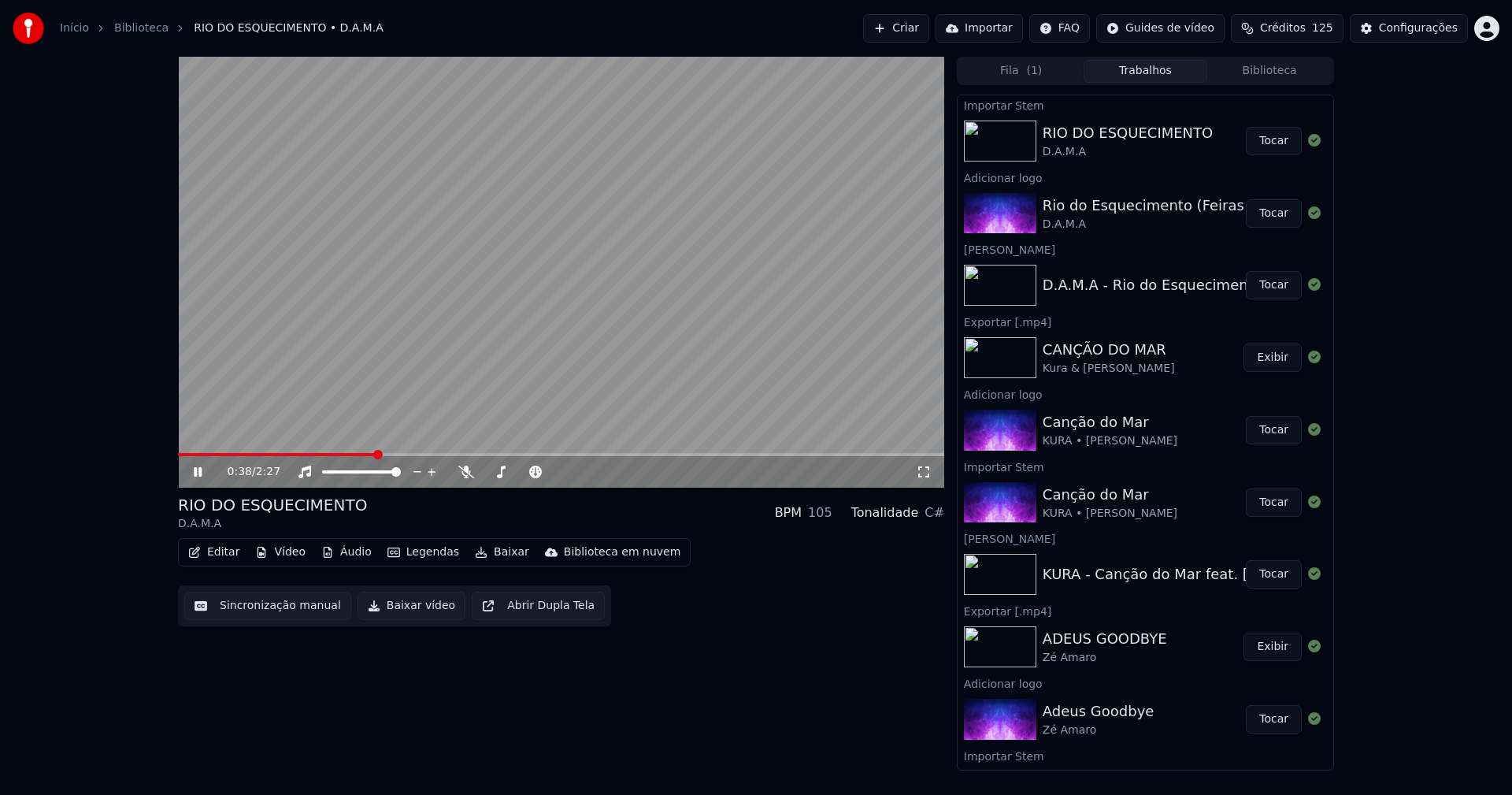
click at [374, 453] on span at bounding box center [561, 454] width 766 height 3
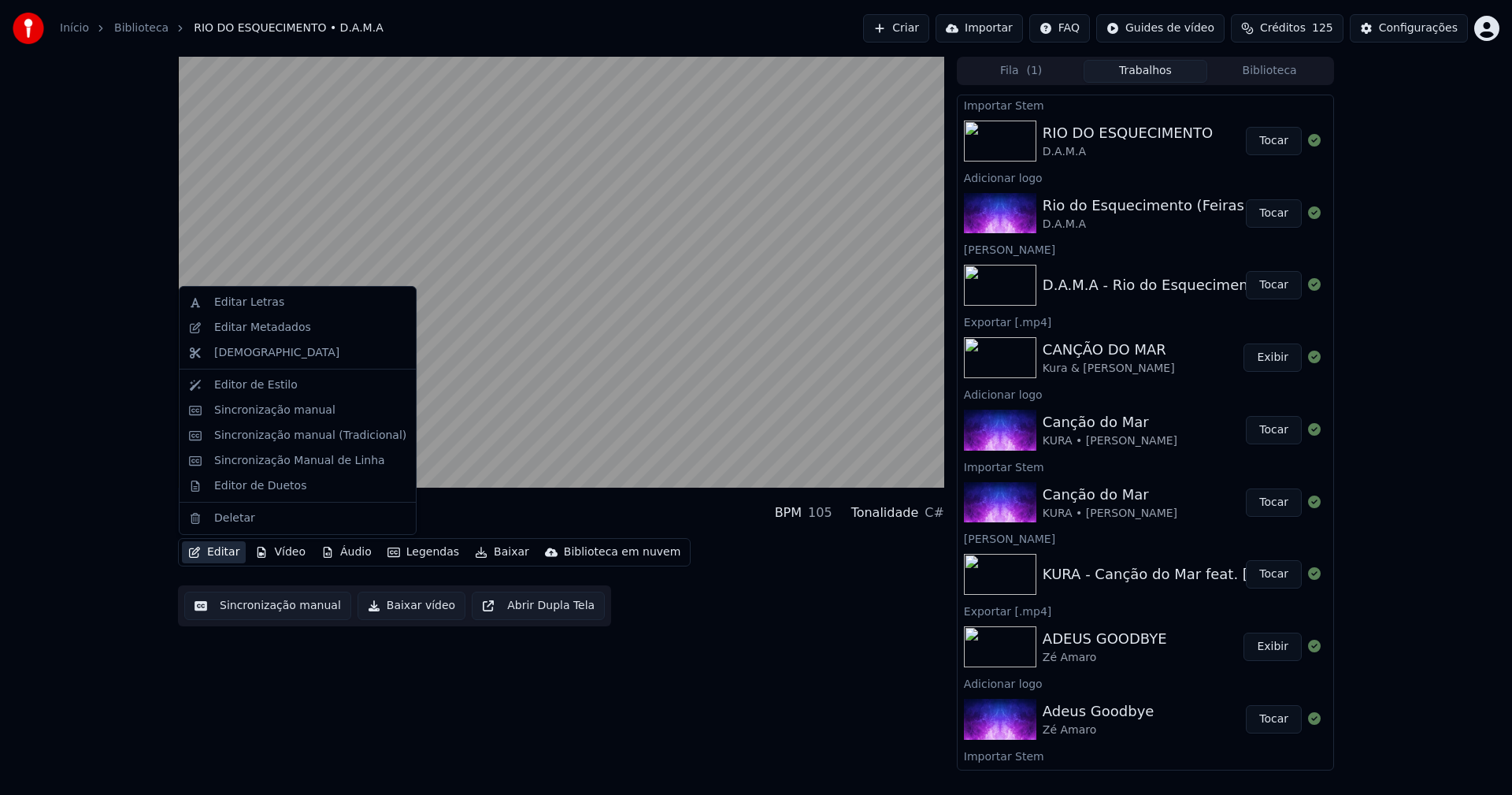
click at [229, 556] on button "Editar" at bounding box center [214, 552] width 64 height 22
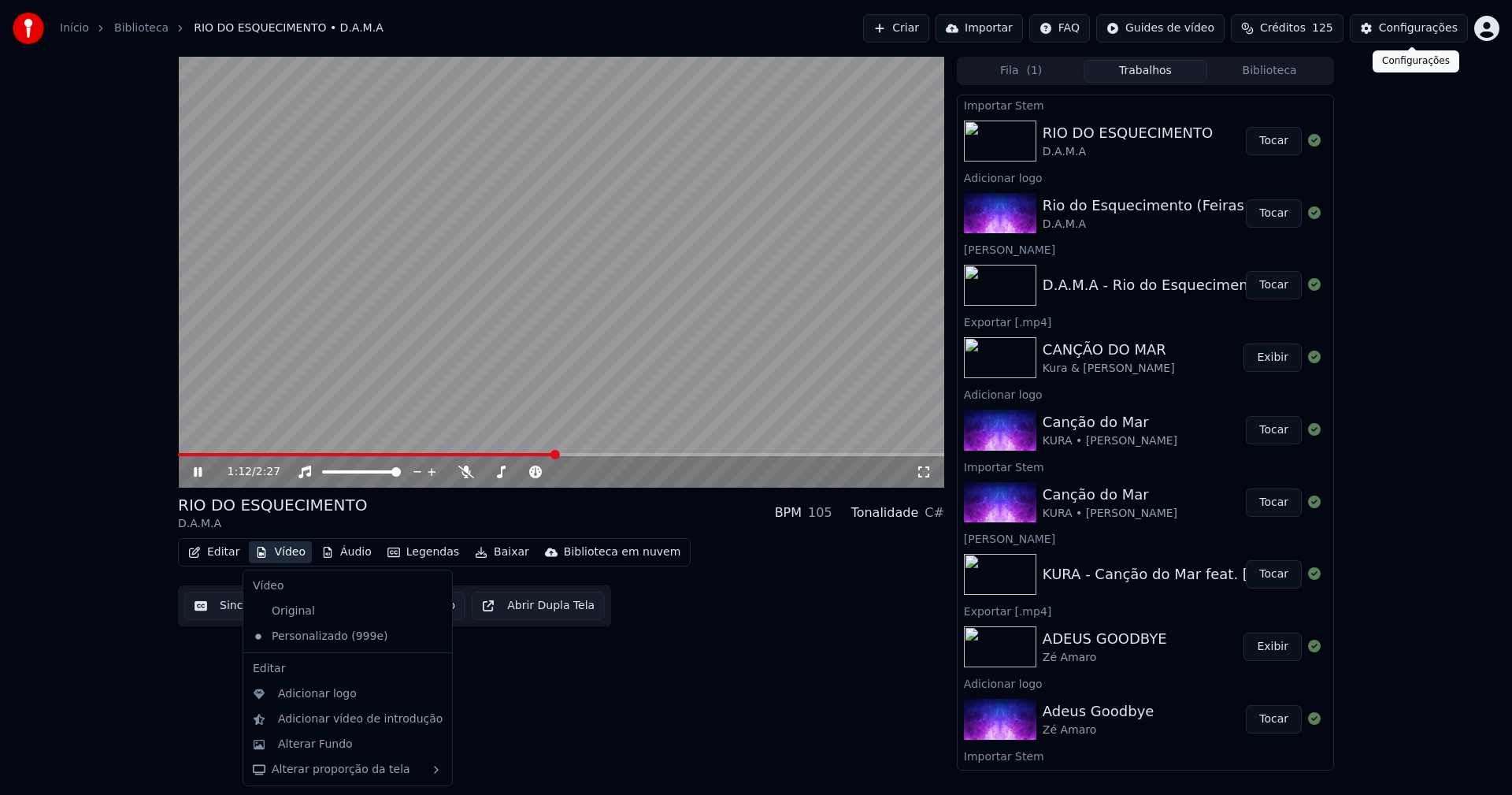
click at [1439, 32] on div "Configurações" at bounding box center [1418, 28] width 79 height 16
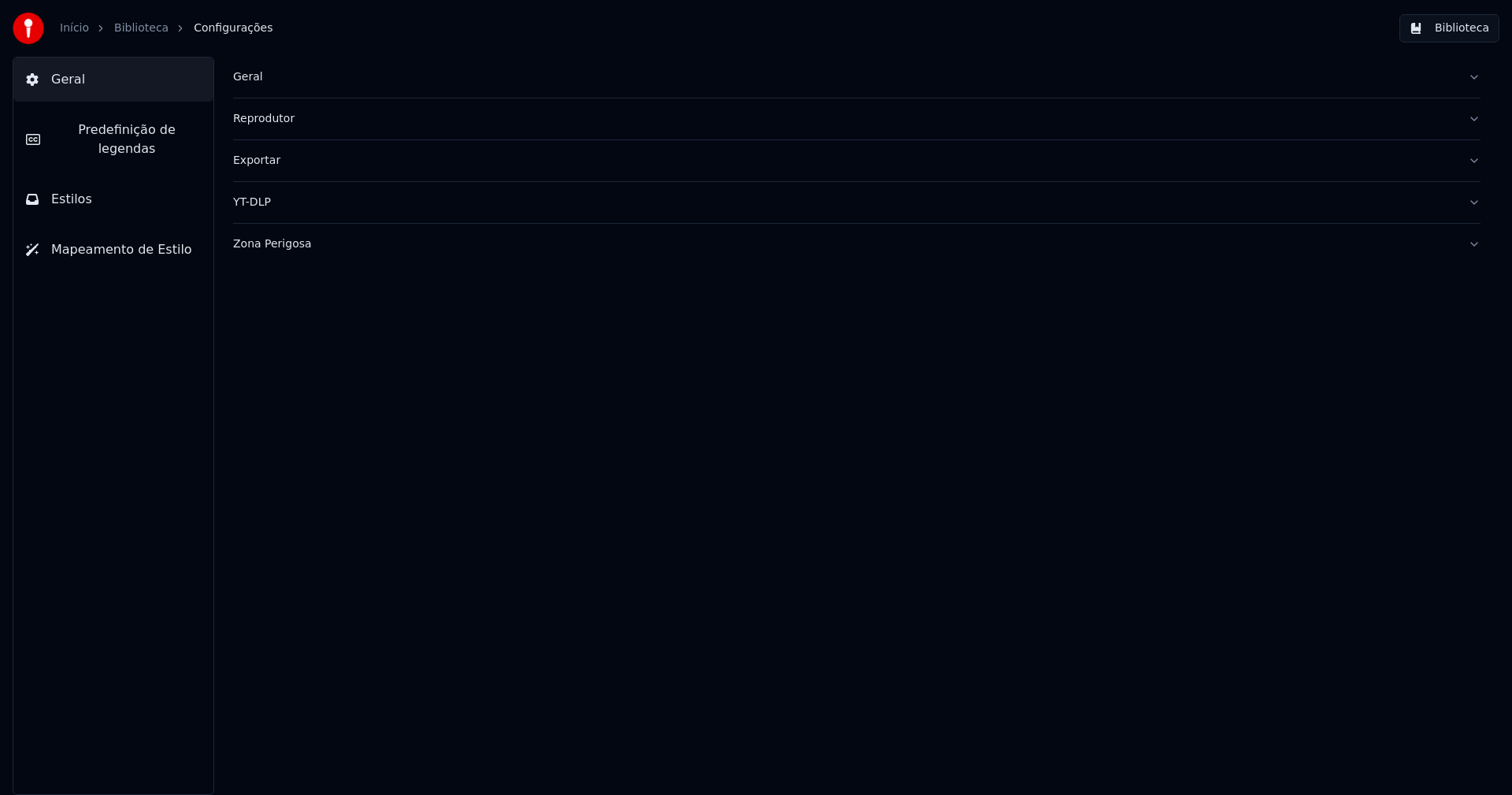
click at [100, 178] on button "Estilos" at bounding box center [114, 200] width 200 height 44
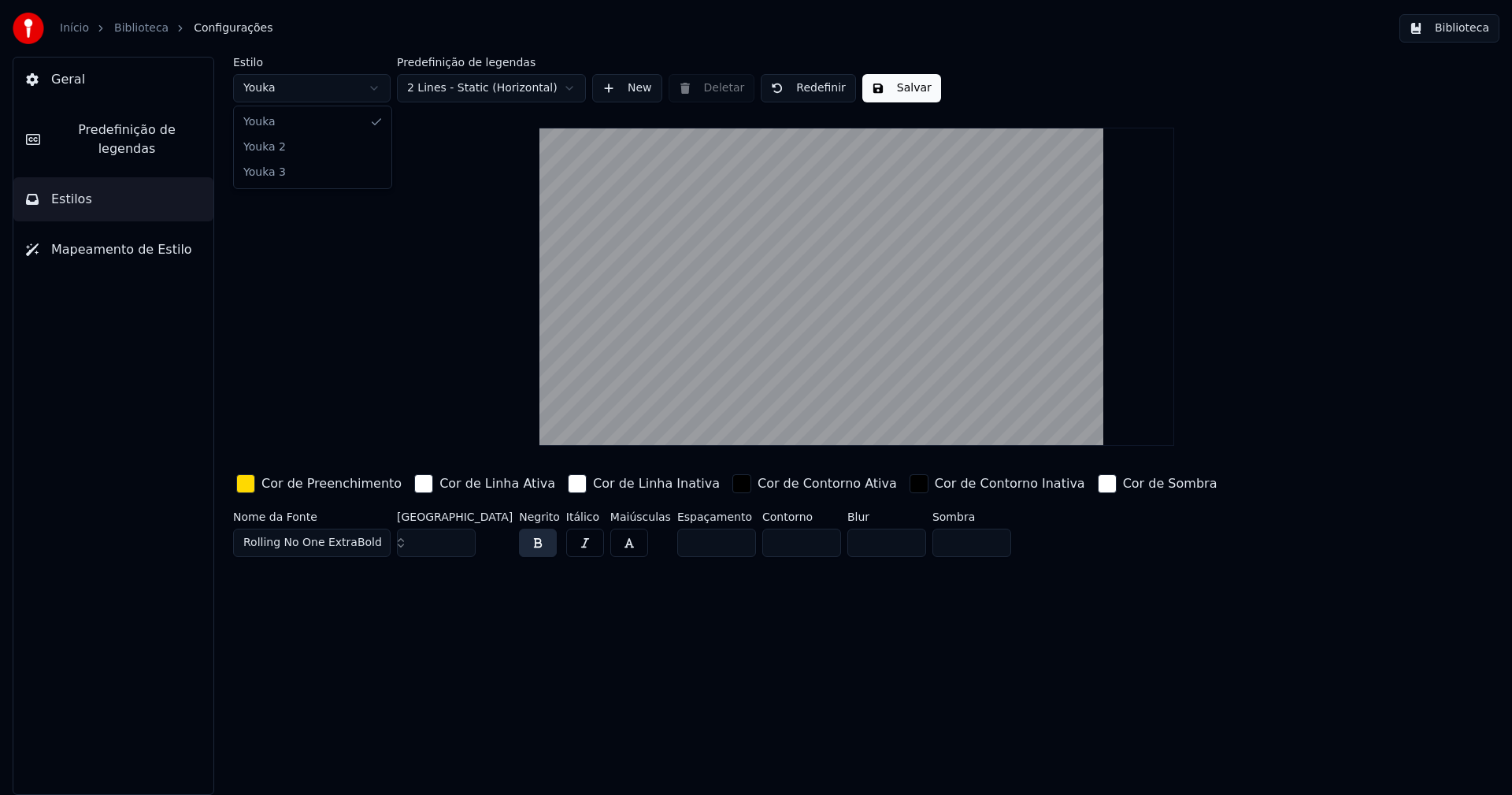
click at [317, 90] on html "Início Biblioteca Configurações Biblioteca Geral Predefinição de legendas Estil…" at bounding box center [756, 398] width 1512 height 795
type input "*****"
click at [462, 545] on input "**" at bounding box center [436, 543] width 79 height 28
click at [457, 534] on input "**" at bounding box center [436, 543] width 79 height 28
type input "**"
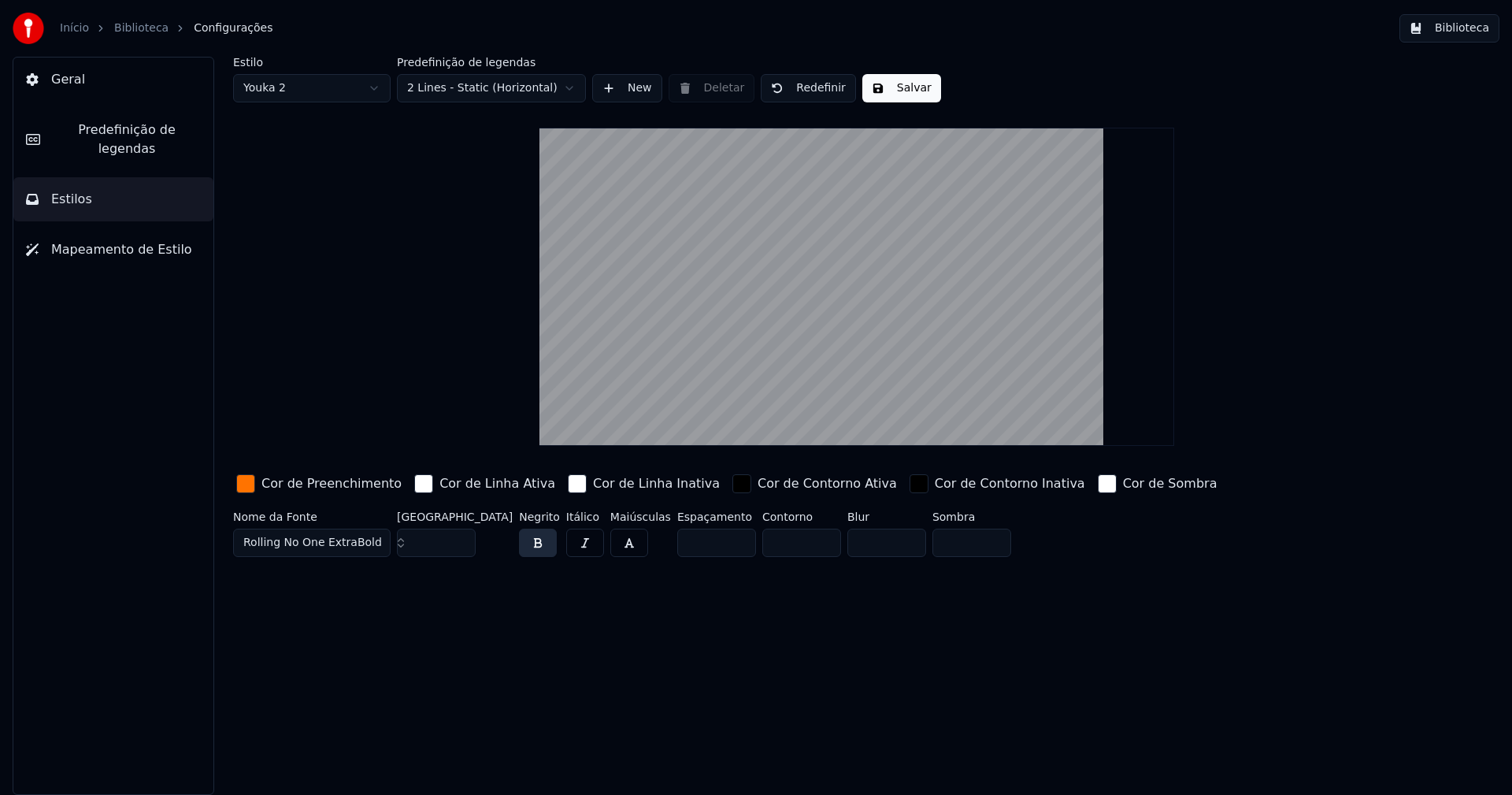
click at [457, 534] on input "**" at bounding box center [436, 543] width 79 height 28
drag, startPoint x: 896, startPoint y: 89, endPoint x: 1265, endPoint y: 4, distance: 378.7
click at [902, 90] on button "Salvar" at bounding box center [902, 88] width 79 height 28
click at [1467, 31] on button "Biblioteca" at bounding box center [1449, 28] width 100 height 28
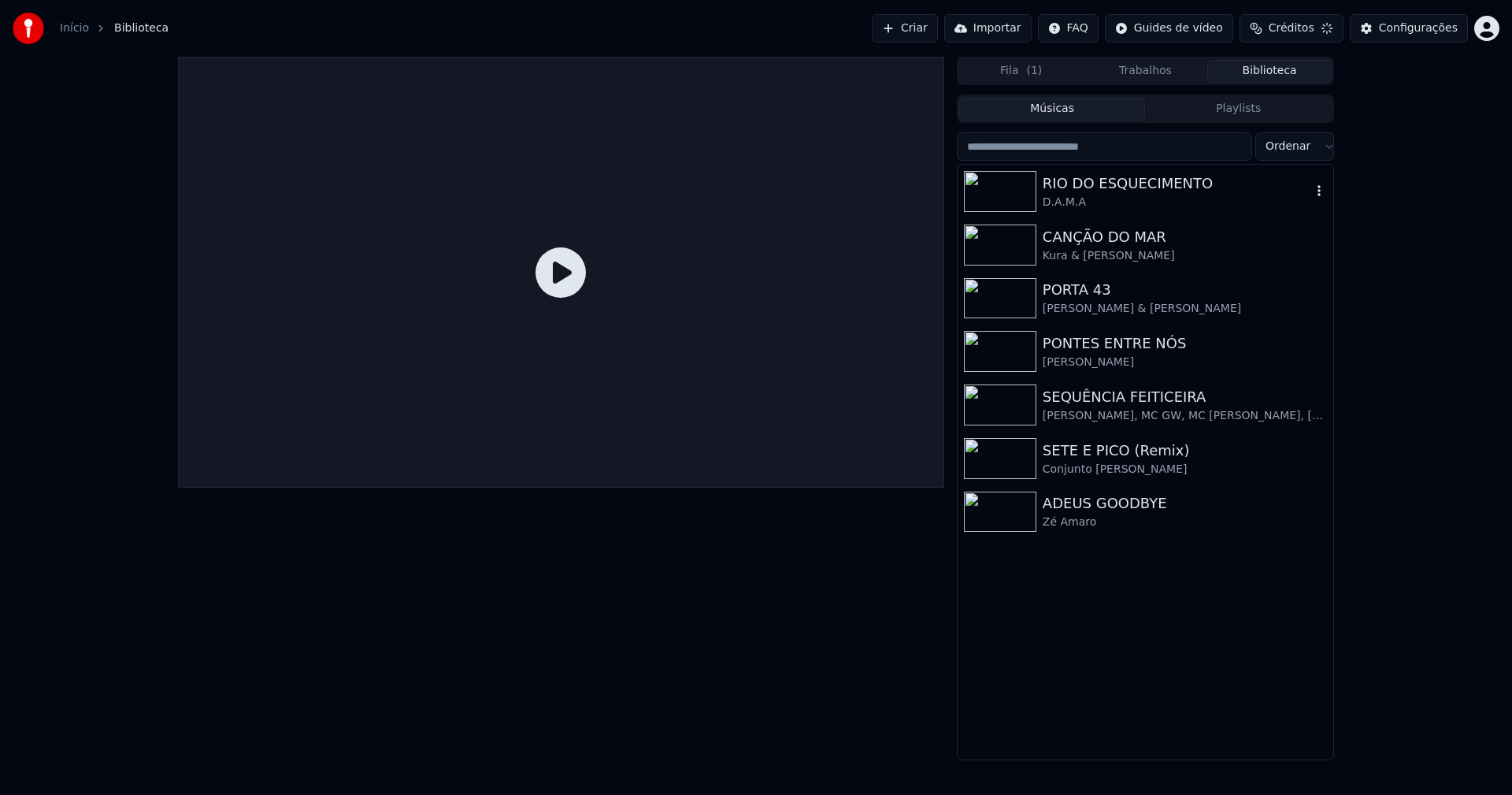
click at [1082, 185] on div "RIO DO ESQUECIMENTO" at bounding box center [1176, 184] width 269 height 22
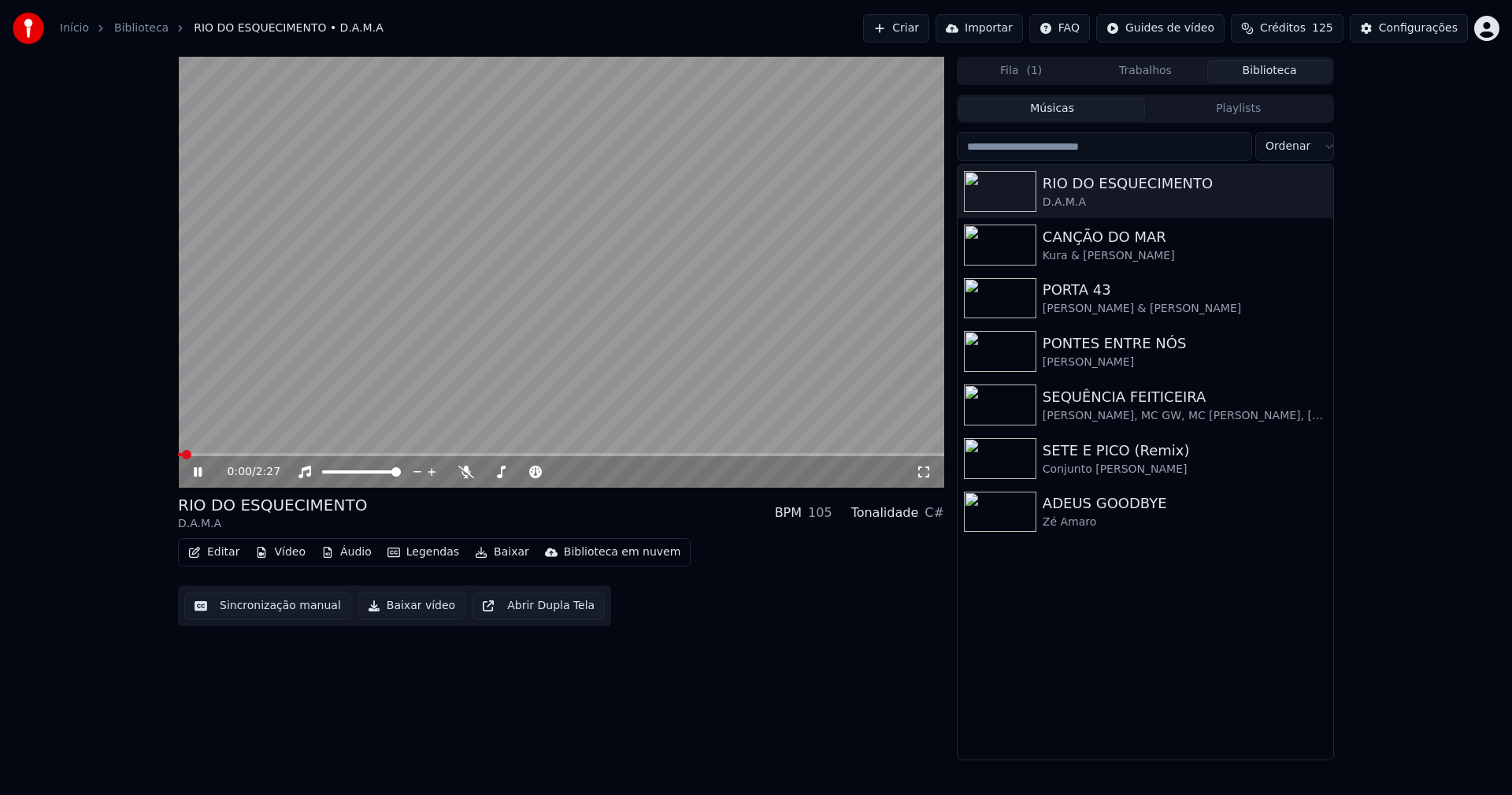
click at [199, 472] on icon at bounding box center [198, 472] width 8 height 9
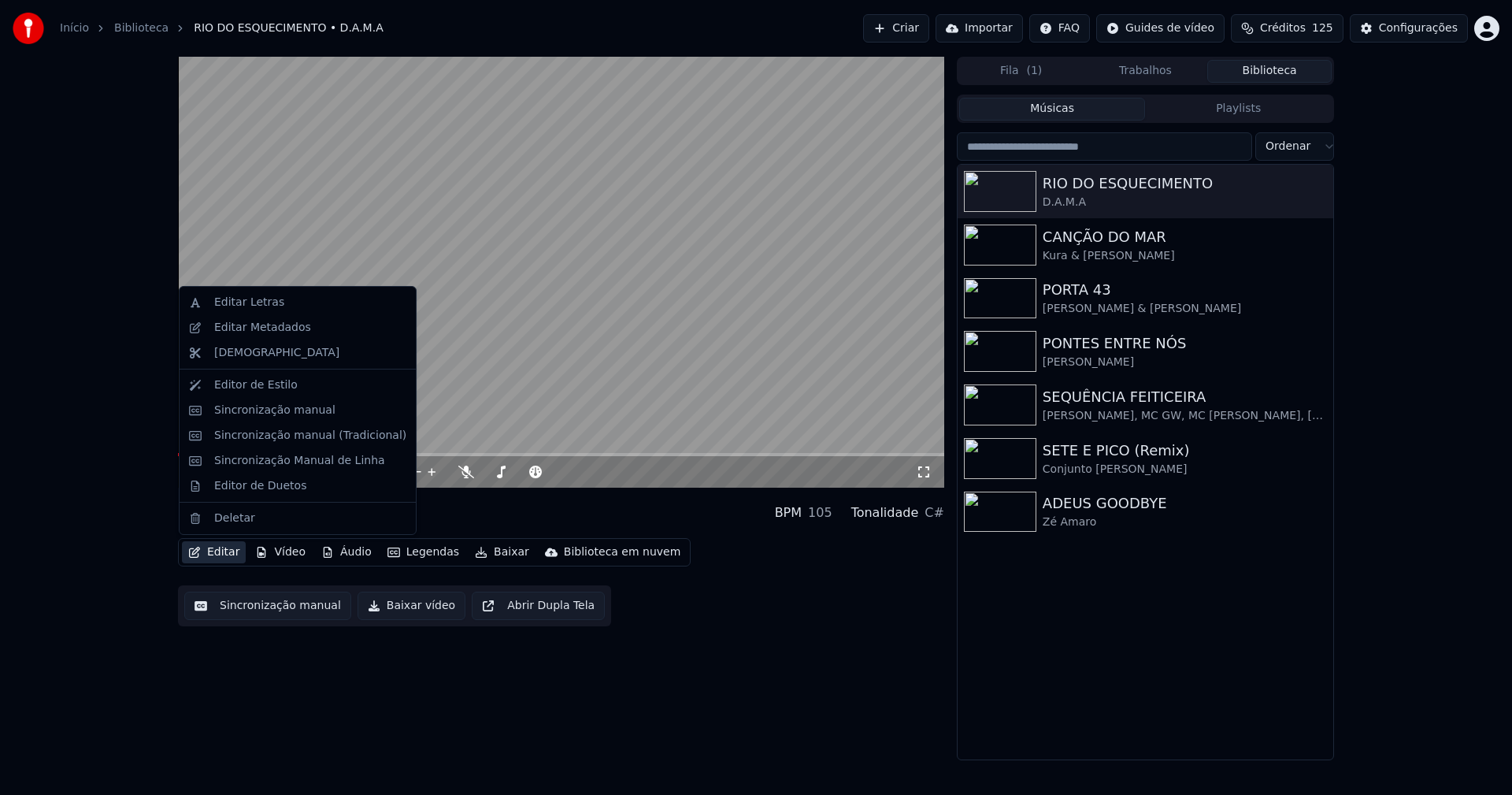
click at [227, 557] on button "Editar" at bounding box center [214, 552] width 64 height 22
click at [296, 433] on div "Sincronização manual (Tradicional)" at bounding box center [311, 435] width 192 height 16
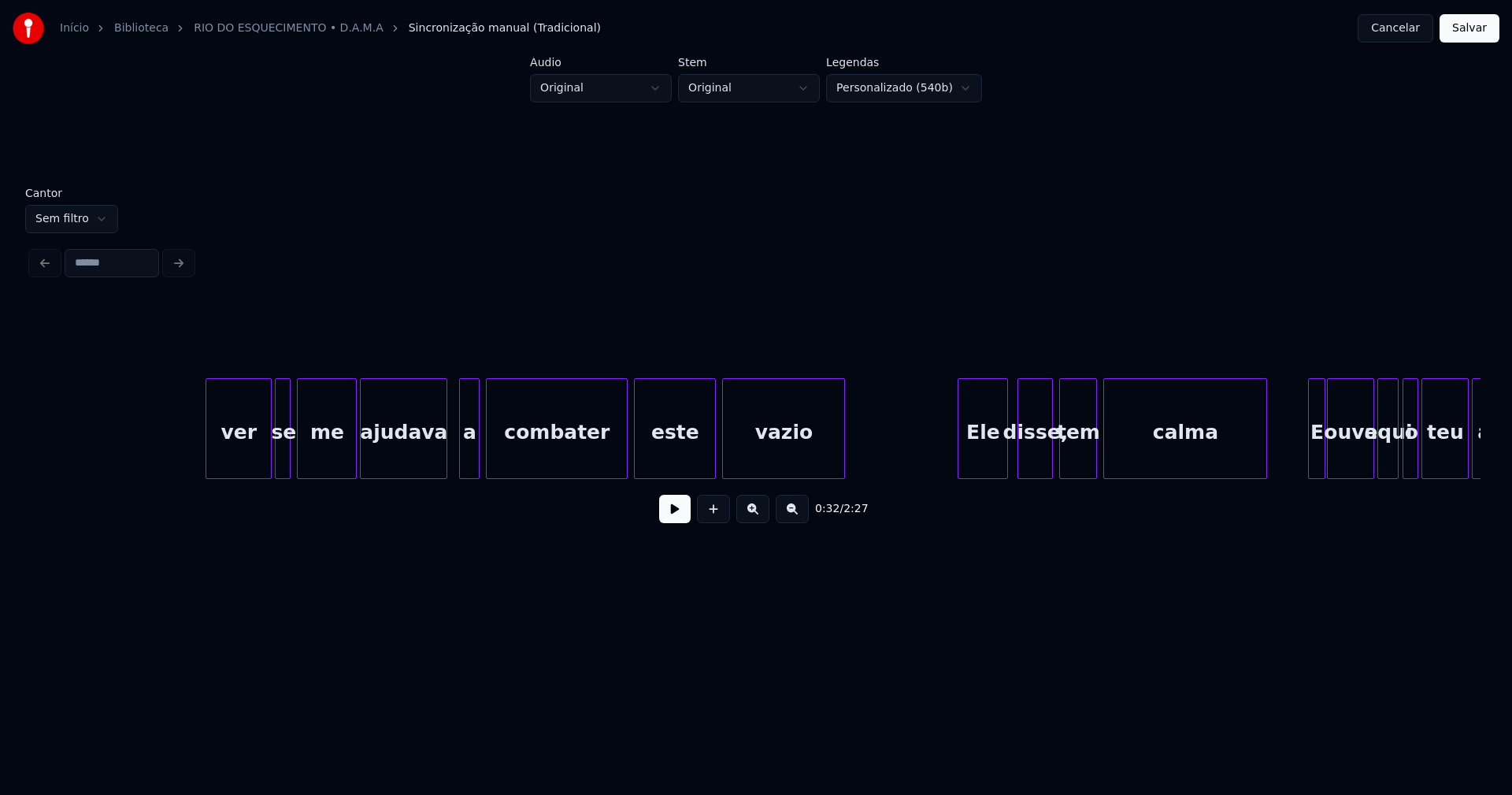
scroll to position [0, 8874]
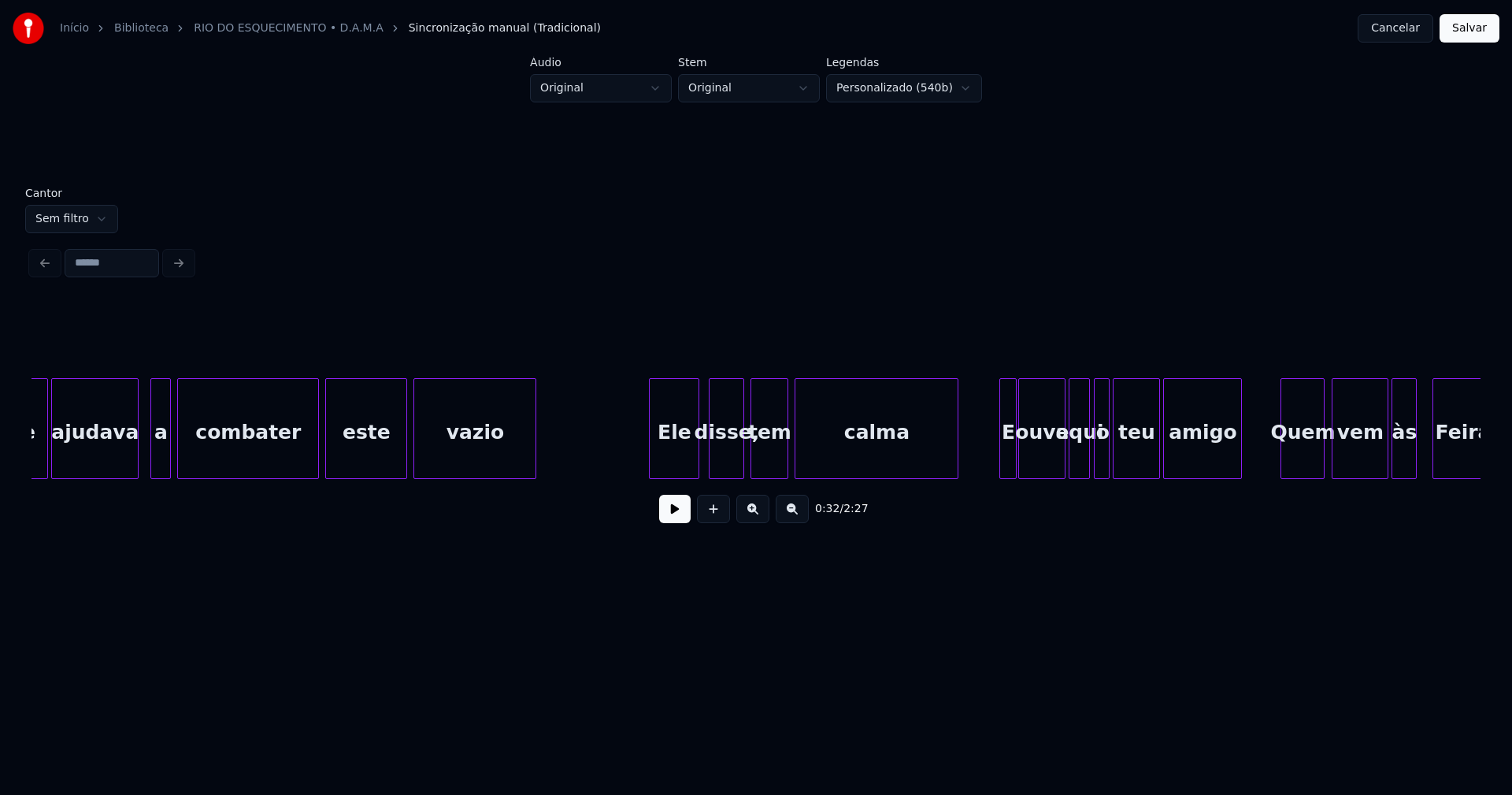
click at [729, 463] on div "disse," at bounding box center [726, 432] width 34 height 107
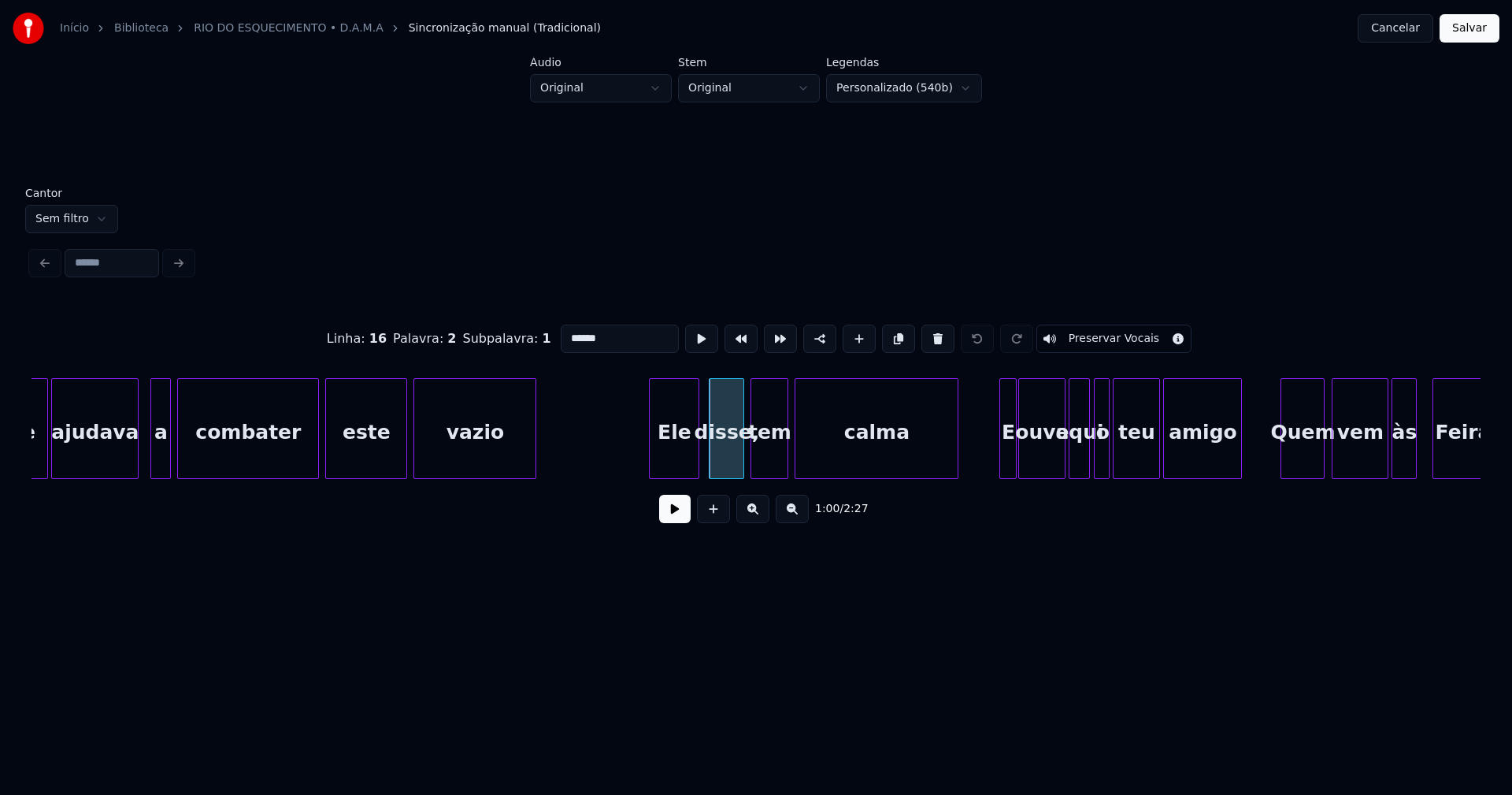
click at [607, 334] on input "******" at bounding box center [620, 338] width 118 height 28
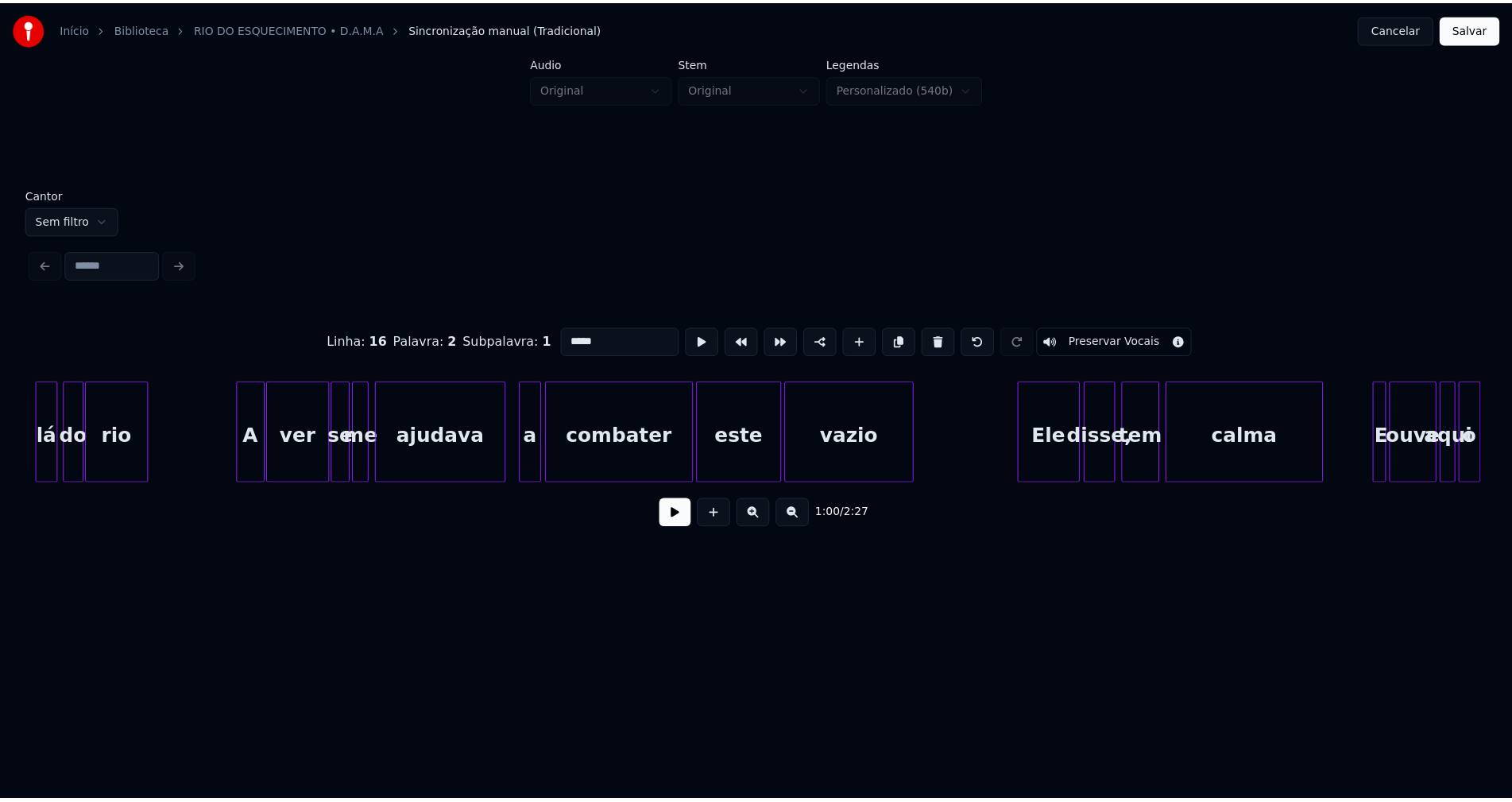
scroll to position [0, 17347]
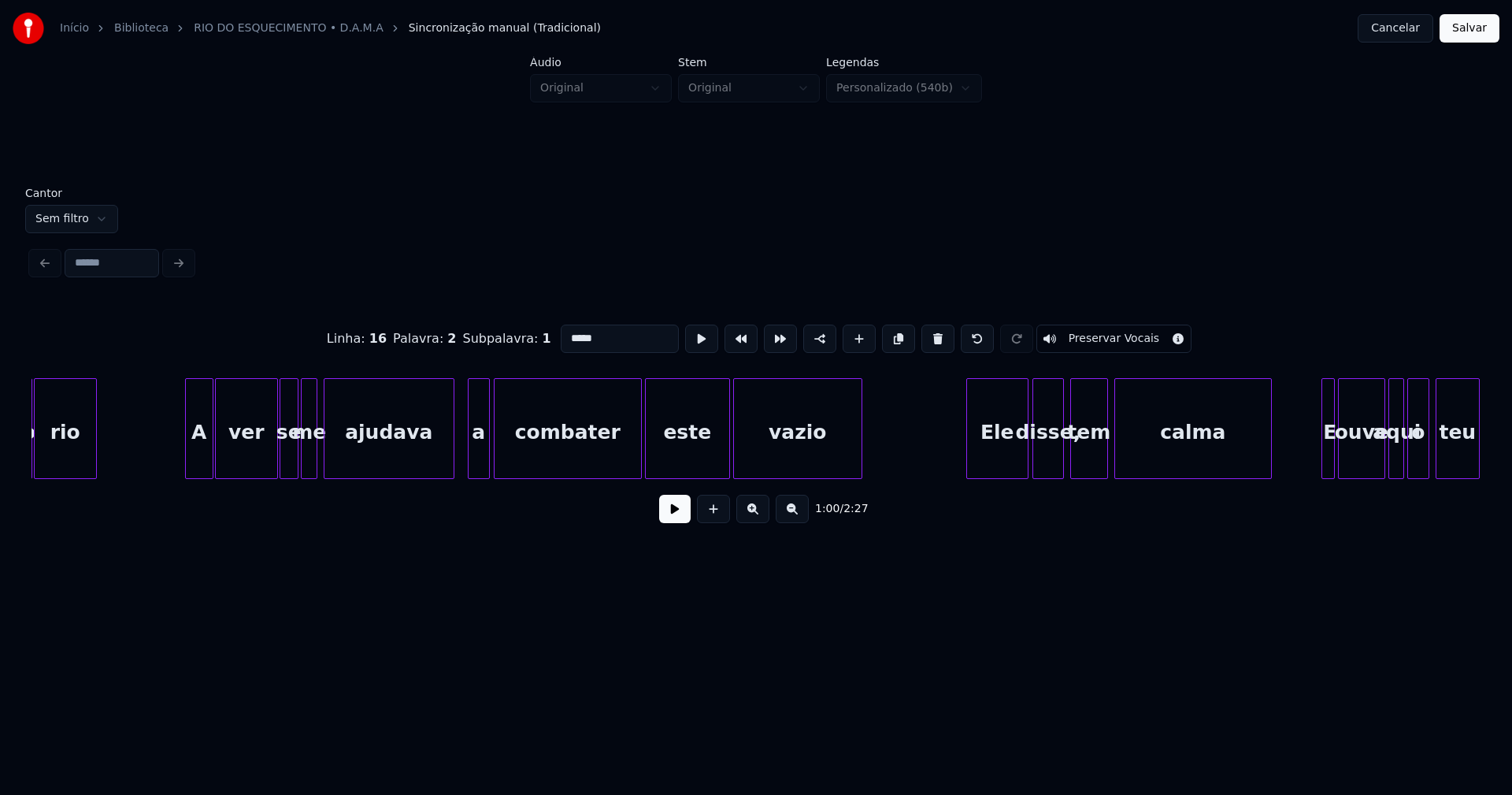
click at [1060, 459] on div at bounding box center [1060, 428] width 5 height 99
type input "*****"
click at [1473, 32] on button "Salvar" at bounding box center [1469, 28] width 60 height 28
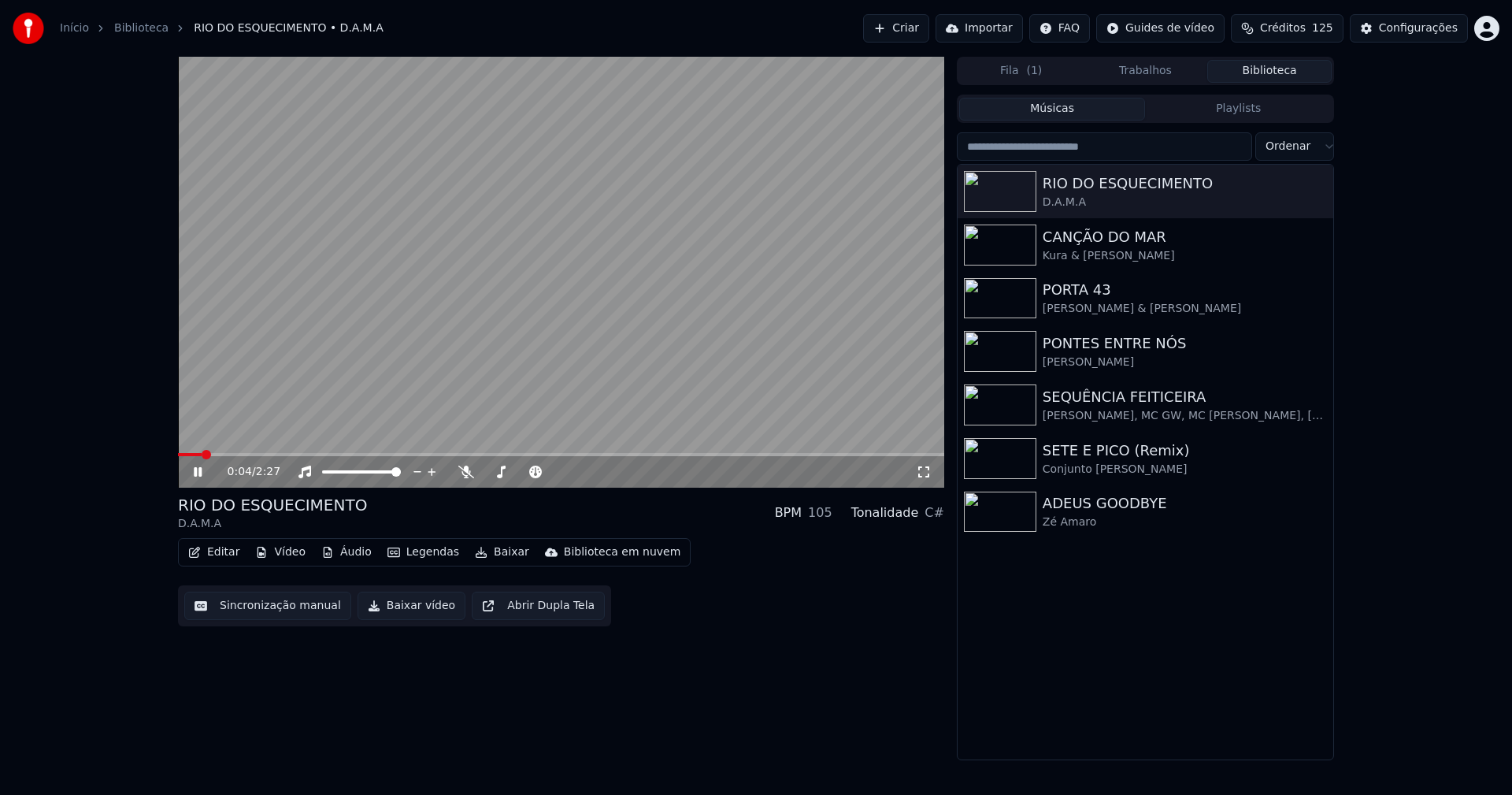
click at [386, 456] on span at bounding box center [561, 454] width 766 height 3
click at [922, 477] on icon at bounding box center [924, 472] width 16 height 13
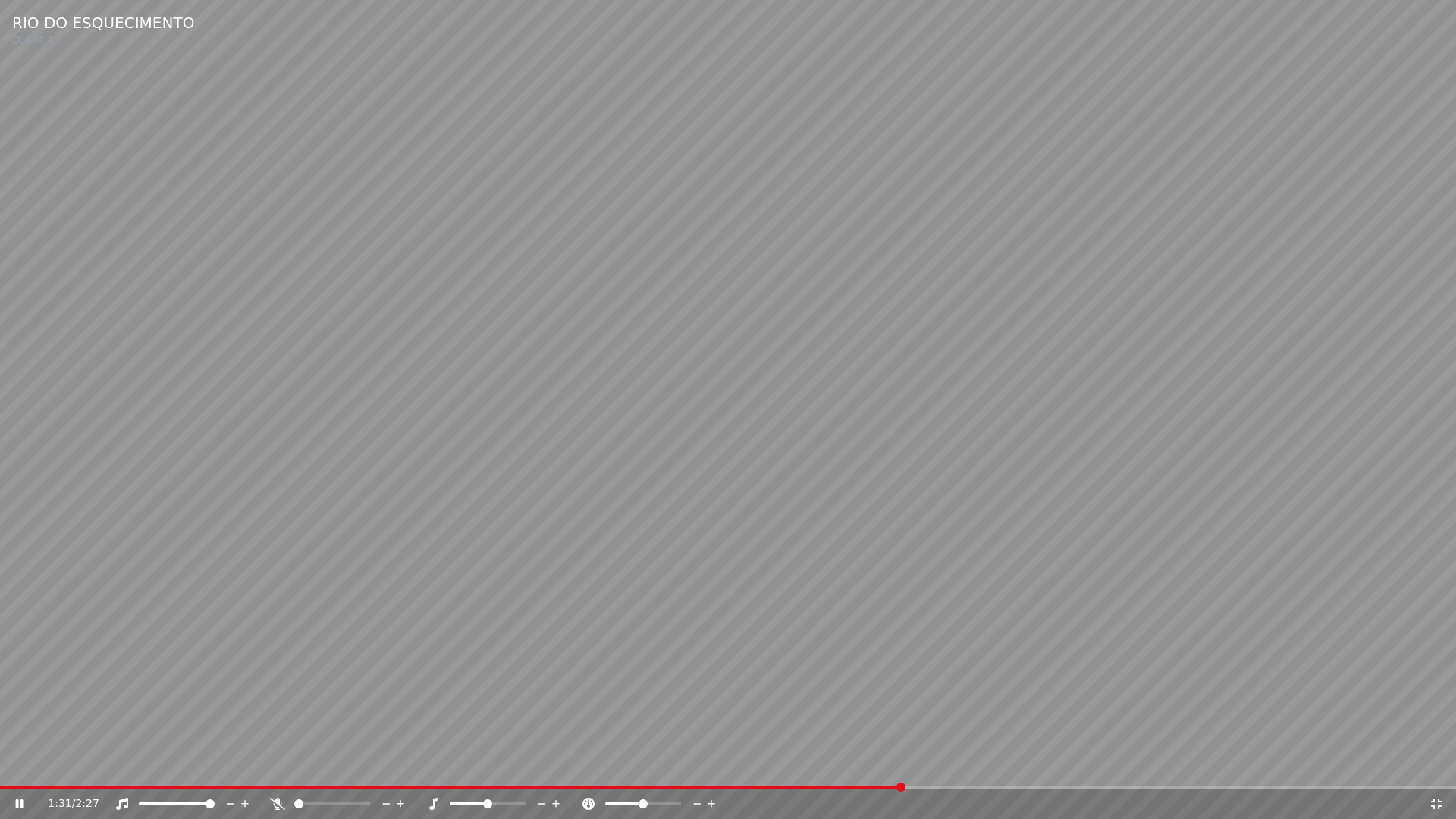
click at [1436, 764] on icon at bounding box center [1436, 804] width 15 height 12
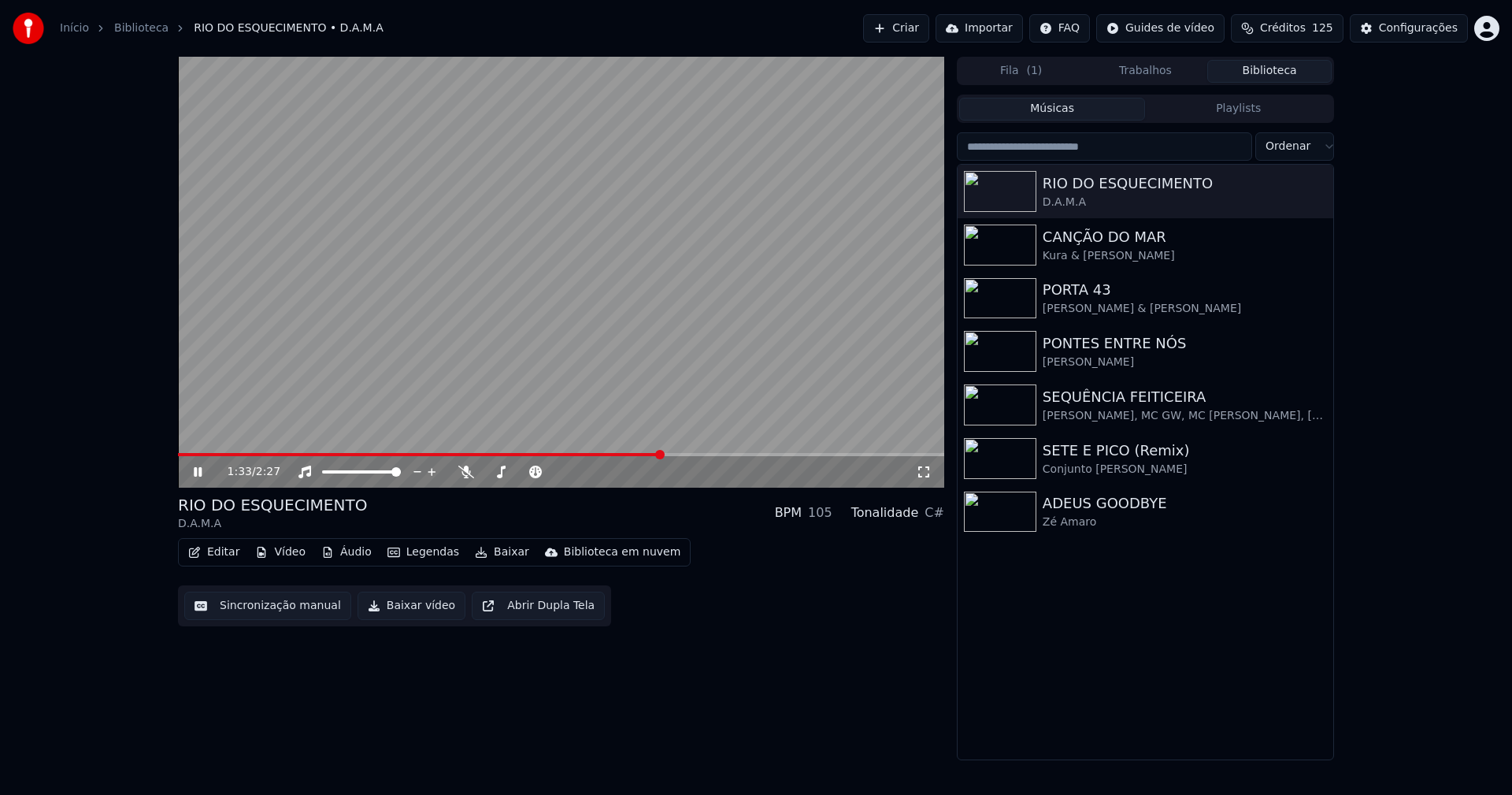
click at [192, 472] on icon at bounding box center [209, 472] width 37 height 13
click at [411, 608] on button "Baixar vídeo" at bounding box center [411, 606] width 108 height 28
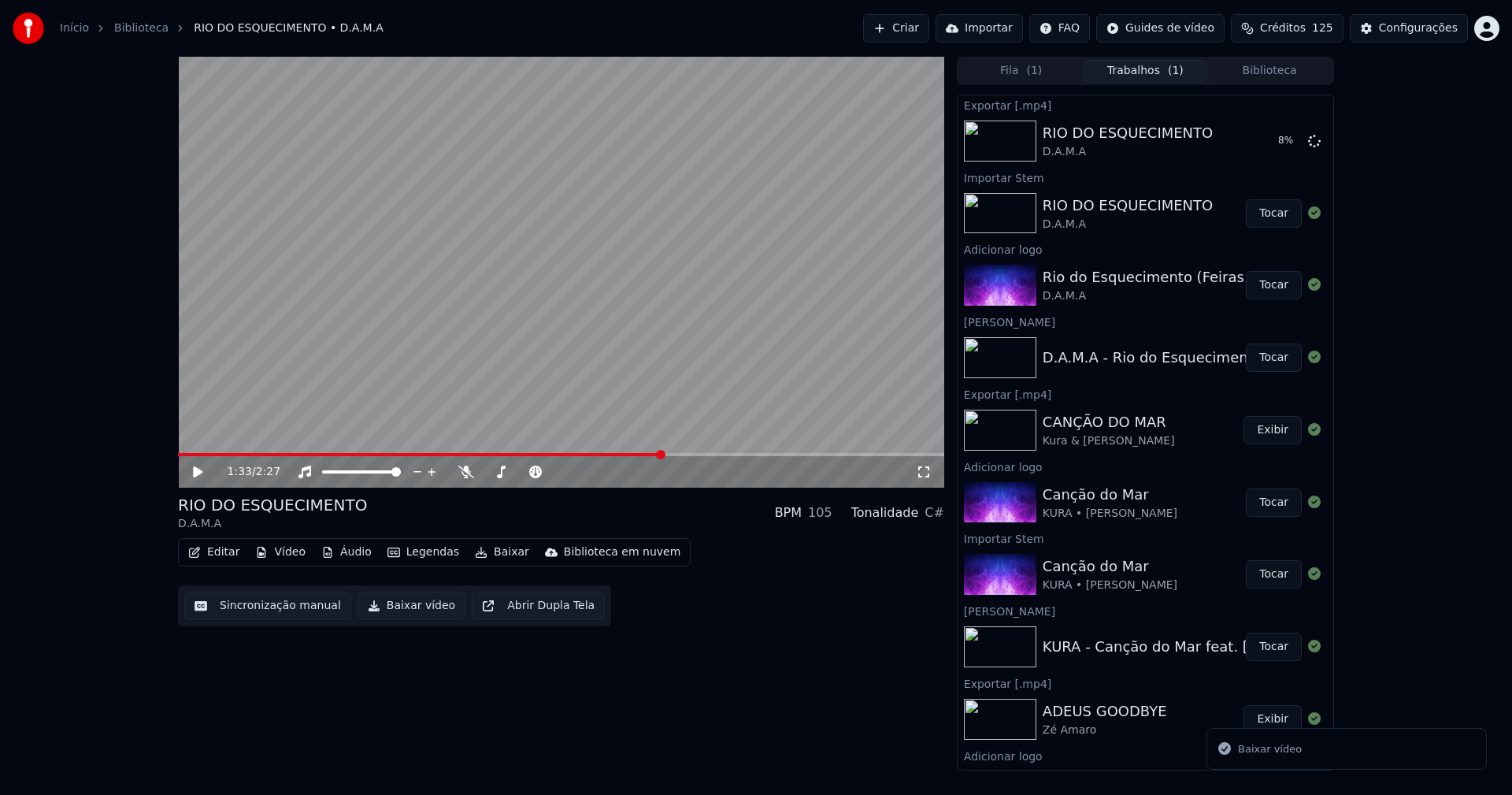
click at [1276, 77] on button "Biblioteca" at bounding box center [1269, 71] width 125 height 23
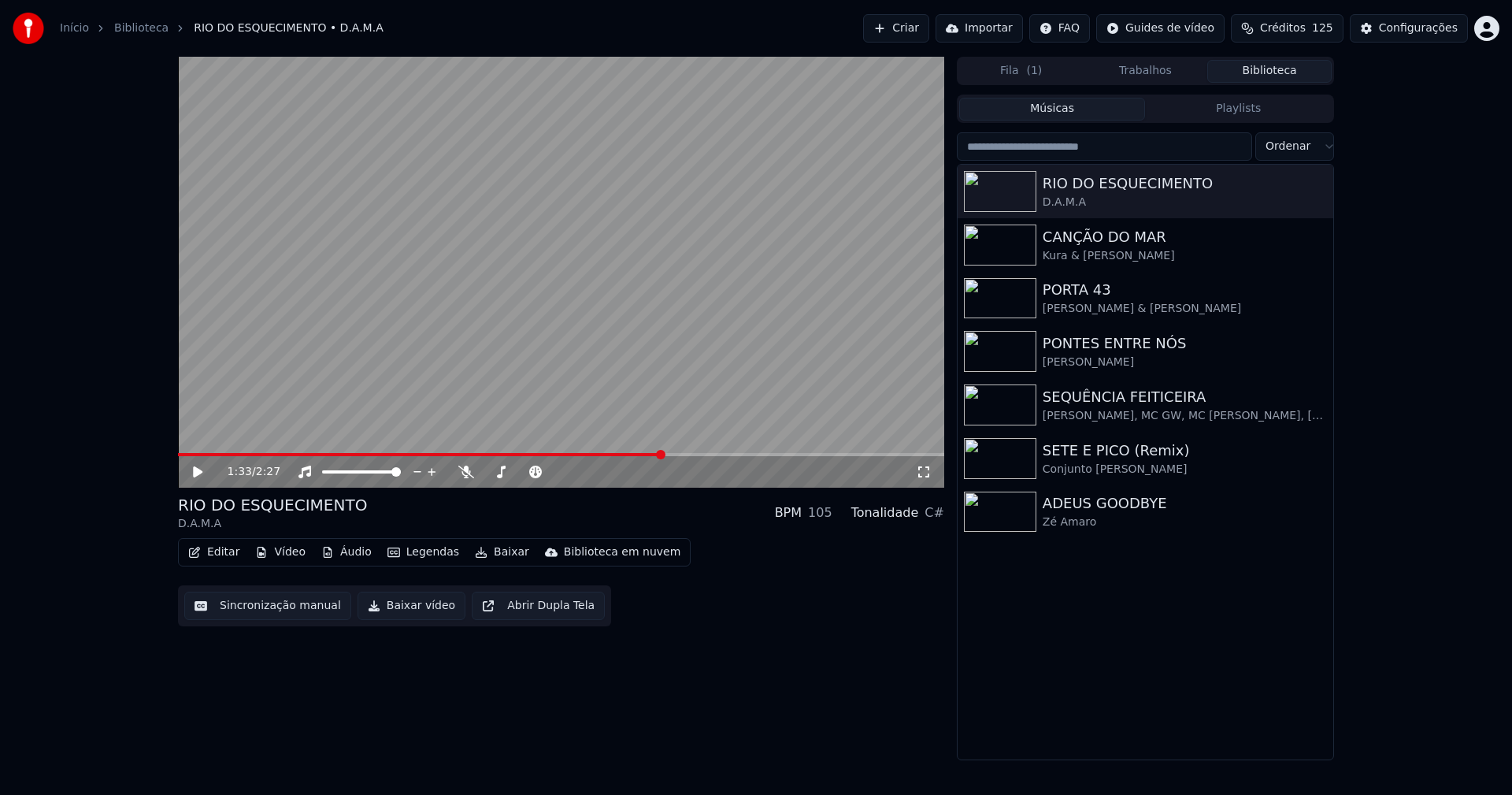
click at [72, 31] on link "Início" at bounding box center [74, 28] width 29 height 16
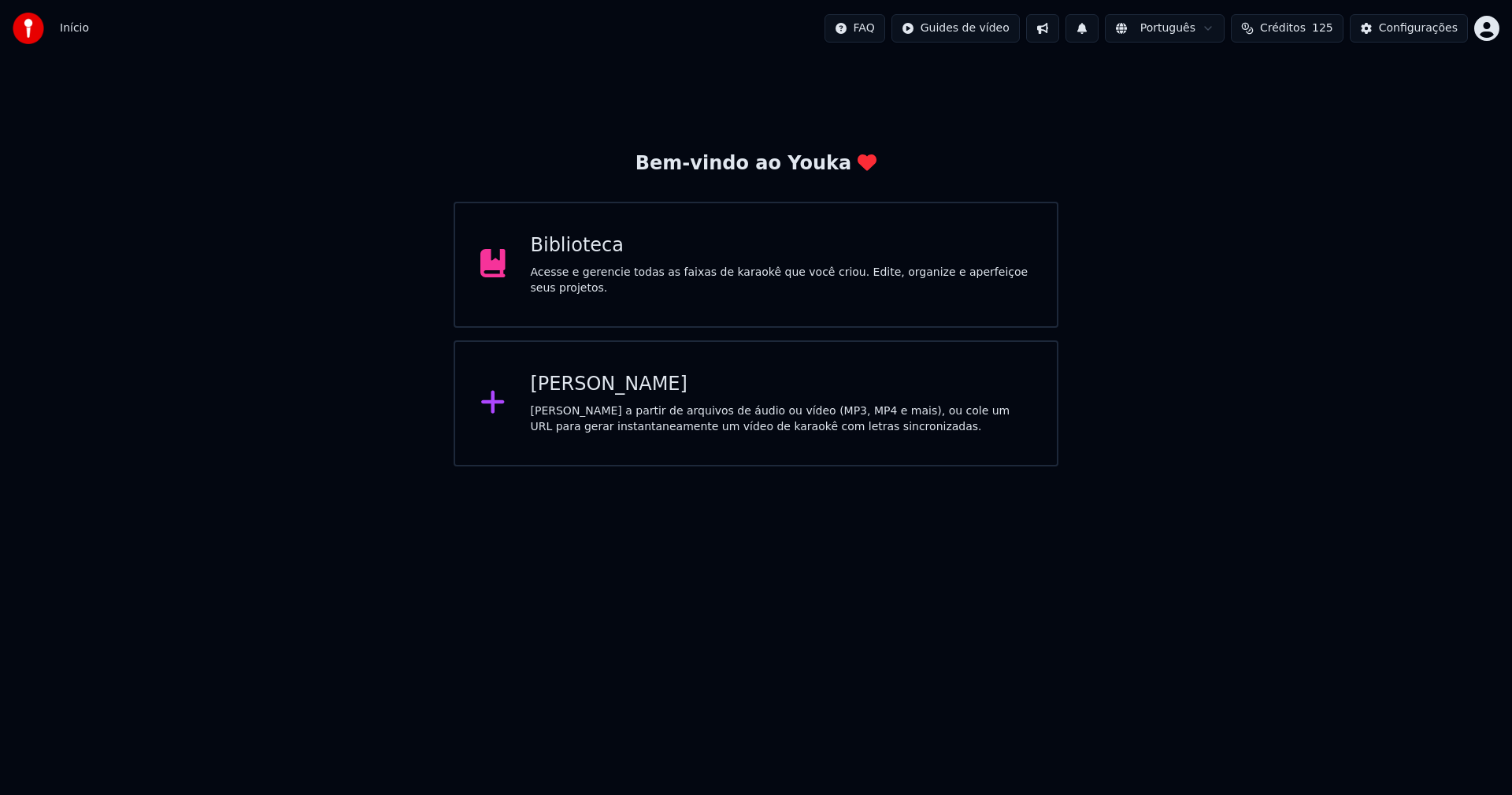
click at [580, 390] on div "[PERSON_NAME]" at bounding box center [781, 384] width 501 height 25
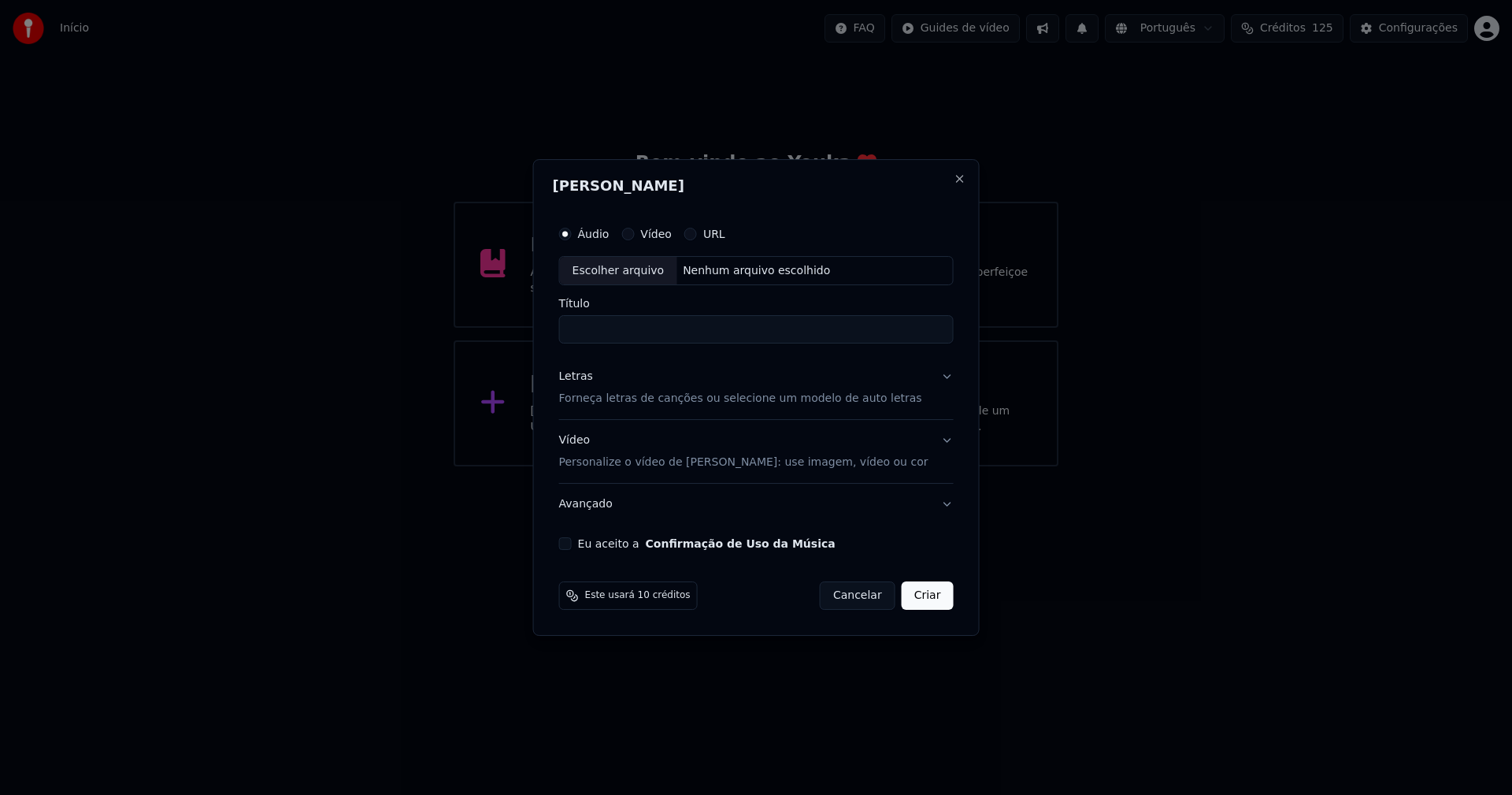
click at [620, 273] on div "Escolher arquivo" at bounding box center [618, 271] width 117 height 28
type input "**********"
click at [589, 383] on div "Letras" at bounding box center [575, 377] width 34 height 16
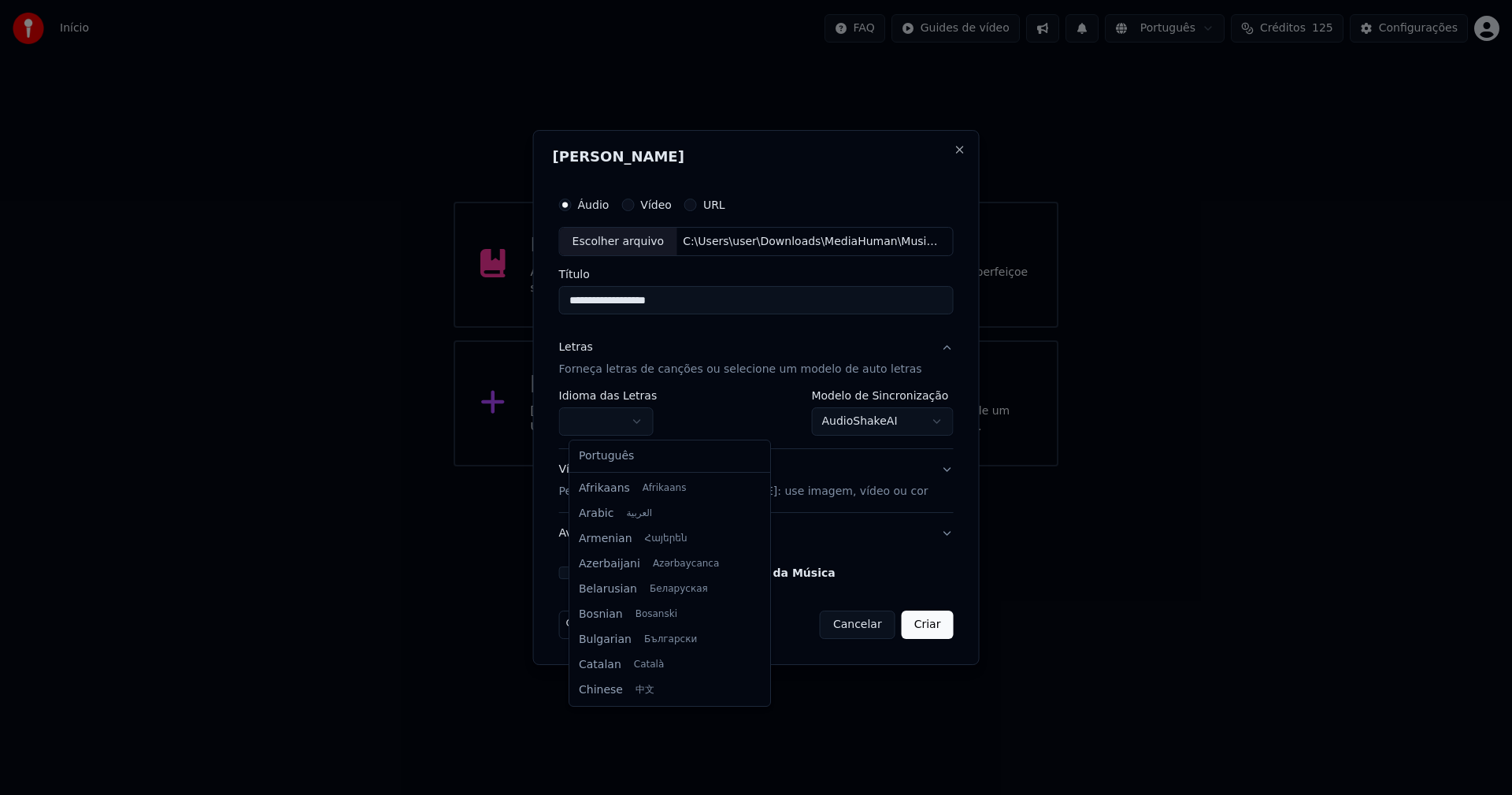
click at [614, 422] on body "**********" at bounding box center [756, 233] width 1512 height 466
select select "**"
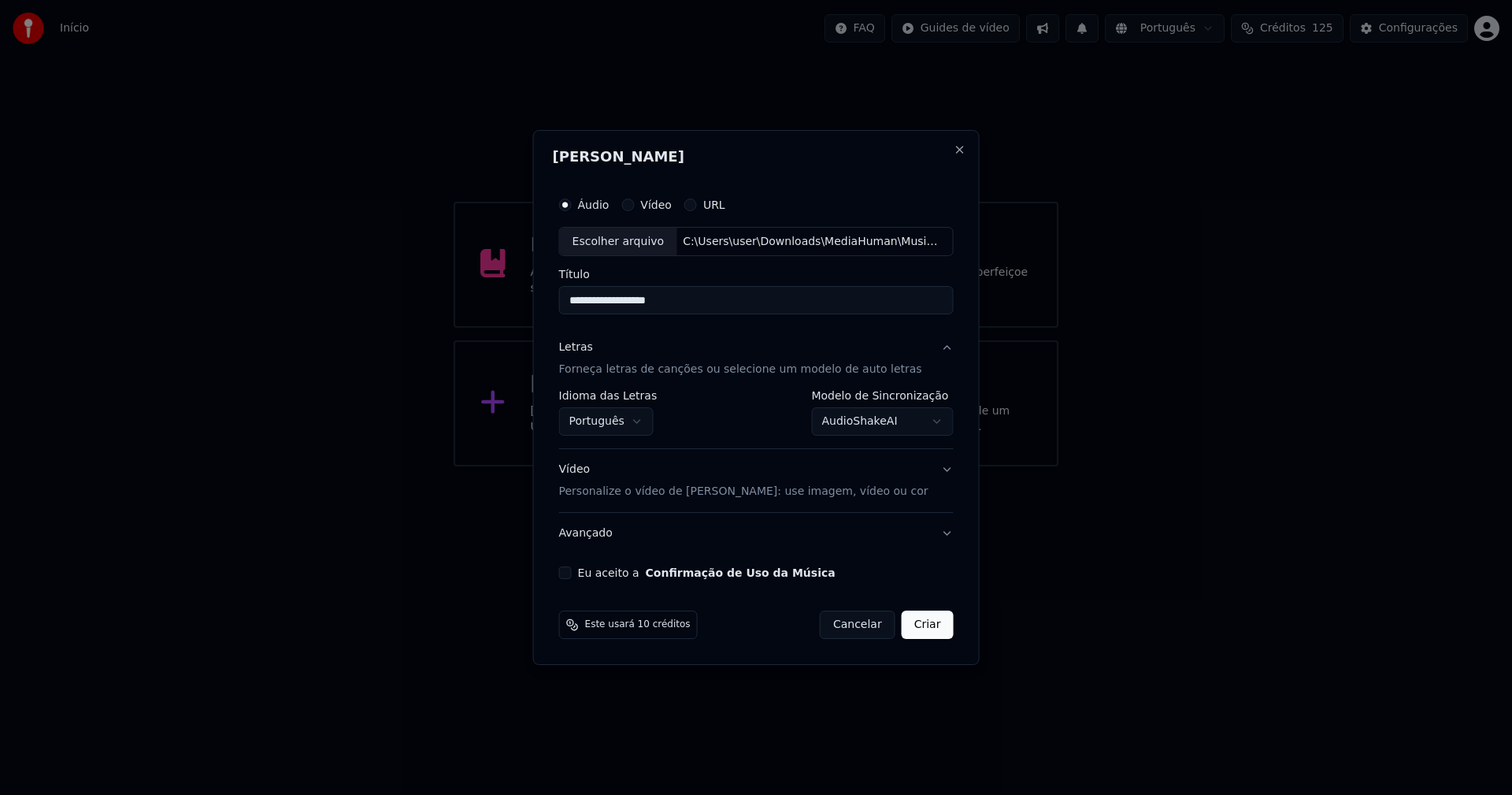
click at [865, 420] on body "**********" at bounding box center [756, 233] width 1512 height 466
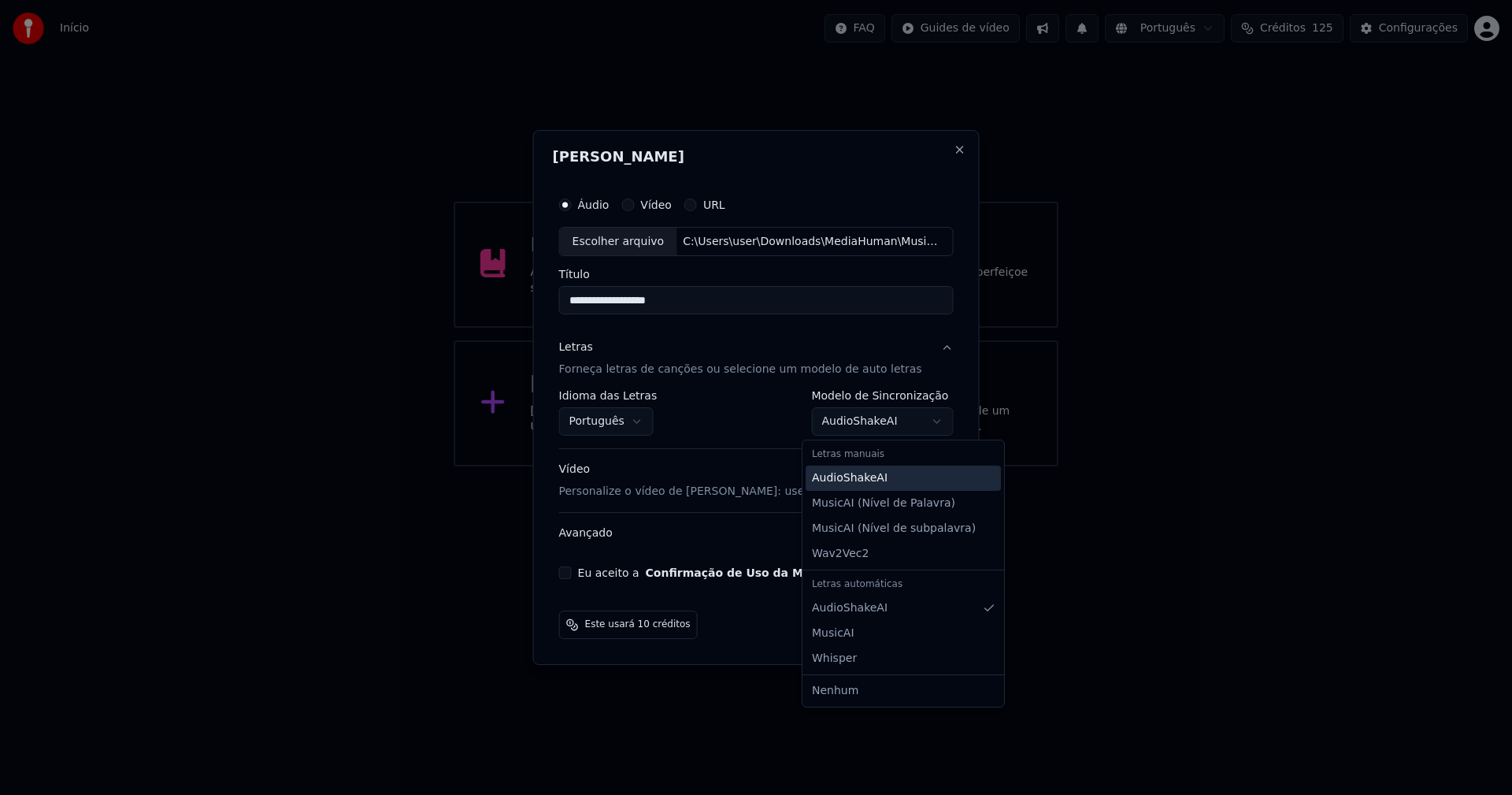
select select "**********"
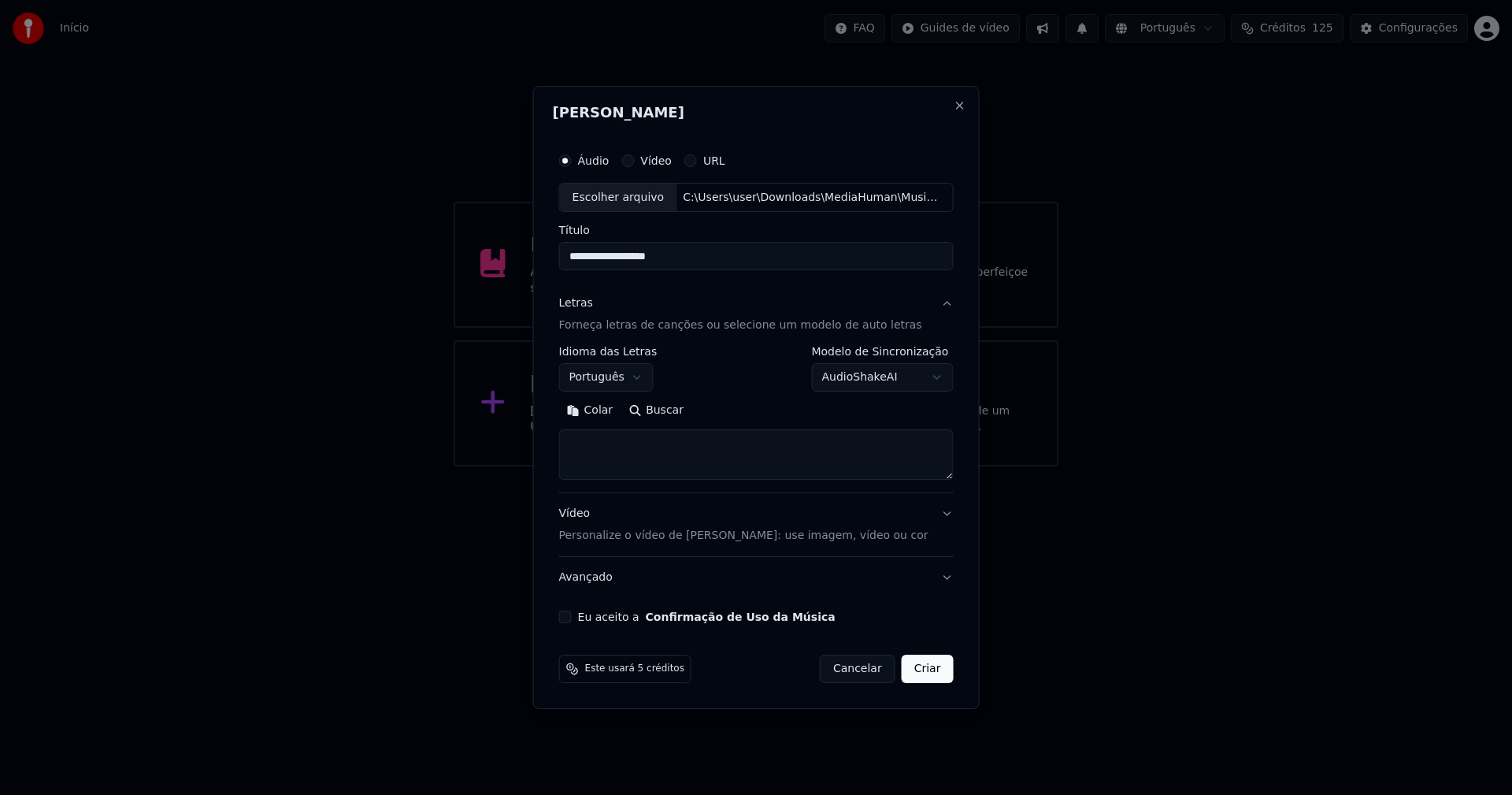
click at [603, 412] on button "Colar" at bounding box center [590, 411] width 62 height 25
click at [572, 619] on button "Eu aceito a Confirmação de Uso da Música" at bounding box center [565, 617] width 13 height 13
click at [915, 673] on button "Criar" at bounding box center [928, 669] width 52 height 28
type textarea "**********"
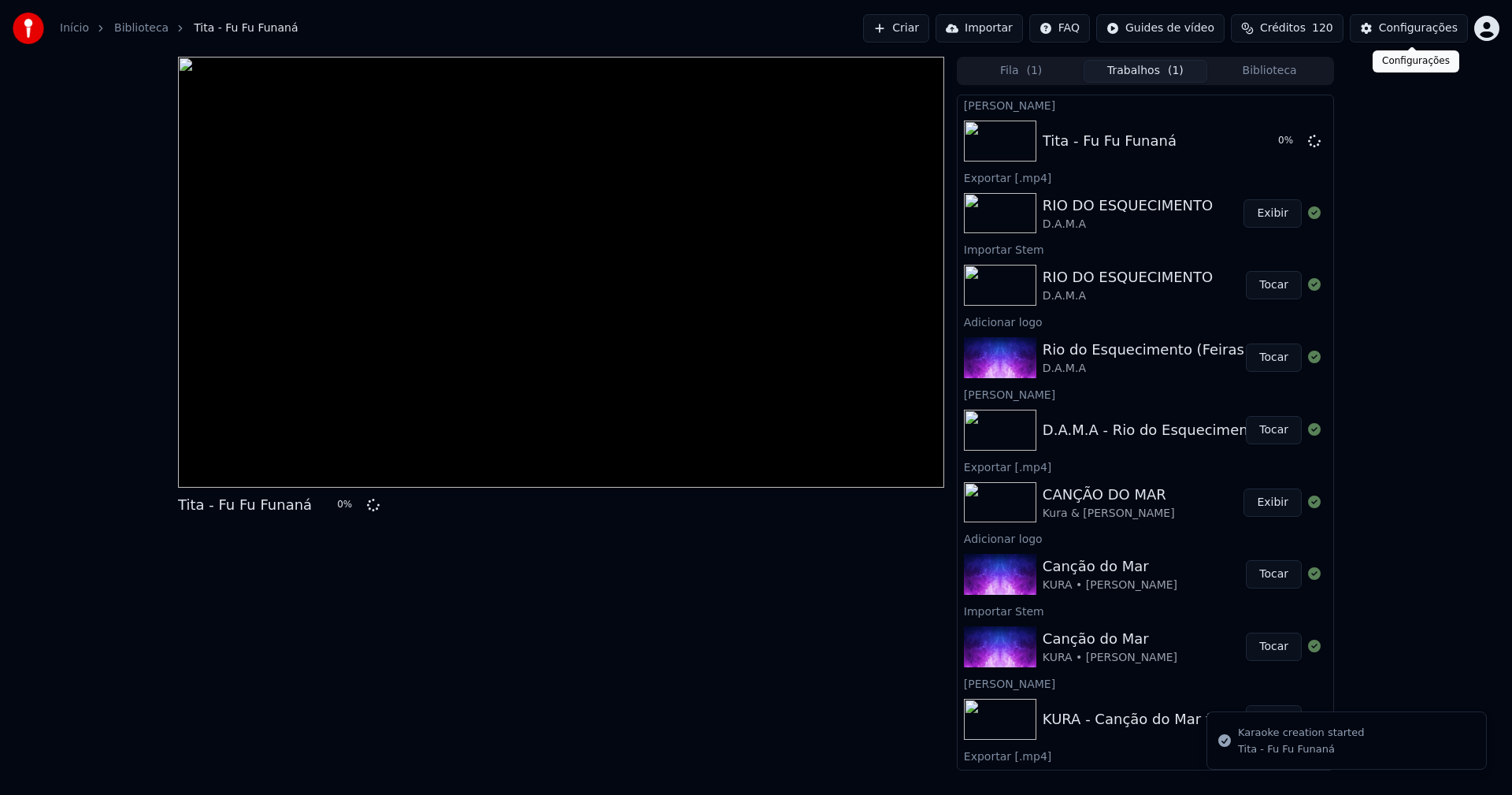
click at [1424, 23] on div "Configurações" at bounding box center [1418, 28] width 79 height 16
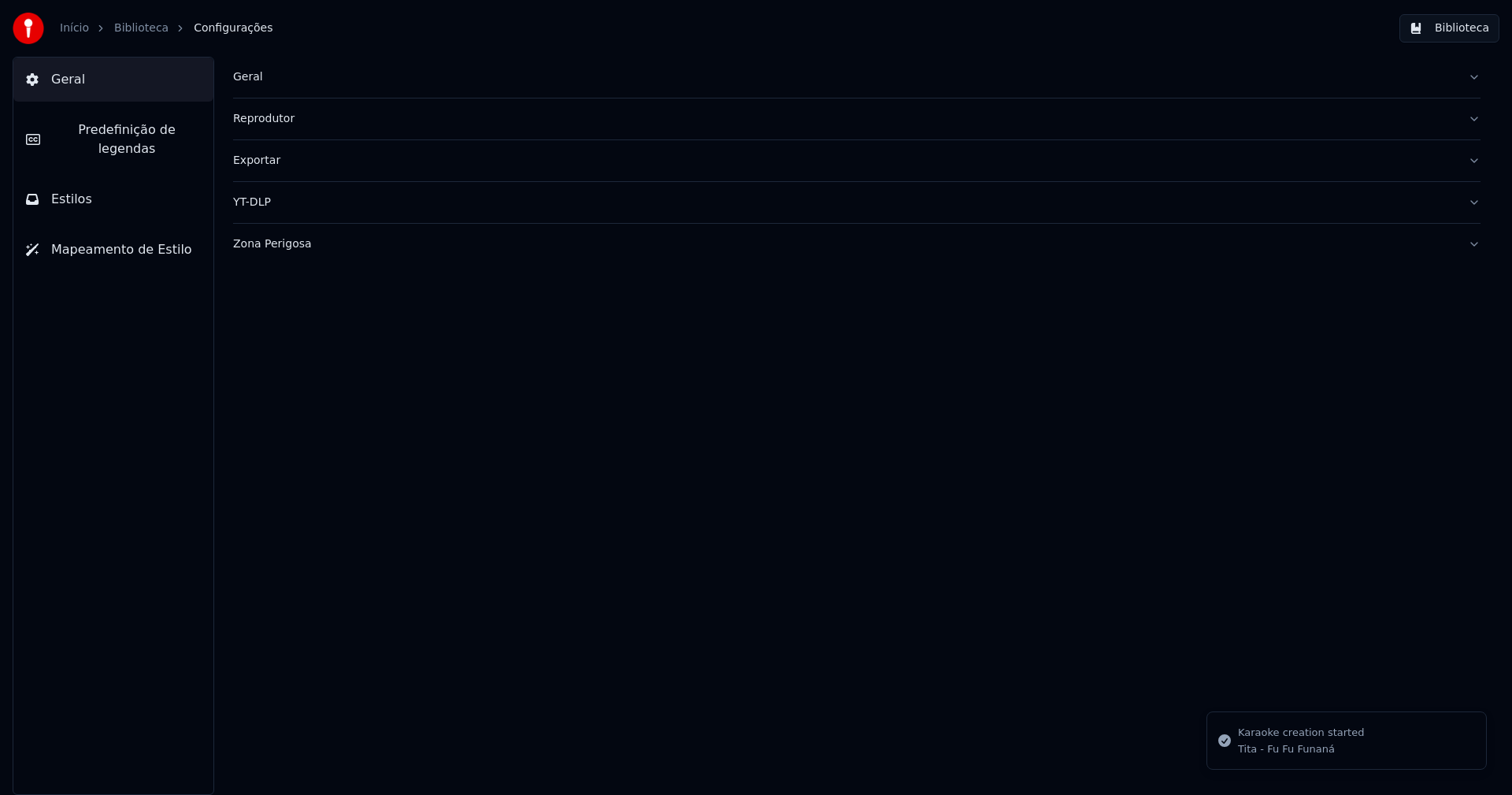
click at [99, 178] on button "Estilos" at bounding box center [114, 200] width 200 height 44
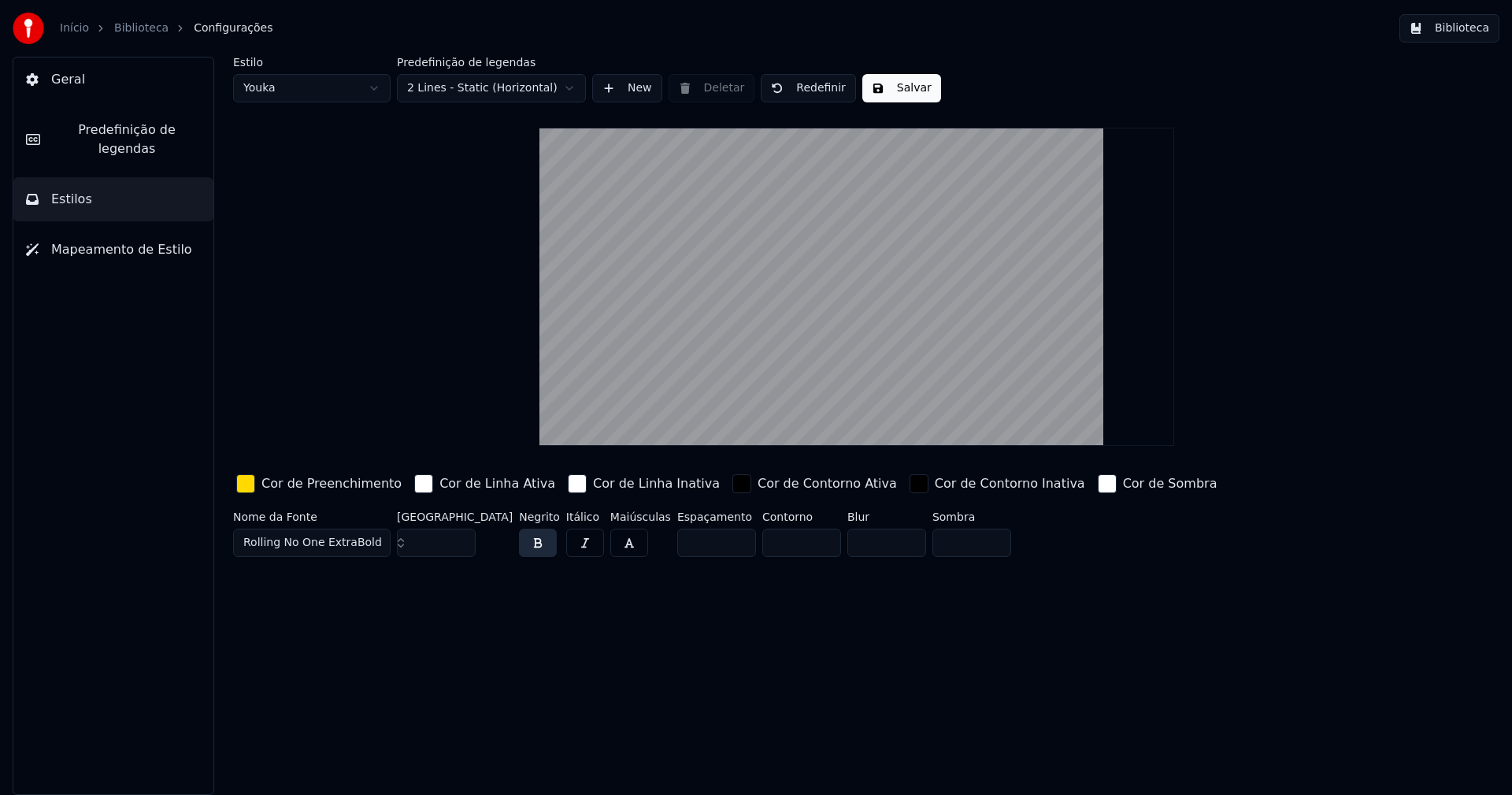
click at [248, 484] on div "button" at bounding box center [246, 483] width 19 height 19
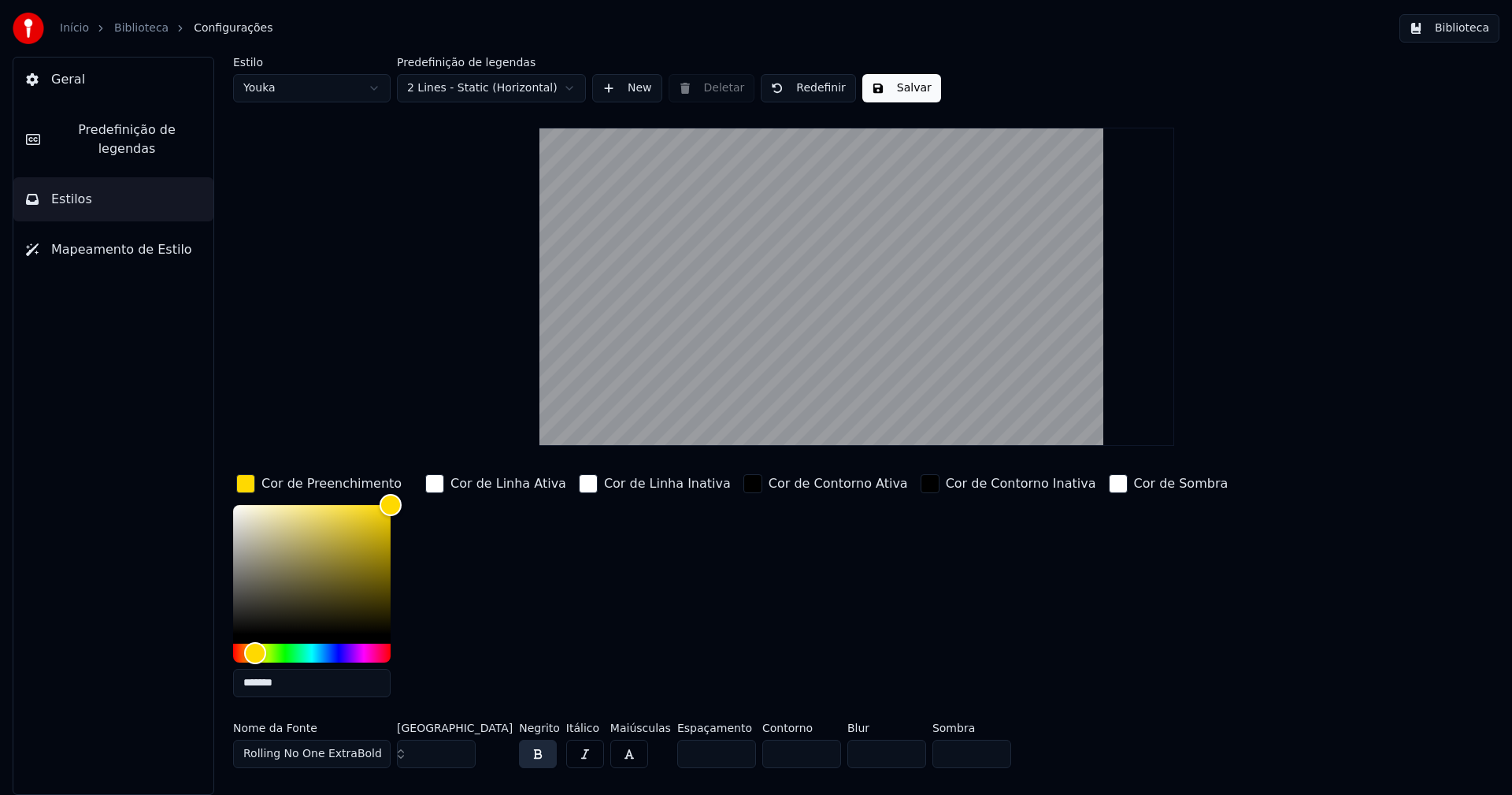
click at [293, 679] on input "*******" at bounding box center [312, 683] width 158 height 28
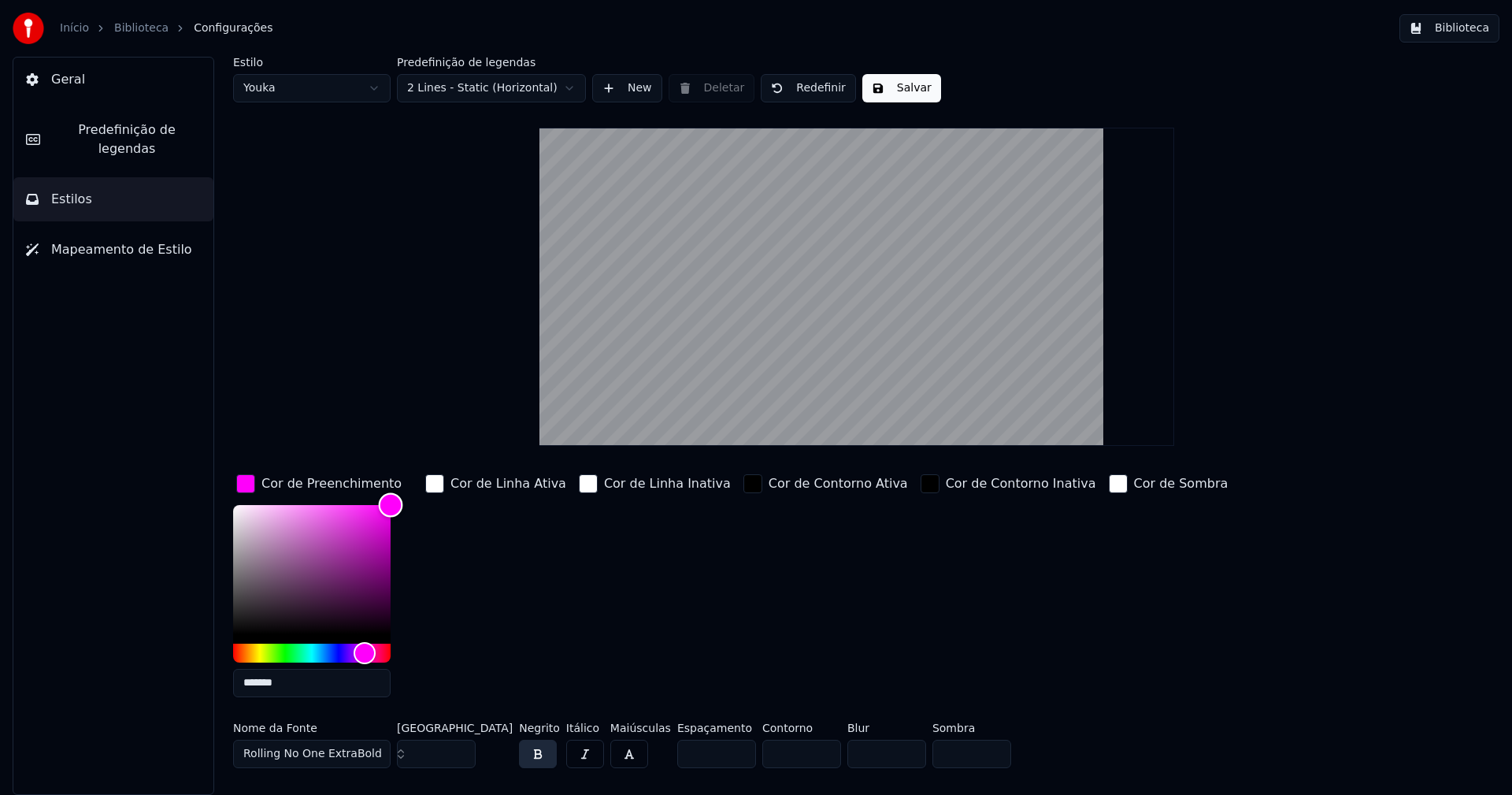
type input "*******"
click at [385, 503] on div "Color" at bounding box center [390, 504] width 24 height 24
click at [244, 480] on div "button" at bounding box center [246, 483] width 19 height 19
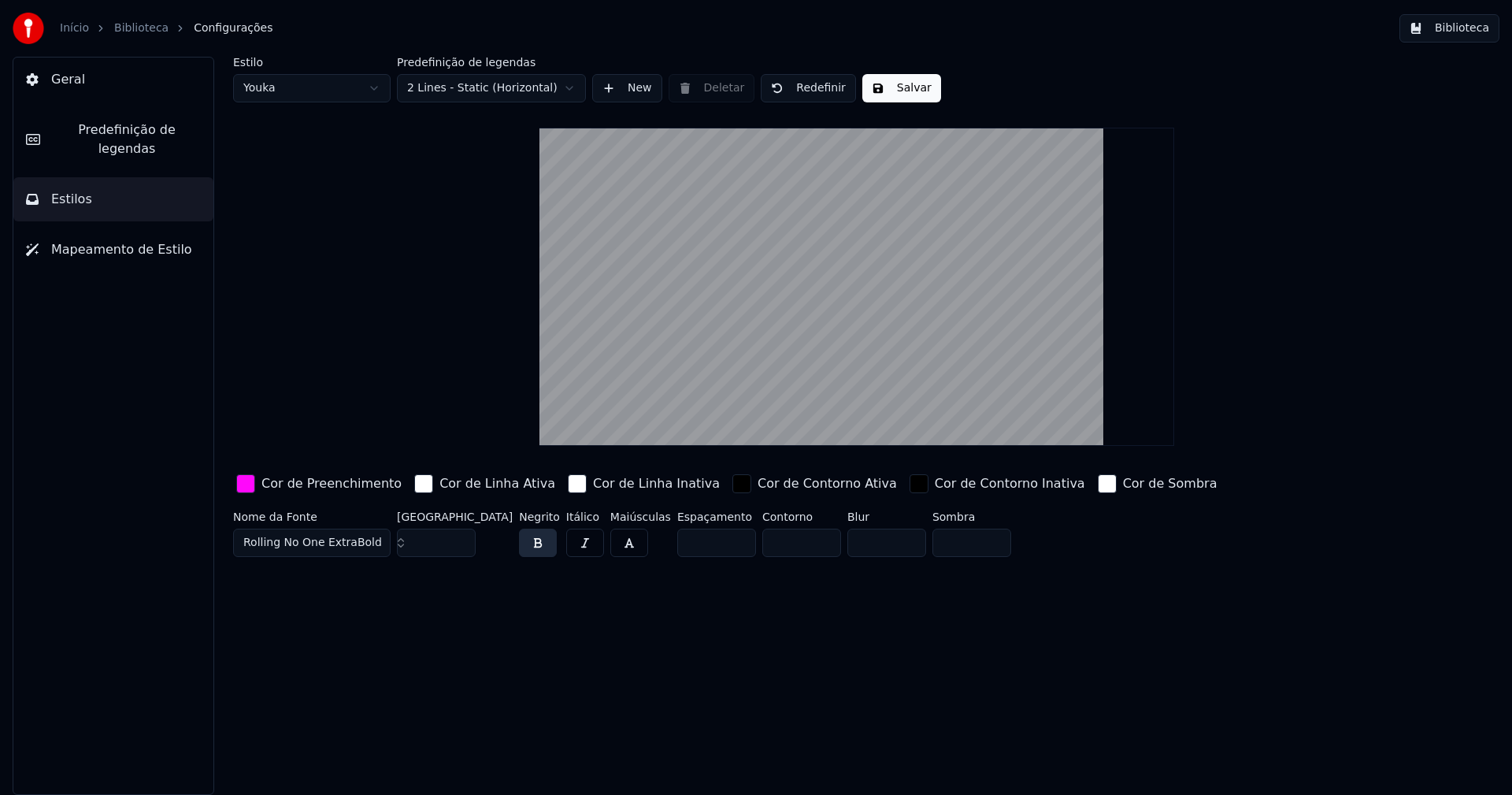
click at [1484, 29] on button "Biblioteca" at bounding box center [1449, 28] width 100 height 28
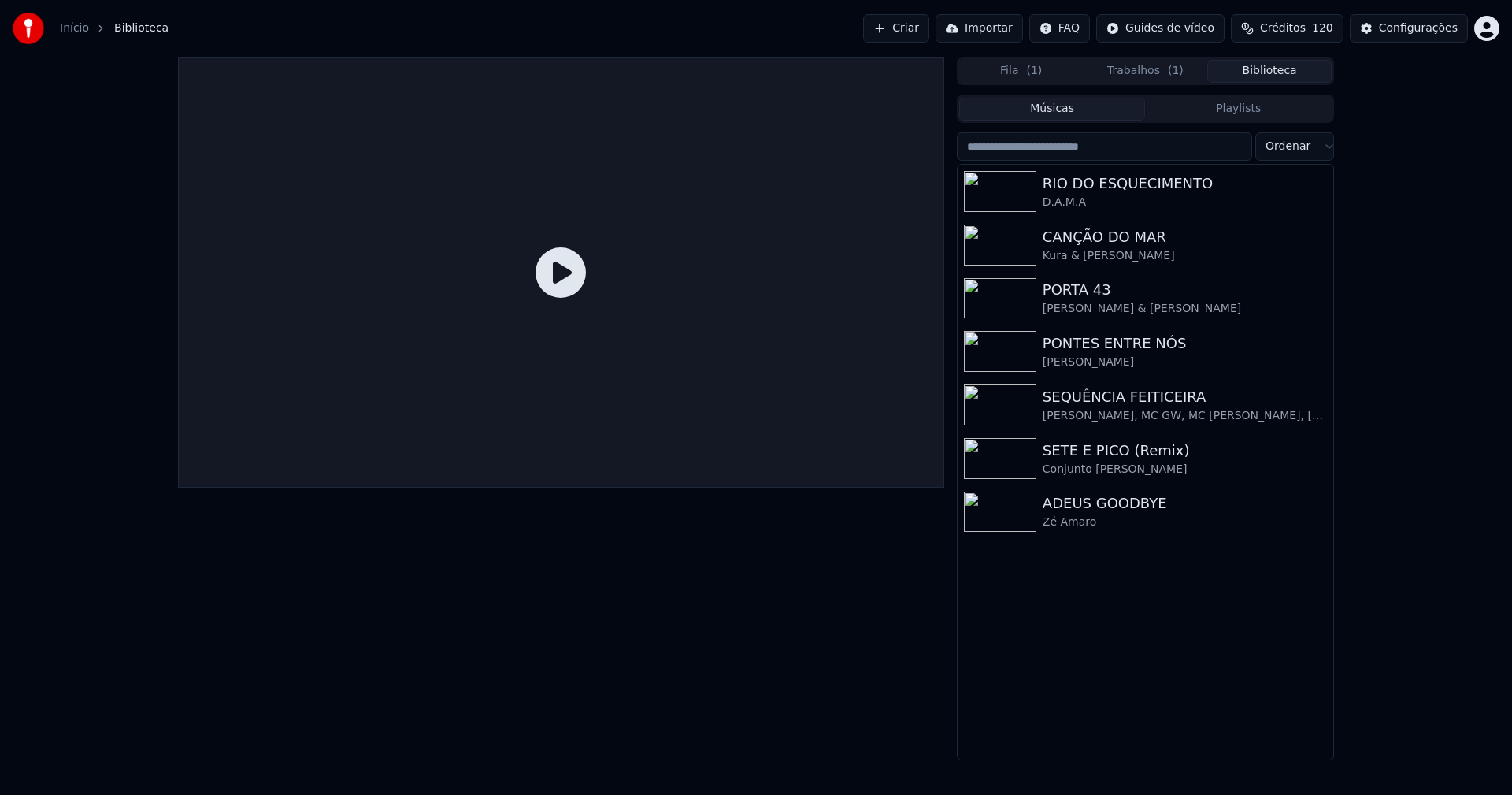
click at [1129, 76] on button "Trabalhos ( 1 )" at bounding box center [1145, 71] width 125 height 23
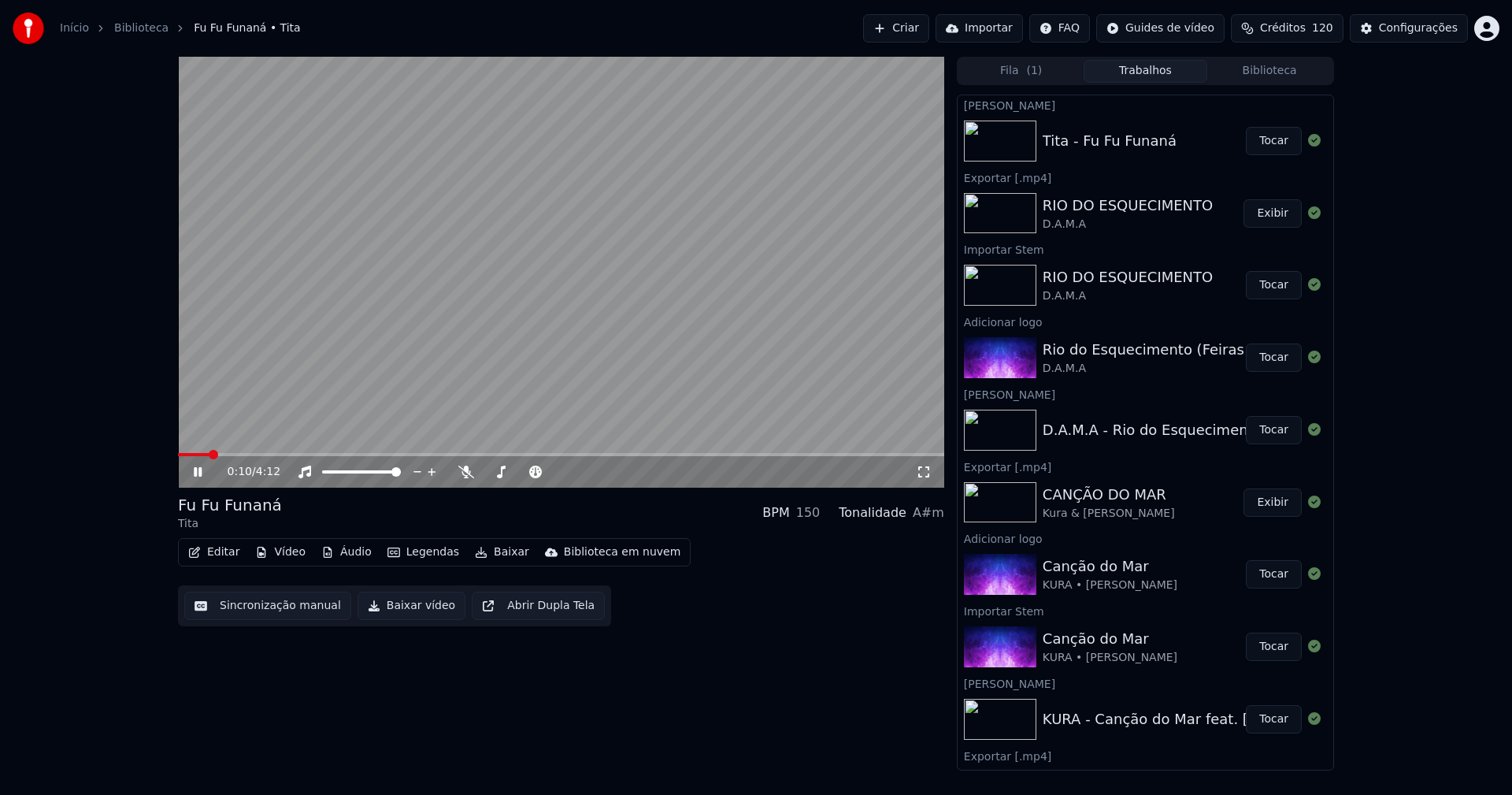
click at [196, 473] on icon at bounding box center [198, 472] width 8 height 9
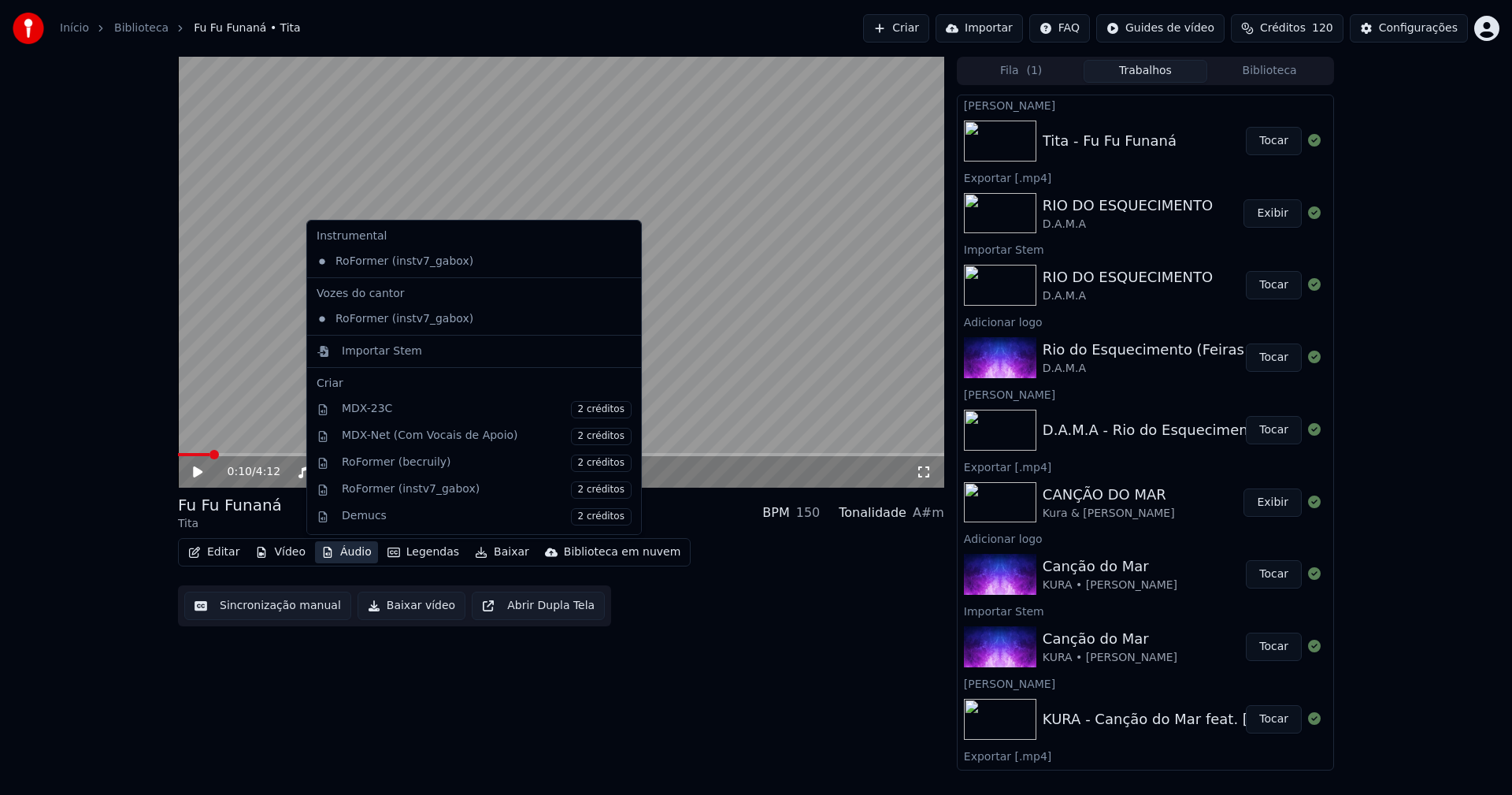
click at [352, 558] on button "Áudio" at bounding box center [346, 552] width 63 height 22
click at [372, 345] on div "Importar Stem" at bounding box center [382, 351] width 80 height 16
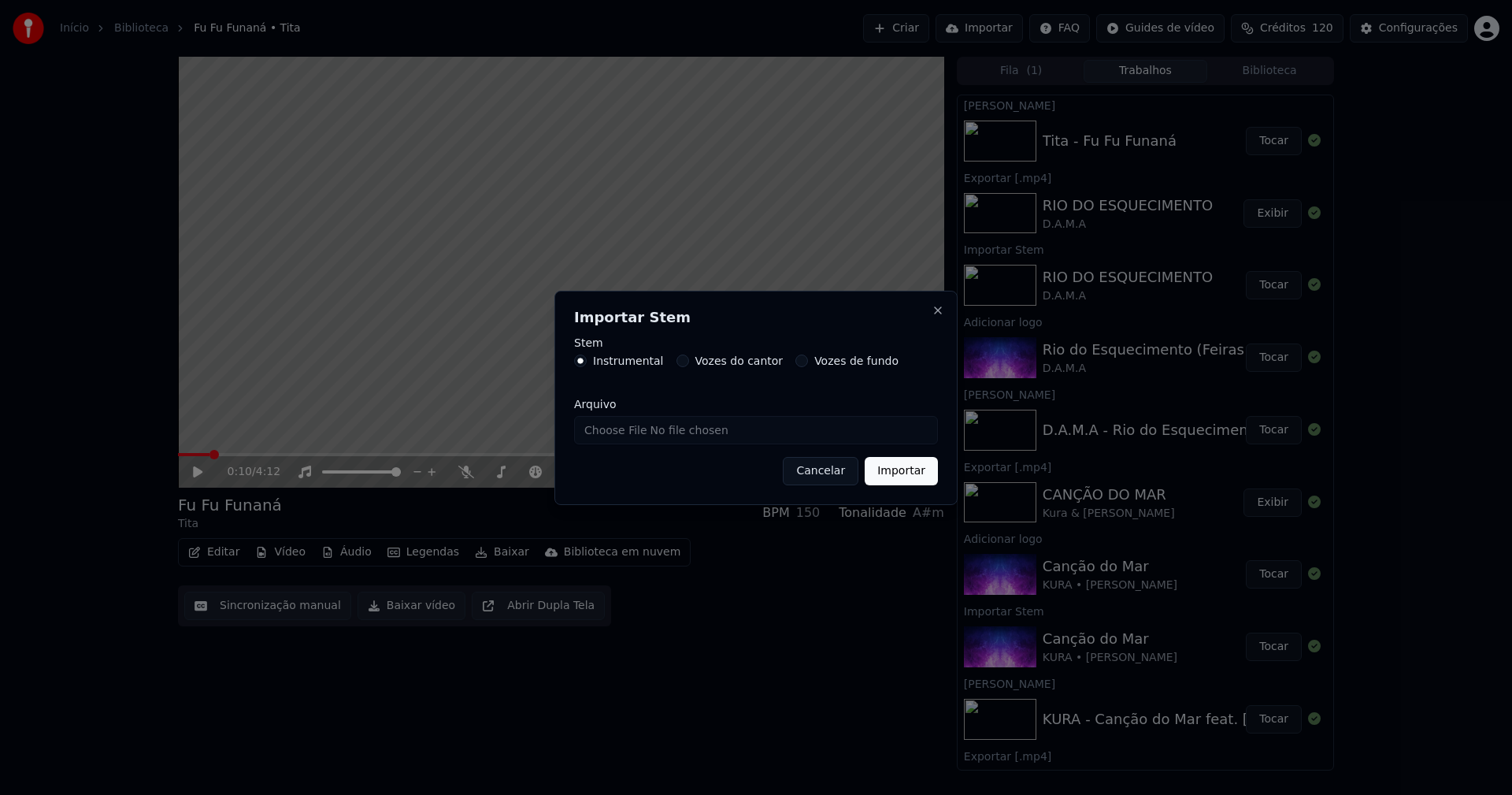
click at [631, 428] on input "Arquivo" at bounding box center [755, 430] width 363 height 28
type input "**********"
click at [897, 481] on button "Importar" at bounding box center [901, 471] width 73 height 28
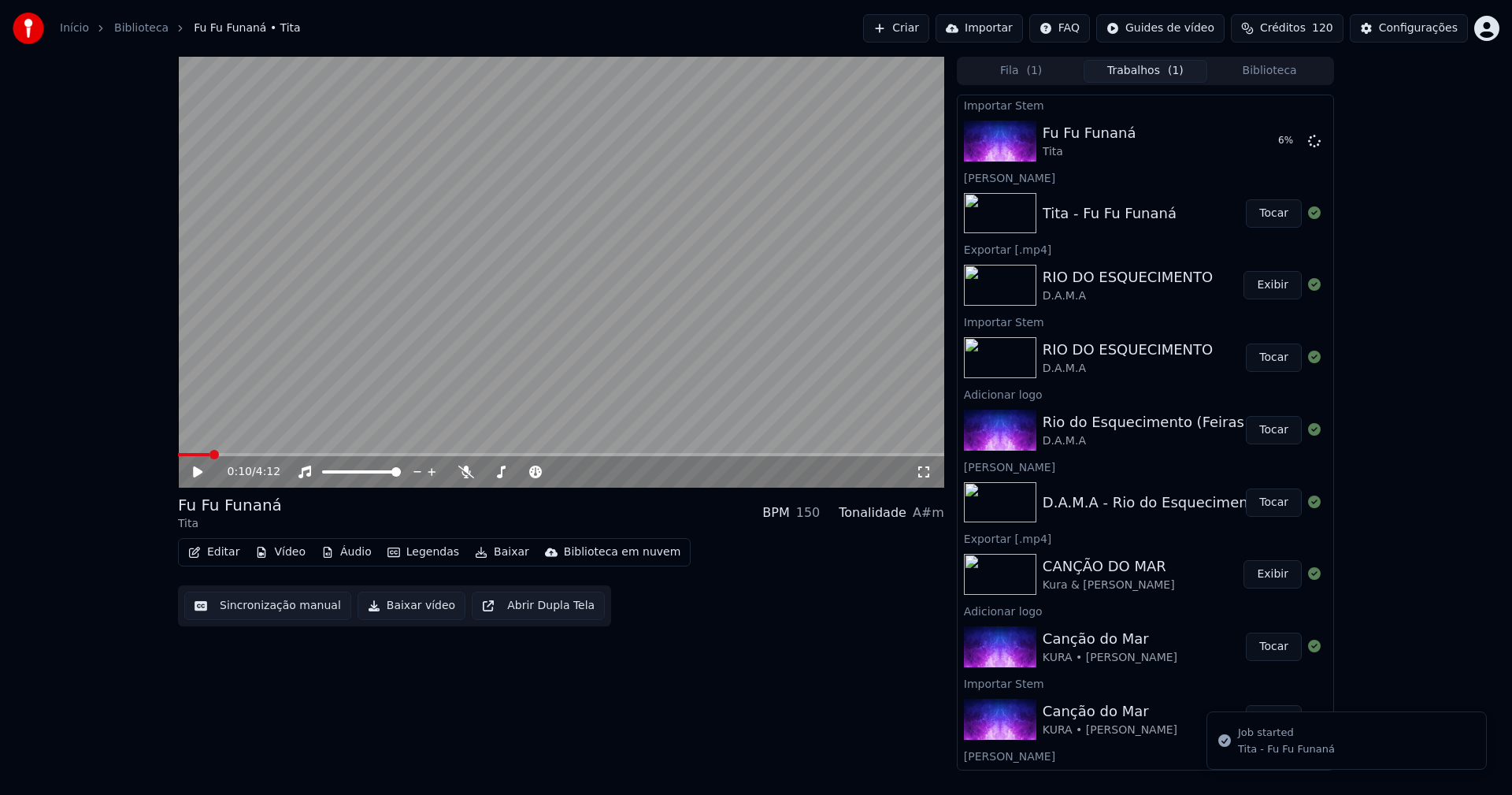
click at [293, 558] on button "Vídeo" at bounding box center [281, 552] width 63 height 22
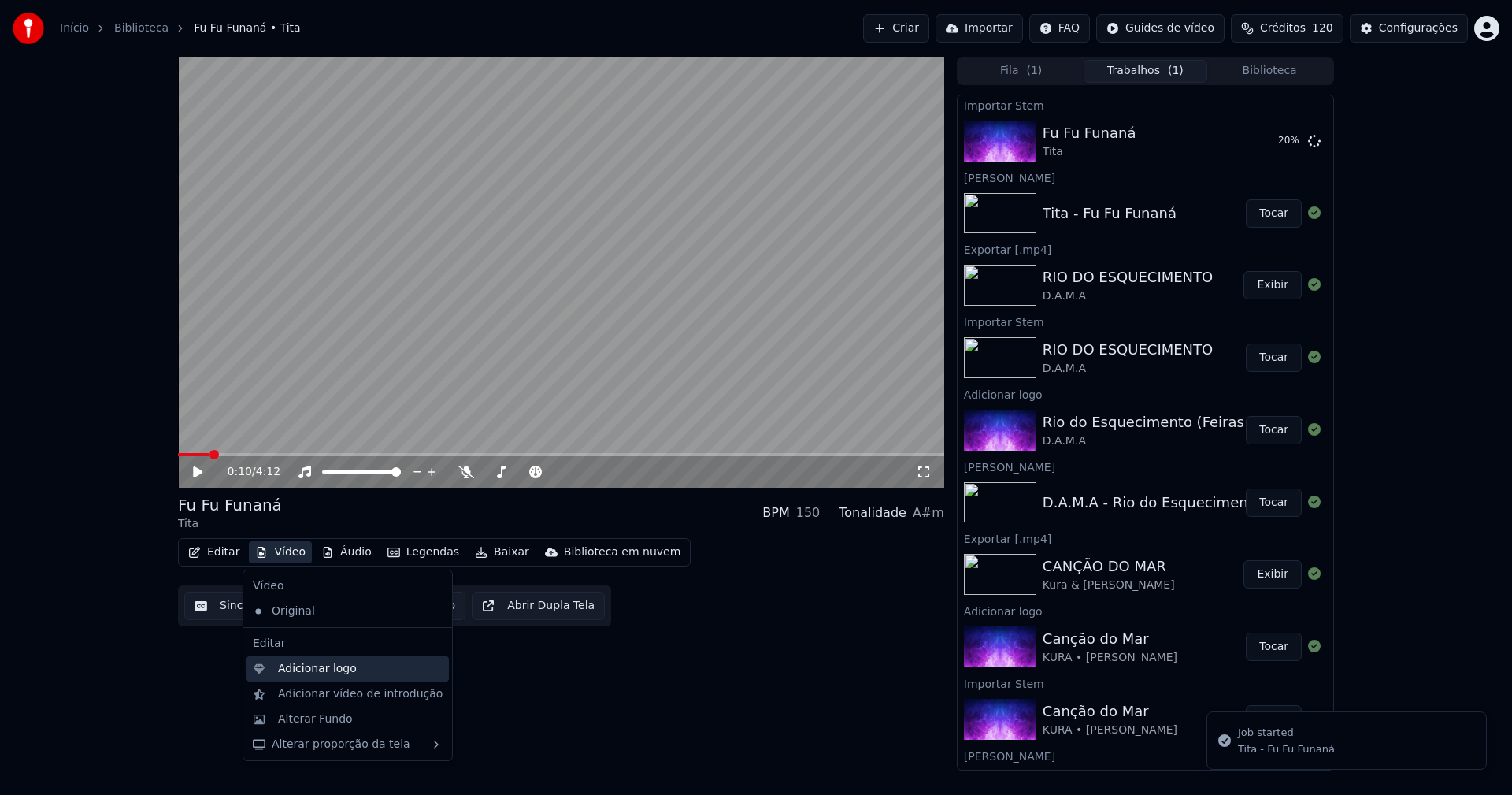
click at [313, 670] on div "Adicionar logo" at bounding box center [318, 669] width 79 height 16
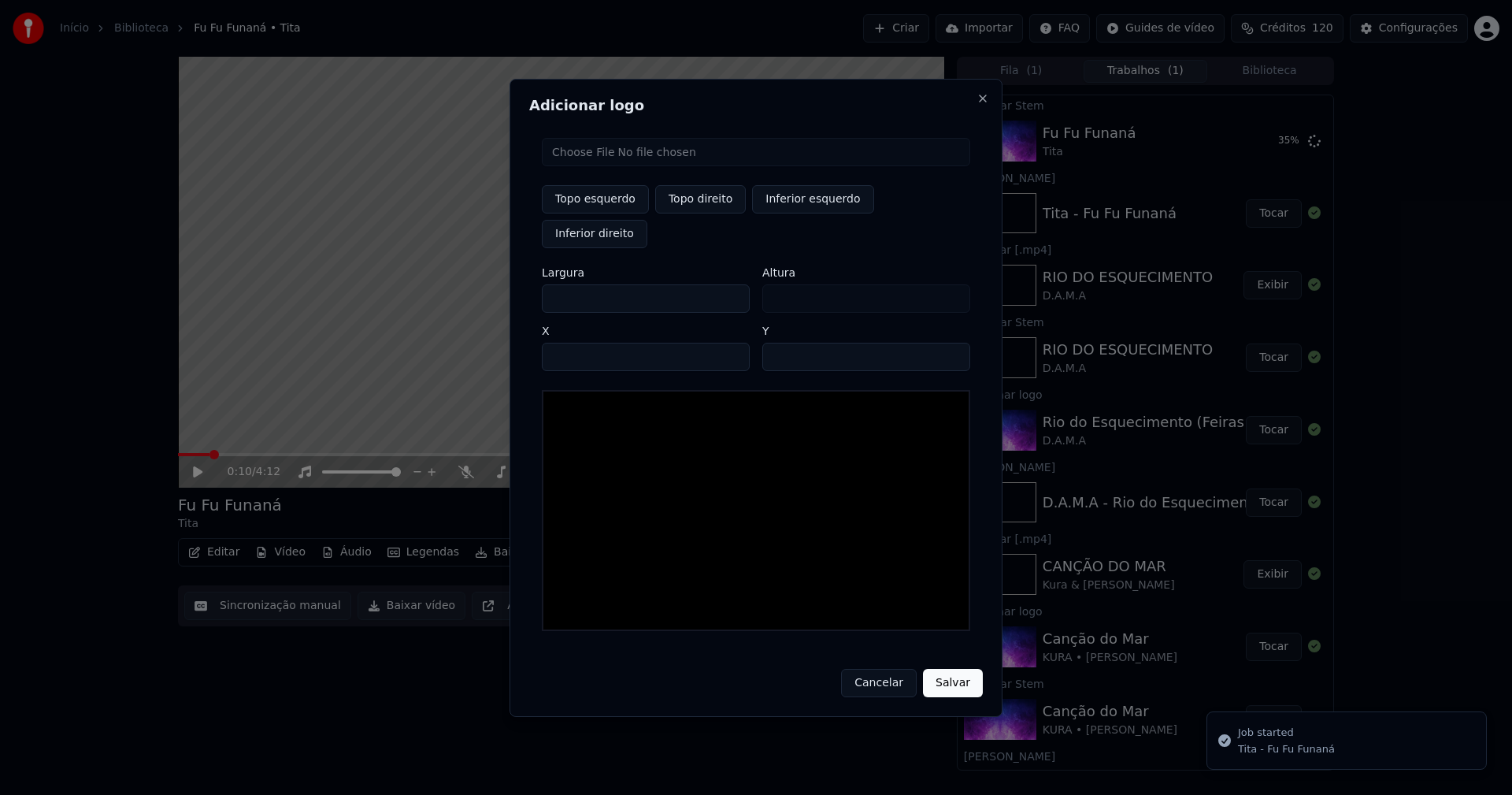
click at [601, 166] on input "file" at bounding box center [755, 152] width 428 height 28
type input "**********"
click at [694, 214] on button "Topo direito" at bounding box center [700, 200] width 91 height 28
type input "****"
drag, startPoint x: 568, startPoint y: 284, endPoint x: 540, endPoint y: 282, distance: 28.1
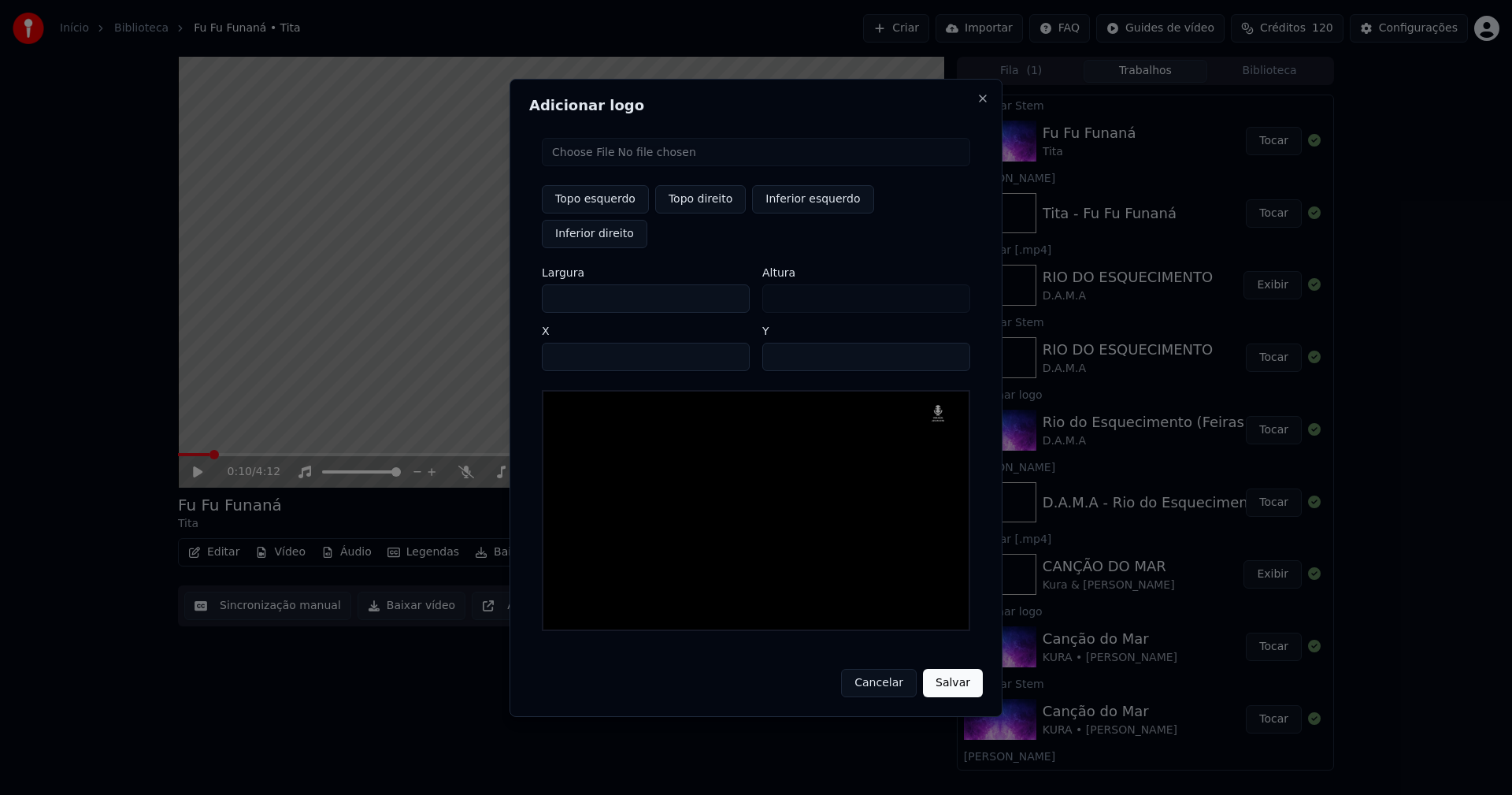
click at [540, 282] on div "Topo esquerdo Topo direito Inferior esquerdo Inferior direito Largura *** Altur…" at bounding box center [755, 384] width 453 height 518
type input "**"
type input "***"
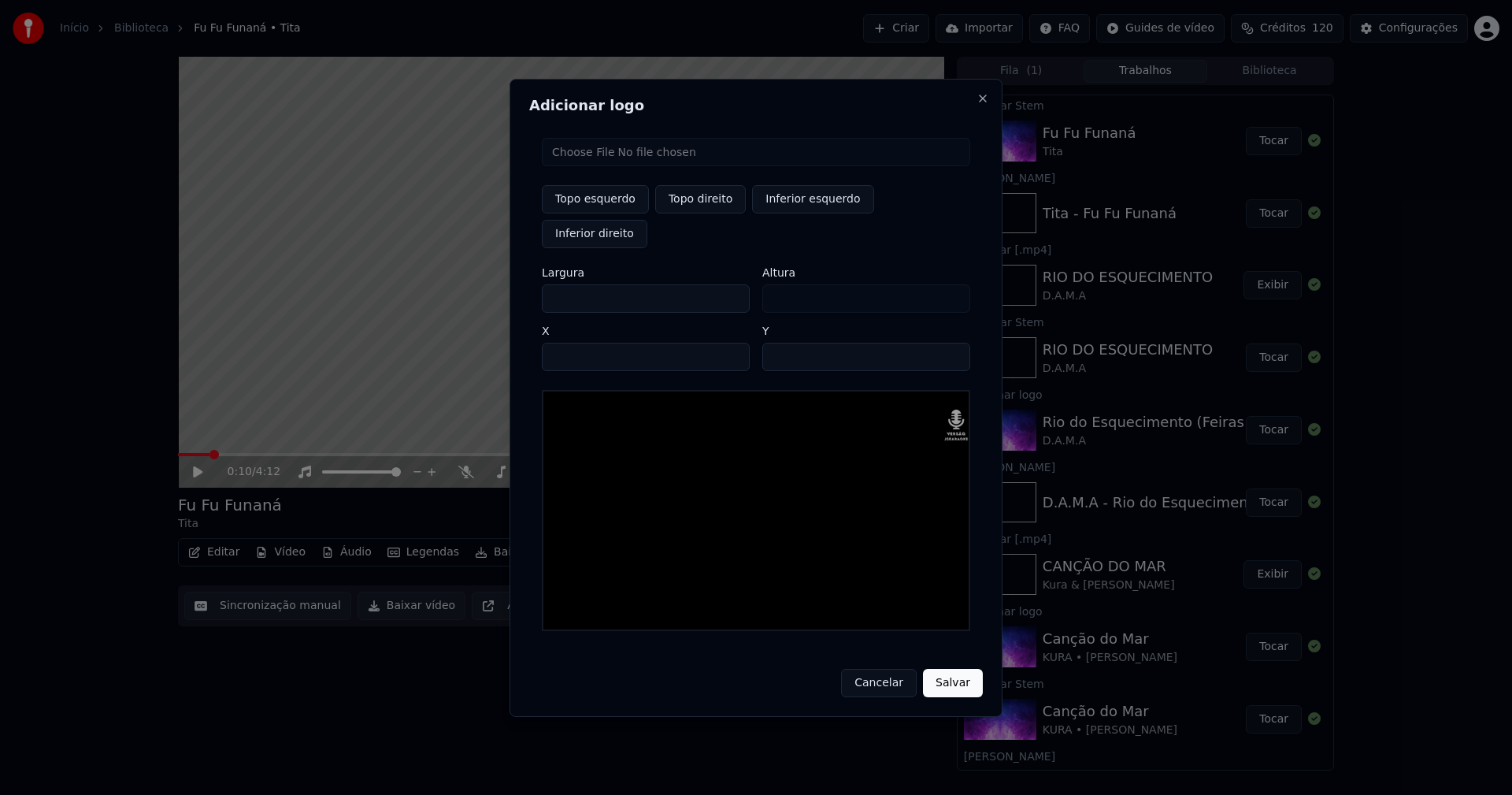
type input "***"
click at [574, 342] on input "****" at bounding box center [646, 356] width 208 height 28
type input "****"
click at [778, 342] on input "**" at bounding box center [866, 356] width 208 height 28
type input "**"
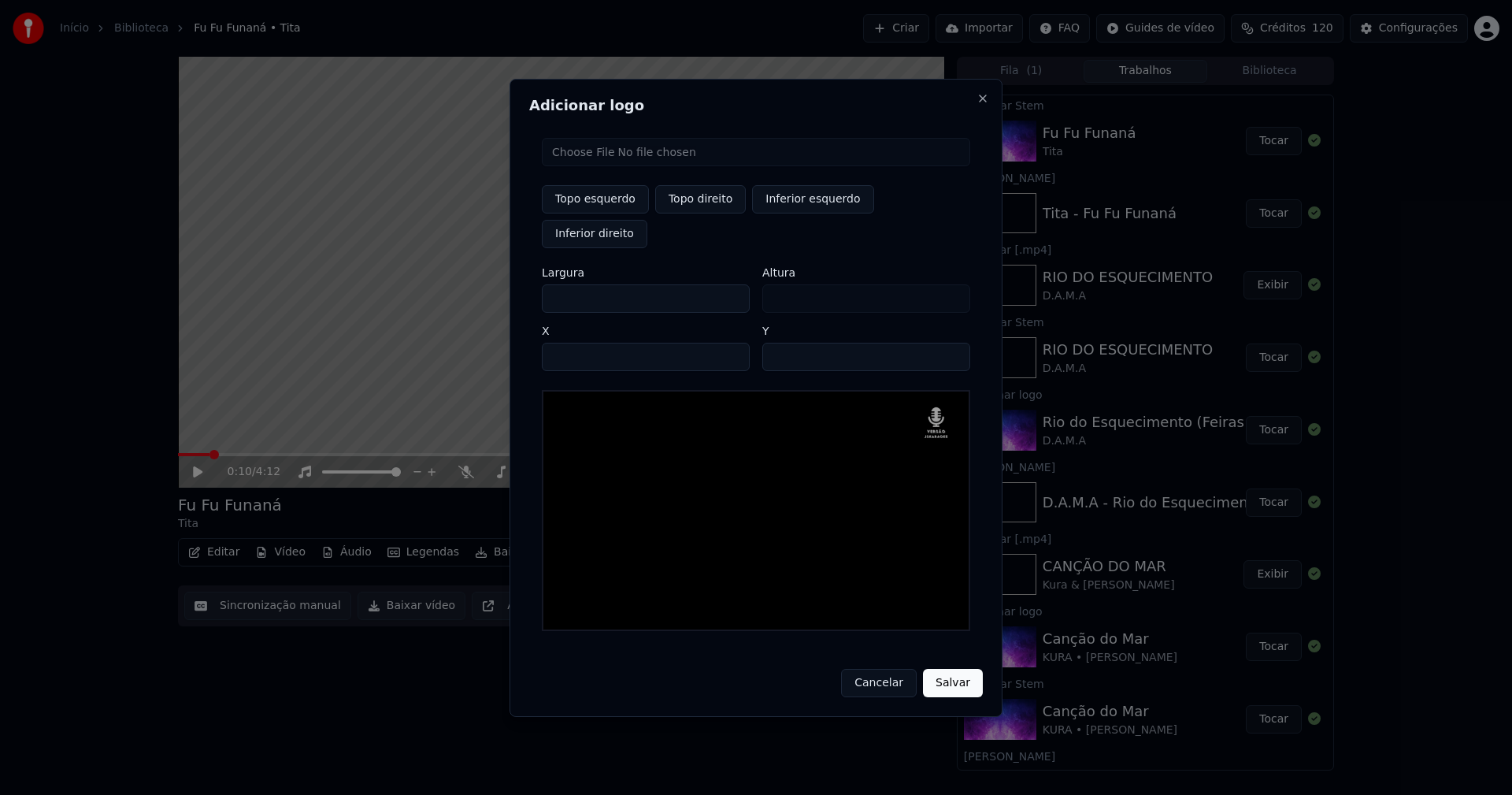
click at [953, 669] on button "Salvar" at bounding box center [953, 683] width 60 height 28
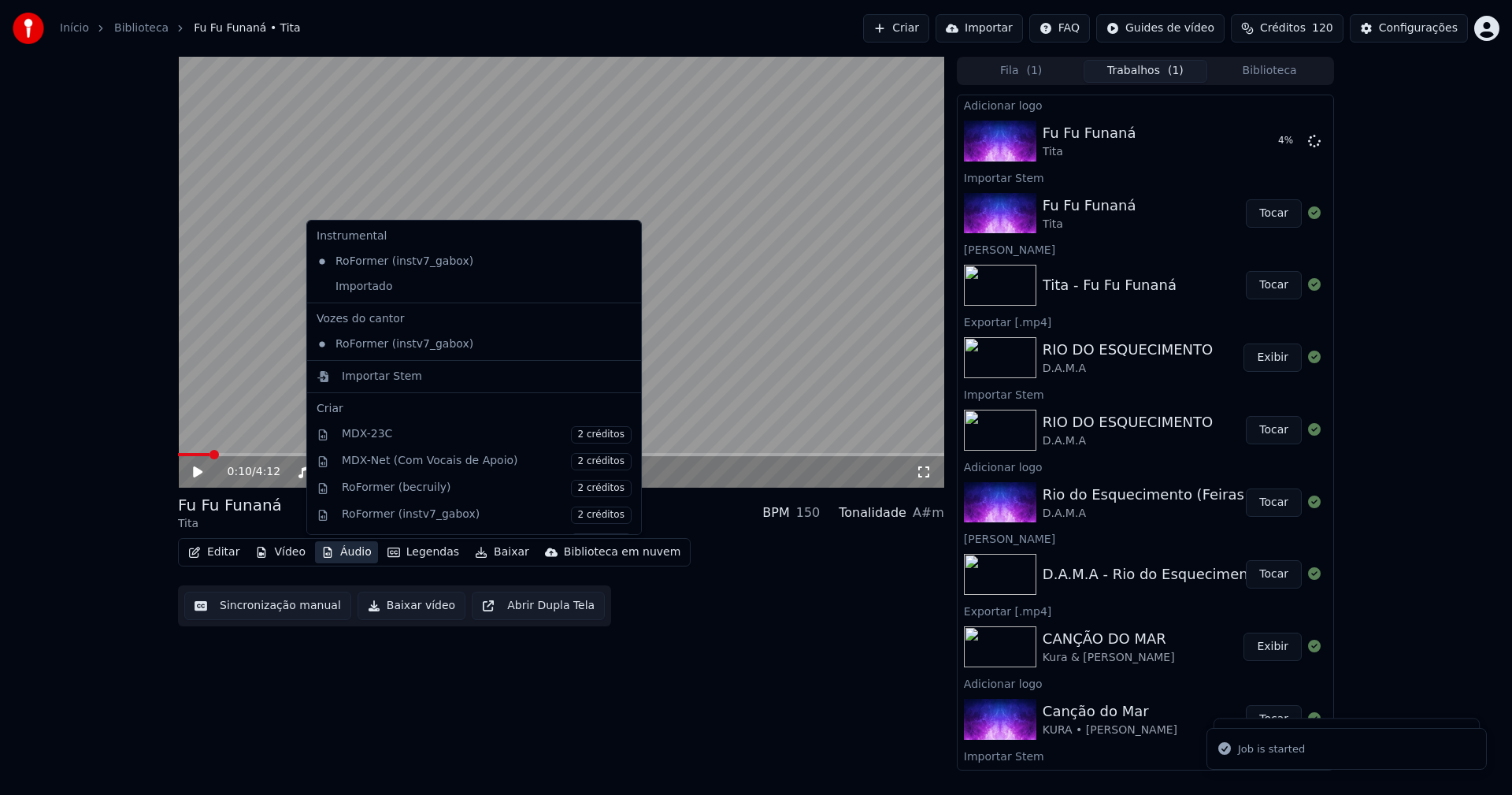
click at [348, 546] on button "Áudio" at bounding box center [346, 552] width 63 height 22
click at [357, 290] on div "Importado" at bounding box center [463, 287] width 304 height 25
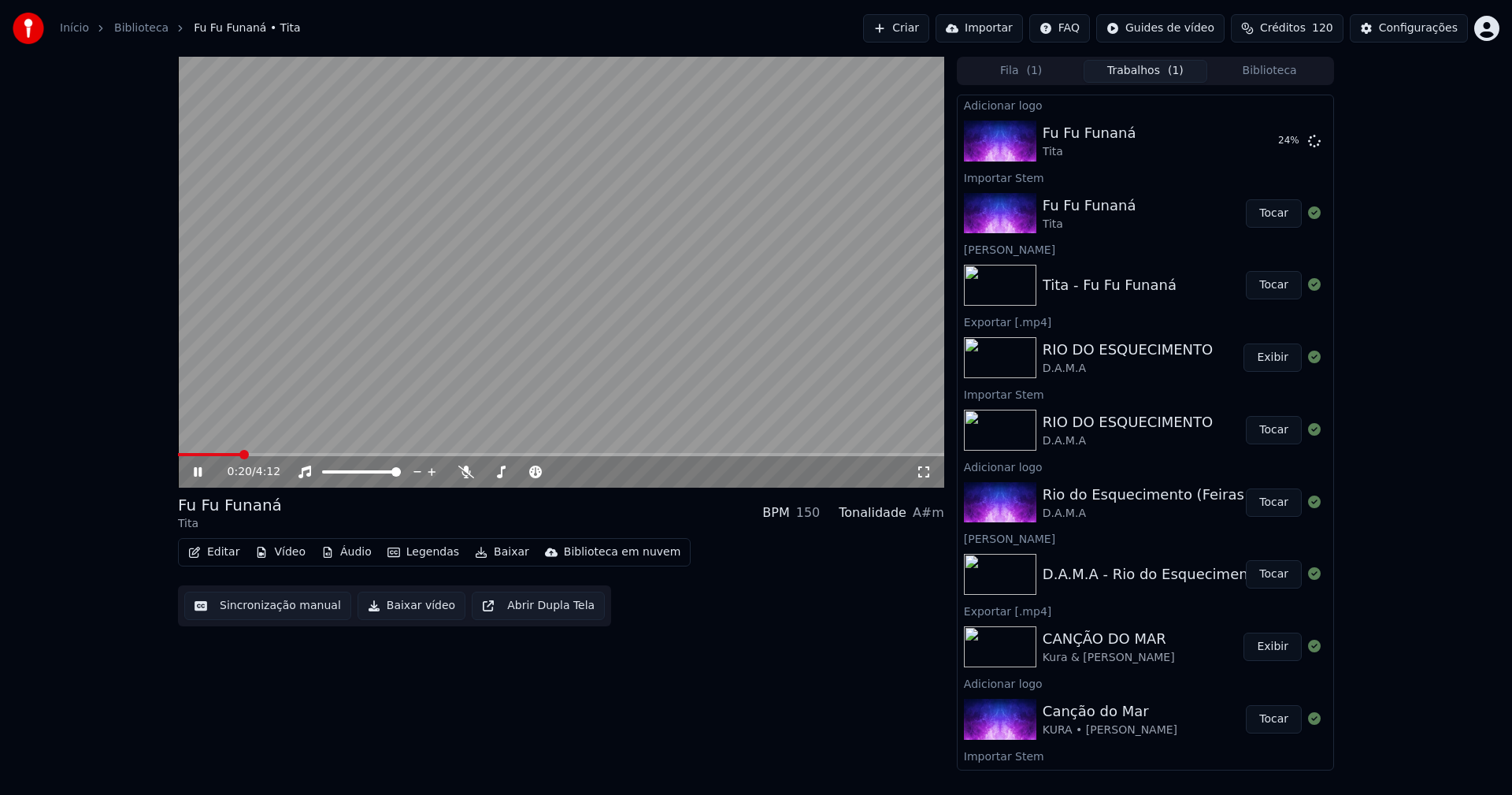
click at [195, 476] on icon at bounding box center [198, 472] width 8 height 9
click at [202, 456] on span at bounding box center [209, 454] width 62 height 3
click at [197, 476] on icon at bounding box center [198, 472] width 9 height 11
click at [1273, 147] on button "Tocar" at bounding box center [1273, 141] width 56 height 28
drag, startPoint x: 196, startPoint y: 473, endPoint x: 201, endPoint y: 490, distance: 17.7
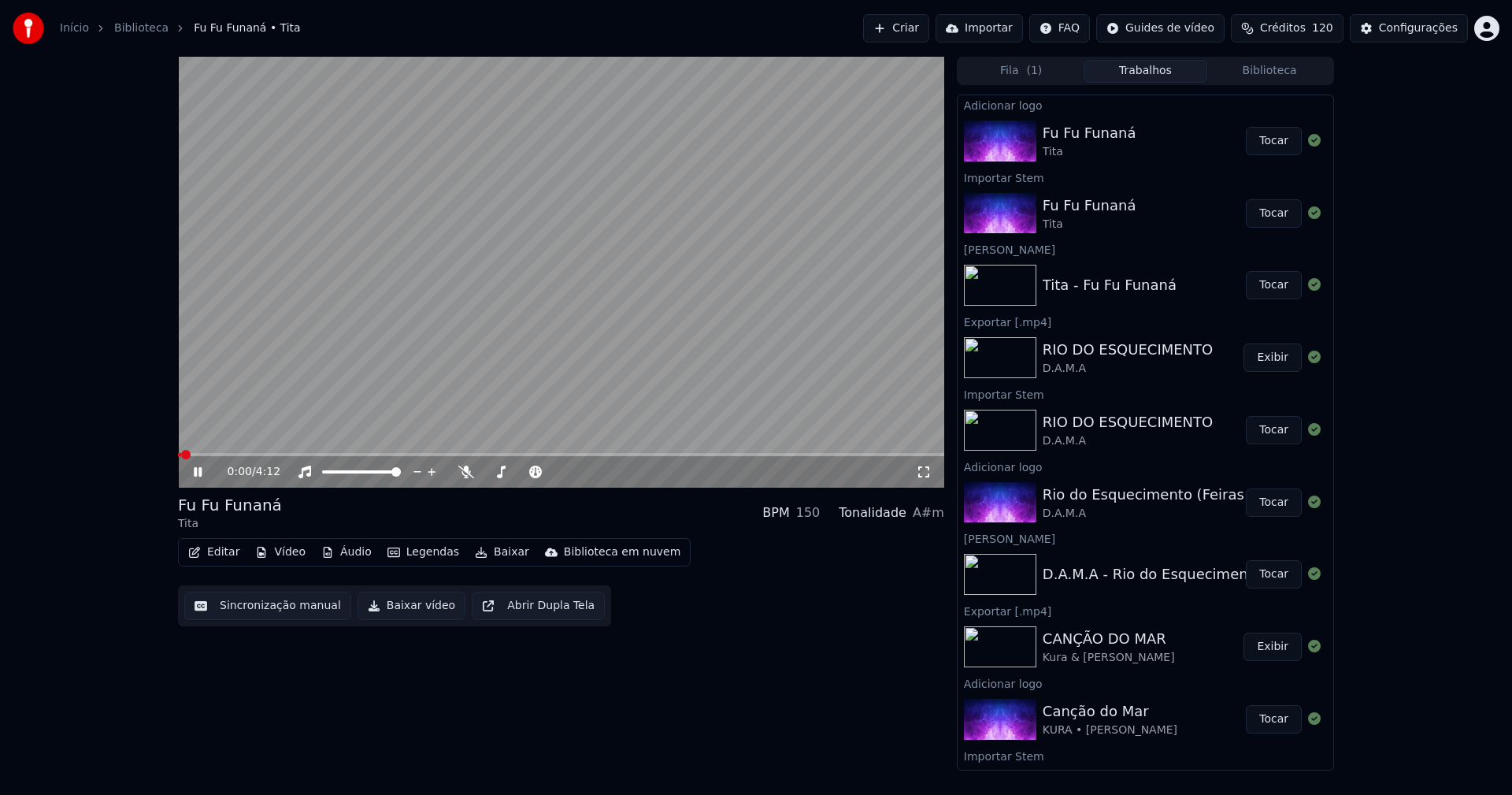
click at [198, 473] on icon at bounding box center [209, 472] width 37 height 13
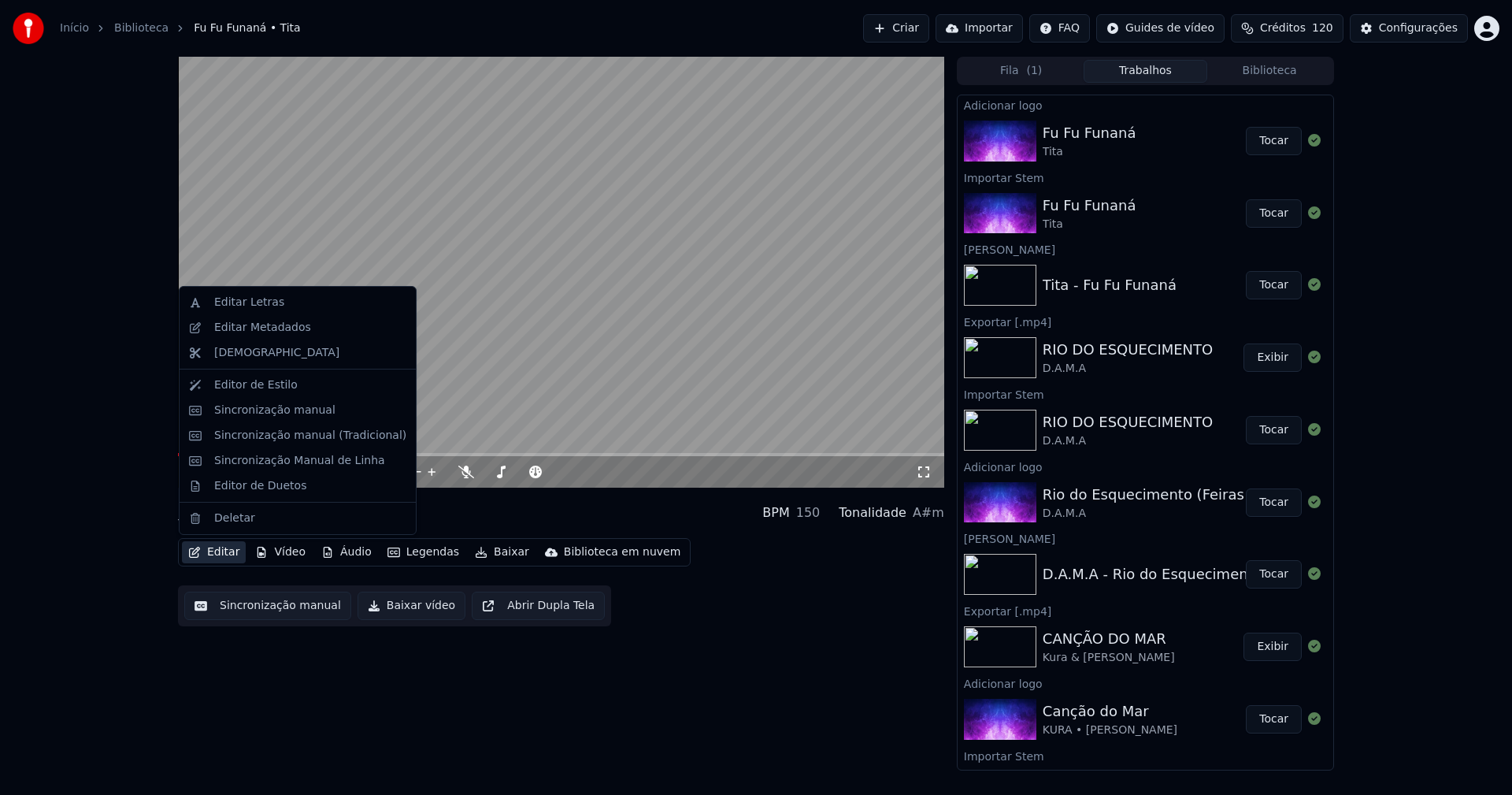
click at [220, 558] on button "Editar" at bounding box center [214, 552] width 64 height 22
click at [277, 494] on div "Editor de Duetos" at bounding box center [298, 486] width 230 height 25
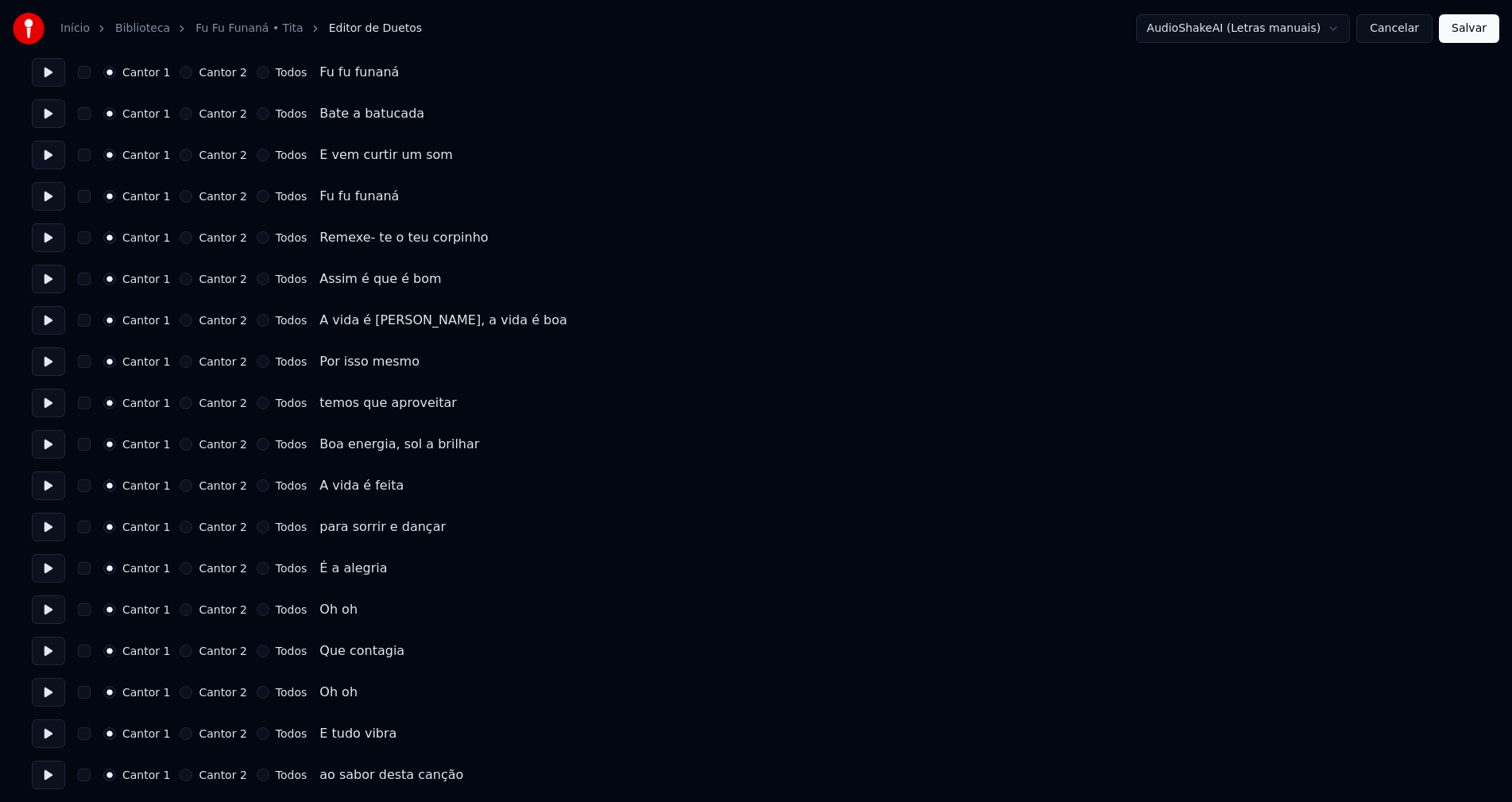
scroll to position [397, 0]
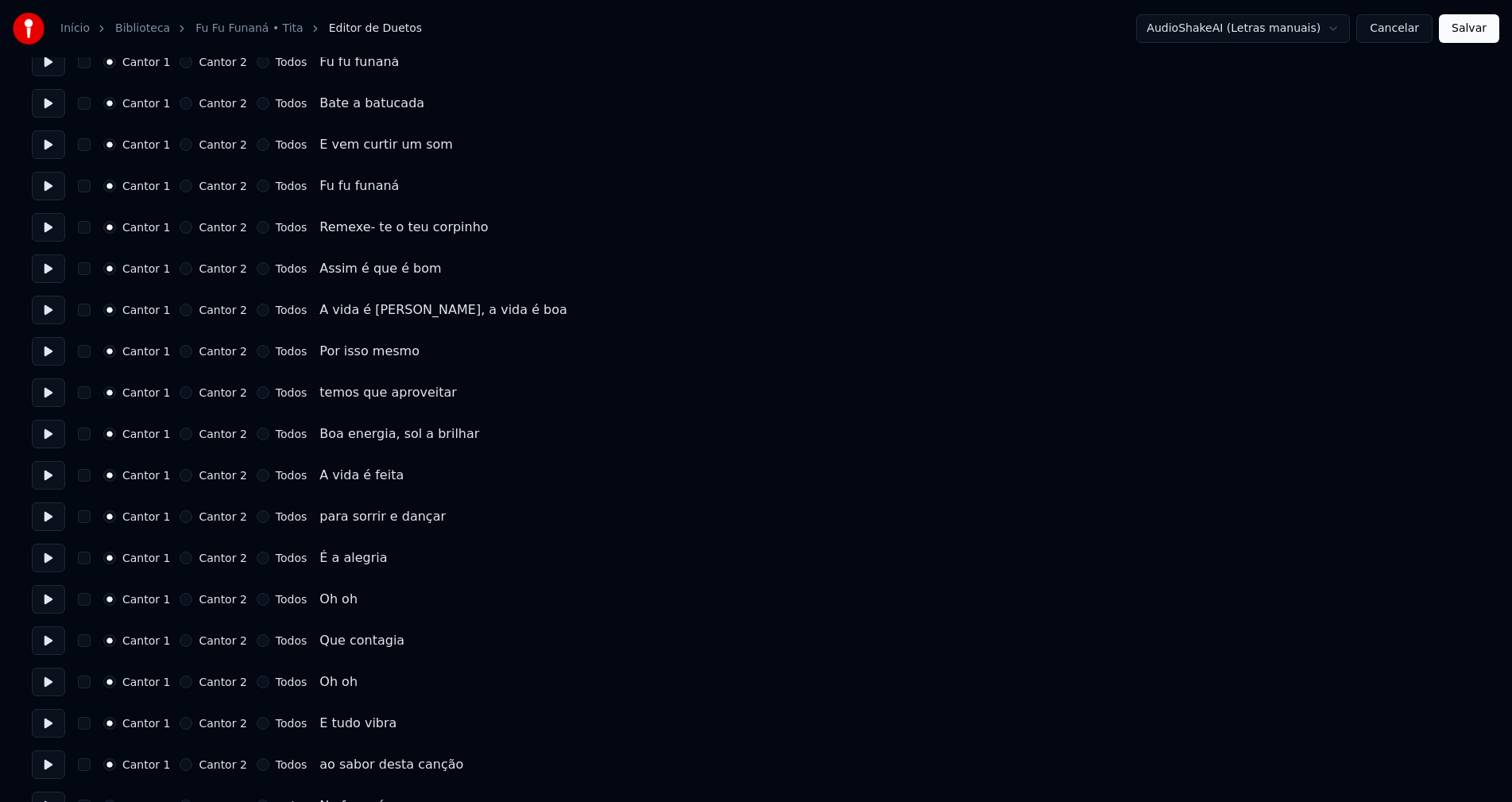
click at [182, 598] on button "Cantor 2" at bounding box center [186, 599] width 13 height 13
click at [181, 681] on button "Cantor 2" at bounding box center [186, 682] width 13 height 13
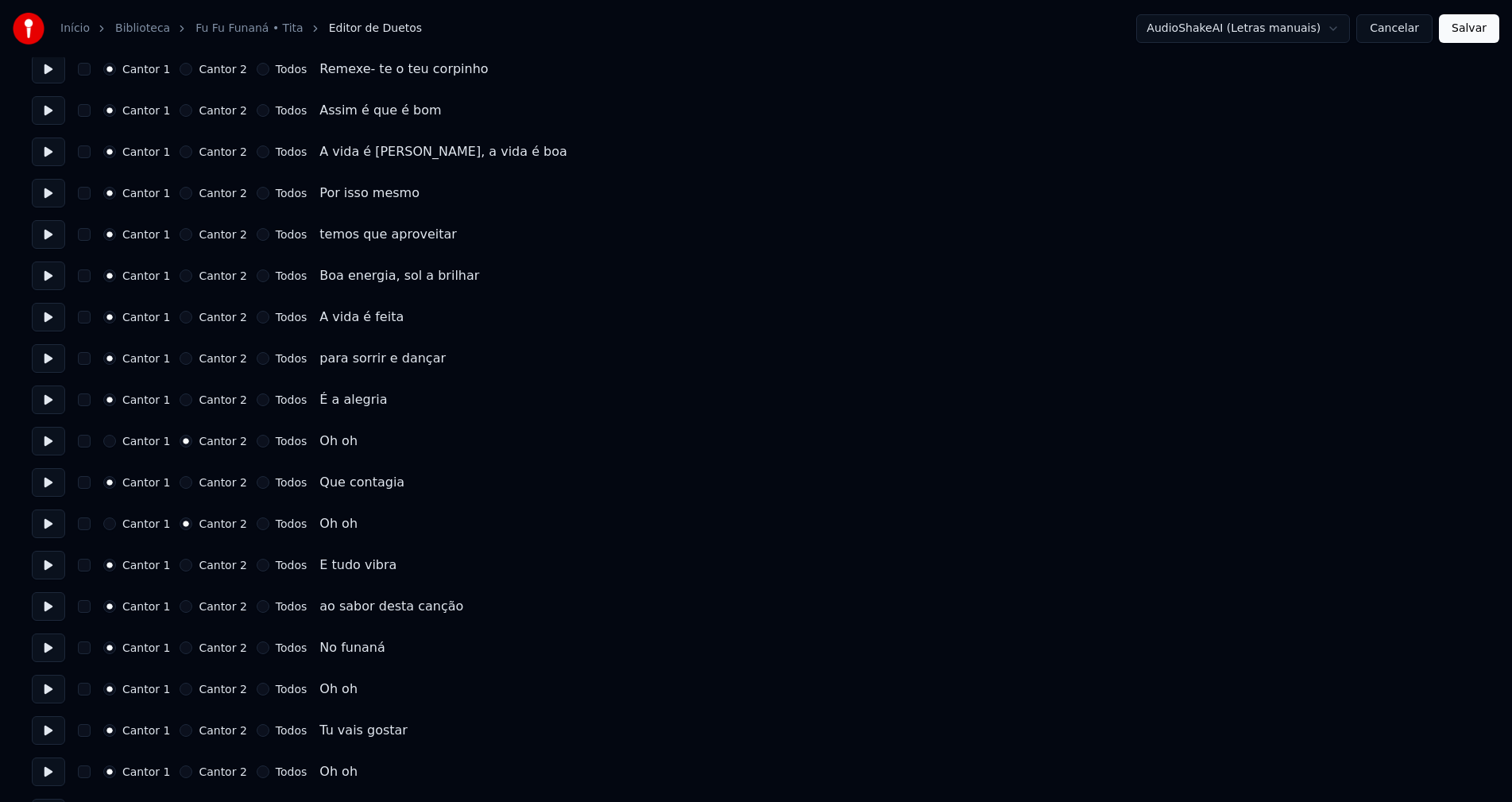
scroll to position [636, 0]
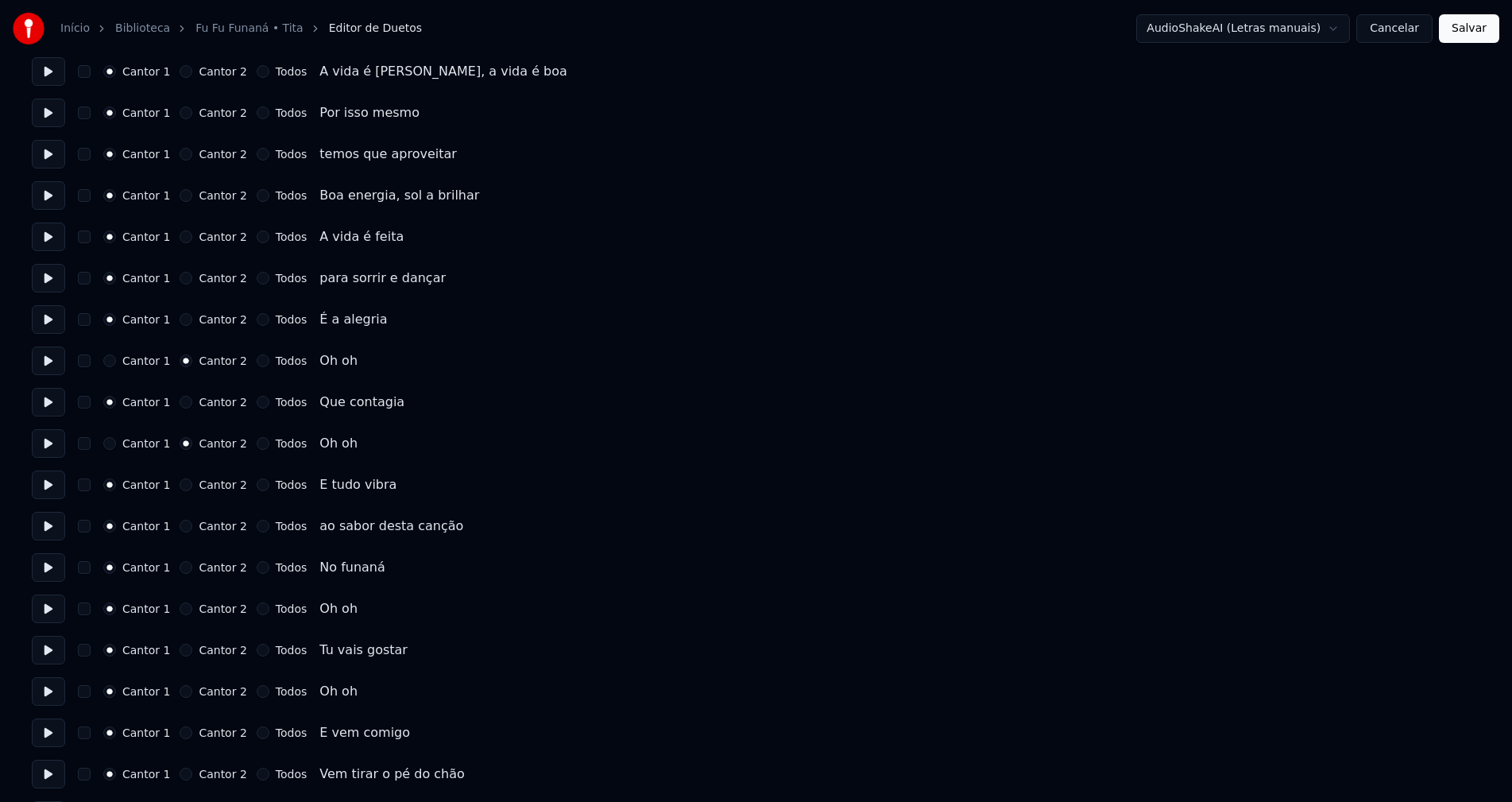
click at [182, 610] on button "Cantor 2" at bounding box center [186, 609] width 13 height 13
click at [182, 691] on button "Cantor 2" at bounding box center [186, 691] width 13 height 13
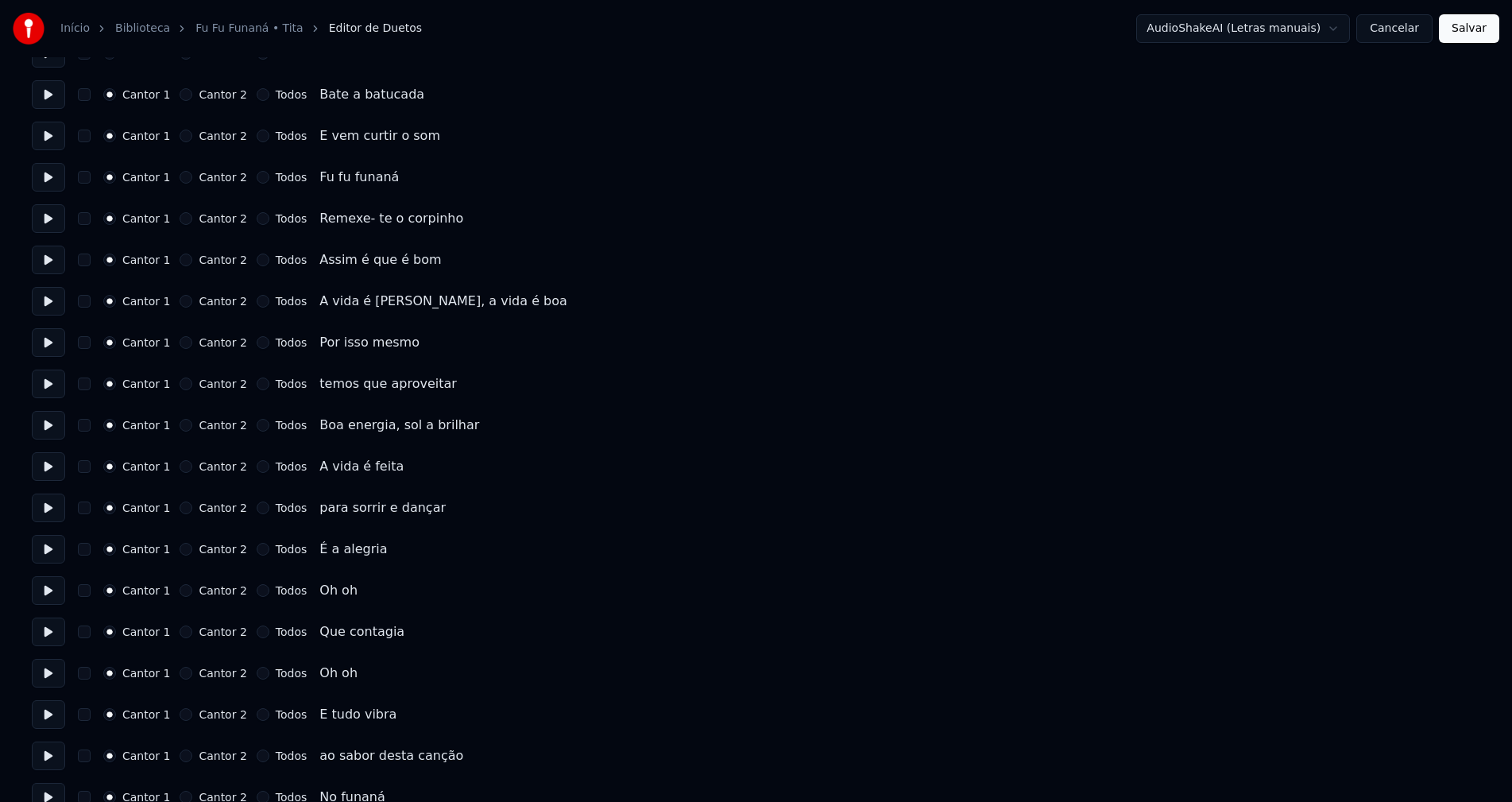
scroll to position [2146, 0]
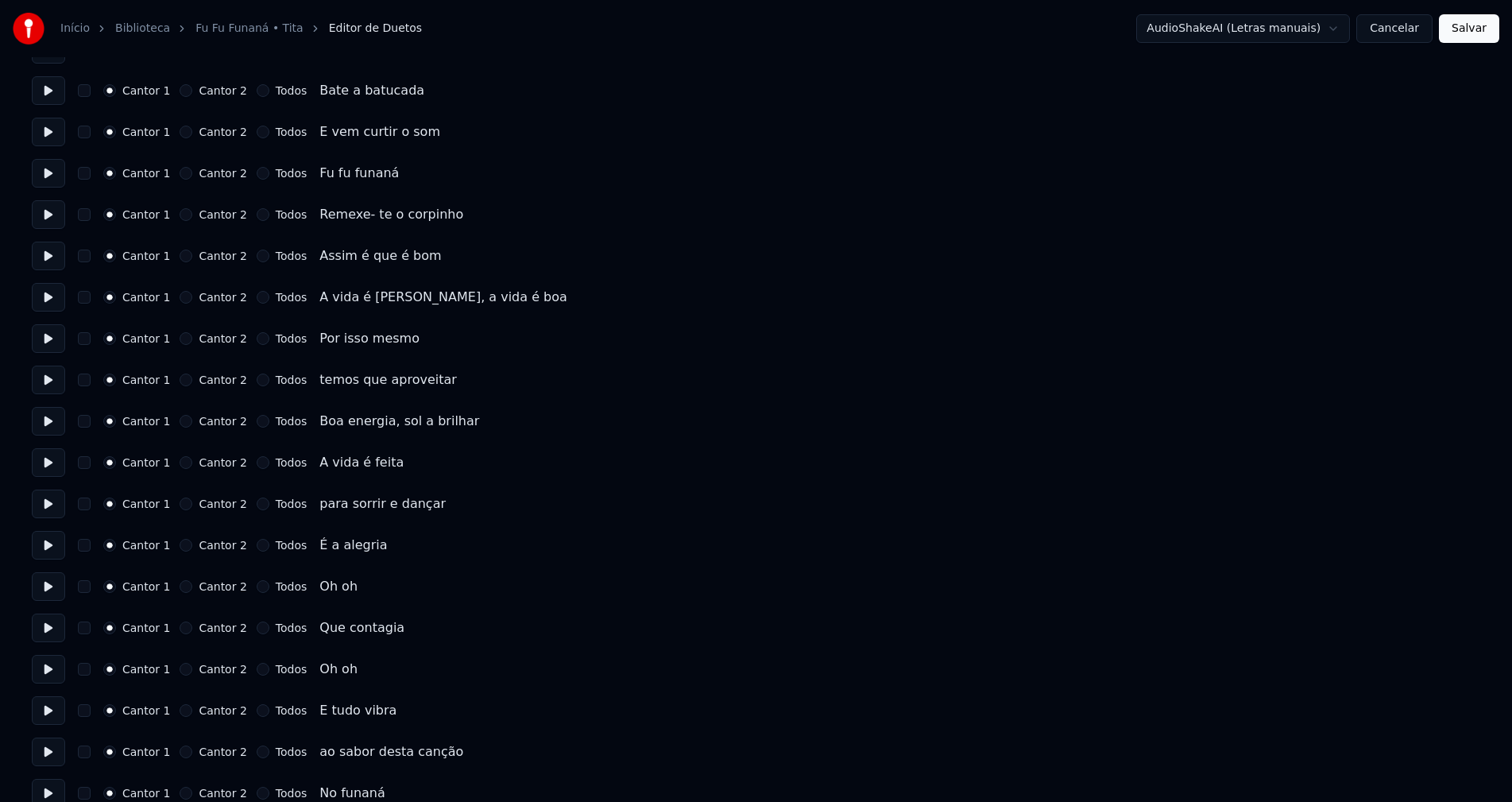
click at [180, 588] on button "Cantor 2" at bounding box center [186, 586] width 13 height 13
click at [183, 670] on button "Cantor 2" at bounding box center [186, 669] width 13 height 13
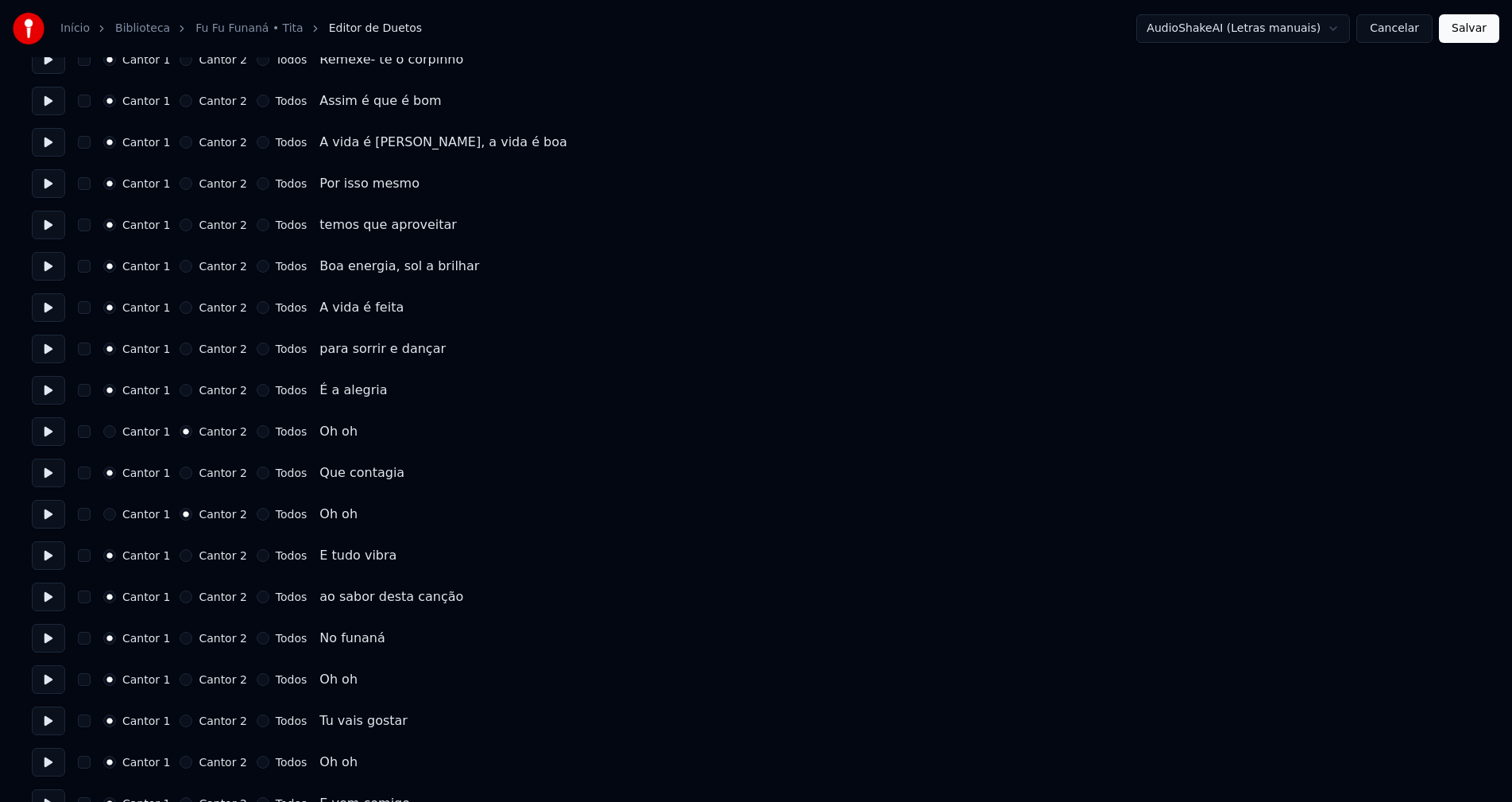
scroll to position [2304, 0]
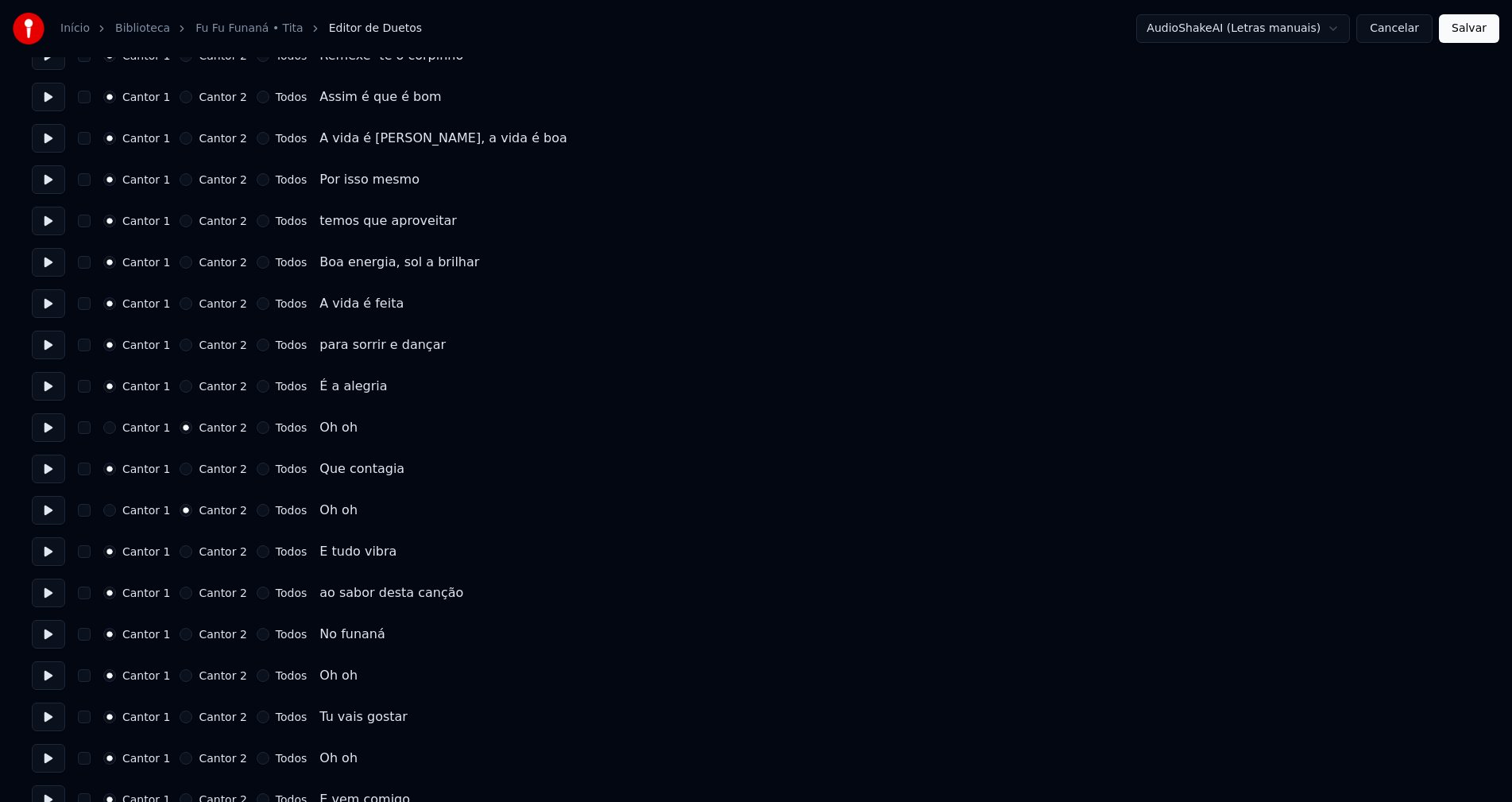
click at [184, 674] on button "Cantor 2" at bounding box center [186, 675] width 13 height 13
click at [182, 756] on button "Cantor 2" at bounding box center [186, 758] width 13 height 13
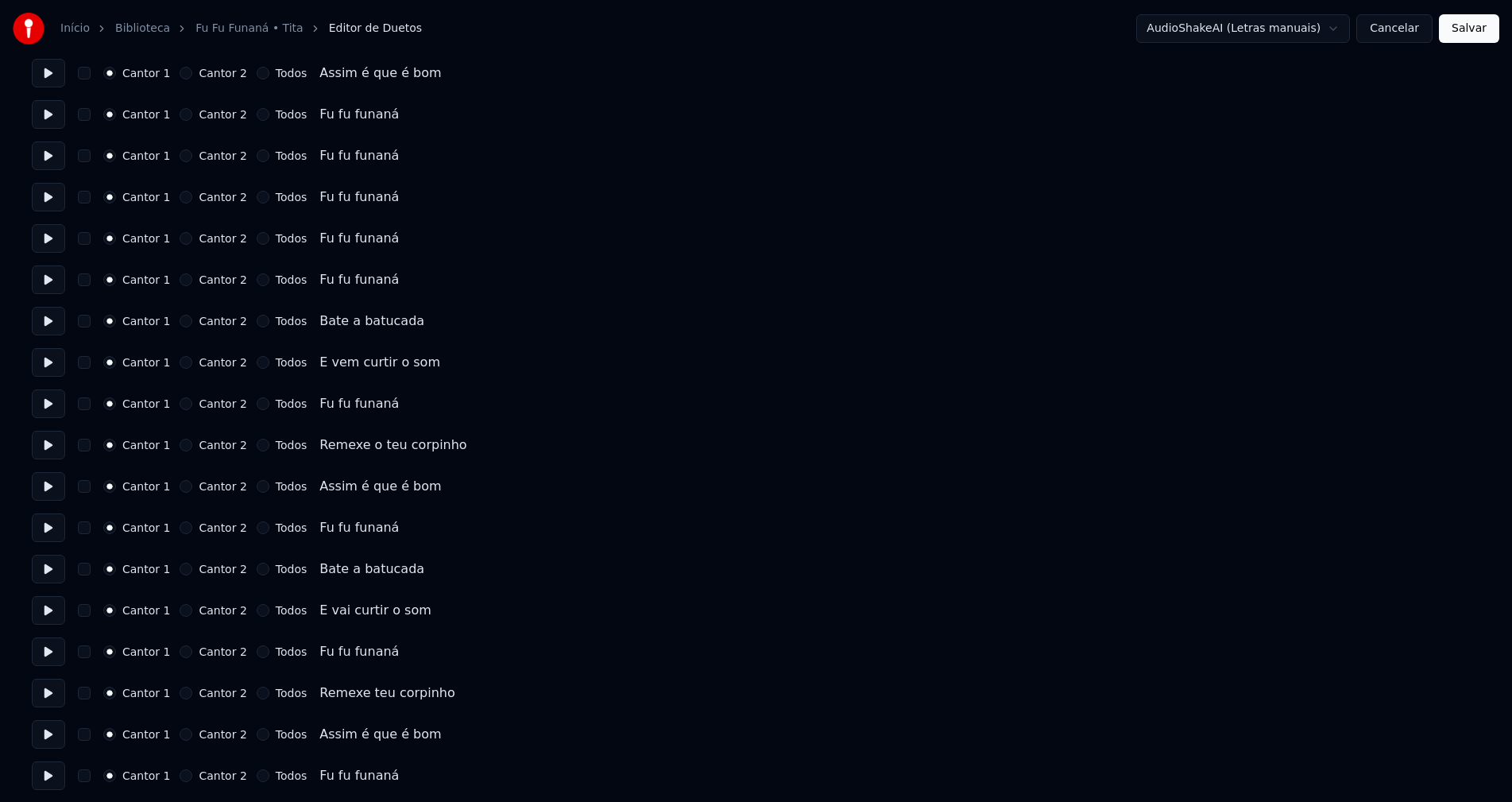
scroll to position [3572, 0]
click at [1479, 39] on button "Salvar" at bounding box center [1469, 29] width 60 height 29
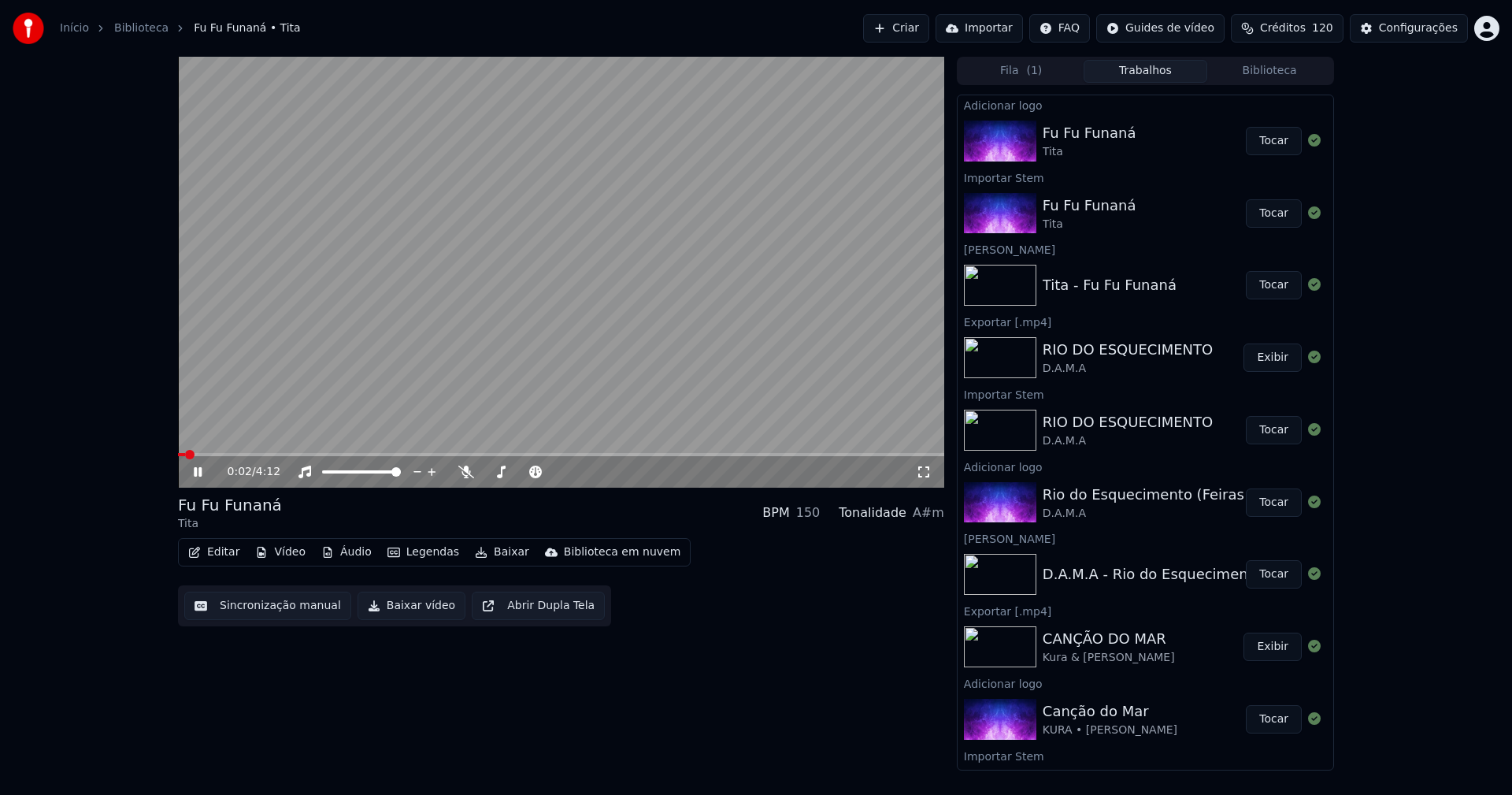
click at [201, 472] on icon at bounding box center [198, 472] width 8 height 9
click at [220, 556] on button "Editar" at bounding box center [214, 552] width 64 height 22
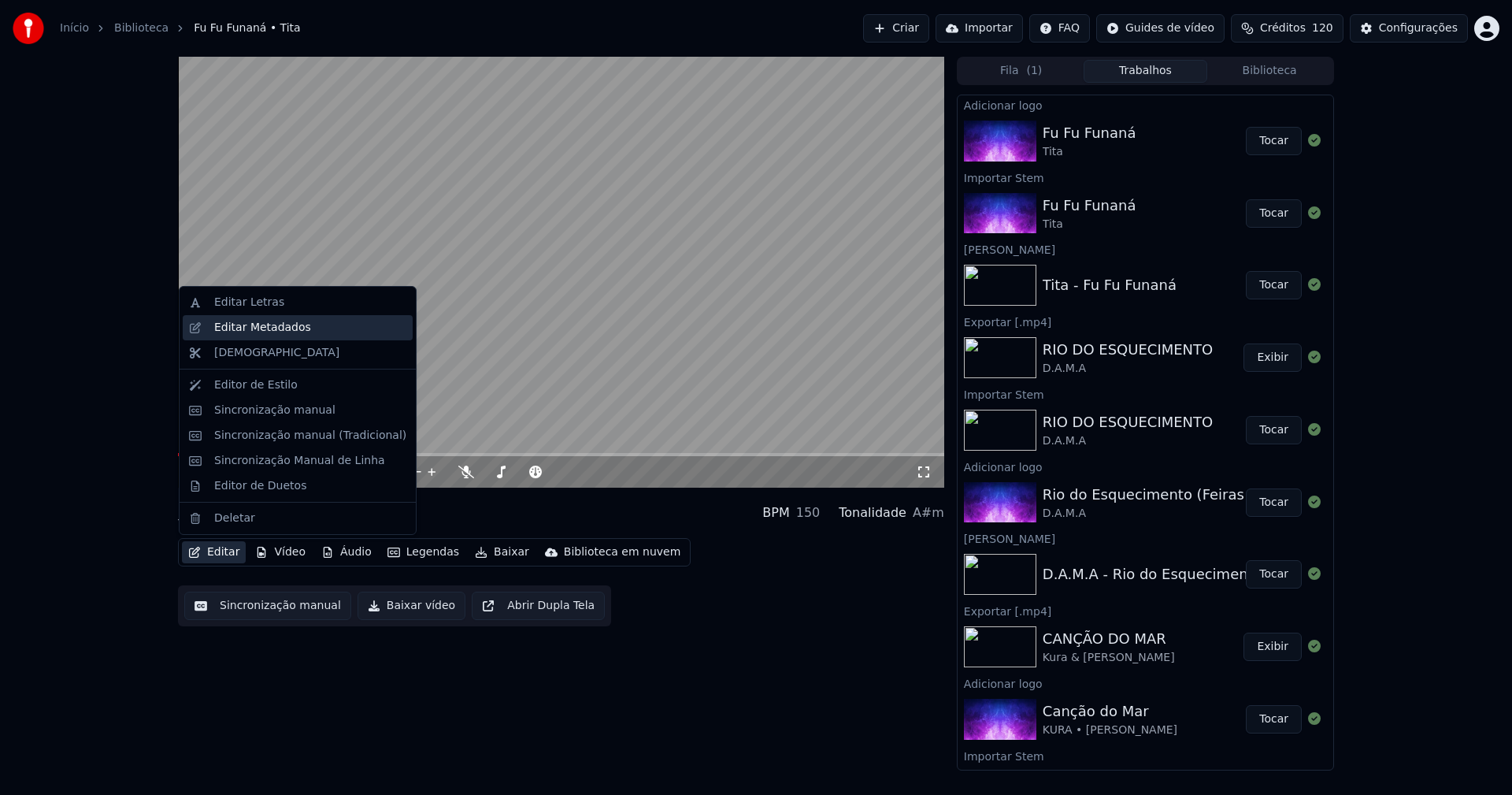
click at [254, 332] on div "Editar Metadados" at bounding box center [263, 327] width 97 height 16
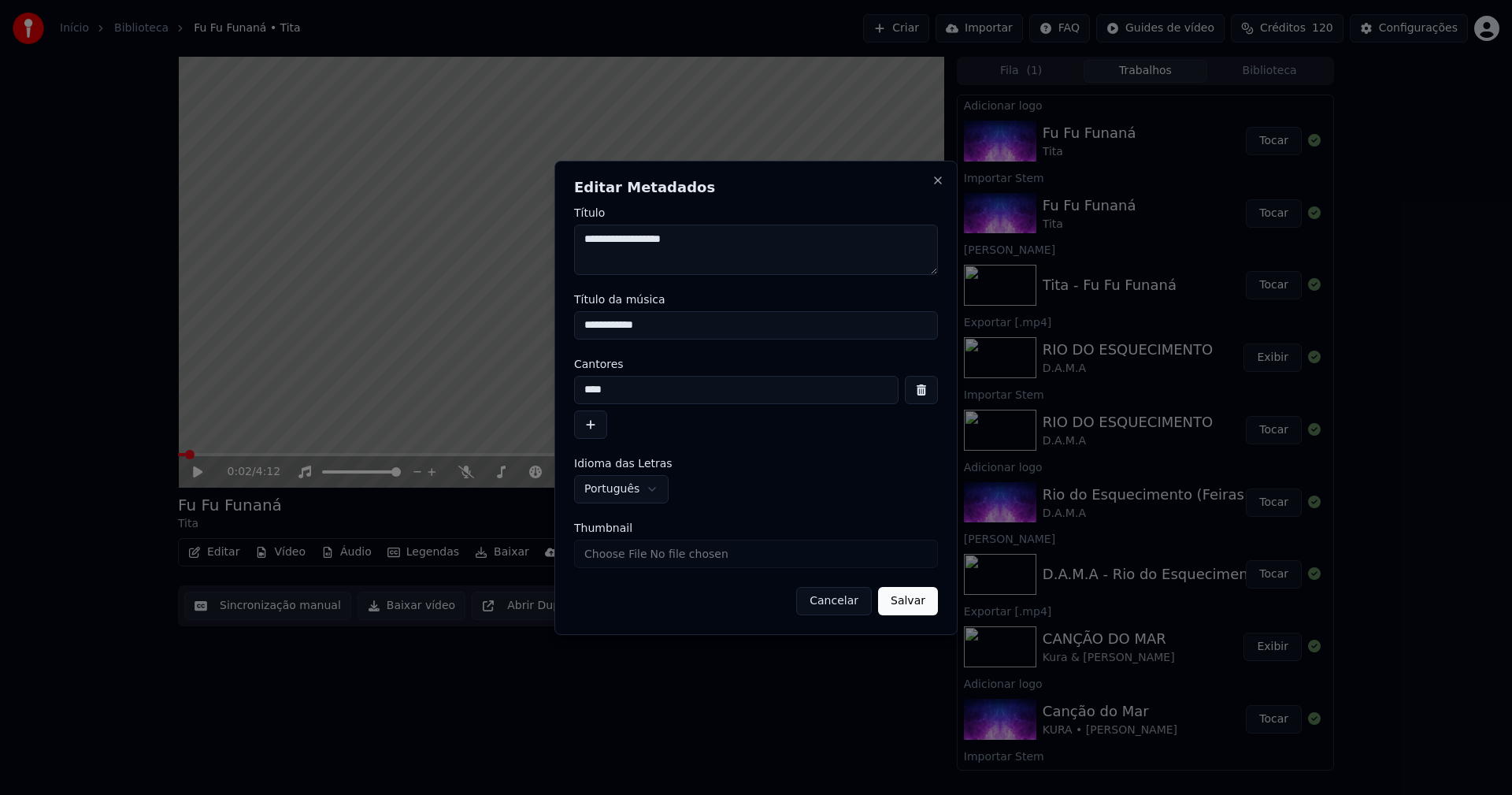
drag, startPoint x: 648, startPoint y: 327, endPoint x: 493, endPoint y: 332, distance: 155.1
click at [493, 332] on body "Início Biblioteca Fu Fu Funaná • Tita Criar Importar FAQ Guides de vídeo Crédit…" at bounding box center [756, 398] width 1512 height 795
type input "**********"
click at [617, 560] on input "Thumbnail" at bounding box center [755, 554] width 363 height 28
type input "**********"
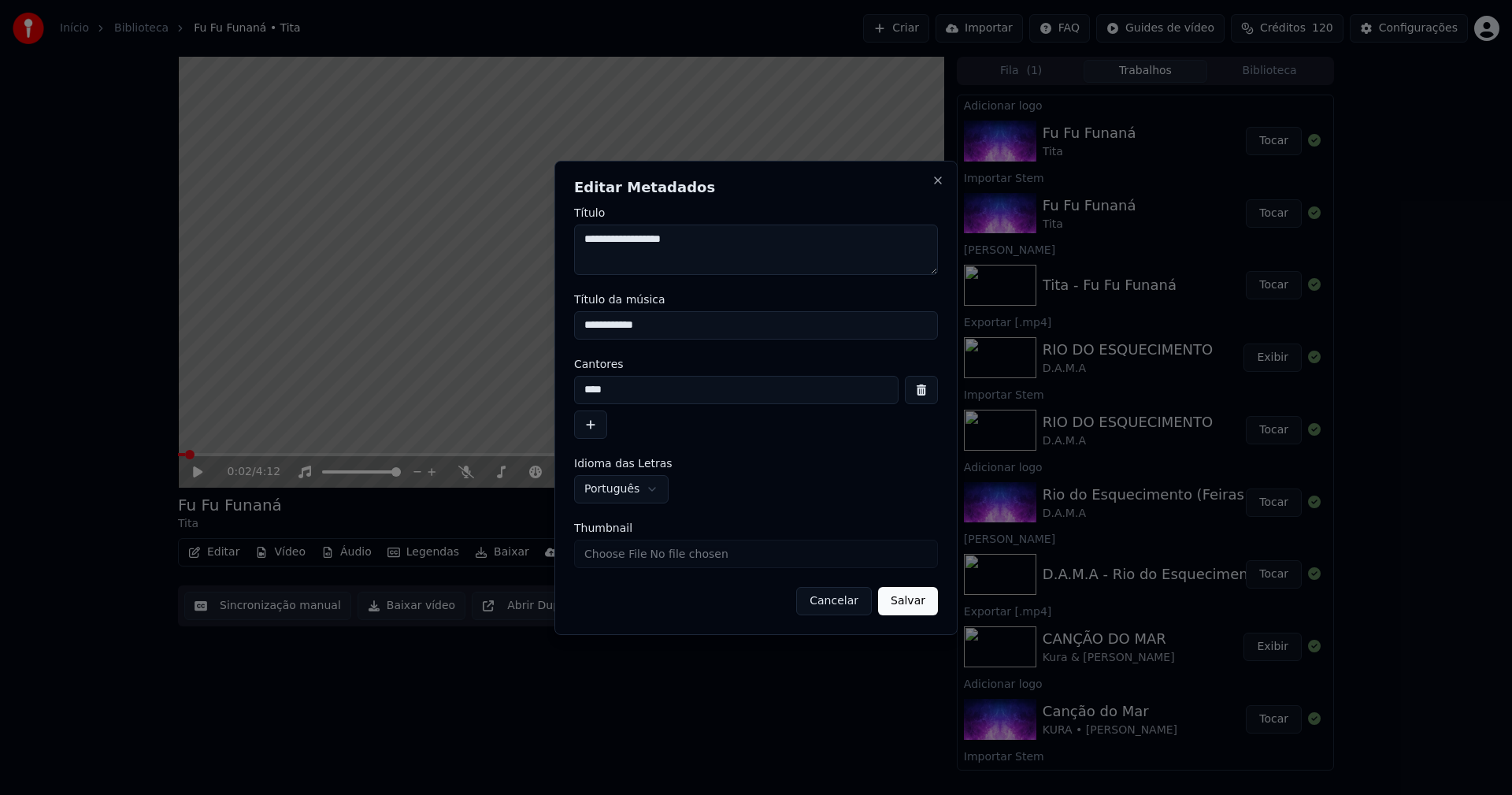
click at [918, 607] on button "Salvar" at bounding box center [908, 601] width 60 height 28
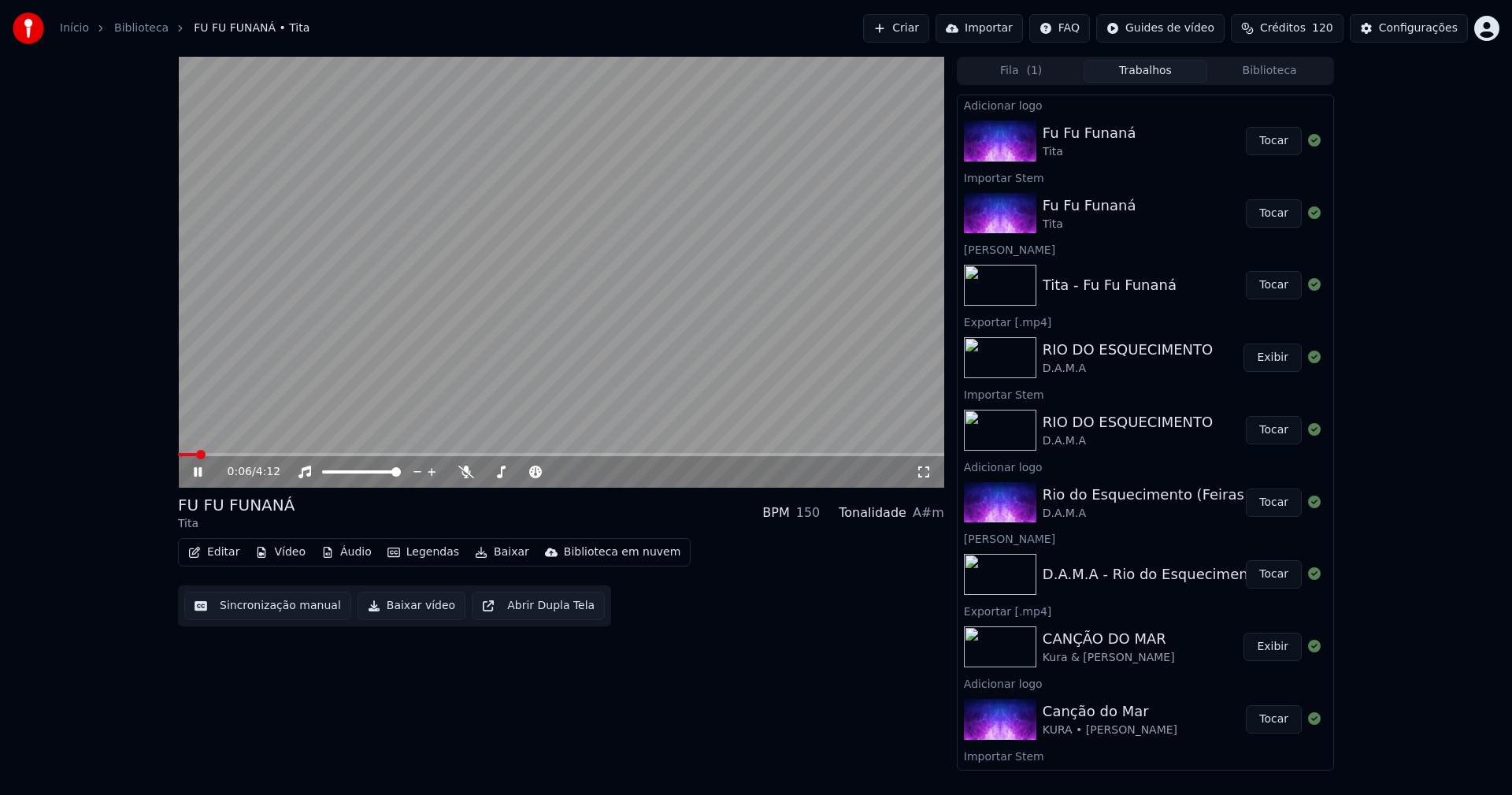
click at [223, 551] on button "Editar" at bounding box center [214, 552] width 64 height 22
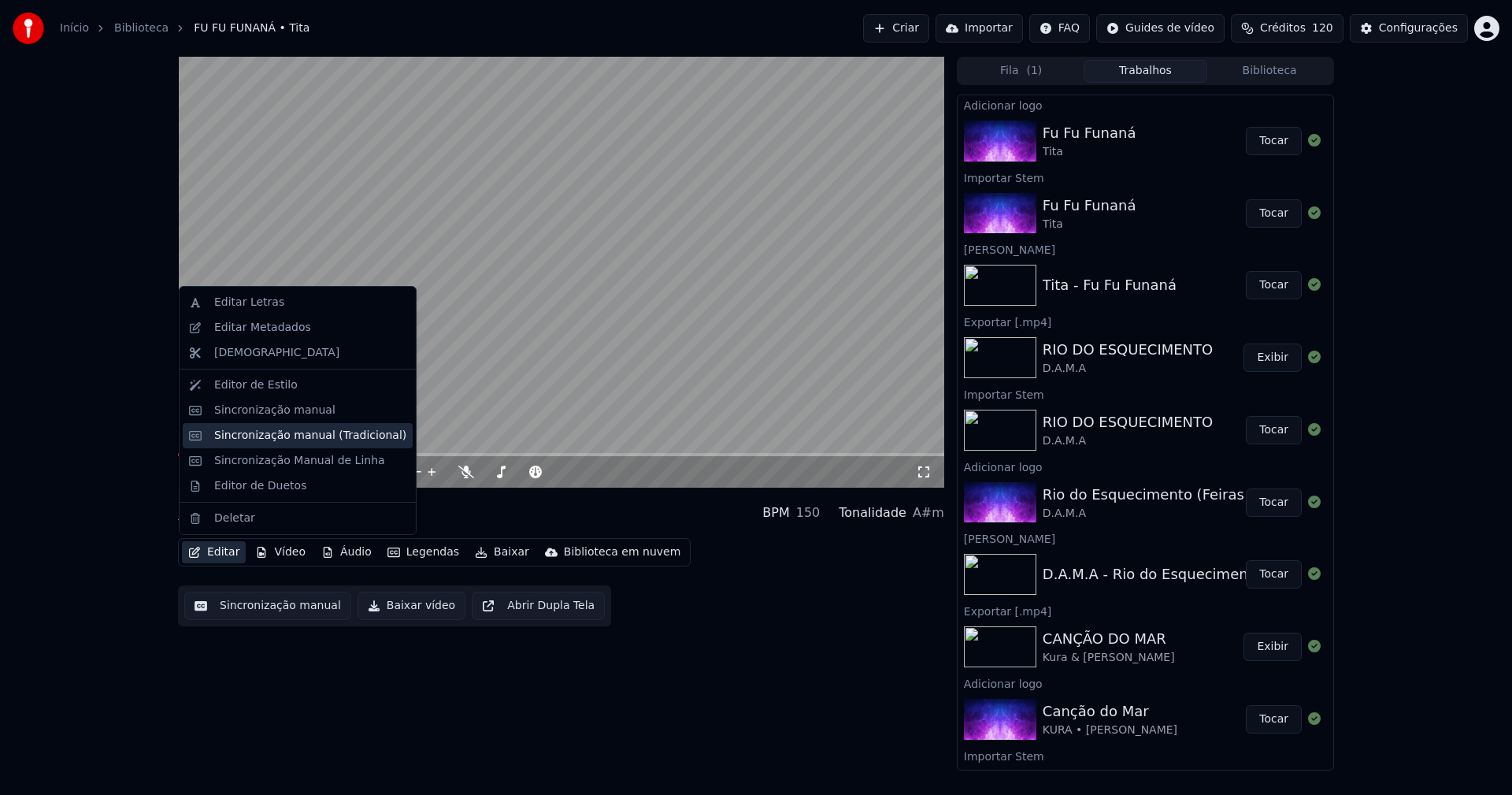
click at [268, 439] on div "Sincronização manual (Tradicional)" at bounding box center [311, 435] width 192 height 16
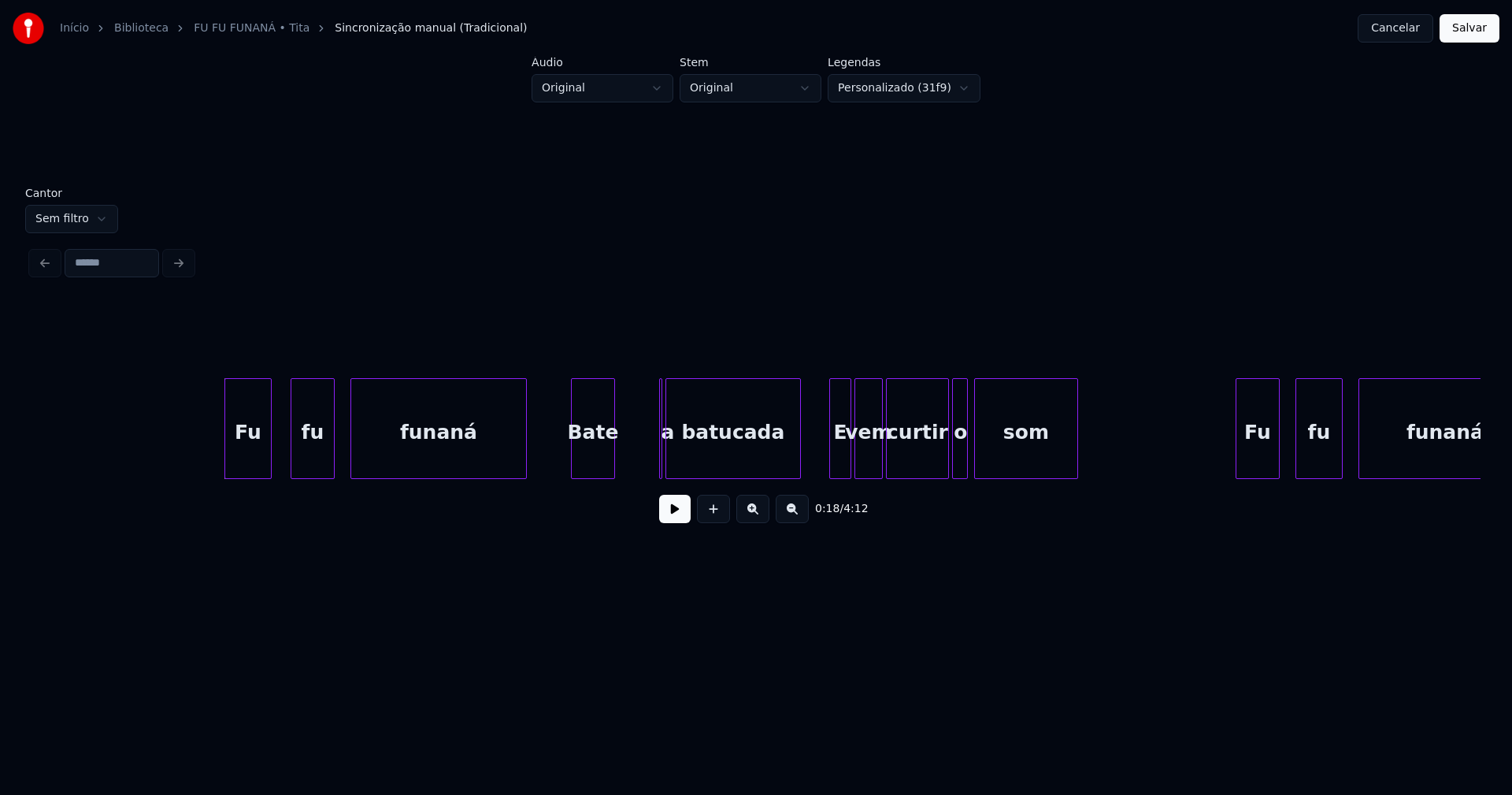
scroll to position [0, 2595]
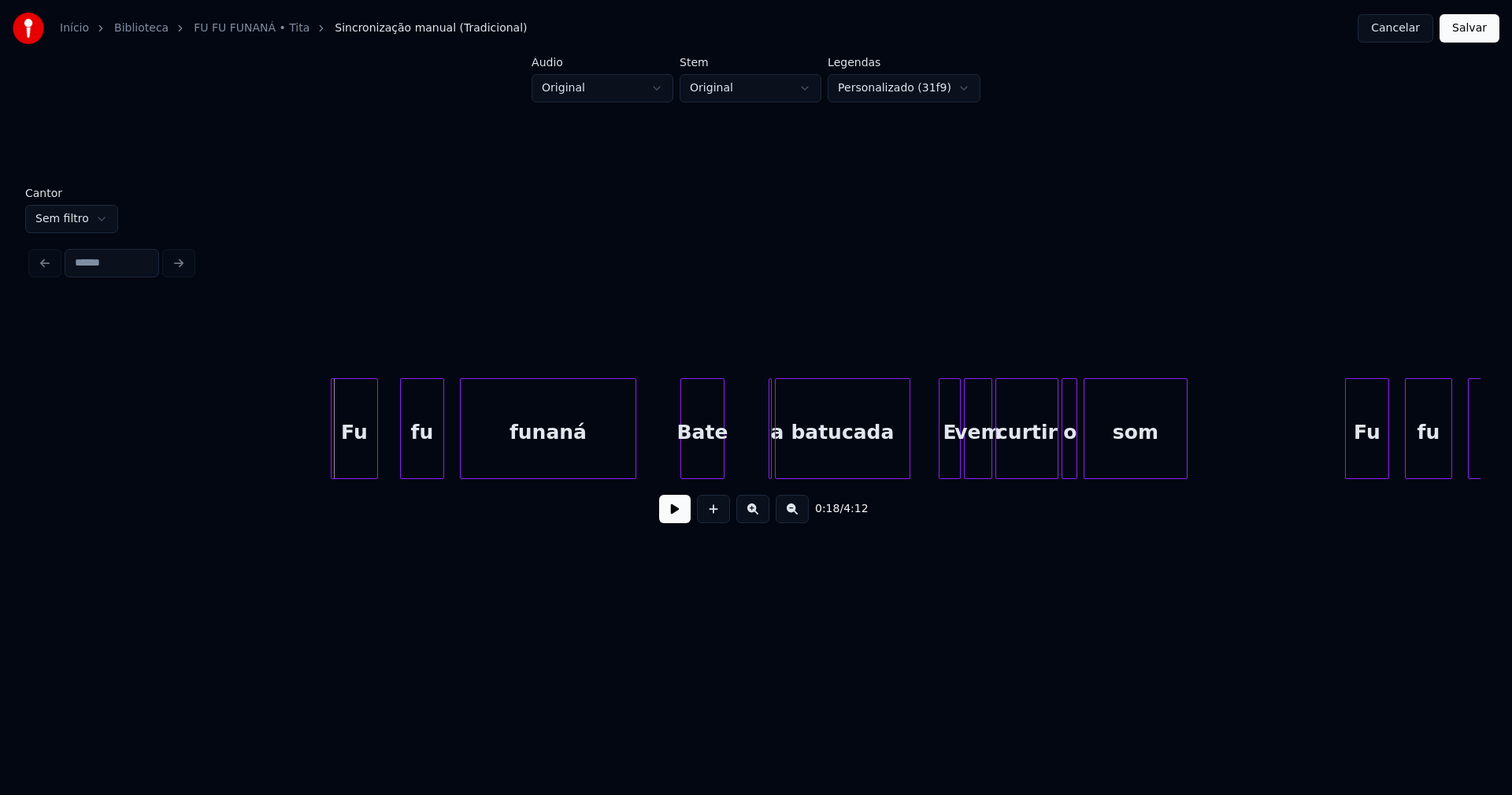
click at [352, 453] on div "Fu" at bounding box center [354, 432] width 46 height 107
click at [670, 521] on button at bounding box center [675, 509] width 32 height 28
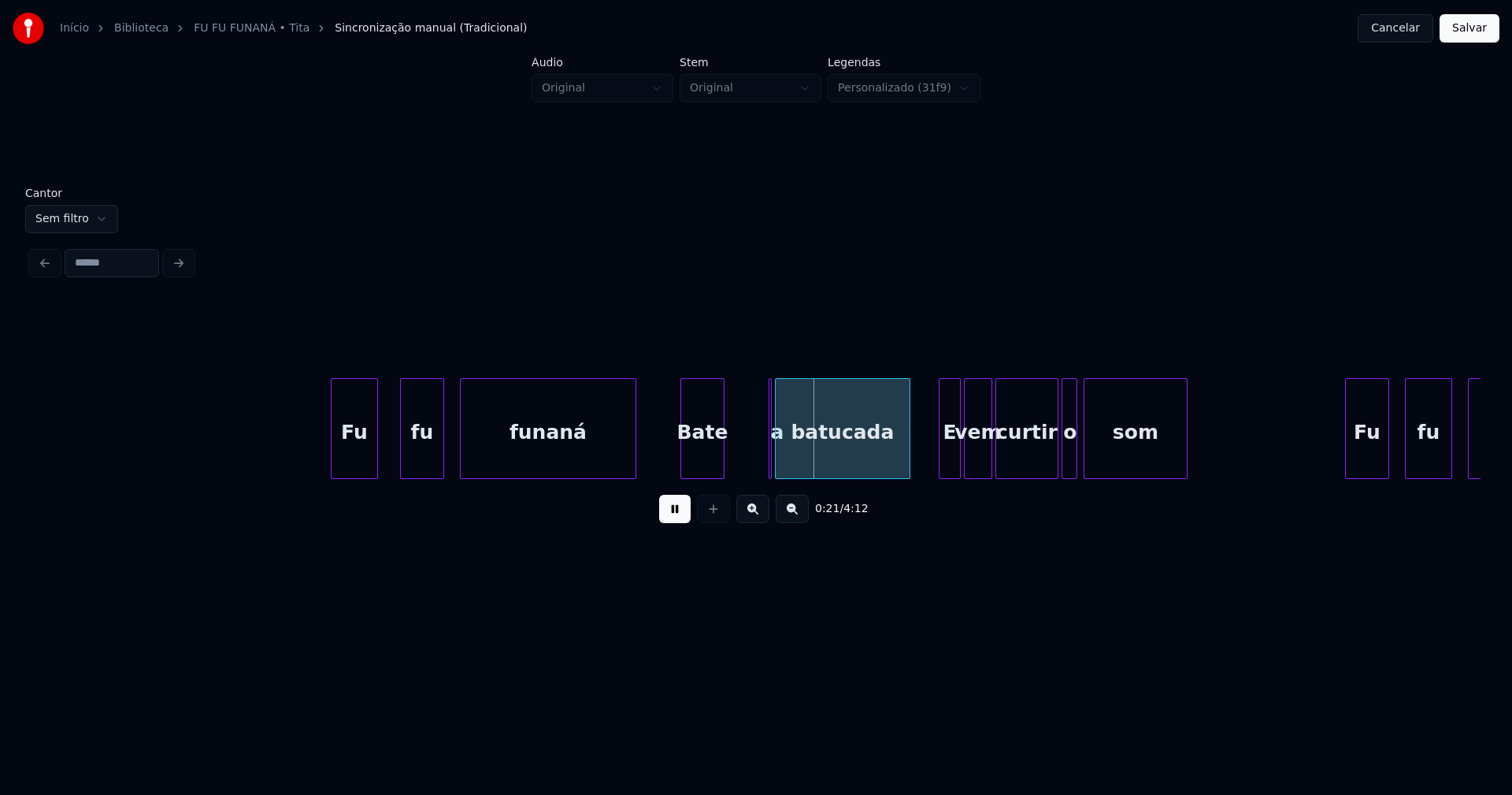
drag, startPoint x: 672, startPoint y: 519, endPoint x: 678, endPoint y: 504, distance: 16.2
click at [674, 519] on button at bounding box center [675, 509] width 32 height 28
click at [774, 458] on div at bounding box center [776, 428] width 5 height 99
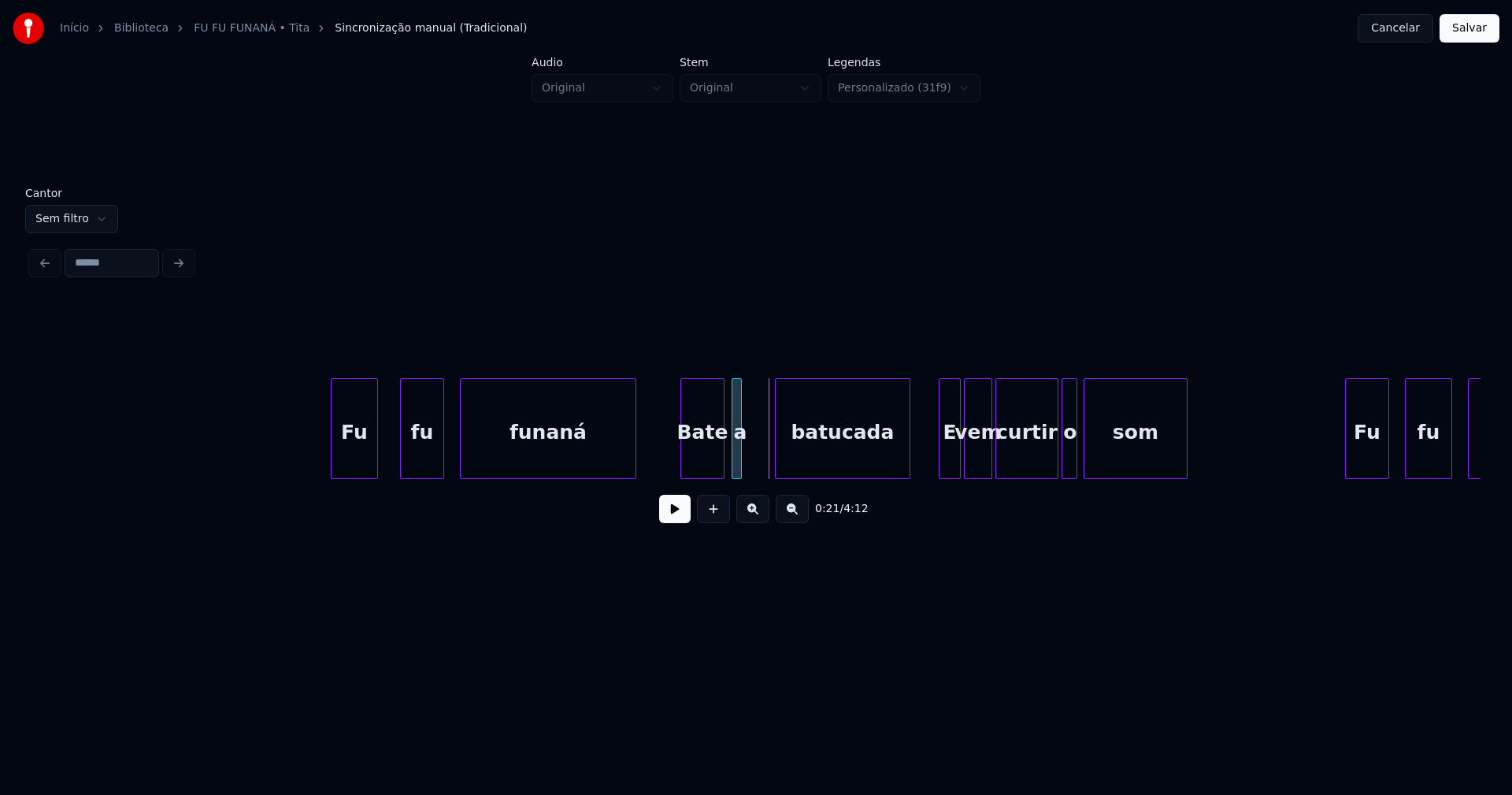
click at [732, 428] on div "a" at bounding box center [736, 428] width 10 height 101
click at [759, 453] on div at bounding box center [759, 428] width 5 height 99
click at [667, 522] on button at bounding box center [675, 509] width 32 height 28
click at [946, 469] on div "E" at bounding box center [944, 432] width 20 height 107
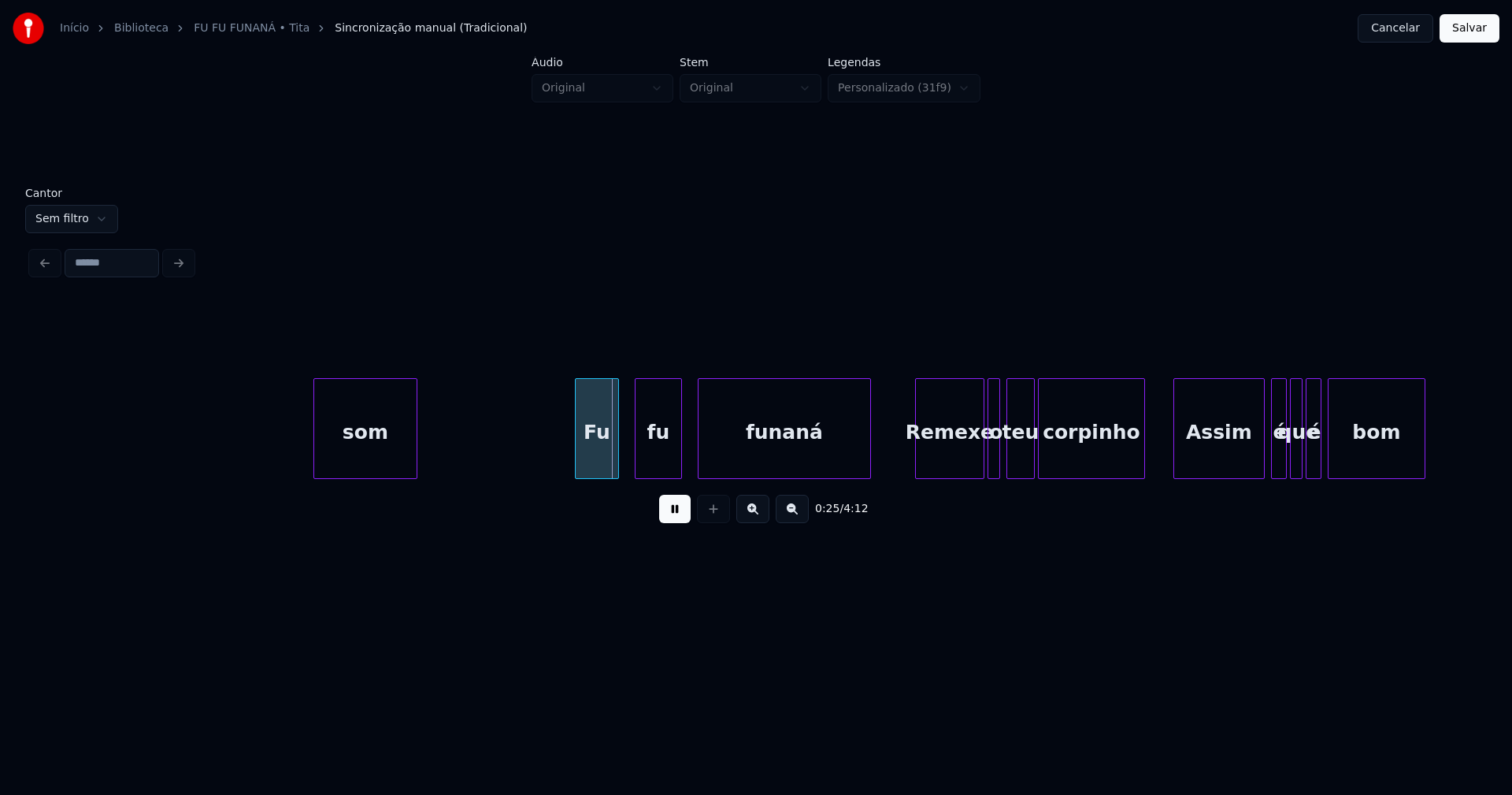
scroll to position [0, 3717]
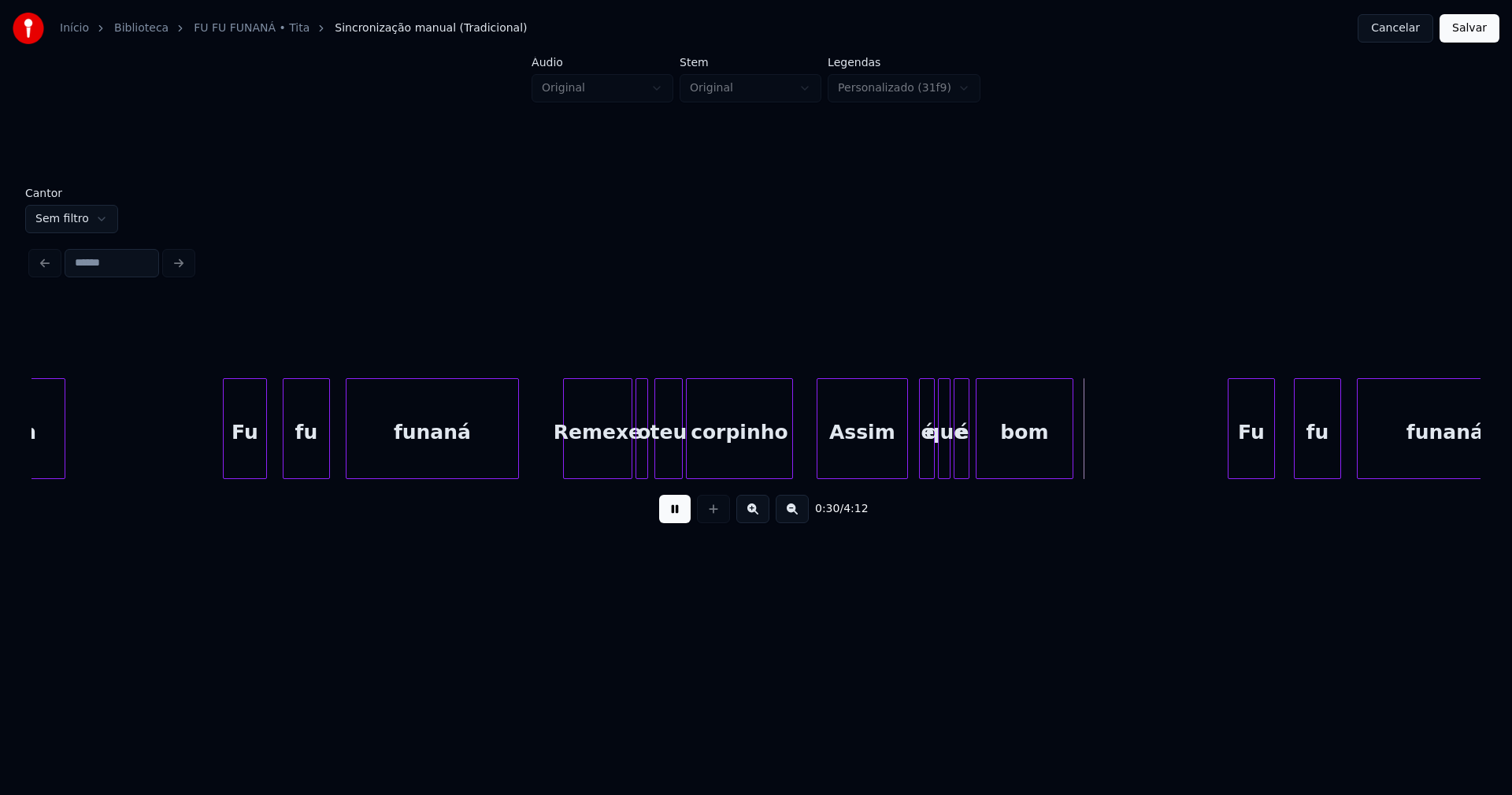
click at [866, 468] on div "Assim" at bounding box center [862, 432] width 90 height 107
click at [918, 467] on div "é" at bounding box center [920, 432] width 16 height 107
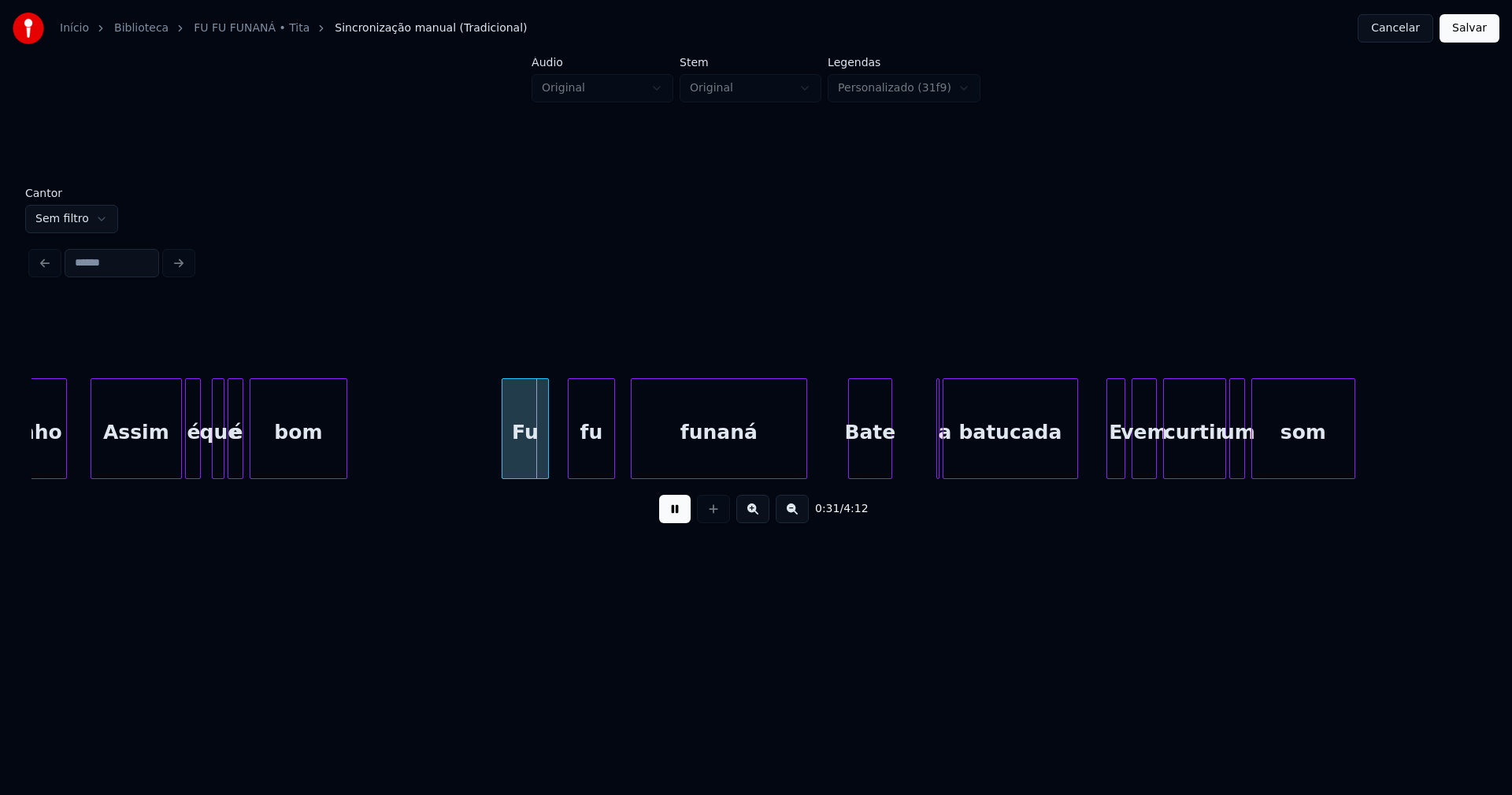
scroll to position [0, 4641]
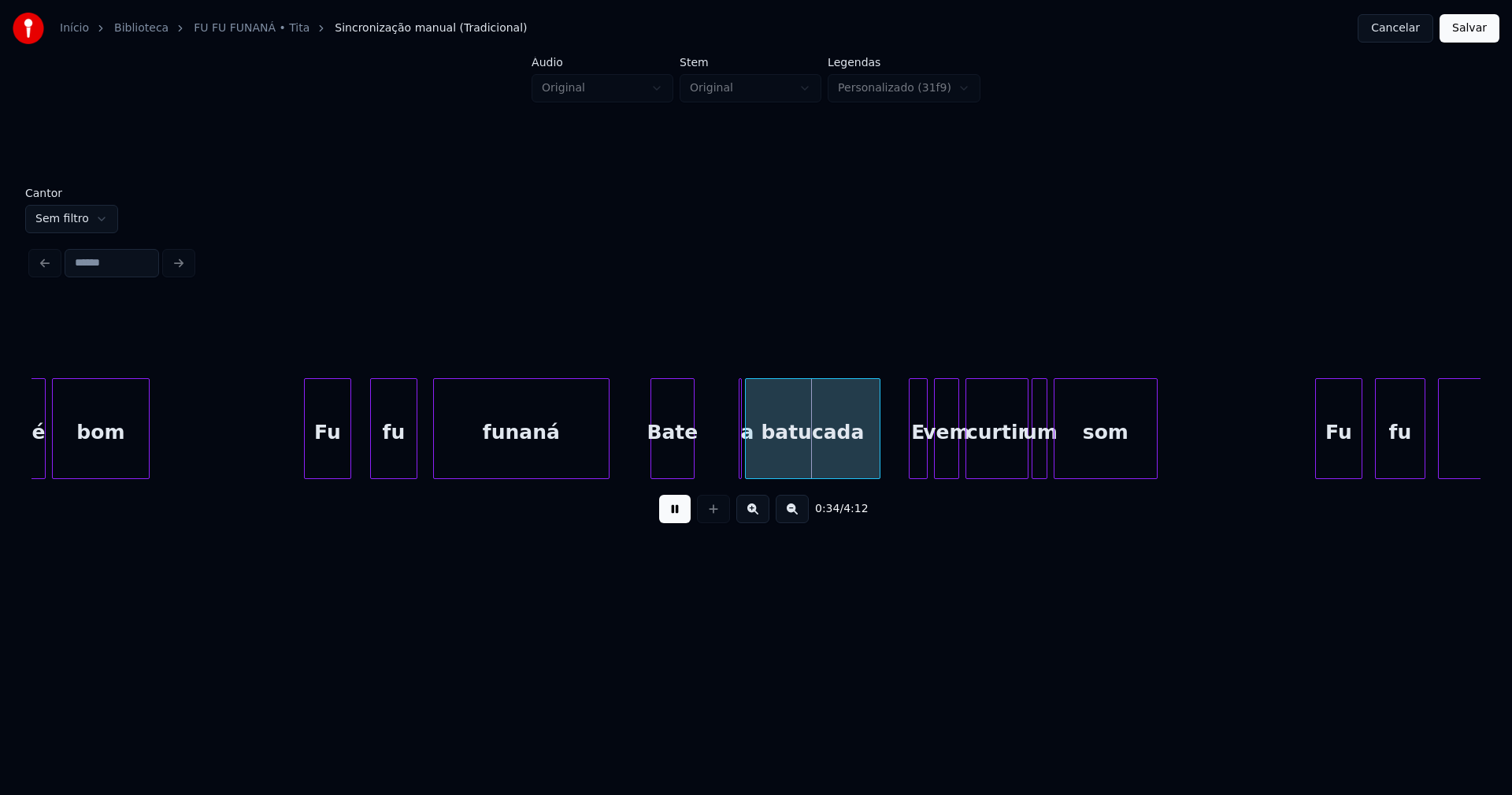
click at [682, 513] on button at bounding box center [675, 509] width 32 height 28
click at [671, 468] on div "Bate" at bounding box center [671, 432] width 43 height 107
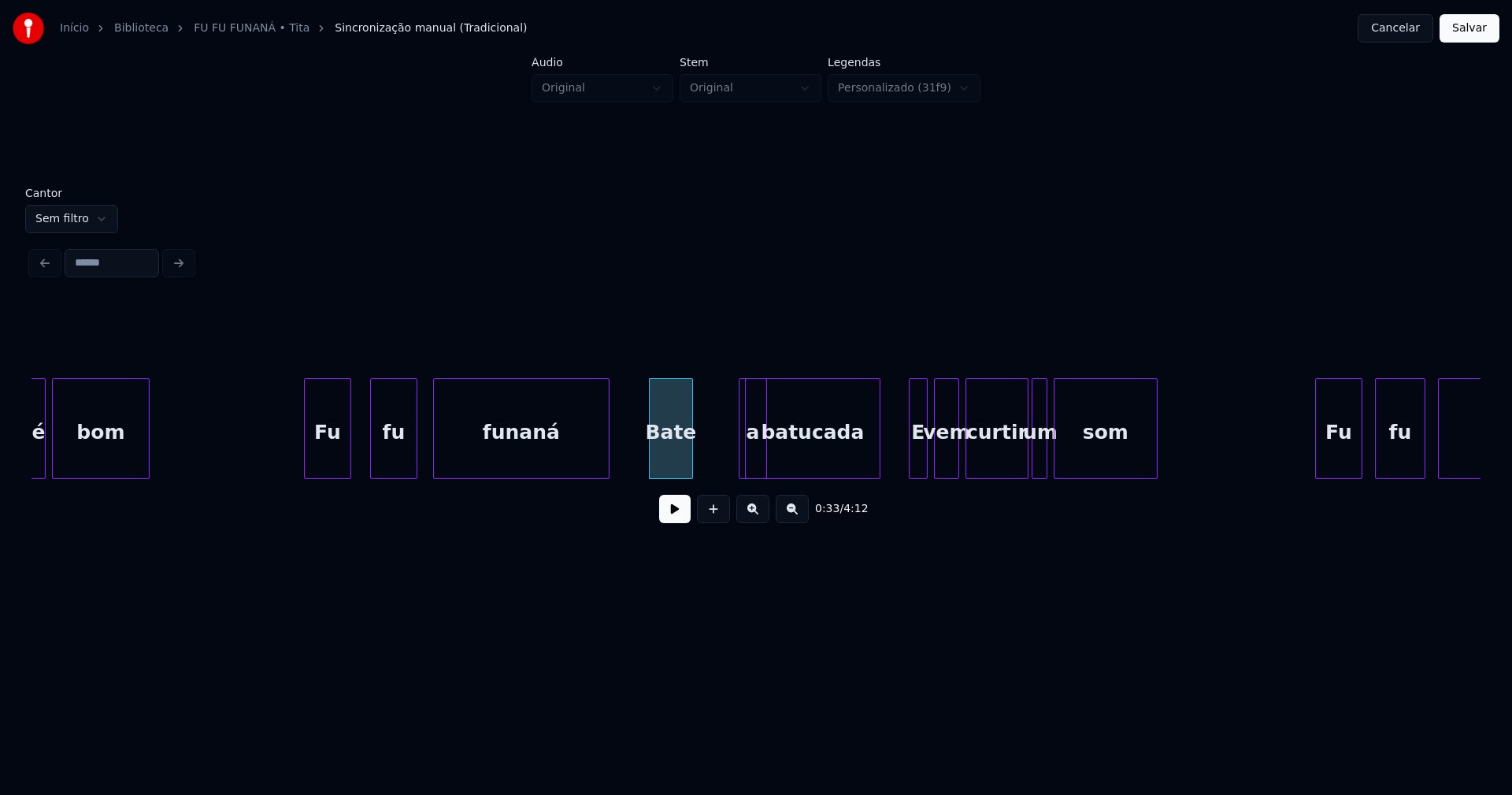
click at [764, 473] on div "é bom Fu fu funaná Bate a batucada E vem curtir um som Fu fu funaná" at bounding box center [756, 428] width 1449 height 101
click at [701, 404] on div "a" at bounding box center [715, 428] width 28 height 101
click at [721, 457] on div "a" at bounding box center [715, 432] width 27 height 107
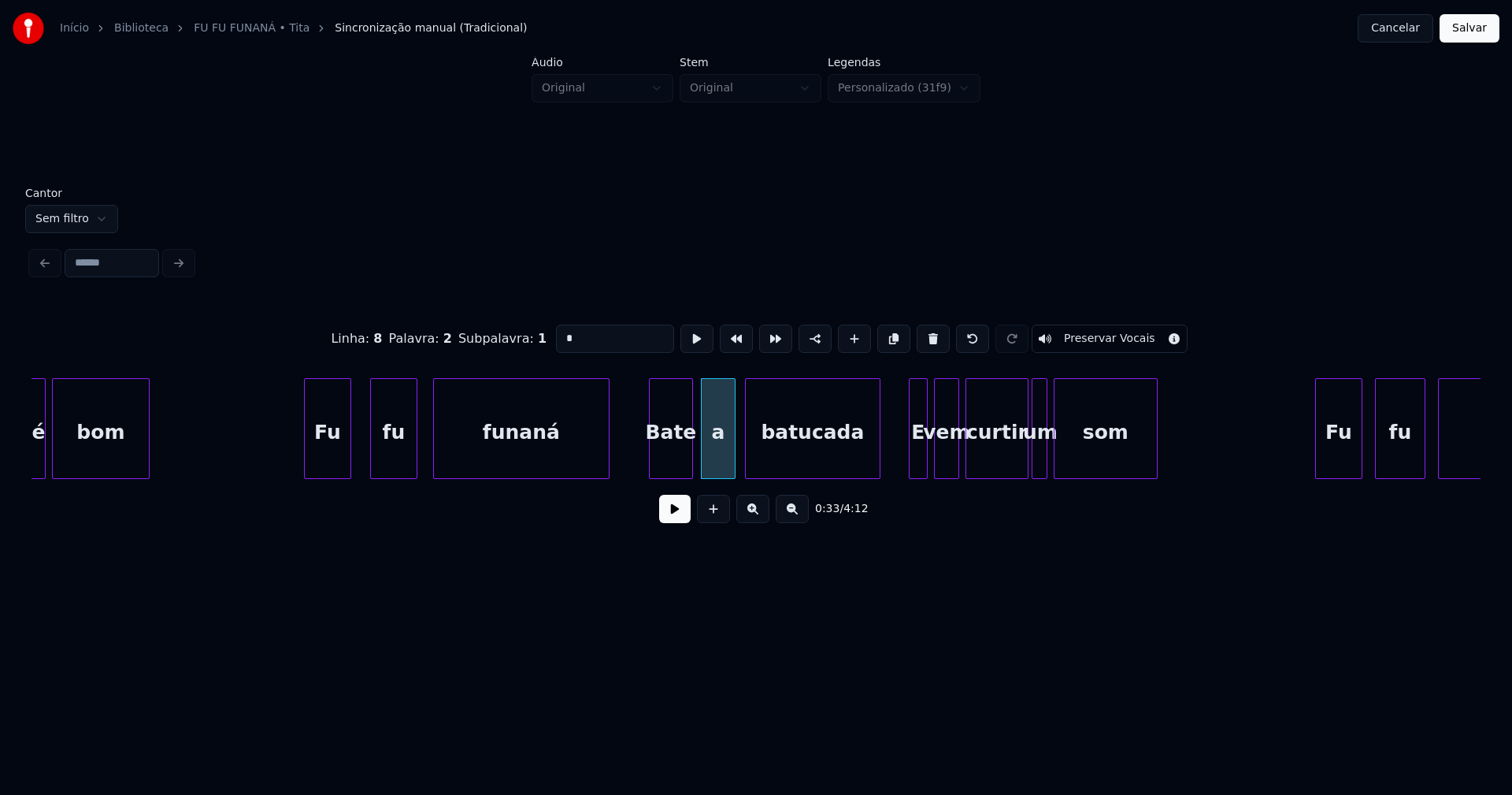
click at [730, 464] on div at bounding box center [732, 428] width 5 height 99
click at [677, 520] on button at bounding box center [675, 509] width 32 height 28
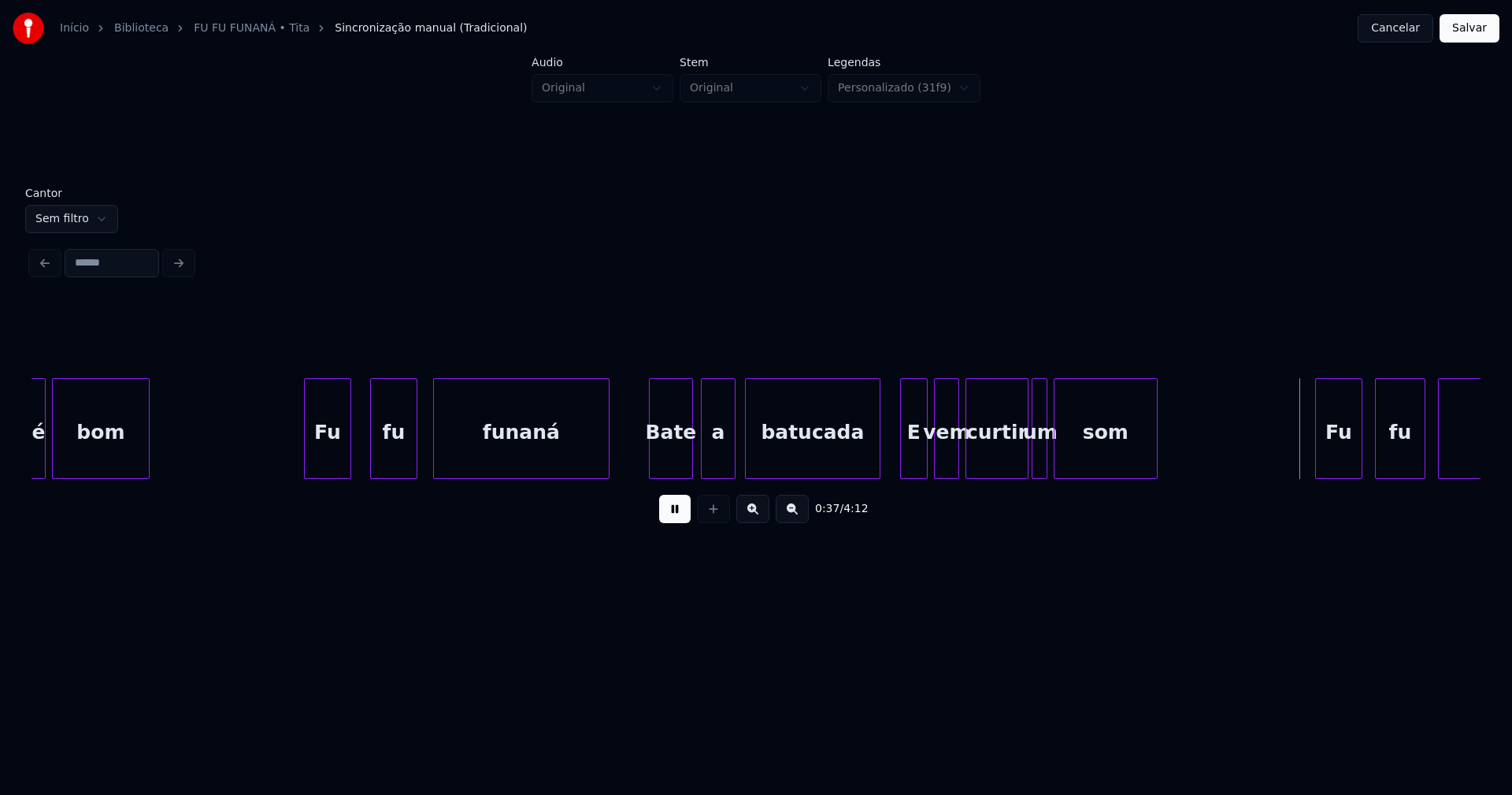
click at [904, 464] on div at bounding box center [903, 428] width 5 height 99
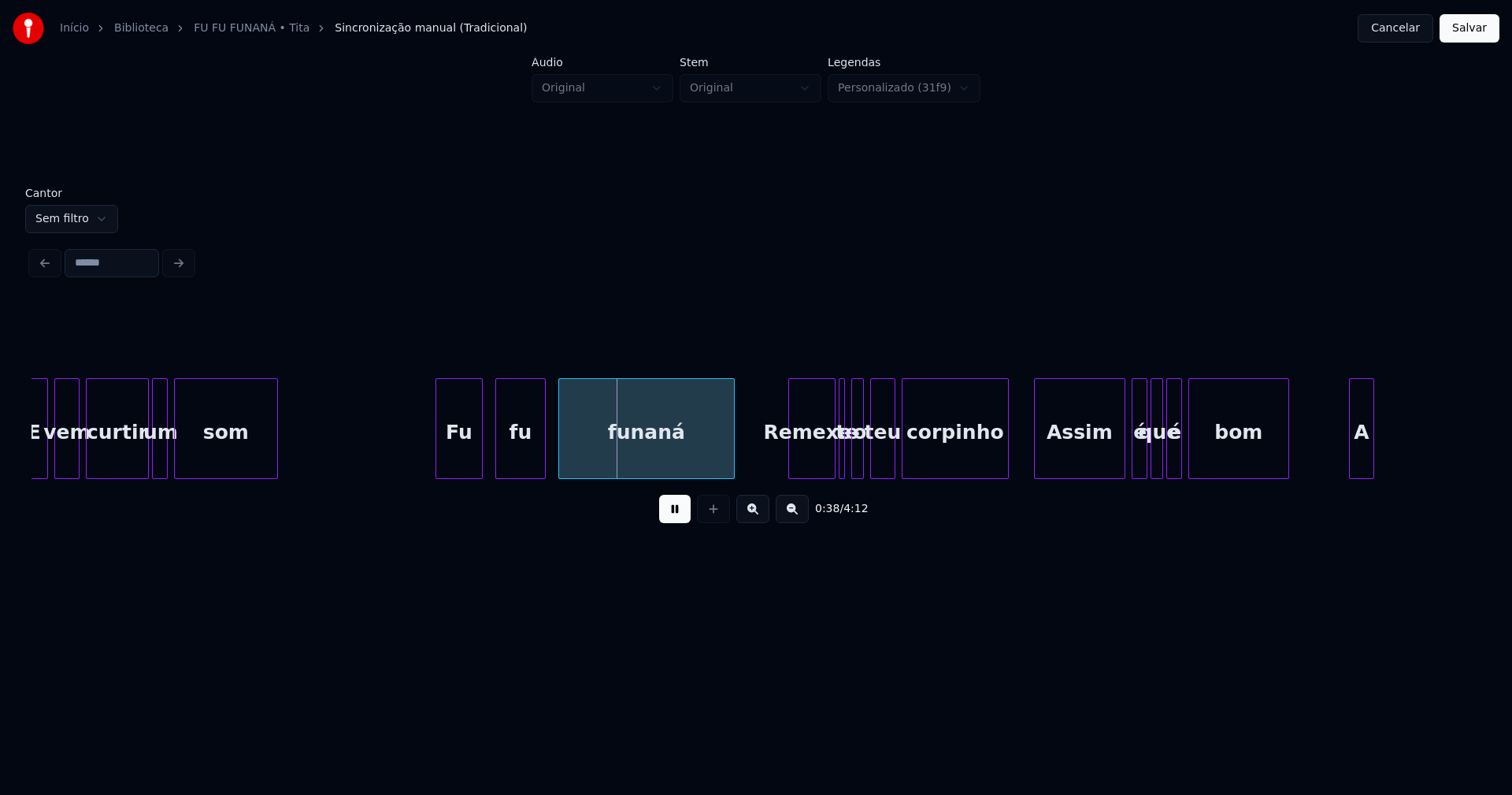
scroll to position [0, 5542]
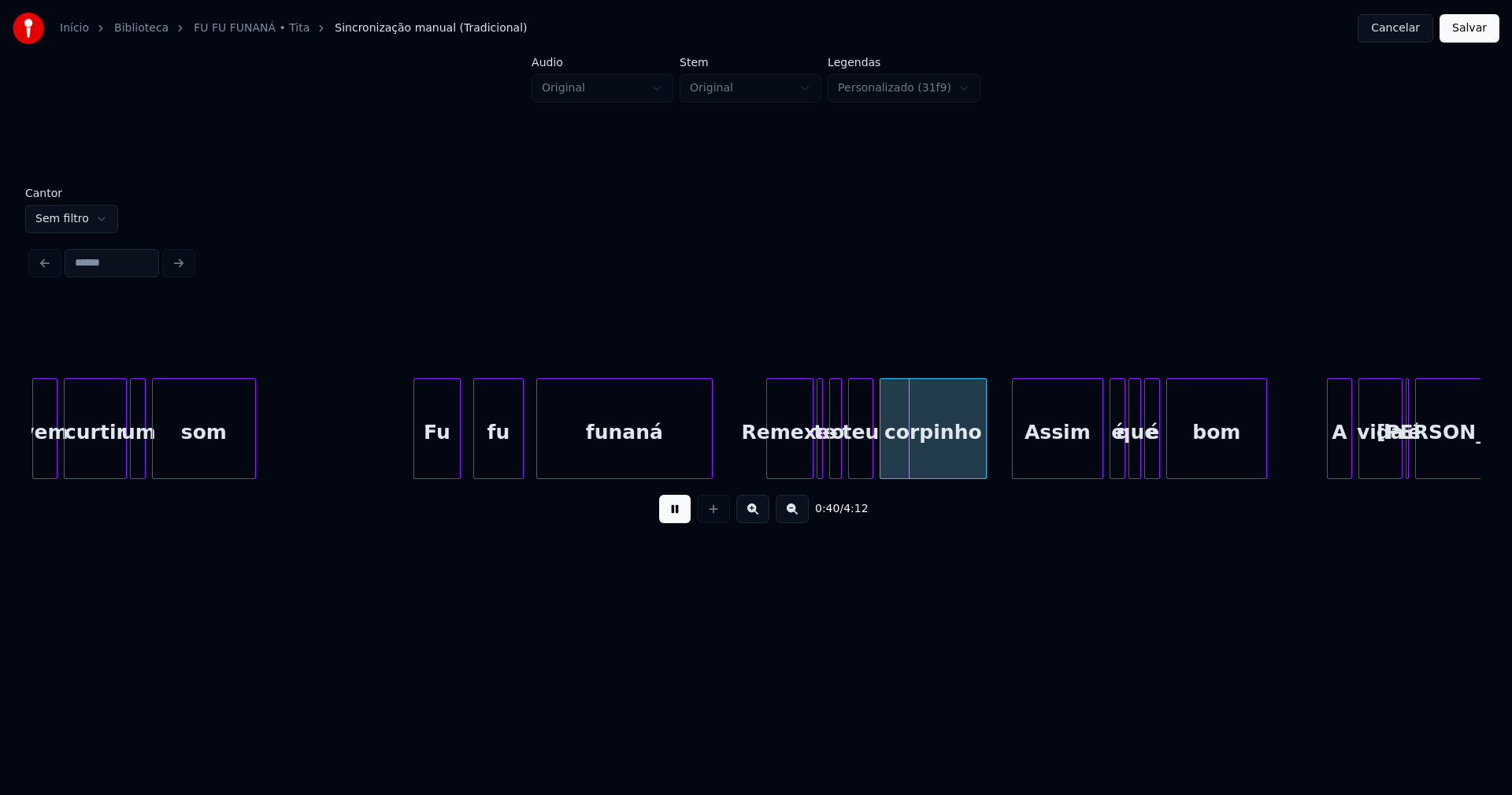
click at [139, 457] on div "um" at bounding box center [139, 432] width 16 height 107
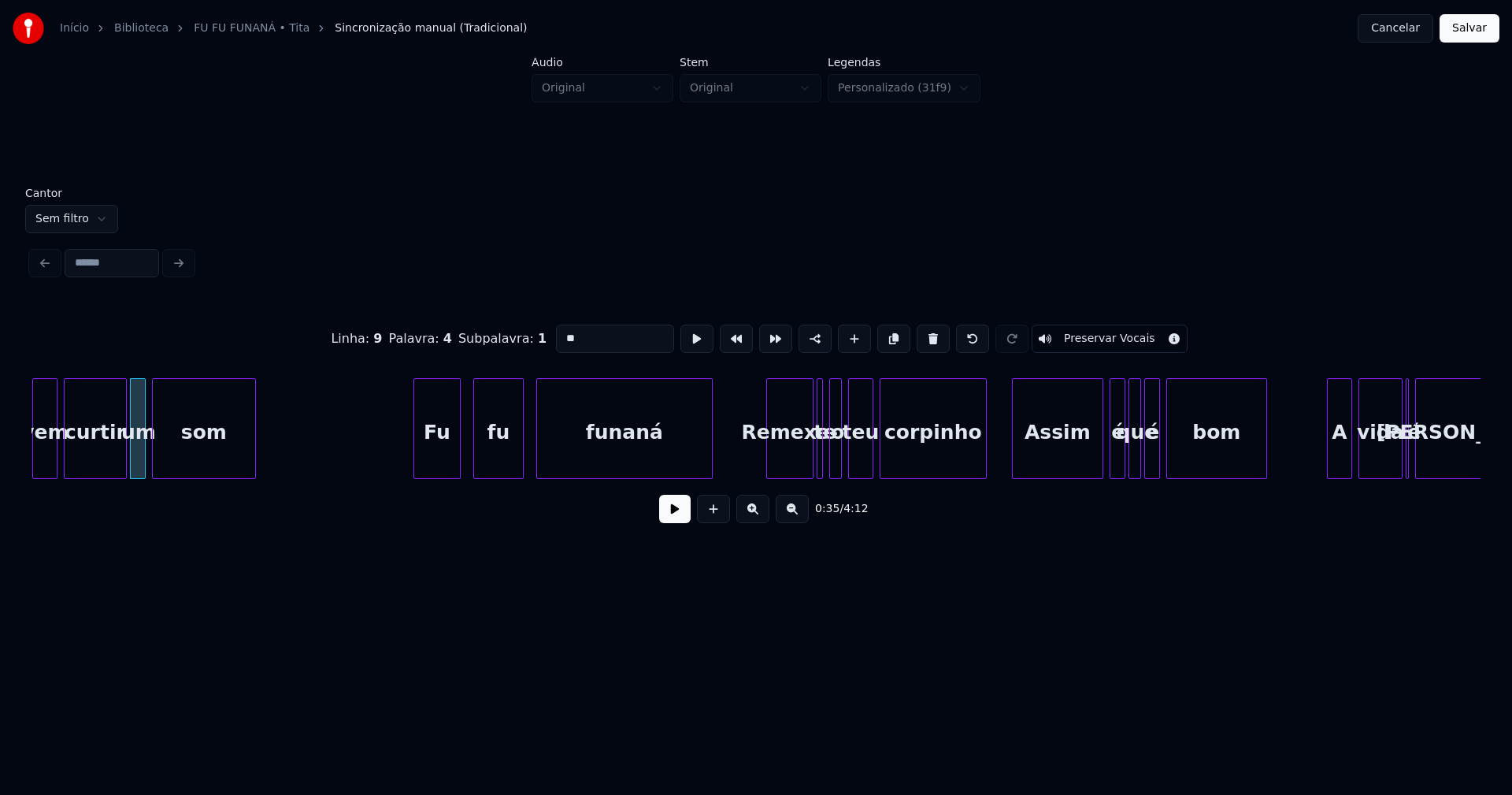
drag, startPoint x: 542, startPoint y: 336, endPoint x: 488, endPoint y: 336, distance: 54.0
click at [488, 336] on div "Linha : 9 Palavra : 4 Subpalavra : 1 ** Preservar Vocais" at bounding box center [756, 339] width 1449 height 79
type input "*"
click at [676, 516] on button at bounding box center [675, 509] width 32 height 28
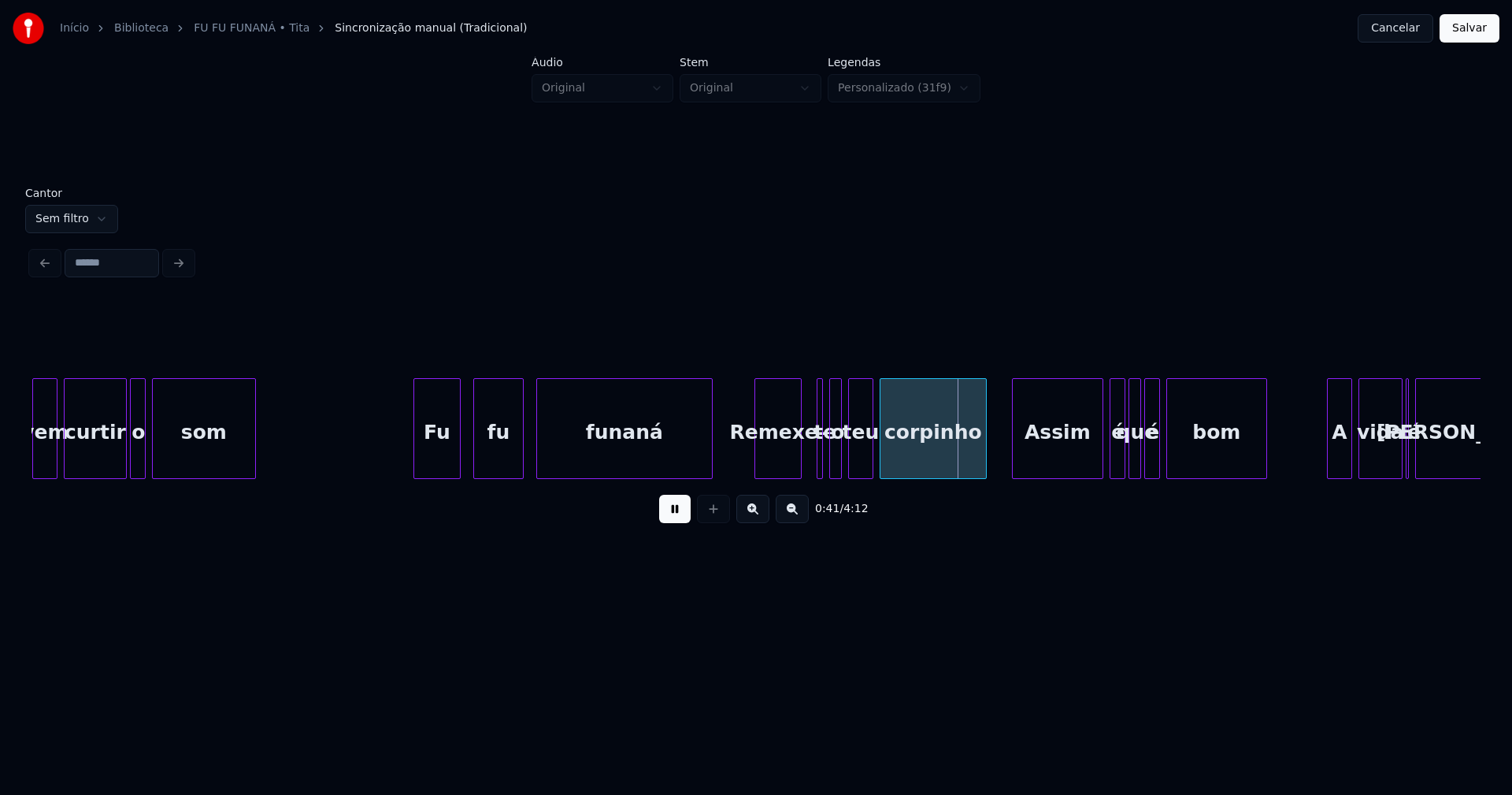
click at [778, 466] on div "Remexe-" at bounding box center [778, 432] width 46 height 107
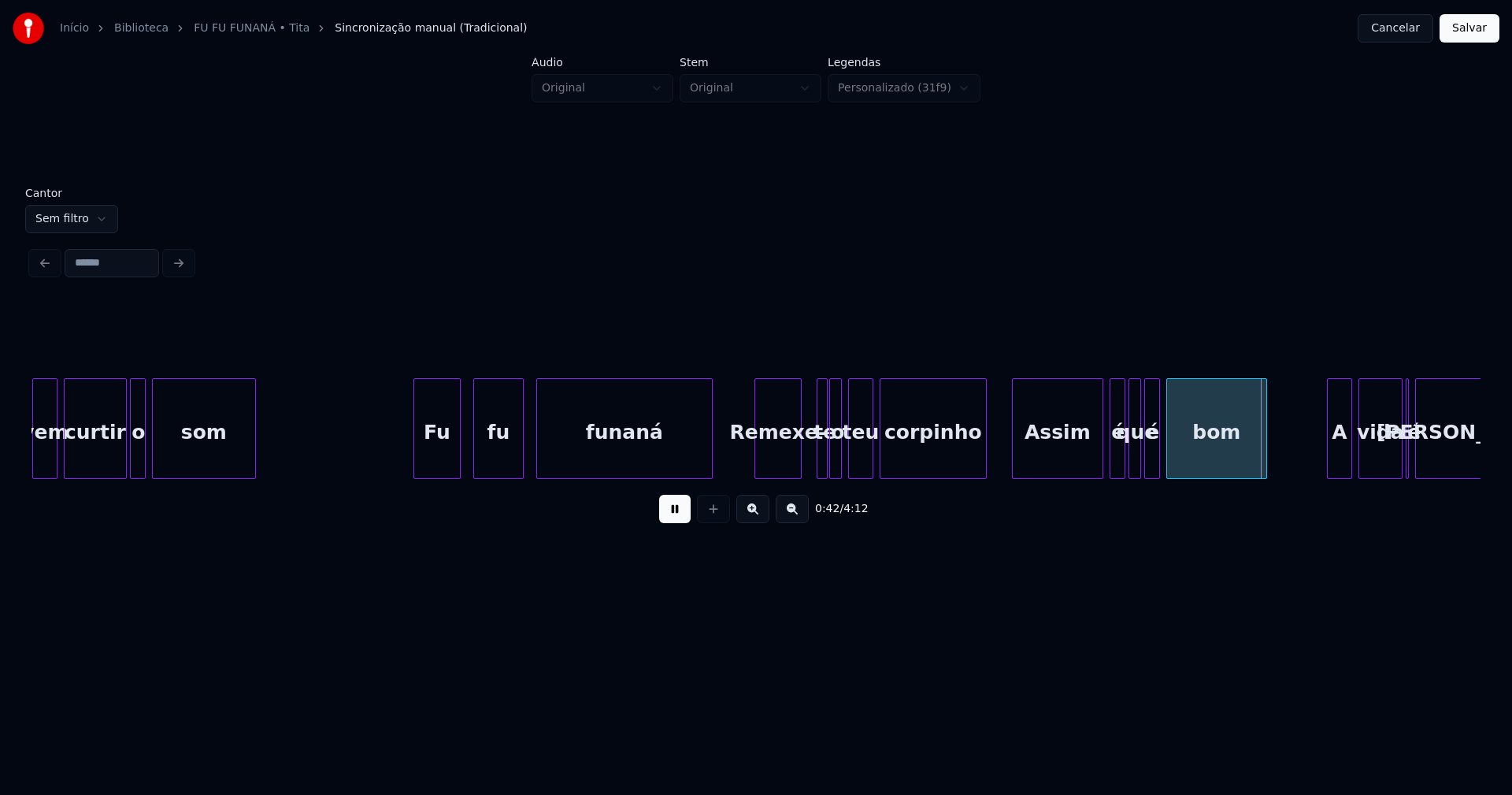
click at [826, 466] on div at bounding box center [825, 428] width 5 height 99
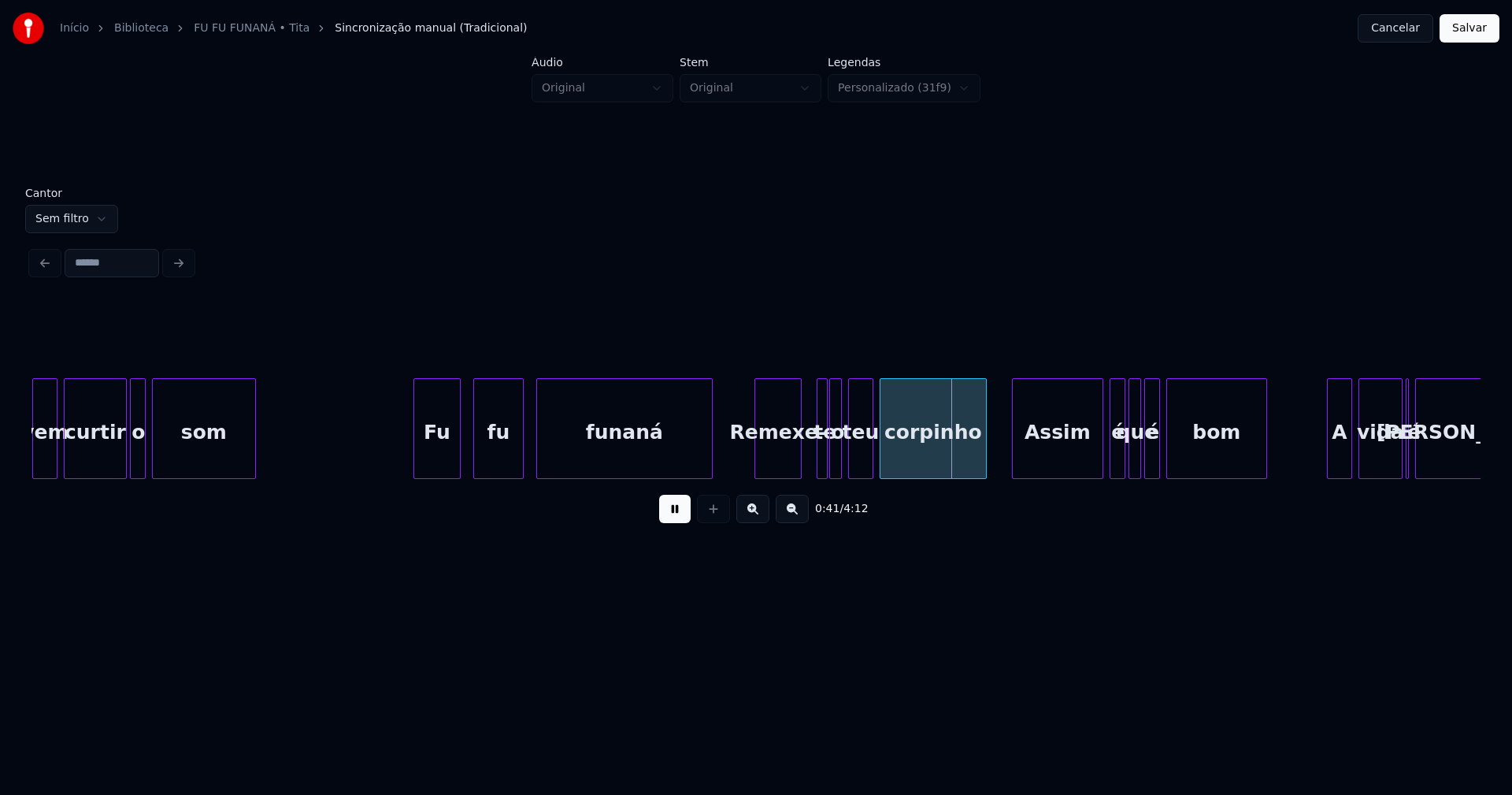
click at [807, 450] on div at bounding box center [807, 428] width 5 height 99
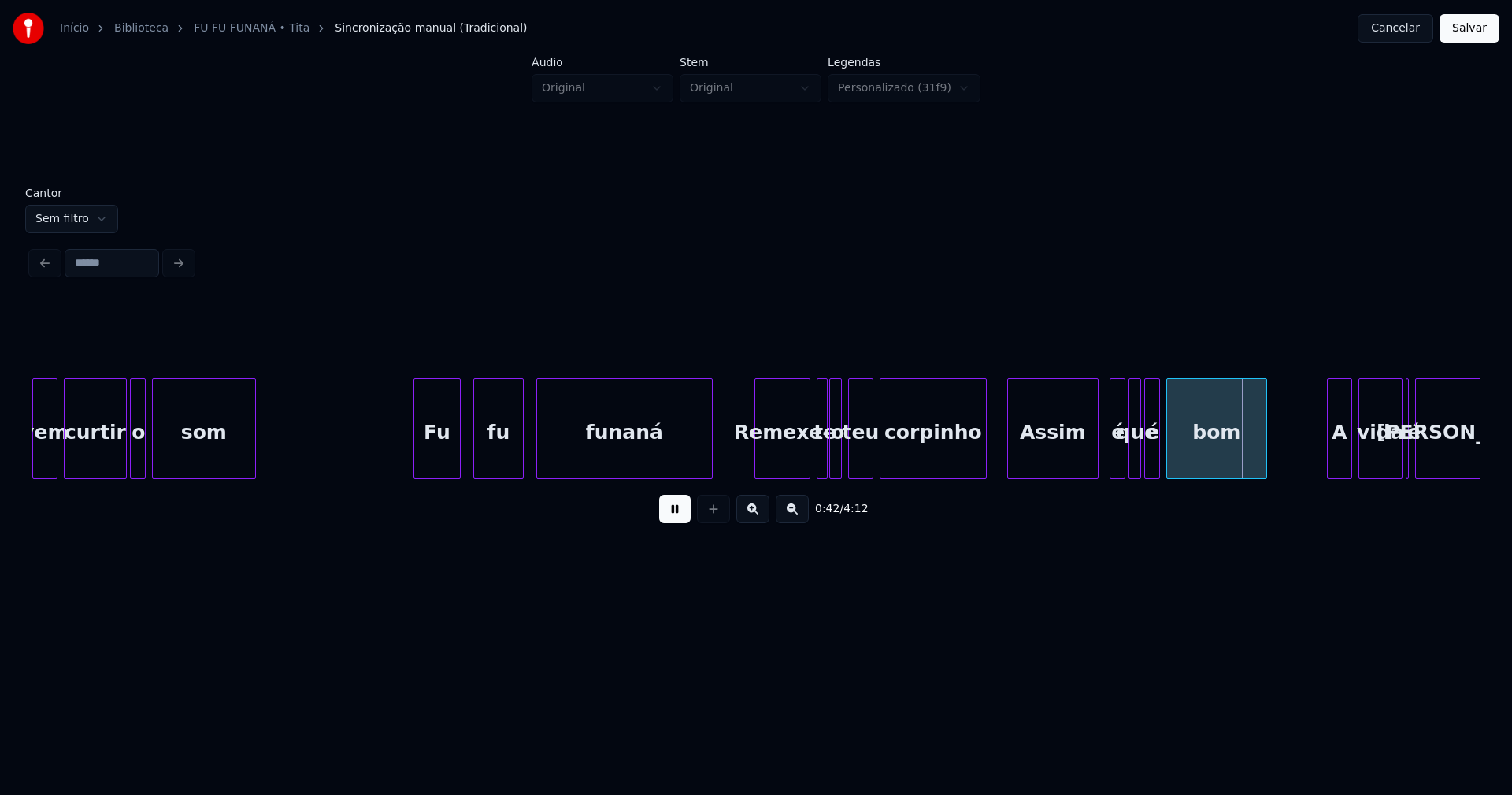
click at [1052, 461] on div "Assim" at bounding box center [1052, 432] width 90 height 107
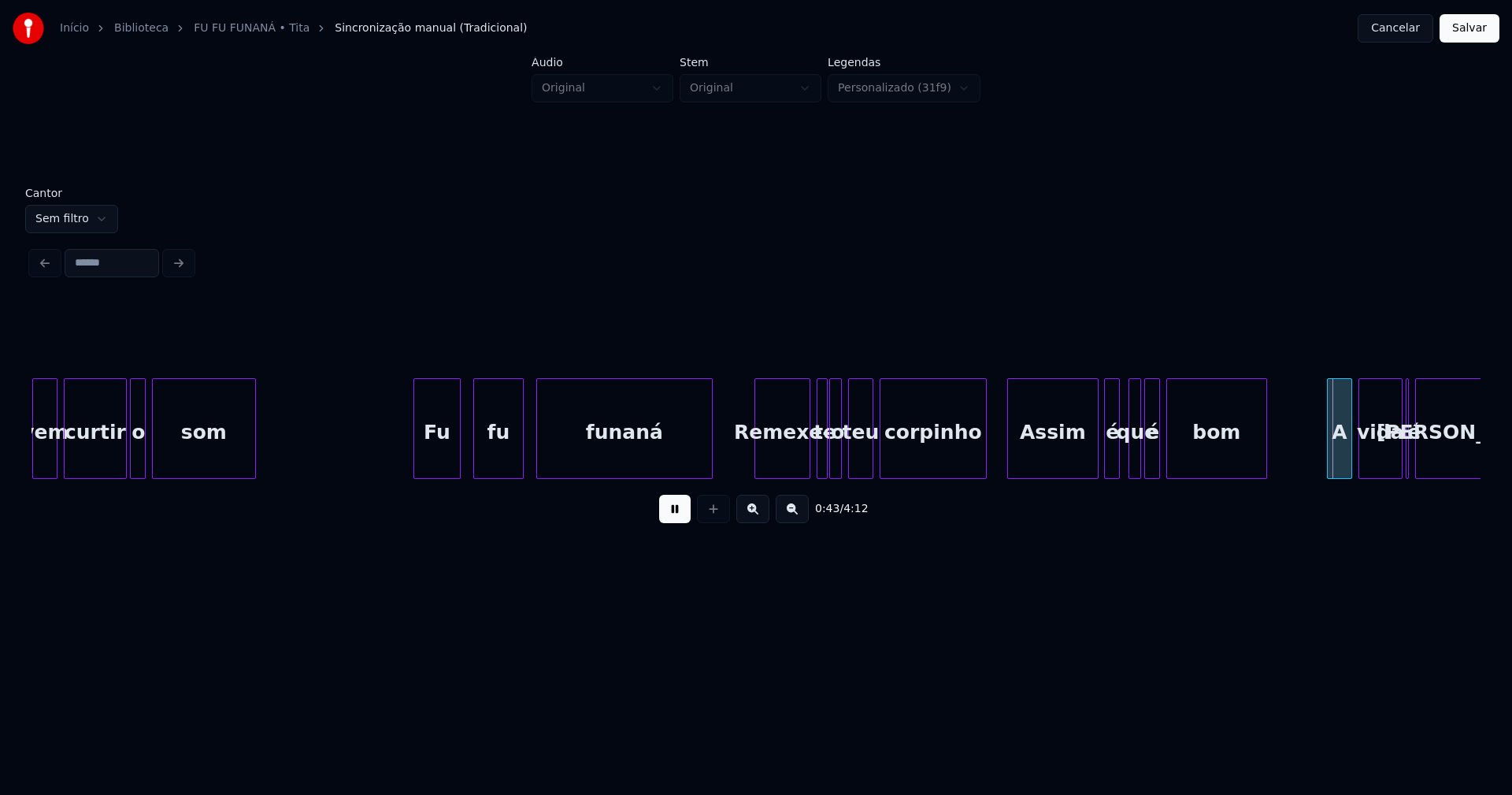
click at [1109, 457] on div "é" at bounding box center [1112, 432] width 16 height 107
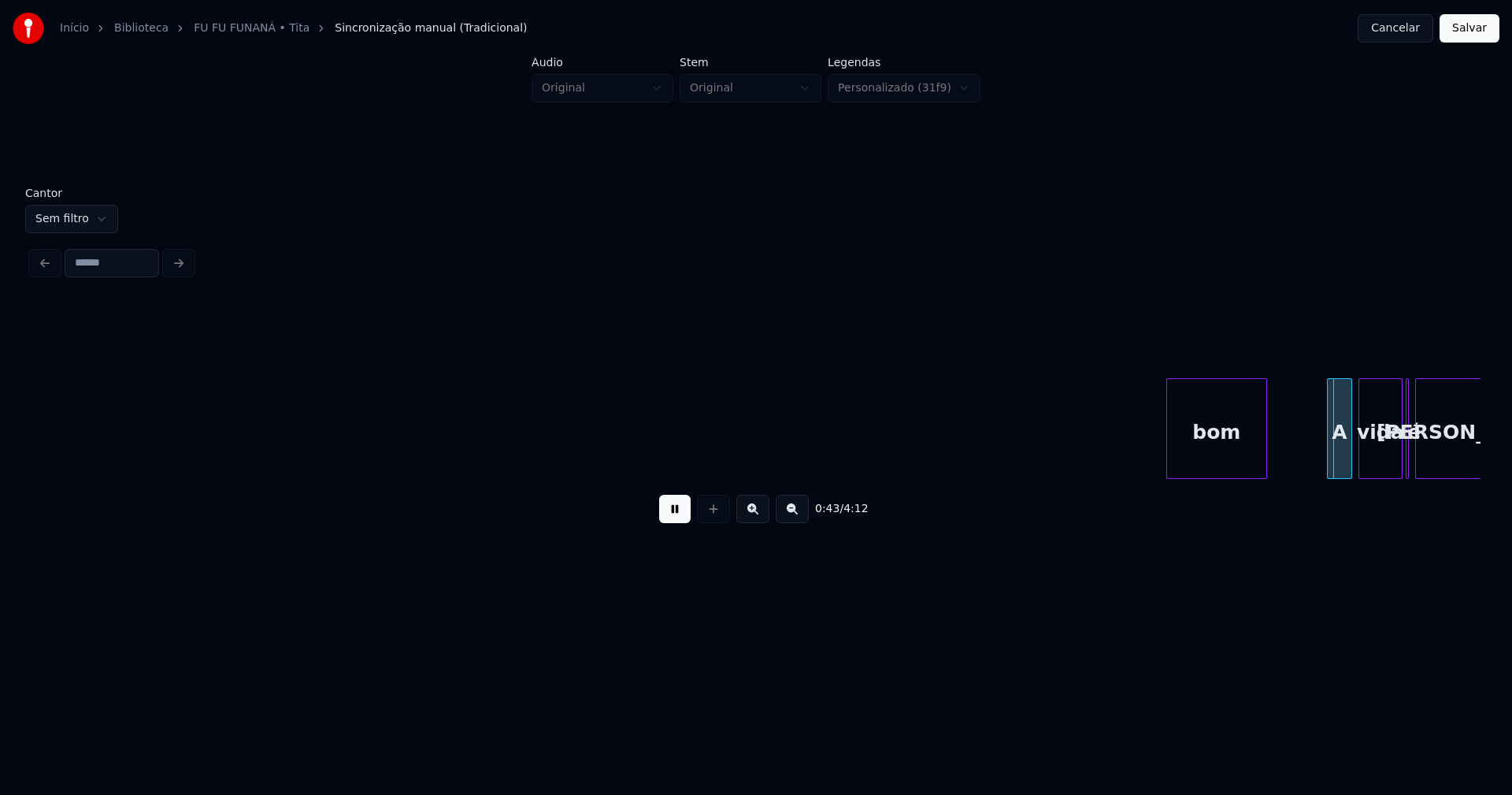
scroll to position [0, 6810]
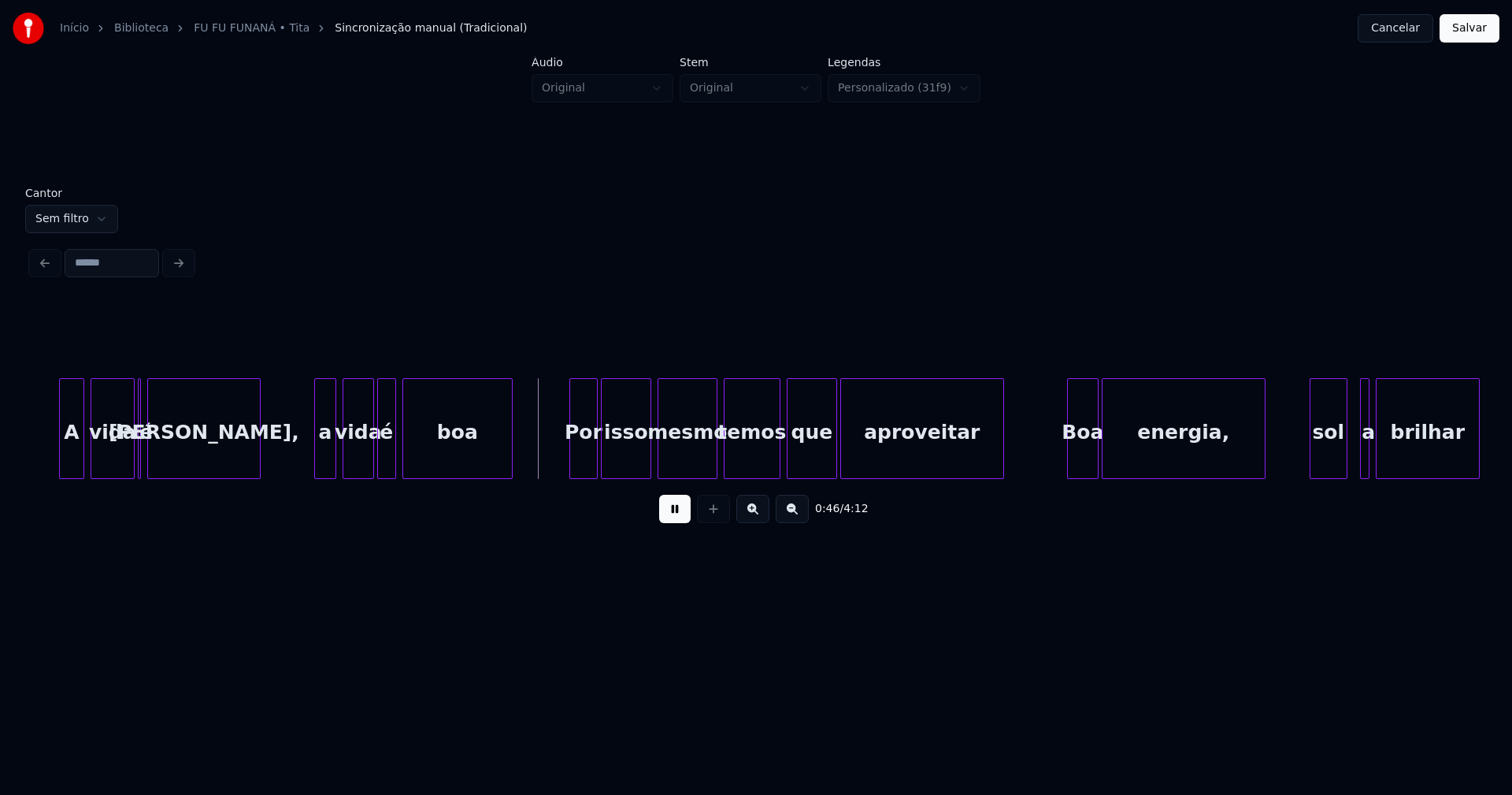
drag, startPoint x: 676, startPoint y: 521, endPoint x: 426, endPoint y: 477, distance: 253.8
click at [676, 520] on button at bounding box center [675, 509] width 32 height 28
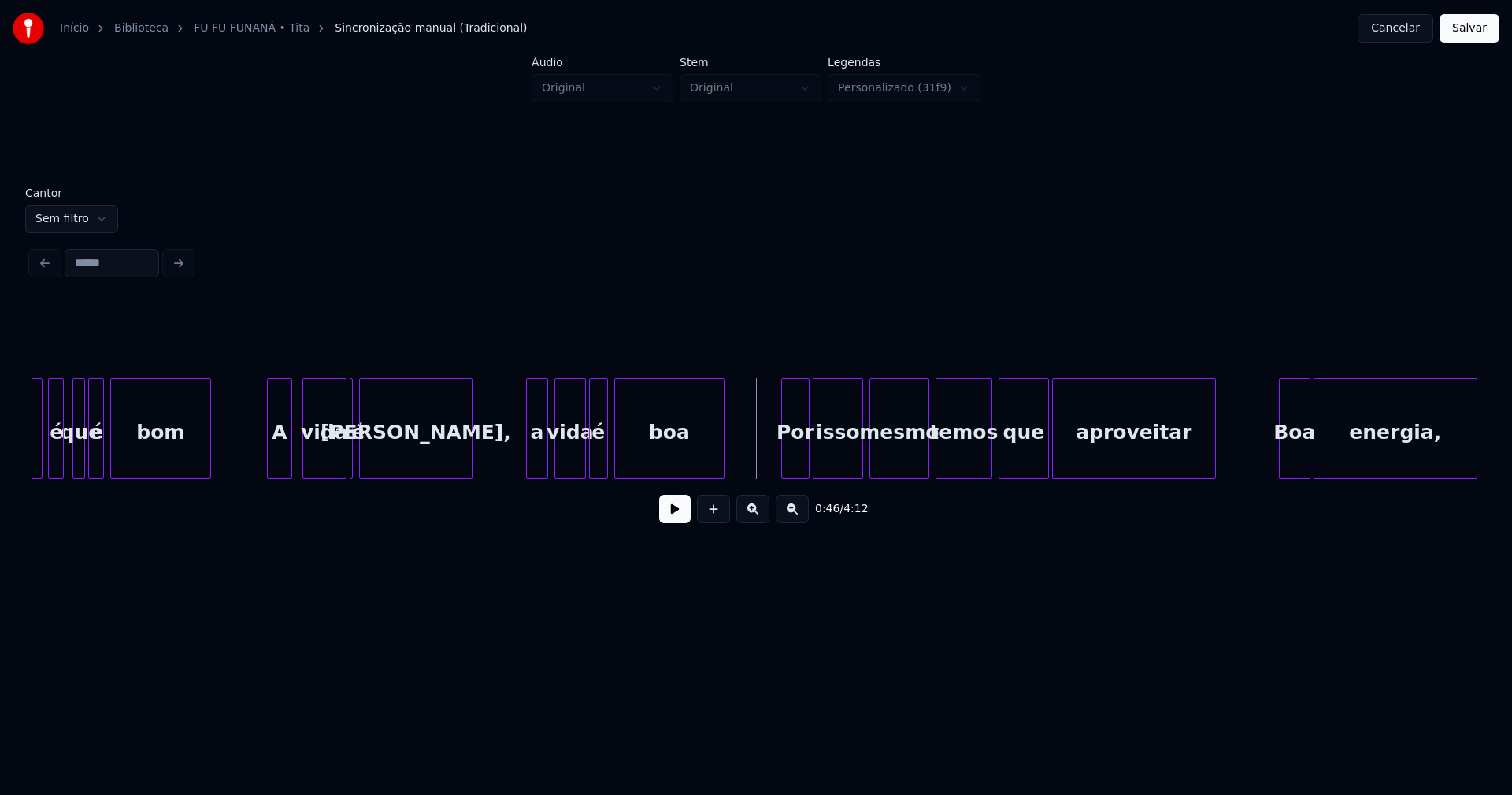
click at [281, 456] on div "A" at bounding box center [280, 432] width 24 height 107
click at [327, 459] on div "vida" at bounding box center [322, 432] width 43 height 107
click at [357, 458] on div at bounding box center [356, 428] width 5 height 99
click at [531, 468] on div "a" at bounding box center [531, 432] width 20 height 107
click at [571, 472] on div "vida" at bounding box center [565, 432] width 30 height 107
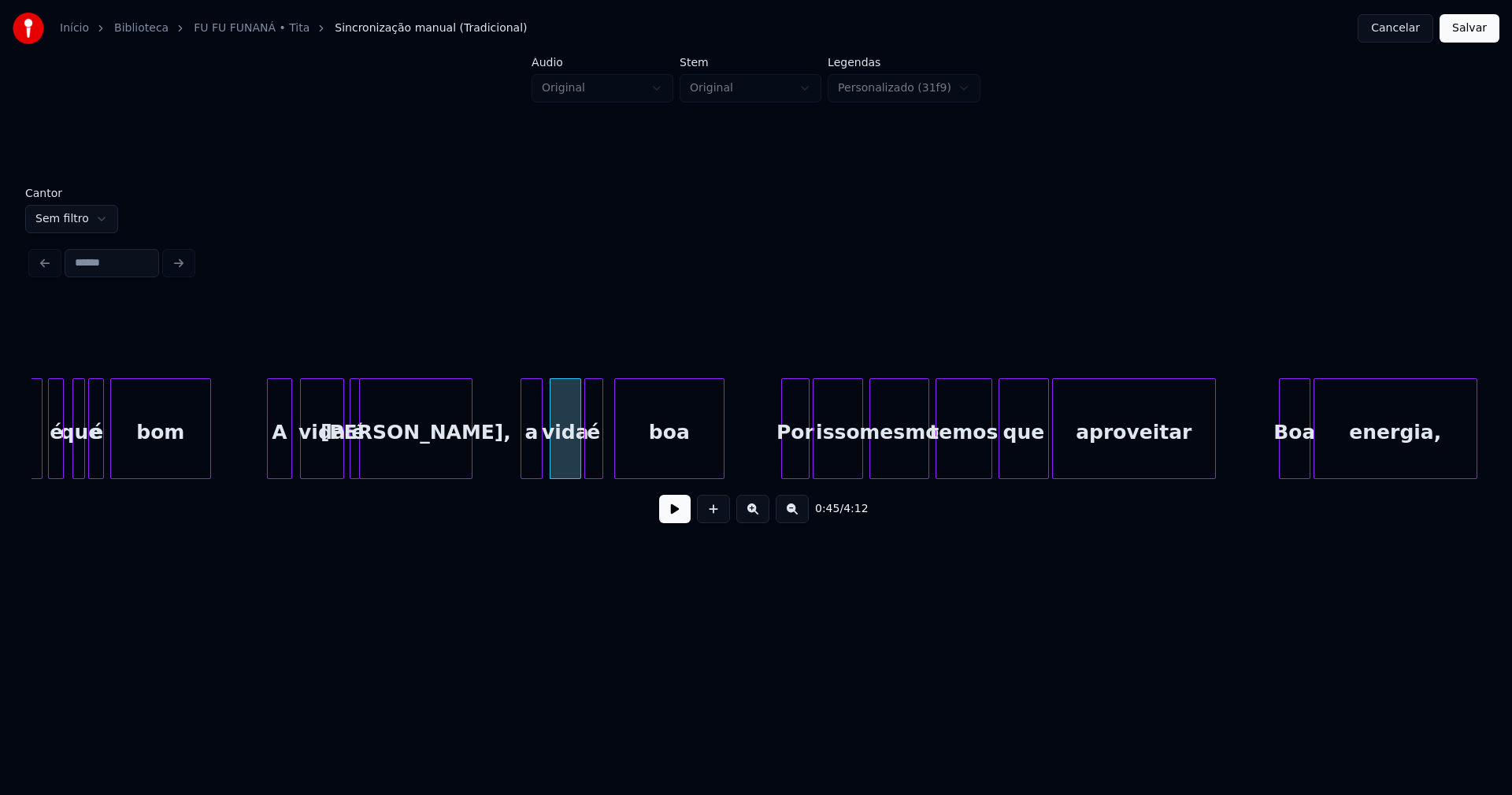
click at [594, 476] on div "A vida é [PERSON_NAME], a vida é boa Por isso mesmo temos que aproveitar Boa en…" at bounding box center [756, 428] width 1449 height 101
click at [919, 461] on div at bounding box center [919, 428] width 5 height 99
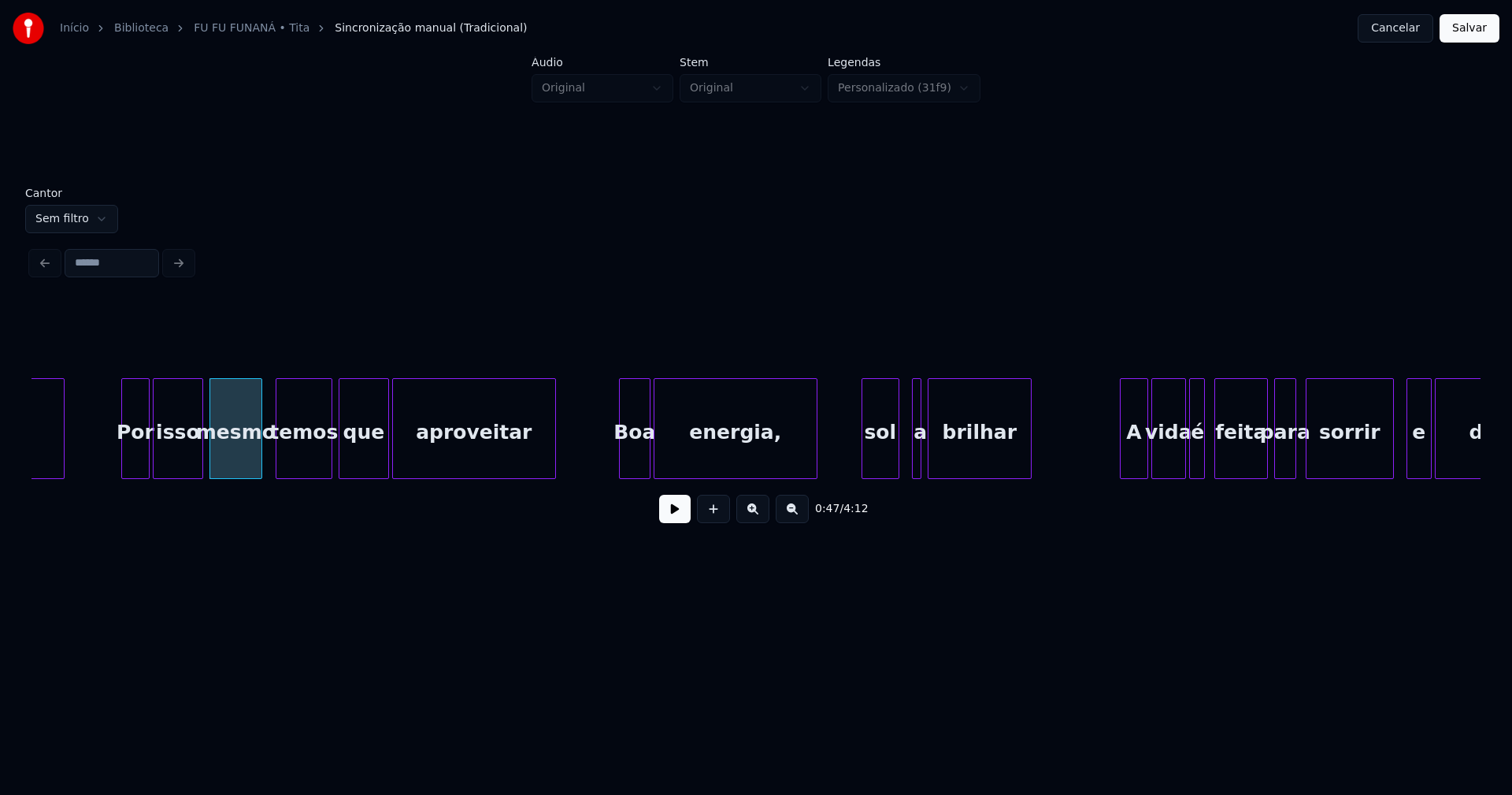
scroll to position [0, 7279]
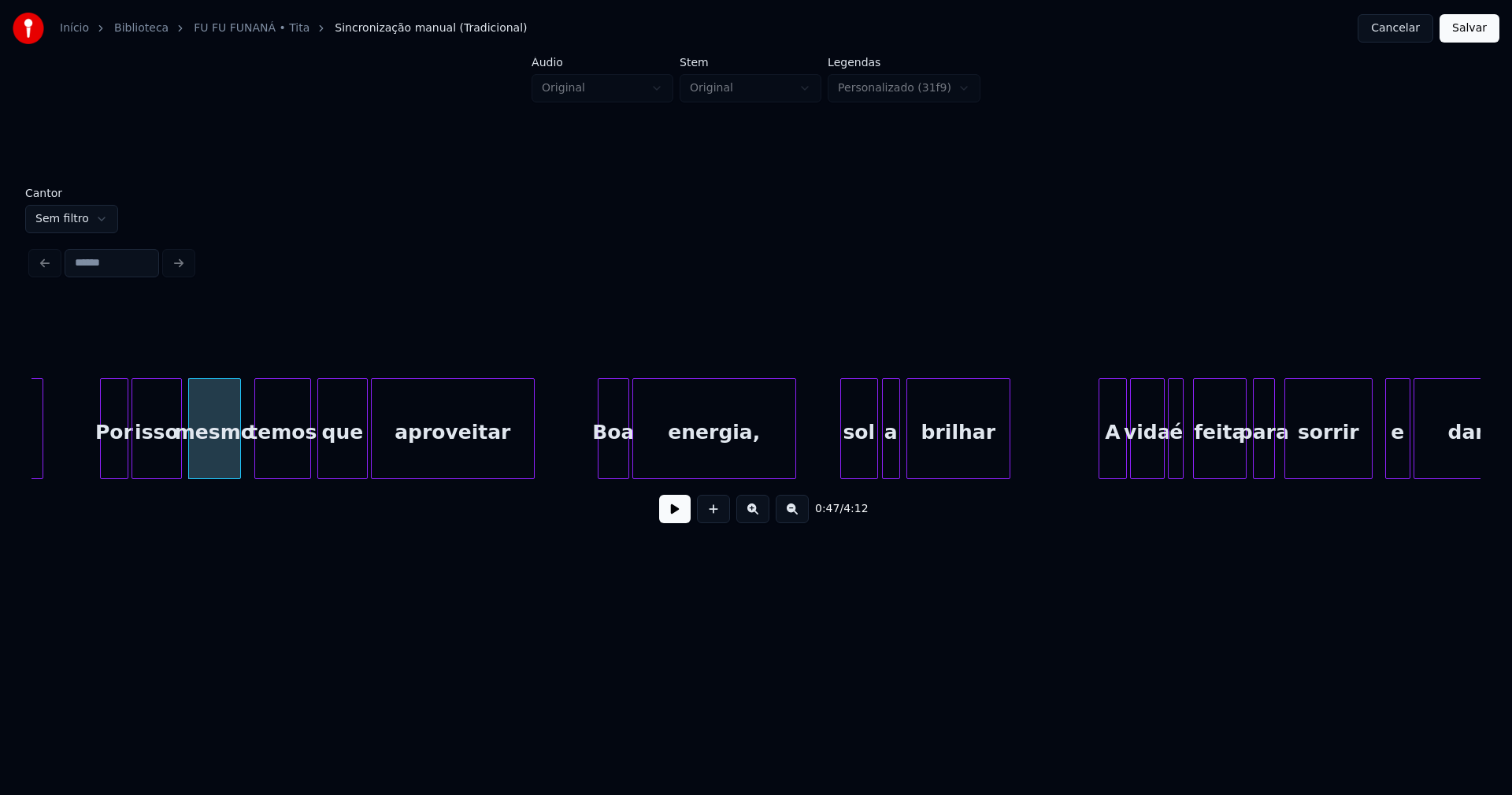
click at [883, 456] on div at bounding box center [885, 428] width 5 height 99
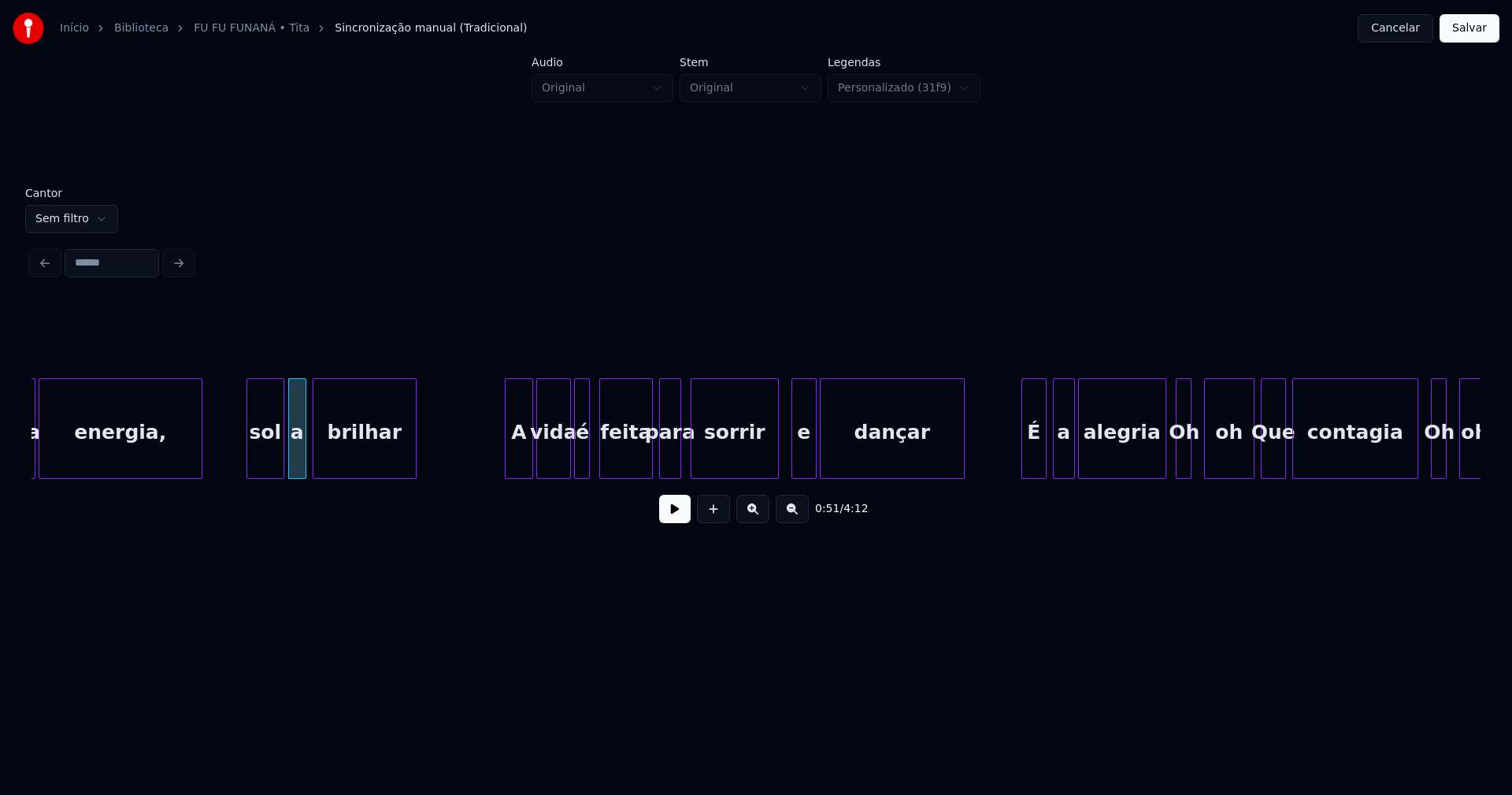
scroll to position [0, 7873]
click at [514, 465] on div "A" at bounding box center [512, 432] width 27 height 107
click at [638, 475] on div "Boa energia, sol a brilhar A vida é feita para sorrir e dançar É a alegria Oh o…" at bounding box center [756, 428] width 1449 height 101
click at [789, 466] on div at bounding box center [788, 428] width 5 height 99
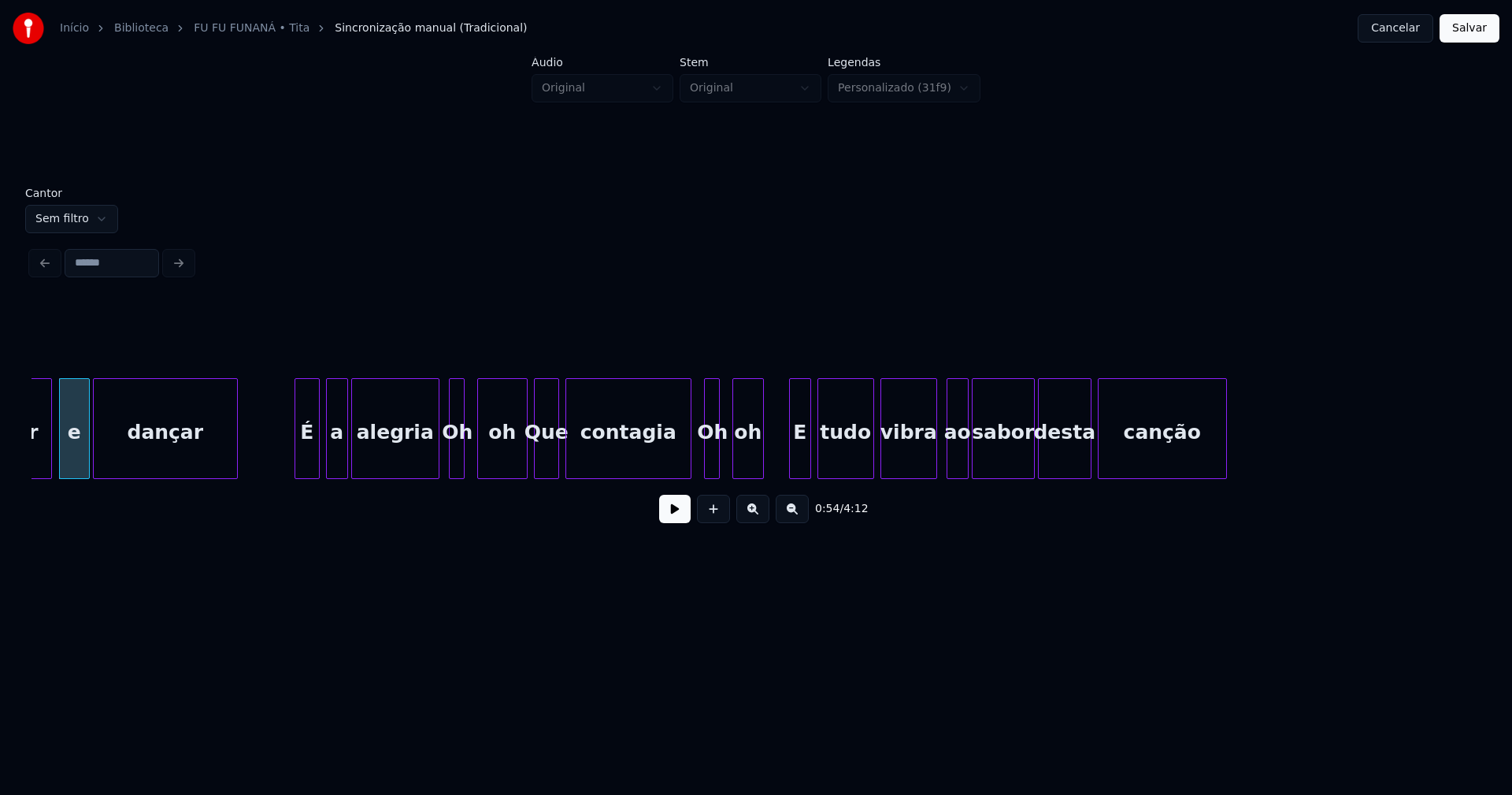
scroll to position [0, 8642]
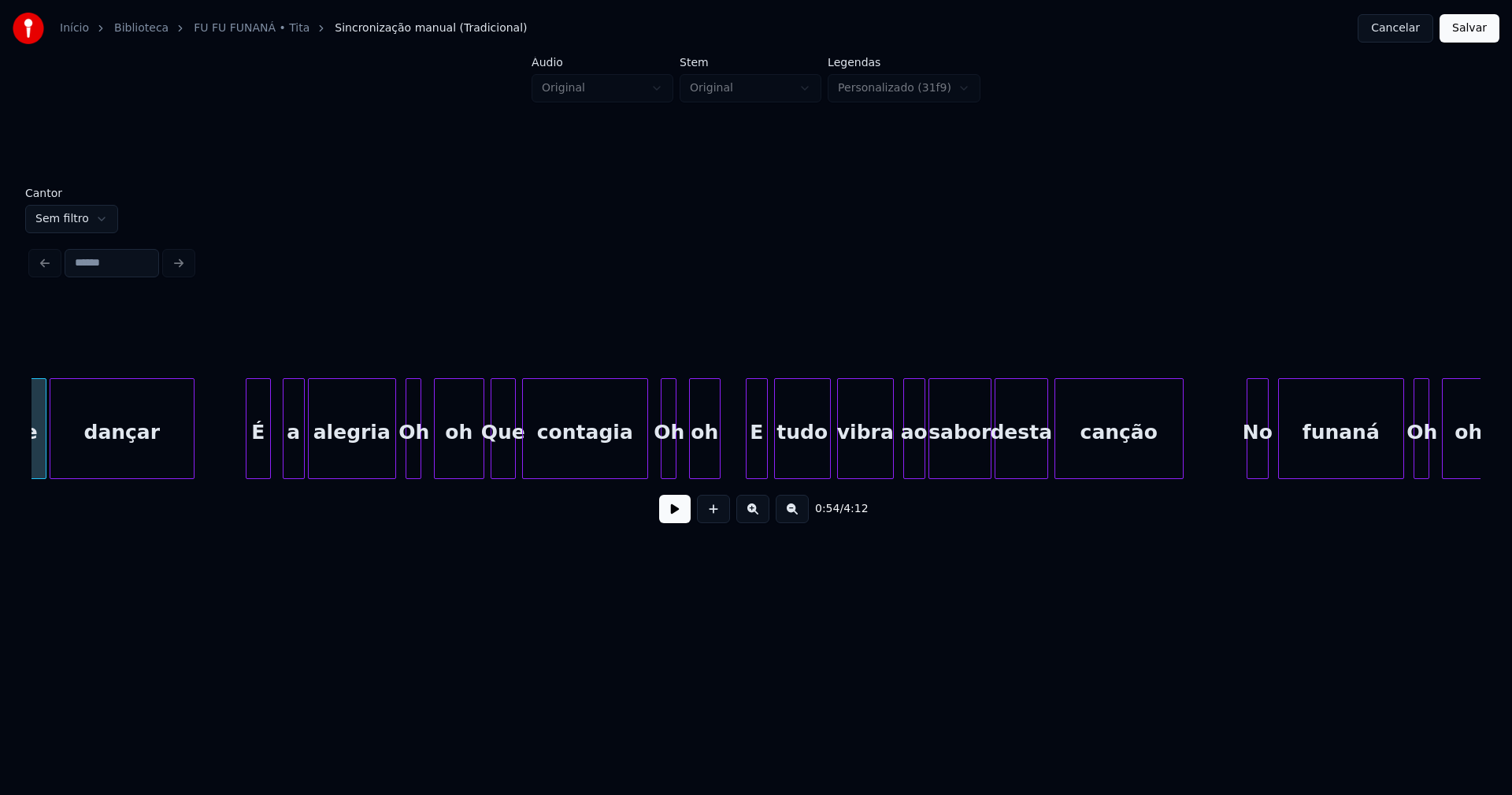
click at [261, 462] on div "É" at bounding box center [259, 432] width 24 height 107
click at [282, 466] on div at bounding box center [281, 428] width 5 height 99
click at [382, 473] on div "e dançar É a alegria Oh oh Que contagia Oh oh E tudo vibra ao sabor desta cançã…" at bounding box center [756, 428] width 1449 height 101
click at [401, 455] on div at bounding box center [404, 428] width 5 height 99
click at [477, 457] on div at bounding box center [475, 428] width 5 height 99
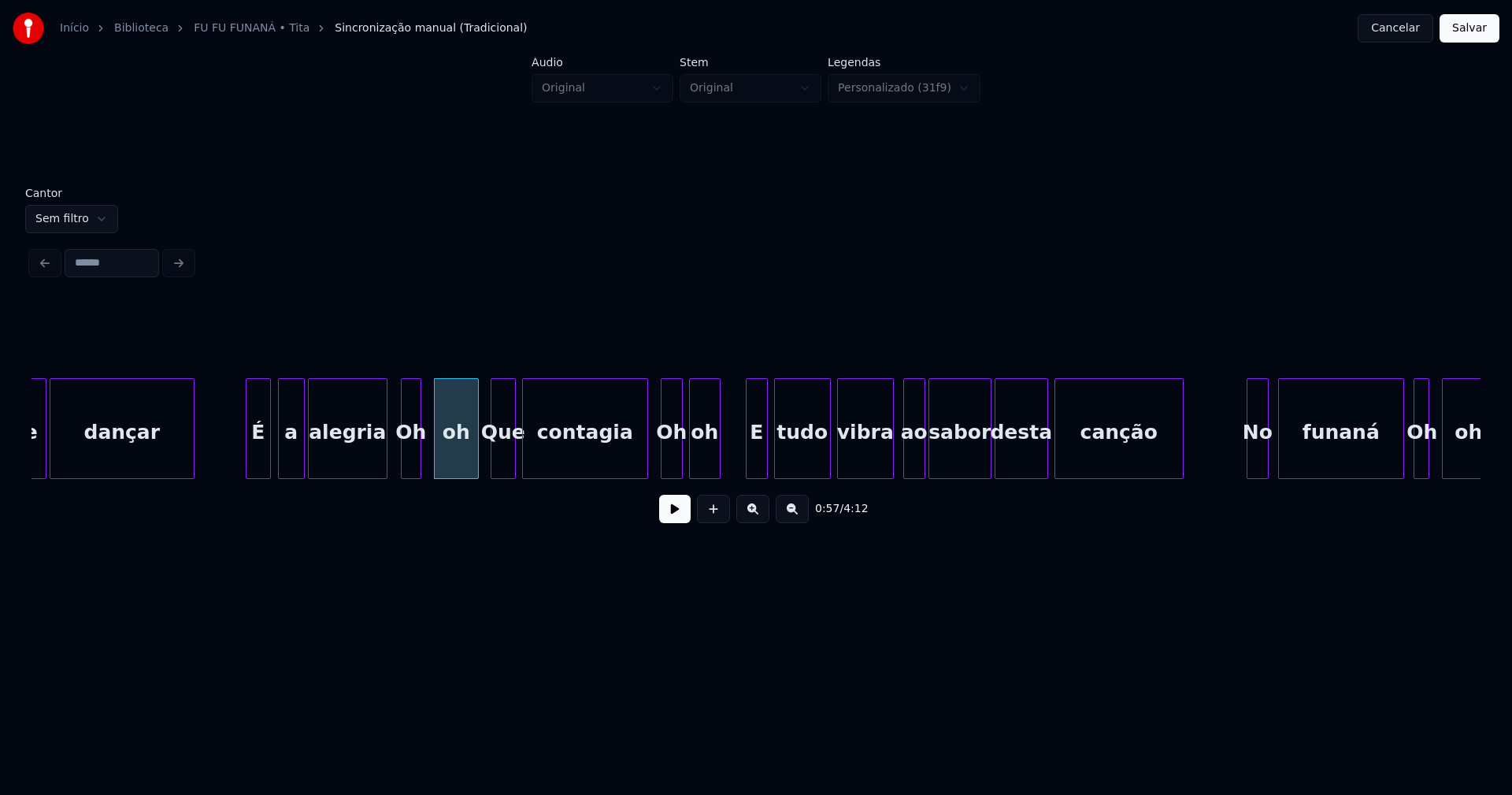
click at [680, 456] on div at bounding box center [680, 428] width 5 height 99
click at [750, 472] on div "E" at bounding box center [753, 432] width 20 height 107
click at [888, 465] on div at bounding box center [886, 428] width 5 height 99
click at [903, 468] on div at bounding box center [903, 428] width 5 height 99
drag, startPoint x: 229, startPoint y: 457, endPoint x: 638, endPoint y: 527, distance: 414.9
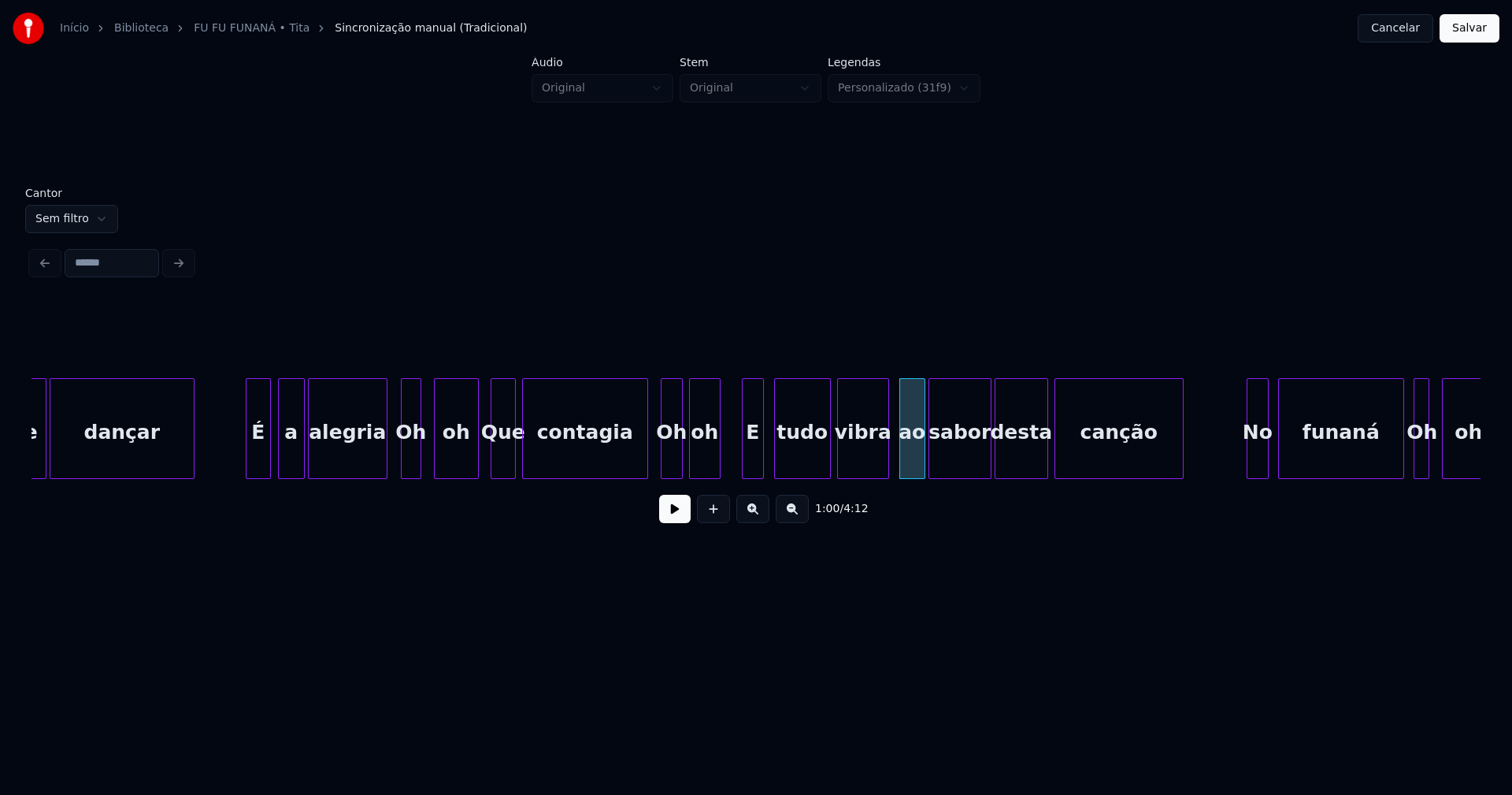
click at [679, 523] on button at bounding box center [675, 509] width 32 height 28
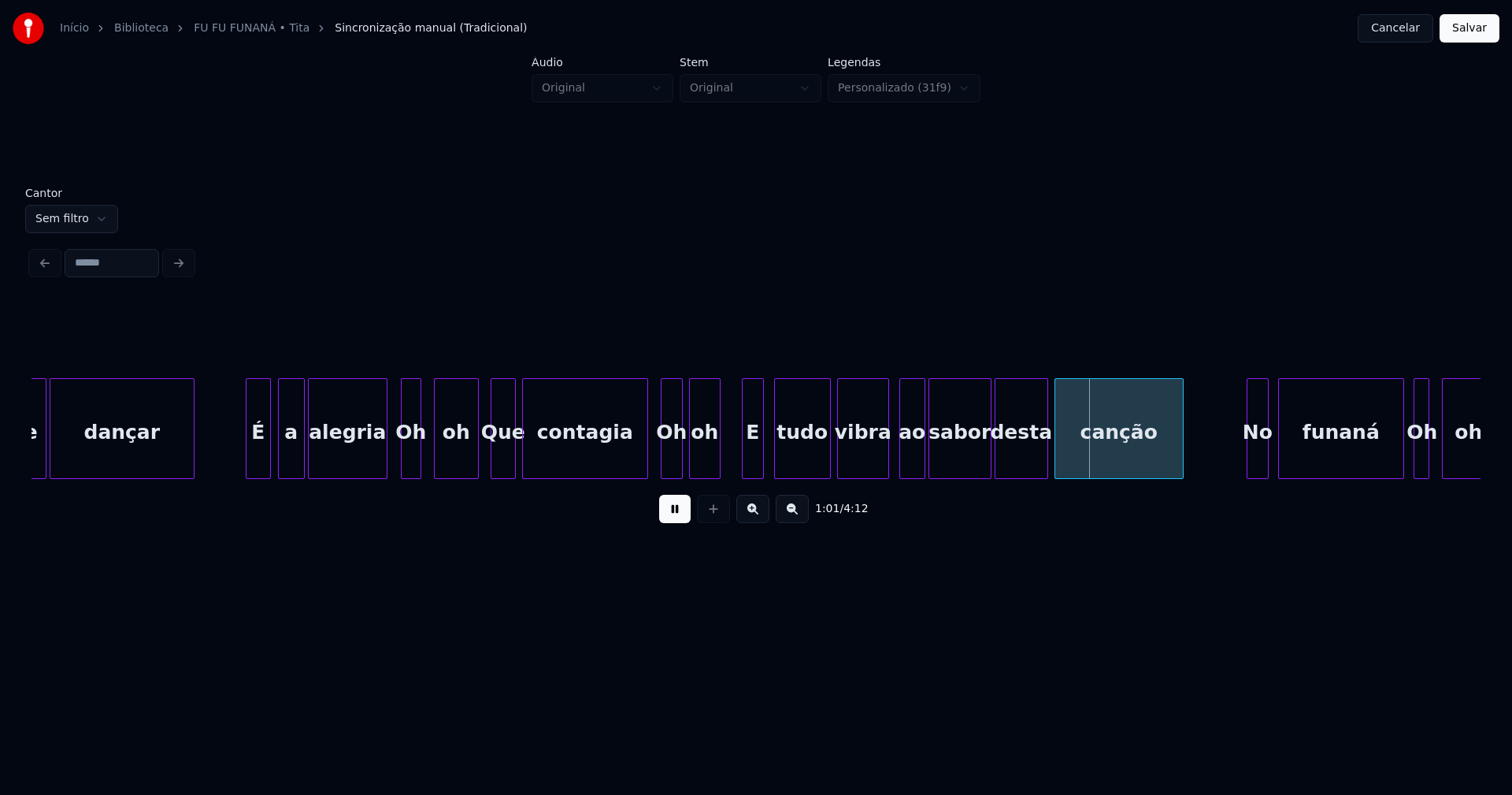
click at [675, 520] on button at bounding box center [675, 509] width 32 height 28
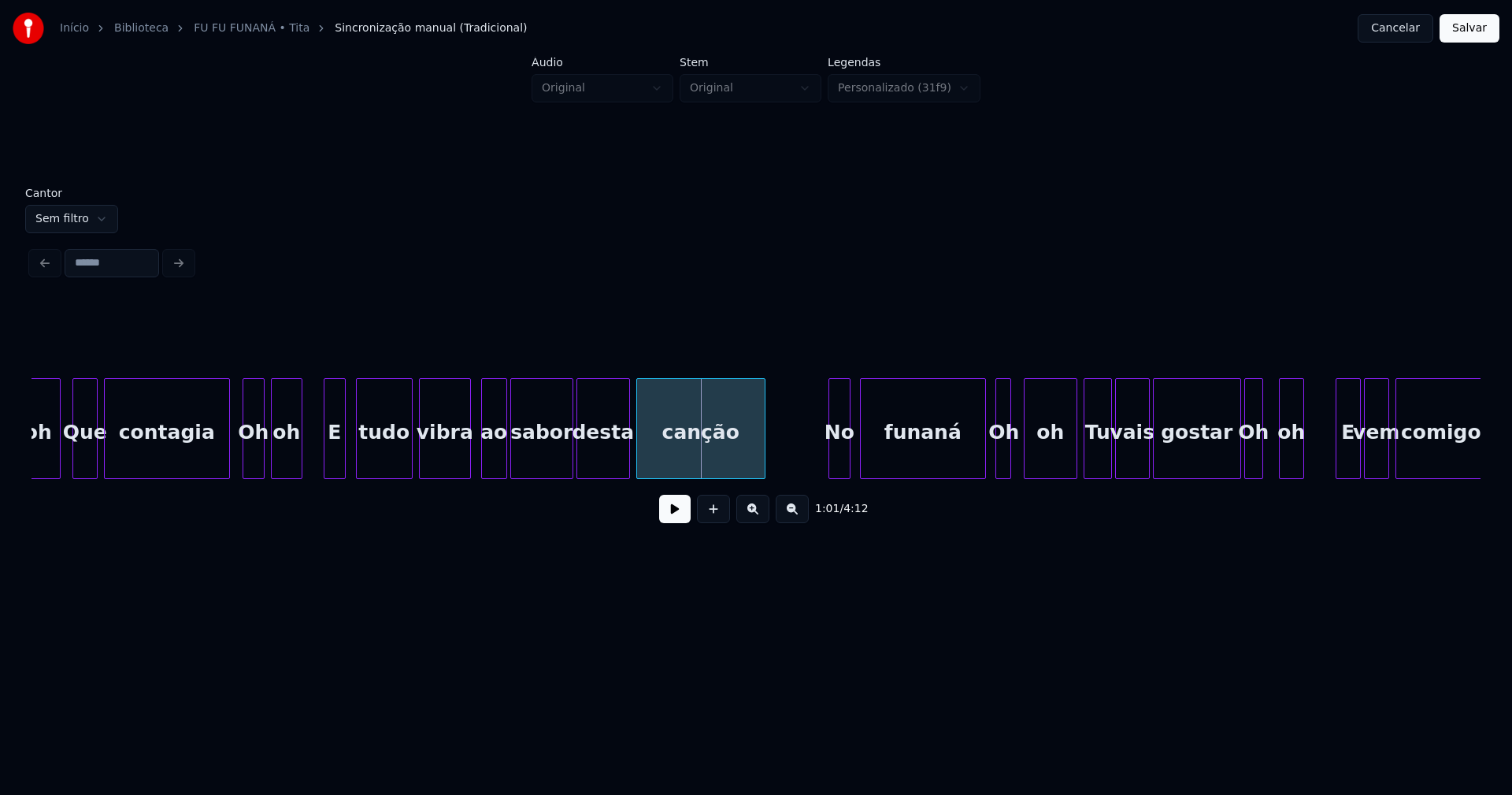
scroll to position [0, 9259]
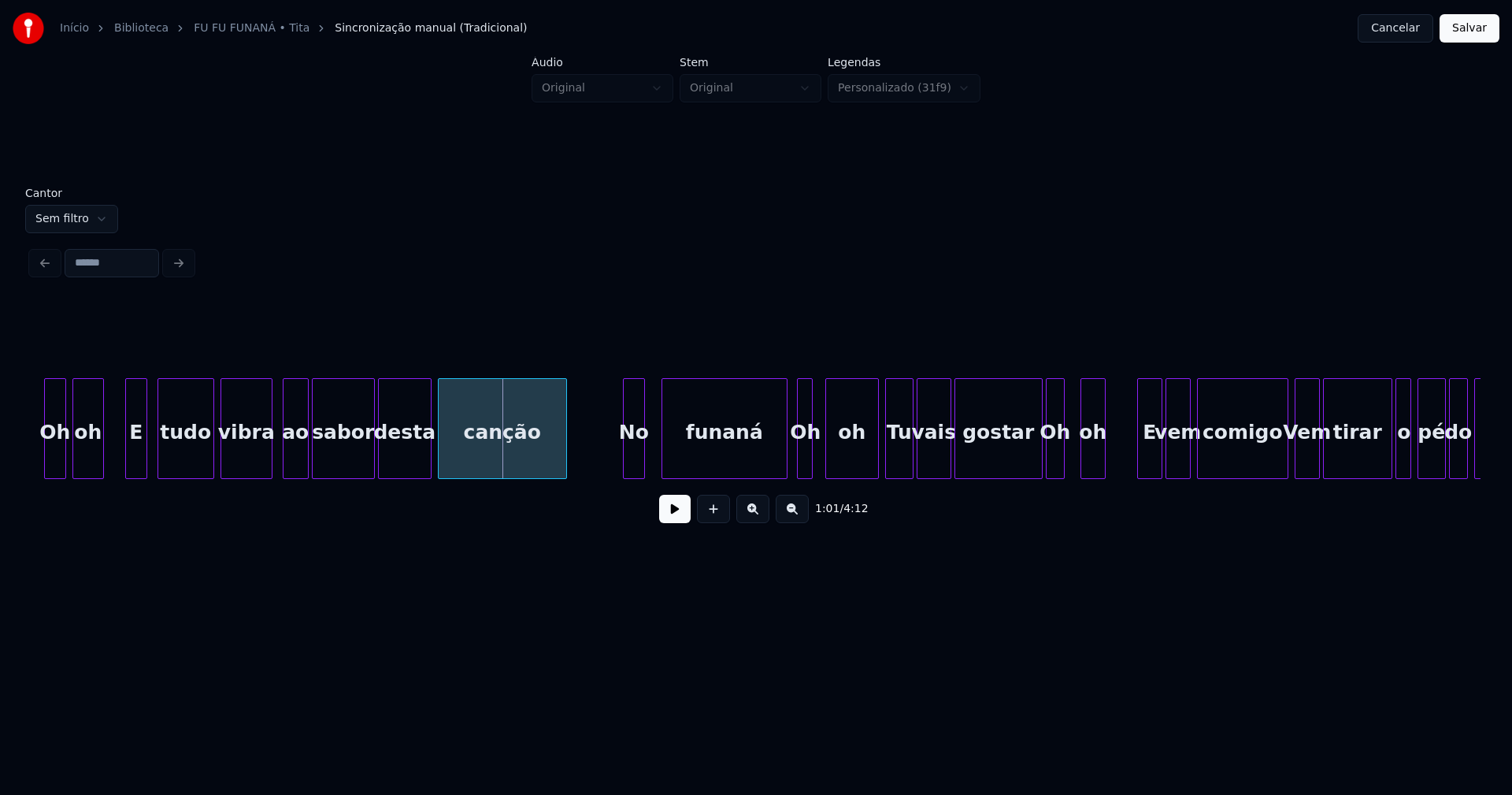
click at [635, 465] on div "No" at bounding box center [634, 432] width 20 height 107
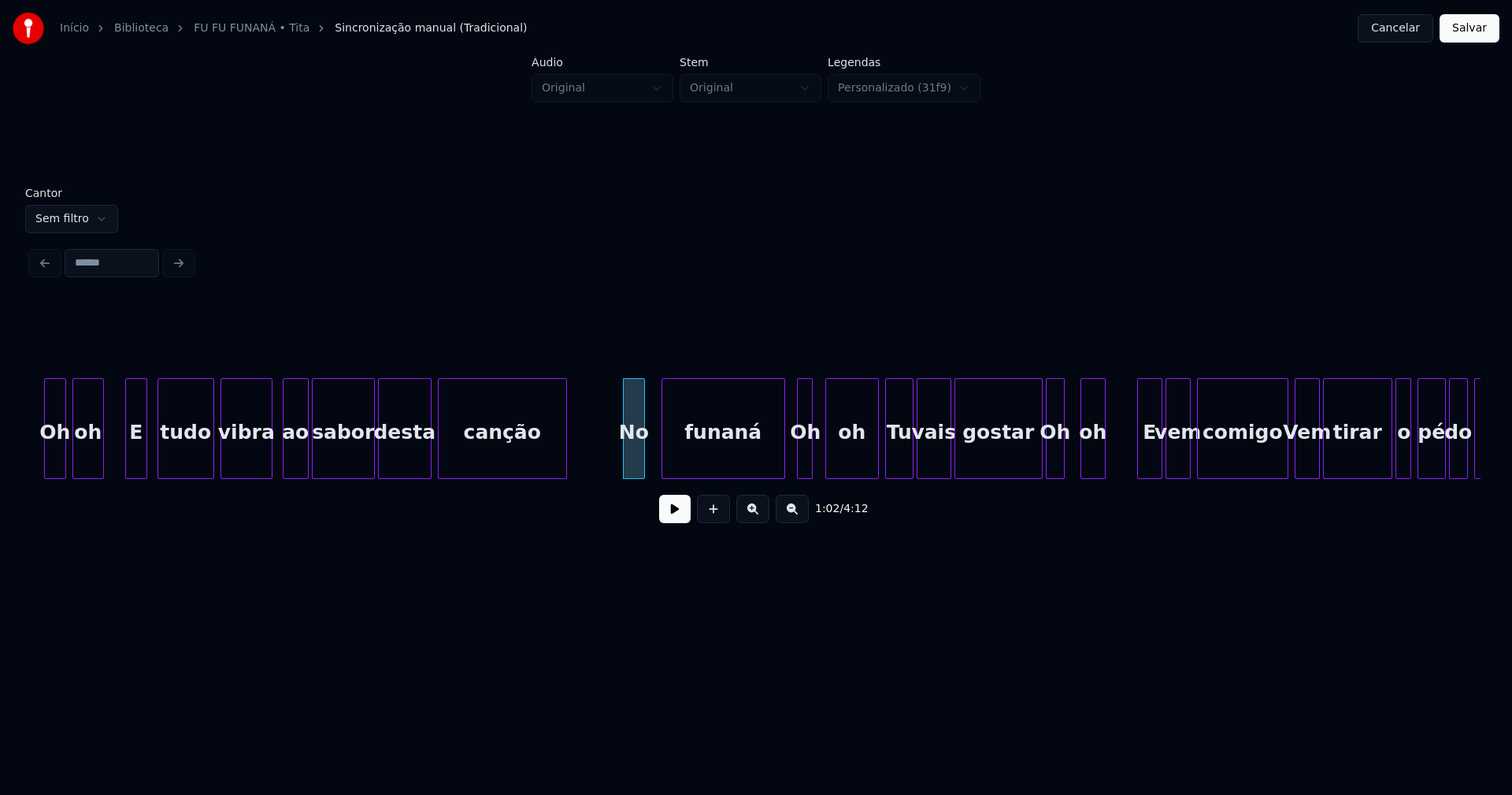
click at [781, 461] on div at bounding box center [782, 428] width 5 height 99
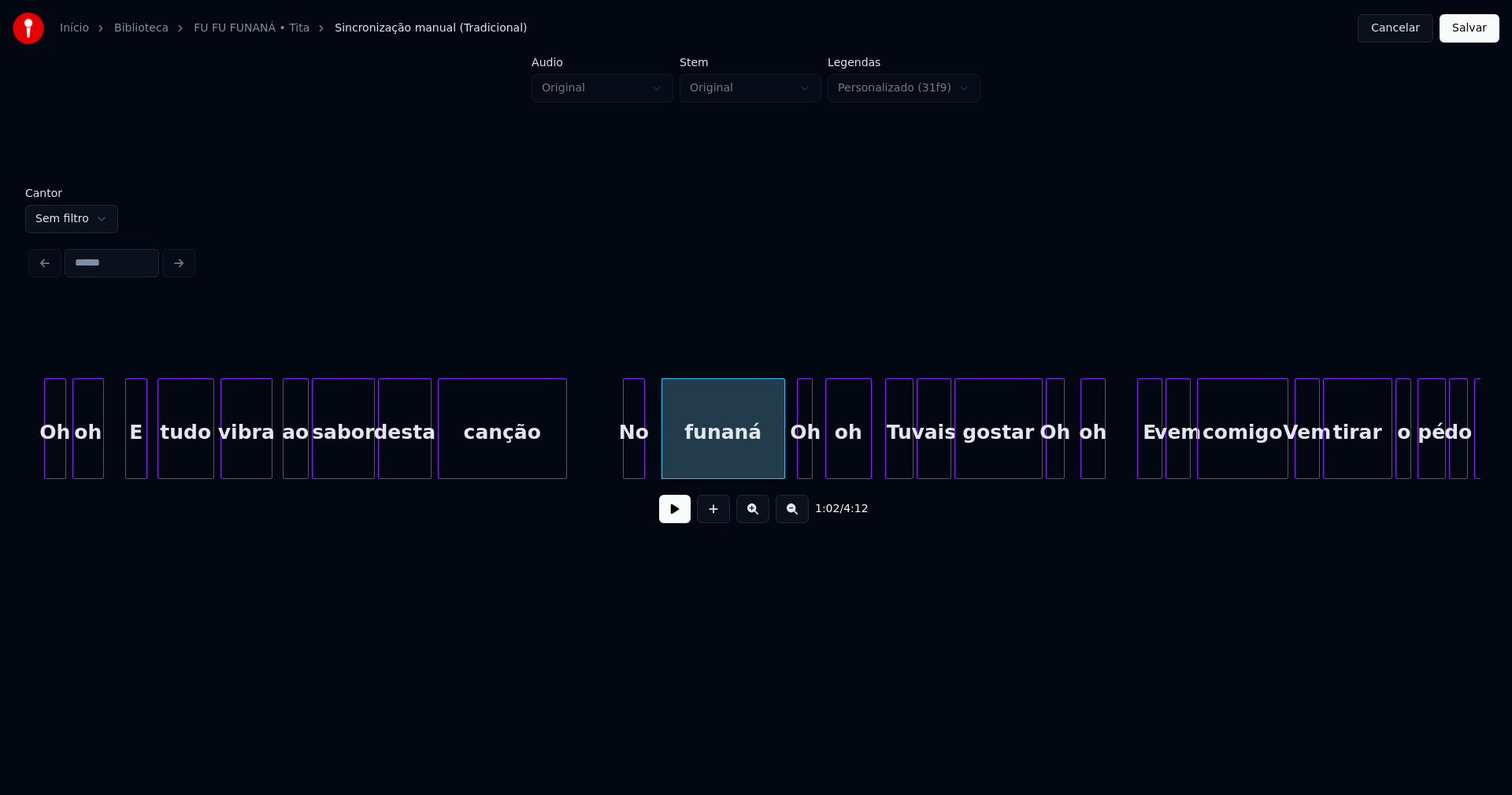
click at [870, 465] on div at bounding box center [869, 428] width 5 height 99
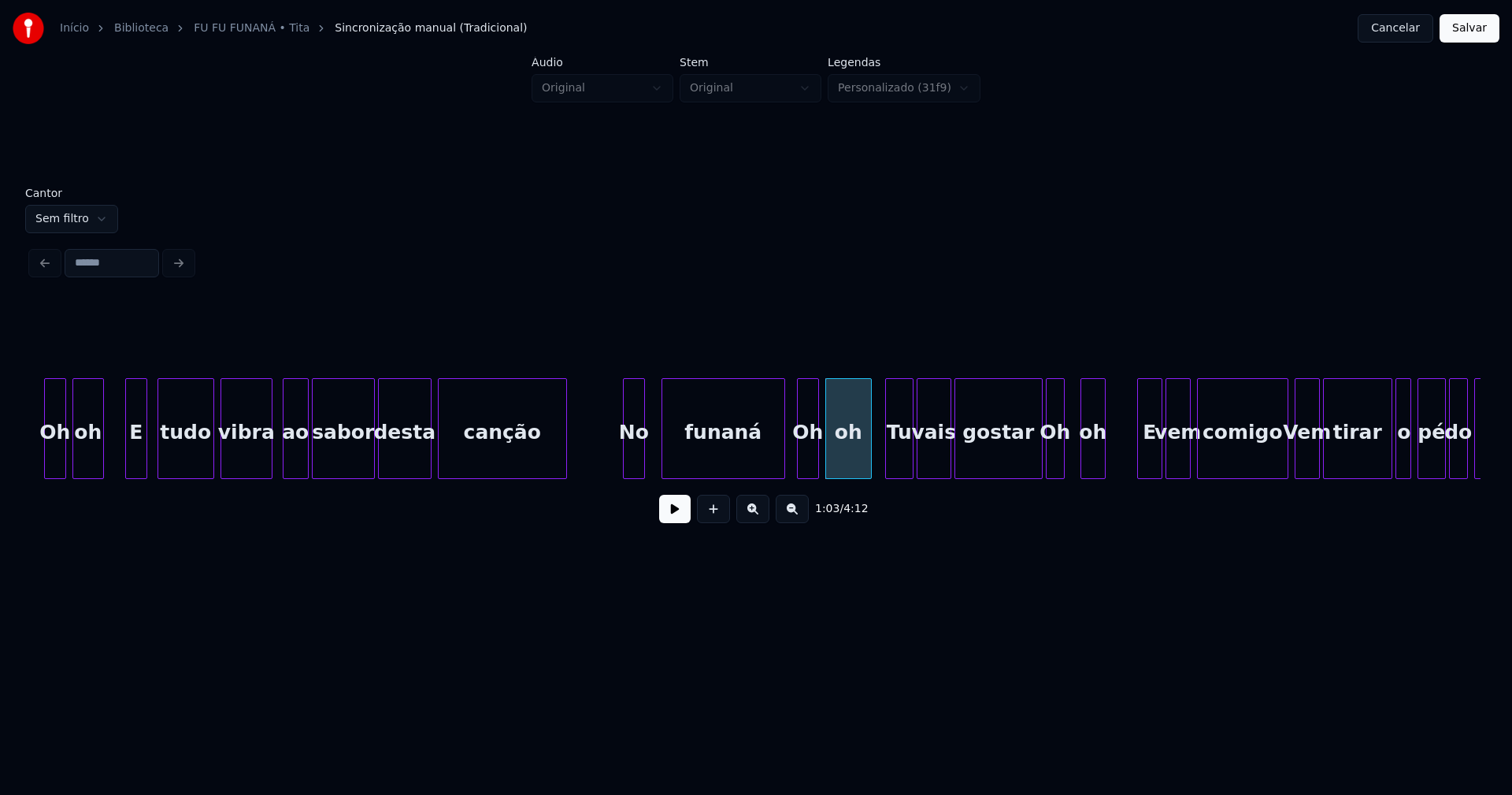
click at [815, 461] on div at bounding box center [816, 428] width 5 height 99
click at [1026, 474] on div "Oh oh E tudo vibra ao sabor desta canção No funaná Oh oh Tu vais gostar Oh oh E…" at bounding box center [756, 428] width 1449 height 101
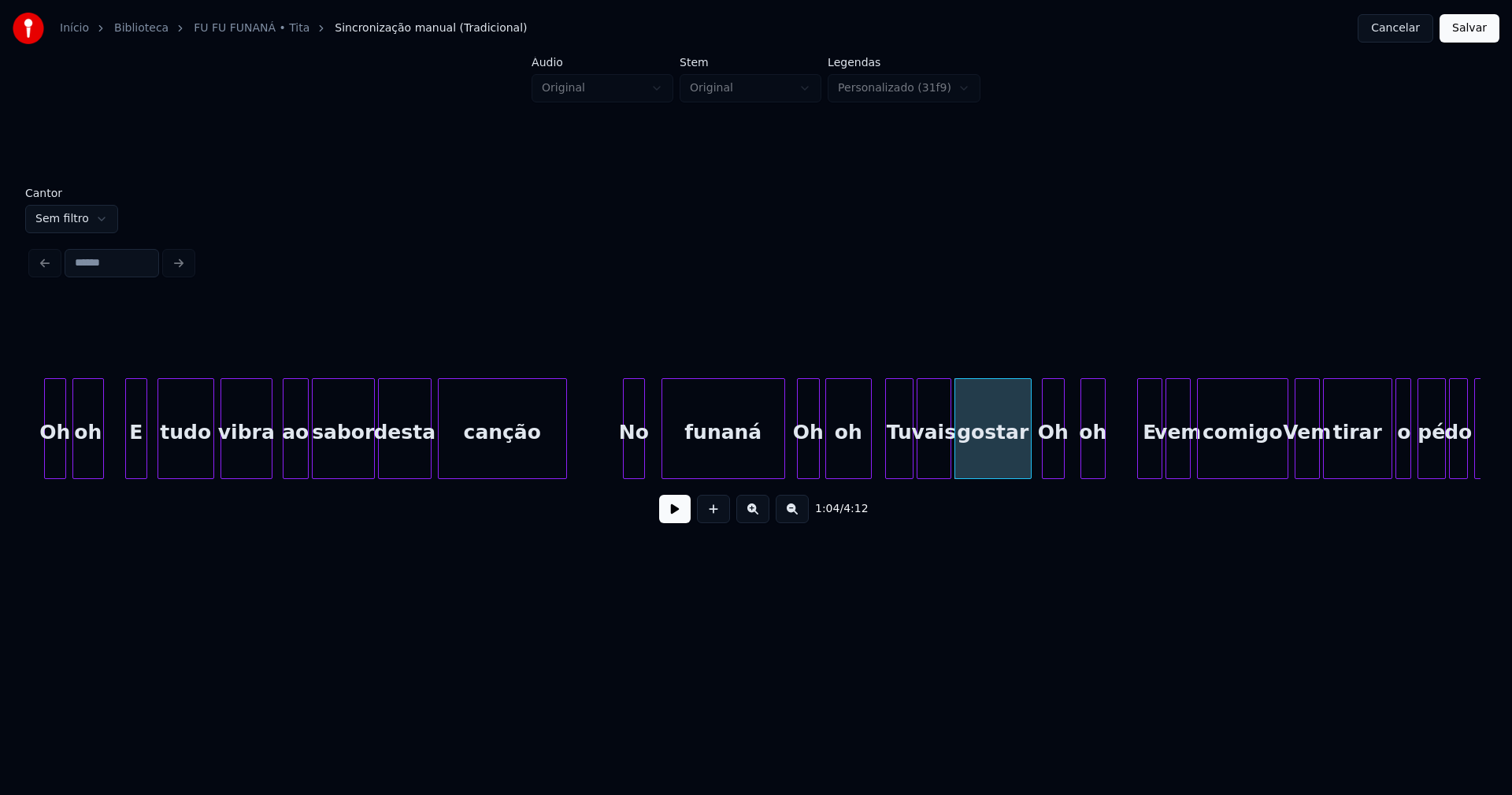
click at [1045, 472] on div "Oh oh E tudo vibra ao sabor desta canção No funaná Oh oh Tu vais gostar Oh oh E…" at bounding box center [756, 428] width 1449 height 101
click at [1067, 461] on div at bounding box center [1067, 428] width 5 height 99
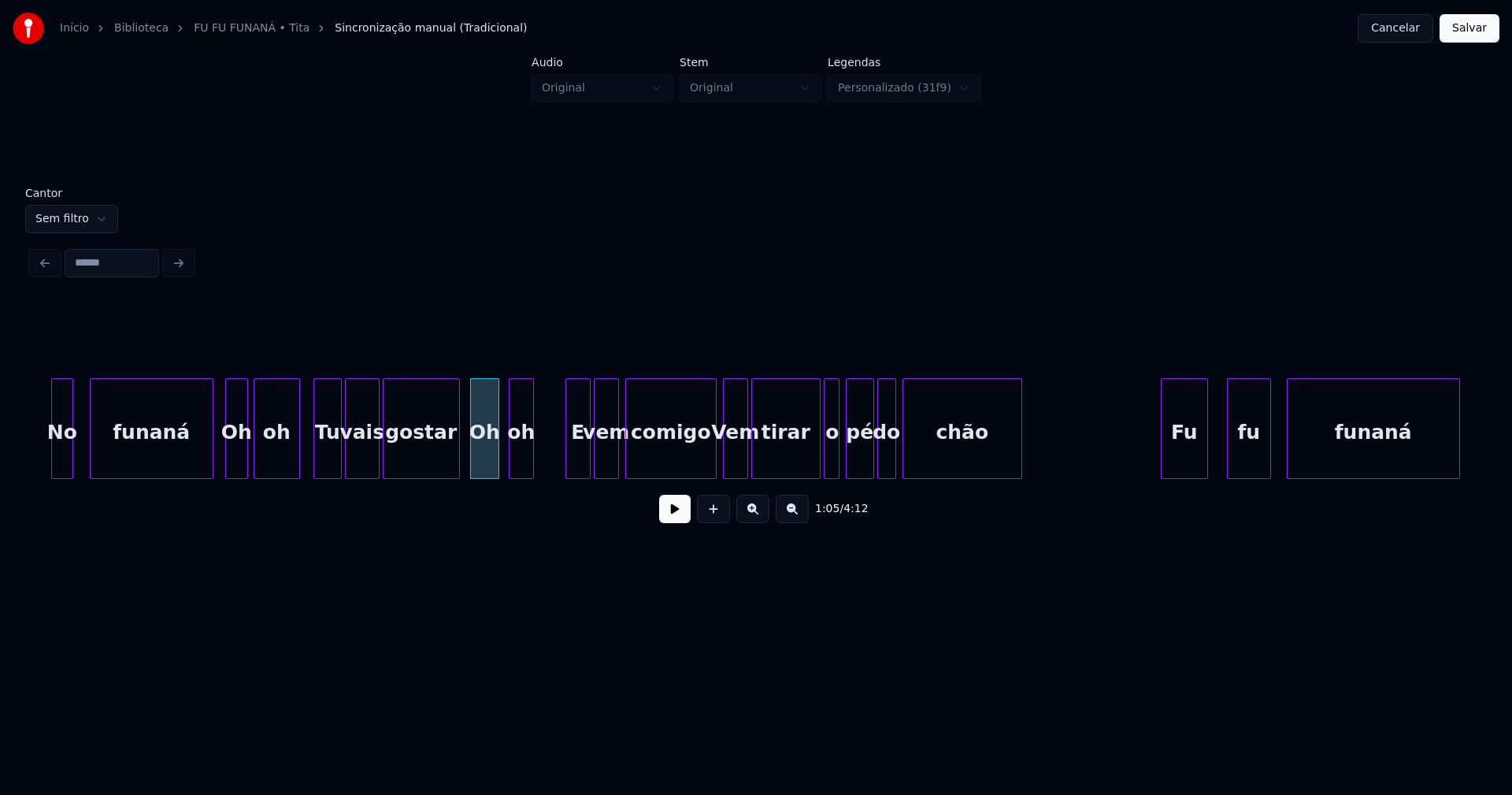
scroll to position [0, 9875]
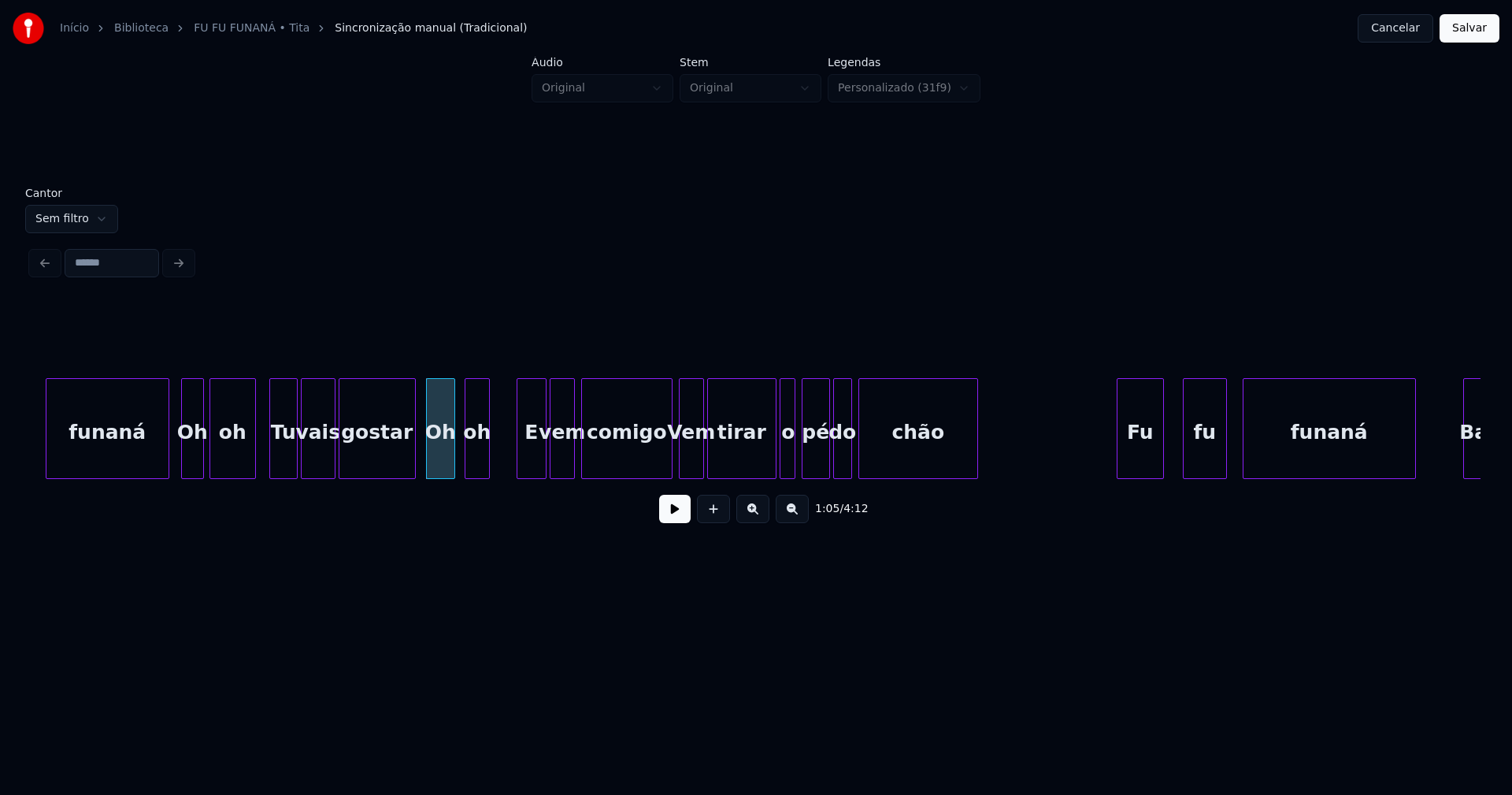
click at [519, 468] on div at bounding box center [520, 428] width 5 height 99
click at [662, 465] on div at bounding box center [664, 428] width 5 height 99
click at [765, 477] on div "funaná Oh oh Tu vais gostar Oh oh E vem comigo Vem tirar o pé do chão Fu fu fun…" at bounding box center [756, 428] width 1449 height 101
click at [779, 465] on div "o" at bounding box center [782, 432] width 16 height 107
click at [676, 523] on button at bounding box center [675, 509] width 32 height 28
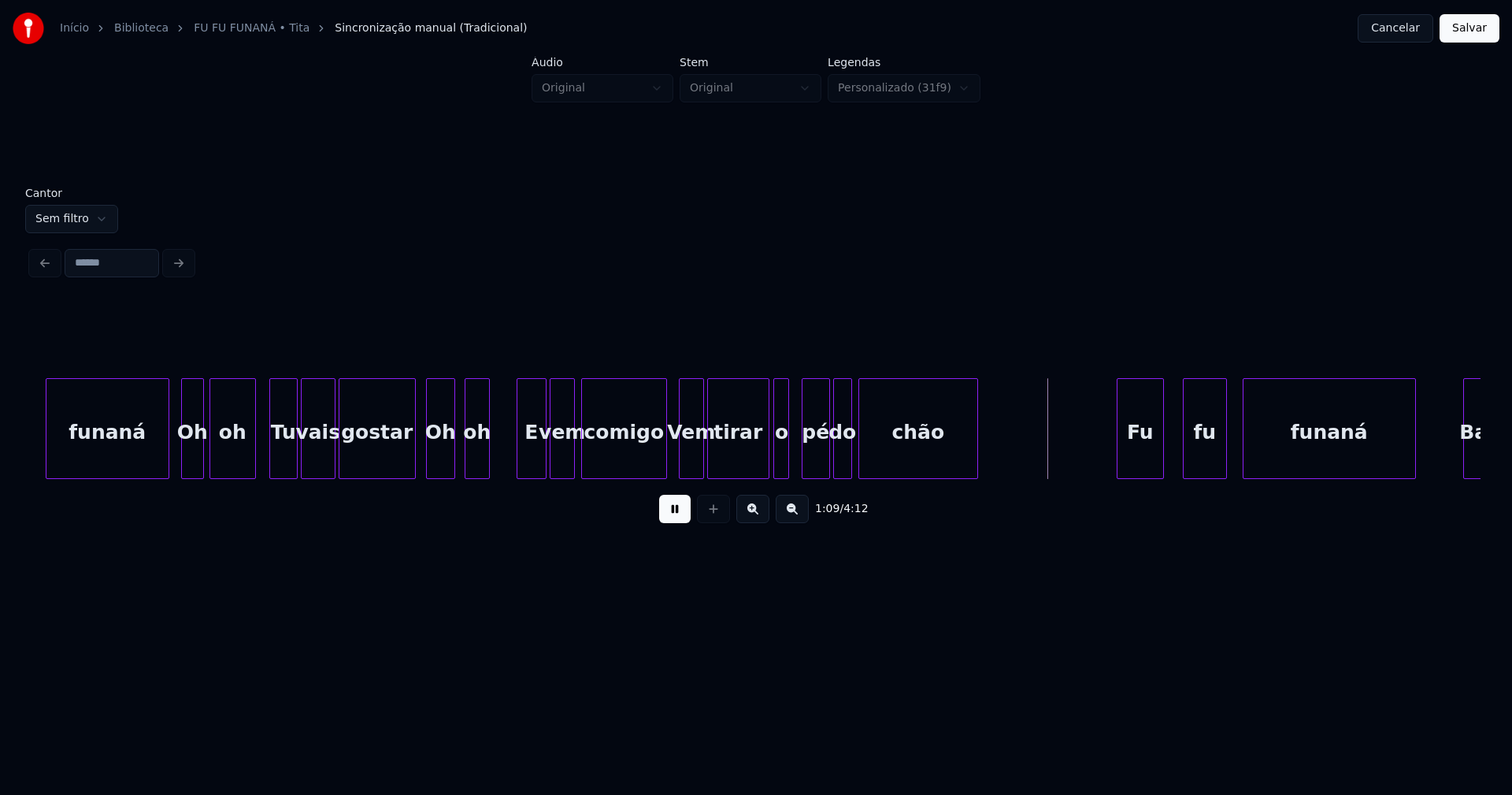
drag, startPoint x: 680, startPoint y: 523, endPoint x: 622, endPoint y: 500, distance: 62.4
click at [676, 520] on button at bounding box center [675, 509] width 32 height 28
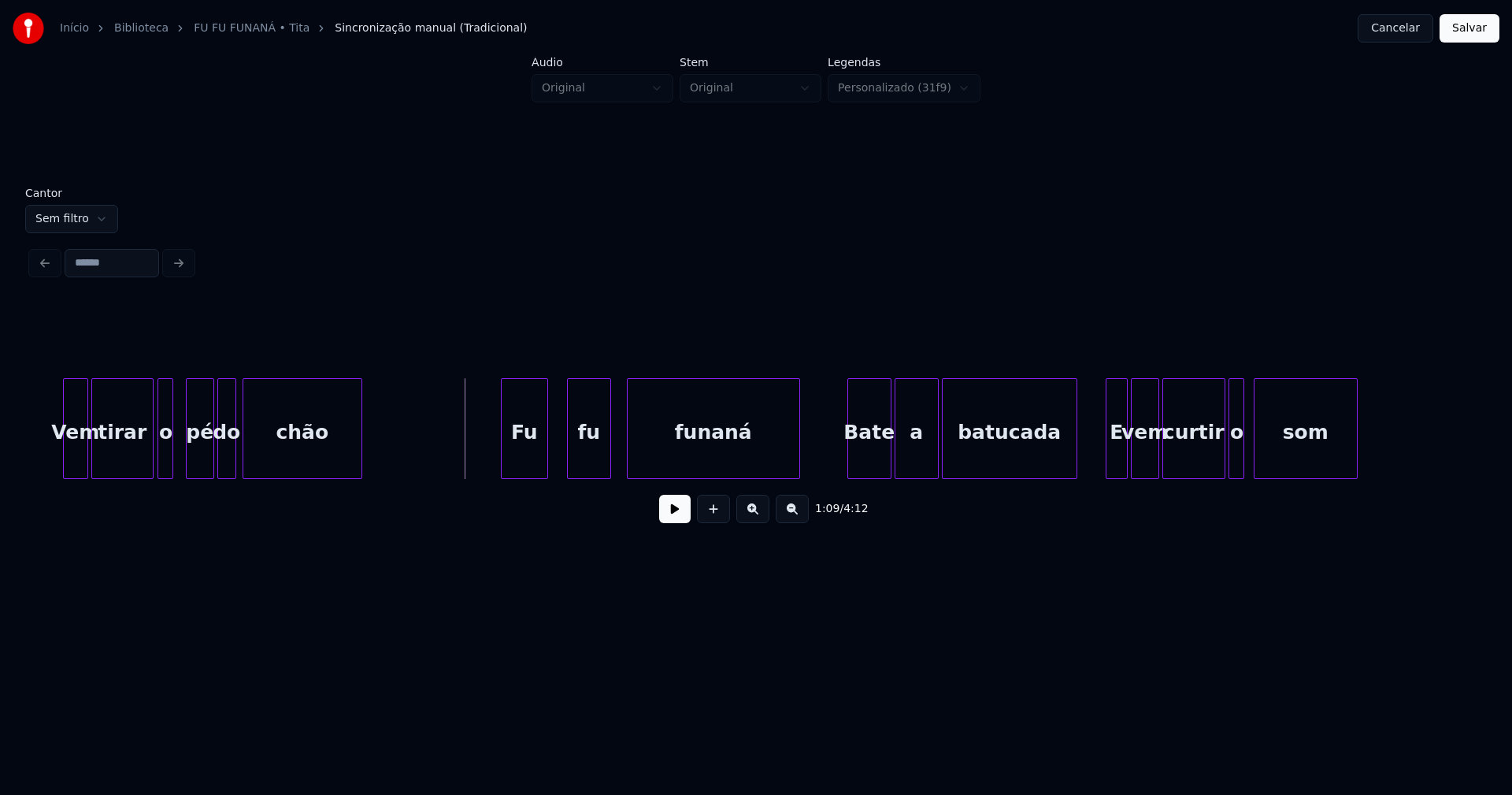
scroll to position [0, 10534]
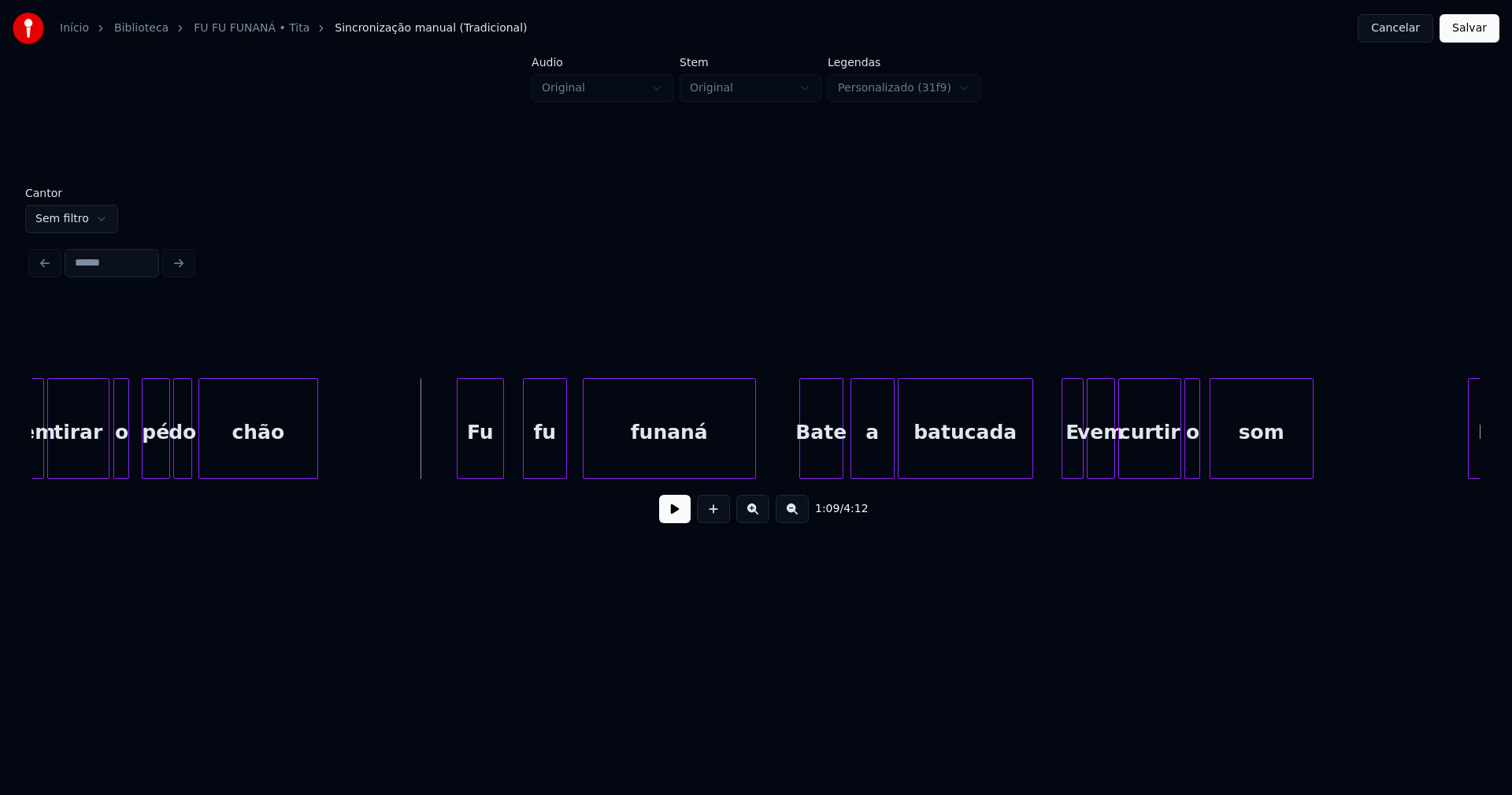
click at [832, 461] on div "Bate" at bounding box center [821, 432] width 43 height 107
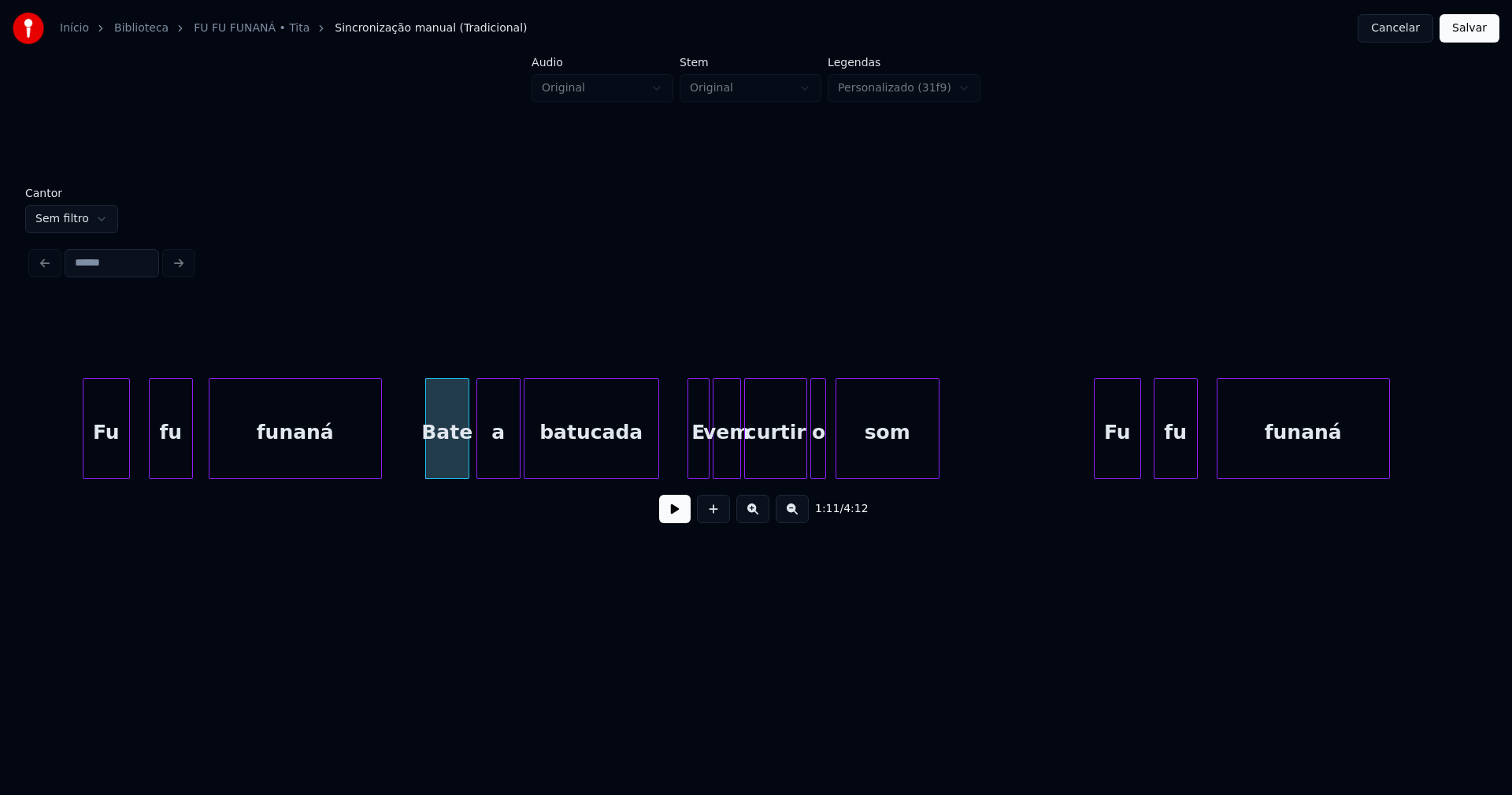
scroll to position [0, 11128]
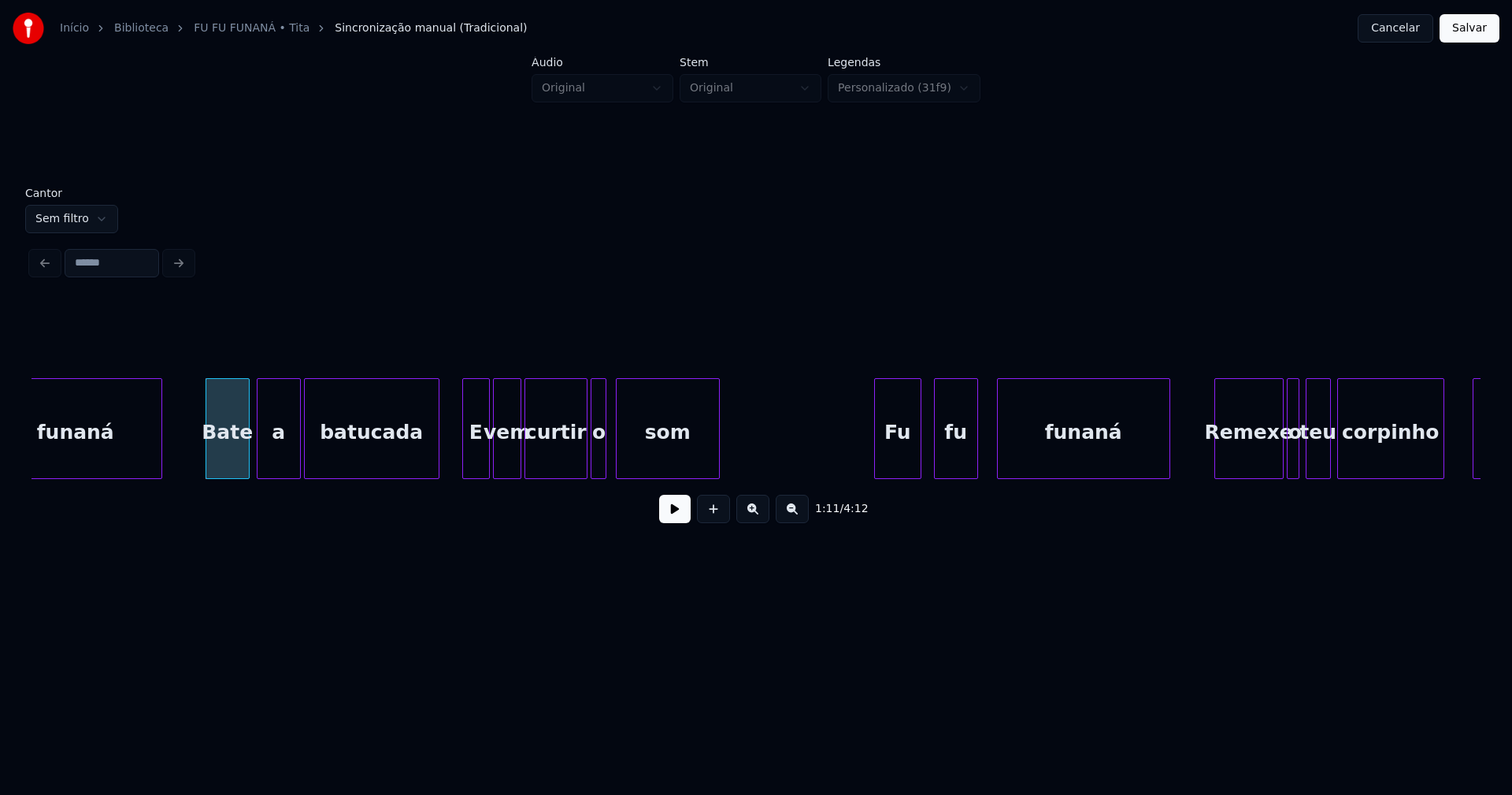
click at [466, 462] on div at bounding box center [465, 428] width 5 height 99
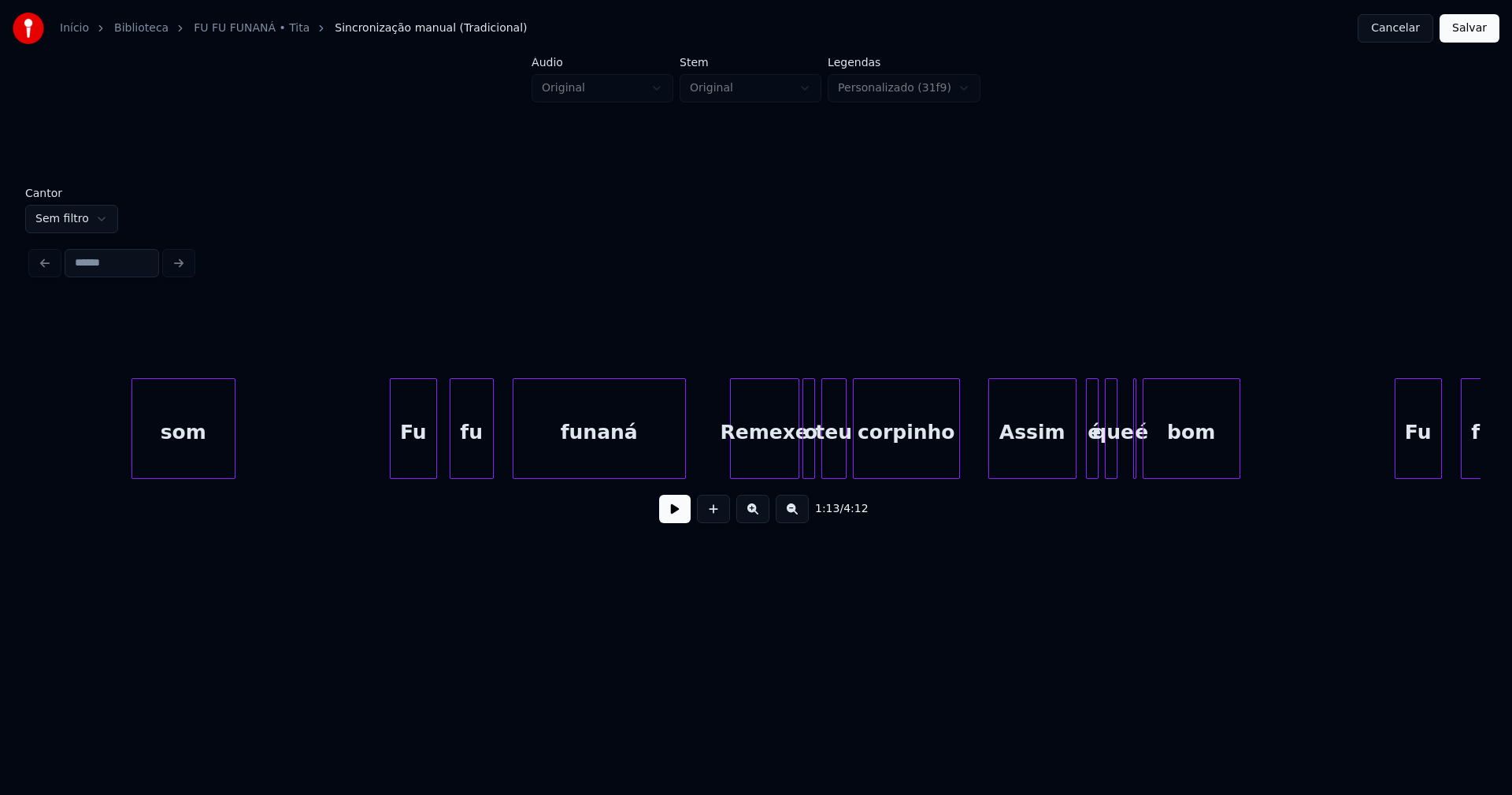
scroll to position [0, 11722]
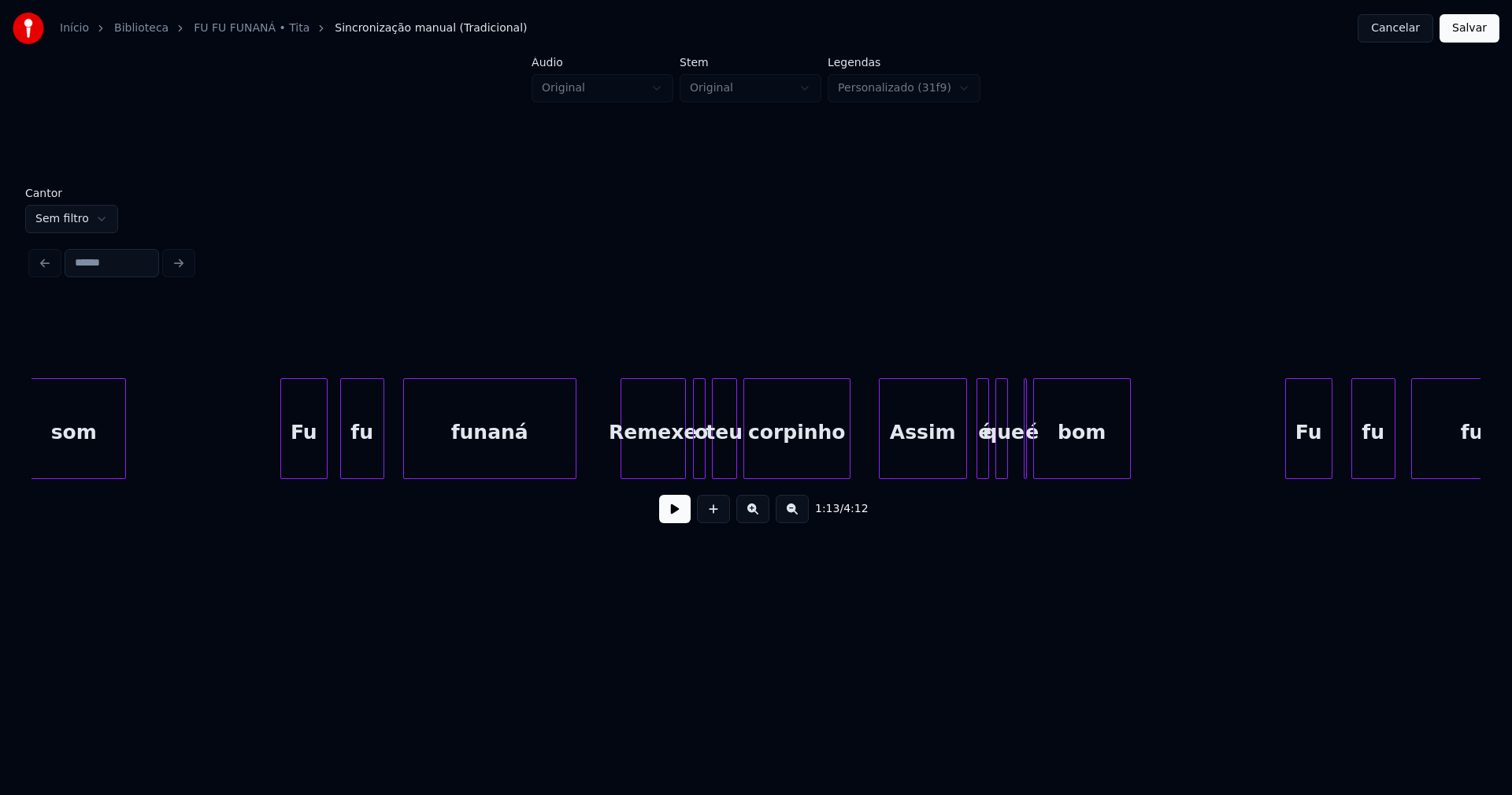
click at [683, 465] on div at bounding box center [683, 428] width 5 height 99
click at [694, 461] on div at bounding box center [693, 428] width 5 height 99
click at [909, 465] on div "Assim" at bounding box center [918, 432] width 87 height 107
click at [975, 451] on div at bounding box center [976, 428] width 5 height 99
click at [974, 452] on div "é" at bounding box center [975, 432] width 16 height 107
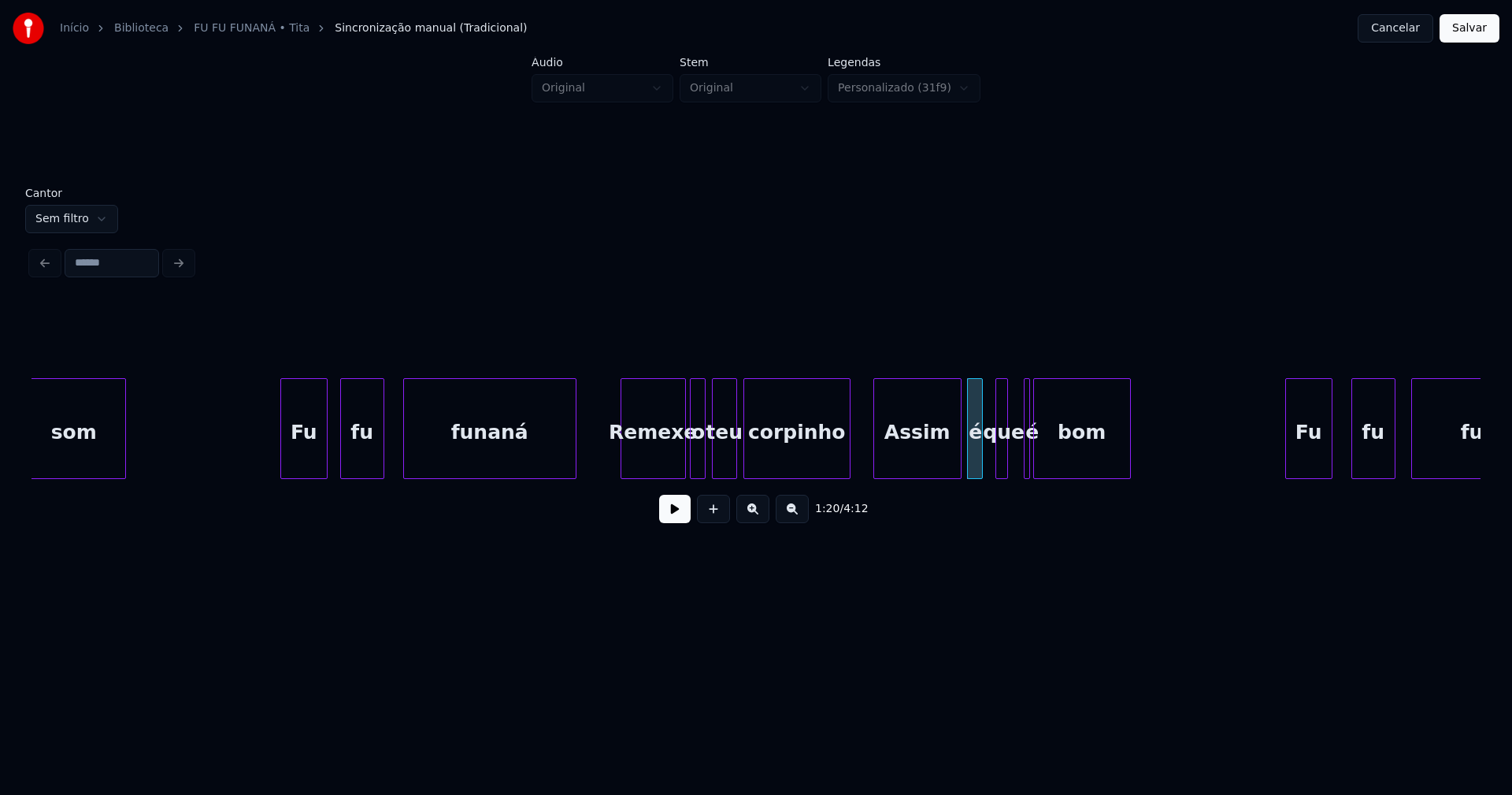
click at [1027, 463] on div at bounding box center [1026, 428] width 5 height 99
click at [1013, 459] on div "é" at bounding box center [1016, 428] width 6 height 101
click at [1025, 455] on div at bounding box center [1025, 428] width 5 height 99
click at [992, 453] on div at bounding box center [994, 428] width 5 height 99
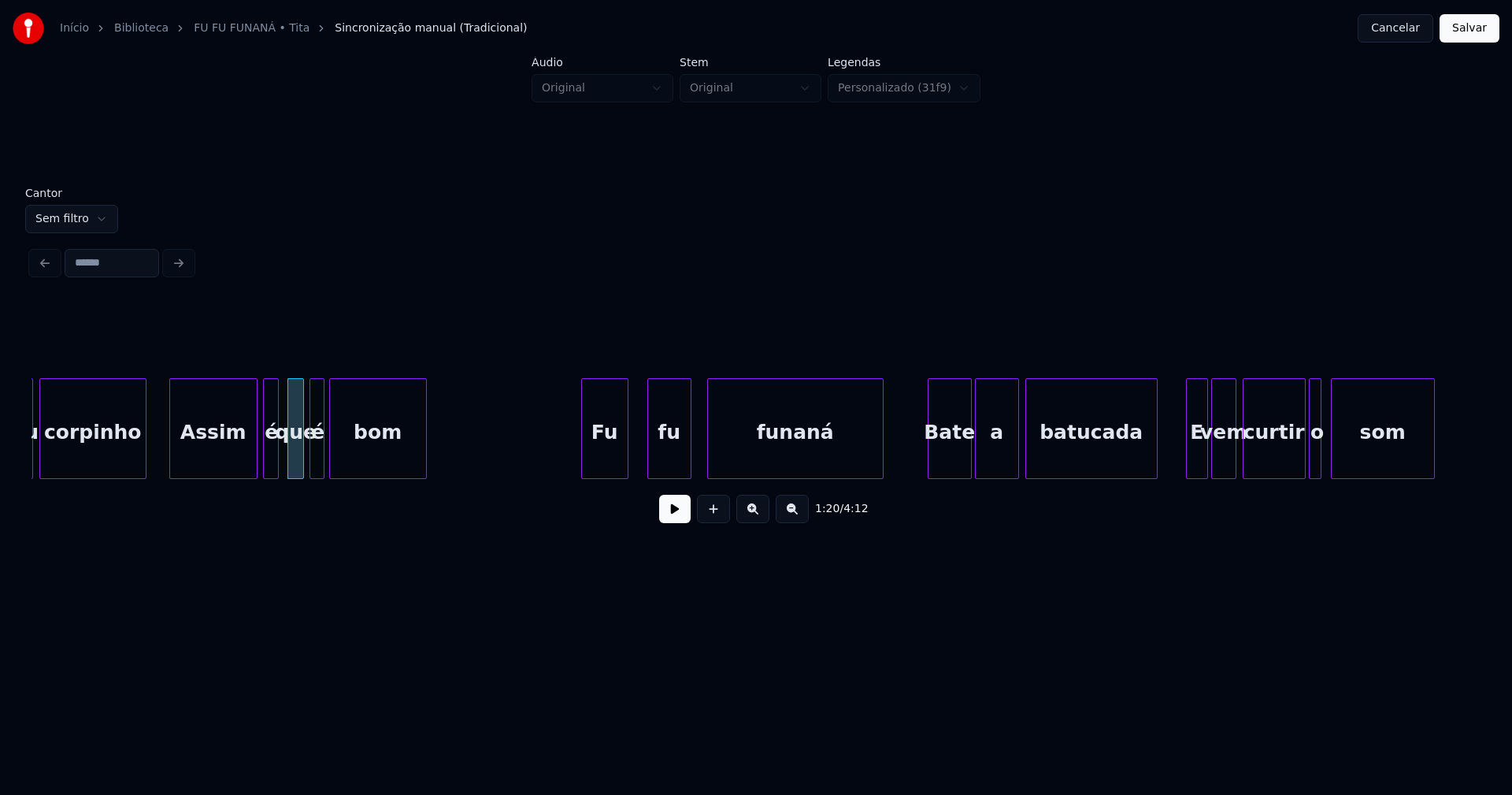
scroll to position [0, 12492]
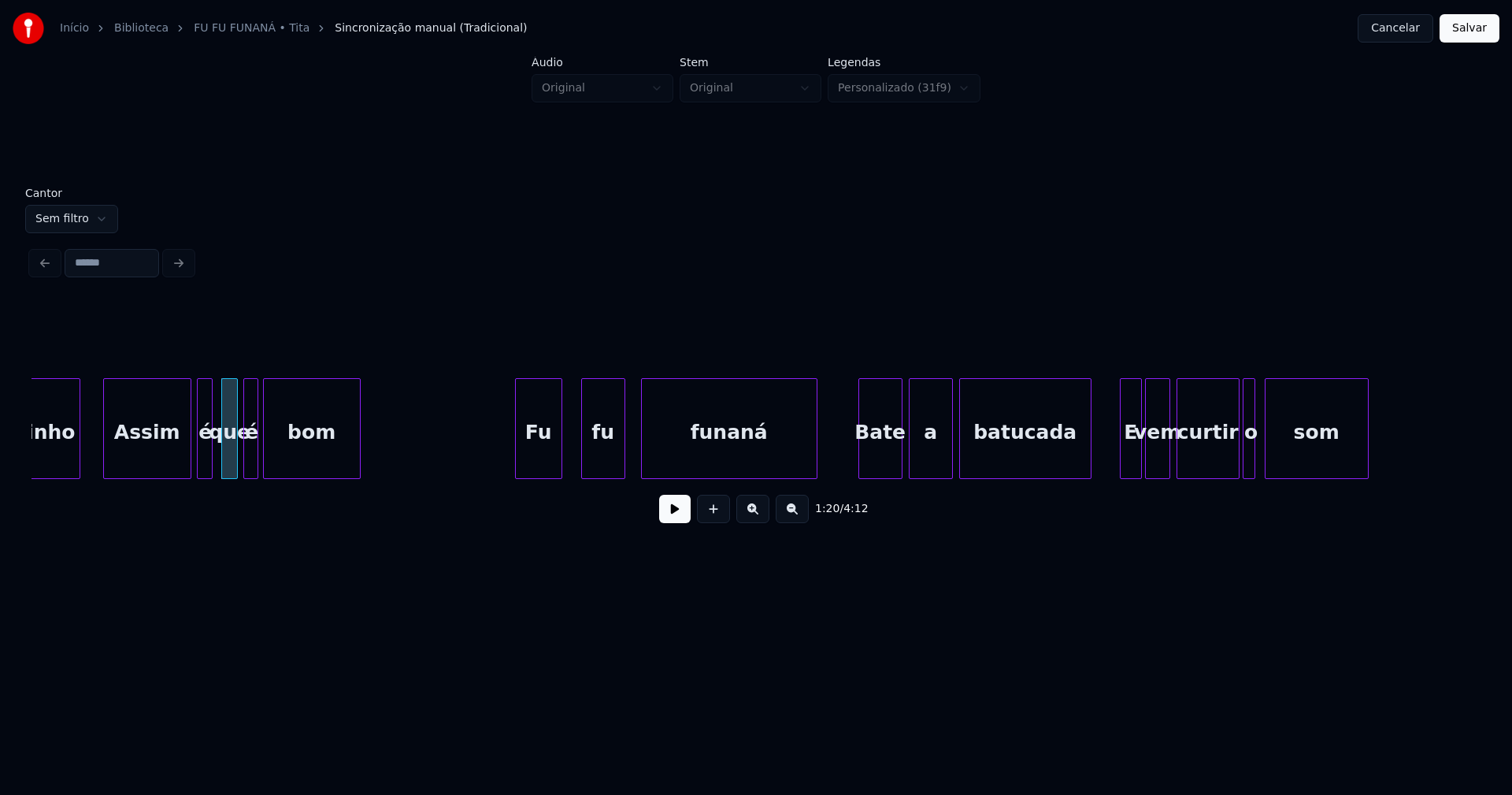
click at [882, 468] on div "Bate" at bounding box center [881, 432] width 43 height 107
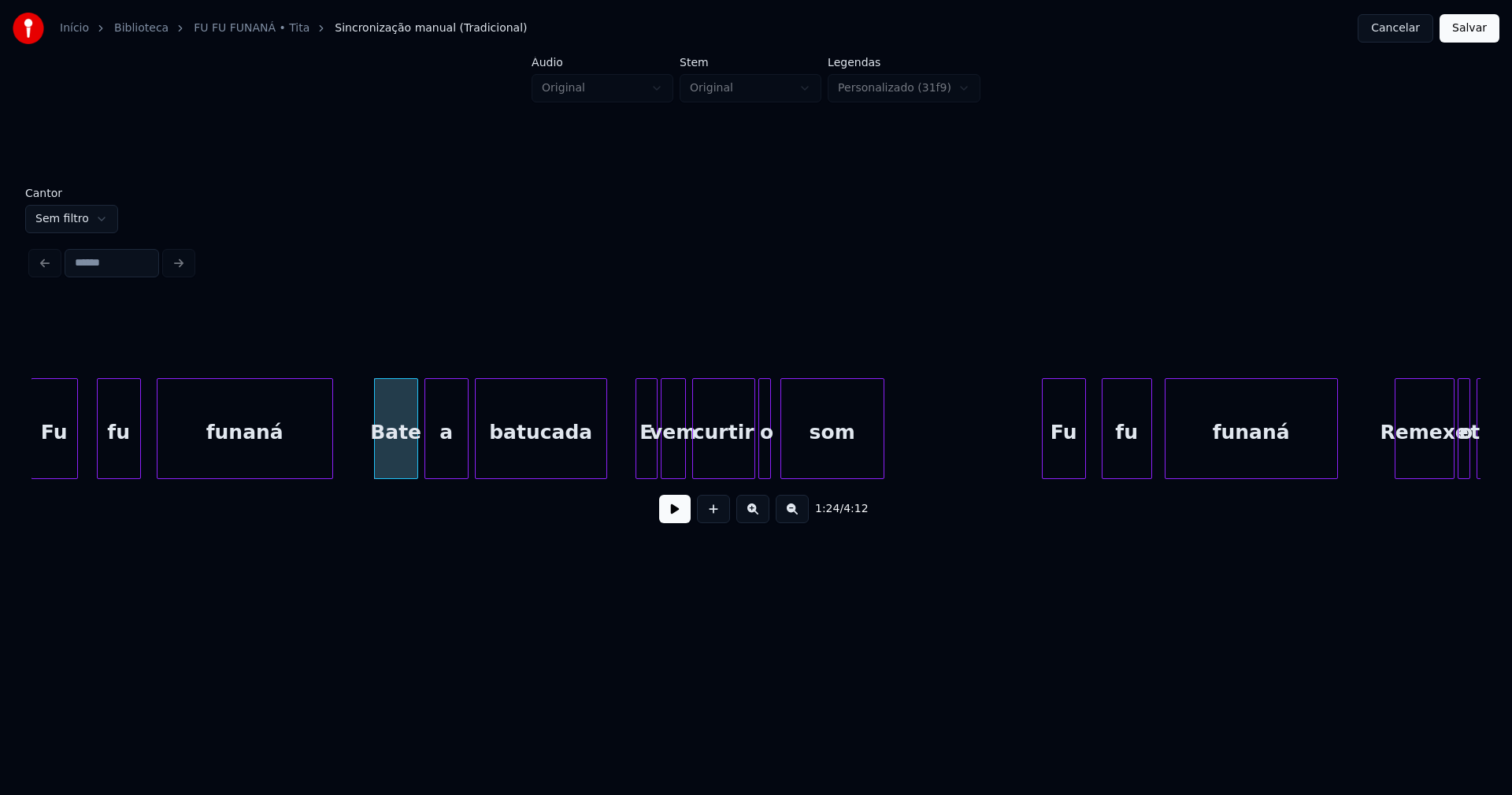
scroll to position [0, 13063]
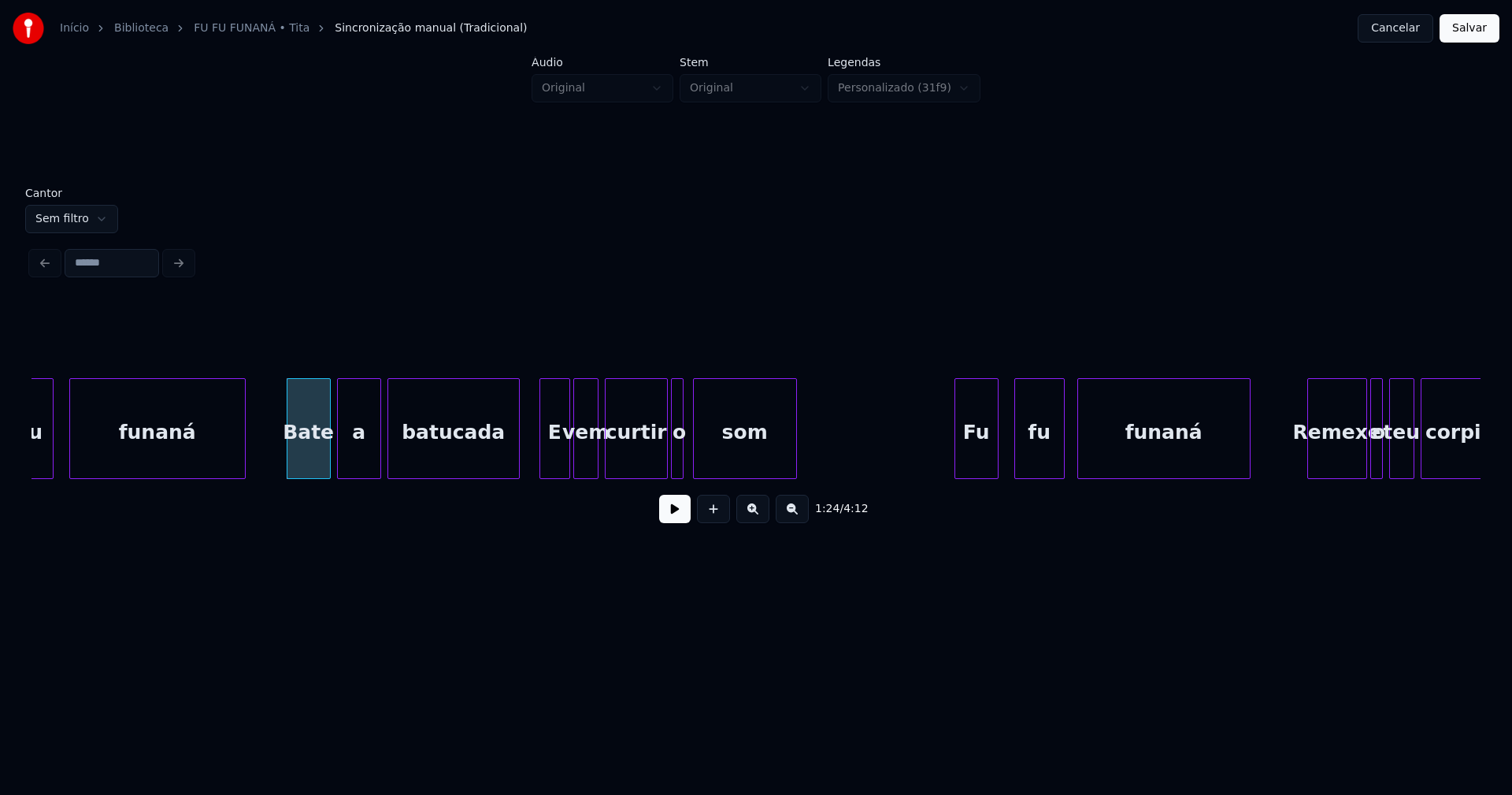
click at [542, 465] on div at bounding box center [542, 428] width 5 height 99
click at [685, 455] on div at bounding box center [684, 428] width 5 height 99
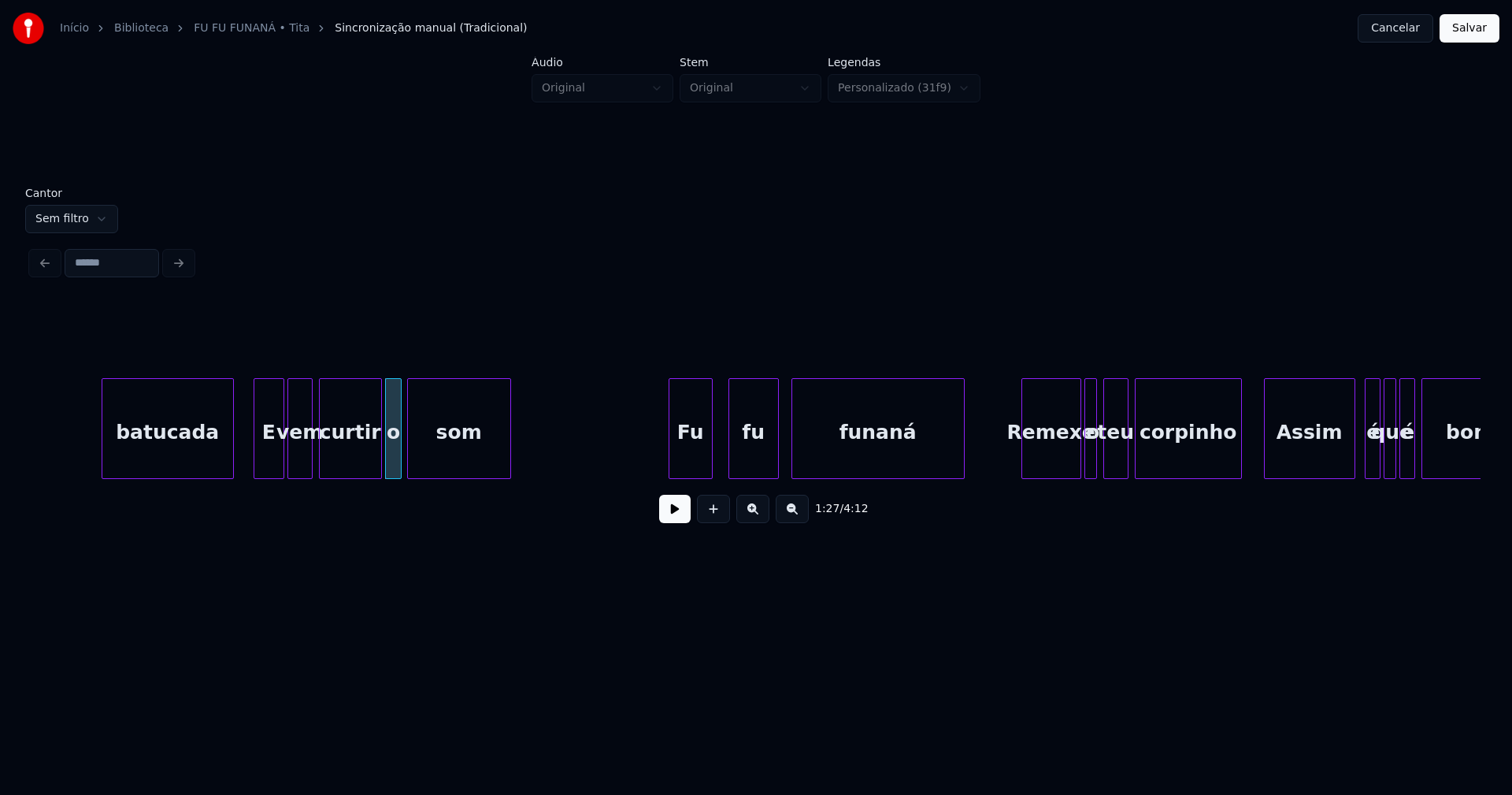
scroll to position [0, 13502]
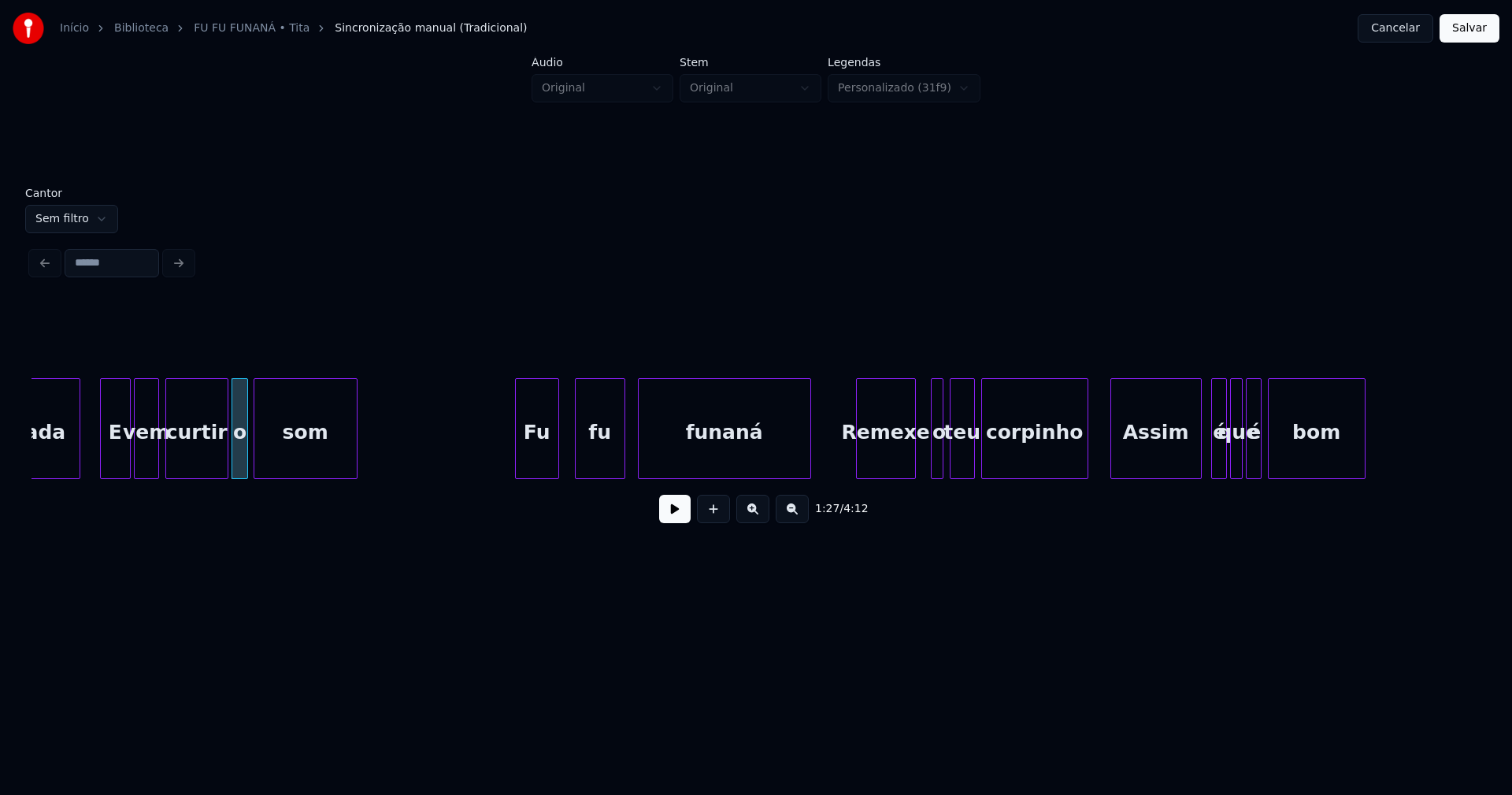
click at [889, 470] on div "Remexe" at bounding box center [886, 432] width 58 height 107
click at [925, 461] on div at bounding box center [927, 428] width 5 height 99
click at [932, 461] on div "o" at bounding box center [930, 432] width 18 height 107
click at [1148, 461] on div "Assim" at bounding box center [1151, 432] width 90 height 107
click at [1210, 465] on div "é" at bounding box center [1212, 432] width 16 height 107
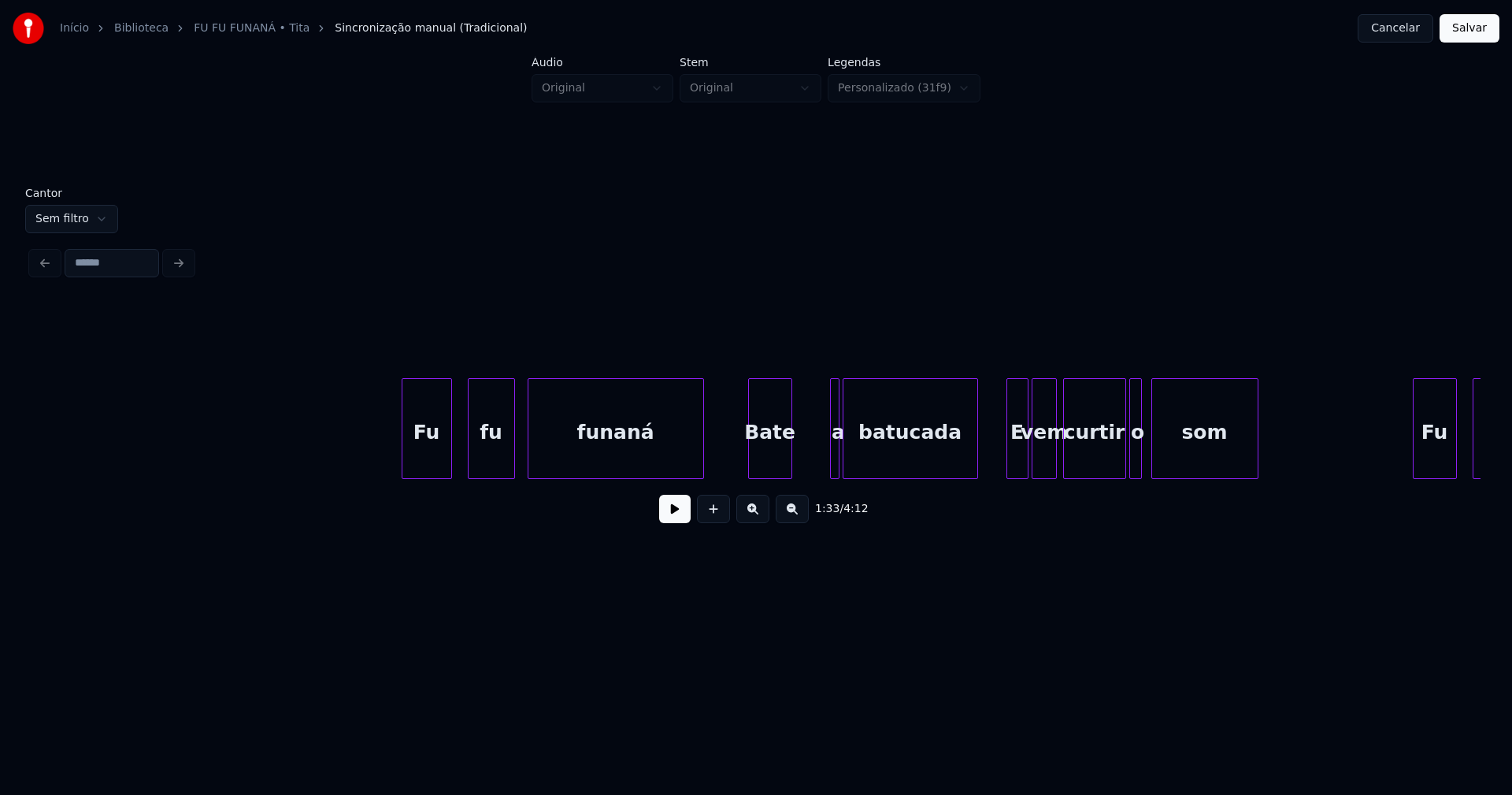
scroll to position [0, 16495]
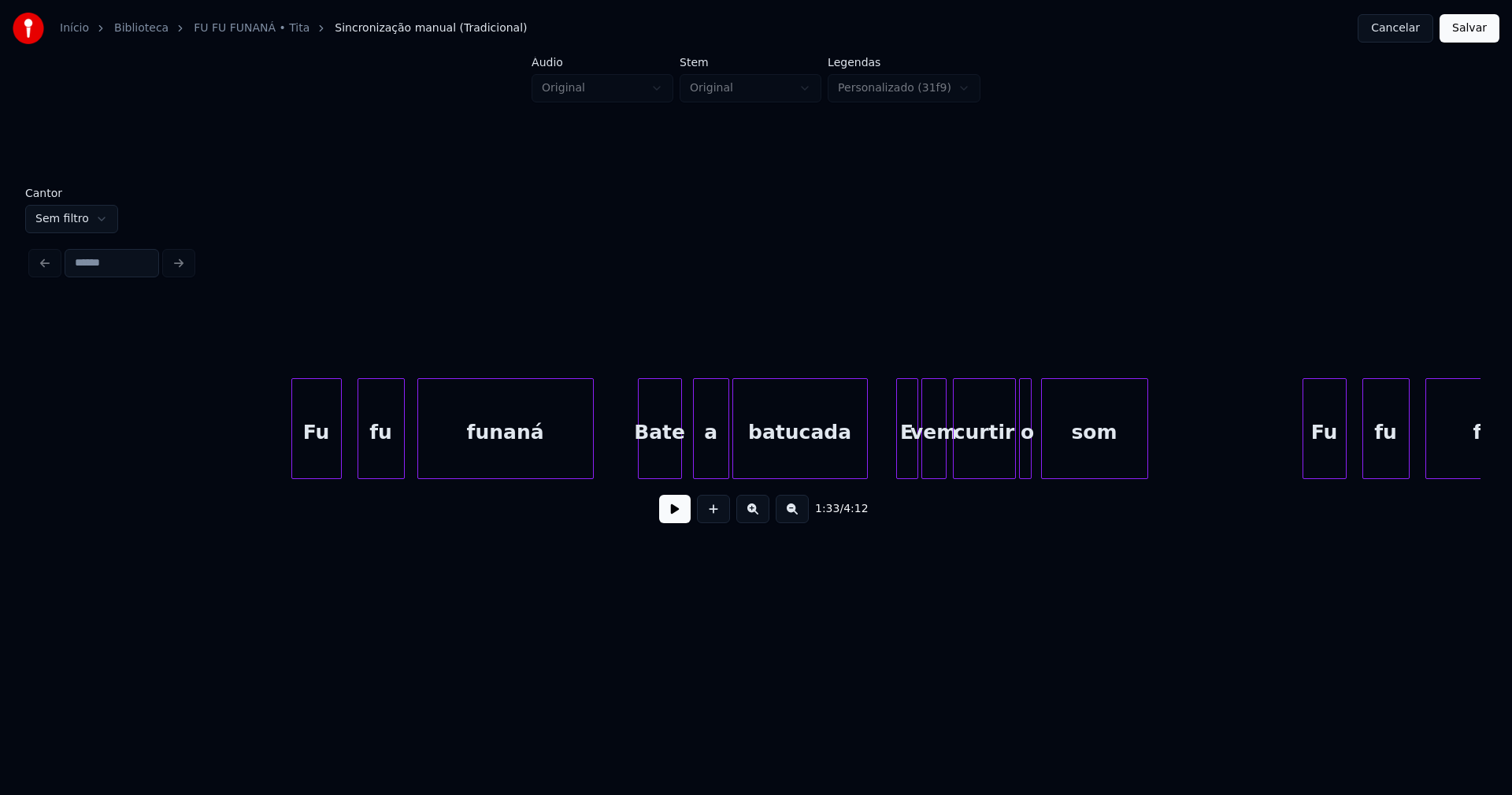
click at [694, 461] on div at bounding box center [696, 428] width 5 height 99
click at [707, 459] on div "a" at bounding box center [706, 432] width 35 height 107
click at [891, 458] on div at bounding box center [892, 428] width 5 height 99
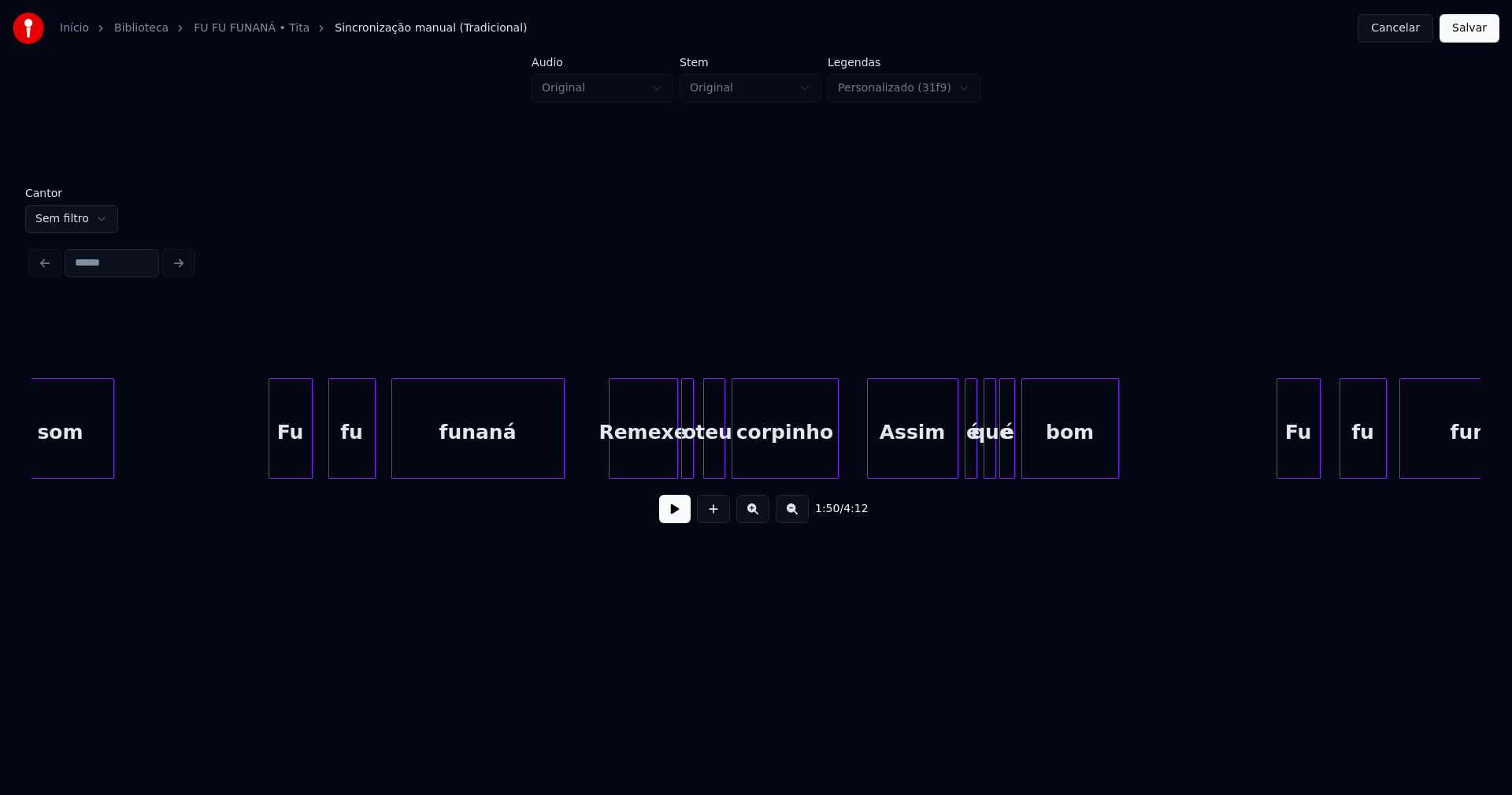
scroll to position [0, 17550]
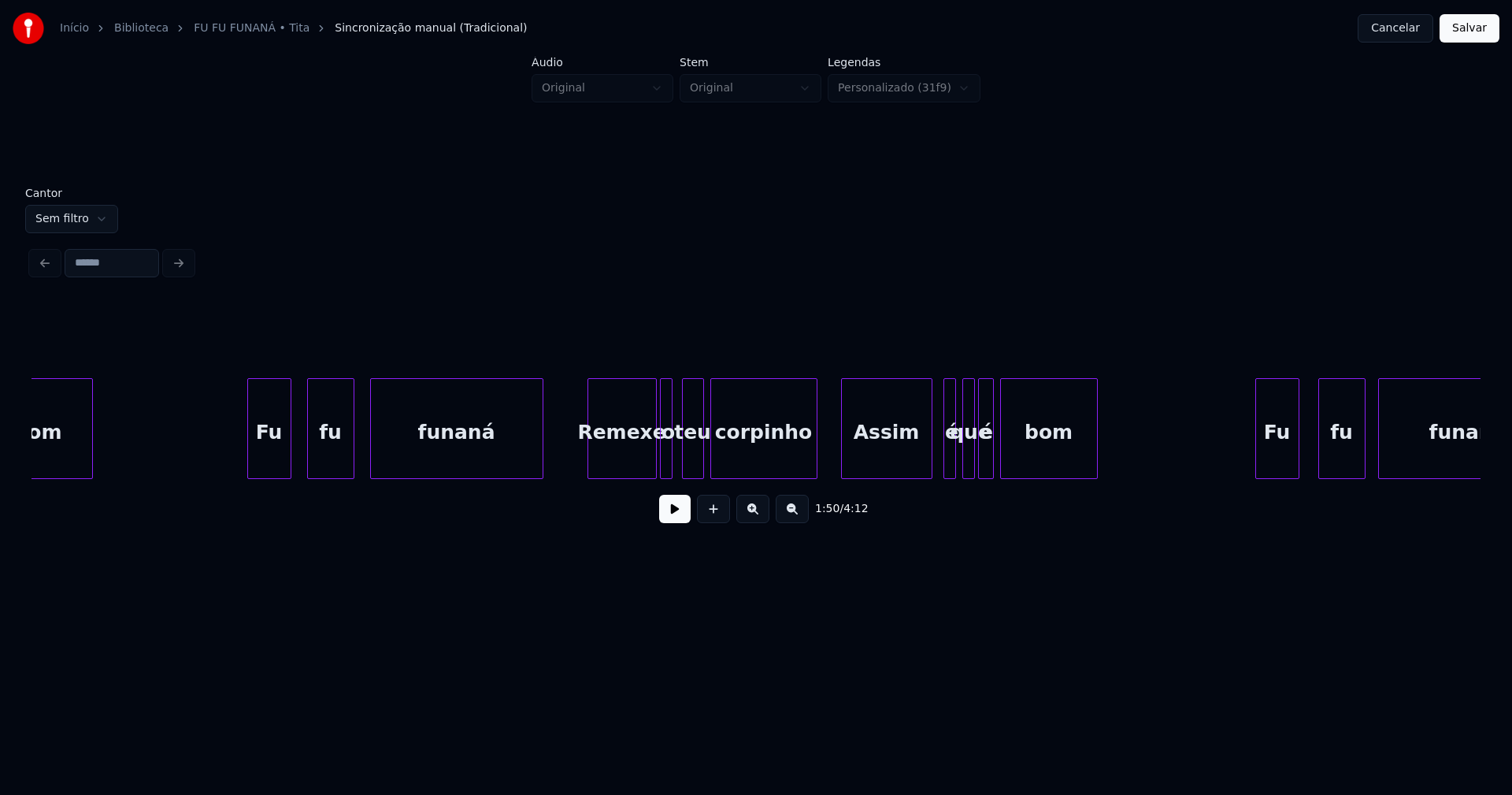
click at [878, 458] on div "Assim" at bounding box center [887, 432] width 90 height 107
click at [943, 458] on div "é" at bounding box center [946, 432] width 16 height 107
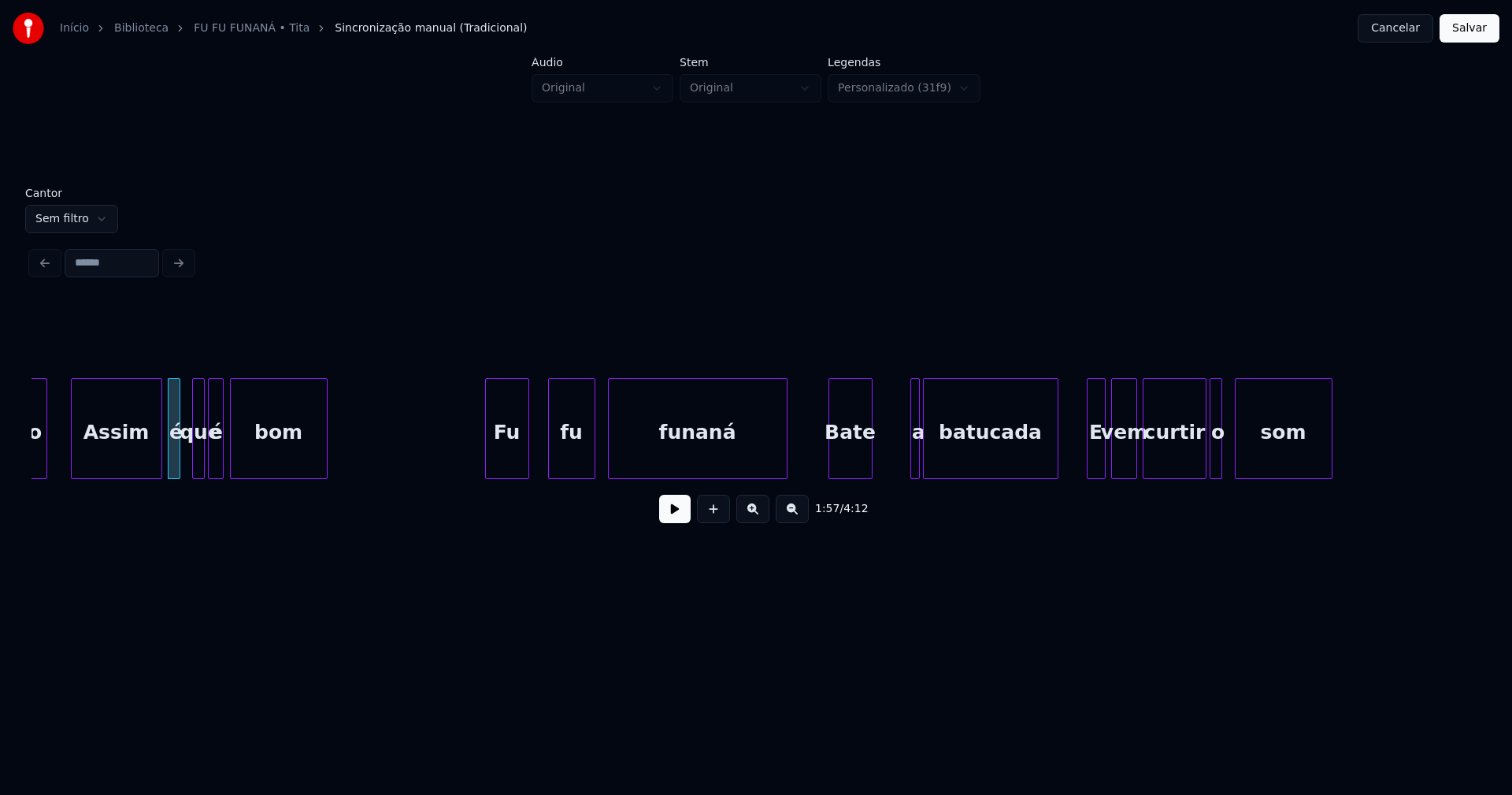
scroll to position [0, 18342]
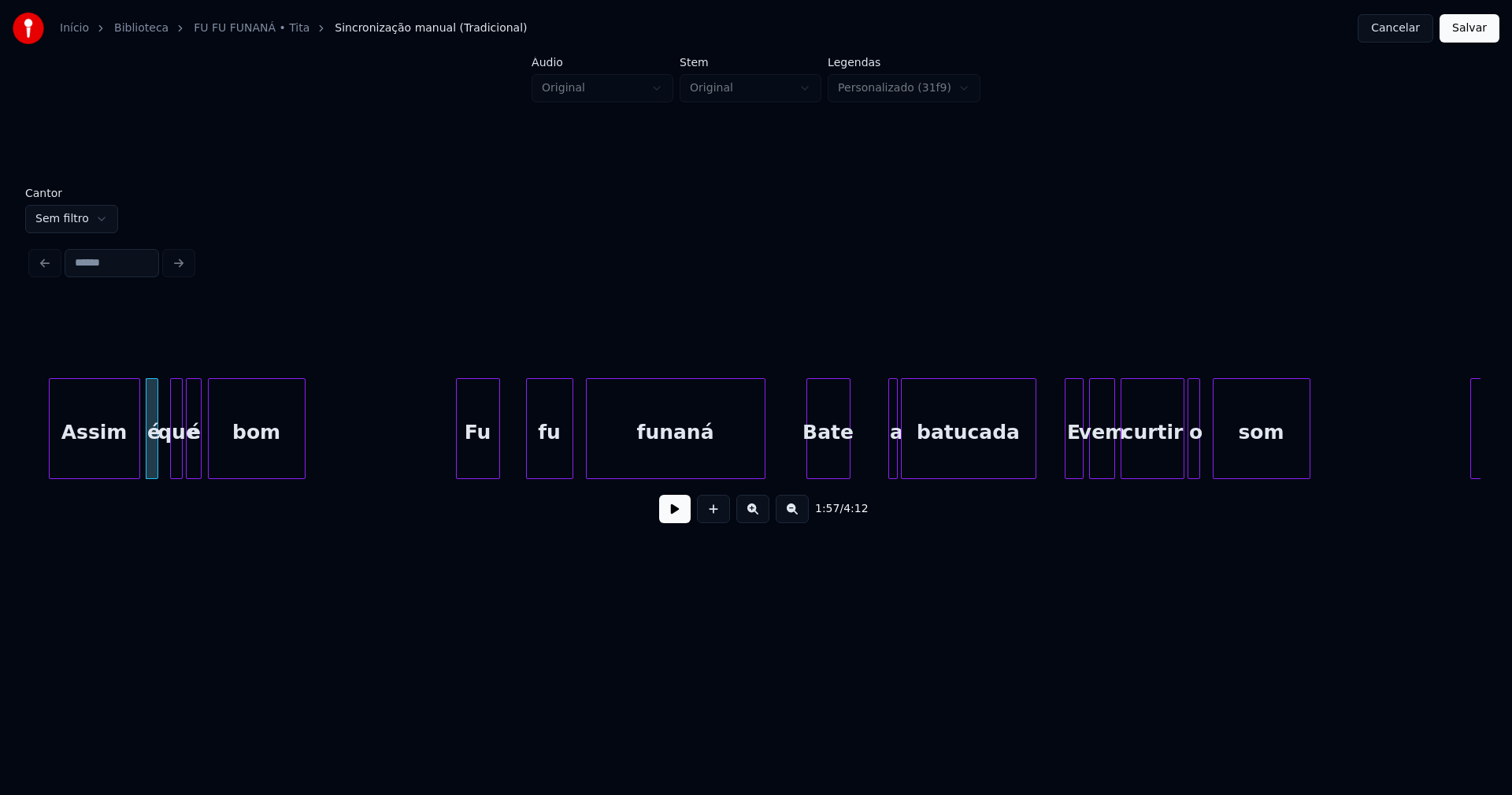
click at [479, 466] on div "Fu" at bounding box center [478, 432] width 43 height 107
click at [861, 461] on div at bounding box center [863, 428] width 5 height 99
click at [877, 455] on div "a" at bounding box center [874, 432] width 36 height 107
click at [1054, 466] on div at bounding box center [1056, 428] width 5 height 99
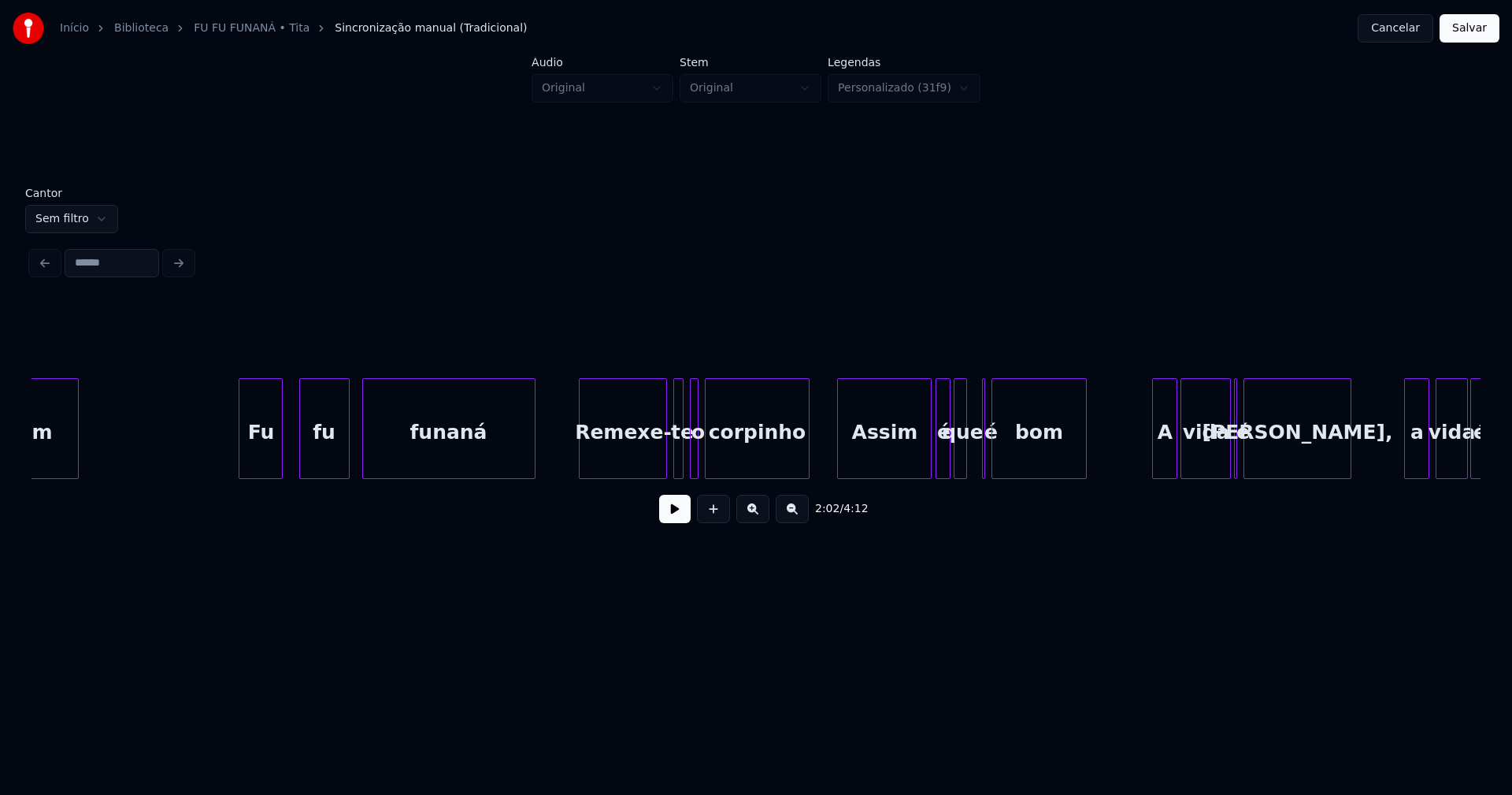
scroll to position [0, 19639]
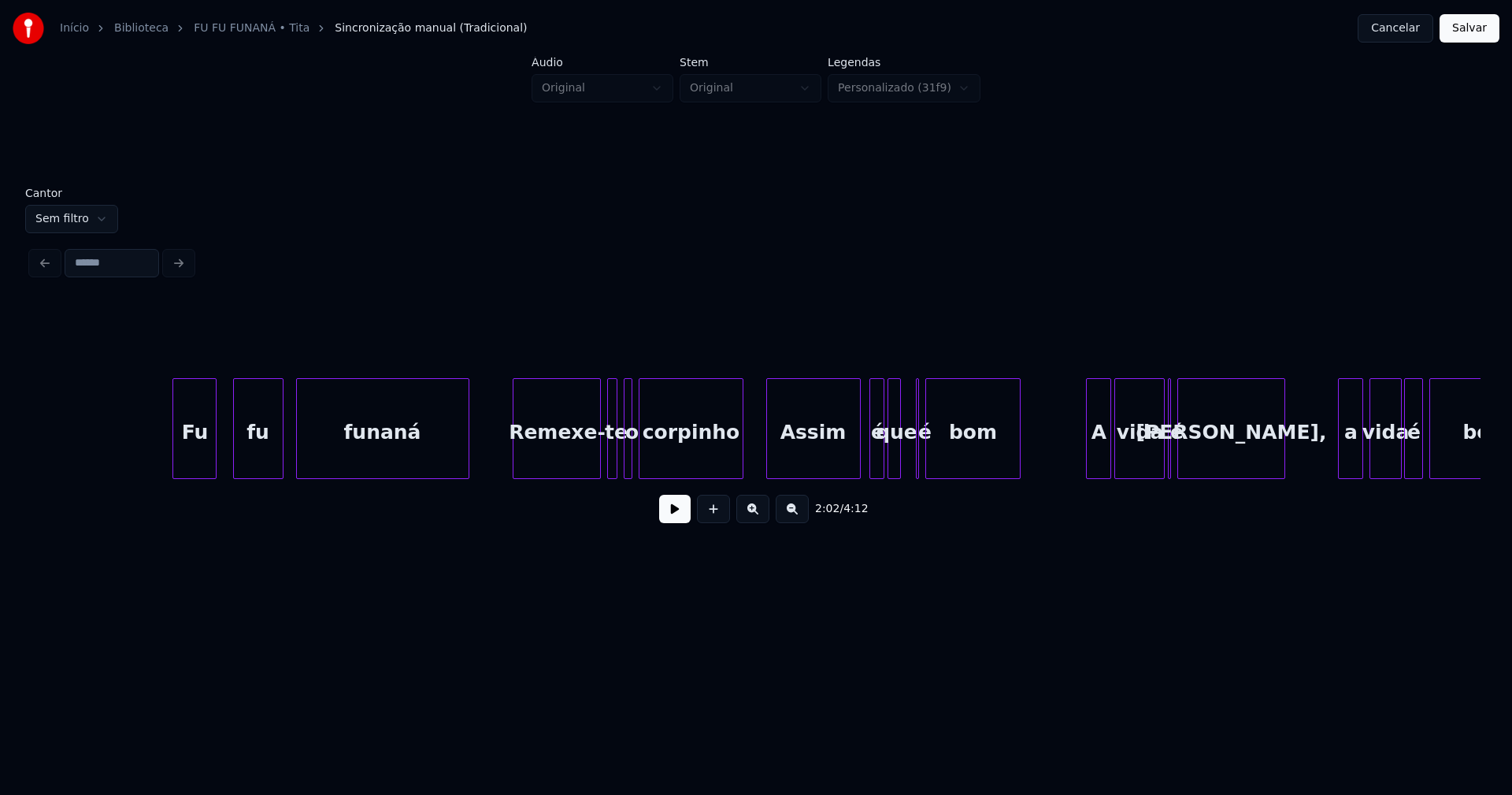
click at [813, 465] on div "Assim" at bounding box center [814, 432] width 93 height 107
click at [872, 465] on div "é" at bounding box center [872, 432] width 16 height 107
click at [920, 461] on div at bounding box center [920, 428] width 5 height 99
click at [905, 467] on div at bounding box center [907, 428] width 5 height 99
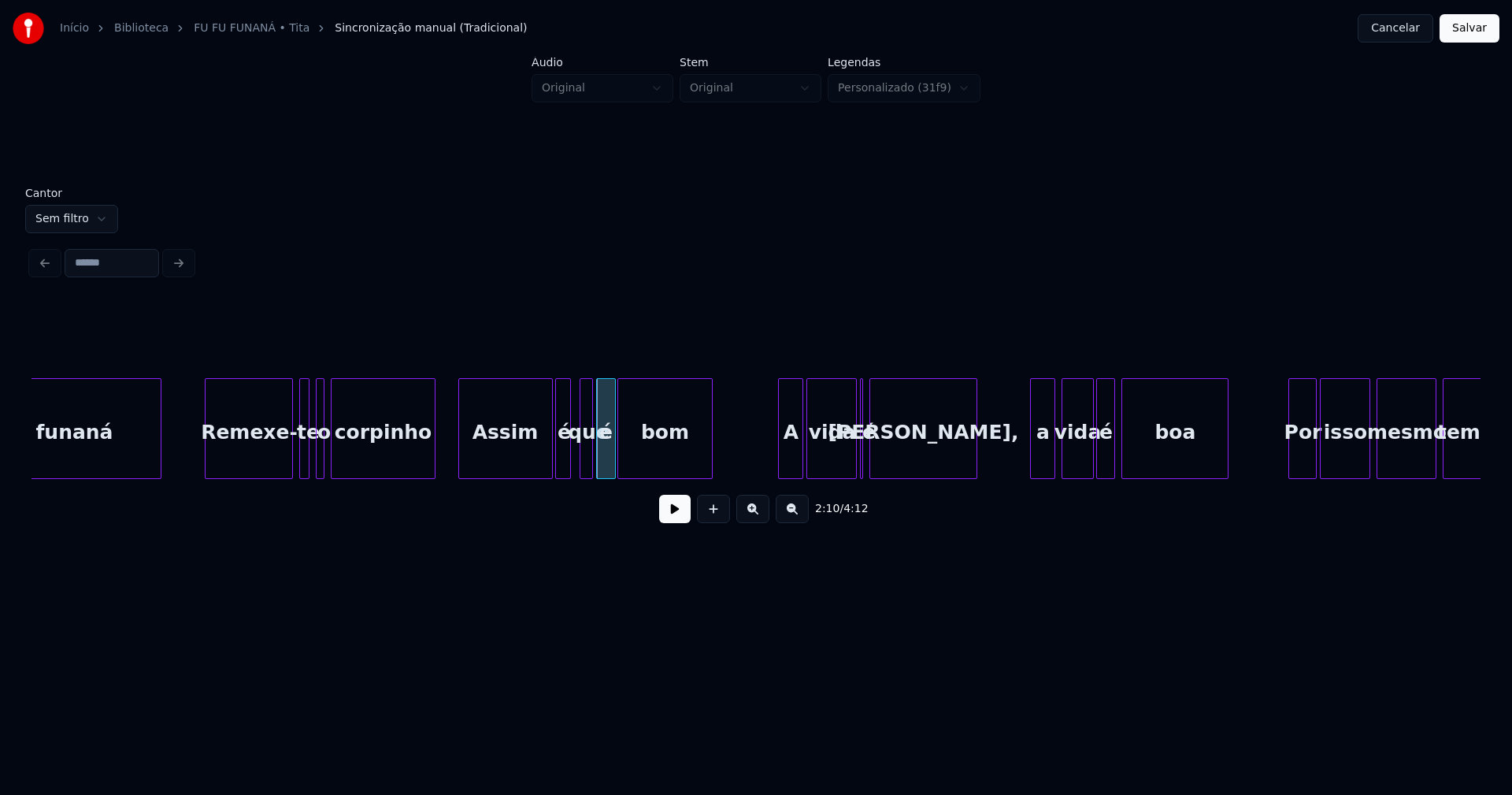
scroll to position [0, 20167]
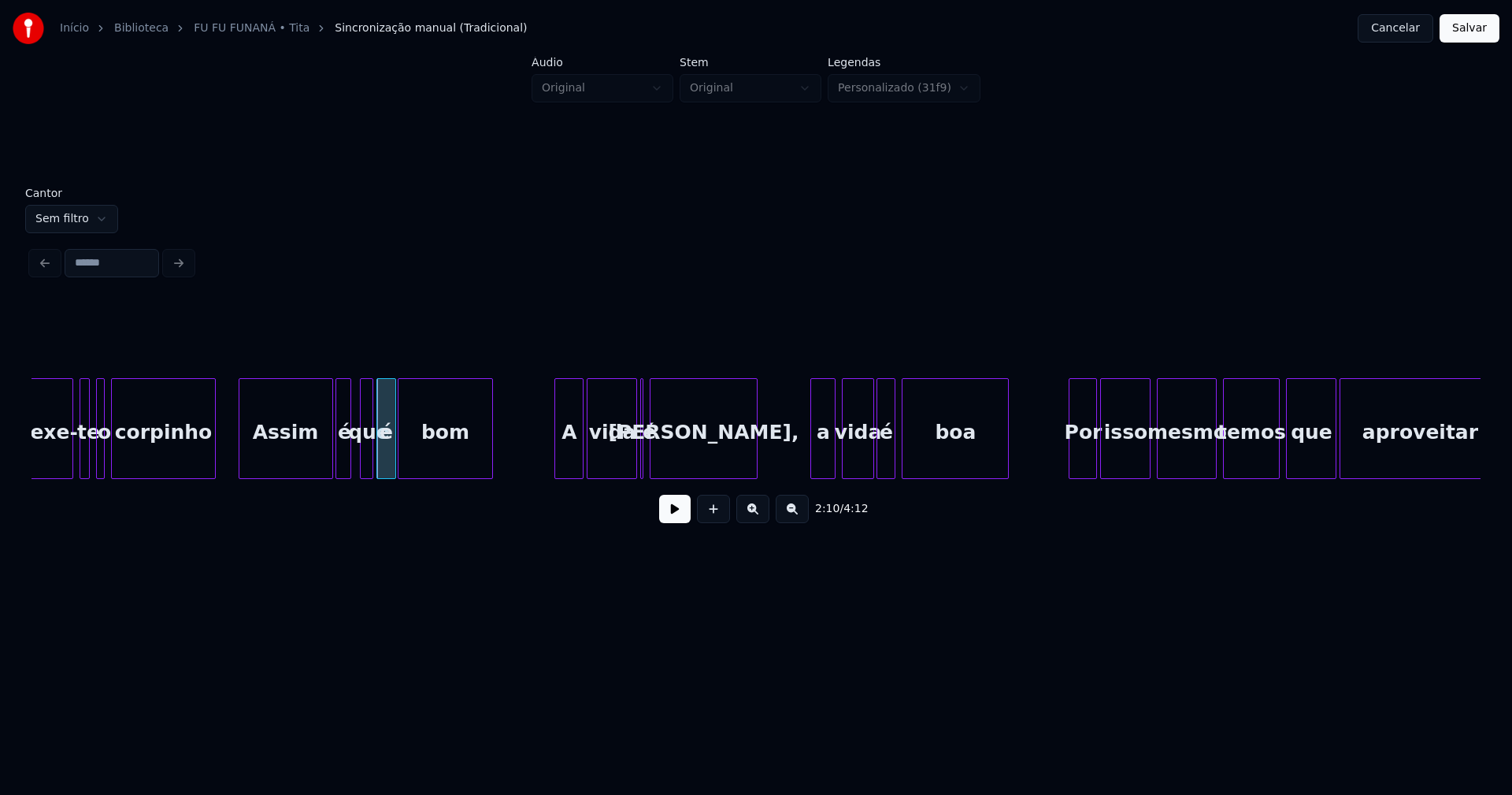
click at [557, 459] on div at bounding box center [557, 428] width 5 height 99
click at [646, 463] on div at bounding box center [647, 428] width 5 height 99
click at [821, 457] on div "a" at bounding box center [821, 432] width 24 height 107
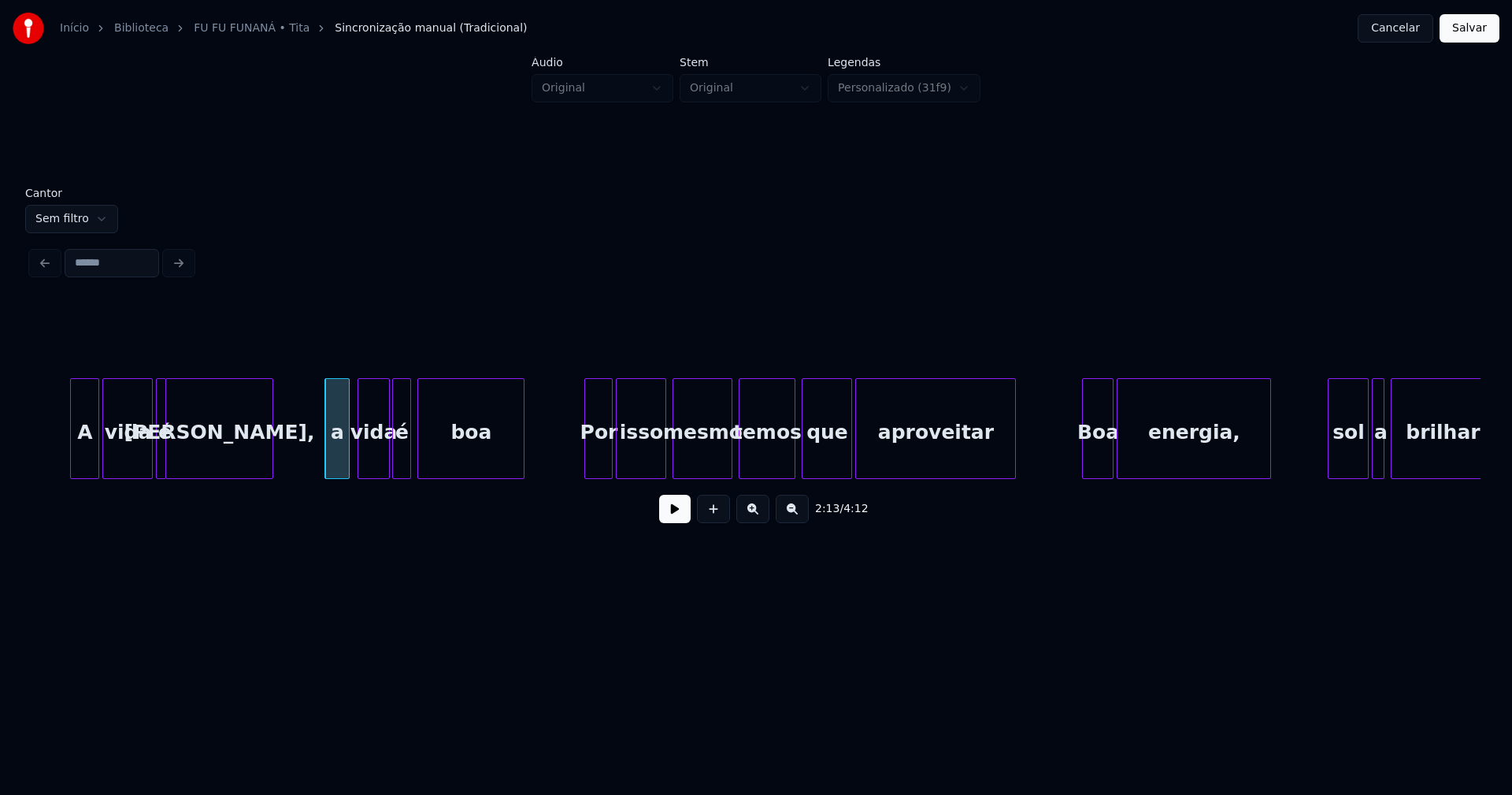
scroll to position [0, 20717]
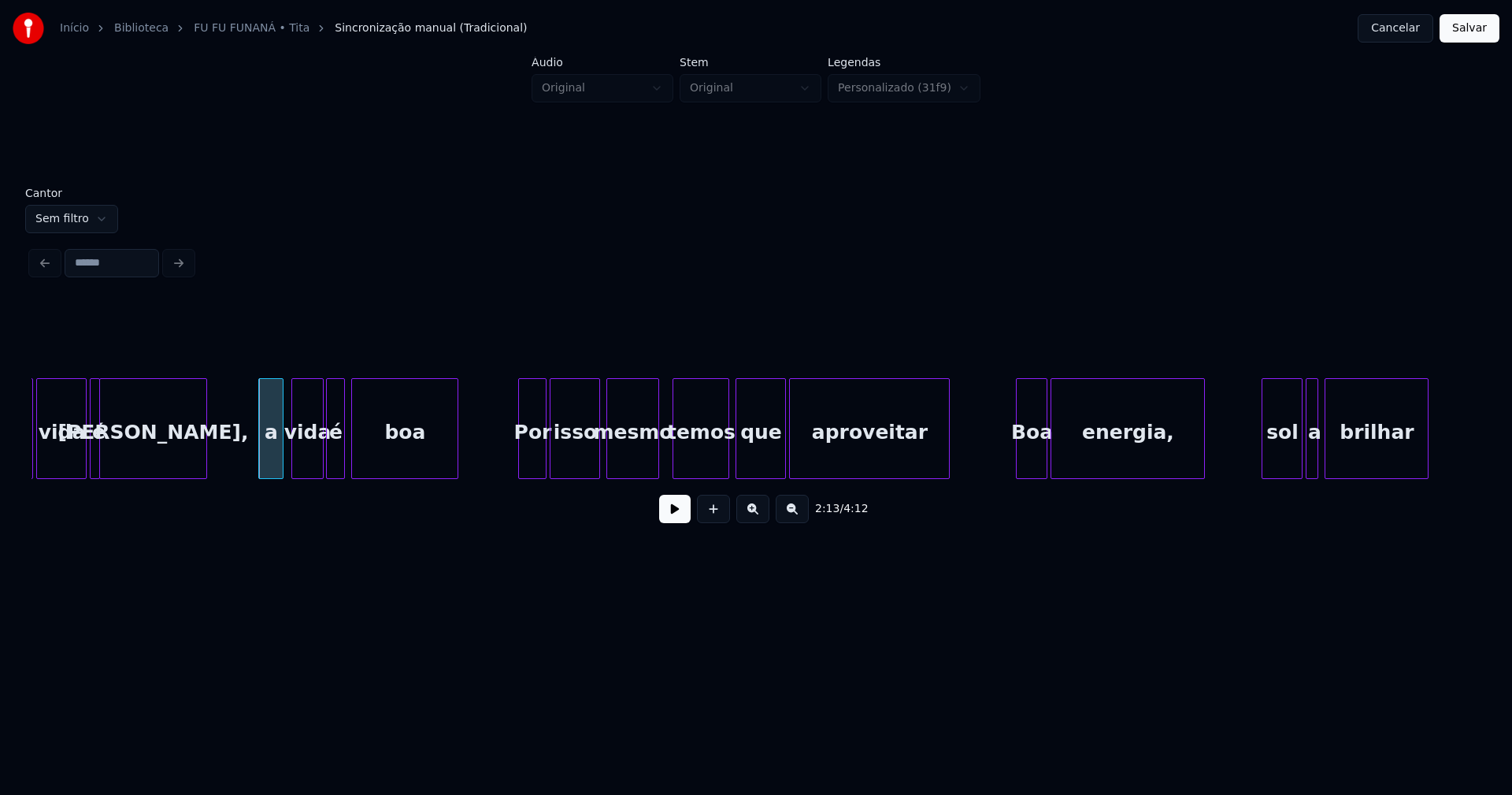
click at [657, 465] on div at bounding box center [656, 428] width 5 height 99
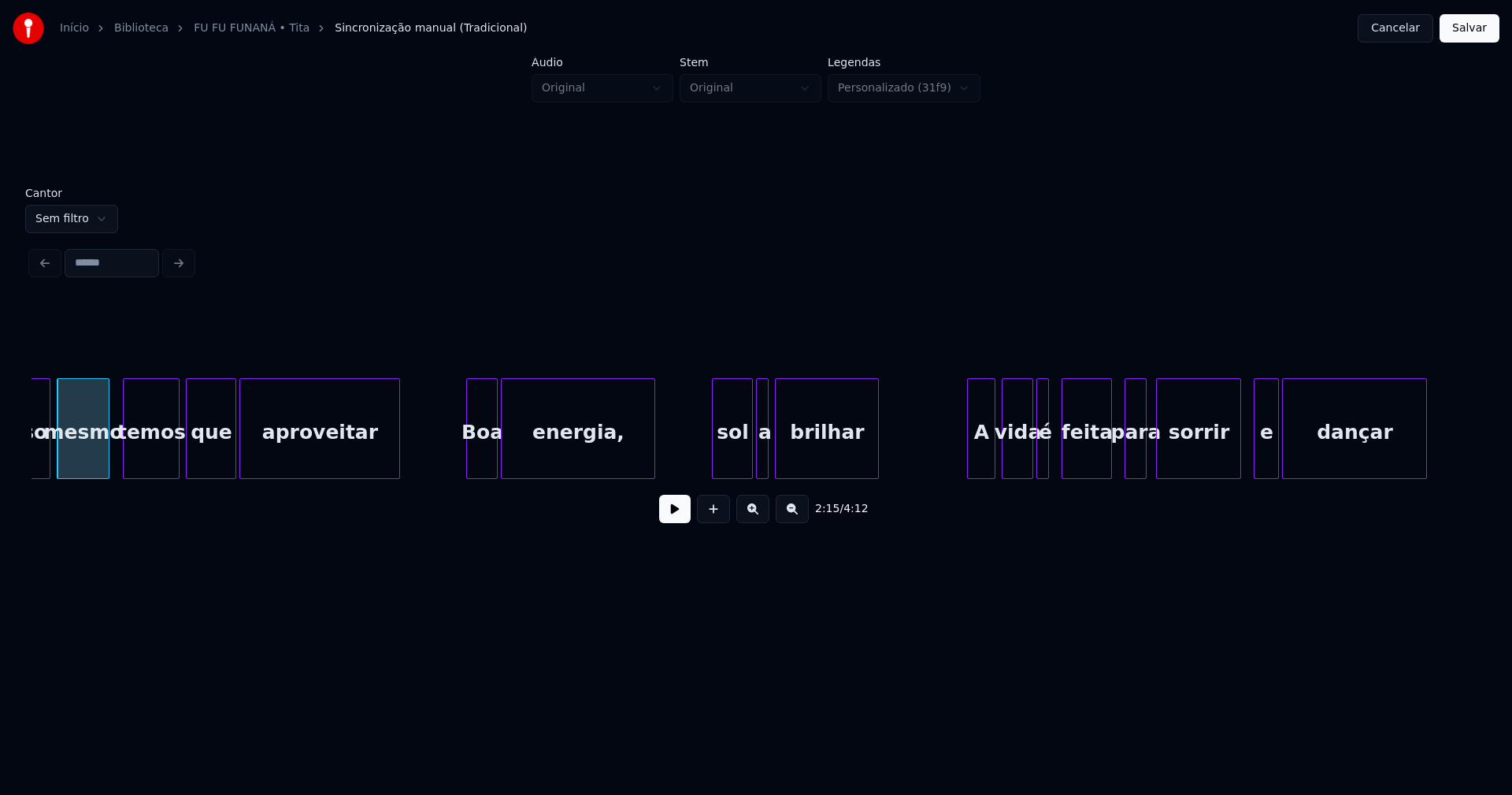
scroll to position [0, 21289]
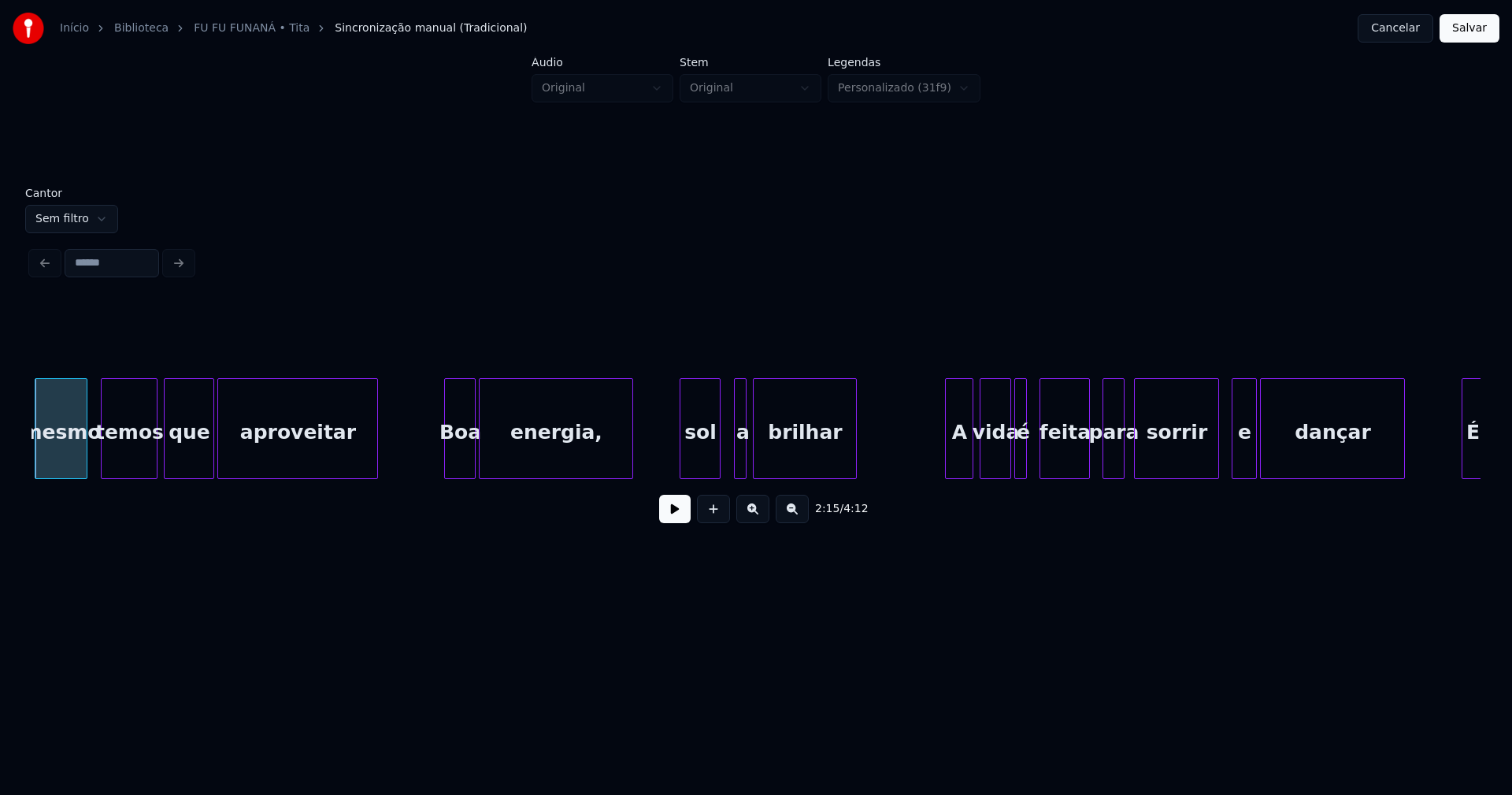
click at [709, 465] on div "sol" at bounding box center [700, 432] width 39 height 107
click at [731, 463] on div at bounding box center [731, 428] width 5 height 99
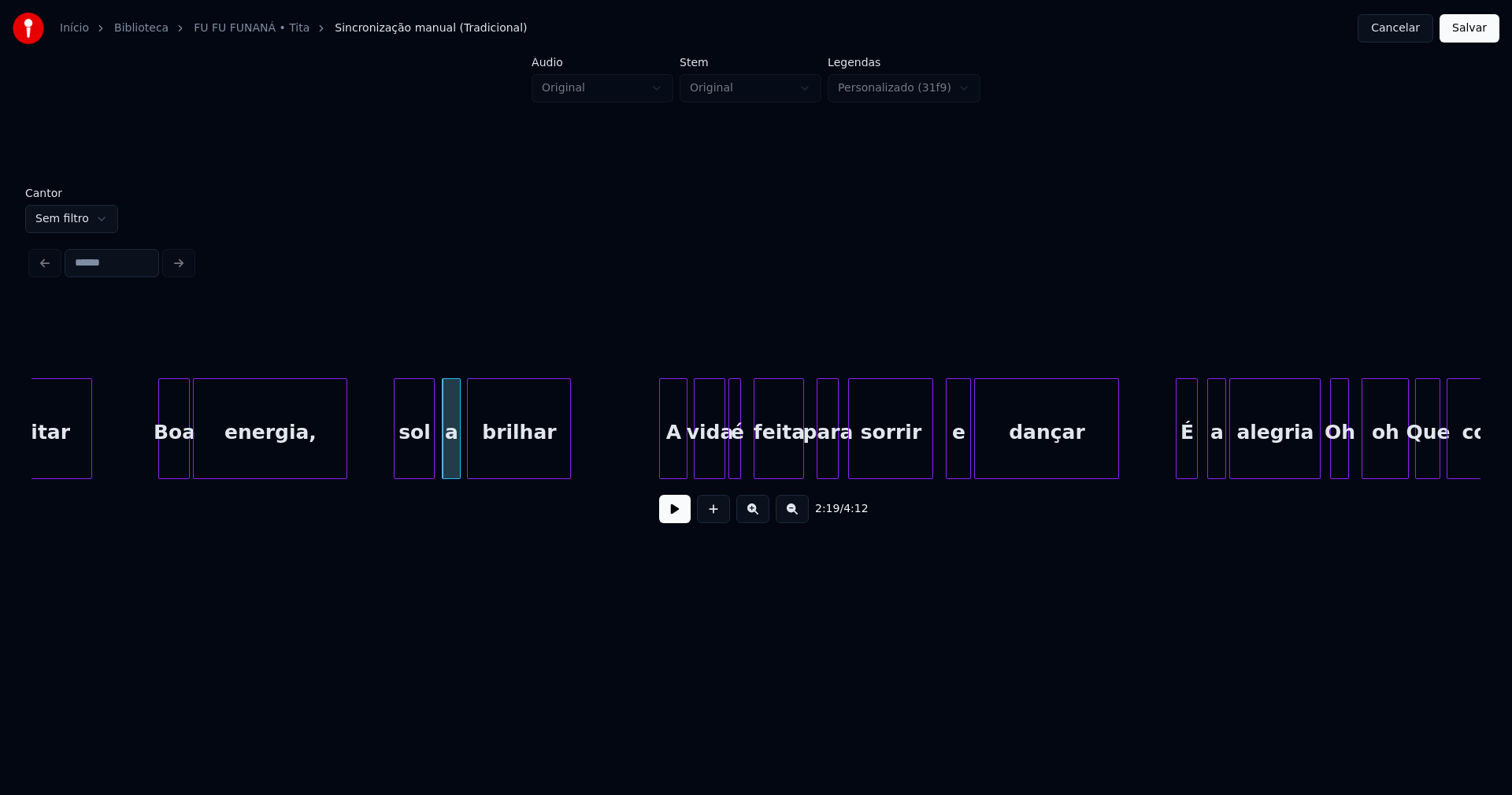
scroll to position [0, 21662]
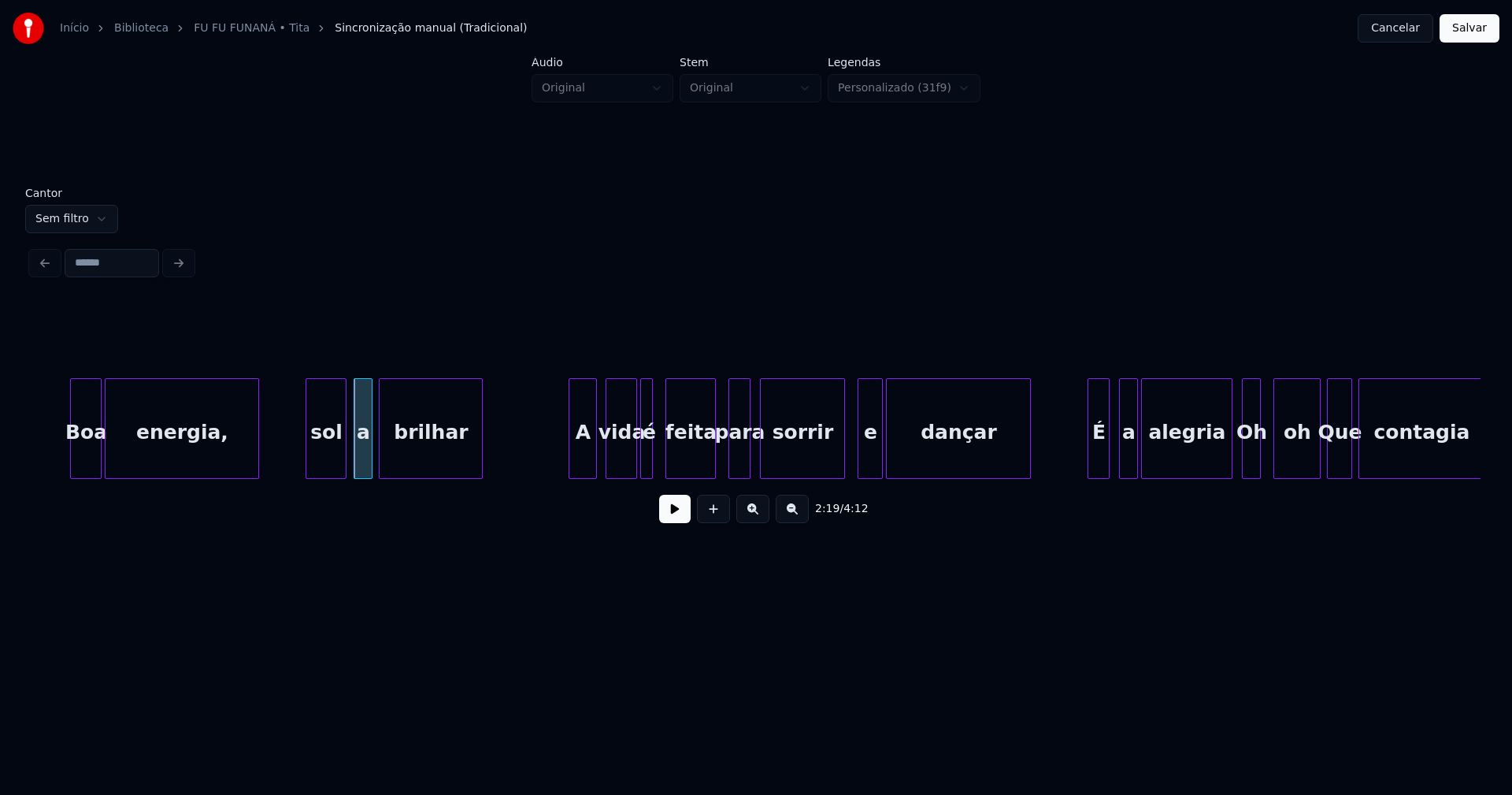
click at [584, 462] on div "A" at bounding box center [583, 432] width 27 height 107
click at [712, 458] on div at bounding box center [713, 428] width 5 height 99
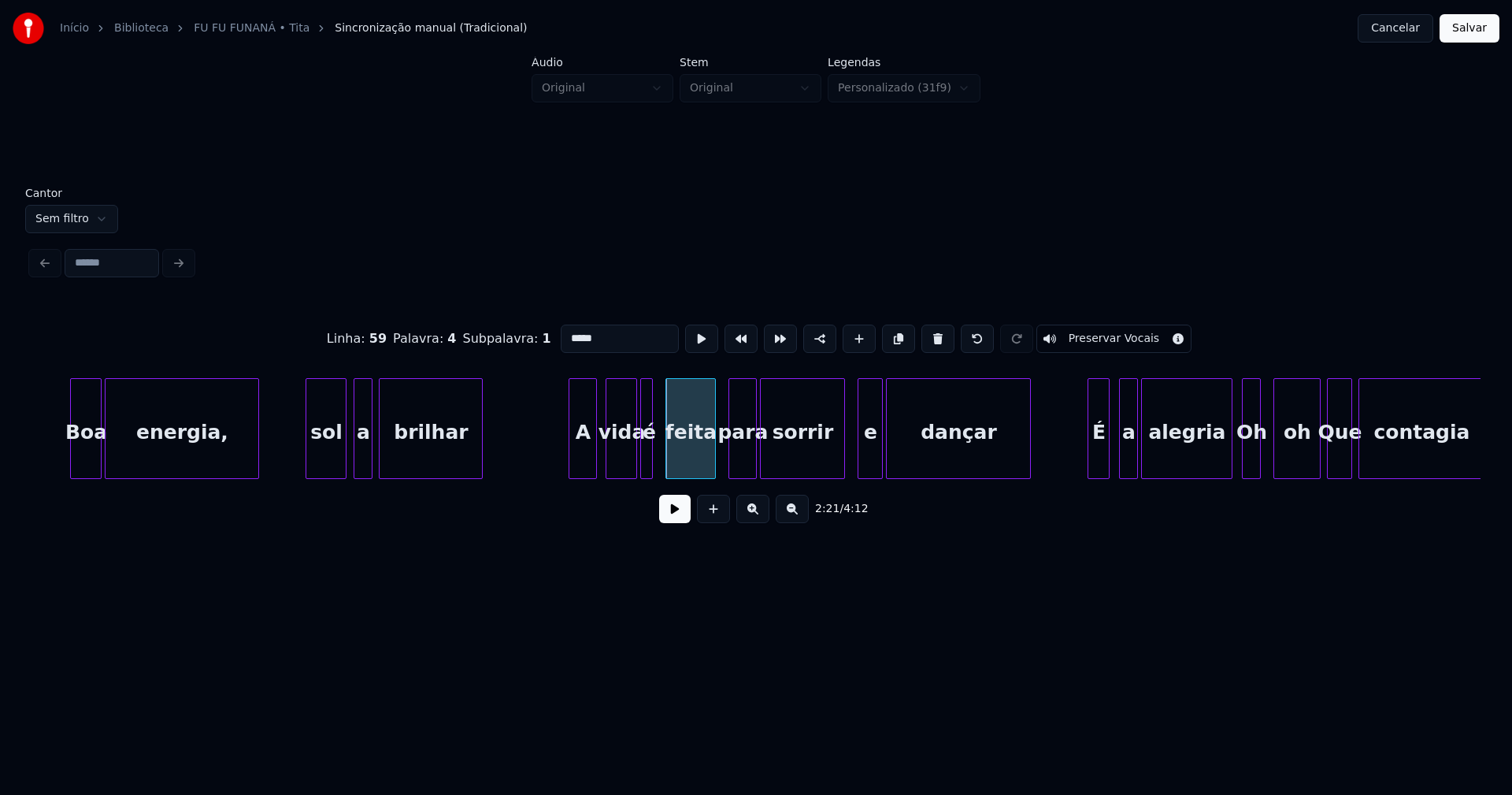
click at [755, 452] on div at bounding box center [754, 428] width 5 height 99
click at [855, 466] on div at bounding box center [854, 428] width 5 height 99
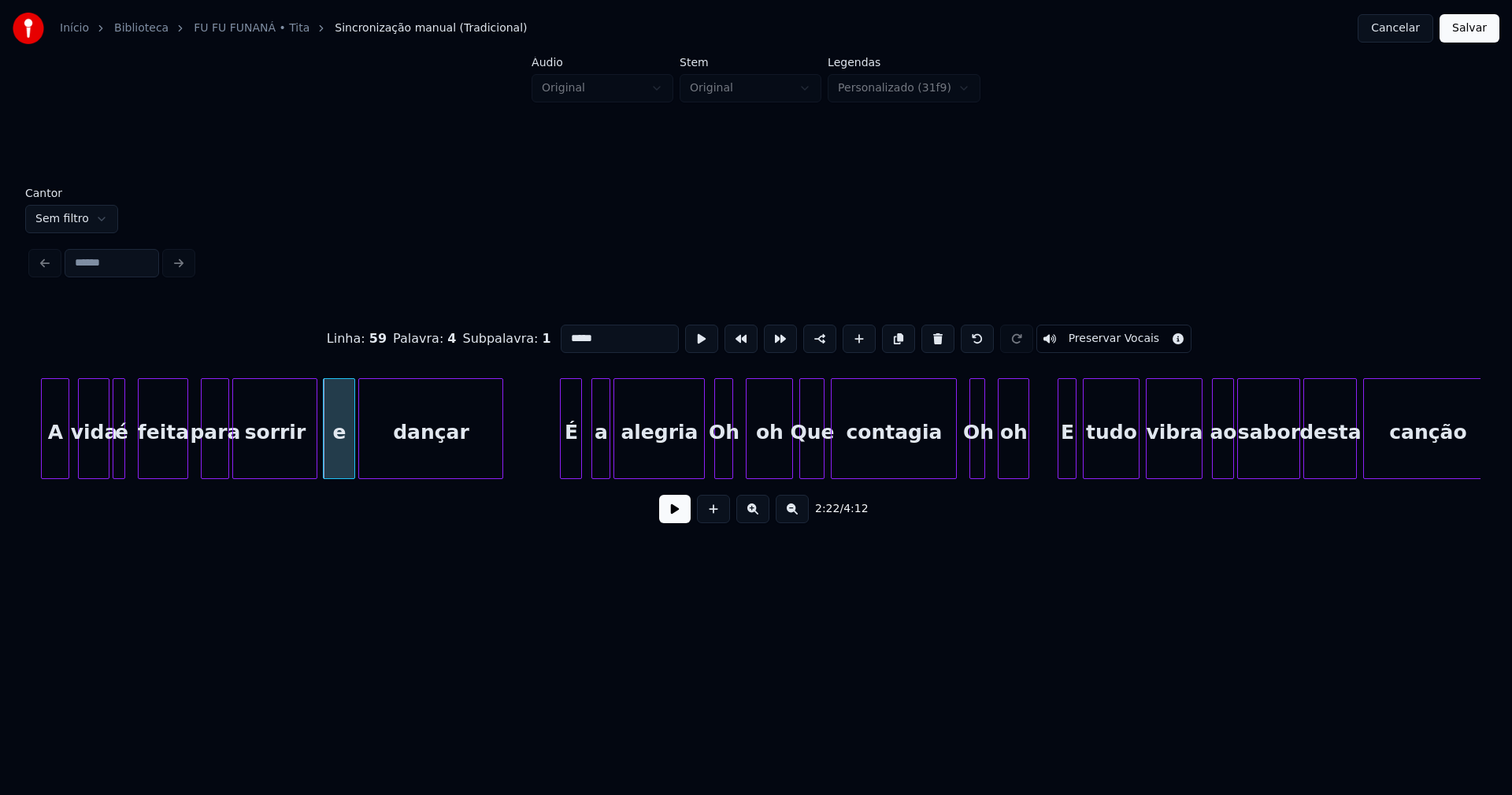
scroll to position [0, 22212]
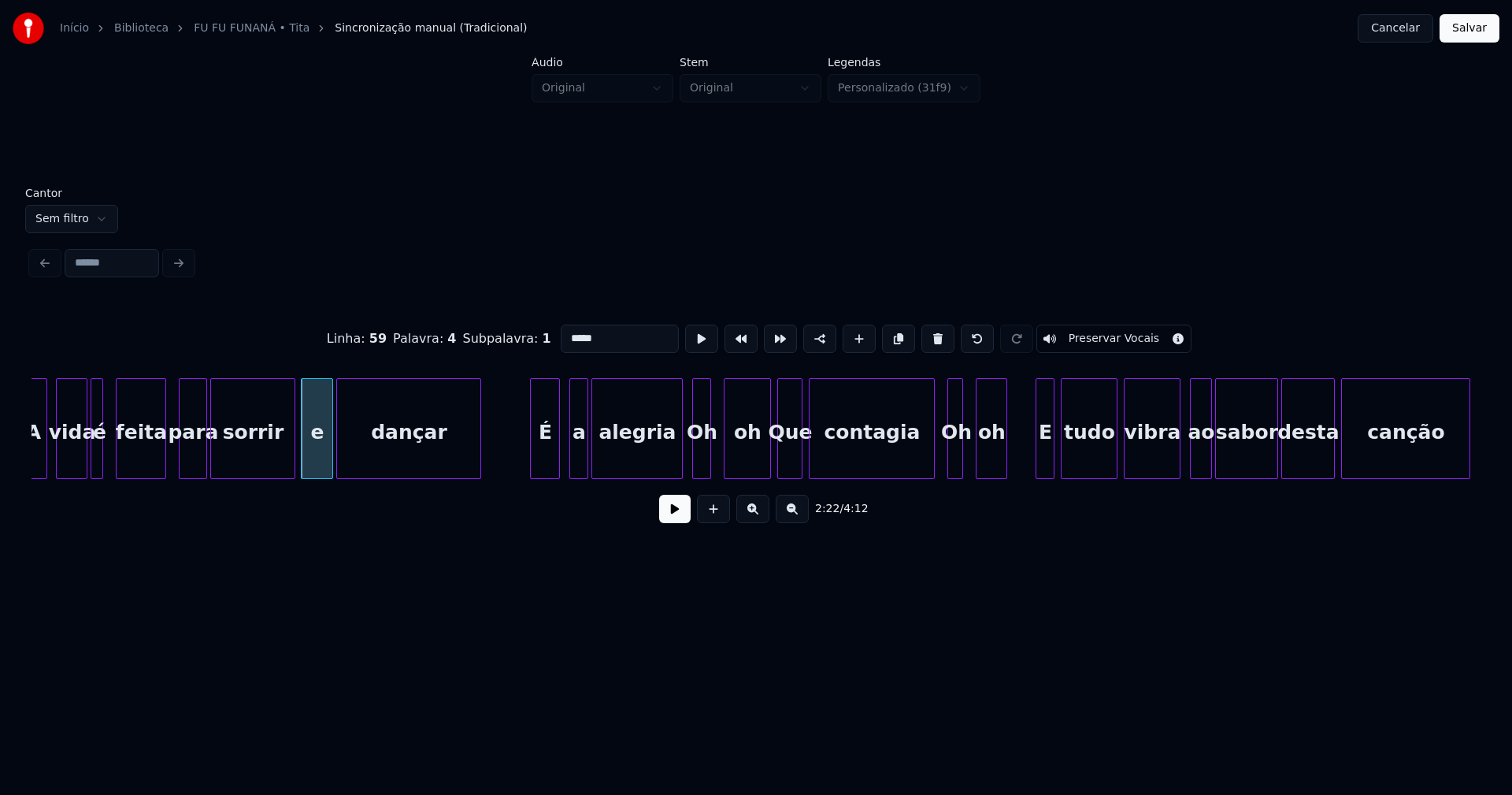
click at [535, 451] on div at bounding box center [533, 428] width 5 height 99
click at [670, 456] on div at bounding box center [671, 428] width 5 height 99
click at [690, 459] on div at bounding box center [690, 428] width 5 height 99
click at [754, 460] on div "oh" at bounding box center [743, 432] width 46 height 107
click at [929, 462] on div at bounding box center [929, 428] width 5 height 99
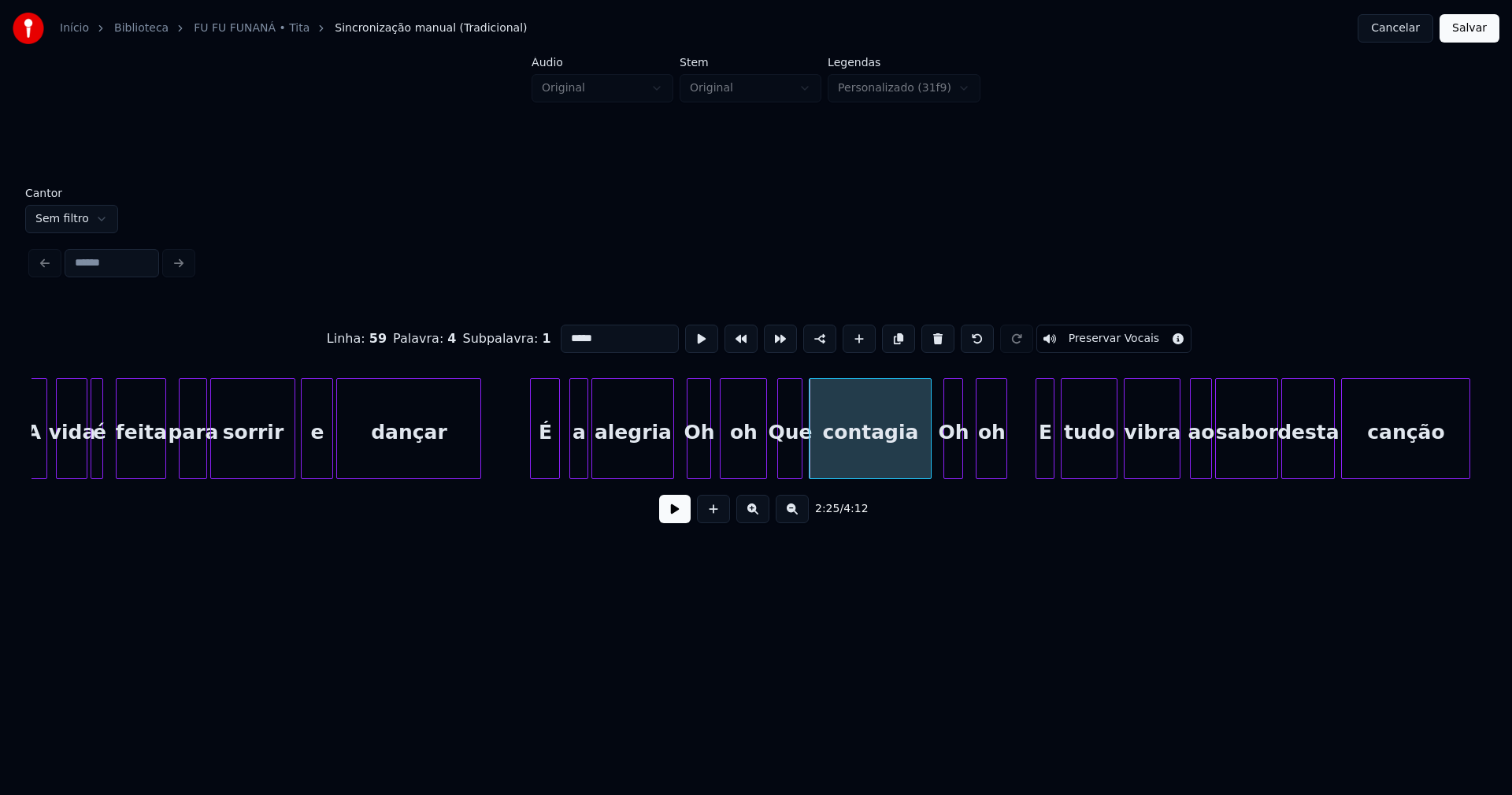
click at [948, 469] on div at bounding box center [946, 428] width 5 height 99
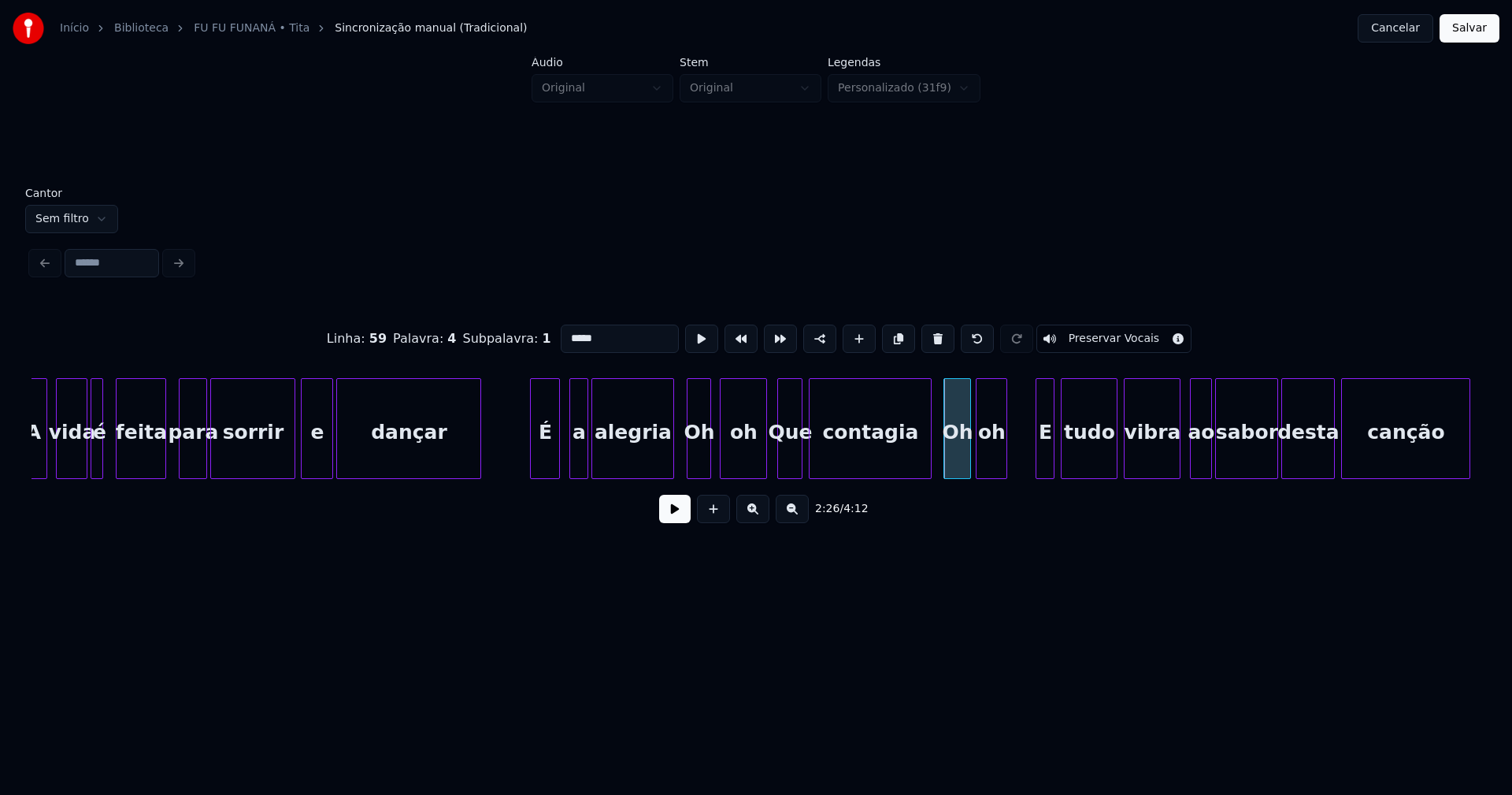
click at [968, 453] on div at bounding box center [967, 428] width 5 height 99
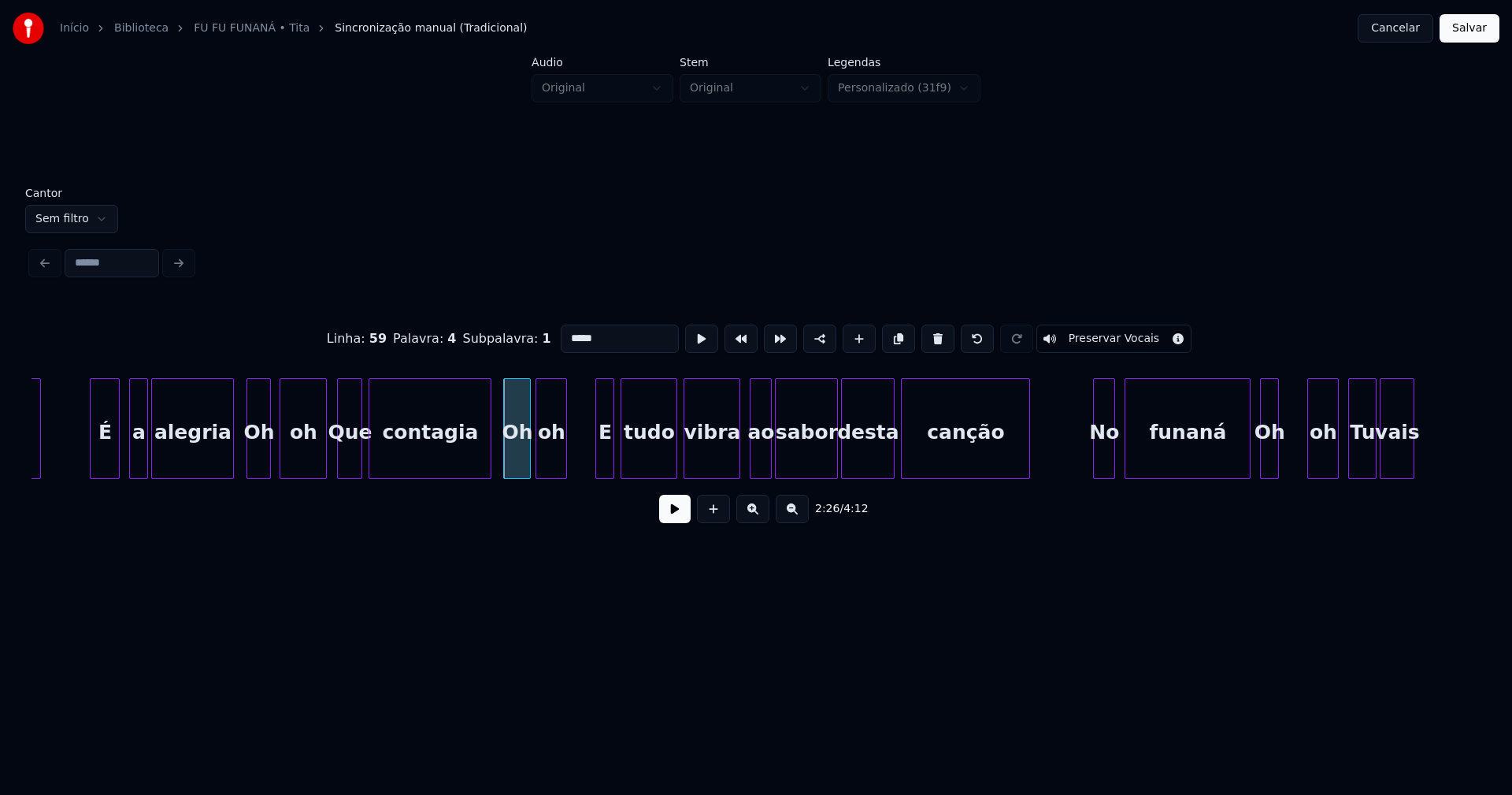
scroll to position [0, 22719]
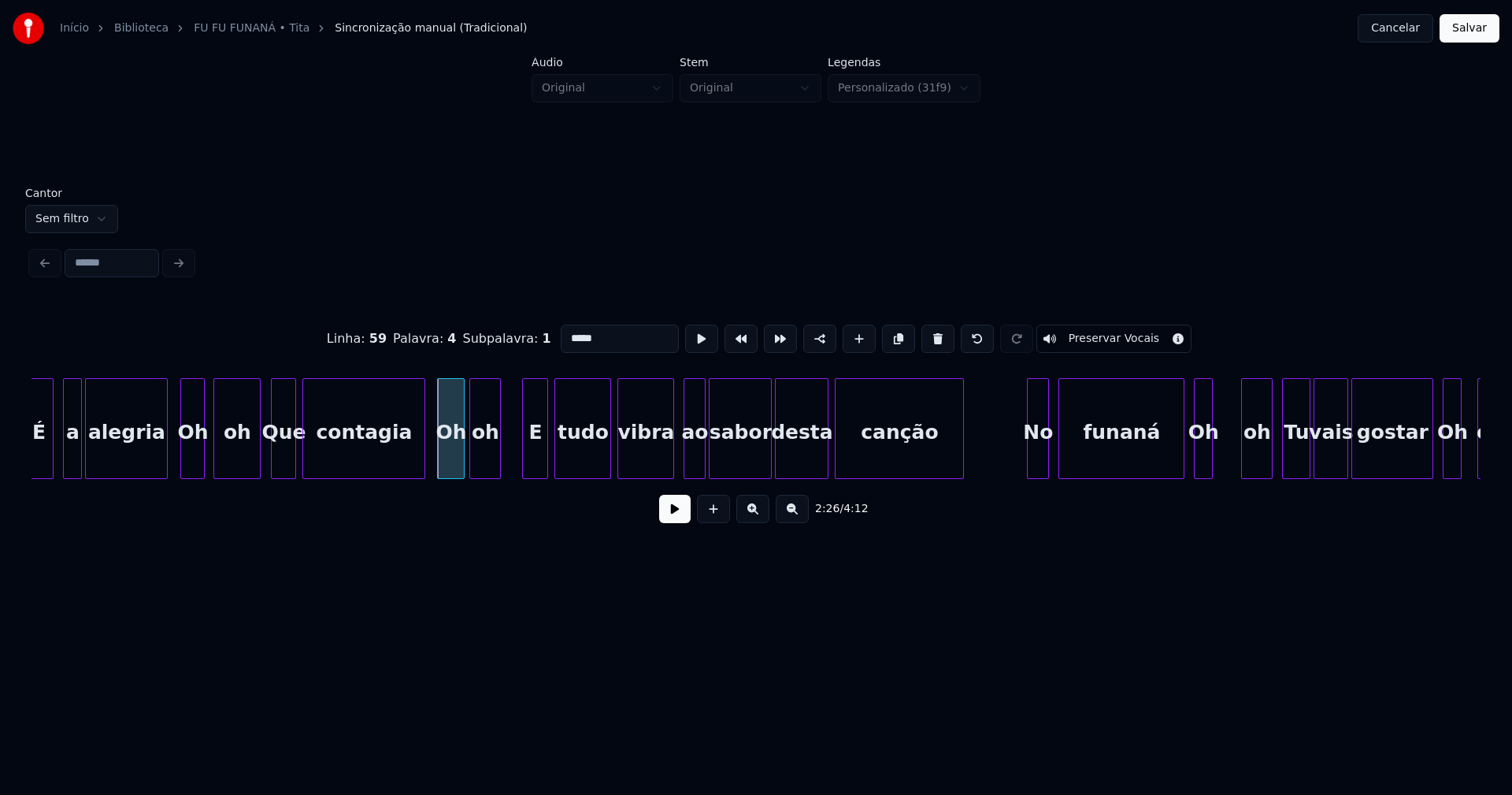
click at [524, 465] on div at bounding box center [525, 428] width 5 height 99
click at [666, 467] on div at bounding box center [665, 428] width 5 height 99
click at [691, 459] on div "ao" at bounding box center [688, 432] width 20 height 107
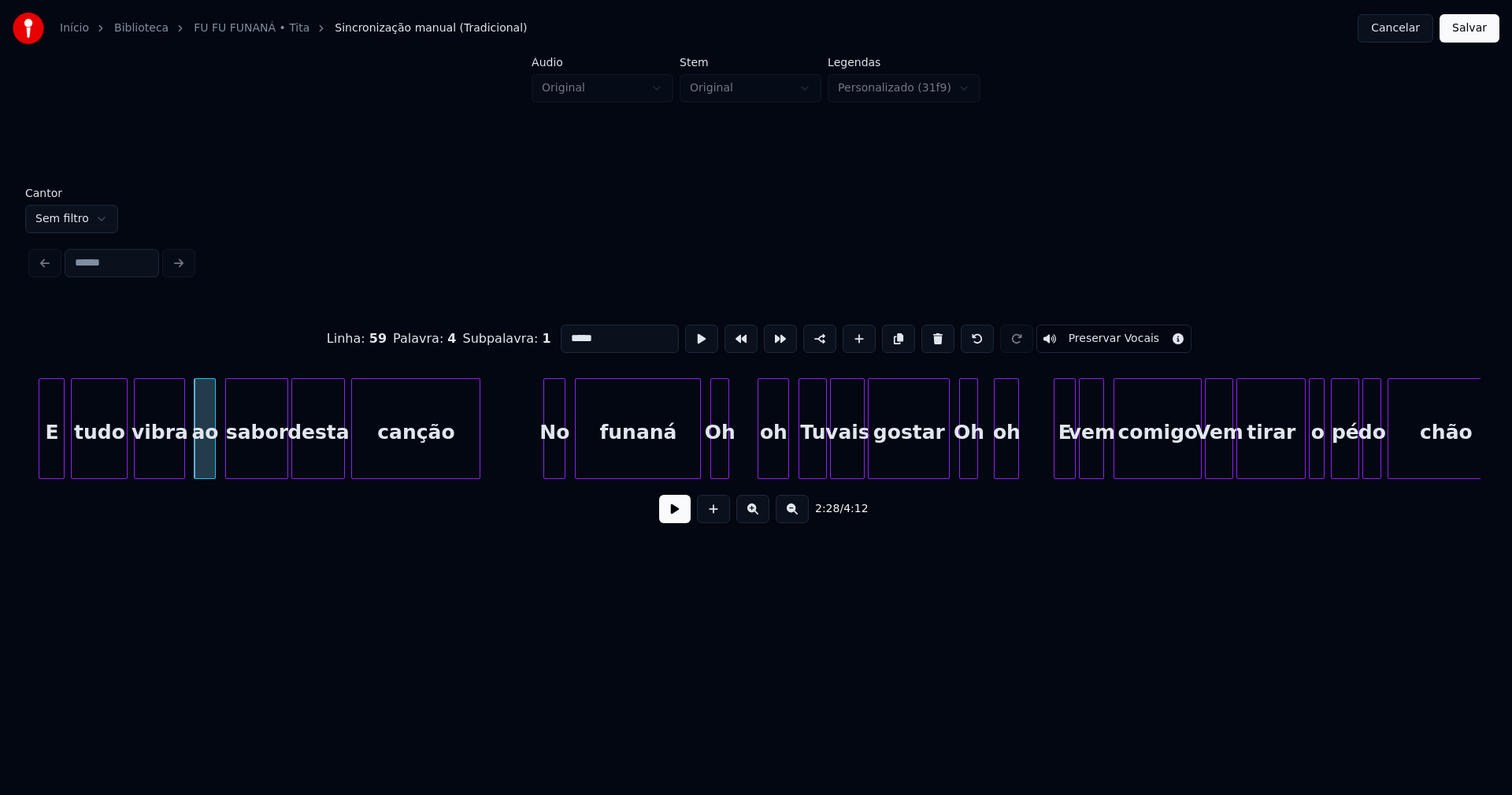
scroll to position [0, 23224]
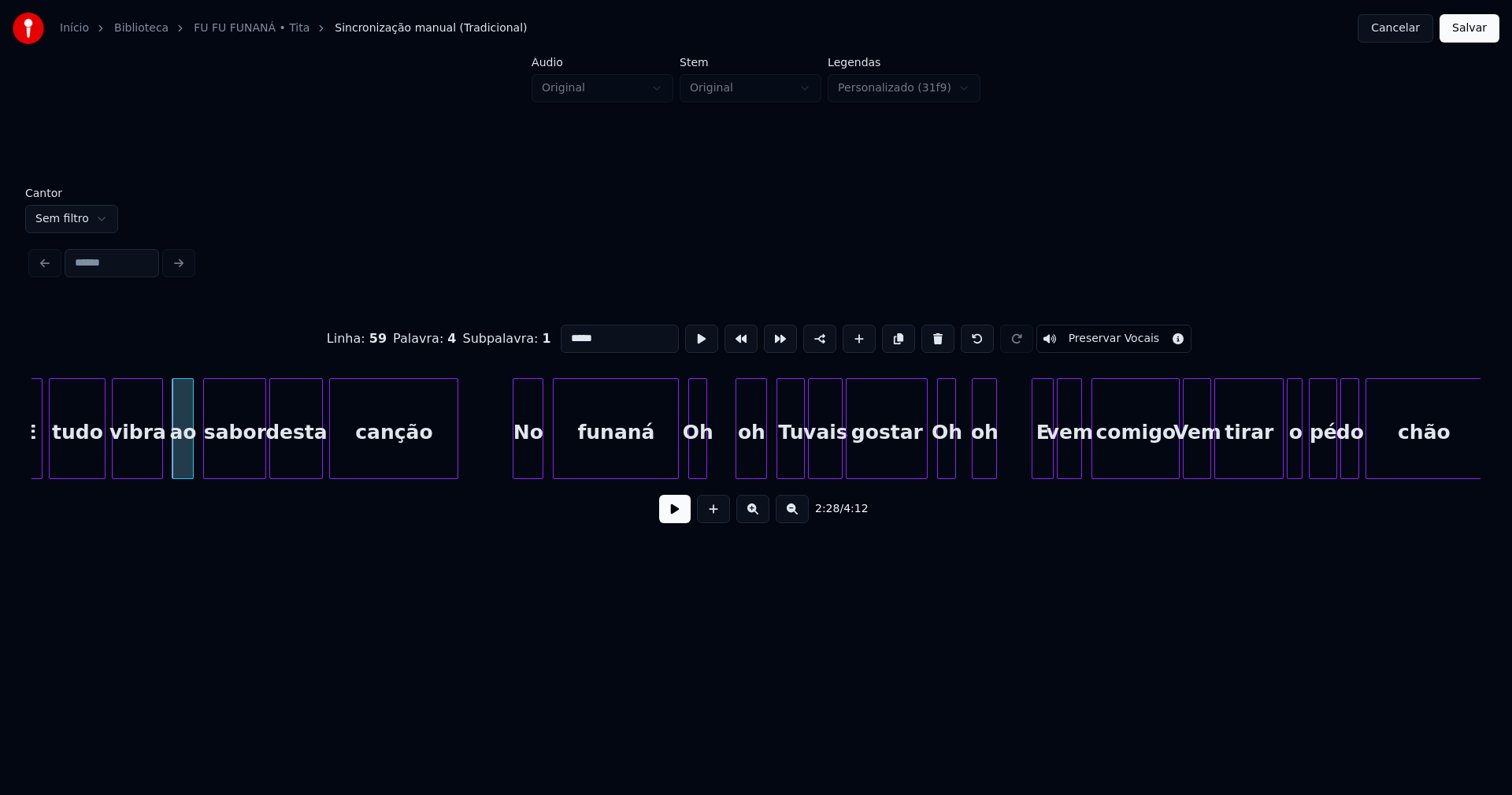
click at [517, 470] on div at bounding box center [516, 428] width 5 height 99
click at [691, 457] on div at bounding box center [691, 428] width 5 height 99
type input "**"
click at [672, 460] on div at bounding box center [673, 428] width 5 height 99
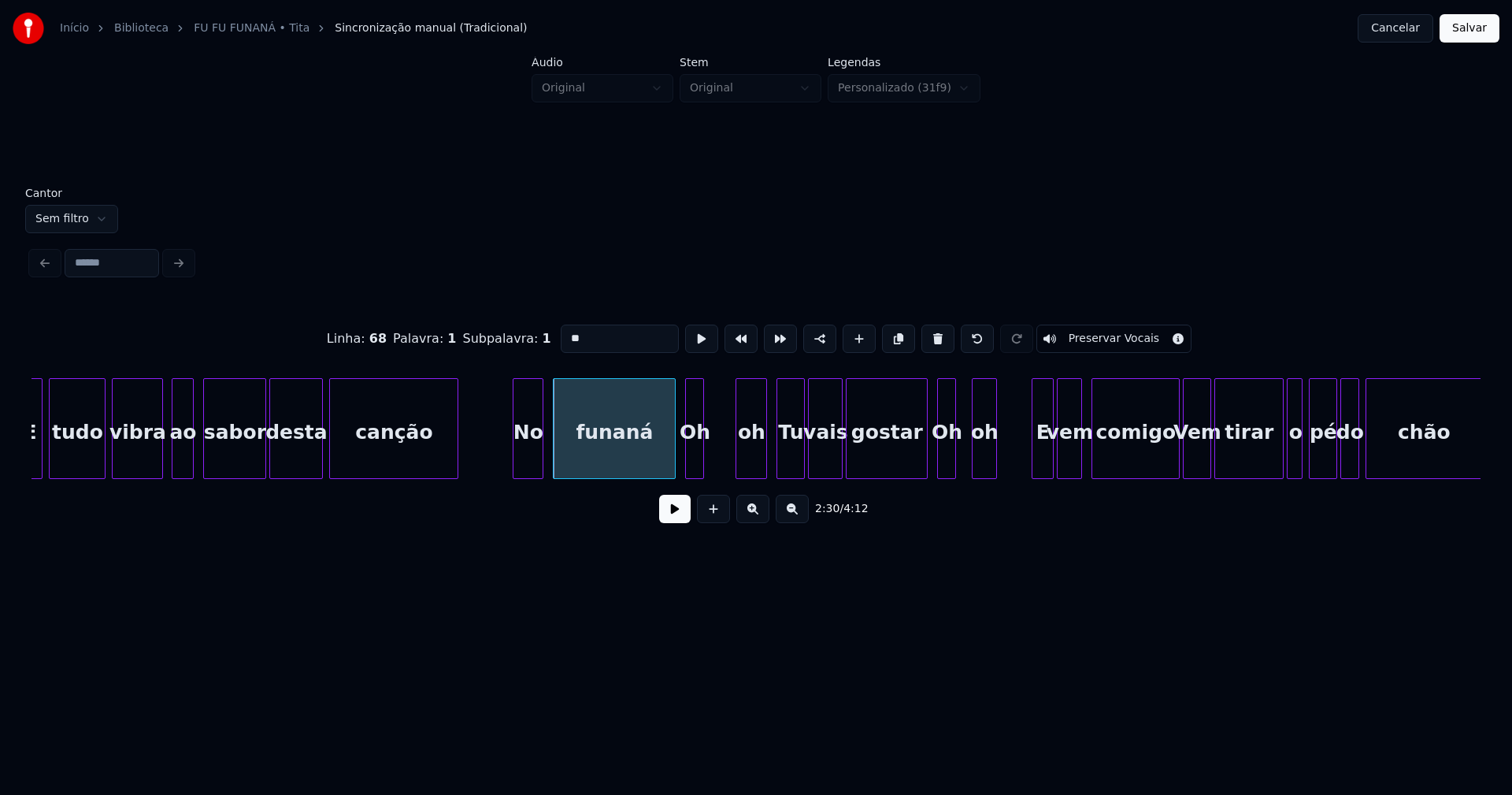
click at [691, 457] on div "Oh" at bounding box center [695, 432] width 17 height 107
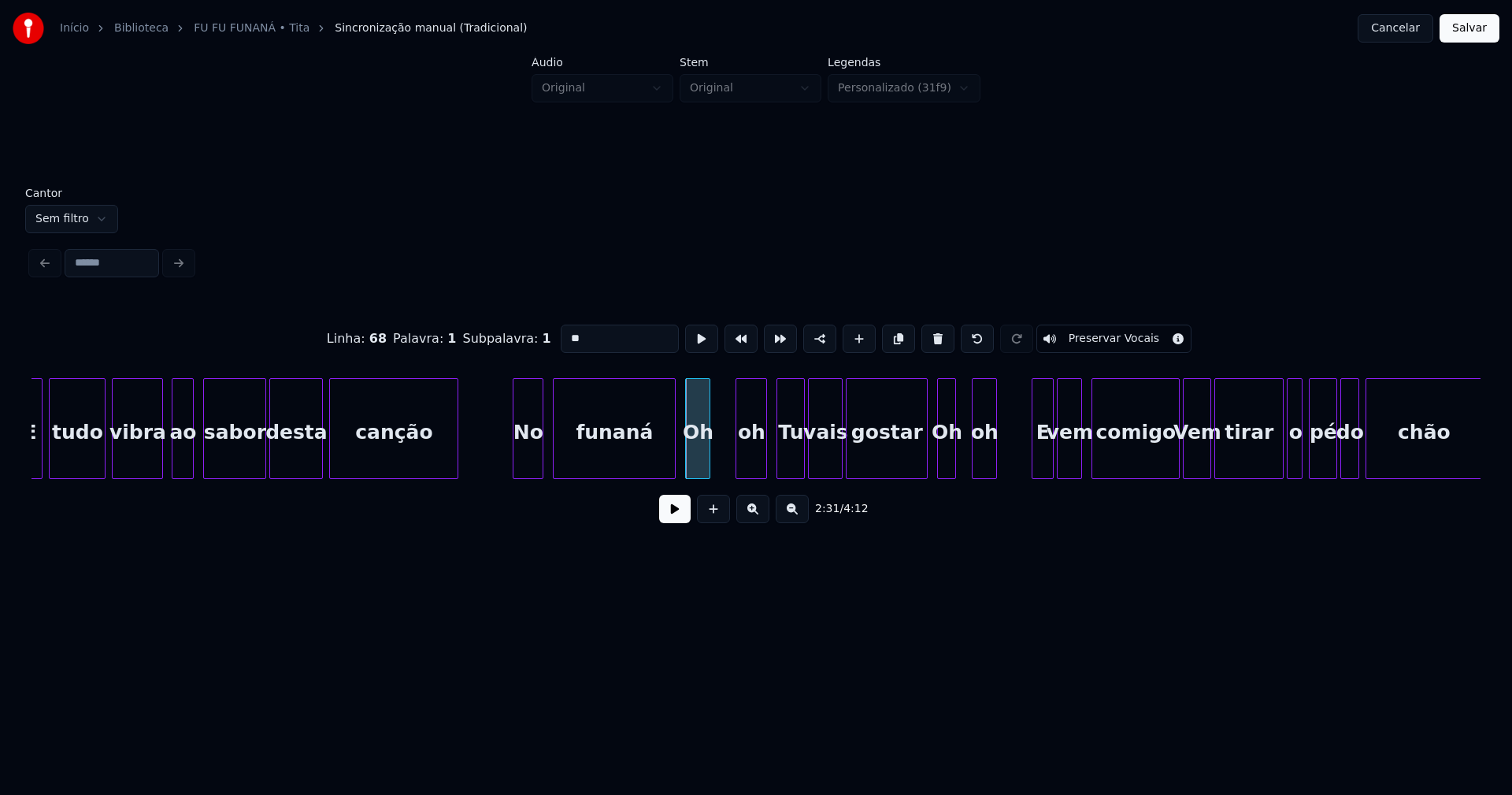
click at [709, 456] on div at bounding box center [707, 428] width 5 height 99
click at [736, 466] on div "oh" at bounding box center [736, 432] width 30 height 107
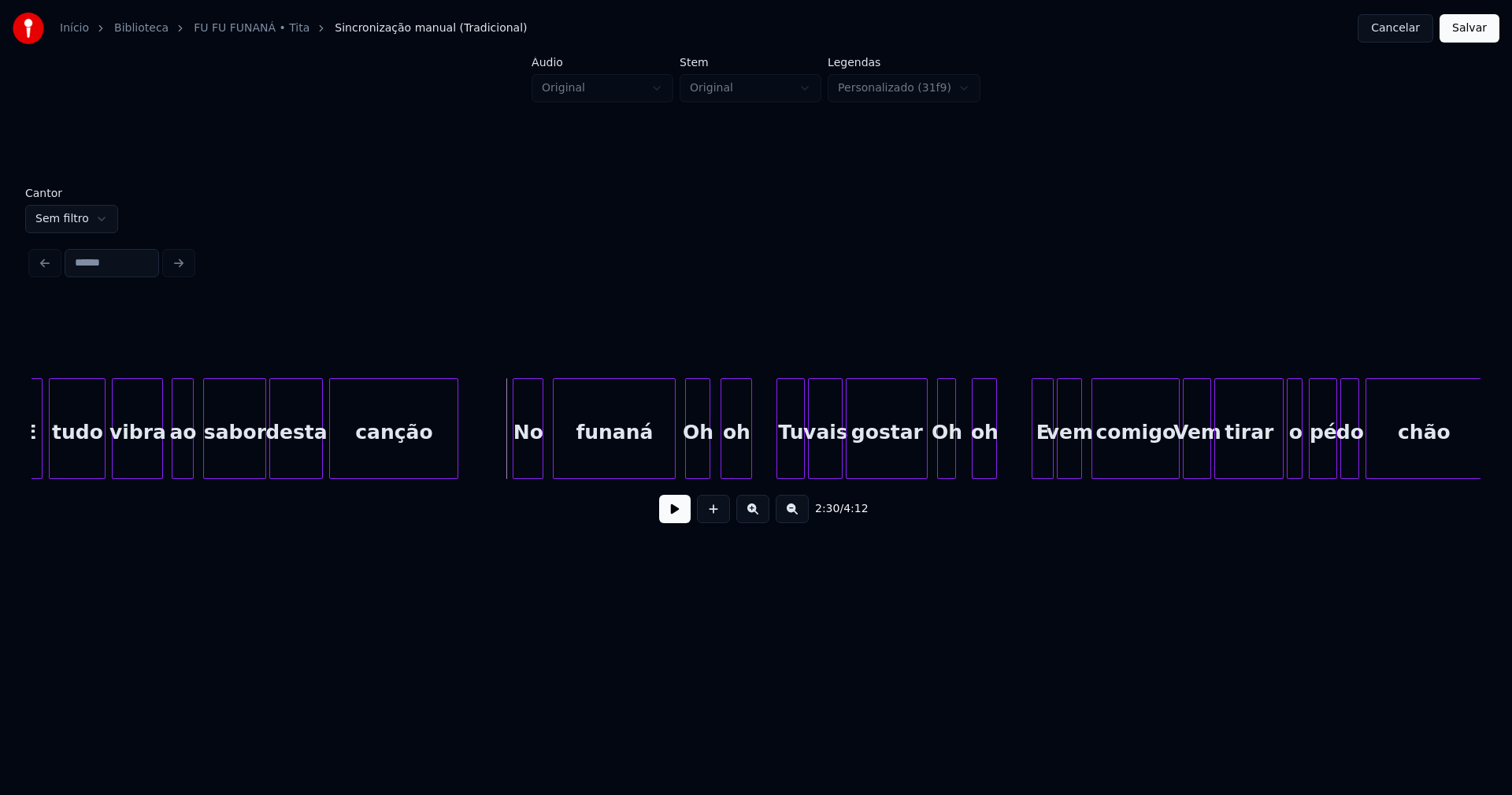
click at [665, 515] on button at bounding box center [675, 509] width 32 height 28
click at [675, 517] on button at bounding box center [675, 509] width 32 height 28
click at [922, 461] on div at bounding box center [922, 428] width 5 height 99
click at [958, 459] on div at bounding box center [959, 428] width 5 height 99
click at [1036, 464] on div "E" at bounding box center [1037, 432] width 20 height 107
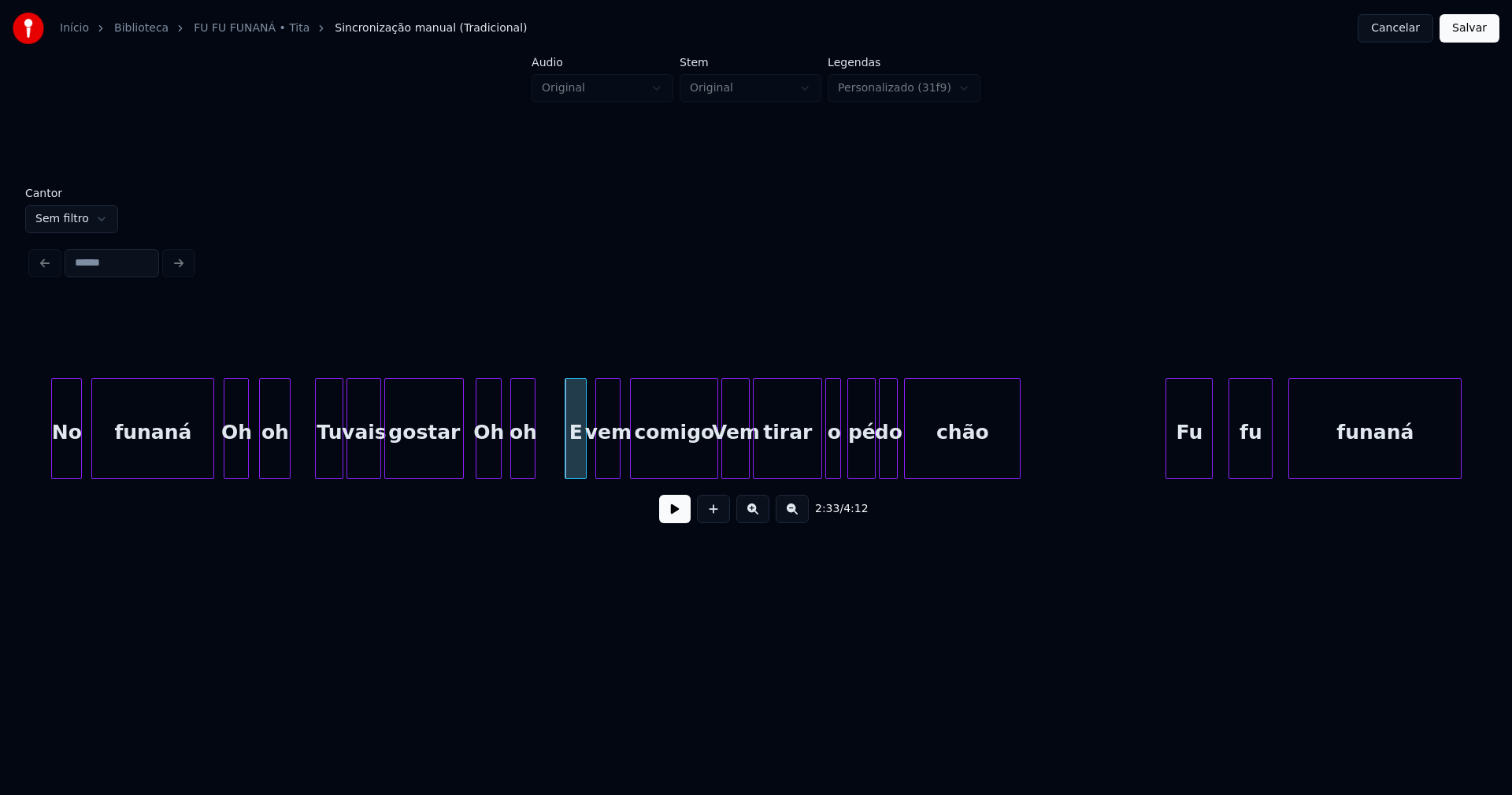
scroll to position [0, 23708]
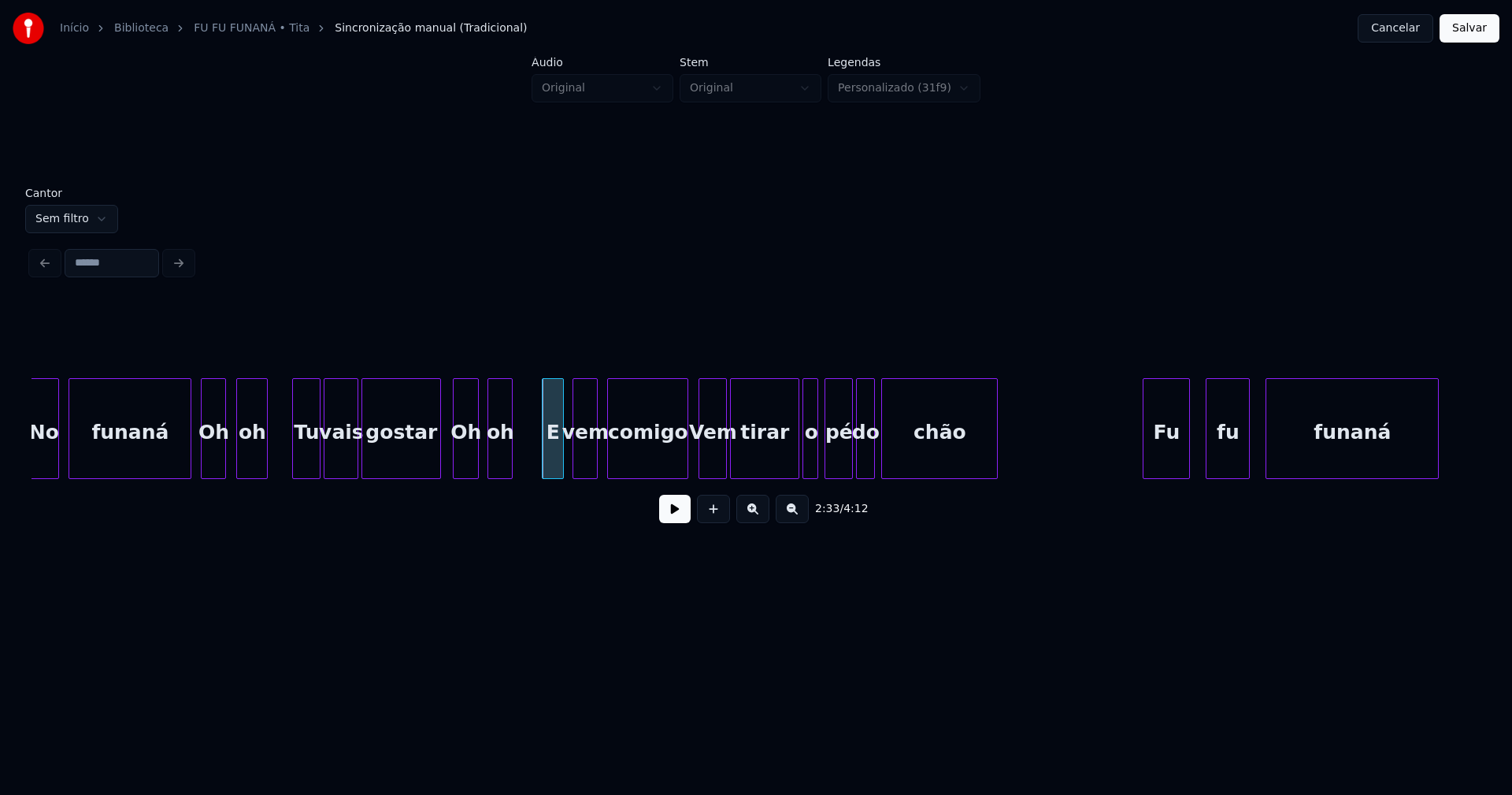
click at [686, 474] on div "No funaná Oh oh Tu vais gostar Oh oh E vem comigo Vem tirar o pé do chão Fu fu …" at bounding box center [756, 428] width 1449 height 101
click at [791, 459] on div at bounding box center [790, 428] width 5 height 99
click at [807, 461] on div "o" at bounding box center [807, 432] width 16 height 107
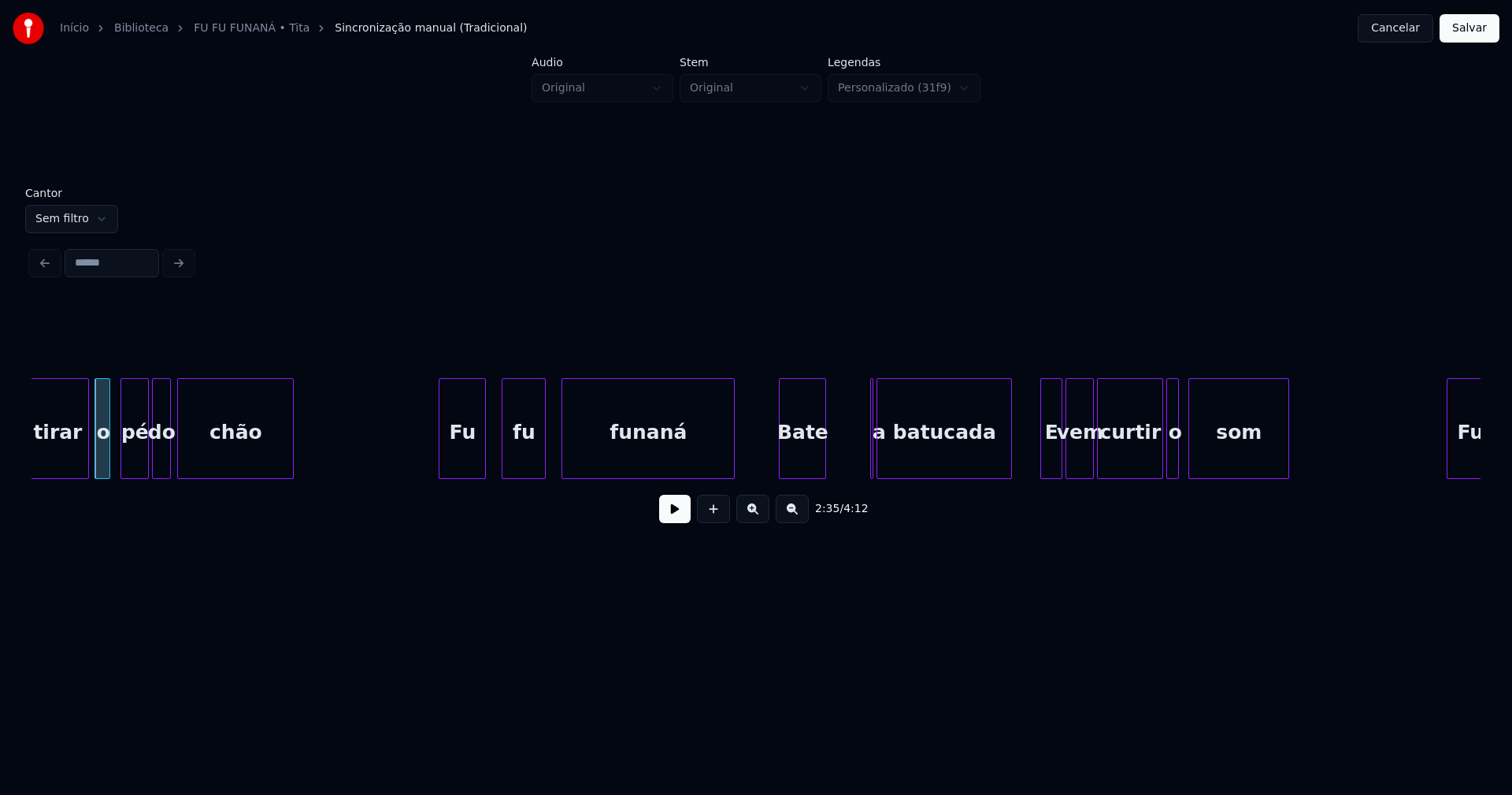
scroll to position [0, 24433]
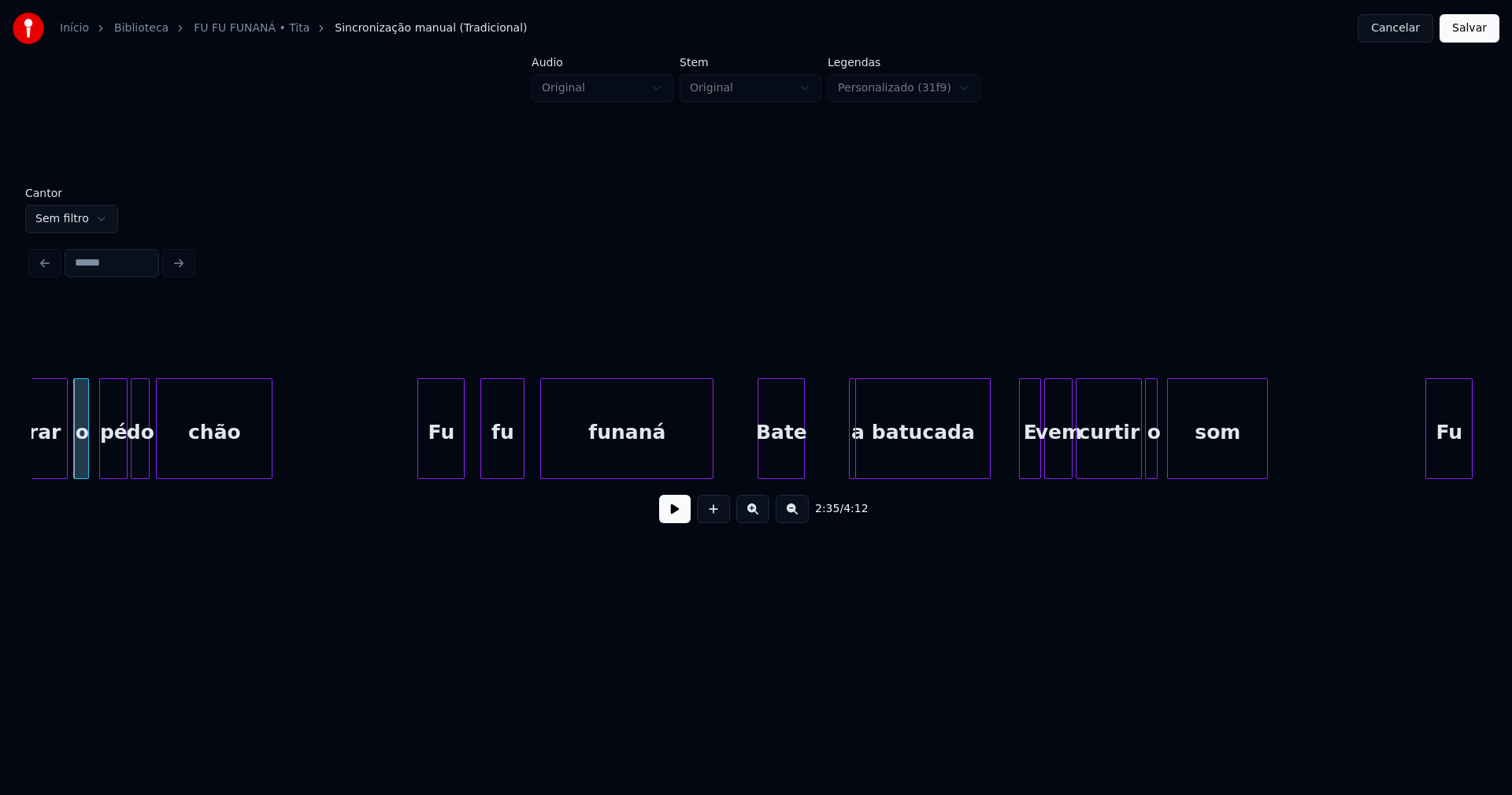
click at [855, 457] on div at bounding box center [853, 428] width 5 height 99
click at [812, 469] on div "a" at bounding box center [815, 428] width 7 height 101
click at [847, 455] on div at bounding box center [846, 428] width 5 height 99
click at [1026, 459] on div "E" at bounding box center [1025, 432] width 20 height 107
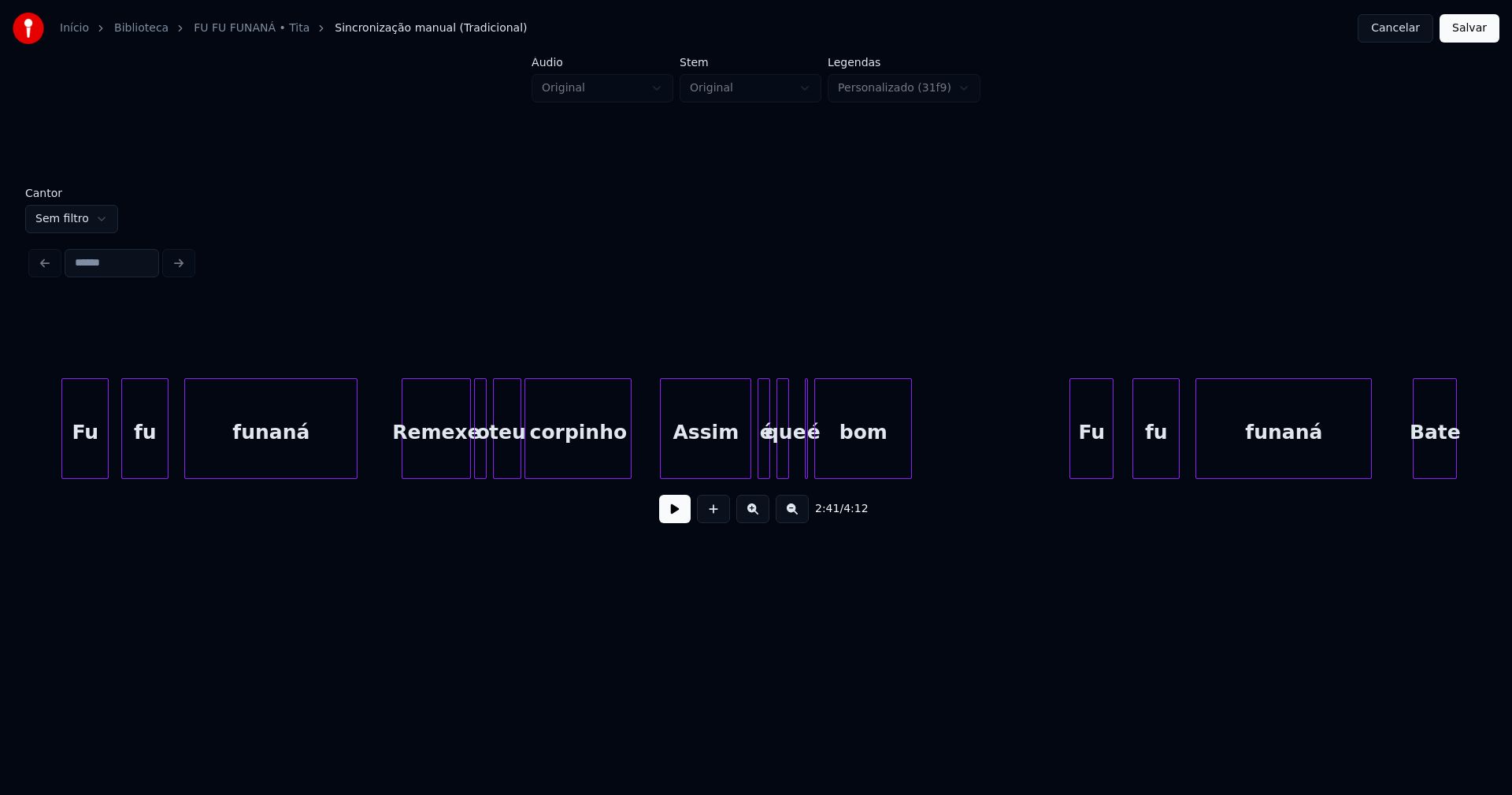
scroll to position [0, 25841]
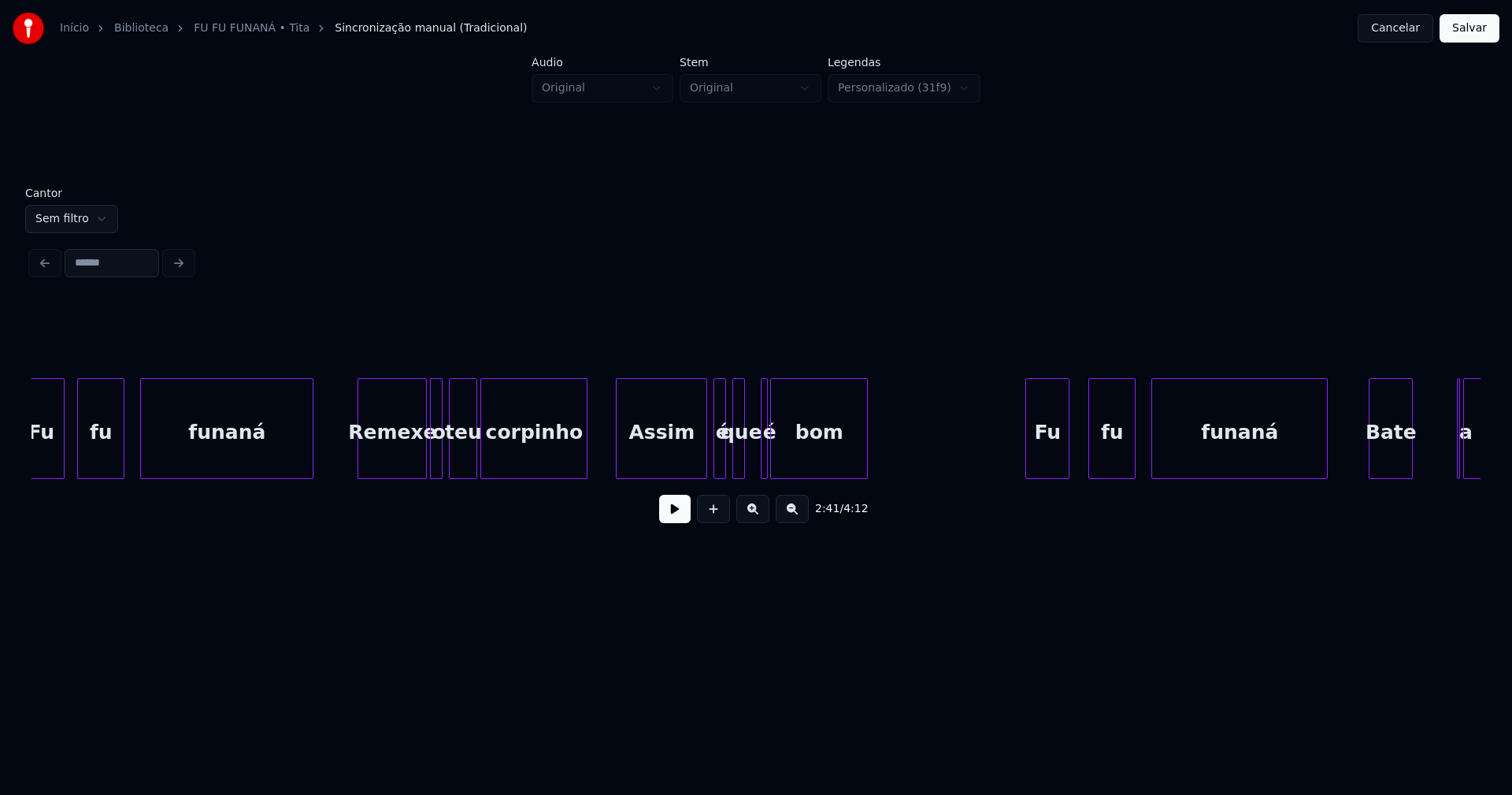
click at [765, 456] on div at bounding box center [765, 428] width 5 height 99
click at [750, 465] on div "é" at bounding box center [753, 428] width 7 height 101
click at [759, 459] on div at bounding box center [762, 428] width 5 height 99
click at [669, 446] on div "Assim" at bounding box center [656, 432] width 90 height 107
click at [713, 454] on div "é" at bounding box center [715, 432] width 16 height 107
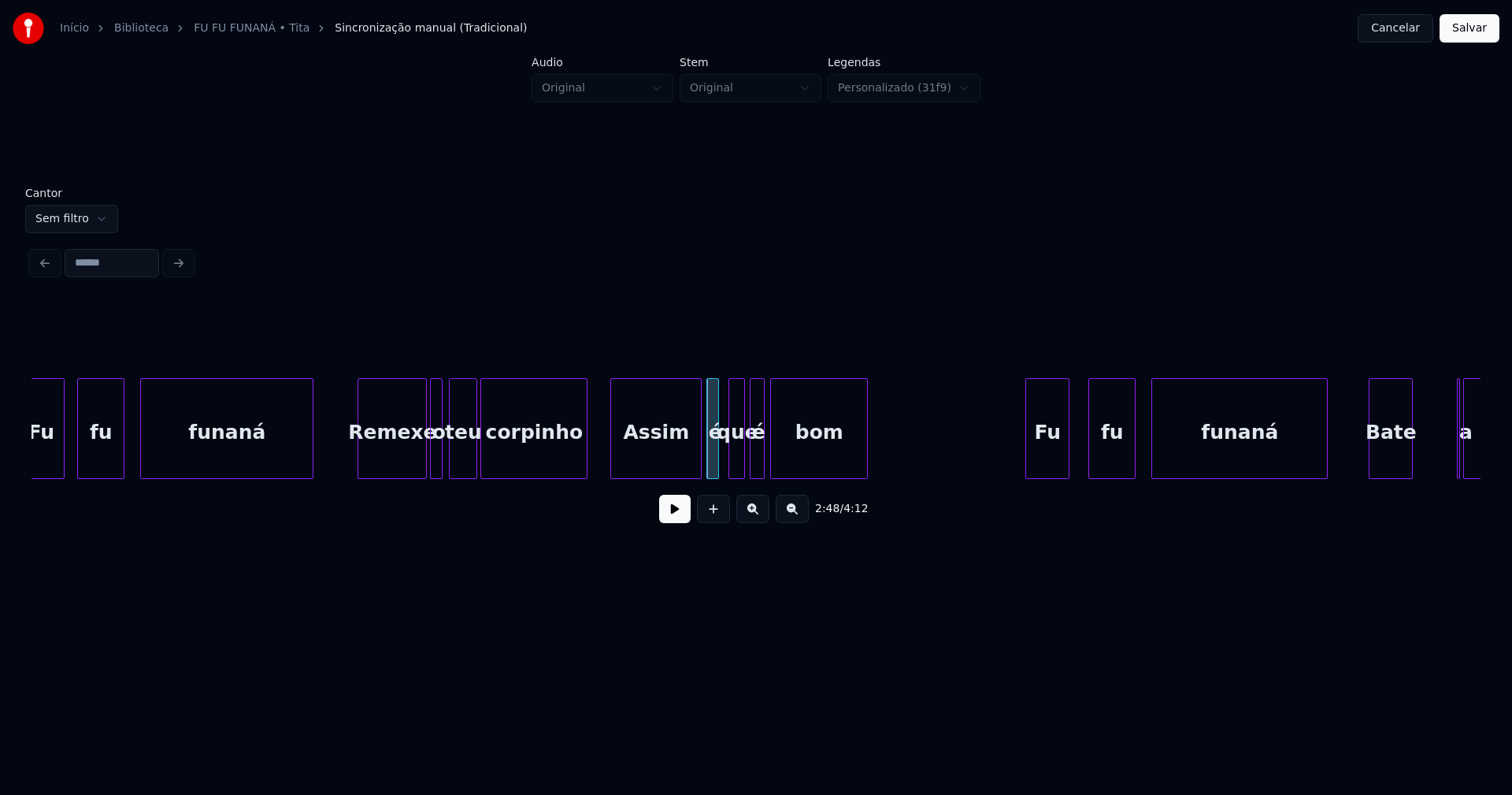
click at [731, 466] on div at bounding box center [732, 428] width 5 height 99
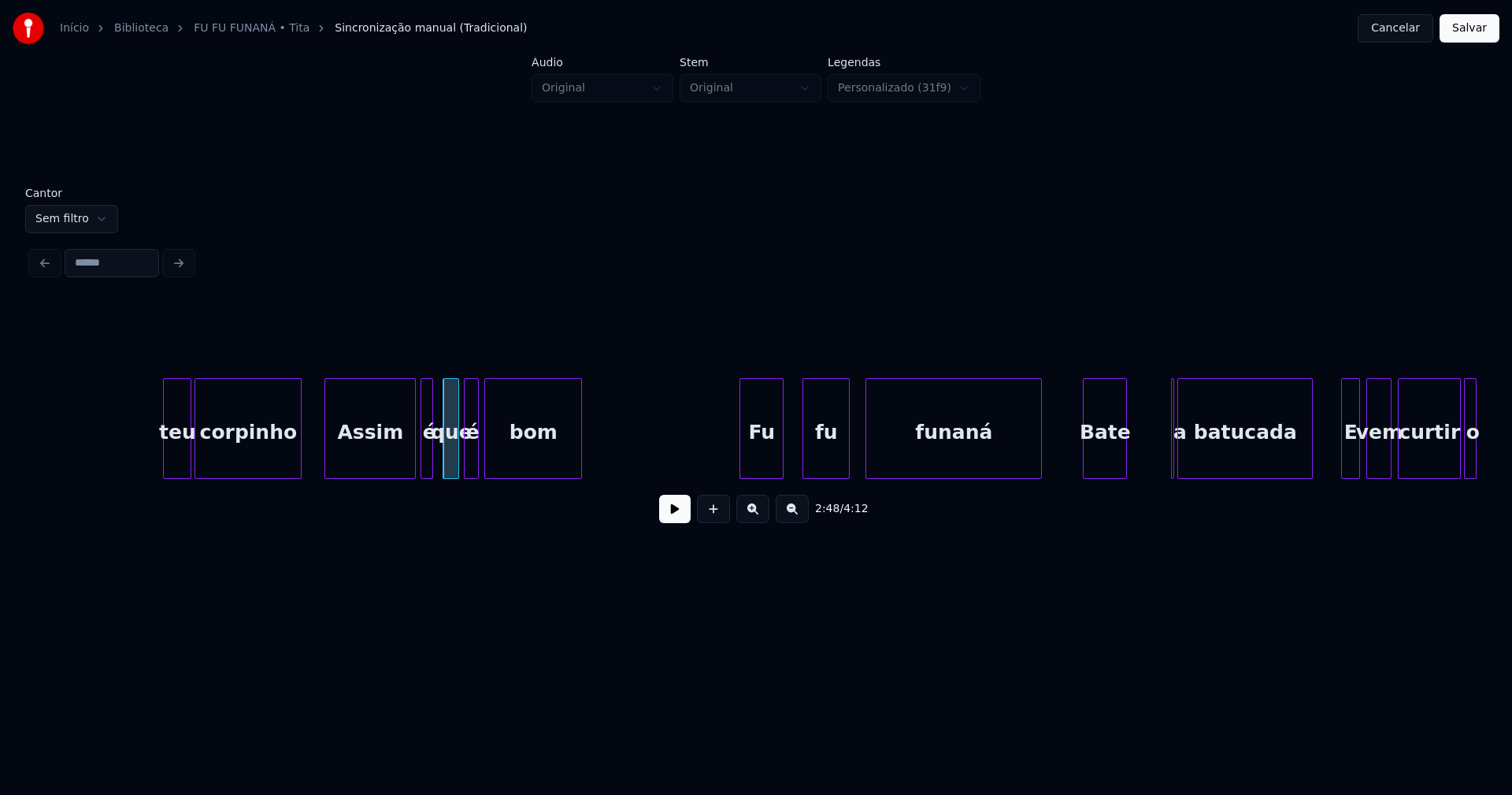
scroll to position [0, 26325]
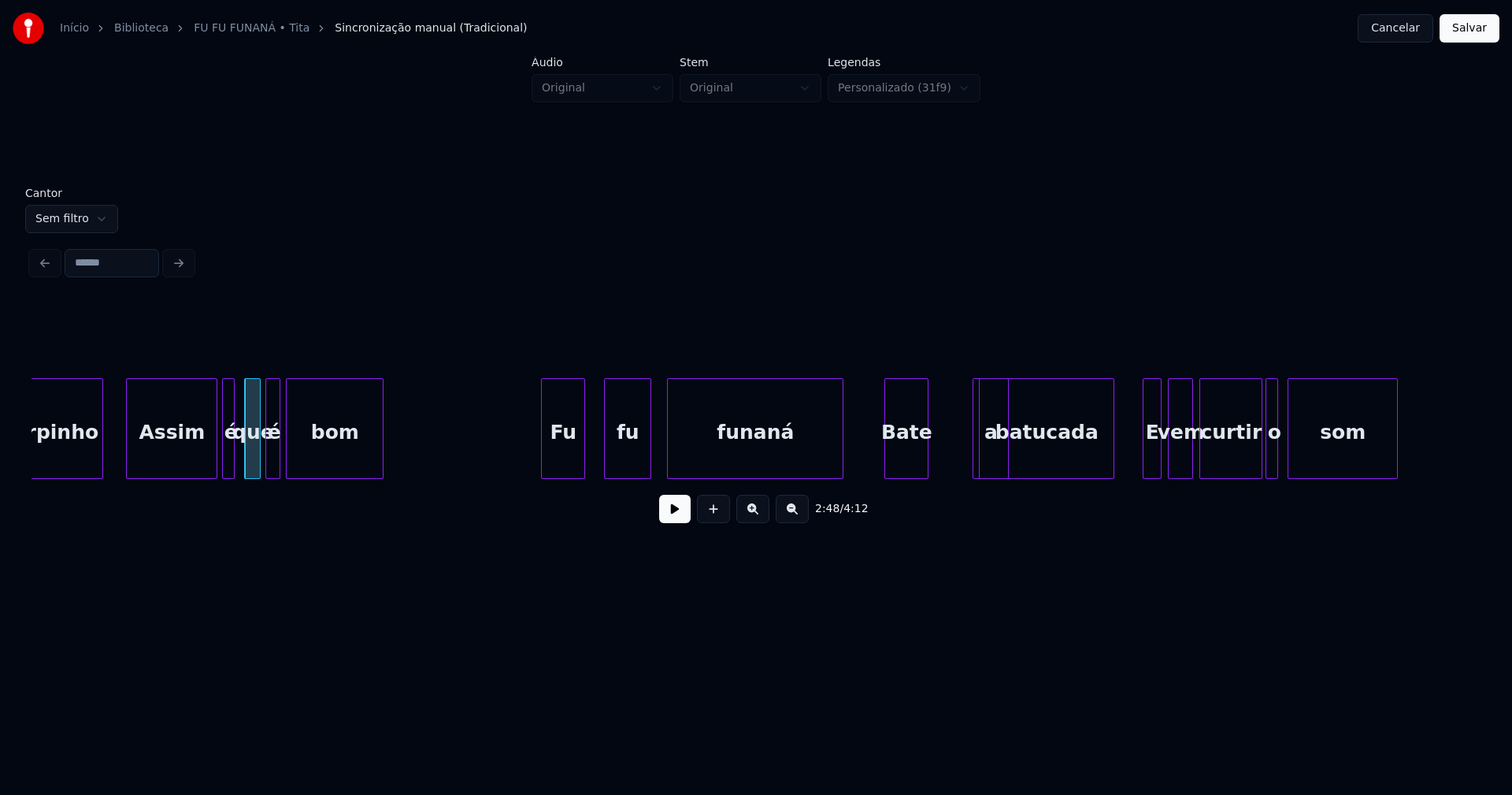
click at [1004, 462] on div at bounding box center [1005, 428] width 5 height 99
click at [935, 399] on div "a" at bounding box center [953, 428] width 36 height 101
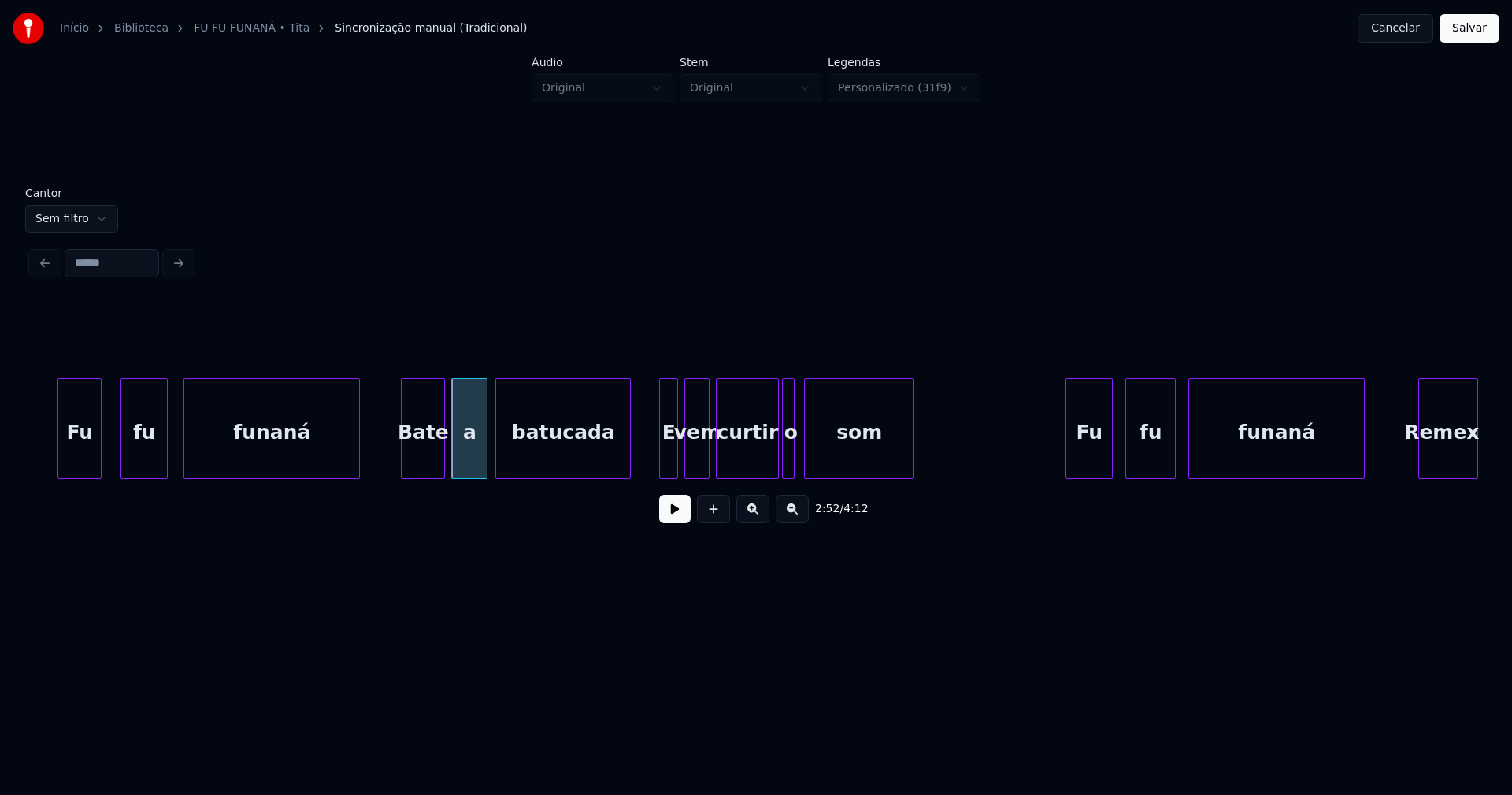
scroll to position [0, 26875]
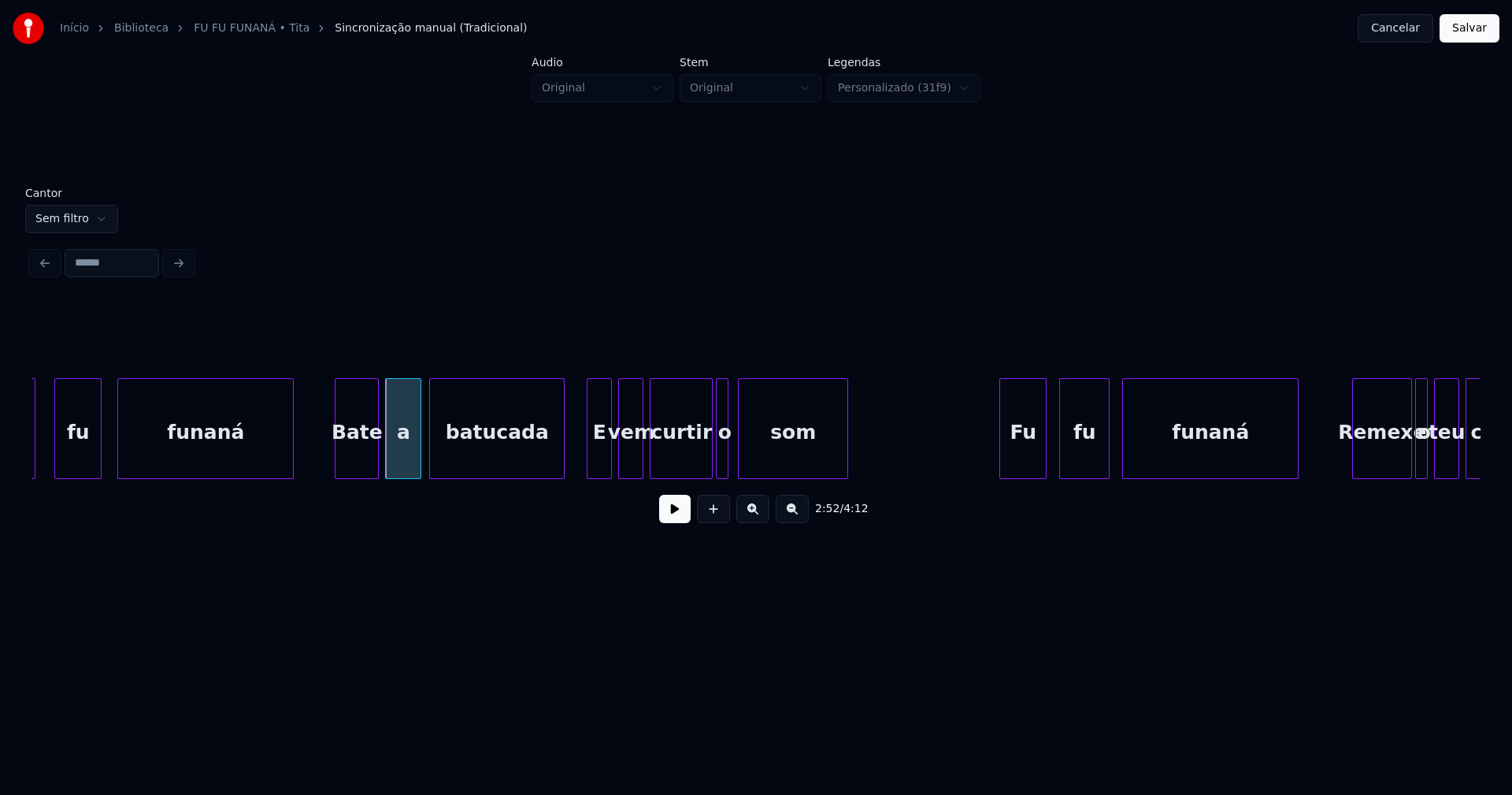
click at [587, 458] on div at bounding box center [590, 428] width 5 height 99
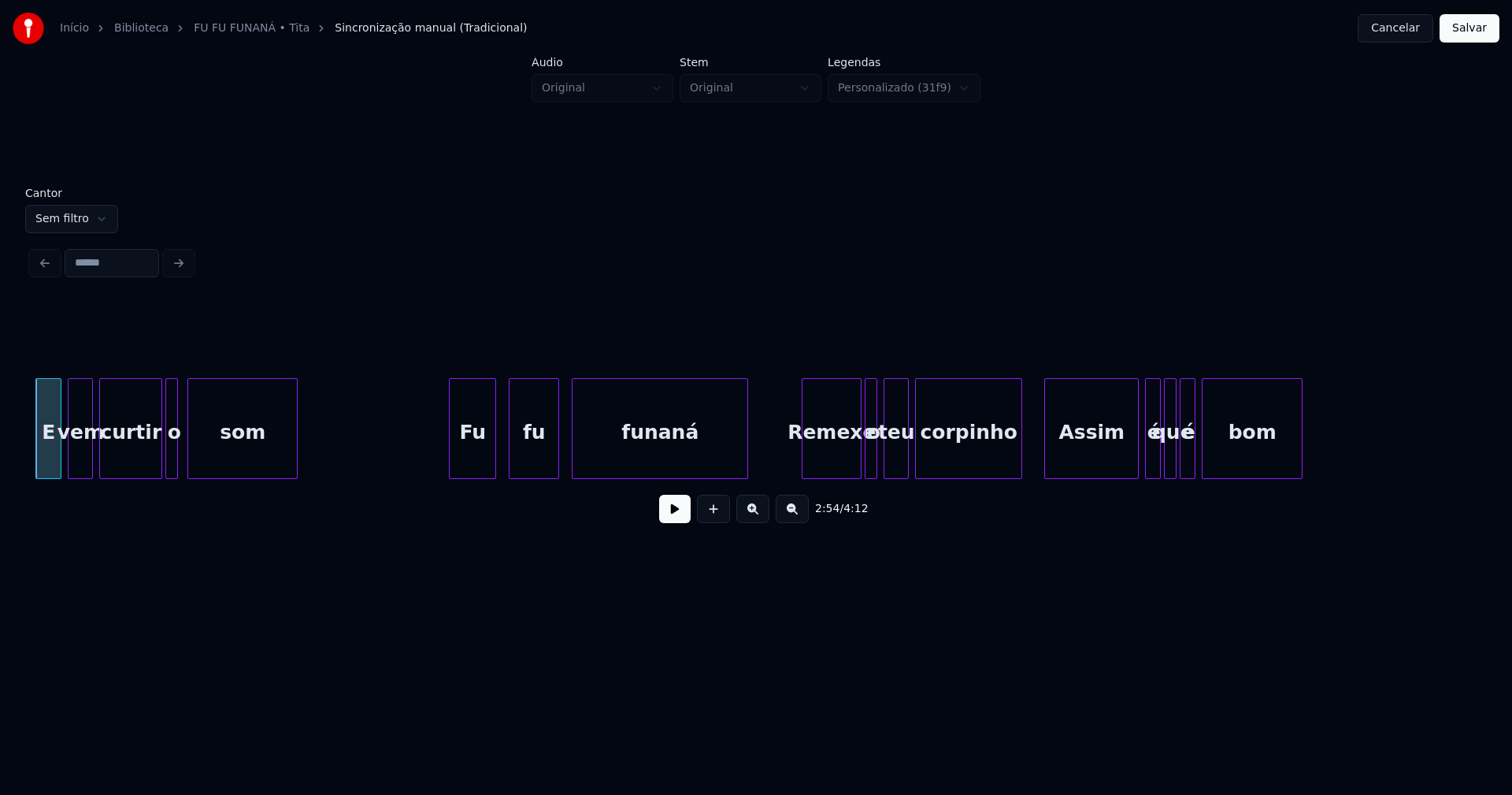
scroll to position [0, 27623]
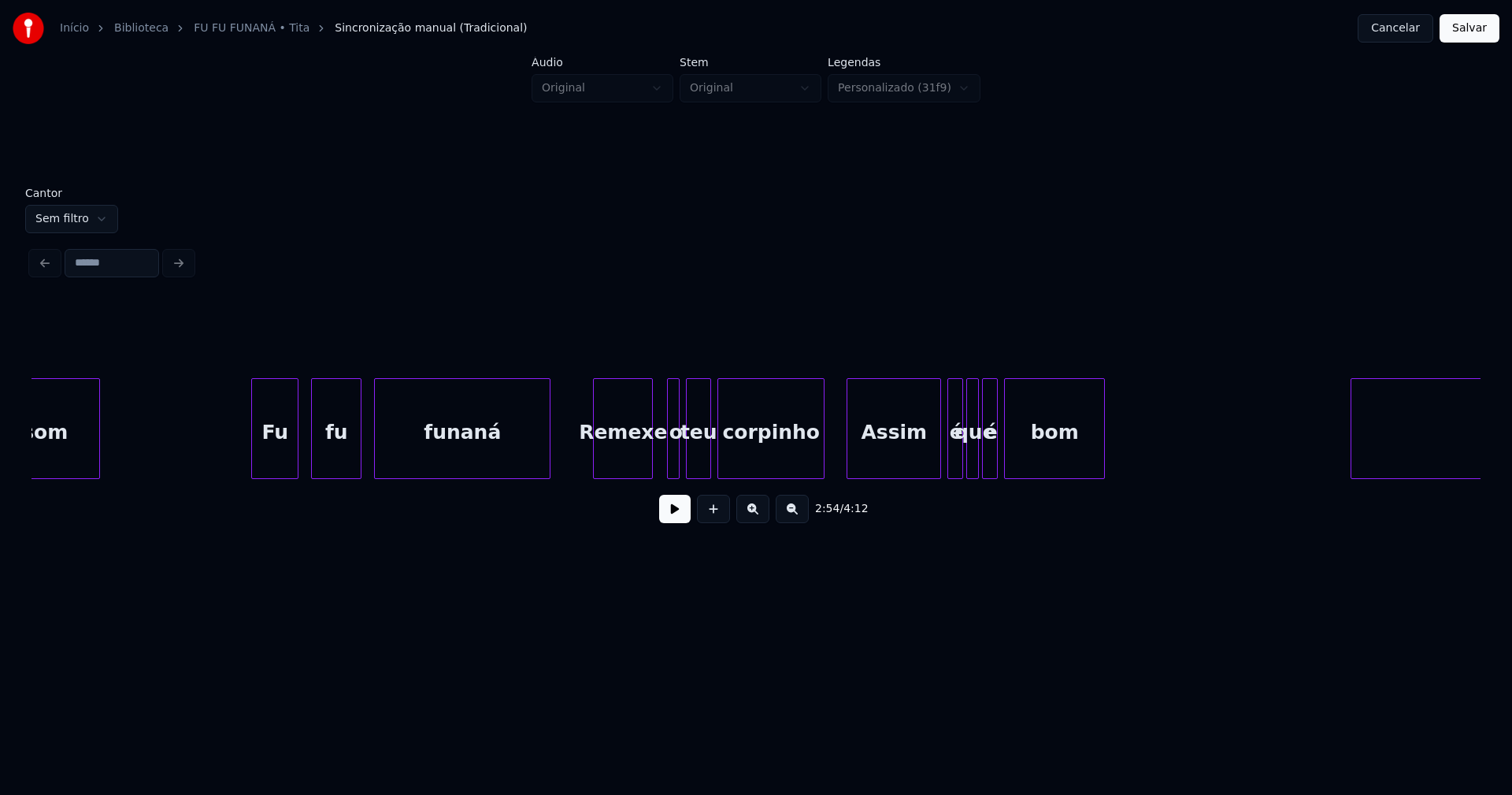
click at [629, 464] on div "Remexe" at bounding box center [623, 432] width 58 height 107
click at [664, 455] on div at bounding box center [666, 428] width 5 height 99
click at [665, 459] on div "o" at bounding box center [666, 432] width 16 height 107
click at [886, 457] on div "Assim" at bounding box center [888, 432] width 93 height 107
click at [948, 458] on div "é" at bounding box center [950, 432] width 16 height 107
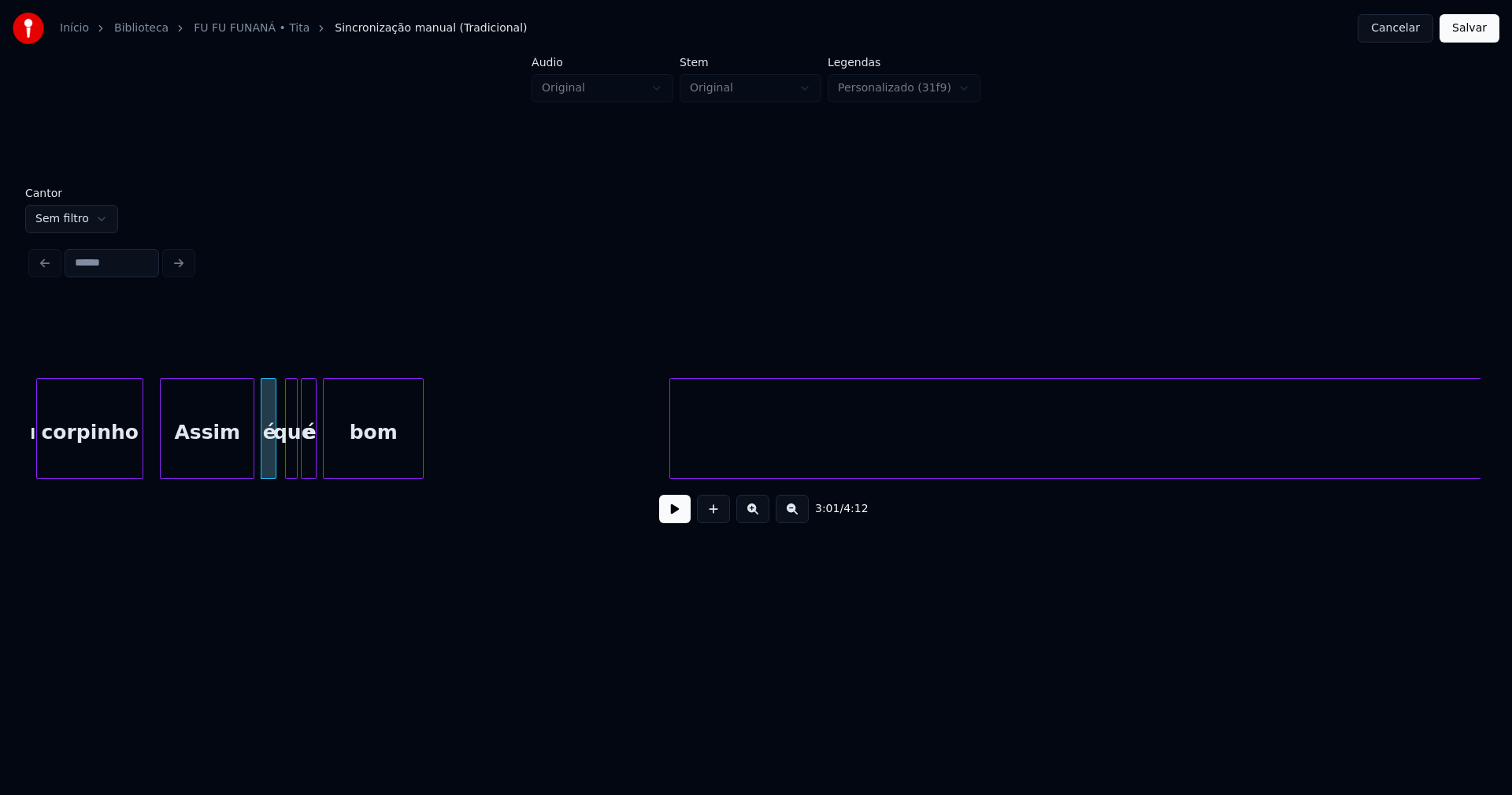
scroll to position [0, 28305]
click at [1469, 449] on div at bounding box center [1469, 428] width 5 height 99
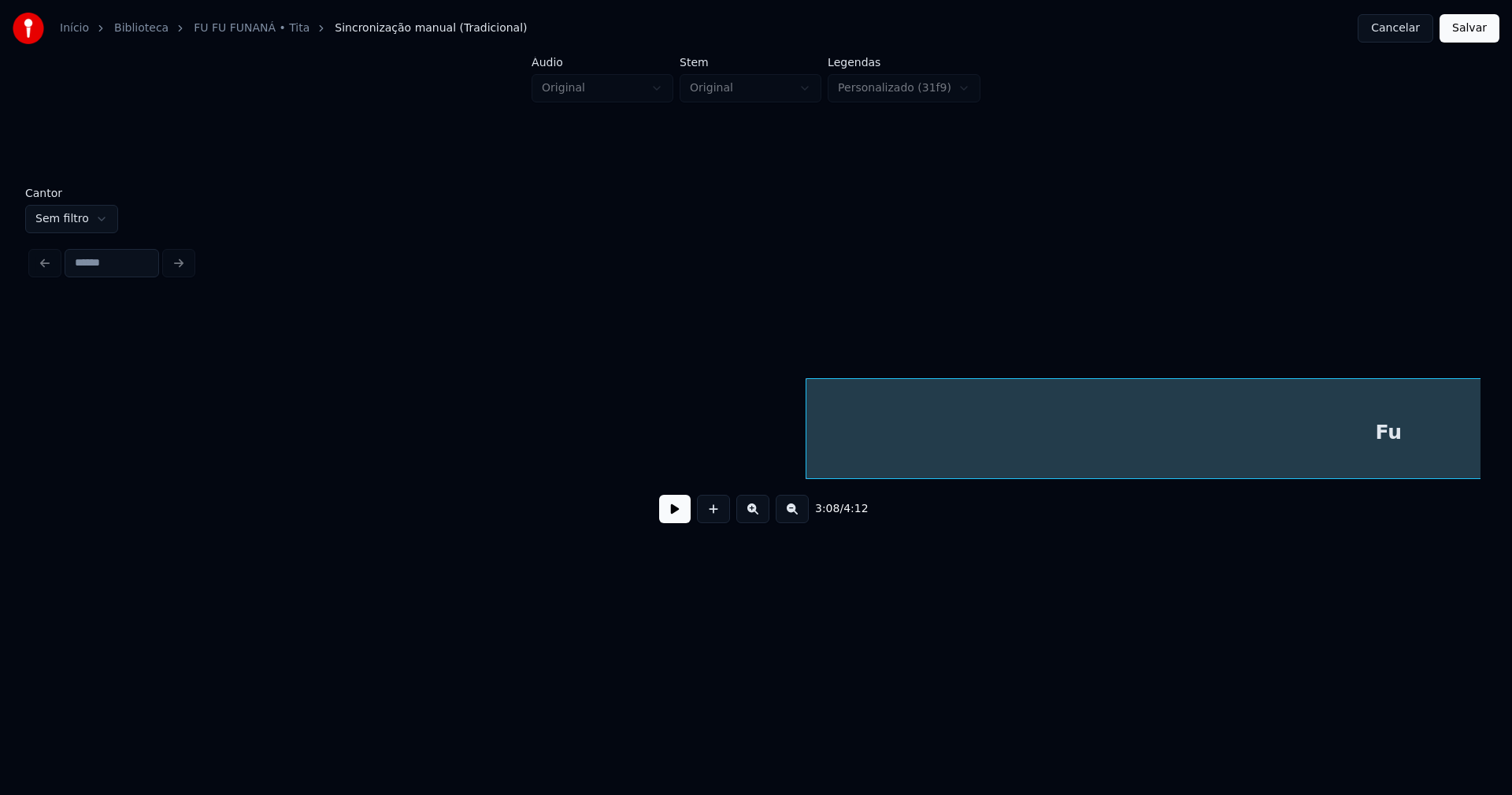
scroll to position [0, 29117]
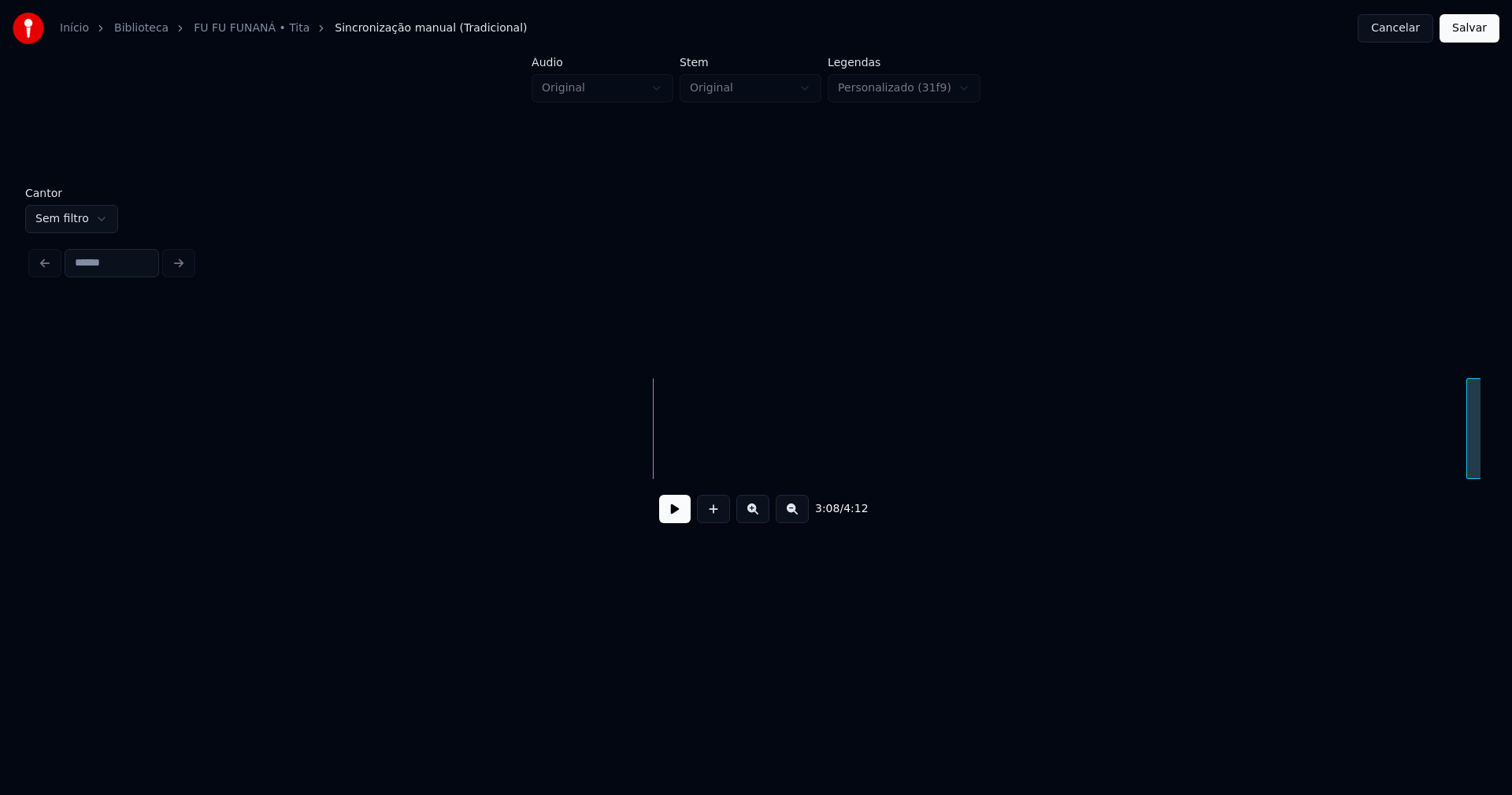
click at [1469, 455] on div at bounding box center [1469, 428] width 5 height 99
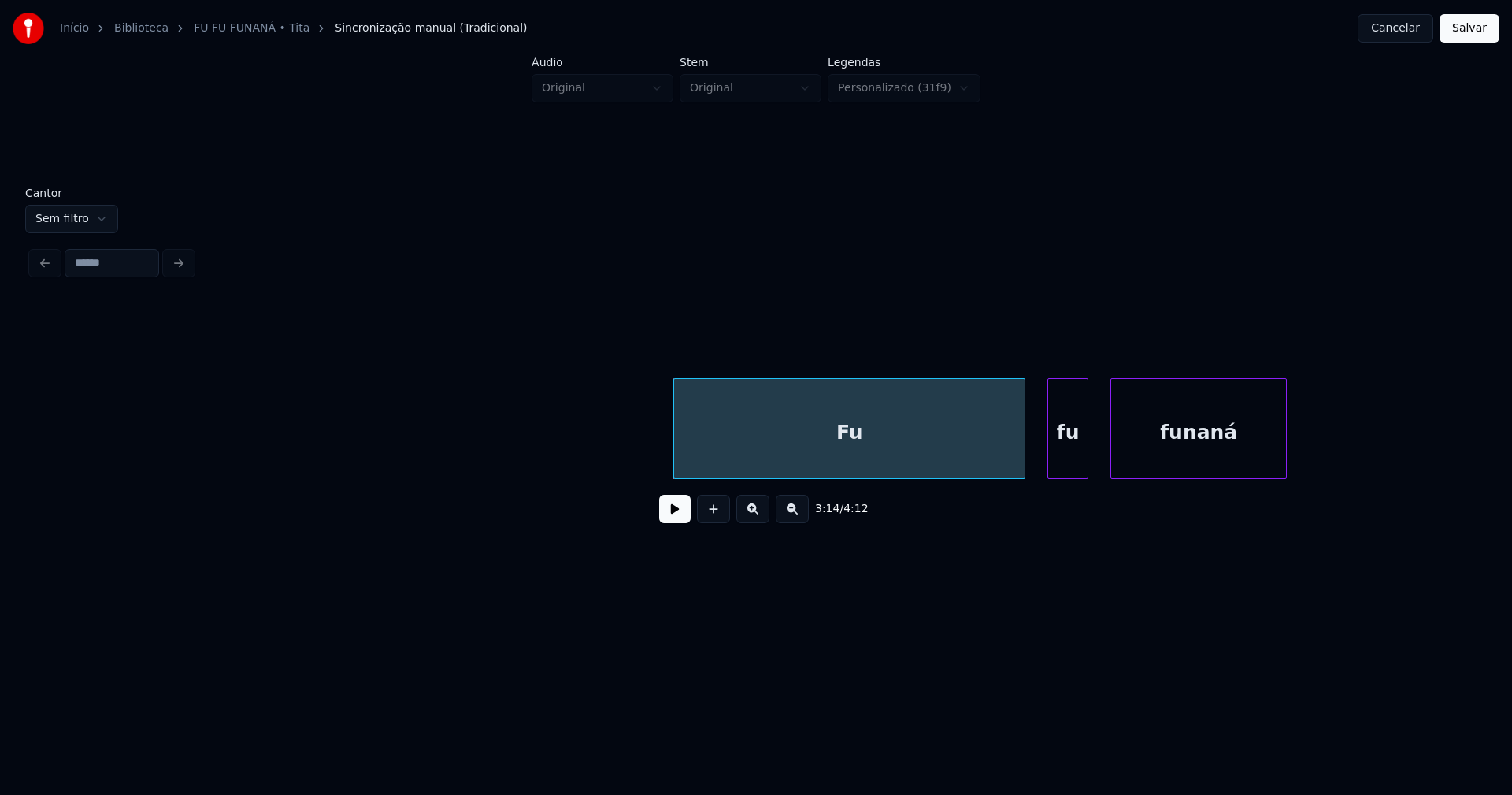
scroll to position [0, 30085]
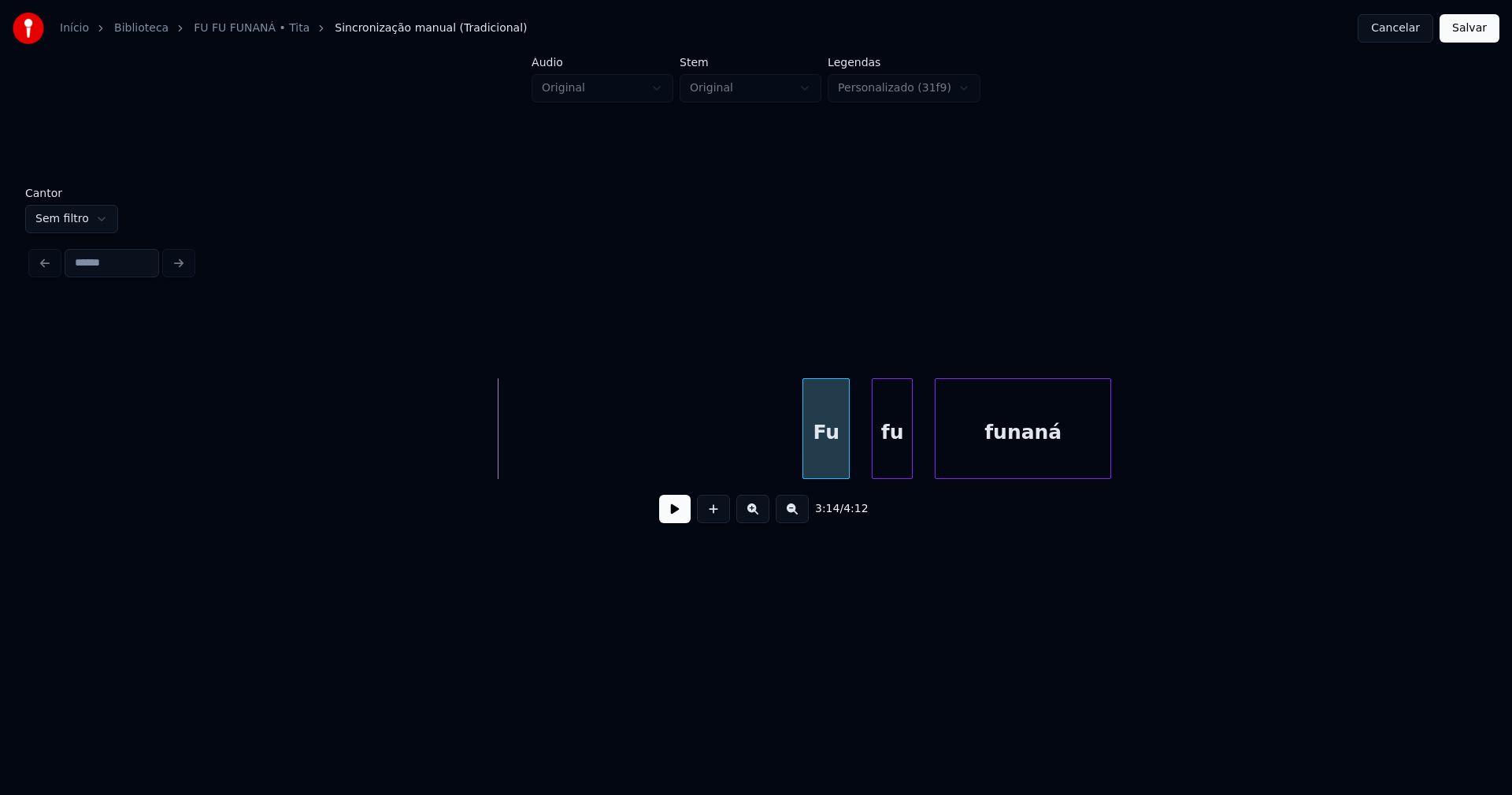
click at [806, 461] on div at bounding box center [806, 428] width 5 height 99
click at [677, 519] on button at bounding box center [675, 509] width 32 height 28
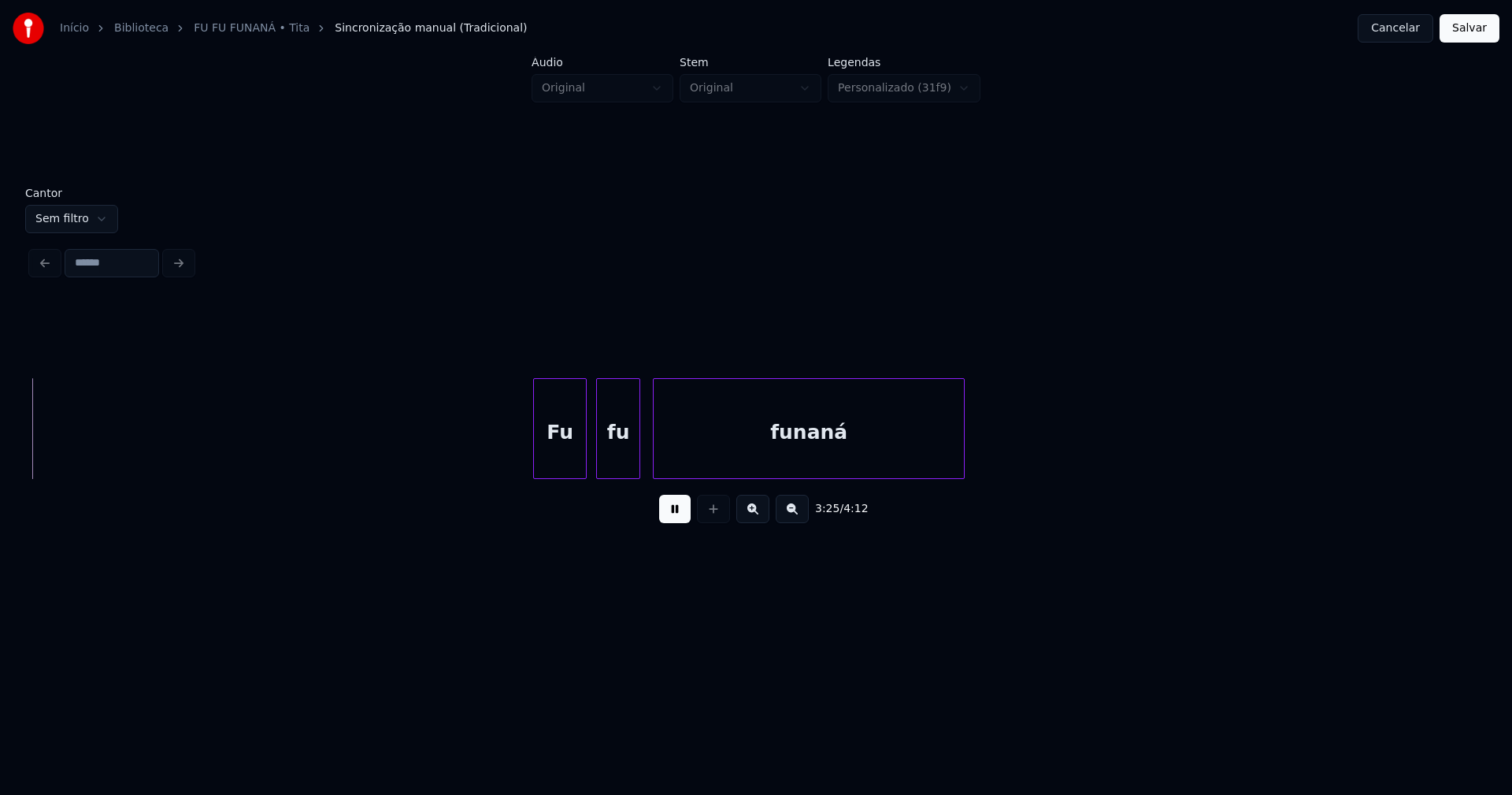
scroll to position [0, 32401]
click at [844, 453] on div at bounding box center [841, 428] width 5 height 99
click at [825, 453] on div at bounding box center [823, 428] width 5 height 99
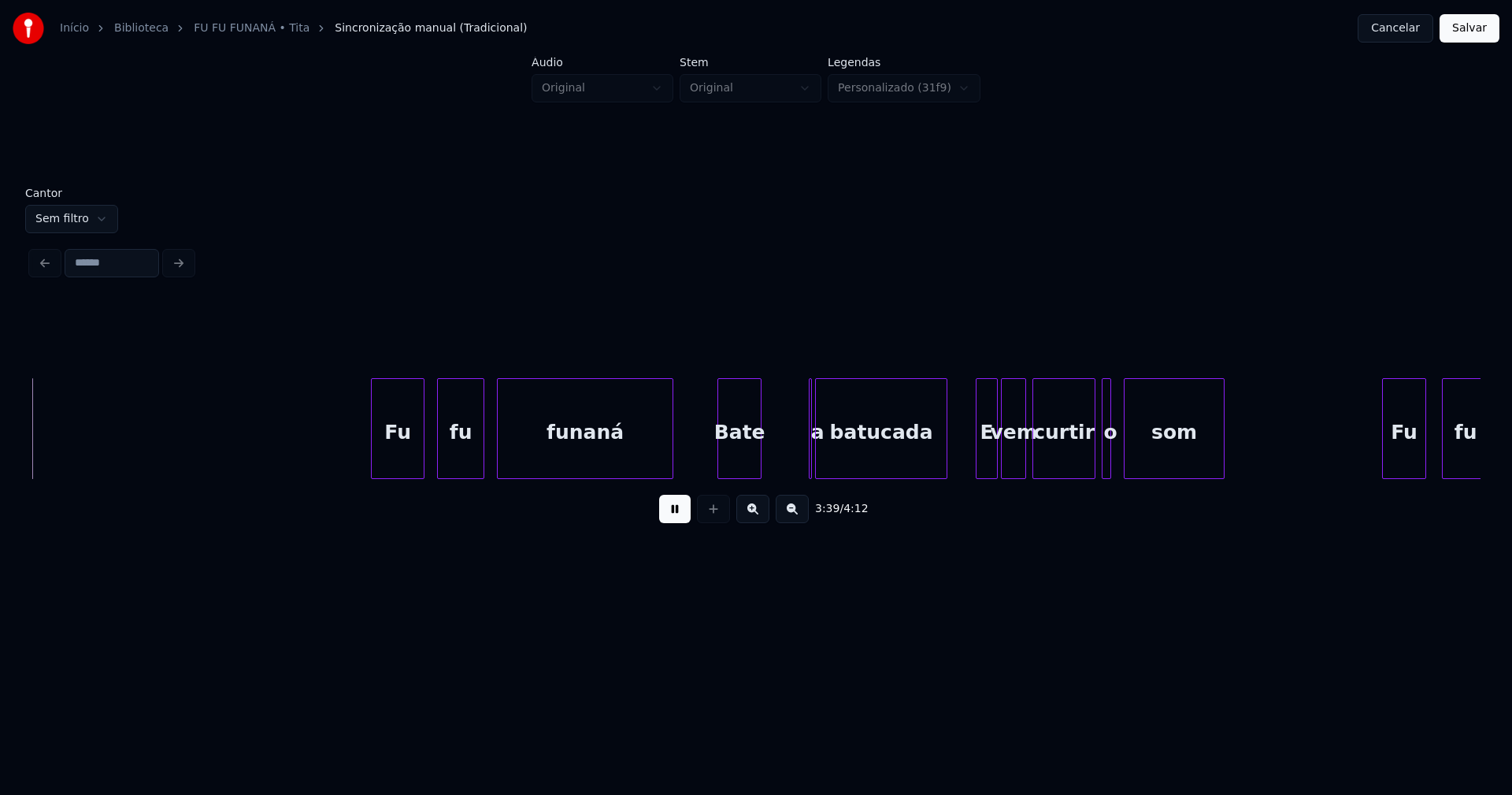
scroll to position [0, 34570]
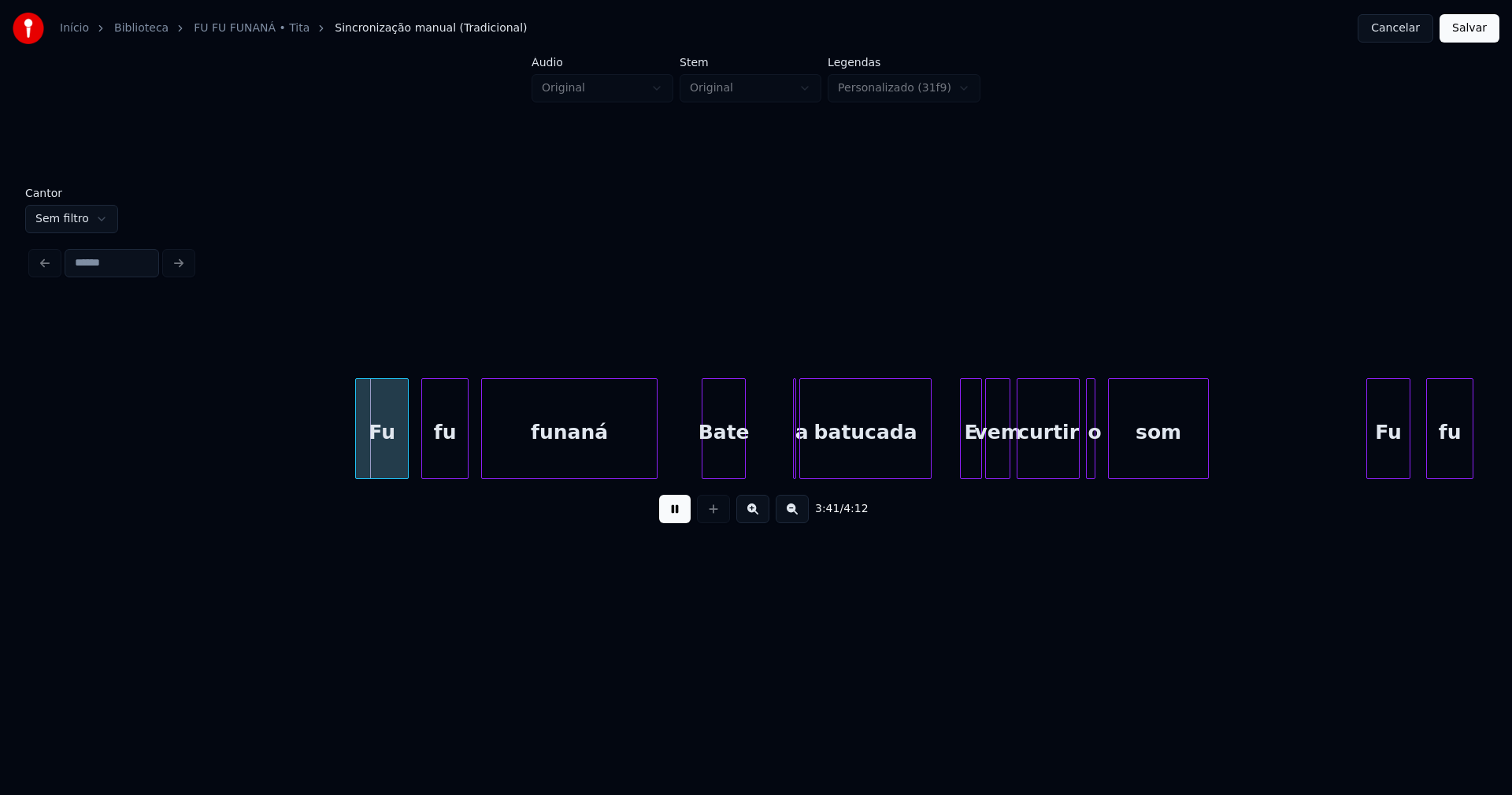
click at [670, 521] on button at bounding box center [675, 509] width 32 height 28
click at [799, 458] on div at bounding box center [799, 428] width 5 height 99
click at [753, 429] on div "a" at bounding box center [758, 428] width 9 height 101
click at [790, 451] on div at bounding box center [790, 428] width 5 height 99
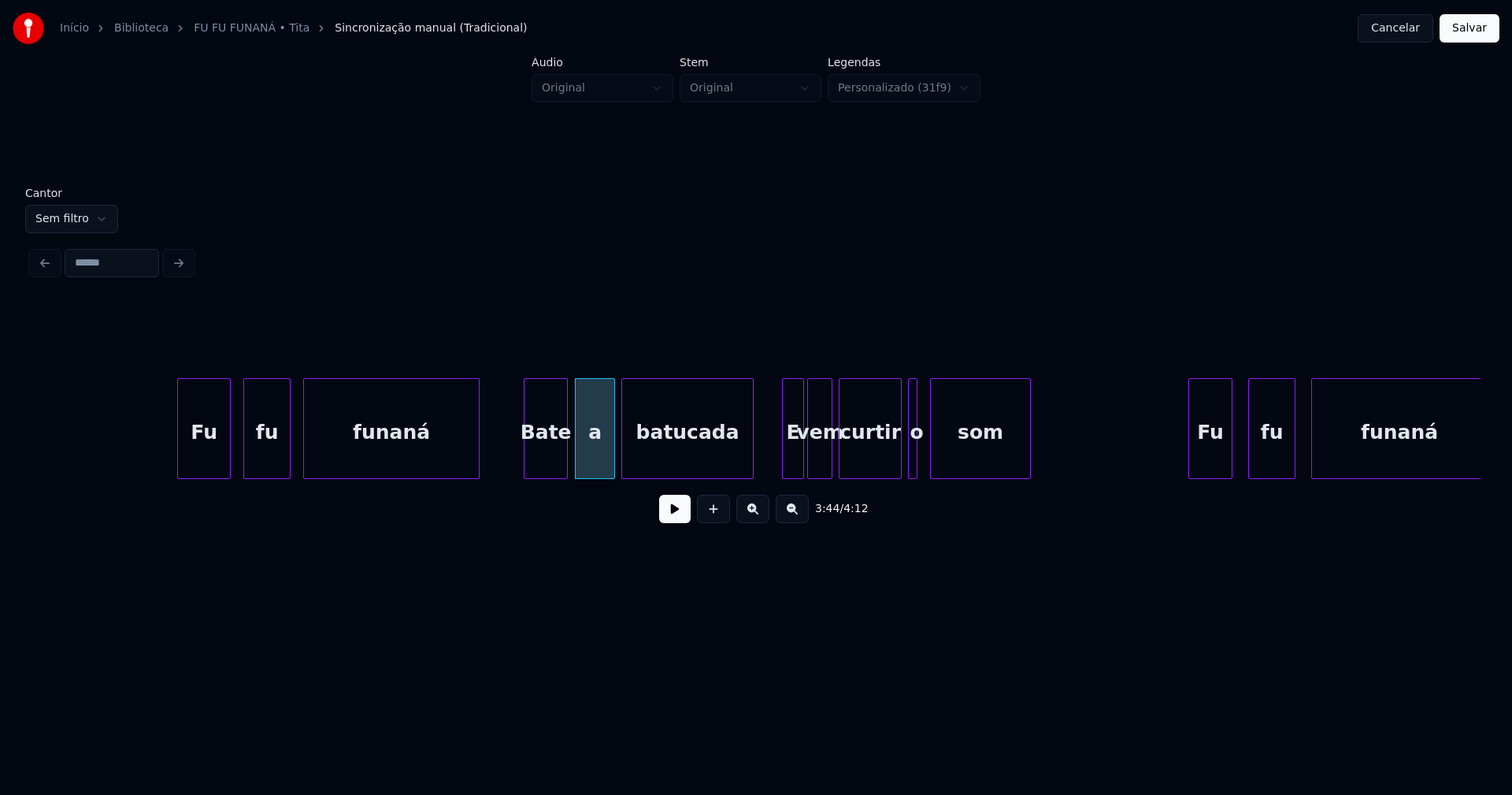
scroll to position [0, 35099]
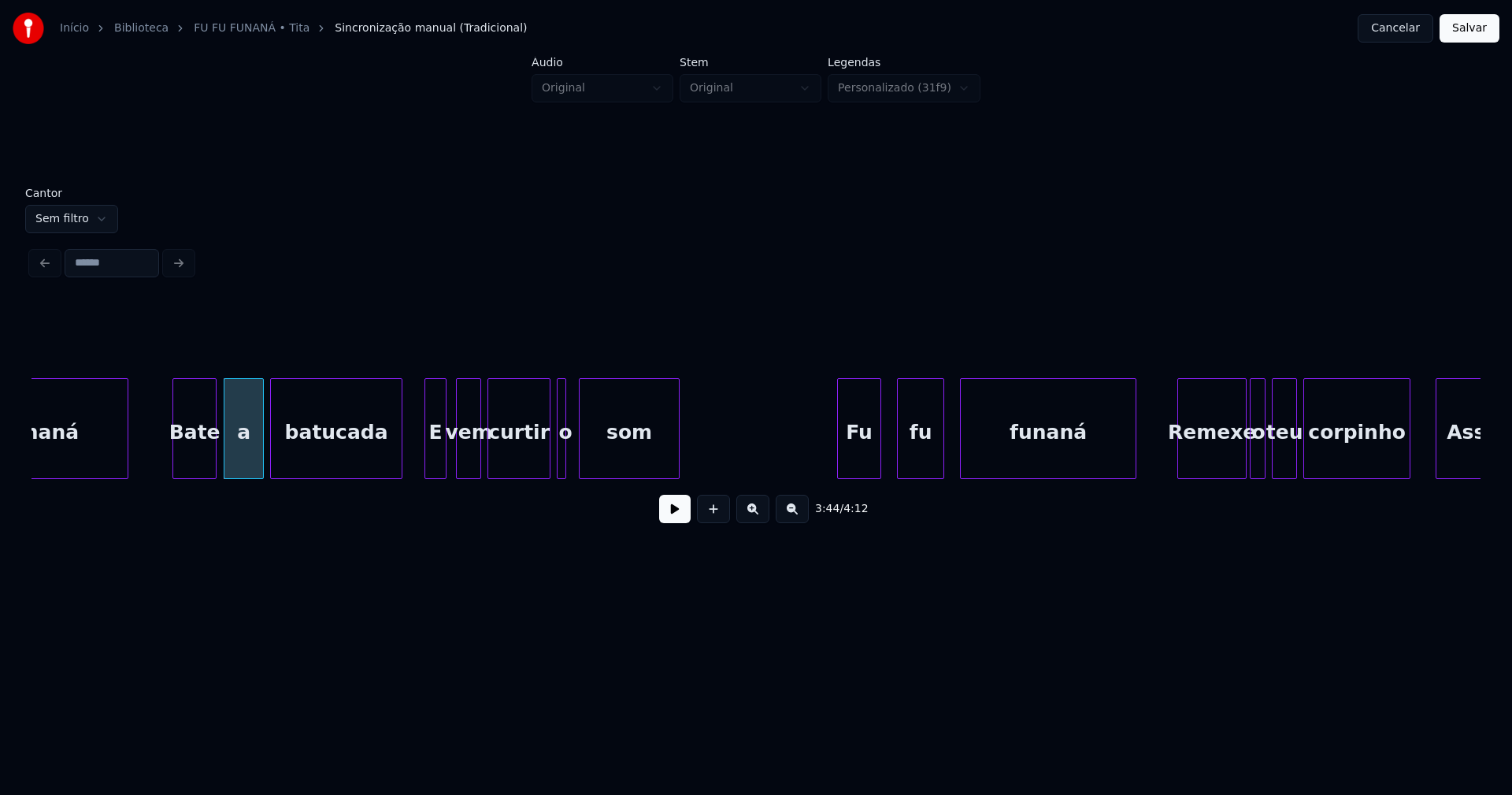
click at [435, 462] on div "E" at bounding box center [435, 432] width 20 height 107
click at [448, 457] on div at bounding box center [448, 428] width 5 height 99
click at [558, 465] on div at bounding box center [558, 428] width 5 height 99
click at [570, 456] on div at bounding box center [570, 428] width 5 height 99
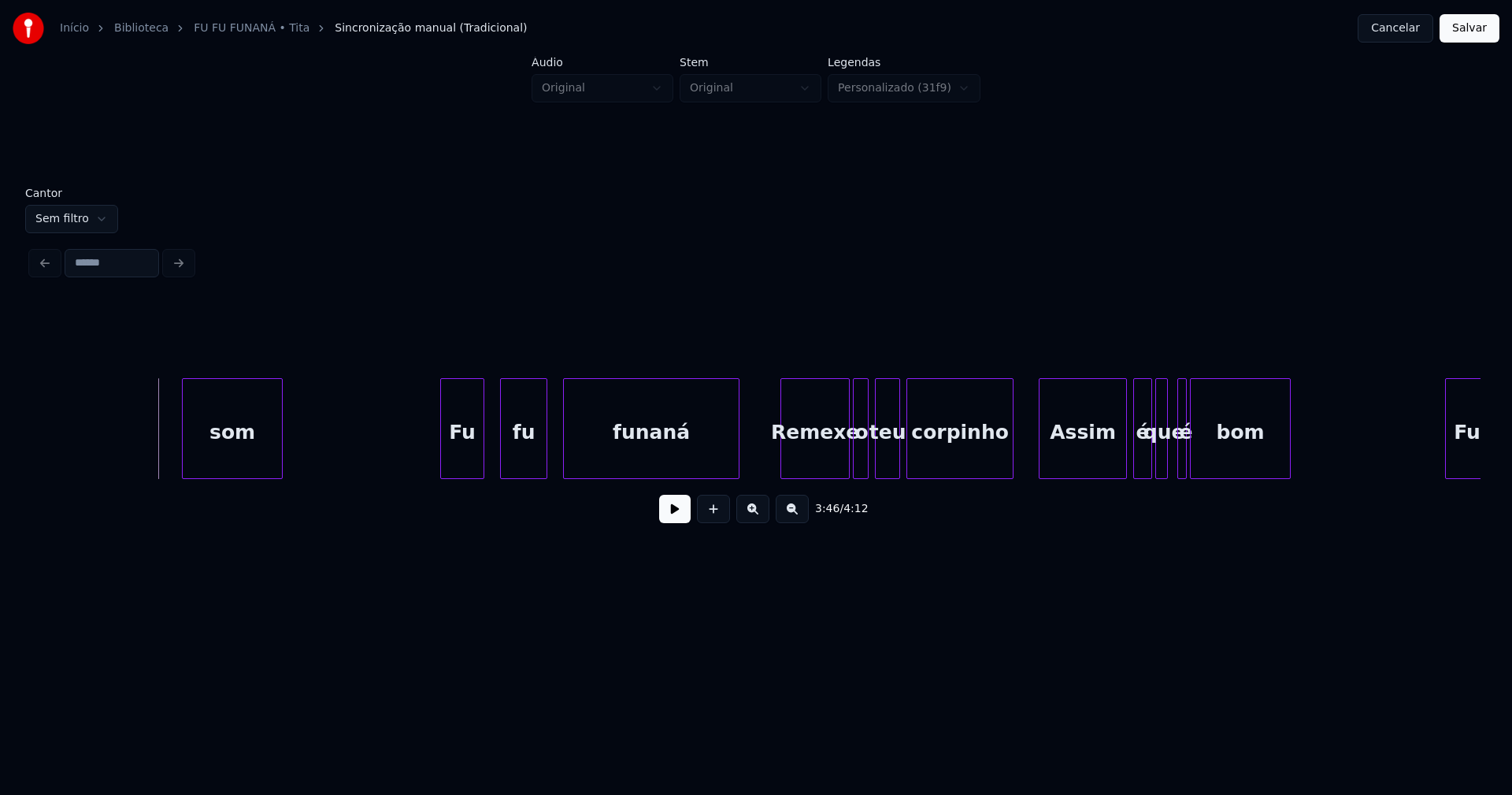
scroll to position [0, 35738]
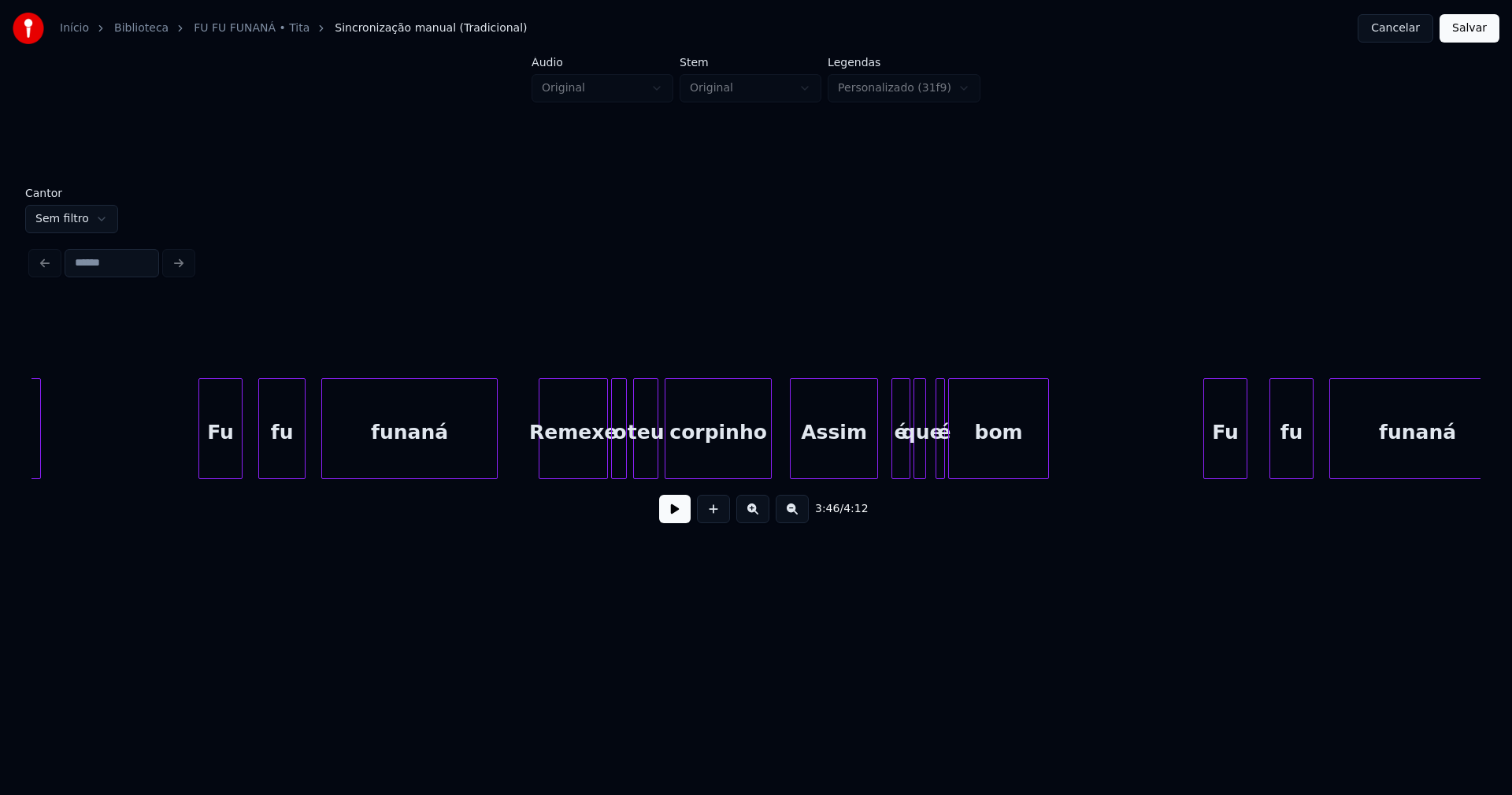
click at [859, 458] on div "Assim" at bounding box center [834, 432] width 87 height 107
click at [889, 457] on div "é" at bounding box center [892, 432] width 17 height 107
click at [929, 461] on div at bounding box center [930, 428] width 5 height 99
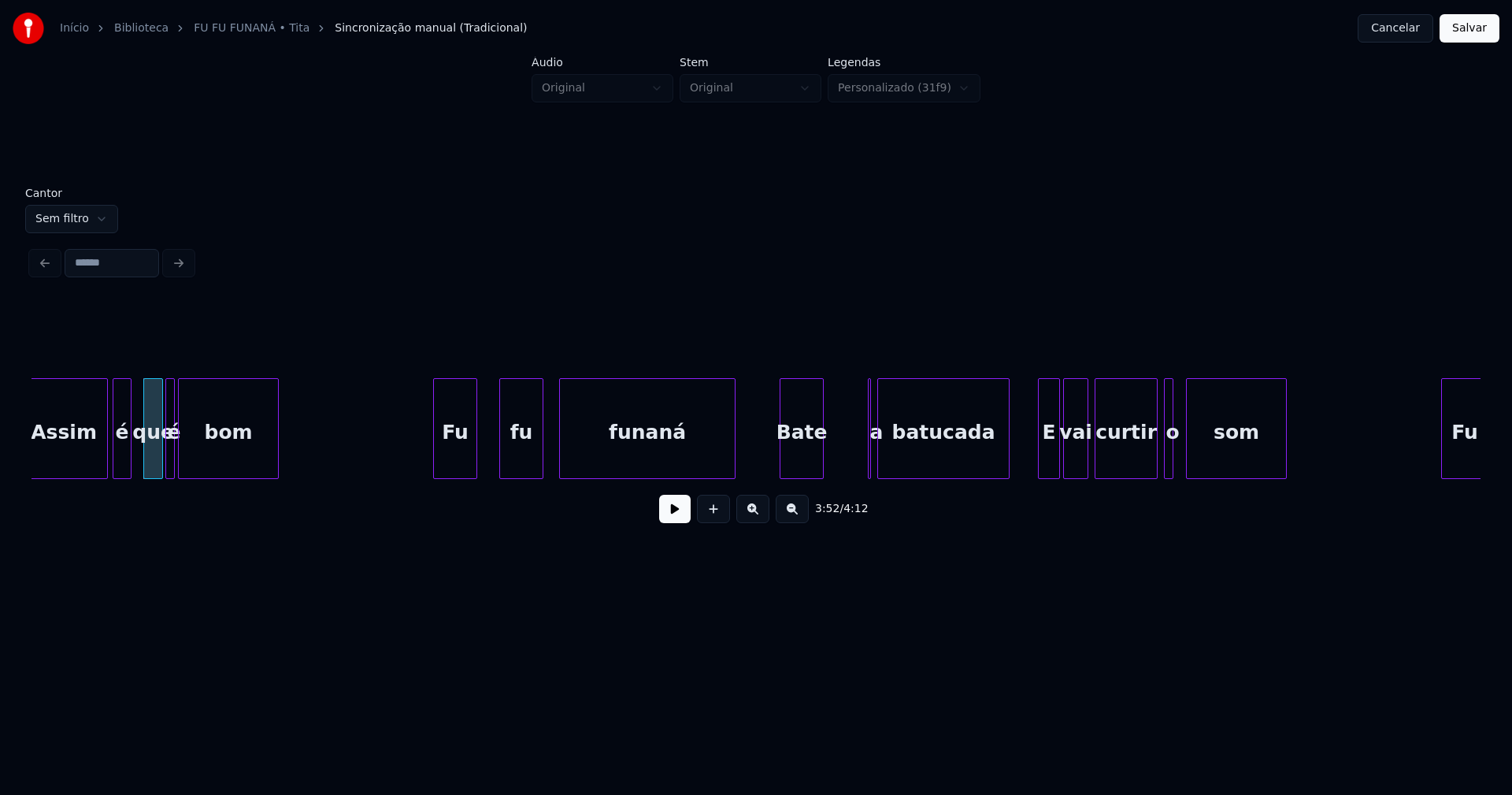
scroll to position [0, 36529]
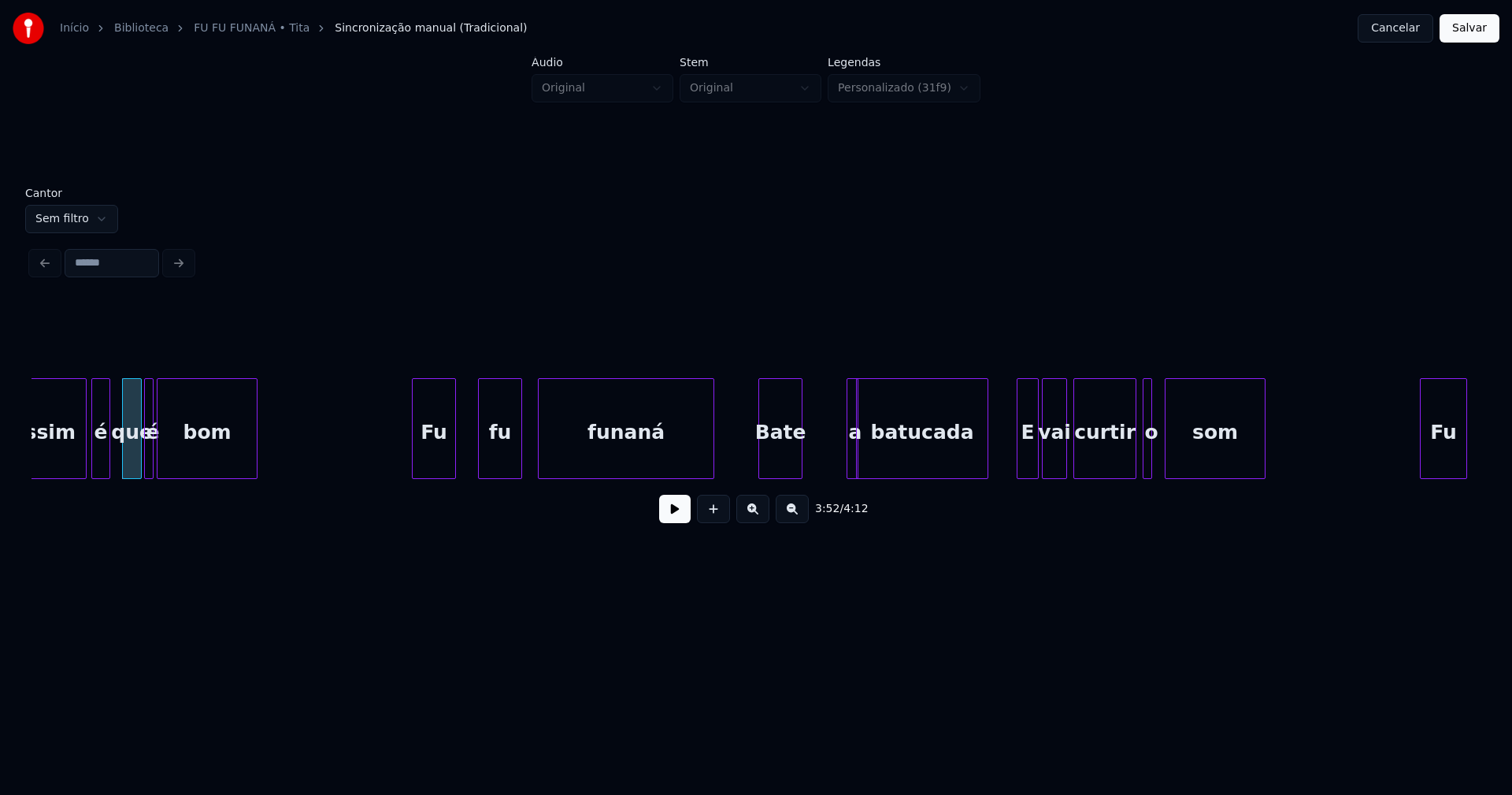
click at [855, 463] on div at bounding box center [855, 428] width 5 height 99
click at [810, 438] on div "a" at bounding box center [816, 428] width 12 height 101
click at [845, 454] on div at bounding box center [845, 428] width 5 height 99
click at [1021, 461] on div "E" at bounding box center [1021, 432] width 20 height 107
click at [1033, 453] on div at bounding box center [1033, 428] width 5 height 99
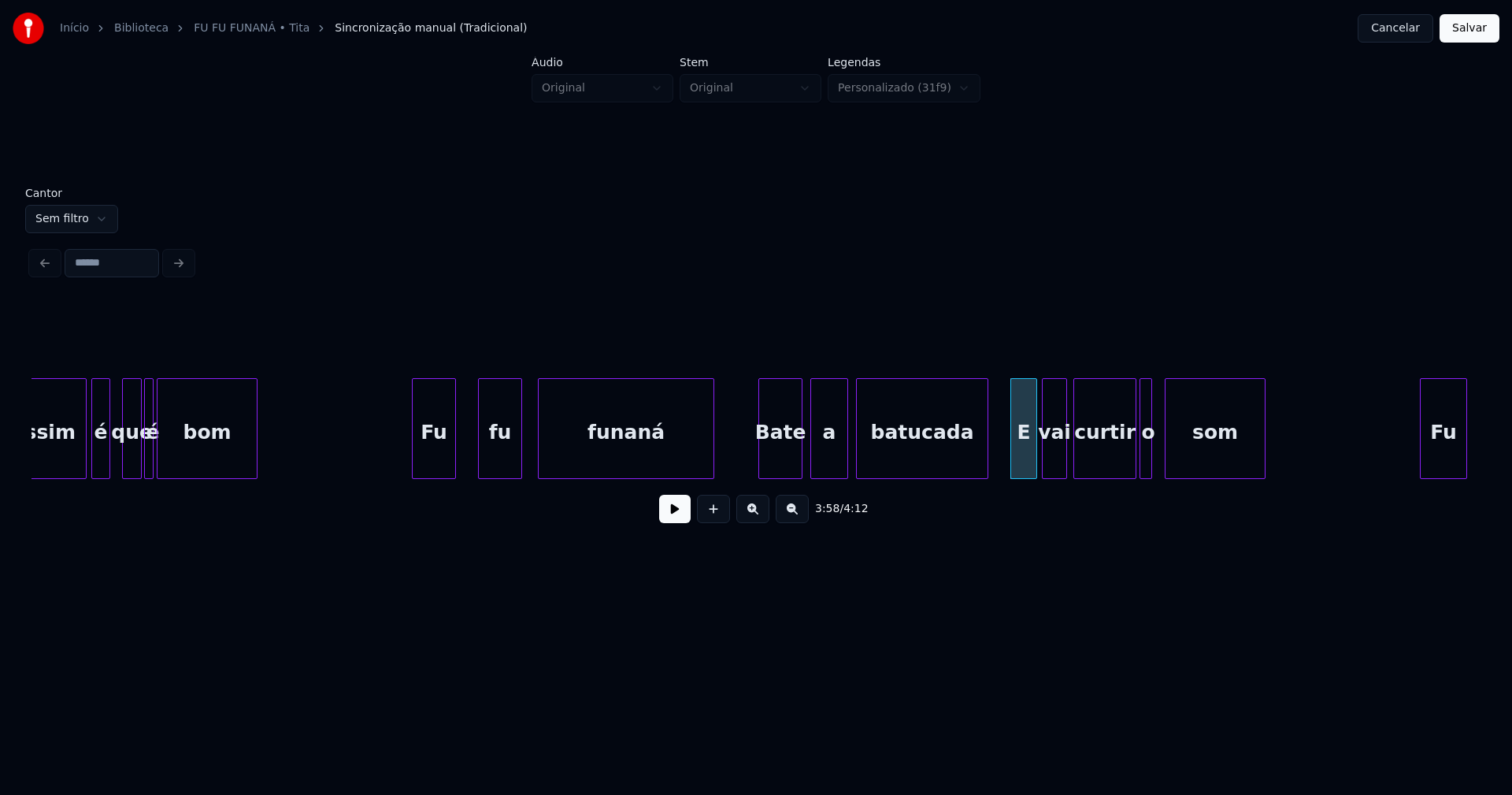
click at [1142, 468] on div at bounding box center [1142, 428] width 5 height 99
click at [1153, 458] on div at bounding box center [1153, 428] width 5 height 99
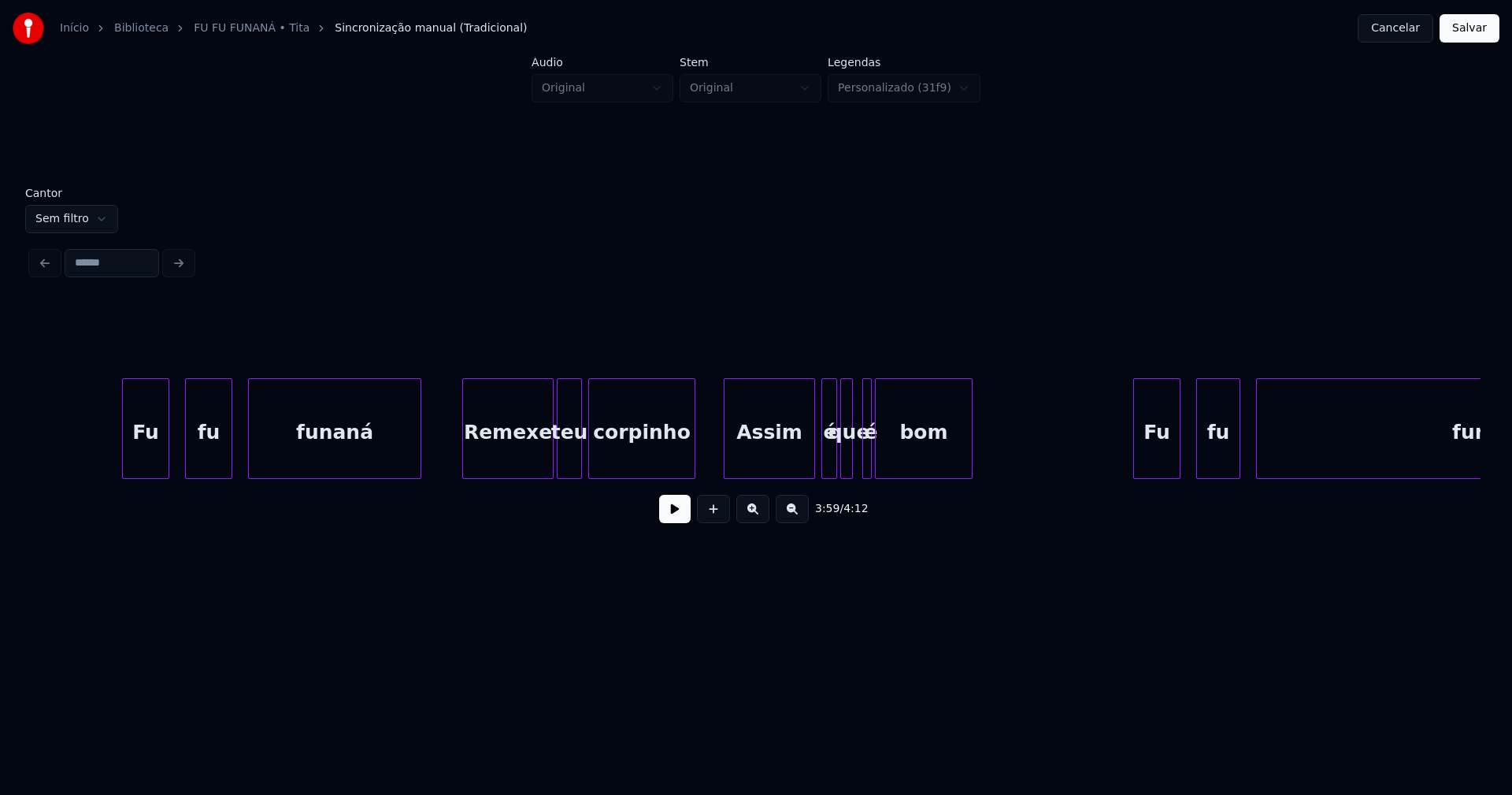
scroll to position [0, 37936]
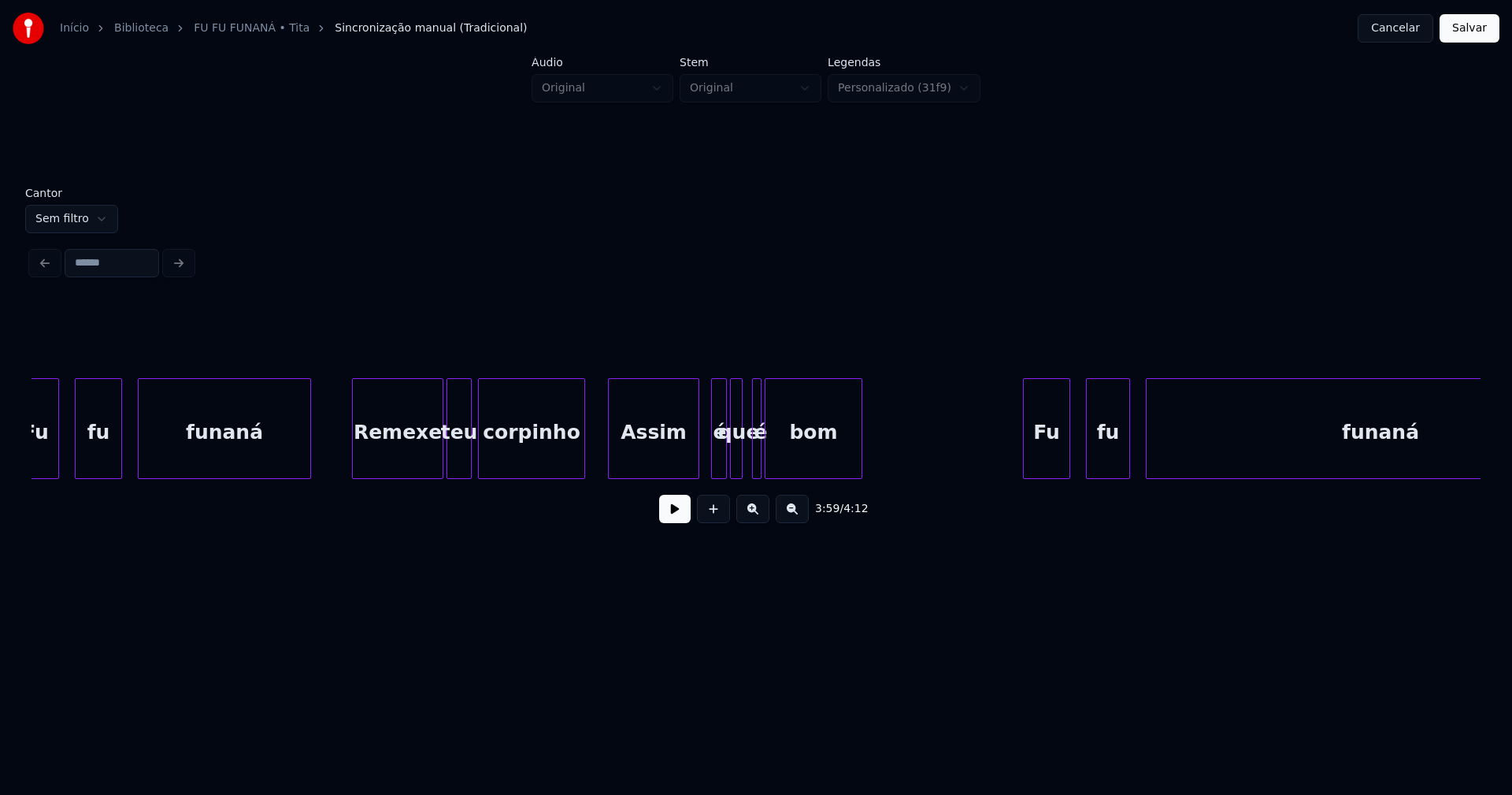
click at [676, 456] on div "Assim" at bounding box center [654, 432] width 90 height 107
click at [712, 462] on div "é" at bounding box center [713, 432] width 16 height 107
click at [743, 465] on div at bounding box center [743, 428] width 5 height 99
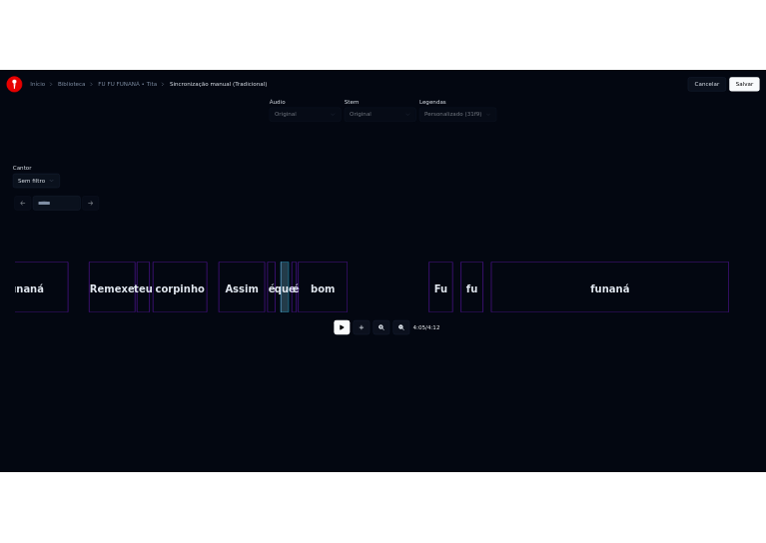
scroll to position [0, 48542]
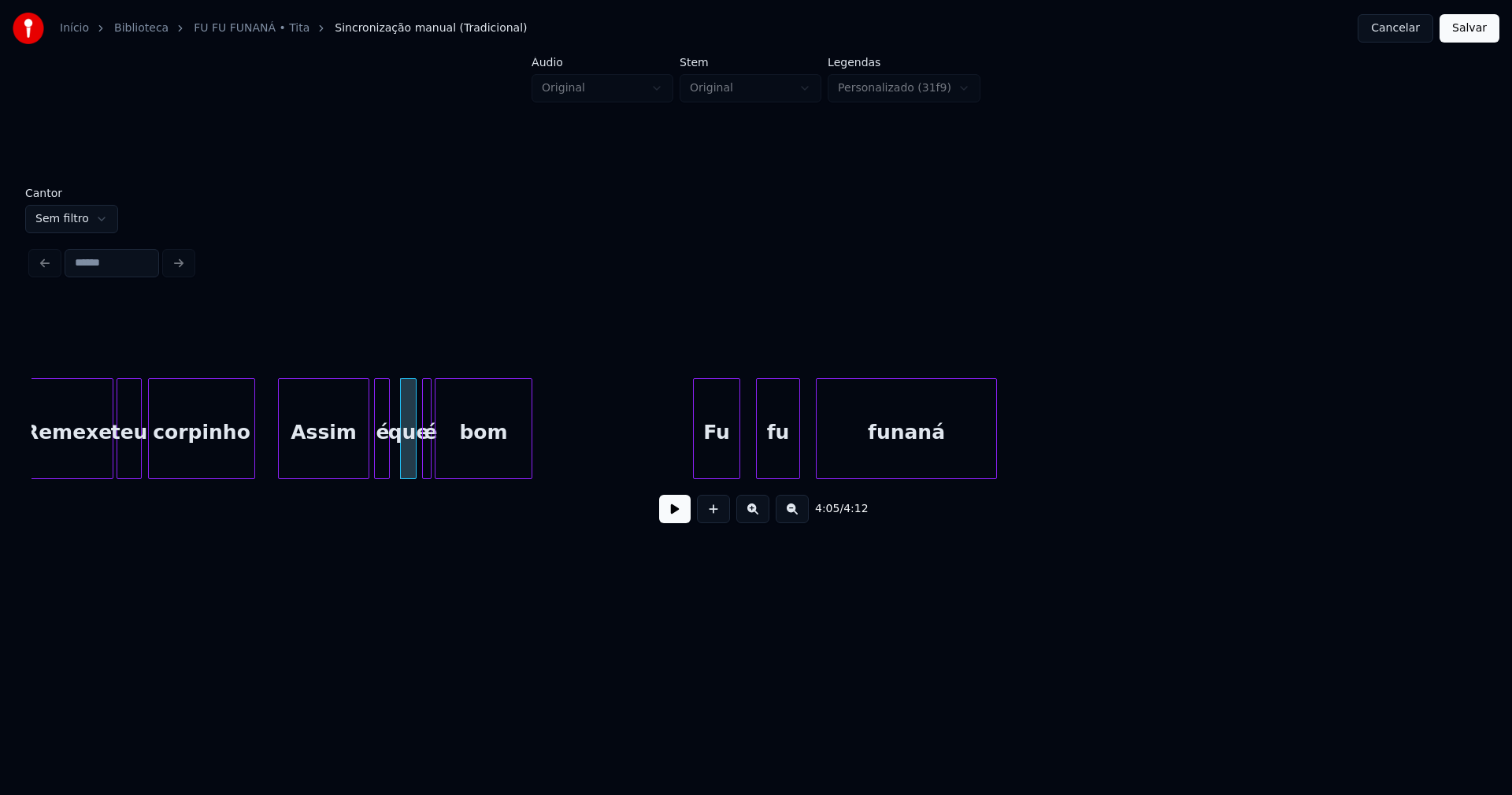
click at [992, 476] on div "Remexe teu corpinho Assim é que é bom Fu fu funaná" at bounding box center [756, 428] width 1449 height 101
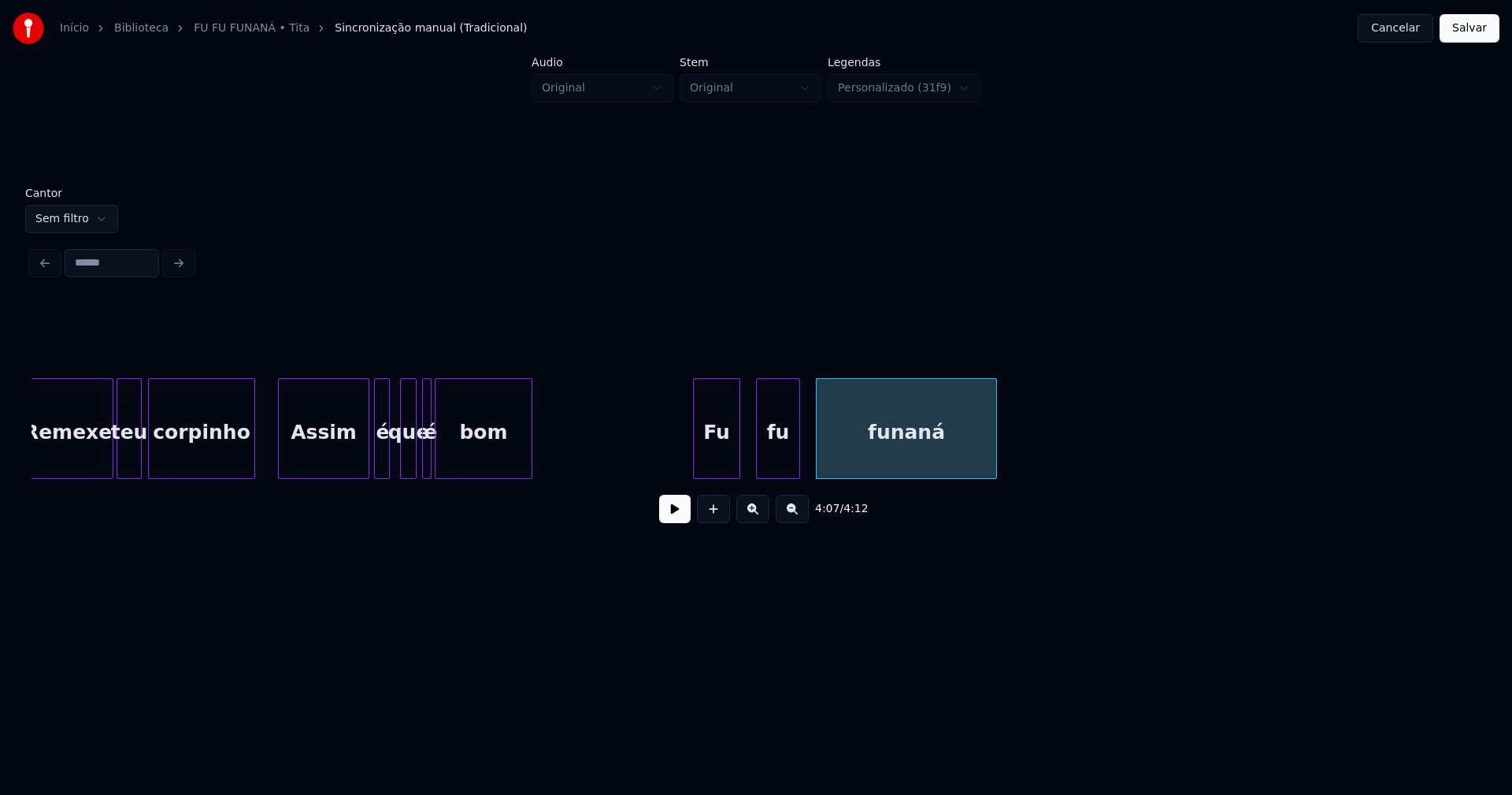
click at [675, 510] on button at bounding box center [675, 509] width 32 height 28
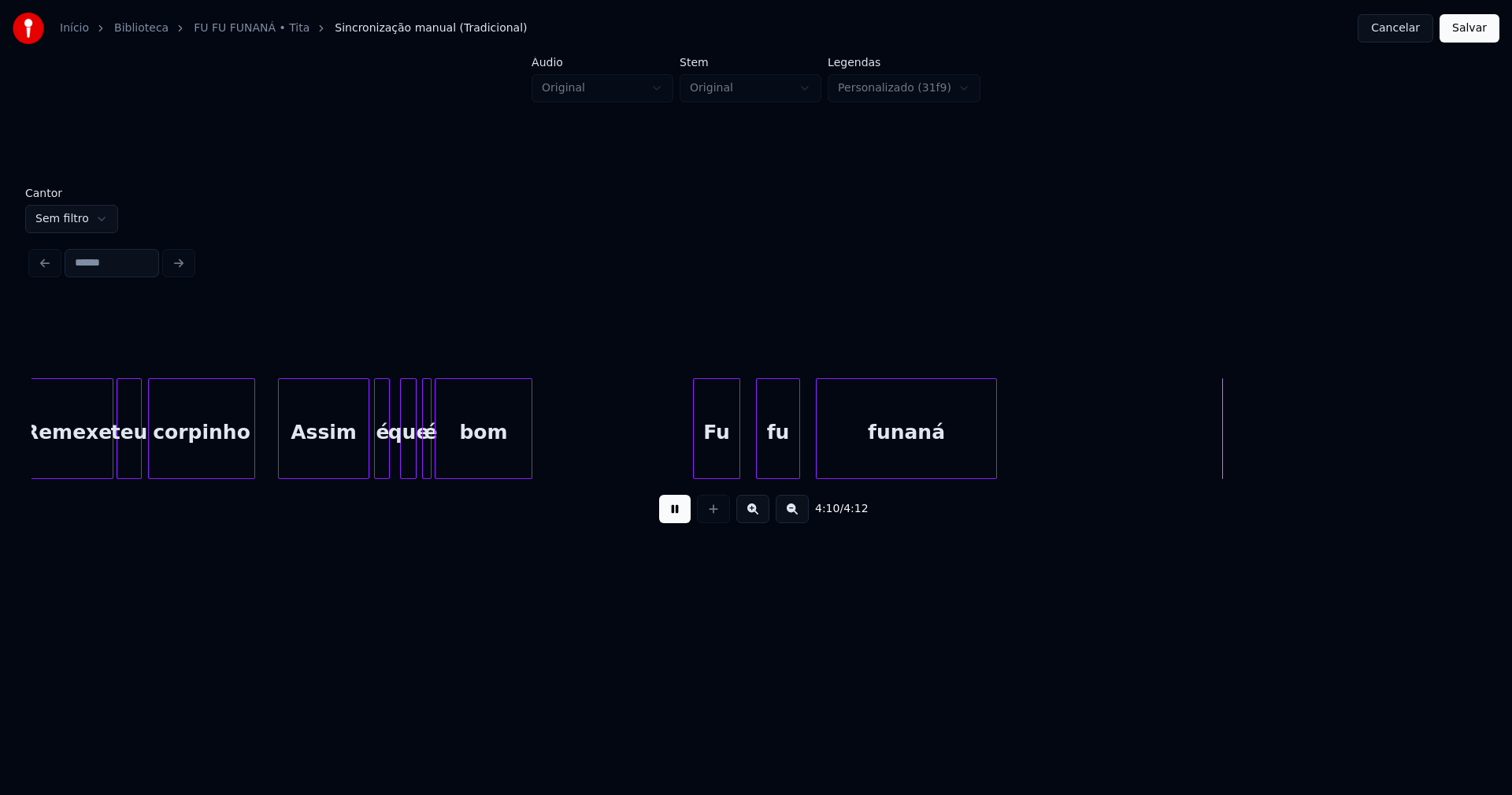
click at [1477, 32] on button "Salvar" at bounding box center [1469, 28] width 60 height 28
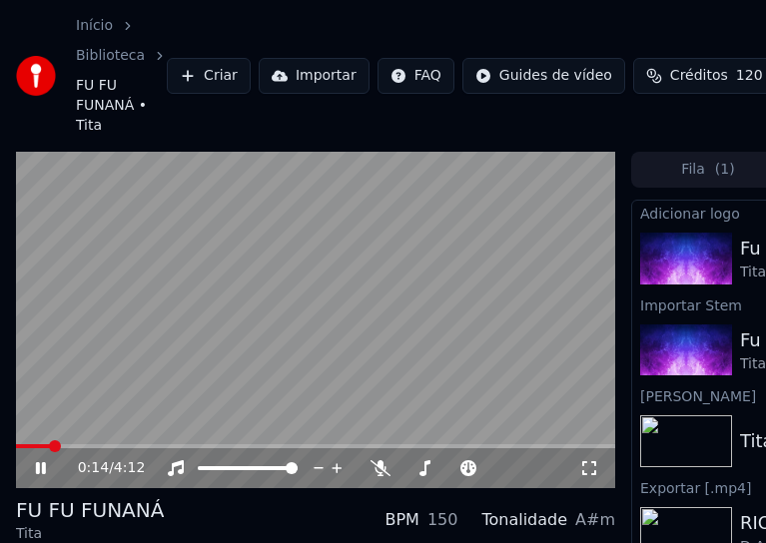
click at [37, 469] on icon at bounding box center [41, 468] width 10 height 12
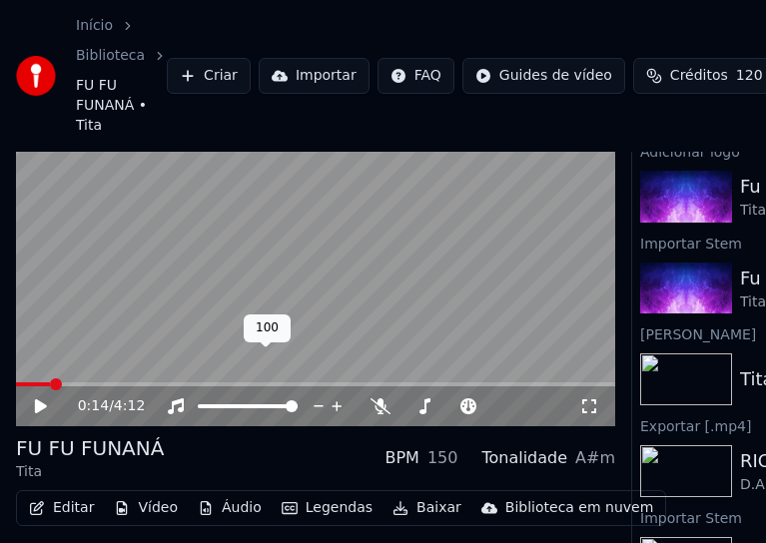
scroll to position [133, 0]
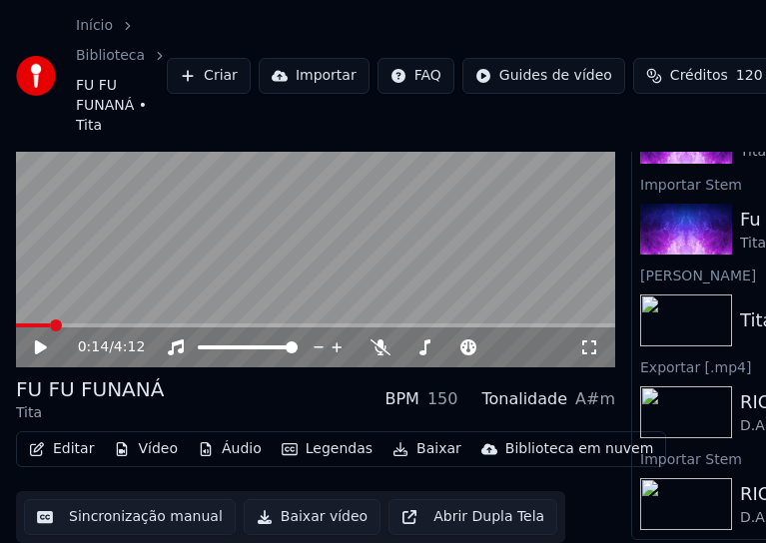
click at [83, 440] on button "Editar" at bounding box center [61, 449] width 81 height 28
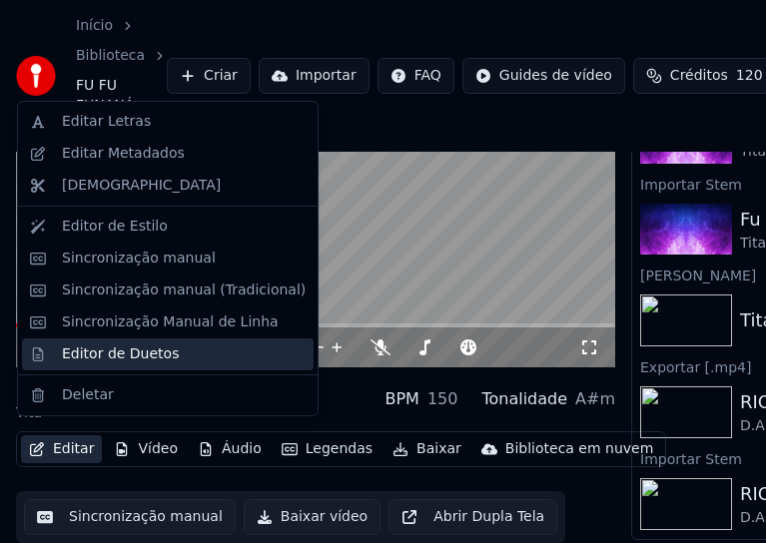
click at [93, 355] on div "Editor de Duetos" at bounding box center [120, 355] width 117 height 20
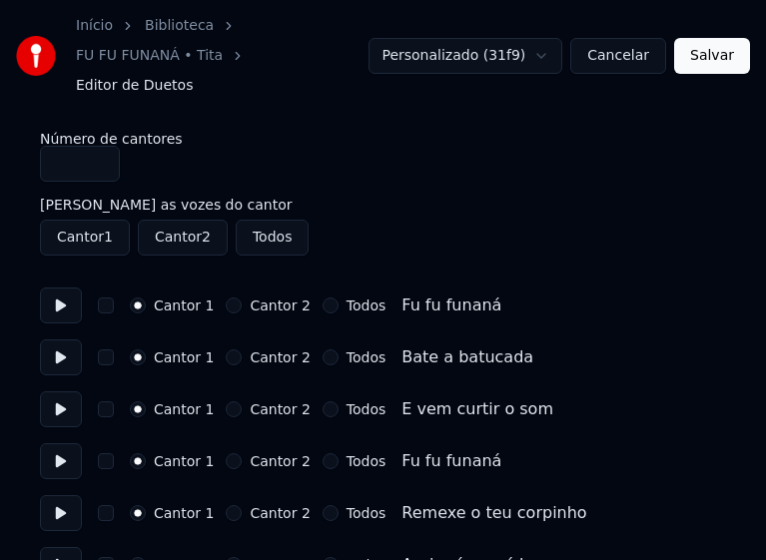
click at [323, 298] on button "Todos" at bounding box center [331, 306] width 16 height 16
click at [323, 350] on button "Todos" at bounding box center [331, 358] width 16 height 16
click at [323, 401] on button "Todos" at bounding box center [331, 409] width 16 height 16
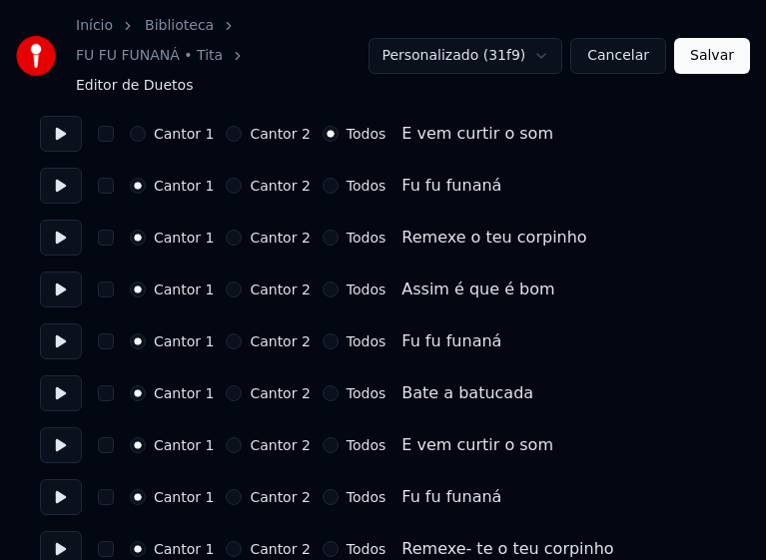
scroll to position [300, 0]
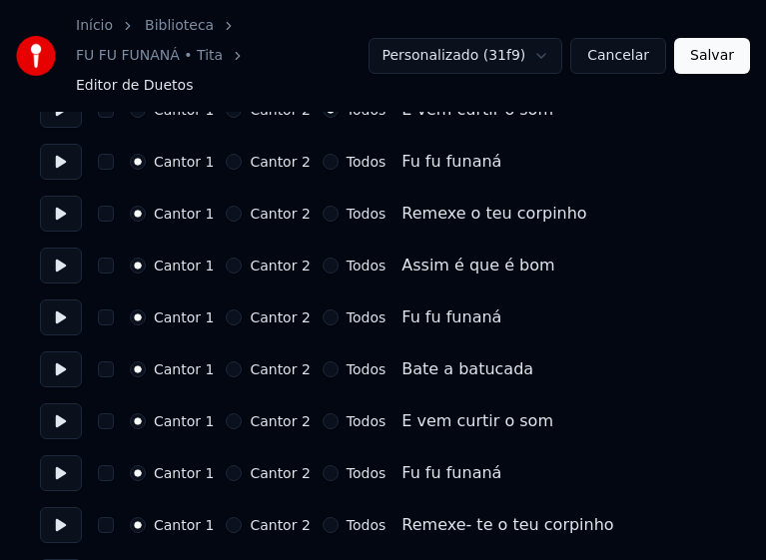
click at [323, 154] on button "Todos" at bounding box center [331, 162] width 16 height 16
click at [323, 206] on button "Todos" at bounding box center [331, 214] width 16 height 16
click at [323, 258] on button "Todos" at bounding box center [331, 266] width 16 height 16
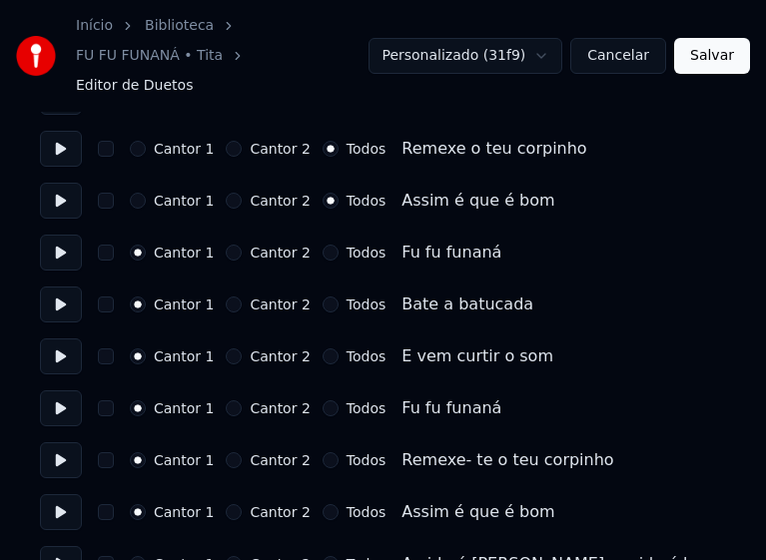
scroll to position [399, 0]
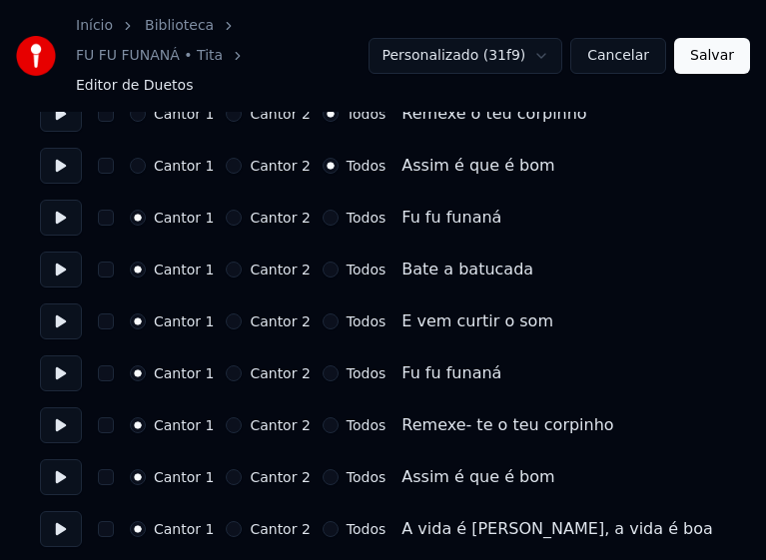
click at [323, 210] on button "Todos" at bounding box center [331, 218] width 16 height 16
click at [323, 262] on button "Todos" at bounding box center [331, 270] width 16 height 16
click at [323, 314] on button "Todos" at bounding box center [331, 322] width 16 height 16
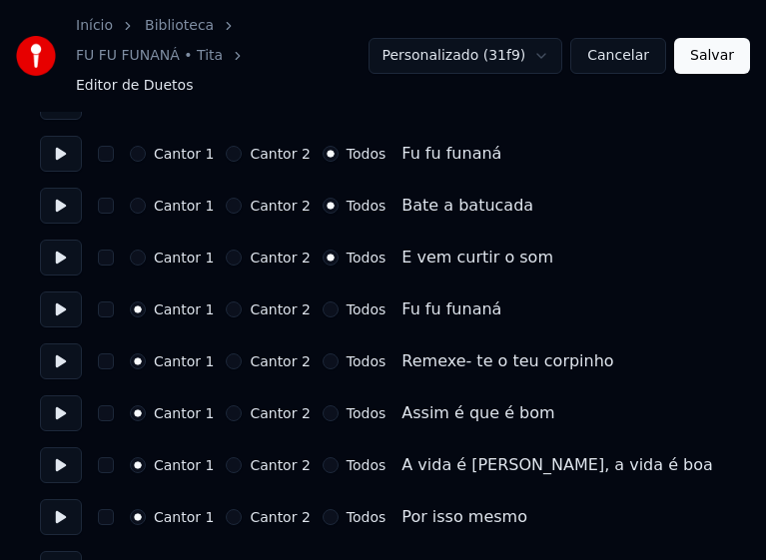
scroll to position [499, 0]
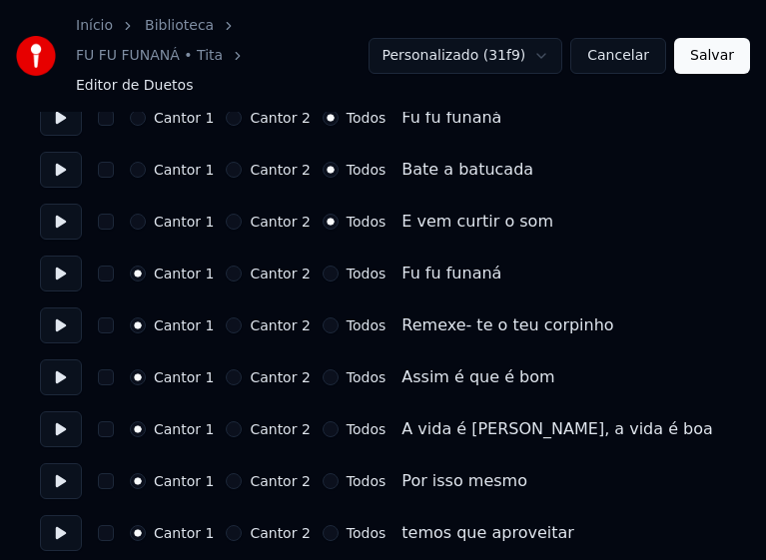
click at [323, 266] on button "Todos" at bounding box center [331, 274] width 16 height 16
click at [323, 318] on button "Todos" at bounding box center [331, 326] width 16 height 16
click at [323, 370] on button "Todos" at bounding box center [331, 378] width 16 height 16
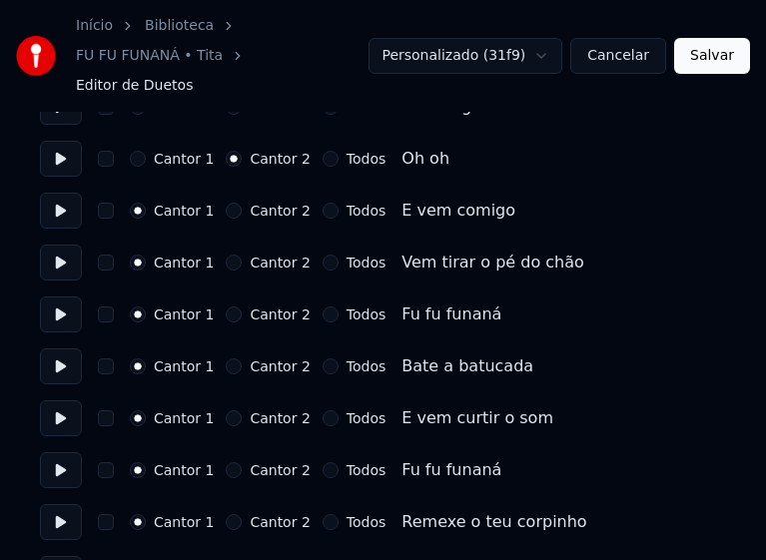
scroll to position [1598, 0]
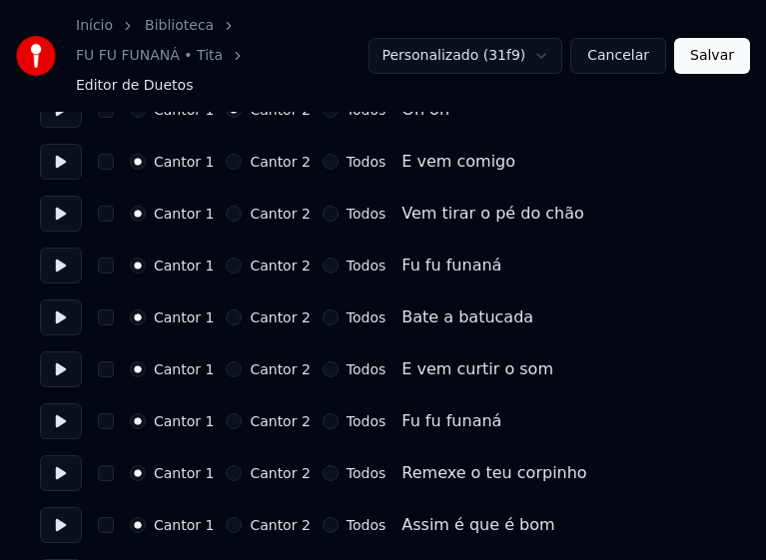
click at [323, 258] on button "Todos" at bounding box center [331, 266] width 16 height 16
click at [323, 310] on button "Todos" at bounding box center [331, 318] width 16 height 16
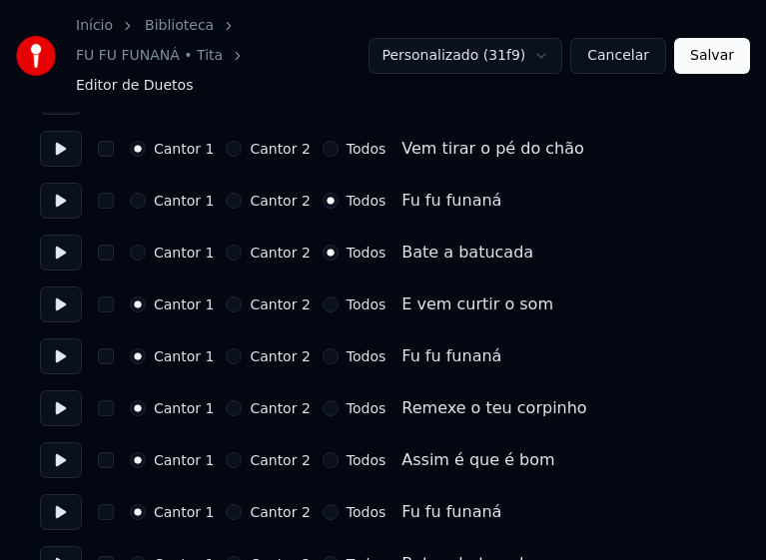
scroll to position [1698, 0]
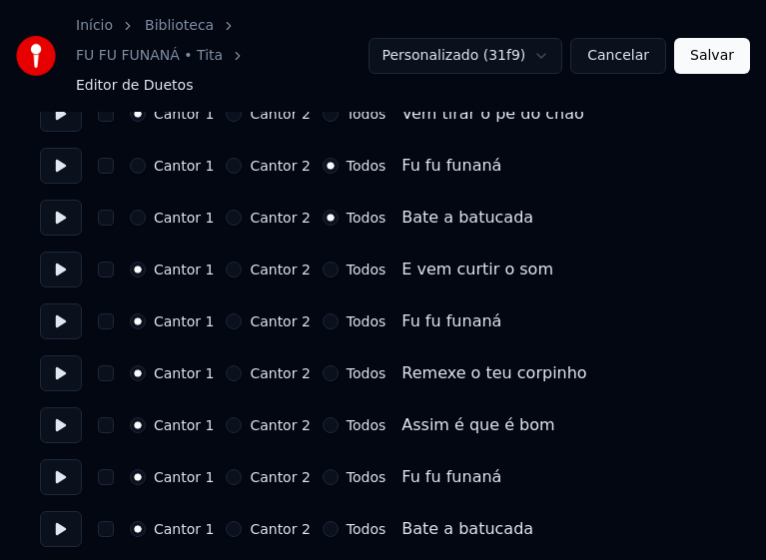
click at [323, 262] on button "Todos" at bounding box center [331, 270] width 16 height 16
click at [323, 314] on button "Todos" at bounding box center [331, 322] width 16 height 16
click at [323, 366] on button "Todos" at bounding box center [331, 374] width 16 height 16
click at [323, 417] on button "Todos" at bounding box center [331, 425] width 16 height 16
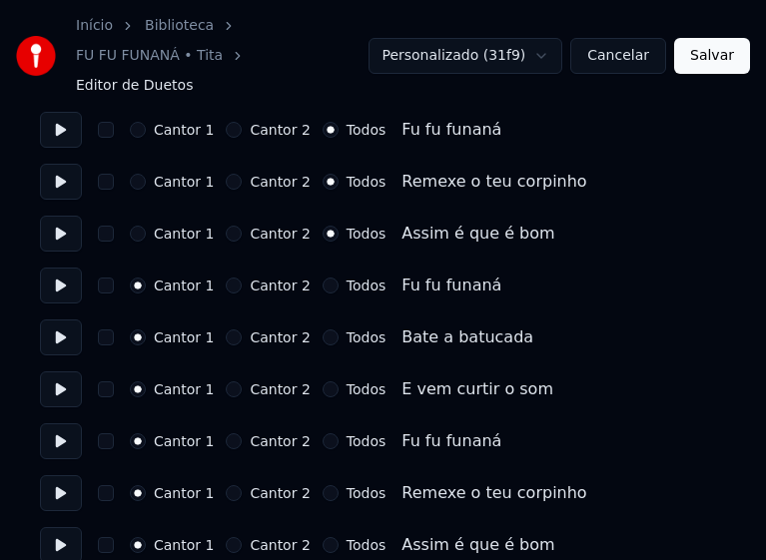
scroll to position [1898, 0]
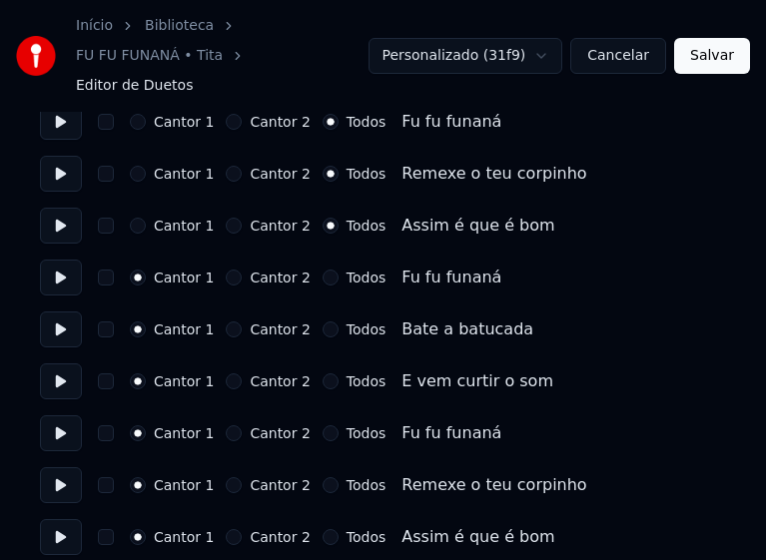
click at [323, 270] on button "Todos" at bounding box center [331, 278] width 16 height 16
click at [323, 322] on button "Todos" at bounding box center [331, 330] width 16 height 16
click at [323, 374] on button "Todos" at bounding box center [331, 382] width 16 height 16
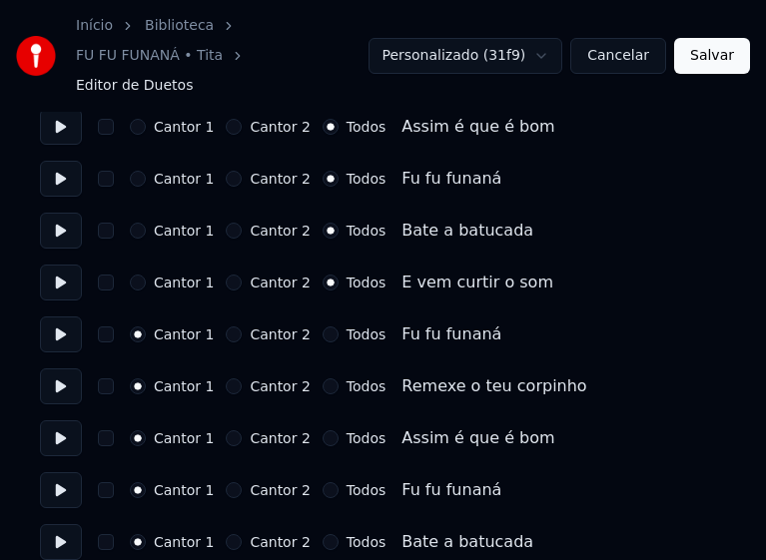
scroll to position [2097, 0]
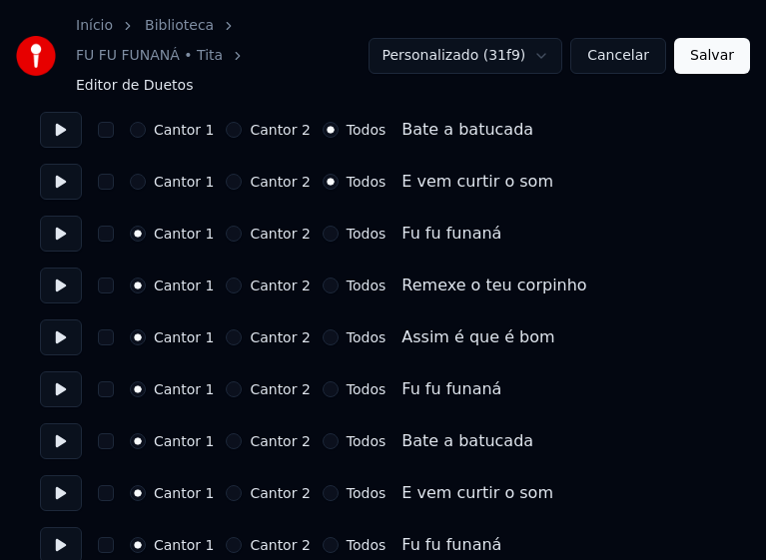
click at [323, 226] on button "Todos" at bounding box center [331, 234] width 16 height 16
click at [323, 278] on button "Todos" at bounding box center [331, 286] width 16 height 16
click at [323, 330] on button "Todos" at bounding box center [331, 338] width 16 height 16
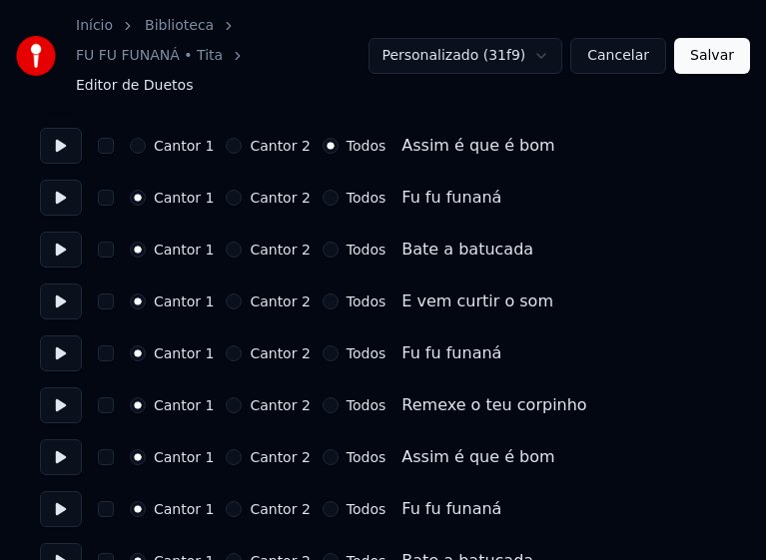
scroll to position [2297, 0]
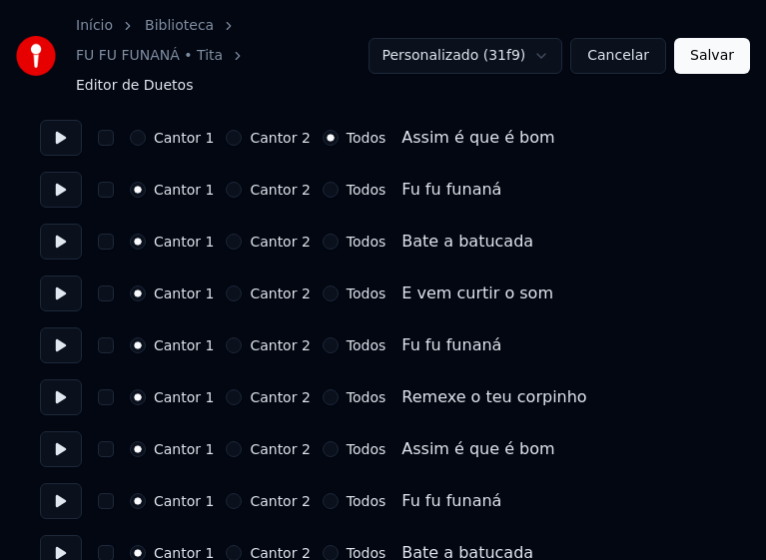
click at [323, 182] on button "Todos" at bounding box center [331, 190] width 16 height 16
click at [323, 234] on button "Todos" at bounding box center [331, 242] width 16 height 16
click at [323, 286] on button "Todos" at bounding box center [331, 294] width 16 height 16
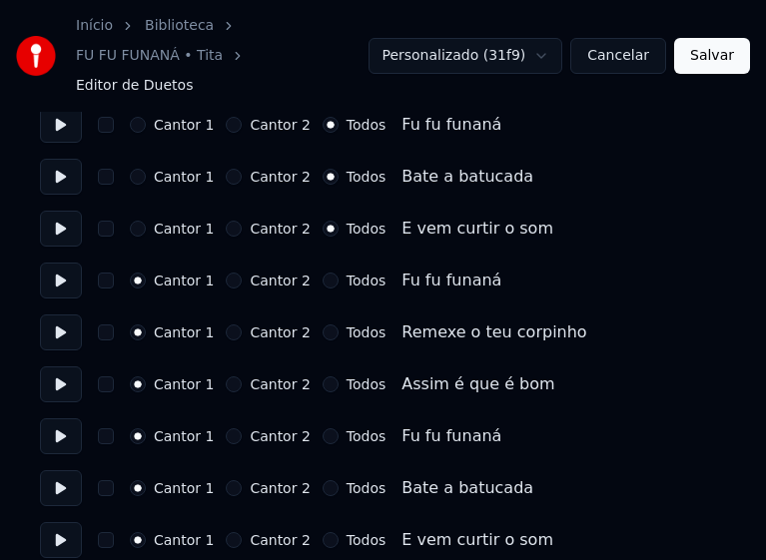
scroll to position [2397, 0]
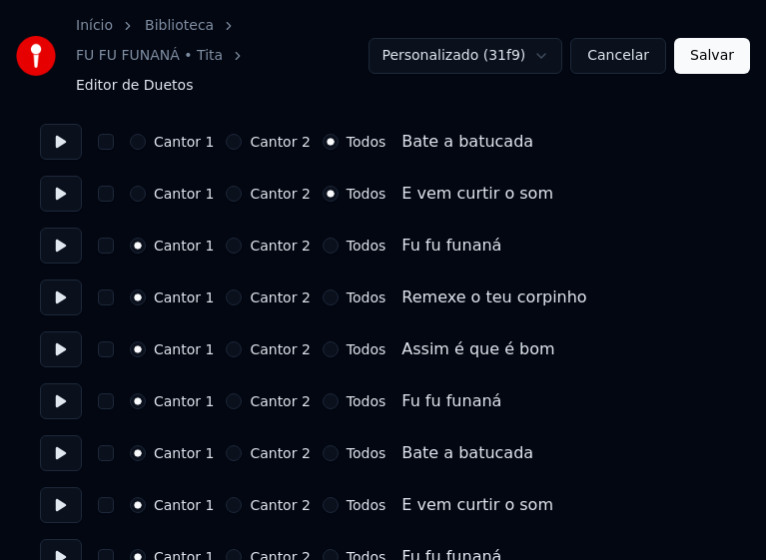
click at [323, 238] on button "Todos" at bounding box center [331, 246] width 16 height 16
click at [323, 290] on button "Todos" at bounding box center [331, 298] width 16 height 16
click at [323, 342] on button "Todos" at bounding box center [331, 350] width 16 height 16
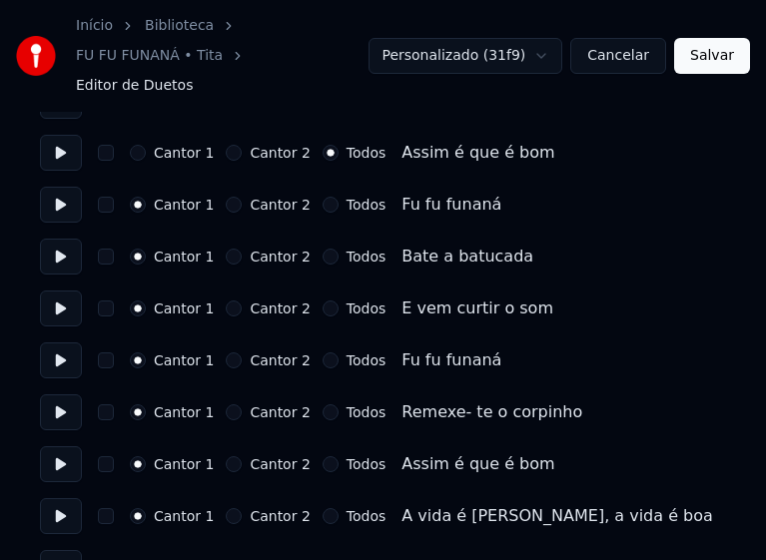
scroll to position [2597, 0]
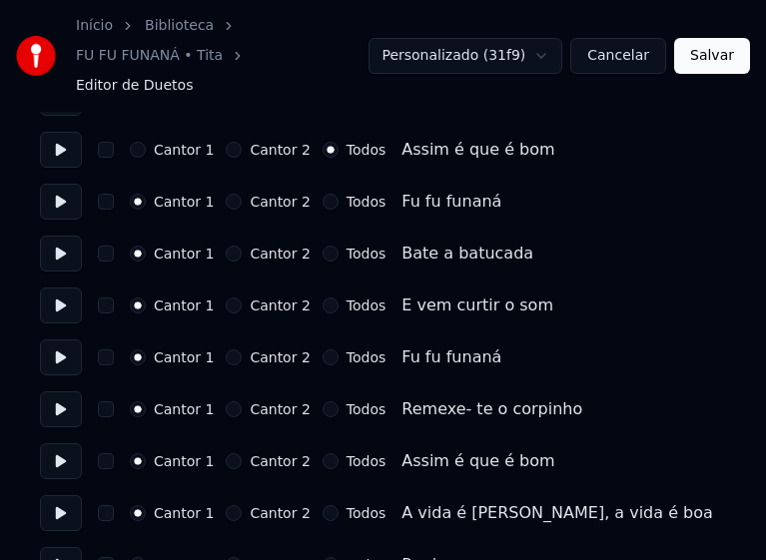
click at [323, 194] on button "Todos" at bounding box center [331, 202] width 16 height 16
click at [323, 246] on button "Todos" at bounding box center [331, 254] width 16 height 16
click at [323, 298] on button "Todos" at bounding box center [331, 306] width 16 height 16
click at [323, 350] on button "Todos" at bounding box center [331, 358] width 16 height 16
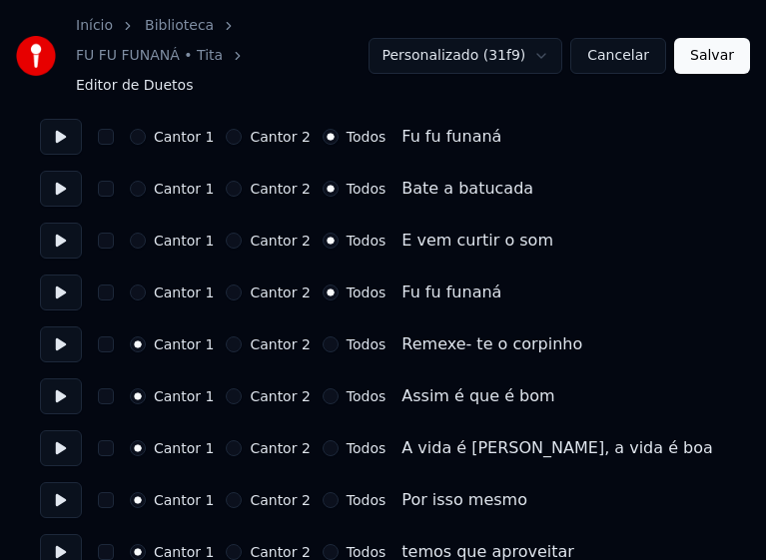
scroll to position [2697, 0]
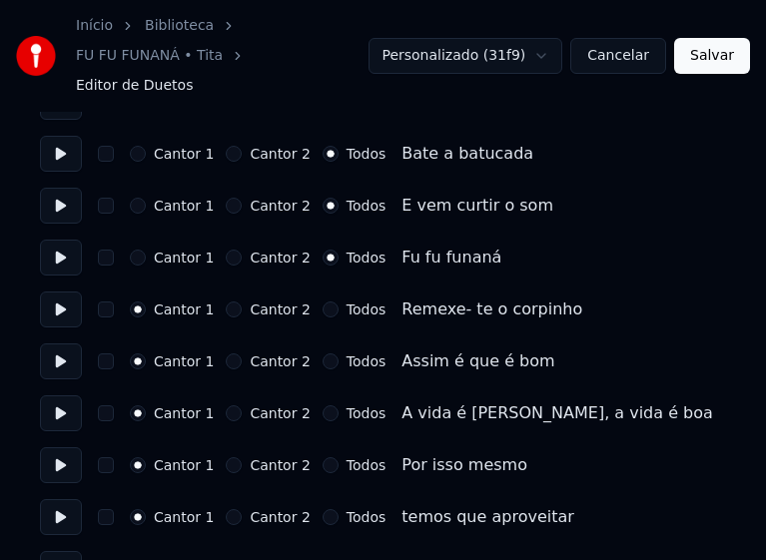
click at [323, 302] on button "Todos" at bounding box center [331, 310] width 16 height 16
click at [323, 354] on button "Todos" at bounding box center [331, 362] width 16 height 16
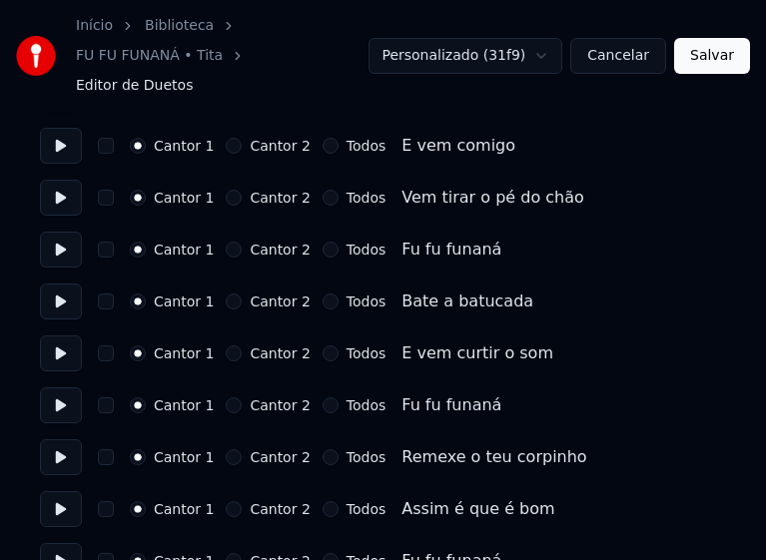
scroll to position [3895, 0]
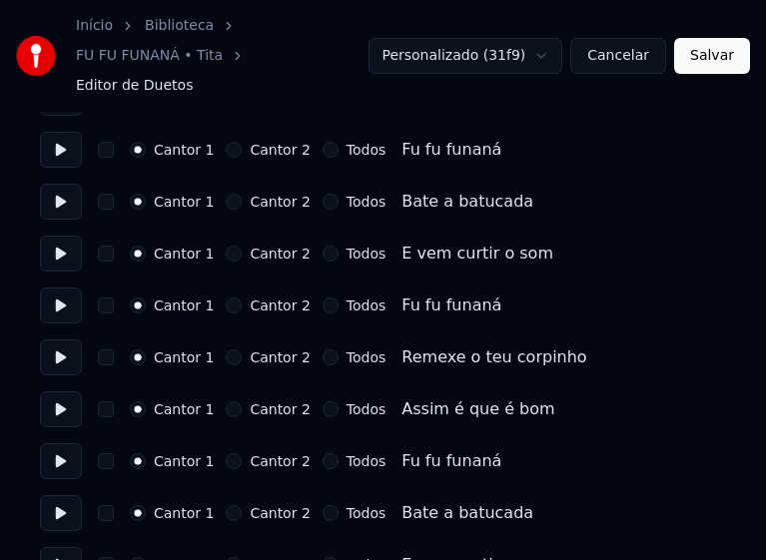
click at [323, 142] on button "Todos" at bounding box center [331, 150] width 16 height 16
click at [323, 194] on button "Todos" at bounding box center [331, 202] width 16 height 16
click at [323, 246] on button "Todos" at bounding box center [331, 254] width 16 height 16
click at [323, 298] on button "Todos" at bounding box center [331, 306] width 16 height 16
click at [323, 350] on button "Todos" at bounding box center [331, 358] width 16 height 16
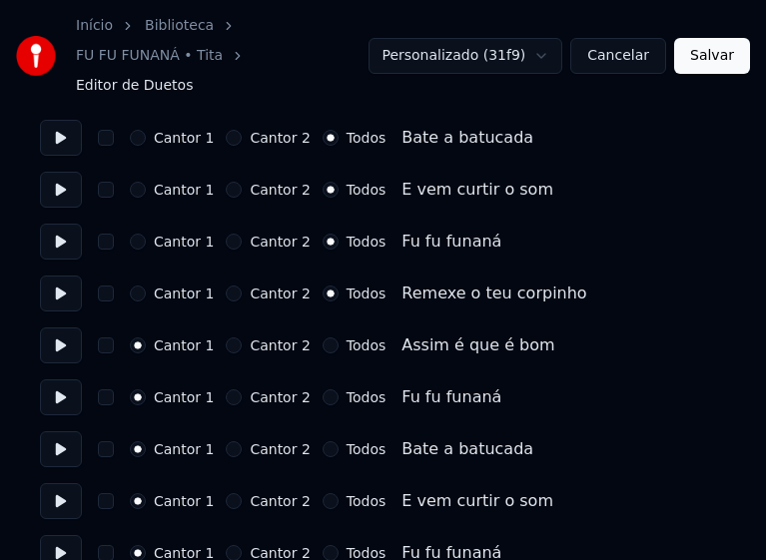
scroll to position [3995, 0]
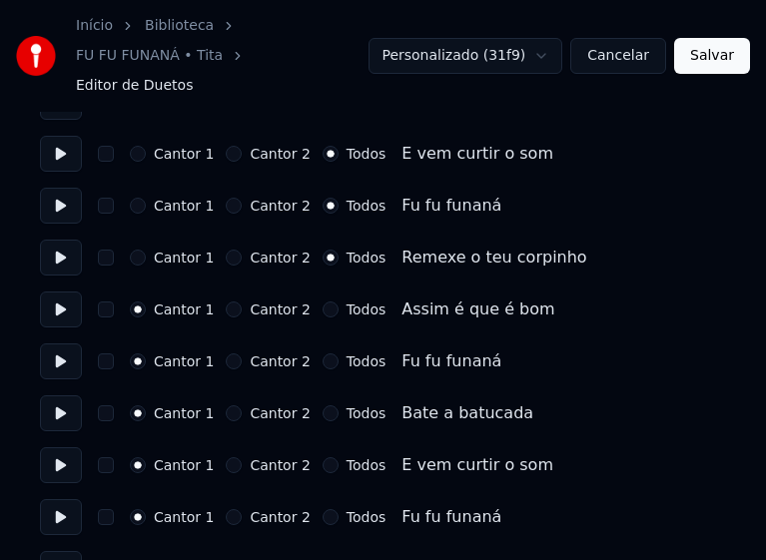
click at [323, 302] on button "Todos" at bounding box center [331, 310] width 16 height 16
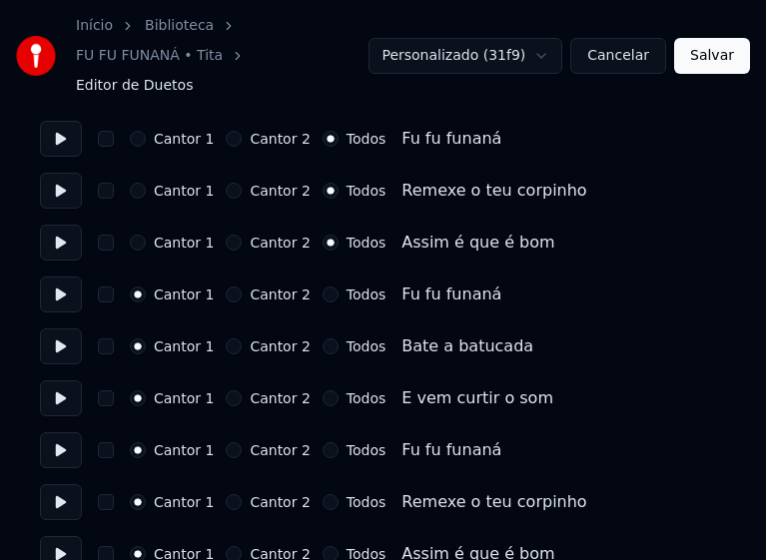
scroll to position [4195, 0]
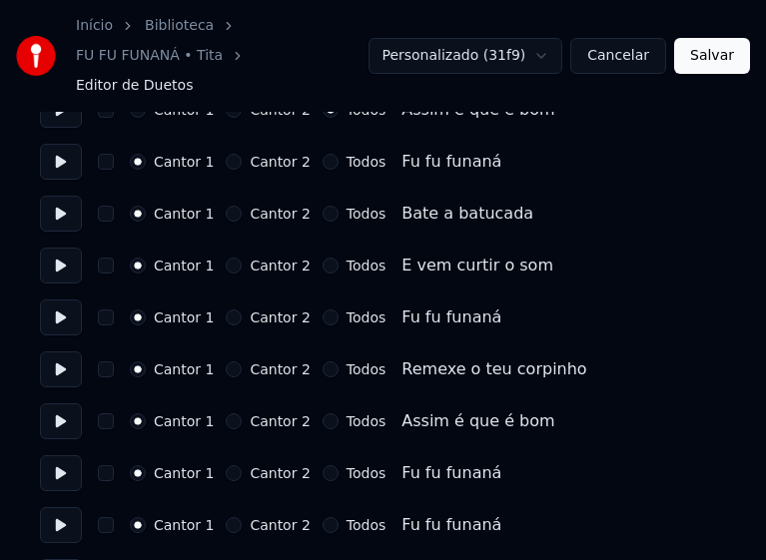
click at [323, 154] on button "Todos" at bounding box center [331, 162] width 16 height 16
click at [323, 206] on button "Todos" at bounding box center [331, 214] width 16 height 16
click at [323, 258] on button "Todos" at bounding box center [331, 266] width 16 height 16
click at [323, 310] on button "Todos" at bounding box center [331, 318] width 16 height 16
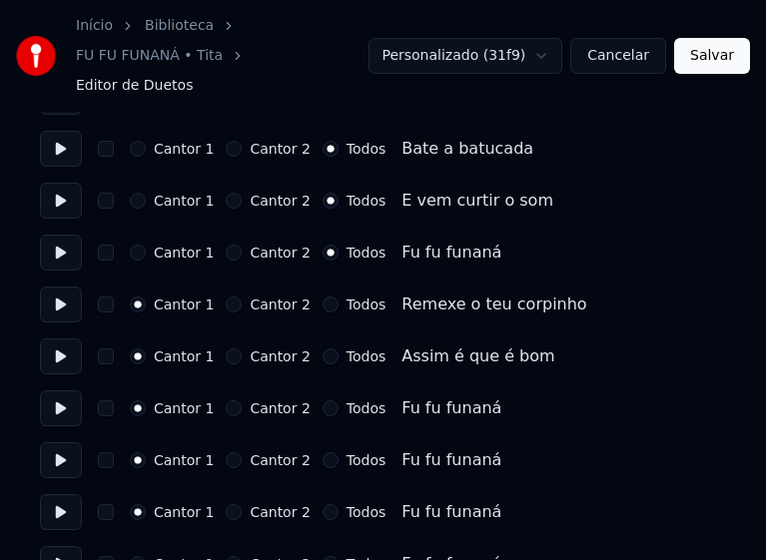
scroll to position [4295, 0]
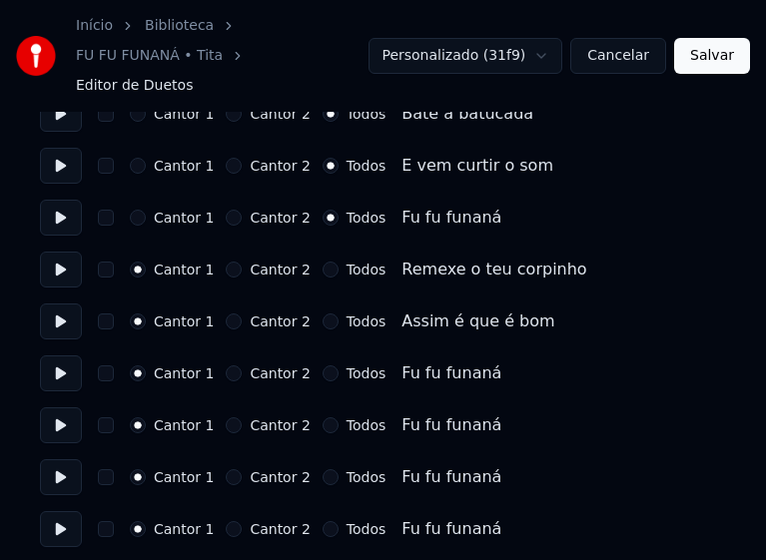
click at [323, 262] on button "Todos" at bounding box center [331, 270] width 16 height 16
click at [323, 314] on button "Todos" at bounding box center [331, 322] width 16 height 16
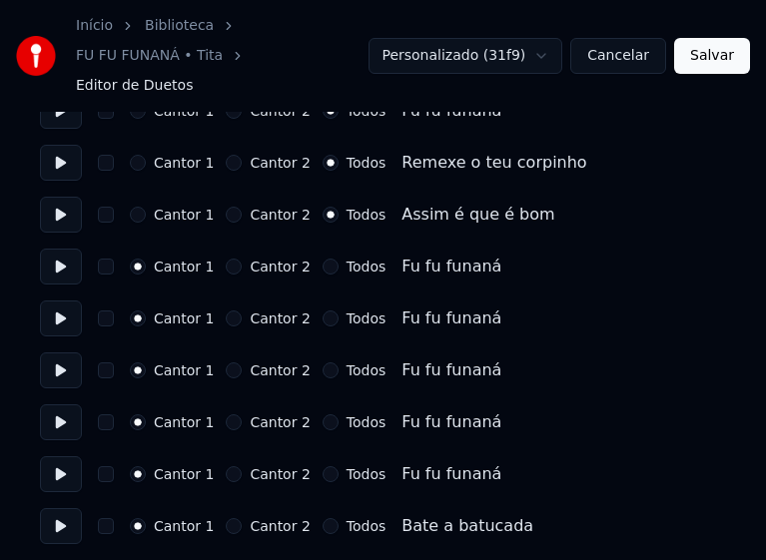
scroll to position [4494, 0]
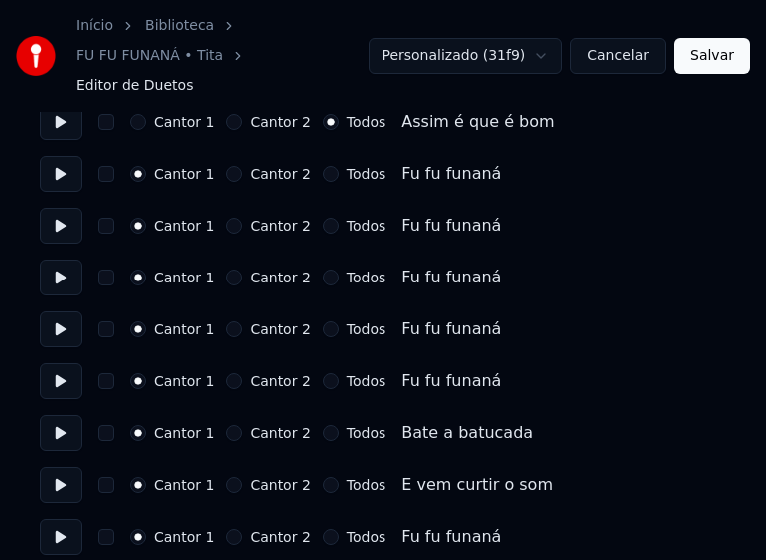
click at [228, 166] on button "Cantor 2" at bounding box center [234, 174] width 16 height 16
click at [228, 218] on button "Cantor 2" at bounding box center [234, 226] width 16 height 16
click at [227, 270] on button "Cantor 2" at bounding box center [234, 278] width 16 height 16
click at [138, 270] on button "Cantor 1" at bounding box center [138, 278] width 16 height 16
click at [323, 270] on button "Todos" at bounding box center [331, 278] width 16 height 16
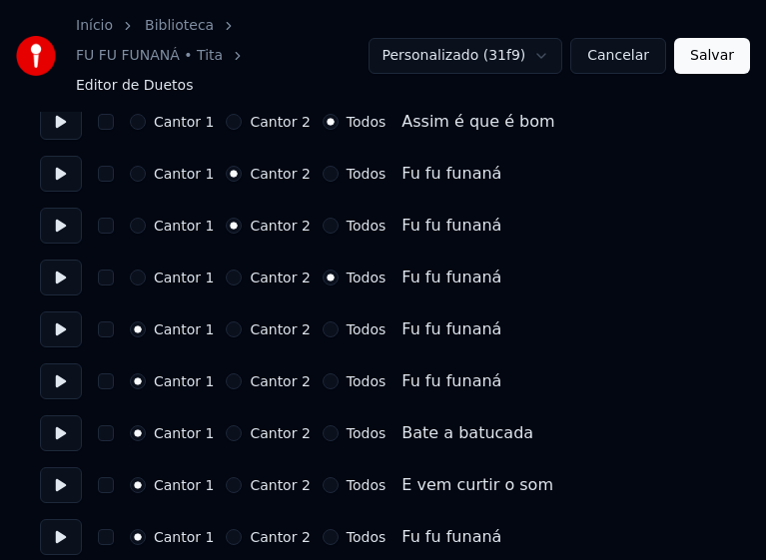
click at [323, 322] on button "Todos" at bounding box center [331, 330] width 16 height 16
click at [323, 374] on button "Todos" at bounding box center [331, 382] width 16 height 16
click at [323, 425] on button "Todos" at bounding box center [331, 433] width 16 height 16
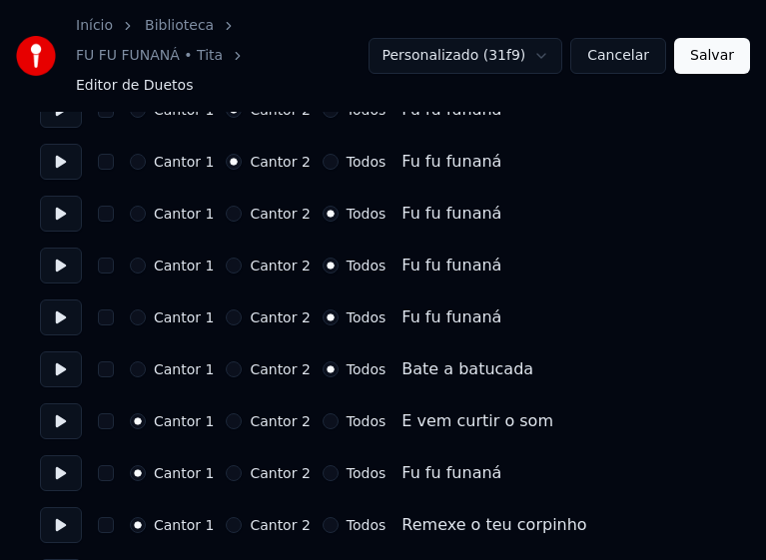
scroll to position [4594, 0]
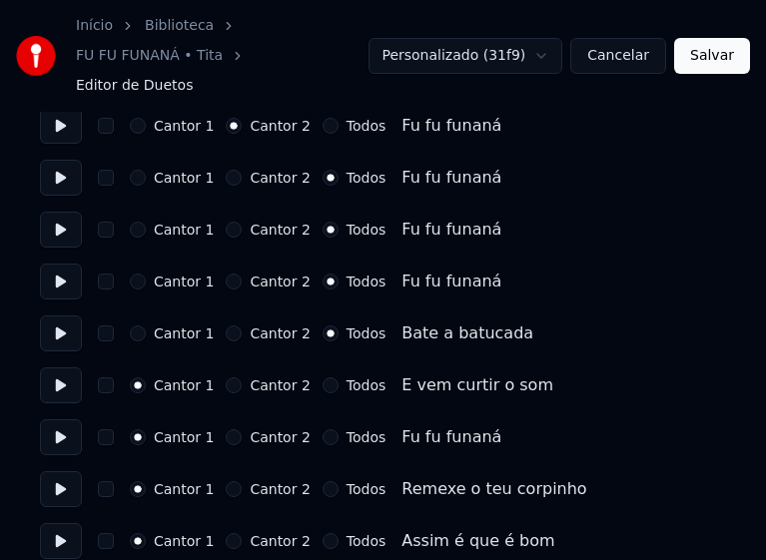
click at [323, 378] on button "Todos" at bounding box center [331, 386] width 16 height 16
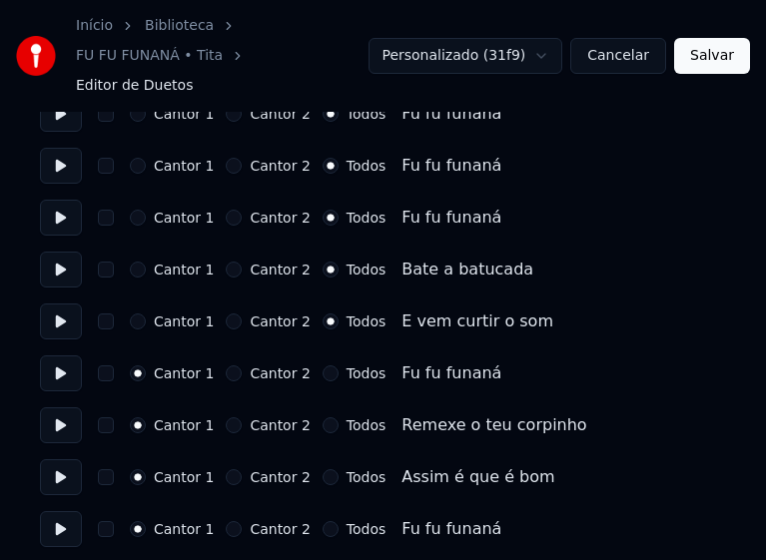
scroll to position [4694, 0]
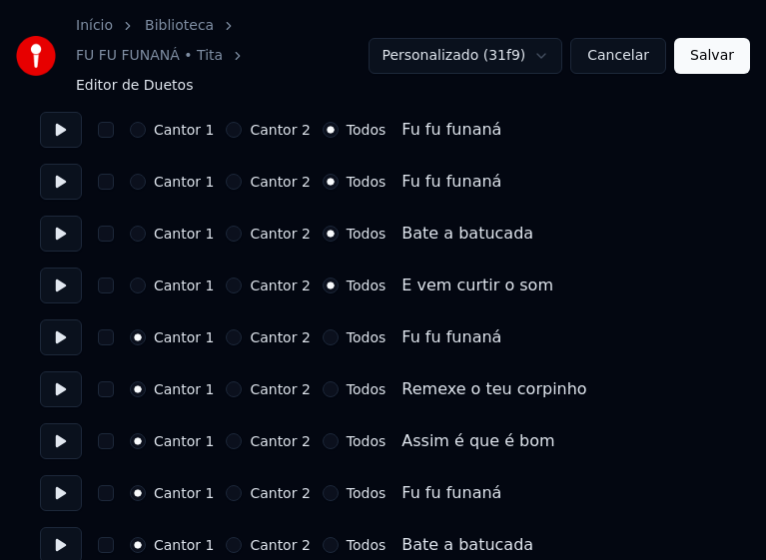
click at [323, 330] on button "Todos" at bounding box center [331, 338] width 16 height 16
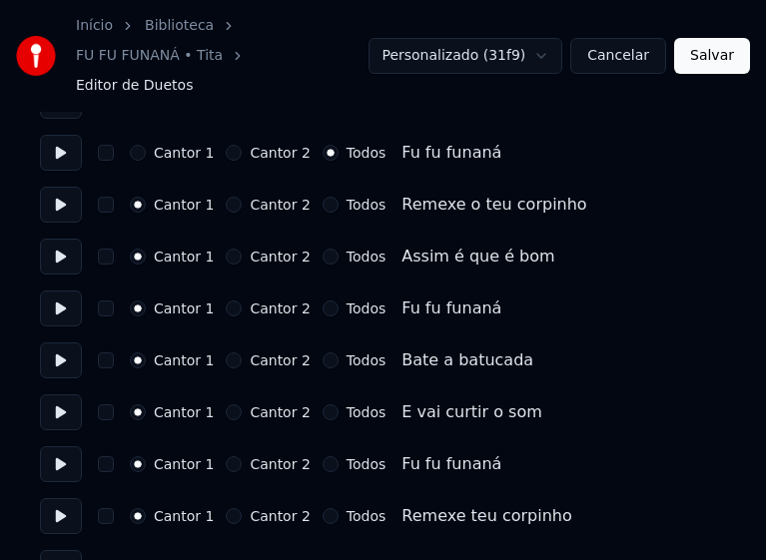
scroll to position [4894, 0]
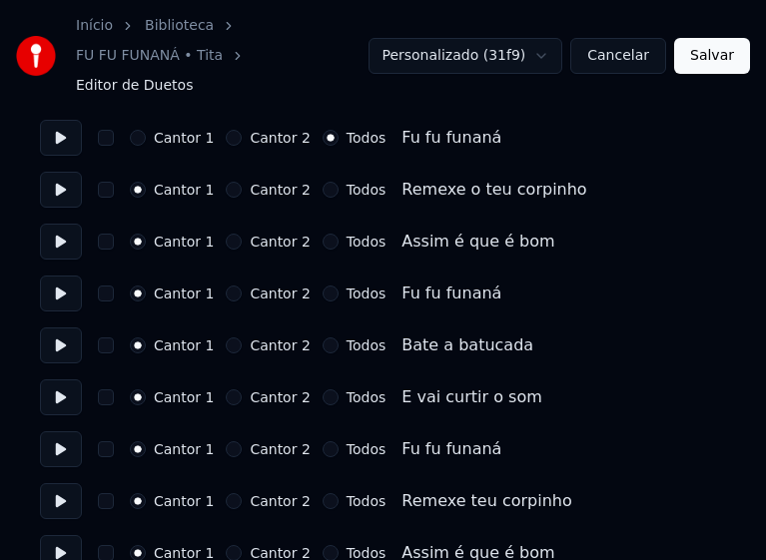
click at [323, 182] on button "Todos" at bounding box center [331, 190] width 16 height 16
click at [323, 234] on button "Todos" at bounding box center [331, 242] width 16 height 16
click at [323, 286] on button "Todos" at bounding box center [331, 294] width 16 height 16
click at [323, 338] on button "Todos" at bounding box center [331, 346] width 16 height 16
click at [323, 390] on button "Todos" at bounding box center [331, 398] width 16 height 16
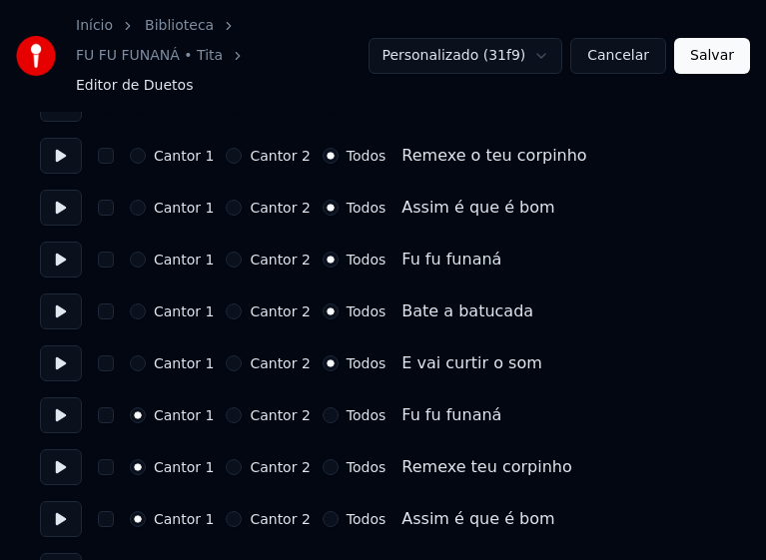
scroll to position [4947, 0]
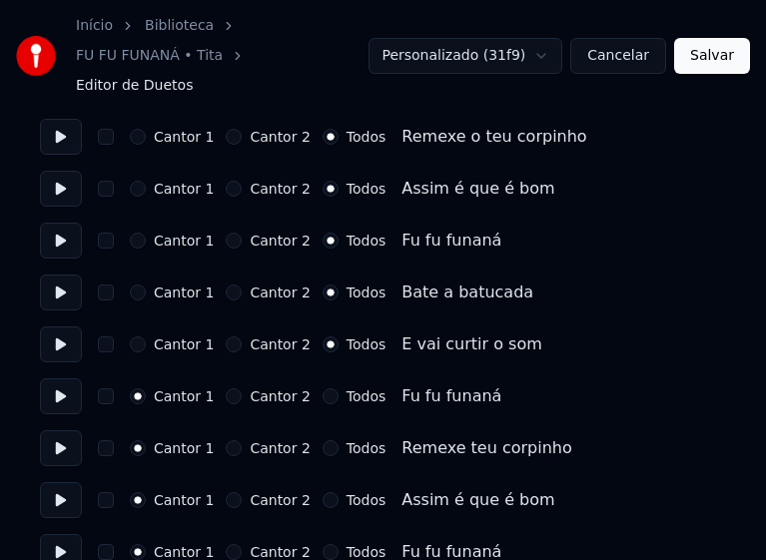
click at [323, 389] on button "Todos" at bounding box center [331, 397] width 16 height 16
click at [323, 440] on button "Todos" at bounding box center [331, 448] width 16 height 16
click at [323, 492] on button "Todos" at bounding box center [331, 500] width 16 height 16
click at [705, 43] on button "Salvar" at bounding box center [712, 56] width 76 height 36
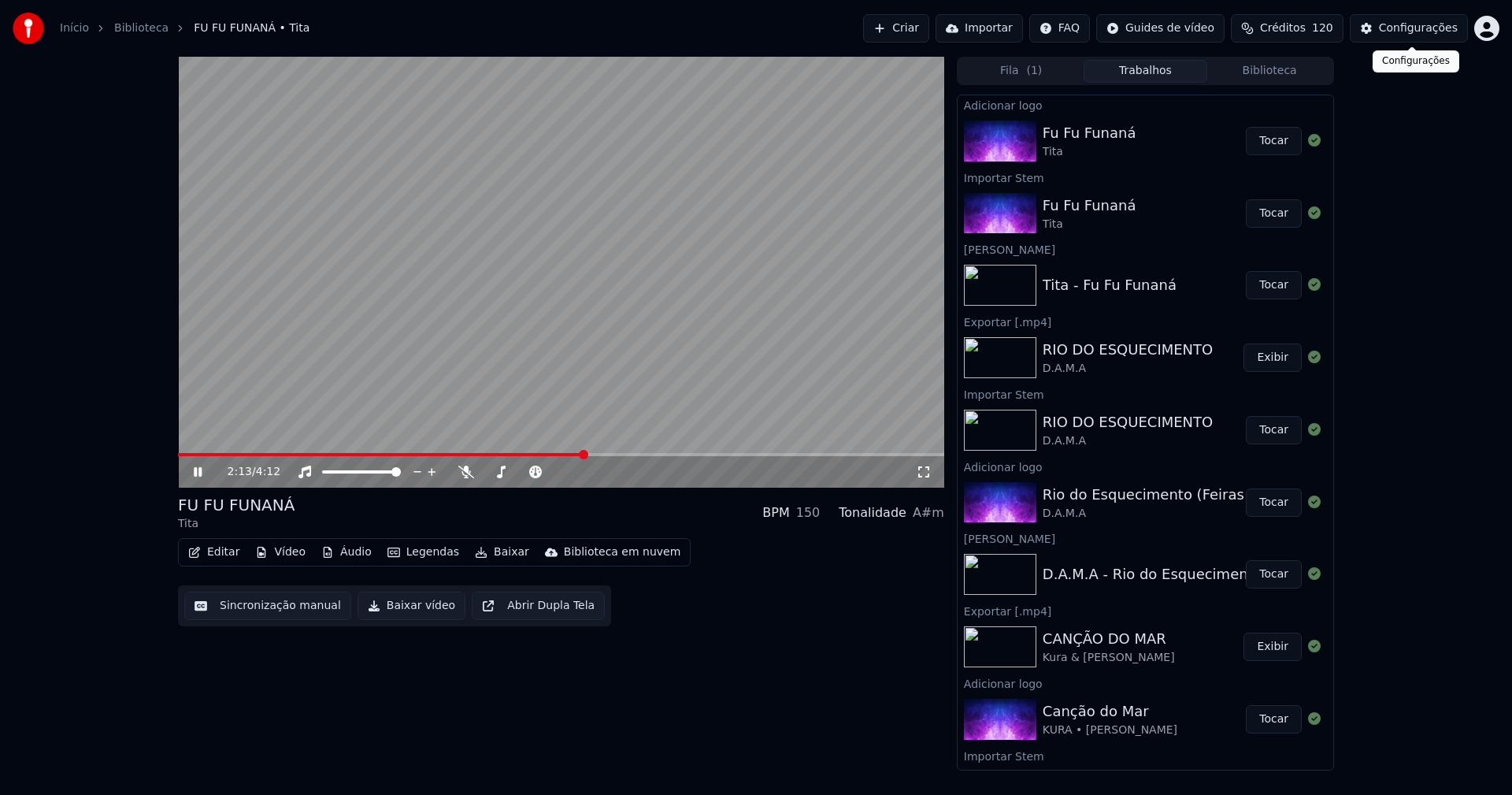
click at [1427, 36] on button "Configurações" at bounding box center [1409, 28] width 118 height 28
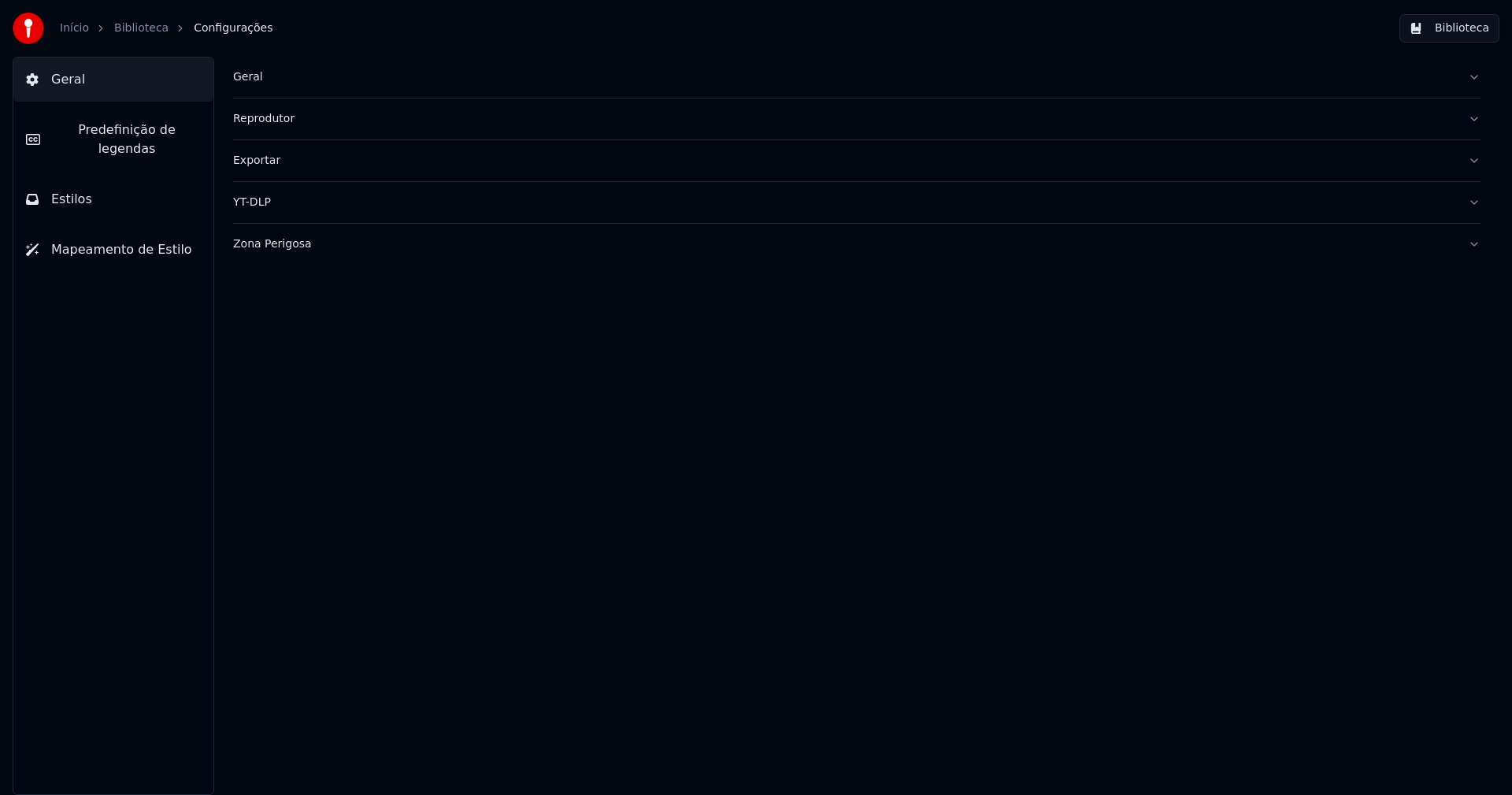
click at [89, 185] on button "Estilos" at bounding box center [114, 200] width 200 height 44
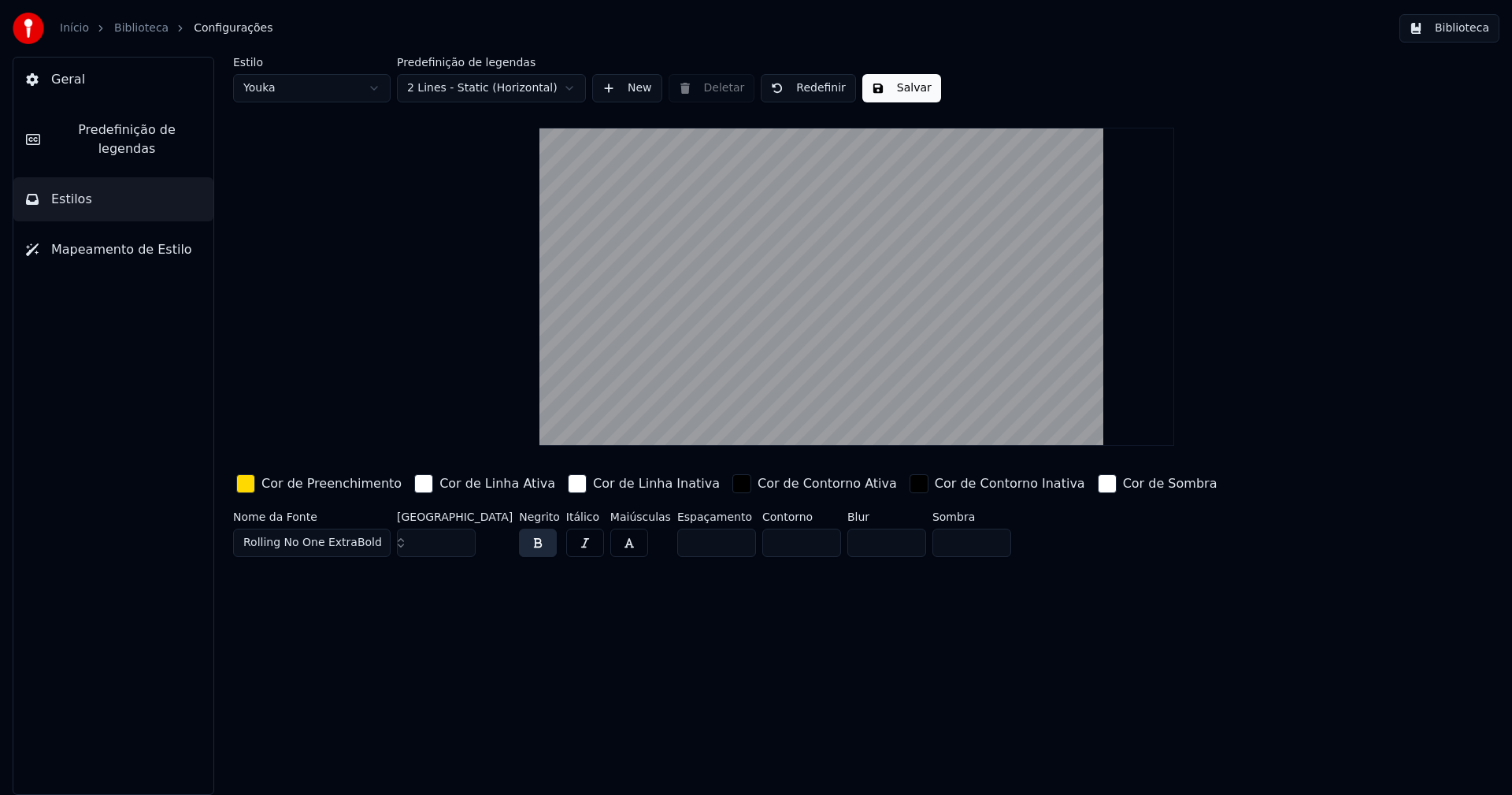
click at [241, 488] on div "button" at bounding box center [246, 483] width 19 height 19
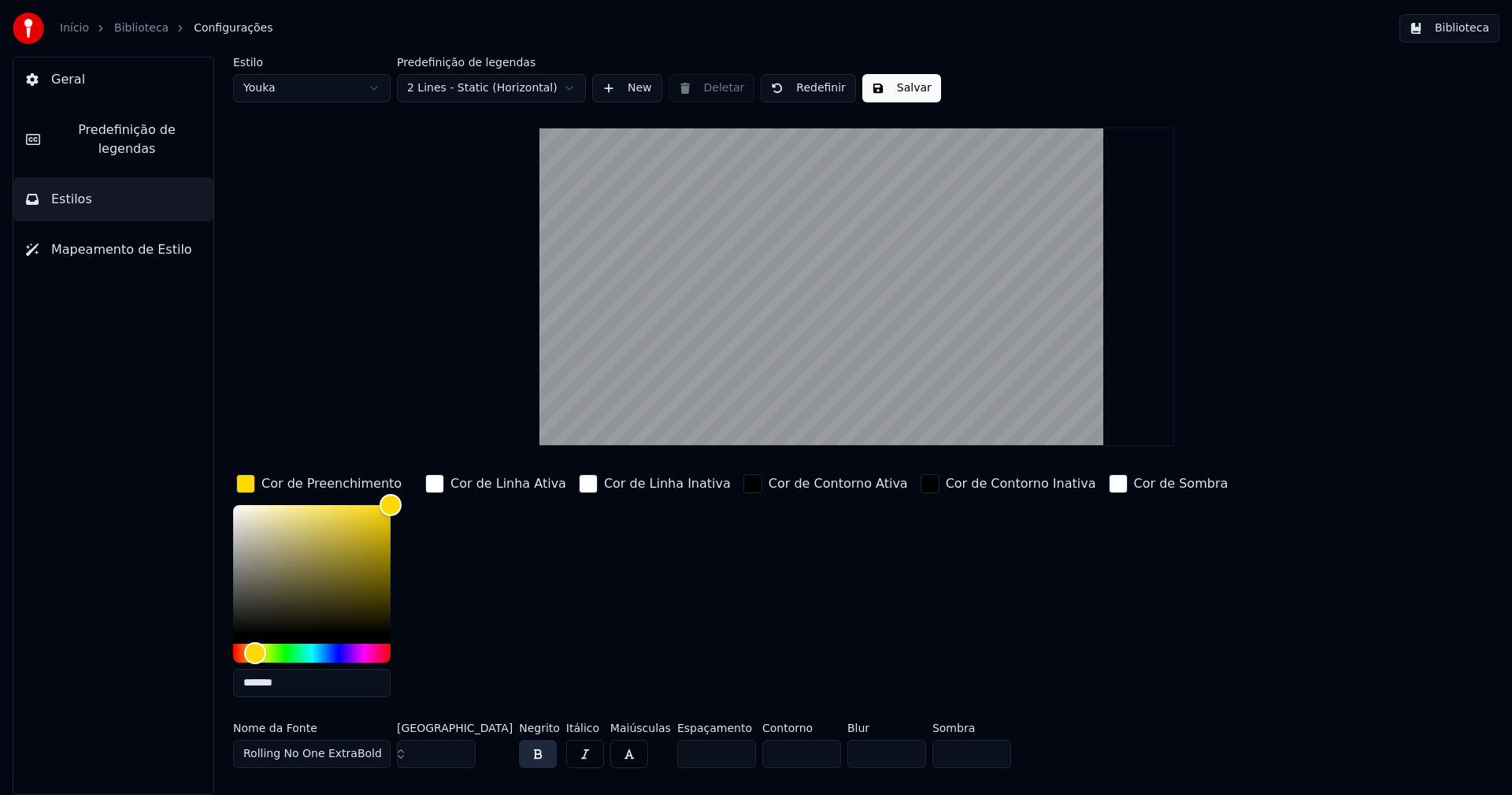
click at [306, 687] on input "*******" at bounding box center [312, 683] width 158 height 28
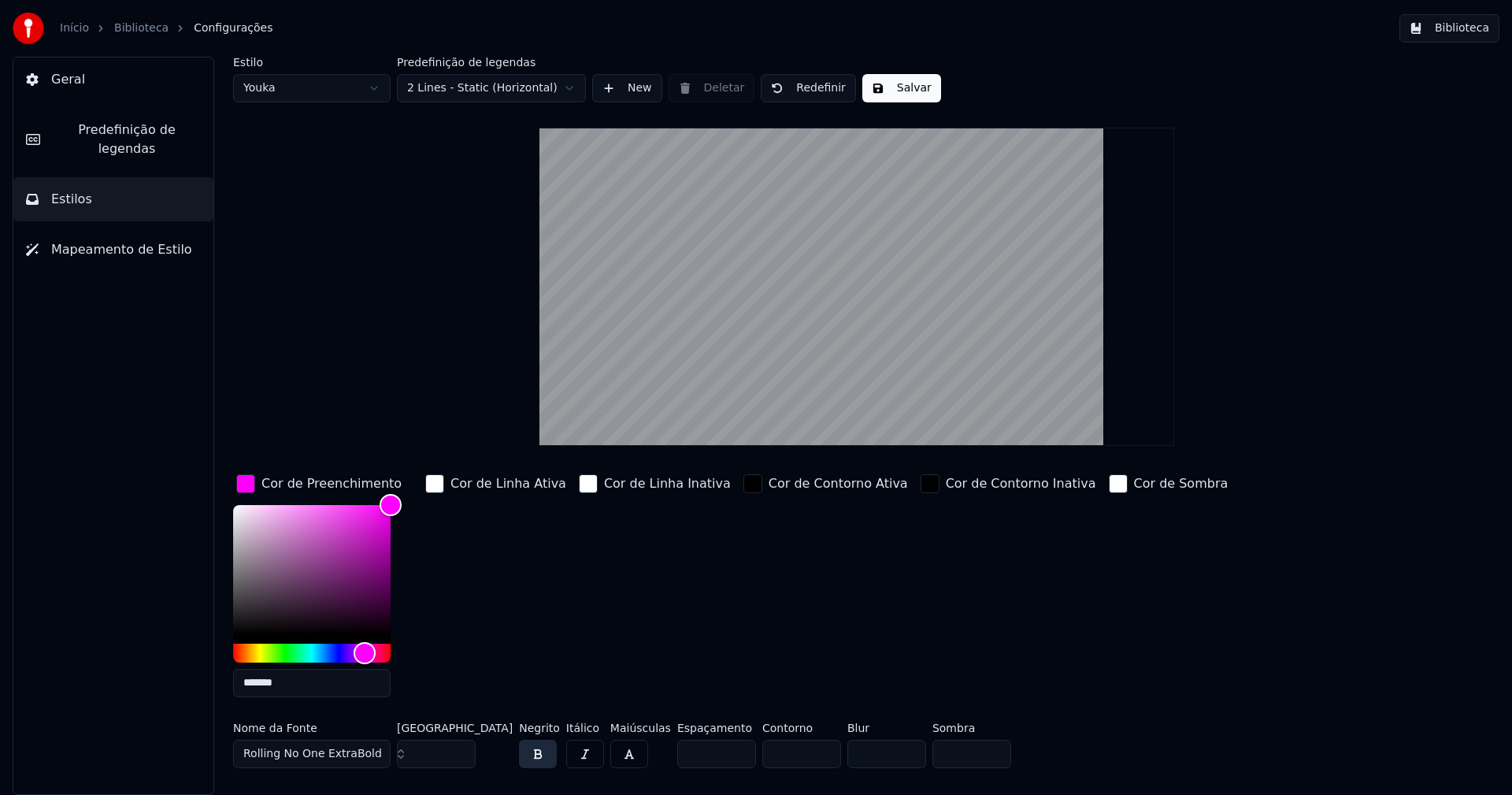
type input "*******"
click at [248, 485] on div "button" at bounding box center [246, 483] width 19 height 19
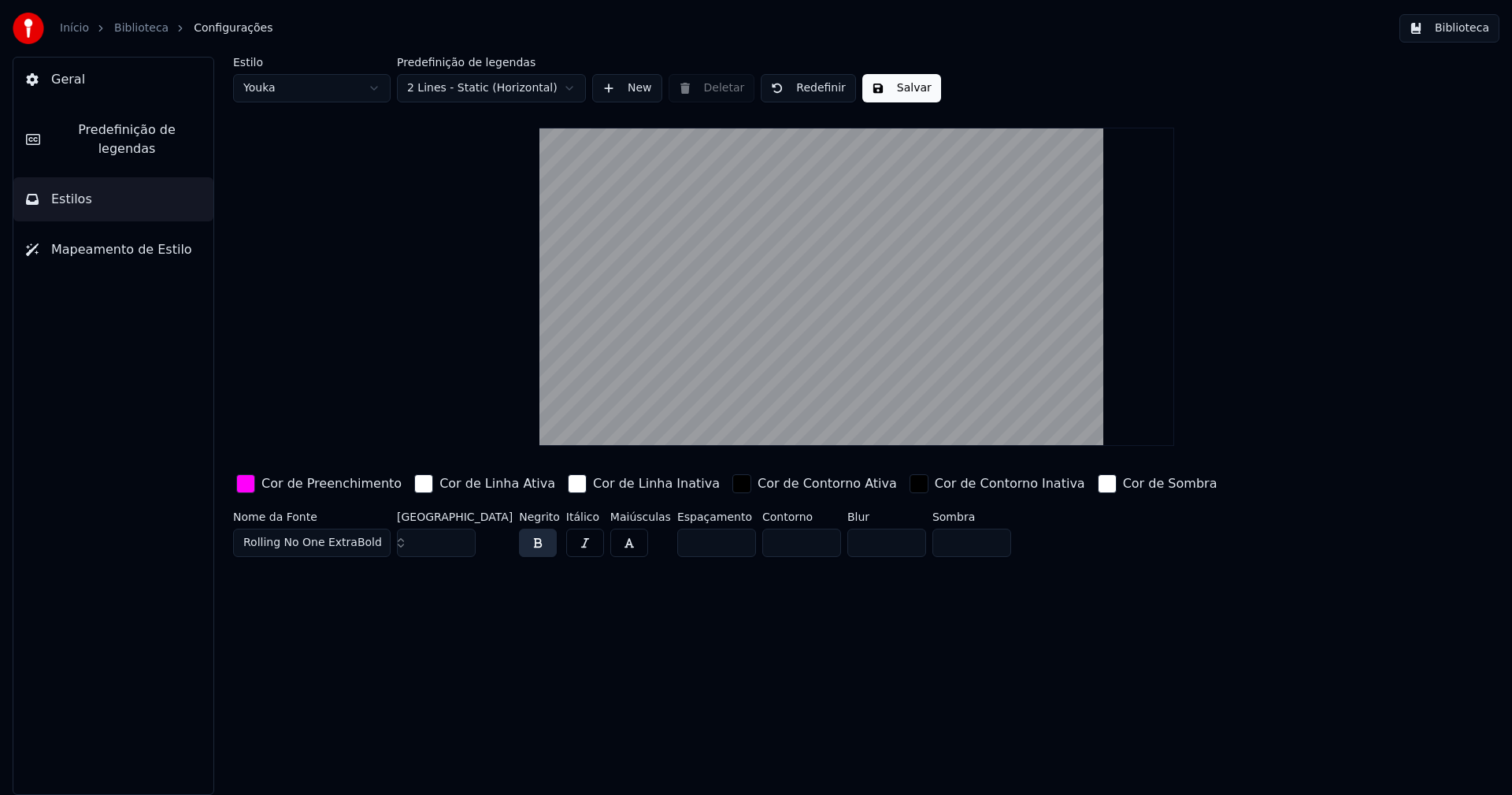
click at [901, 96] on button "Salvar" at bounding box center [902, 88] width 79 height 28
click at [1462, 30] on button "Biblioteca" at bounding box center [1449, 28] width 100 height 28
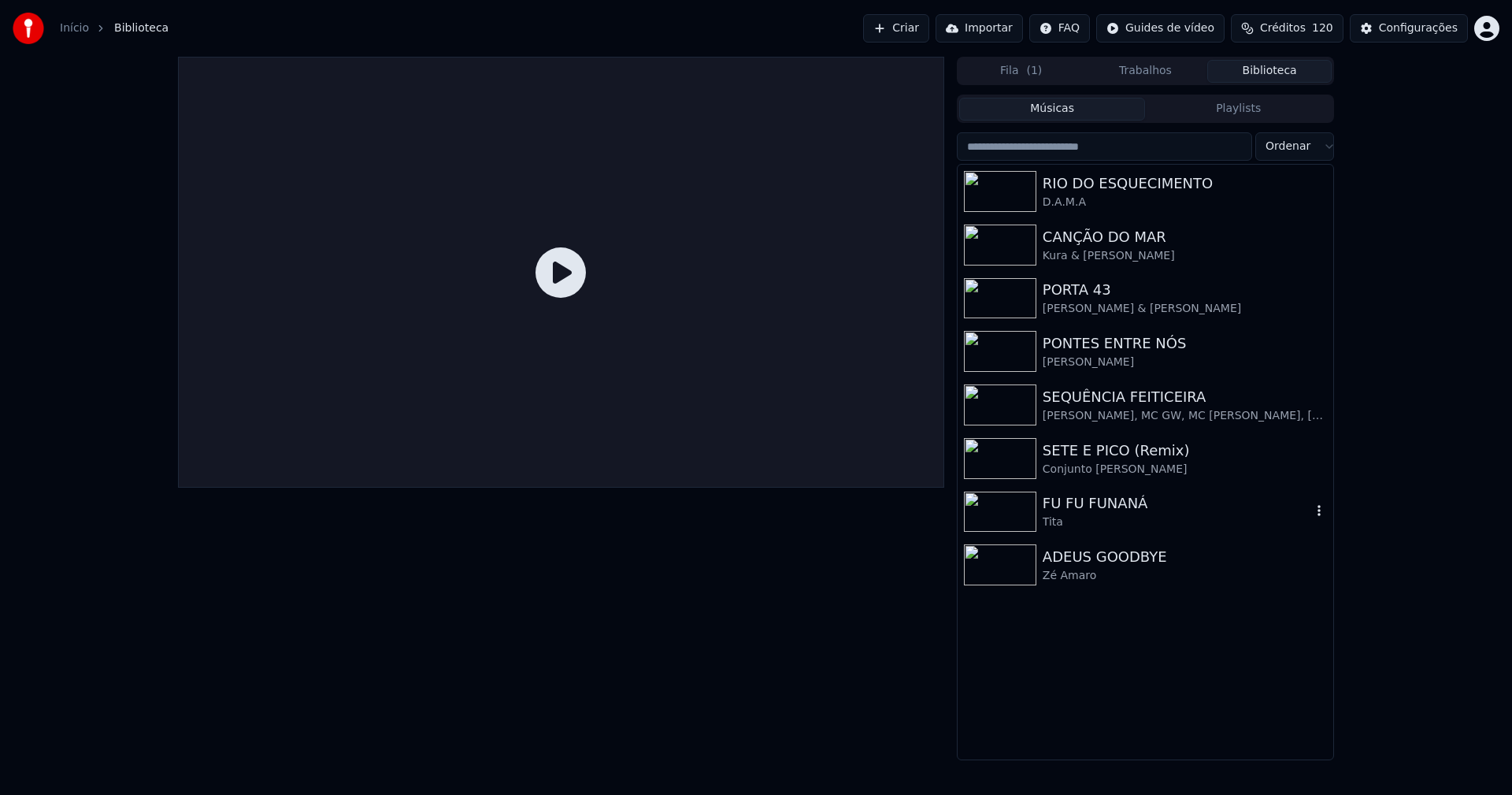
drag, startPoint x: 1094, startPoint y: 506, endPoint x: 1162, endPoint y: 494, distance: 69.1
click at [1094, 506] on div "FU FU FUNANÁ" at bounding box center [1176, 503] width 269 height 22
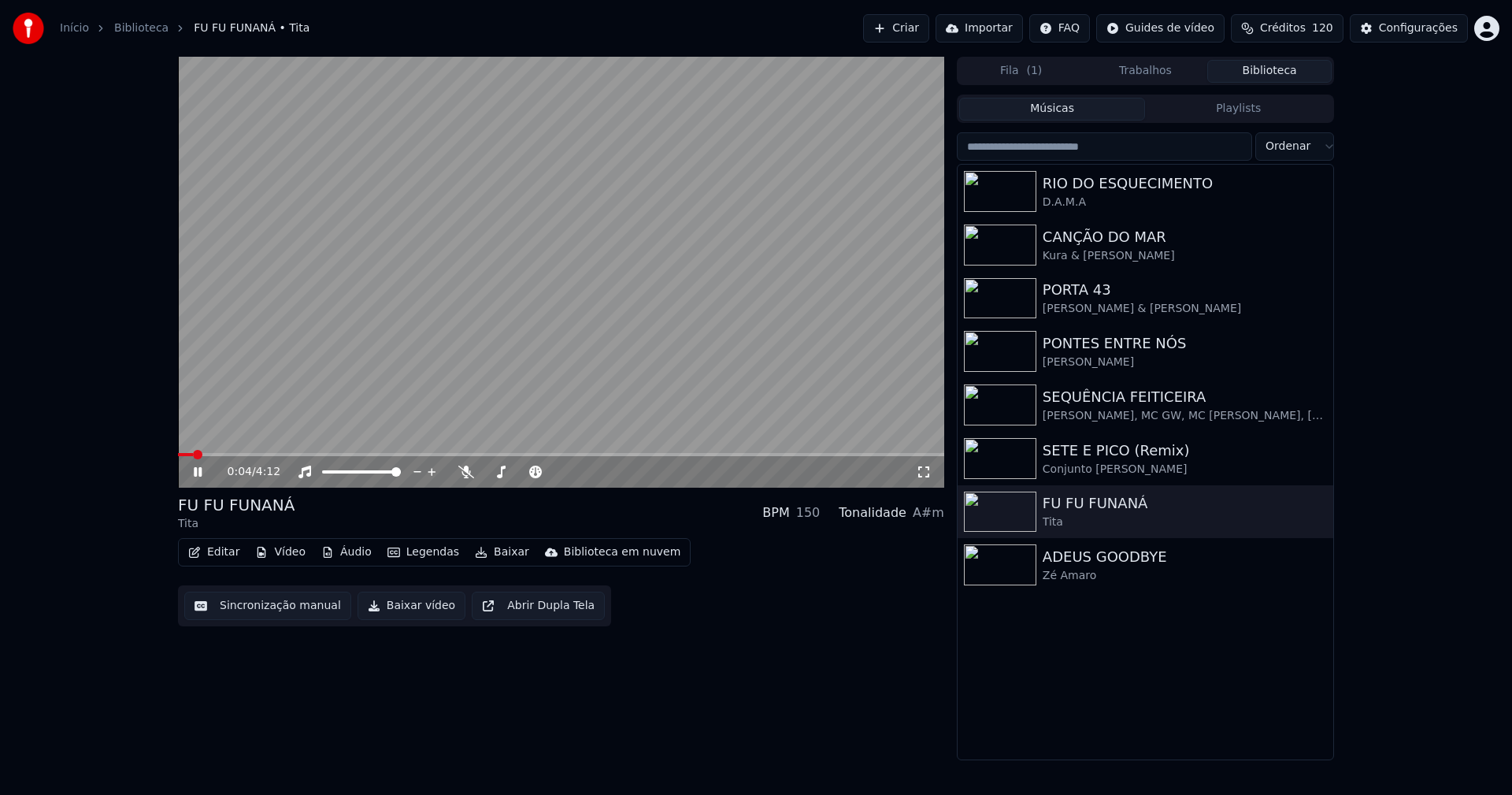
click at [203, 475] on icon at bounding box center [209, 472] width 37 height 13
click at [404, 606] on button "Baixar vídeo" at bounding box center [411, 606] width 108 height 28
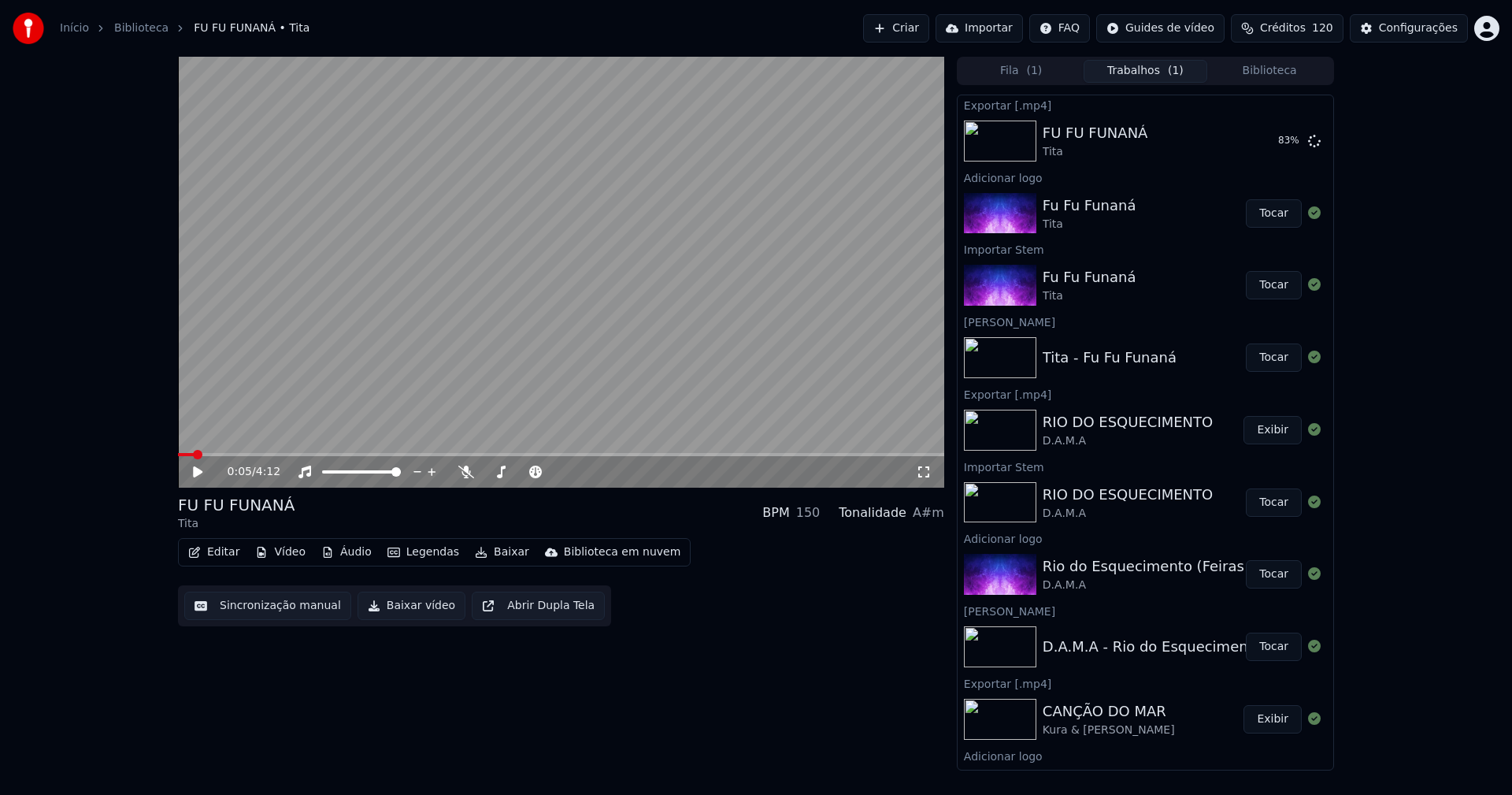
click at [1276, 65] on button "Biblioteca" at bounding box center [1269, 71] width 125 height 23
